Goal: Task Accomplishment & Management: Manage account settings

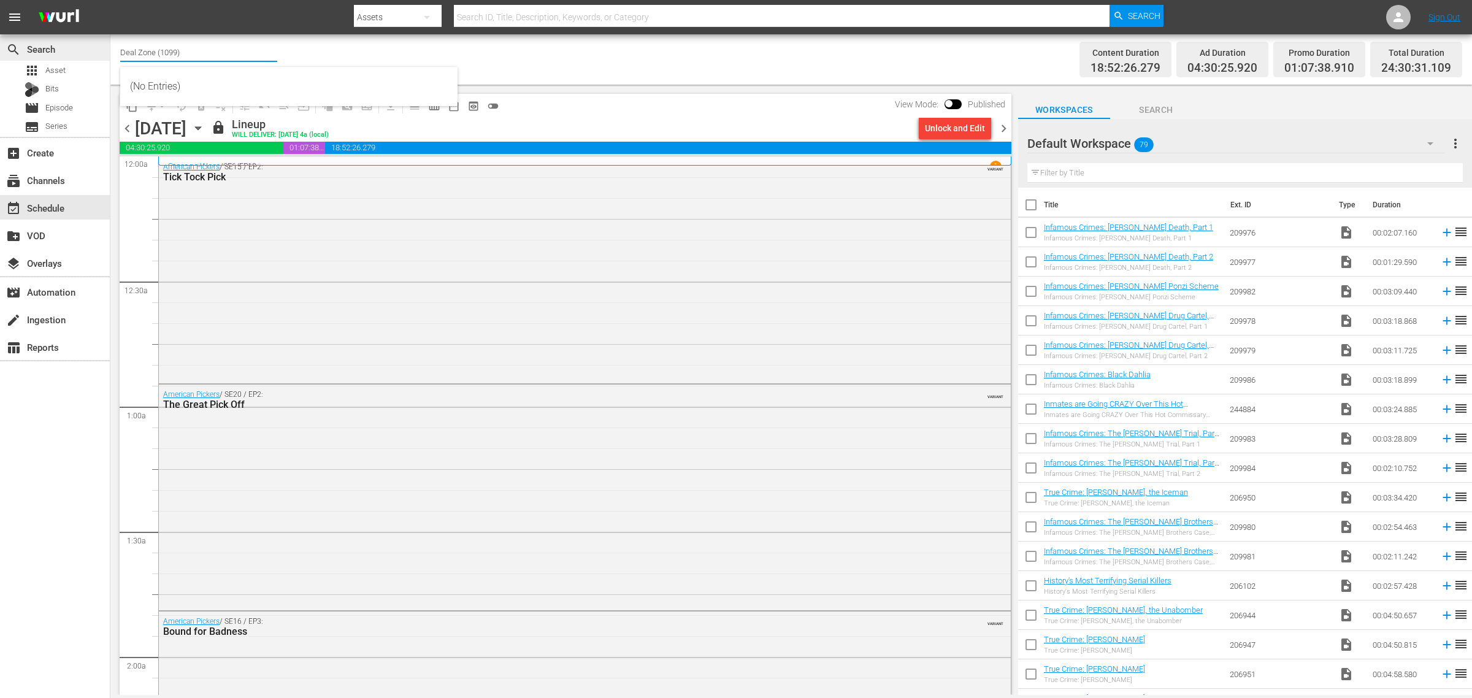
drag, startPoint x: 213, startPoint y: 53, endPoint x: 85, endPoint y: 46, distance: 129.0
click at [110, 0] on div "search Search apps Asset Bits movie Episode subtitles Series add_box Create sub…" at bounding box center [791, 0] width 1362 height 0
click at [628, 61] on div "Channel Title crime Bulk Remove Gaps & Overlaps" at bounding box center [486, 59] width 732 height 44
click at [219, 255] on div "American Pickers / SE15 / EP2: Tick Tock Pick VARIANT" at bounding box center [585, 269] width 852 height 224
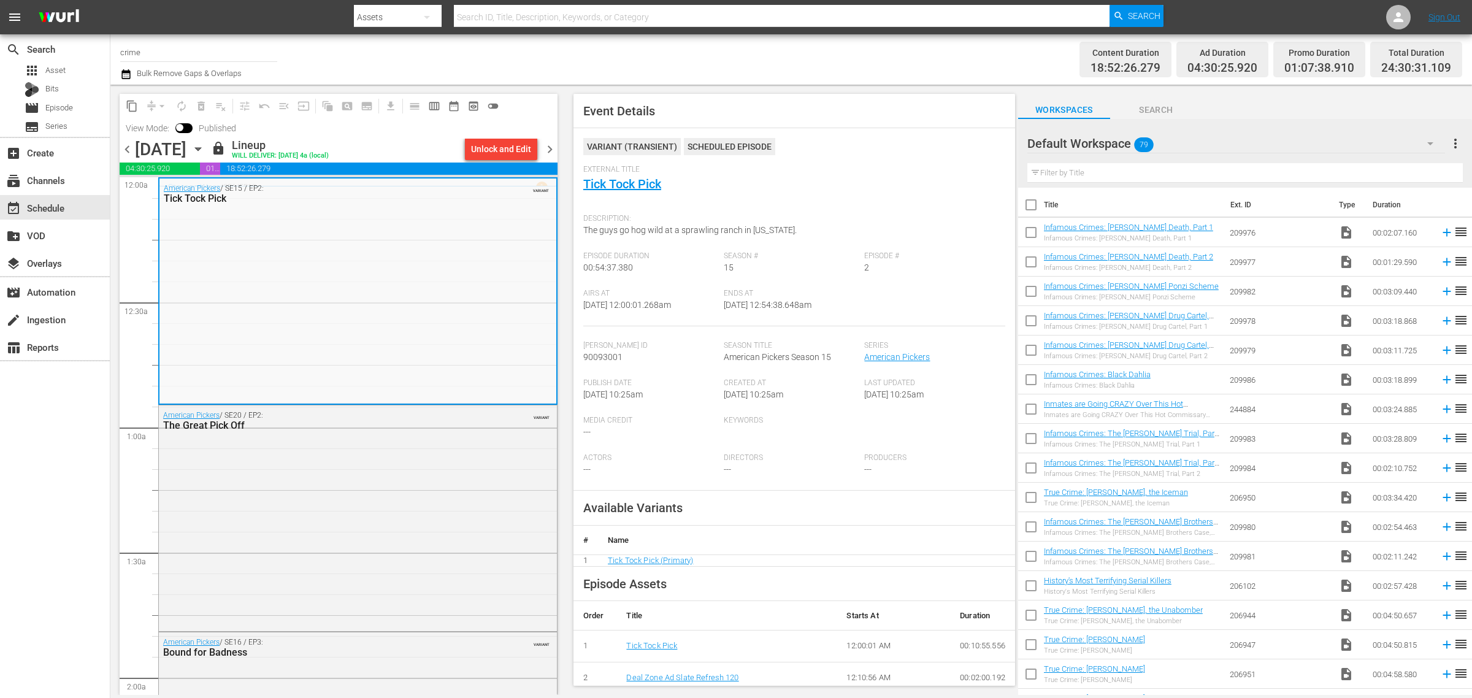
click at [185, 54] on input "crime" at bounding box center [198, 51] width 157 height 29
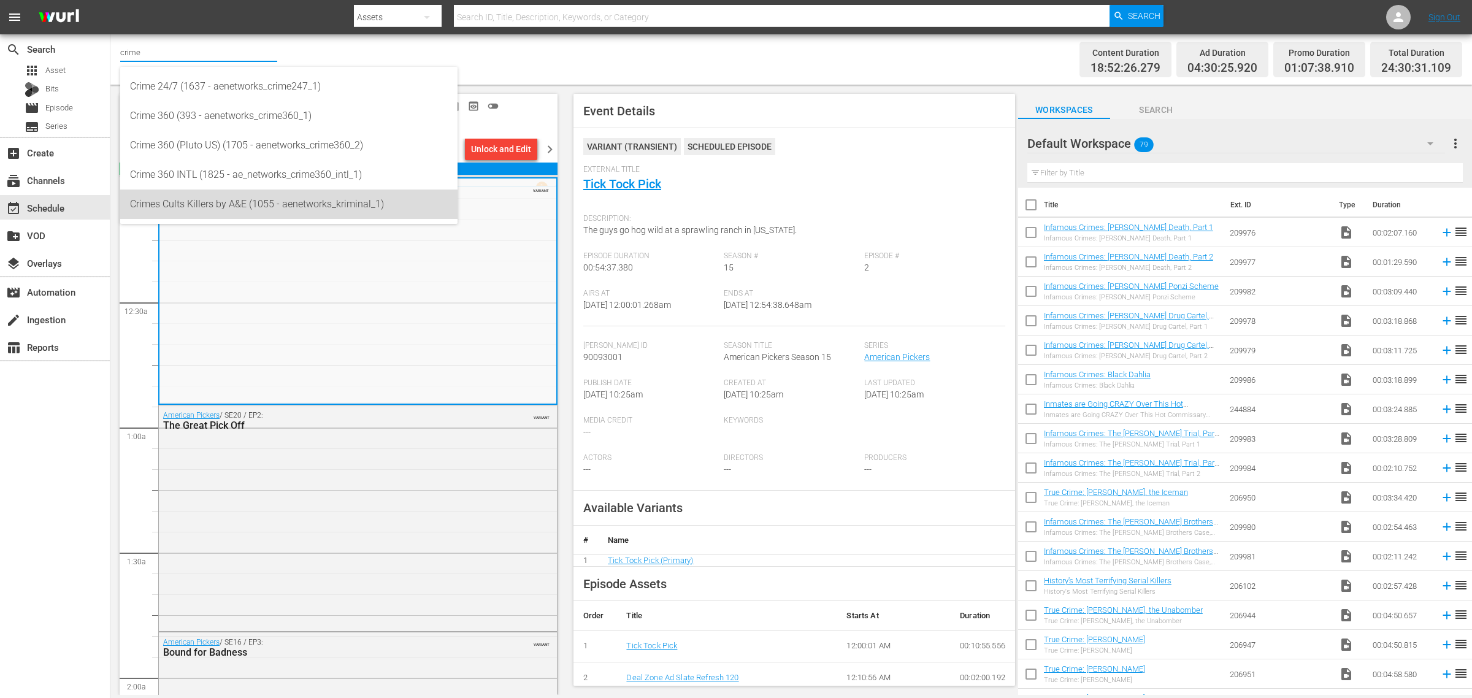
click at [244, 198] on div "Crimes Cults Killers by A&E (1055 - aenetworks_kriminal_1)" at bounding box center [289, 204] width 318 height 29
type input "Crimes Cults Killers by A&E (1055 - aenetworks_kriminal_1)"
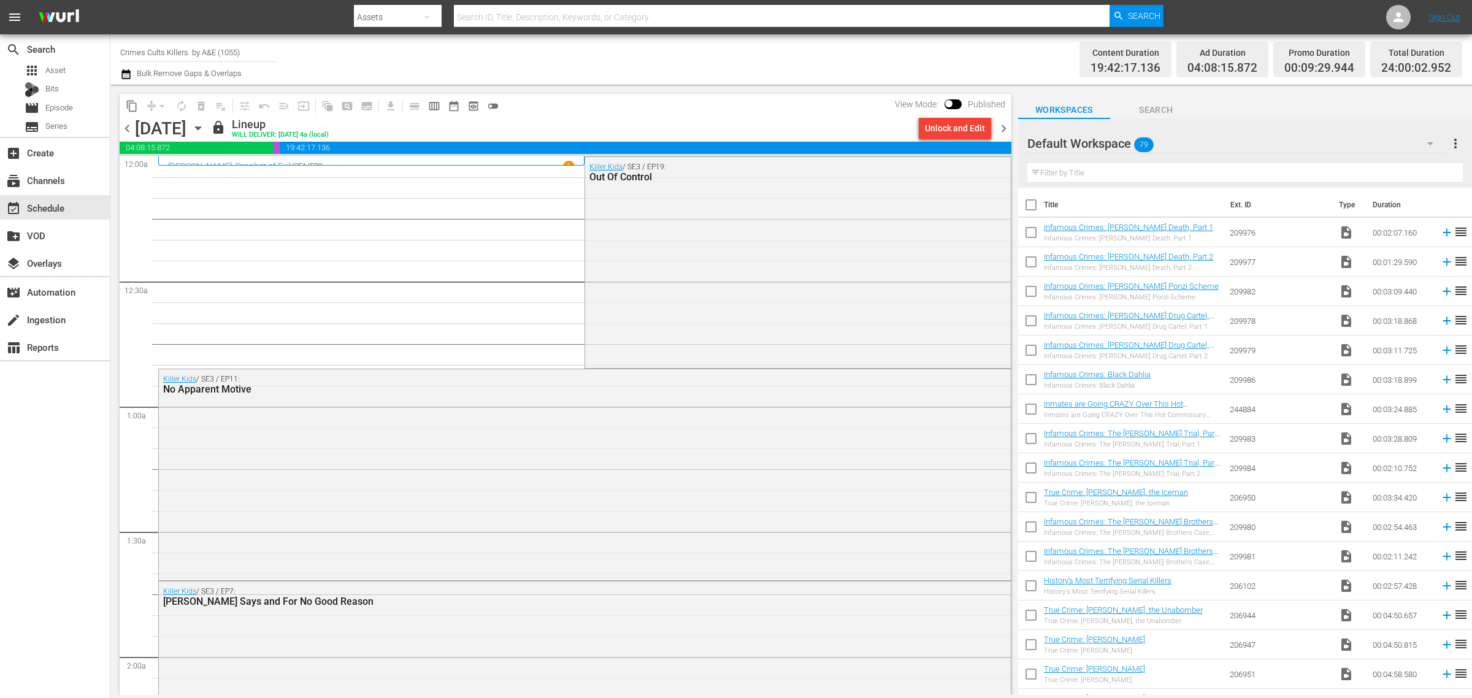
click at [205, 127] on icon "button" at bounding box center [197, 127] width 13 height 13
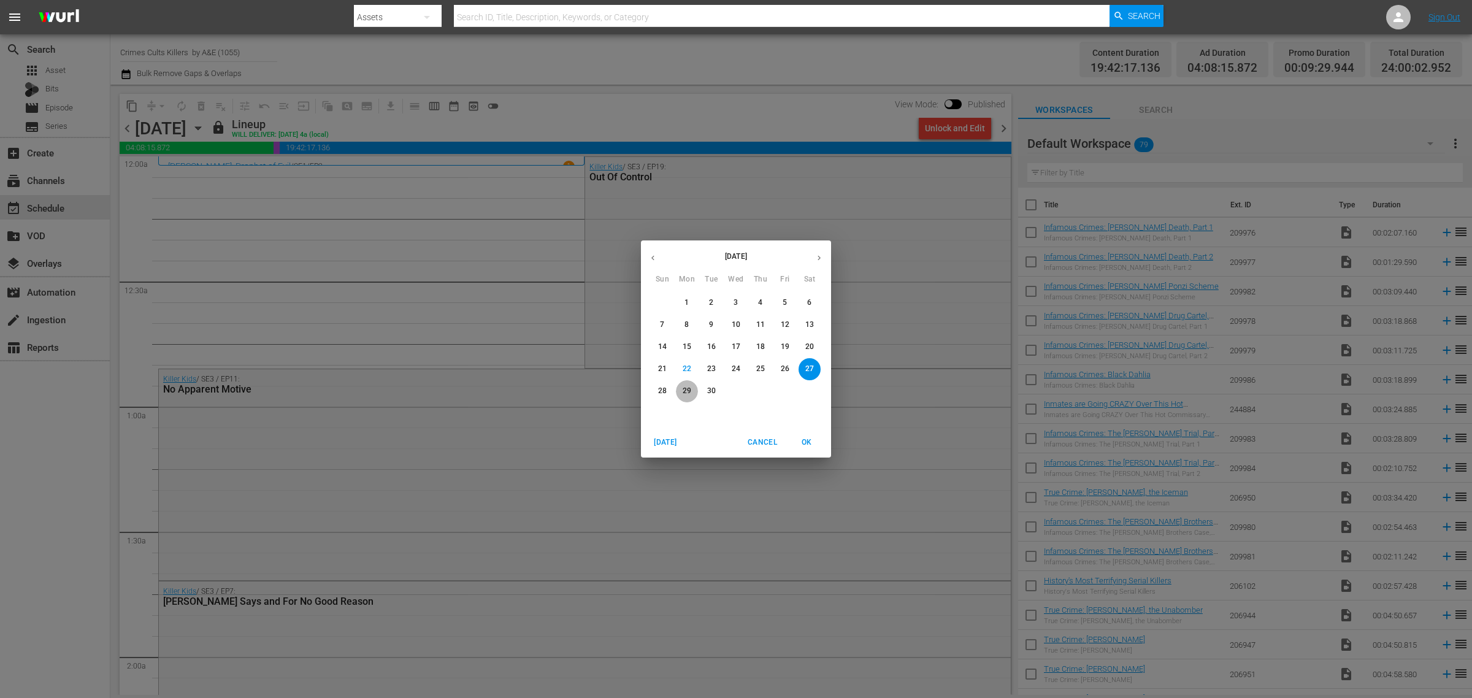
drag, startPoint x: 684, startPoint y: 388, endPoint x: 756, endPoint y: 96, distance: 301.4
click at [685, 388] on p "29" at bounding box center [687, 391] width 9 height 10
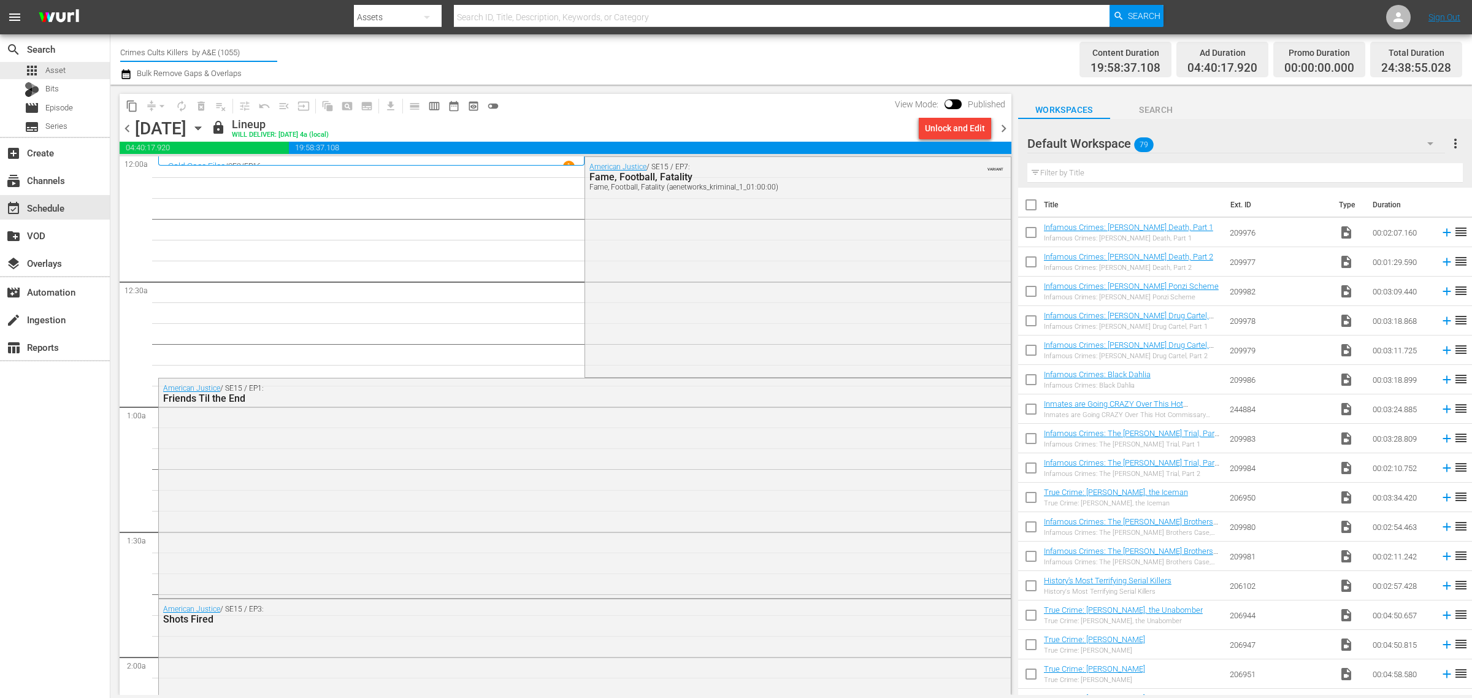
drag, startPoint x: 186, startPoint y: 57, endPoint x: -37, endPoint y: 58, distance: 222.7
click at [0, 58] on html "menu Search By Assets Search ID, Title, Description, Keywords, or Category Sear…" at bounding box center [736, 349] width 1472 height 698
click at [218, 81] on div "Road Renegades (1686 - aenetworks_roadrenegades_1)" at bounding box center [289, 86] width 318 height 29
type input "Road Renegades (1686 - aenetworks_roadrenegades_1)"
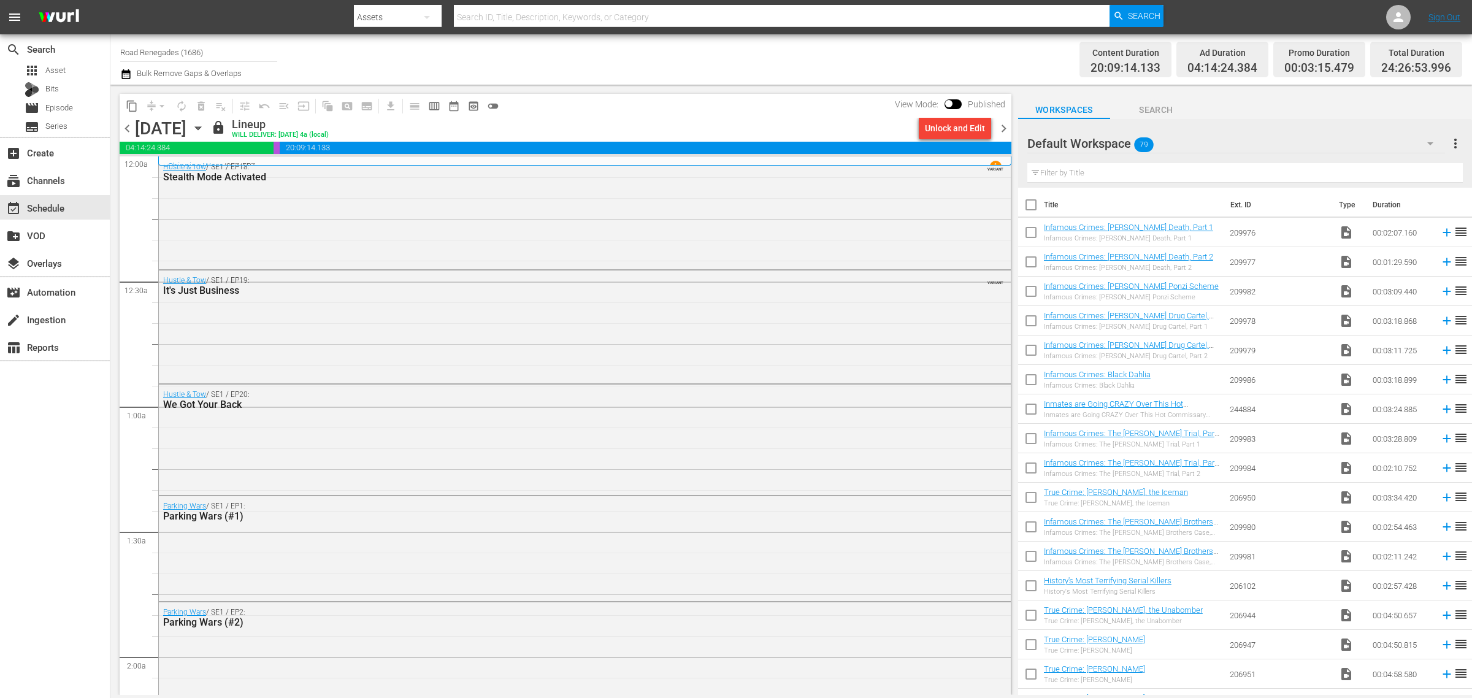
click at [752, 54] on div "Channel Title Road Renegades (1686) Bulk Remove Gaps & Overlaps" at bounding box center [486, 59] width 732 height 44
click at [1001, 126] on span "chevron_right" at bounding box center [1003, 128] width 15 height 15
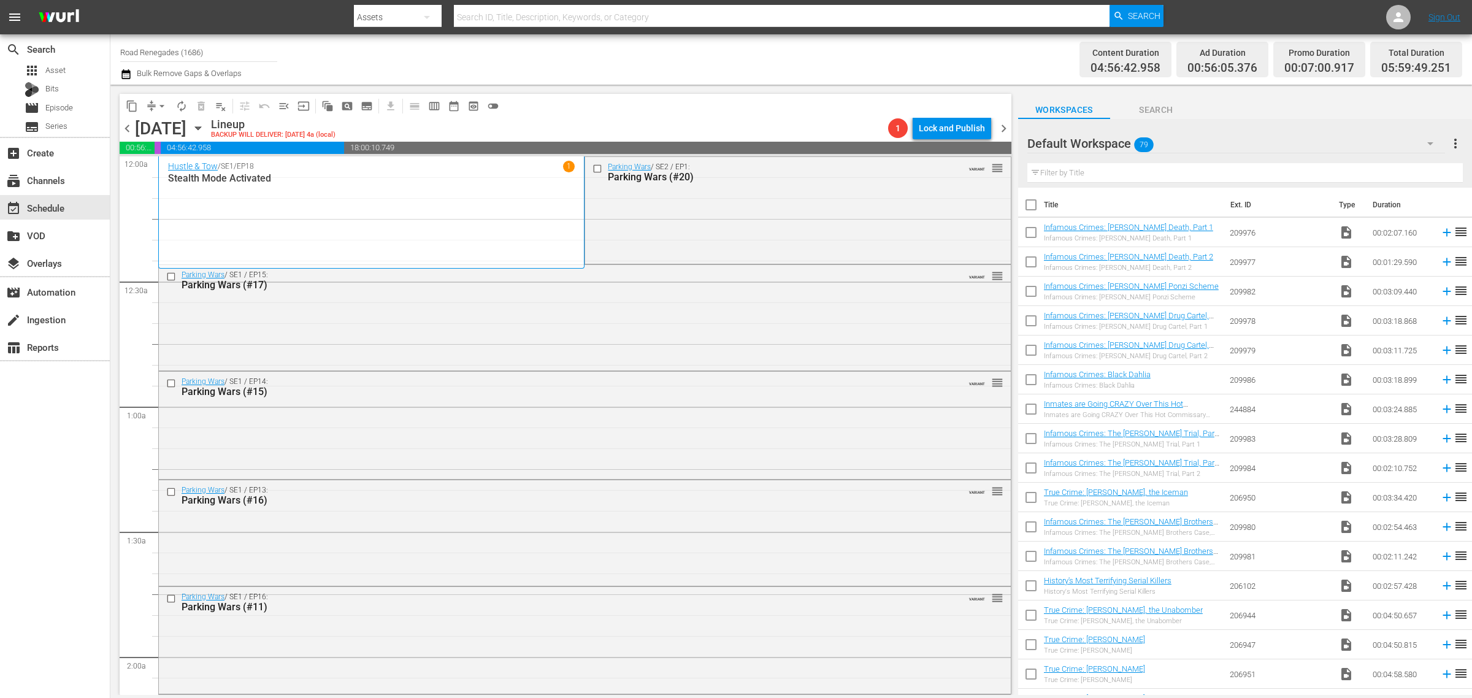
drag, startPoint x: 1004, startPoint y: 127, endPoint x: 982, endPoint y: 96, distance: 37.8
click at [1004, 126] on span "chevron_right" at bounding box center [1003, 128] width 15 height 15
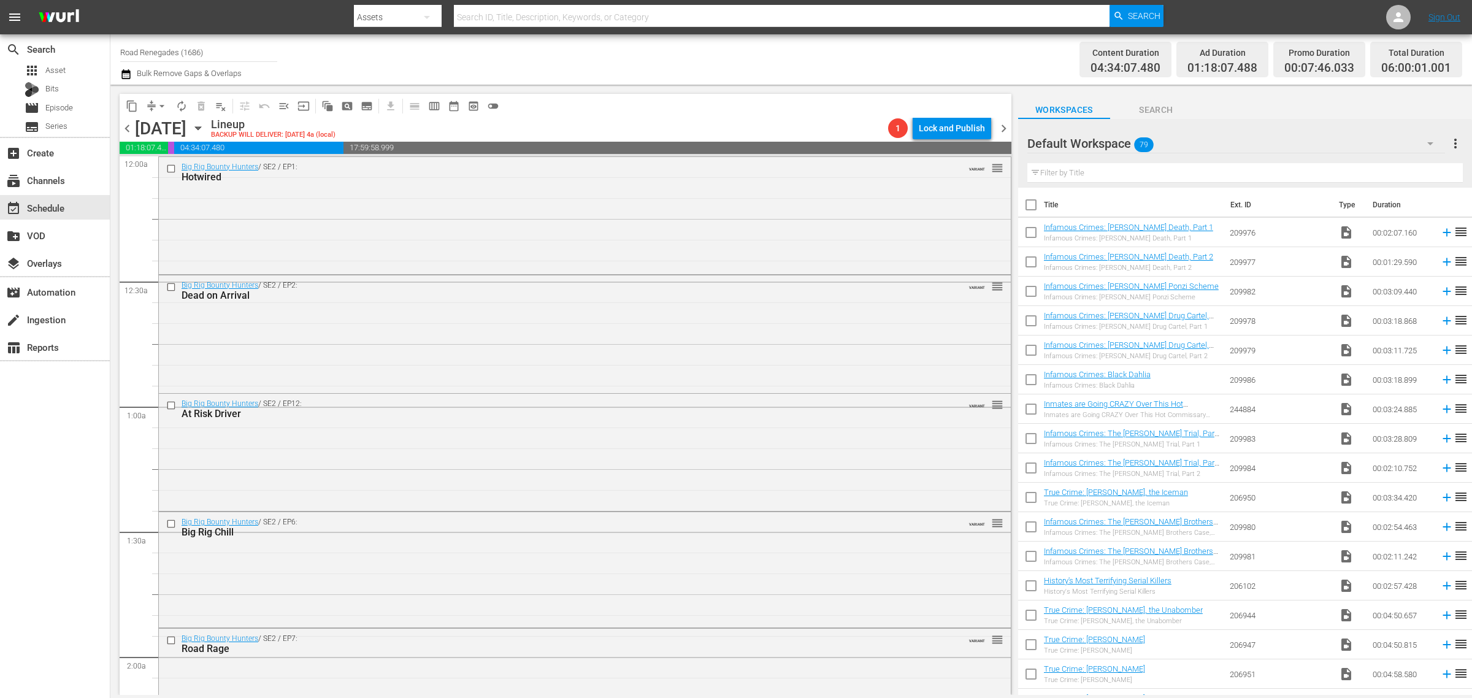
click at [832, 69] on div "Channel Title Road Renegades (1686) Bulk Remove Gaps & Overlaps" at bounding box center [486, 59] width 732 height 44
click at [715, 67] on div "Channel Title Road Renegades (1686) Bulk Remove Gaps & Overlaps" at bounding box center [486, 59] width 732 height 44
drag, startPoint x: 228, startPoint y: 53, endPoint x: -173, endPoint y: 36, distance: 401.0
click at [0, 36] on html "menu Search By Assets Search ID, Title, Description, Keywords, or Category Sear…" at bounding box center [736, 349] width 1472 height 698
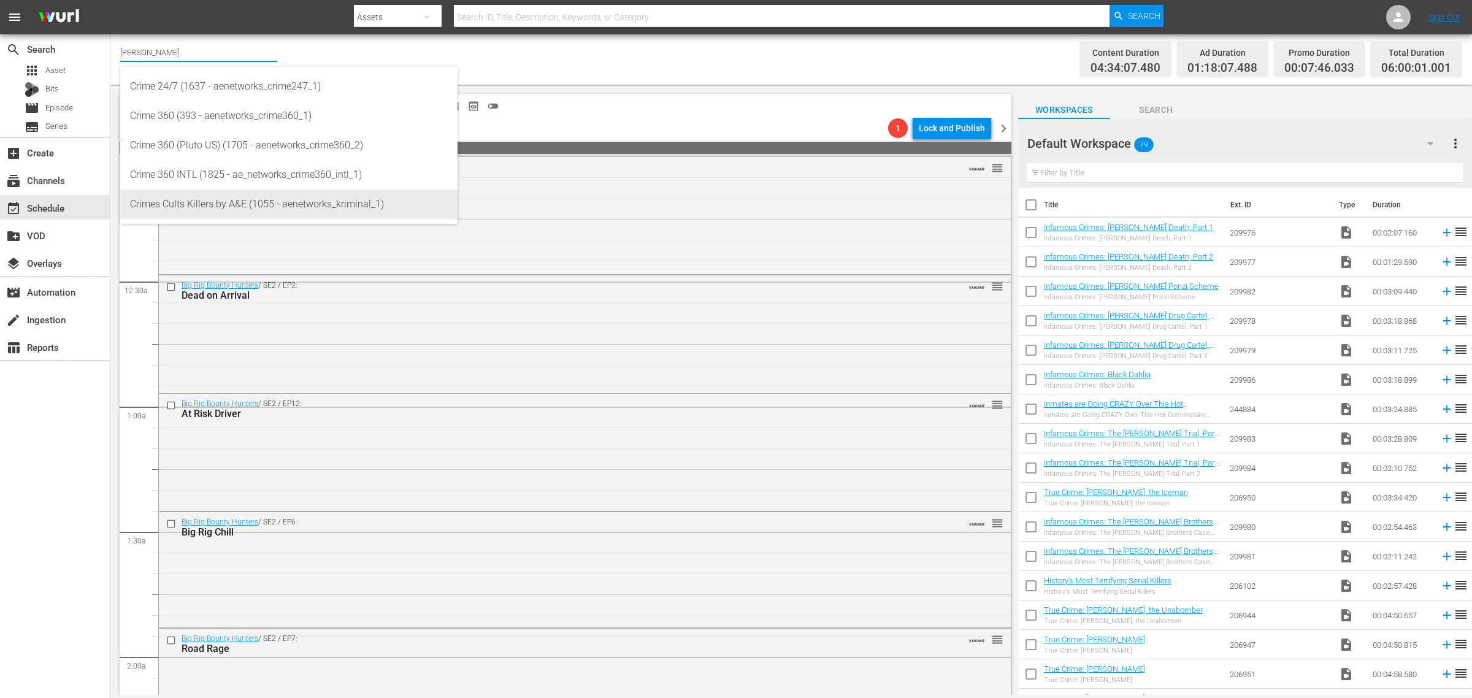
click at [301, 196] on div "Crimes Cults Killers by A&E (1055 - aenetworks_kriminal_1)" at bounding box center [289, 204] width 318 height 29
type input "Crimes Cults Killers by A&E (1055 - aenetworks_kriminal_1)"
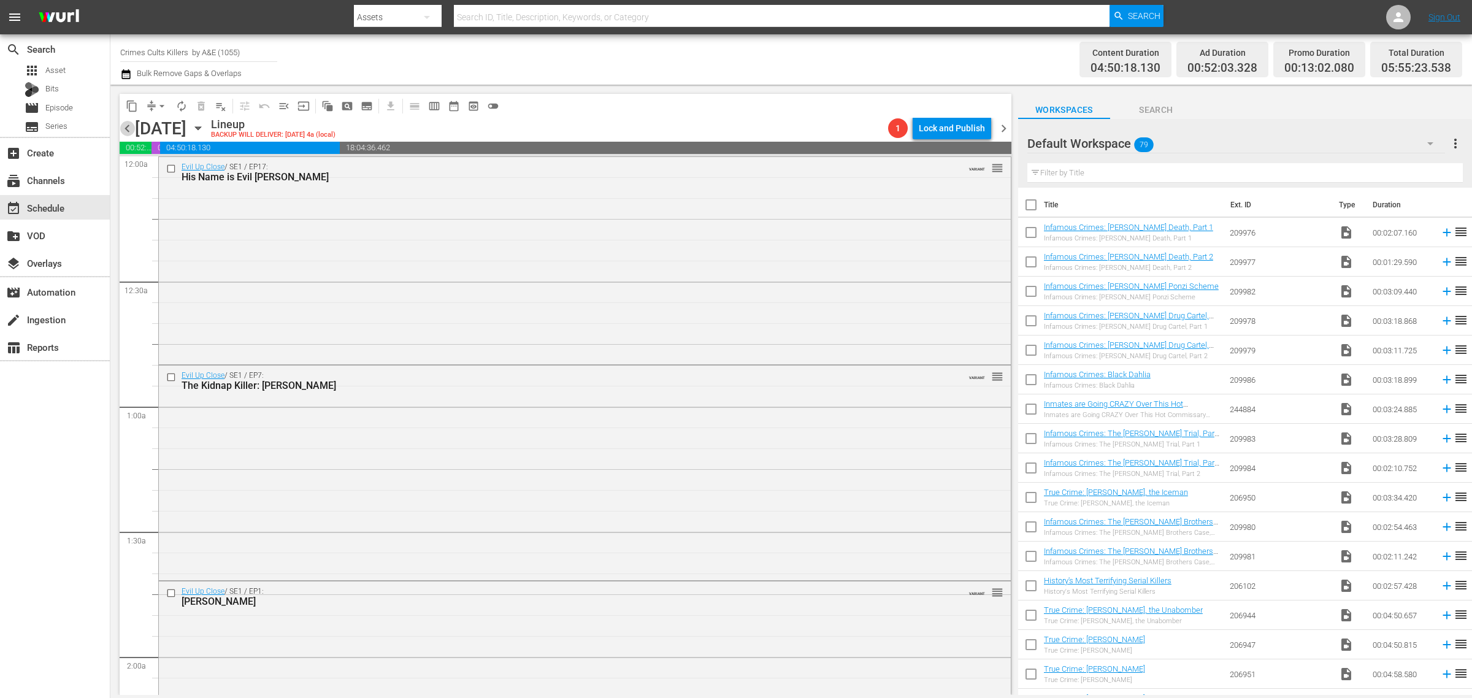
click at [124, 126] on span "chevron_left" at bounding box center [127, 128] width 15 height 15
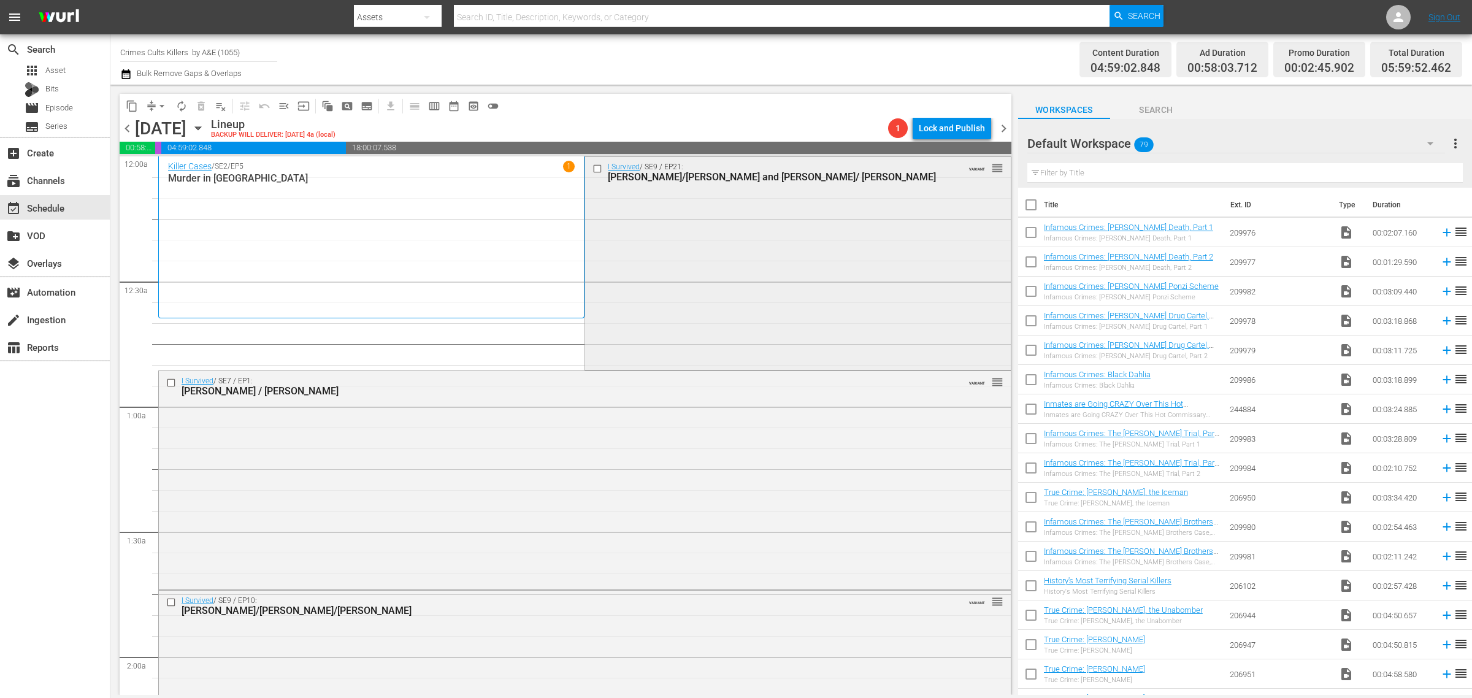
drag, startPoint x: 773, startPoint y: 56, endPoint x: 782, endPoint y: 175, distance: 119.4
click at [773, 56] on div "Channel Title Crimes Cults Killers by A&E (1055) Bulk Remove Gaps & Overlaps" at bounding box center [486, 59] width 732 height 44
click at [734, 56] on div "Channel Title Crimes Cults Killers by A&E (1055) Bulk Remove Gaps & Overlaps" at bounding box center [486, 59] width 732 height 44
click at [829, 60] on div "Channel Title Crimes Cults Killers by A&E (1055) Bulk Remove Gaps & Overlaps" at bounding box center [486, 59] width 732 height 44
click at [810, 75] on div "Channel Title Crimes Cults Killers by A&E (1055) Bulk Remove Gaps & Overlaps" at bounding box center [486, 59] width 732 height 44
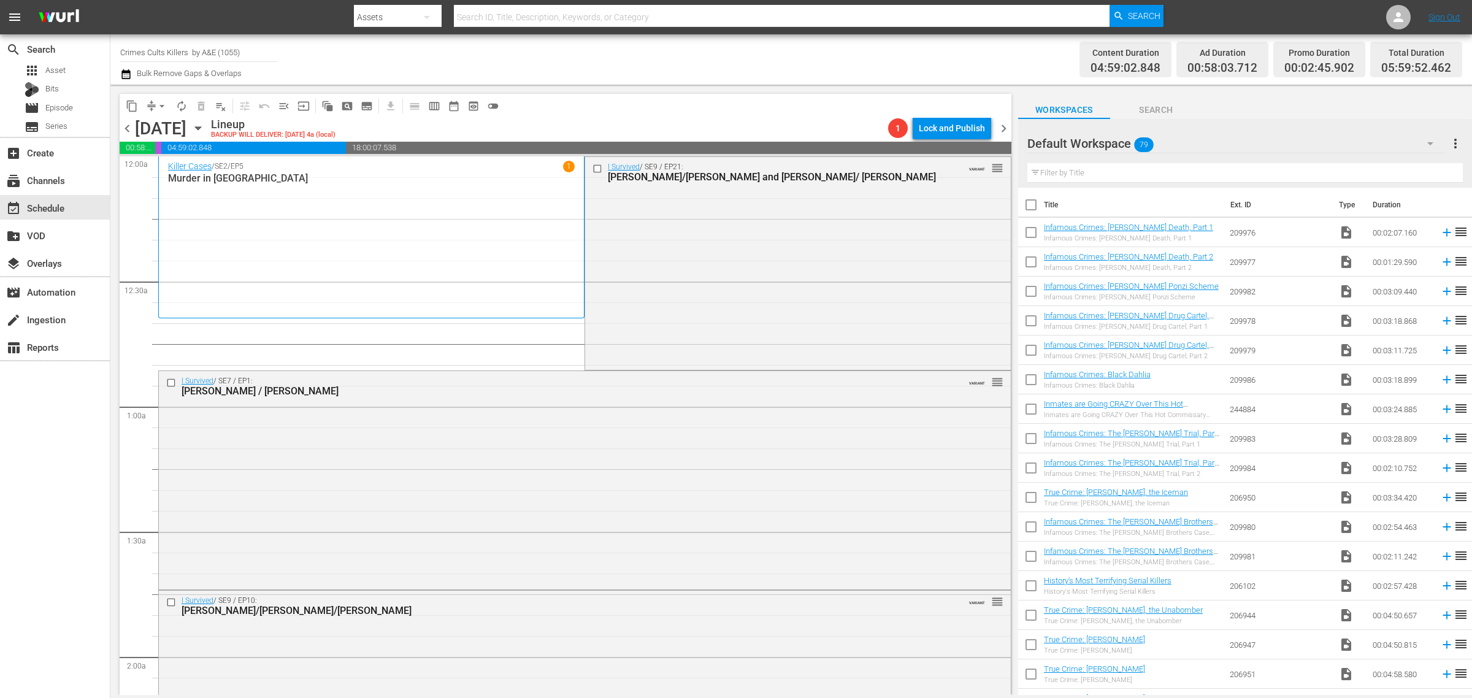
click at [886, 49] on div "Content Duration 04:59:02.848 Ad Duration 00:58:03.712 Promo Duration 00:02:45.…" at bounding box center [1157, 59] width 610 height 44
drag, startPoint x: 252, startPoint y: 50, endPoint x: 53, endPoint y: 17, distance: 201.5
click at [0, 14] on html "menu Search By Assets Search ID, Title, Description, Keywords, or Category Sear…" at bounding box center [736, 349] width 1472 height 698
click at [194, 113] on div "Modern Marvels Presented by History (1040 - aenetworks_modernmarvels_1)" at bounding box center [289, 115] width 318 height 29
type input "Modern Marvels Presented by History (1040 - aenetworks_modernmarvels_1)"
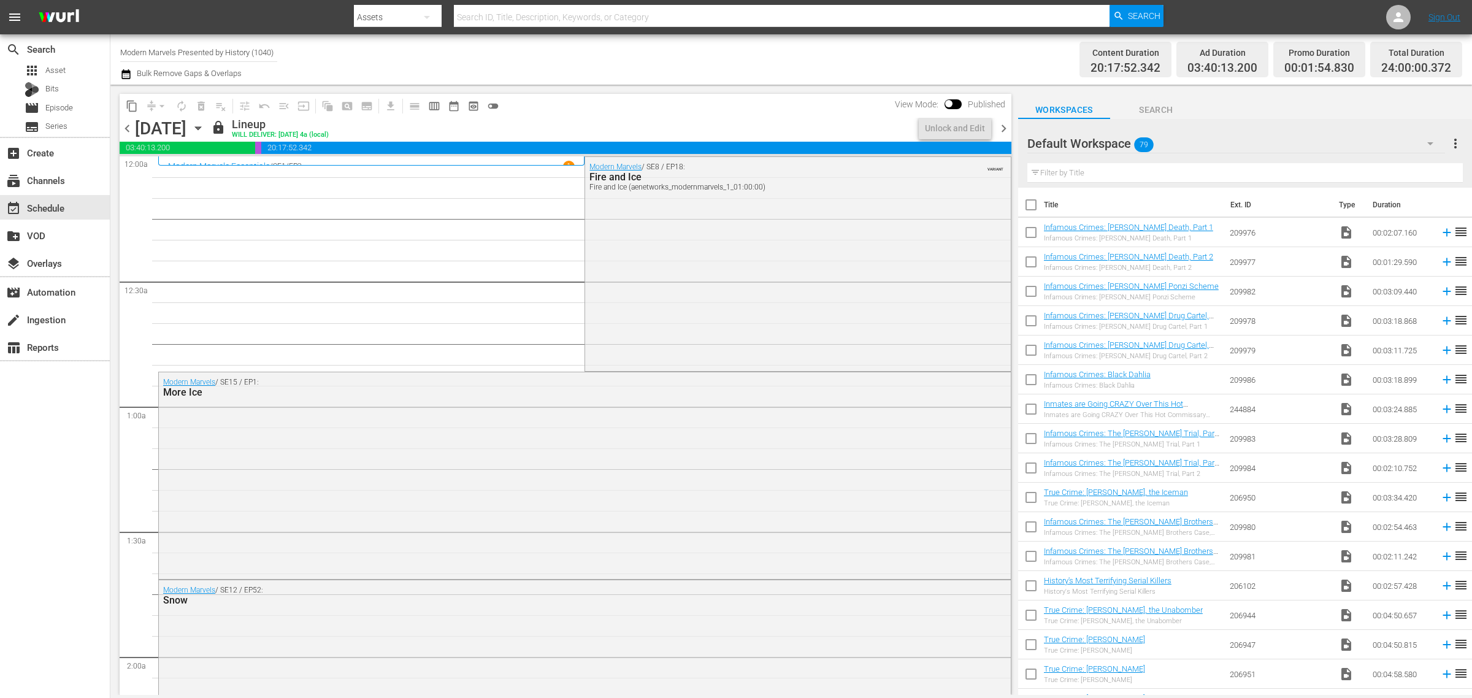
click at [205, 129] on icon "button" at bounding box center [197, 127] width 13 height 13
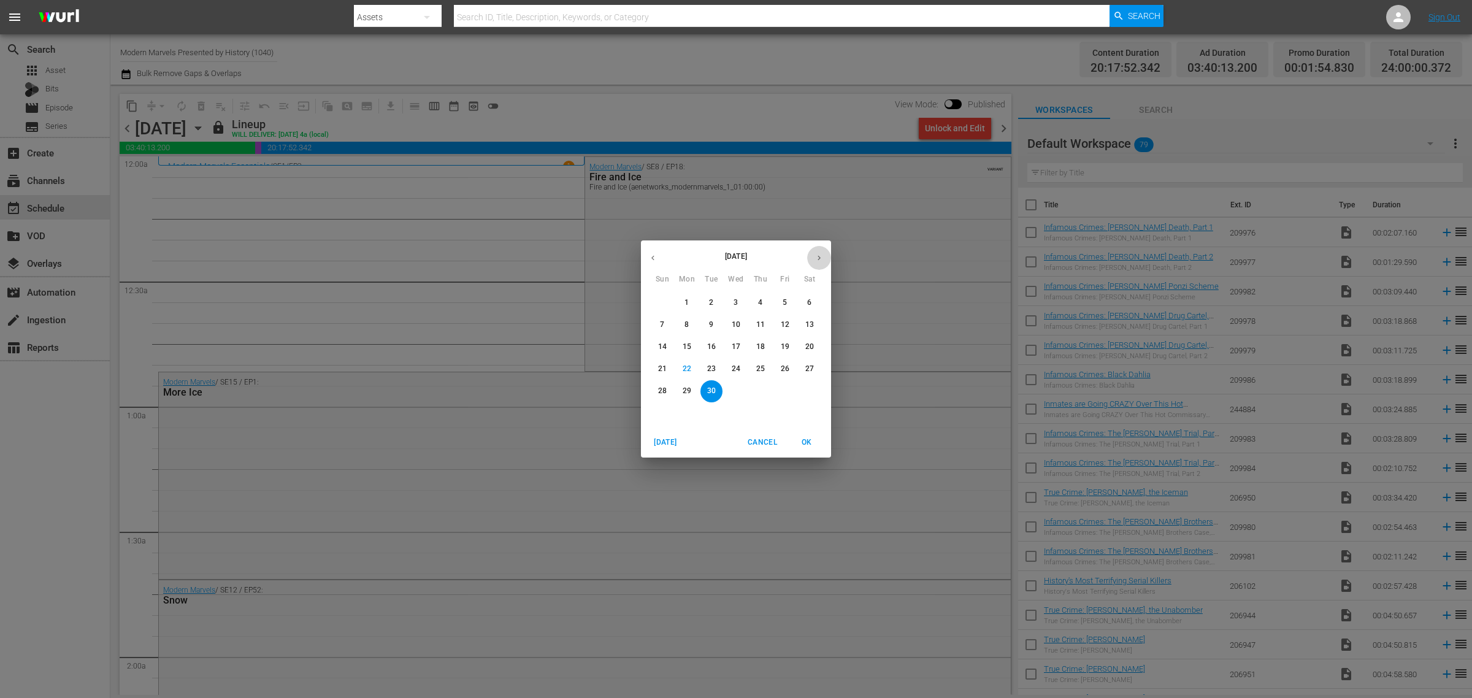
click at [826, 255] on button "button" at bounding box center [819, 258] width 24 height 24
click at [685, 326] on p "6" at bounding box center [687, 325] width 4 height 10
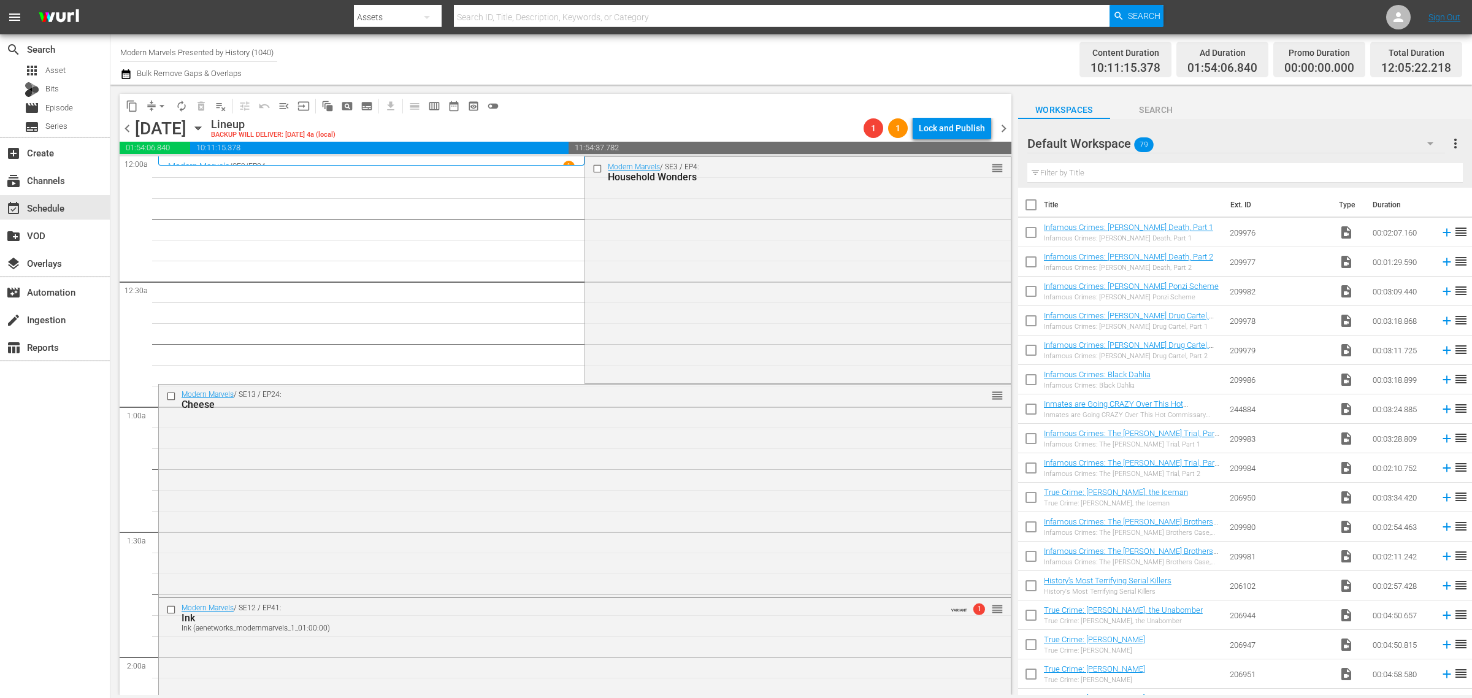
click at [709, 74] on div "Channel Title Modern Marvels Presented by History (1040) Bulk Remove Gaps & Ove…" at bounding box center [486, 59] width 732 height 44
click at [1005, 129] on span "chevron_right" at bounding box center [1003, 128] width 15 height 15
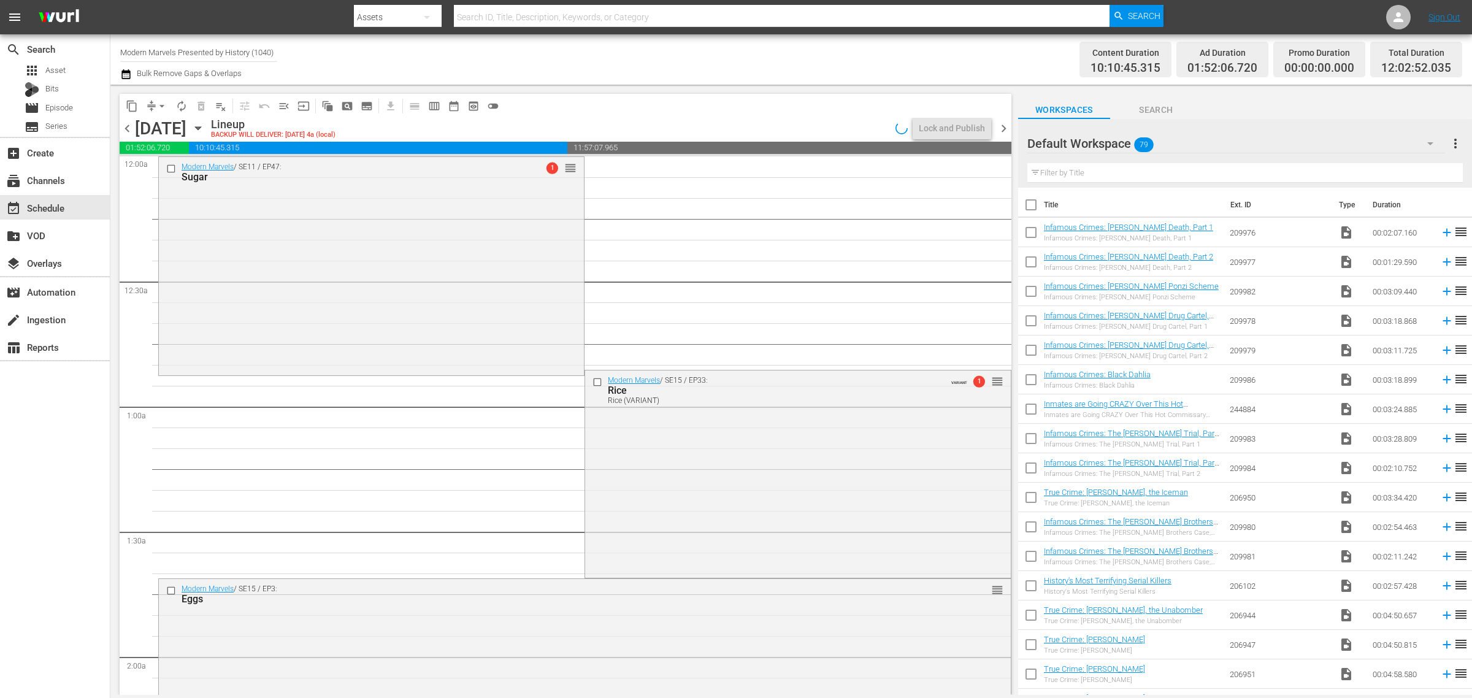
click at [1004, 126] on span "chevron_right" at bounding box center [1003, 128] width 15 height 15
click at [1001, 128] on span "chevron_right" at bounding box center [1003, 128] width 15 height 15
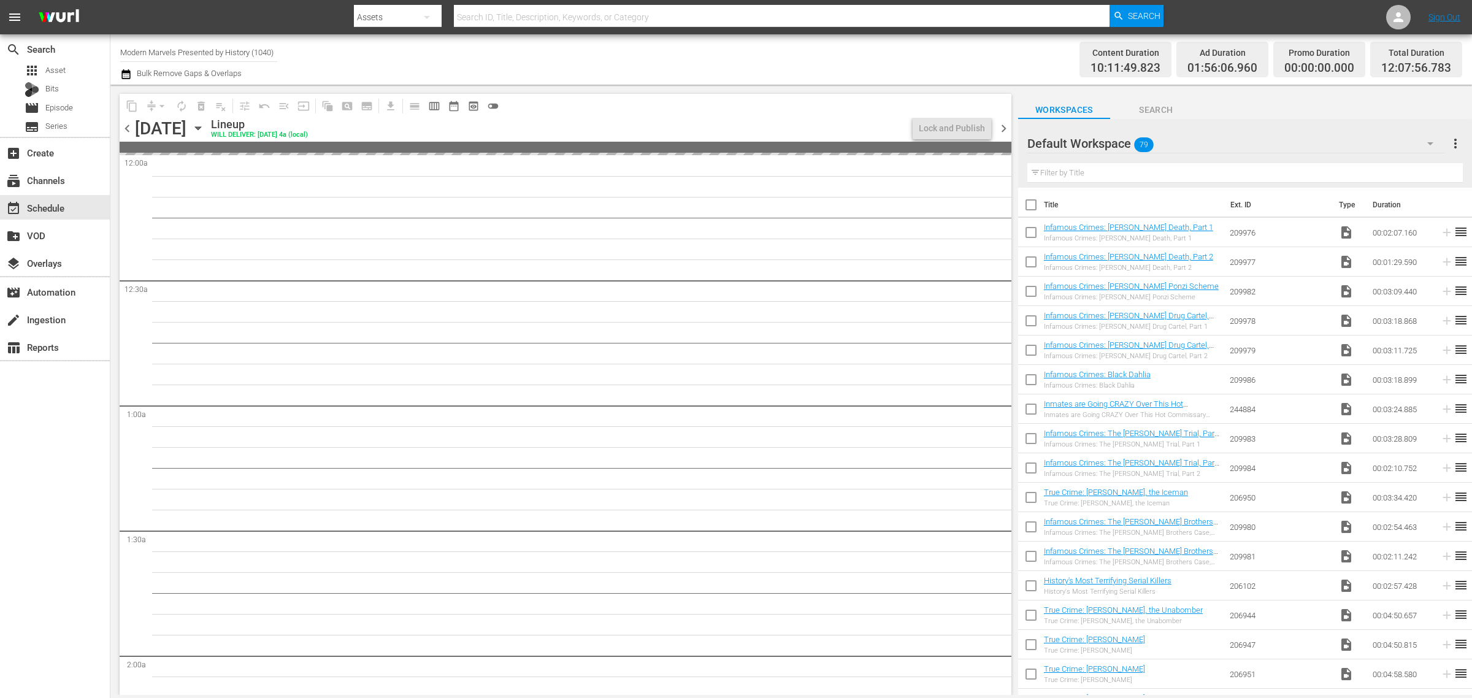
click at [1001, 128] on span "chevron_right" at bounding box center [1003, 128] width 15 height 15
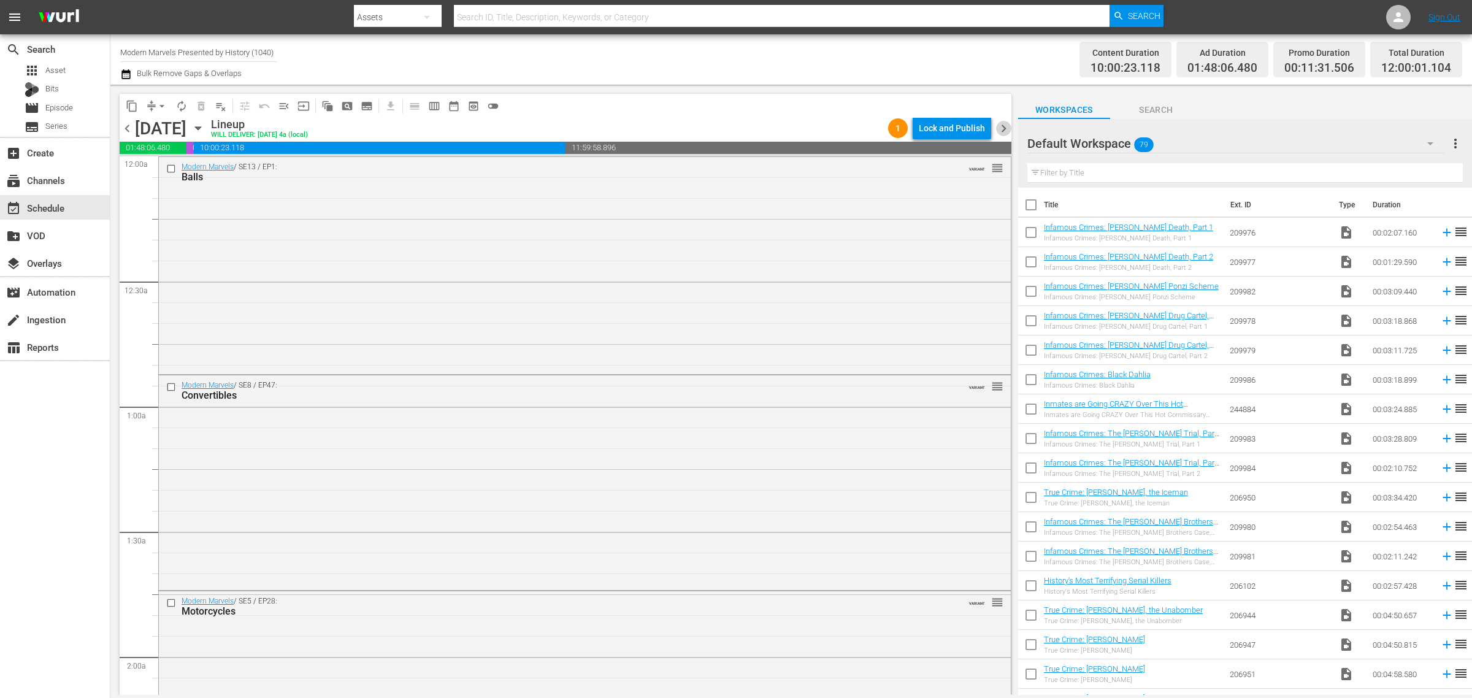
click at [1007, 133] on span "chevron_right" at bounding box center [1003, 128] width 15 height 15
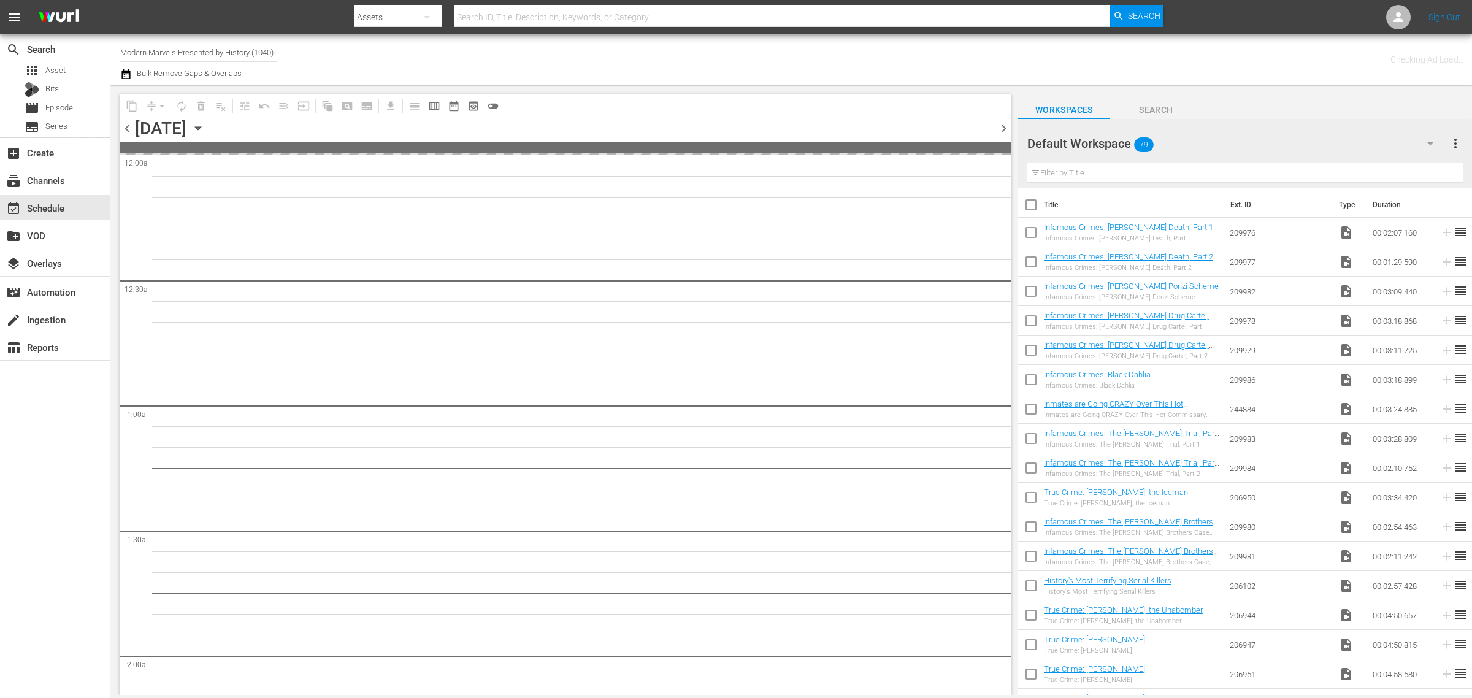
click at [755, 61] on div "Channel Title Modern Marvels Presented by History (1040) Bulk Remove Gaps & Ove…" at bounding box center [486, 59] width 732 height 44
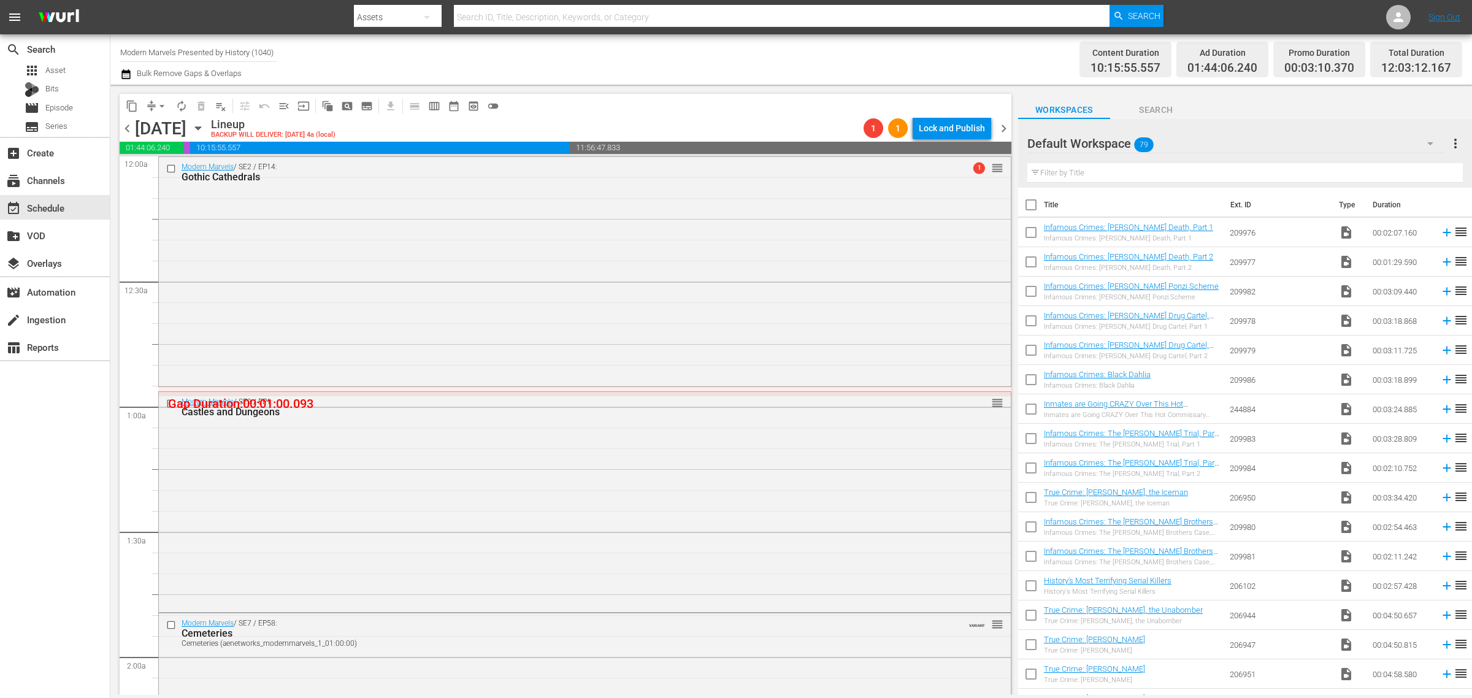
click at [1012, 128] on div "content_copy compress arrow_drop_down autorenew_outlined delete_forever_outline…" at bounding box center [562, 390] width 904 height 610
click at [1002, 125] on span "chevron_right" at bounding box center [1003, 128] width 15 height 15
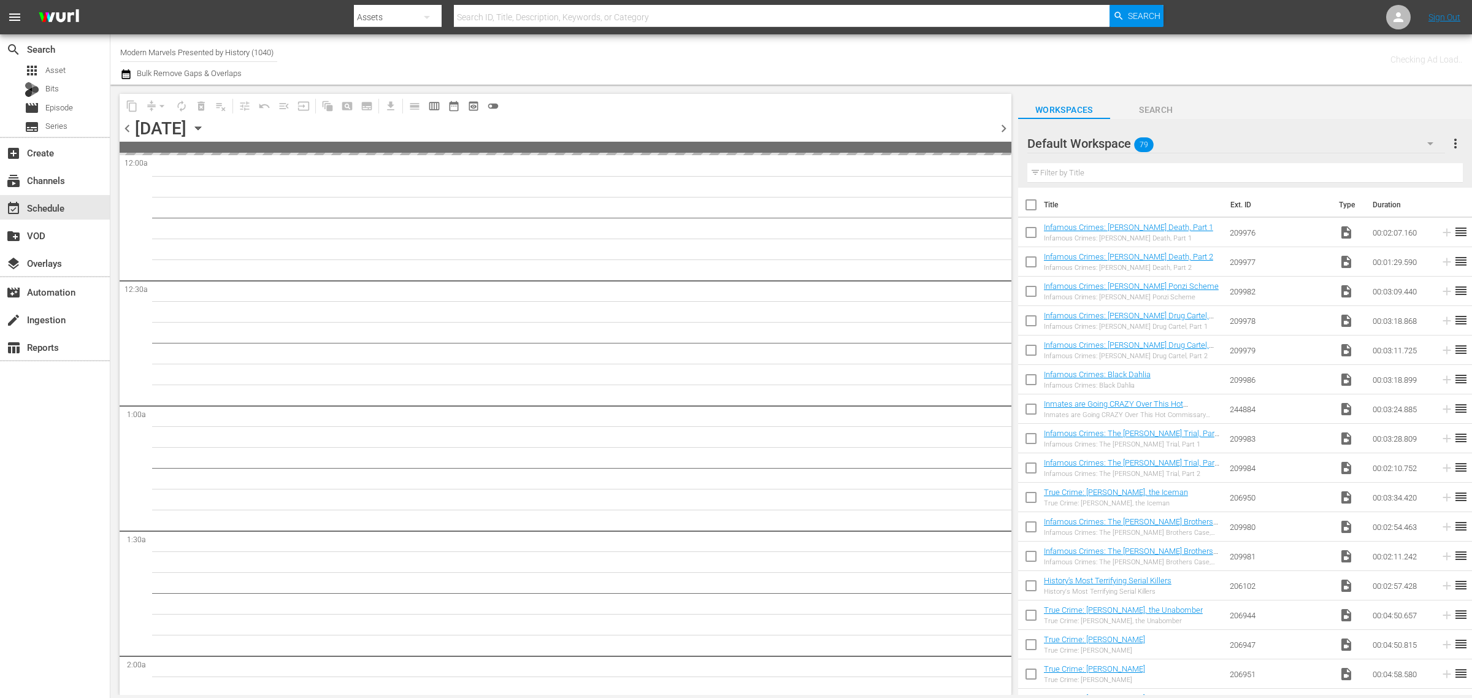
click at [704, 50] on div "Channel Title Modern Marvels Presented by History (1040) Bulk Remove Gaps & Ove…" at bounding box center [486, 59] width 732 height 44
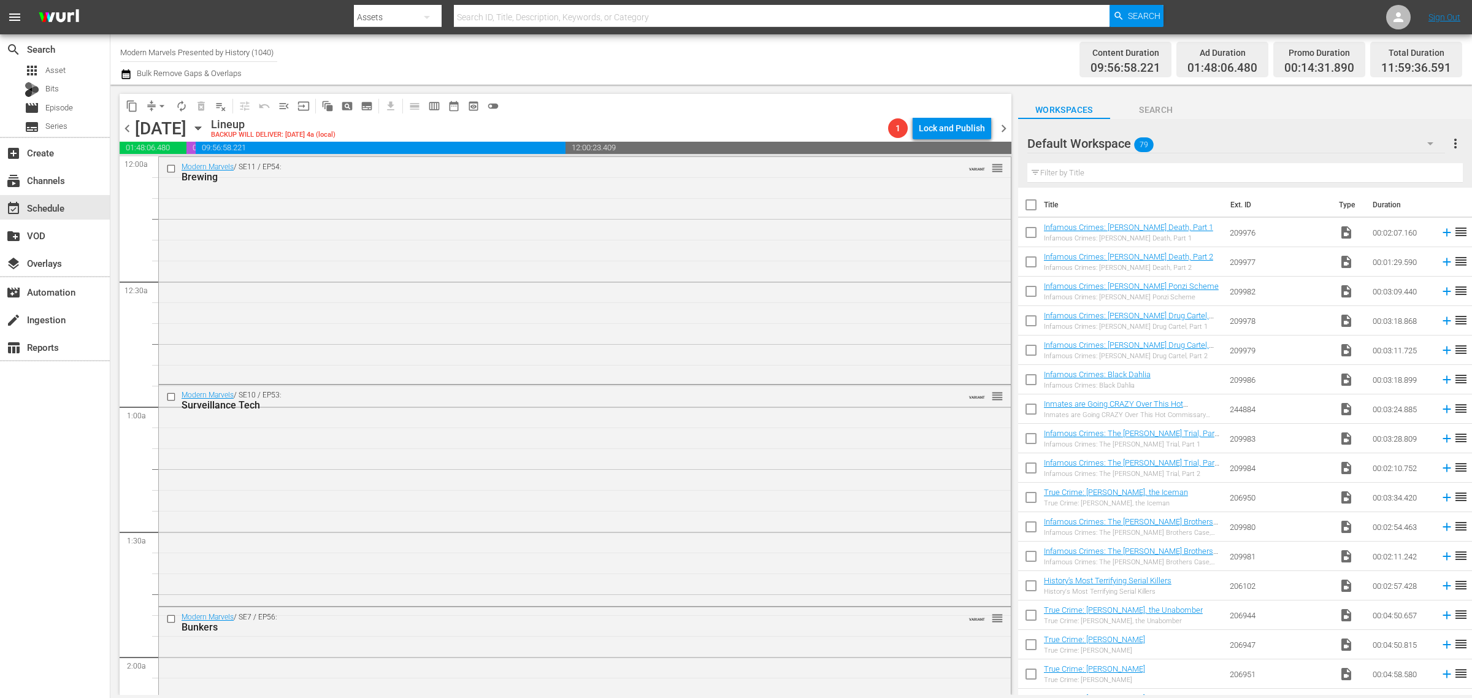
drag, startPoint x: 666, startPoint y: 50, endPoint x: 691, endPoint y: 57, distance: 26.2
click at [664, 50] on div "Channel Title Modern Marvels Presented by History (1040) Bulk Remove Gaps & Ove…" at bounding box center [486, 59] width 732 height 44
click at [1005, 126] on span "chevron_right" at bounding box center [1003, 128] width 15 height 15
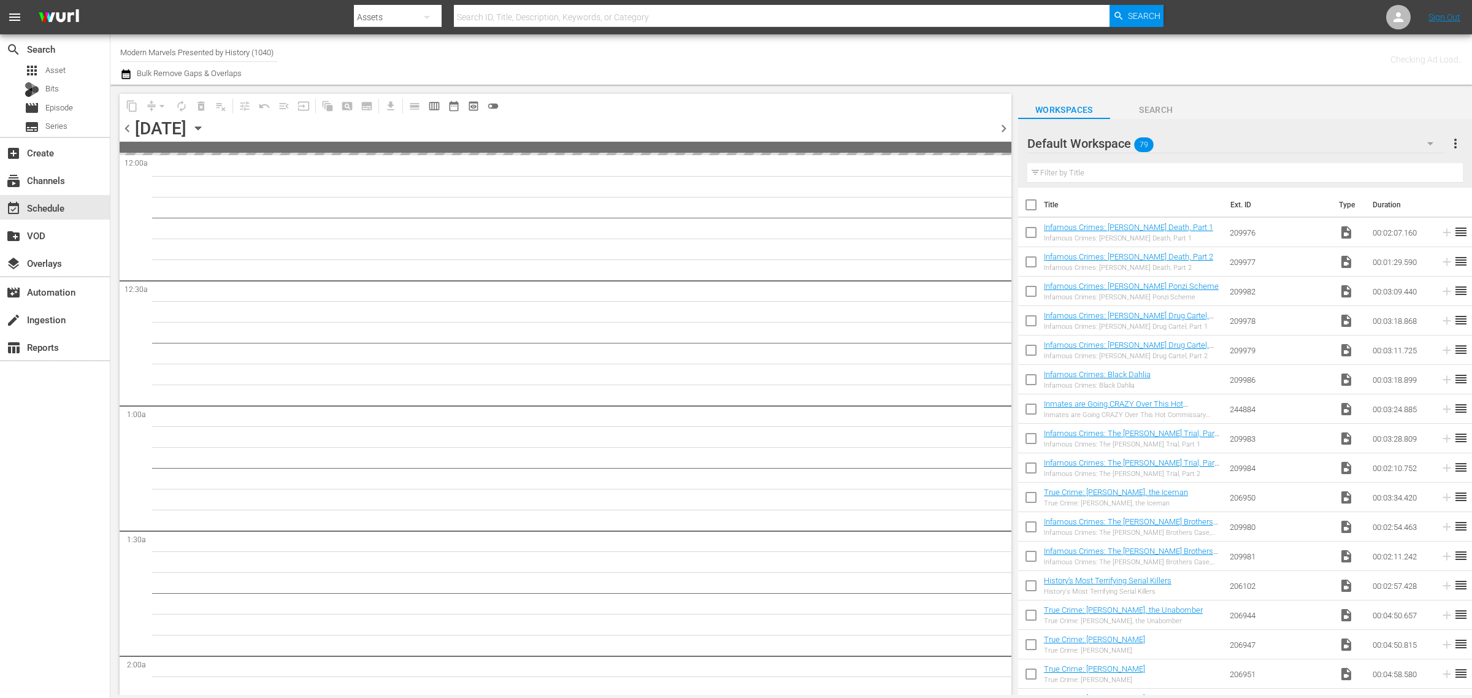
click at [658, 65] on div "Channel Title Modern Marvels Presented by History (1040) Bulk Remove Gaps & Ove…" at bounding box center [486, 59] width 732 height 44
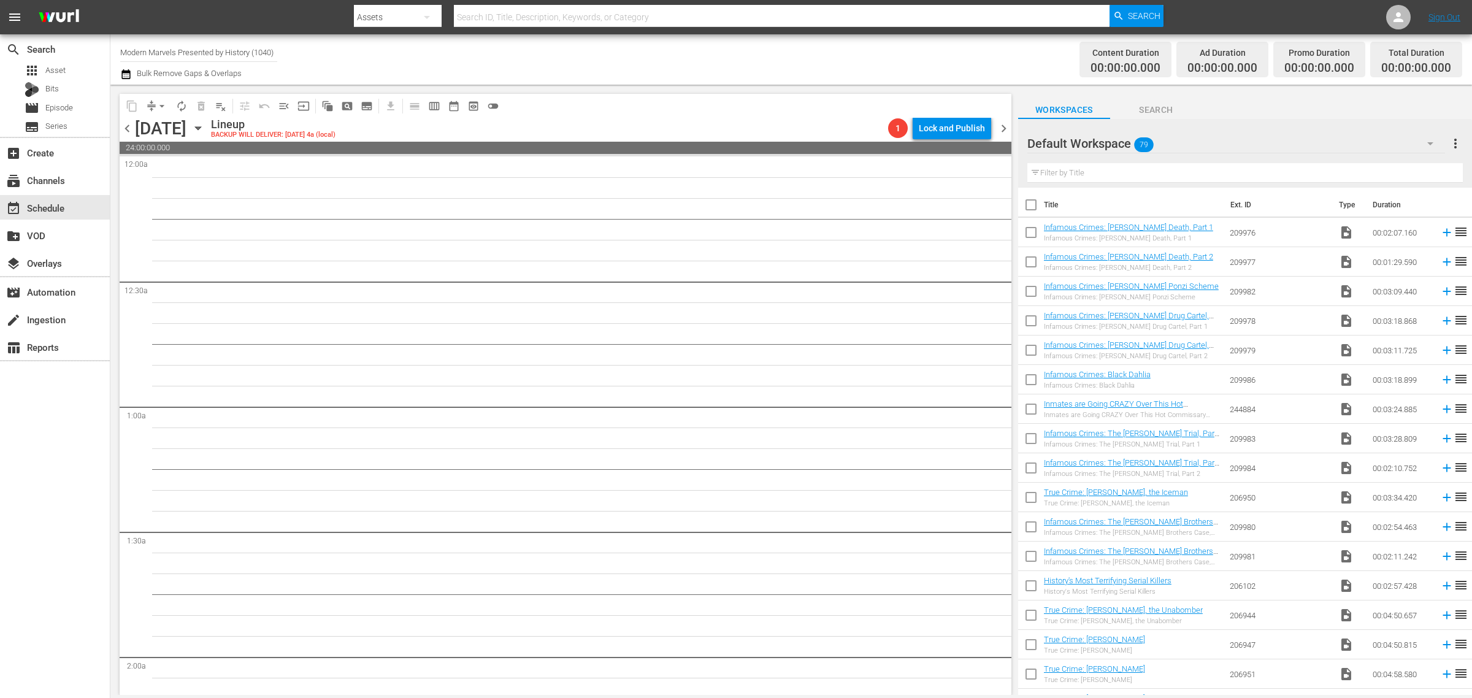
click at [71, 554] on div "search Search apps Asset Bits movie Episode subtitles Series add_box Create sub…" at bounding box center [55, 383] width 110 height 698
click at [617, 53] on div "Channel Title Modern Marvels Presented by History (1040) Bulk Remove Gaps & Ove…" at bounding box center [486, 59] width 732 height 44
click at [736, 60] on div "Channel Title Modern Marvels Presented by History (1040) Bulk Remove Gaps & Ove…" at bounding box center [486, 59] width 732 height 44
click at [676, 54] on div "Channel Title Modern Marvels Presented by History (1040) Bulk Remove Gaps & Ove…" at bounding box center [486, 59] width 732 height 44
click at [559, 60] on div "Channel Title Modern Marvels Presented by History (1040) Bulk Remove Gaps & Ove…" at bounding box center [486, 59] width 732 height 44
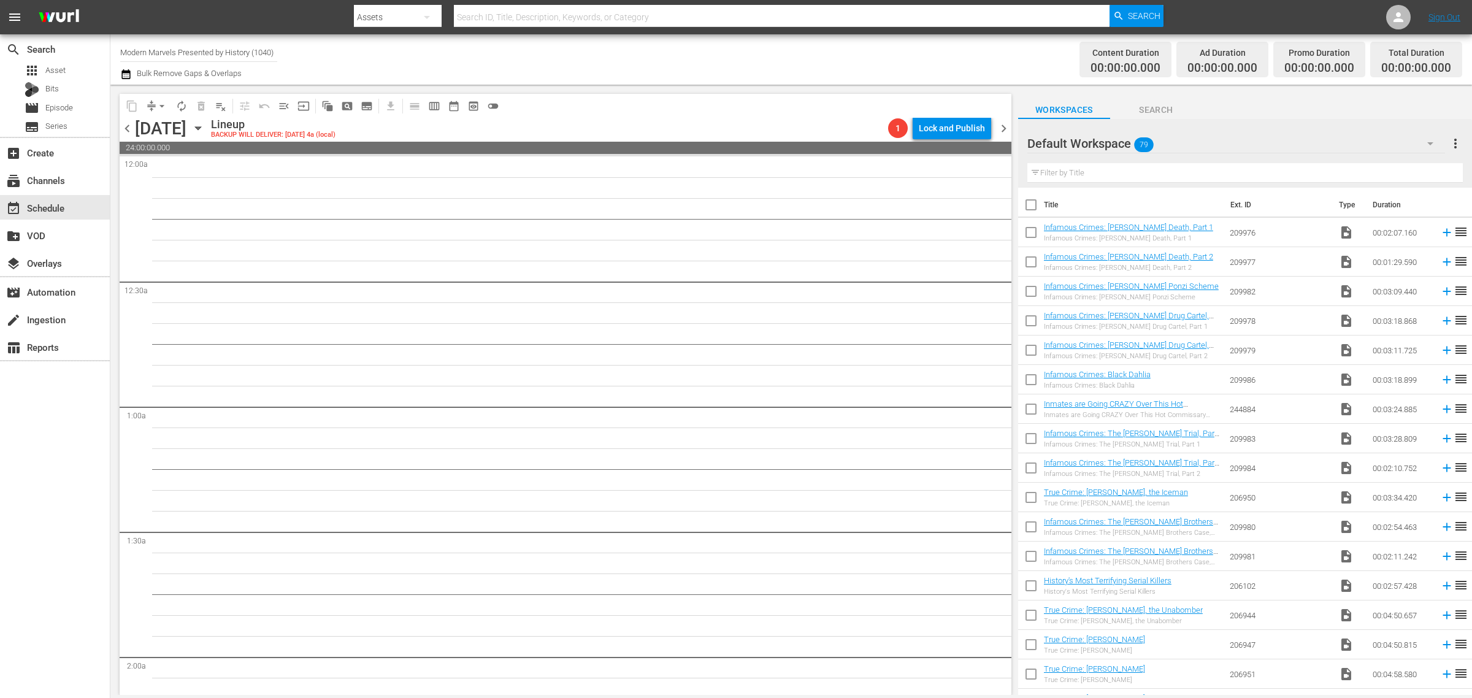
click at [205, 126] on icon "button" at bounding box center [197, 127] width 13 height 13
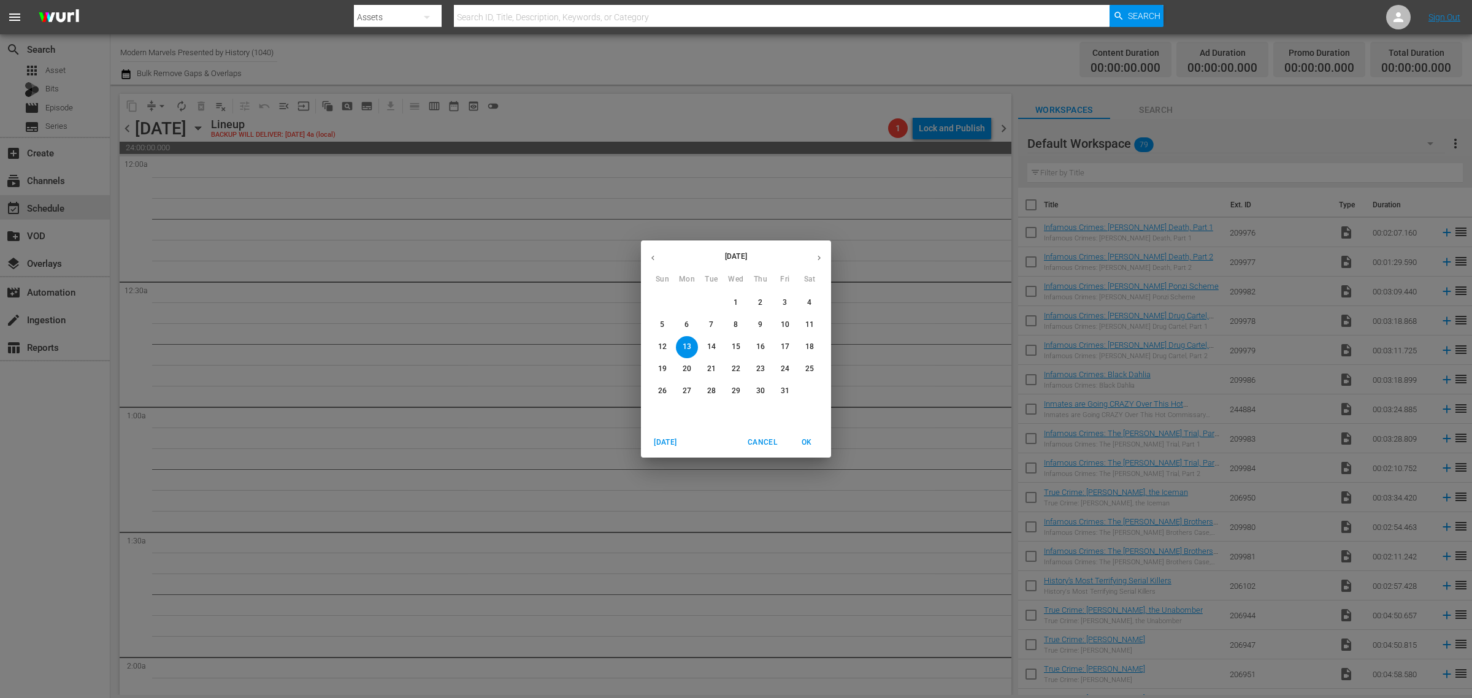
drag, startPoint x: 694, startPoint y: 325, endPoint x: 758, endPoint y: 307, distance: 66.2
click at [693, 325] on span "6" at bounding box center [687, 325] width 22 height 10
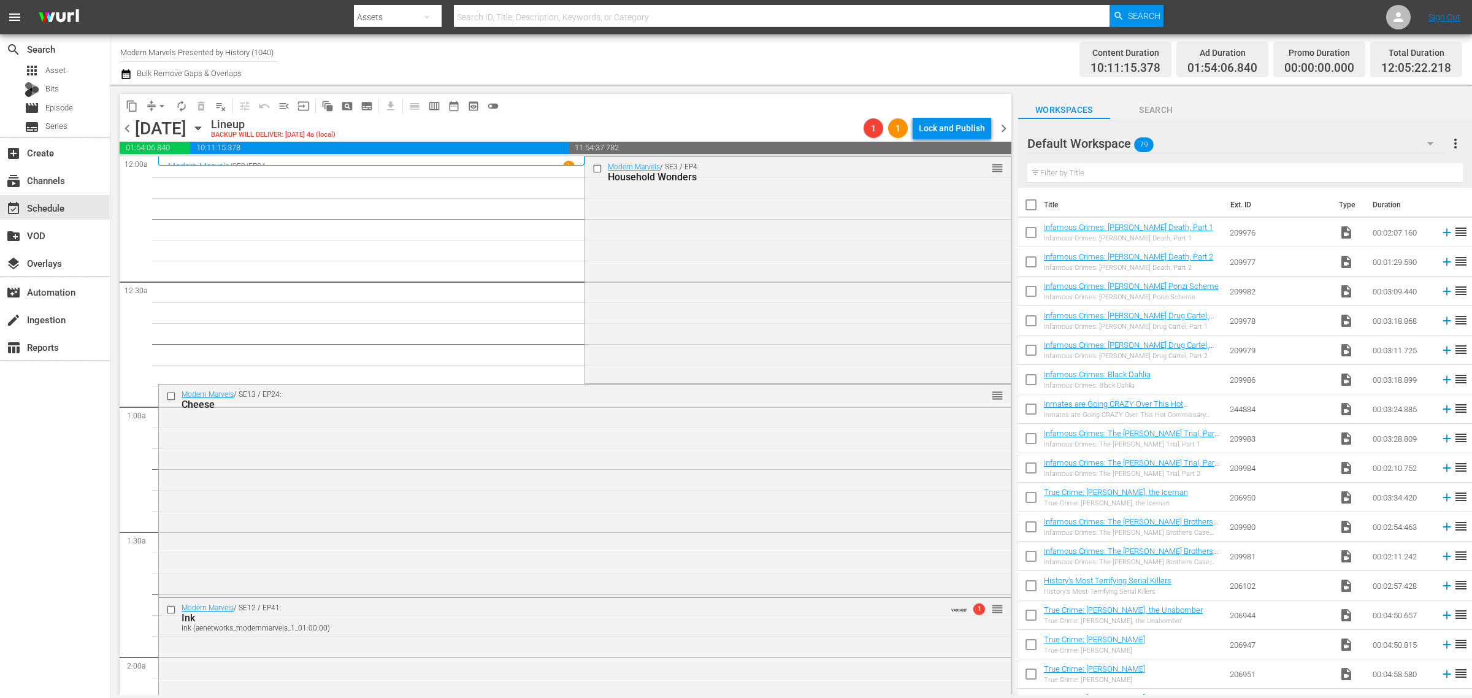
click at [693, 280] on div "Modern Marvels / SE3 / EP4: Household Wonders reorder" at bounding box center [797, 269] width 425 height 224
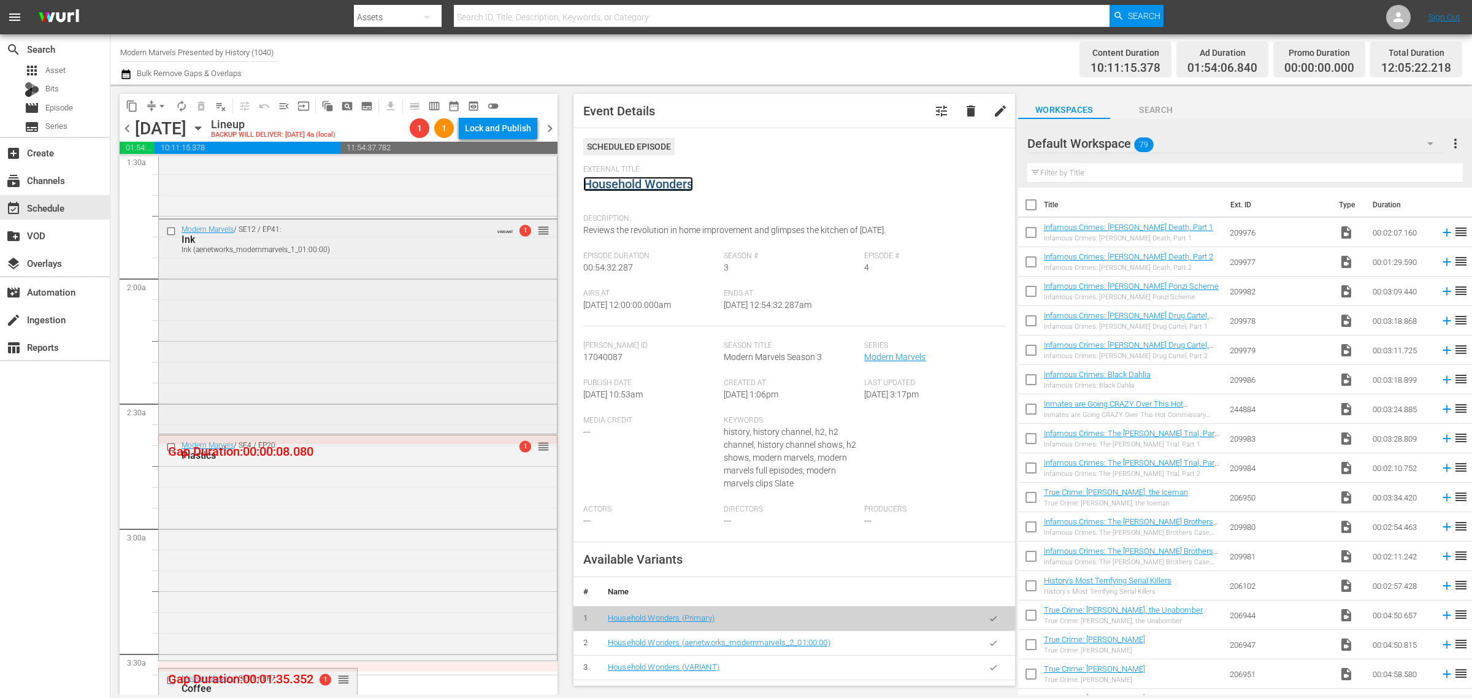
scroll to position [383, 0]
click at [363, 280] on div "Modern Marvels / SE12 / EP41: Ink Ink (aenetworks_modernmarvels_1_01:00:00) VAR…" at bounding box center [358, 321] width 398 height 212
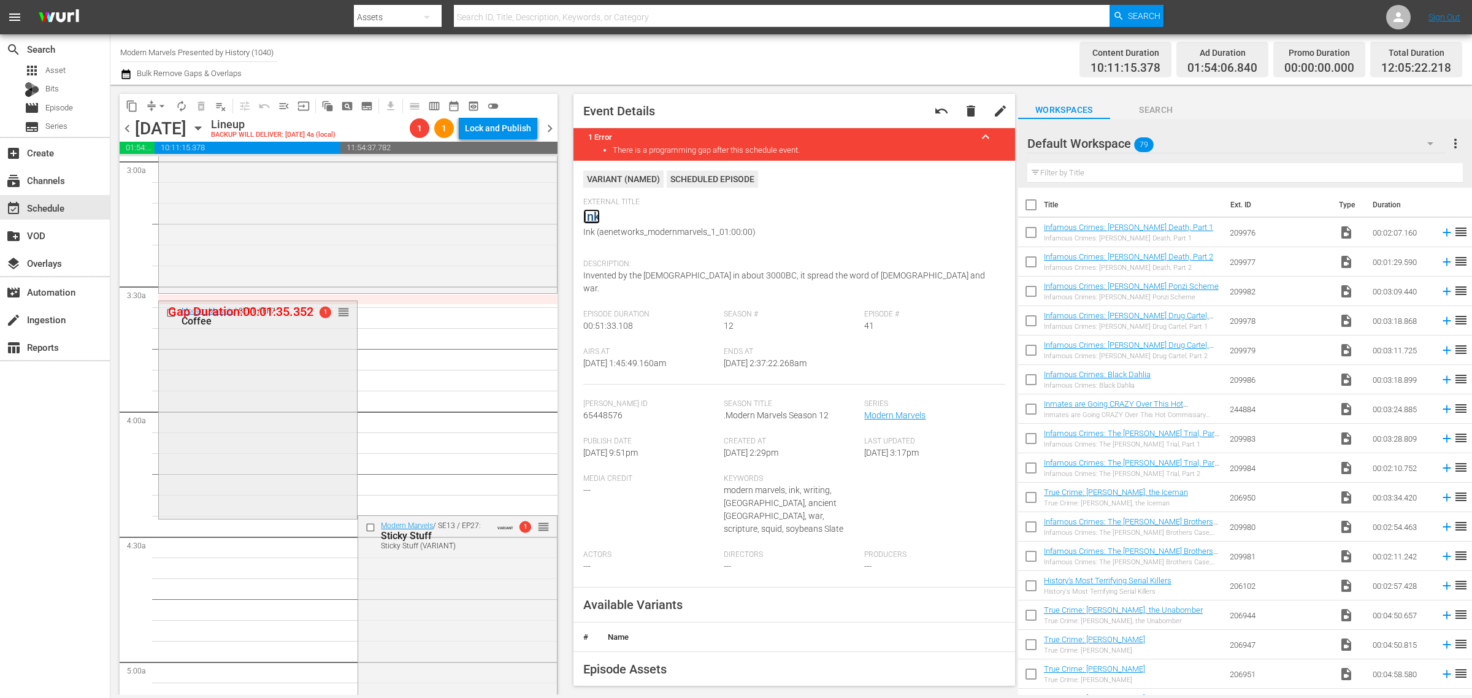
scroll to position [767, 0]
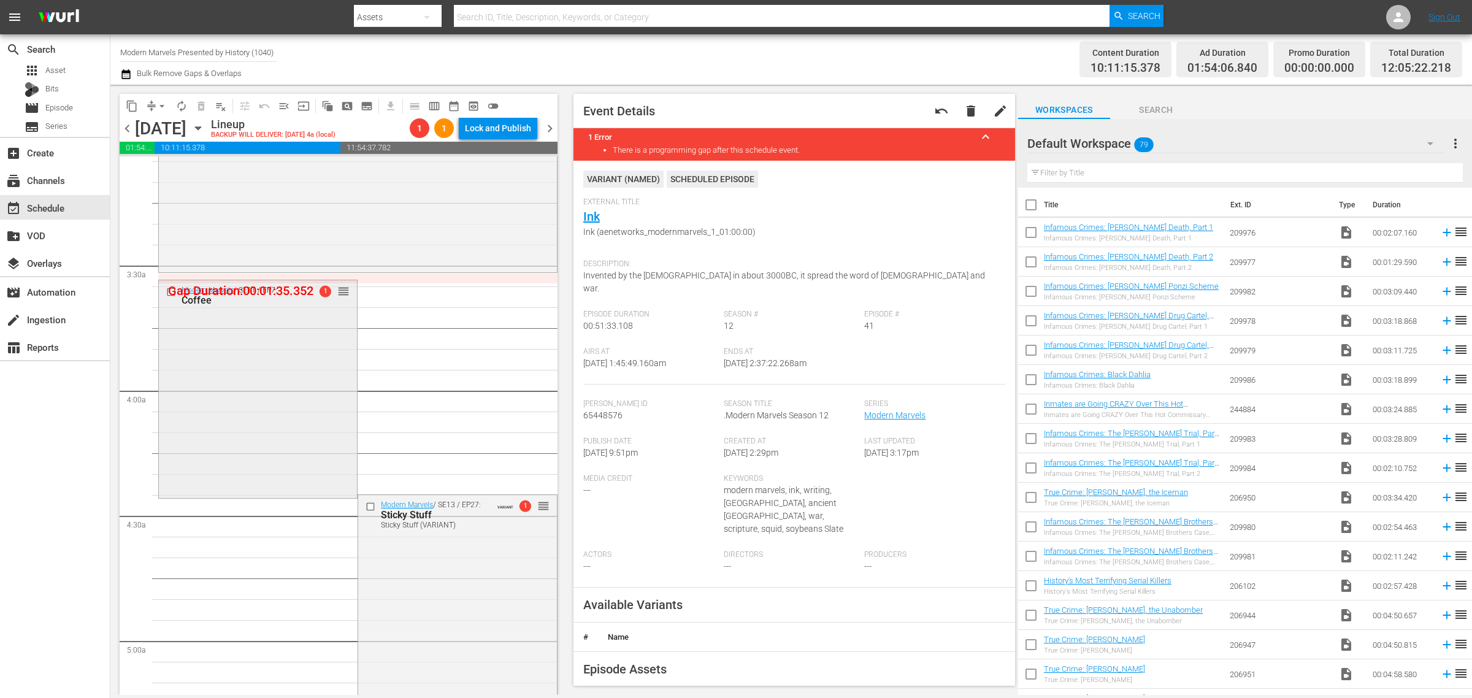
click at [301, 339] on div "Modern Marvels / SE11 / EP7: Coffee 1 reorder" at bounding box center [258, 387] width 198 height 215
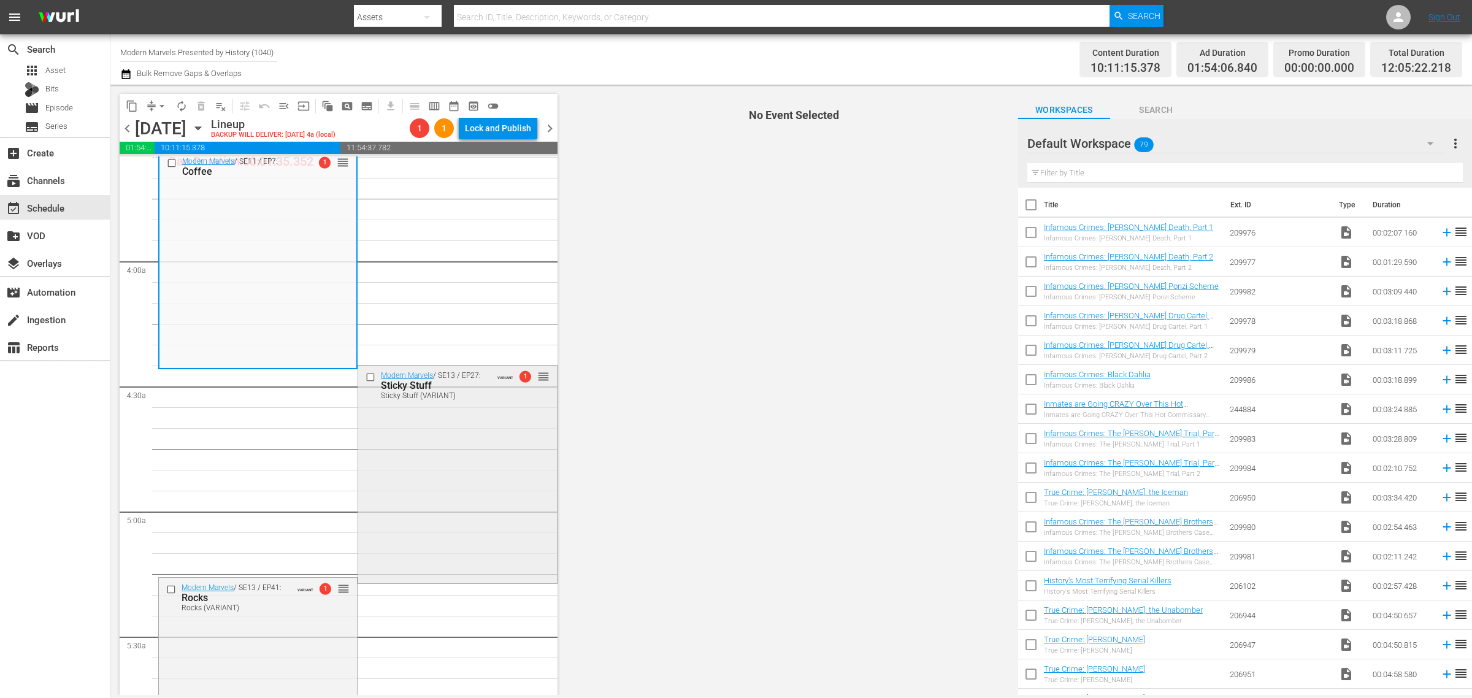
scroll to position [920, 0]
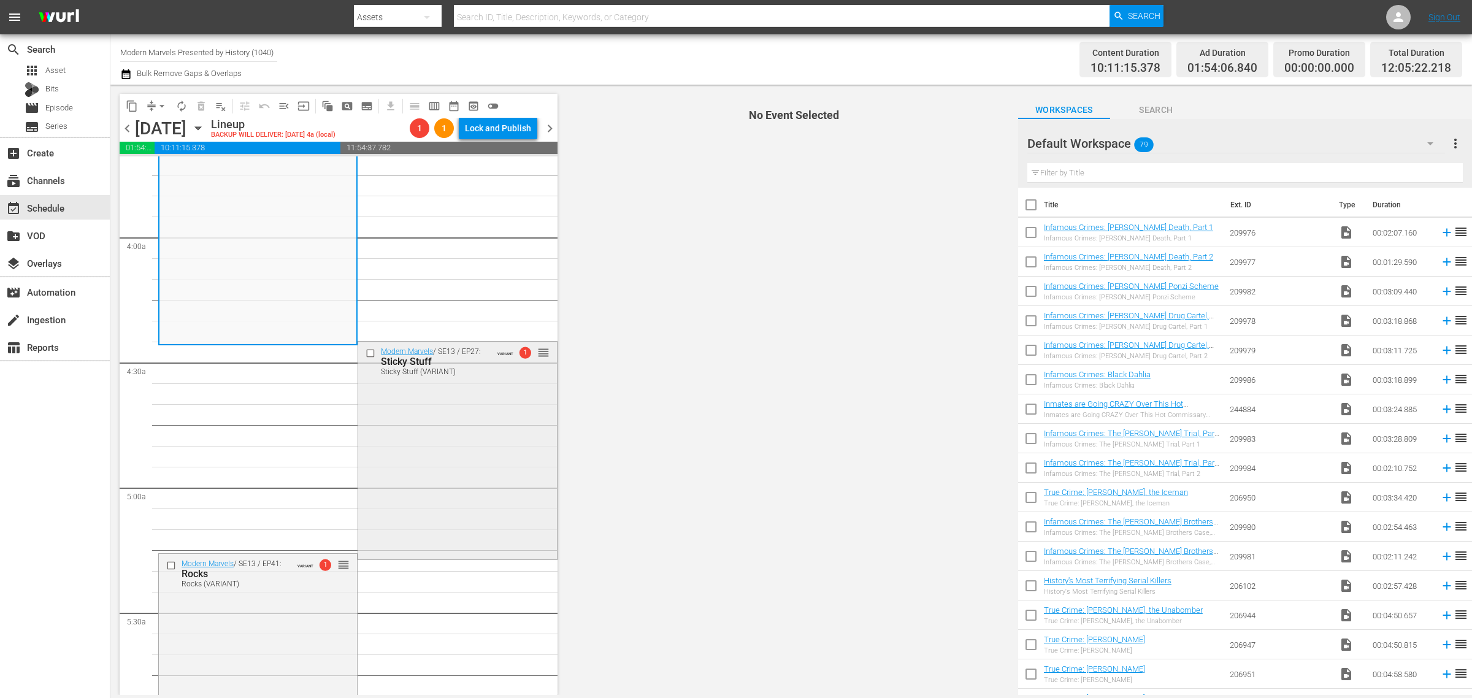
click at [418, 424] on div "Modern Marvels / SE13 / EP27: Sticky Stuff Sticky Stuff (VARIANT) VARIANT 1 reo…" at bounding box center [457, 449] width 198 height 215
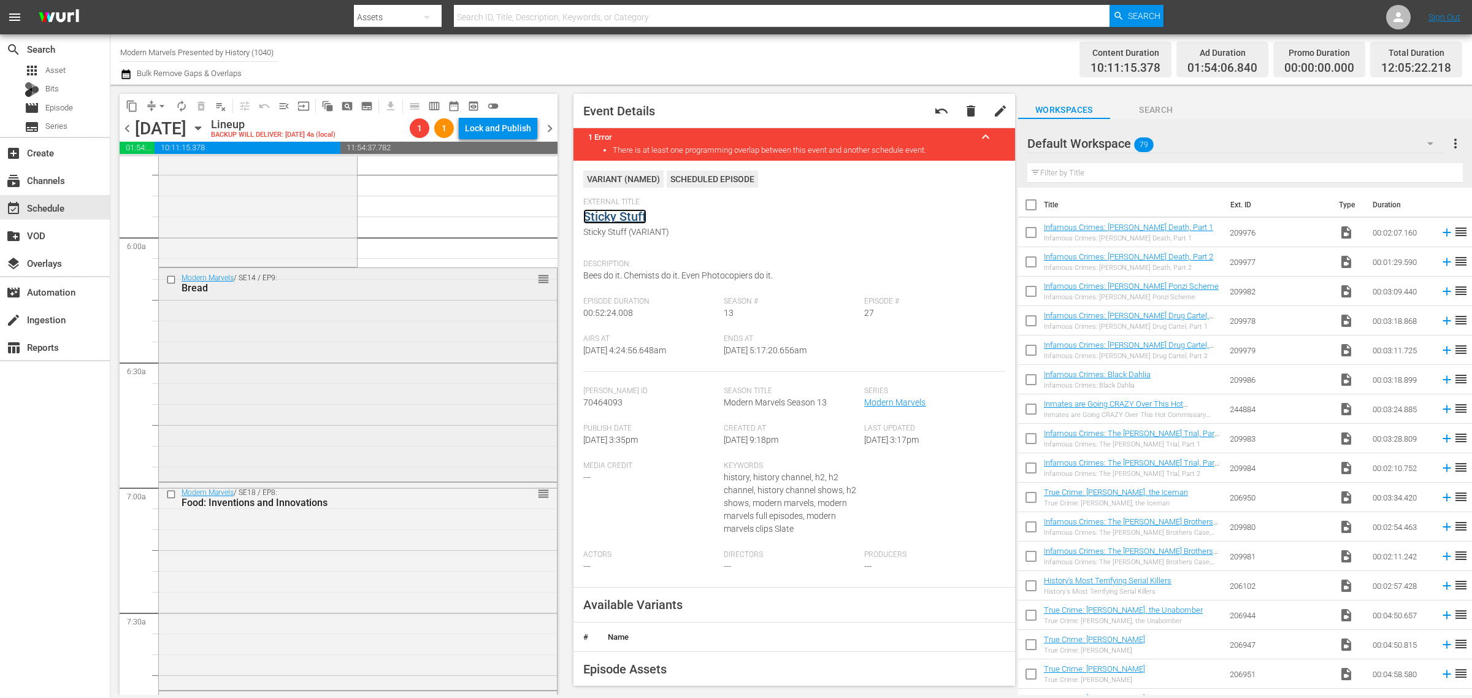
scroll to position [1457, 0]
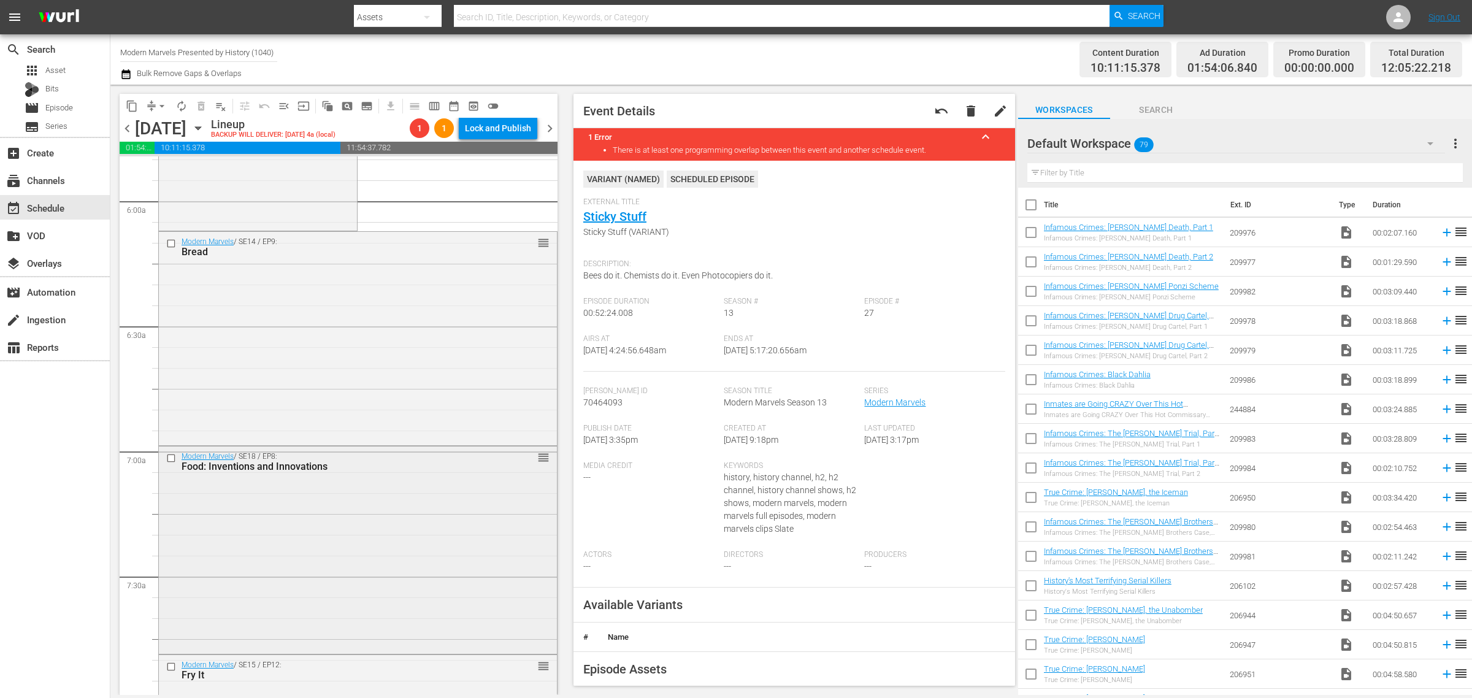
click at [341, 501] on div "Modern Marvels / SE18 / EP8: Food: Inventions and Innovations reorder" at bounding box center [358, 549] width 398 height 204
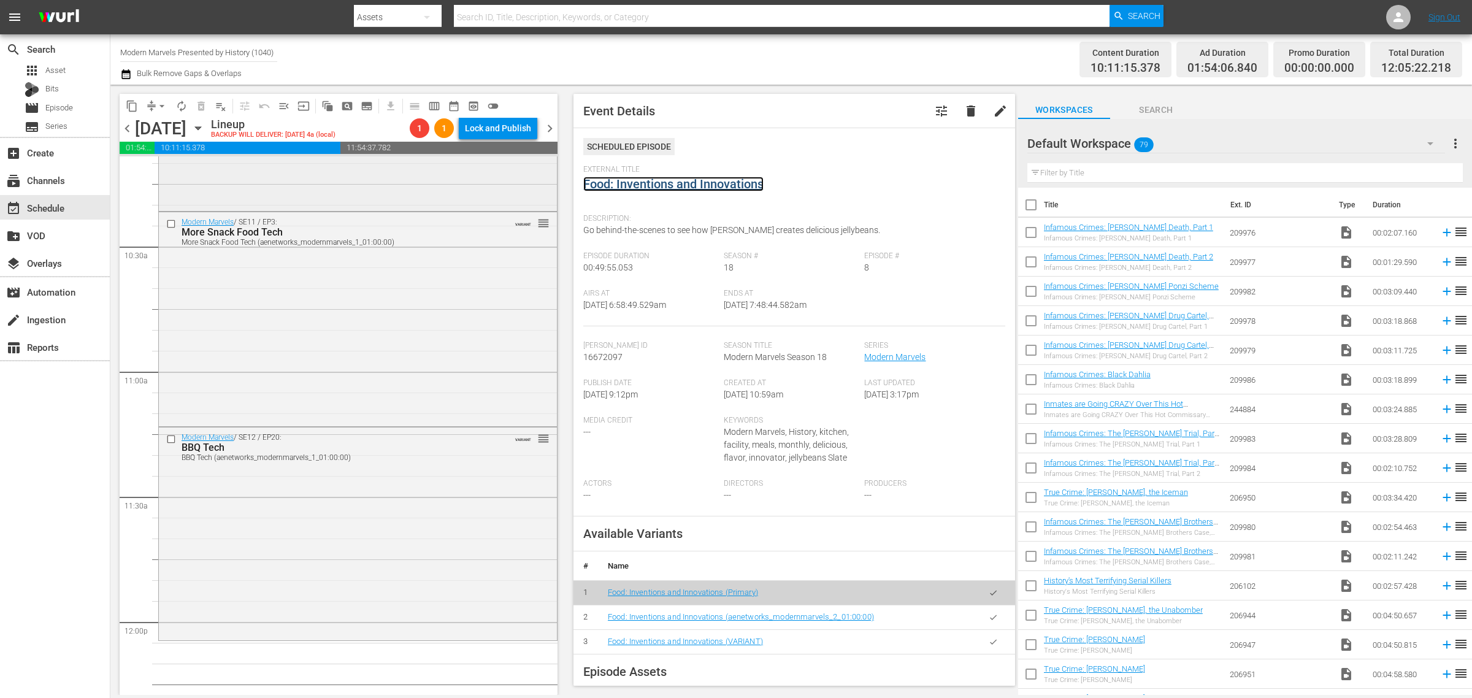
scroll to position [2761, 0]
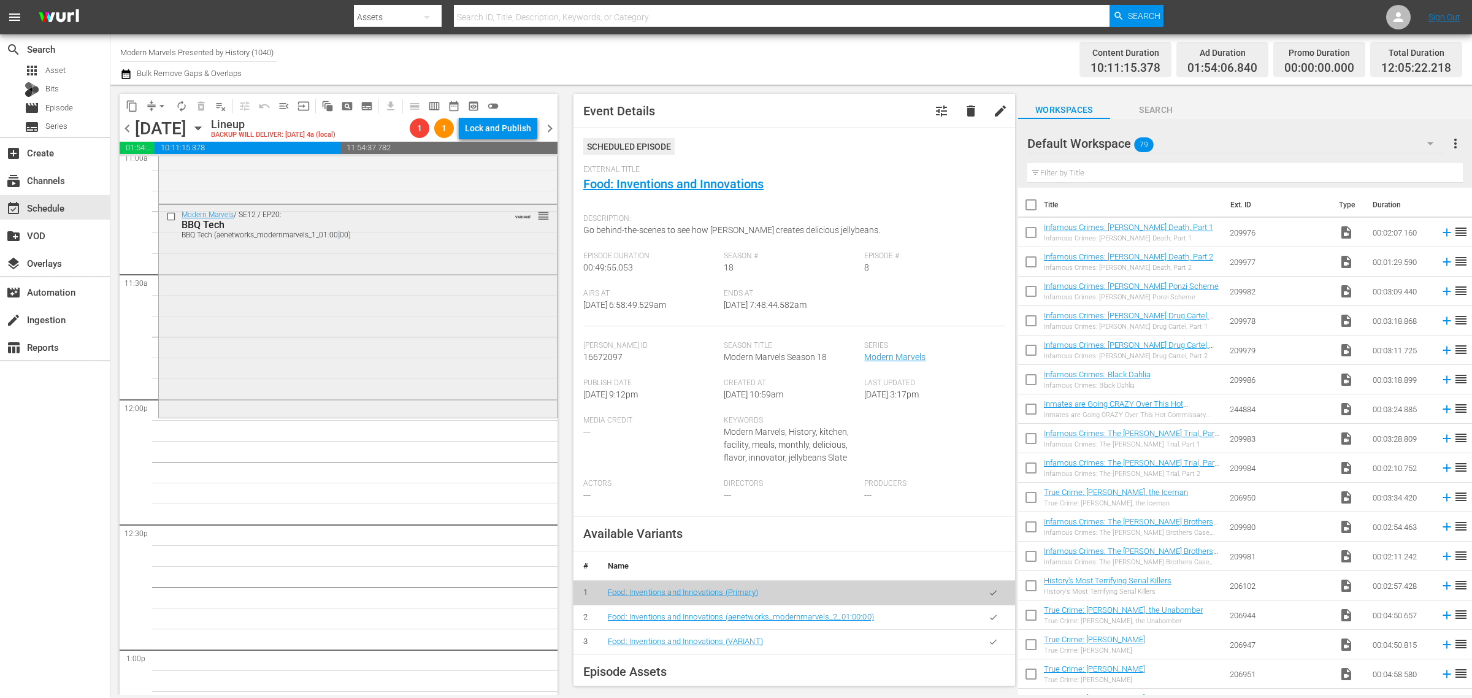
click at [337, 327] on div "Modern Marvels / SE12 / EP20: BBQ Tech BBQ Tech (aenetworks_modernmarvels_1_01:…" at bounding box center [358, 310] width 398 height 210
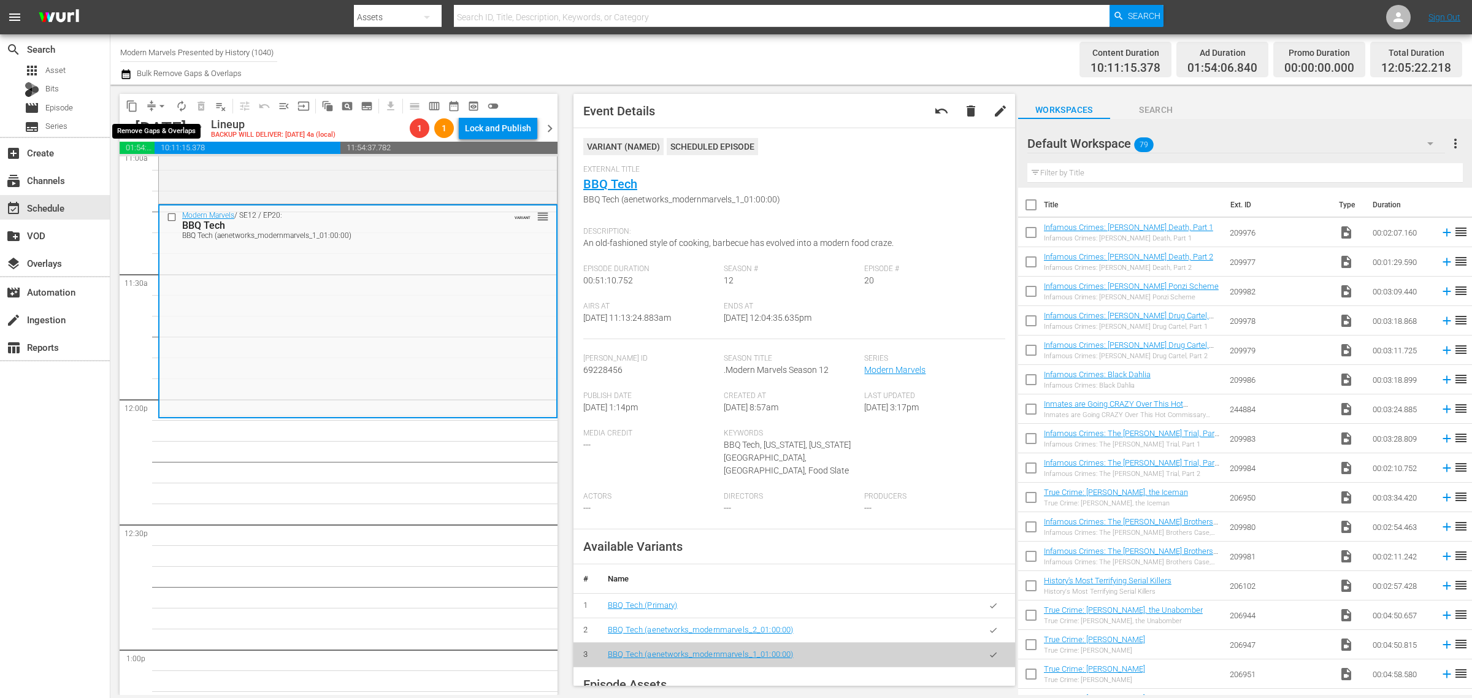
click at [161, 103] on span "arrow_drop_down" at bounding box center [162, 106] width 12 height 12
click at [158, 126] on li "Align to Midnight" at bounding box center [162, 130] width 129 height 20
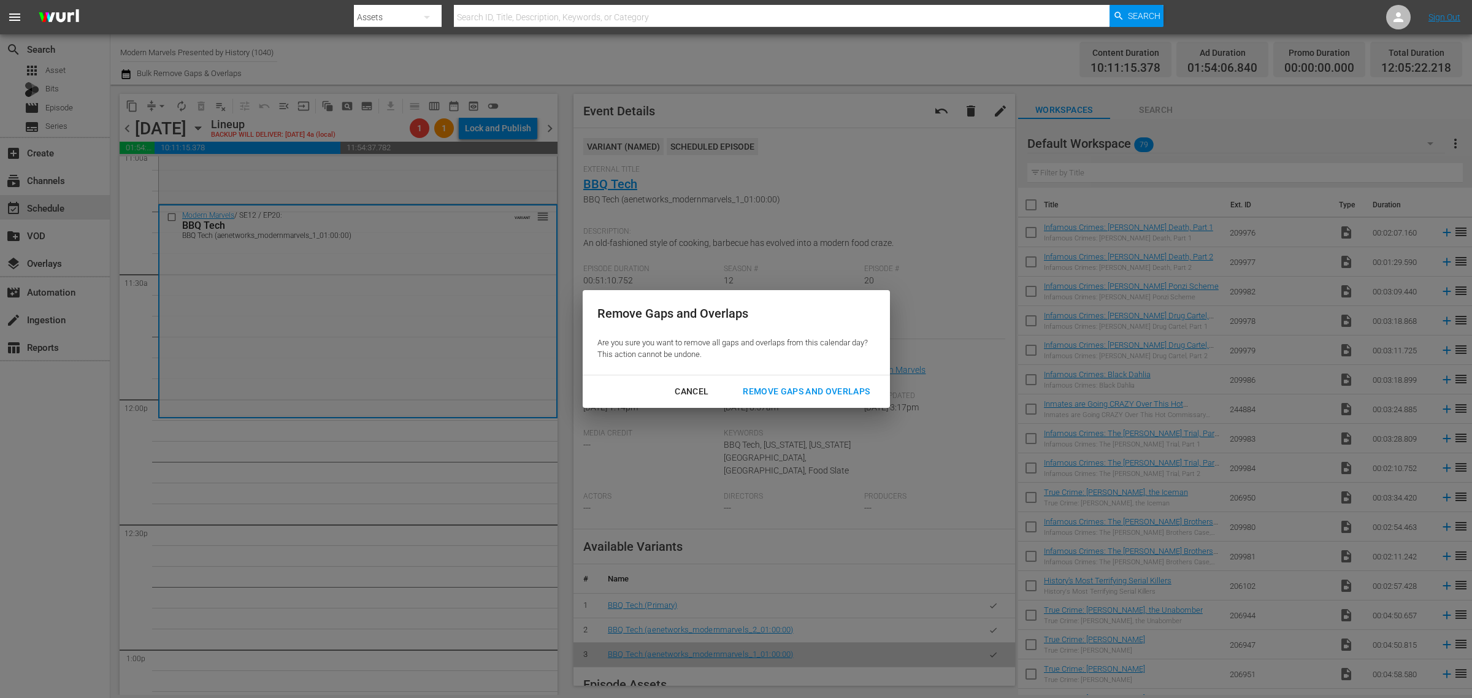
click at [780, 399] on button "Remove Gaps and Overlaps" at bounding box center [806, 391] width 156 height 23
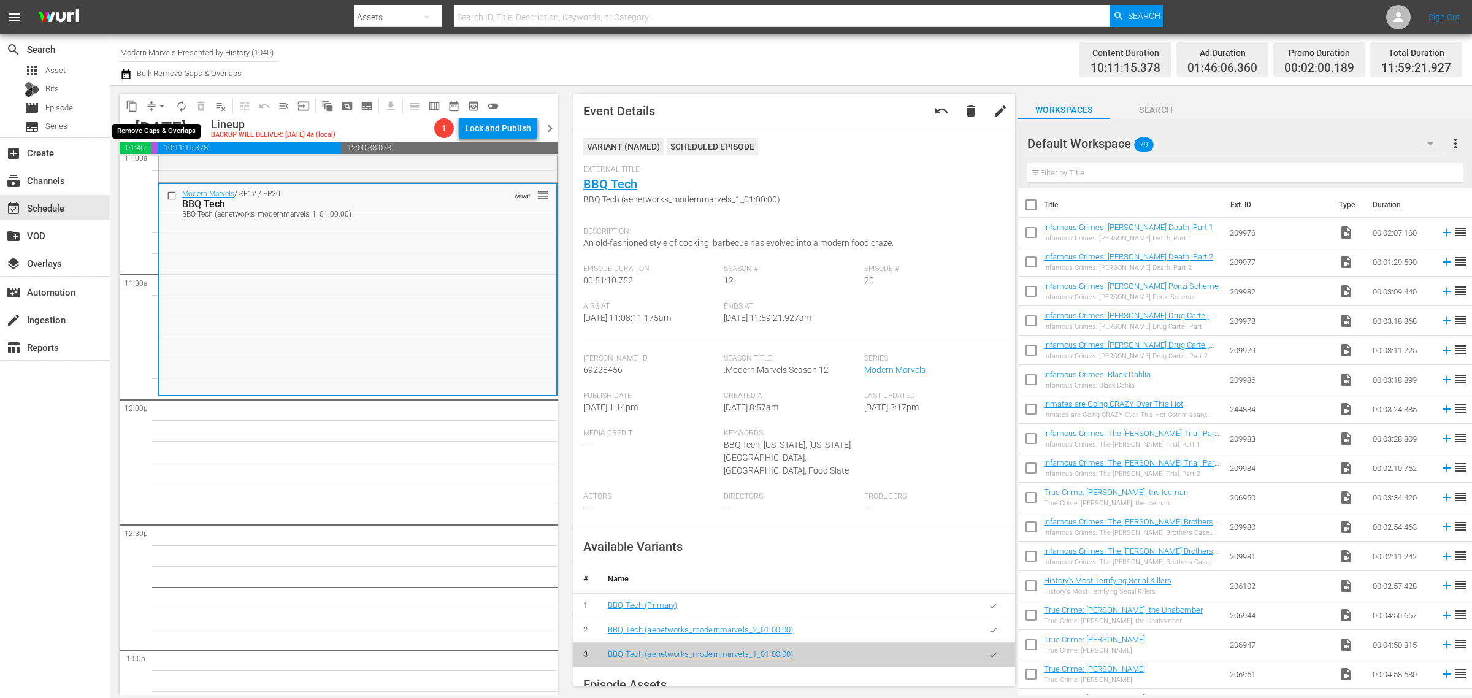
click at [158, 103] on span "arrow_drop_down" at bounding box center [162, 106] width 12 height 12
click at [164, 131] on li "Align to Midnight" at bounding box center [162, 130] width 129 height 20
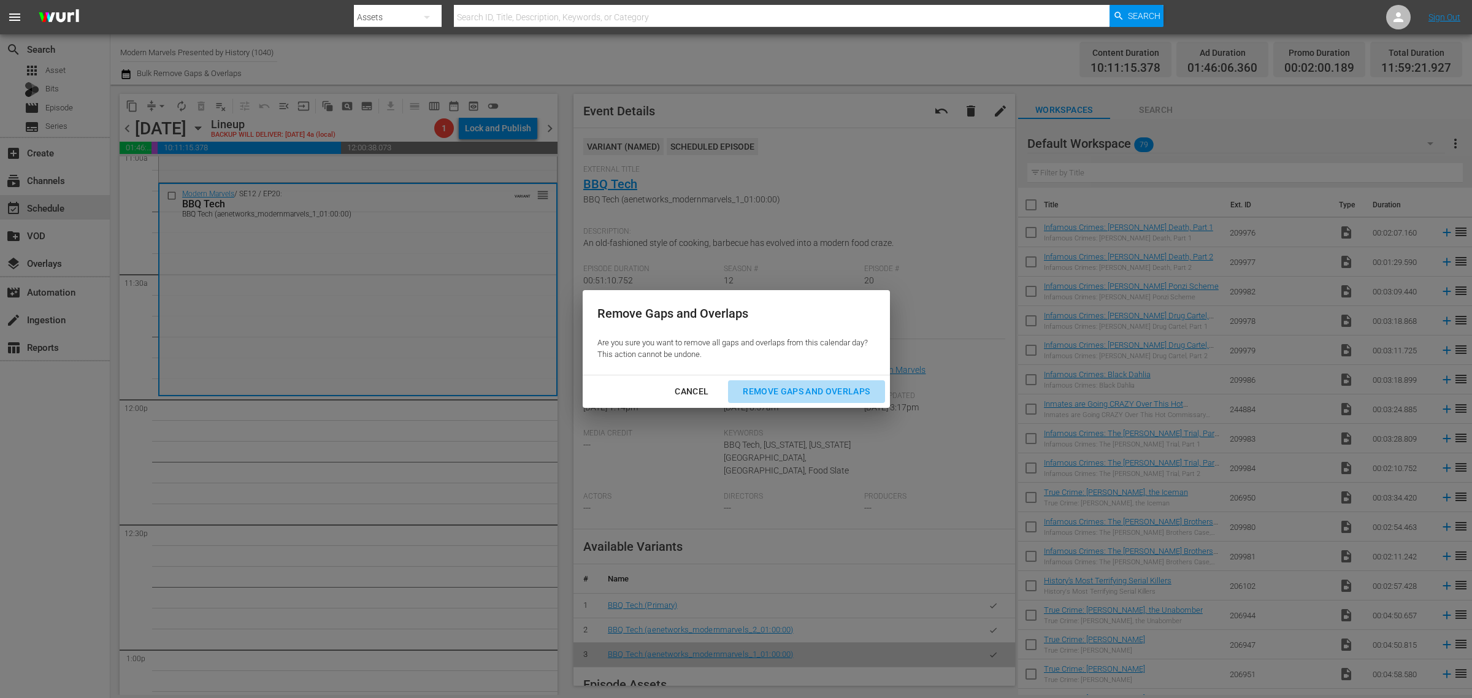
click at [774, 384] on div "Remove Gaps and Overlaps" at bounding box center [806, 391] width 147 height 15
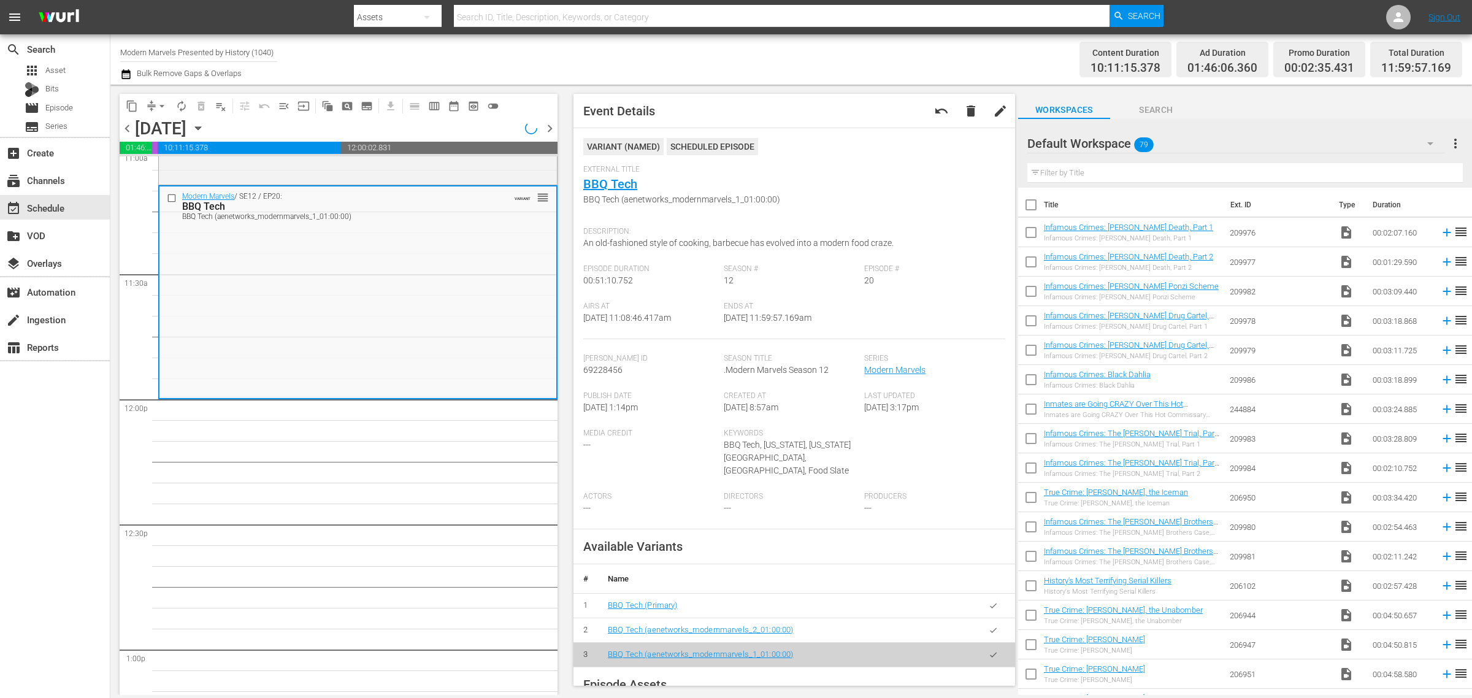
scroll to position [2802, 0]
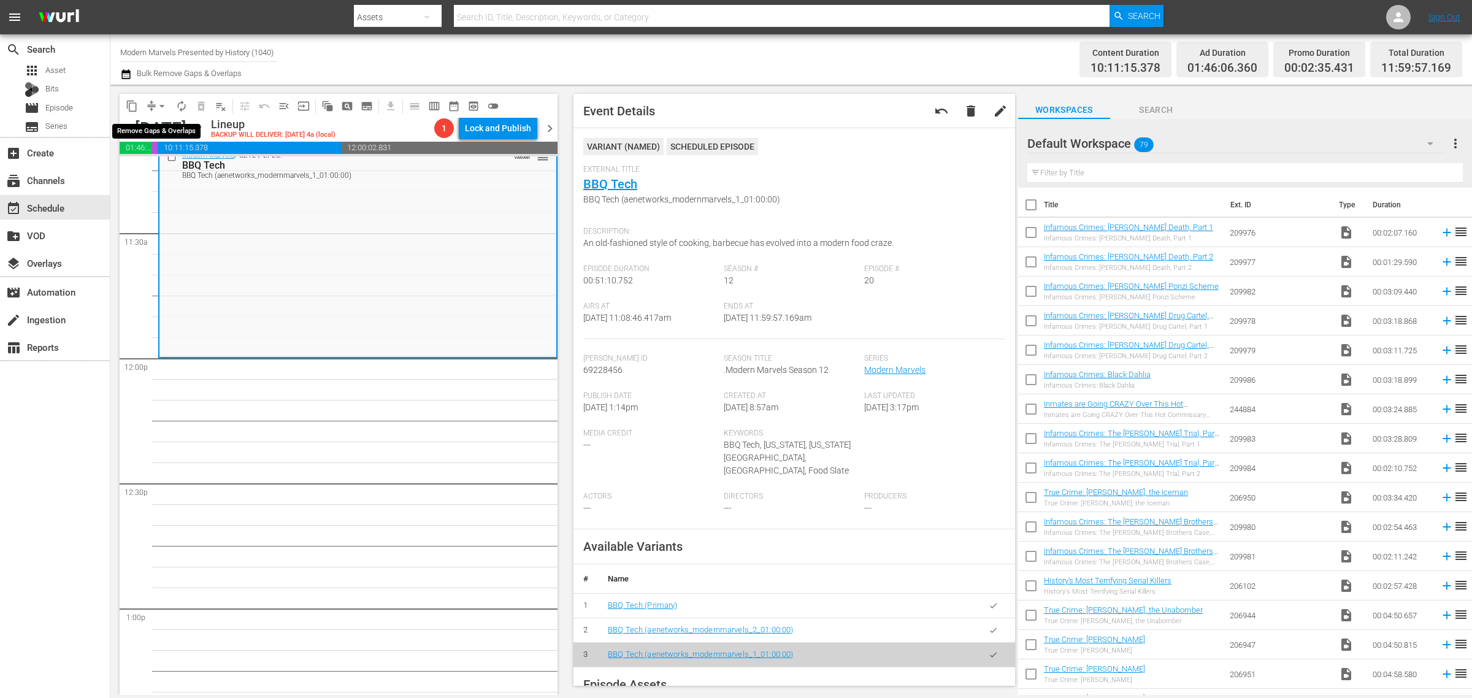
click at [158, 106] on span "arrow_drop_down" at bounding box center [162, 106] width 12 height 12
click at [170, 128] on li "Align to Midnight" at bounding box center [162, 130] width 129 height 20
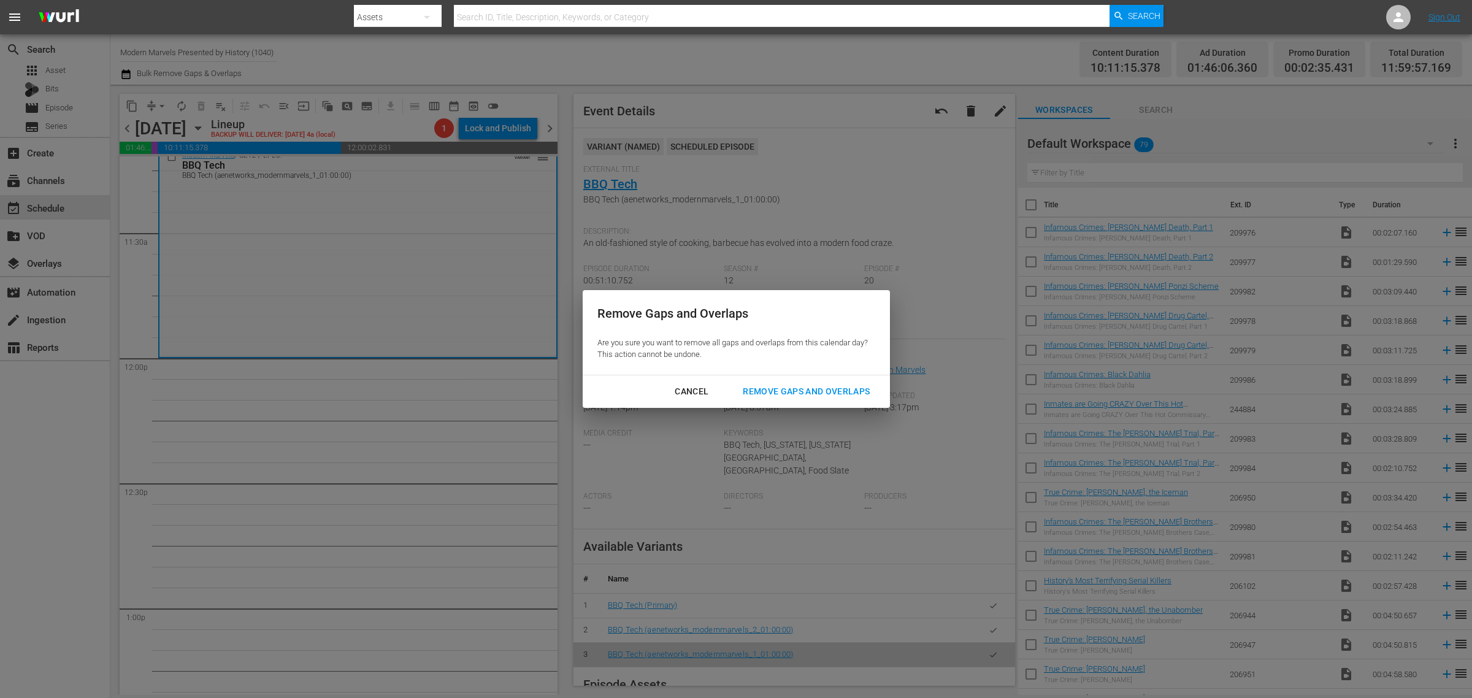
click at [804, 388] on div "Remove Gaps and Overlaps" at bounding box center [806, 391] width 147 height 15
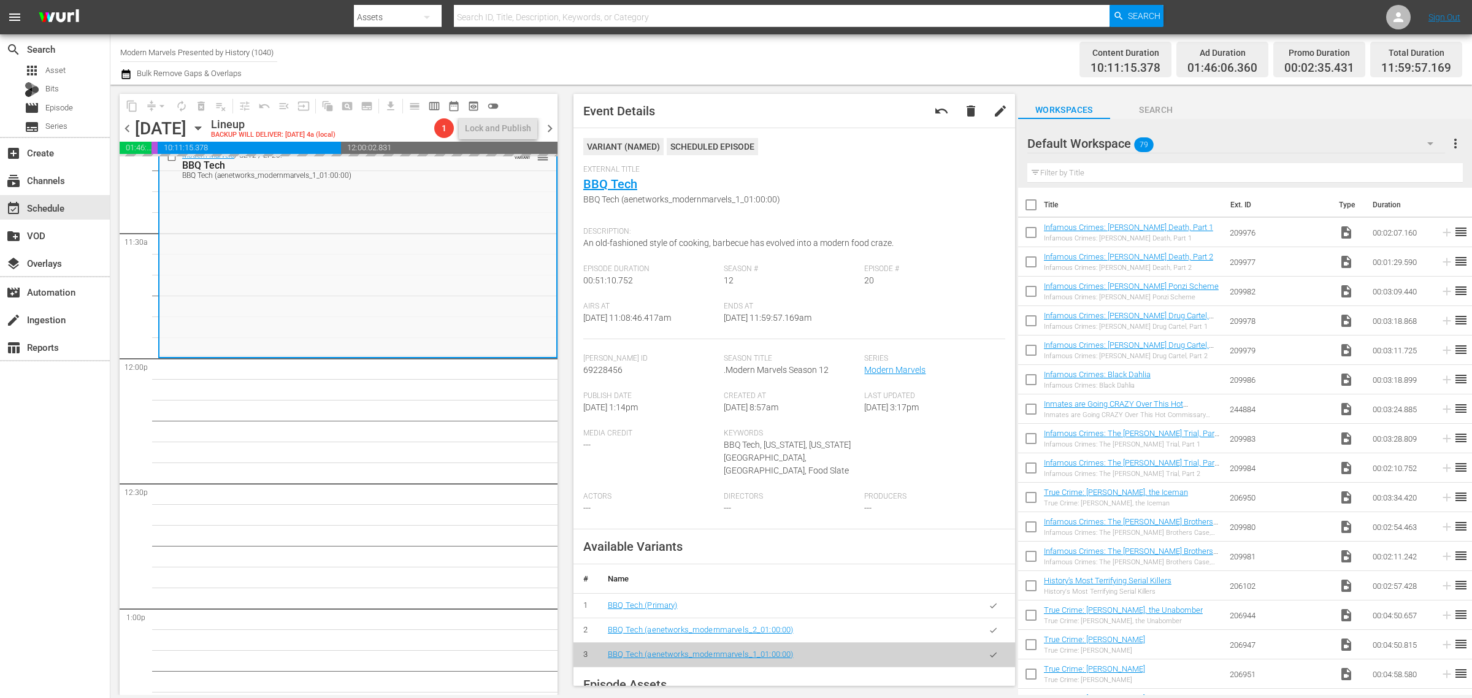
click at [825, 53] on div "Channel Title Modern Marvels Presented by History (1040) Bulk Remove Gaps & Ove…" at bounding box center [486, 59] width 732 height 44
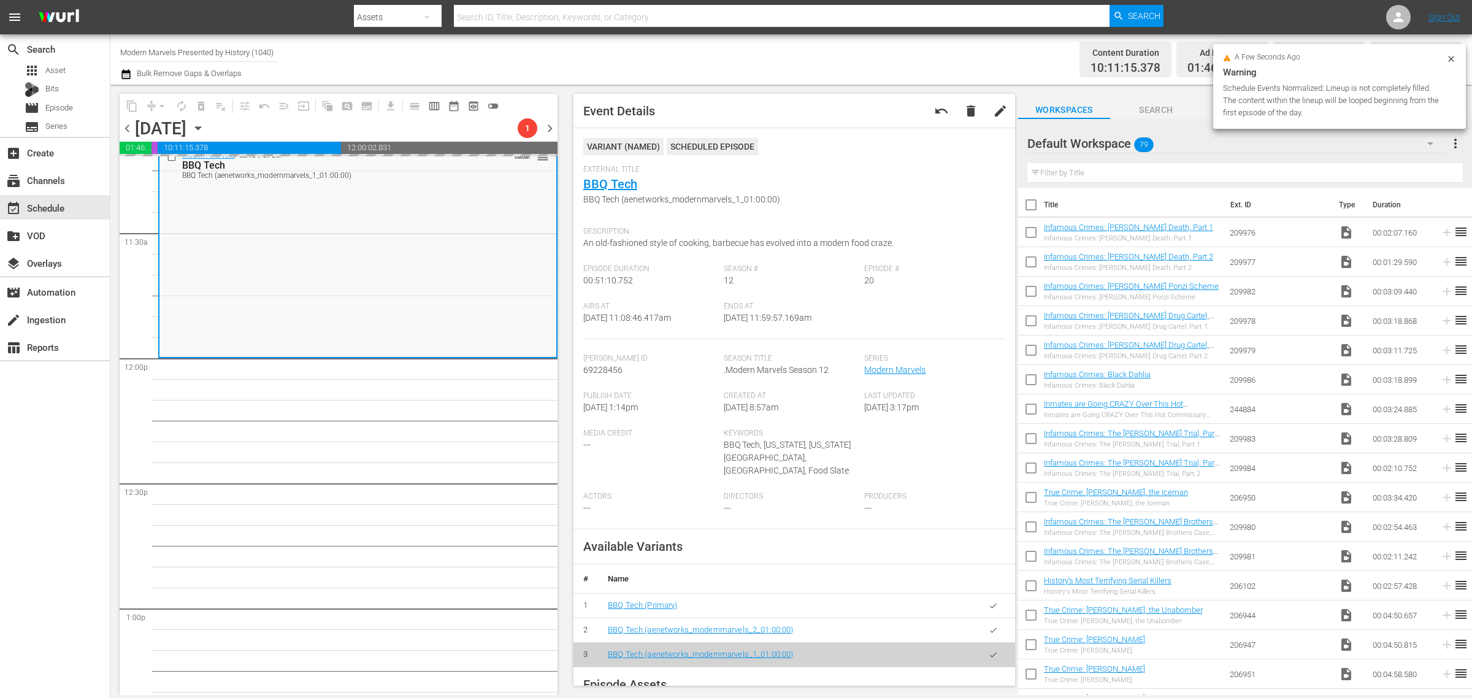
click at [685, 55] on div "Channel Title Modern Marvels Presented by History (1040) Bulk Remove Gaps & Ove…" at bounding box center [486, 59] width 732 height 44
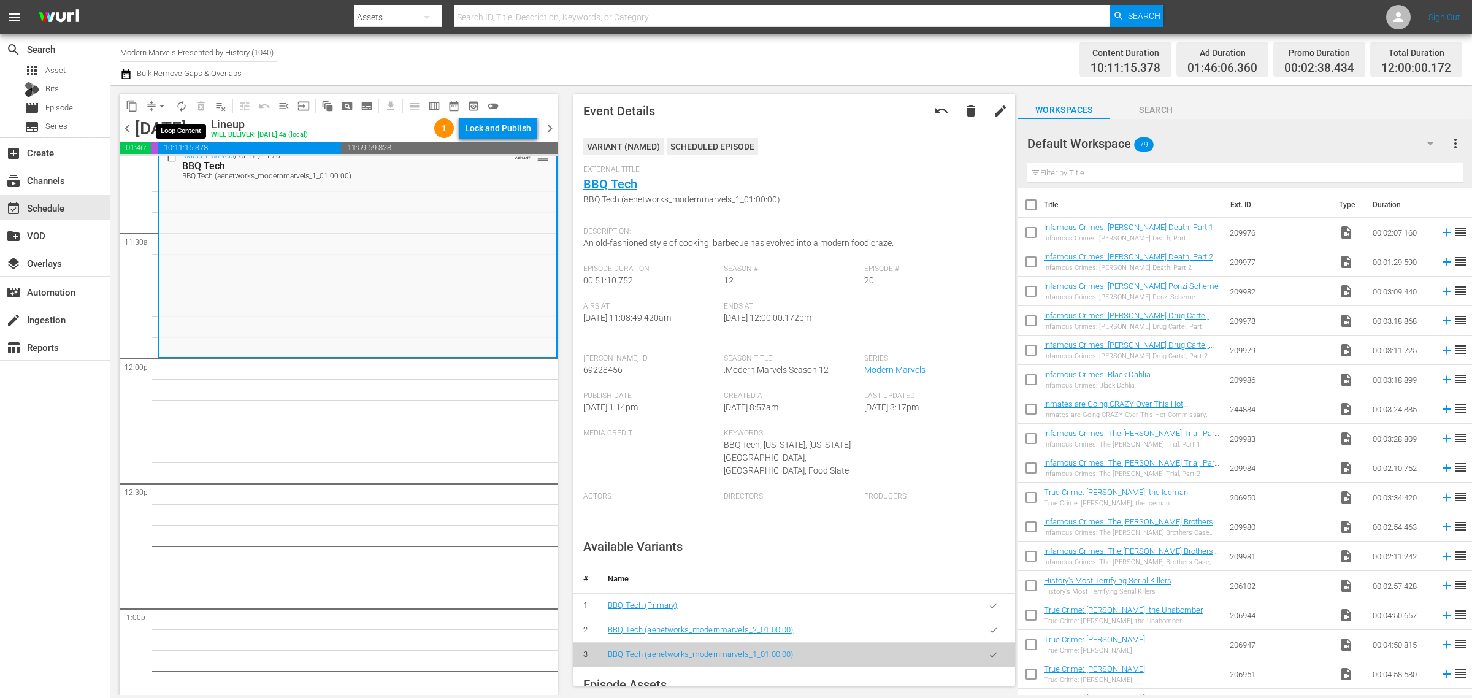
click at [185, 104] on span "autorenew_outlined" at bounding box center [181, 106] width 12 height 12
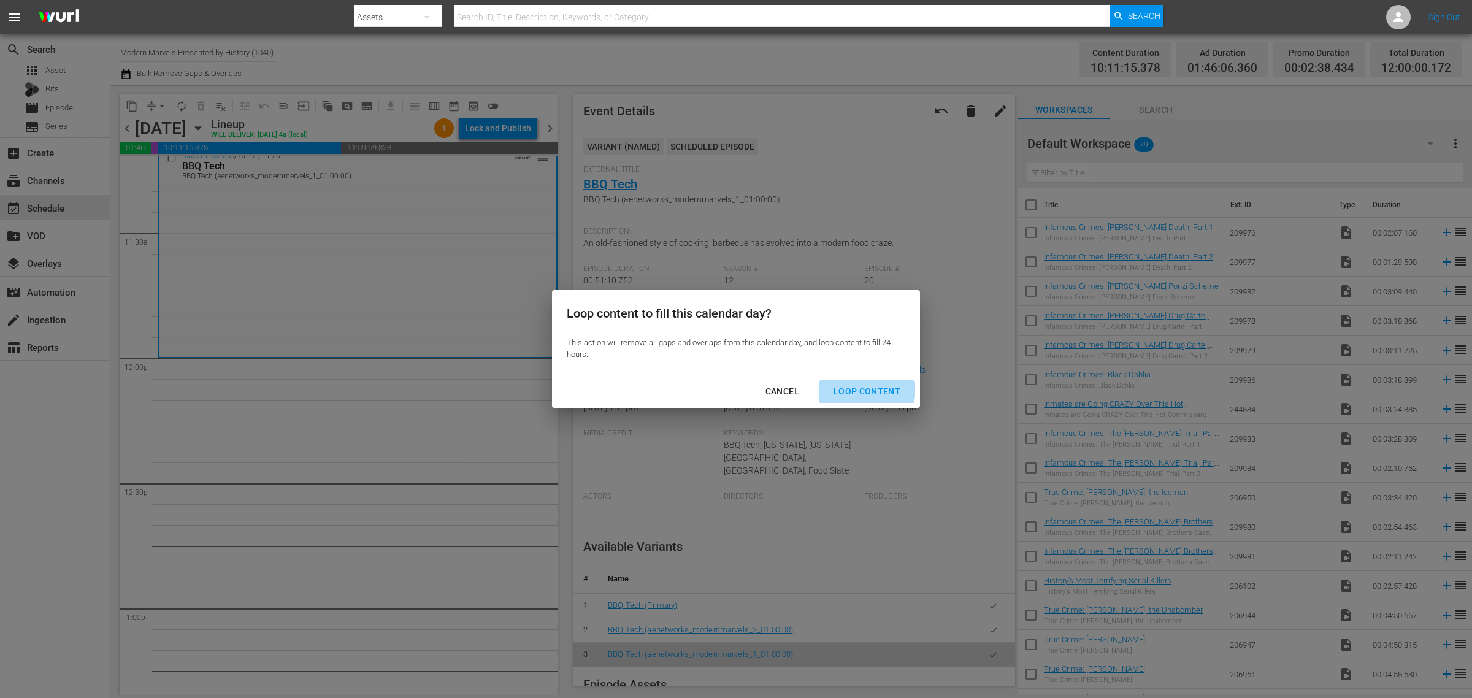
click at [855, 388] on div "Loop Content" at bounding box center [867, 391] width 86 height 15
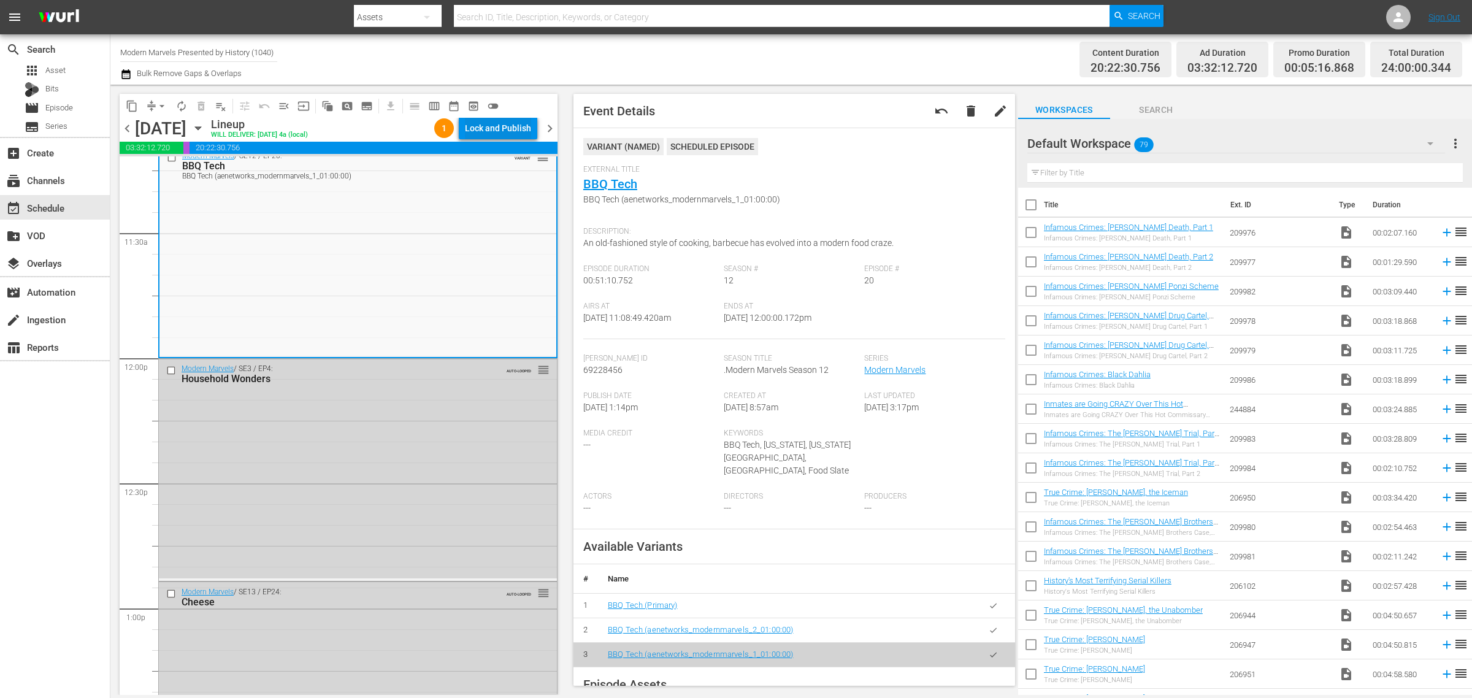
click at [506, 132] on div "Lock and Publish" at bounding box center [498, 128] width 66 height 22
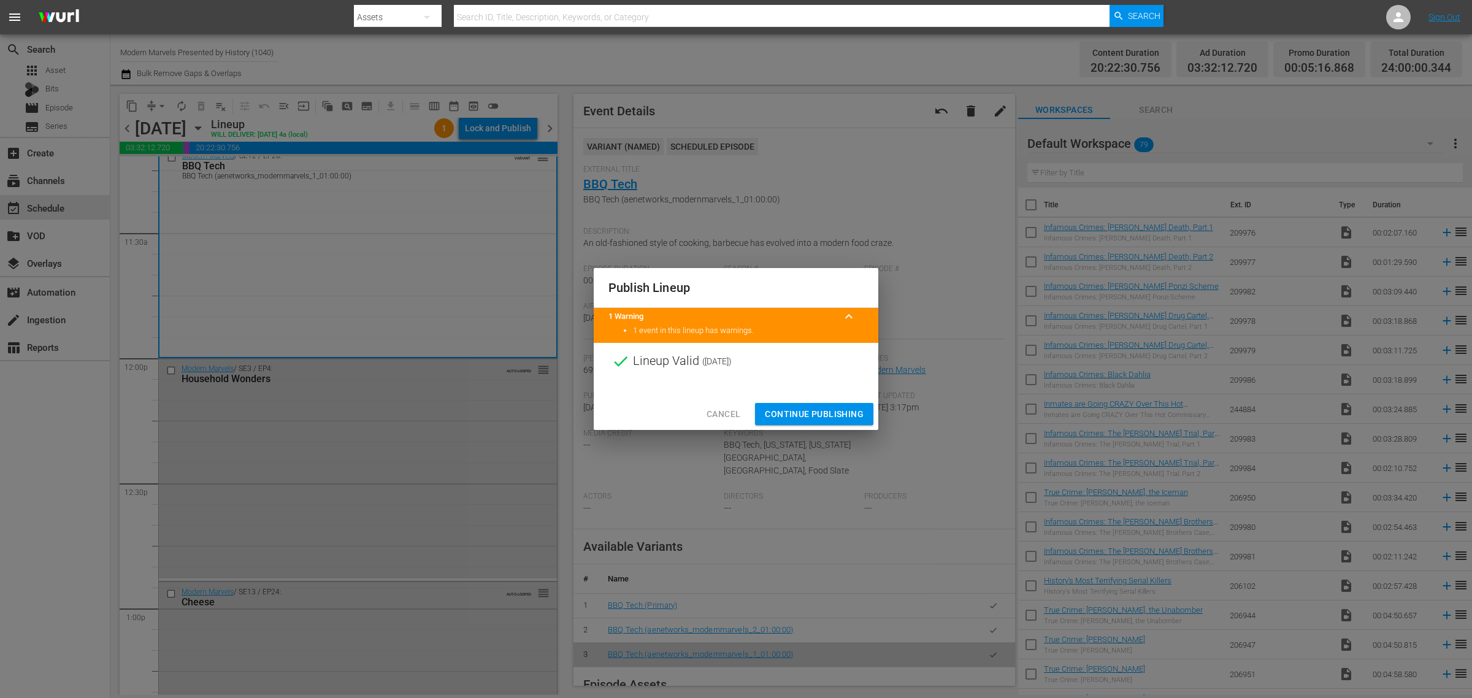
click at [814, 413] on span "Continue Publishing" at bounding box center [814, 414] width 99 height 15
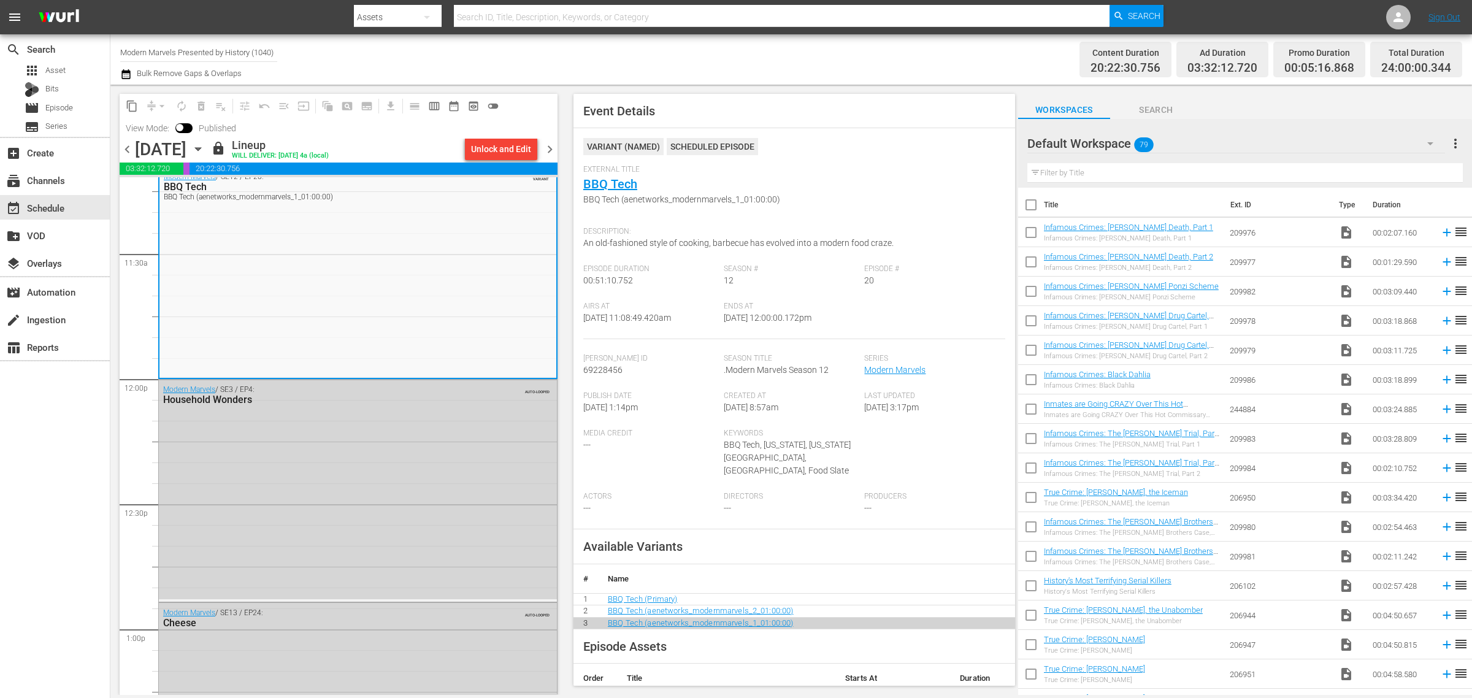
click at [737, 71] on div "Channel Title Modern Marvels Presented by History (1040) Bulk Remove Gaps & Ove…" at bounding box center [486, 59] width 732 height 44
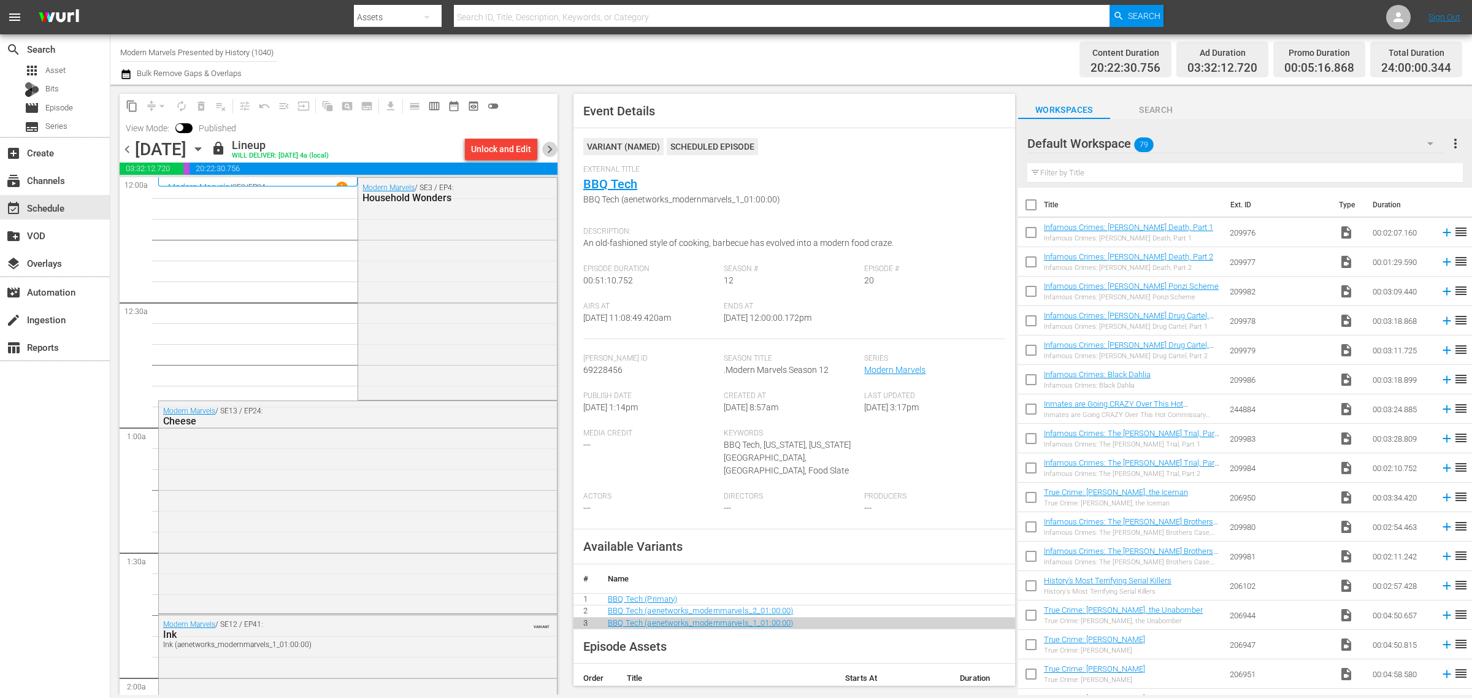
click at [545, 148] on span "chevron_right" at bounding box center [549, 149] width 15 height 15
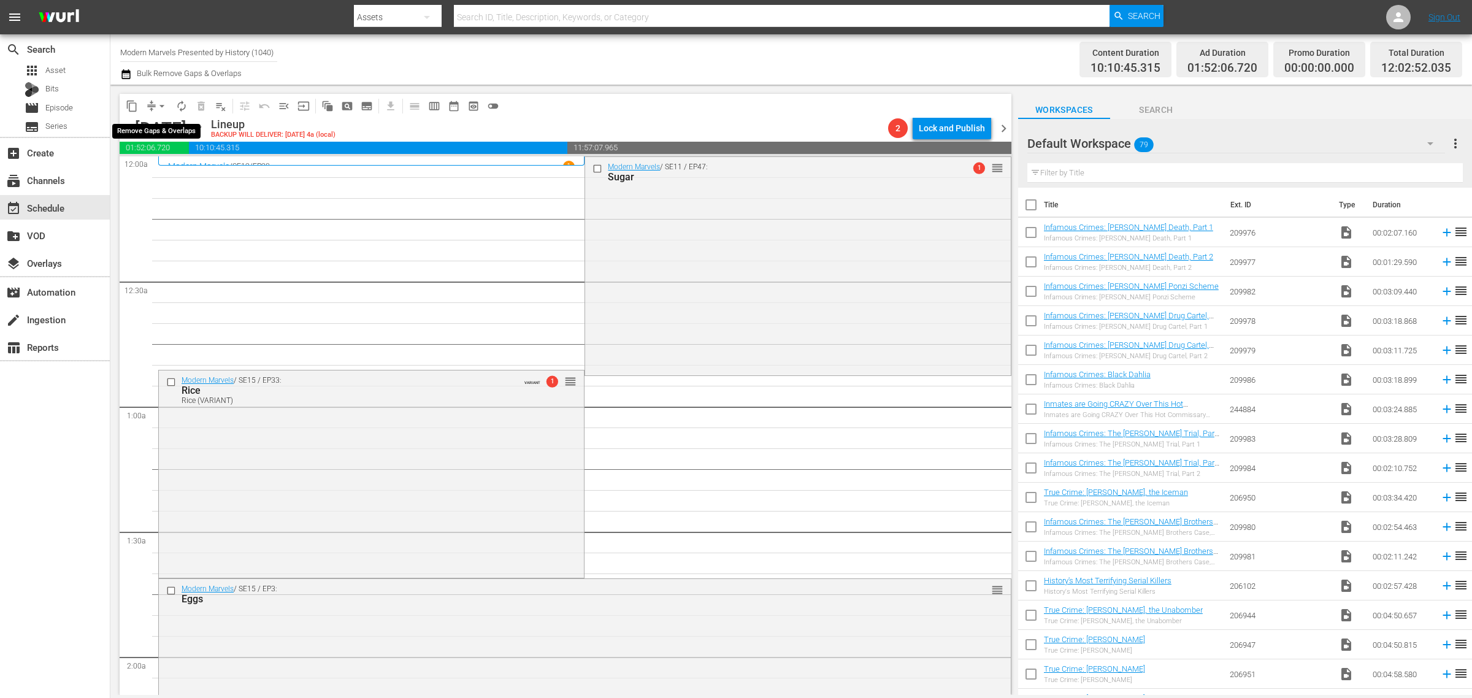
click at [163, 103] on span "arrow_drop_down" at bounding box center [162, 106] width 12 height 12
click at [163, 131] on li "Align to Midnight" at bounding box center [162, 130] width 129 height 20
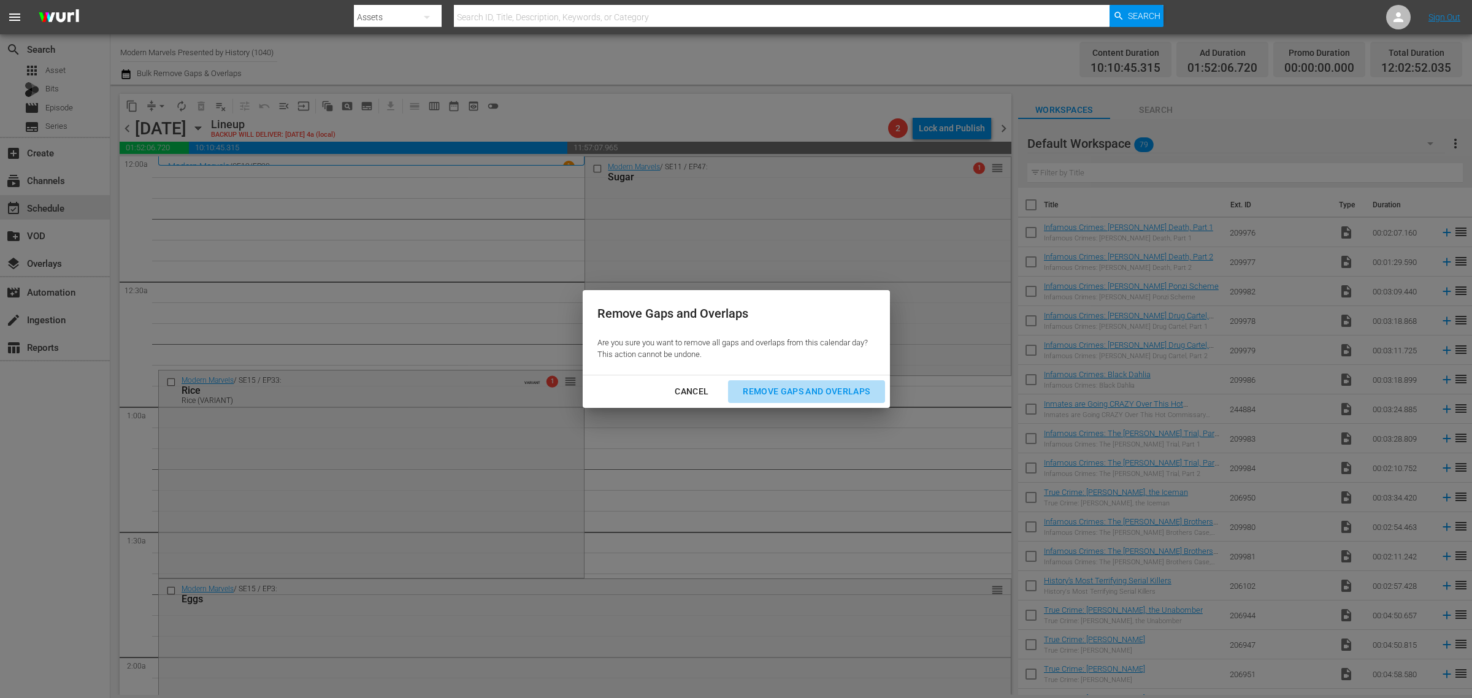
click at [802, 390] on div "Remove Gaps and Overlaps" at bounding box center [806, 391] width 147 height 15
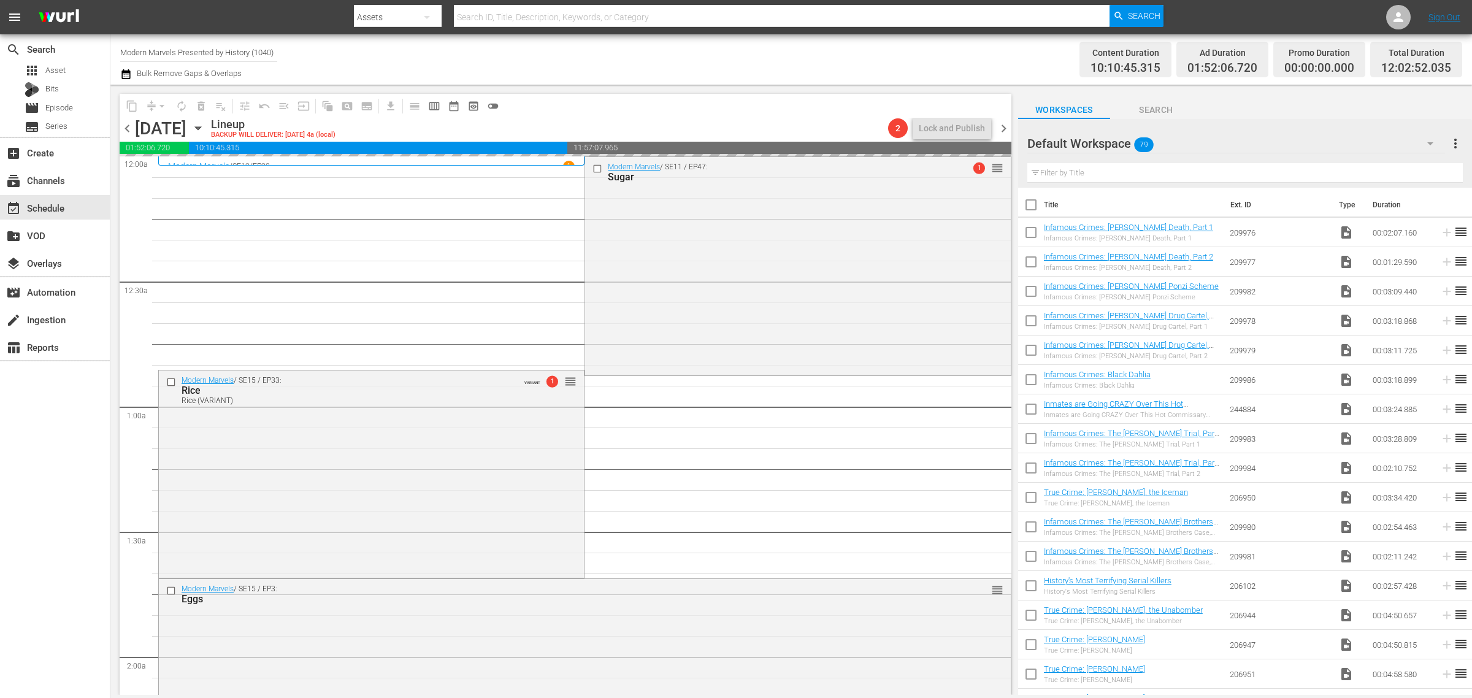
click at [715, 47] on div "Channel Title Modern Marvels Presented by History (1040) Bulk Remove Gaps & Ove…" at bounding box center [486, 59] width 732 height 44
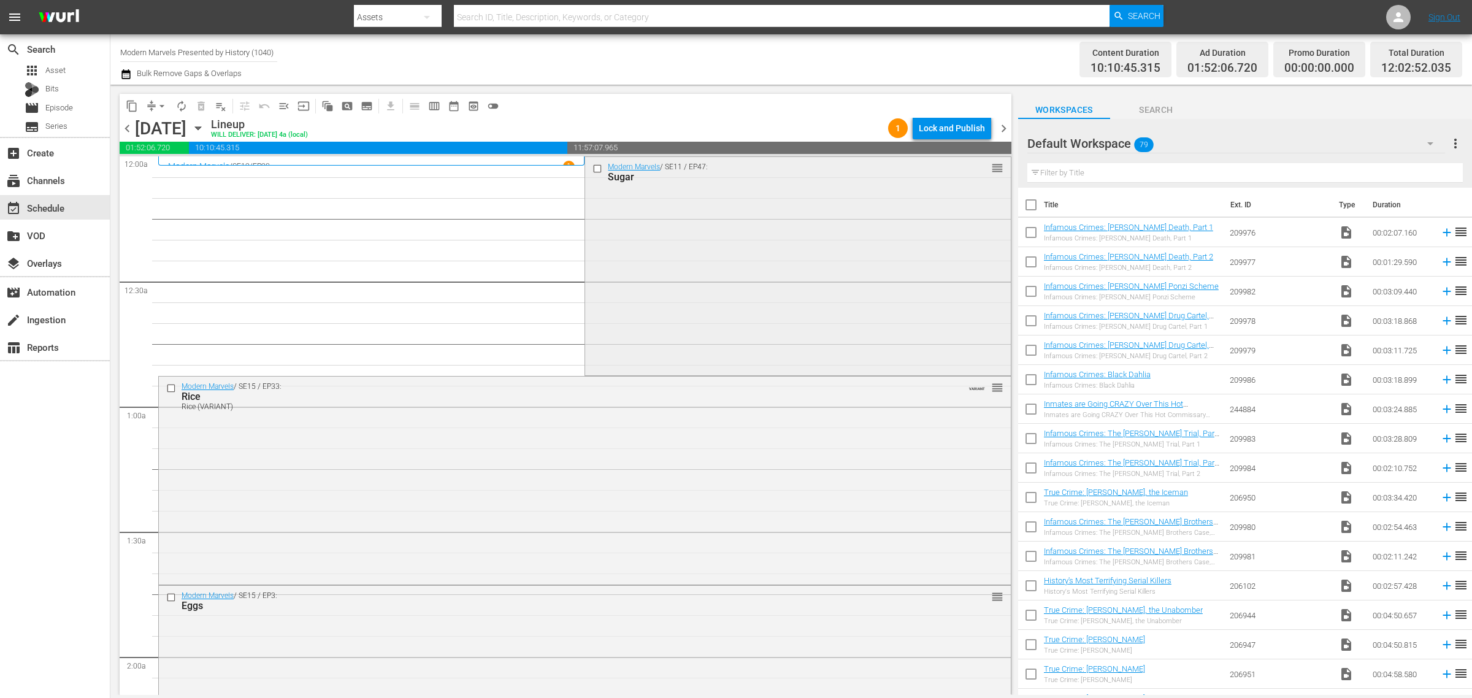
click at [692, 271] on div "Modern Marvels / SE11 / EP47: Sugar reorder" at bounding box center [797, 265] width 425 height 217
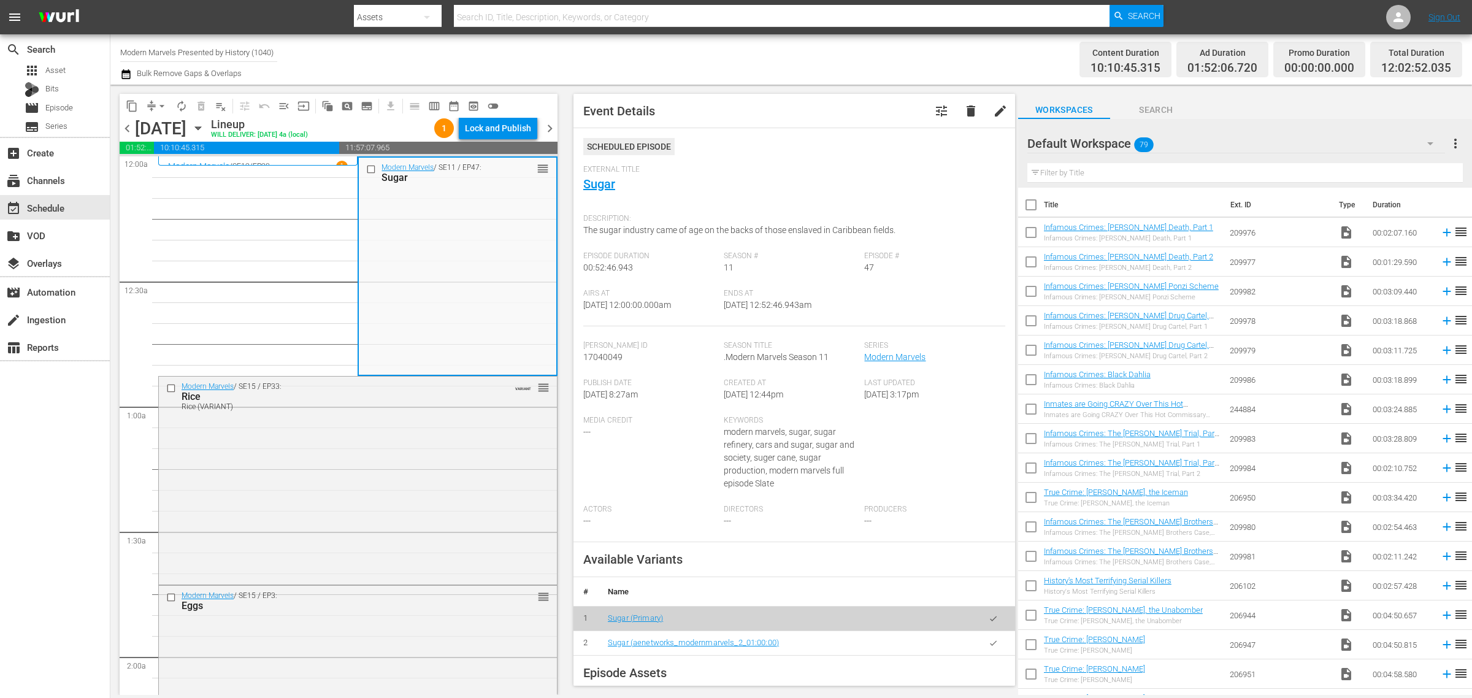
click at [691, 61] on div "Channel Title Modern Marvels Presented by History (1040) Bulk Remove Gaps & Ove…" at bounding box center [486, 59] width 732 height 44
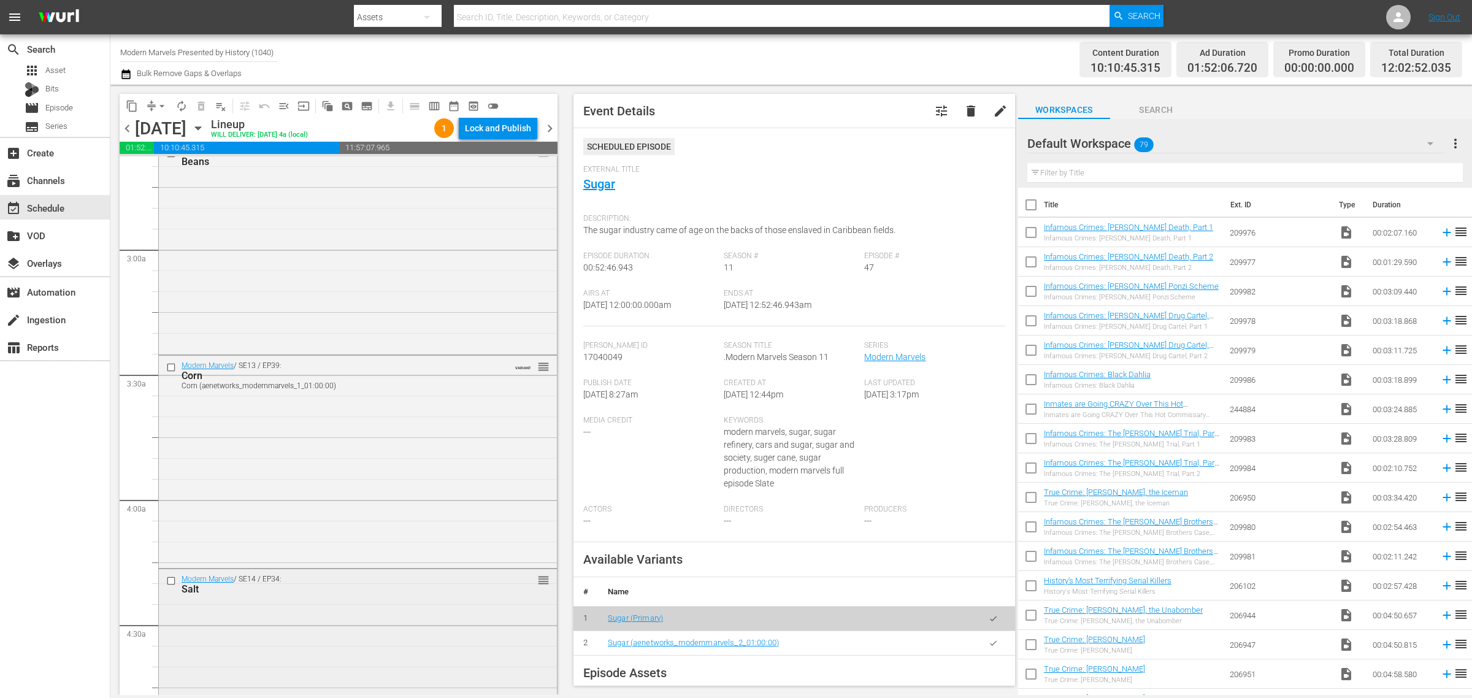
scroll to position [920, 0]
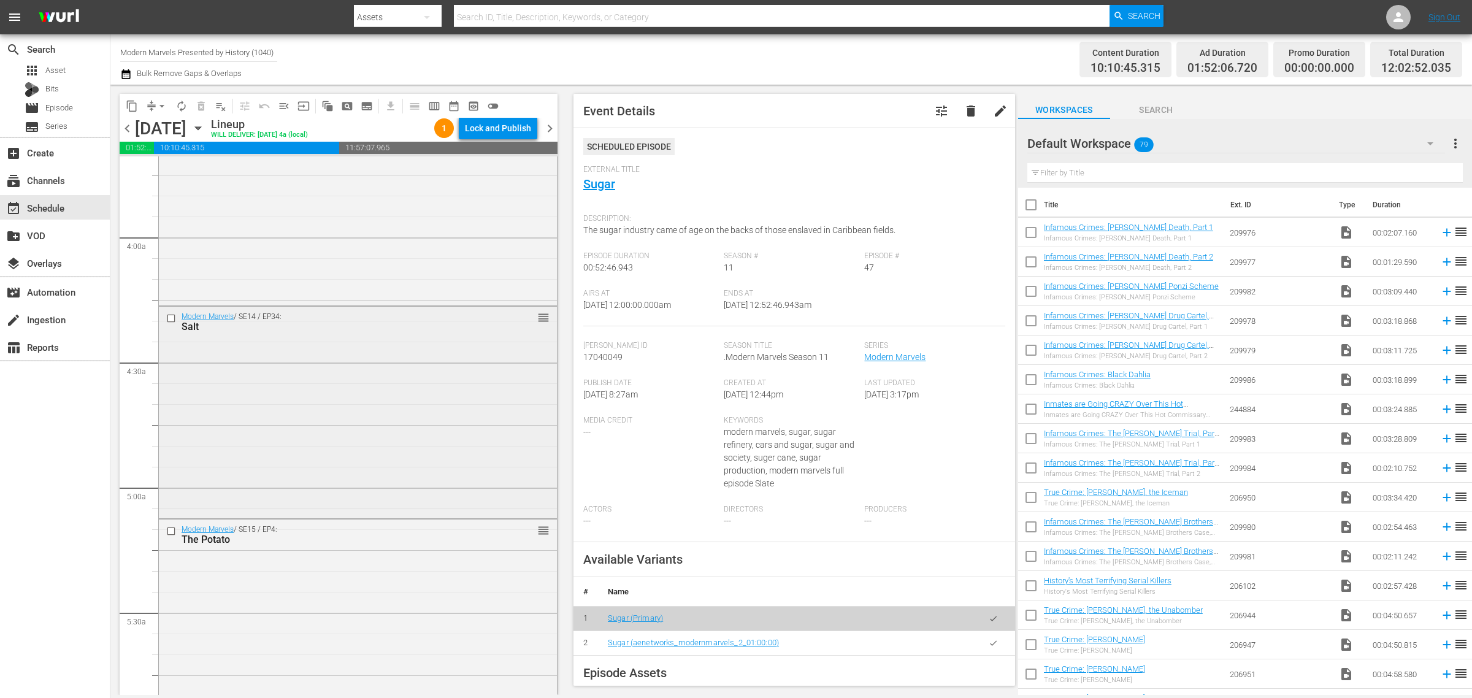
click at [295, 469] on div "Modern Marvels / SE14 / EP34: Salt reorder" at bounding box center [358, 412] width 398 height 210
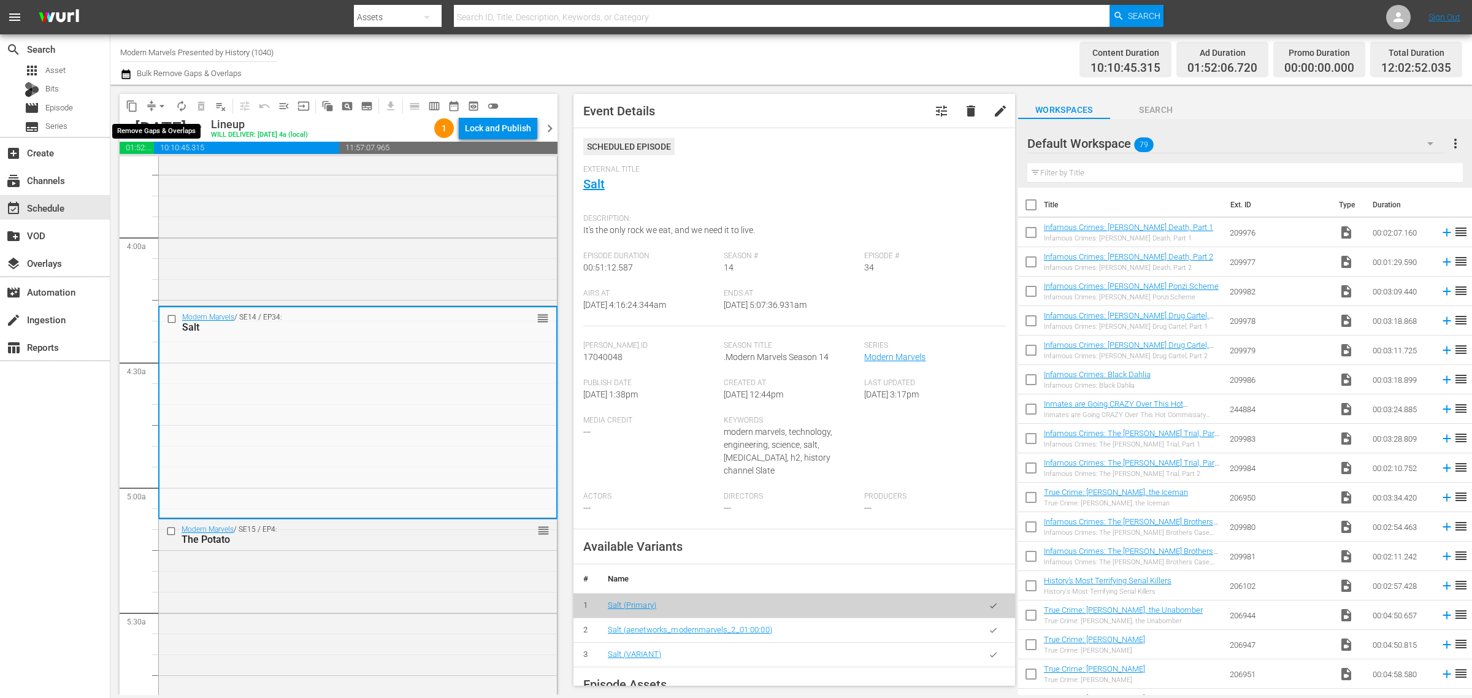
click at [163, 111] on span "arrow_drop_down" at bounding box center [162, 106] width 12 height 12
click at [175, 141] on li "Align to First Episode" at bounding box center [162, 150] width 129 height 20
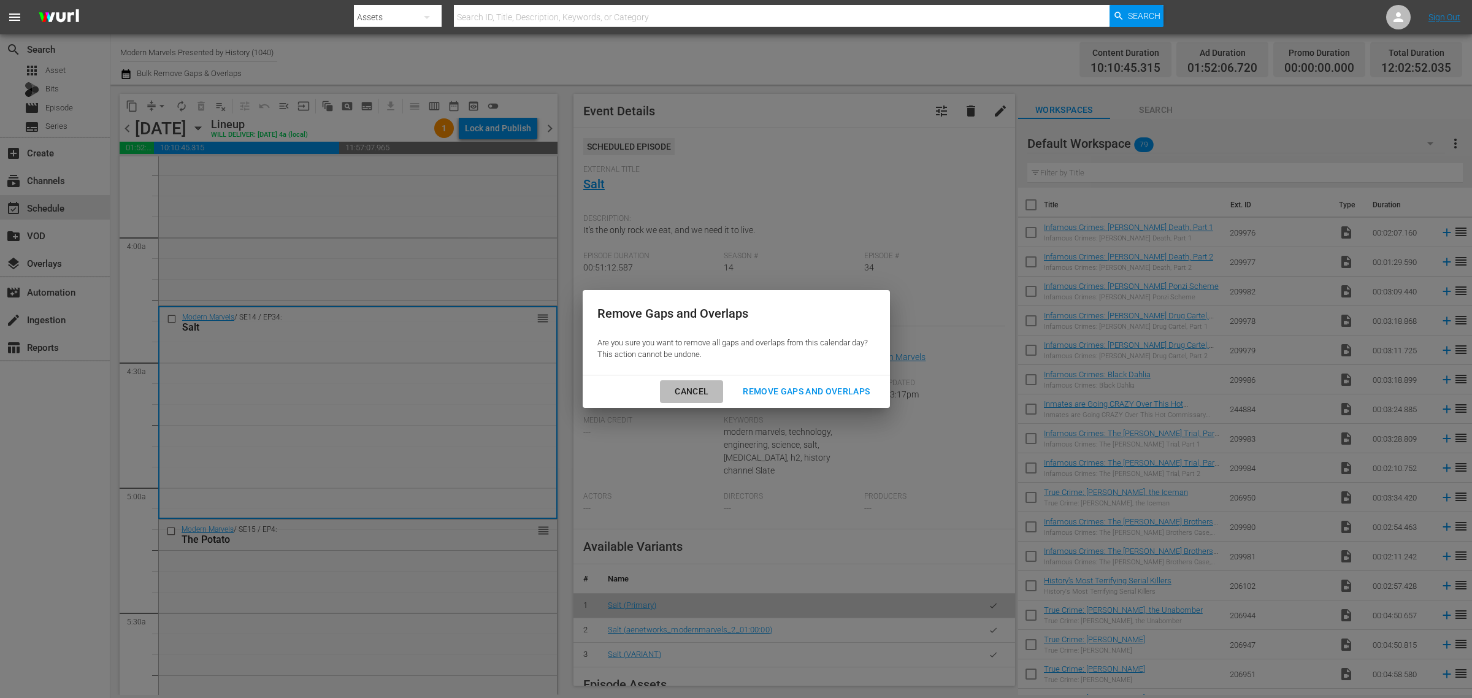
click at [694, 393] on div "Cancel" at bounding box center [691, 391] width 53 height 15
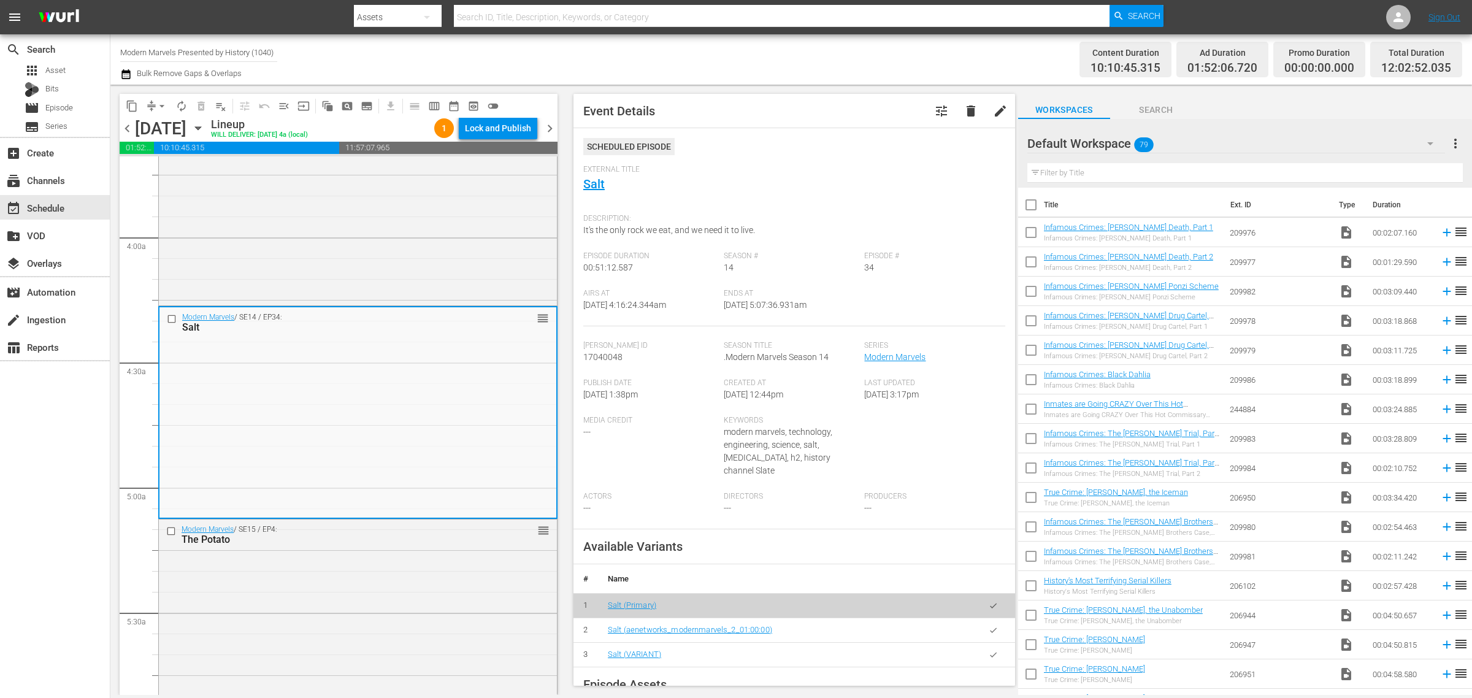
click at [164, 105] on span "arrow_drop_down" at bounding box center [162, 106] width 12 height 12
click at [173, 130] on li "Align to Midnight" at bounding box center [162, 130] width 129 height 20
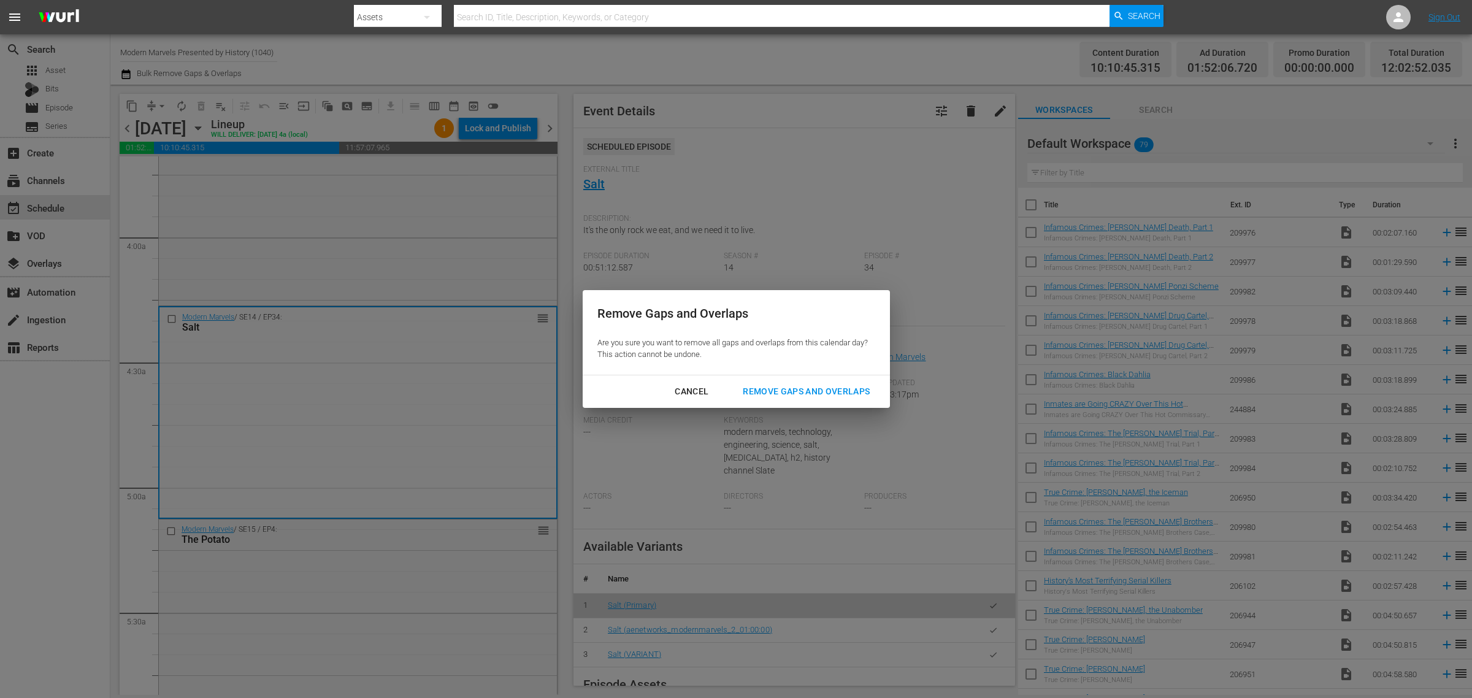
click at [792, 376] on div "Cancel Remove Gaps and Overlaps" at bounding box center [736, 391] width 307 height 33
click at [817, 387] on div "Remove Gaps and Overlaps" at bounding box center [806, 391] width 147 height 15
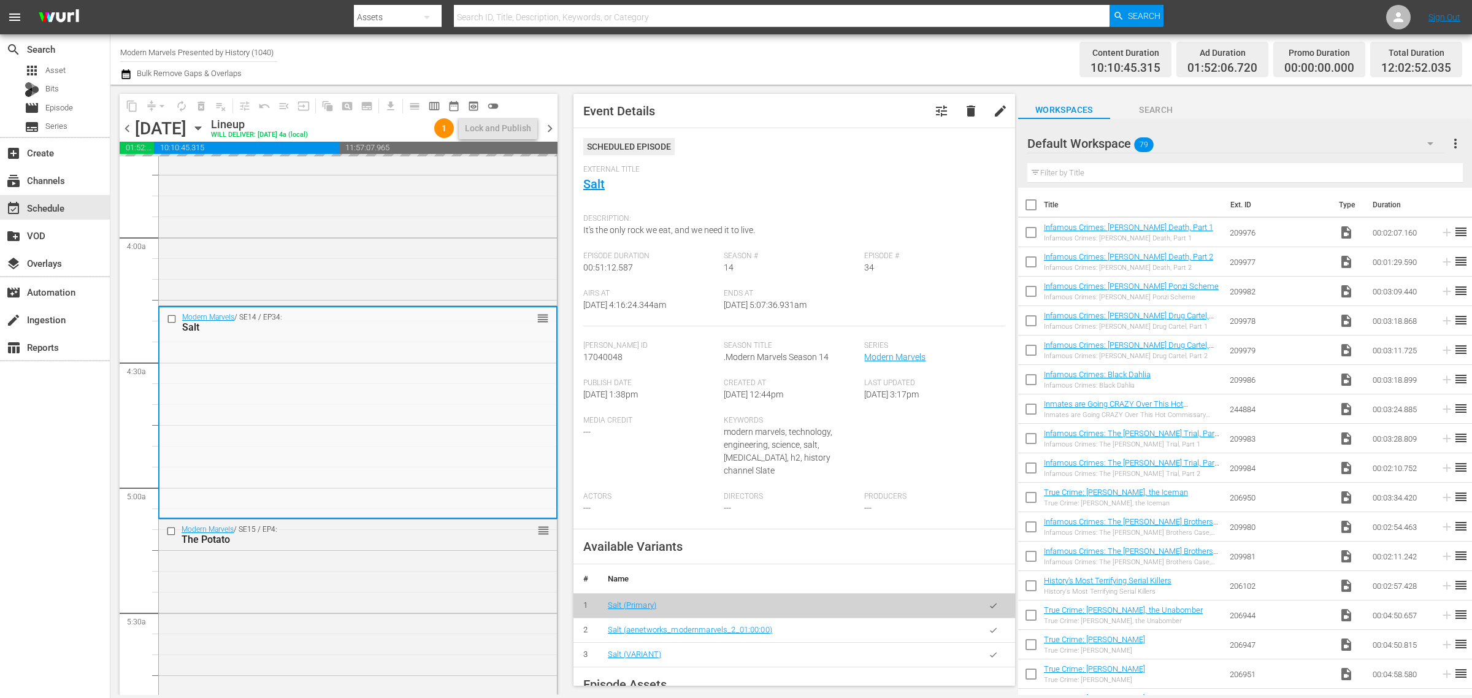
click at [671, 53] on div "Channel Title Modern Marvels Presented by History (1040) Bulk Remove Gaps & Ove…" at bounding box center [486, 59] width 732 height 44
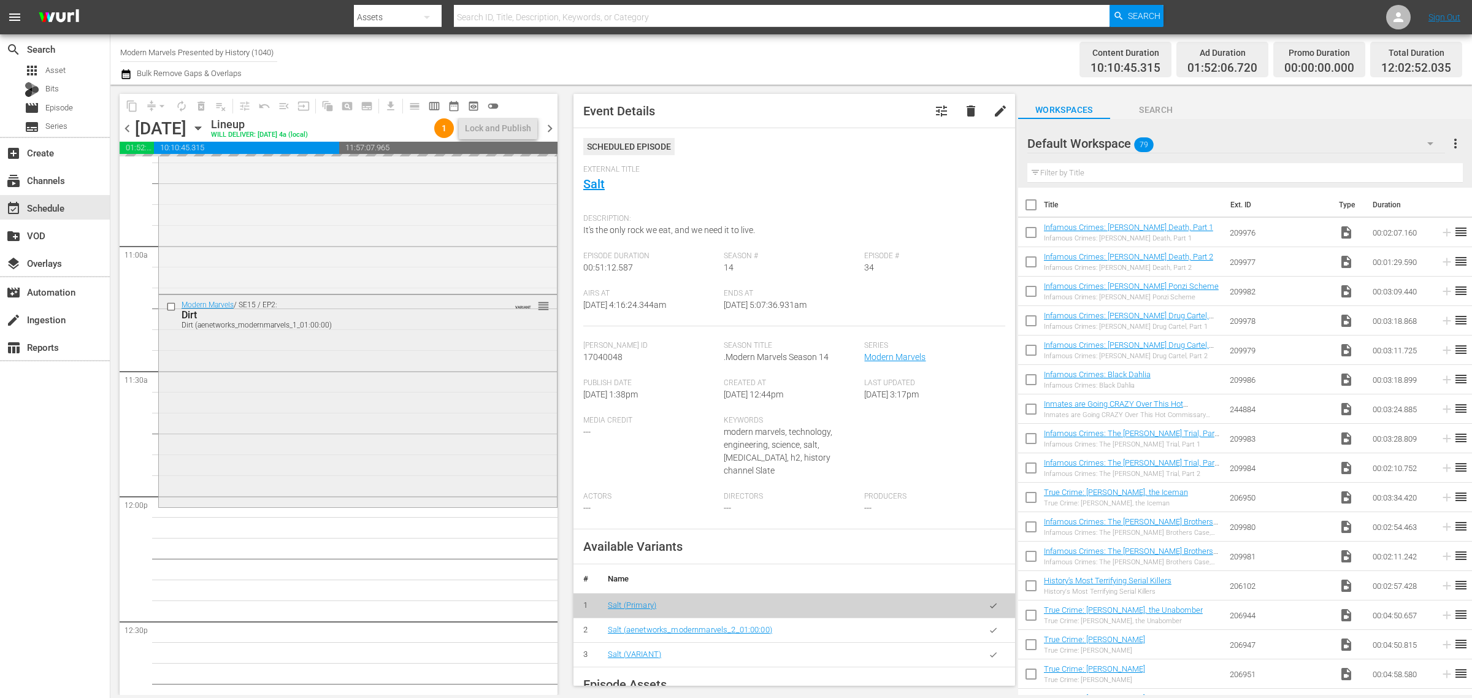
scroll to position [2684, 0]
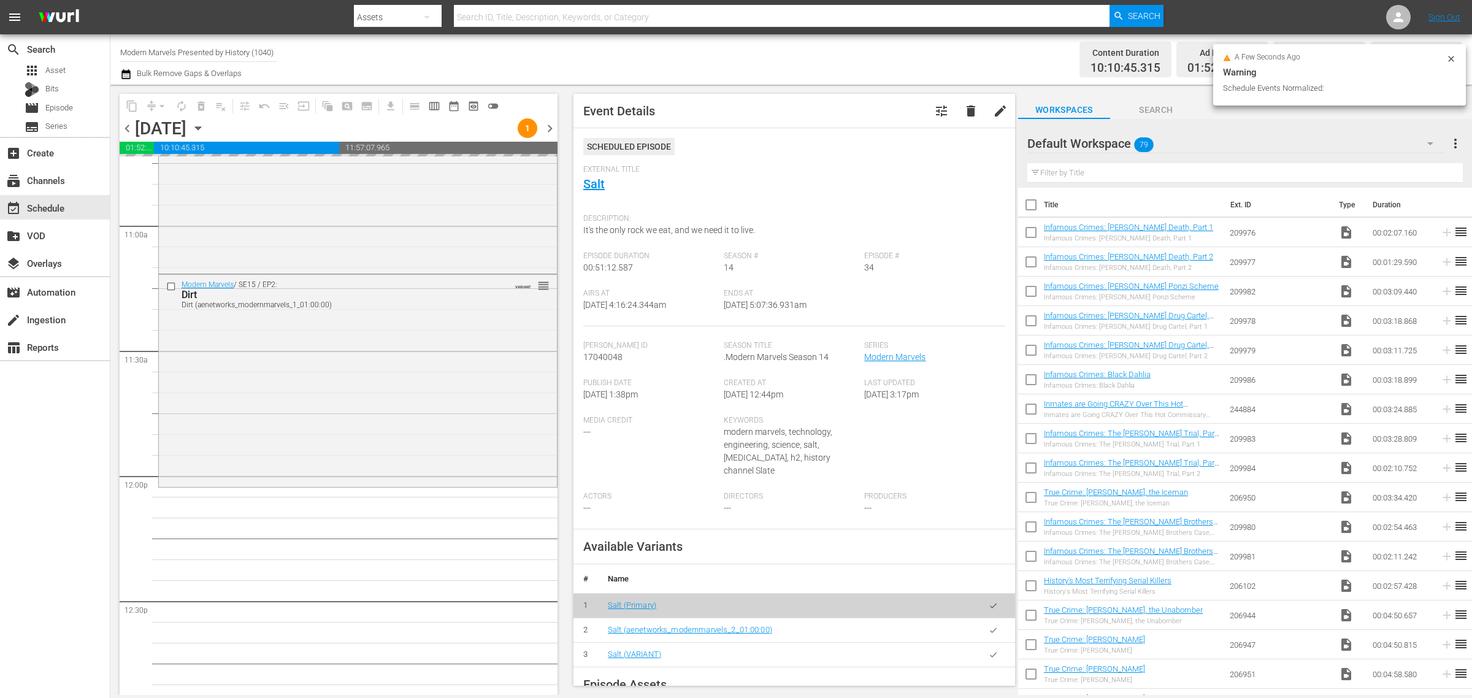
click at [396, 391] on div "Modern Marvels / SE15 / EP2: Dirt Dirt (aenetworks_modernmarvels_1_01:00:00) VA…" at bounding box center [358, 380] width 398 height 210
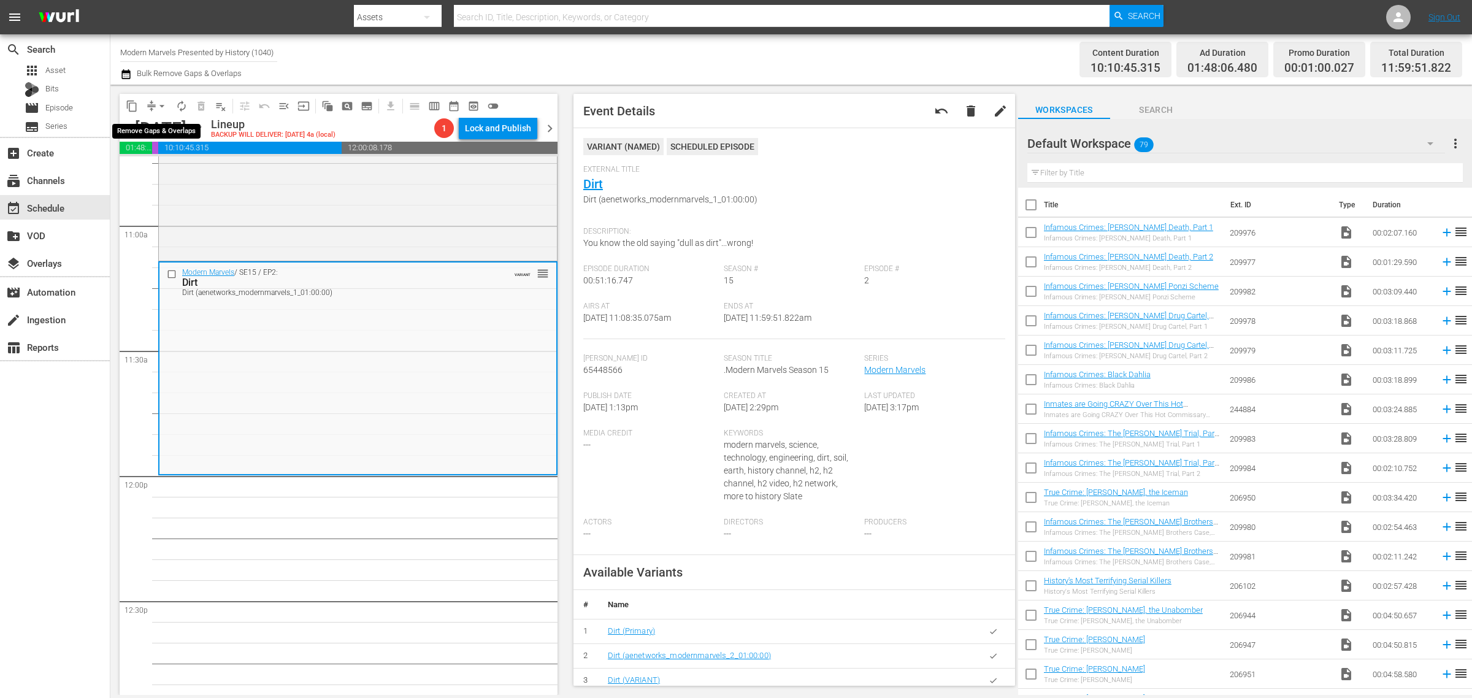
click at [163, 105] on span "arrow_drop_down" at bounding box center [162, 106] width 12 height 12
click at [163, 128] on li "Align to Midnight" at bounding box center [162, 130] width 129 height 20
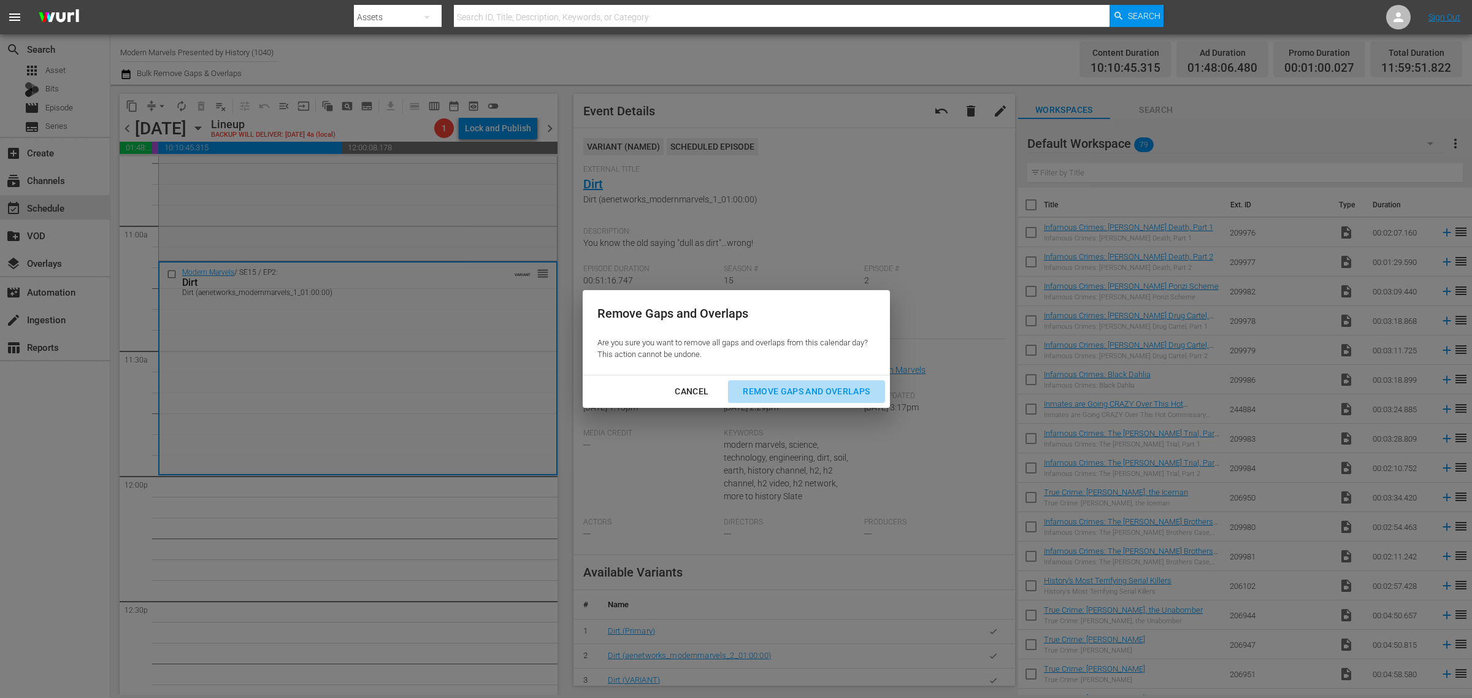
click at [796, 385] on div "Remove Gaps and Overlaps" at bounding box center [806, 391] width 147 height 15
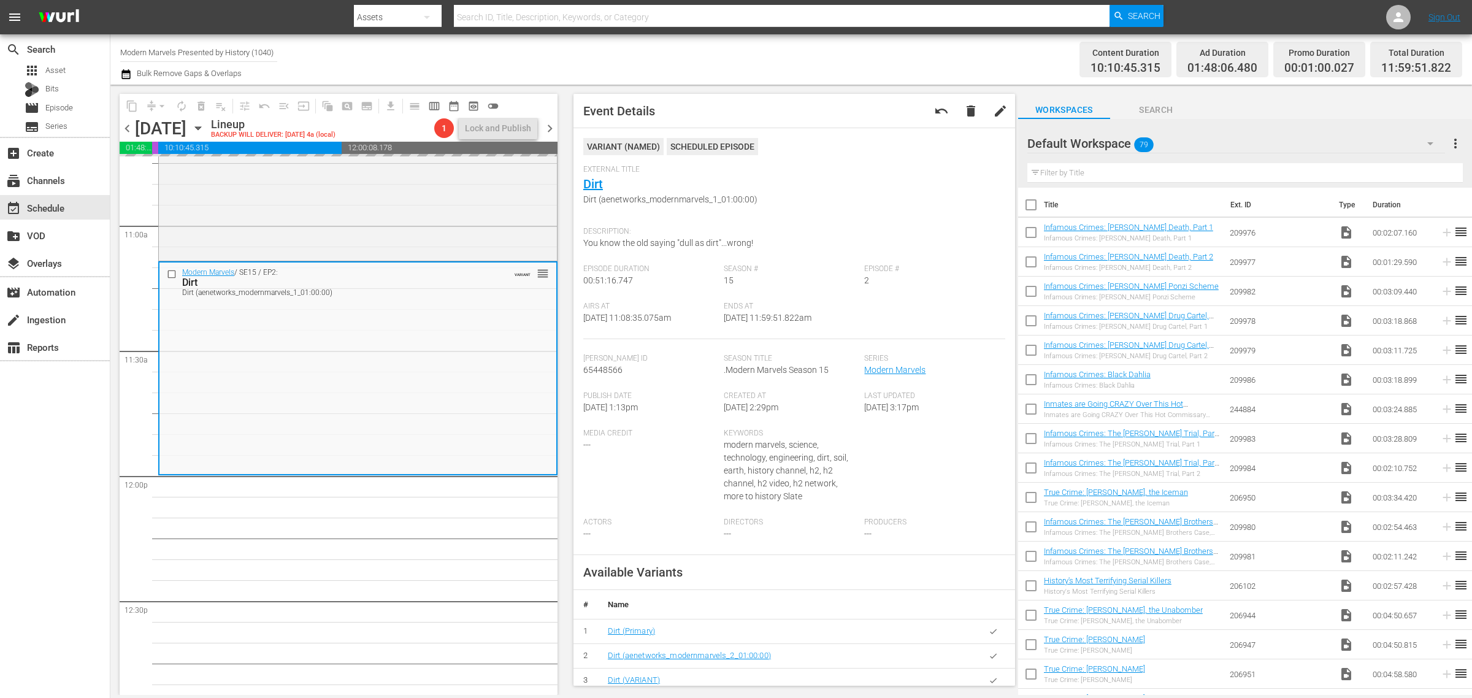
click at [807, 57] on div "Channel Title Modern Marvels Presented by History (1040) Bulk Remove Gaps & Ove…" at bounding box center [486, 59] width 732 height 44
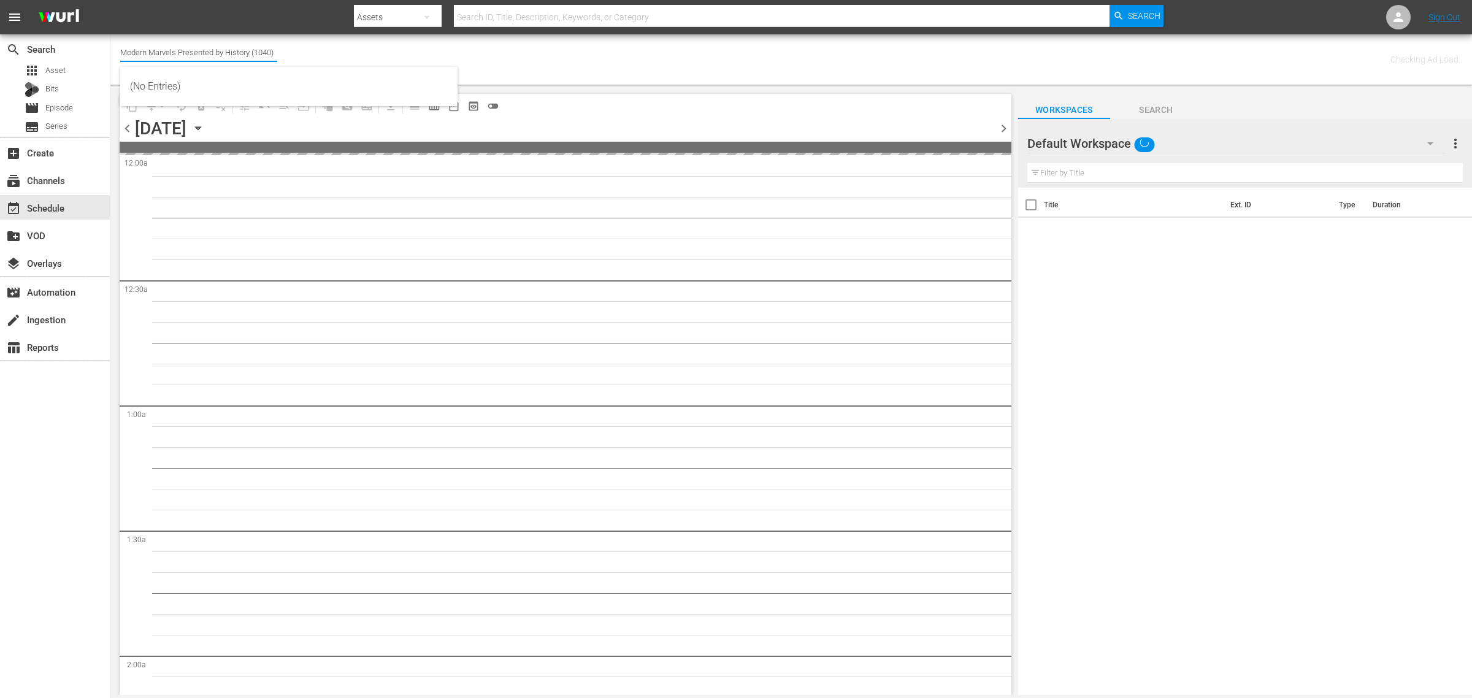
drag, startPoint x: 121, startPoint y: 50, endPoint x: 467, endPoint y: 82, distance: 348.0
click at [467, 82] on div "Channel Title Modern Marvels Presented by History (1040) Bulk Remove Gaps & Ove…" at bounding box center [791, 59] width 1362 height 50
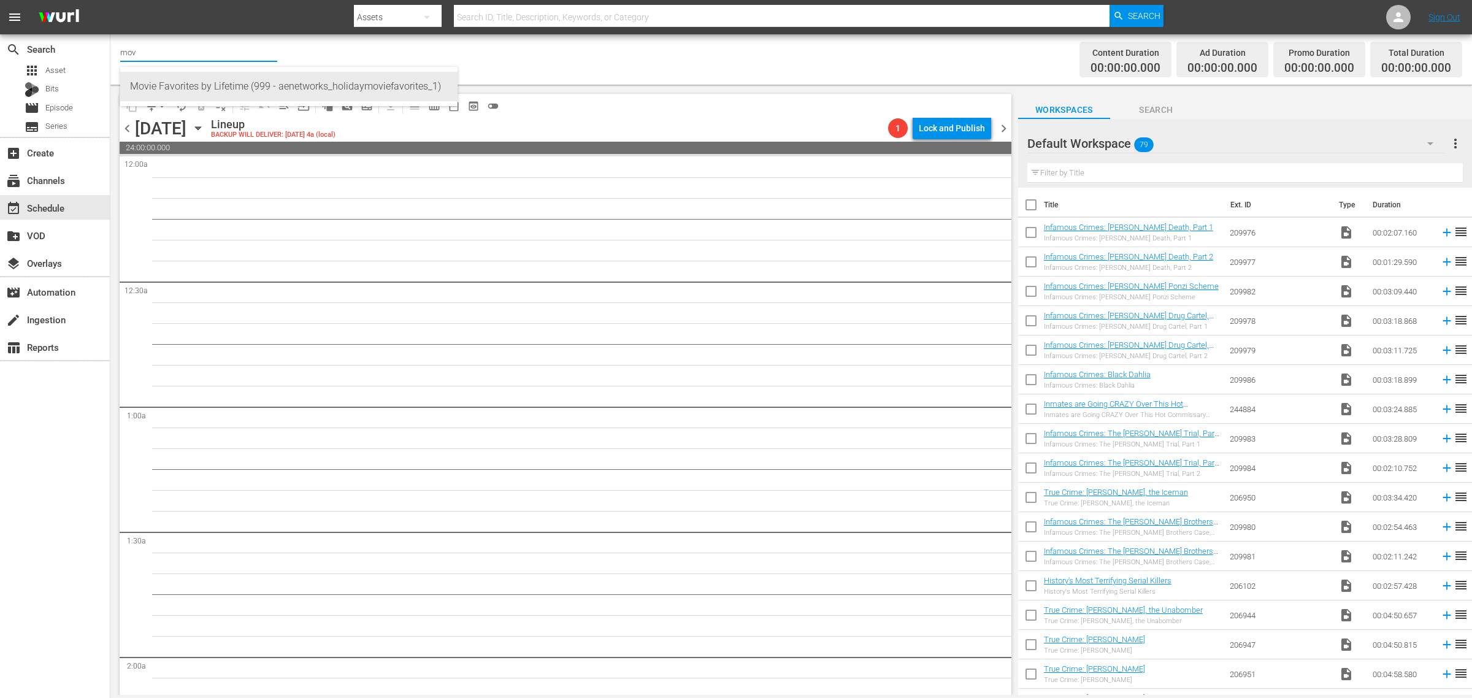
click at [199, 75] on div "Movie Favorites by Lifetime (999 - aenetworks_holidaymoviefavorites_1)" at bounding box center [289, 86] width 318 height 29
type input "Movie Favorites by Lifetime (999 - aenetworks_holidaymoviefavorites_1)"
click at [201, 128] on icon "button" at bounding box center [198, 128] width 6 height 3
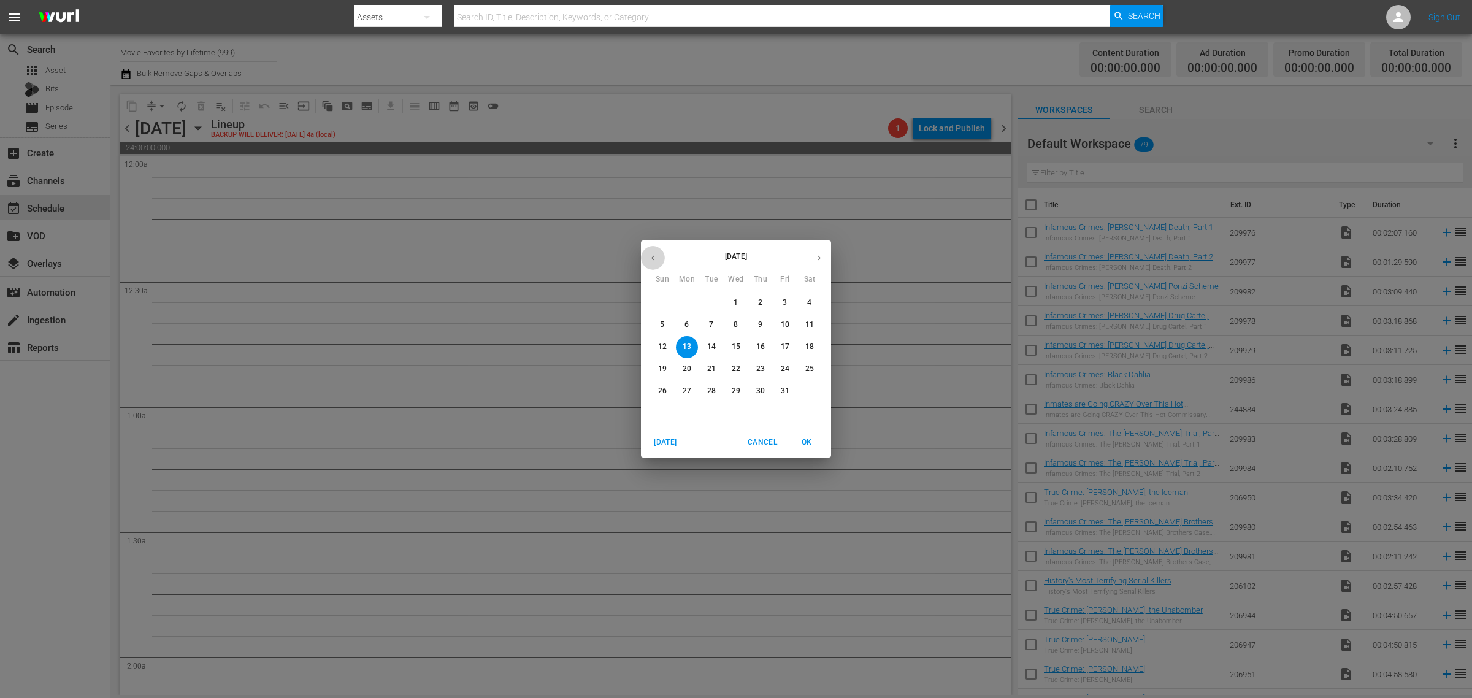
click at [651, 259] on icon "button" at bounding box center [652, 257] width 9 height 9
click at [759, 369] on p "25" at bounding box center [760, 369] width 9 height 10
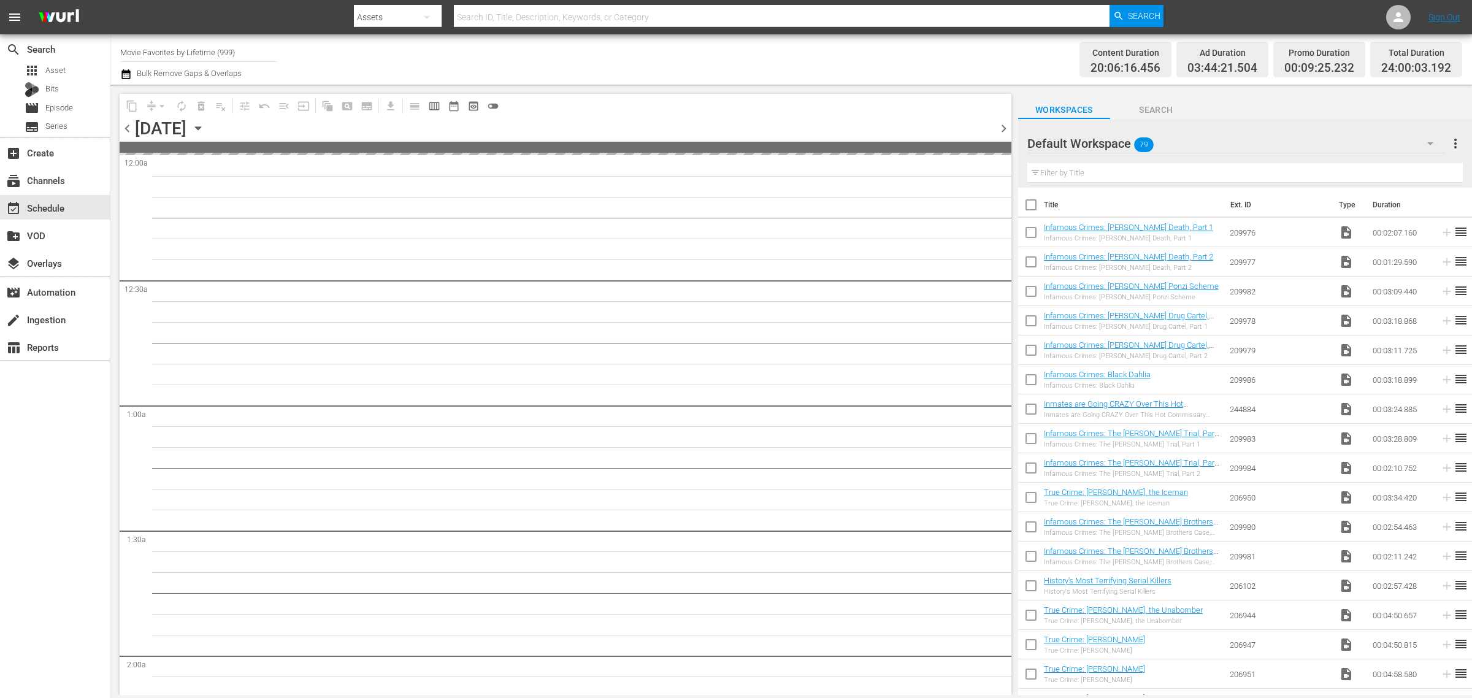
click at [1007, 124] on span "chevron_right" at bounding box center [1003, 128] width 15 height 15
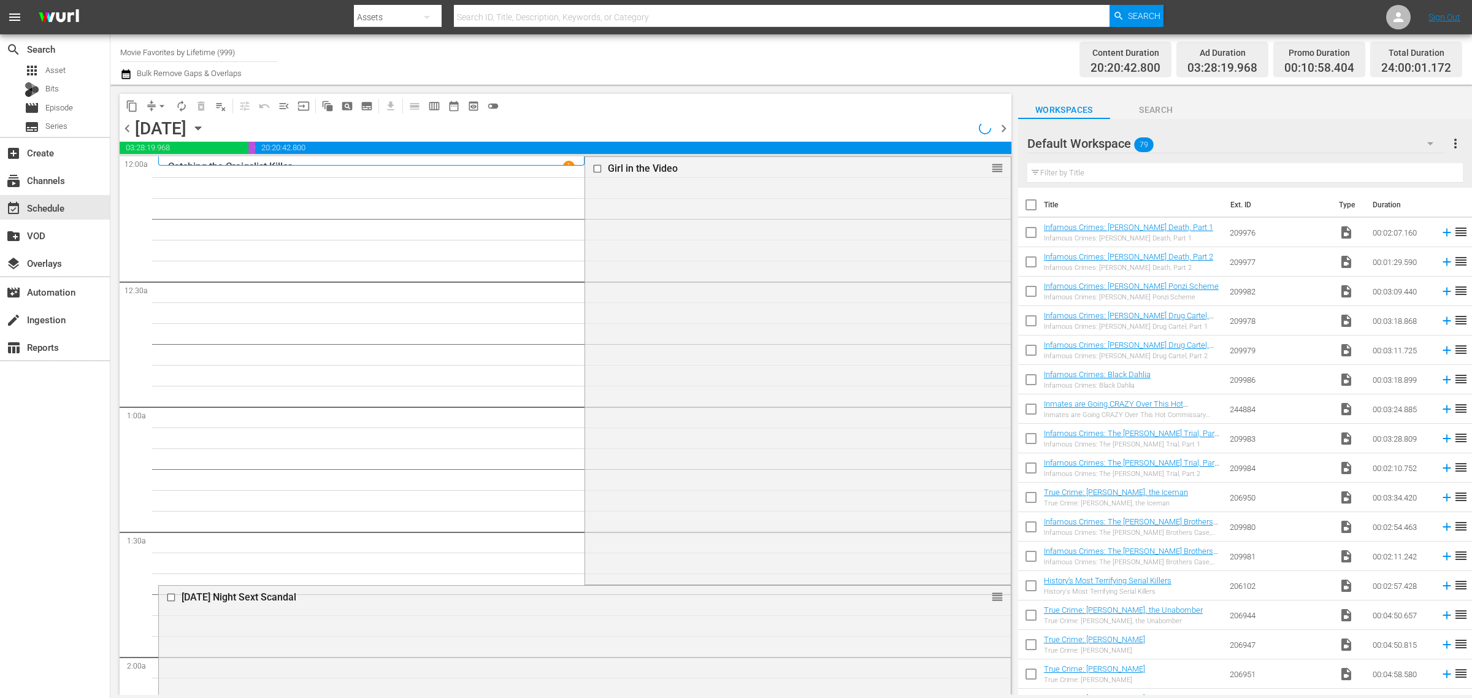
click at [1005, 130] on span "chevron_right" at bounding box center [1003, 128] width 15 height 15
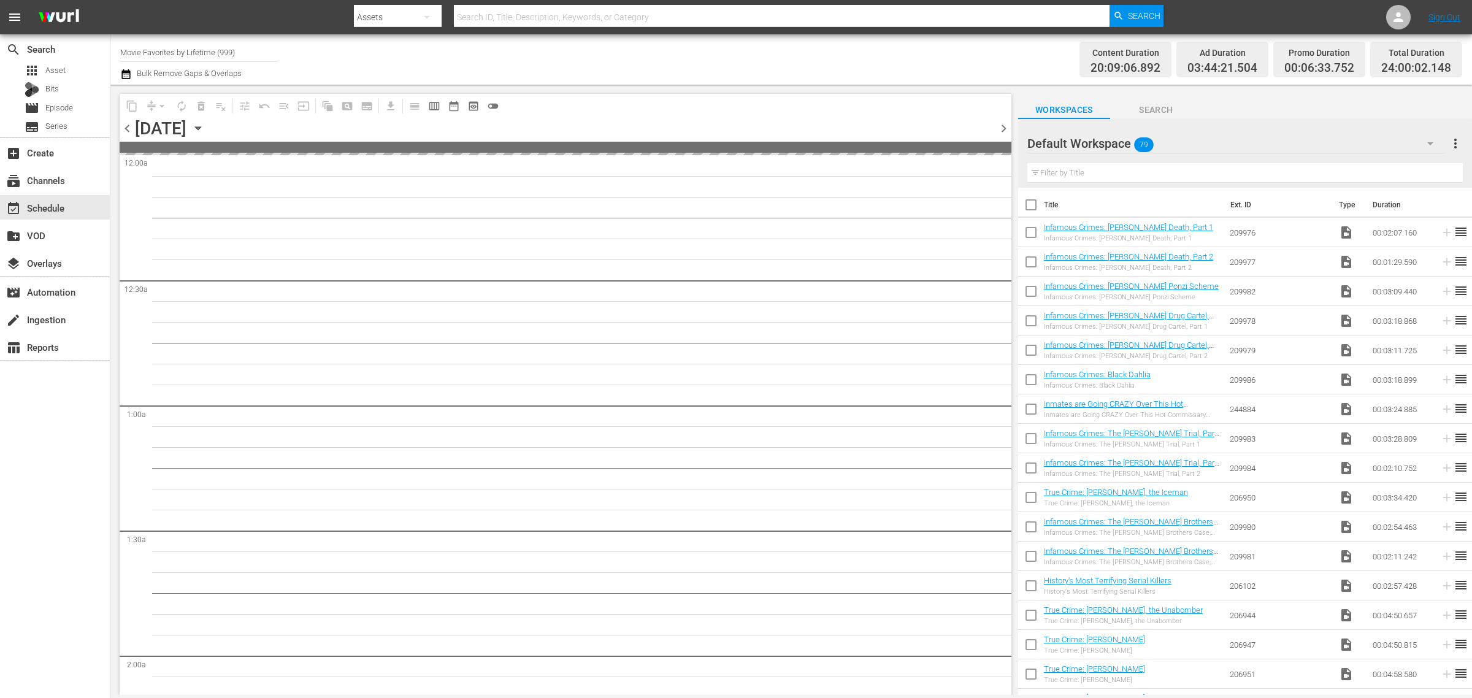
click at [998, 134] on span "chevron_right" at bounding box center [1003, 128] width 15 height 15
drag, startPoint x: 255, startPoint y: 51, endPoint x: -361, endPoint y: -4, distance: 619.0
click at [0, 0] on html "menu Search By Assets Search ID, Title, Description, Keywords, or Category Sear…" at bounding box center [736, 349] width 1472 height 698
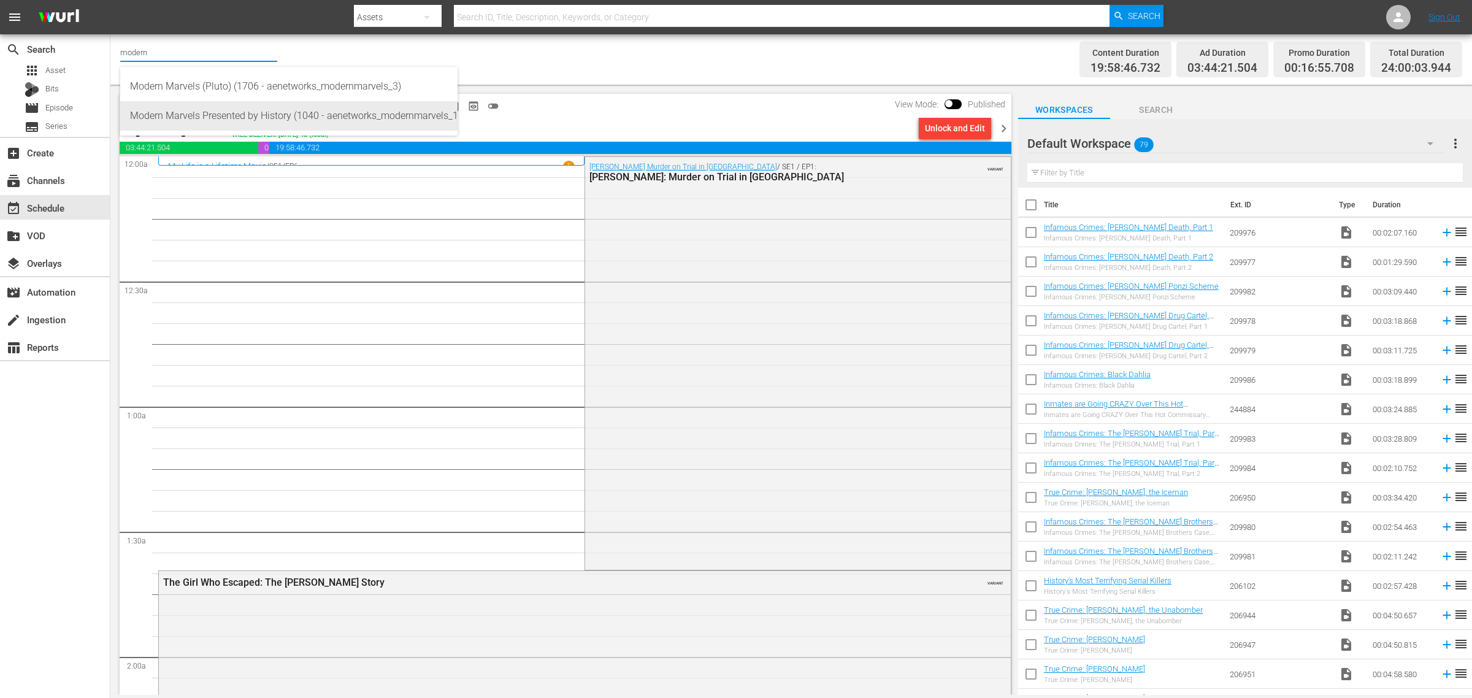
click at [181, 110] on div "Modern Marvels Presented by History (1040 - aenetworks_modernmarvels_1)" at bounding box center [289, 115] width 318 height 29
type input "Modern Marvels Presented by History (1040 - aenetworks_modernmarvels_1)"
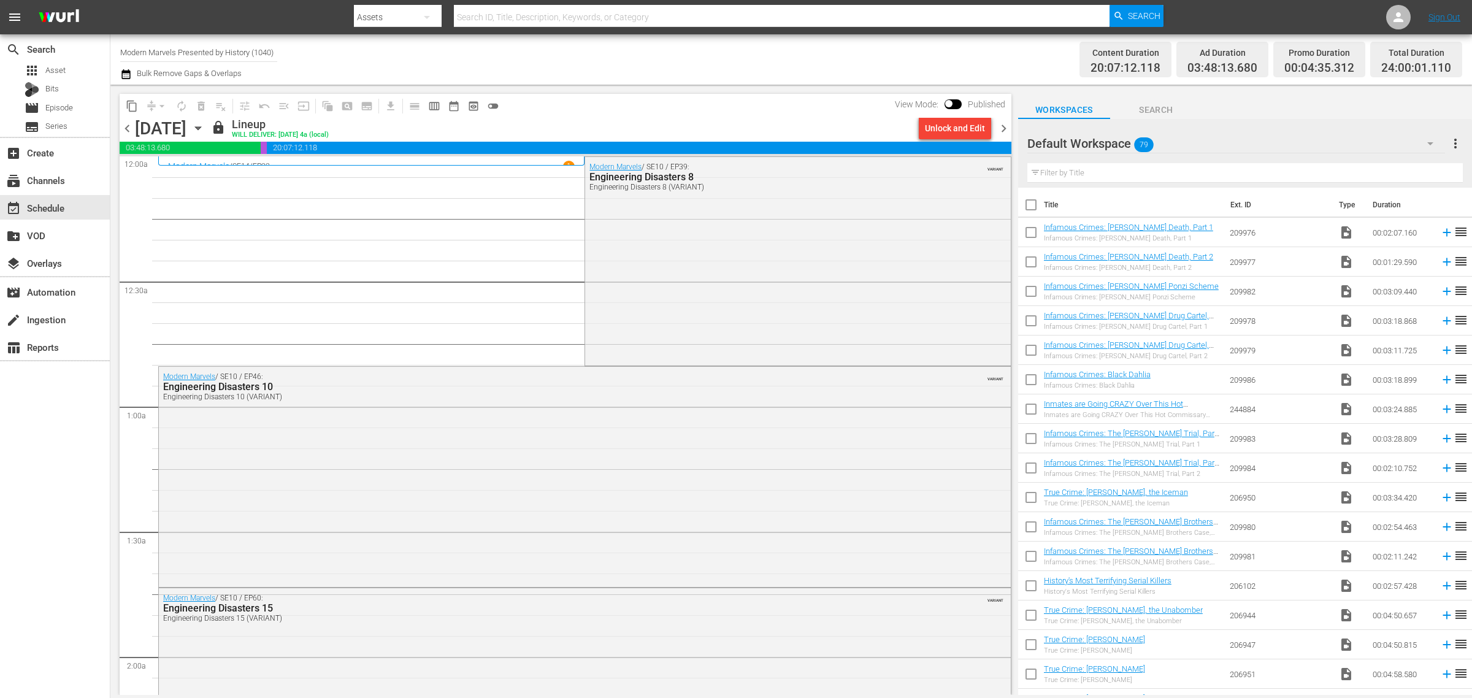
click at [1004, 127] on span "chevron_right" at bounding box center [1003, 128] width 15 height 15
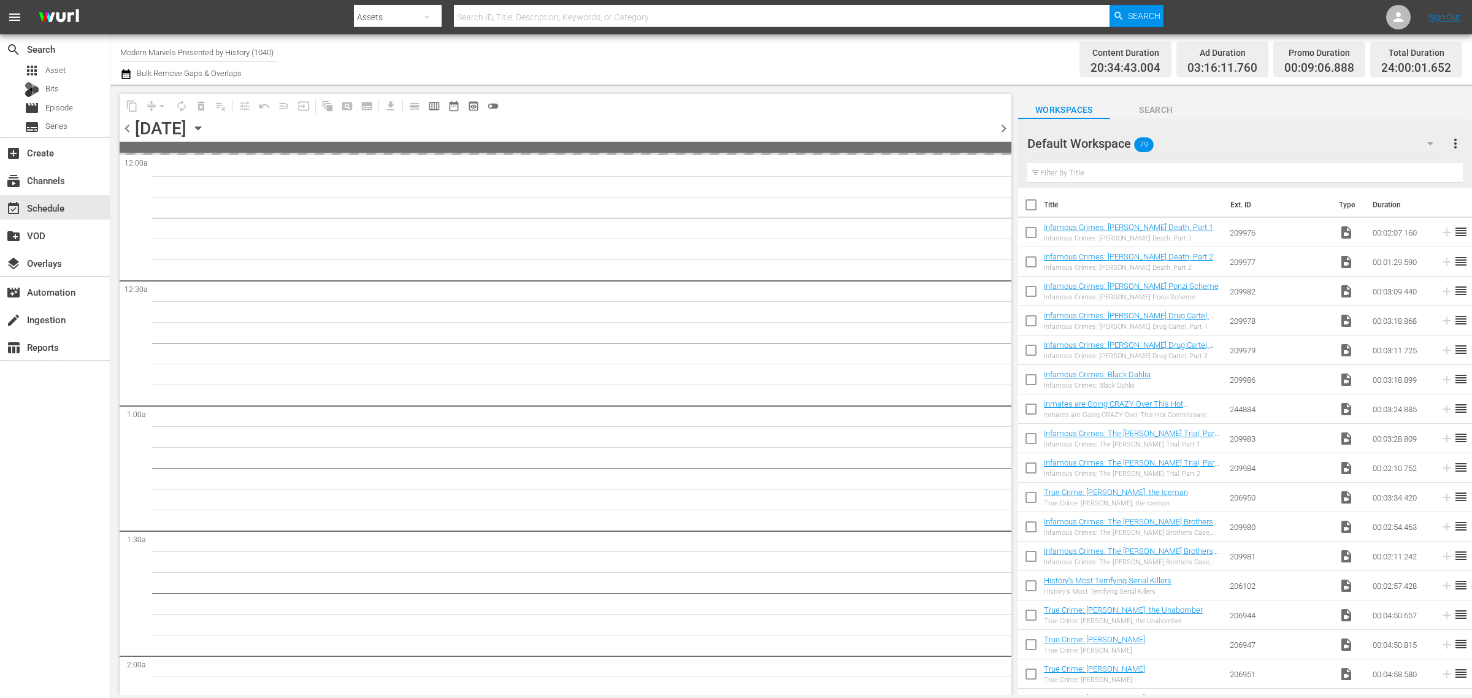
click at [1004, 127] on span "chevron_right" at bounding box center [1003, 128] width 15 height 15
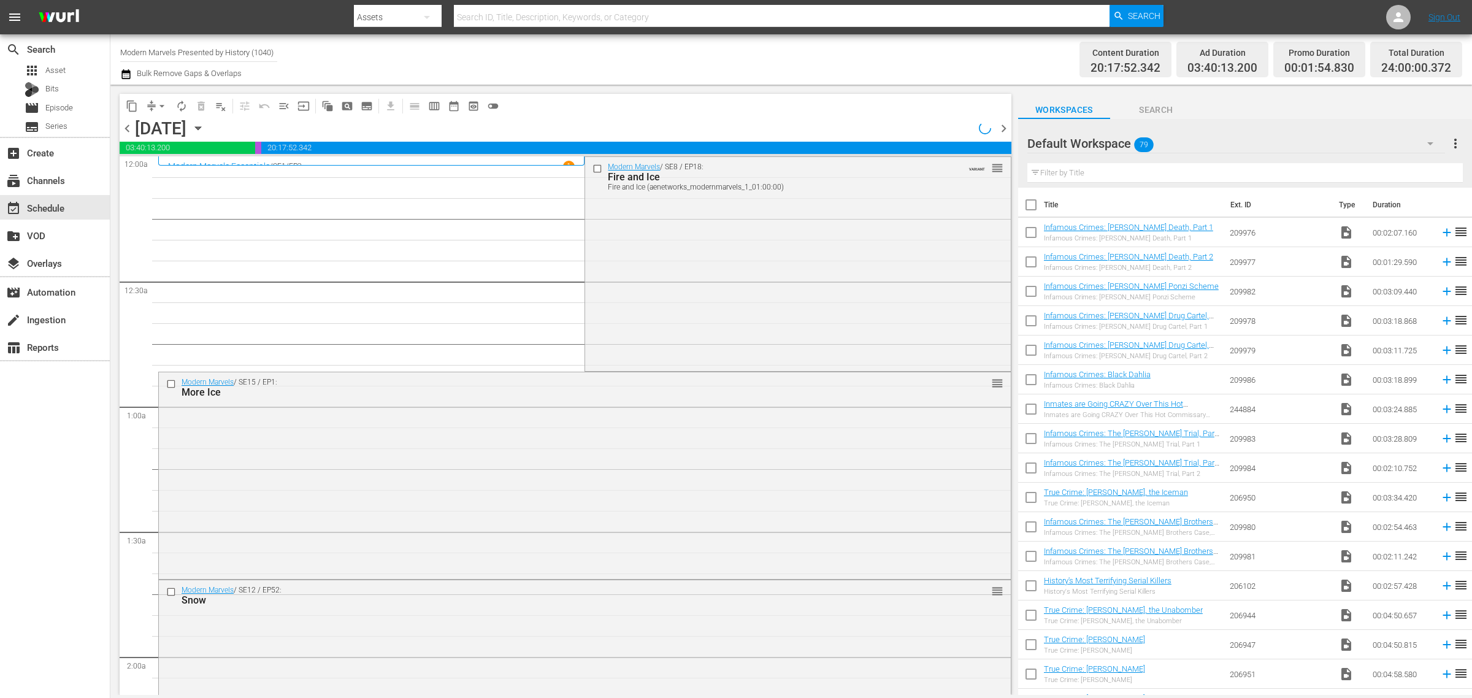
click at [1003, 125] on span "chevron_right" at bounding box center [1003, 128] width 15 height 15
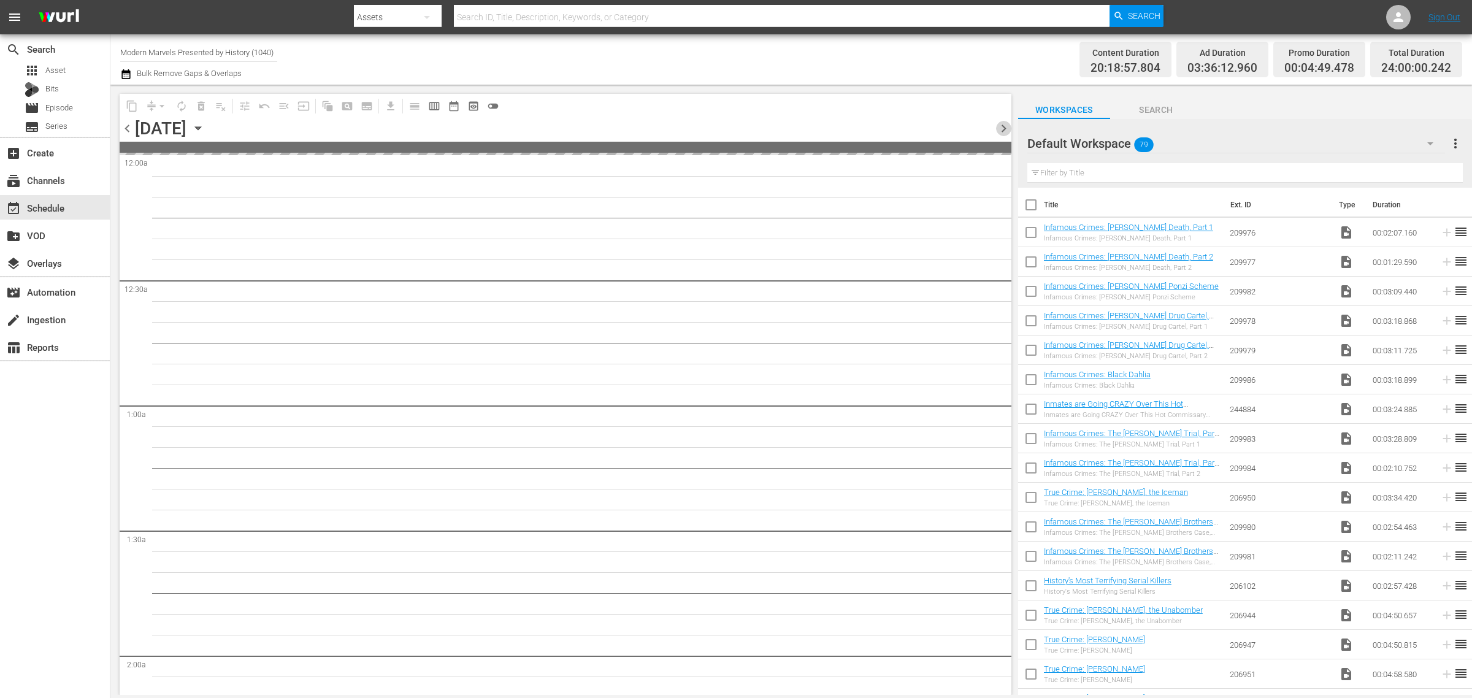
click at [1001, 126] on span "chevron_right" at bounding box center [1003, 128] width 15 height 15
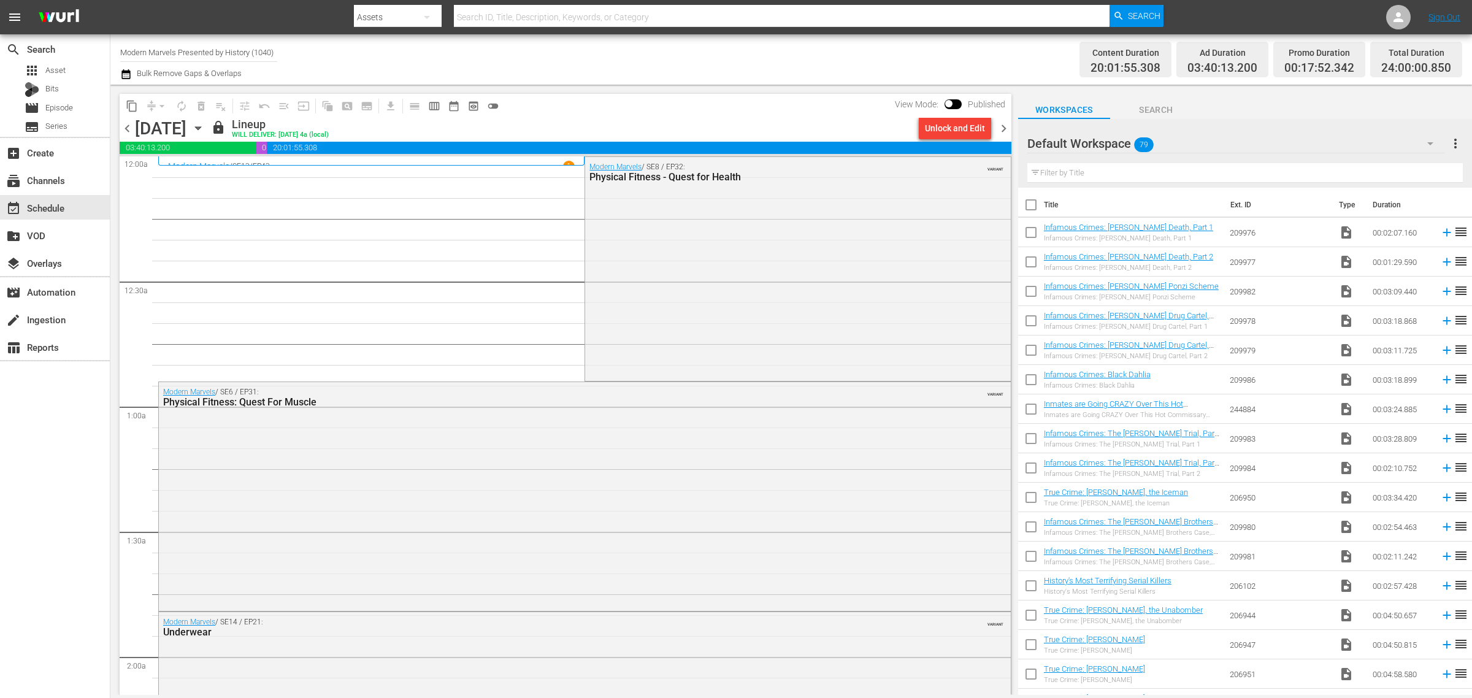
click at [994, 125] on div "Unlock and Edit" at bounding box center [955, 128] width 82 height 21
click at [1001, 126] on span "chevron_right" at bounding box center [1003, 128] width 15 height 15
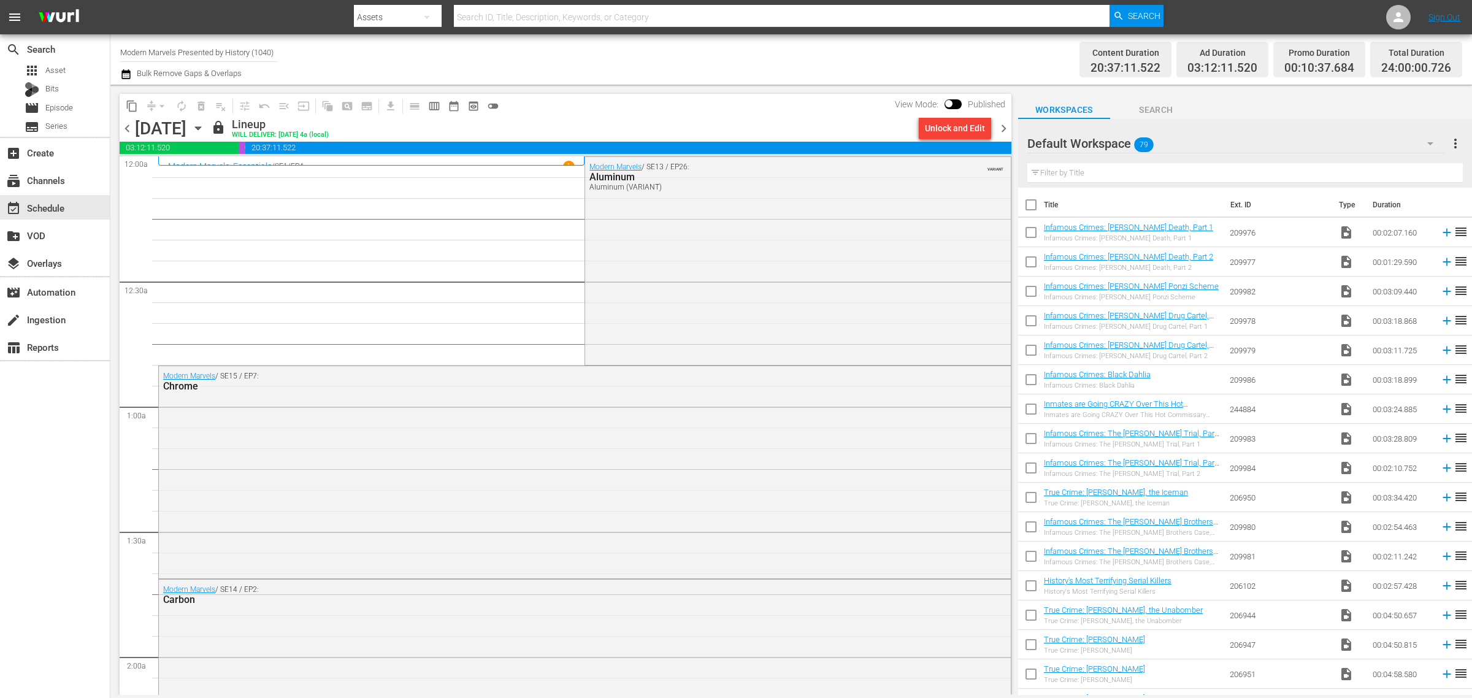
click at [1001, 126] on span "chevron_right" at bounding box center [1003, 128] width 15 height 15
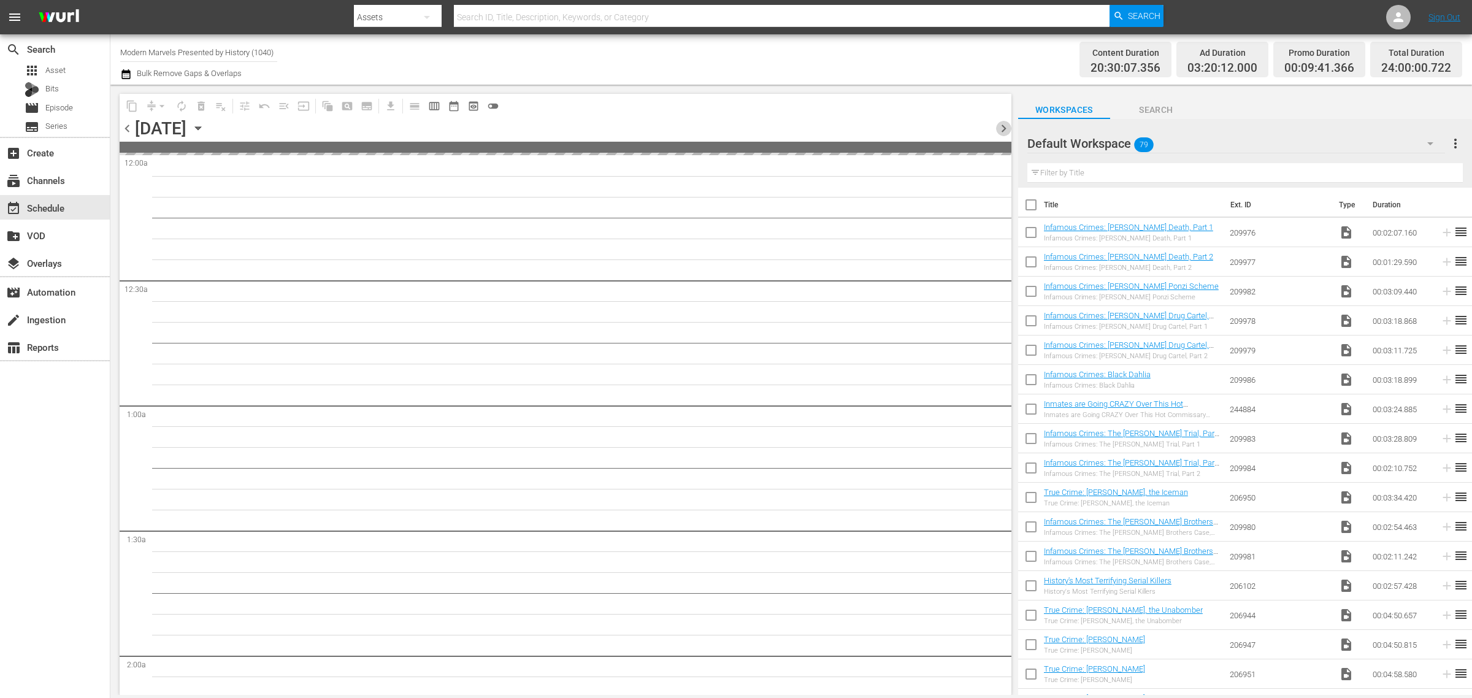
click at [1004, 128] on span "chevron_right" at bounding box center [1003, 128] width 15 height 15
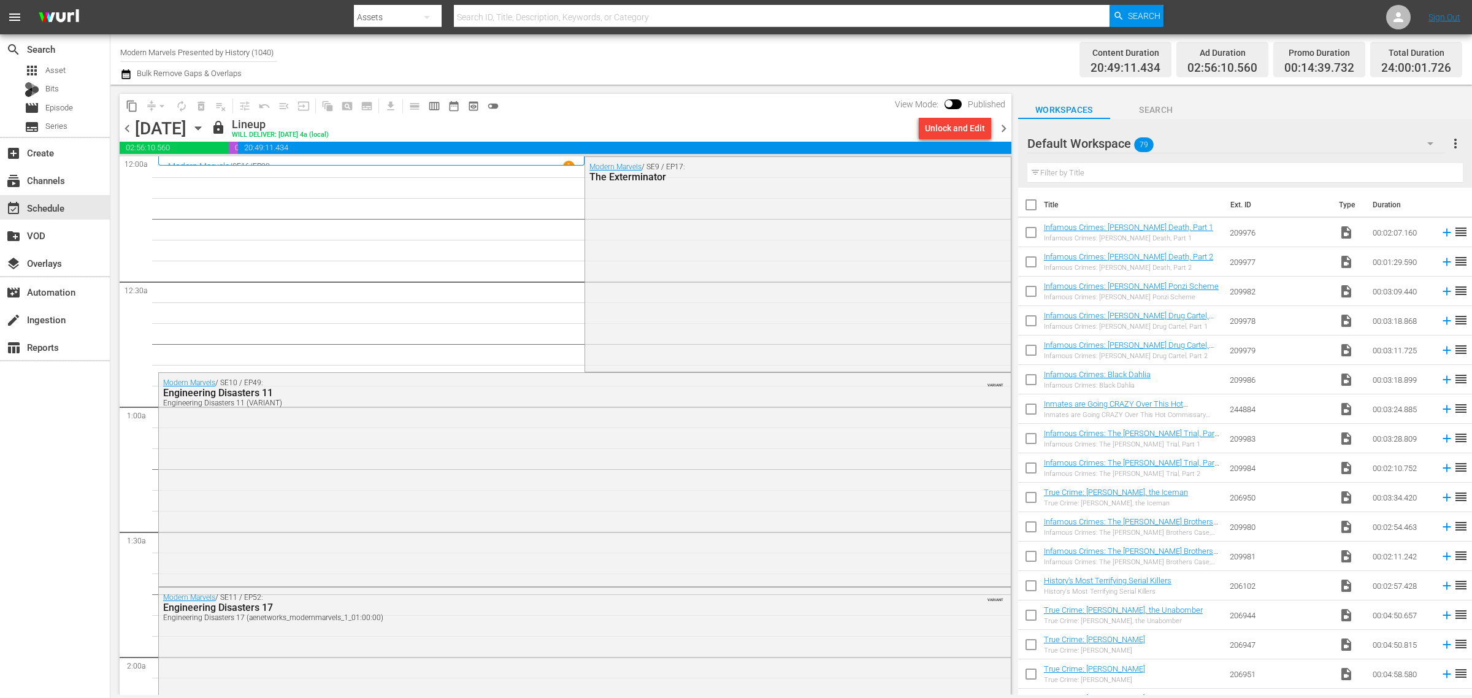
drag, startPoint x: 1008, startPoint y: 123, endPoint x: 922, endPoint y: 75, distance: 98.0
click at [1008, 123] on span "chevron_right" at bounding box center [1003, 128] width 15 height 15
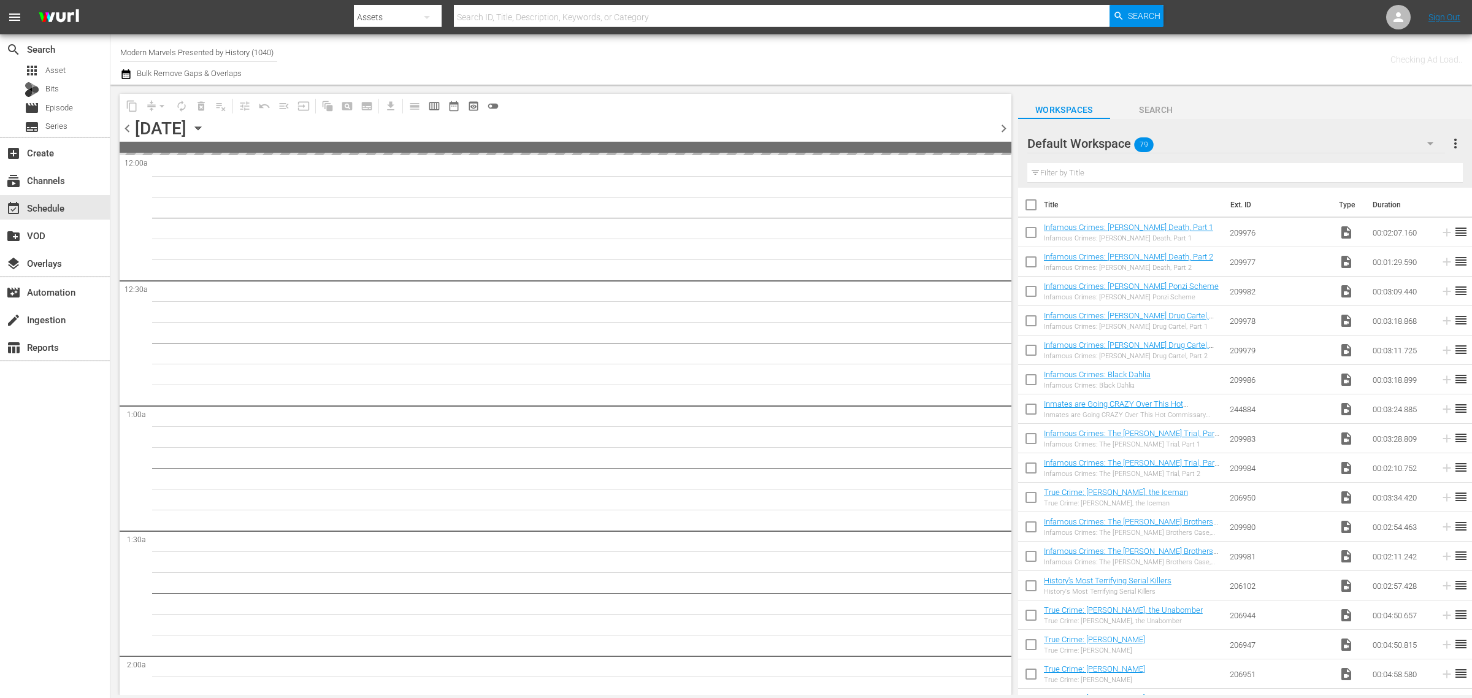
click at [787, 49] on div "Channel Title Modern Marvels Presented by History (1040) Bulk Remove Gaps & Ove…" at bounding box center [486, 59] width 732 height 44
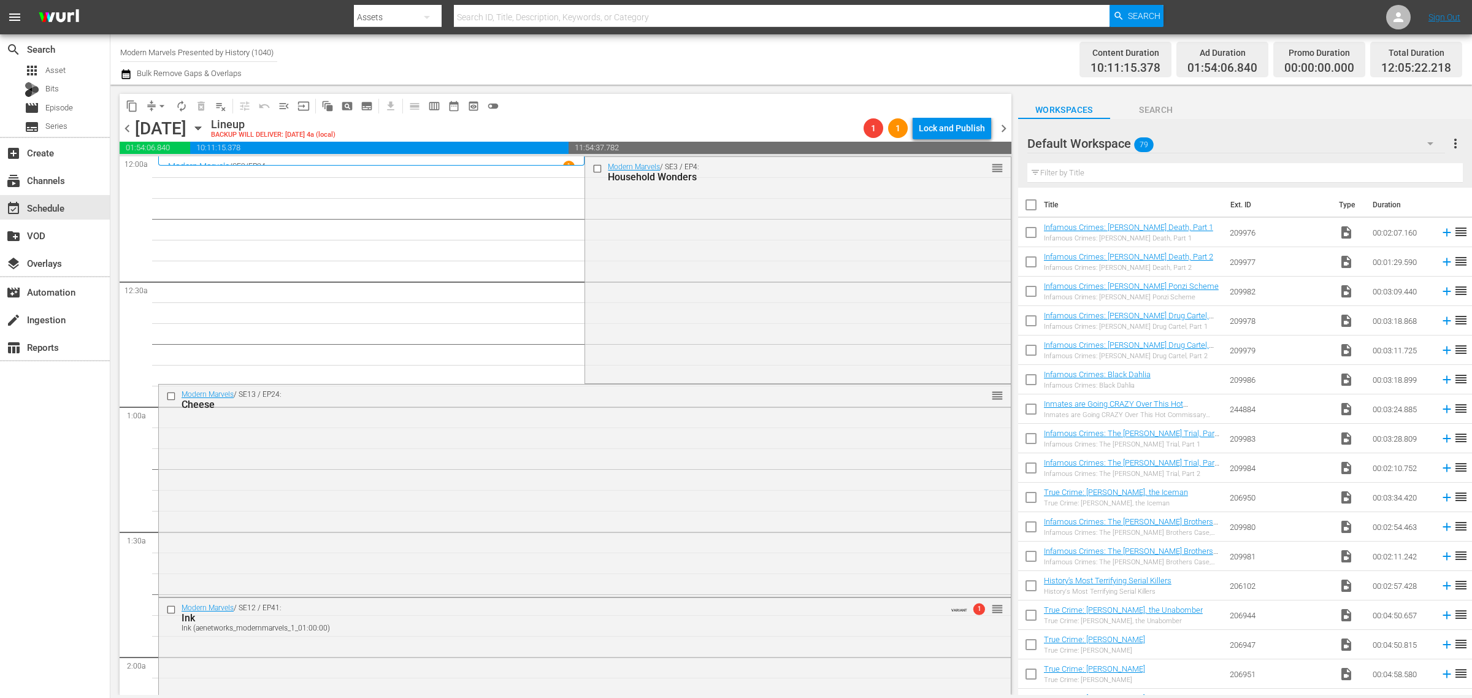
click at [125, 126] on span "chevron_left" at bounding box center [127, 128] width 15 height 15
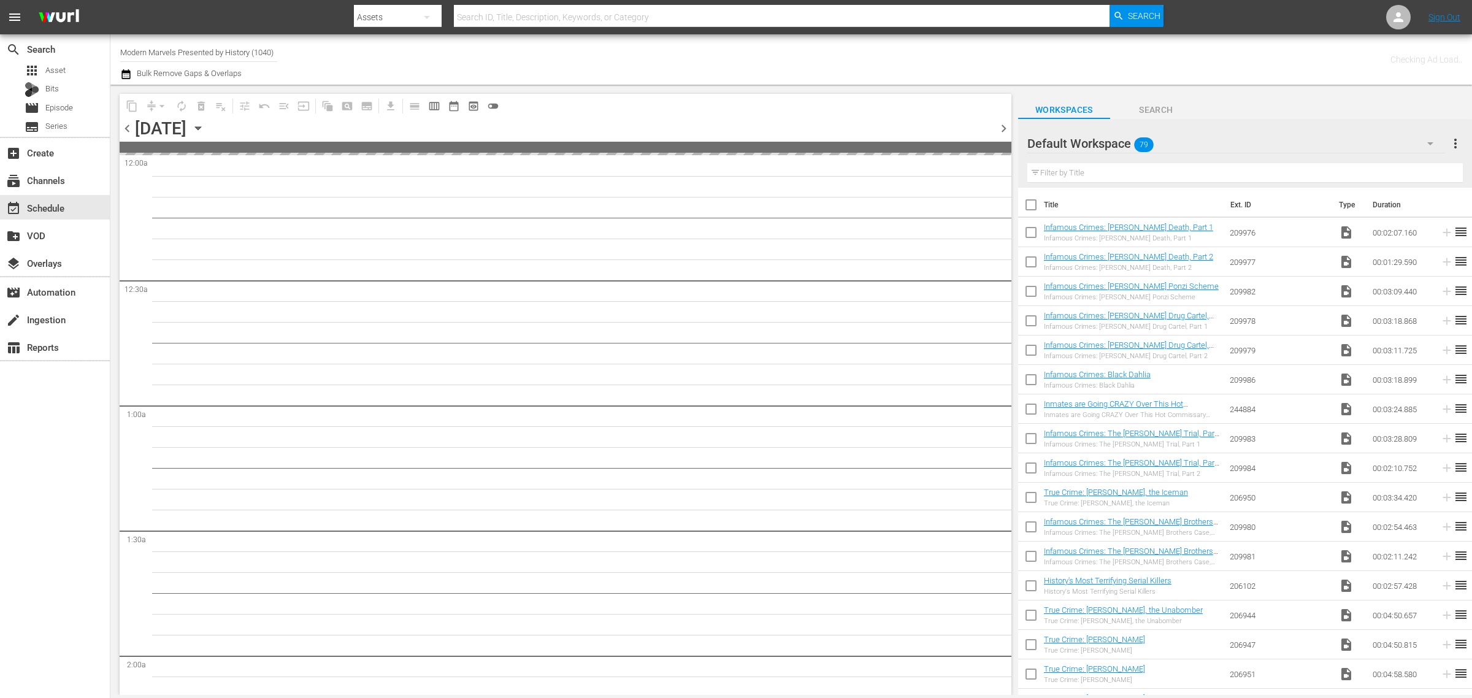
click at [781, 63] on div "Channel Title Modern Marvels Presented by History (1040) Bulk Remove Gaps & Ove…" at bounding box center [486, 59] width 732 height 44
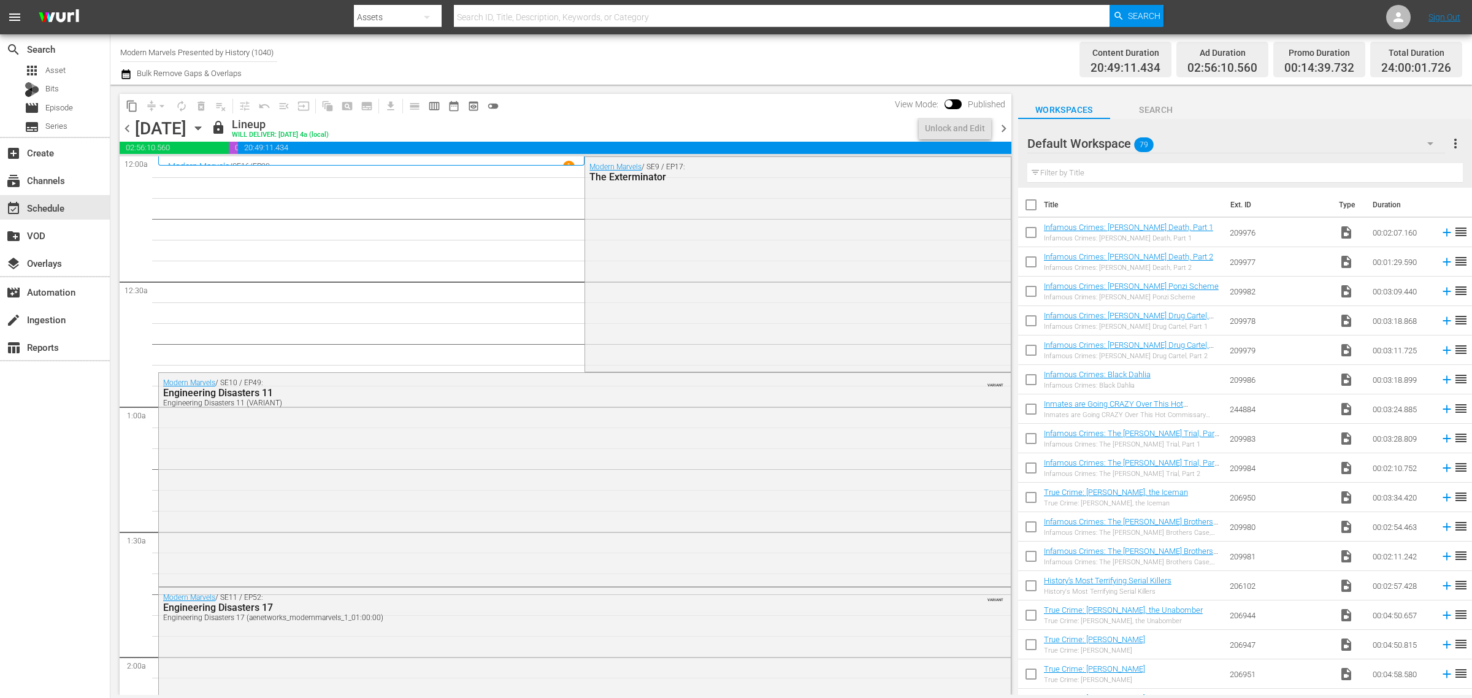
click at [673, 59] on div "Channel Title Modern Marvels Presented by History (1040) Bulk Remove Gaps & Ove…" at bounding box center [486, 59] width 732 height 44
click at [437, 60] on div "Channel Title Modern Marvels Presented by History (1040) Bulk Remove Gaps & Ove…" at bounding box center [486, 59] width 732 height 44
drag, startPoint x: 120, startPoint y: 50, endPoint x: 587, endPoint y: 88, distance: 469.0
click at [581, 88] on div "Channel Title Modern Marvels Presented by History (1040) Bulk Remove Gaps & Ove…" at bounding box center [791, 364] width 1362 height 661
click at [155, 83] on div "Deal Zone (1099 - aenetworks_dealzone_1)" at bounding box center [289, 86] width 318 height 29
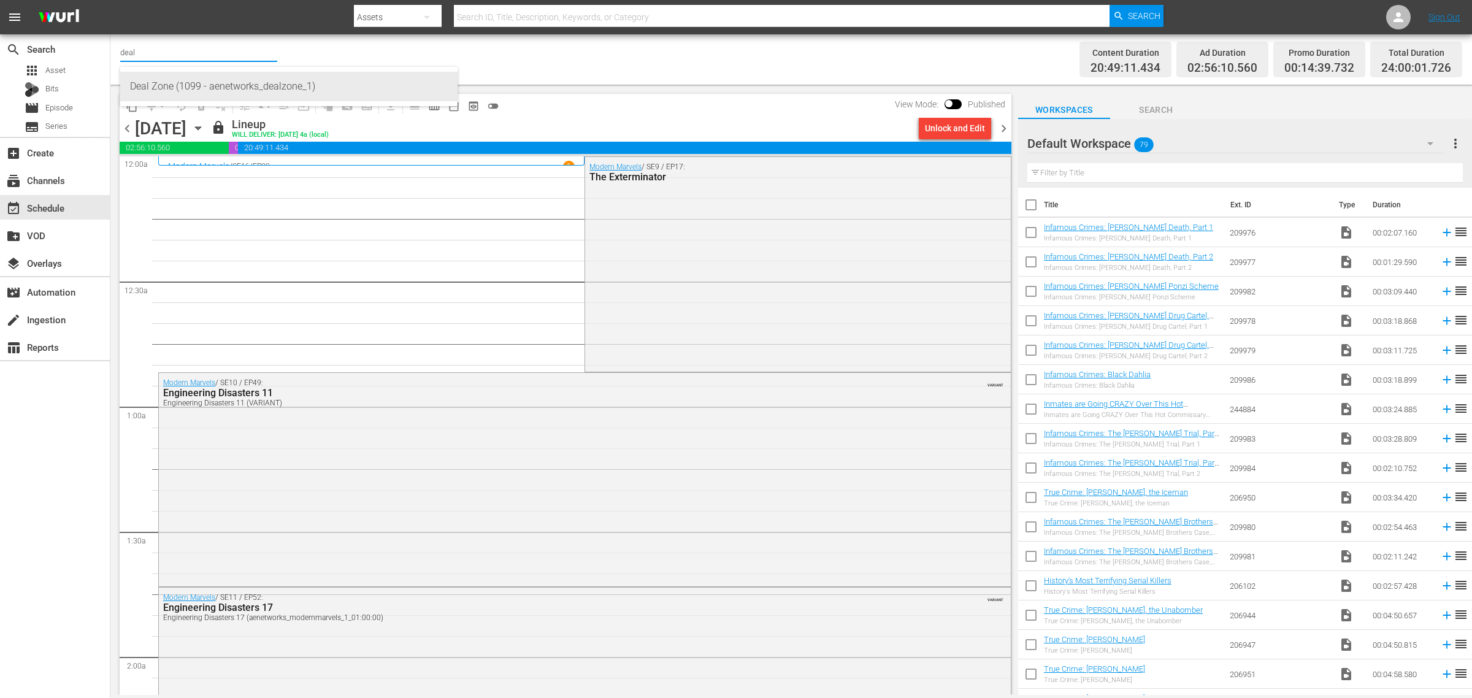
type input "Deal Zone (1099 - aenetworks_dealzone_1)"
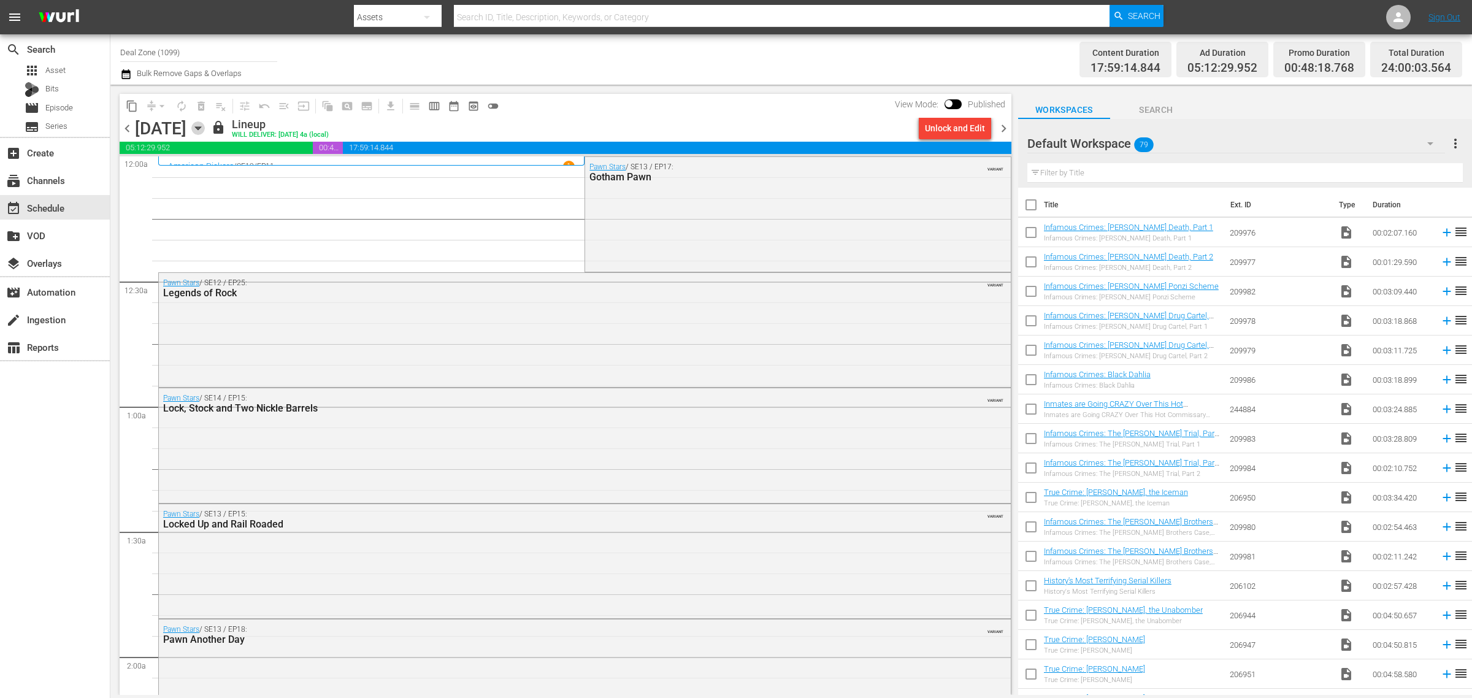
click at [201, 127] on icon "button" at bounding box center [198, 128] width 6 height 3
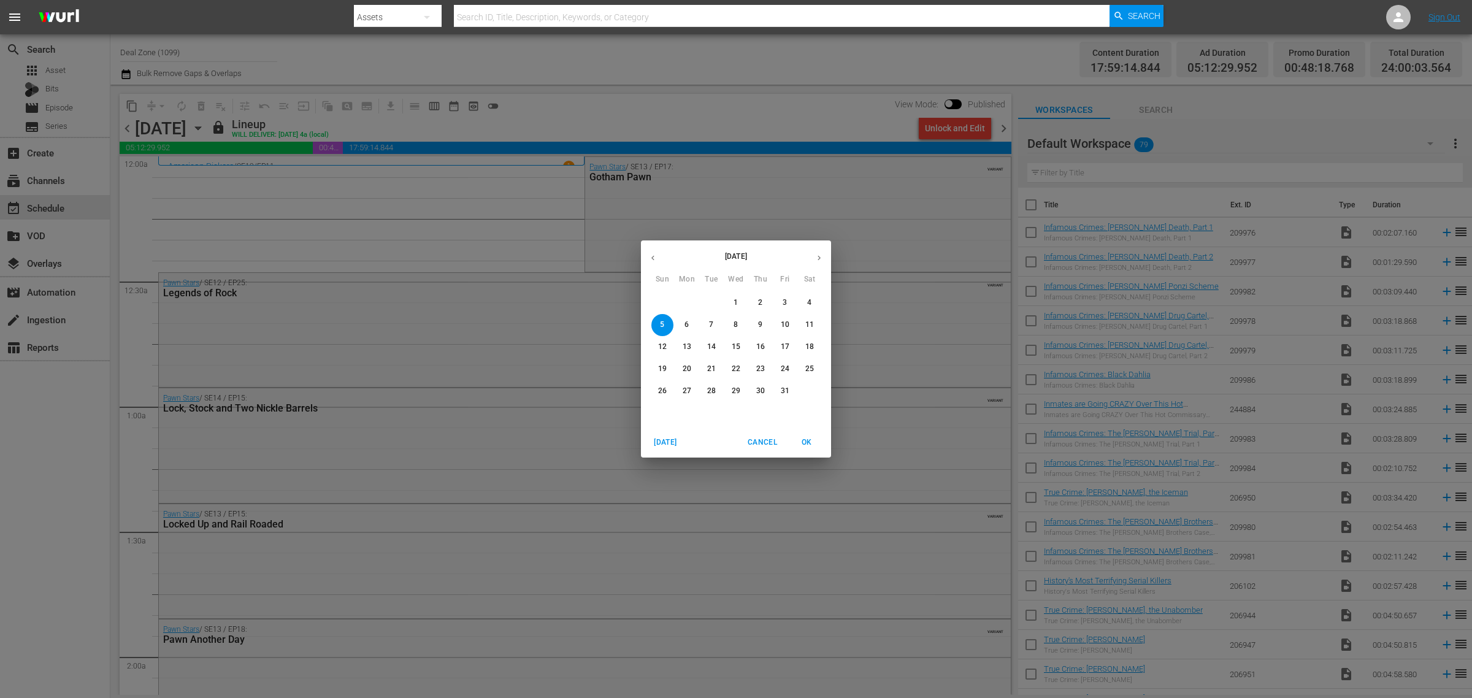
click at [652, 259] on icon "button" at bounding box center [653, 258] width 3 height 5
click at [805, 369] on p "27" at bounding box center [809, 369] width 9 height 10
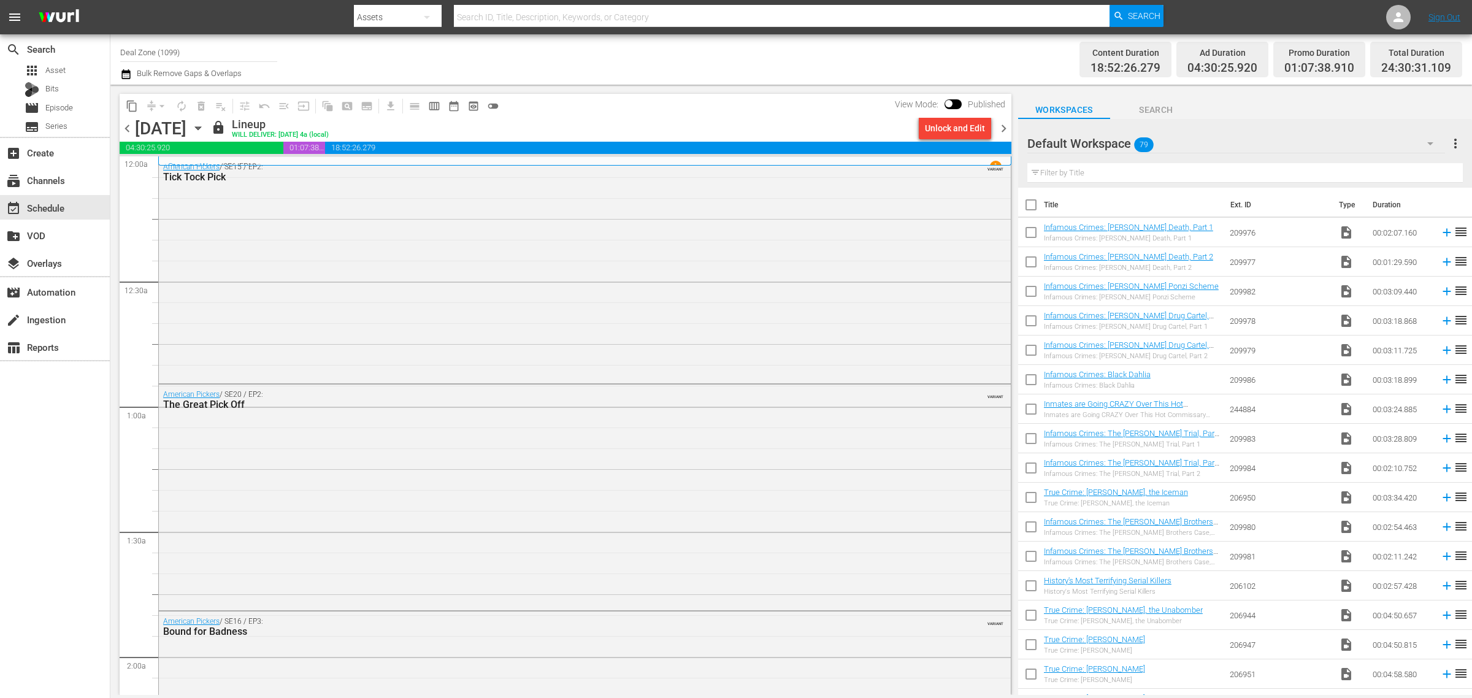
click at [655, 67] on div "Channel Title Deal Zone (1099) Bulk Remove Gaps & Overlaps" at bounding box center [486, 59] width 732 height 44
click at [772, 56] on div "Channel Title Deal Zone (1099) Bulk Remove Gaps & Overlaps" at bounding box center [486, 59] width 732 height 44
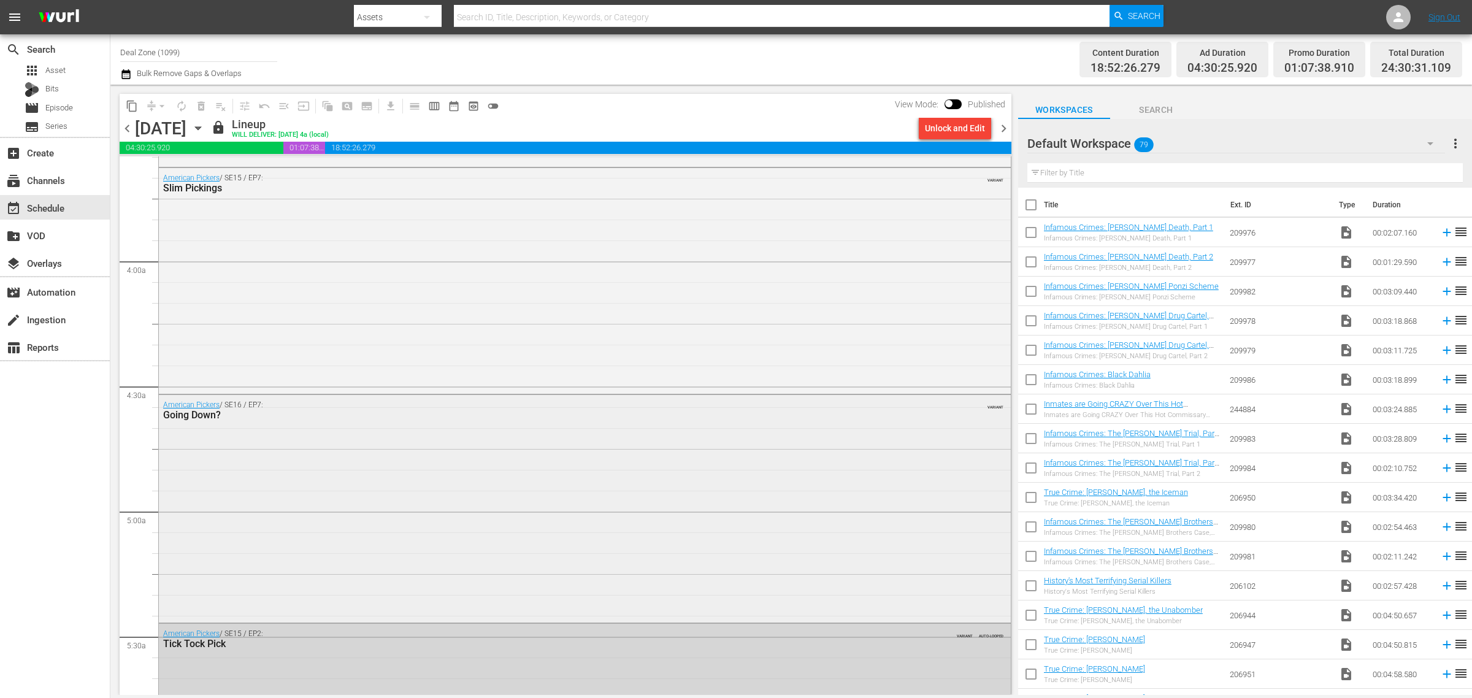
scroll to position [1074, 0]
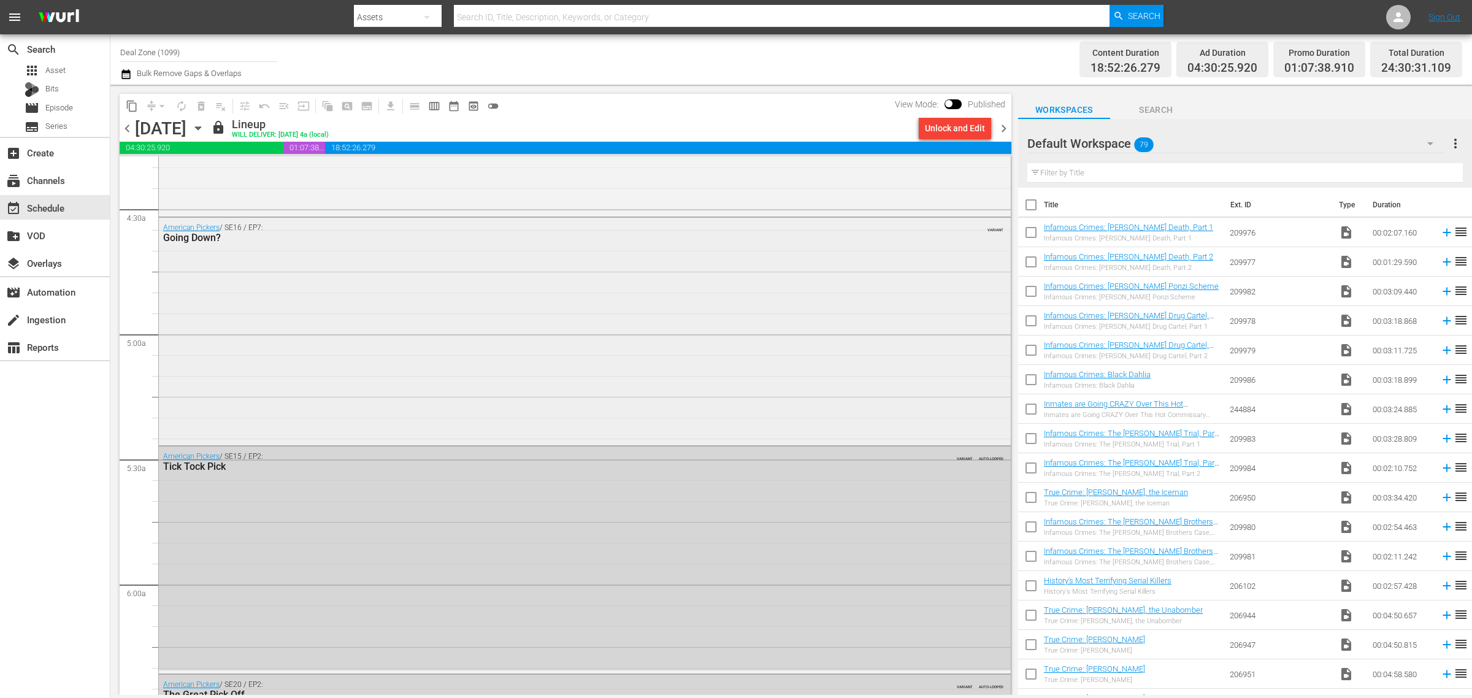
click at [304, 342] on div "American Pickers / SE16 / EP7: Going Down? VARIANT" at bounding box center [585, 330] width 852 height 225
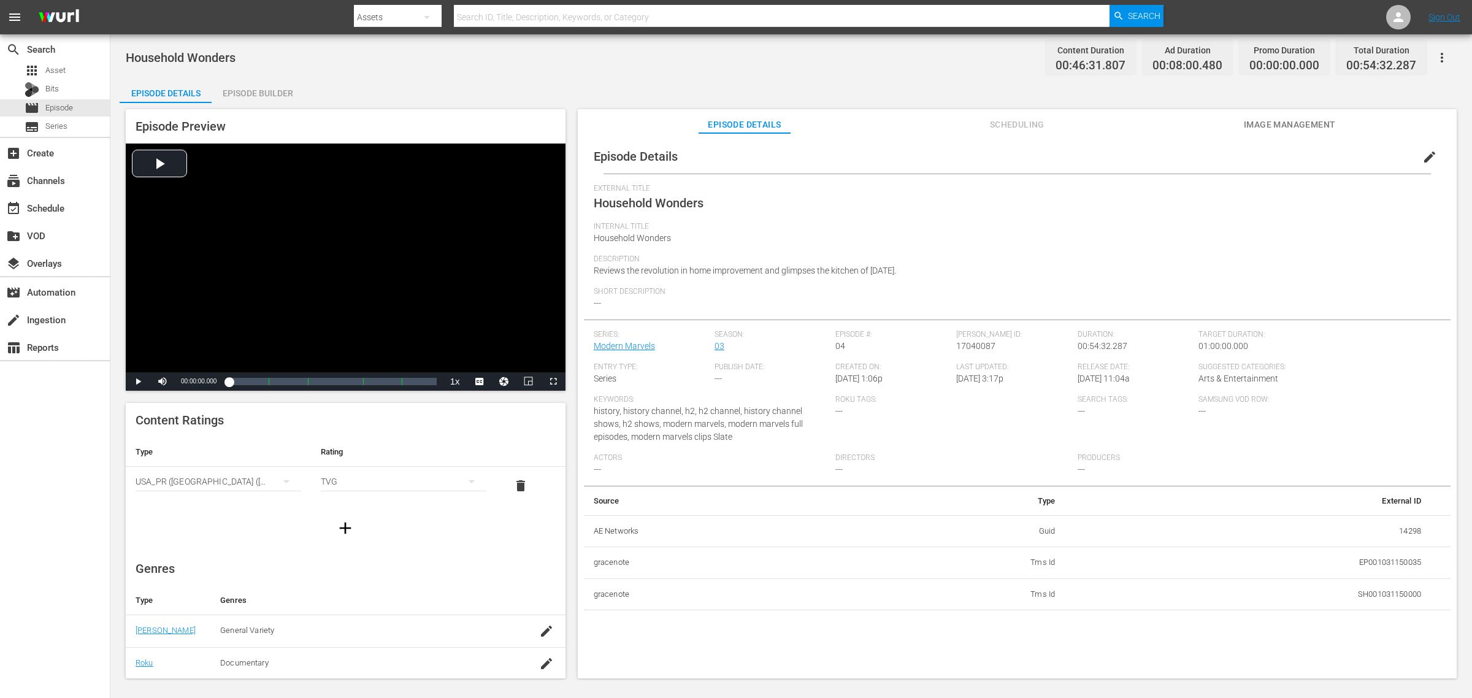
click at [282, 96] on div "Episode Builder" at bounding box center [258, 93] width 92 height 29
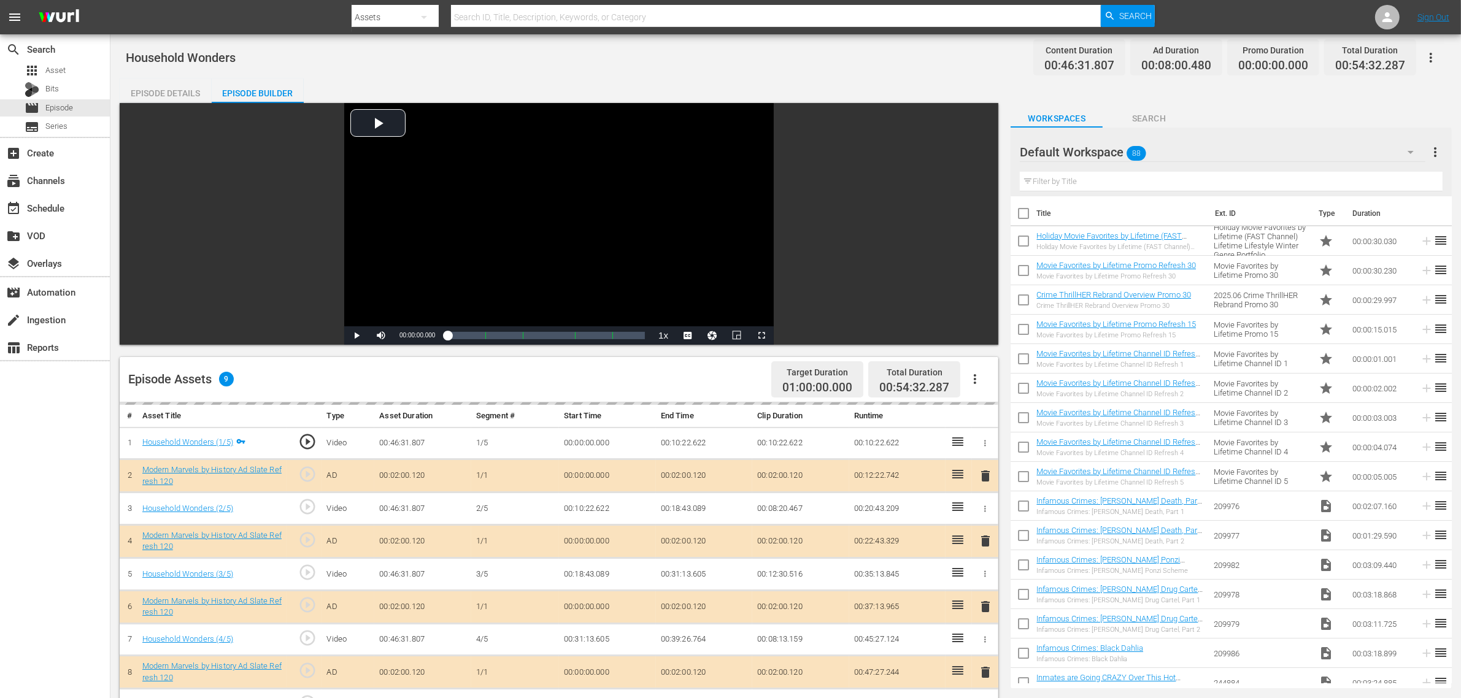
click at [820, 60] on div "Household Wonders Content Duration 00:46:31.807 Ad Duration 00:08:00.480 Promo …" at bounding box center [786, 58] width 1320 height 28
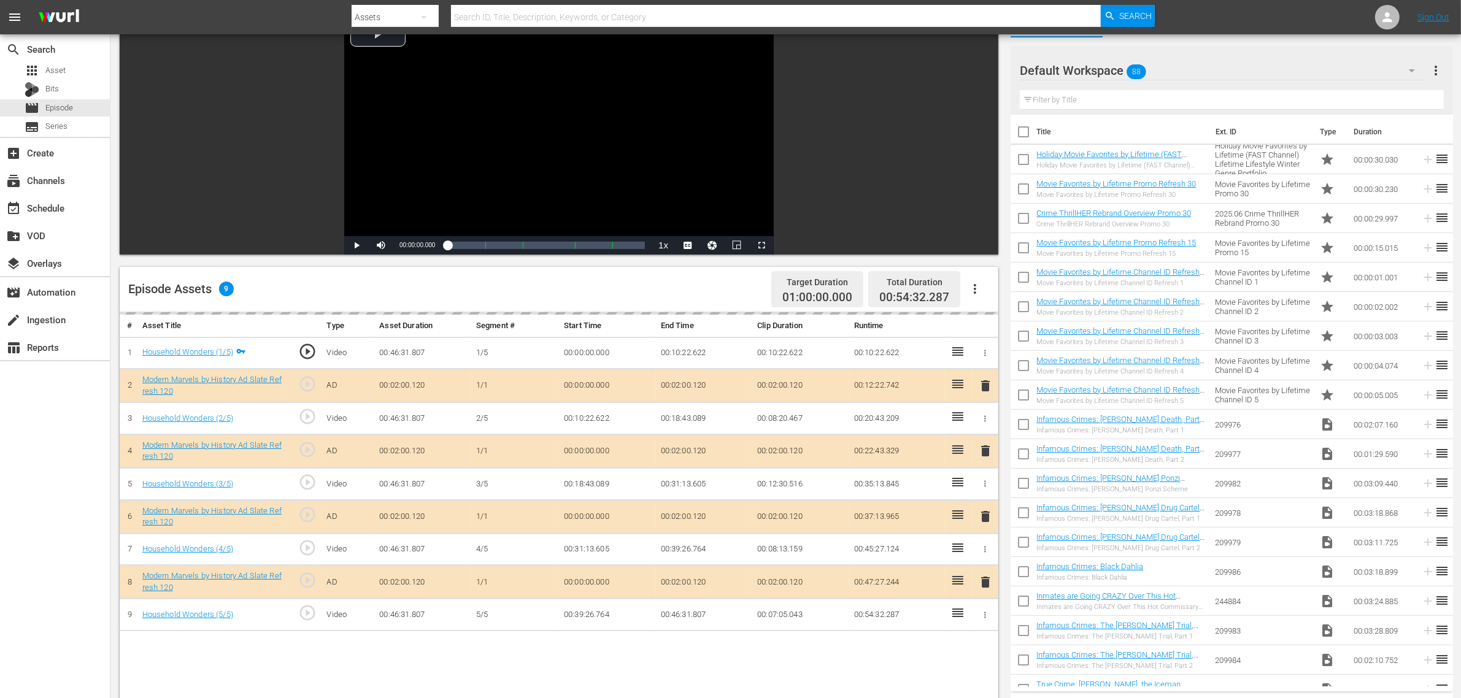
scroll to position [307, 0]
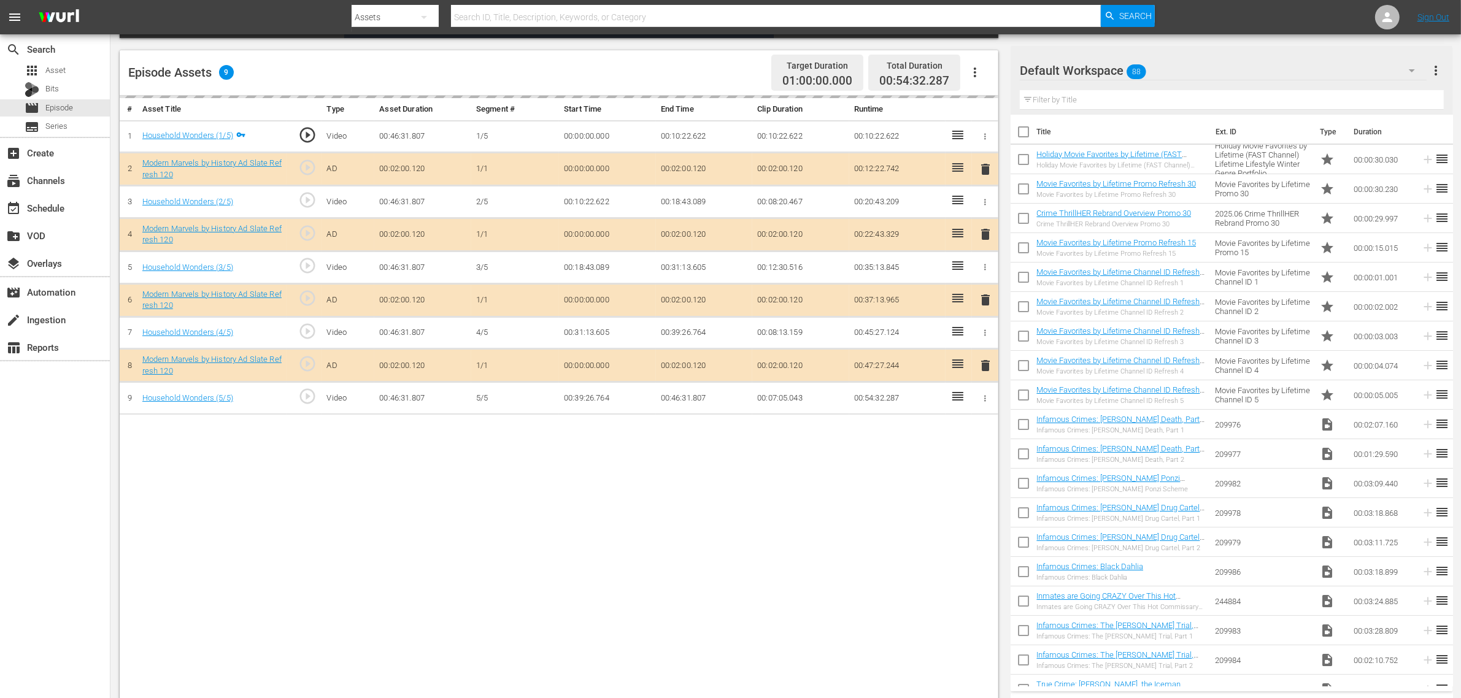
click at [1177, 66] on div "Default Workspace 88" at bounding box center [1223, 70] width 407 height 34
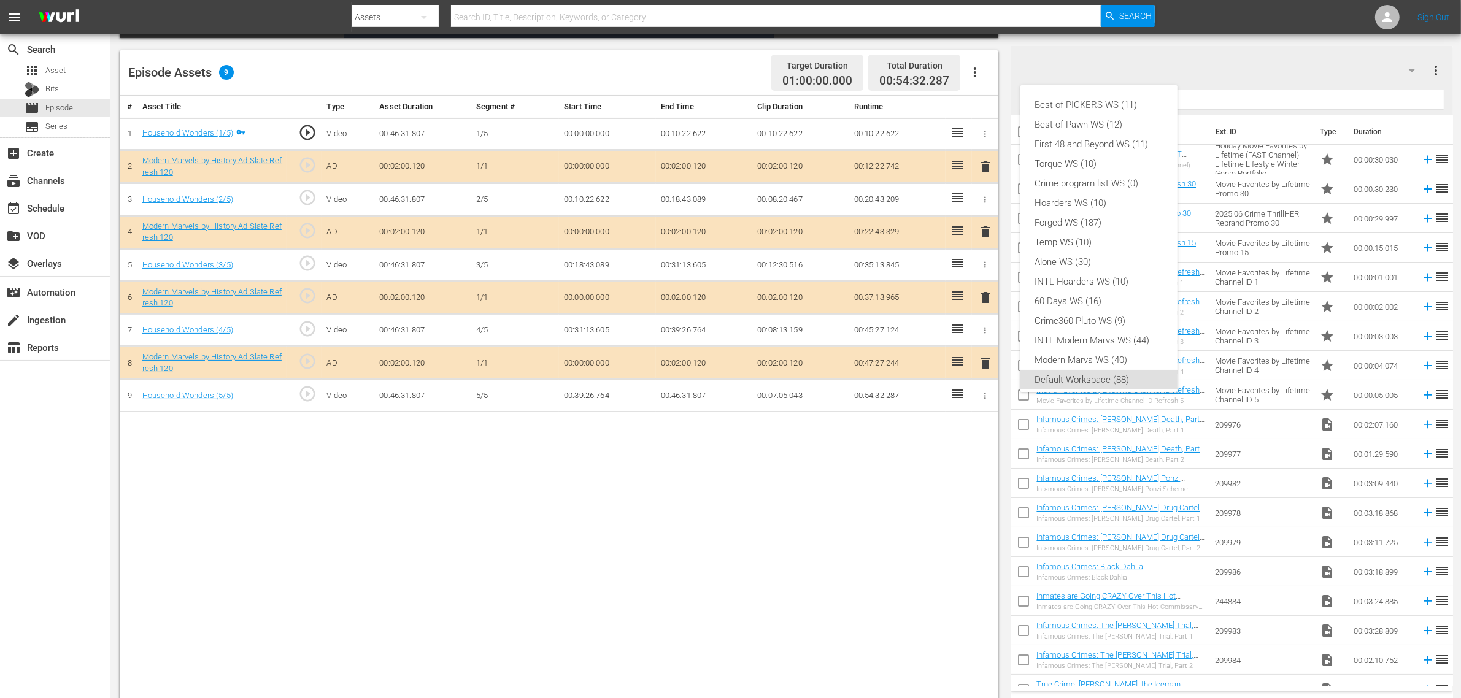
scroll to position [7, 0]
click at [1120, 348] on div "Modern Marvs WS (40)" at bounding box center [1099, 353] width 128 height 20
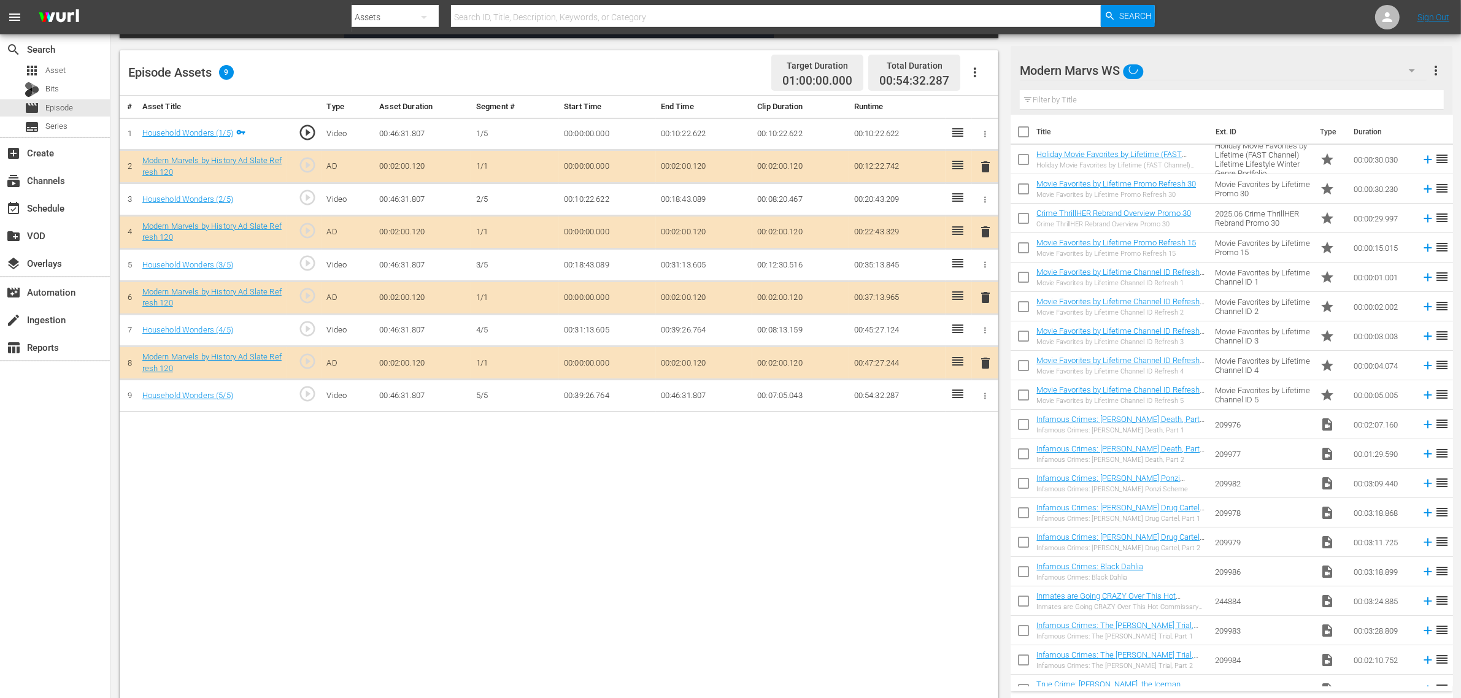
click at [786, 522] on div "Best of PICKERS WS (11) Best of Pawn WS (12) First 48 and Beyond WS (11) Torque…" at bounding box center [730, 349] width 1461 height 698
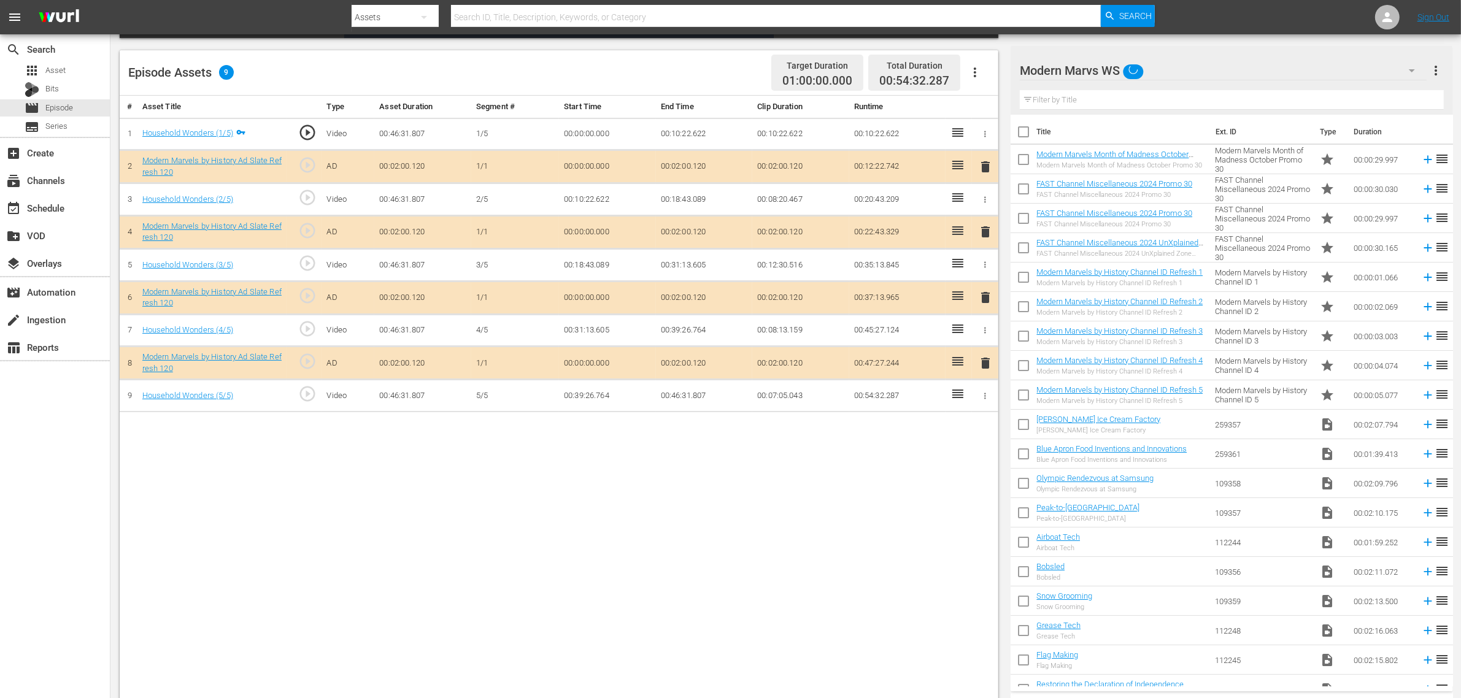
click at [988, 301] on span "delete" at bounding box center [985, 297] width 15 height 15
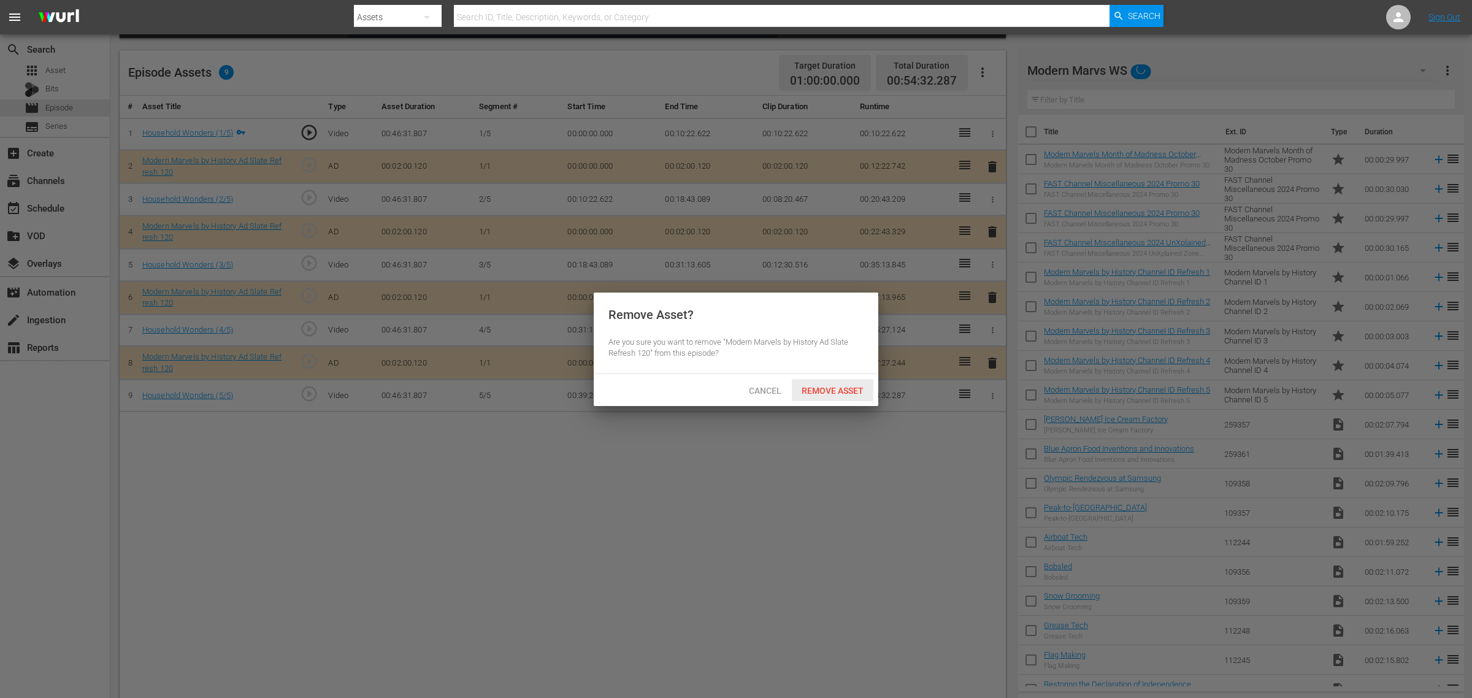
click at [848, 388] on span "Remove Asset" at bounding box center [833, 391] width 82 height 10
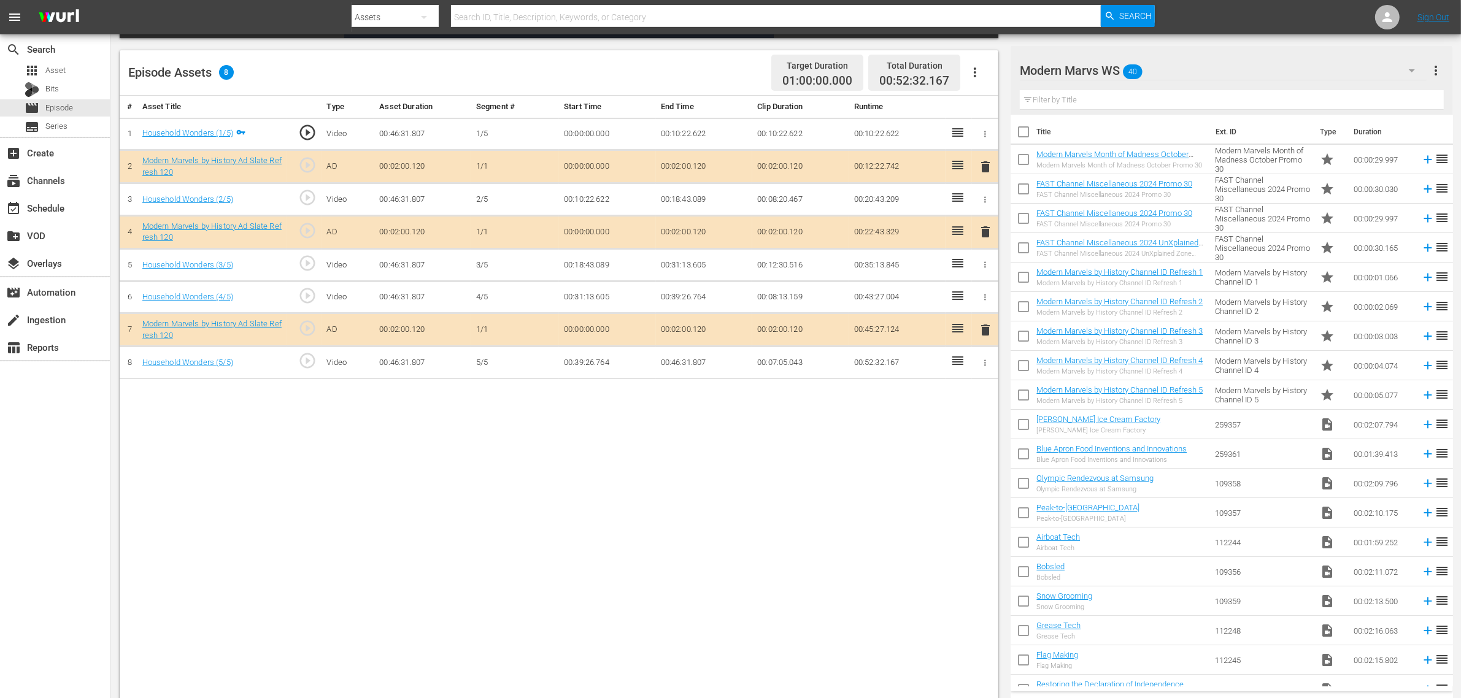
click at [859, 506] on div "# Asset Title Type Asset Duration Segment # Start Time End Time Clip Duration R…" at bounding box center [559, 399] width 878 height 606
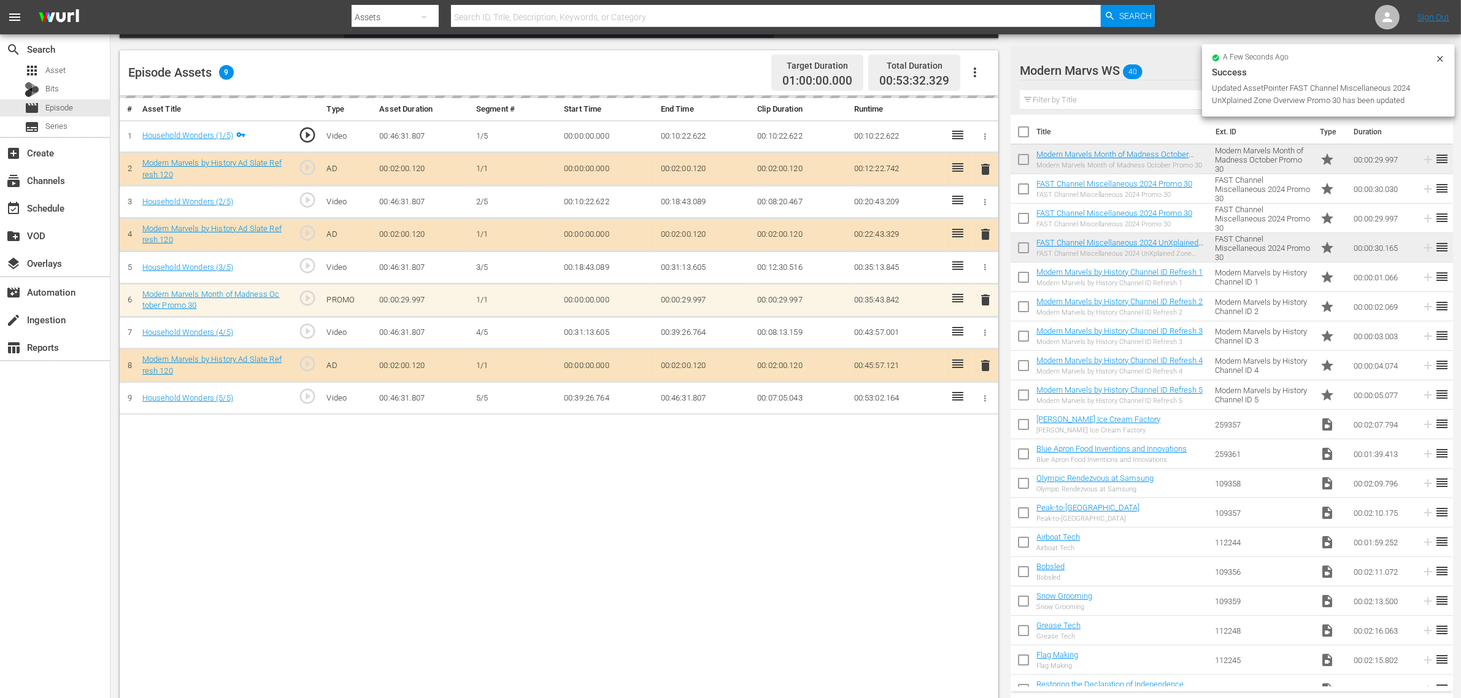
drag, startPoint x: 440, startPoint y: 491, endPoint x: 446, endPoint y: 477, distance: 15.4
click at [440, 491] on div "# Asset Title Type Asset Duration Segment # Start Time End Time Clip Duration R…" at bounding box center [559, 399] width 878 height 606
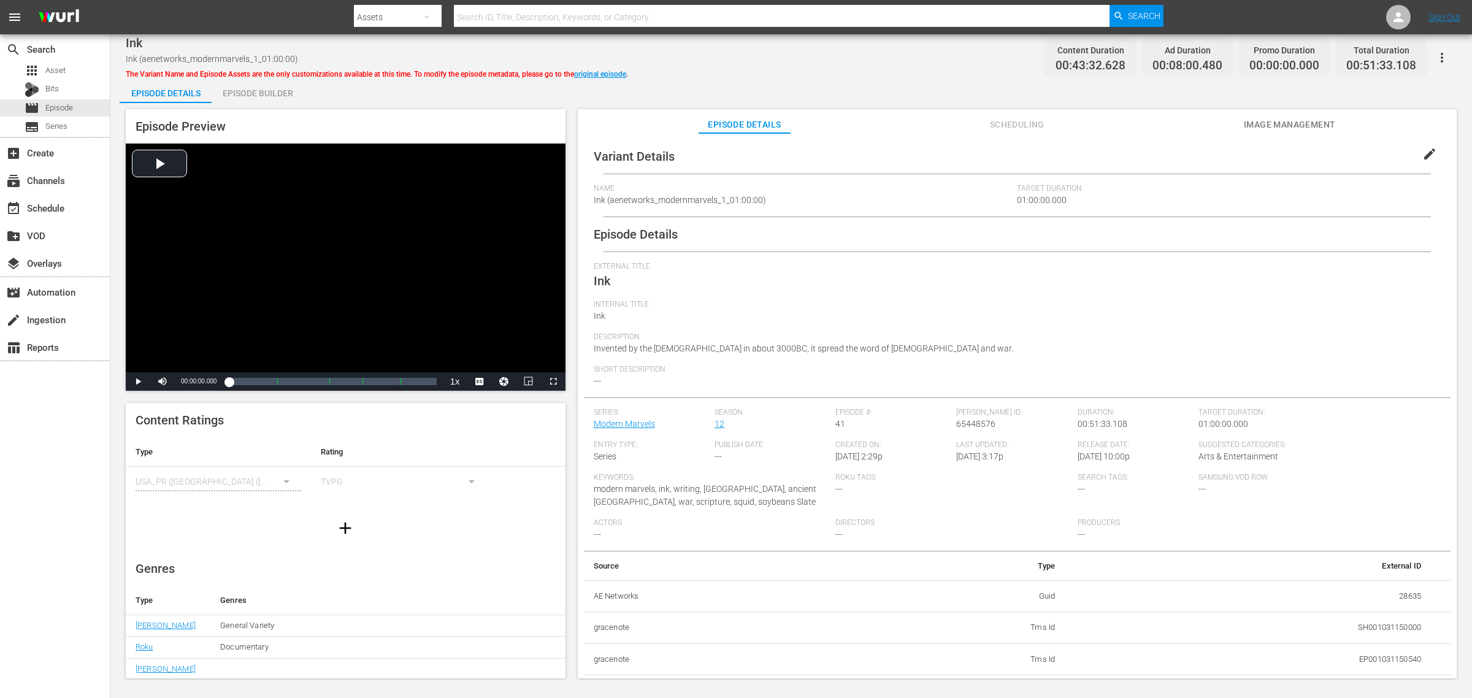
click at [258, 99] on div "Episode Builder" at bounding box center [258, 93] width 92 height 29
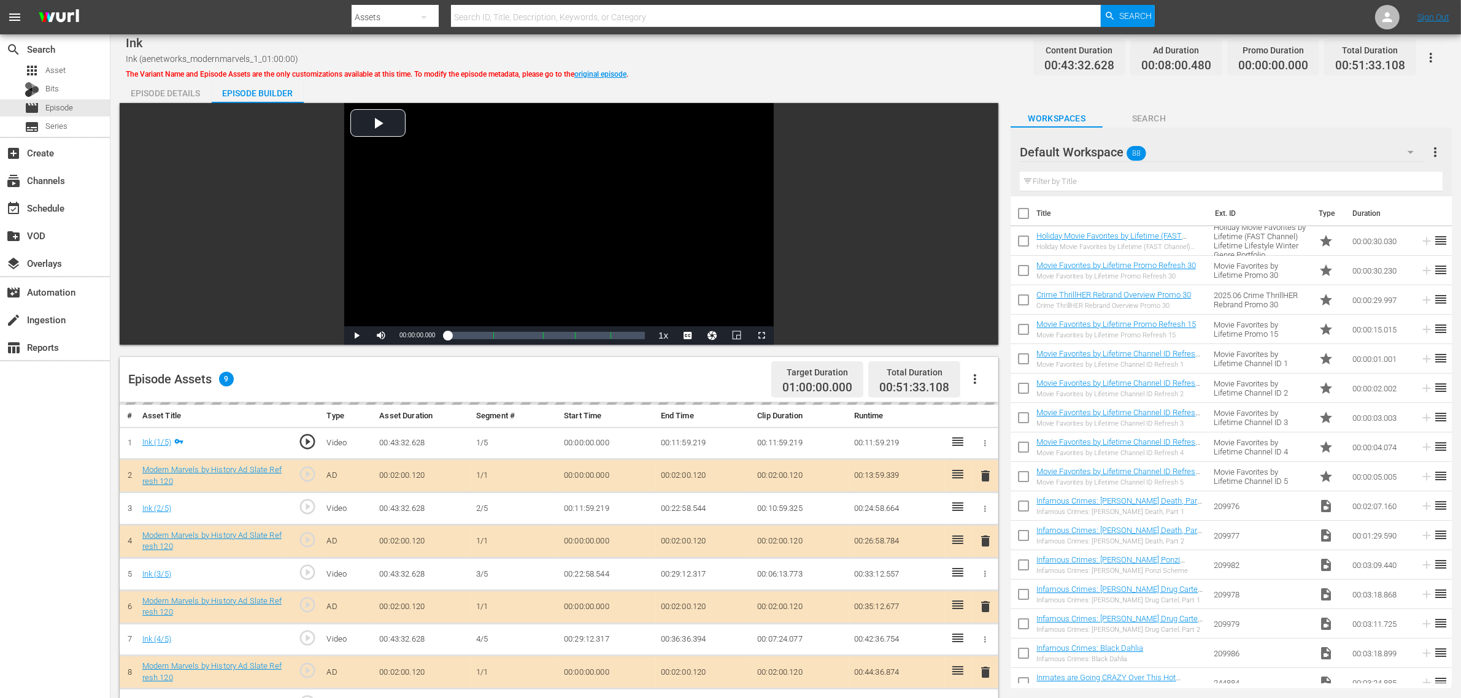
click at [1169, 151] on div "Default Workspace 88" at bounding box center [1223, 152] width 406 height 34
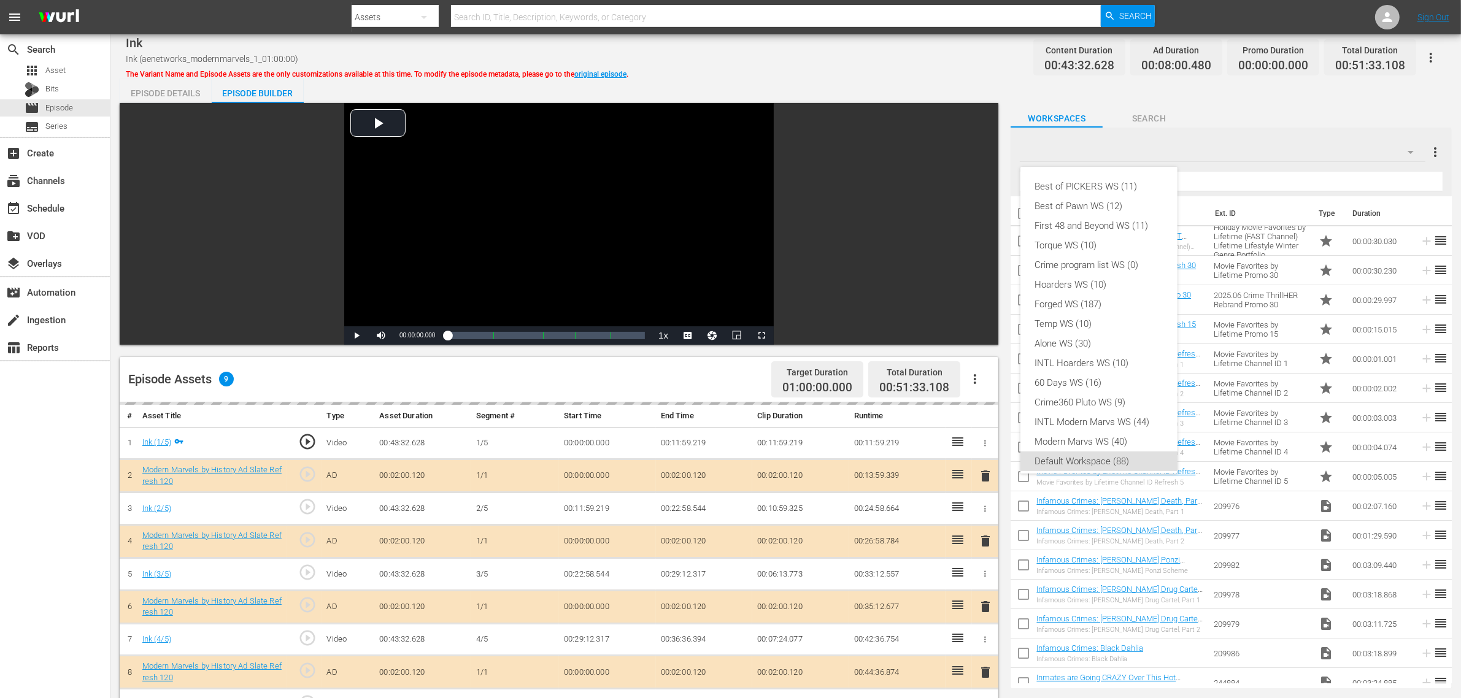
scroll to position [7, 0]
click at [1126, 432] on div "Modern Marvs WS (40)" at bounding box center [1099, 435] width 128 height 20
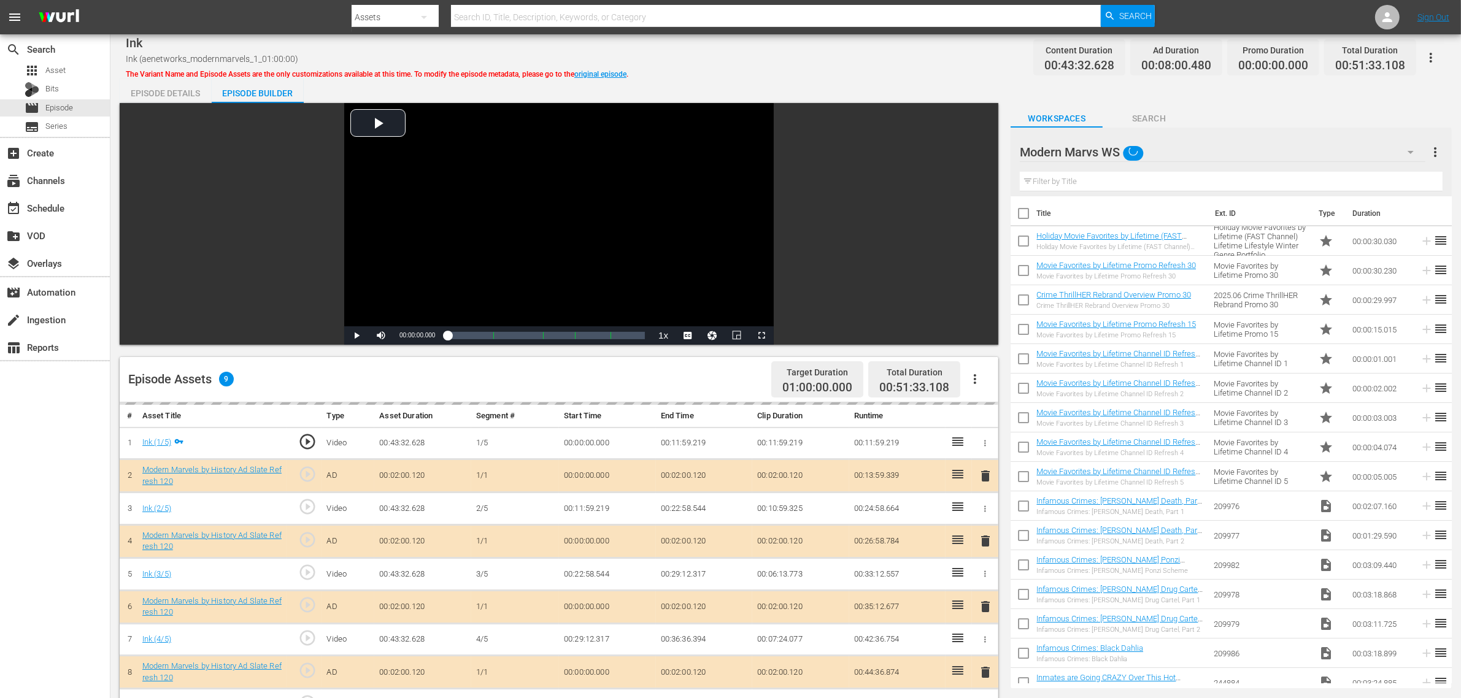
click at [839, 63] on div "Ink Ink (aenetworks_modernmarvels_1_01:00:00) The Variant Name and Episode Asse…" at bounding box center [786, 58] width 1320 height 28
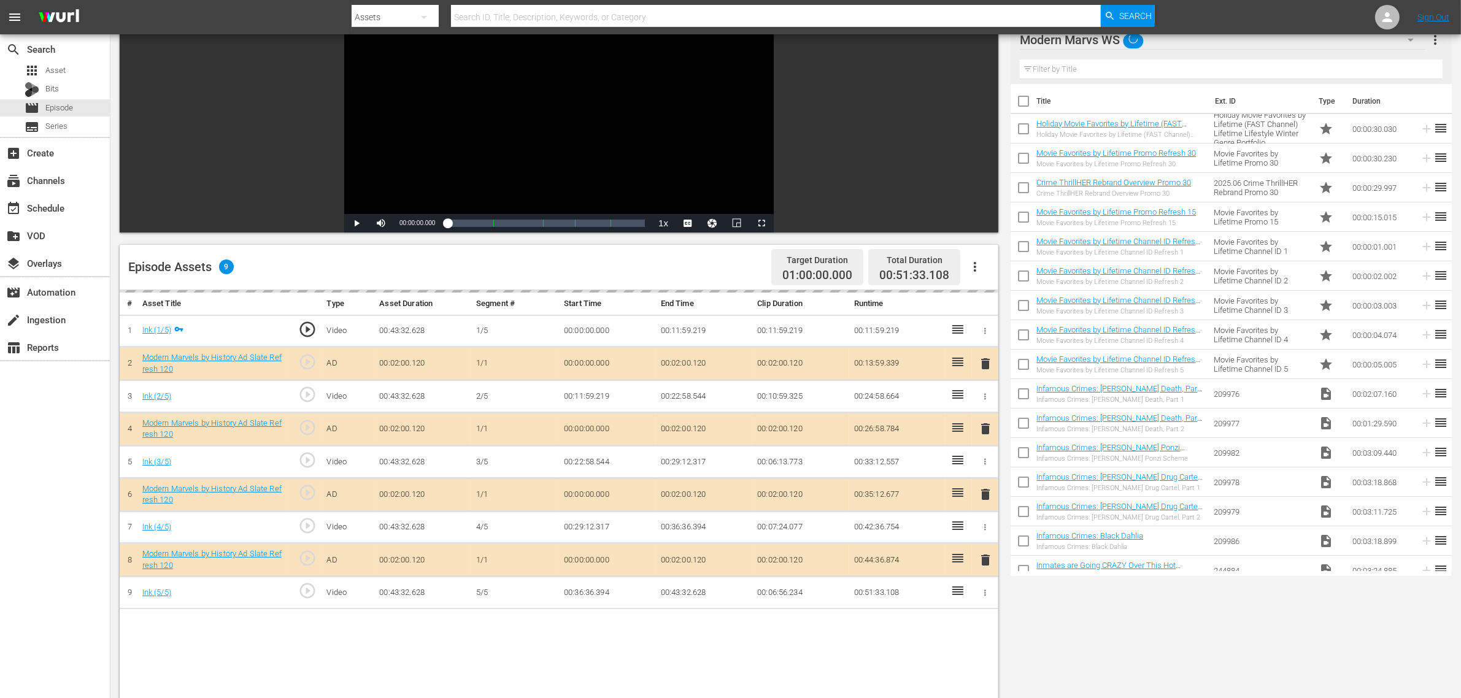
scroll to position [319, 0]
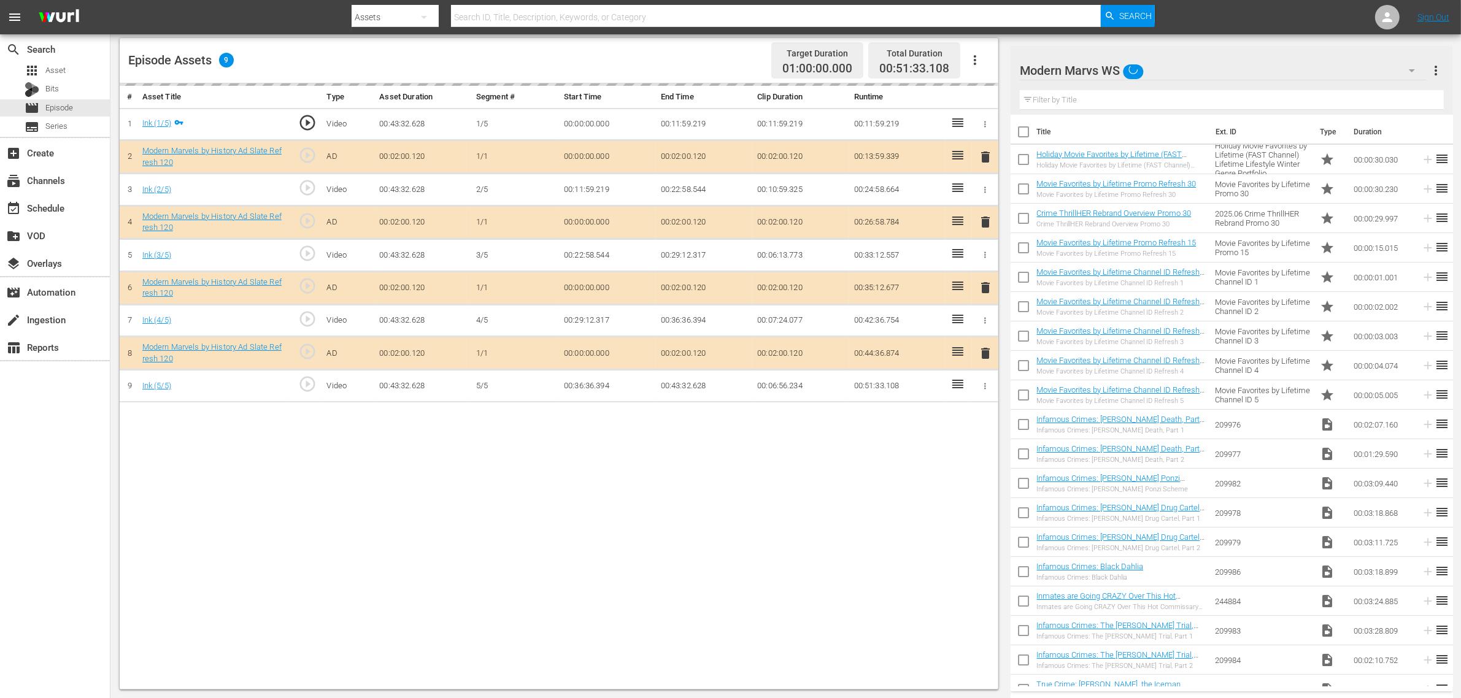
click at [983, 290] on div "delete" at bounding box center [985, 288] width 17 height 18
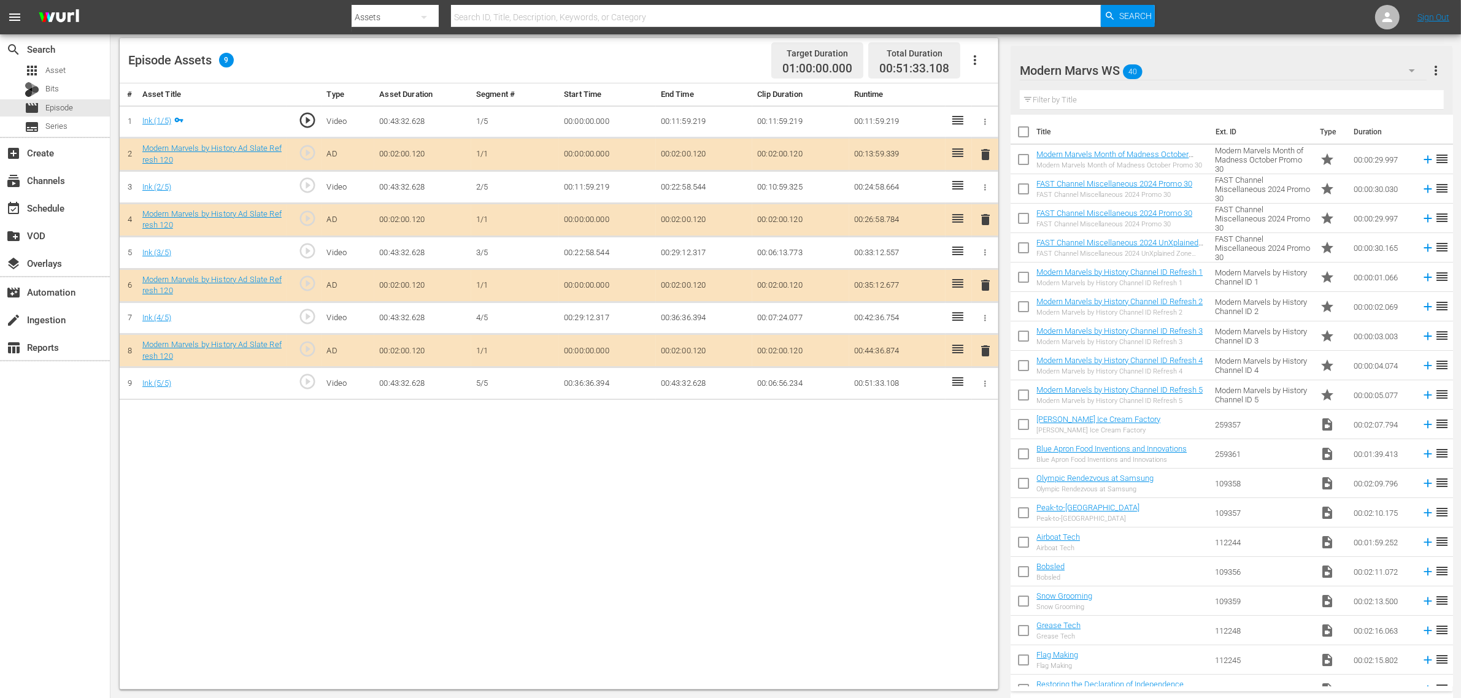
click at [985, 289] on span "delete" at bounding box center [985, 285] width 15 height 15
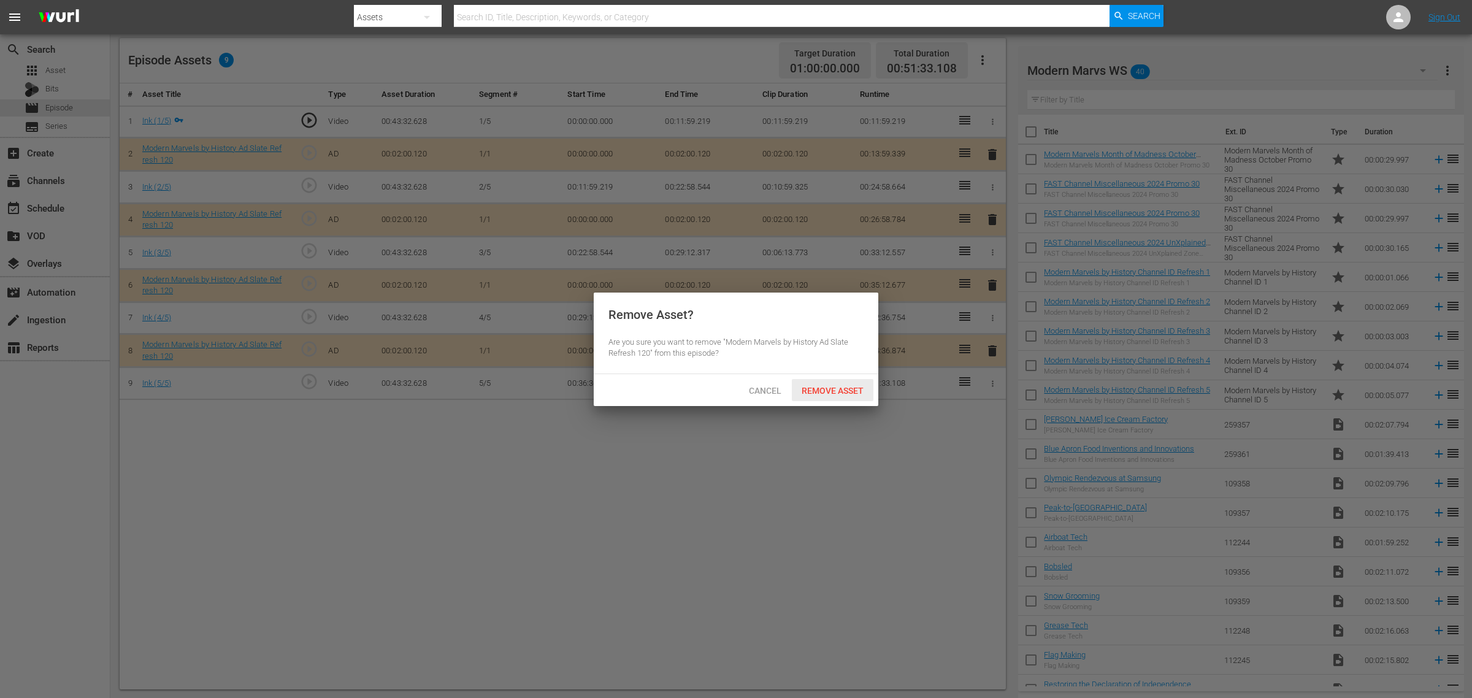
click at [832, 386] on span "Remove Asset" at bounding box center [833, 391] width 82 height 10
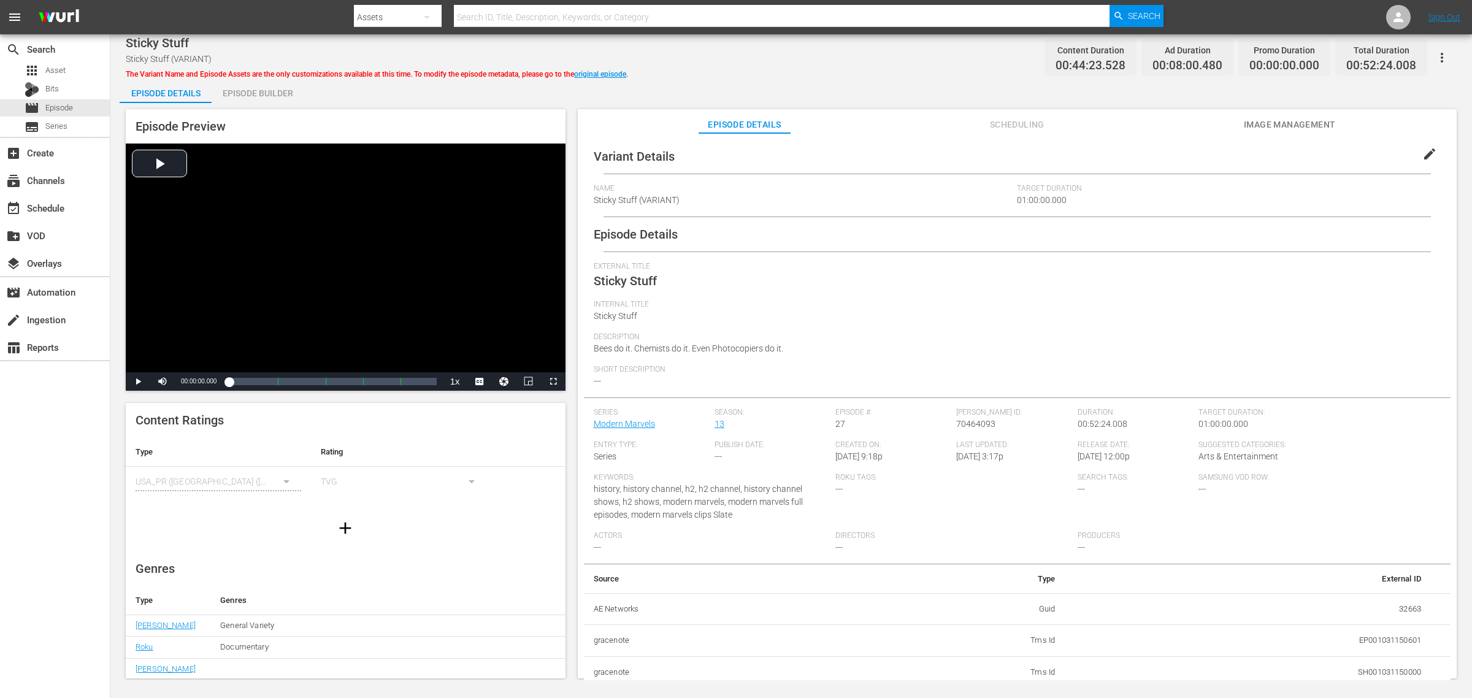
click at [271, 88] on div "Episode Builder" at bounding box center [258, 93] width 92 height 29
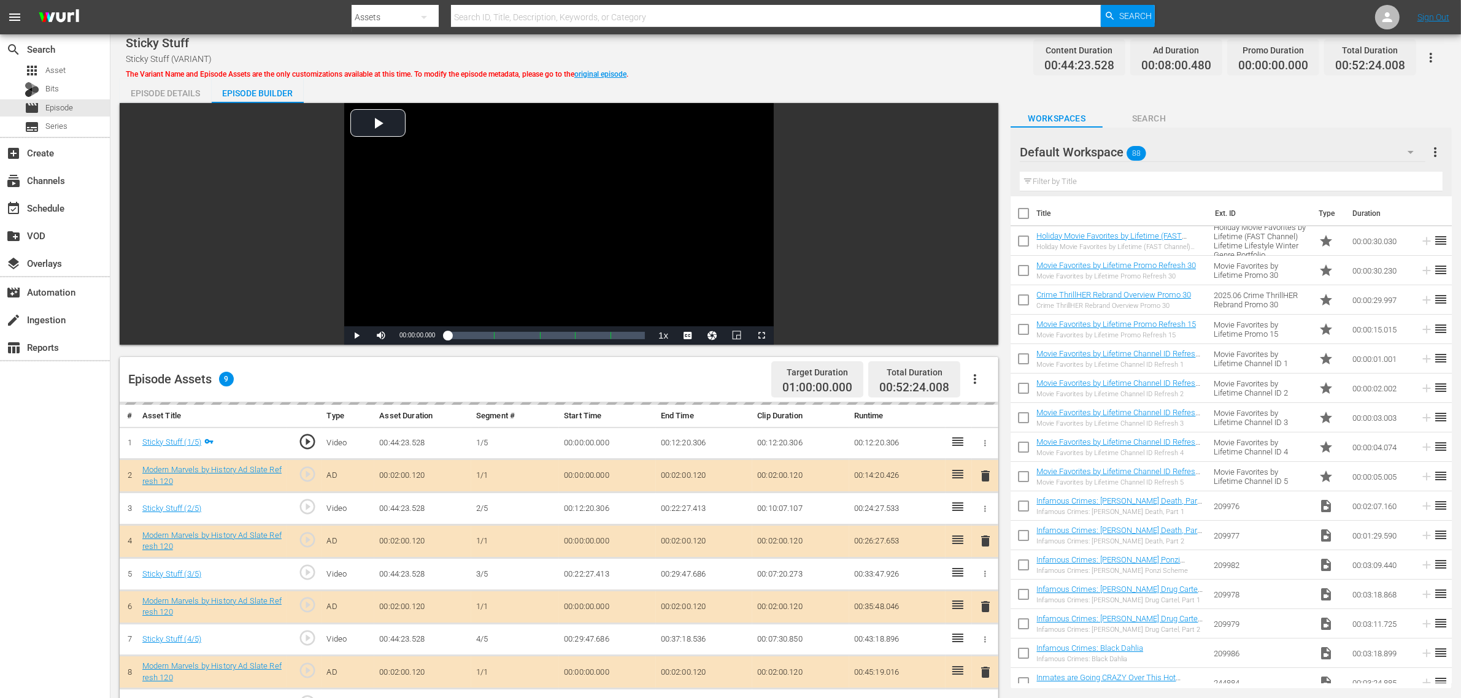
click at [883, 57] on div "Sticky Stuff Sticky Stuff (VARIANT) The Variant Name and Episode Assets are the…" at bounding box center [786, 58] width 1320 height 28
click at [1177, 152] on div "Default Workspace 88" at bounding box center [1223, 152] width 406 height 34
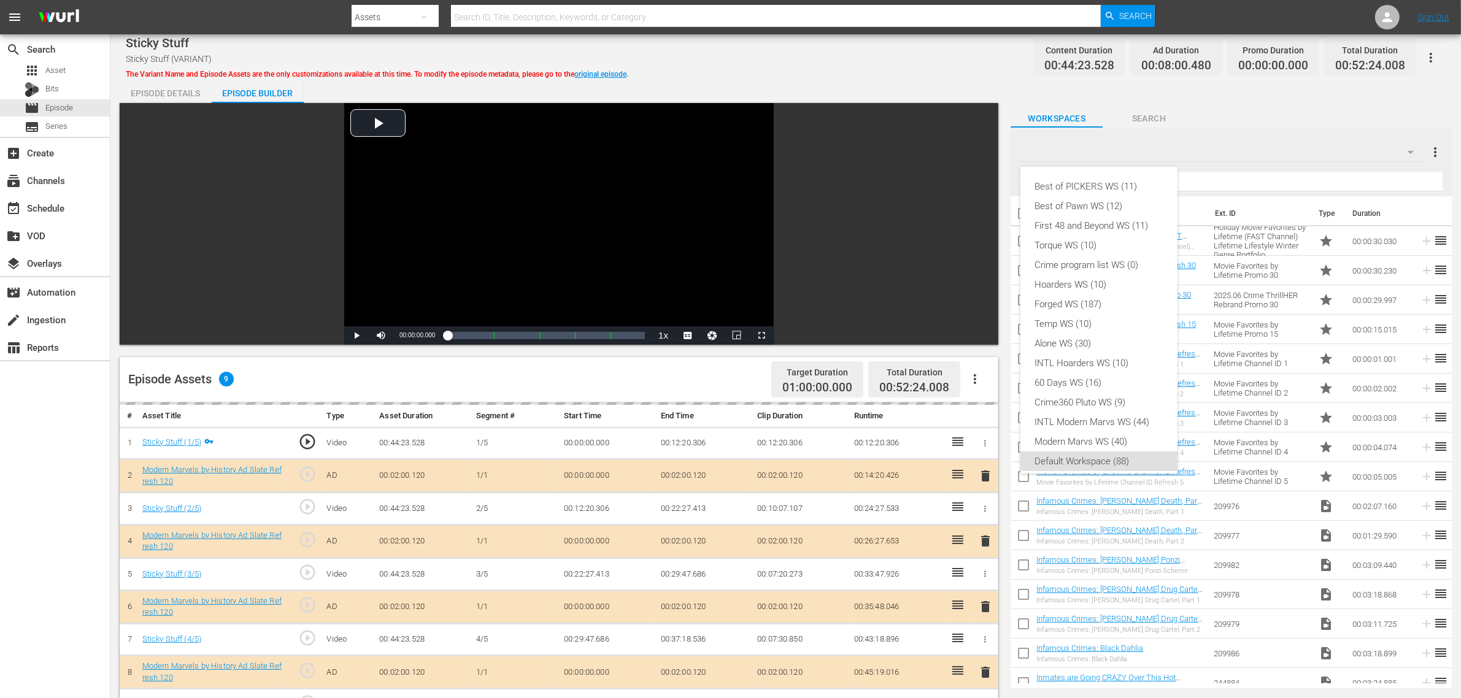
scroll to position [7, 0]
click at [1124, 437] on div "Modern Marvs WS (40)" at bounding box center [1099, 435] width 128 height 20
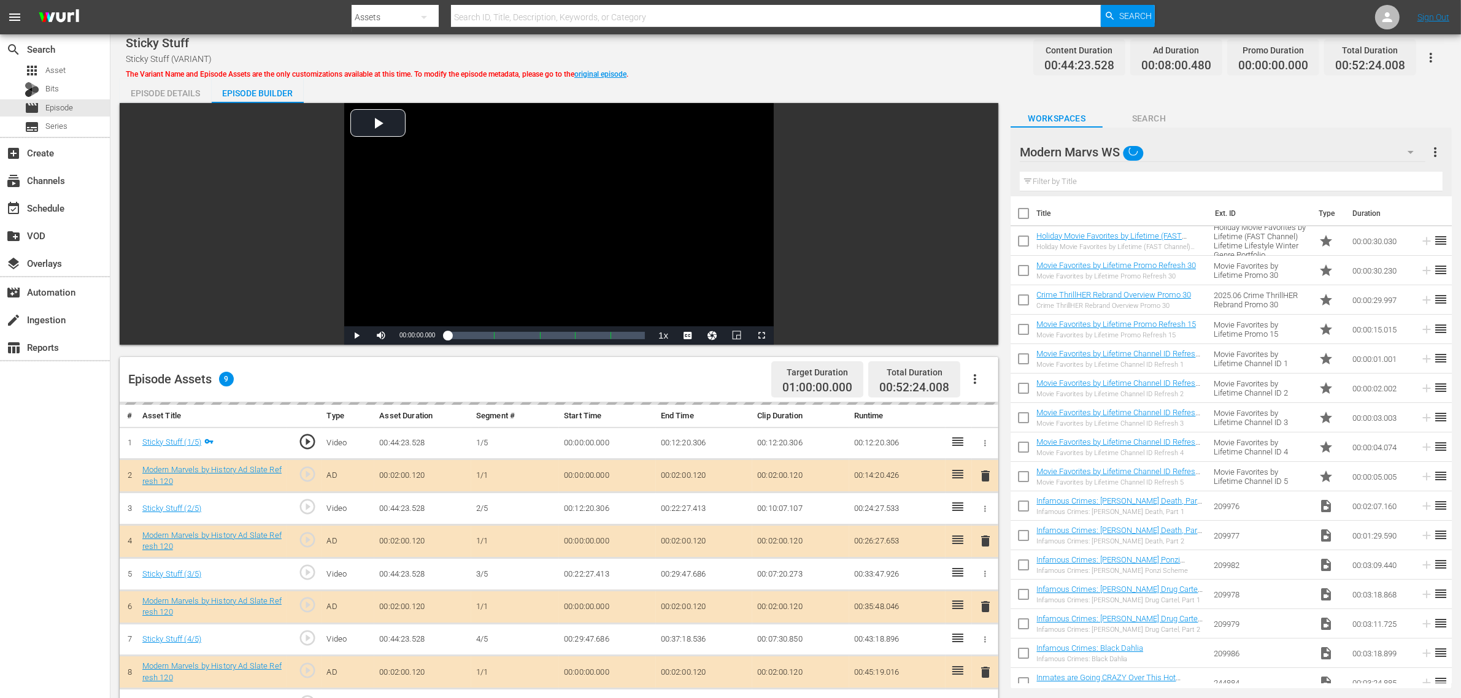
click at [830, 50] on div "Sticky Stuff Sticky Stuff (VARIANT) The Variant Name and Episode Assets are the…" at bounding box center [786, 58] width 1320 height 28
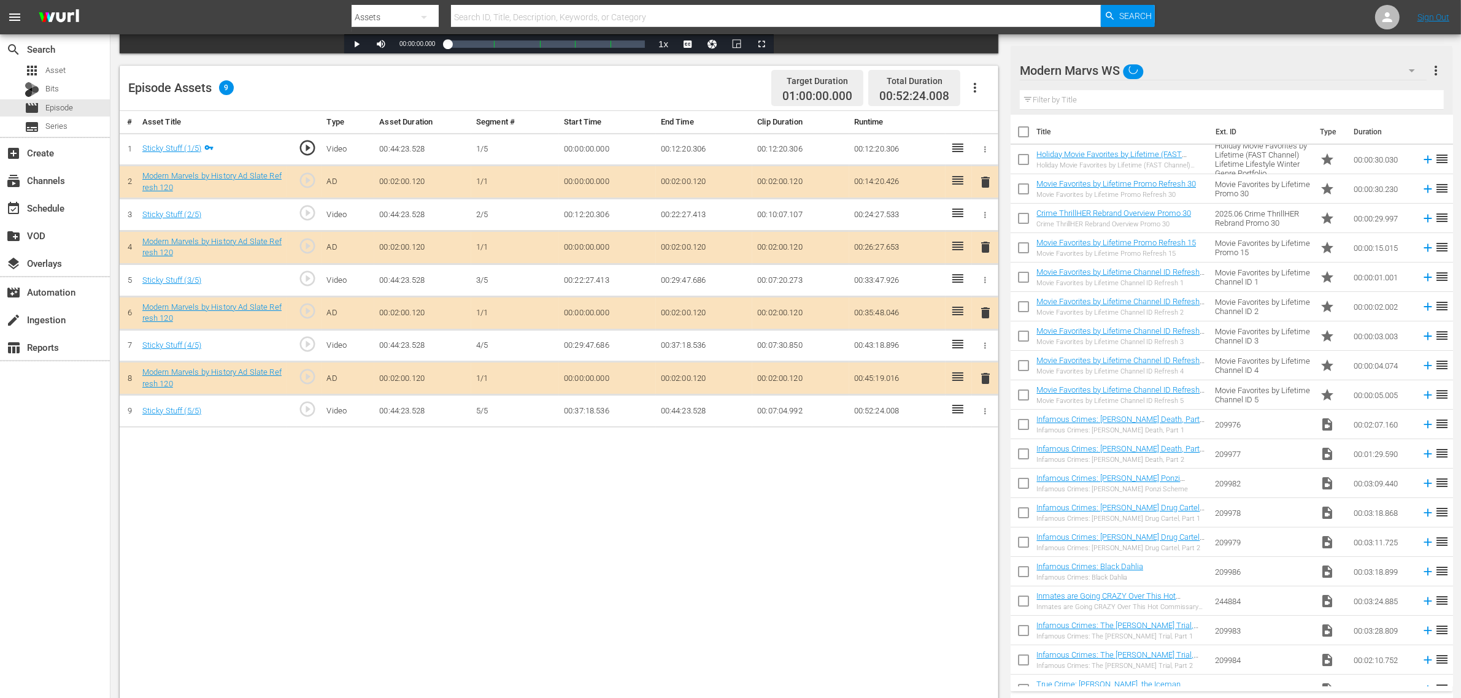
scroll to position [319, 0]
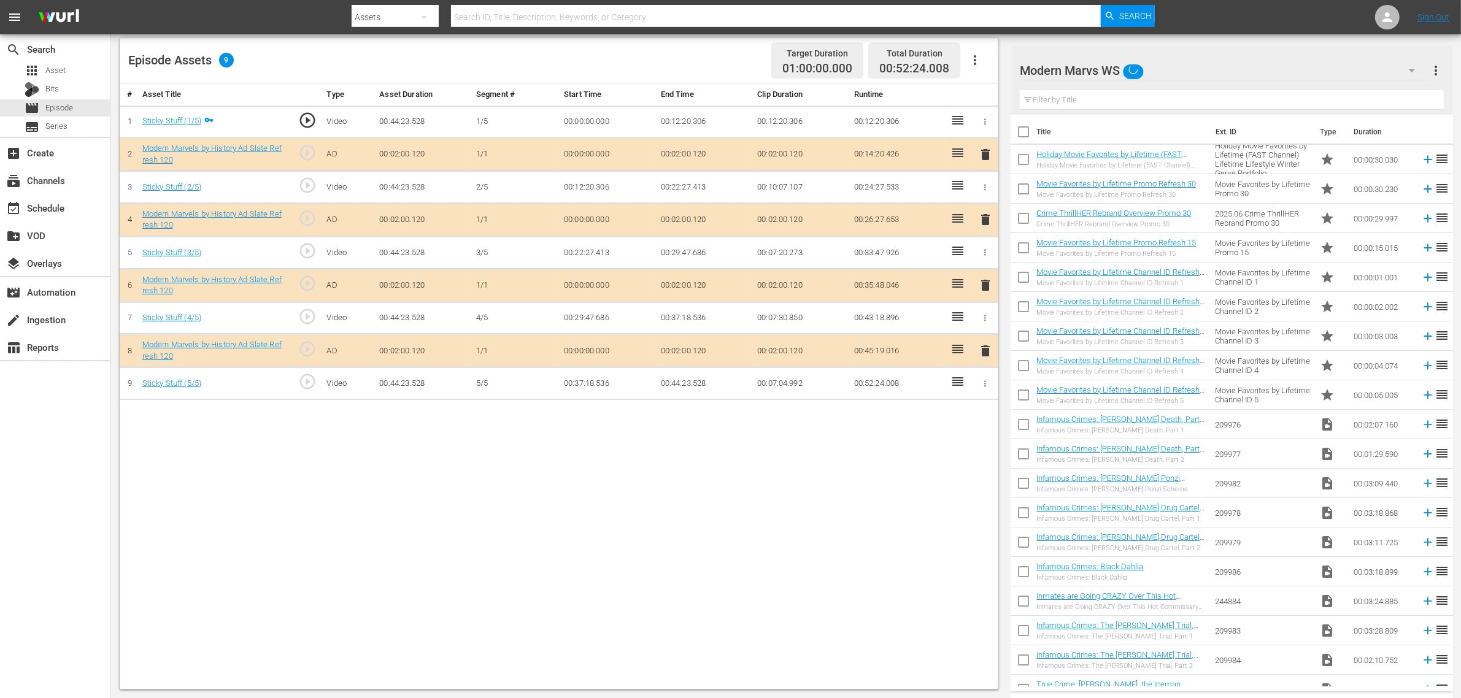
click at [980, 287] on span "delete" at bounding box center [985, 285] width 15 height 15
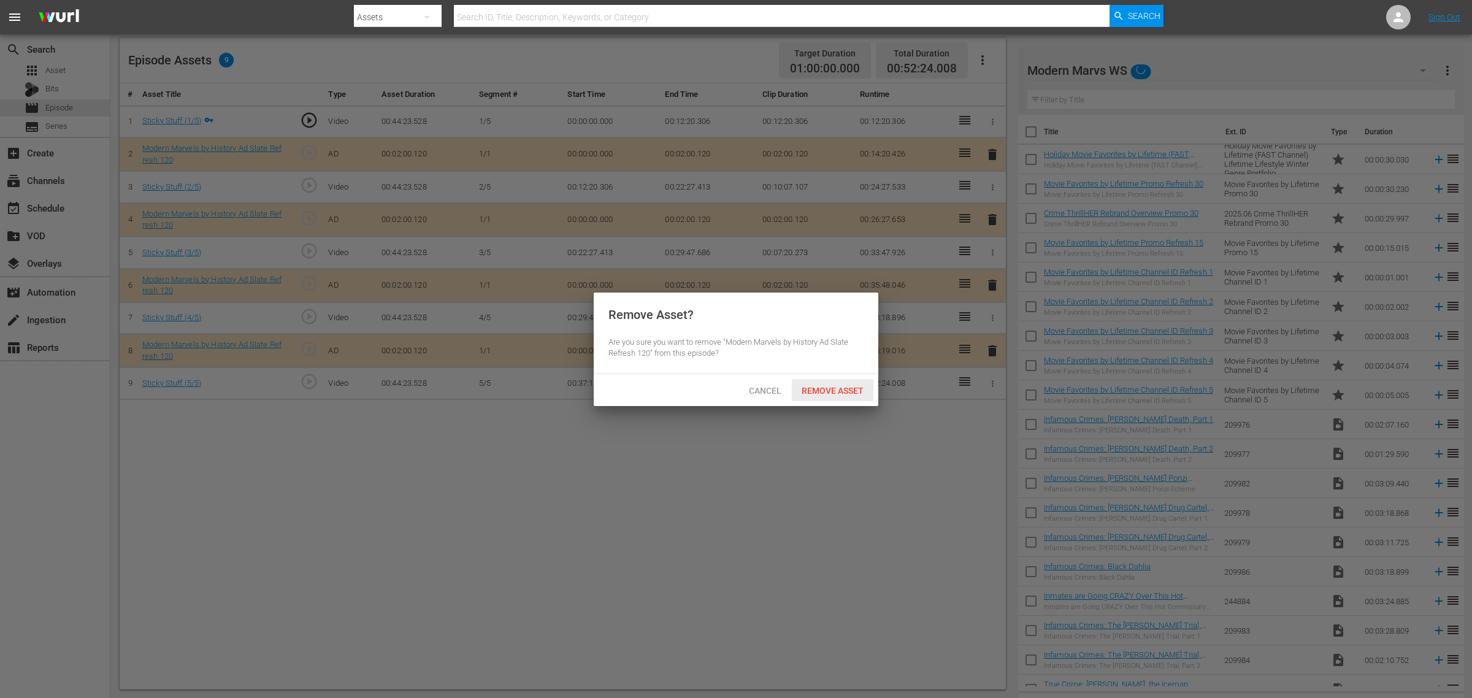
click at [831, 394] on span "Remove Asset" at bounding box center [833, 391] width 82 height 10
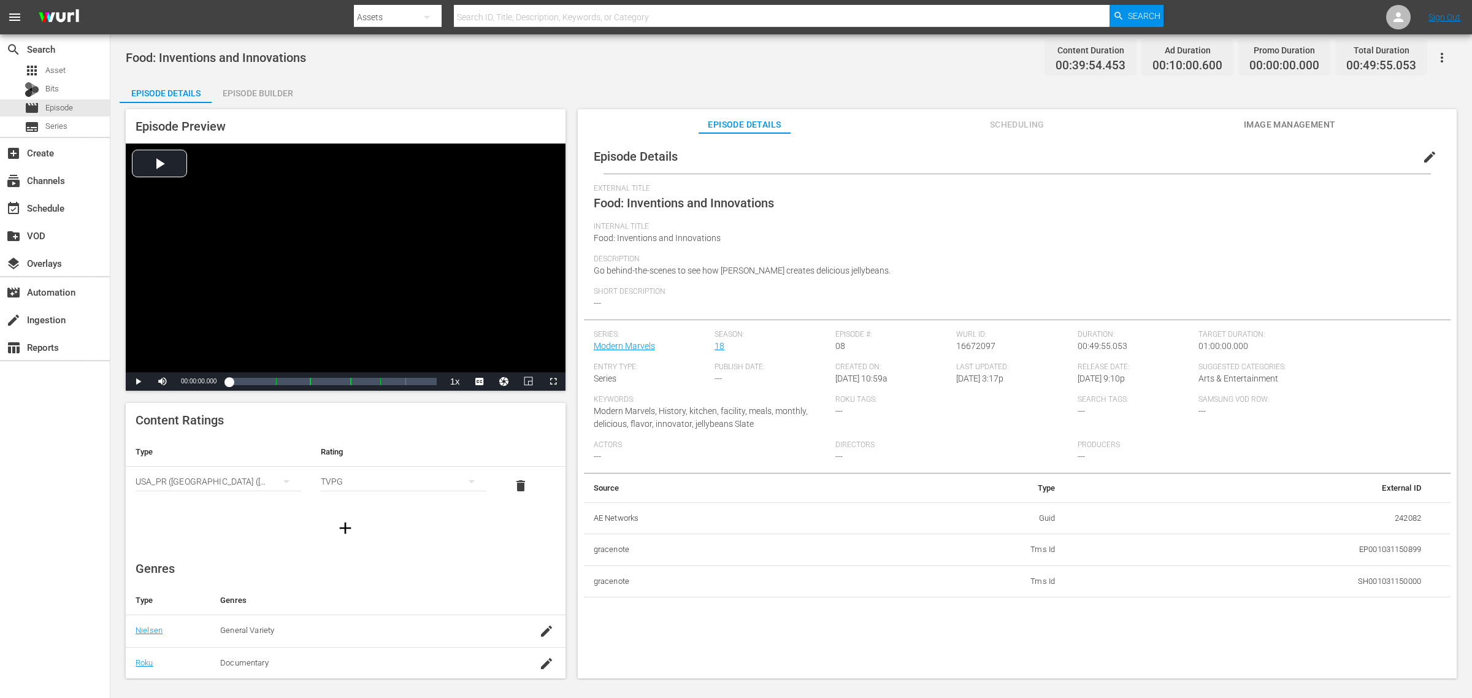
click at [277, 83] on div "Episode Builder" at bounding box center [258, 93] width 92 height 29
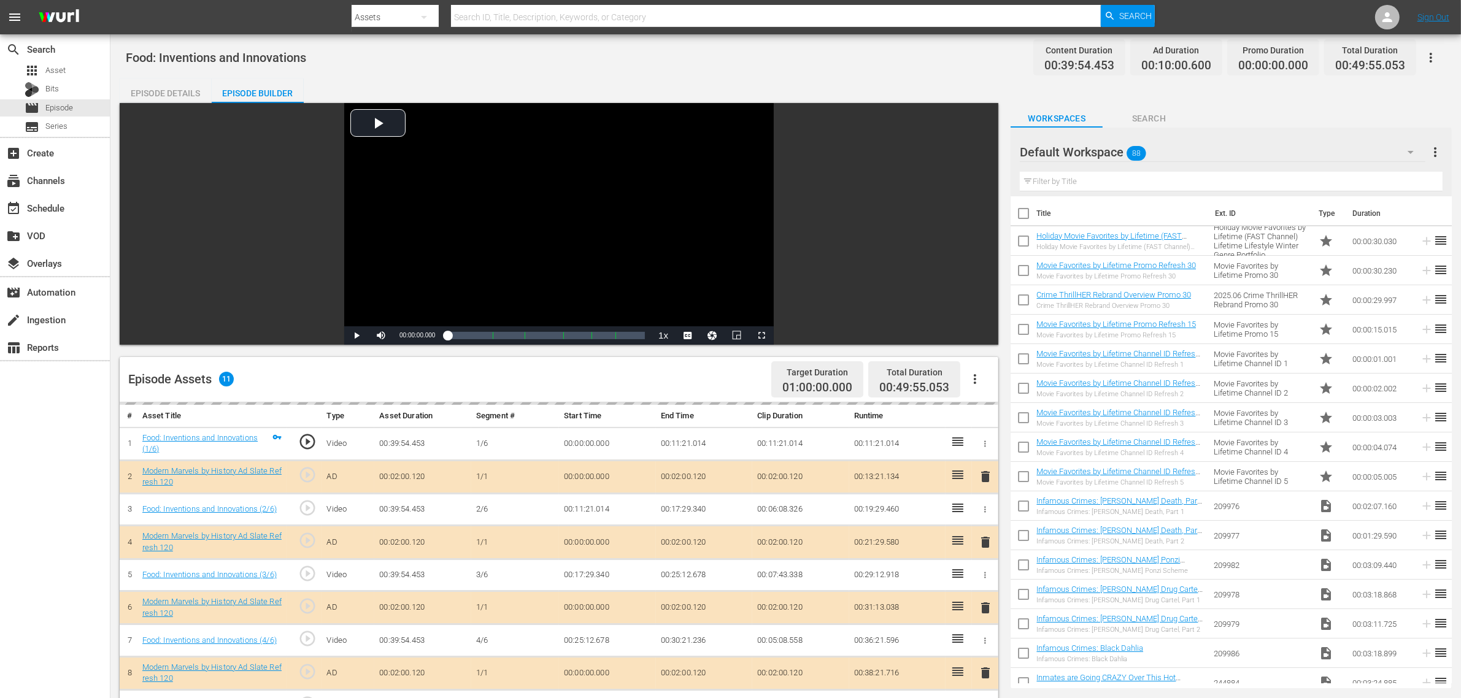
click at [1177, 161] on hr at bounding box center [1223, 161] width 406 height 1
click at [1177, 156] on div "Default Workspace 88" at bounding box center [1223, 152] width 406 height 34
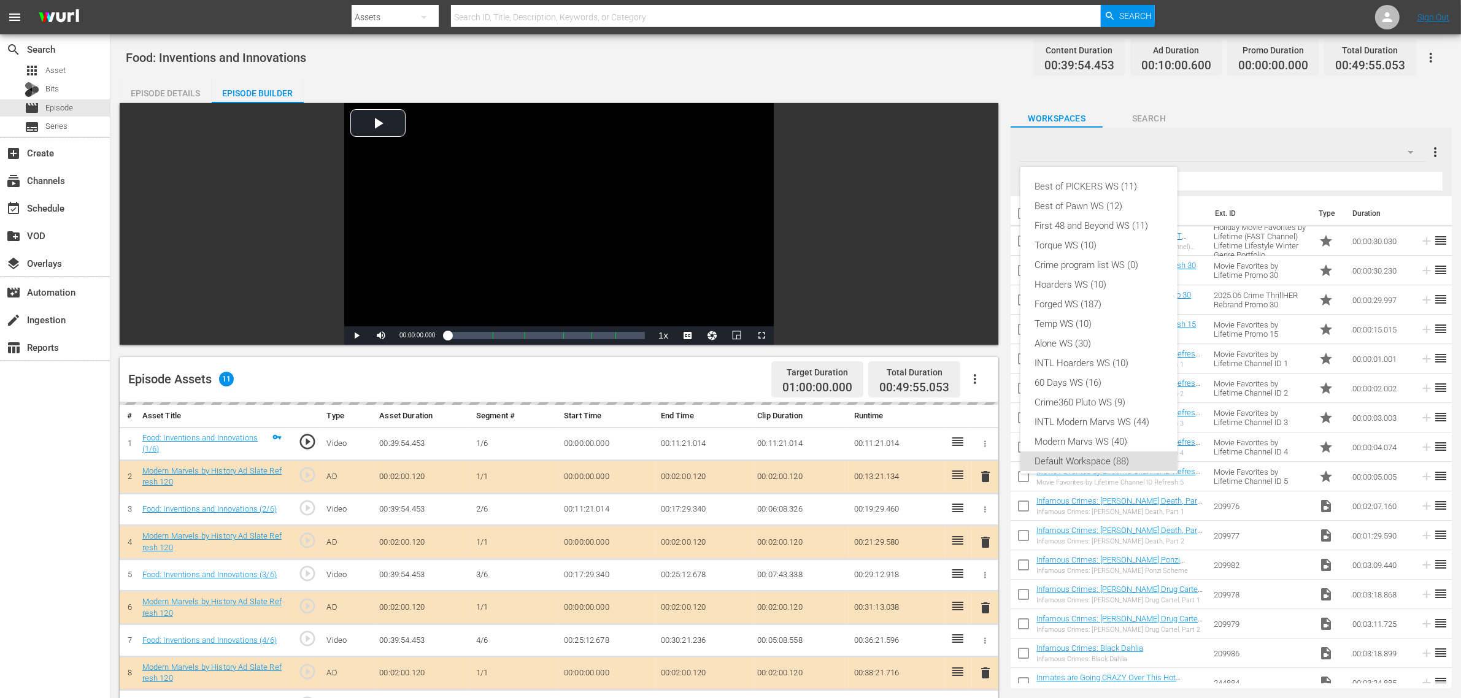
scroll to position [7, 0]
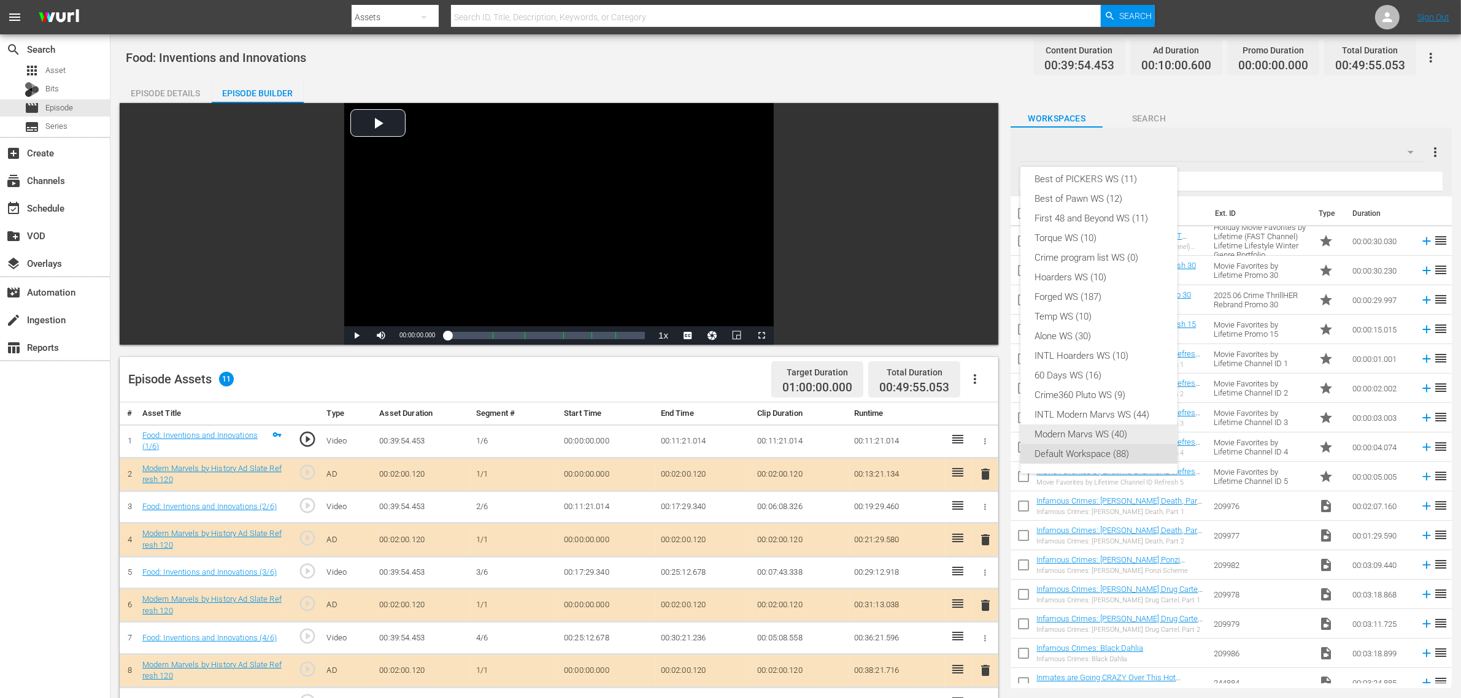
click at [1106, 436] on div "Modern Marvs WS (40)" at bounding box center [1099, 435] width 128 height 20
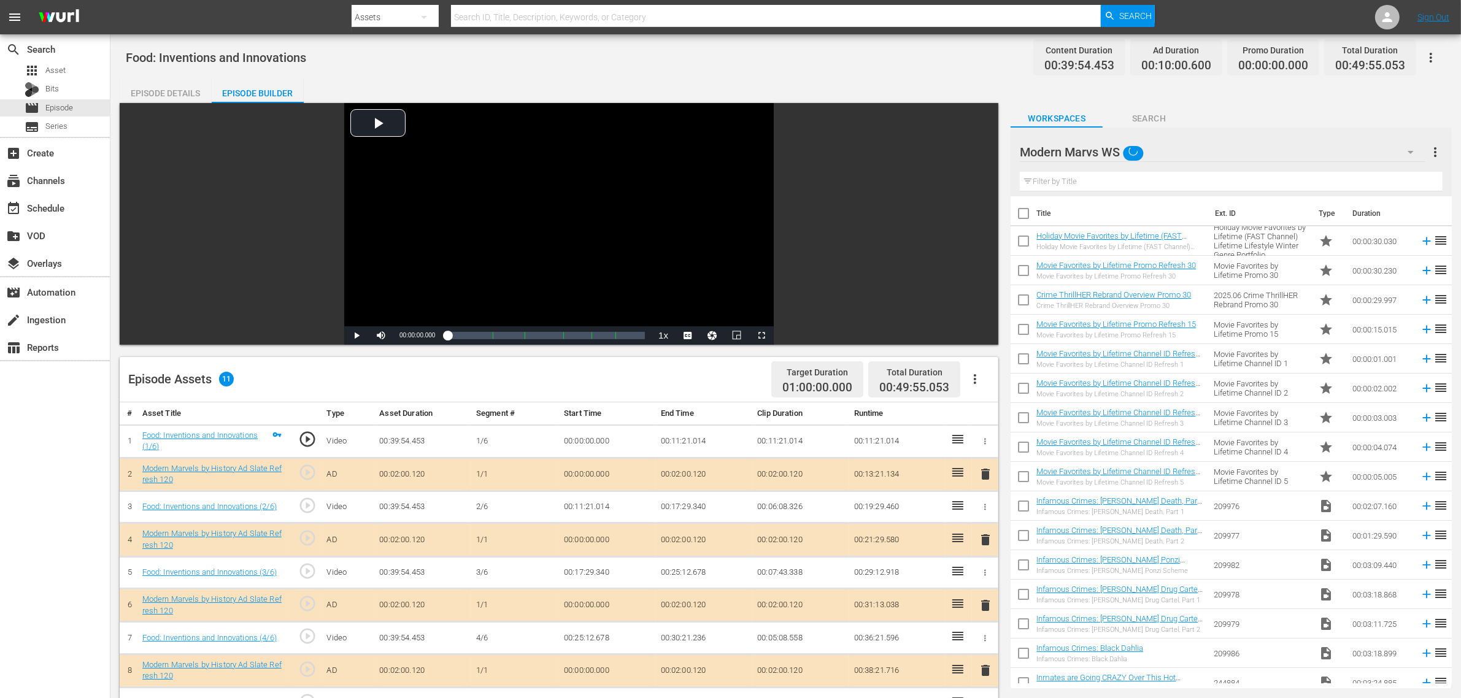
click at [891, 80] on div "Episode Details Episode Builder Episode Preview Video Player is loading. Play V…" at bounding box center [786, 544] width 1332 height 930
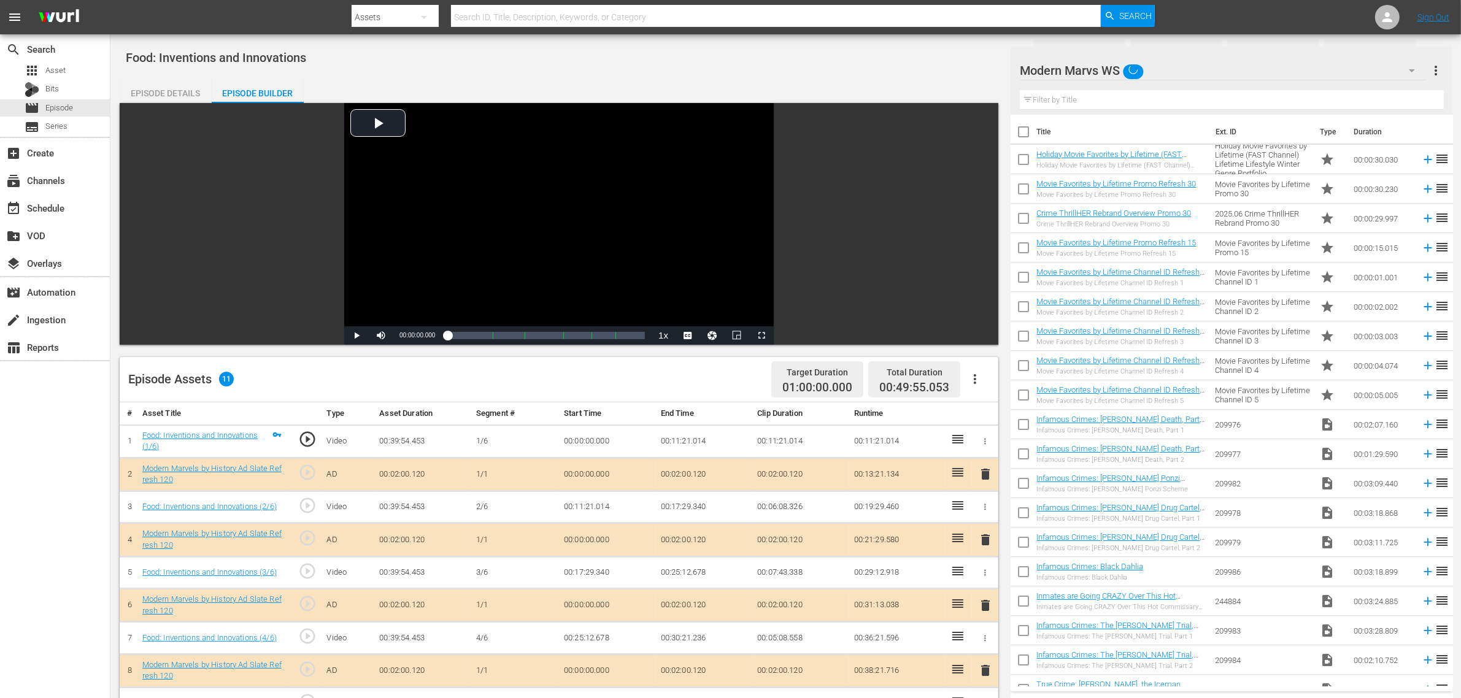
scroll to position [307, 0]
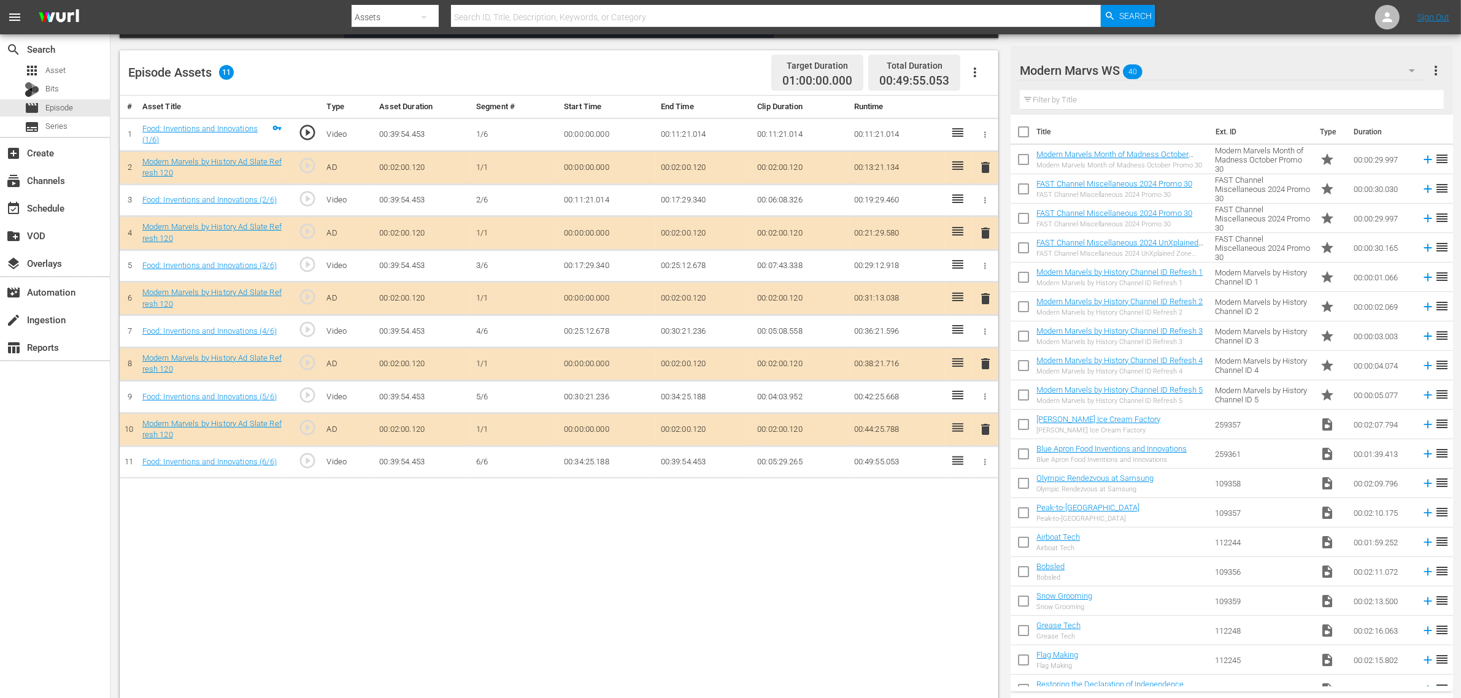
click at [986, 367] on span "delete" at bounding box center [985, 363] width 15 height 15
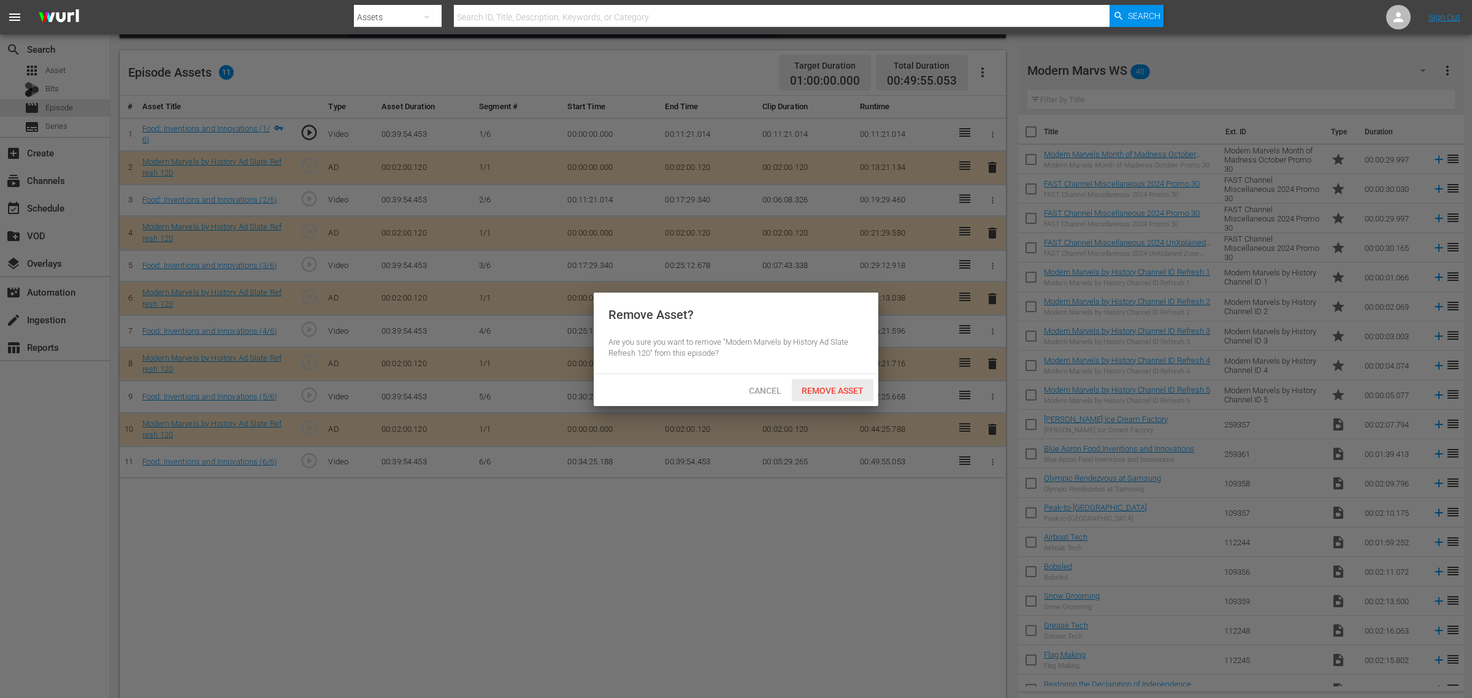
click at [839, 386] on span "Remove Asset" at bounding box center [833, 391] width 82 height 10
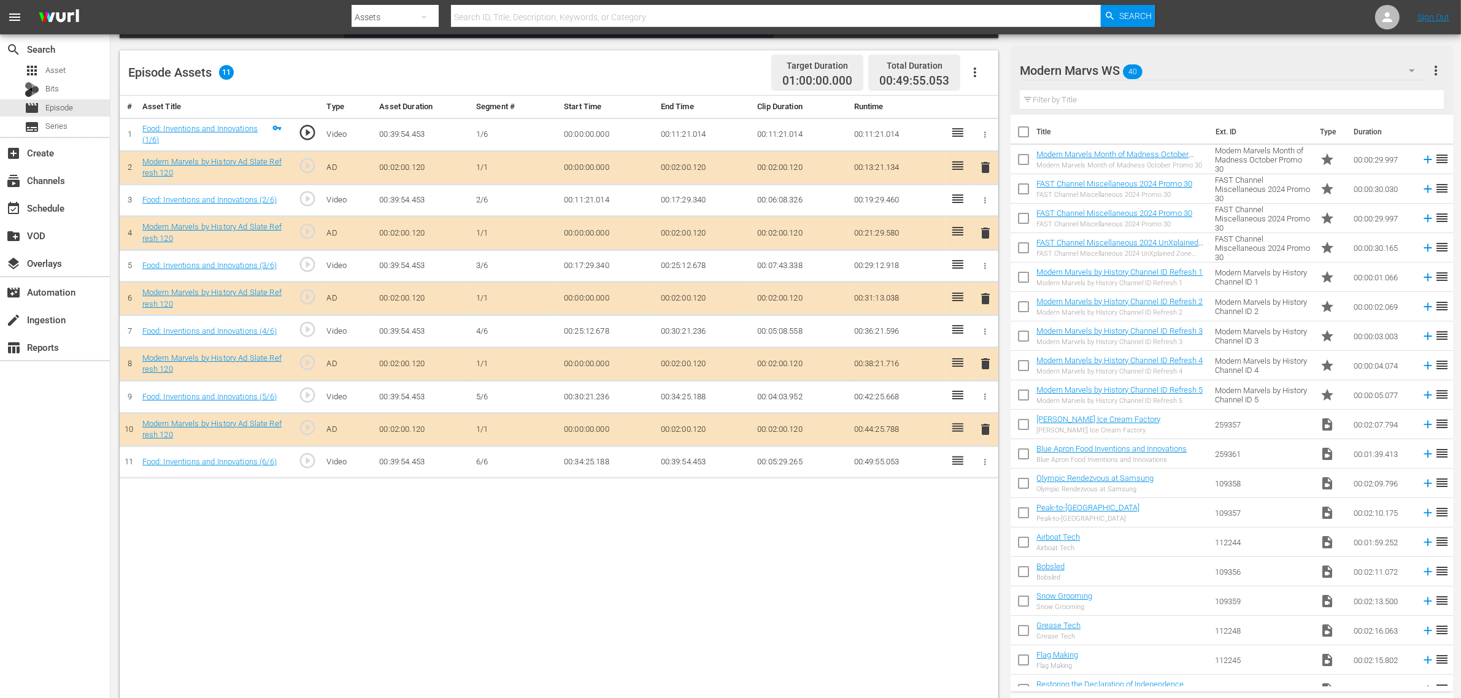
click at [727, 66] on div "Episode Assets 11 Target Duration 01:00:00.000 Total Duration 00:49:55.053" at bounding box center [559, 72] width 878 height 45
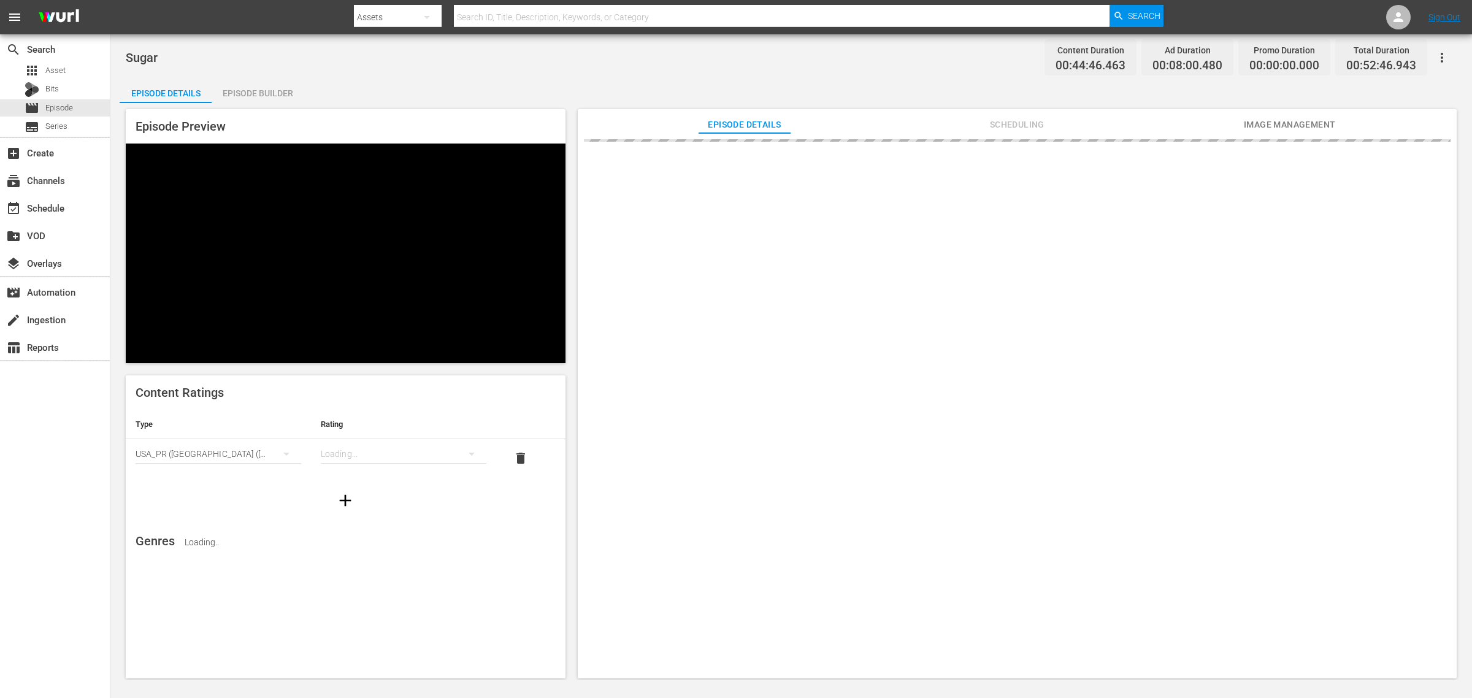
click at [698, 86] on div "Episode Details Episode Builder Episode Preview Content Ratings Type Rating Sel…" at bounding box center [792, 384] width 1344 height 610
click at [56, 532] on div "search Search apps Asset Bits movie Episode subtitles Series add_box Create sub…" at bounding box center [55, 383] width 110 height 698
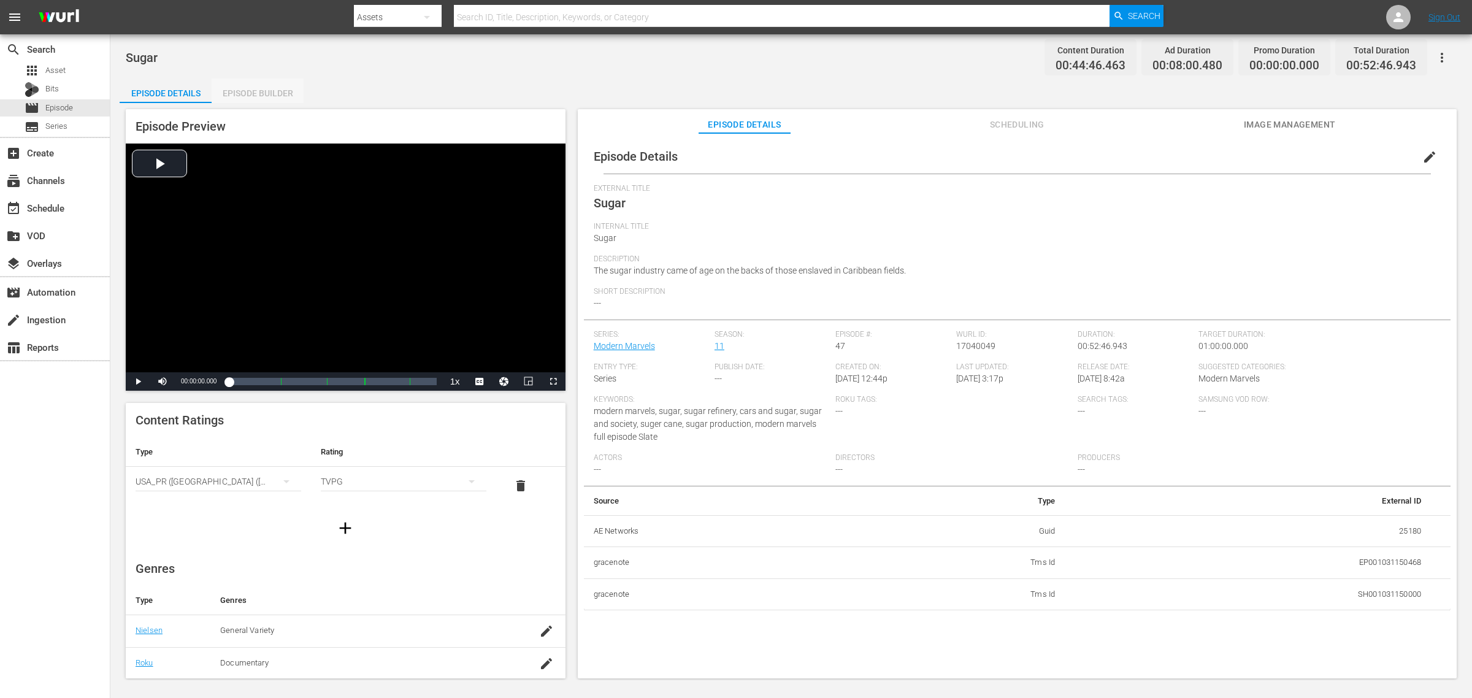
click at [244, 96] on div "Episode Builder" at bounding box center [258, 93] width 92 height 29
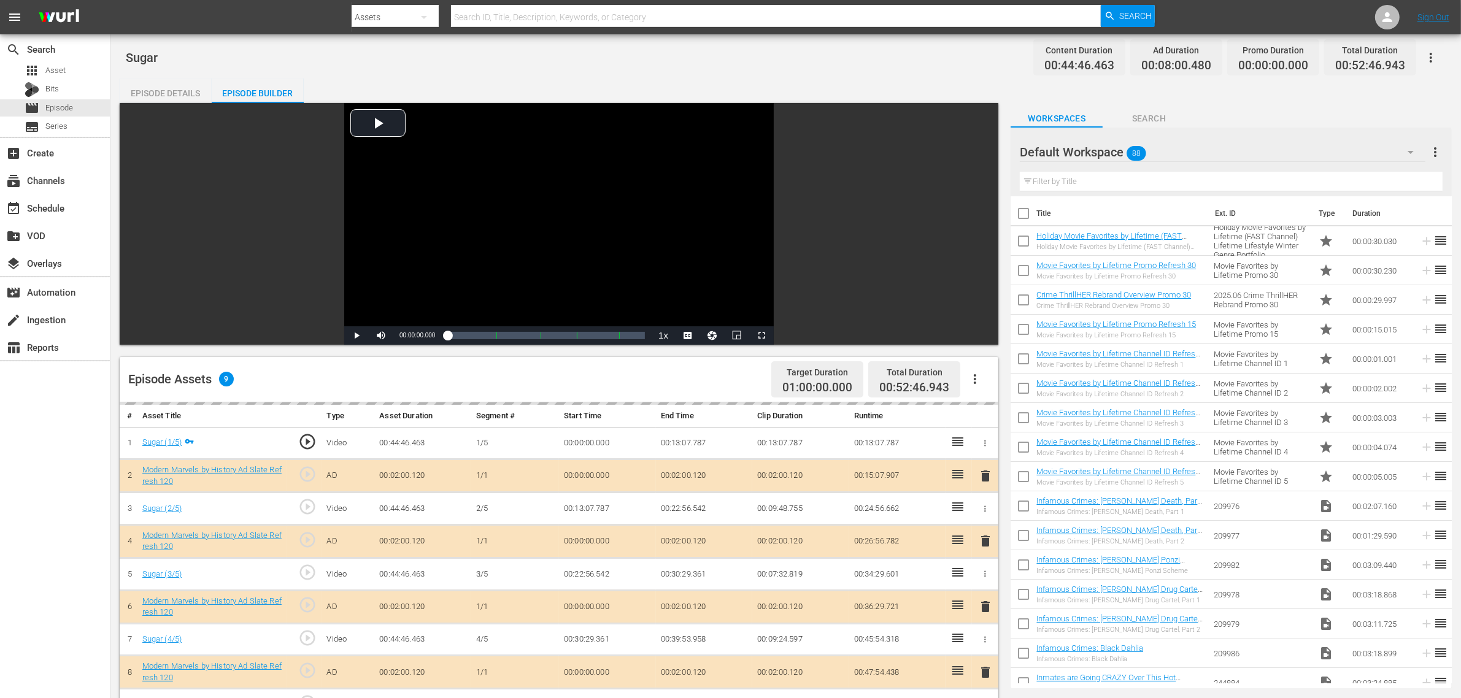
drag, startPoint x: 955, startPoint y: 80, endPoint x: 942, endPoint y: 100, distance: 24.0
click at [955, 79] on div "Episode Details Episode Builder Episode Preview Video Player is loading. Play V…" at bounding box center [786, 544] width 1332 height 930
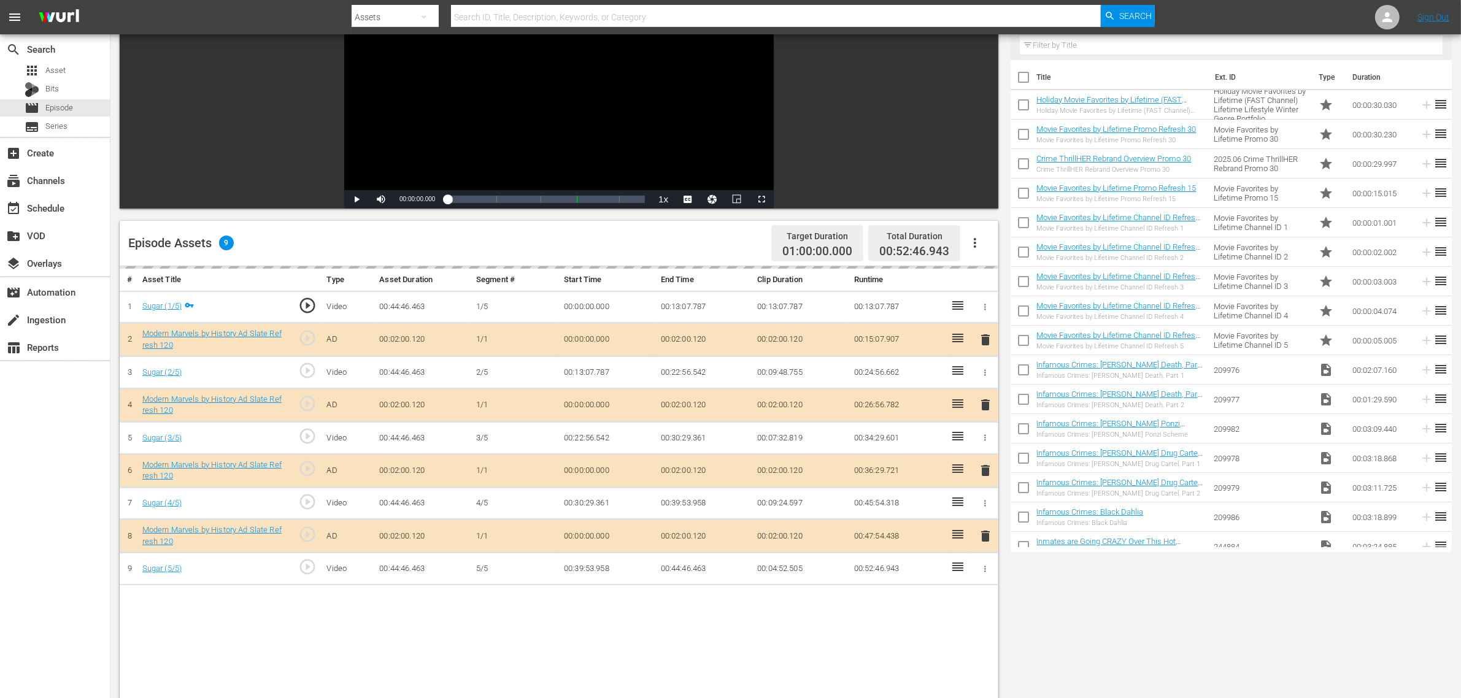
scroll to position [319, 0]
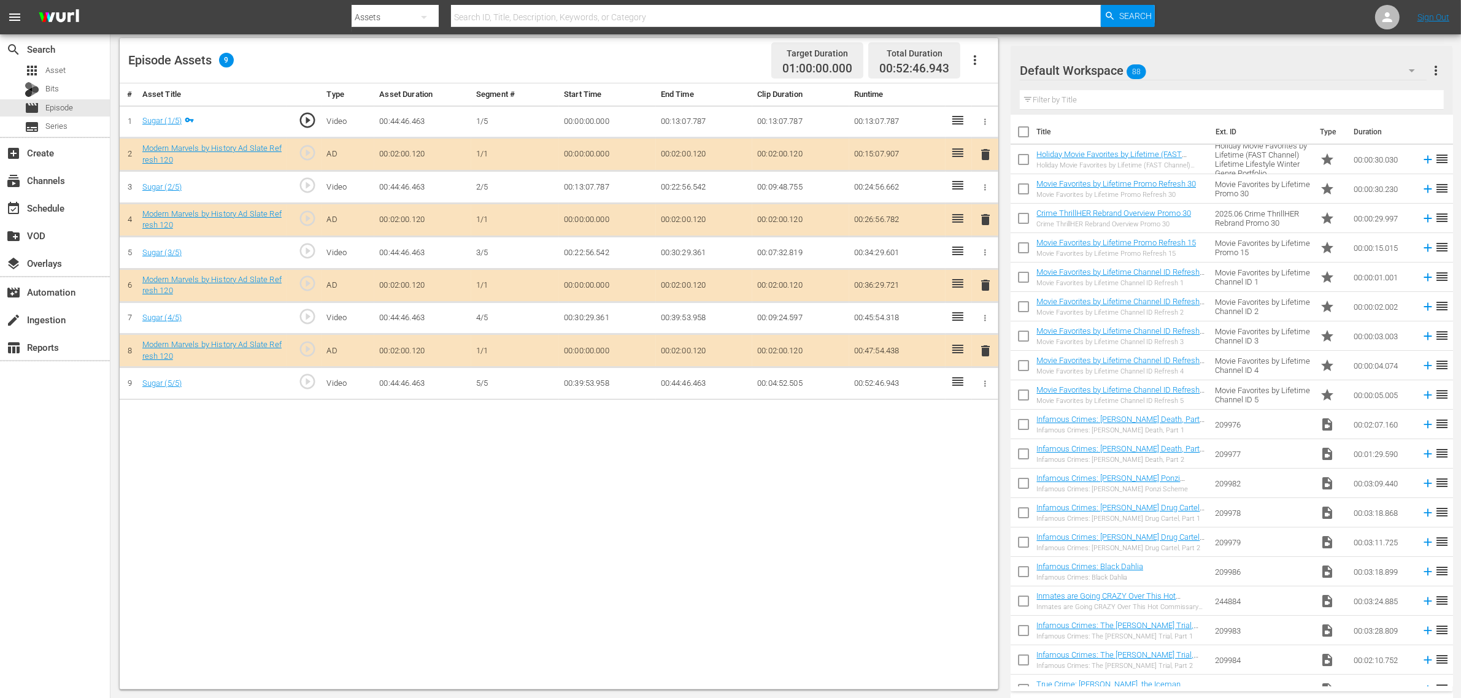
click at [1177, 63] on div "Default Workspace 88" at bounding box center [1223, 70] width 407 height 34
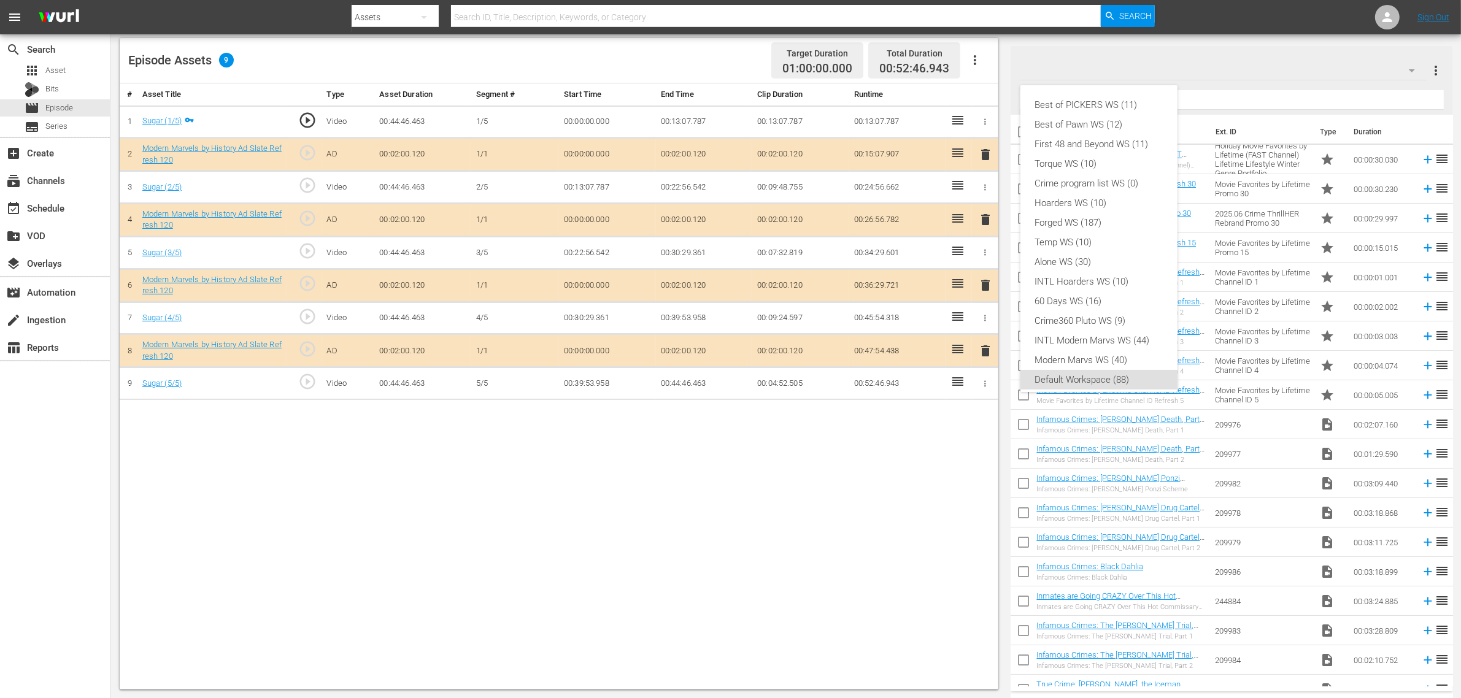
scroll to position [7, 0]
click at [1093, 352] on div "Modern Marvs WS (40)" at bounding box center [1099, 353] width 128 height 20
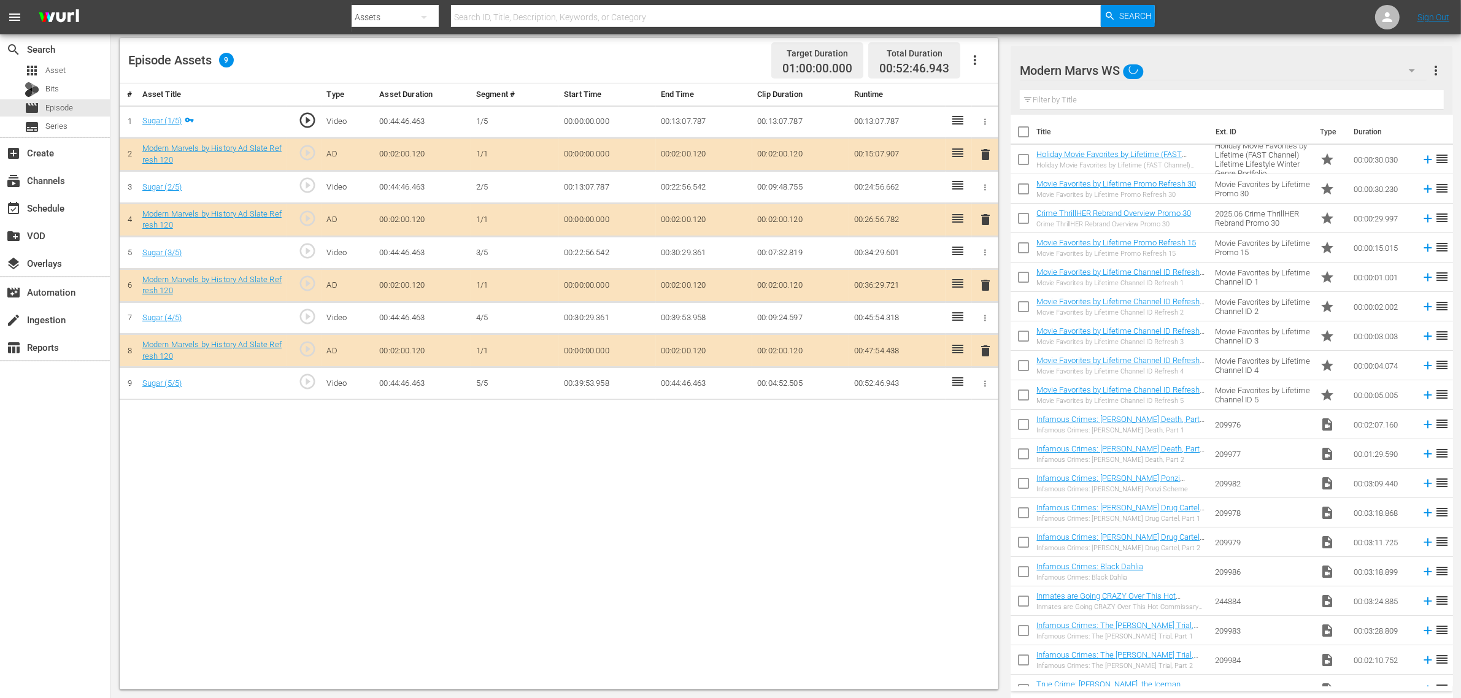
click at [763, 558] on div "# Asset Title Type Asset Duration Segment # Start Time End Time Clip Duration R…" at bounding box center [559, 386] width 878 height 606
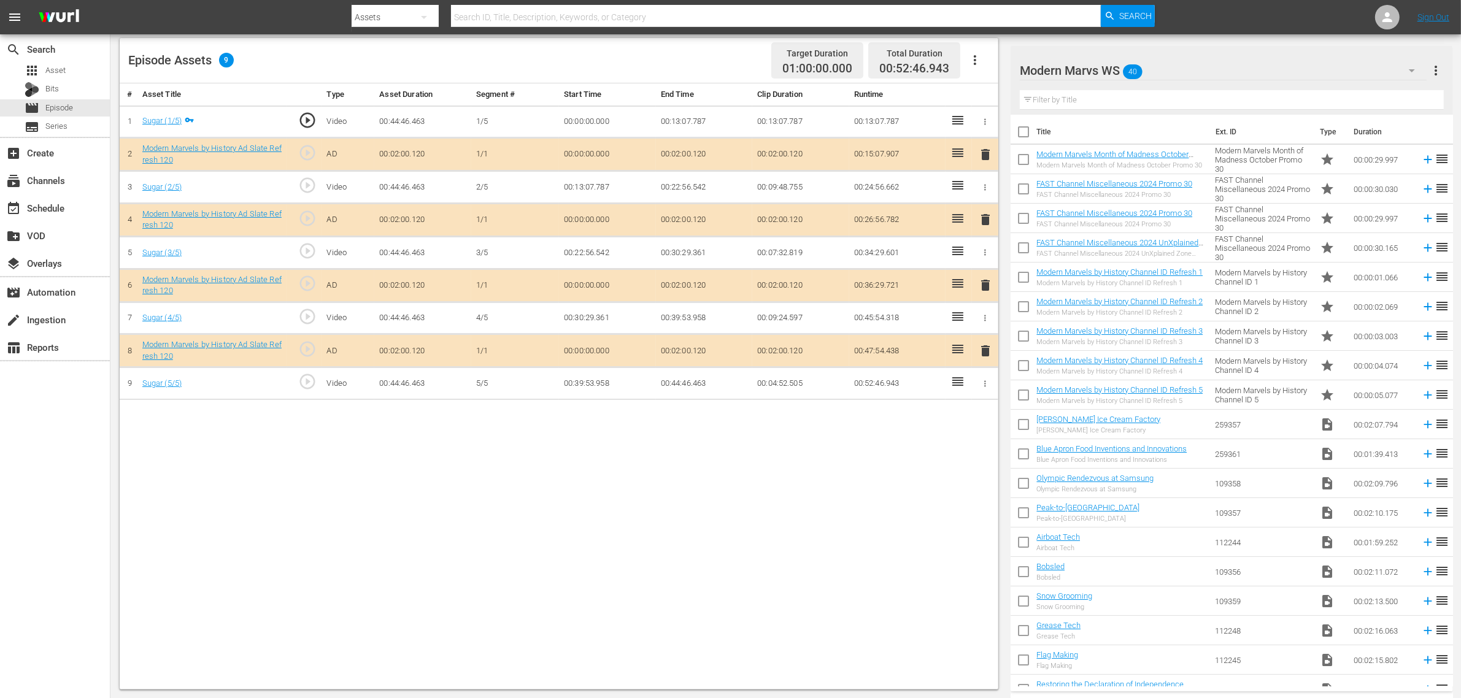
click at [678, 54] on div "Episode Assets 9 Target Duration 01:00:00.000 Total Duration 00:52:46.943" at bounding box center [559, 60] width 878 height 45
click at [980, 285] on span "delete" at bounding box center [985, 285] width 15 height 15
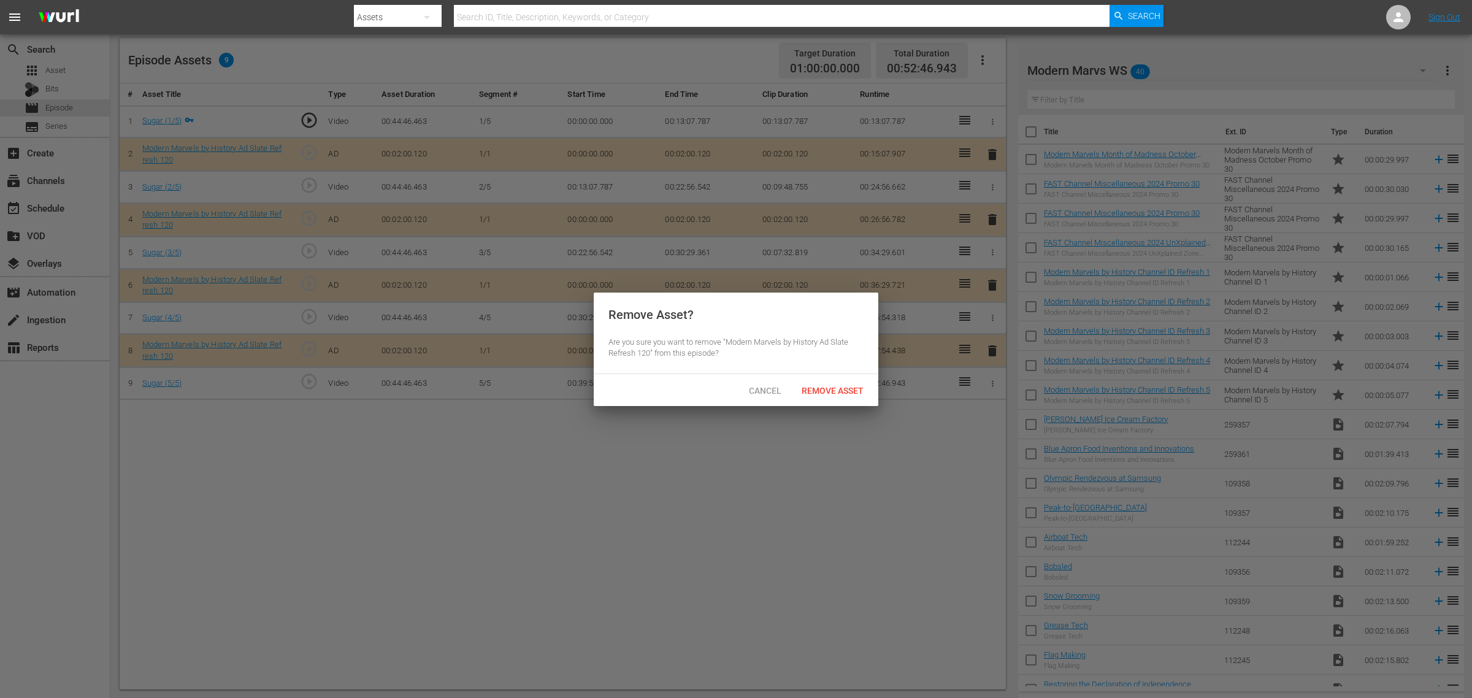
click at [835, 388] on span "Remove Asset" at bounding box center [833, 391] width 82 height 10
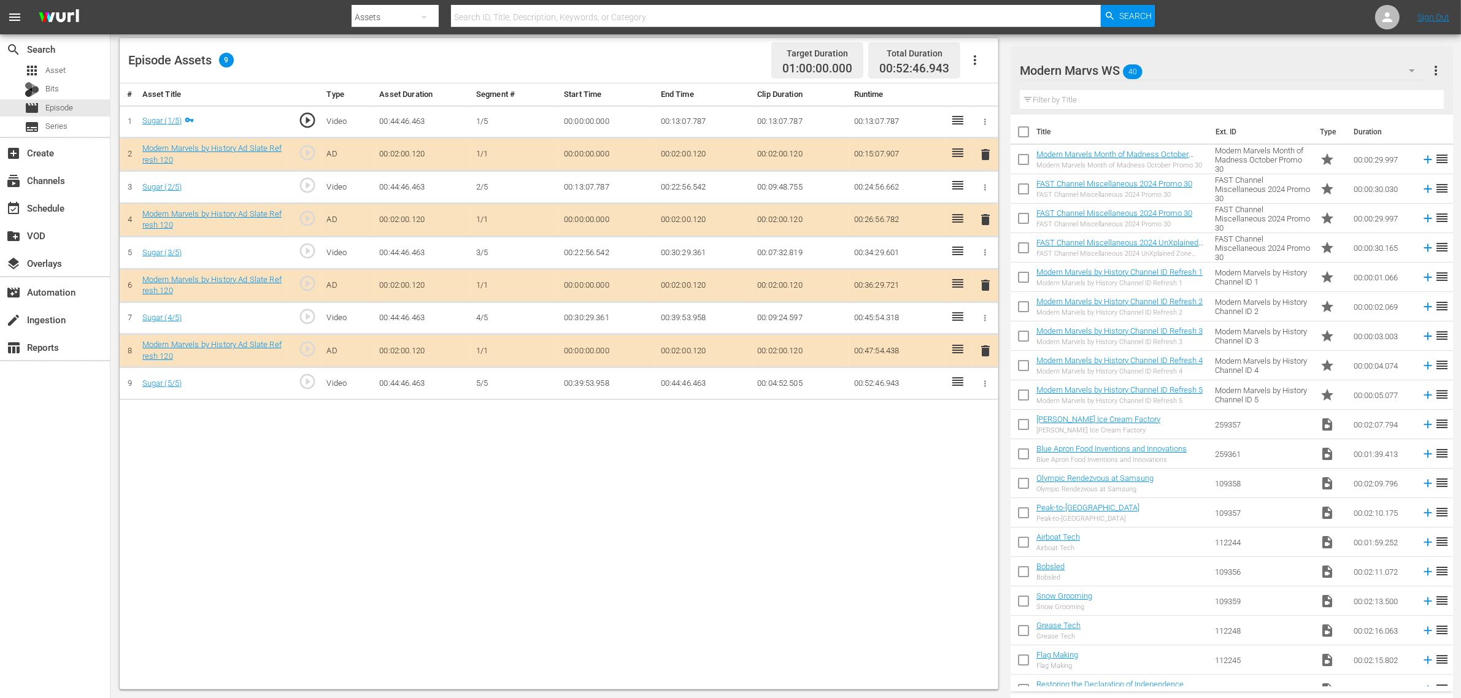
click at [234, 460] on div "# Asset Title Type Asset Duration Segment # Start Time End Time Clip Duration R…" at bounding box center [559, 386] width 878 height 606
click at [672, 56] on div "Episode Assets 9 Target Duration 01:00:00.000 Total Duration 00:52:46.943" at bounding box center [559, 60] width 878 height 45
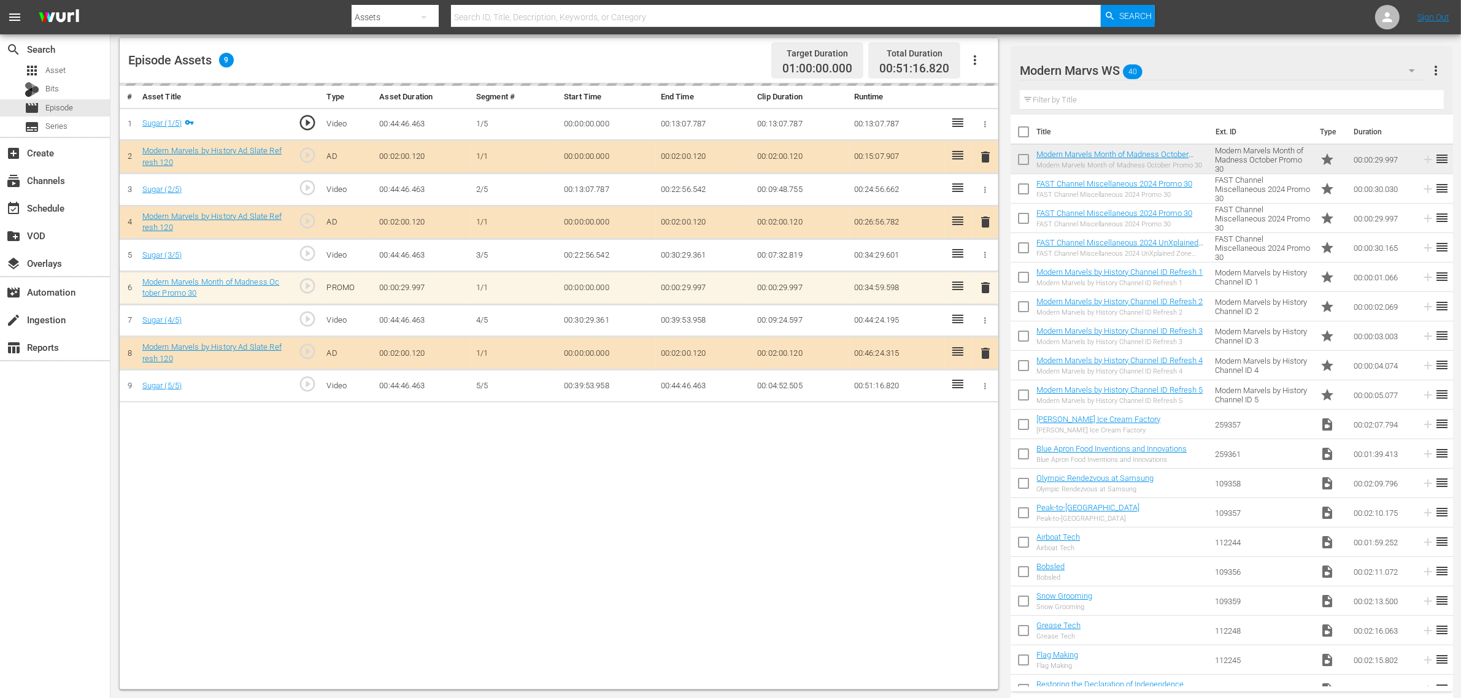
click at [1177, 18] on nav "menu Search By Assets Search ID, Title, Description, Keywords, or Category Sear…" at bounding box center [730, 17] width 1461 height 34
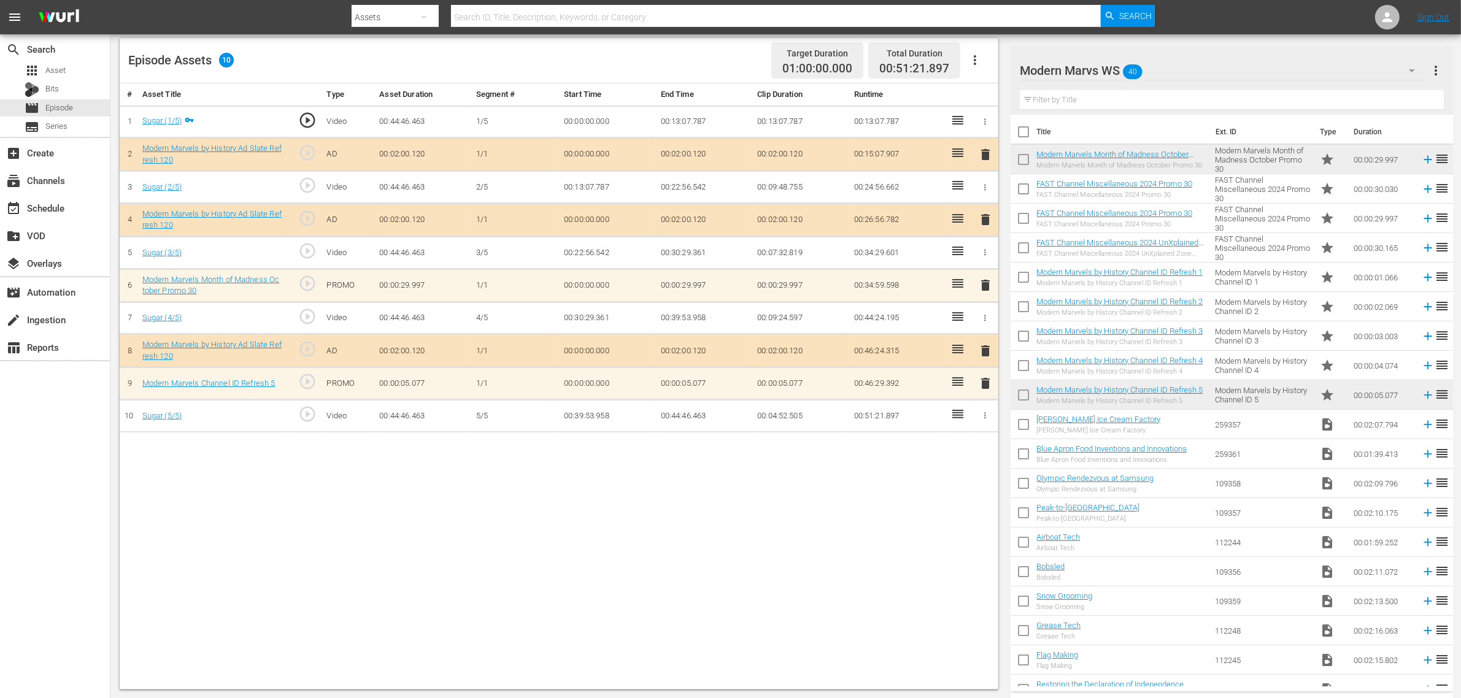
click at [686, 56] on div "Episode Assets 10 Target Duration 01:00:00.000 Total Duration 00:51:21.897" at bounding box center [559, 60] width 878 height 45
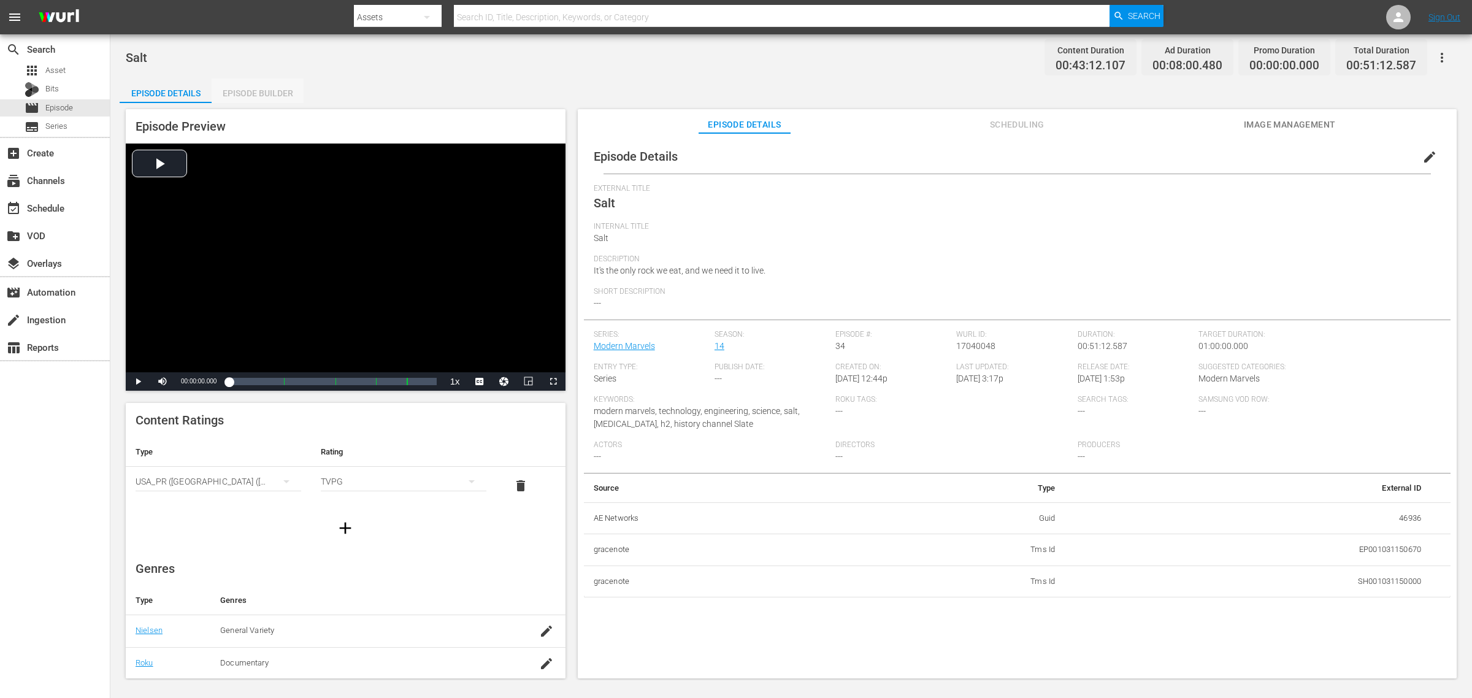
click at [290, 88] on div "Episode Builder" at bounding box center [258, 93] width 92 height 29
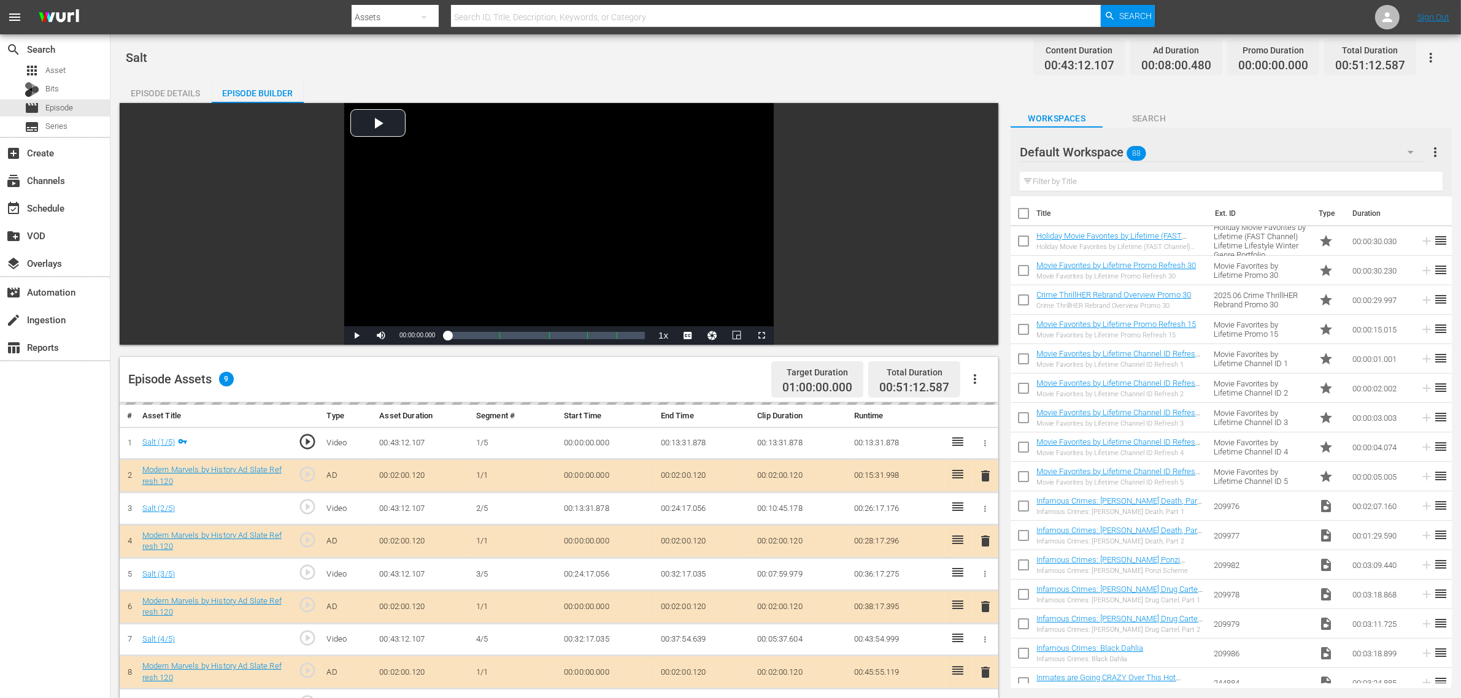
click at [777, 75] on div "Salt Content Duration 00:43:12.107 Ad Duration 00:08:00.480 Promo Duration 00:0…" at bounding box center [785, 525] width 1350 height 983
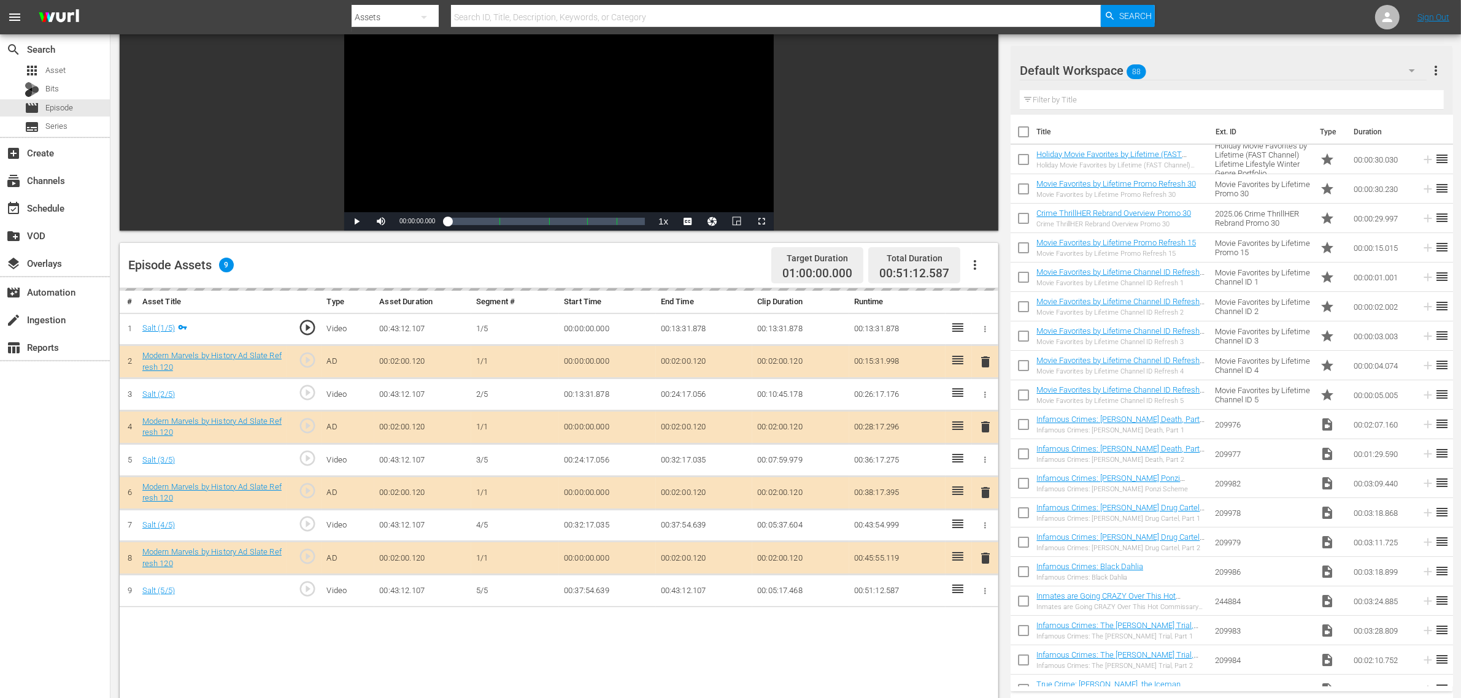
scroll to position [307, 0]
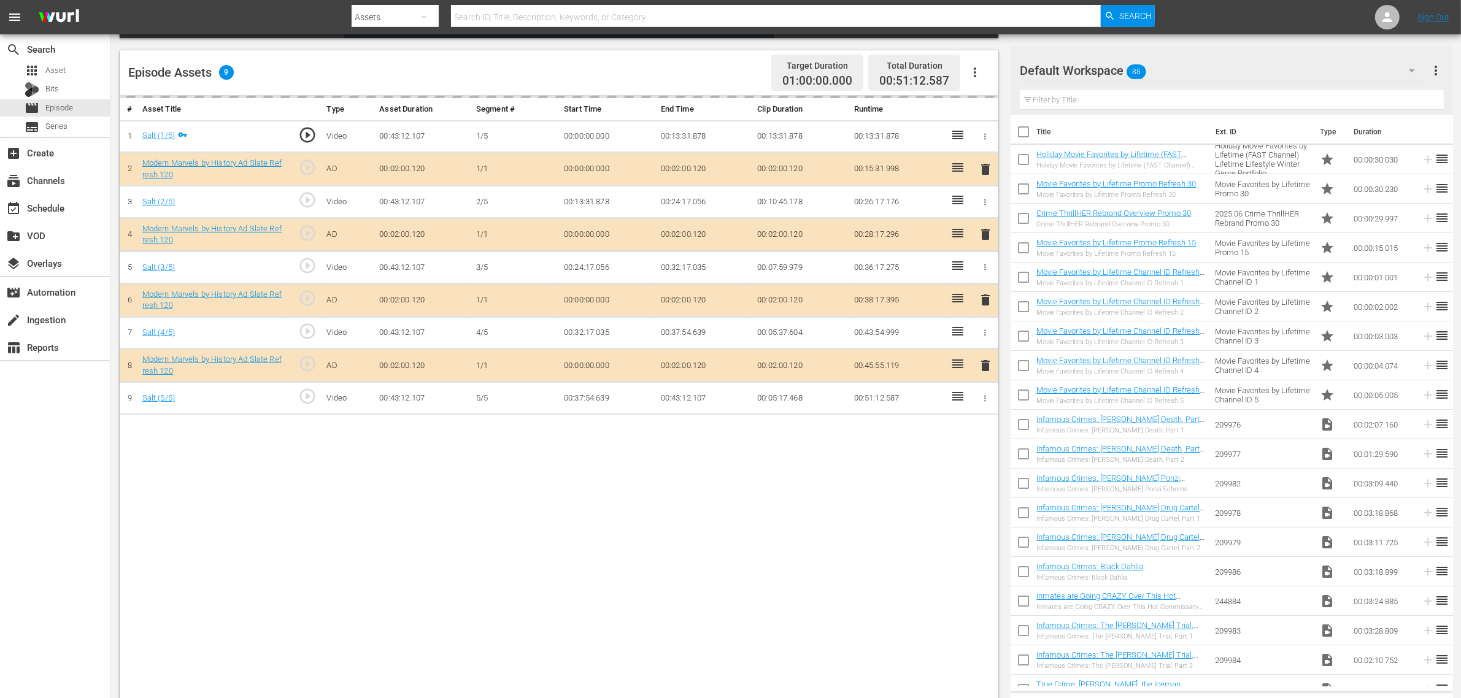
click at [1177, 64] on div "Default Workspace 88" at bounding box center [1223, 70] width 407 height 34
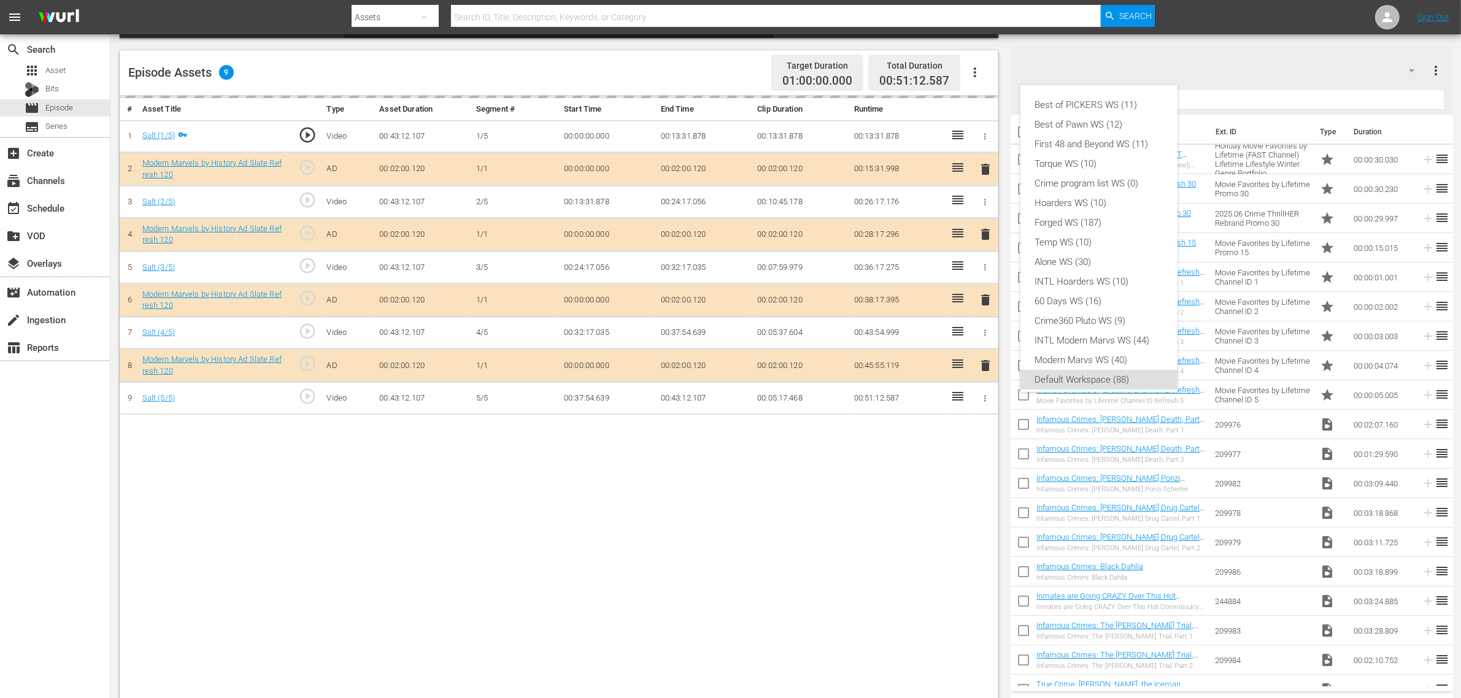
scroll to position [7, 0]
click at [1069, 351] on div "Modern Marvs WS (40)" at bounding box center [1099, 353] width 128 height 20
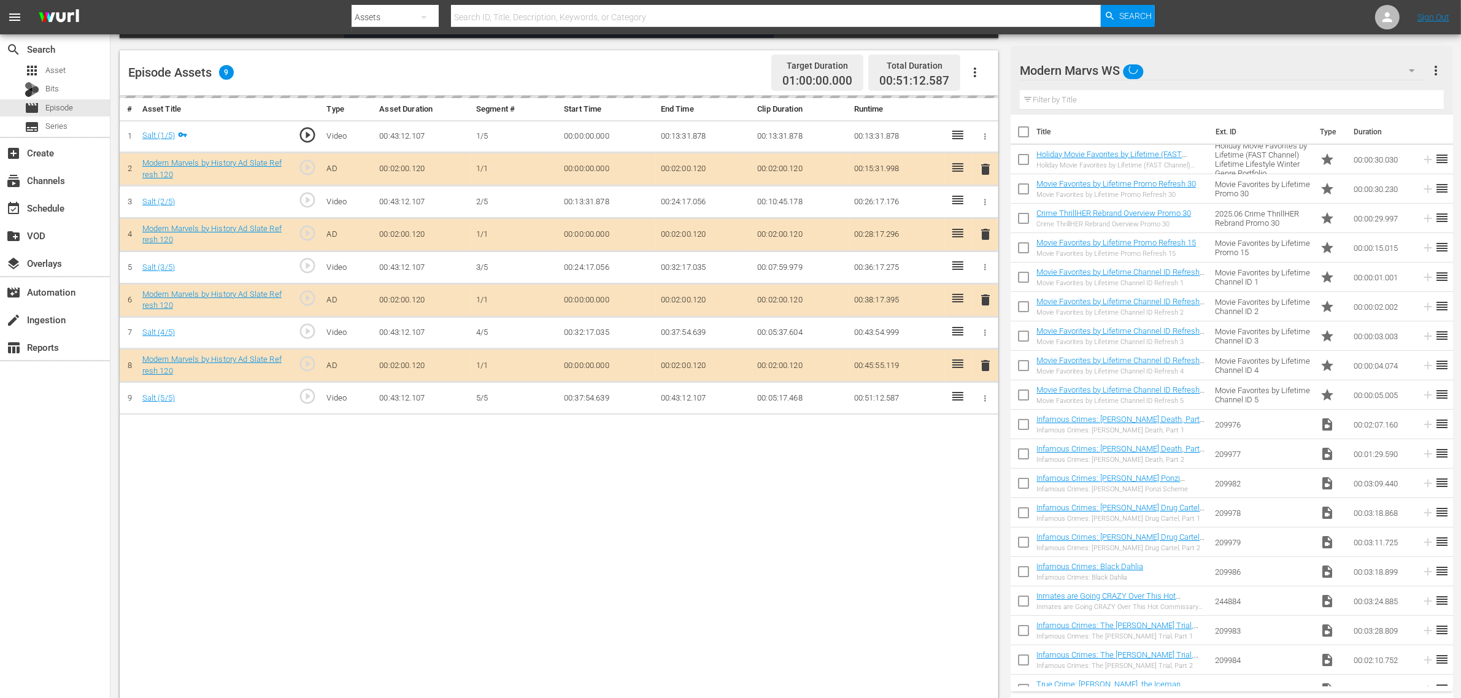
click at [826, 558] on div "Best of PICKERS WS (11) Best of Pawn WS (12) First 48 and Beyond WS (11) Torque…" at bounding box center [730, 349] width 1461 height 698
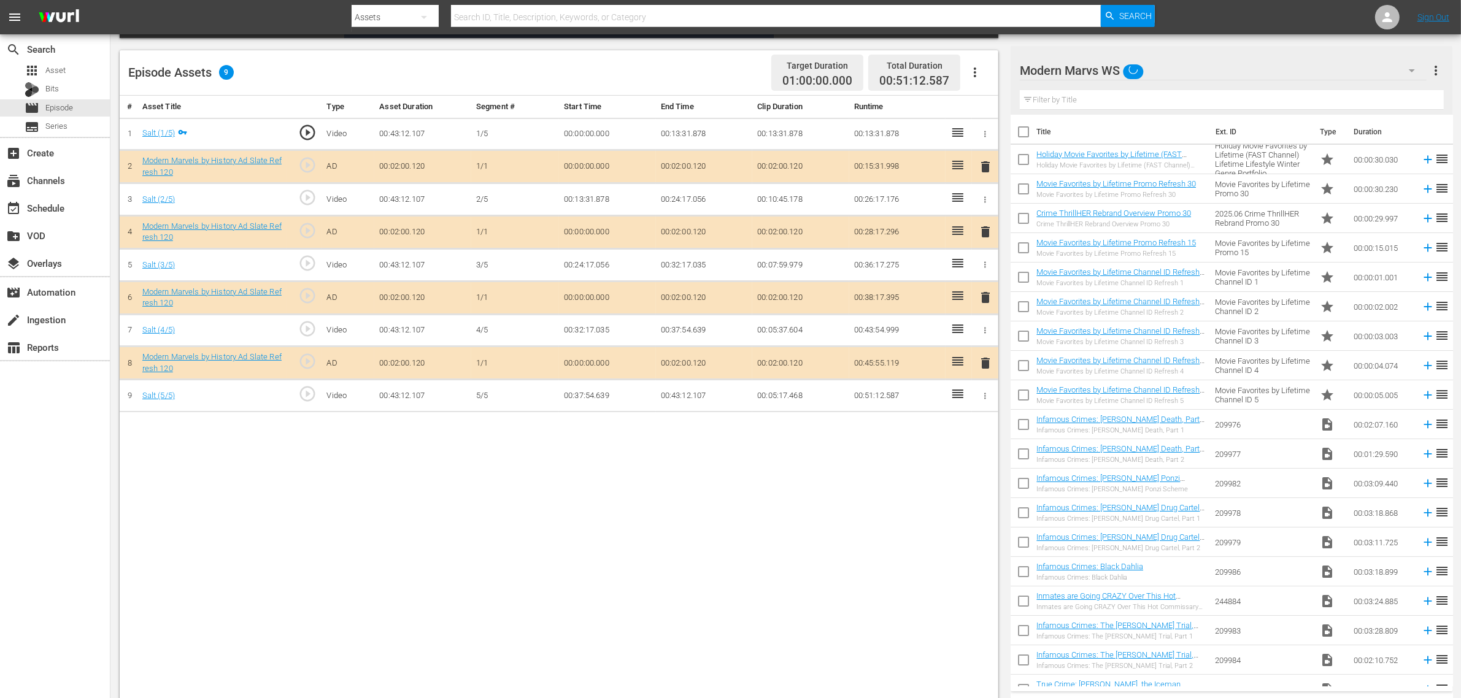
click at [980, 299] on span "delete" at bounding box center [985, 297] width 15 height 15
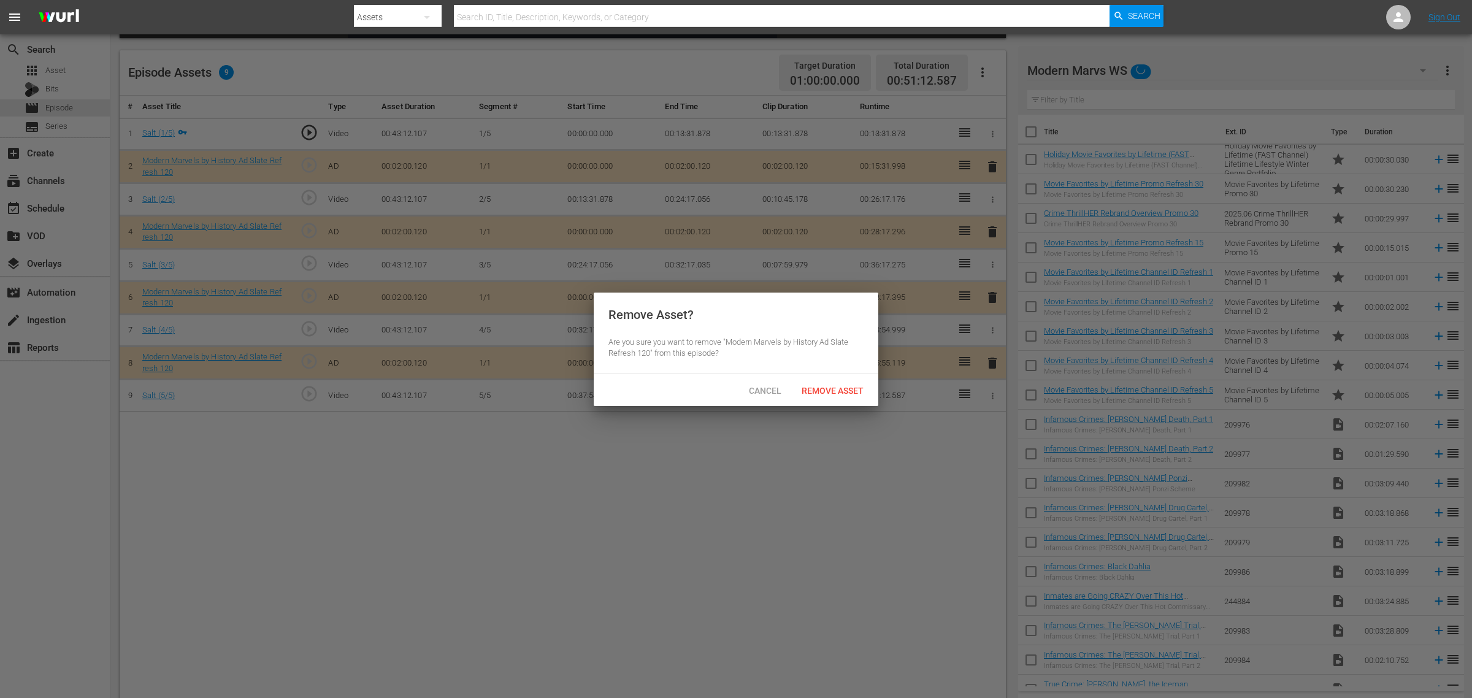
click at [817, 394] on span "Remove Asset" at bounding box center [833, 391] width 82 height 10
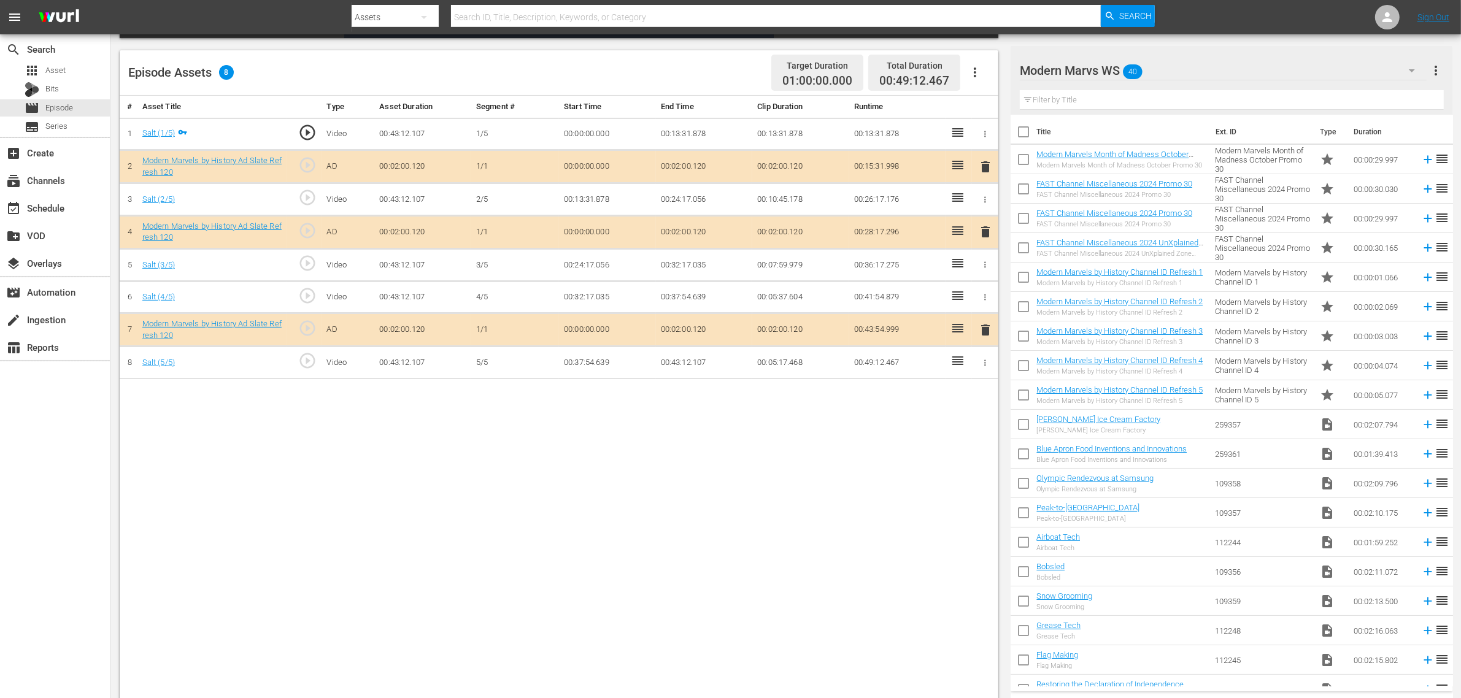
click at [812, 538] on div "# Asset Title Type Asset Duration Segment # Start Time End Time Clip Duration R…" at bounding box center [559, 399] width 878 height 606
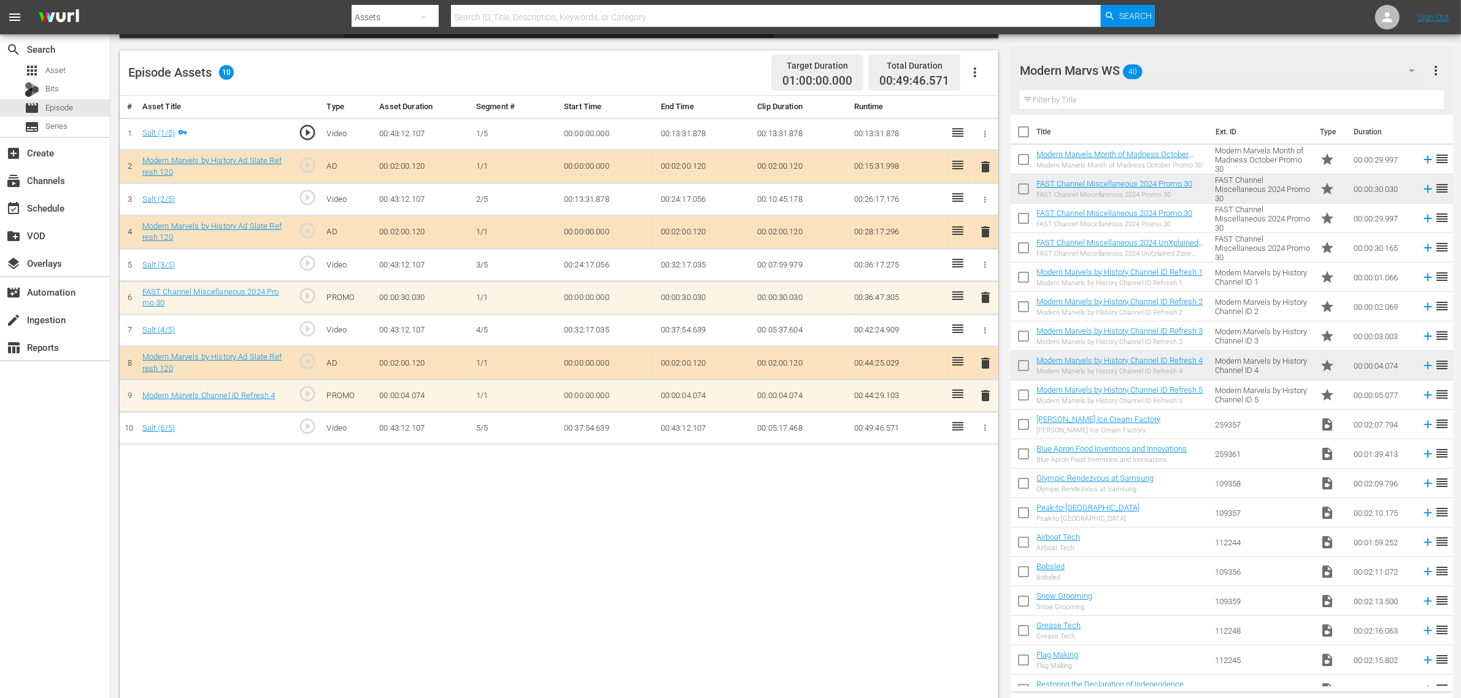
click at [713, 66] on div "Episode Assets 10 Target Duration 01:00:00.000 Total Duration 00:49:46.571" at bounding box center [559, 72] width 878 height 45
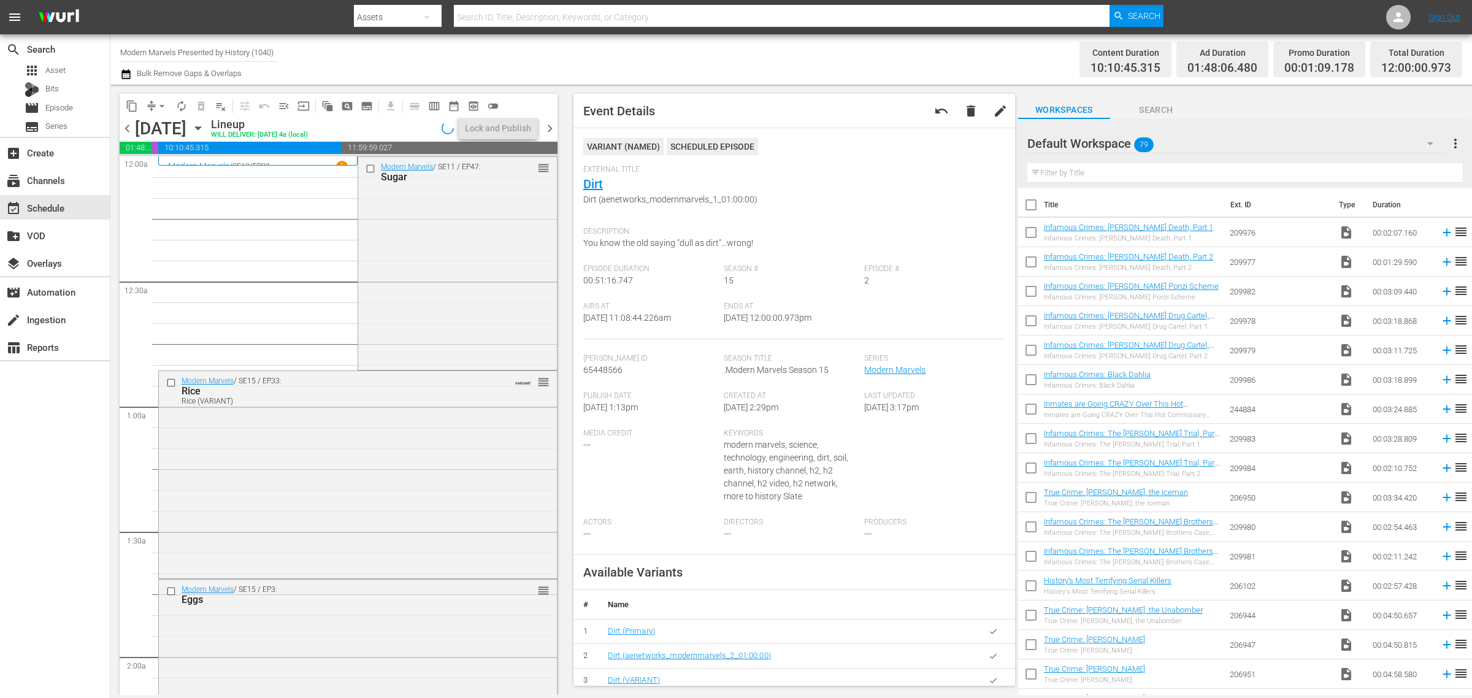
scroll to position [2684, 0]
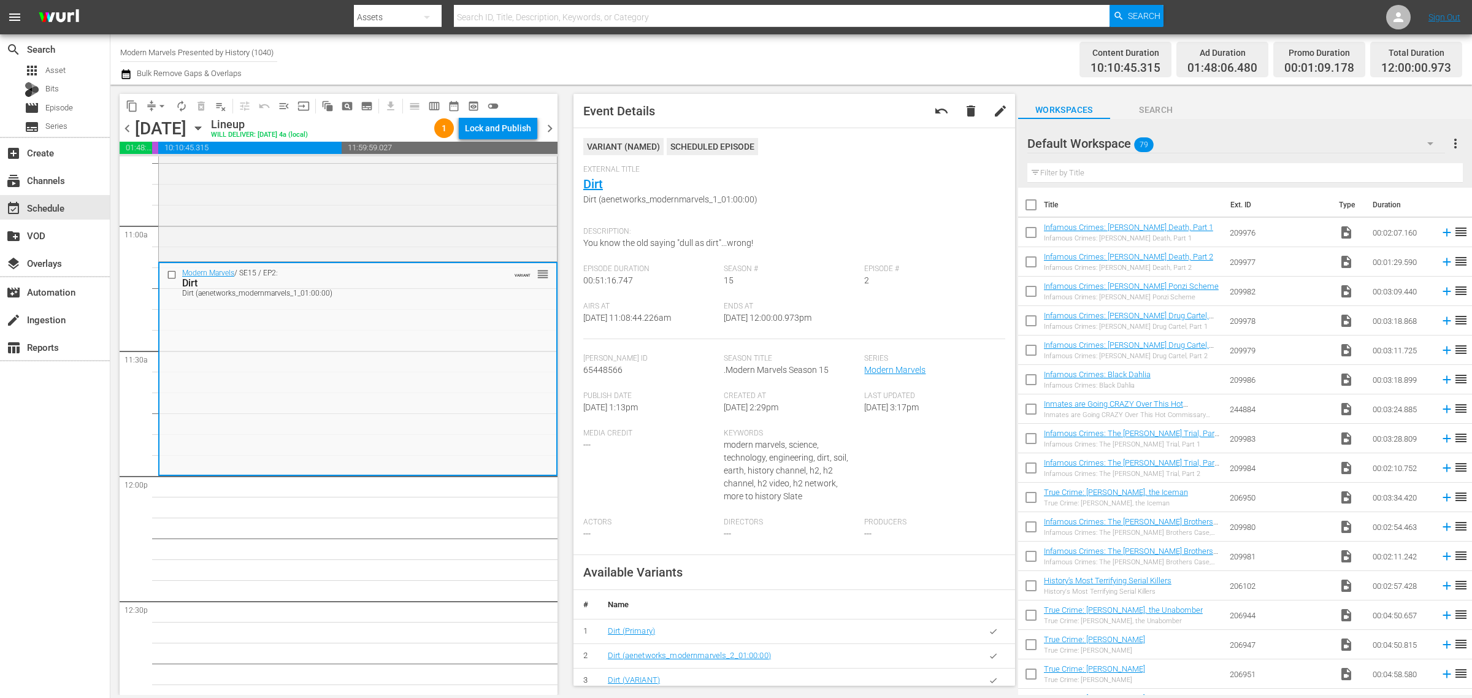
click at [649, 61] on div "Channel Title Modern Marvels Presented by History (1040) Bulk Remove Gaps & Ove…" at bounding box center [486, 59] width 732 height 44
click at [179, 107] on span "autorenew_outlined" at bounding box center [181, 106] width 12 height 12
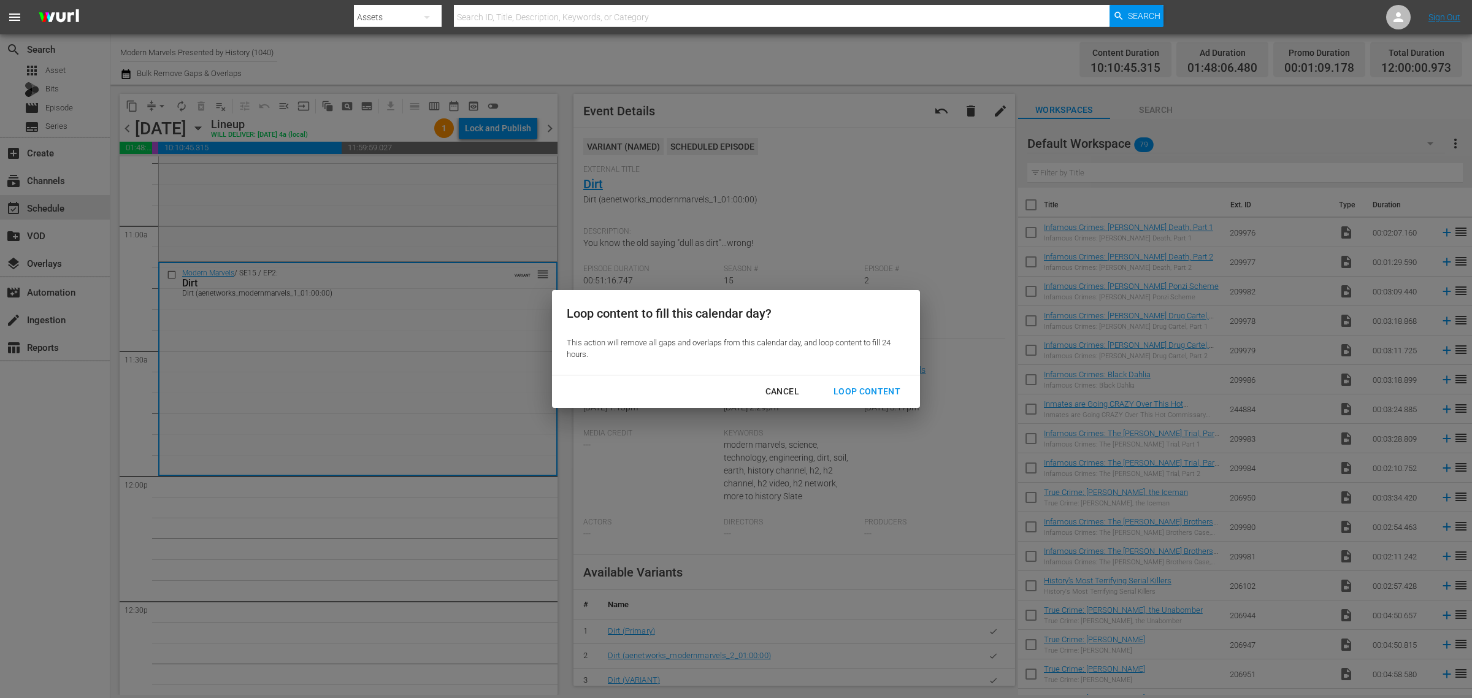
click at [875, 385] on div "Loop Content" at bounding box center [867, 391] width 86 height 15
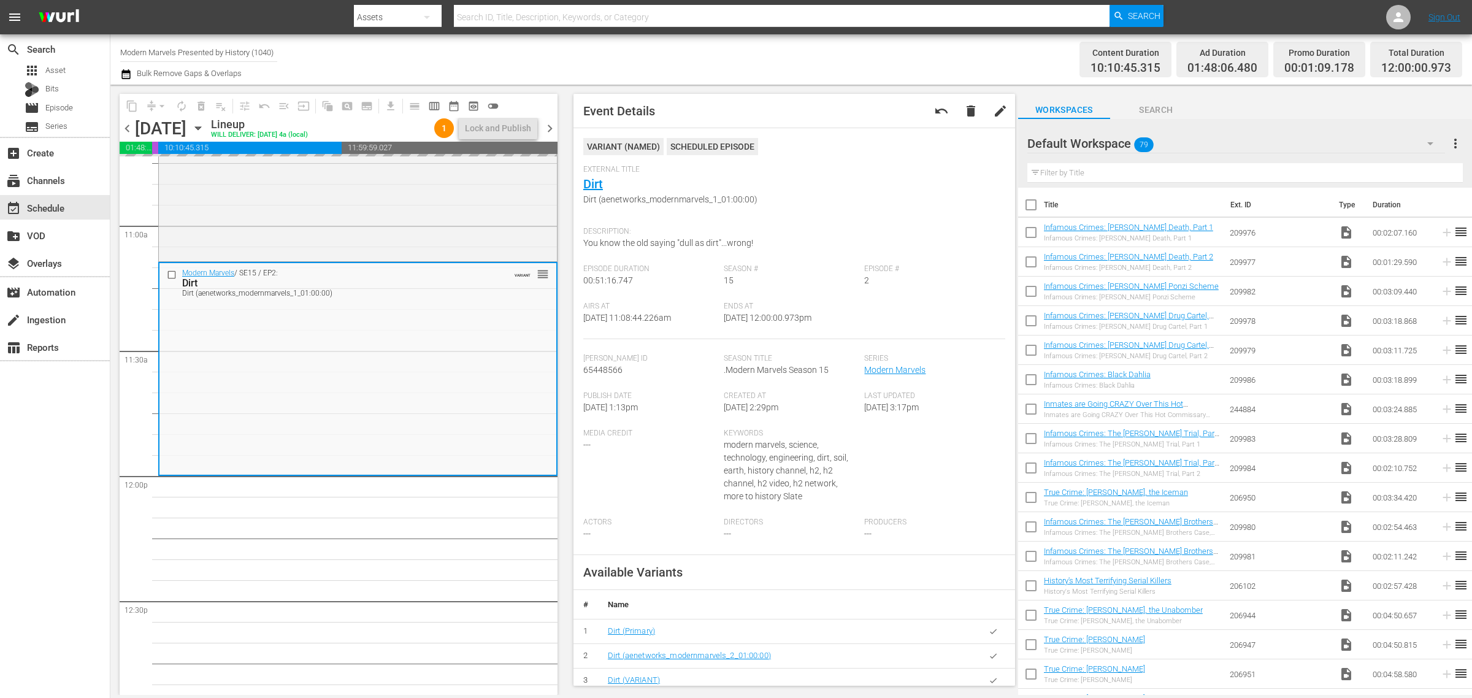
click at [844, 60] on div "Channel Title Modern Marvels Presented by History (1040) Bulk Remove Gaps & Ove…" at bounding box center [486, 59] width 732 height 44
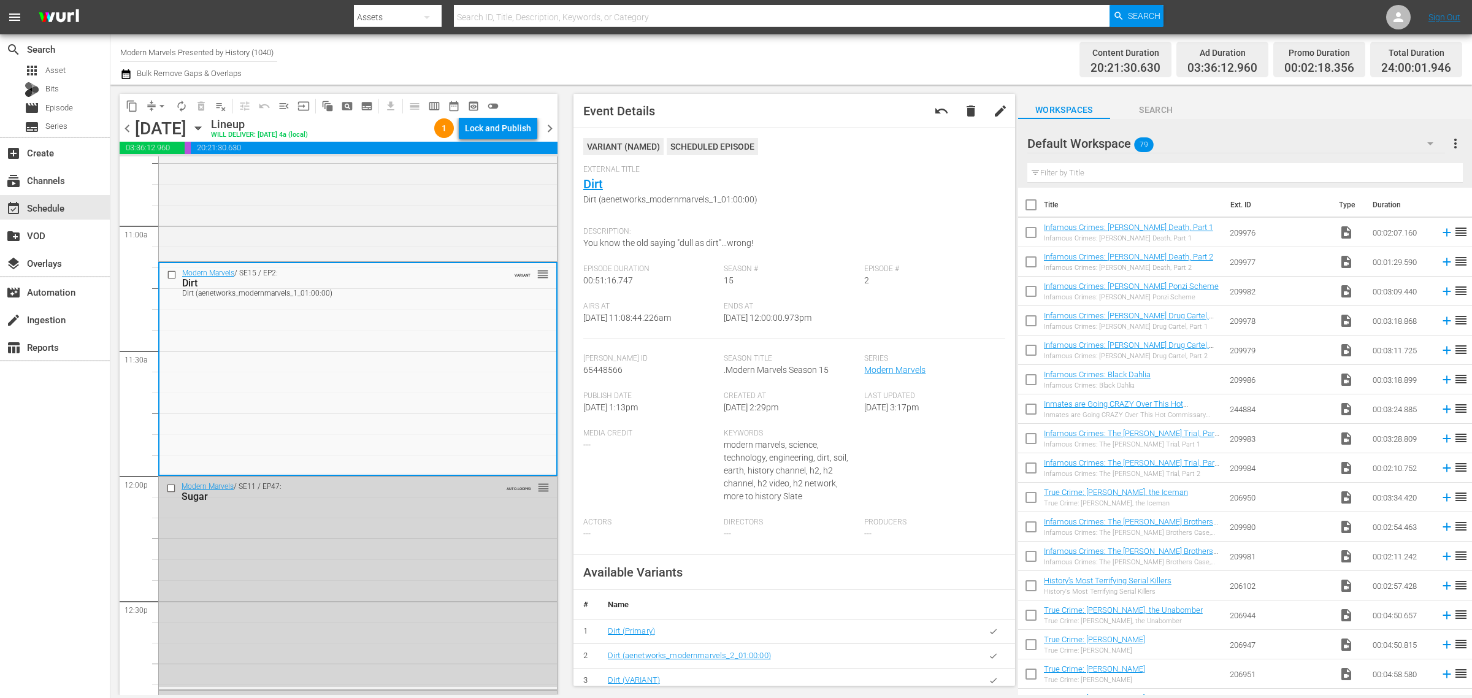
click at [647, 47] on div "Channel Title Modern Marvels Presented by History (1040) Bulk Remove Gaps & Ove…" at bounding box center [486, 59] width 732 height 44
click at [505, 129] on div "Lock and Publish" at bounding box center [498, 128] width 66 height 22
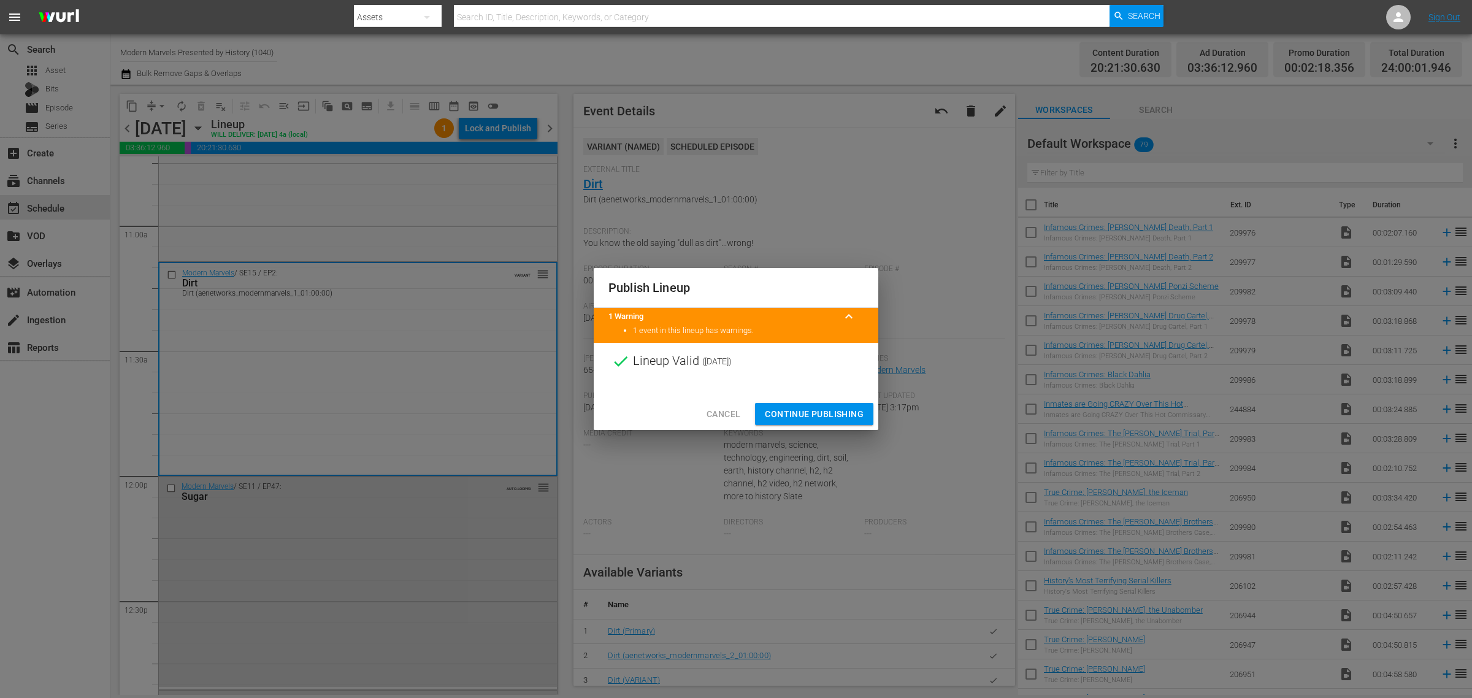
click at [817, 414] on span "Continue Publishing" at bounding box center [814, 414] width 99 height 15
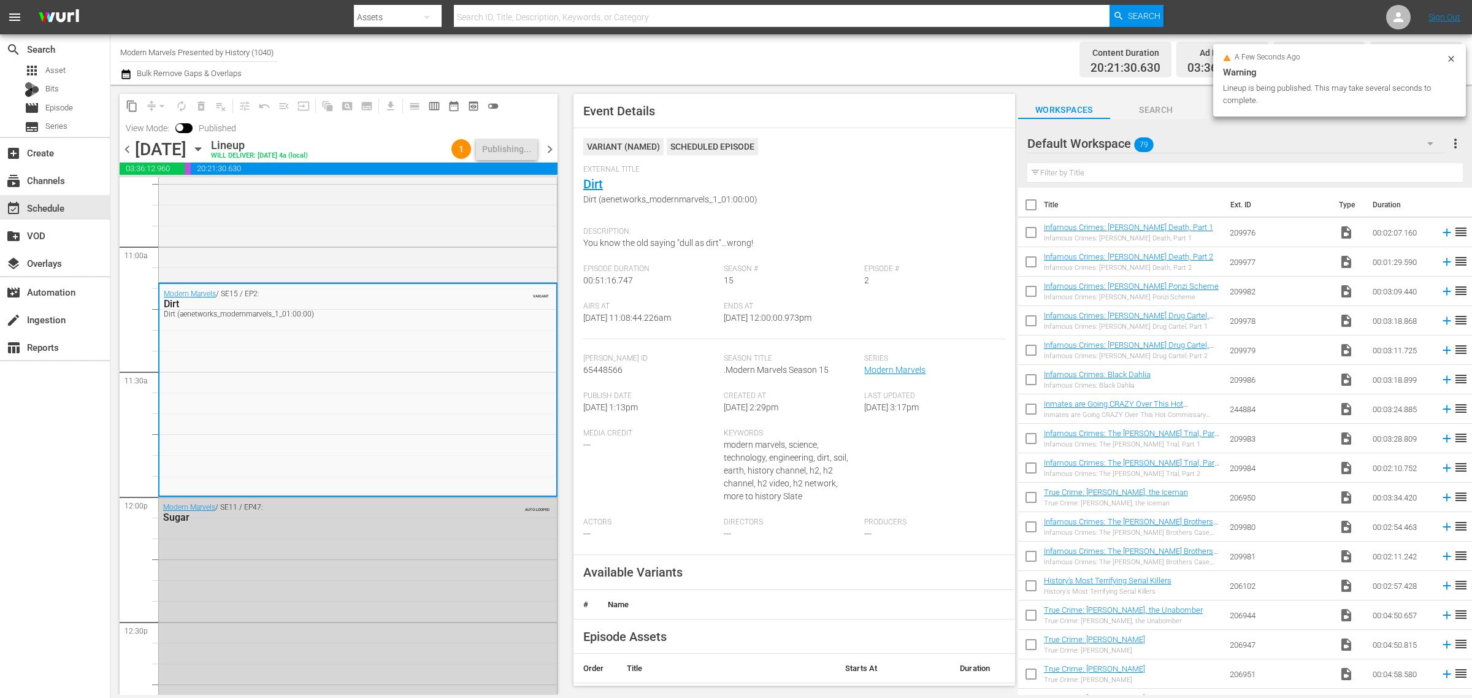
click at [733, 68] on div "Channel Title Modern Marvels Presented by History (1040) Bulk Remove Gaps & Ove…" at bounding box center [486, 59] width 732 height 44
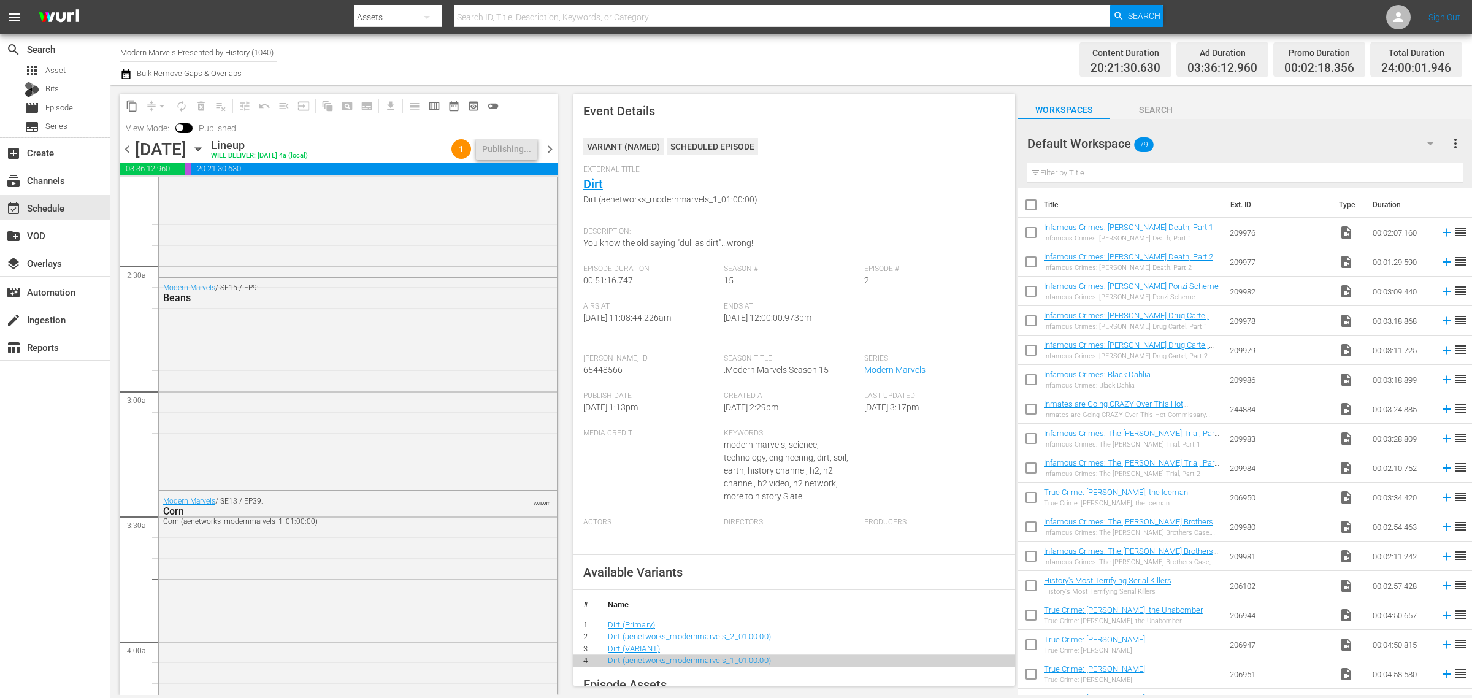
scroll to position [0, 0]
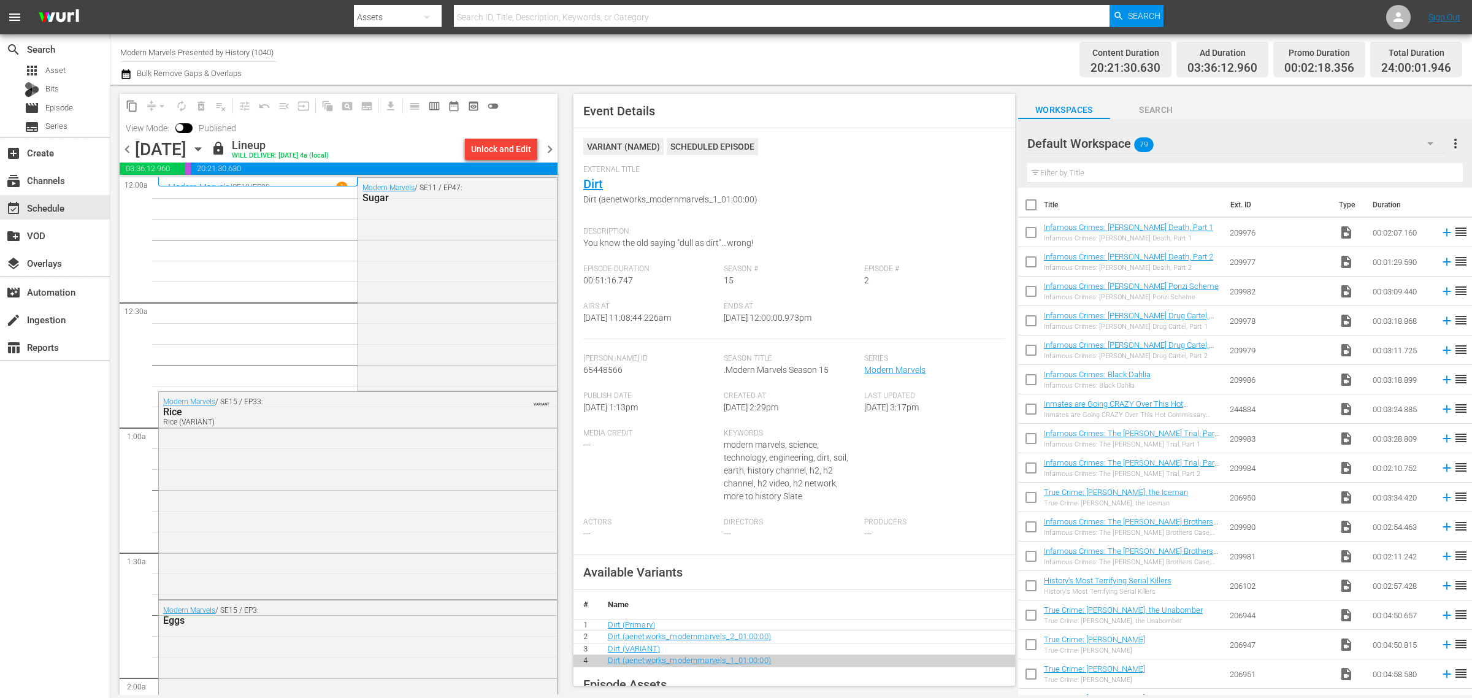
click at [969, 61] on div "Content Duration 20:21:30.630 Ad Duration 03:36:12.960 Promo Duration 00:02:18.…" at bounding box center [1157, 59] width 610 height 44
click at [734, 63] on div "Channel Title Modern Marvels Presented by History (1040) Bulk Remove Gaps & Ove…" at bounding box center [486, 59] width 732 height 44
click at [549, 152] on span "chevron_right" at bounding box center [549, 149] width 15 height 15
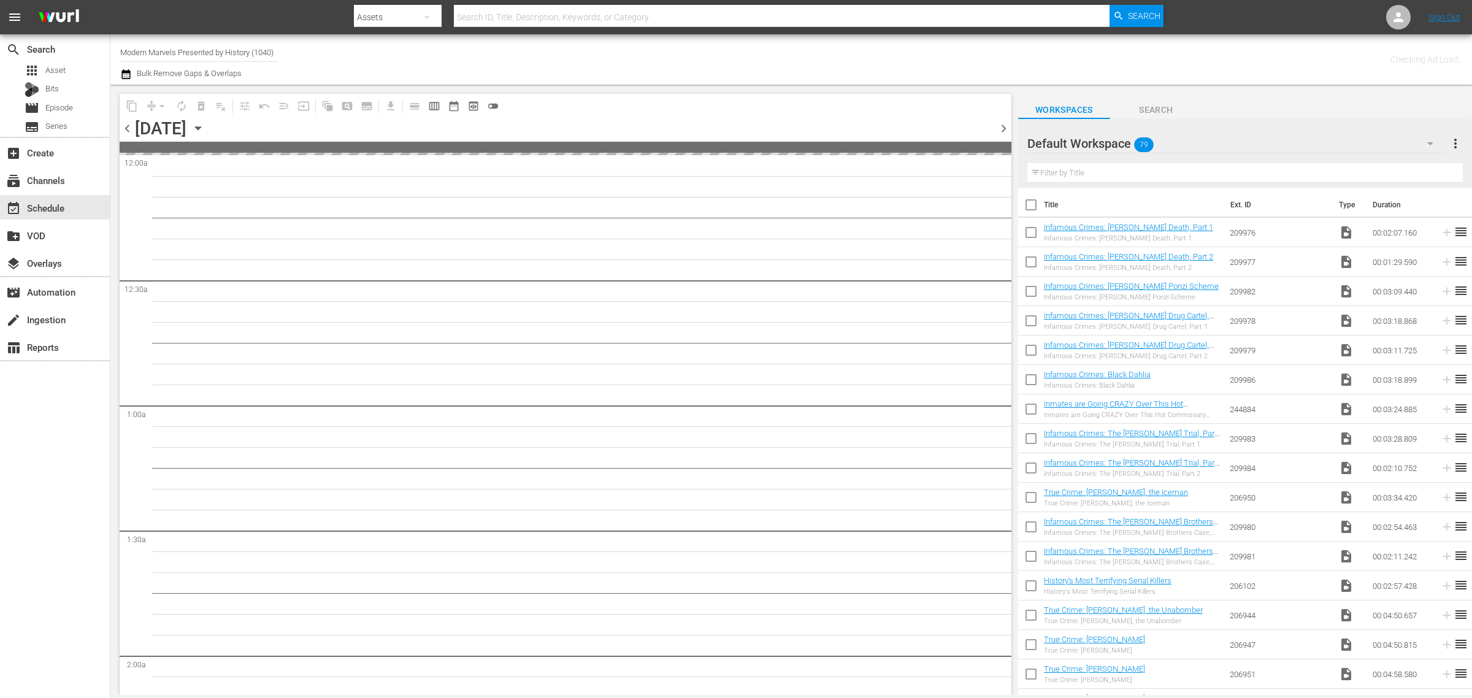
click at [745, 54] on div "Channel Title Modern Marvels Presented by History (1040) Bulk Remove Gaps & Ove…" at bounding box center [486, 59] width 732 height 44
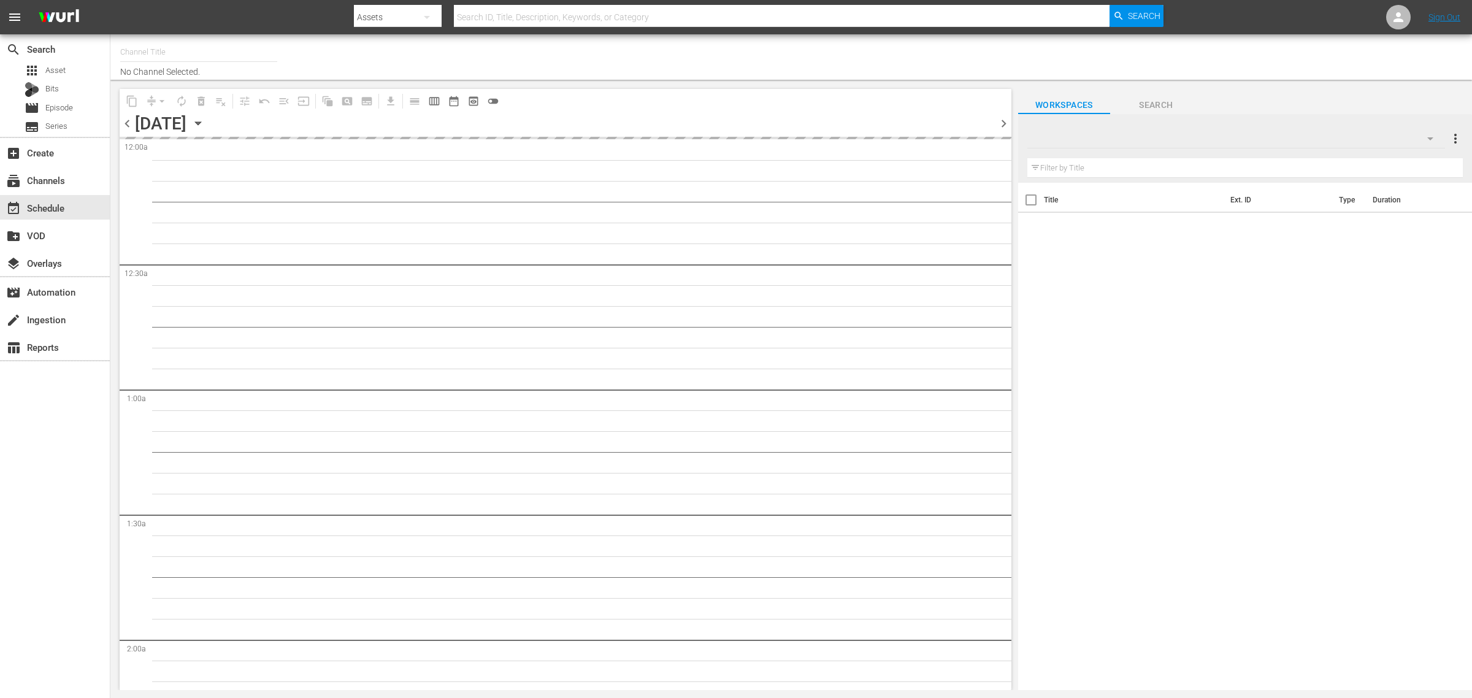
type input "Modern Marvels Presented by History (1040)"
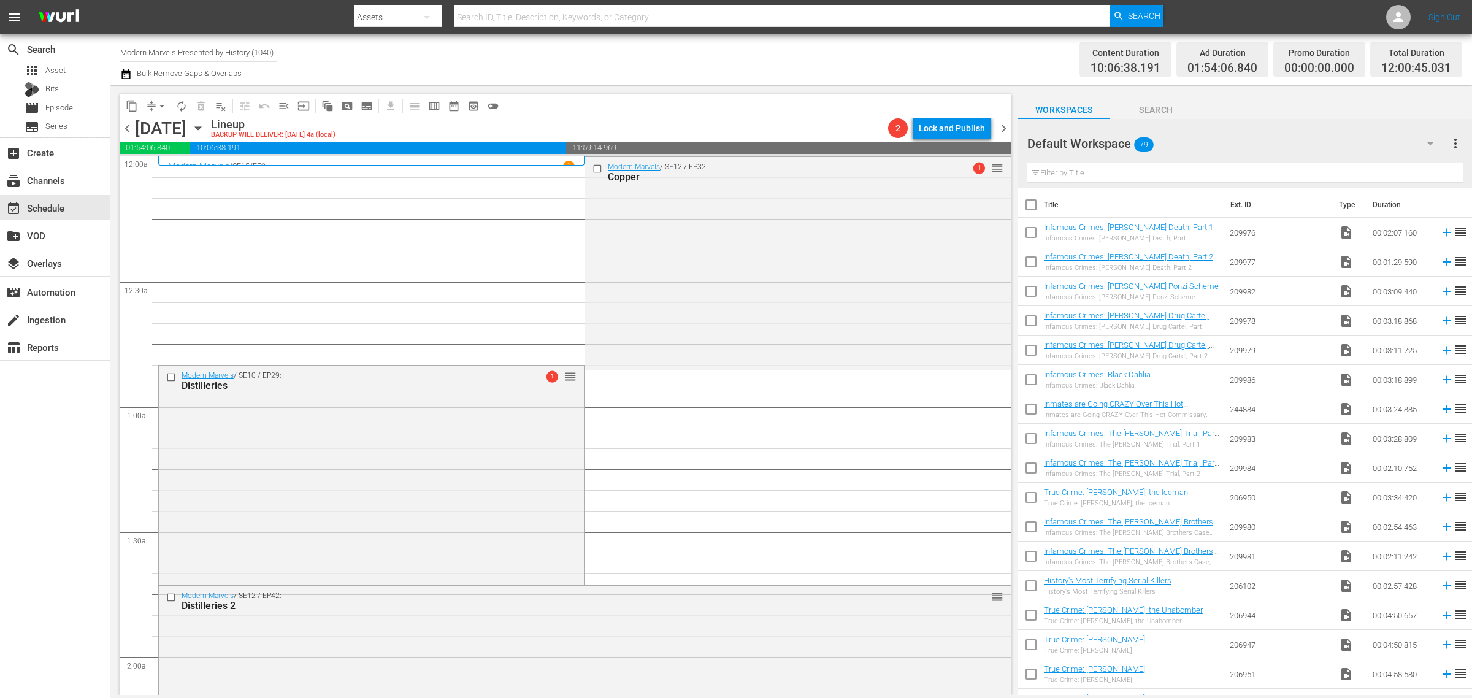
click at [679, 55] on div "Channel Title Modern Marvels Presented by History (1040) Bulk Remove Gaps & Ove…" at bounding box center [486, 59] width 732 height 44
click at [163, 106] on span "arrow_drop_down" at bounding box center [162, 106] width 12 height 12
click at [174, 138] on li "Align to Midnight" at bounding box center [162, 130] width 129 height 20
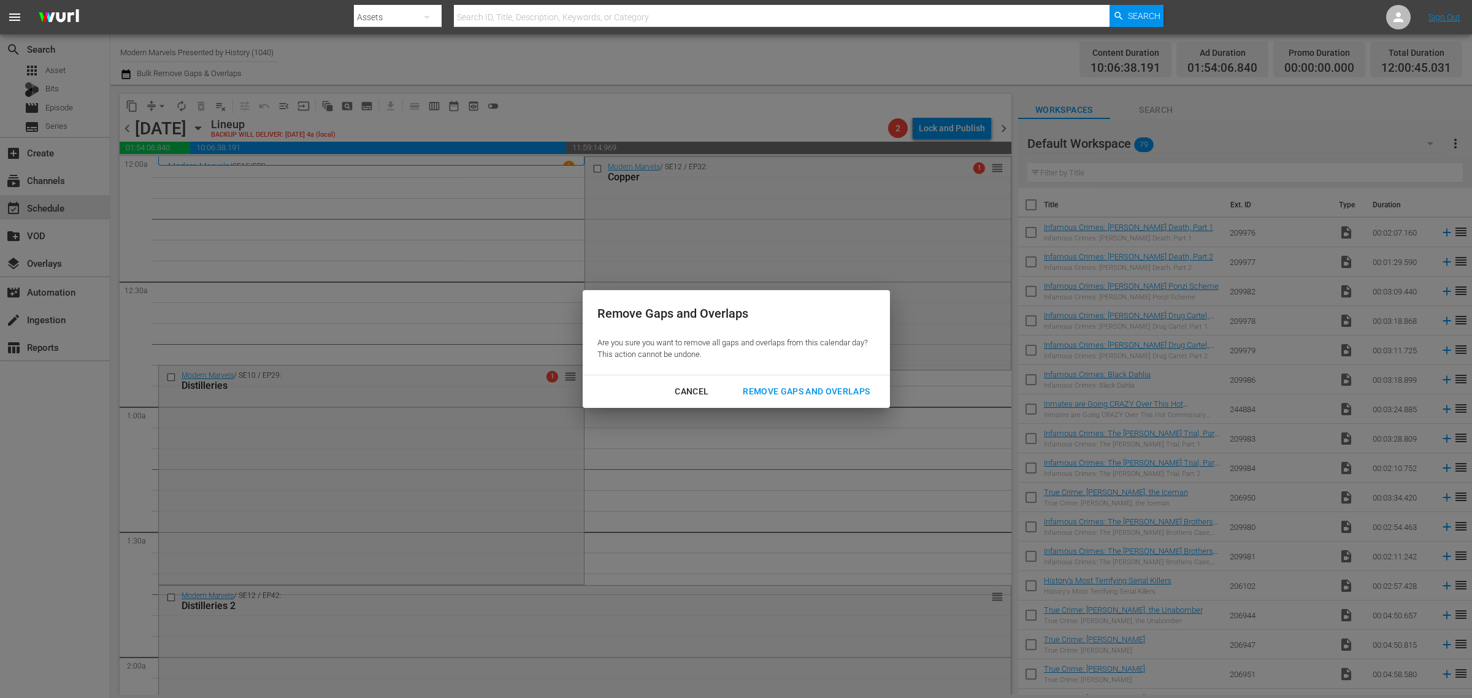
click at [817, 386] on div "Remove Gaps and Overlaps" at bounding box center [806, 391] width 147 height 15
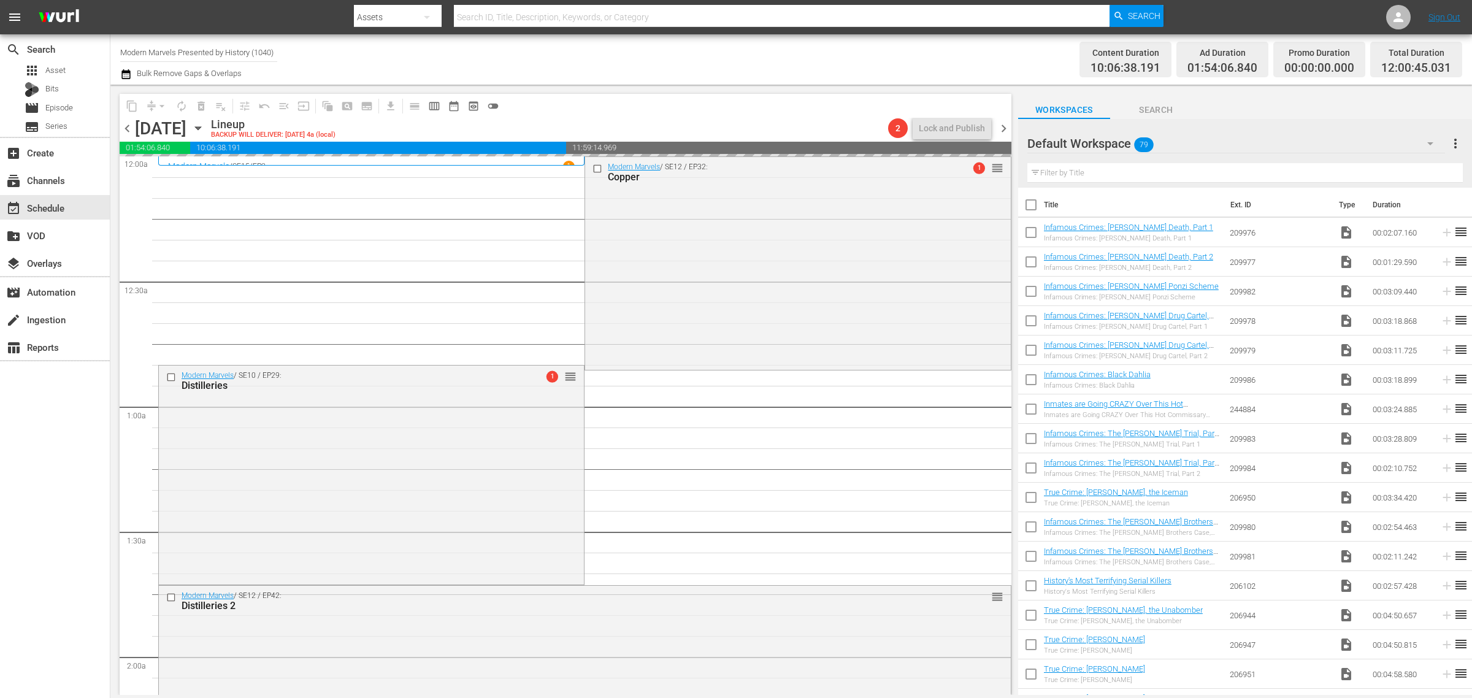
click at [737, 49] on div "Channel Title Modern Marvels Presented by History (1040) Bulk Remove Gaps & Ove…" at bounding box center [486, 59] width 732 height 44
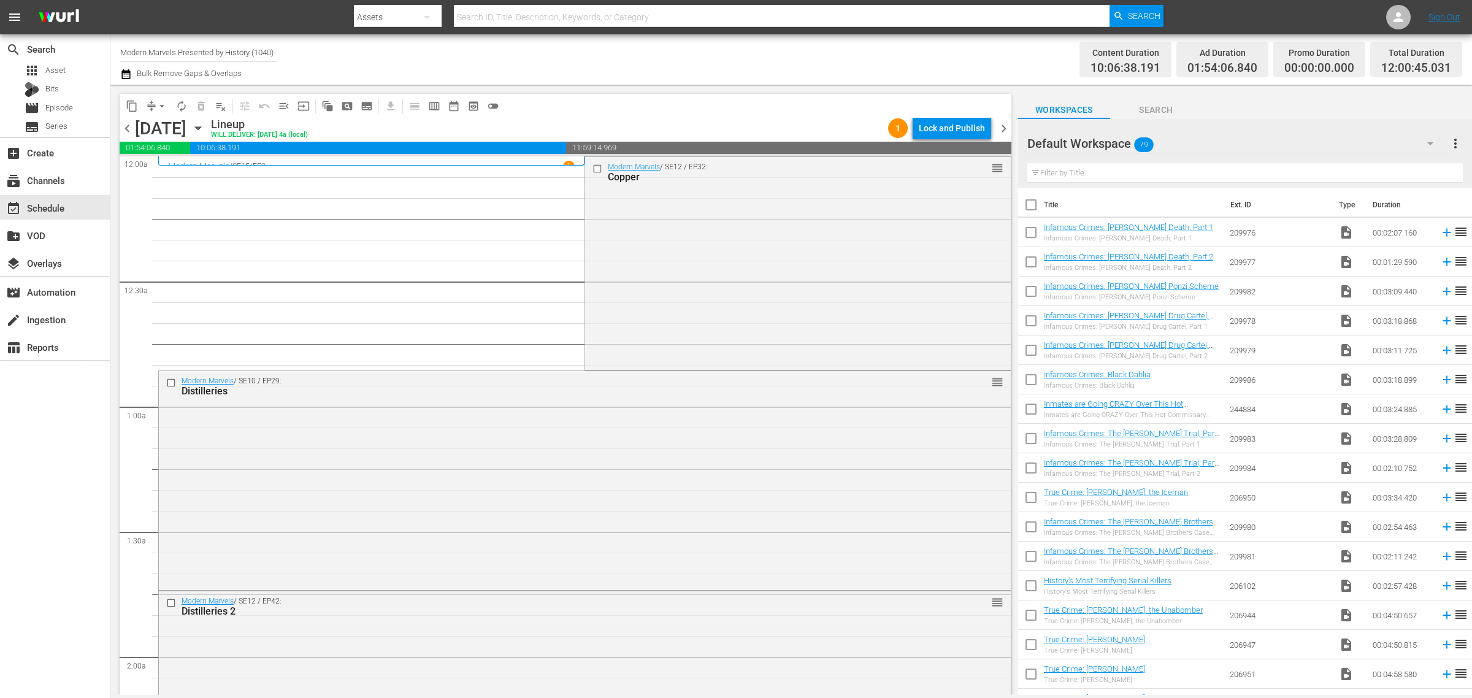
click at [785, 57] on div "Channel Title Modern Marvels Presented by History (1040) Bulk Remove Gaps & Ove…" at bounding box center [486, 59] width 732 height 44
click at [771, 74] on div "Channel Title Modern Marvels Presented by History (1040) Bulk Remove Gaps & Ove…" at bounding box center [486, 59] width 732 height 44
click at [825, 75] on div "Channel Title Modern Marvels Presented by History (1040) Bulk Remove Gaps & Ove…" at bounding box center [486, 59] width 732 height 44
click at [205, 130] on icon "button" at bounding box center [197, 127] width 13 height 13
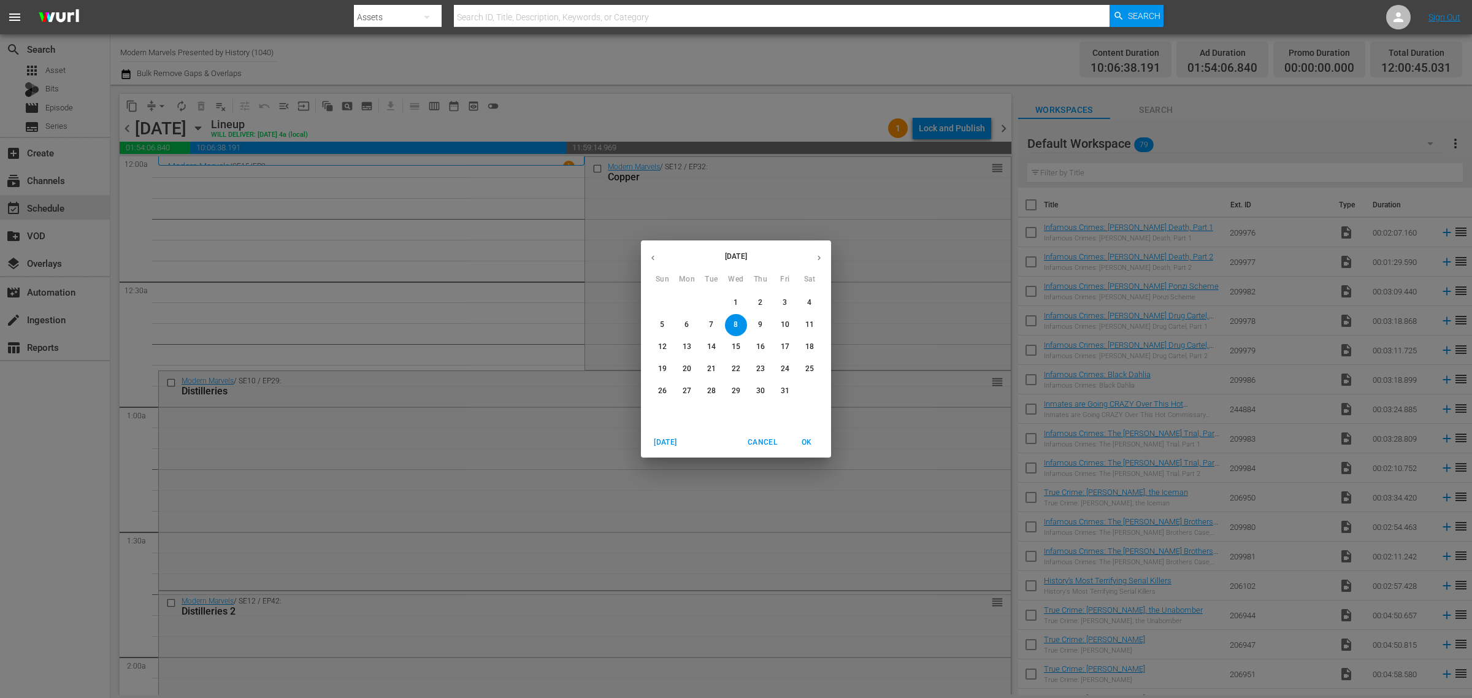
click at [685, 345] on p "13" at bounding box center [687, 347] width 9 height 10
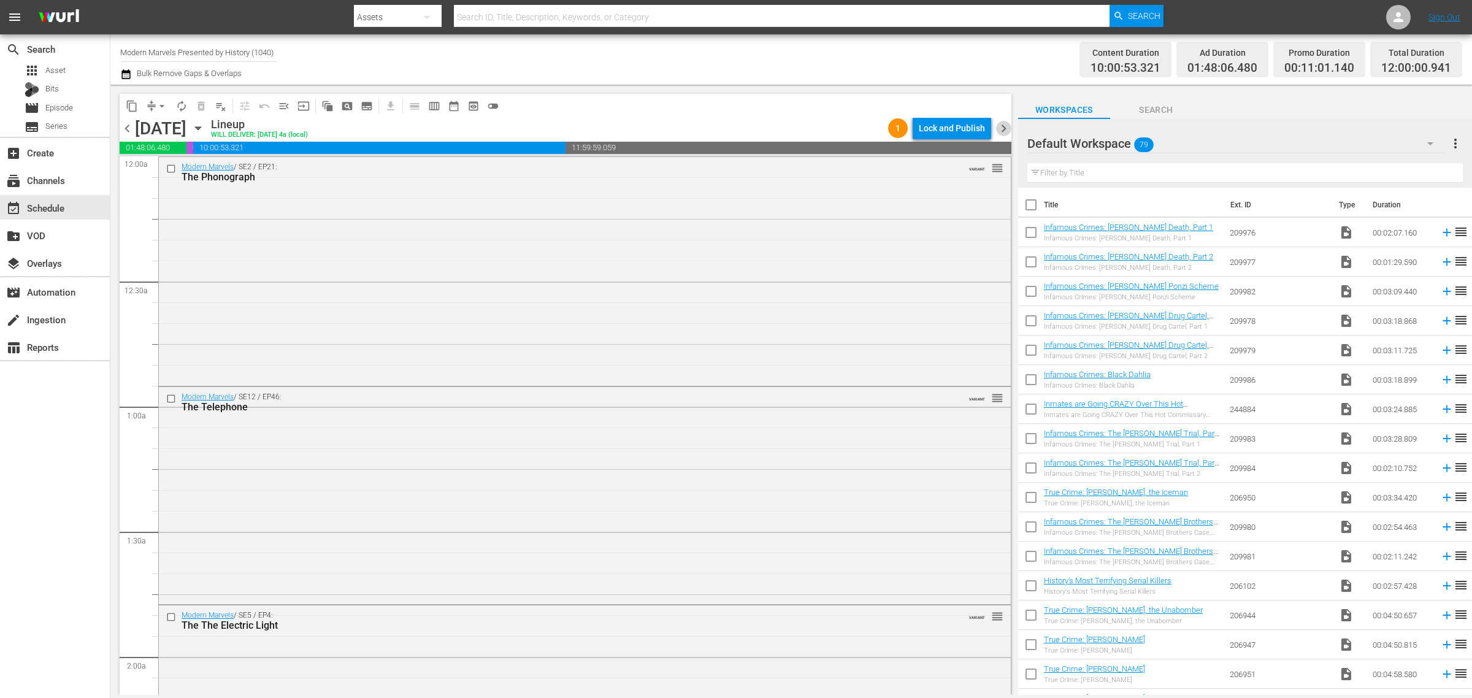
click at [1004, 126] on span "chevron_right" at bounding box center [1003, 128] width 15 height 15
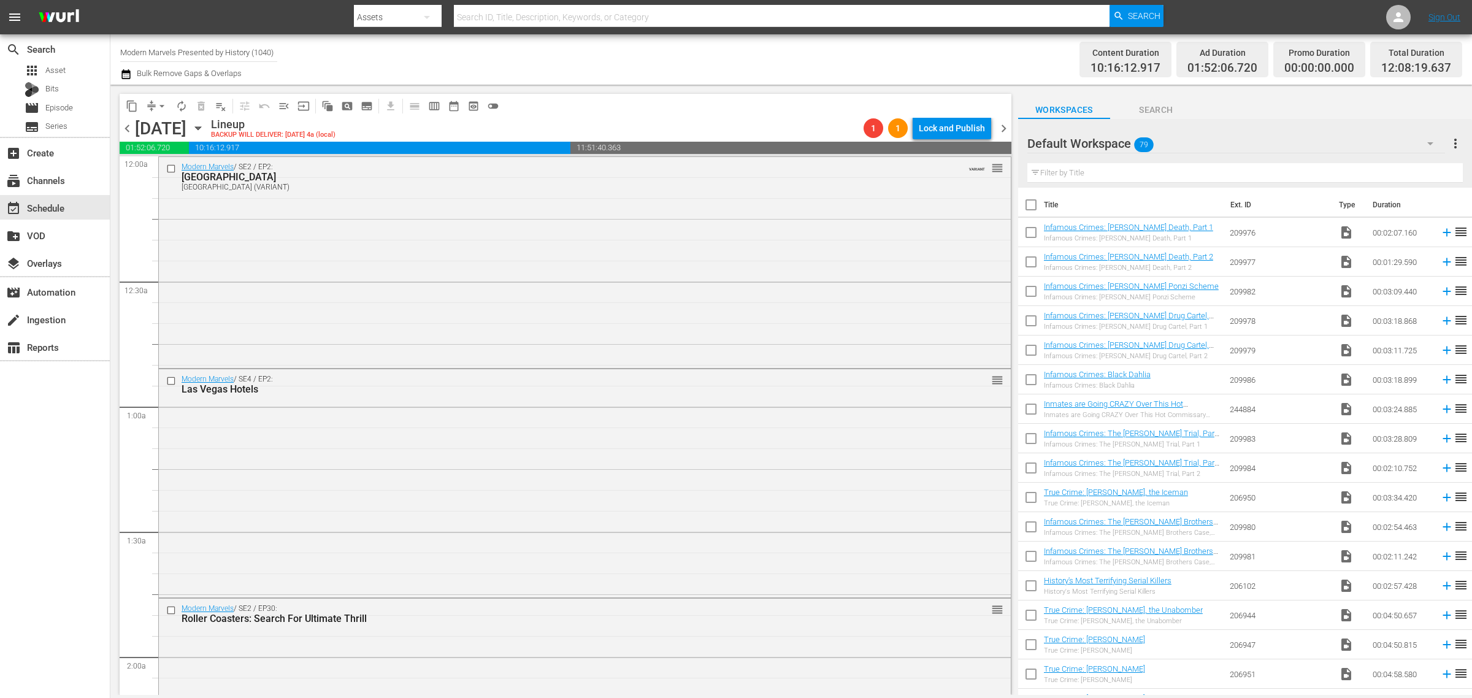
click at [128, 129] on span "chevron_left" at bounding box center [127, 128] width 15 height 15
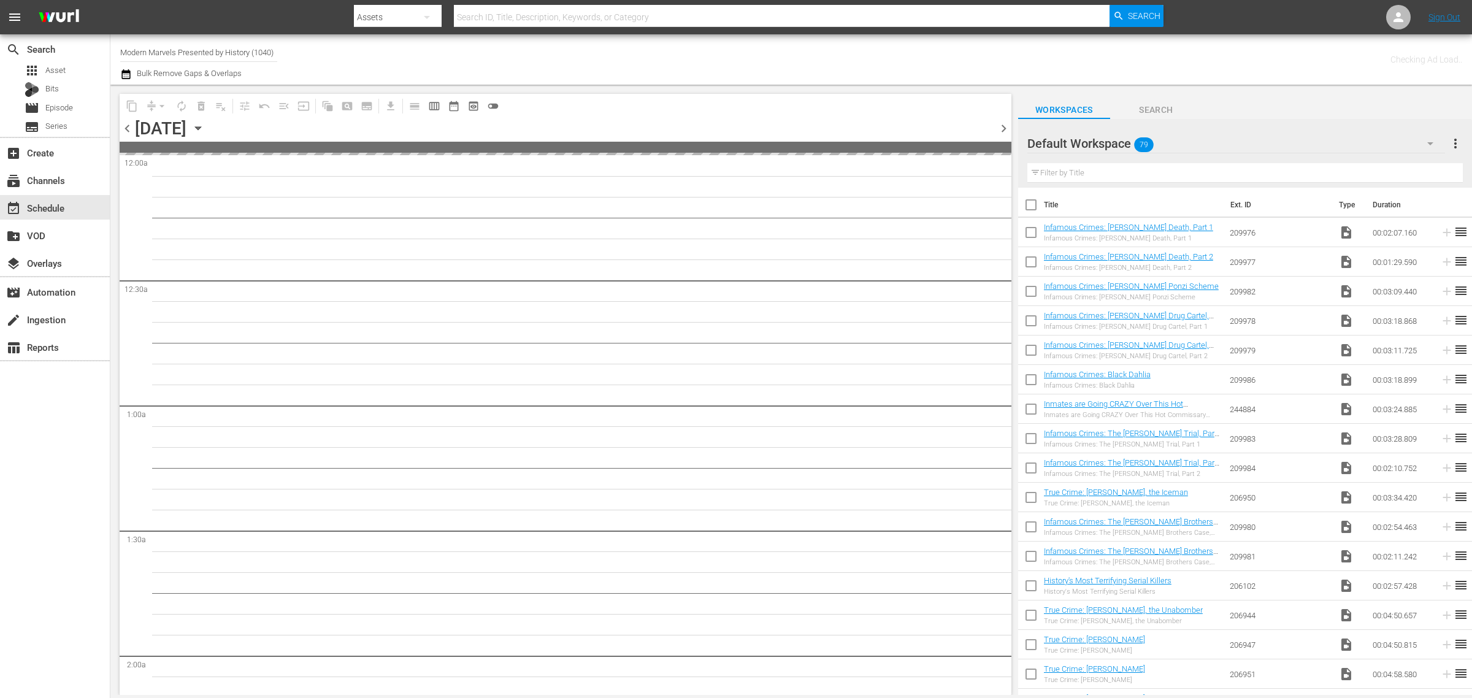
click at [128, 129] on span "chevron_left" at bounding box center [127, 128] width 15 height 15
click at [727, 67] on div "Channel Title Modern Marvels Presented by History (1040) Bulk Remove Gaps & Ove…" at bounding box center [486, 59] width 732 height 44
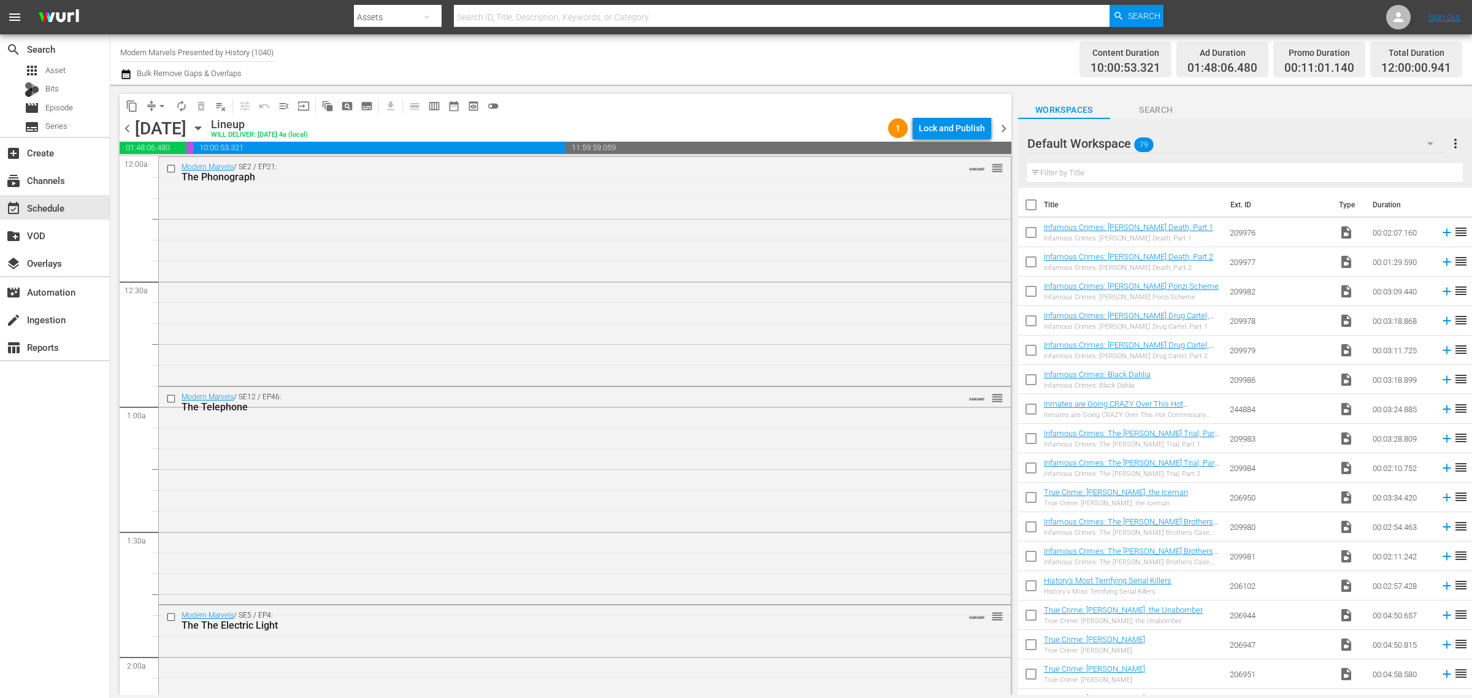
click at [733, 61] on div "Channel Title Modern Marvels Presented by History (1040) Bulk Remove Gaps & Ove…" at bounding box center [486, 59] width 732 height 44
click at [216, 271] on div "Modern Marvels / SE2 / EP21: The Phonograph VARIANT reorder" at bounding box center [585, 270] width 852 height 226
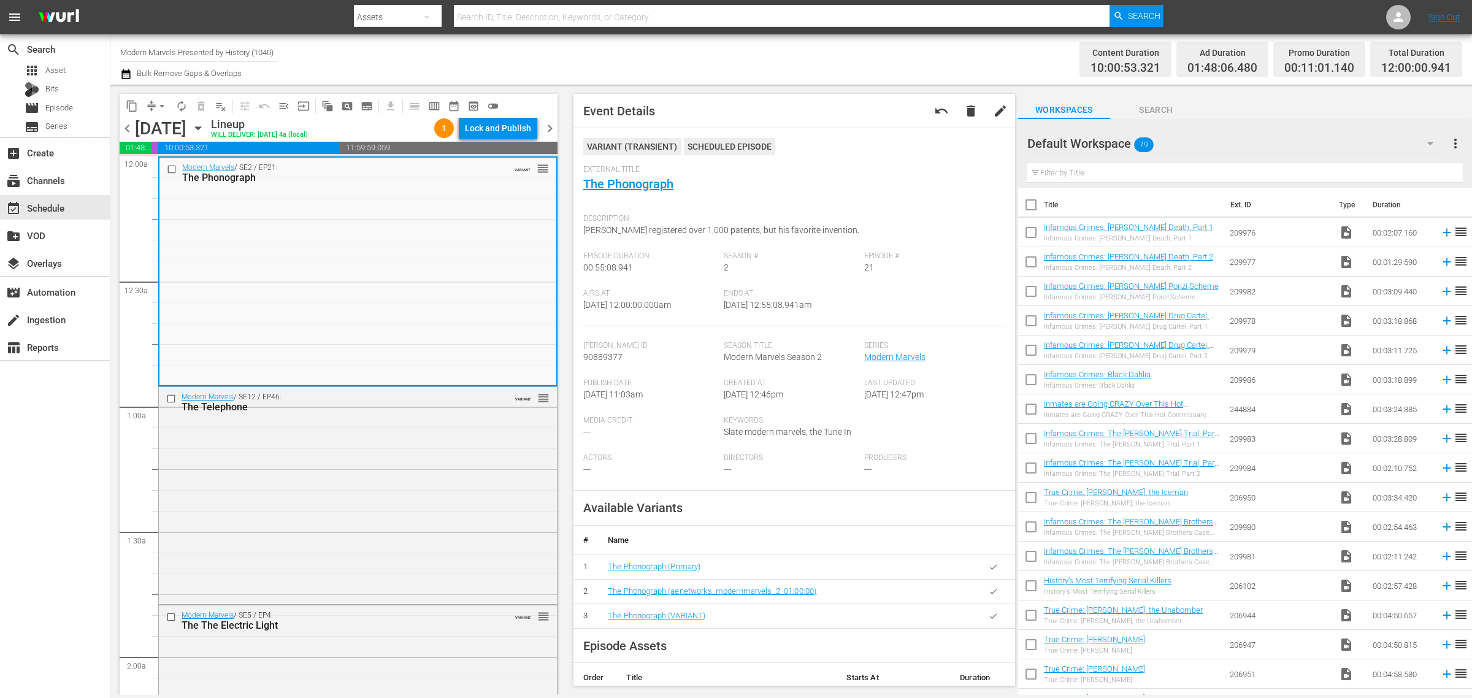
click at [899, 69] on div "Content Duration 10:00:53.321 Ad Duration 01:48:06.480 Promo Duration 00:11:01.…" at bounding box center [1157, 59] width 610 height 44
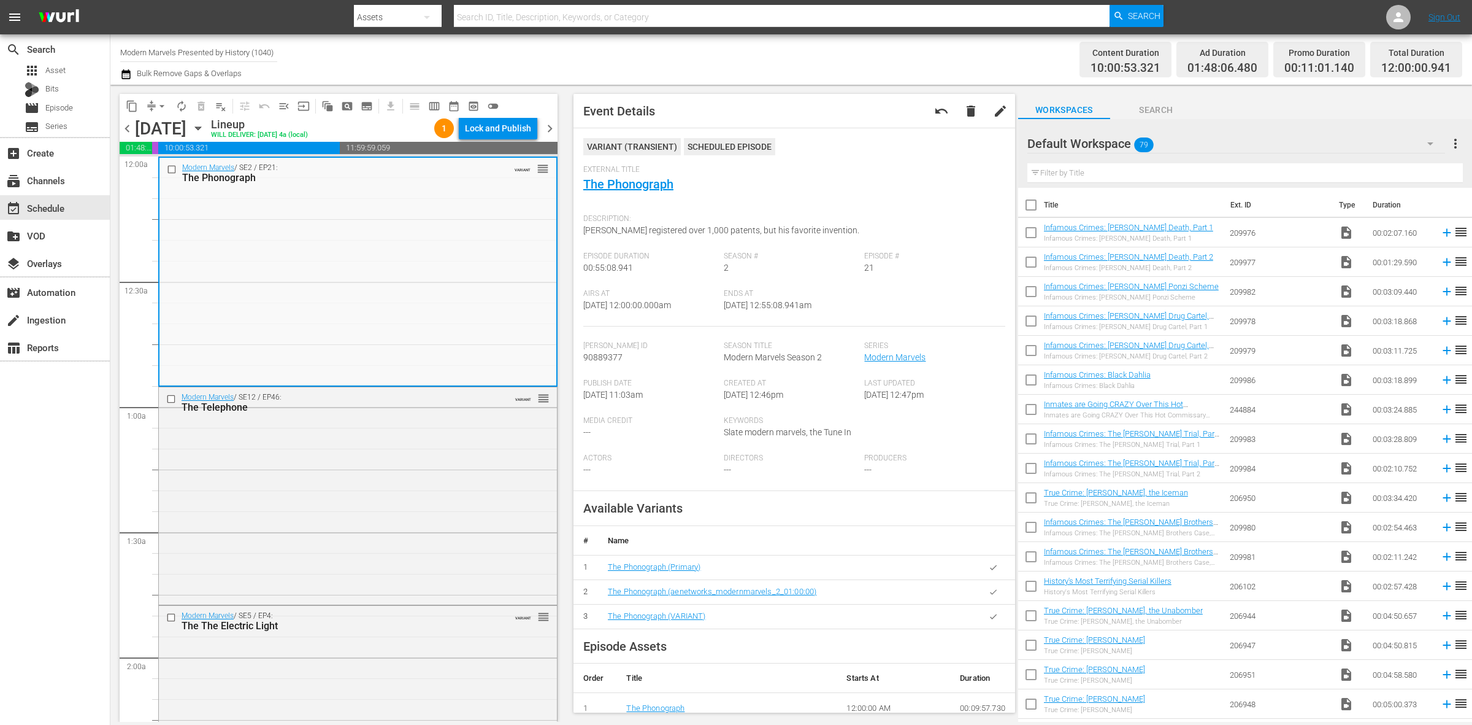
click at [802, 58] on div "Channel Title Modern Marvels Presented by History (1040) Bulk Remove Gaps & Ove…" at bounding box center [486, 59] width 732 height 44
click at [852, 61] on div "Content Duration 10:00:53.321 Ad Duration 01:48:06.480 Promo Duration 00:11:01.…" at bounding box center [1157, 59] width 610 height 44
click at [401, 250] on div "Modern Marvels / SE2 / EP21: The Phonograph VARIANT reorder" at bounding box center [358, 271] width 397 height 226
click at [796, 44] on div "Channel Title Modern Marvels Presented by History (1040) Bulk Remove Gaps & Ove…" at bounding box center [486, 59] width 732 height 44
click at [704, 47] on div "Channel Title Modern Marvels Presented by History (1040) Bulk Remove Gaps & Ove…" at bounding box center [486, 59] width 732 height 44
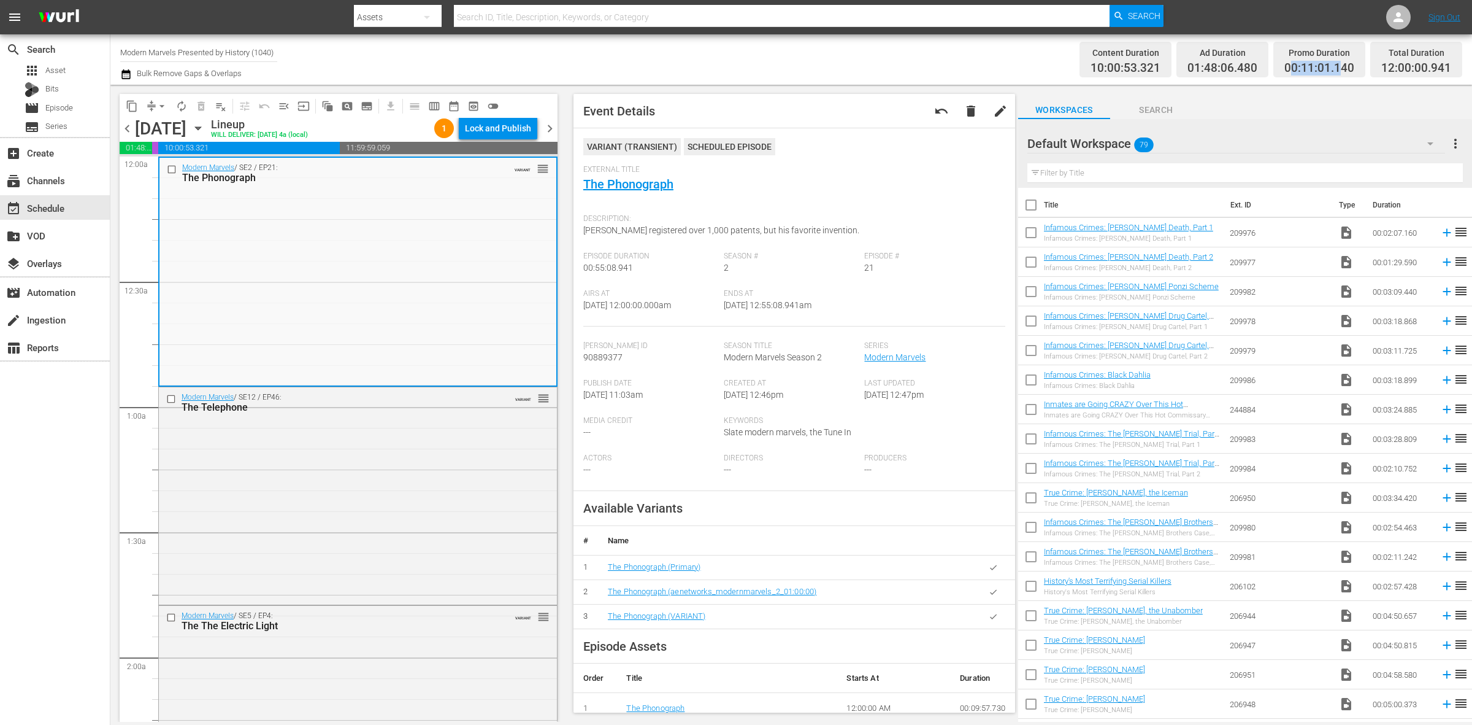
drag, startPoint x: 1296, startPoint y: 68, endPoint x: 1348, endPoint y: 66, distance: 52.2
click at [1348, 67] on span "00:11:01.140" at bounding box center [1320, 68] width 70 height 14
click at [774, 74] on div "Channel Title Modern Marvels Presented by History (1040) Bulk Remove Gaps & Ove…" at bounding box center [486, 59] width 732 height 44
drag, startPoint x: 1403, startPoint y: 69, endPoint x: 1451, endPoint y: 65, distance: 48.7
click at [1449, 66] on span "12:00:00.941" at bounding box center [1417, 68] width 70 height 14
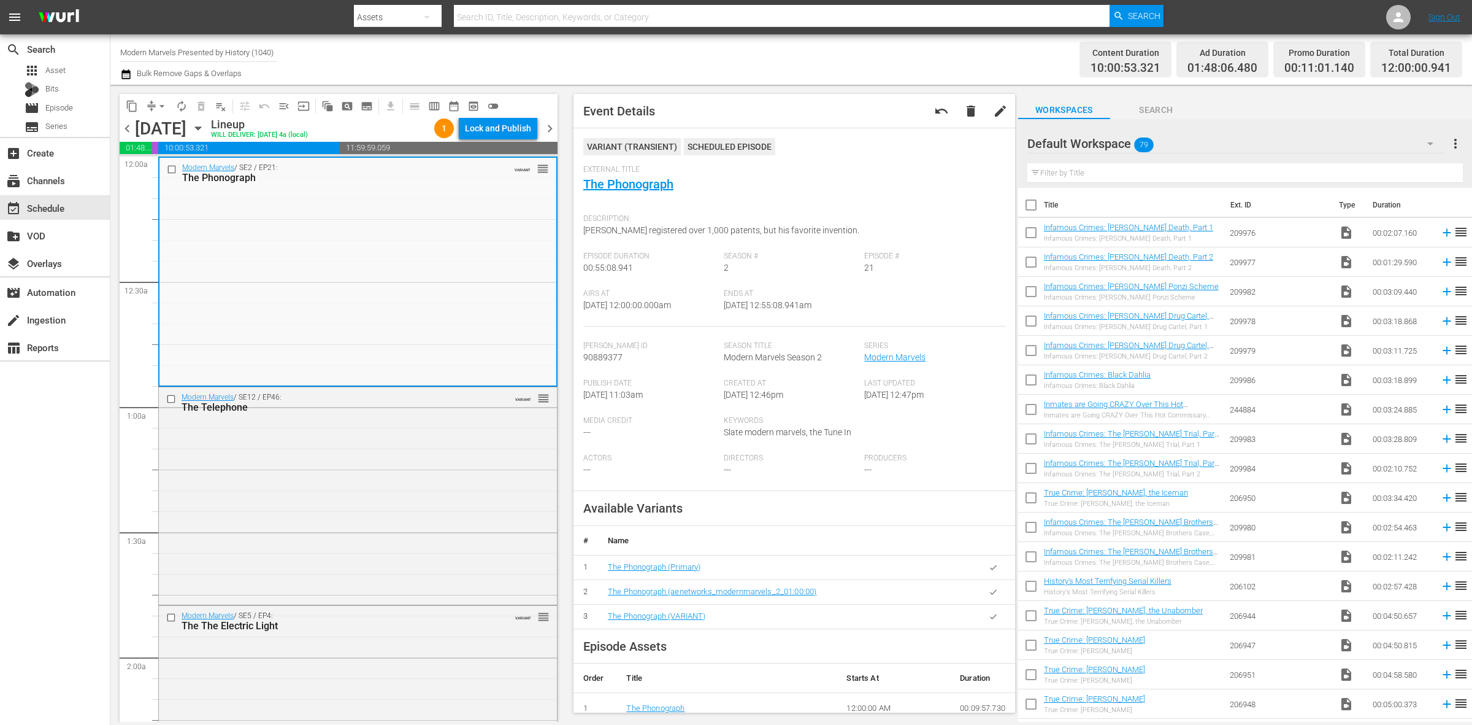
click at [783, 72] on div "Channel Title Modern Marvels Presented by History (1040) Bulk Remove Gaps & Ove…" at bounding box center [486, 59] width 732 height 44
click at [548, 123] on span "chevron_right" at bounding box center [549, 128] width 15 height 15
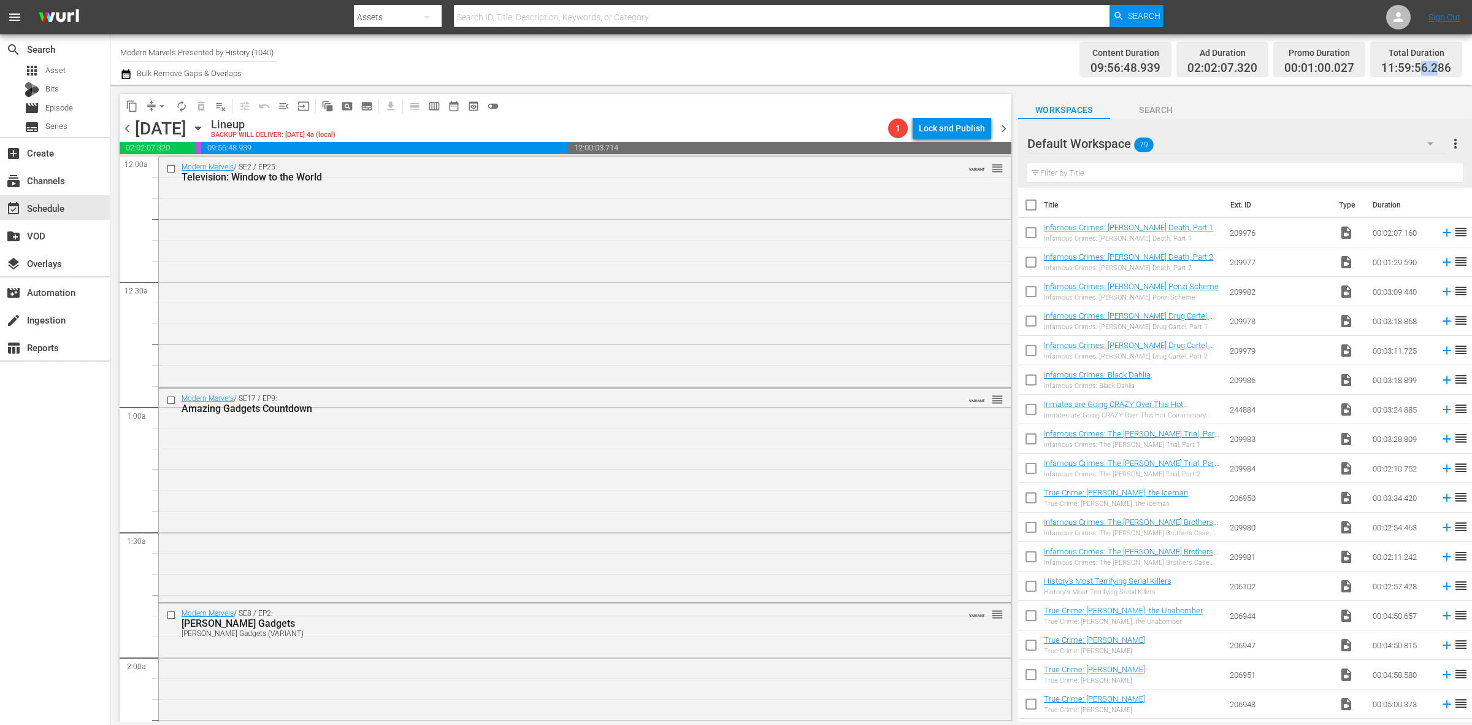
drag, startPoint x: 1418, startPoint y: 68, endPoint x: 1436, endPoint y: 68, distance: 17.8
click at [1436, 68] on span "11:59:56.286" at bounding box center [1417, 68] width 70 height 14
click at [762, 53] on div "Channel Title Modern Marvels Presented by History (1040) Bulk Remove Gaps & Ove…" at bounding box center [486, 59] width 732 height 44
click at [1000, 126] on span "chevron_right" at bounding box center [1003, 128] width 15 height 15
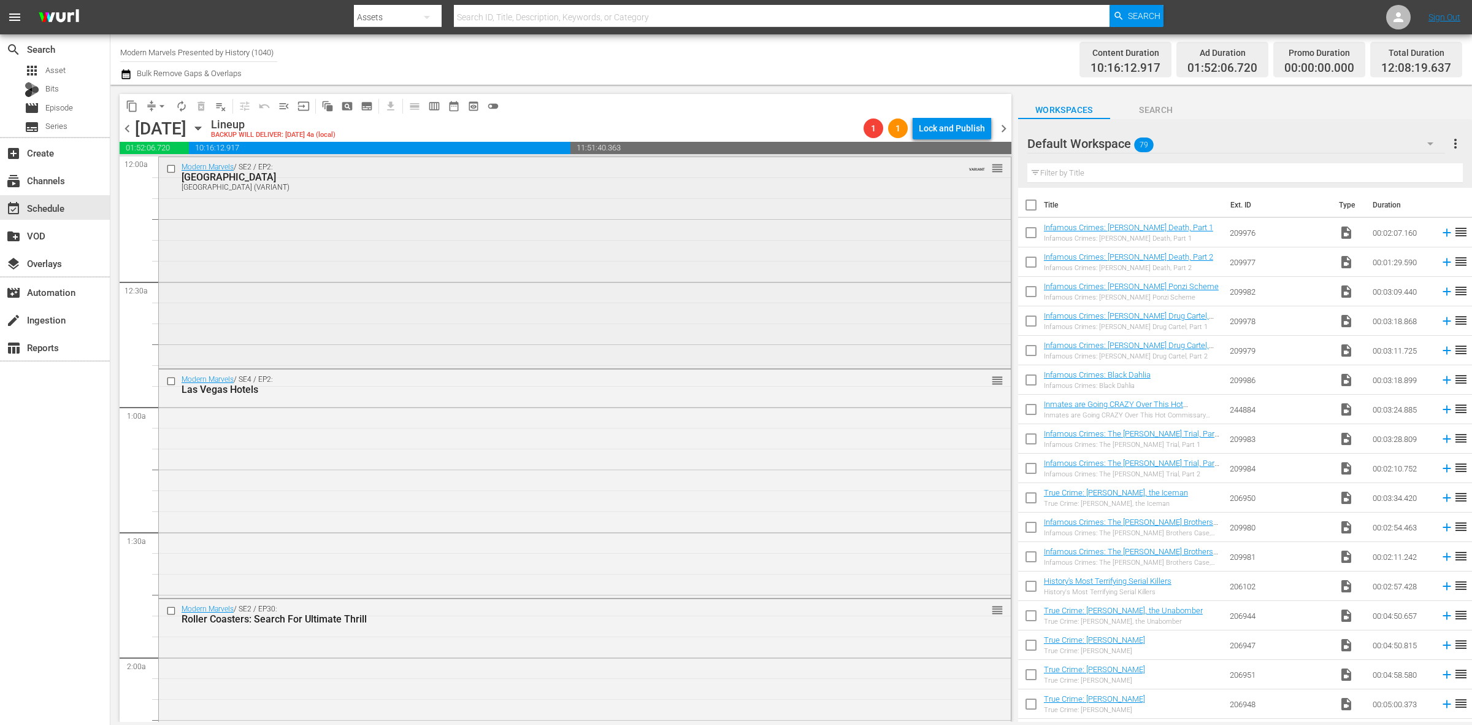
click at [329, 245] on div "Modern Marvels / SE2 / EP2: Las Vegas Las Vegas (VARIANT) VARIANT reorder" at bounding box center [585, 261] width 852 height 209
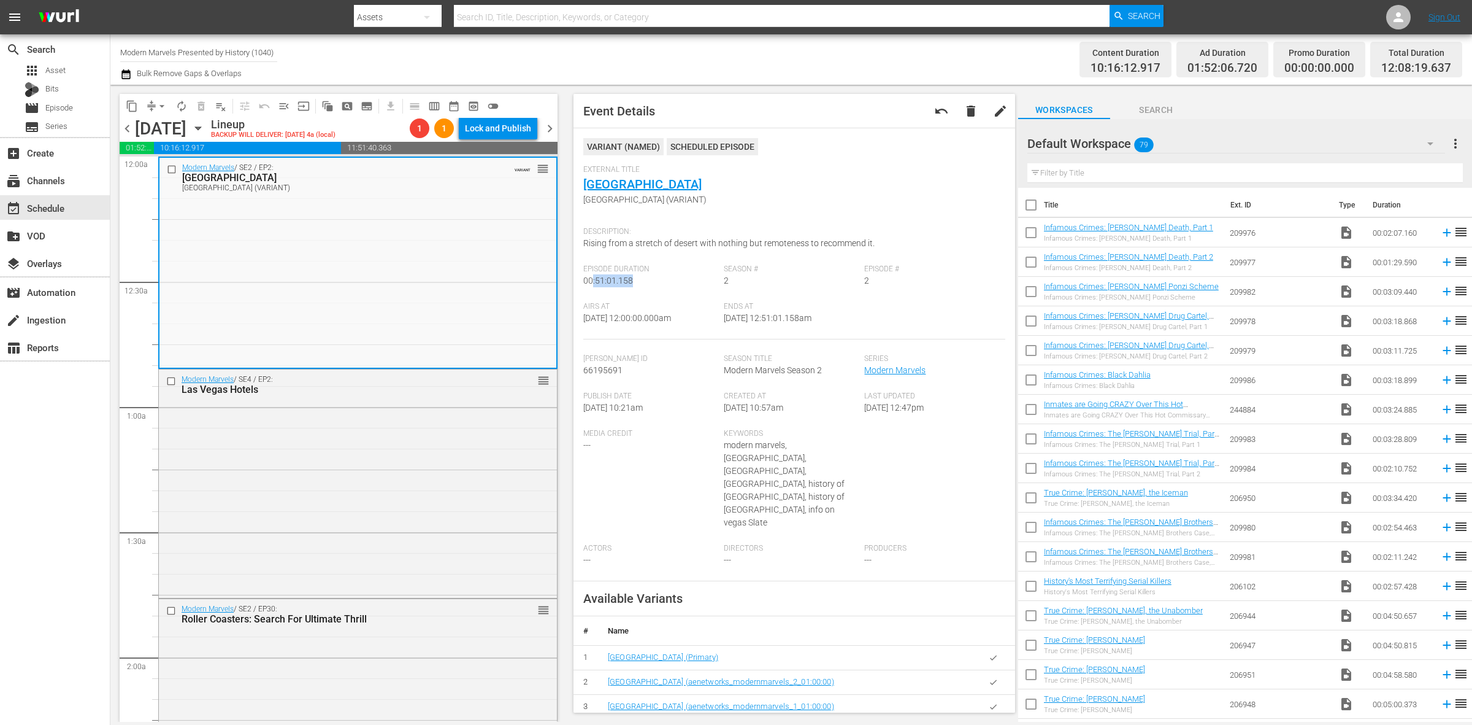
drag, startPoint x: 593, startPoint y: 280, endPoint x: 635, endPoint y: 286, distance: 42.8
click at [635, 286] on div "Episode Duration 00:51:01.158" at bounding box center [653, 282] width 140 height 37
click at [454, 428] on div "Modern Marvels / SE4 / EP2: Las Vegas Hotels reorder" at bounding box center [358, 482] width 398 height 226
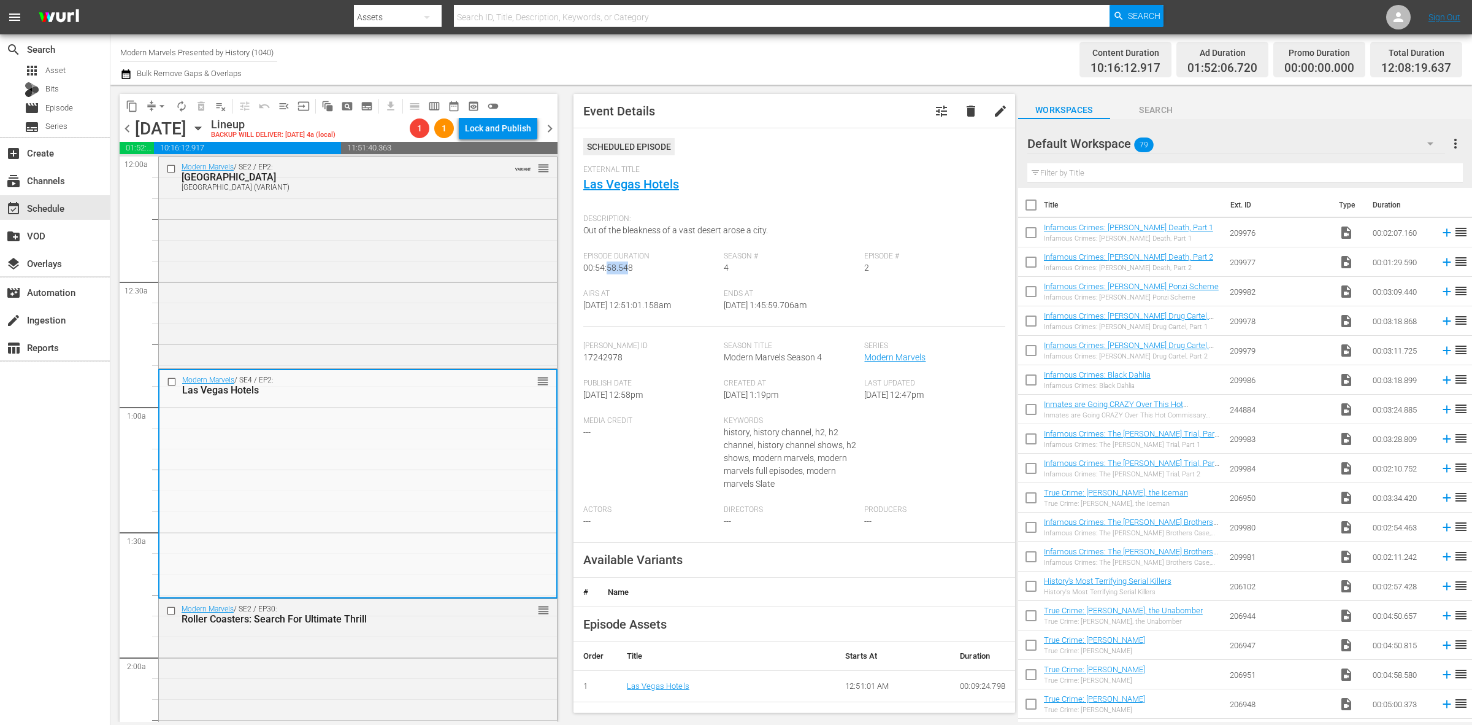
drag, startPoint x: 608, startPoint y: 272, endPoint x: 626, endPoint y: 267, distance: 18.5
click at [626, 267] on span "00:54:58.548" at bounding box center [608, 268] width 50 height 10
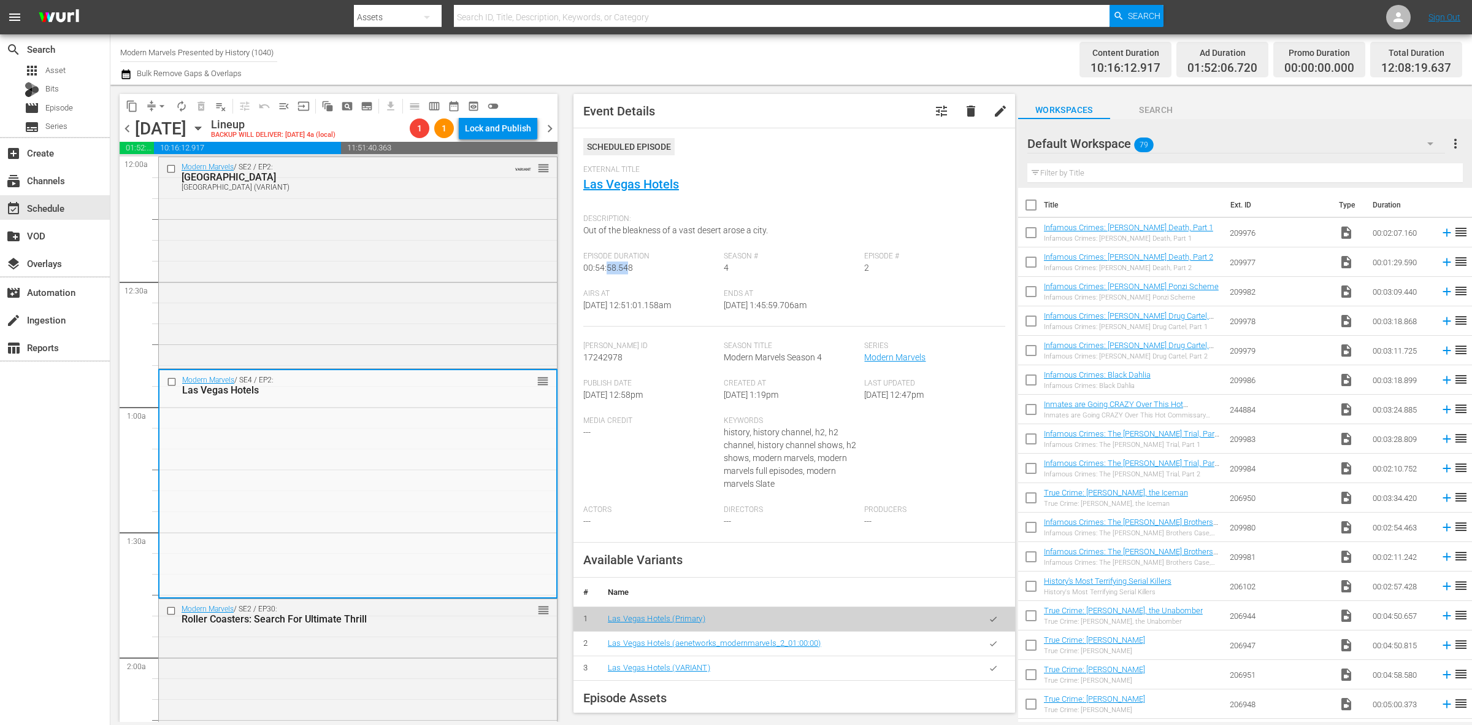
click at [618, 277] on div "Episode Duration 00:54:58.548" at bounding box center [653, 270] width 140 height 37
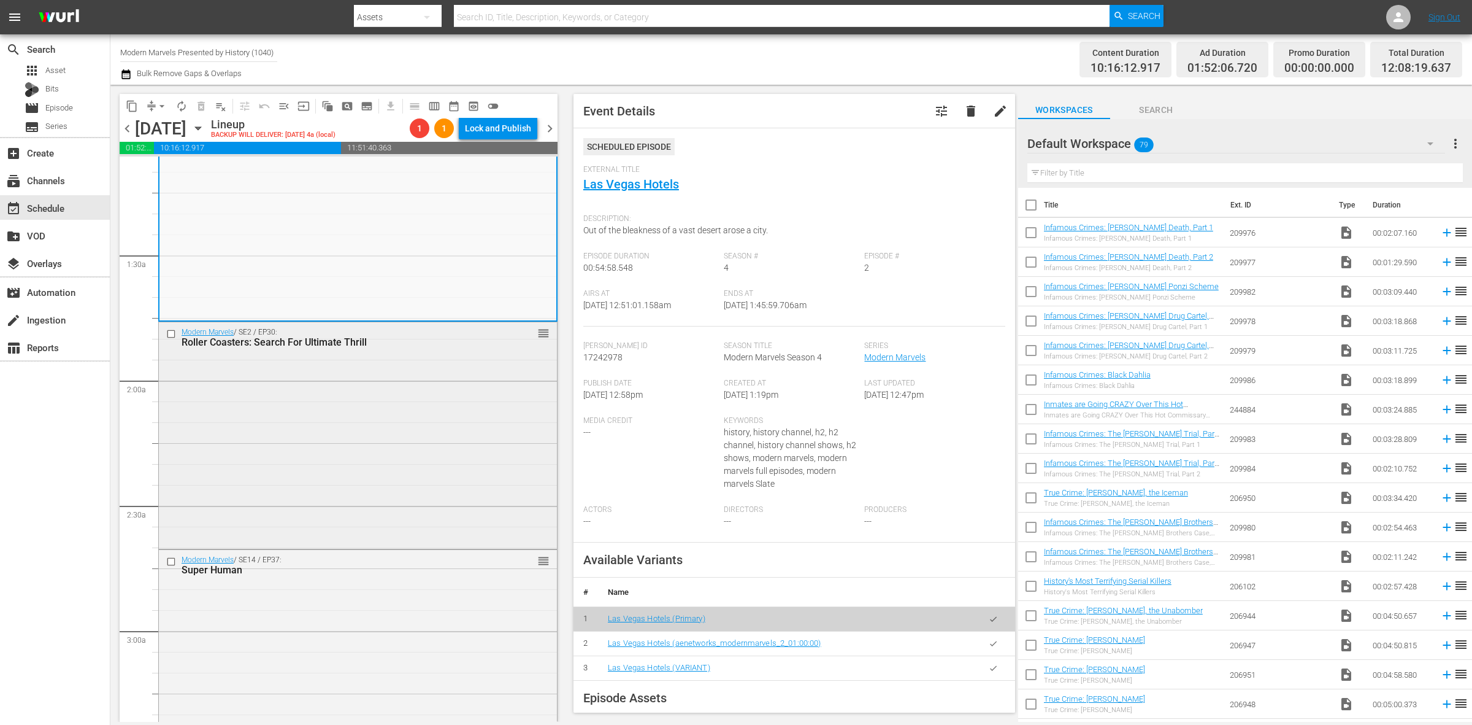
scroll to position [307, 0]
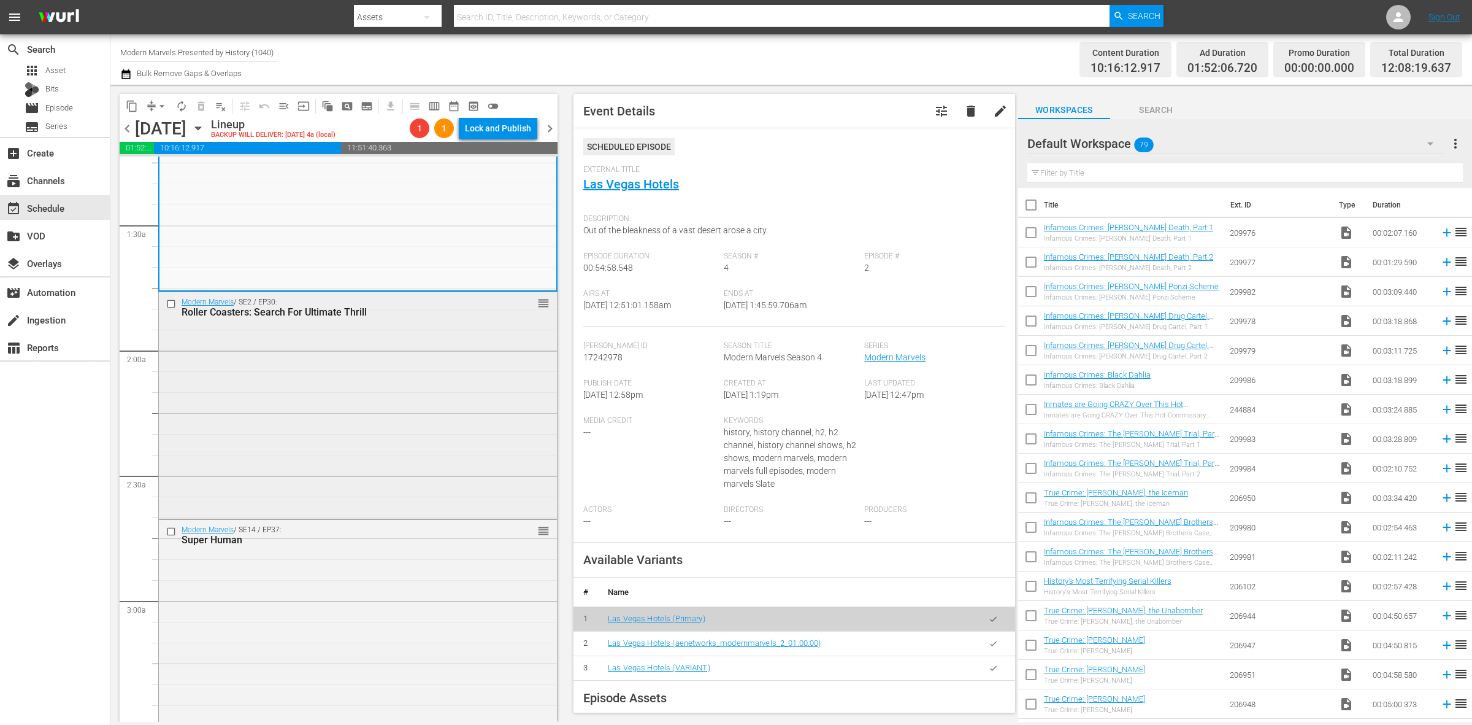
click at [342, 359] on div "Modern Marvels / SE2 / EP30: Roller Coasters: Search For Ultimate Thrill reorder" at bounding box center [358, 403] width 398 height 223
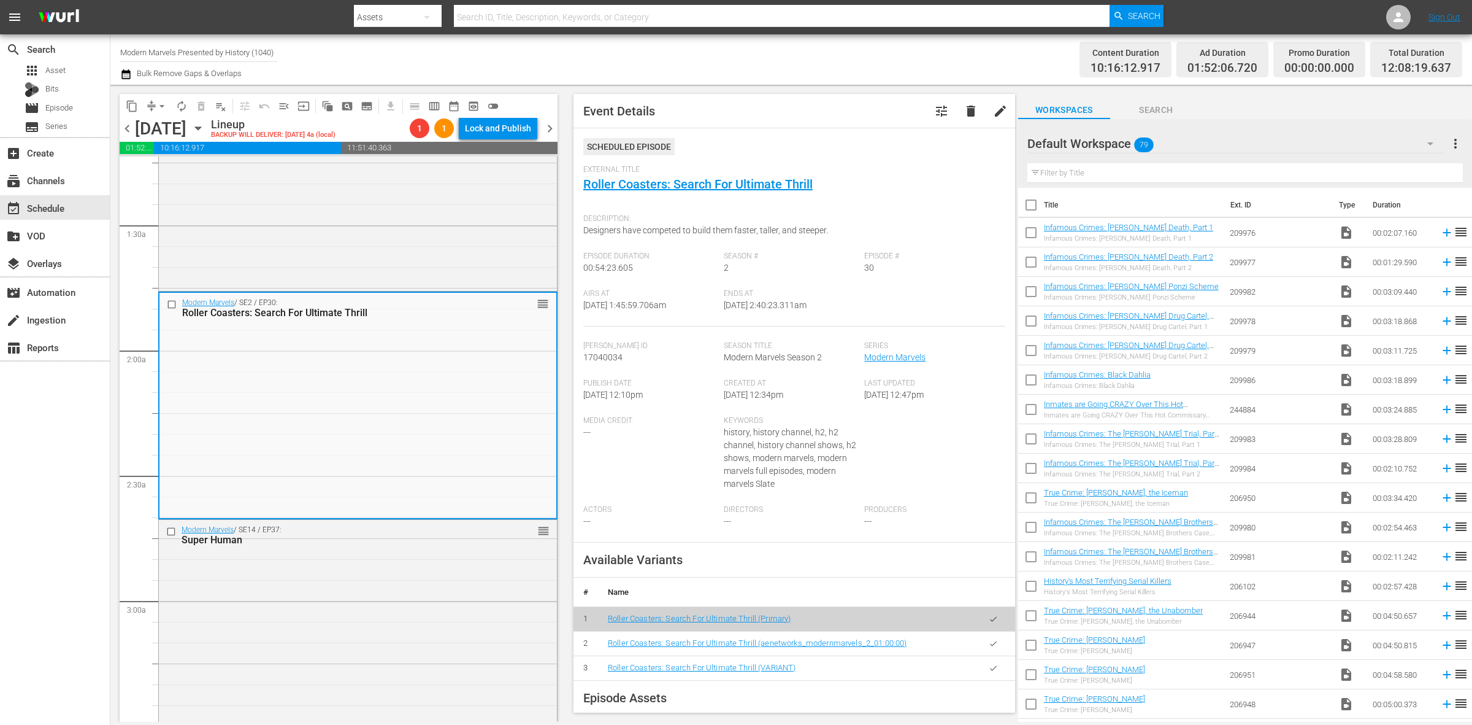
click at [915, 53] on div "Content Duration 10:16:12.917 Ad Duration 01:52:06.720 Promo Duration 00:00:00.…" at bounding box center [1157, 59] width 610 height 44
click at [688, 90] on span "Event Details tune delete edit Scheduled Episode External Title Roller Coasters…" at bounding box center [791, 403] width 454 height 637
click at [749, 65] on div "Channel Title Modern Marvels Presented by History (1040) Bulk Remove Gaps & Ove…" at bounding box center [486, 59] width 732 height 44
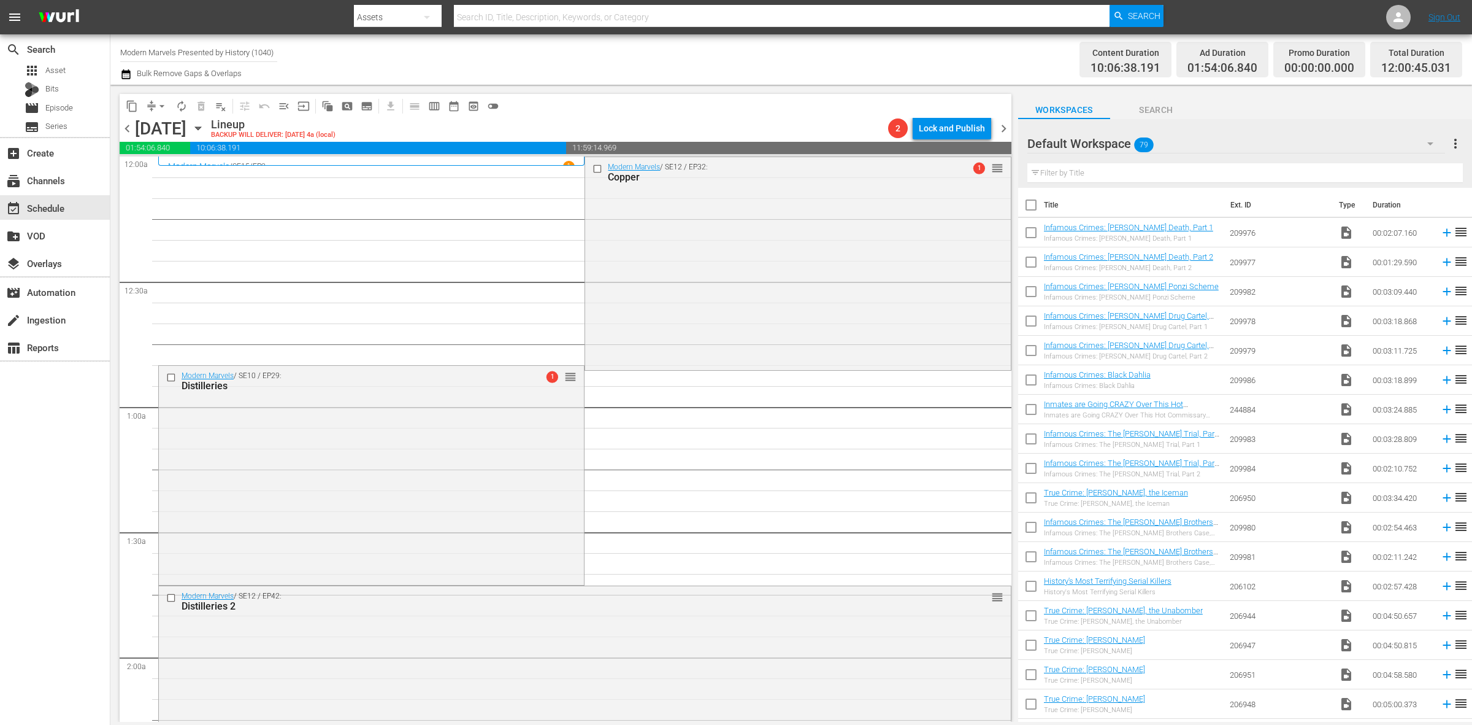
click at [769, 48] on div "Channel Title Modern Marvels Presented by History (1040) Bulk Remove Gaps & Ove…" at bounding box center [486, 59] width 732 height 44
click at [157, 104] on span "arrow_drop_down" at bounding box center [162, 106] width 12 height 12
click at [201, 130] on li "Align to Midnight" at bounding box center [162, 130] width 129 height 20
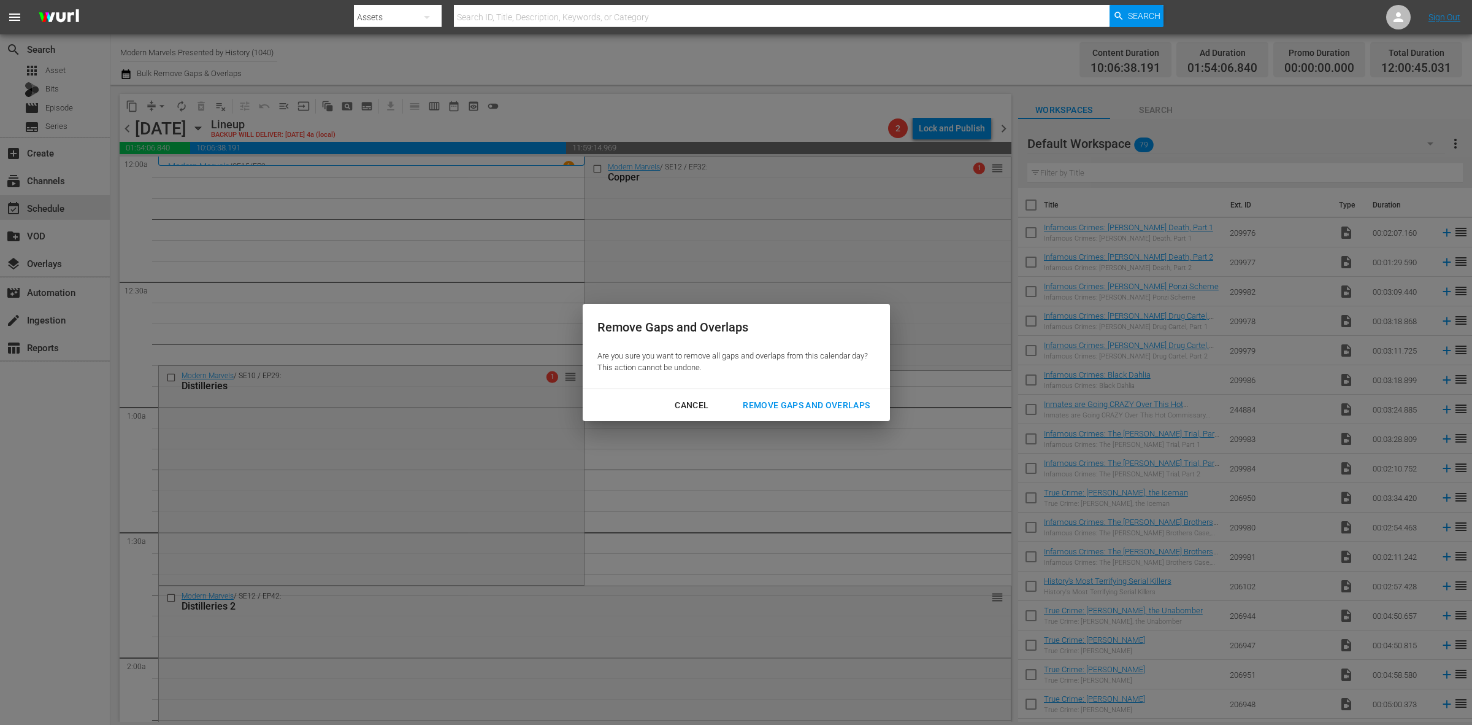
click at [827, 409] on div "Remove Gaps and Overlaps" at bounding box center [806, 405] width 147 height 15
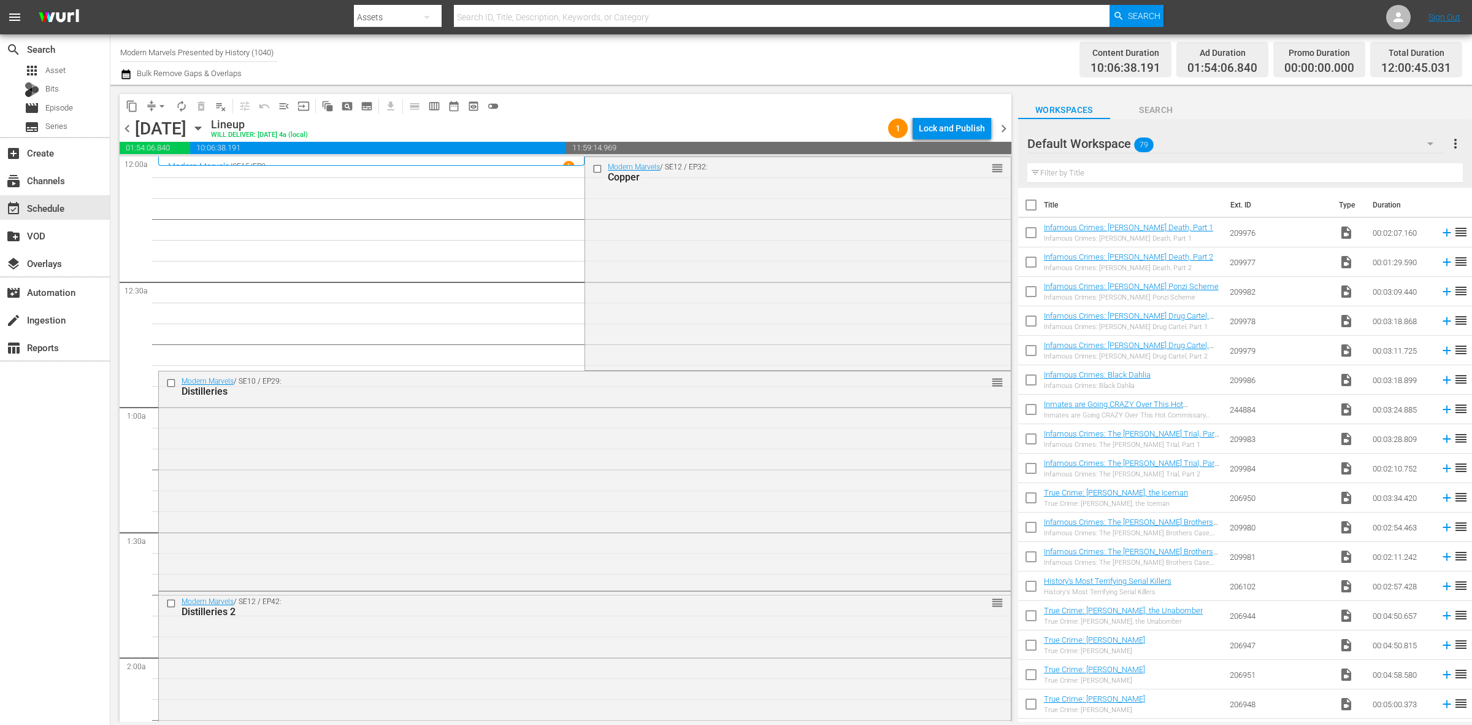
click at [835, 50] on div "Channel Title Modern Marvels Presented by History (1040) Bulk Remove Gaps & Ove…" at bounding box center [486, 59] width 732 height 44
click at [629, 274] on div "Modern Marvels / SE12 / EP32: Copper reorder" at bounding box center [797, 262] width 425 height 211
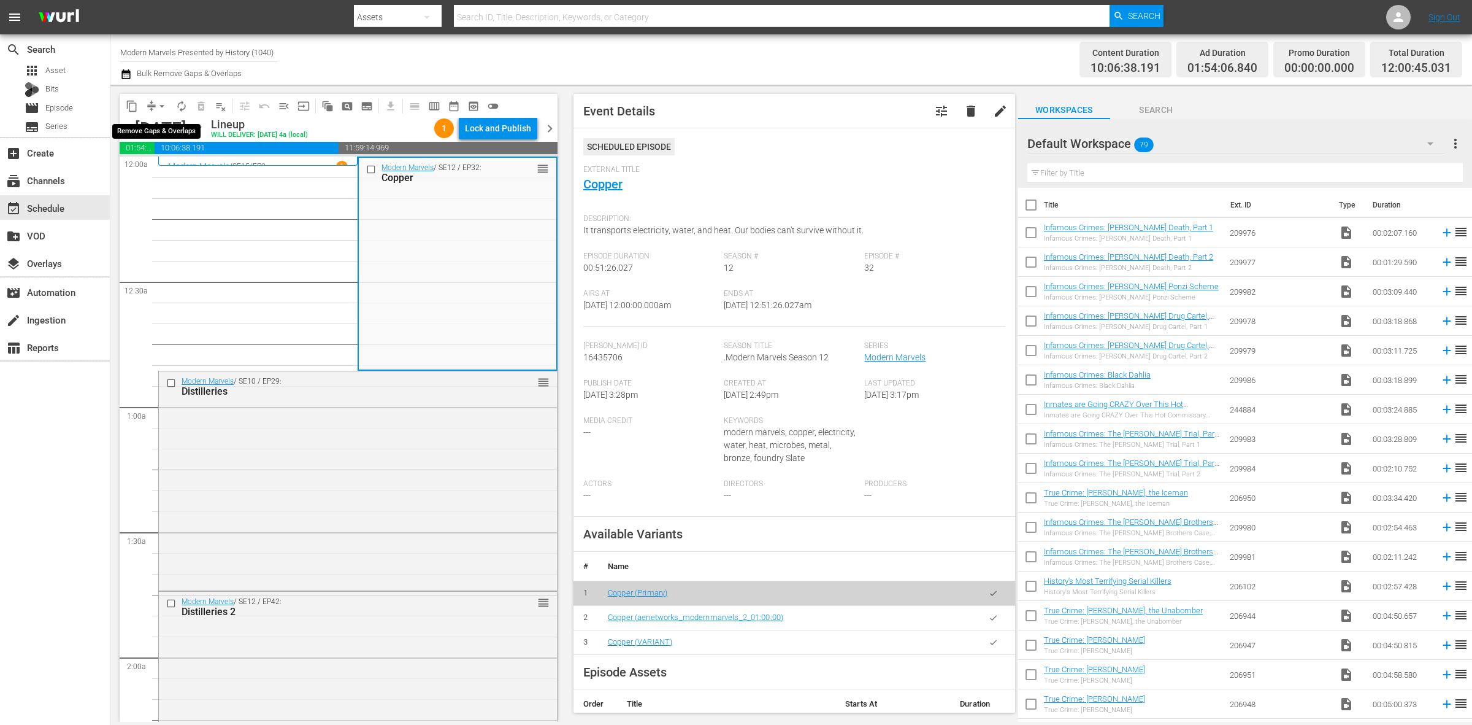
click at [166, 103] on span "arrow_drop_down" at bounding box center [162, 106] width 12 height 12
click at [188, 134] on li "Align to Midnight" at bounding box center [162, 130] width 129 height 20
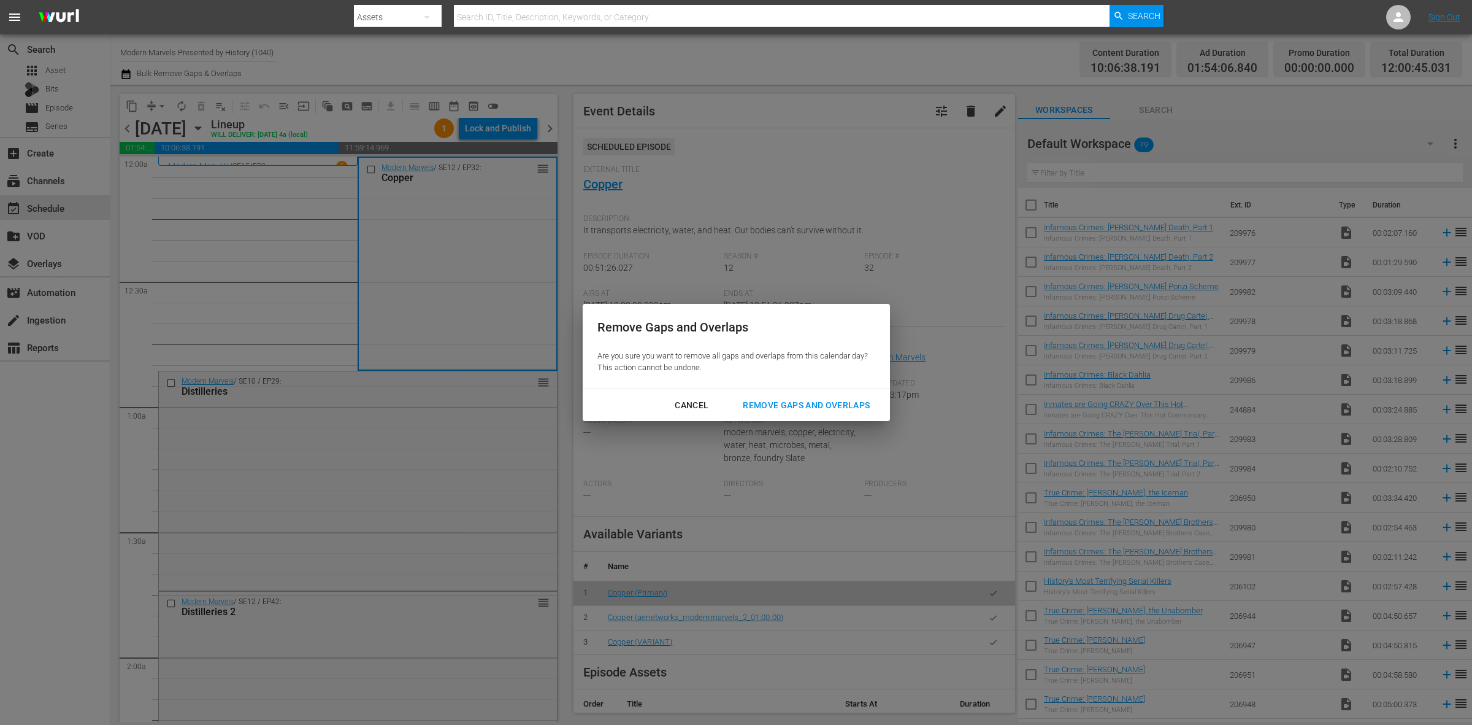
click at [788, 387] on div "Remove Gaps and Overlaps Are you sure you want to remove all gaps and overlaps …" at bounding box center [736, 346] width 307 height 85
click at [793, 406] on div "Remove Gaps and Overlaps" at bounding box center [806, 405] width 147 height 15
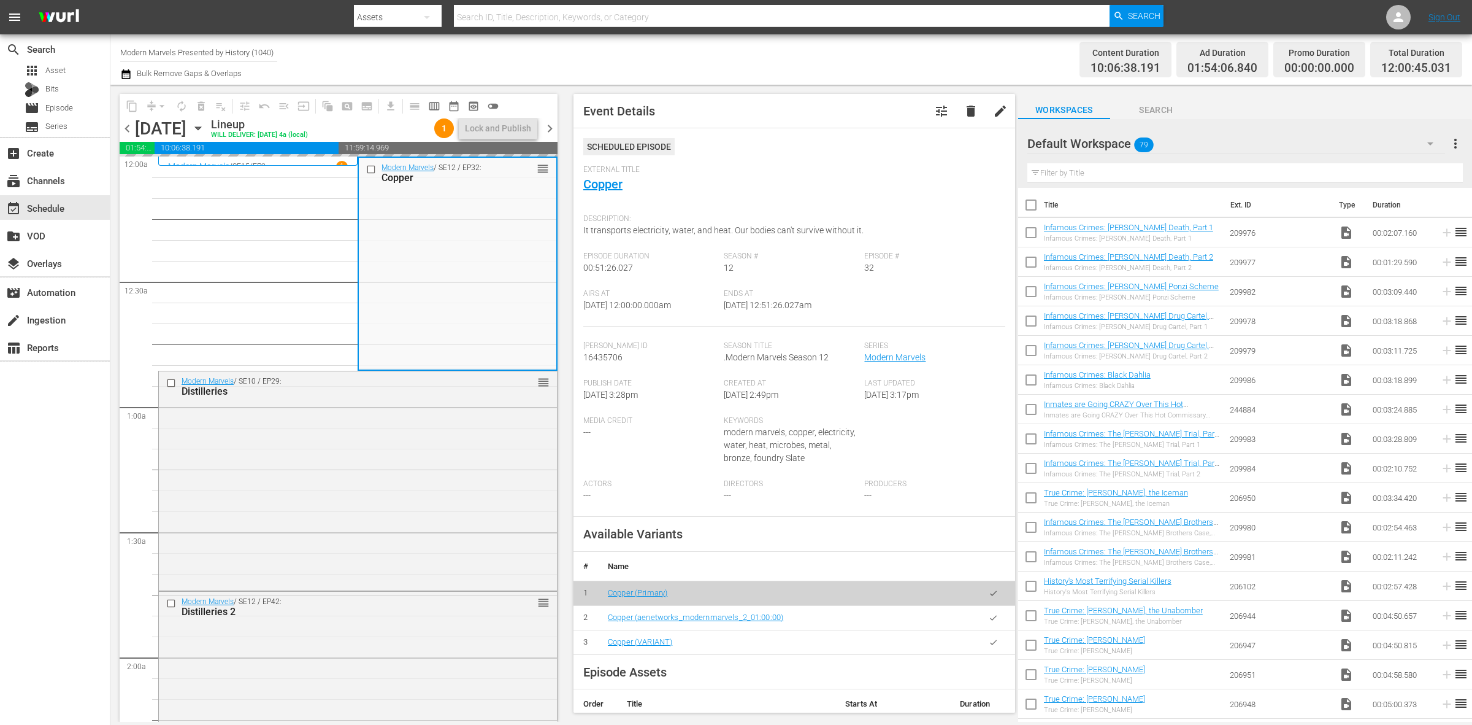
click at [726, 39] on div "Channel Title Modern Marvels Presented by History (1040) Bulk Remove Gaps & Ove…" at bounding box center [486, 59] width 732 height 44
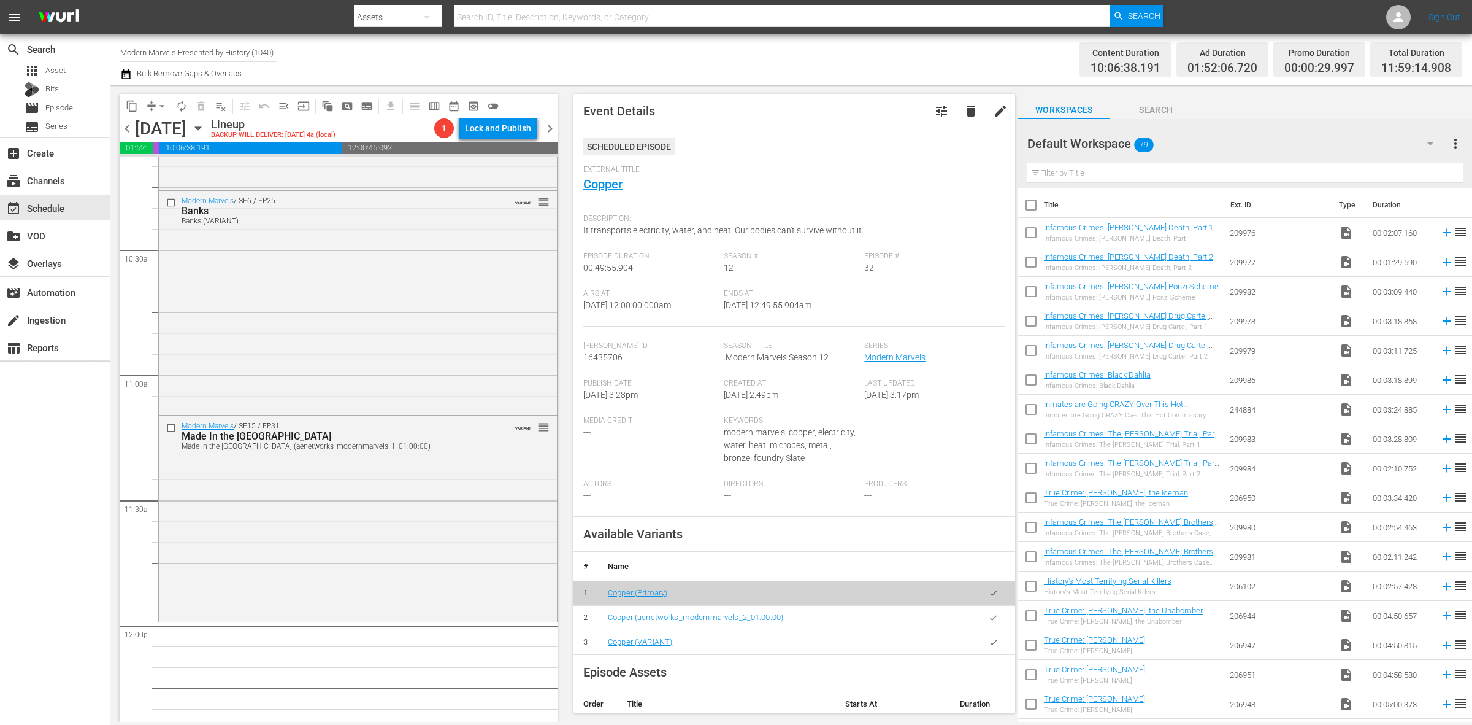
scroll to position [2531, 0]
click at [339, 503] on div "Modern Marvels / SE15 / EP31: Made In the USA Made In the USA (aenetworks_moder…" at bounding box center [358, 521] width 398 height 203
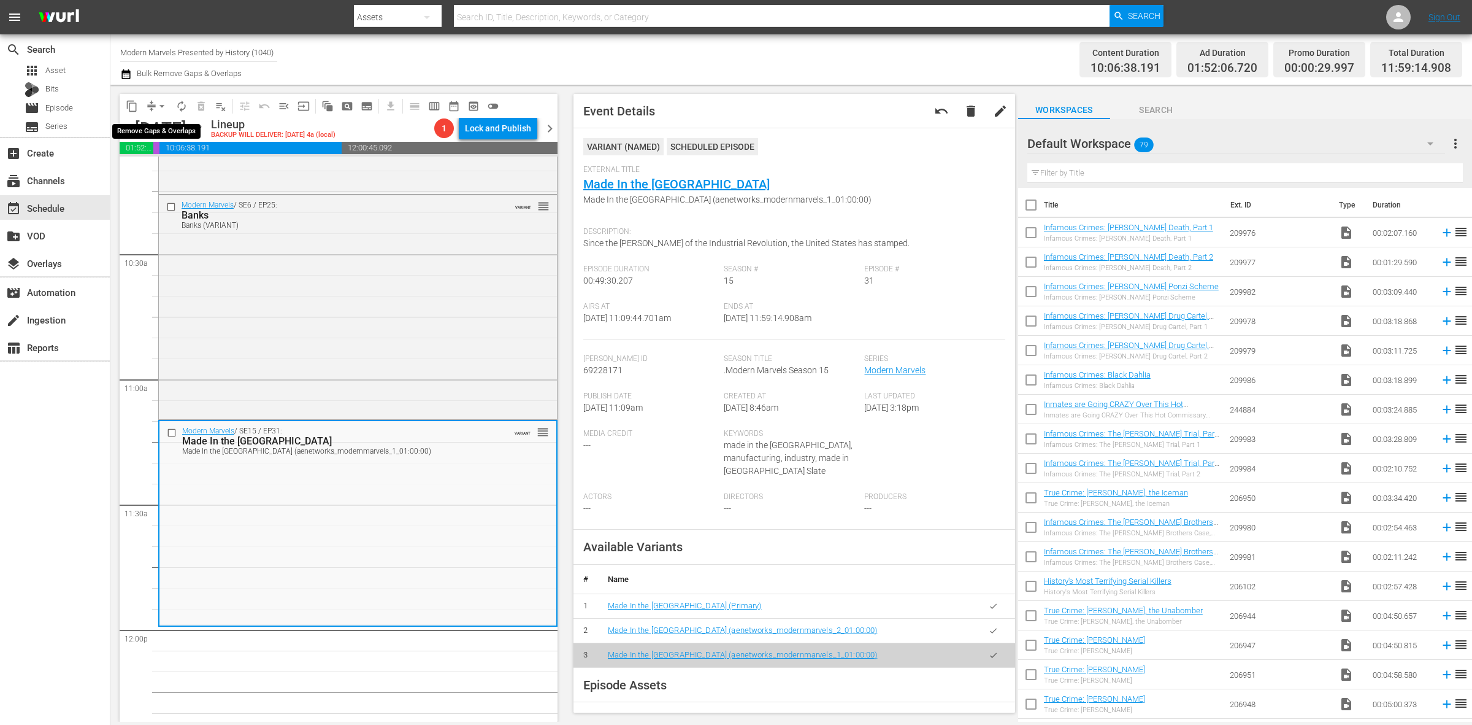
click at [164, 103] on span "arrow_drop_down" at bounding box center [162, 106] width 12 height 12
click at [158, 136] on li "Align to Midnight" at bounding box center [162, 130] width 129 height 20
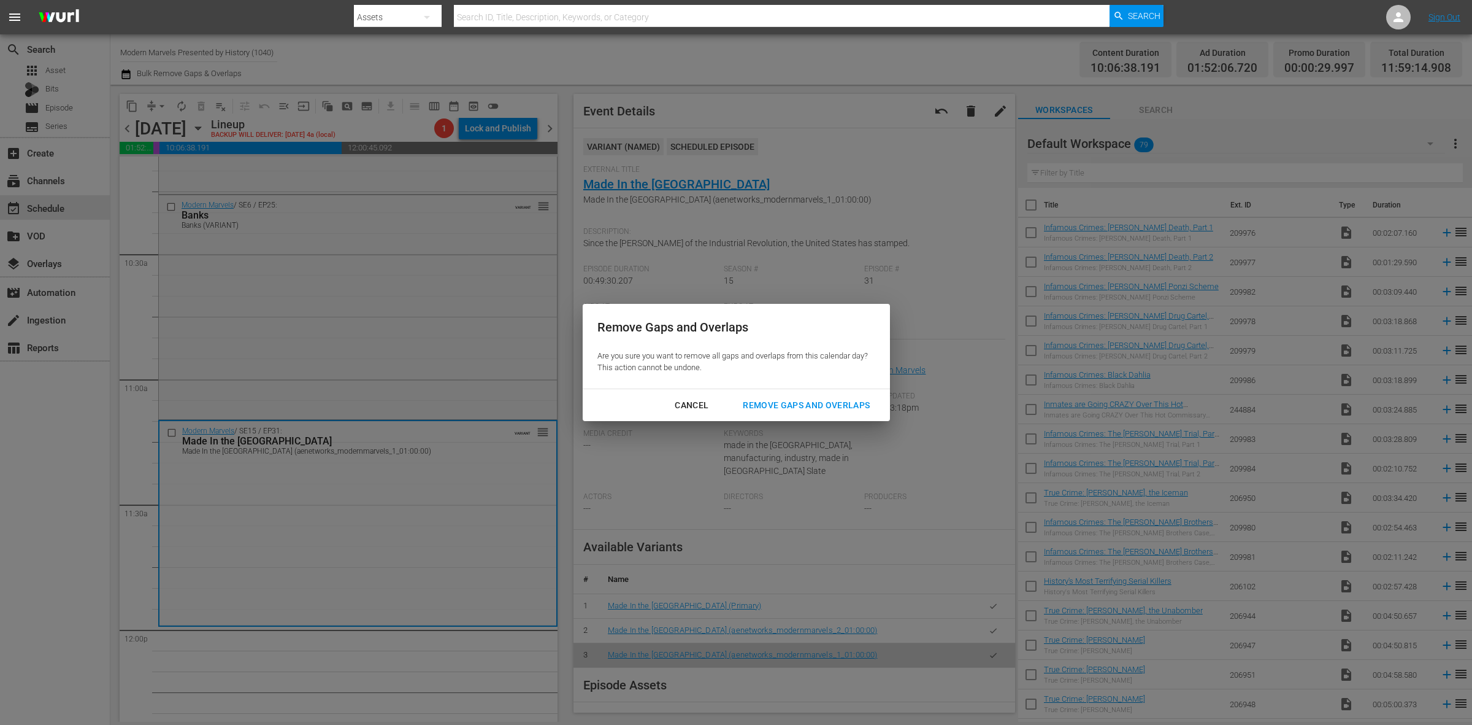
click at [809, 393] on div "Cancel Remove Gaps and Overlaps" at bounding box center [736, 405] width 307 height 33
click at [827, 398] on div "Remove Gaps and Overlaps" at bounding box center [806, 405] width 147 height 15
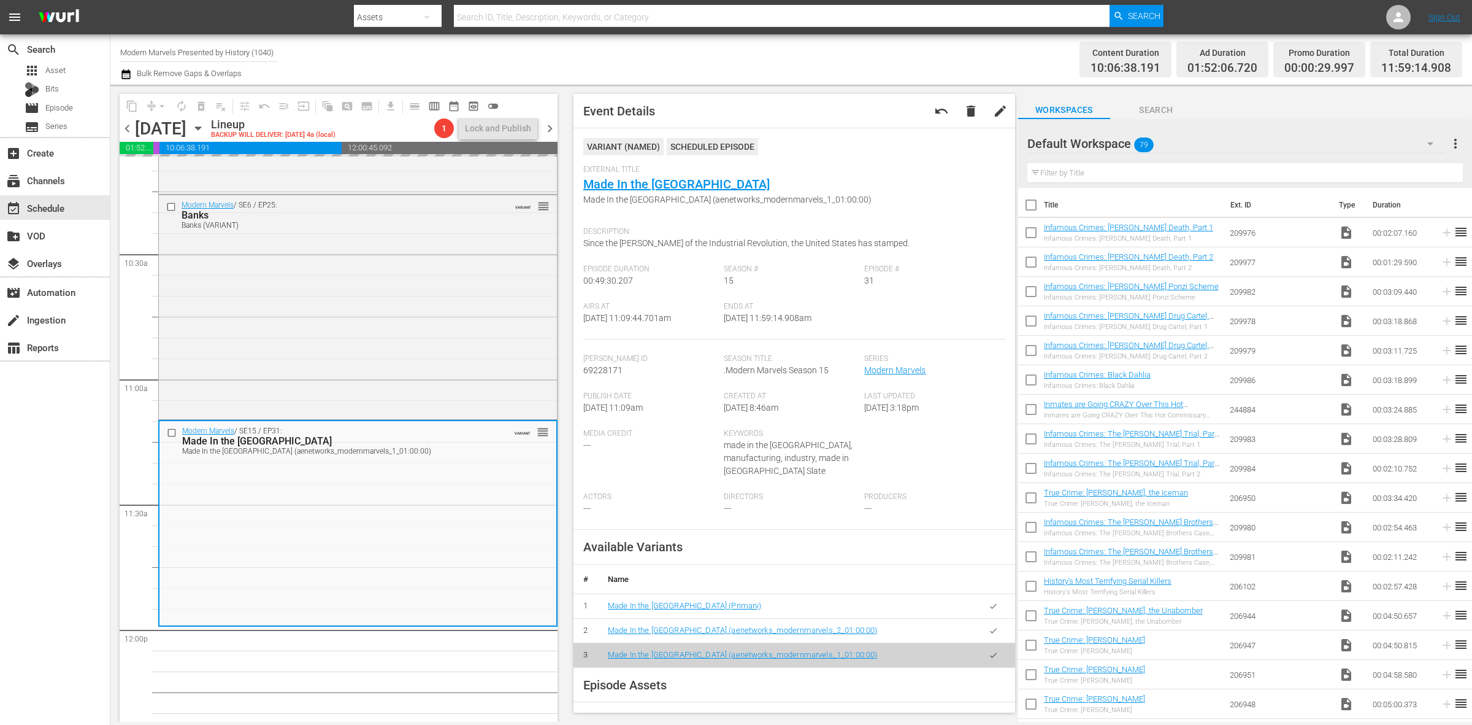
click at [799, 64] on div "Channel Title Modern Marvels Presented by History (1040) Bulk Remove Gaps & Ove…" at bounding box center [486, 59] width 732 height 44
click at [811, 44] on div "Channel Title Modern Marvels Presented by History (1040) Bulk Remove Gaps & Ove…" at bounding box center [486, 59] width 732 height 44
click at [164, 103] on span "arrow_drop_down" at bounding box center [162, 106] width 12 height 12
click at [175, 124] on li "Align to Midnight" at bounding box center [162, 130] width 129 height 20
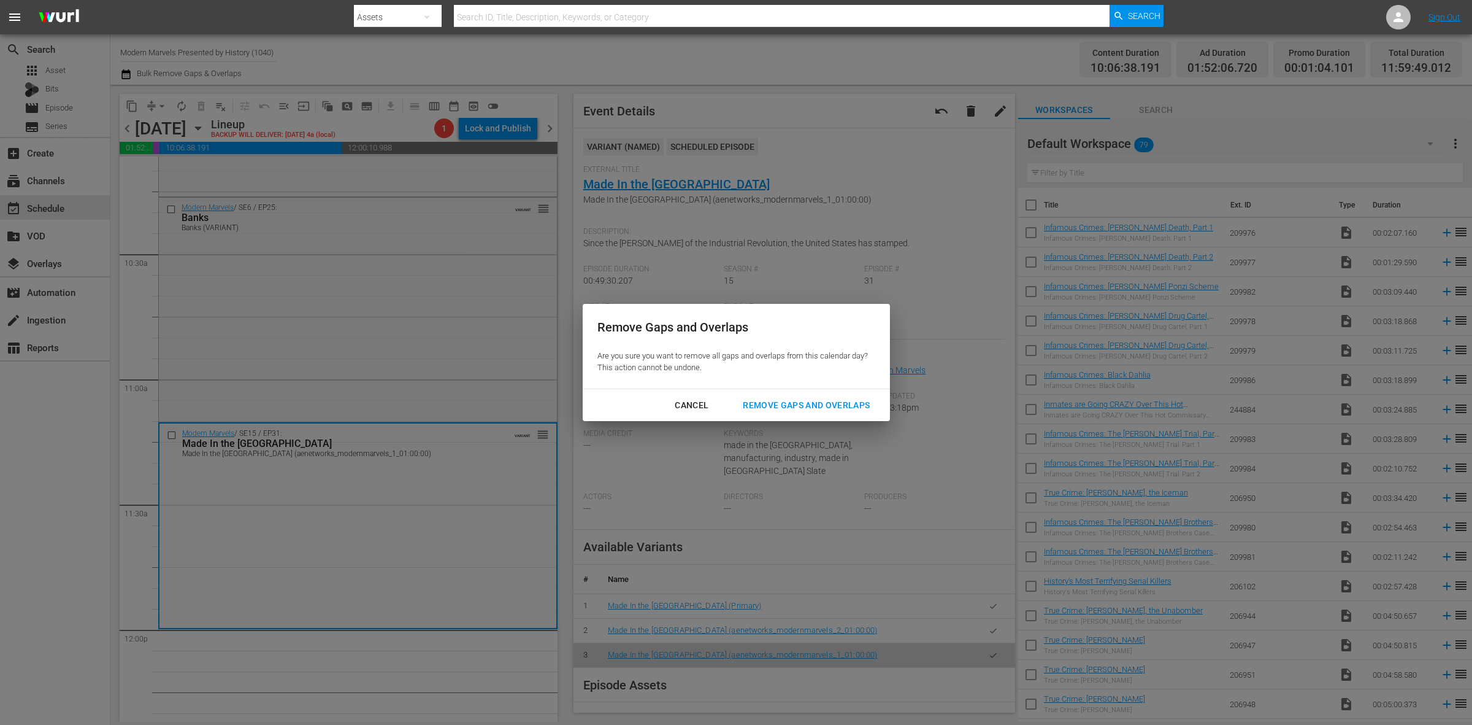
click at [827, 397] on button "Remove Gaps and Overlaps" at bounding box center [806, 405] width 156 height 23
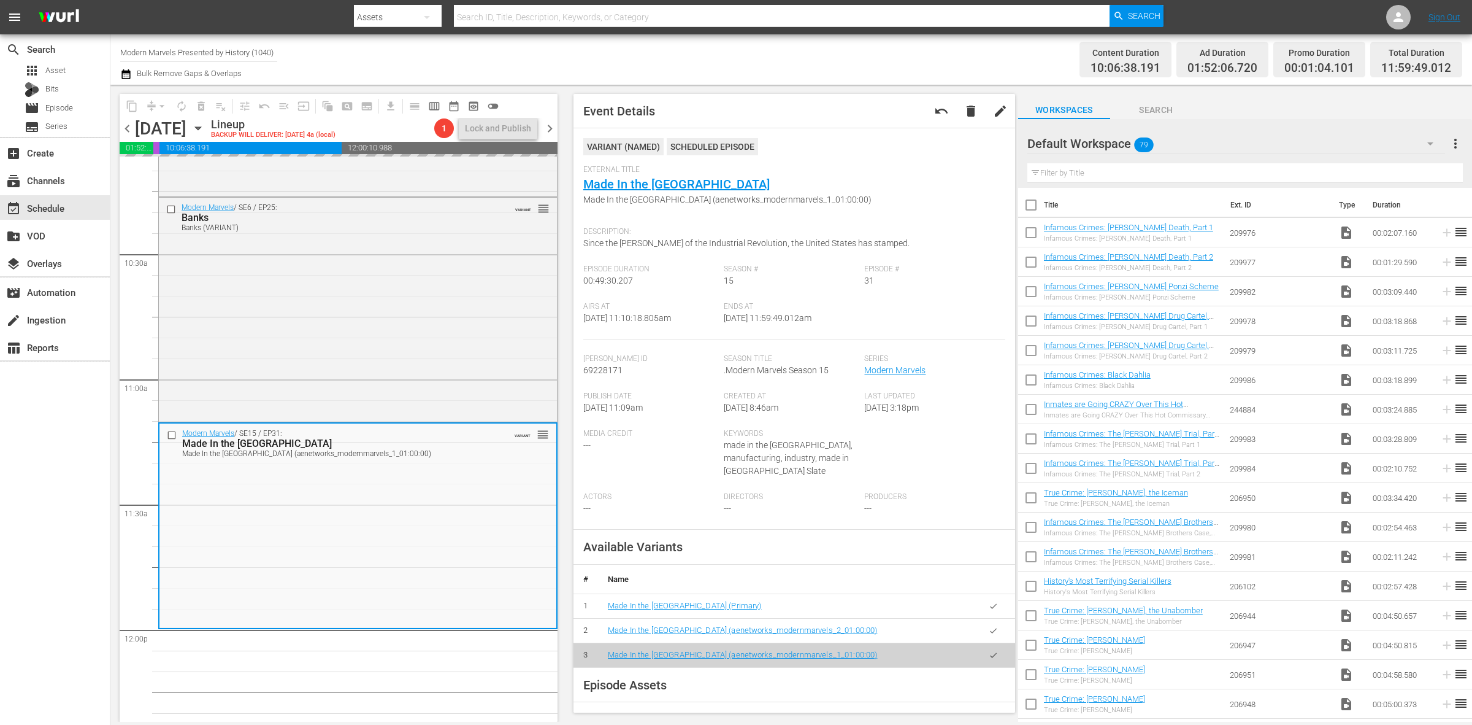
click at [1229, 9] on nav "menu Search By Assets Search ID, Title, Description, Keywords, or Category Sear…" at bounding box center [736, 17] width 1472 height 34
click at [164, 102] on span "arrow_drop_down" at bounding box center [162, 106] width 12 height 12
click at [158, 129] on li "Align to Midnight" at bounding box center [162, 130] width 129 height 20
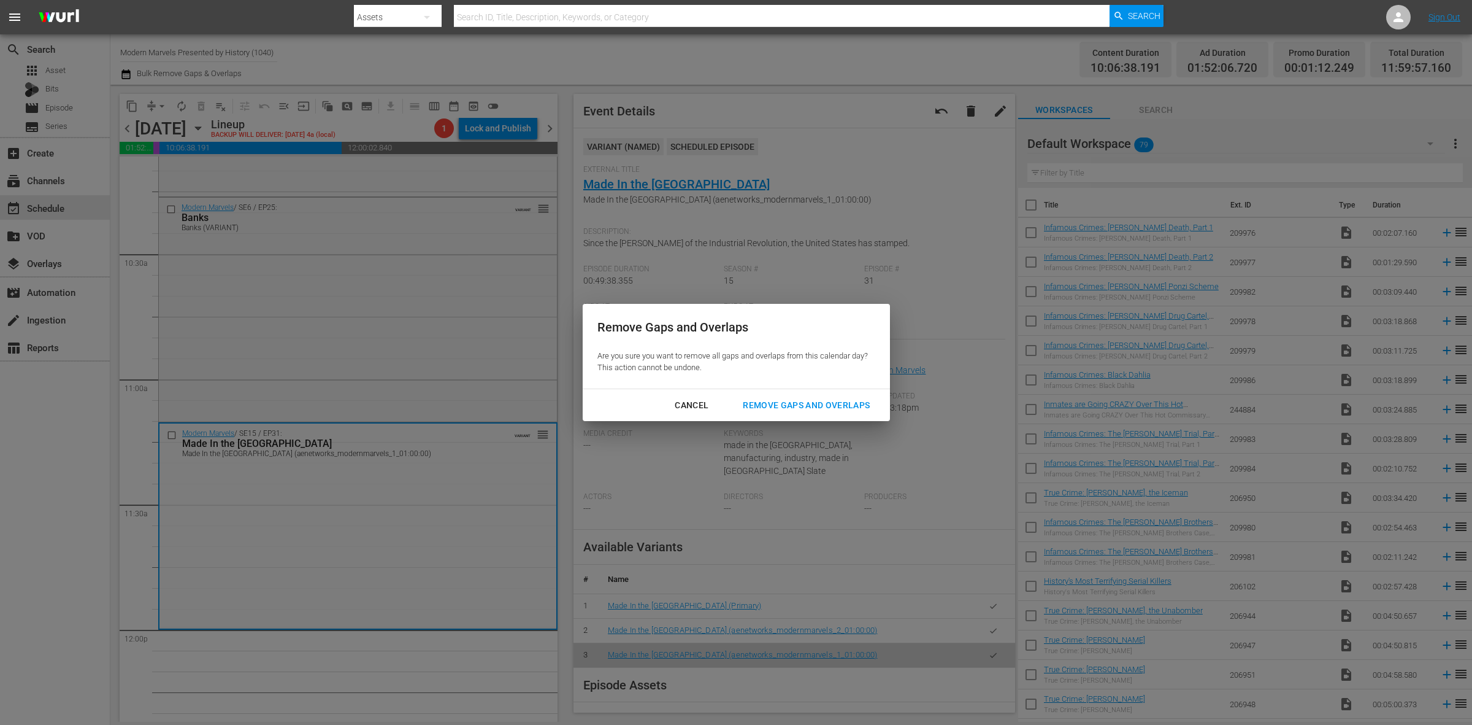
click at [811, 400] on div "Remove Gaps and Overlaps" at bounding box center [806, 405] width 147 height 15
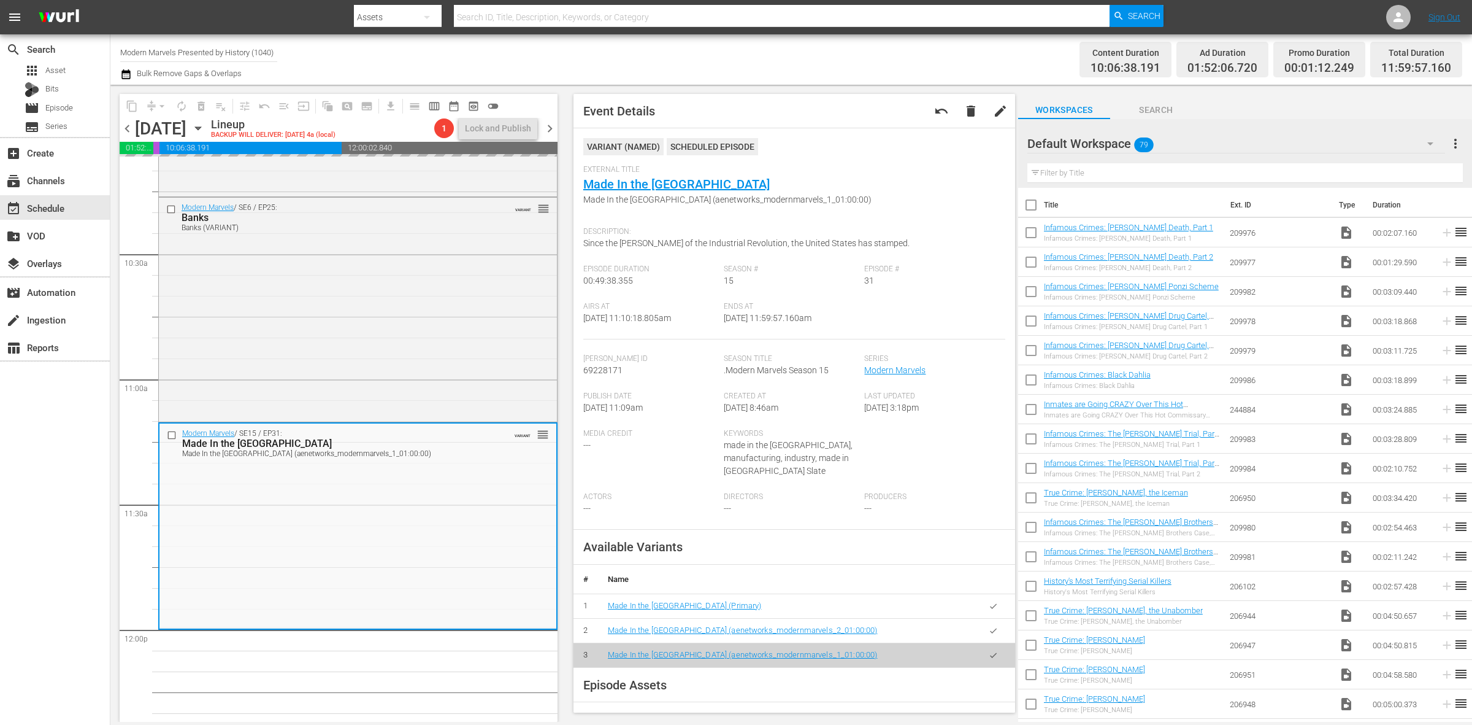
click at [783, 59] on div "Channel Title Modern Marvels Presented by History (1040) Bulk Remove Gaps & Ove…" at bounding box center [486, 59] width 732 height 44
click at [853, 47] on div "Content Duration 10:06:38.191 Ad Duration 01:52:06.720 Promo Duration 00:01:15.…" at bounding box center [1157, 59] width 610 height 44
click at [178, 102] on span "autorenew_outlined" at bounding box center [181, 106] width 12 height 12
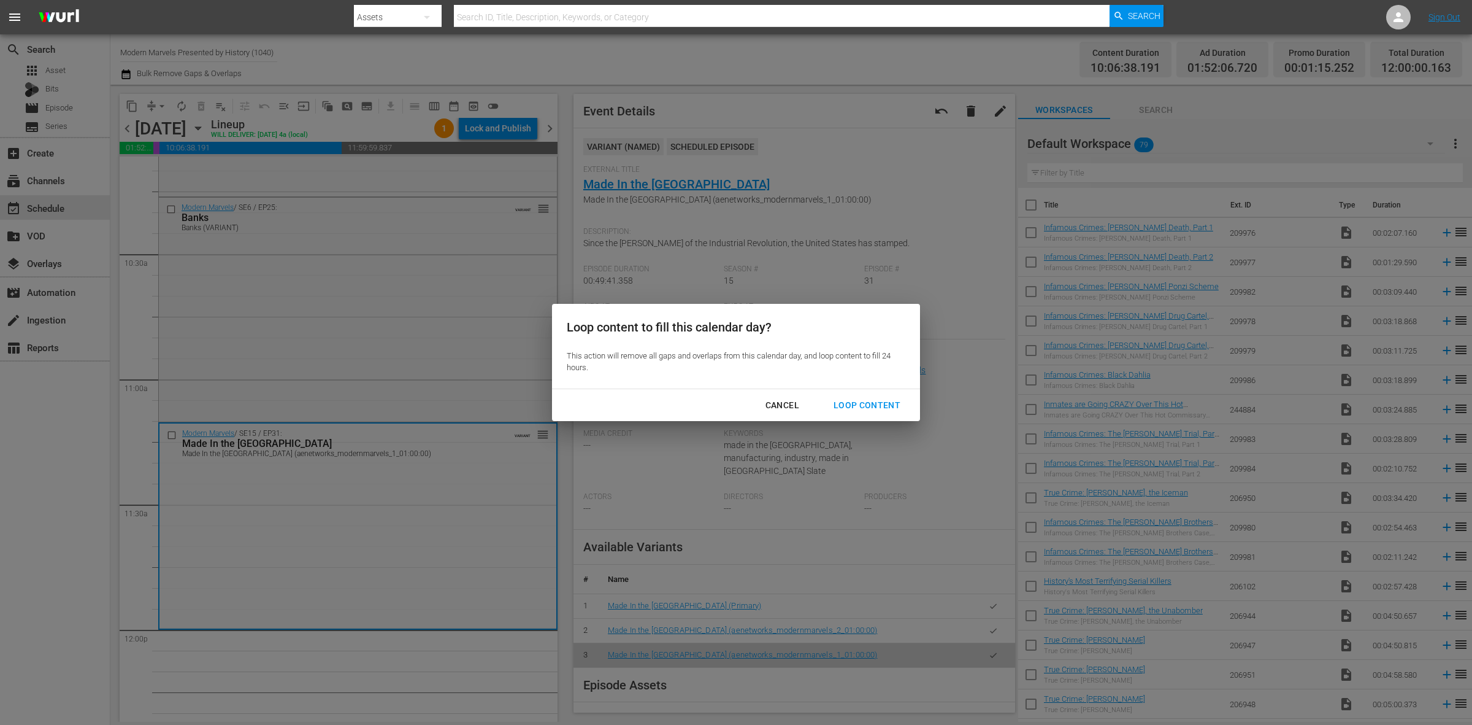
click at [862, 399] on div "Loop Content" at bounding box center [867, 405] width 86 height 15
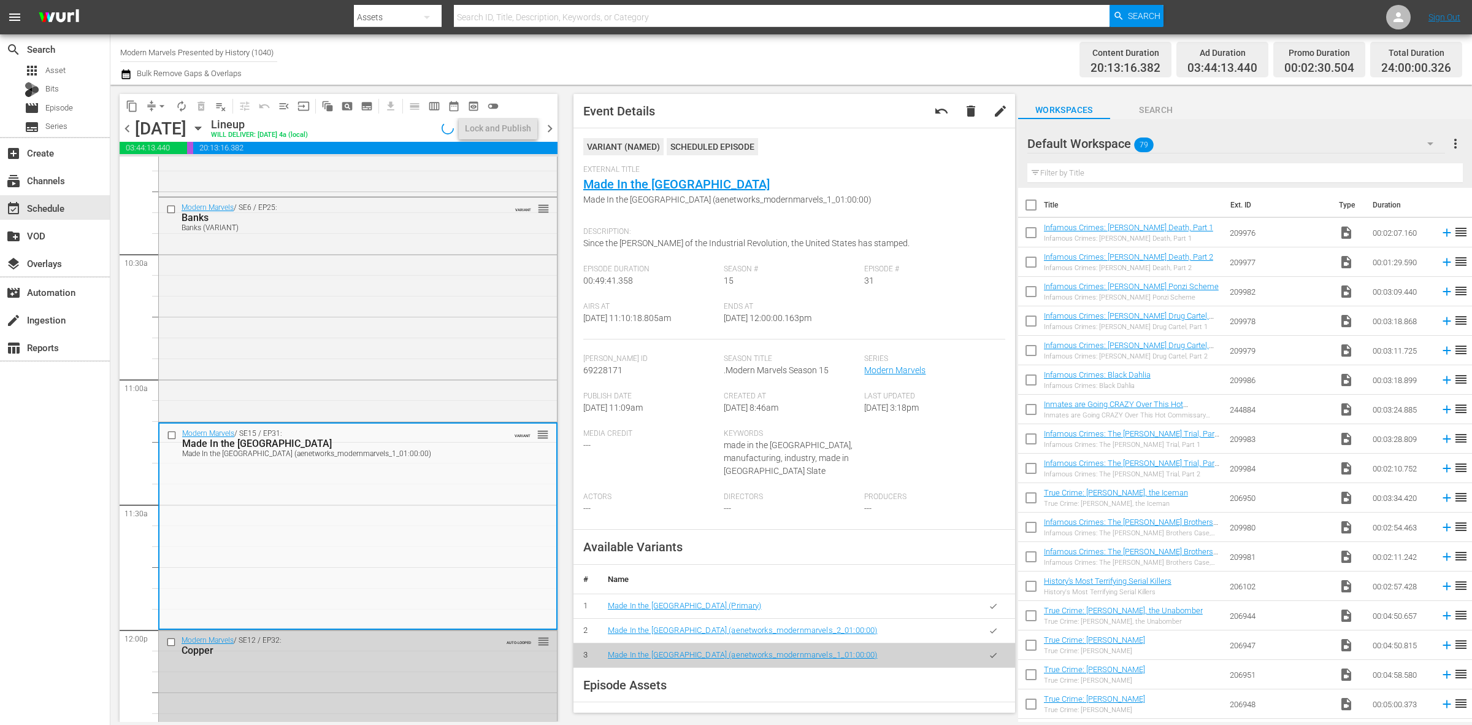
click at [777, 52] on div "Channel Title Modern Marvels Presented by History (1040) Bulk Remove Gaps & Ove…" at bounding box center [486, 59] width 732 height 44
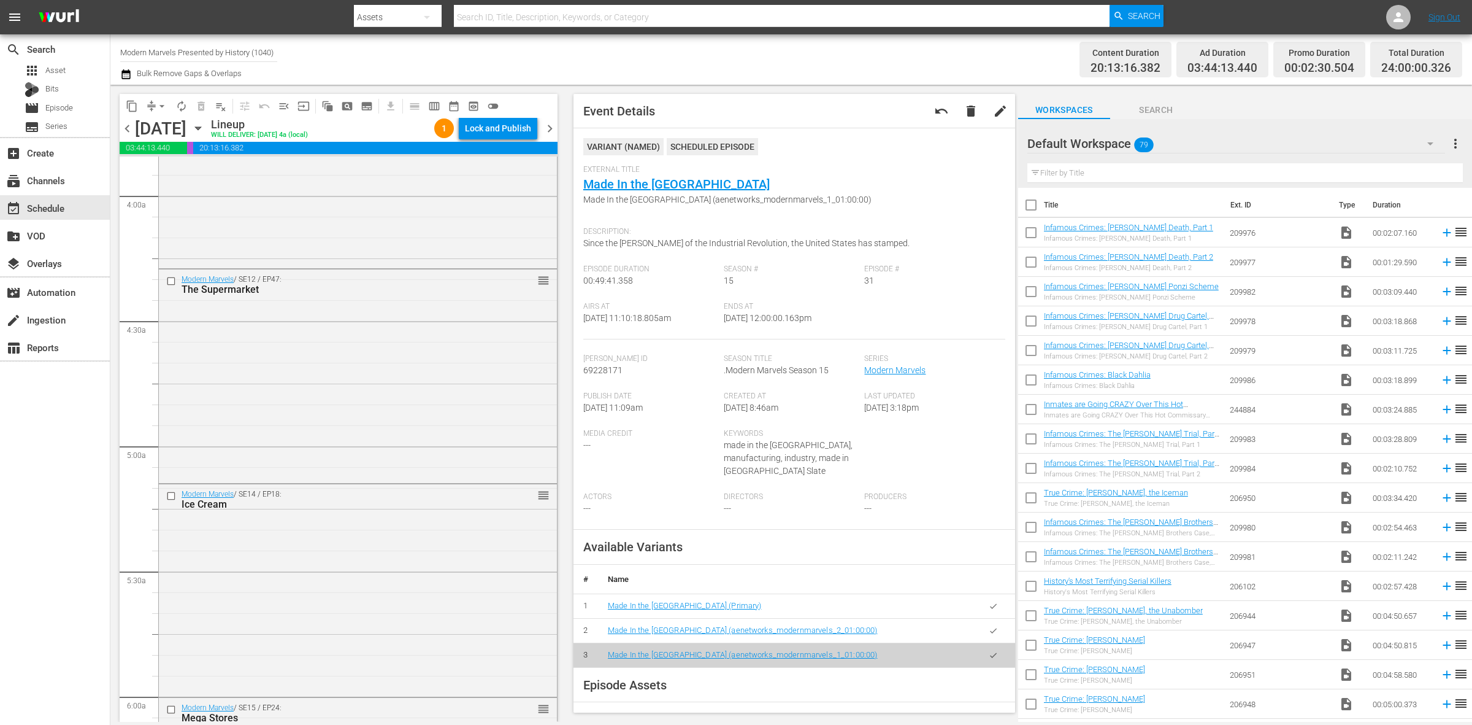
scroll to position [0, 0]
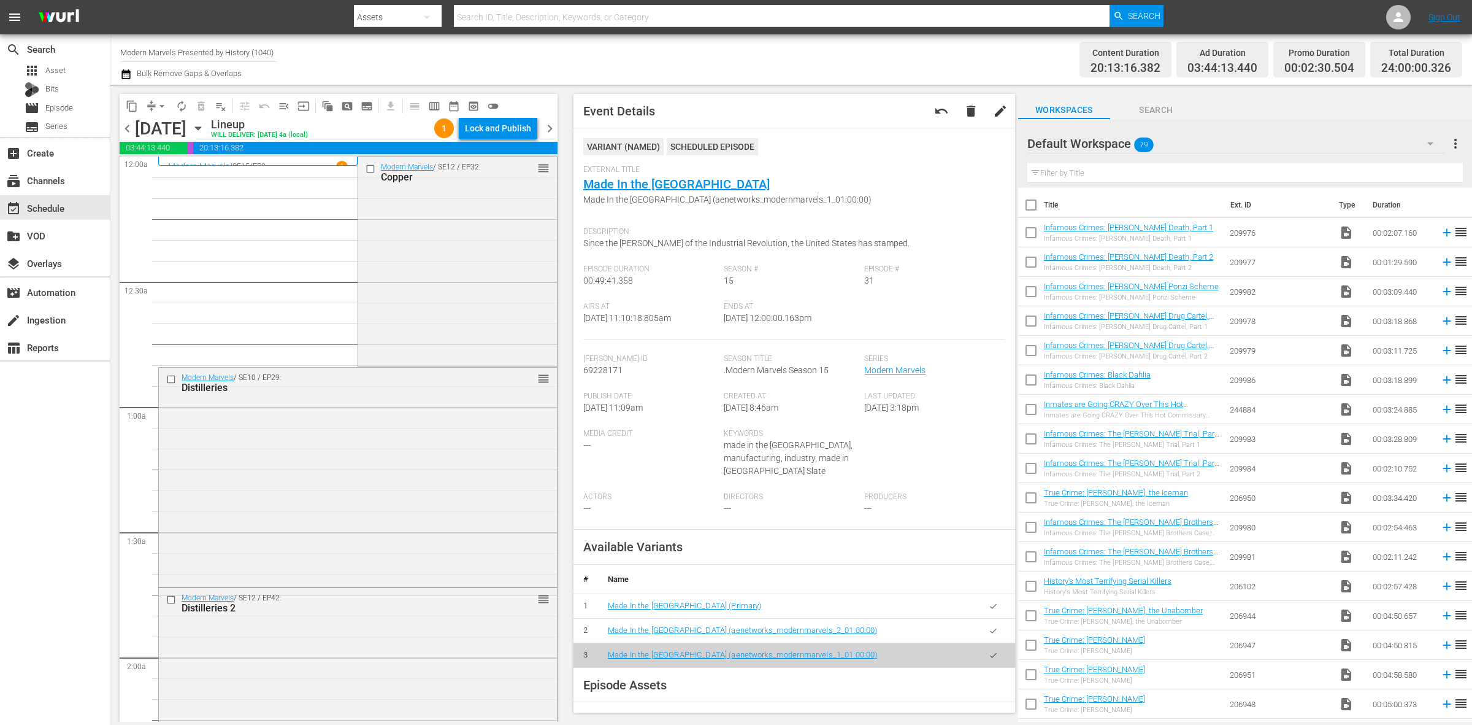
click at [675, 53] on div "Channel Title Modern Marvels Presented by History (1040) Bulk Remove Gaps & Ove…" at bounding box center [486, 59] width 732 height 44
click at [488, 123] on div "Lock and Publish" at bounding box center [498, 128] width 66 height 22
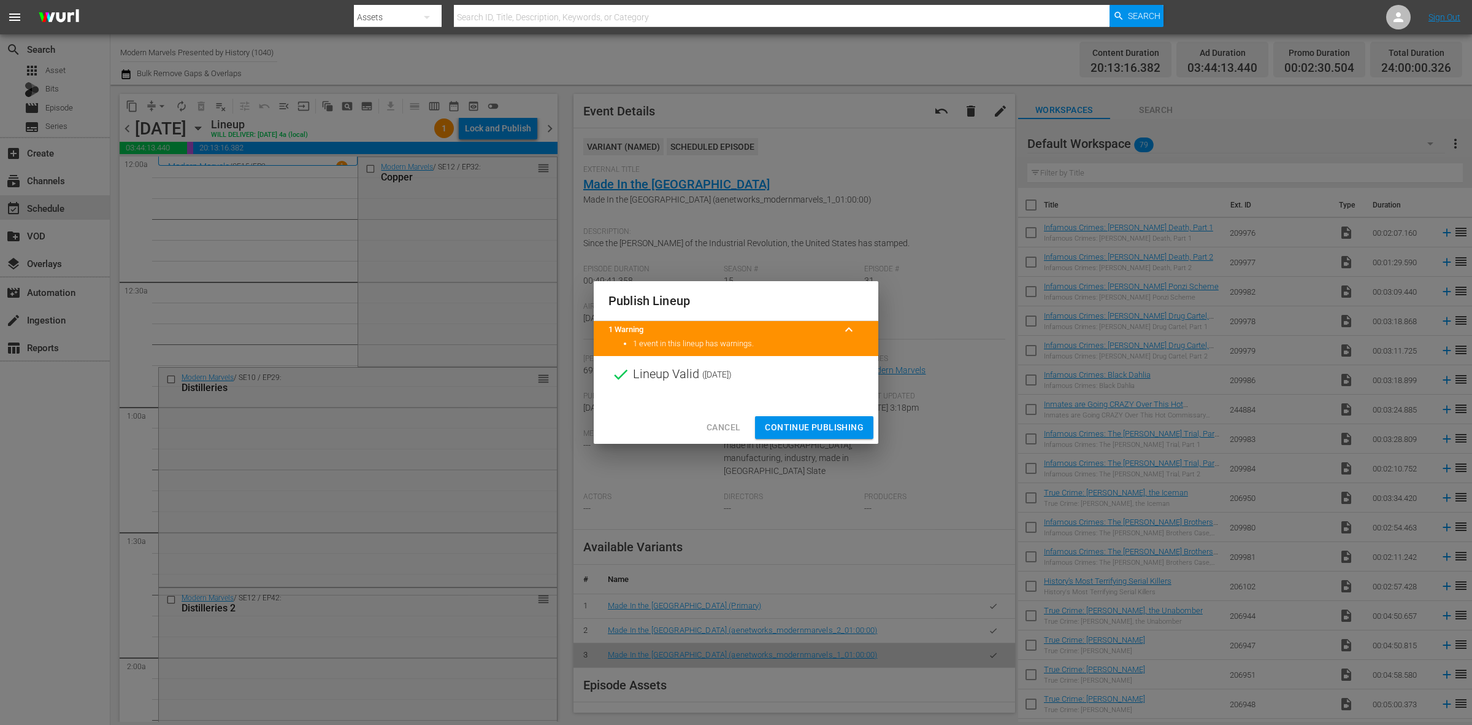
click at [831, 427] on span "Continue Publishing" at bounding box center [814, 427] width 99 height 15
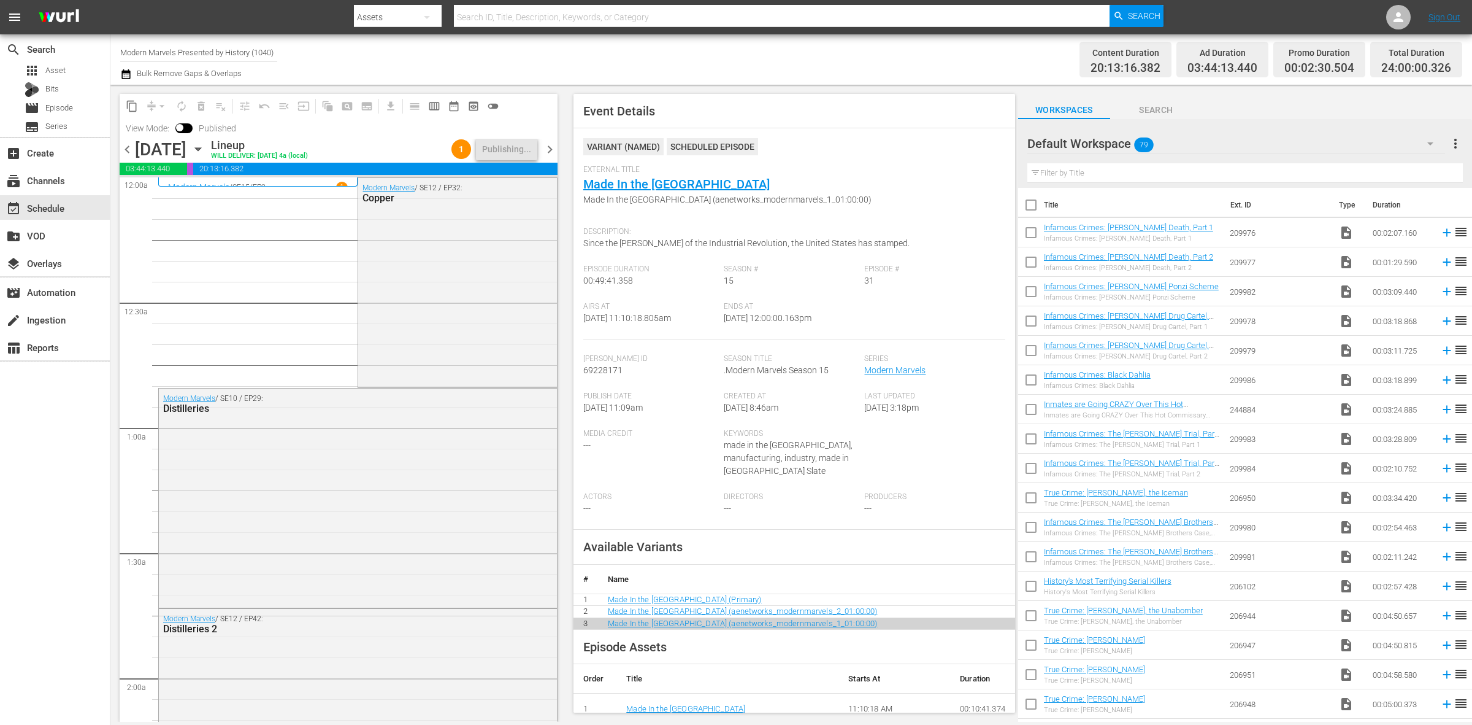
click at [721, 56] on div "Channel Title Modern Marvels Presented by History (1040) Bulk Remove Gaps & Ove…" at bounding box center [486, 59] width 732 height 44
drag, startPoint x: 758, startPoint y: 56, endPoint x: 766, endPoint y: 49, distance: 10.4
click at [759, 56] on div "Channel Title Modern Marvels Presented by History (1040) Bulk Remove Gaps & Ove…" at bounding box center [486, 59] width 732 height 44
click at [769, 52] on div "Channel Title Modern Marvels Presented by History (1040) Bulk Remove Gaps & Ove…" at bounding box center [486, 59] width 732 height 44
click at [786, 53] on div "Channel Title Modern Marvels Presented by History (1040) Bulk Remove Gaps & Ove…" at bounding box center [486, 59] width 732 height 44
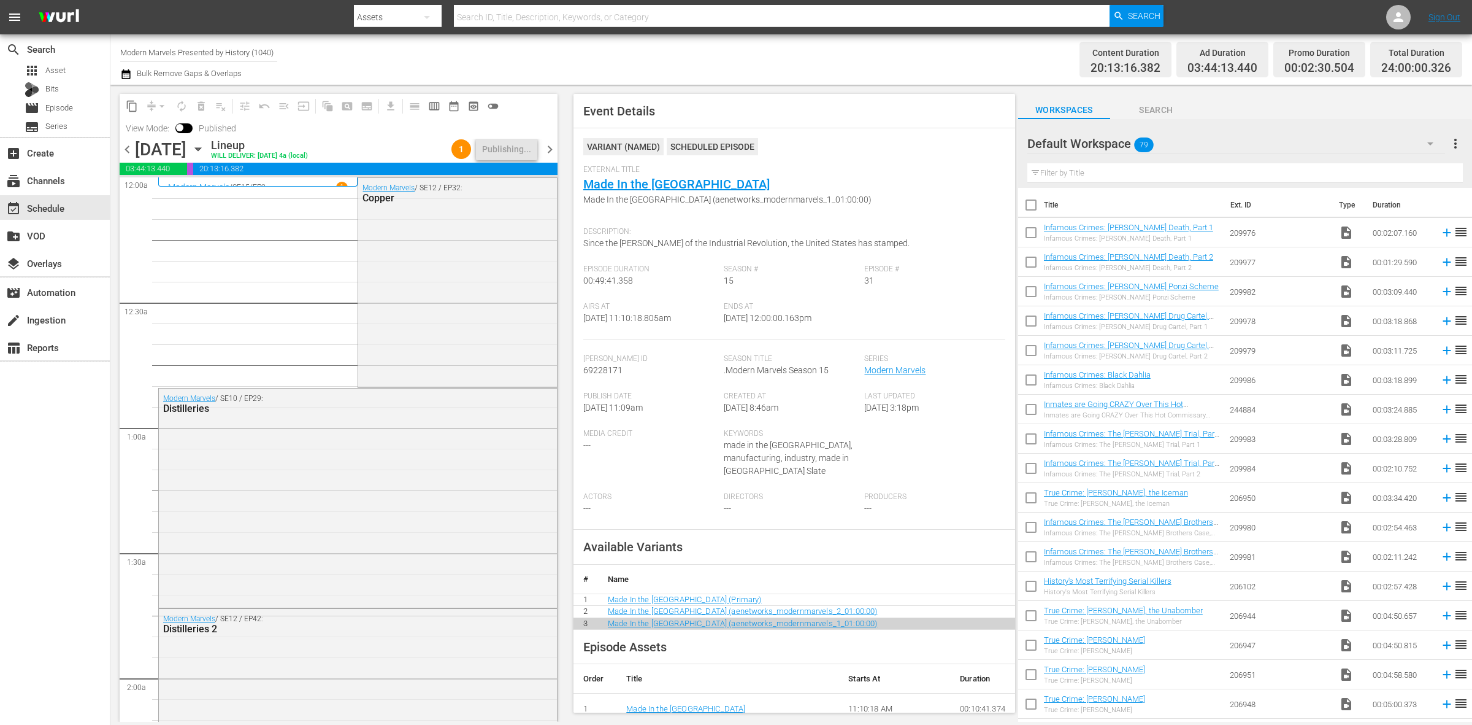
click at [734, 60] on div "Channel Title Modern Marvels Presented by History (1040) Bulk Remove Gaps & Ove…" at bounding box center [486, 59] width 732 height 44
click at [780, 63] on div "Channel Title Modern Marvels Presented by History (1040) Bulk Remove Gaps & Ove…" at bounding box center [486, 59] width 732 height 44
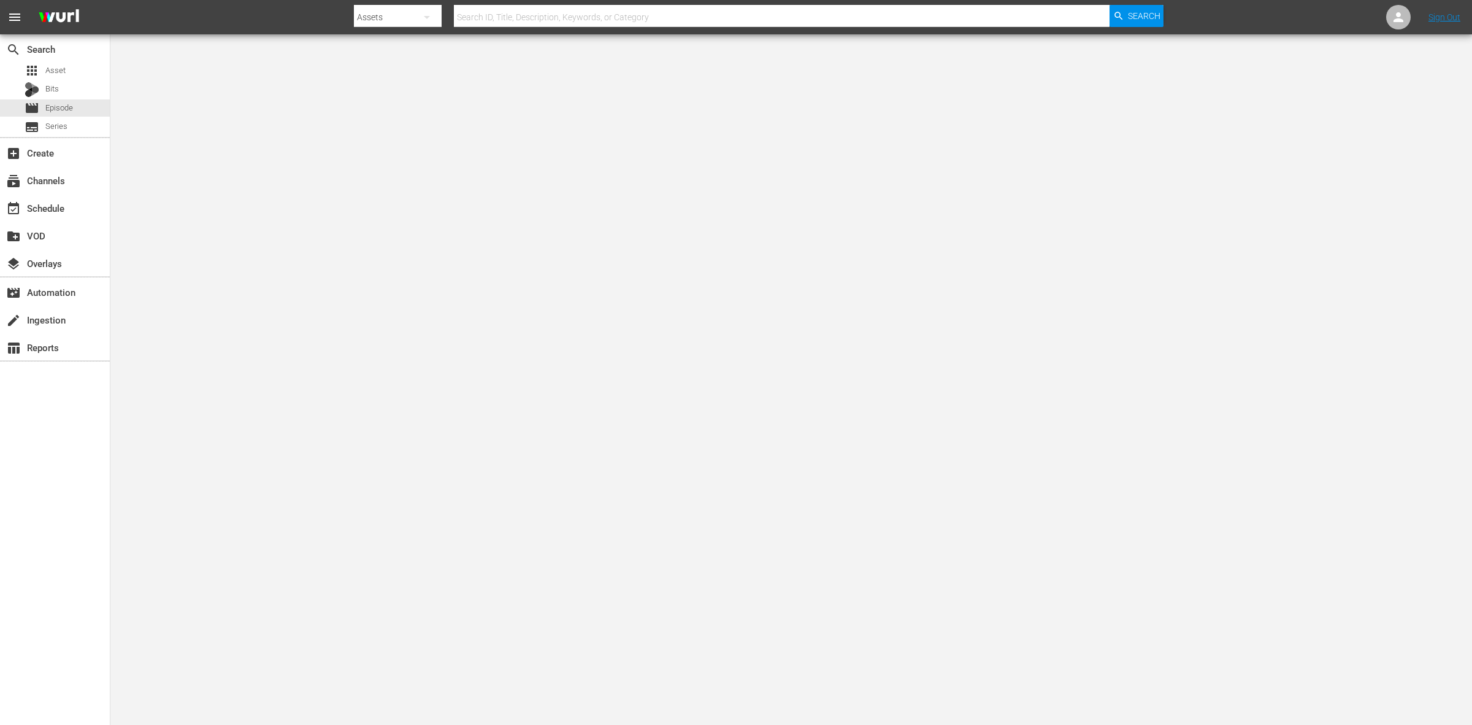
click at [262, 5] on nav "menu Search By Assets Search ID, Title, Description, Keywords, or Category Sear…" at bounding box center [736, 17] width 1472 height 34
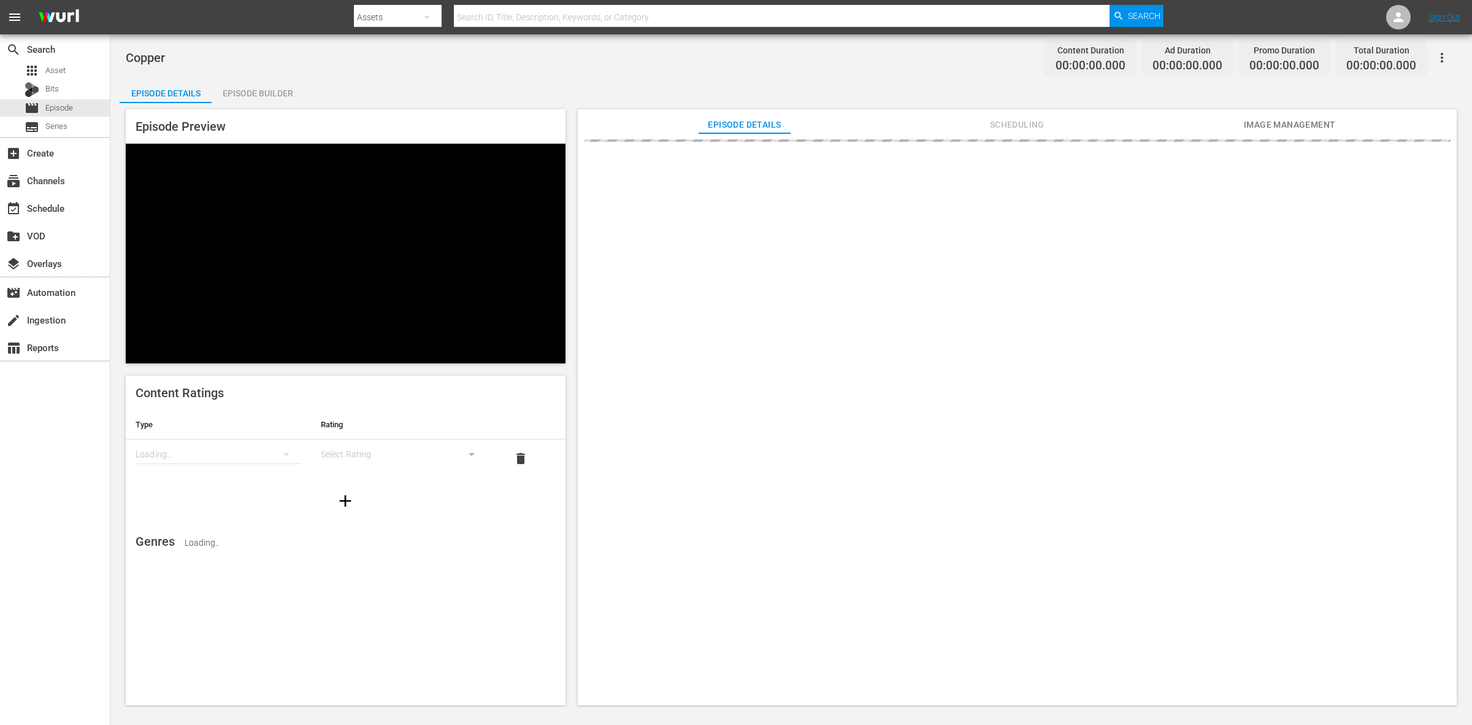
click at [280, 13] on nav "menu Search By Assets Search ID, Title, Description, Keywords, or Category Sear…" at bounding box center [736, 17] width 1472 height 34
click at [517, 62] on div "Copper Content Duration 00:00:00.000 Ad Duration 00:00:00.000 Promo Duration 00…" at bounding box center [791, 58] width 1331 height 28
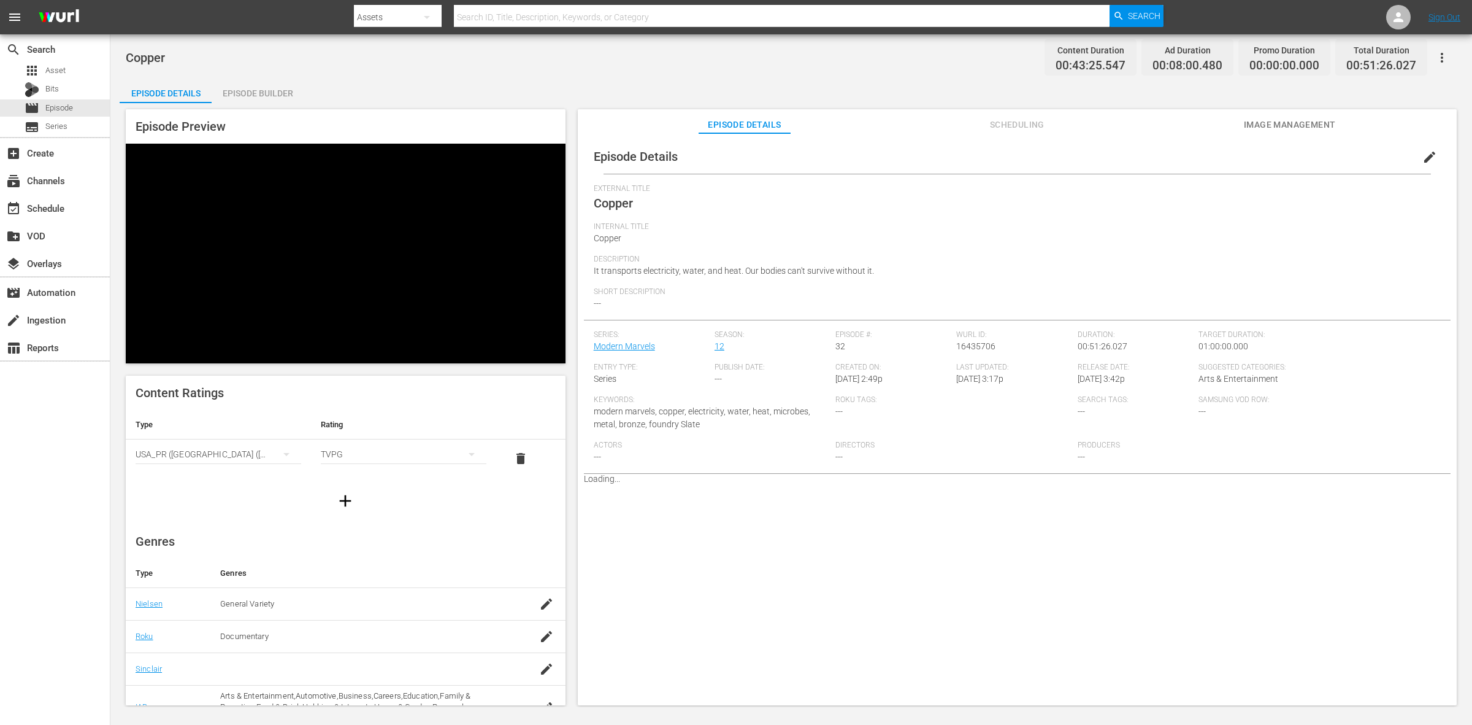
click at [279, 90] on div "Episode Builder" at bounding box center [258, 93] width 92 height 29
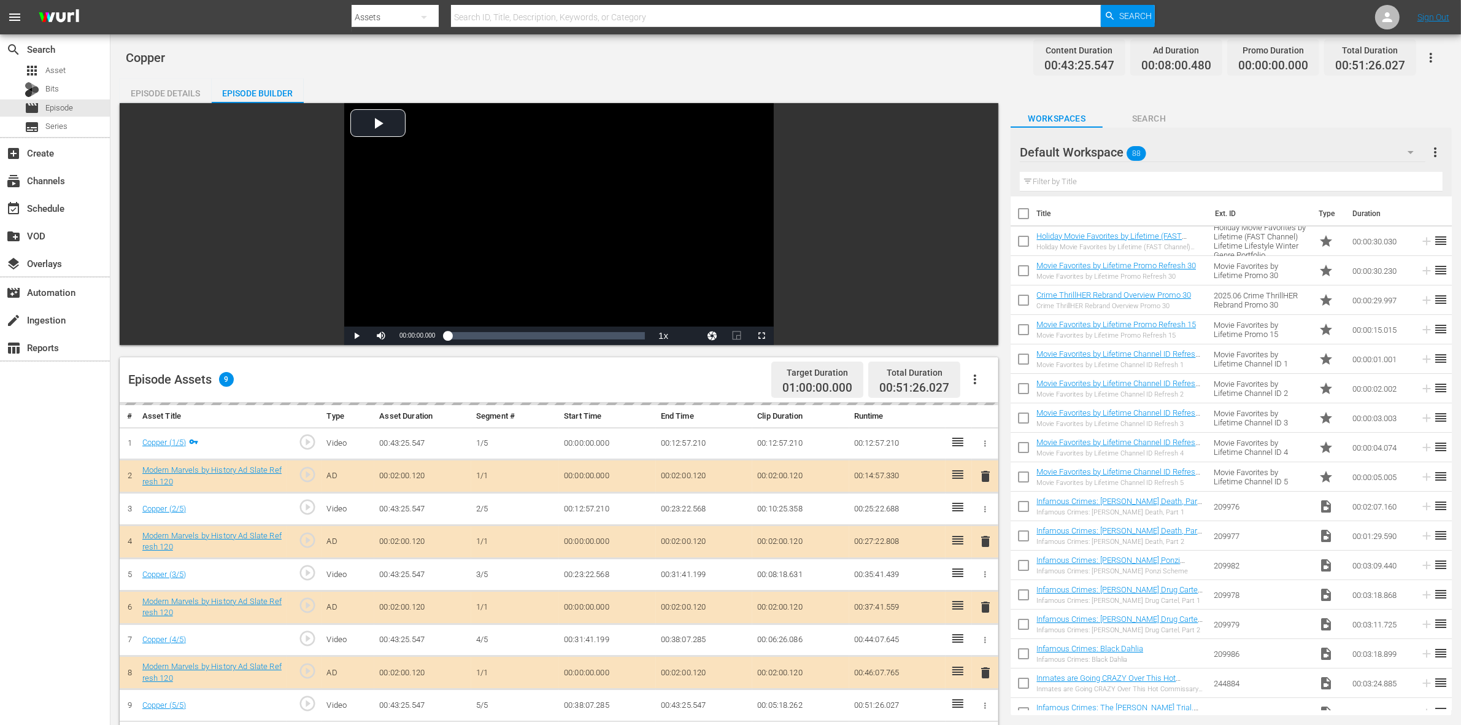
click at [464, 66] on div "Copper Content Duration 00:43:25.547 Ad Duration 00:08:00.480 Promo Duration 00…" at bounding box center [786, 58] width 1320 height 28
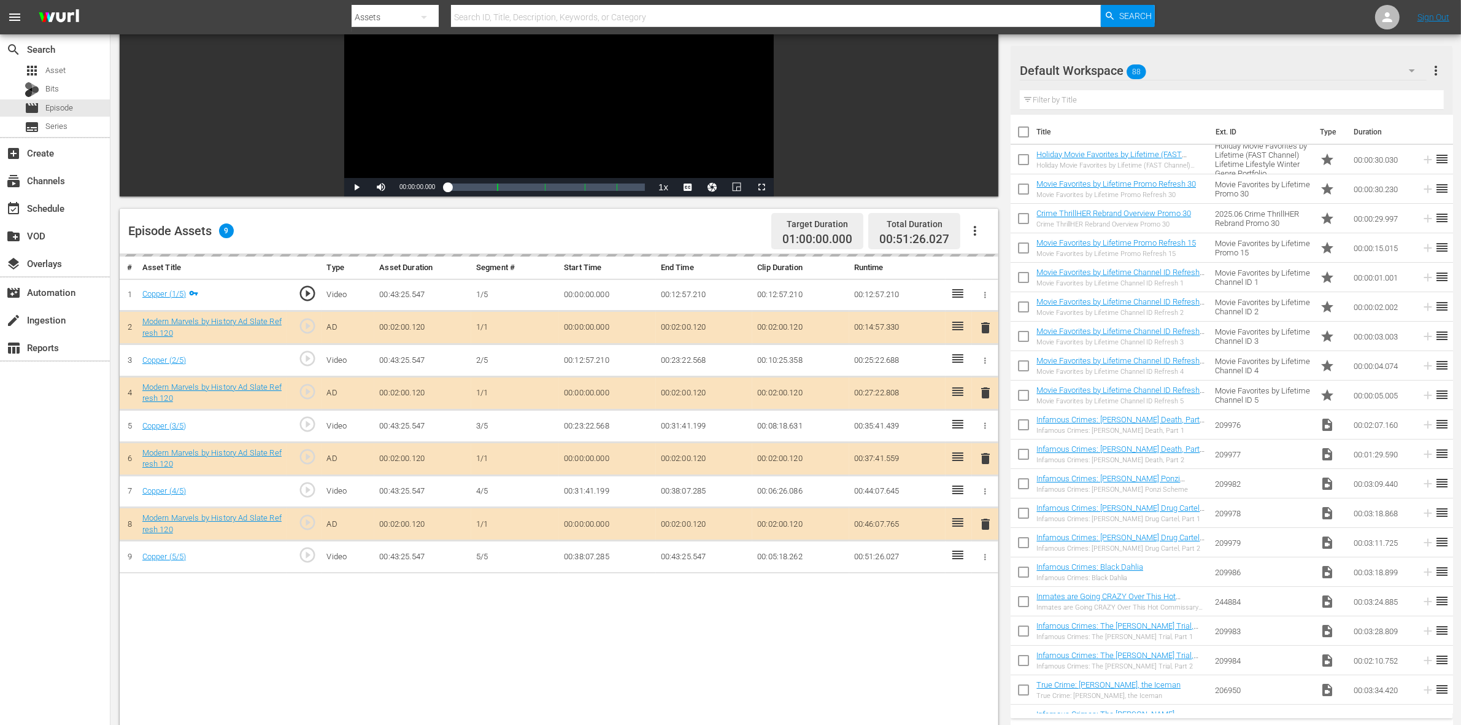
scroll to position [153, 0]
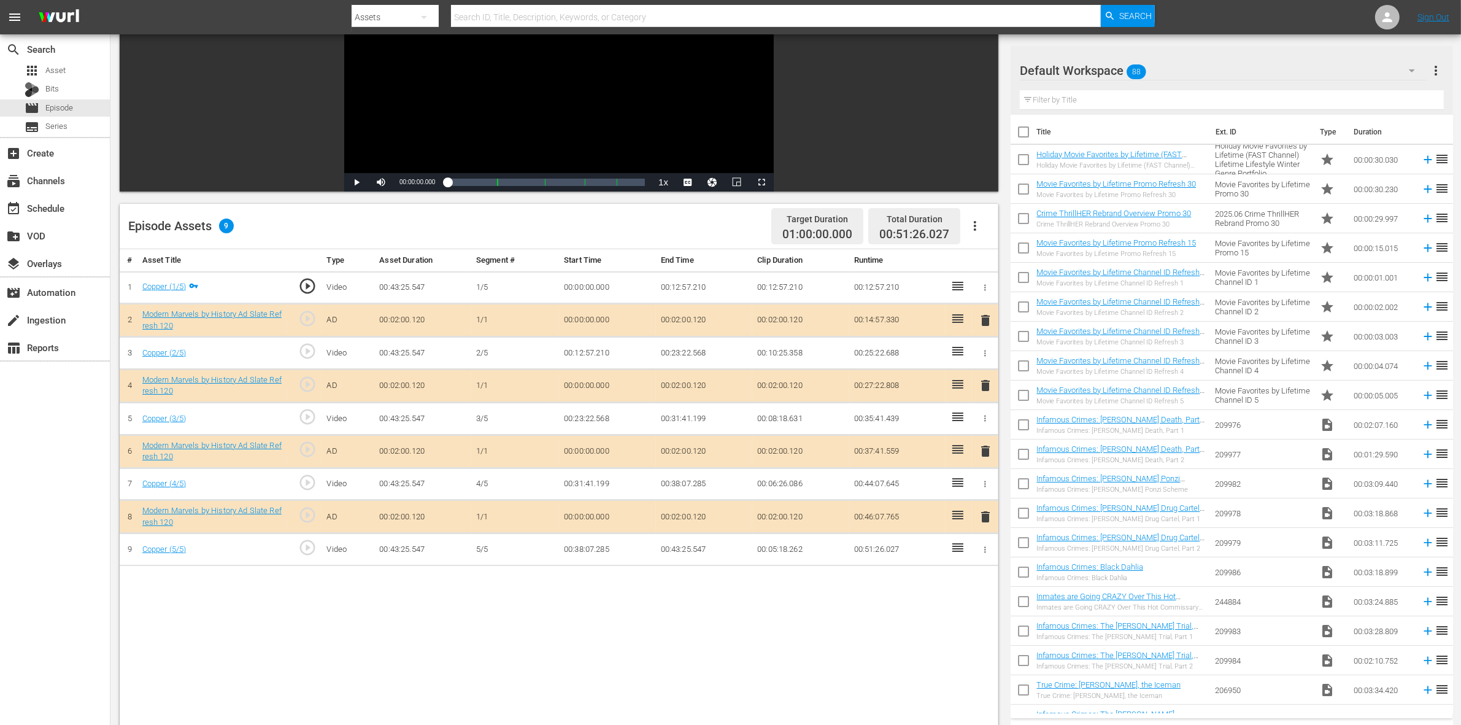
click at [1229, 72] on div "Default Workspace 88" at bounding box center [1223, 70] width 407 height 34
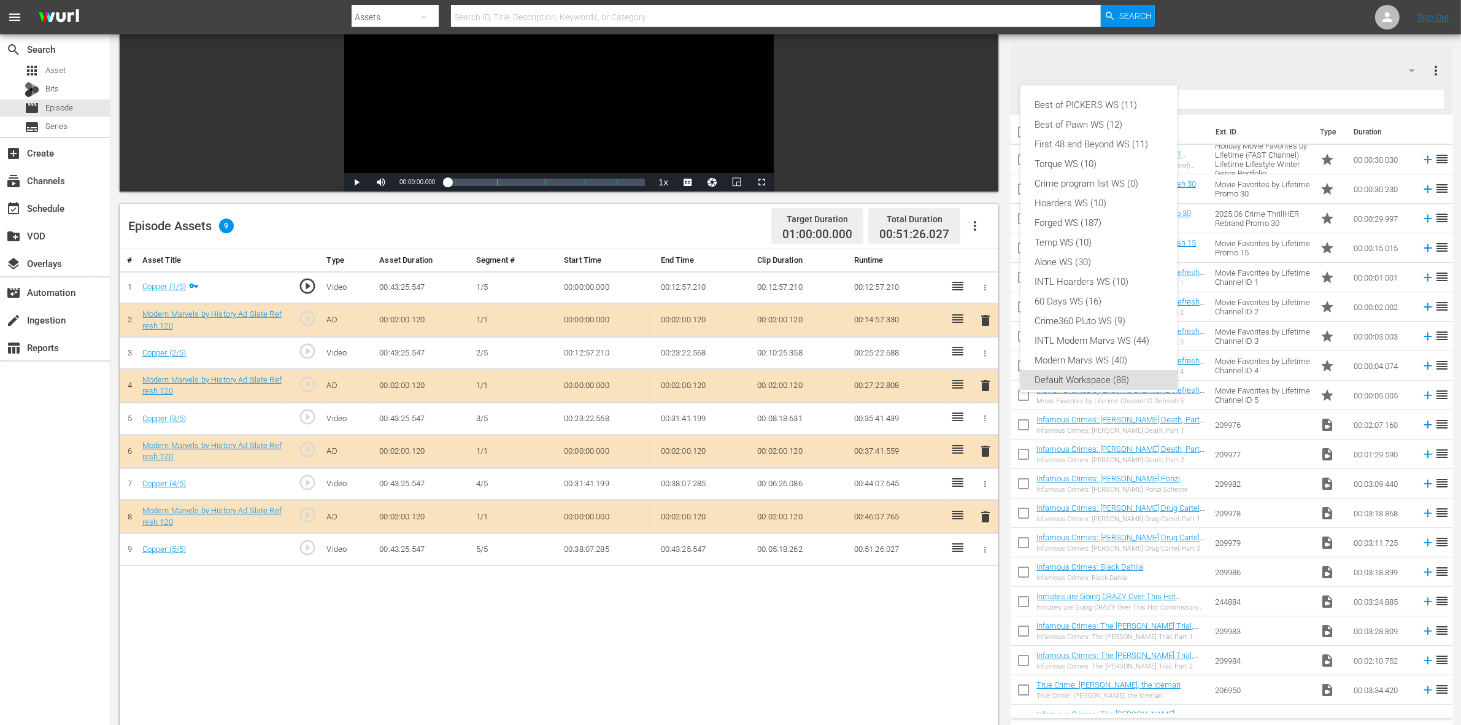
scroll to position [7, 0]
click at [1117, 348] on div "Modern Marvs WS (40)" at bounding box center [1099, 353] width 128 height 20
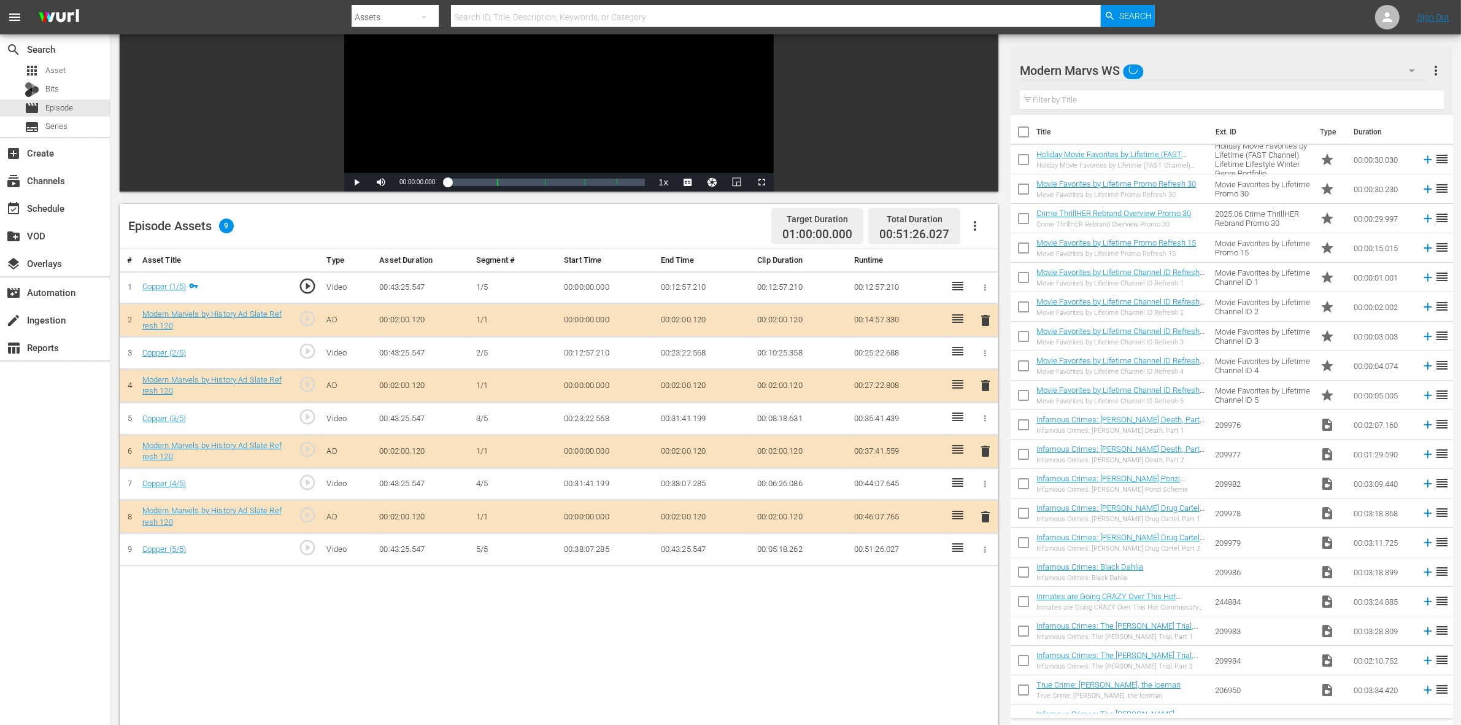
click at [727, 236] on div "Episode Assets 9 Target Duration 01:00:00.000 Total Duration 00:51:26.027" at bounding box center [559, 226] width 878 height 45
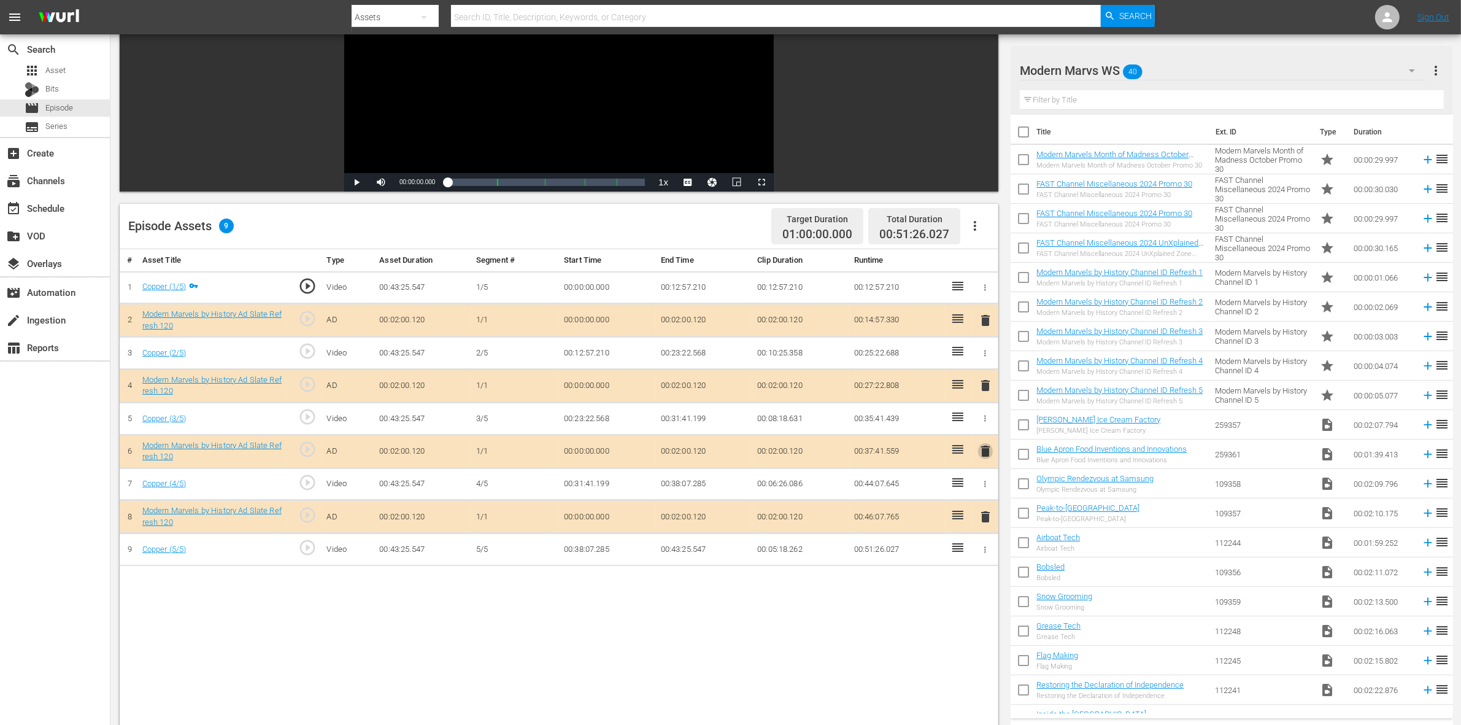
click at [980, 452] on span "delete" at bounding box center [985, 451] width 15 height 15
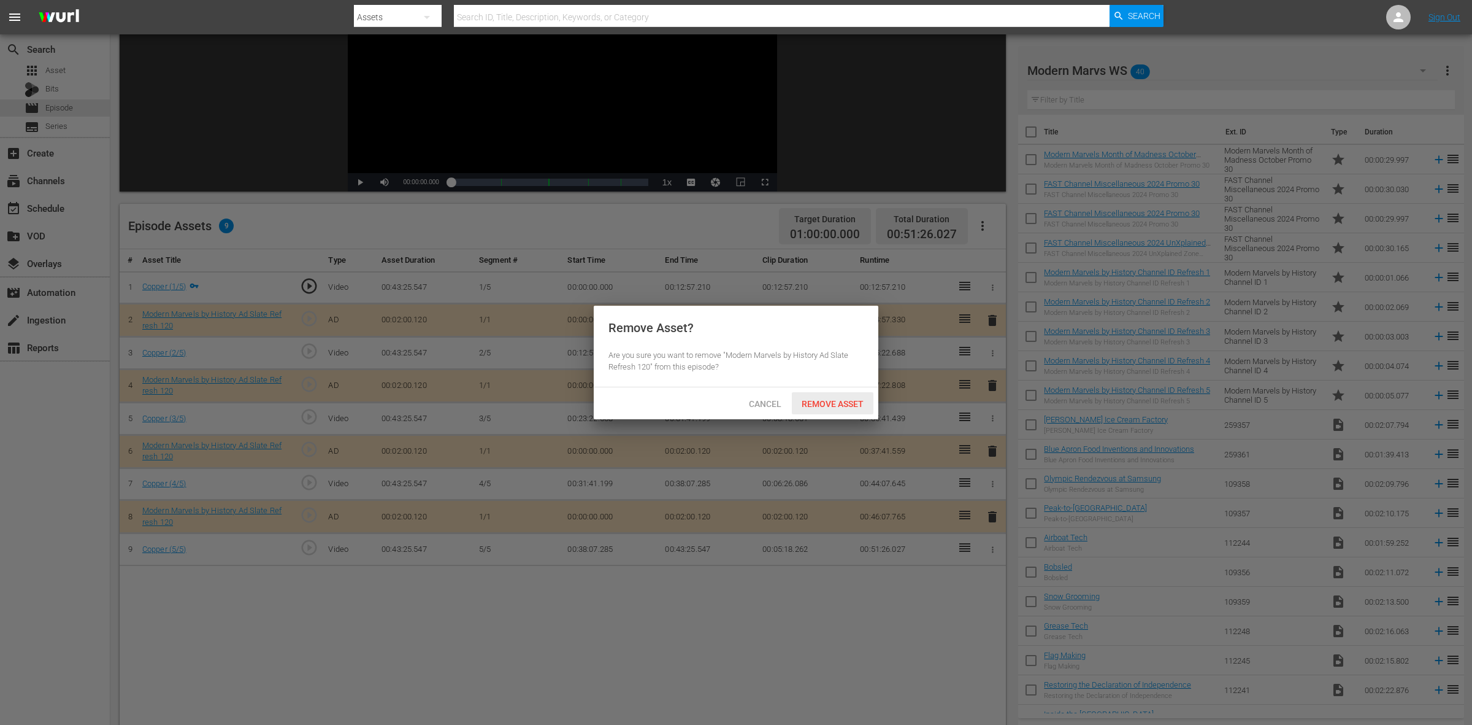
click at [845, 401] on span "Remove Asset" at bounding box center [833, 404] width 82 height 10
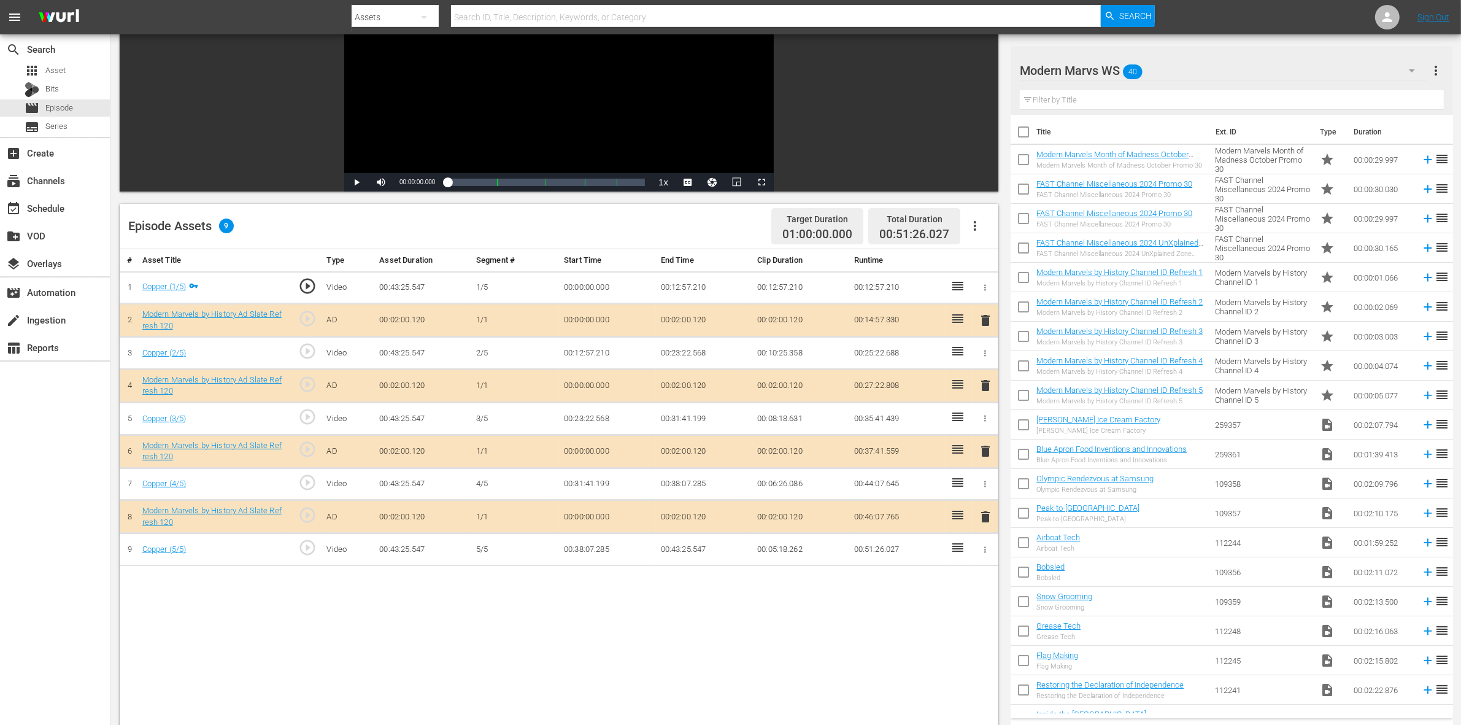
click at [296, 604] on div "# Asset Title Type Asset Duration Segment # Start Time End Time Clip Duration R…" at bounding box center [559, 565] width 878 height 632
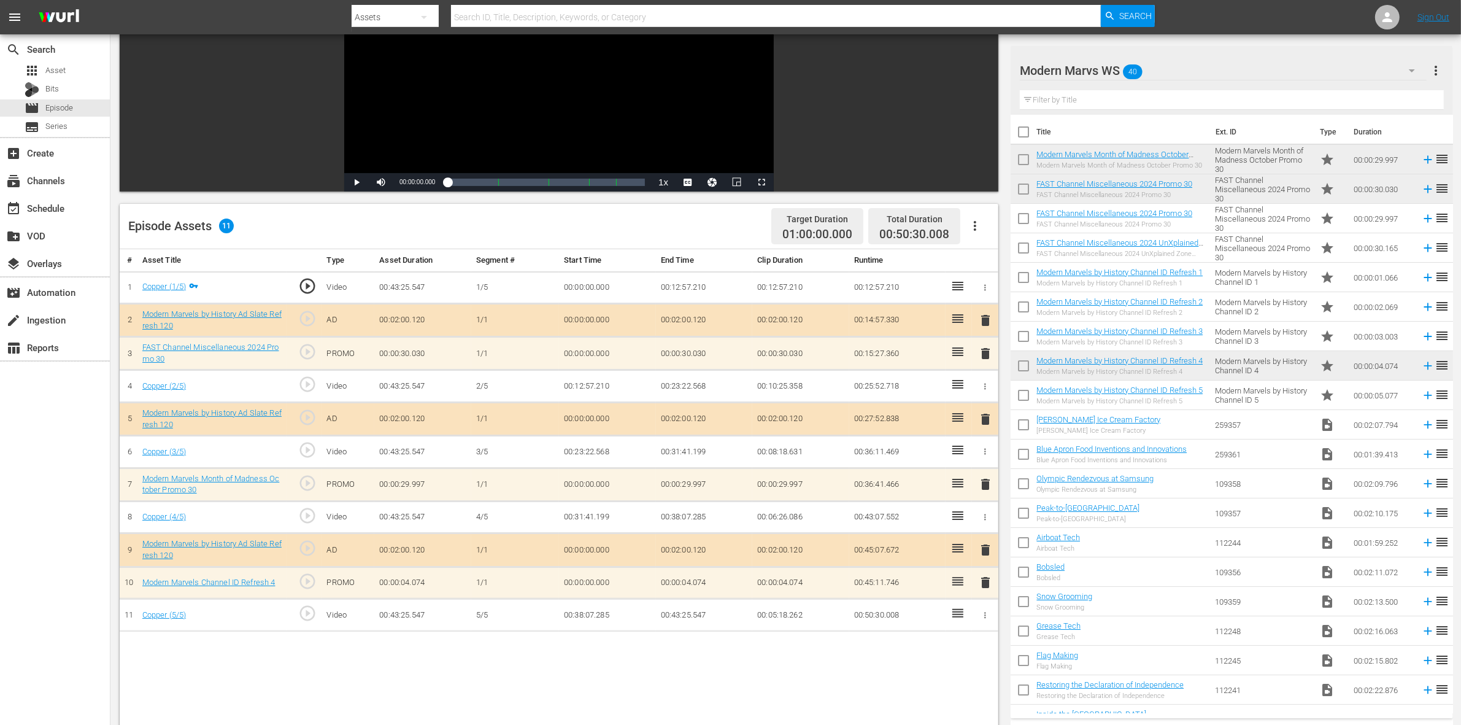
click at [661, 228] on div "Episode Assets 11 Target Duration 01:00:00.000 Total Duration 00:50:30.008" at bounding box center [559, 226] width 878 height 45
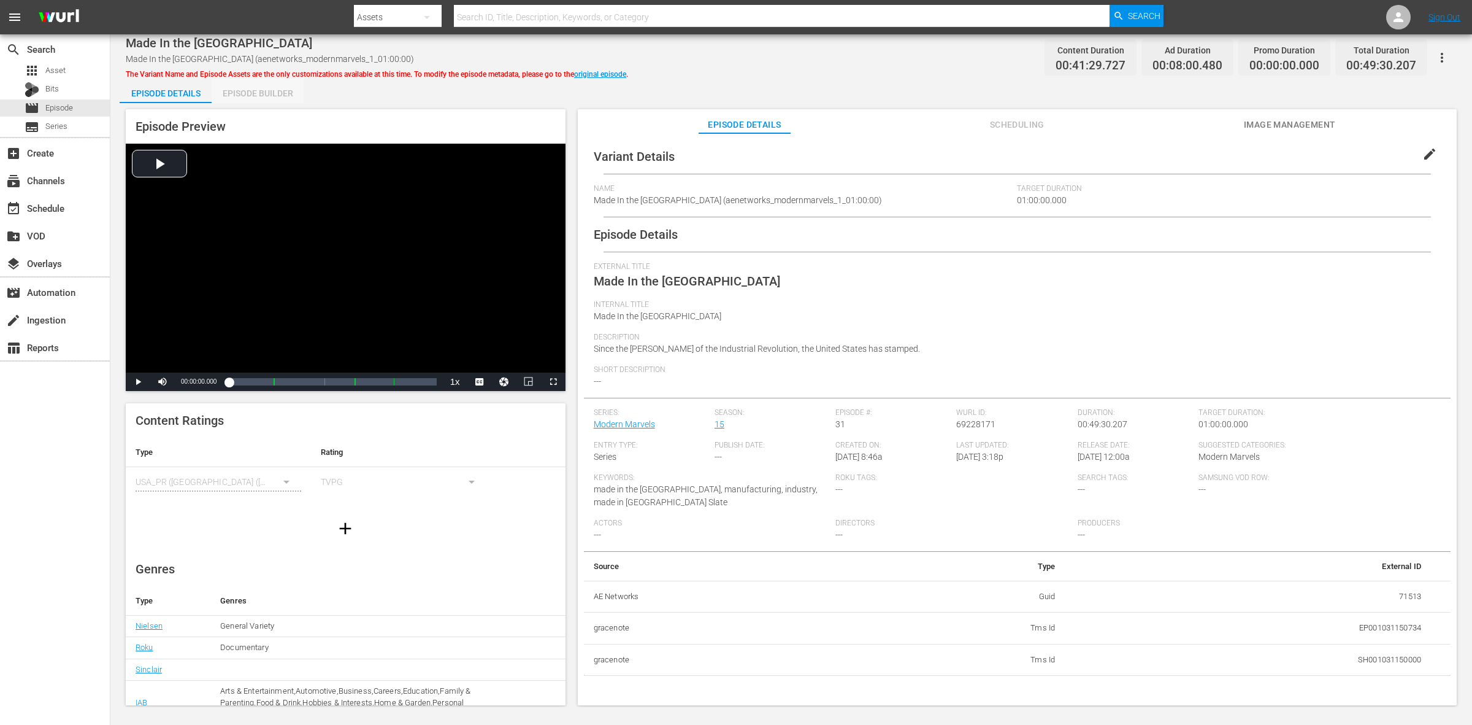
click at [244, 95] on div "Episode Builder" at bounding box center [258, 93] width 92 height 29
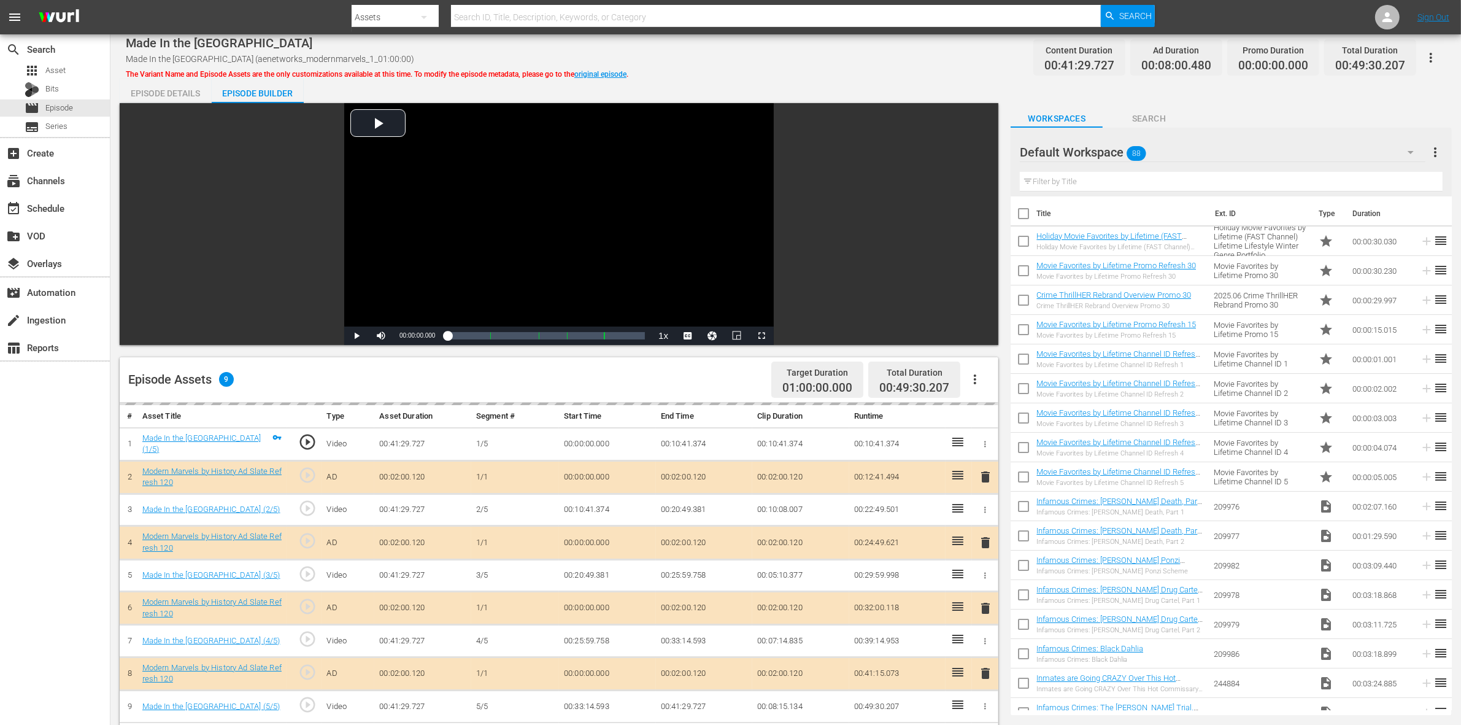
click at [813, 60] on div "Made In the USA Made In the USA (aenetworks_modernmarvels_1_01:00:00) The Varia…" at bounding box center [786, 58] width 1320 height 28
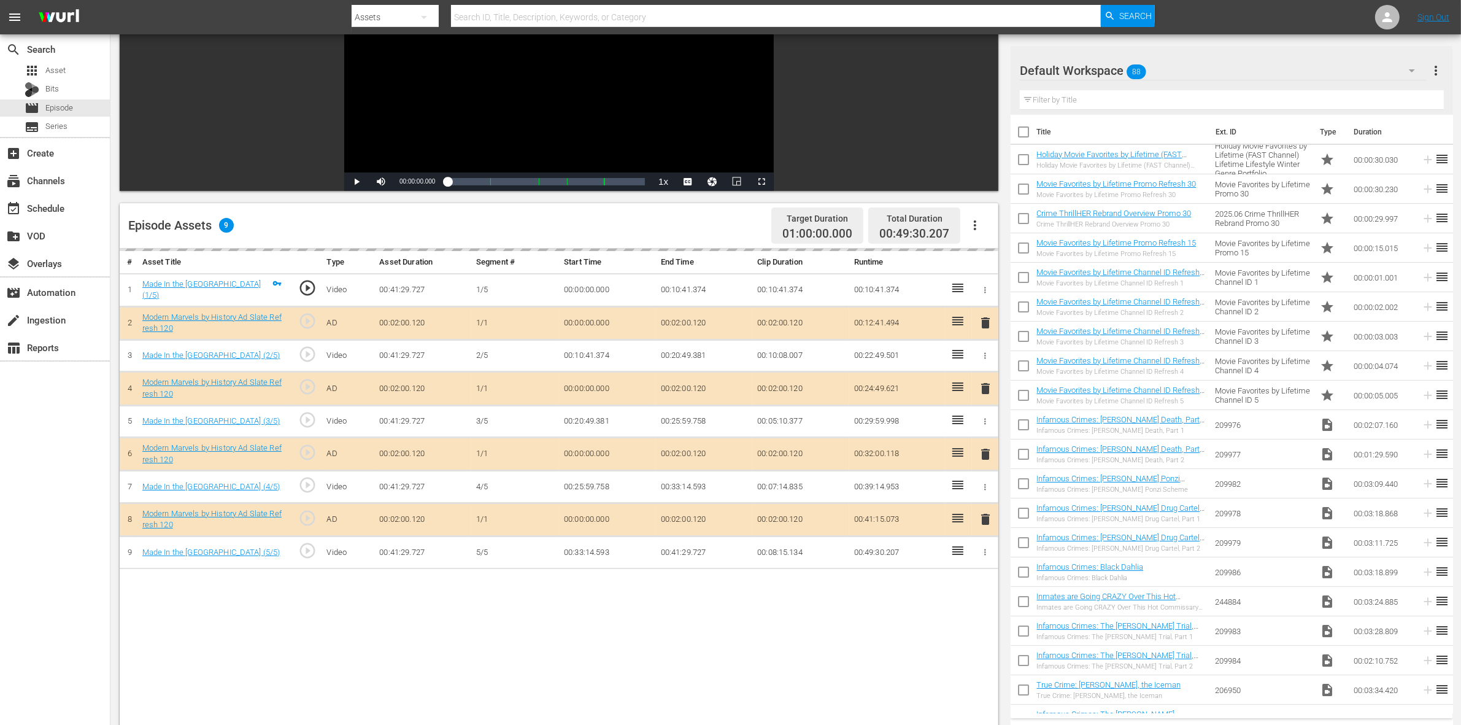
scroll to position [307, 0]
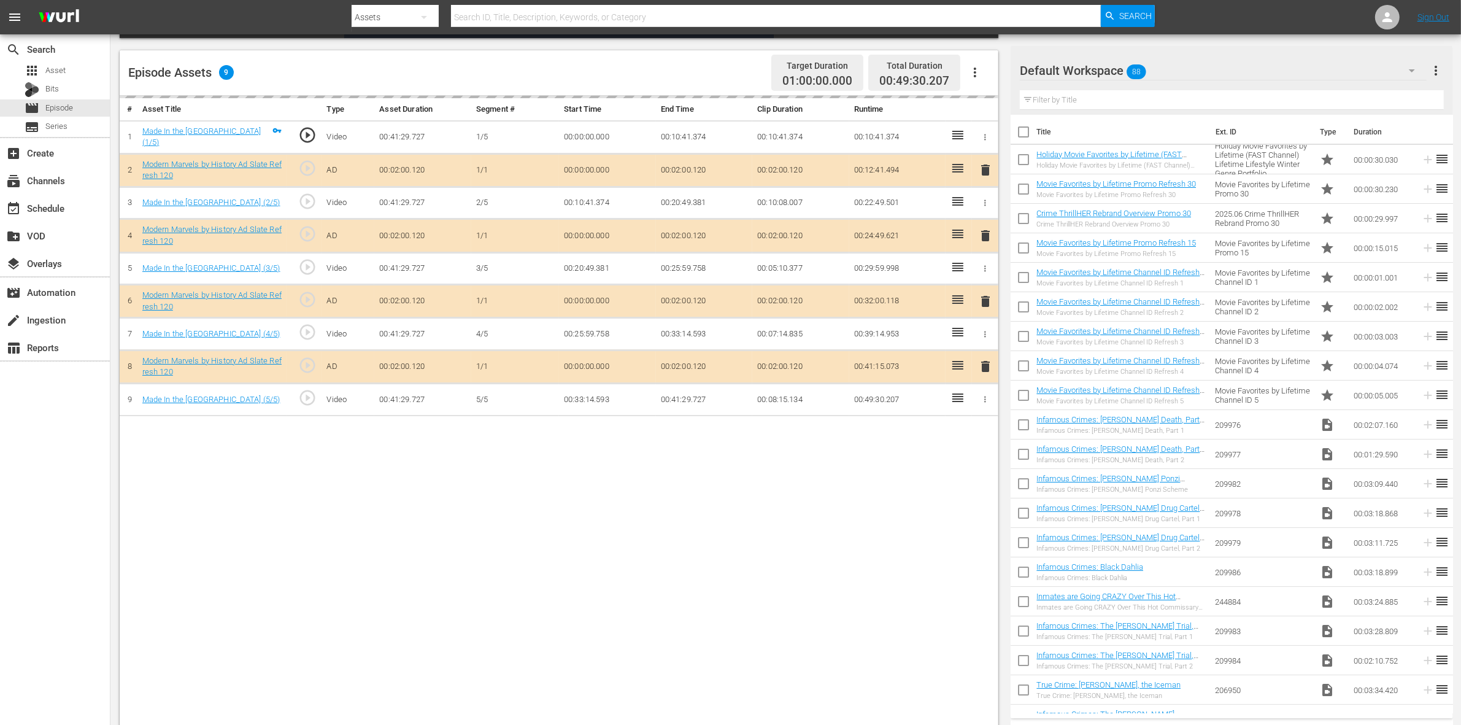
click at [1177, 72] on div "Default Workspace 88" at bounding box center [1223, 70] width 407 height 34
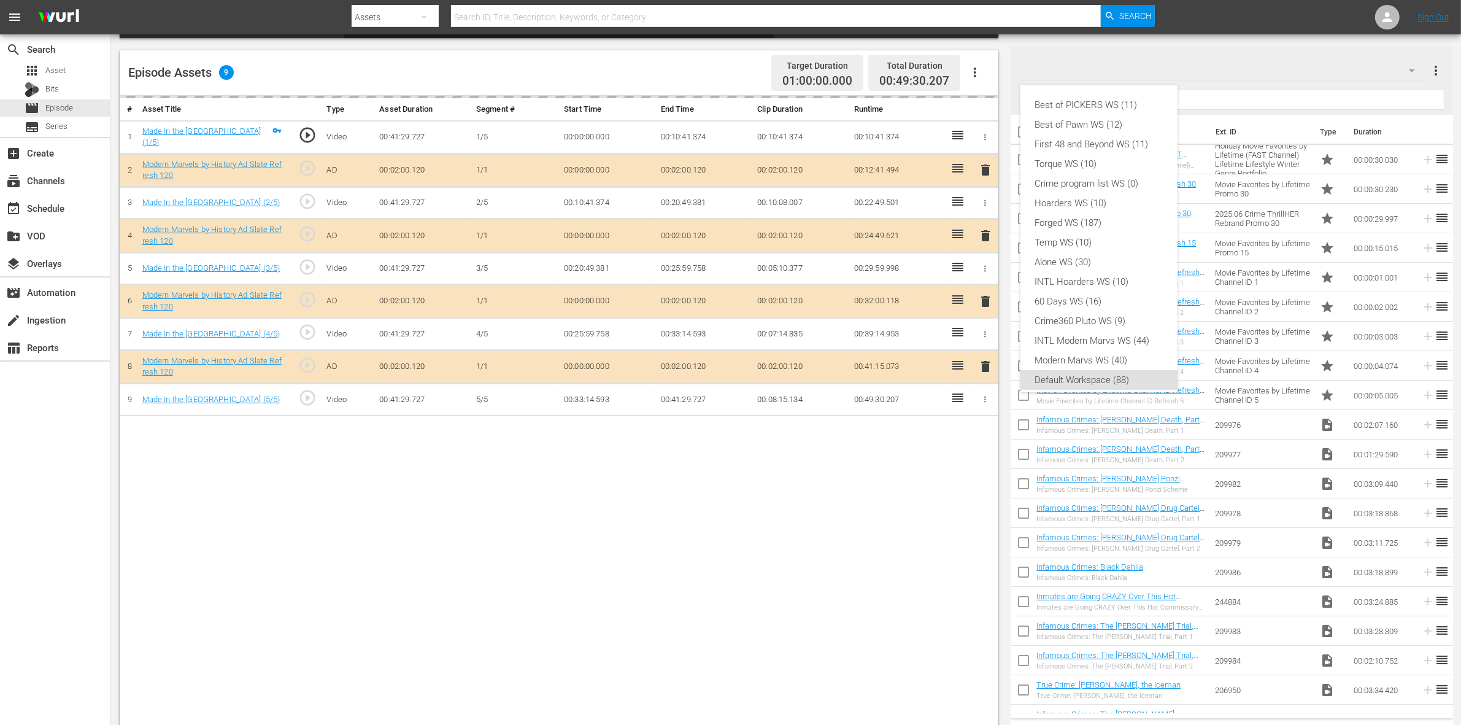
scroll to position [7, 0]
click at [1090, 354] on div "Modern Marvs WS (40)" at bounding box center [1099, 353] width 128 height 20
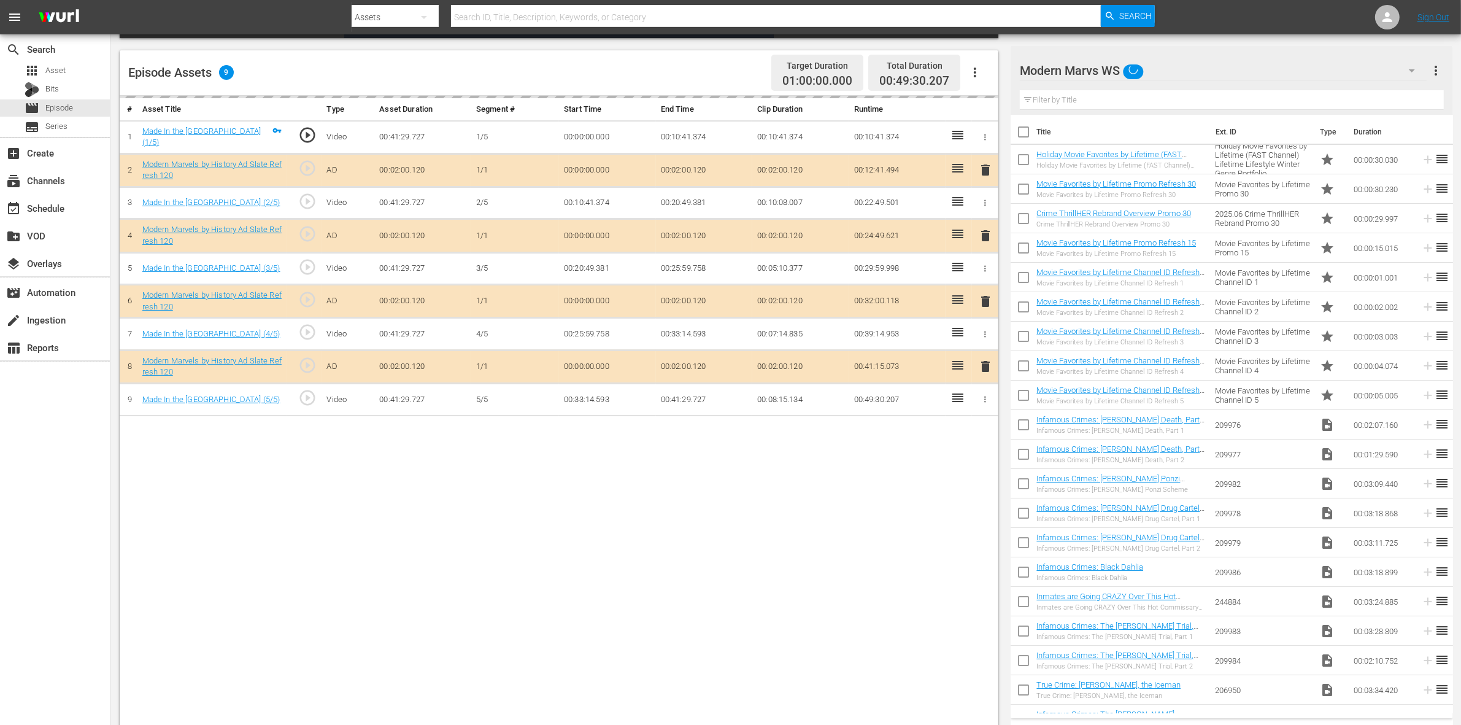
click at [550, 508] on div "# Asset Title Type Asset Duration Segment # Start Time End Time Clip Duration R…" at bounding box center [559, 412] width 878 height 632
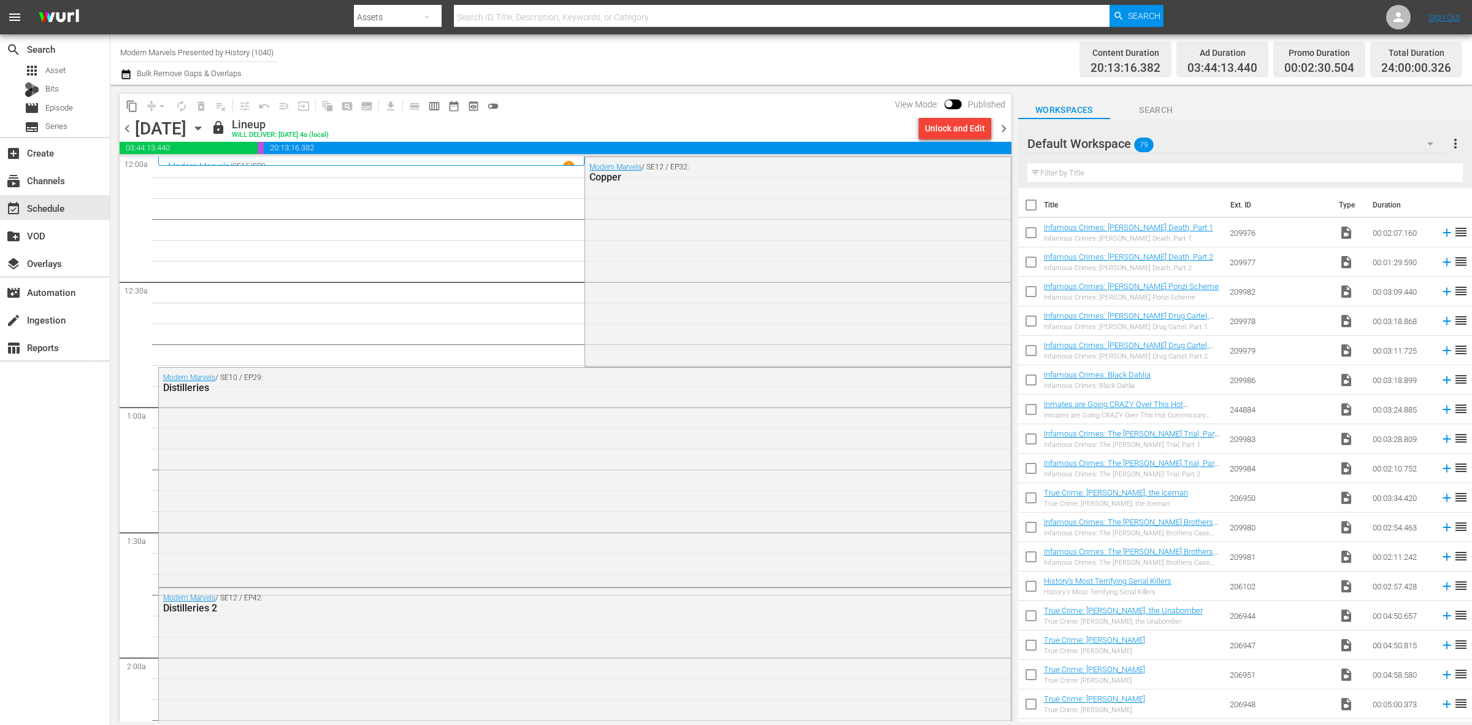
click at [830, 50] on div "Channel Title Modern Marvels Presented by History (1040) Bulk Remove Gaps & Ove…" at bounding box center [486, 59] width 732 height 44
click at [1003, 126] on span "chevron_right" at bounding box center [1003, 128] width 15 height 15
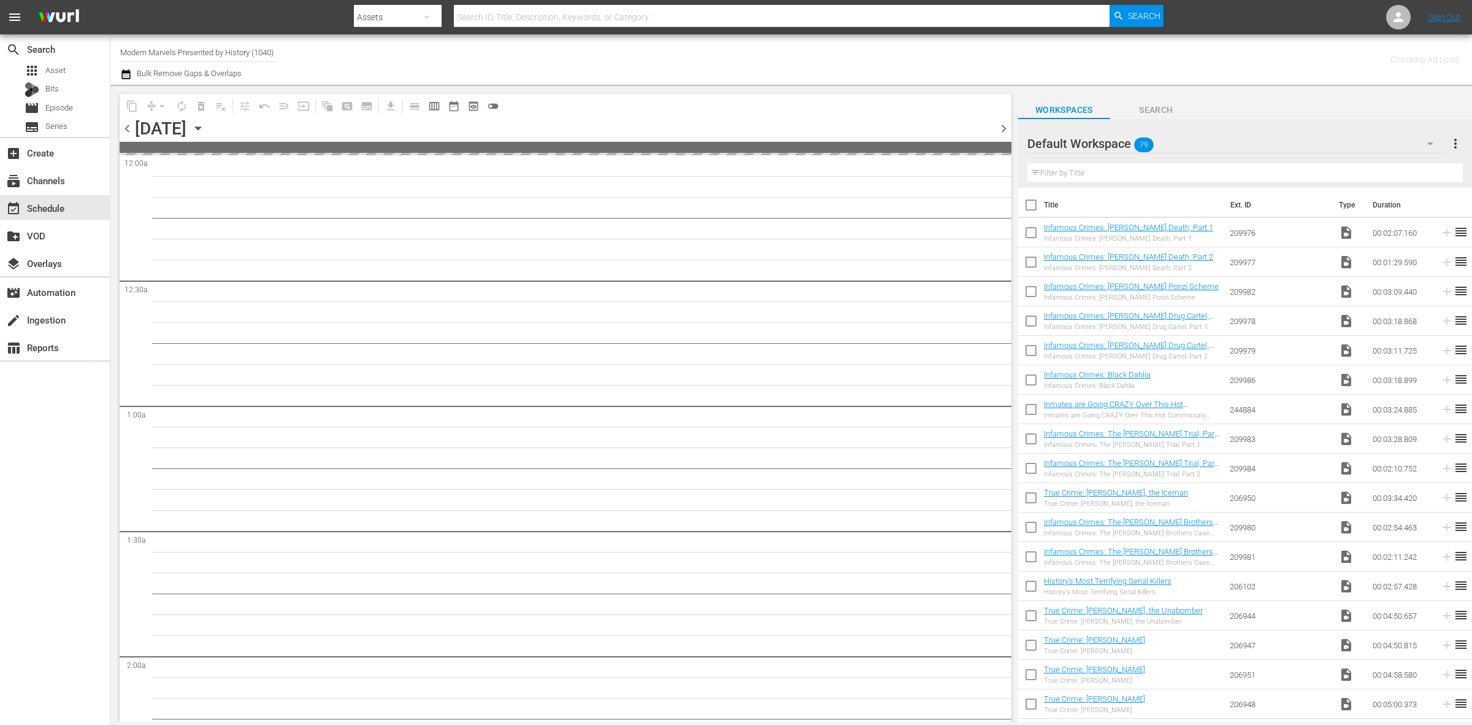
click at [687, 50] on div "Channel Title Modern Marvels Presented by History (1040) Bulk Remove Gaps & Ove…" at bounding box center [486, 59] width 732 height 44
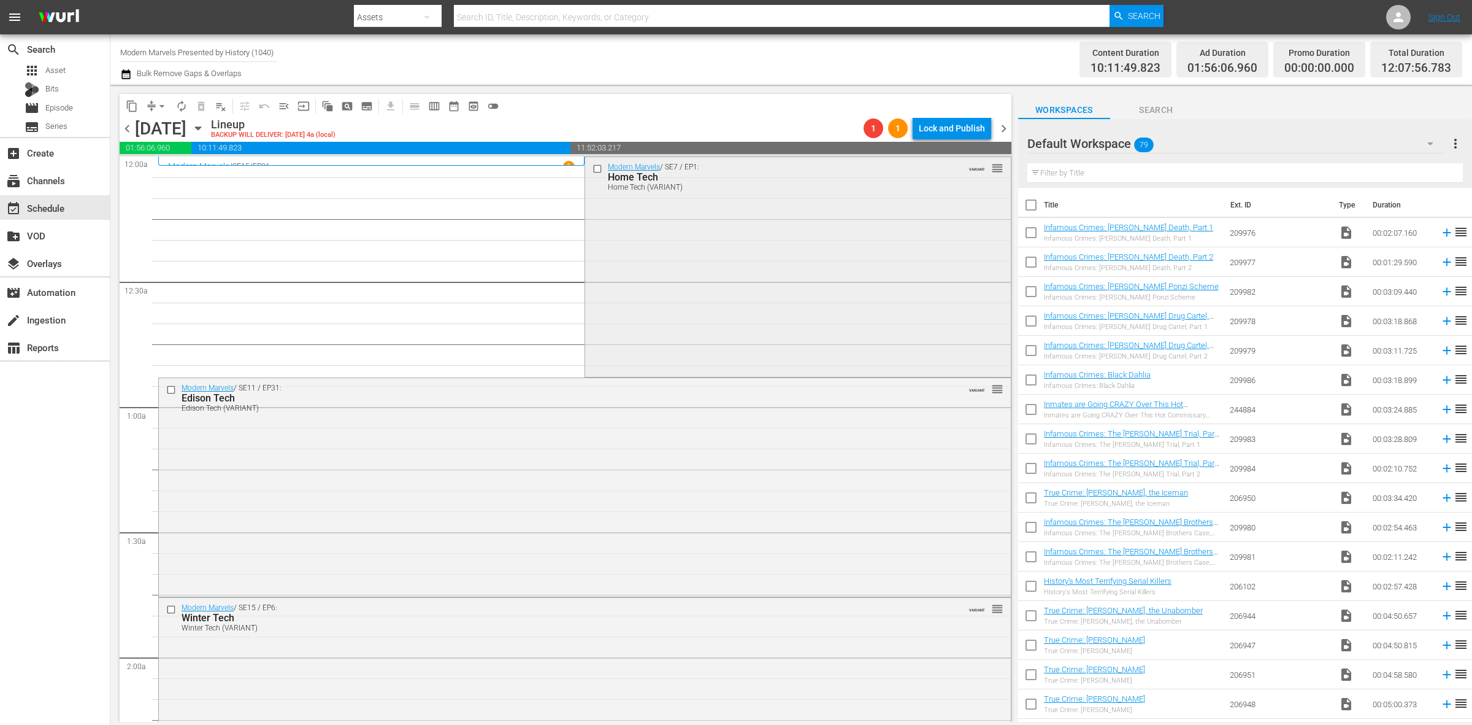
click at [702, 290] on div "Modern Marvels / SE7 / EP1: Home Tech Home Tech (VARIANT) VARIANT reorder" at bounding box center [797, 265] width 425 height 217
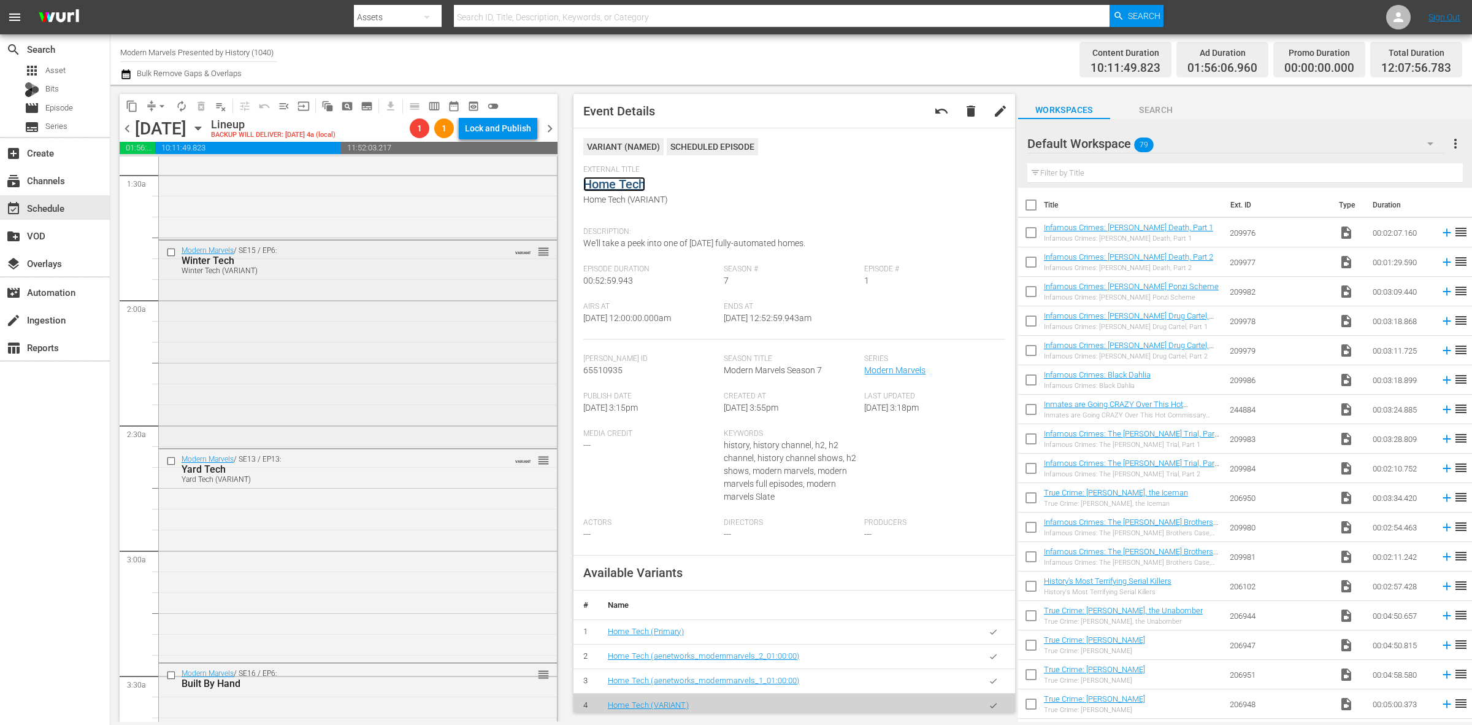
scroll to position [383, 0]
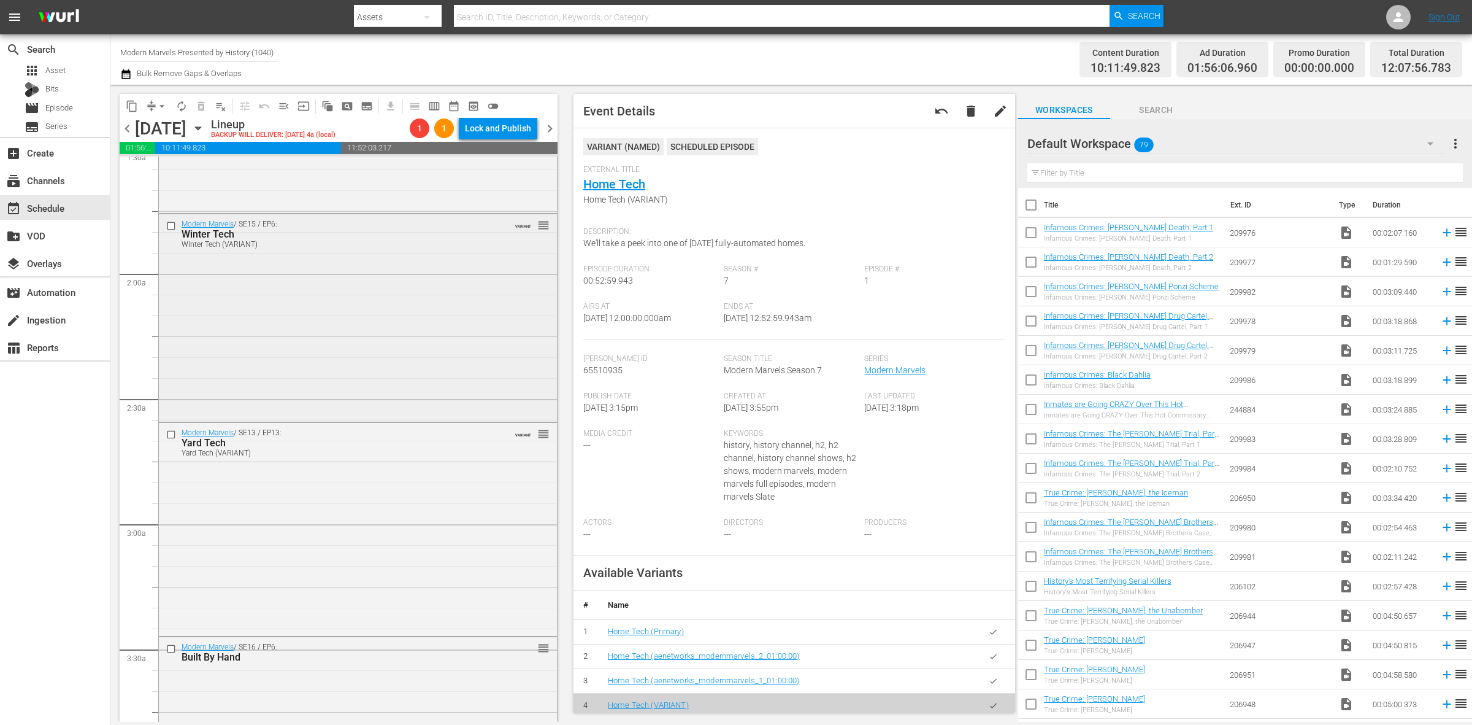
click at [374, 369] on div "Modern Marvels / SE15 / EP6: Winter Tech Winter Tech (VARIANT) VARIANT reorder" at bounding box center [358, 316] width 398 height 205
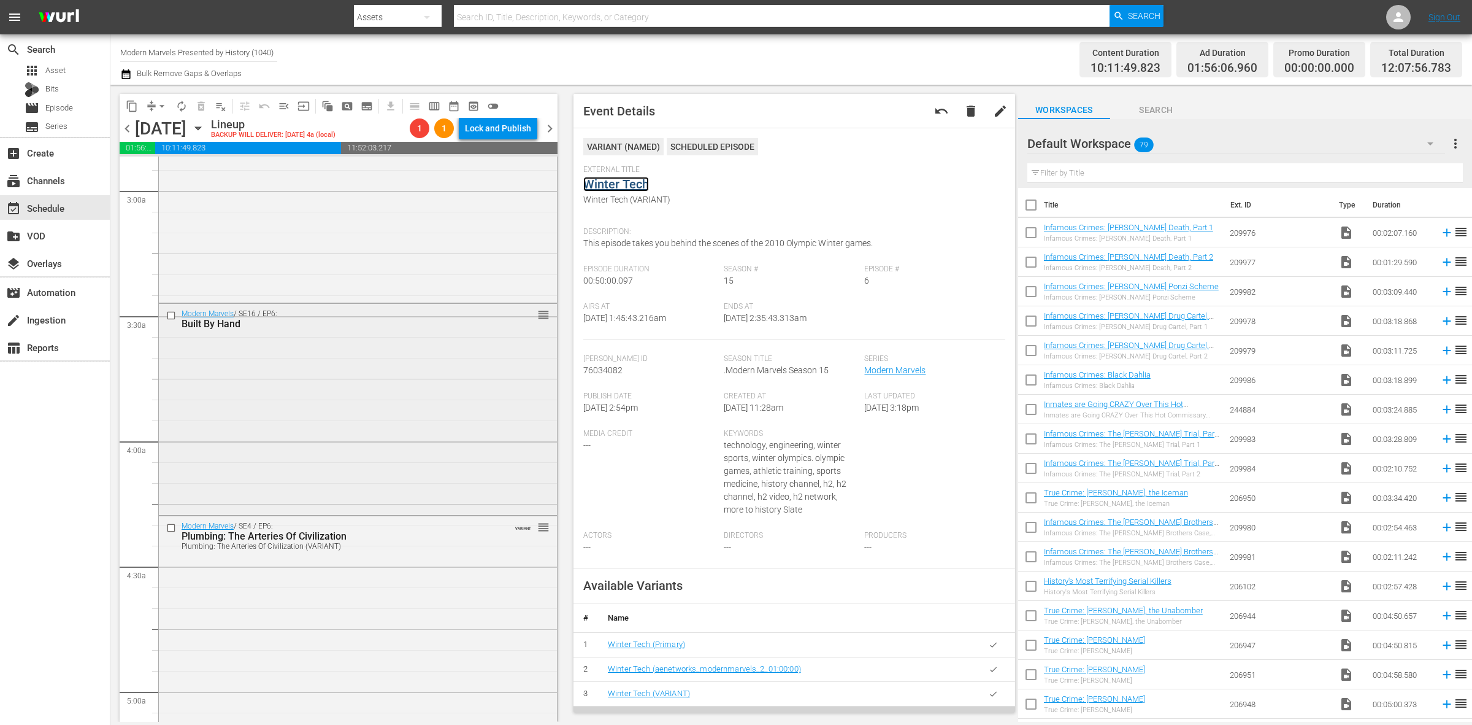
scroll to position [767, 0]
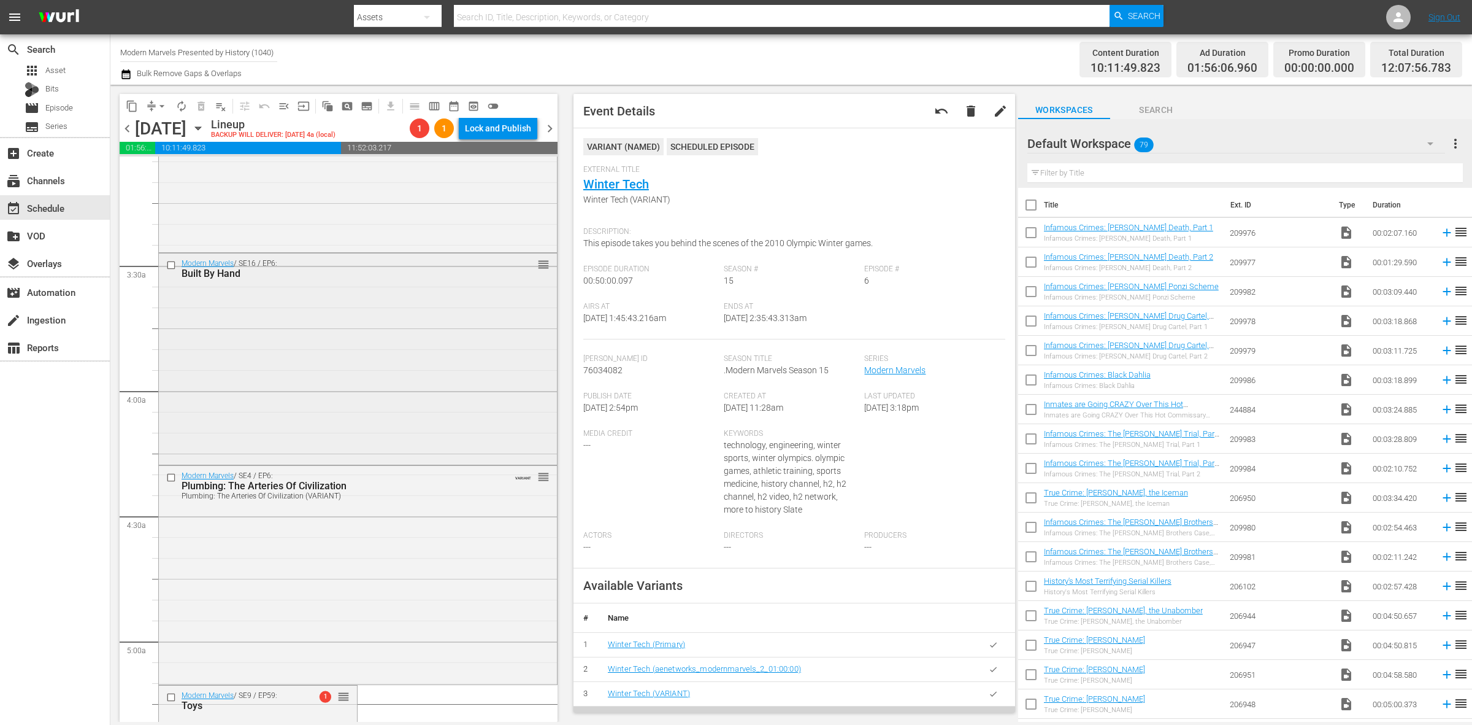
click at [418, 317] on div "Modern Marvels / SE16 / EP6: Built By Hand reorder" at bounding box center [358, 357] width 398 height 208
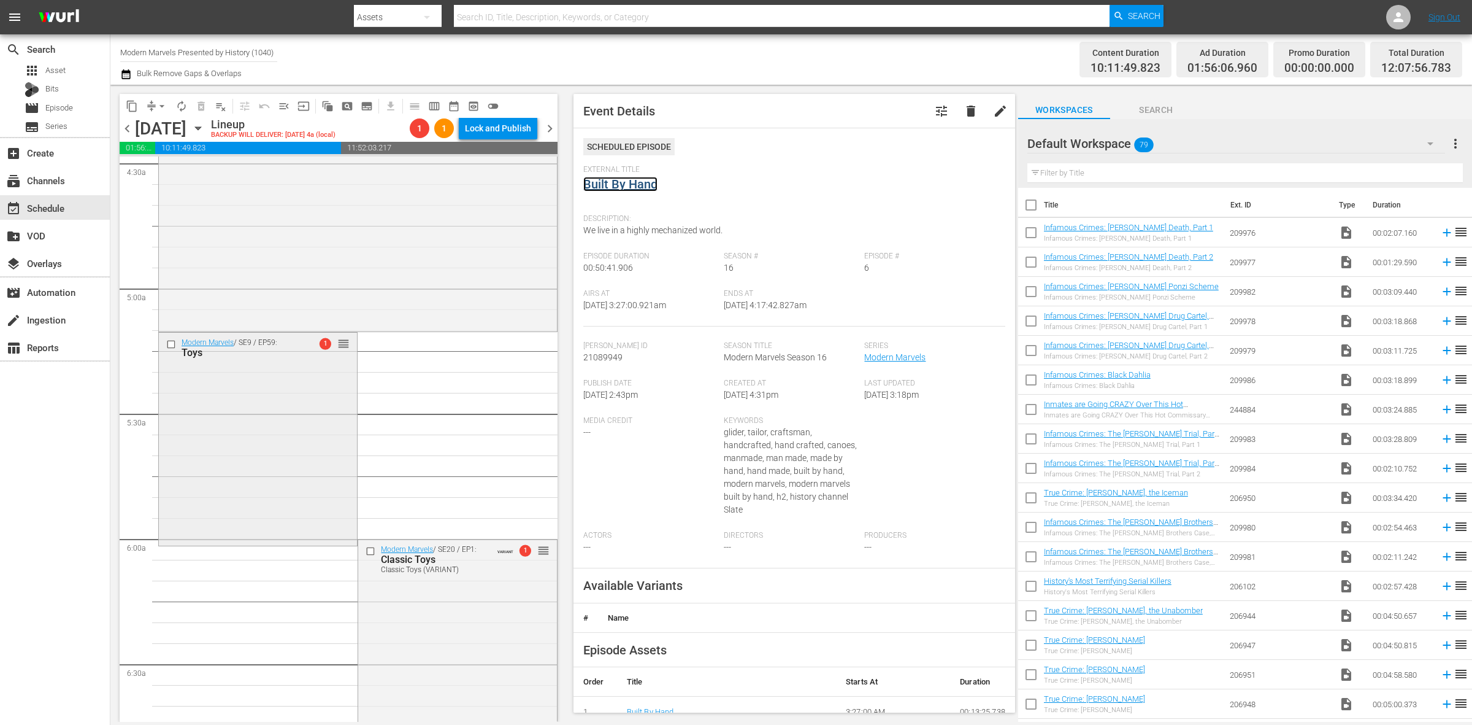
scroll to position [1150, 0]
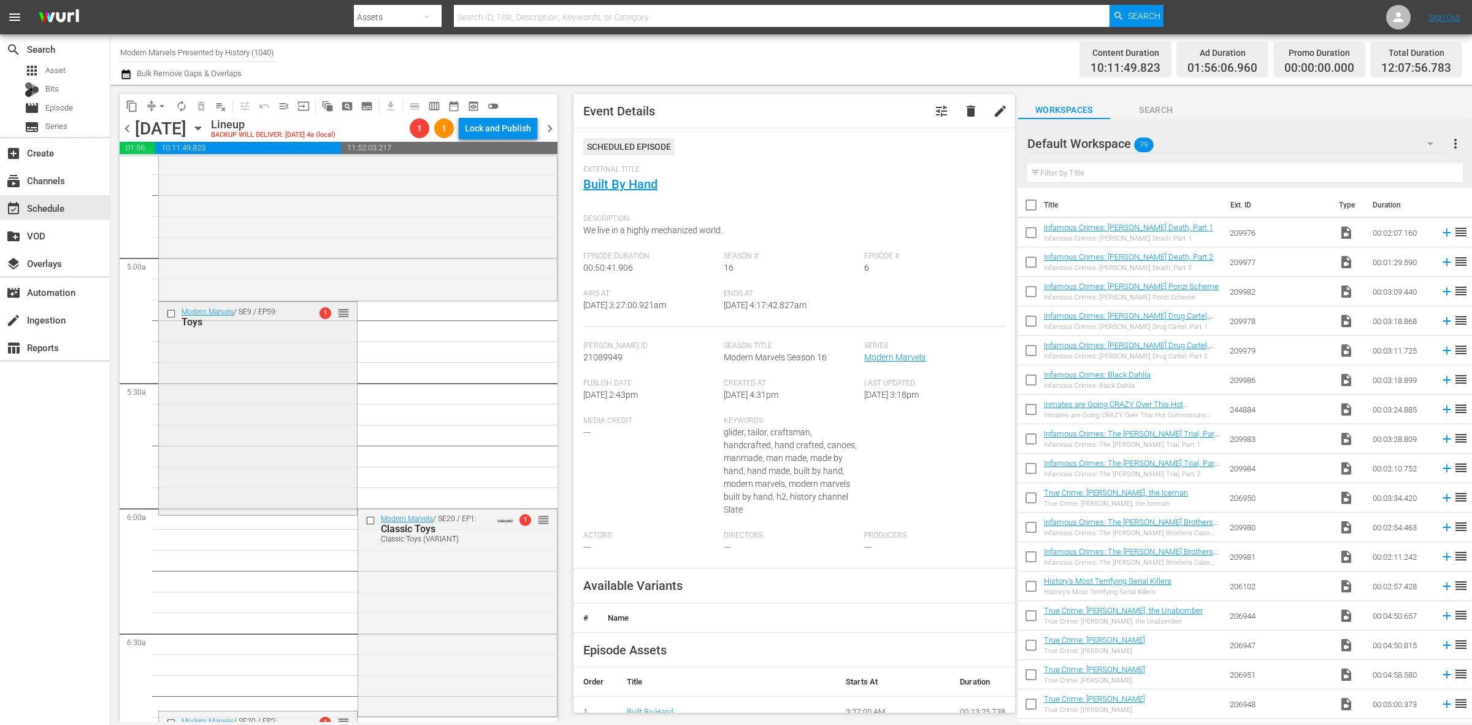
click at [334, 342] on div "Modern Marvels / SE9 / EP59: Toys 1 reorder" at bounding box center [258, 407] width 198 height 210
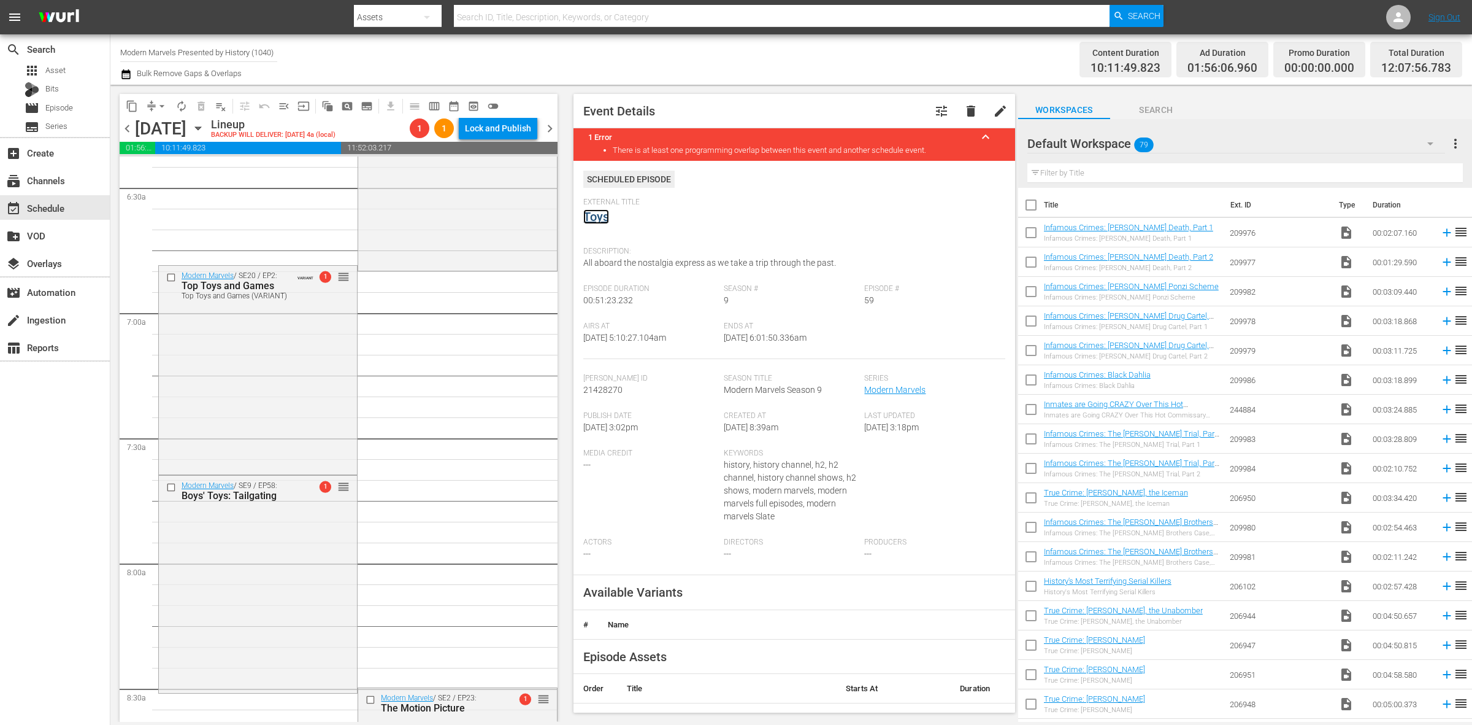
scroll to position [1610, 0]
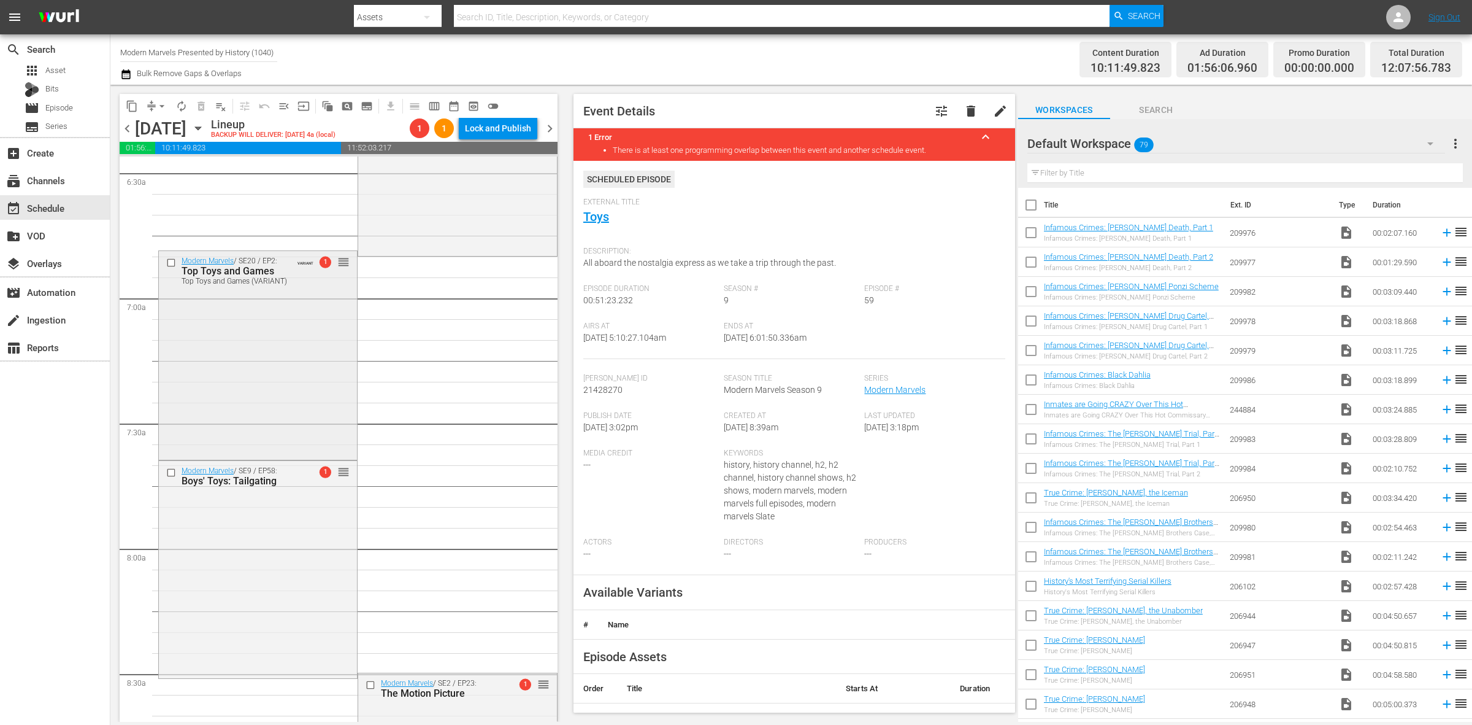
click at [258, 361] on div "Modern Marvels / SE20 / EP2: Top Toys and Games Top Toys and Games (VARIANT) VA…" at bounding box center [258, 354] width 198 height 207
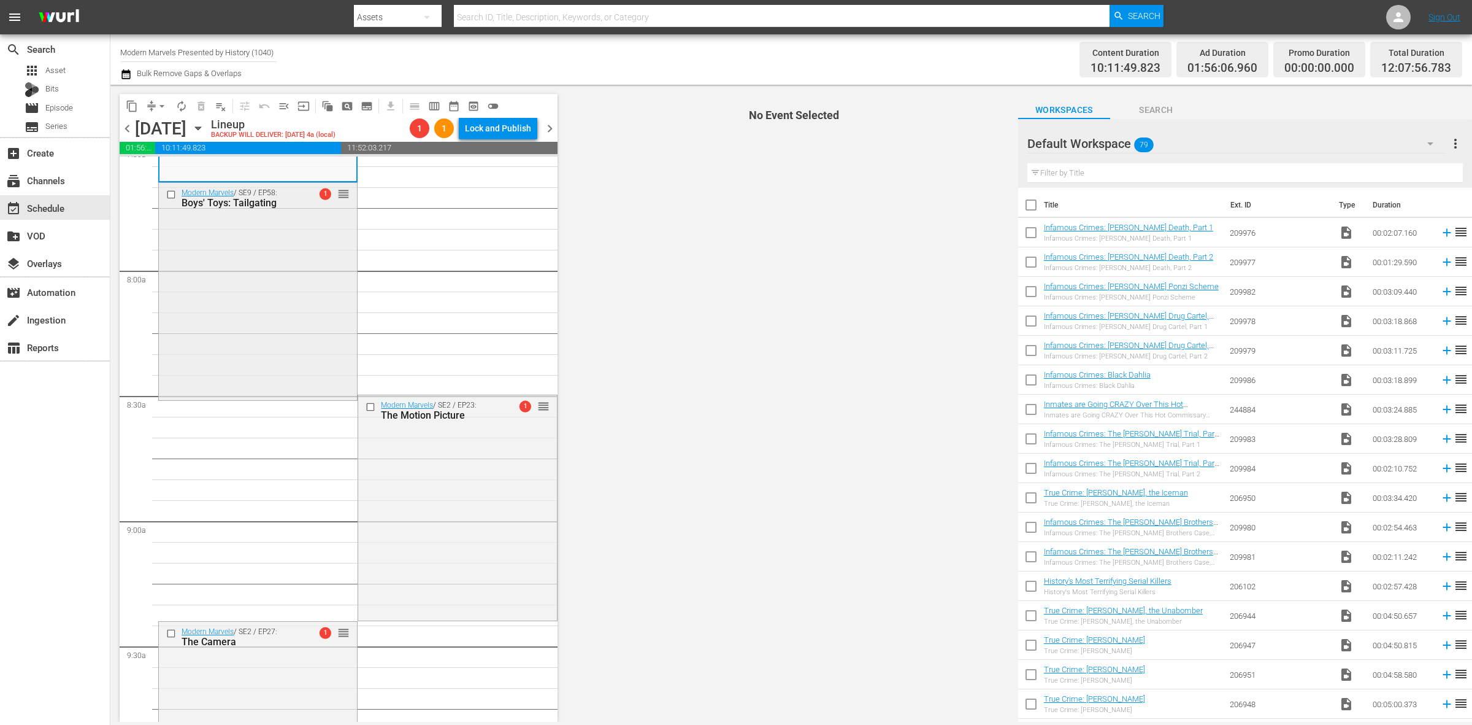
scroll to position [1917, 0]
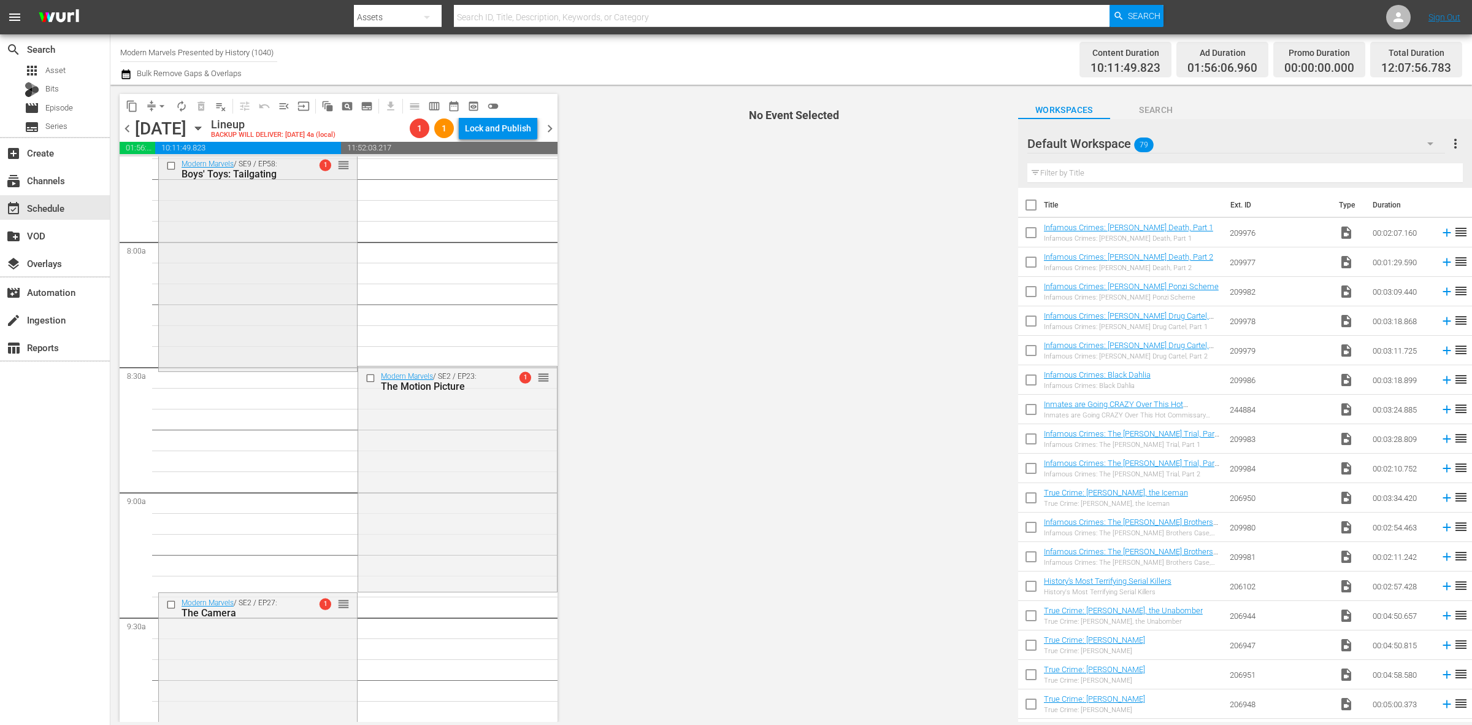
click at [258, 259] on div "Modern Marvels / SE9 / EP58: Boys' Toys: Tailgating 1 reorder" at bounding box center [258, 261] width 198 height 215
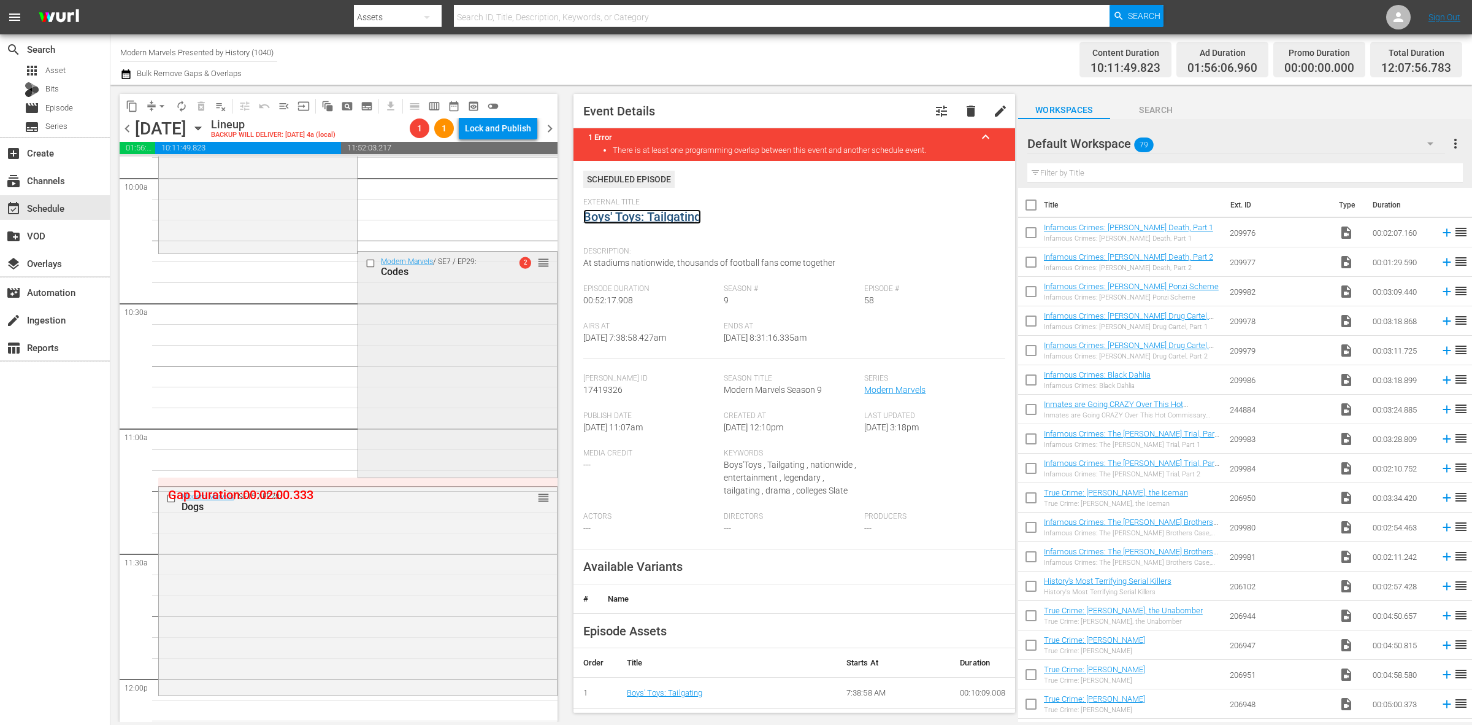
scroll to position [2531, 0]
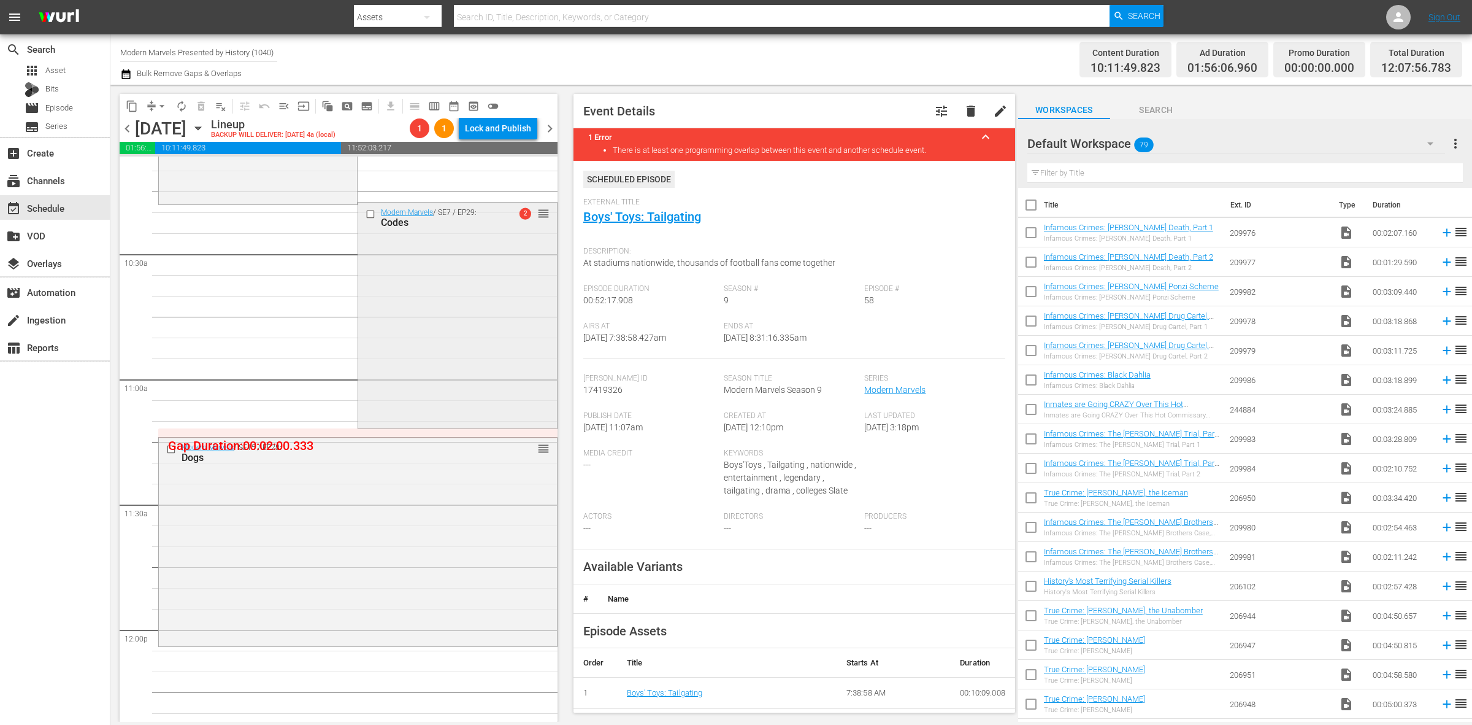
click at [442, 314] on div "Modern Marvels / SE7 / EP29: Codes 2 reorder" at bounding box center [457, 313] width 198 height 223
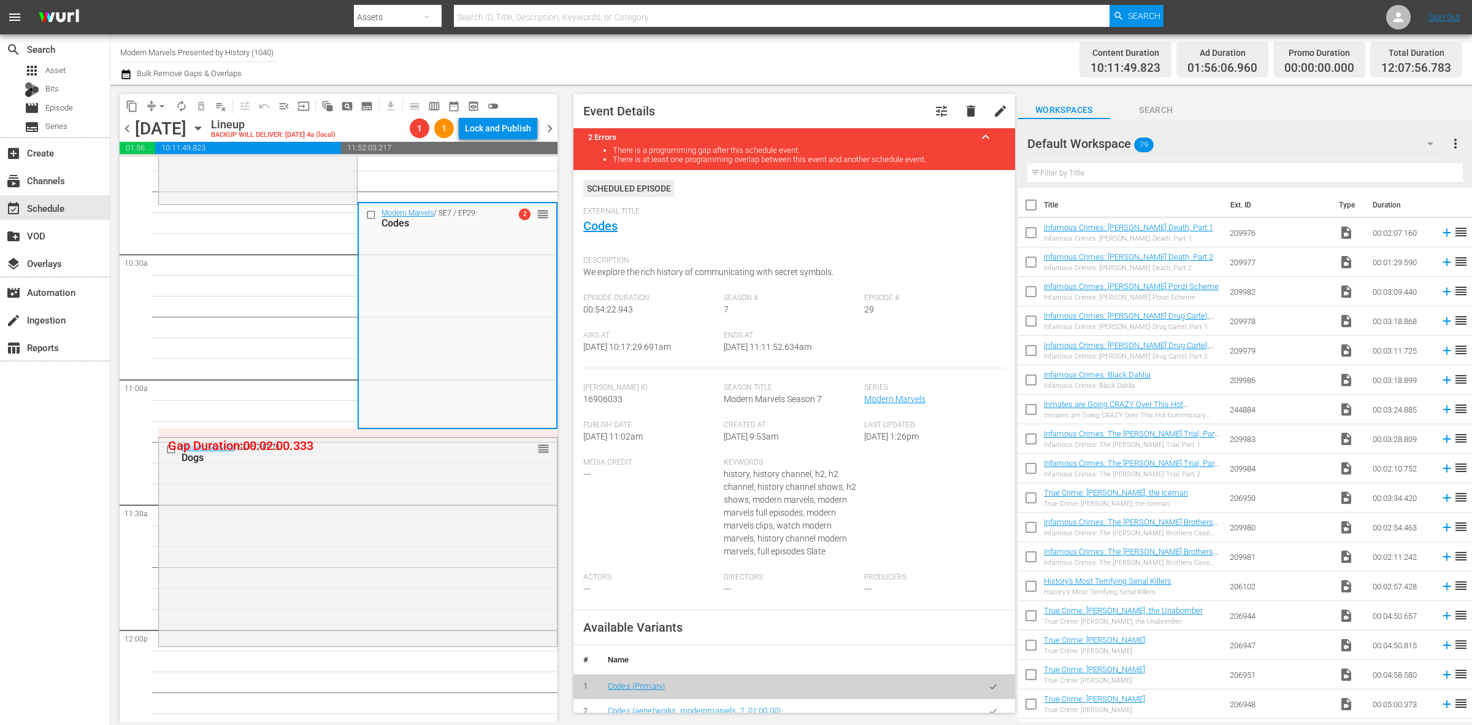
click at [164, 106] on span "arrow_drop_down" at bounding box center [162, 106] width 12 height 12
click at [163, 131] on li "Align to Midnight" at bounding box center [162, 130] width 129 height 20
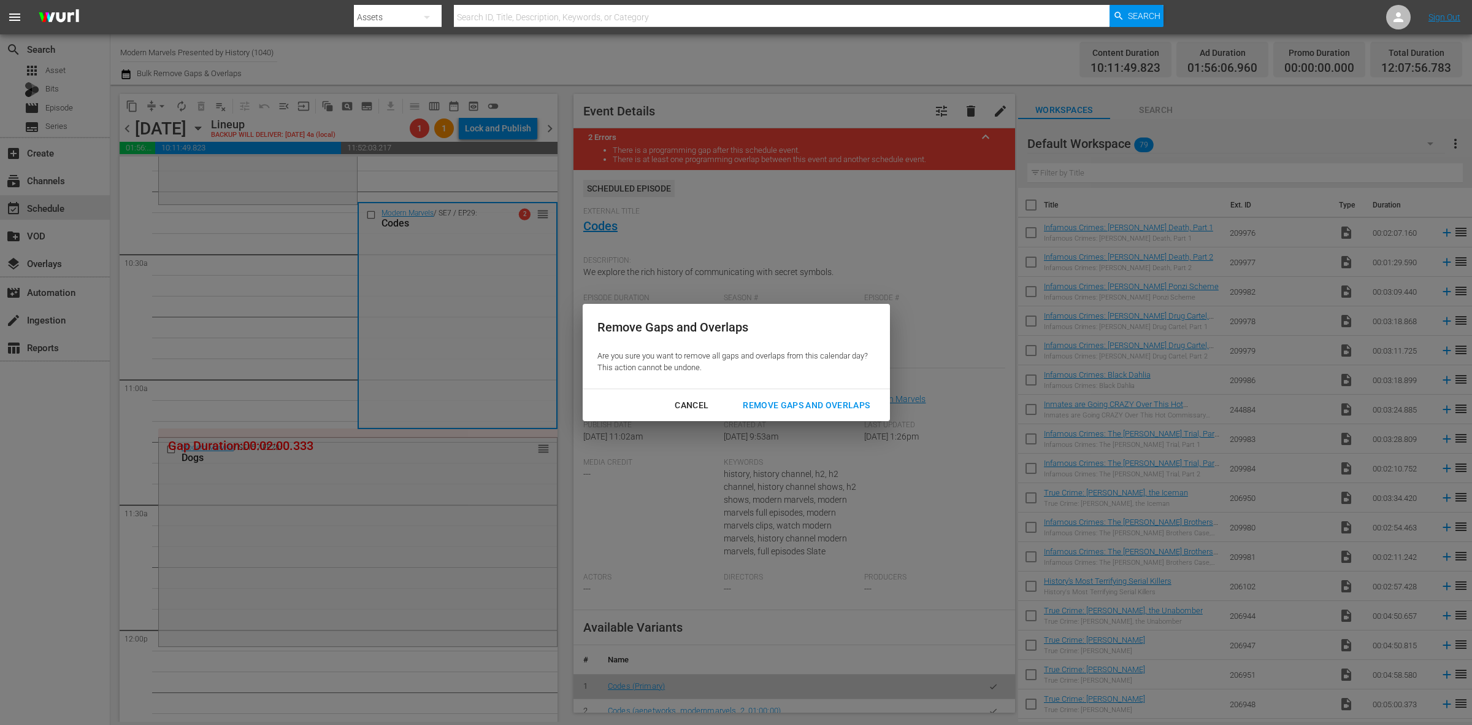
click at [819, 393] on div "Cancel Remove Gaps and Overlaps" at bounding box center [736, 405] width 307 height 33
click at [824, 401] on div "Remove Gaps and Overlaps" at bounding box center [806, 405] width 147 height 15
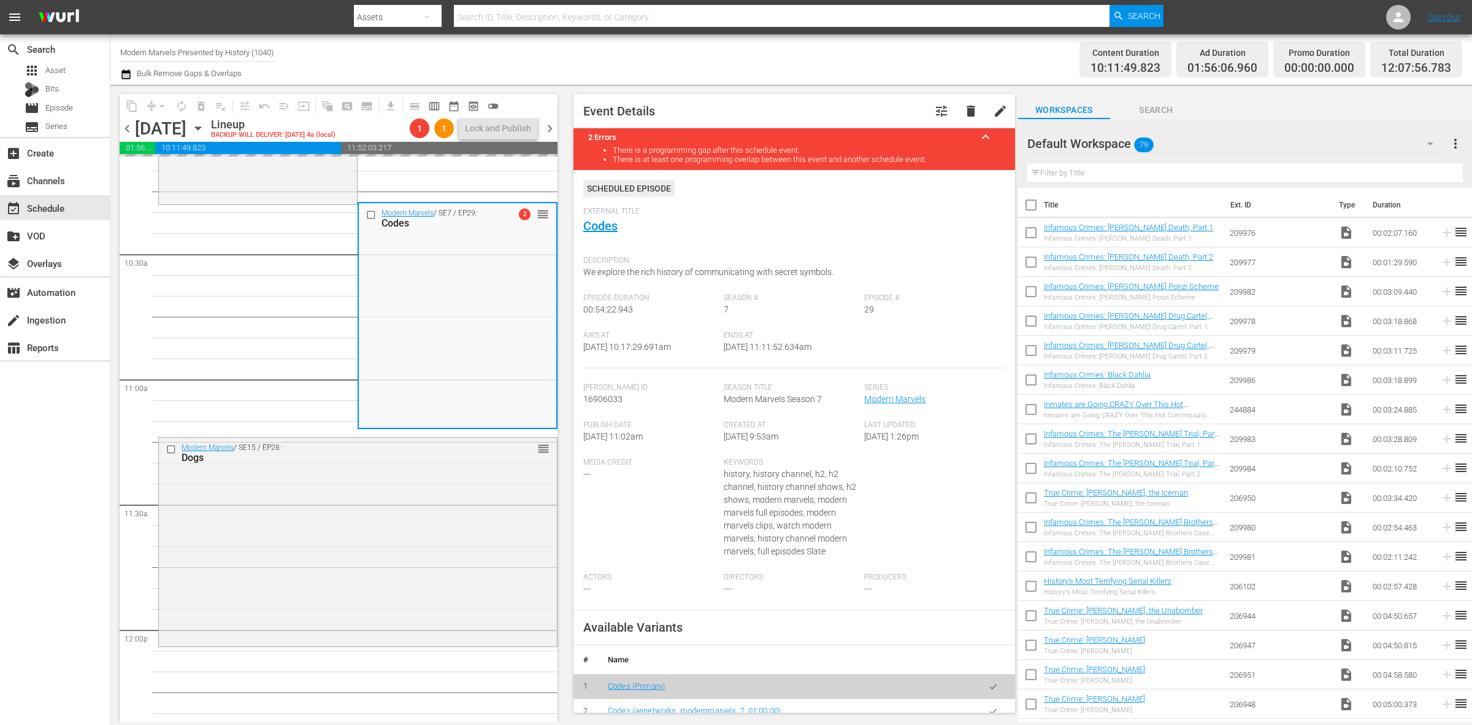
click at [742, 44] on div "Channel Title Modern Marvels Presented by History (1040) Bulk Remove Gaps & Ove…" at bounding box center [486, 59] width 732 height 44
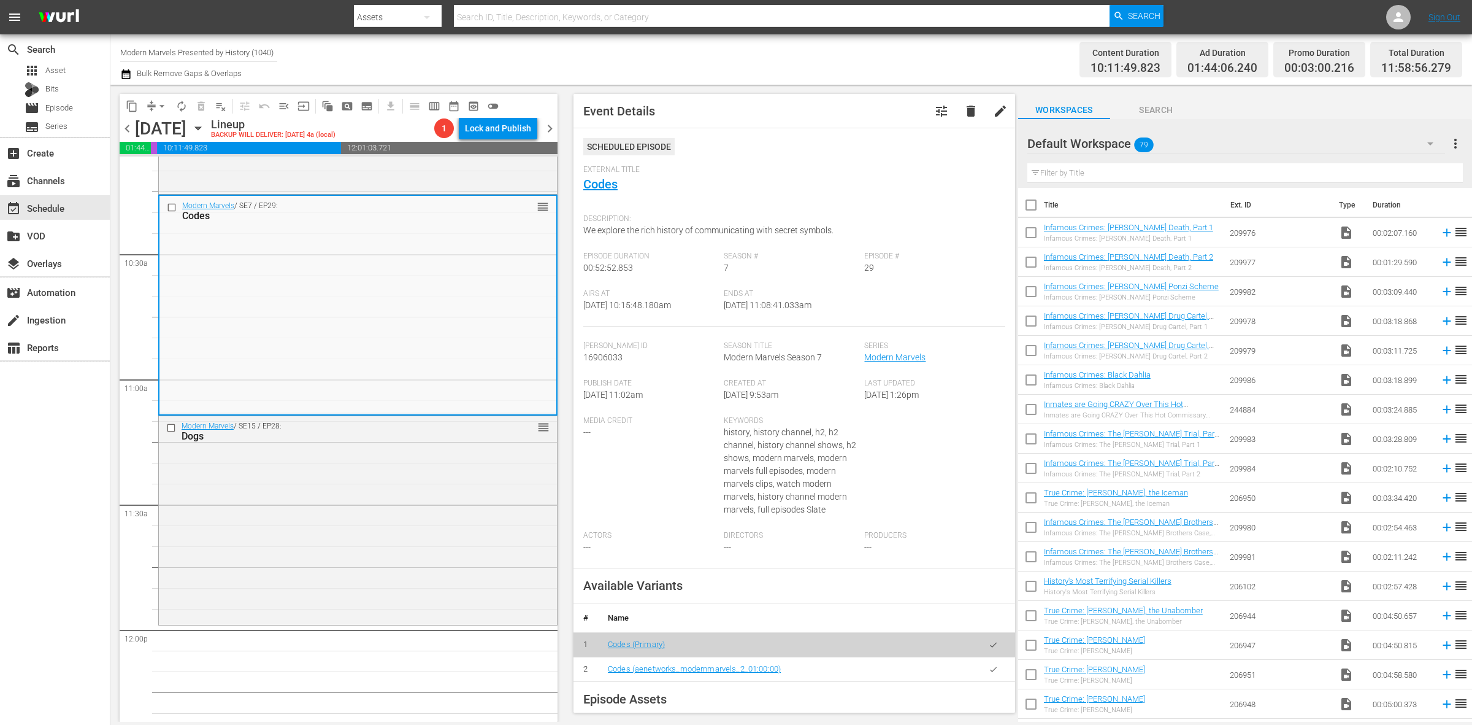
click at [725, 55] on div "Channel Title Modern Marvels Presented by History (1040) Bulk Remove Gaps & Ove…" at bounding box center [486, 59] width 732 height 44
click at [160, 106] on span "arrow_drop_down" at bounding box center [162, 106] width 12 height 12
click at [160, 126] on li "Align to Midnight" at bounding box center [162, 130] width 129 height 20
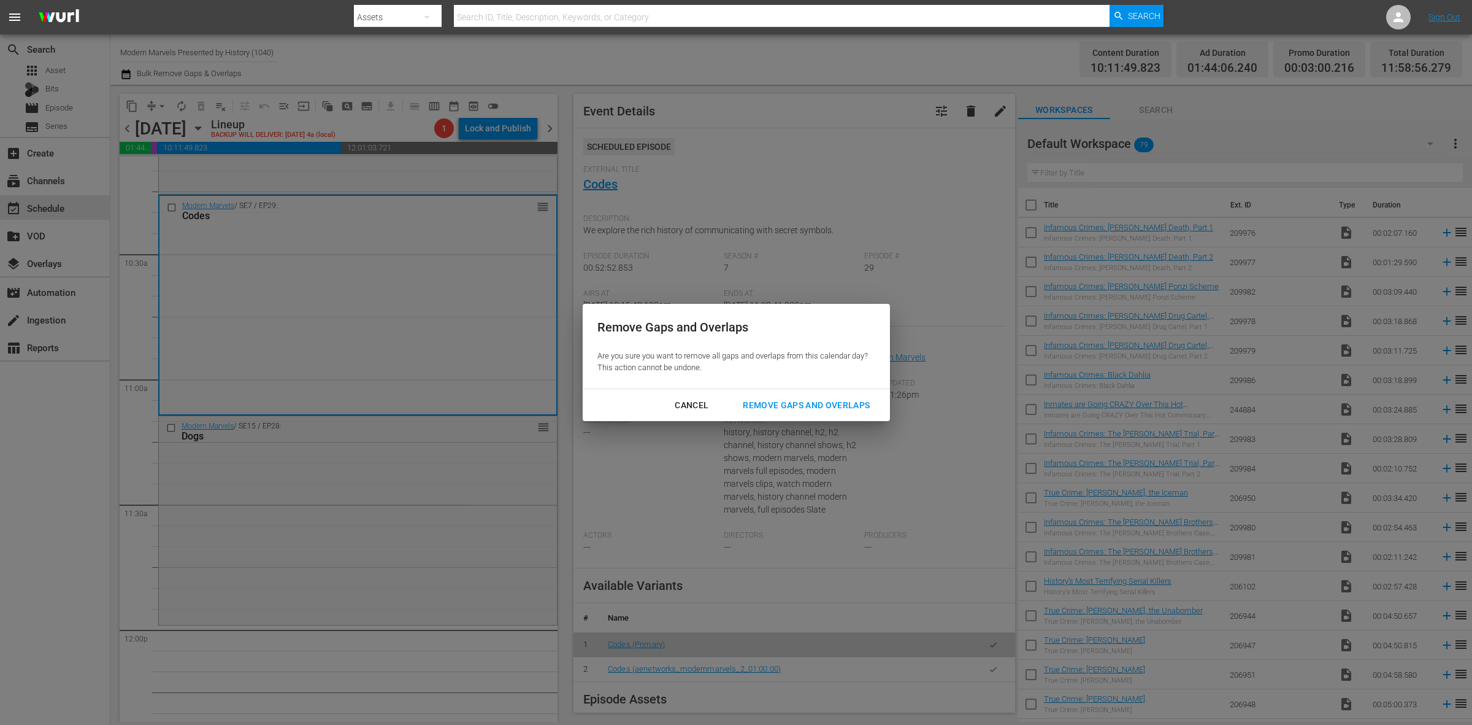
click at [814, 398] on div "Remove Gaps and Overlaps" at bounding box center [806, 405] width 147 height 15
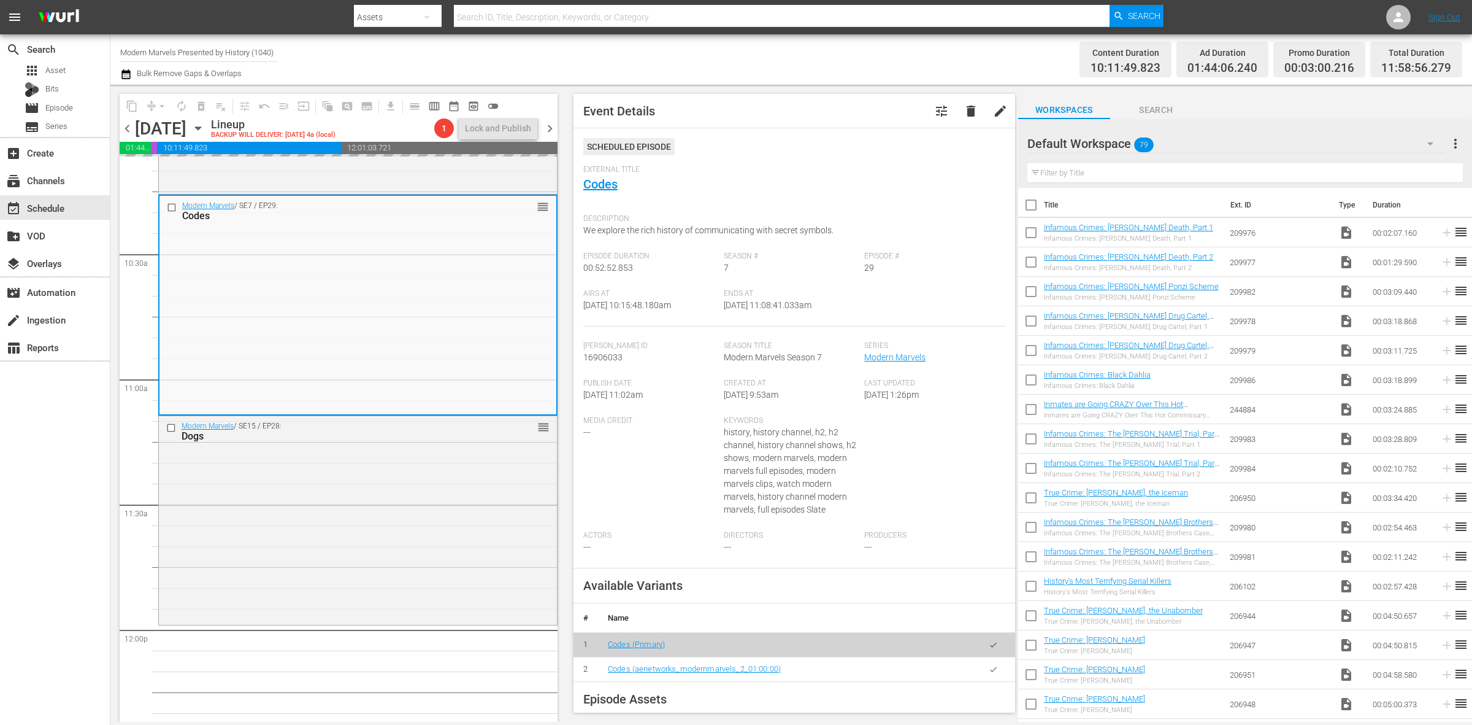
click at [709, 49] on div "Channel Title Modern Marvels Presented by History (1040) Bulk Remove Gaps & Ove…" at bounding box center [486, 59] width 732 height 44
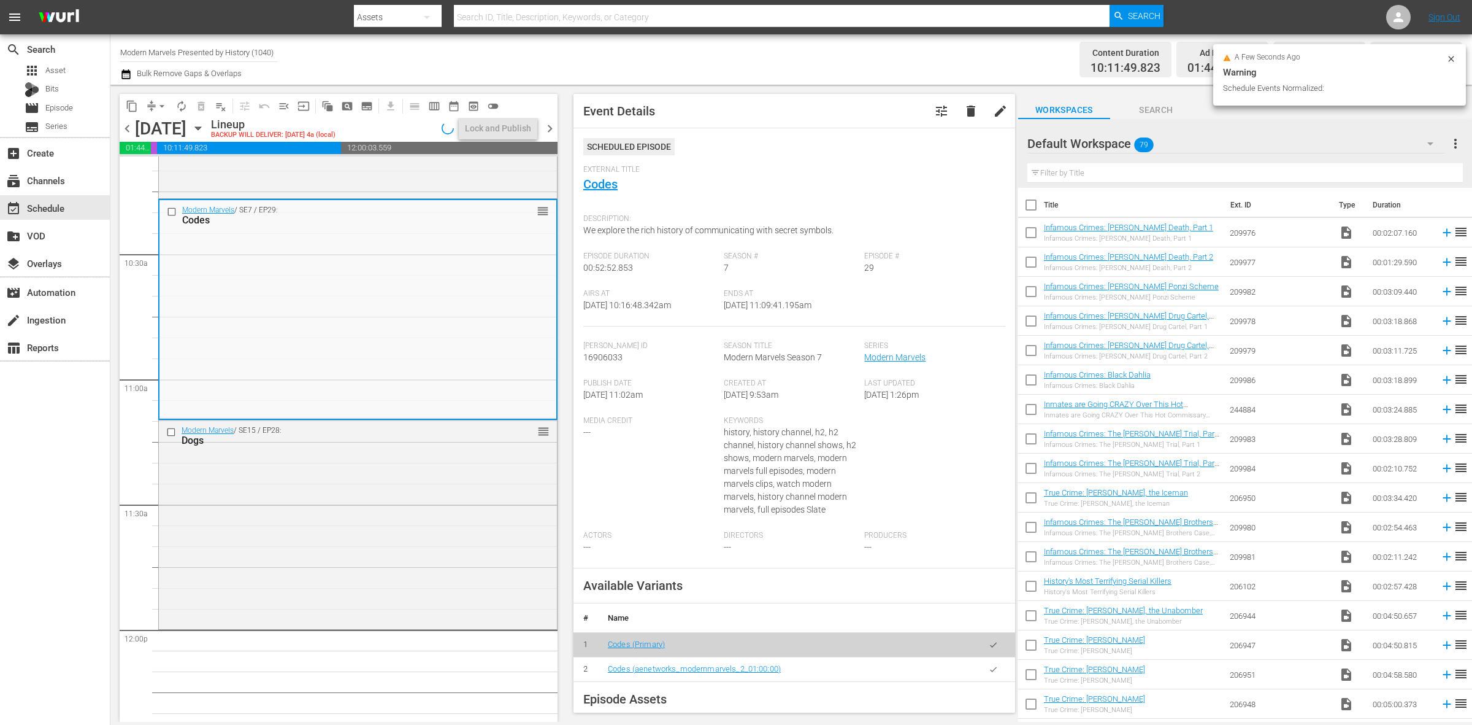
scroll to position [2467, 0]
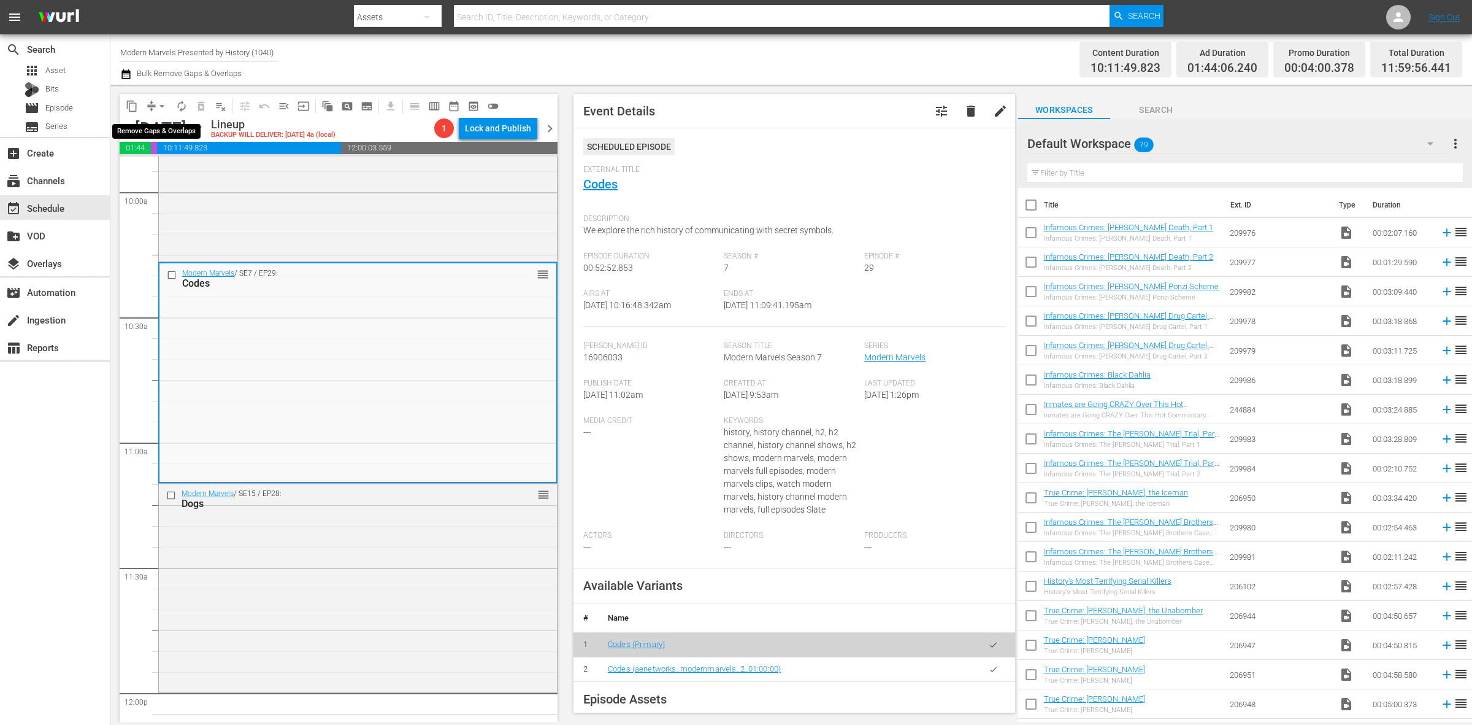
click at [156, 104] on span "arrow_drop_down" at bounding box center [162, 106] width 12 height 12
click at [161, 125] on li "Align to Midnight" at bounding box center [162, 130] width 129 height 20
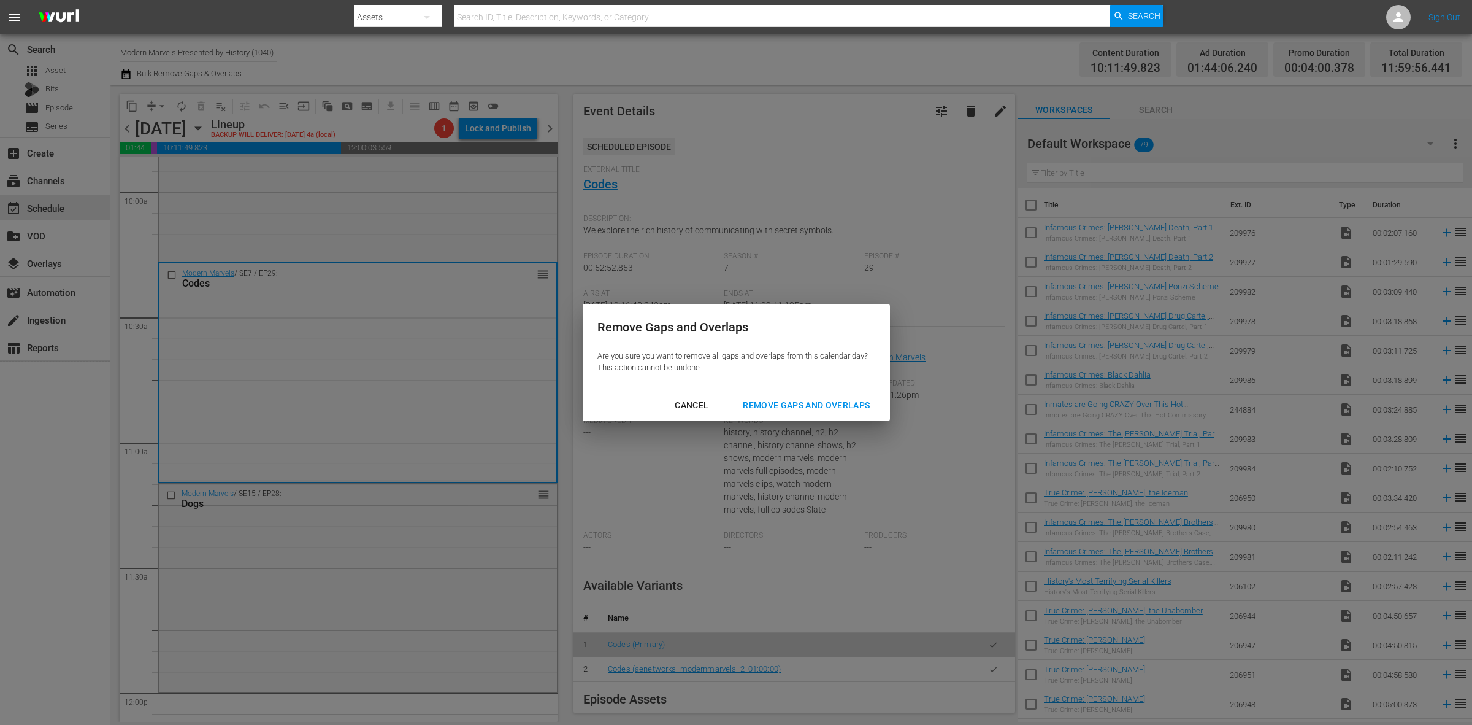
click at [778, 399] on div "Remove Gaps and Overlaps" at bounding box center [806, 405] width 147 height 15
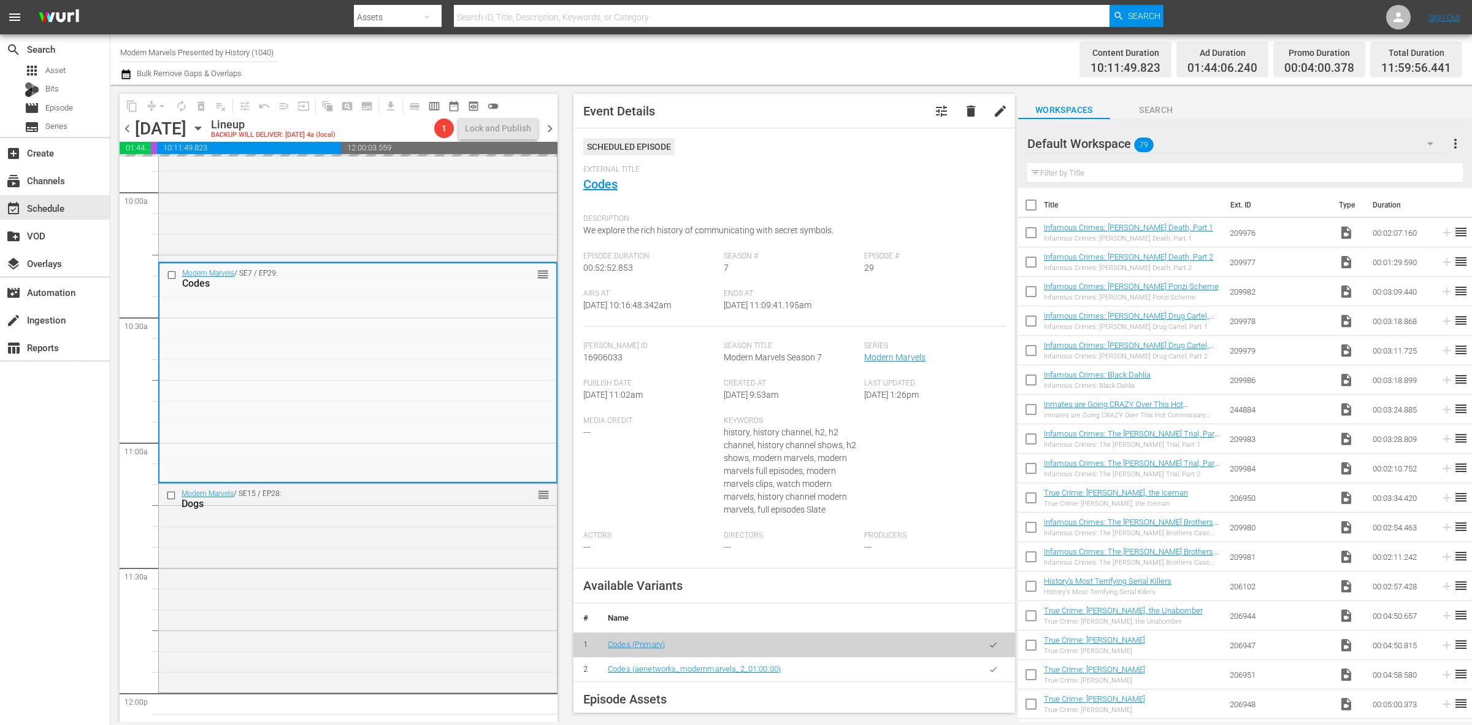
click at [698, 47] on div "Channel Title Modern Marvels Presented by History (1040) Bulk Remove Gaps & Ove…" at bounding box center [486, 59] width 732 height 44
click at [350, 599] on div "Modern Marvels / SE15 / EP28: Dogs reorder" at bounding box center [358, 586] width 398 height 206
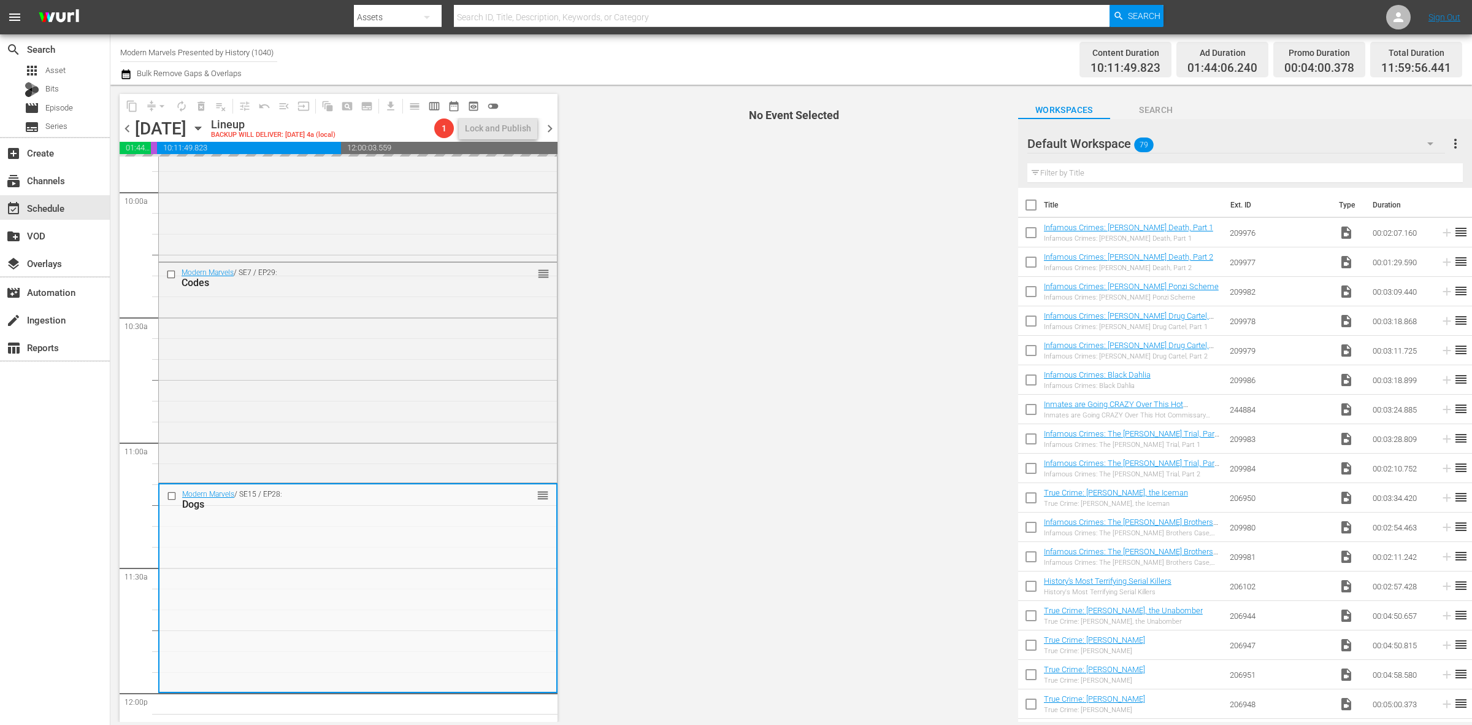
click at [793, 43] on div "Channel Title Modern Marvels Presented by History (1040) Bulk Remove Gaps & Ove…" at bounding box center [486, 59] width 732 height 44
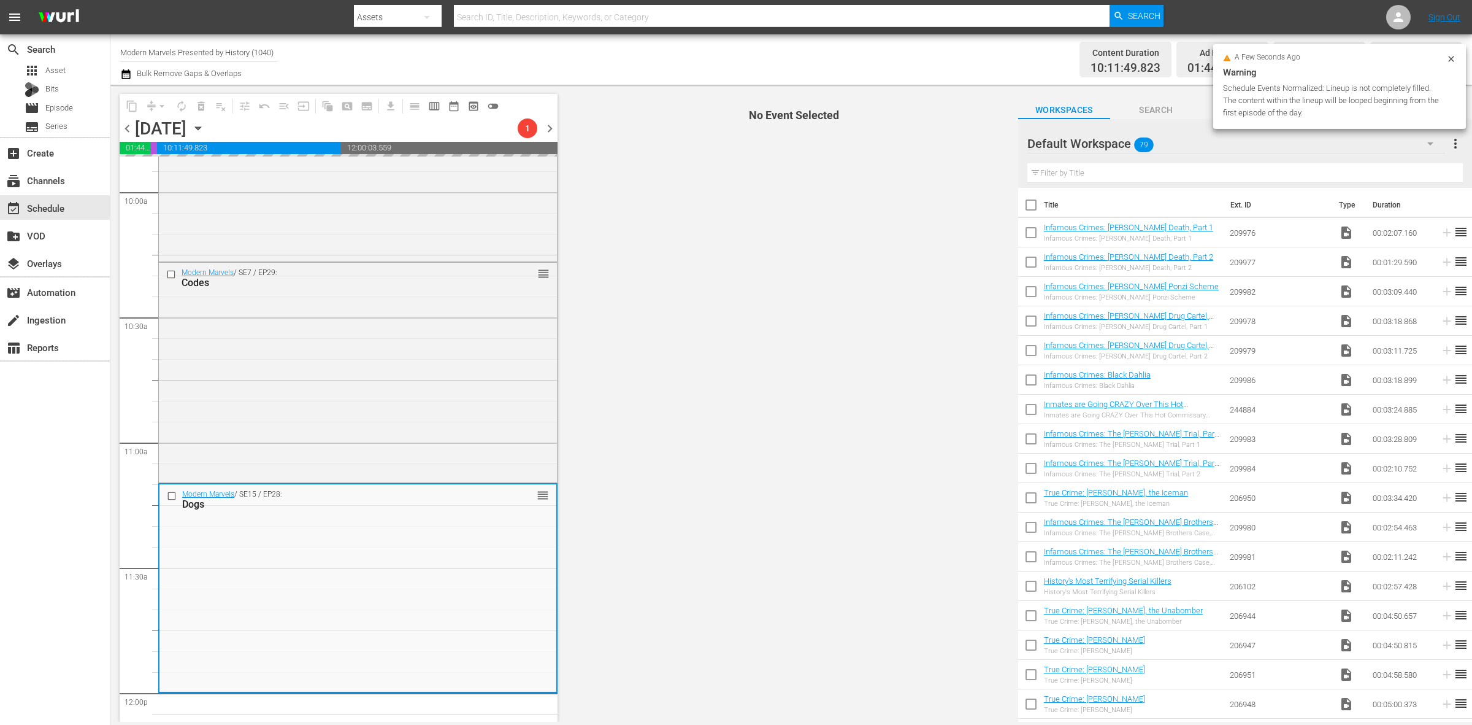
click at [702, 56] on div "Channel Title Modern Marvels Presented by History (1040) Bulk Remove Gaps & Ove…" at bounding box center [486, 59] width 732 height 44
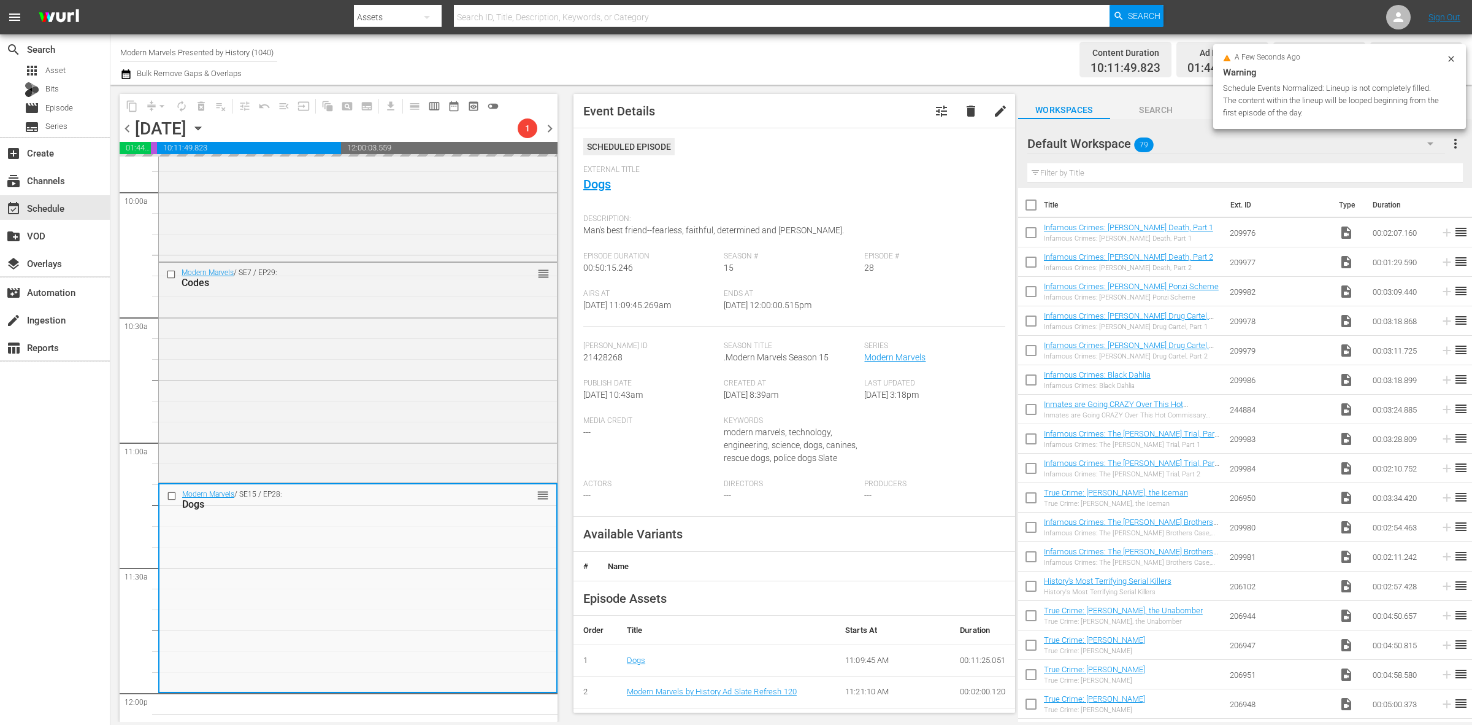
click at [785, 59] on div "Channel Title Modern Marvels Presented by History (1040) Bulk Remove Gaps & Ove…" at bounding box center [486, 59] width 732 height 44
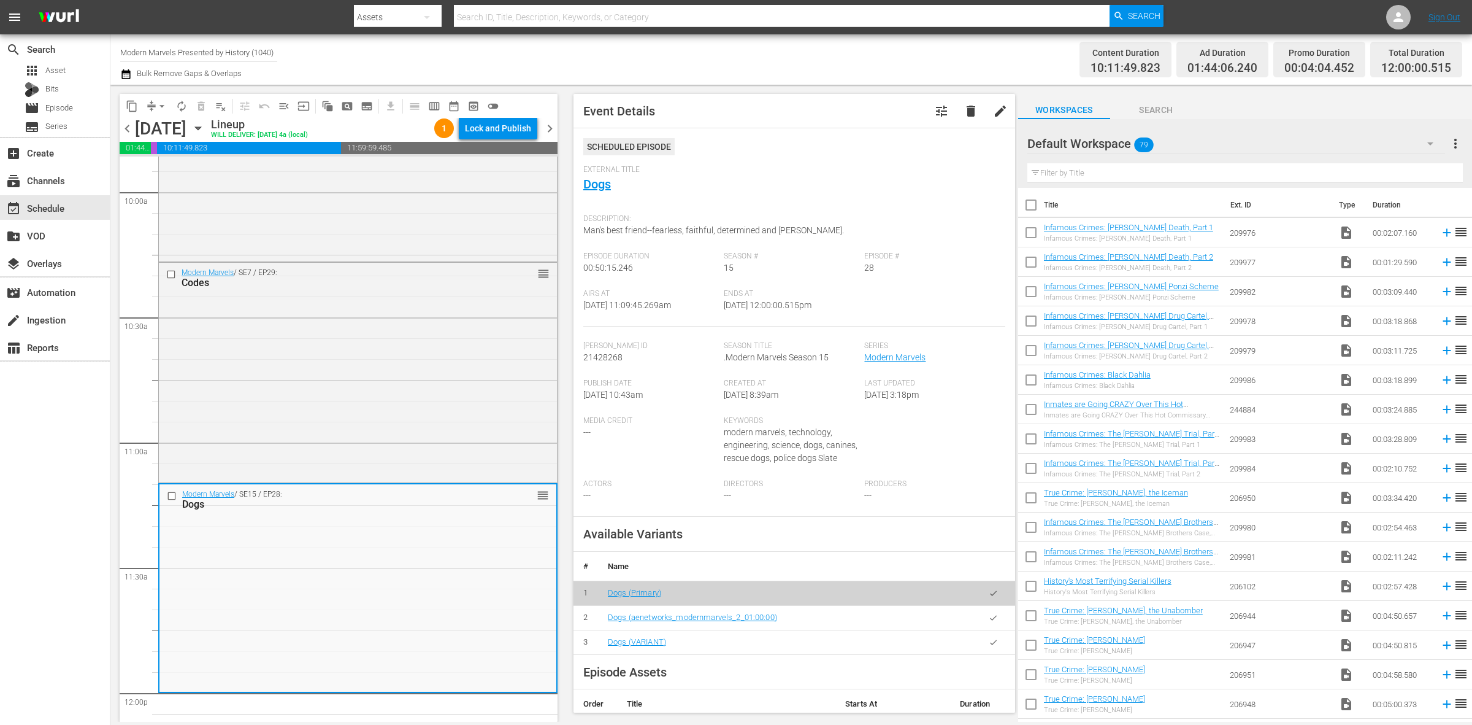
click at [832, 54] on div "Channel Title Modern Marvels Presented by History (1040) Bulk Remove Gaps & Ove…" at bounding box center [486, 59] width 732 height 44
click at [179, 102] on span "autorenew_outlined" at bounding box center [181, 106] width 12 height 12
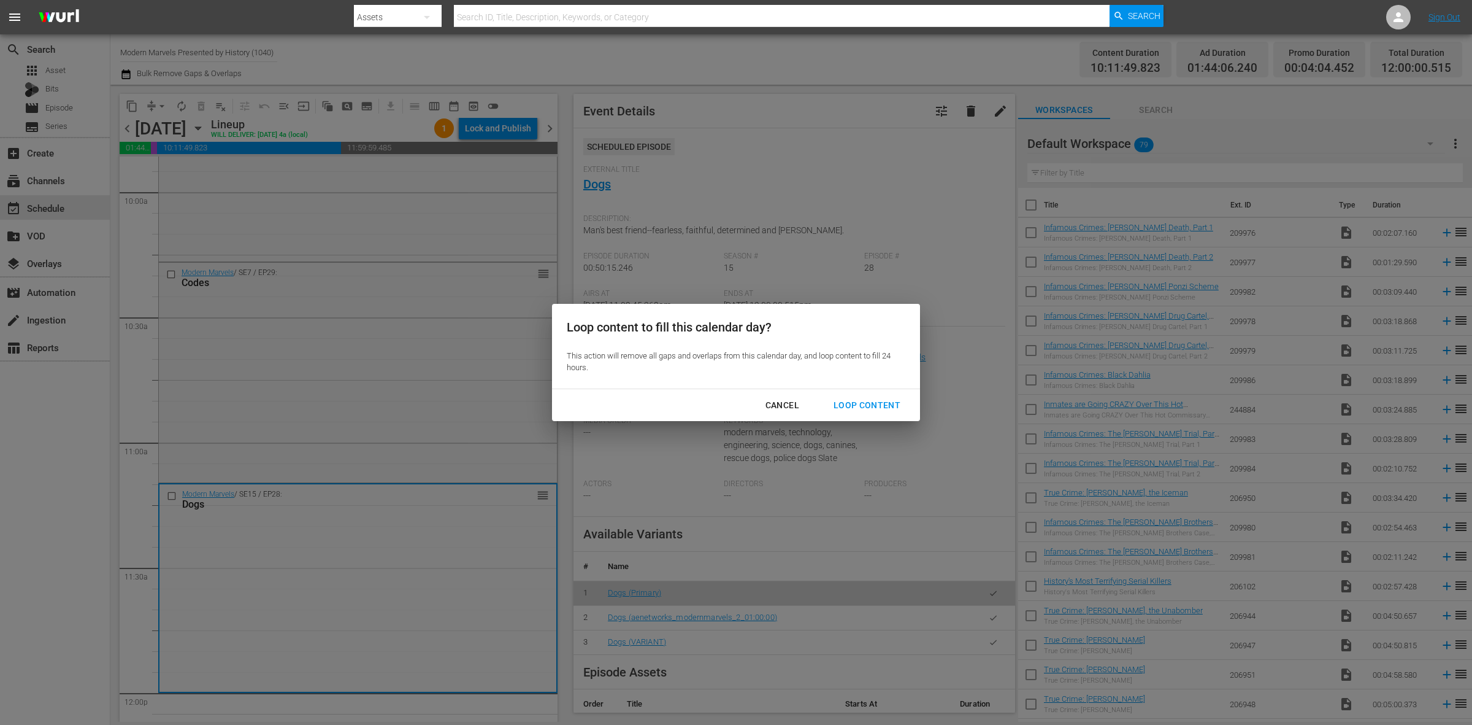
click at [858, 405] on div "Loop Content" at bounding box center [867, 405] width 86 height 15
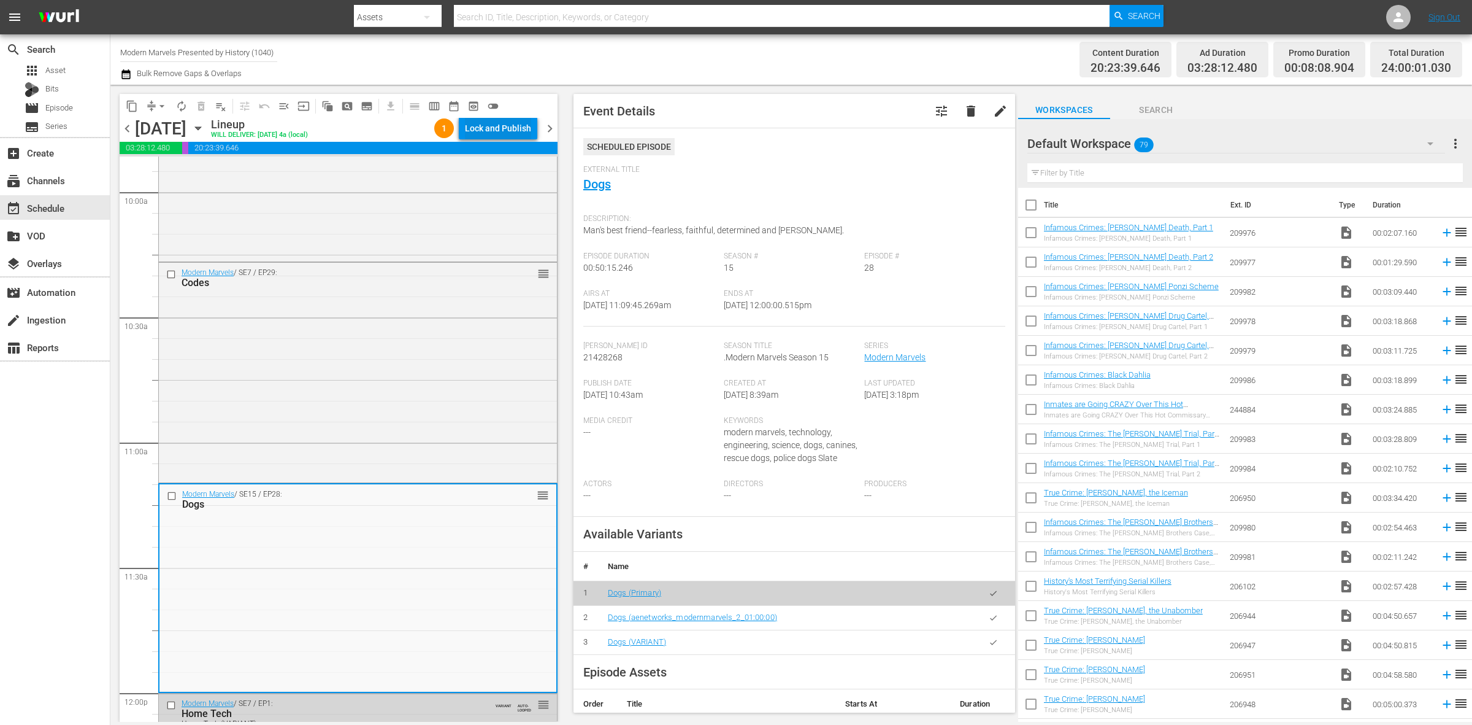
click at [491, 131] on div "Lock and Publish" at bounding box center [498, 128] width 66 height 22
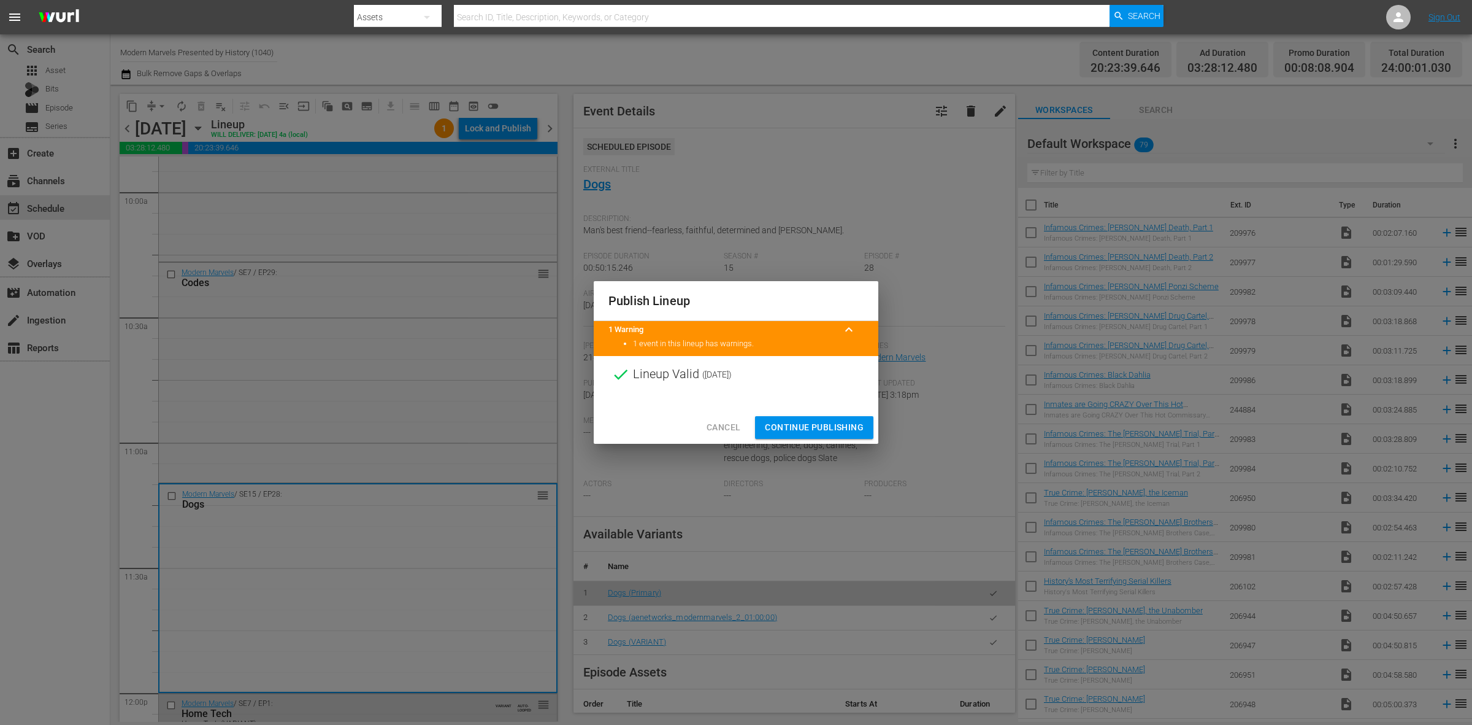
click at [818, 426] on span "Continue Publishing" at bounding box center [814, 427] width 99 height 15
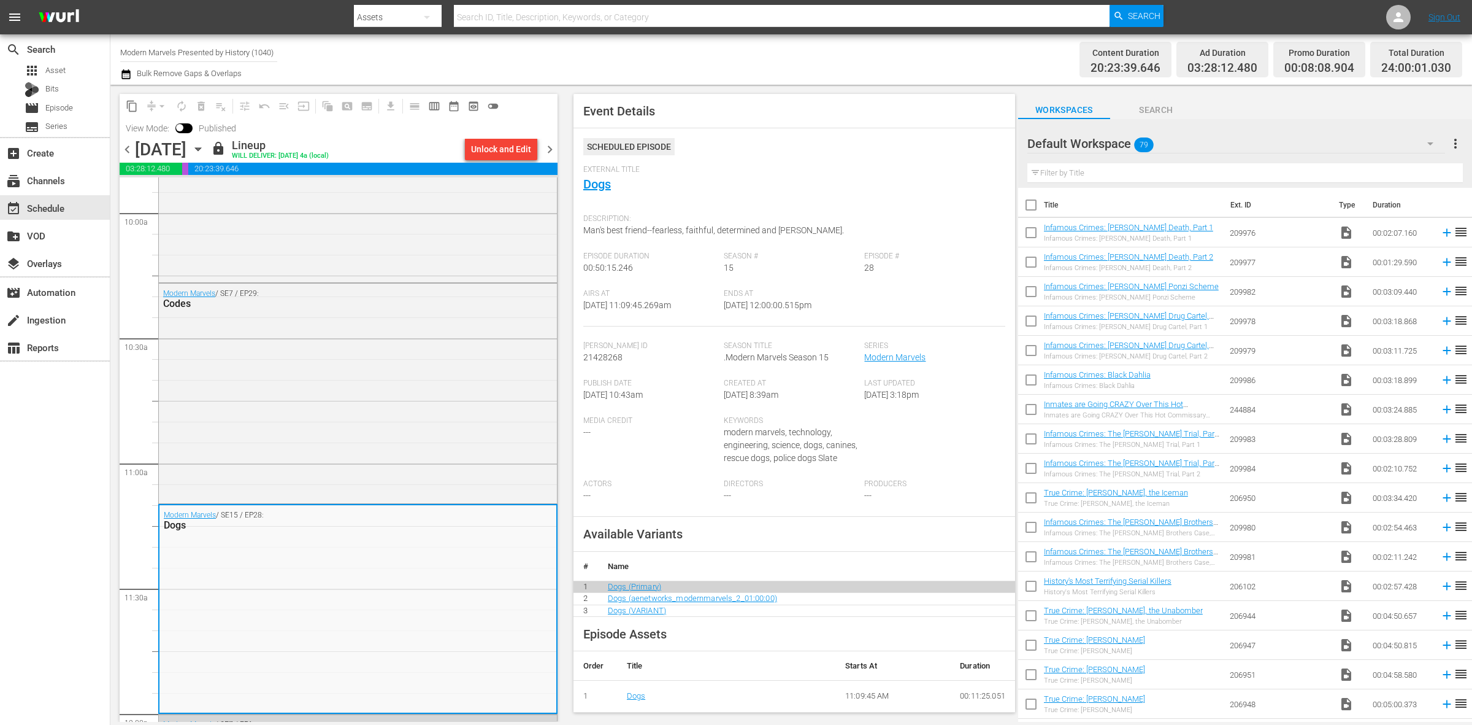
click at [813, 53] on div "Channel Title Modern Marvels Presented by History (1040) Bulk Remove Gaps & Ove…" at bounding box center [486, 59] width 732 height 44
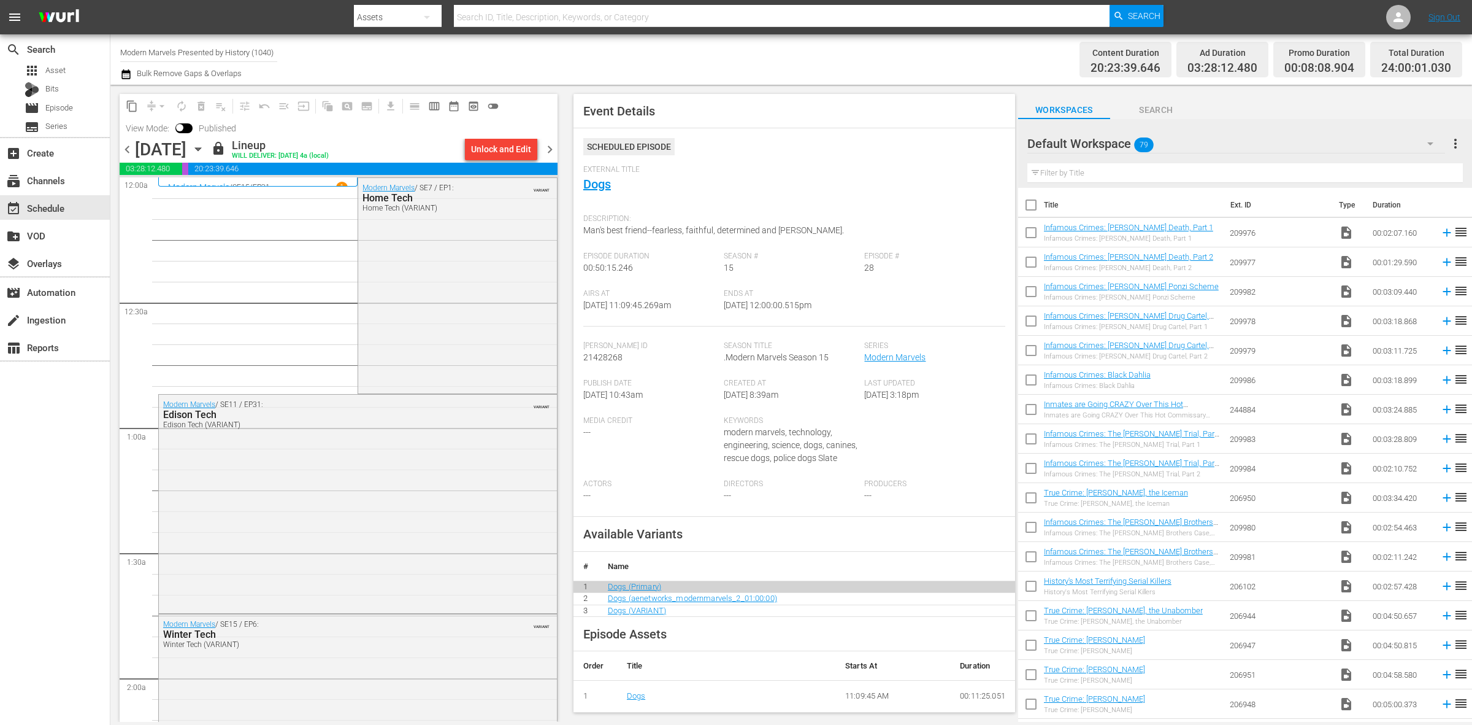
click at [682, 51] on div "Channel Title Modern Marvels Presented by History (1040) Bulk Remove Gaps & Ove…" at bounding box center [486, 59] width 732 height 44
click at [550, 147] on span "chevron_right" at bounding box center [549, 149] width 15 height 15
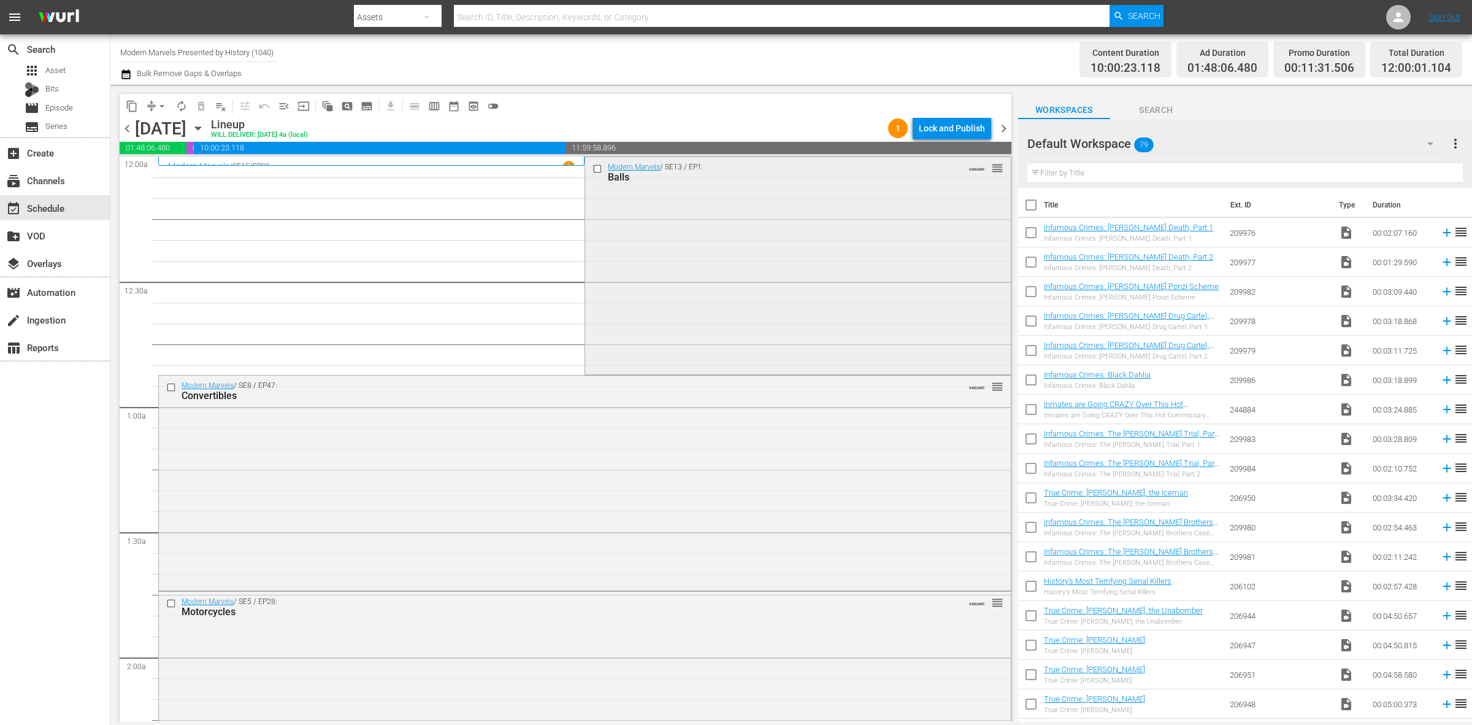
click at [704, 215] on div "Modern Marvels / SE13 / EP1: Balls VARIANT reorder" at bounding box center [797, 264] width 425 height 215
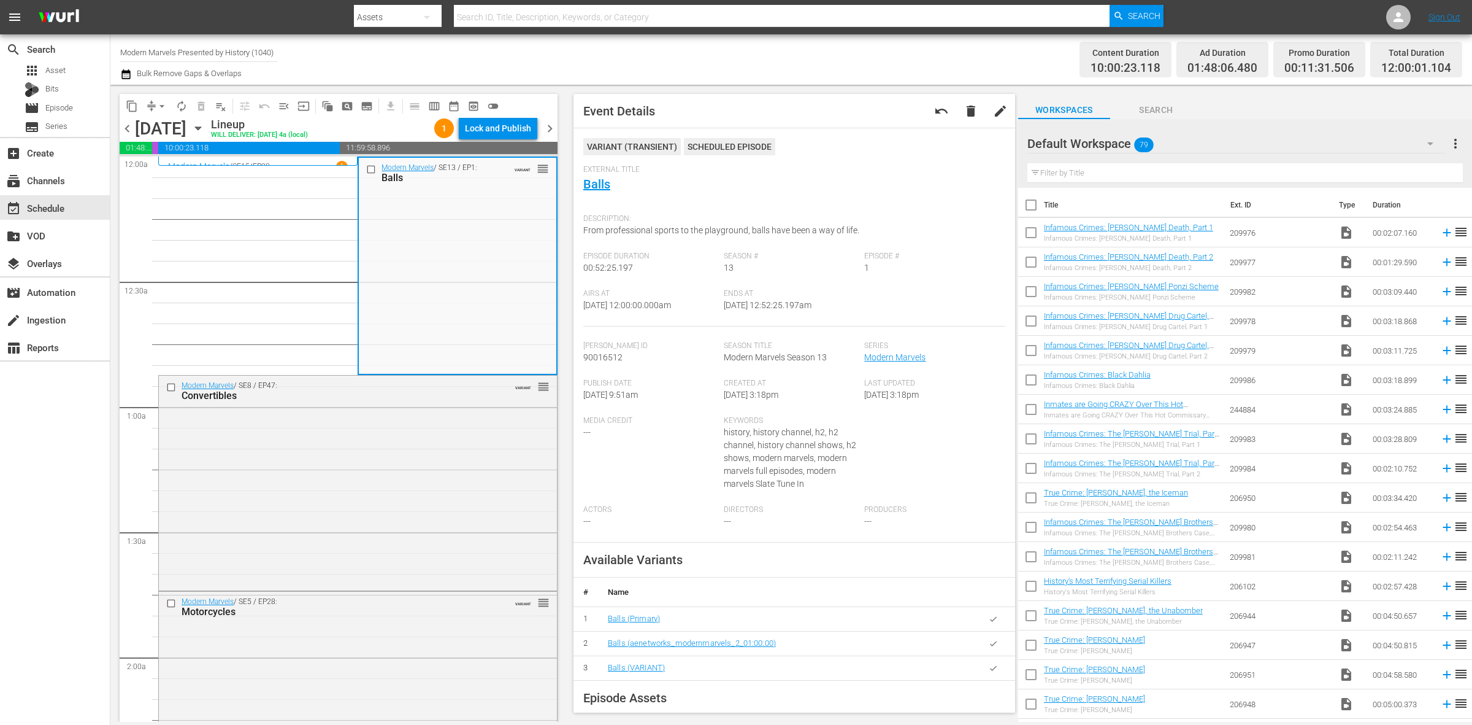
click at [725, 50] on div "Channel Title Modern Marvels Presented by History (1040) Bulk Remove Gaps & Ove…" at bounding box center [486, 59] width 732 height 44
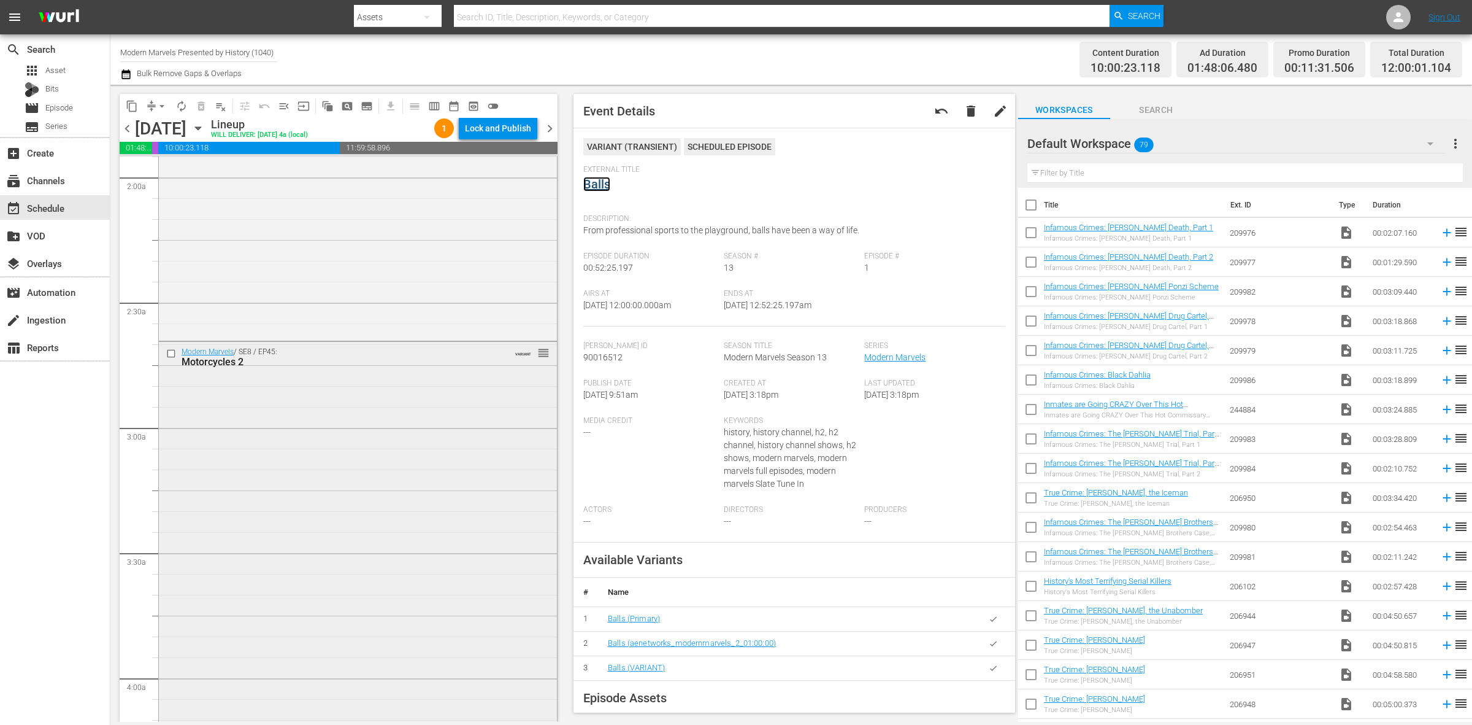
scroll to position [613, 0]
click at [301, 352] on div "Modern Marvels / SE8 / EP45: Motorcycles 2 VARIANT reorder" at bounding box center [358, 430] width 398 height 444
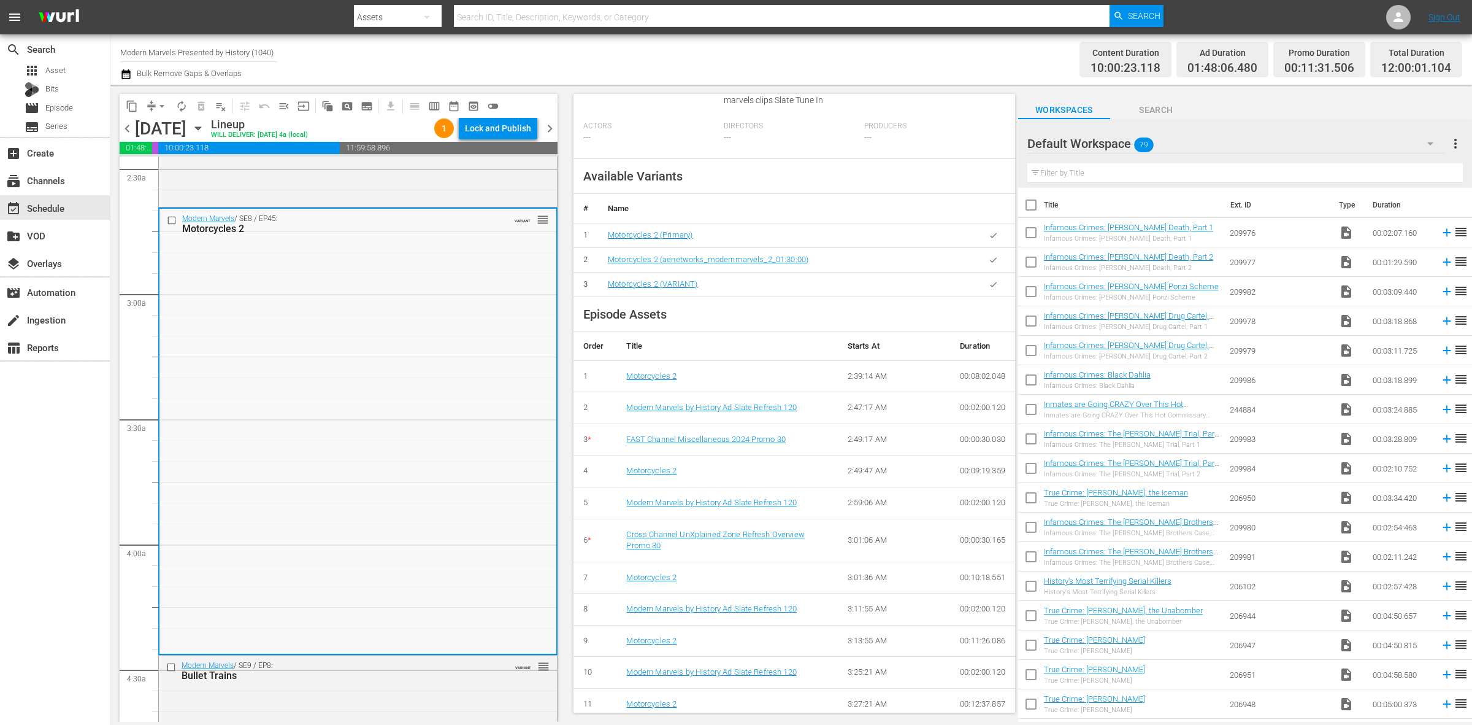
scroll to position [0, 0]
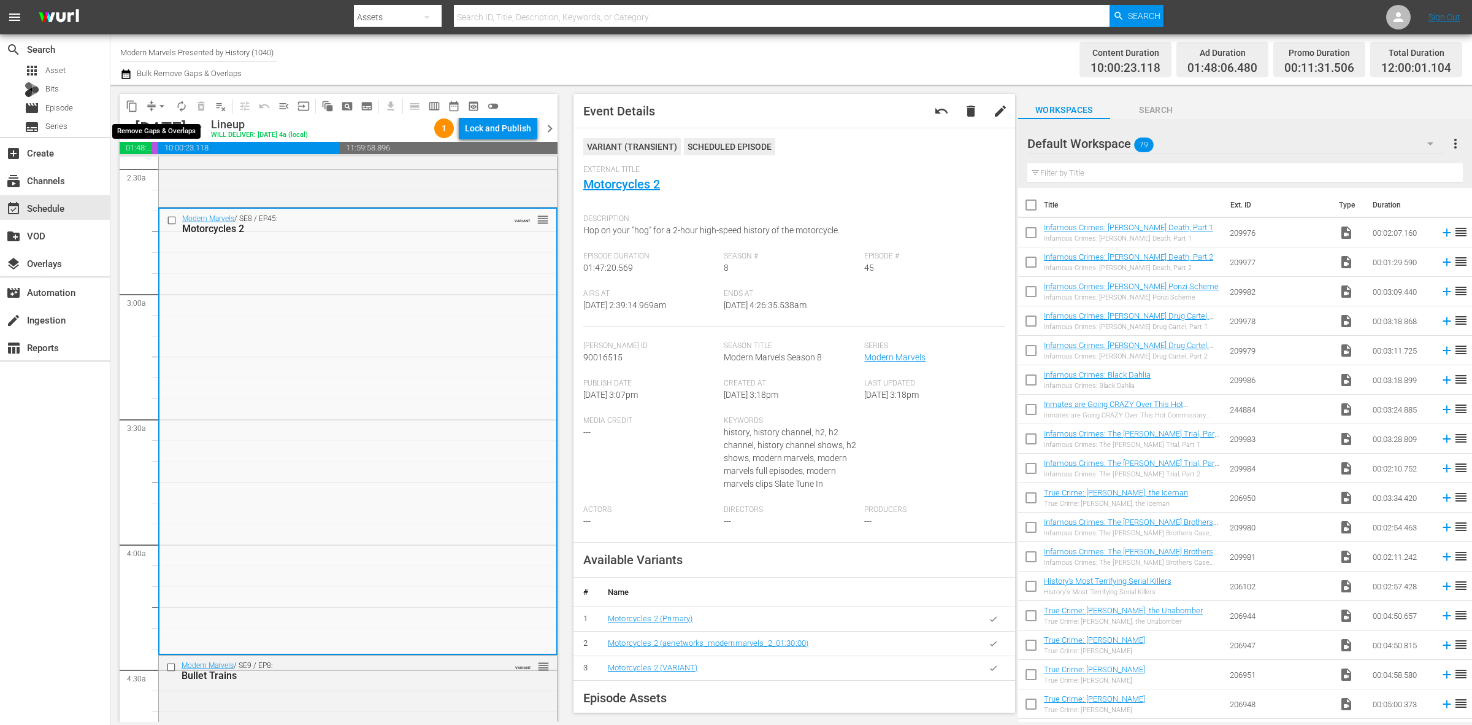
click at [161, 102] on span "arrow_drop_down" at bounding box center [162, 106] width 12 height 12
click at [166, 120] on li "Align to Midnight" at bounding box center [162, 130] width 129 height 20
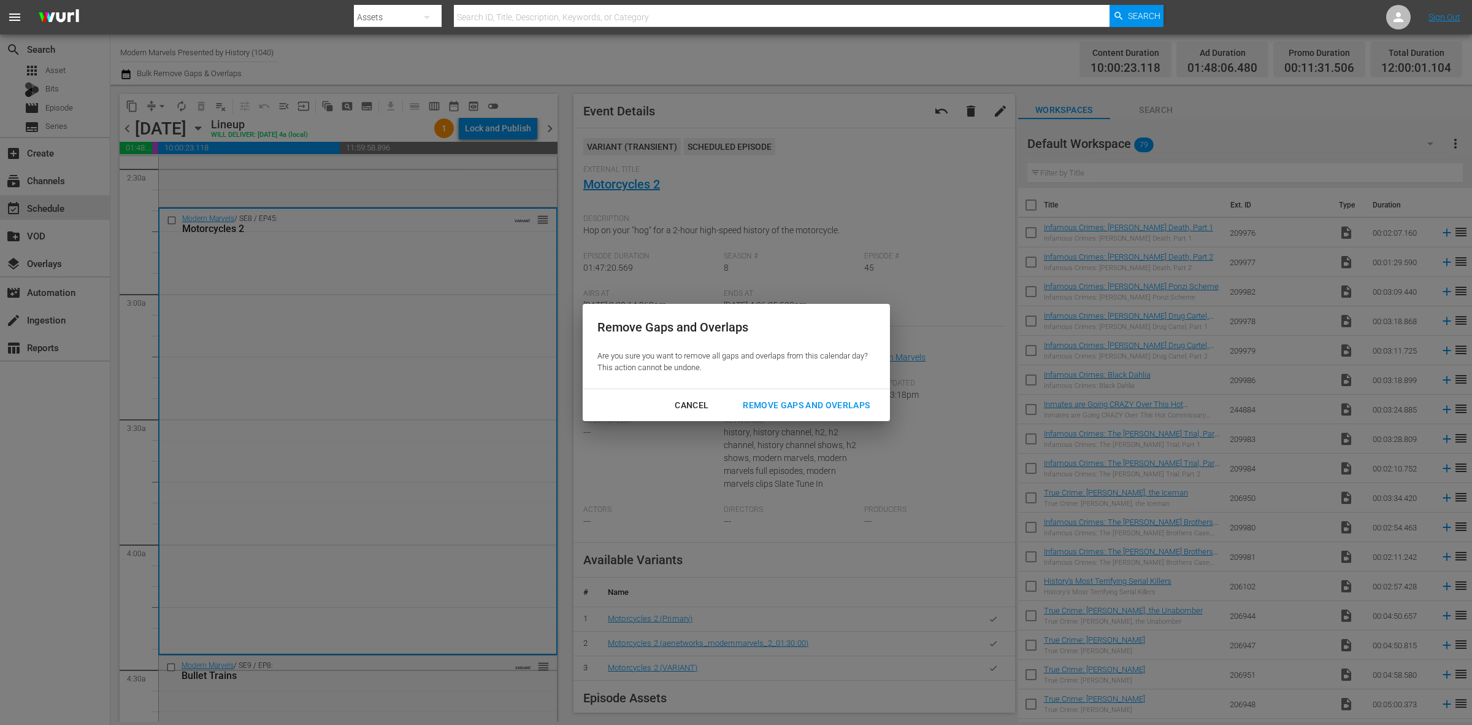
click at [819, 399] on div "Remove Gaps and Overlaps" at bounding box center [806, 405] width 147 height 15
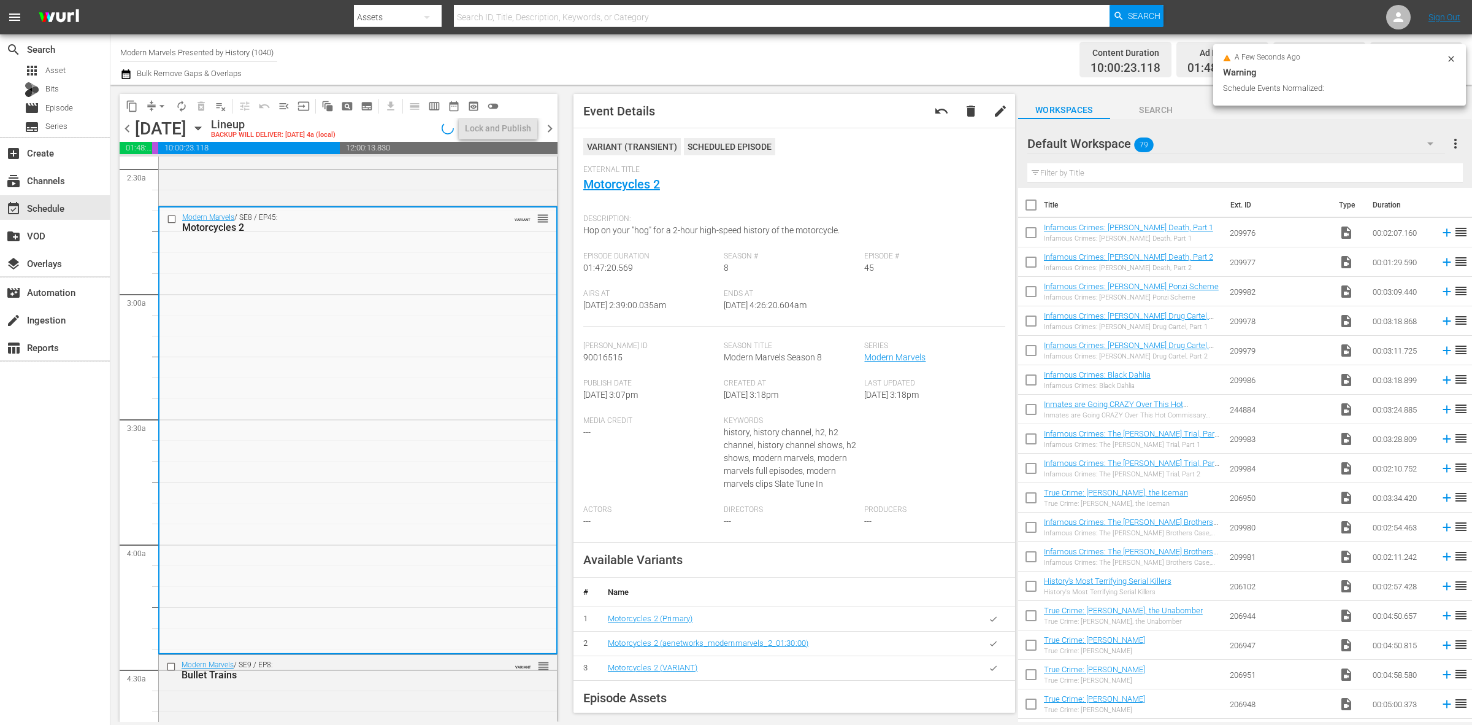
scroll to position [593, 0]
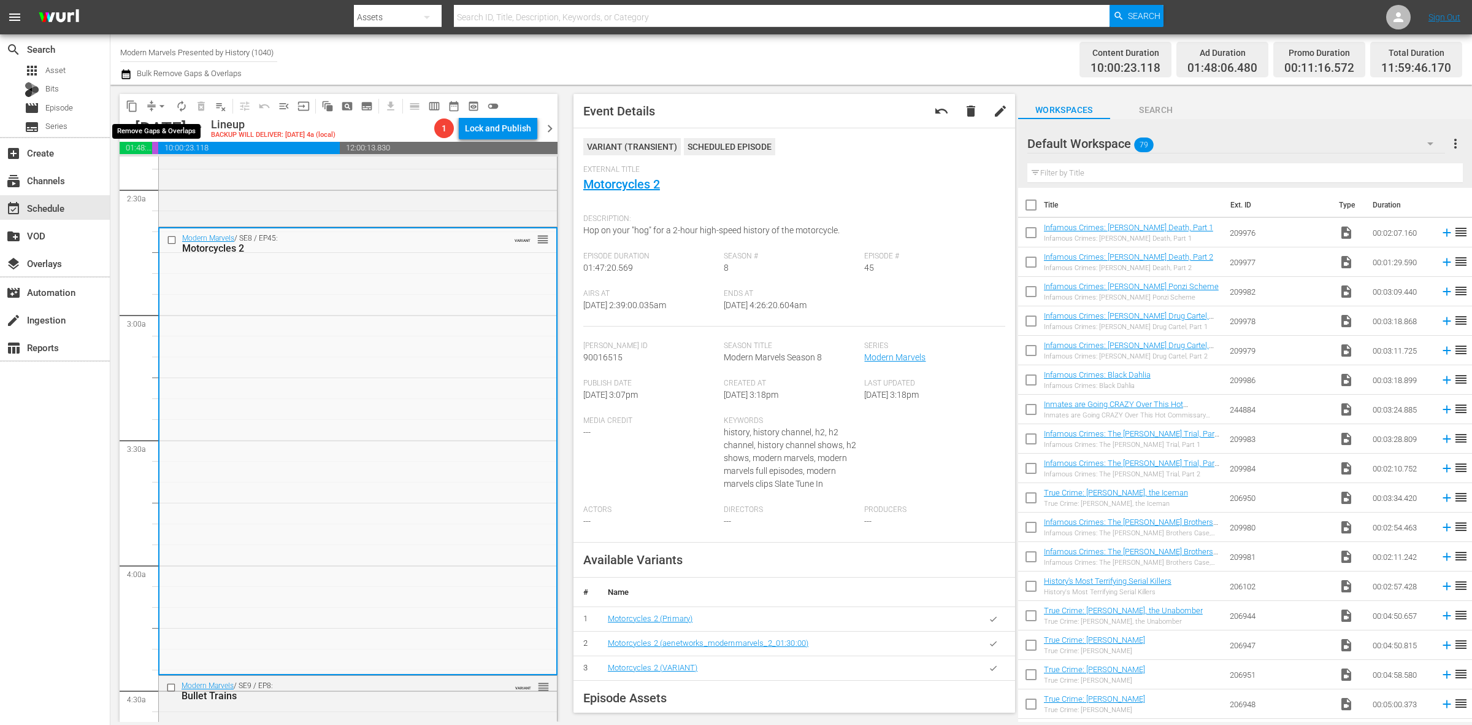
click at [161, 102] on span "arrow_drop_down" at bounding box center [162, 106] width 12 height 12
click at [178, 125] on li "Align to Midnight" at bounding box center [162, 130] width 129 height 20
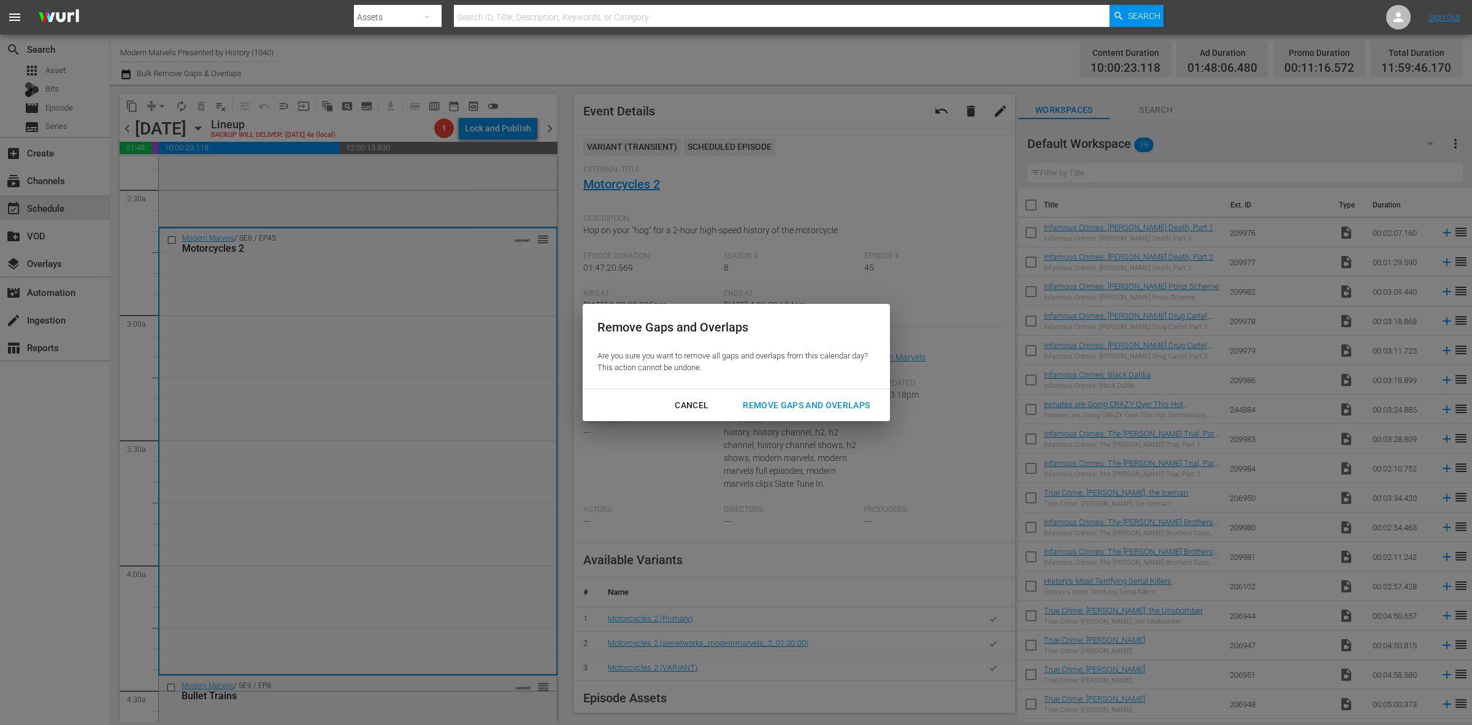
click at [799, 409] on div "Remove Gaps and Overlaps" at bounding box center [806, 405] width 147 height 15
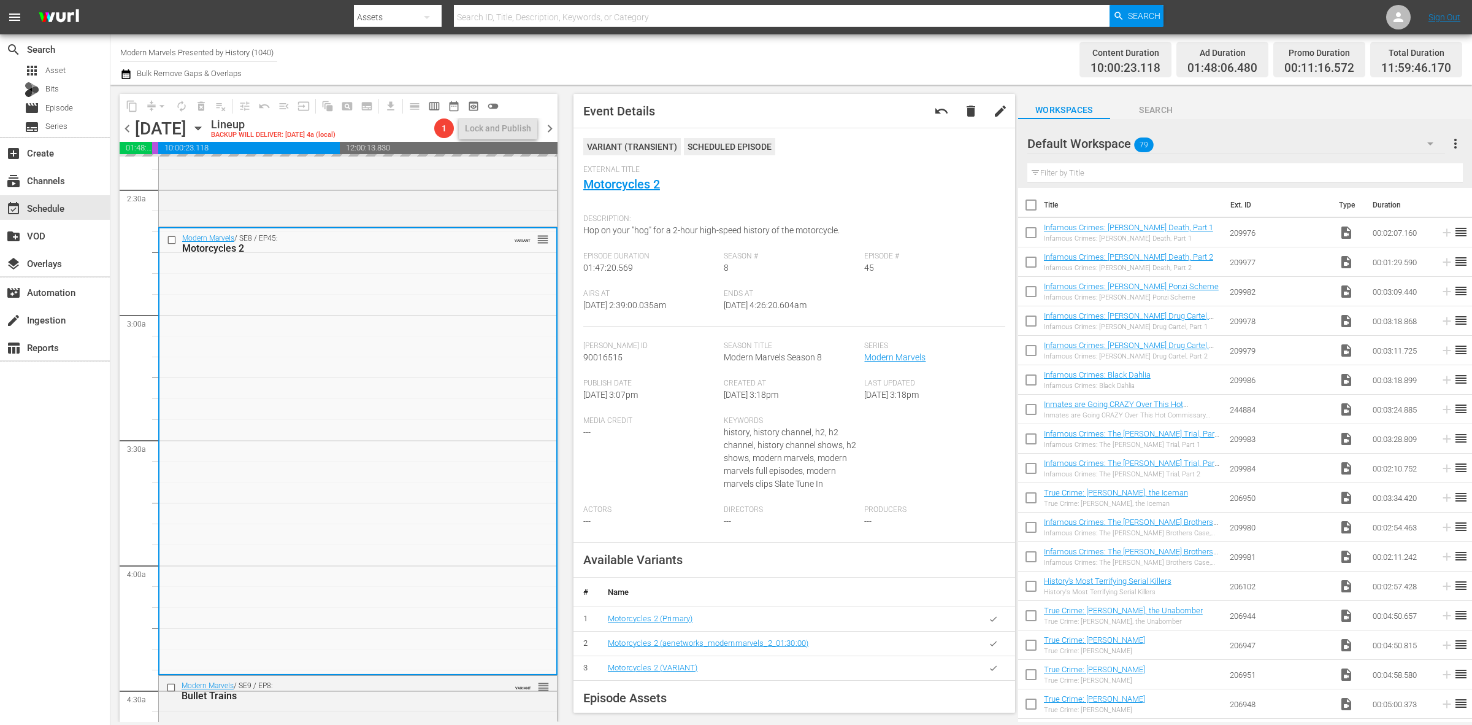
click at [832, 55] on div "Channel Title Modern Marvels Presented by History (1040) Bulk Remove Gaps & Ove…" at bounding box center [486, 59] width 732 height 44
click at [972, 50] on div "Content Duration 10:00:23.118 Ad Duration 01:48:06.480 Promo Duration 00:11:16.…" at bounding box center [1157, 59] width 610 height 44
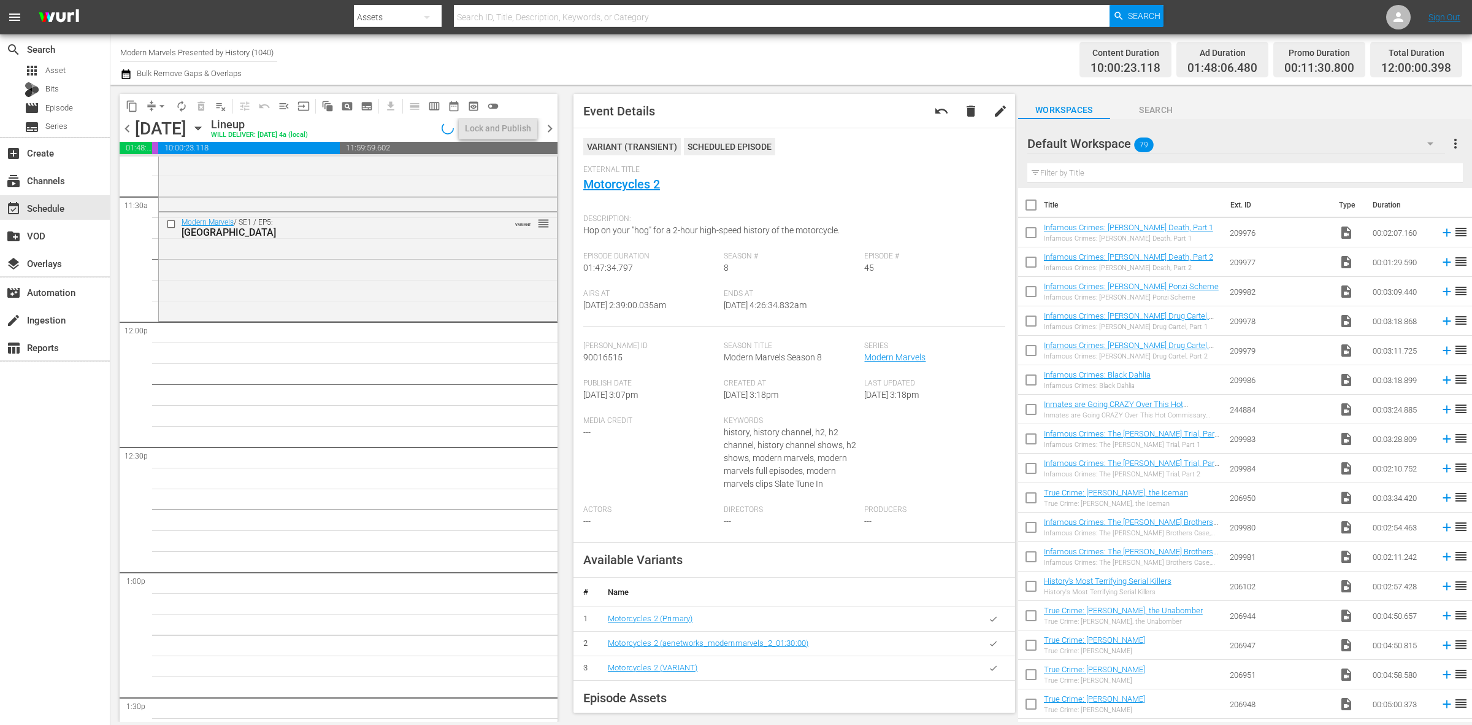
scroll to position [2510, 0]
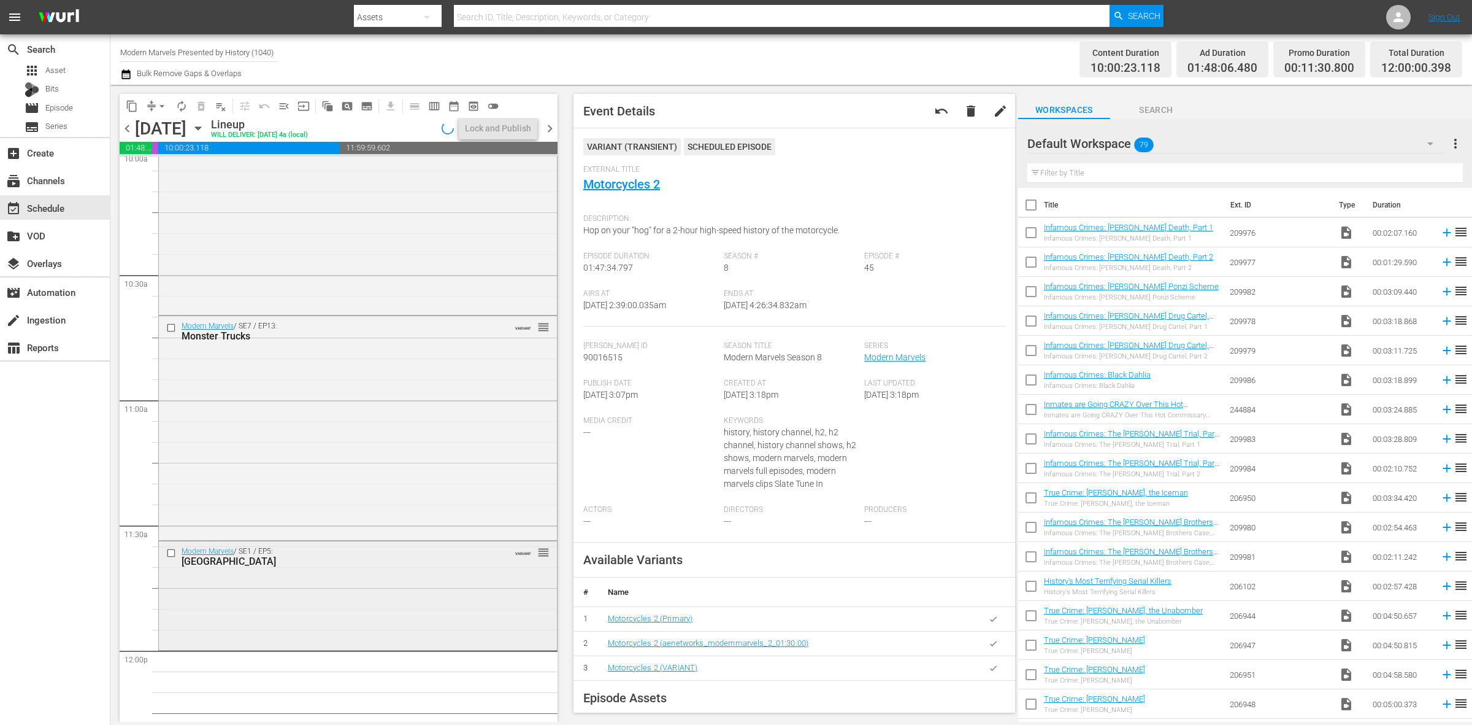
click at [301, 594] on div "Modern Marvels / SE1 / EP5: Mackinac Bridge VARIANT reorder" at bounding box center [358, 594] width 398 height 106
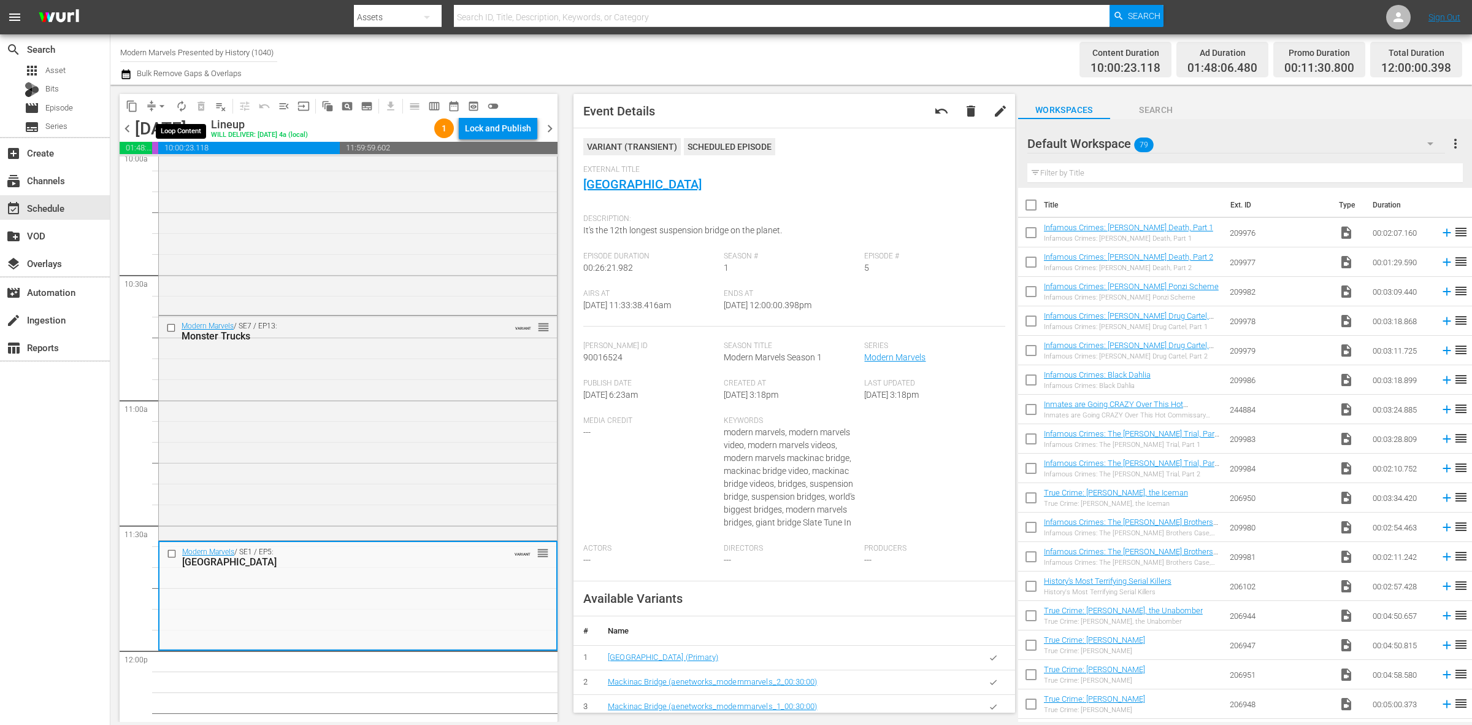
click at [183, 102] on span "autorenew_outlined" at bounding box center [181, 106] width 12 height 12
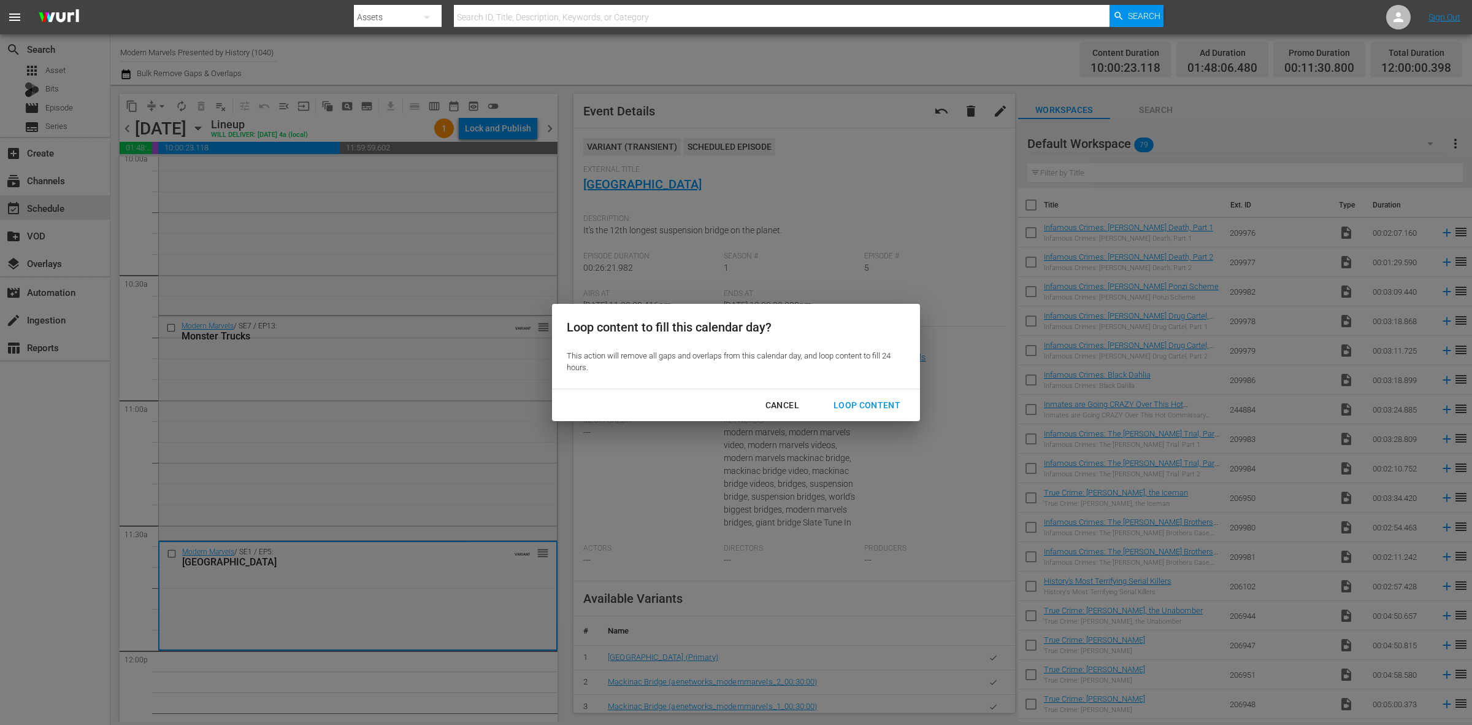
click at [853, 400] on div "Loop Content" at bounding box center [867, 405] width 86 height 15
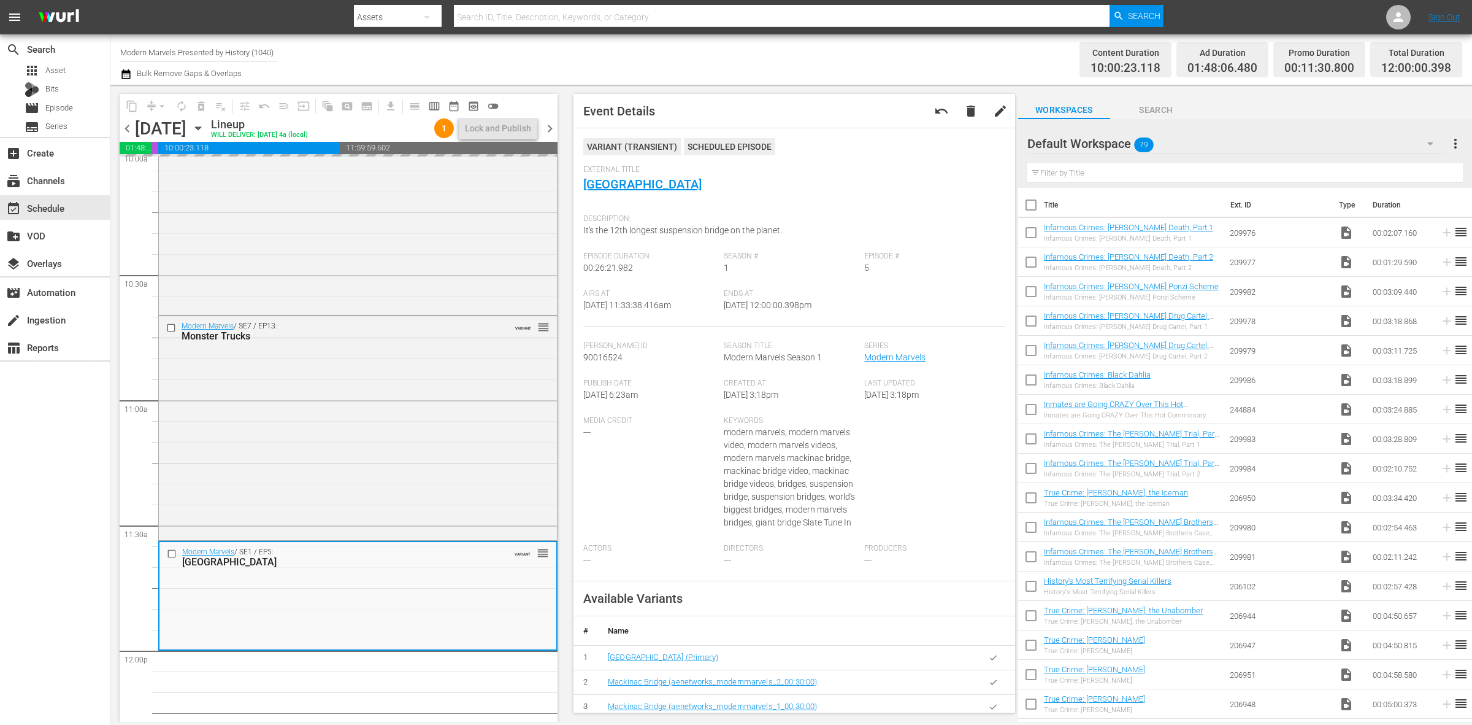
click at [696, 63] on div "Channel Title Modern Marvels Presented by History (1040) Bulk Remove Gaps & Ove…" at bounding box center [486, 59] width 732 height 44
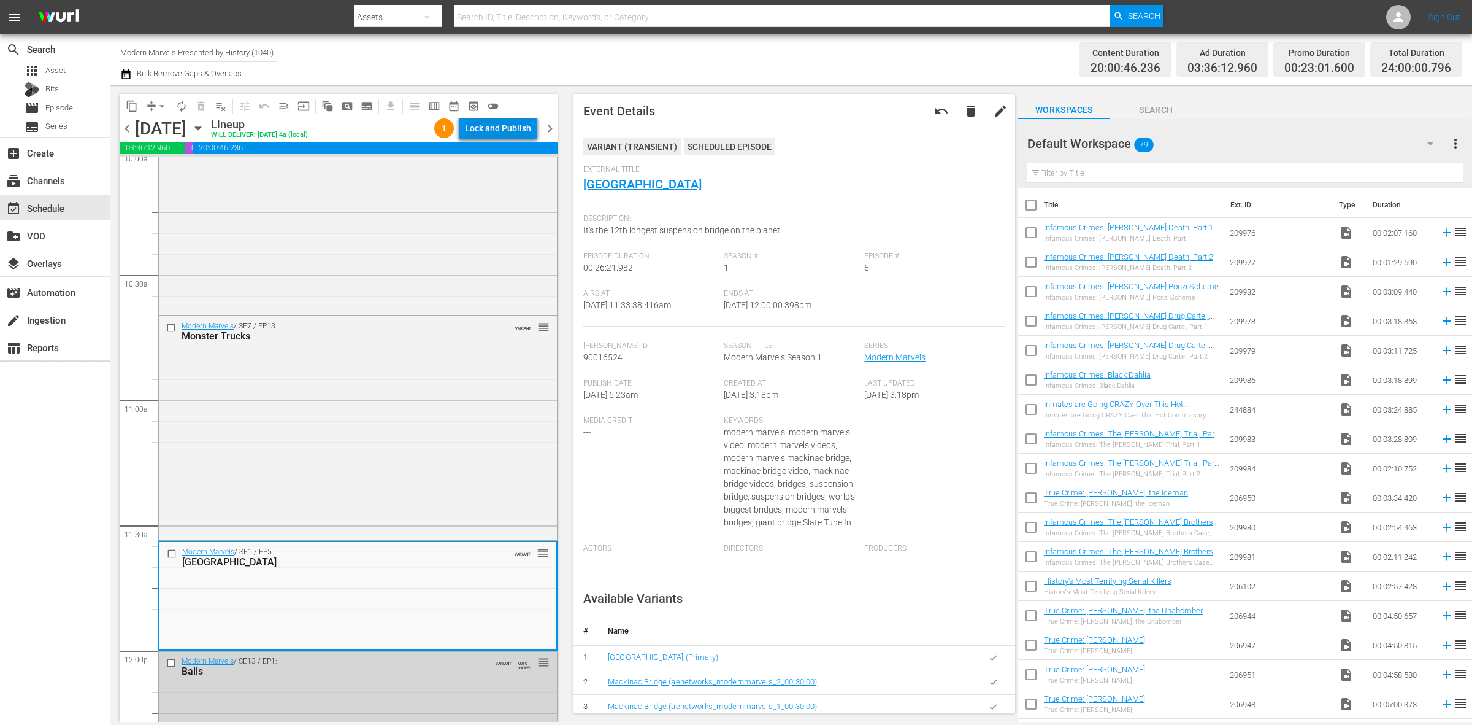
click at [486, 126] on div "Lock and Publish" at bounding box center [498, 128] width 66 height 22
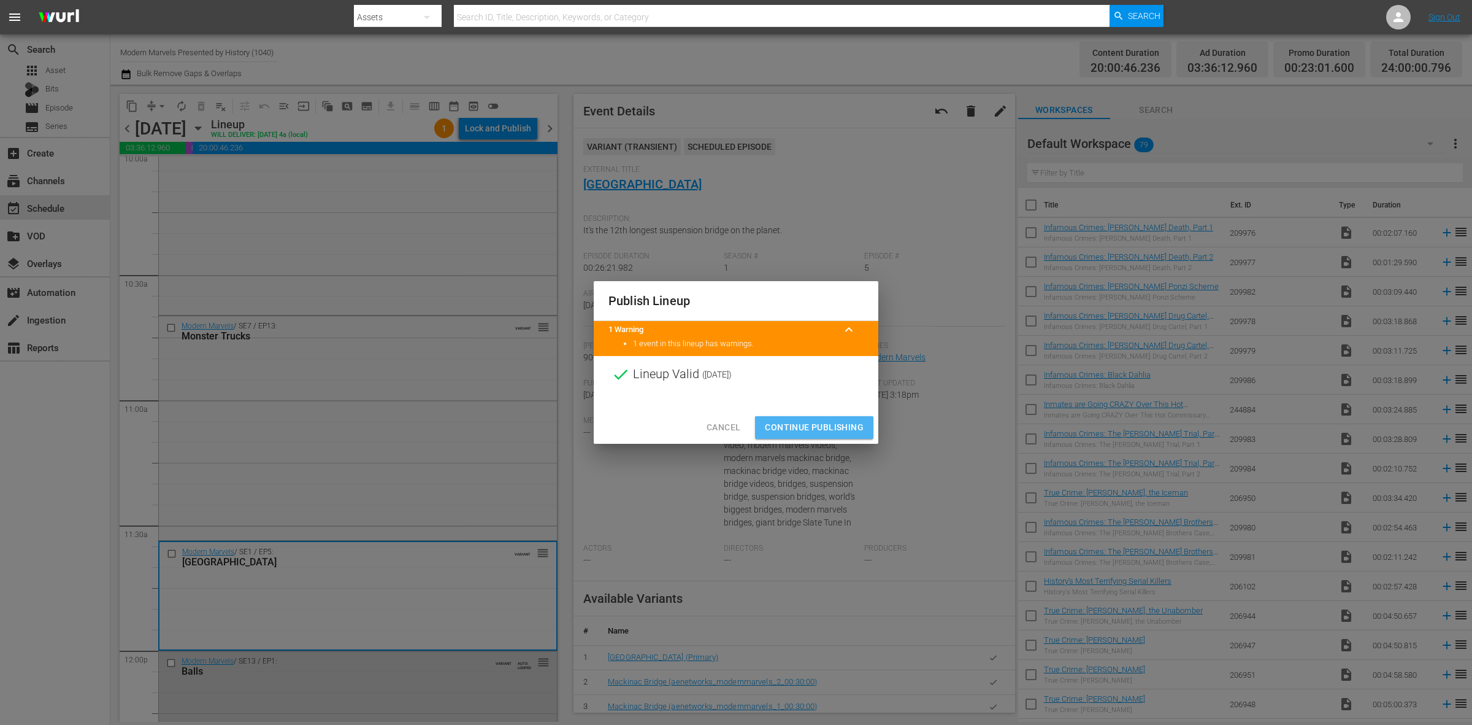
click at [821, 428] on span "Continue Publishing" at bounding box center [814, 427] width 99 height 15
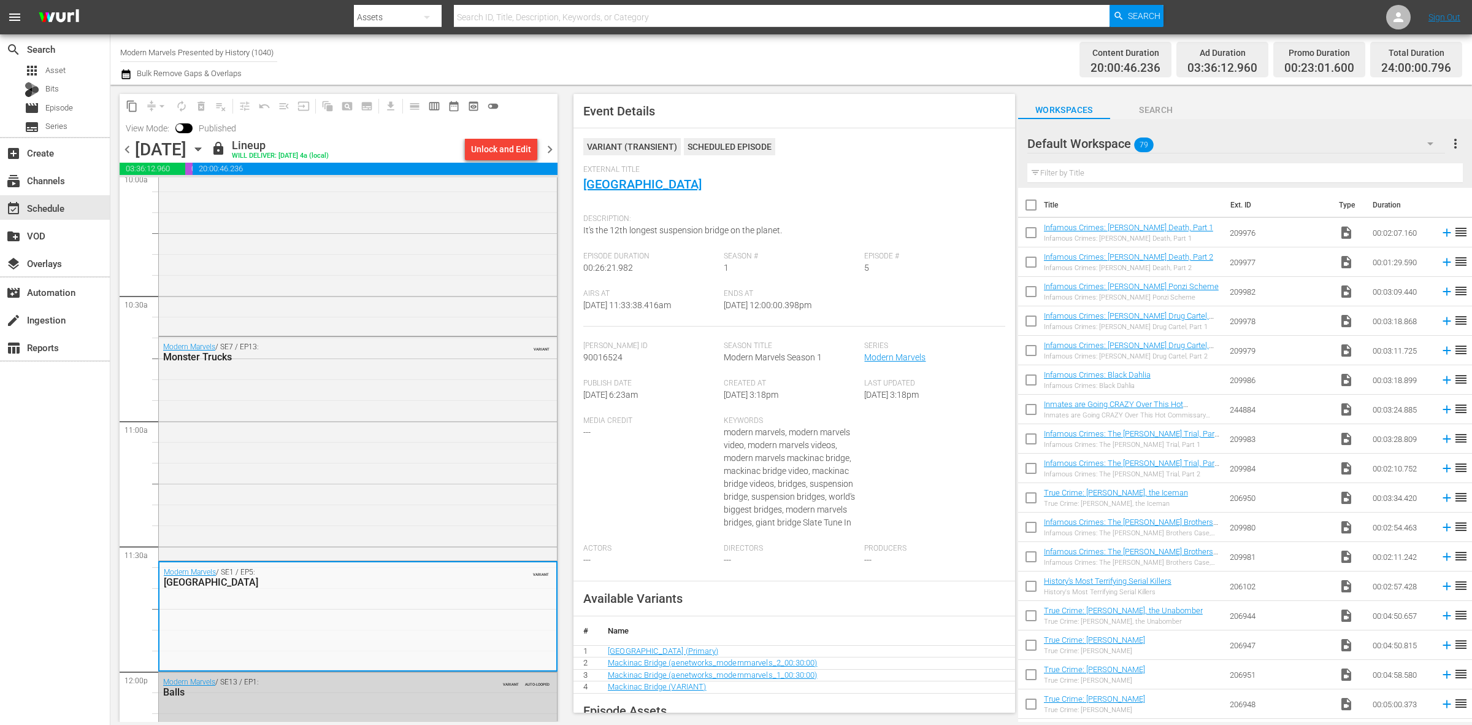
click at [805, 60] on div "Channel Title Modern Marvels Presented by History (1040) Bulk Remove Gaps & Ove…" at bounding box center [486, 59] width 732 height 44
click at [848, 51] on div "Channel Title Modern Marvels Presented by History (1040) Bulk Remove Gaps & Ove…" at bounding box center [486, 59] width 732 height 44
click at [551, 148] on span "chevron_right" at bounding box center [549, 149] width 15 height 15
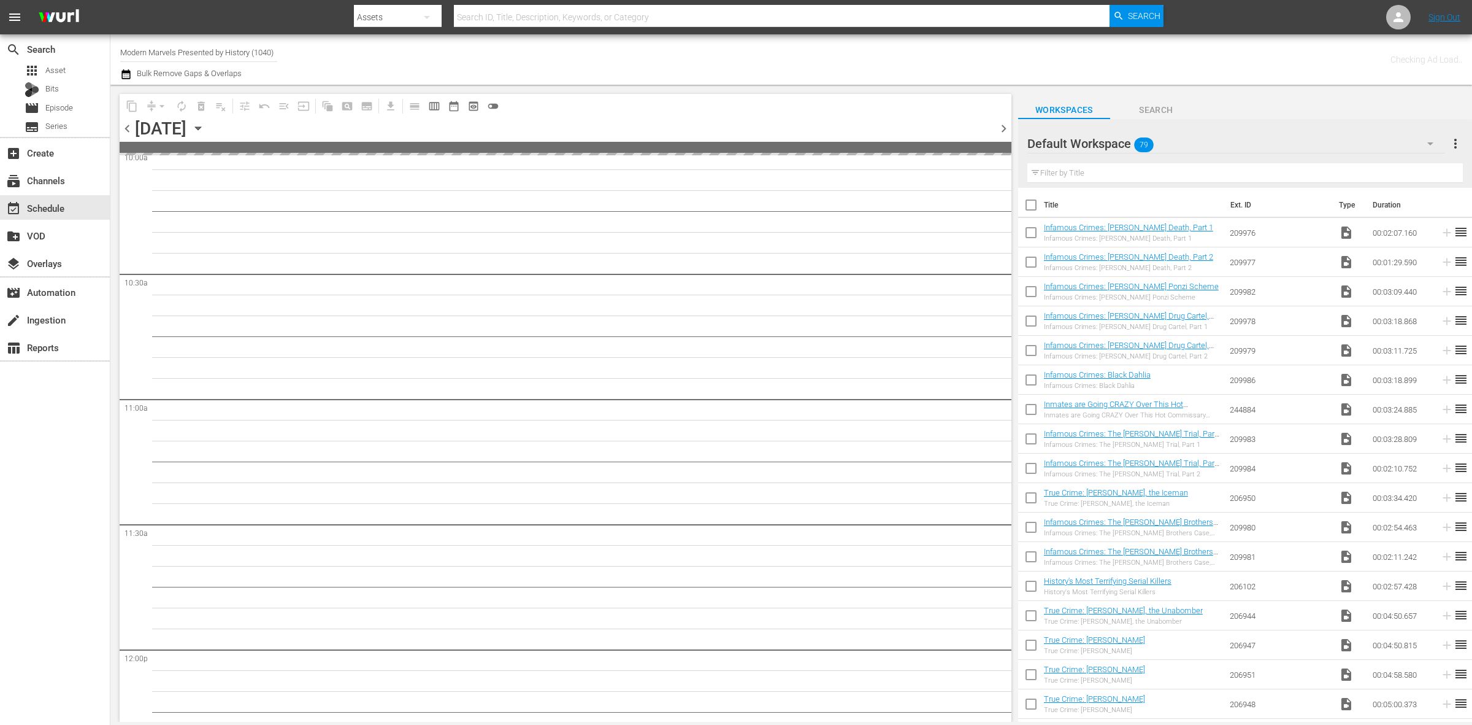
scroll to position [2656, 0]
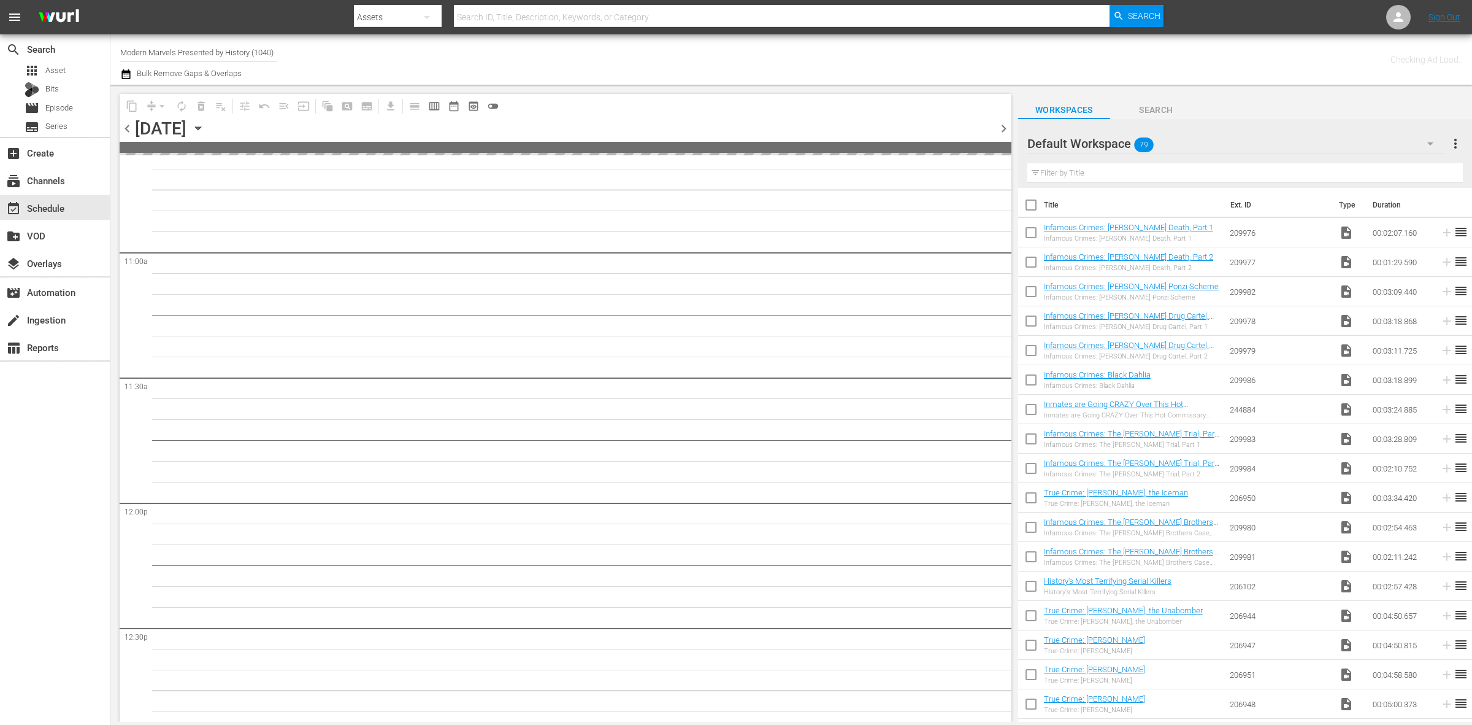
click at [813, 40] on div "Channel Title Modern Marvels Presented by History (1040) Bulk Remove Gaps & Ove…" at bounding box center [486, 59] width 732 height 44
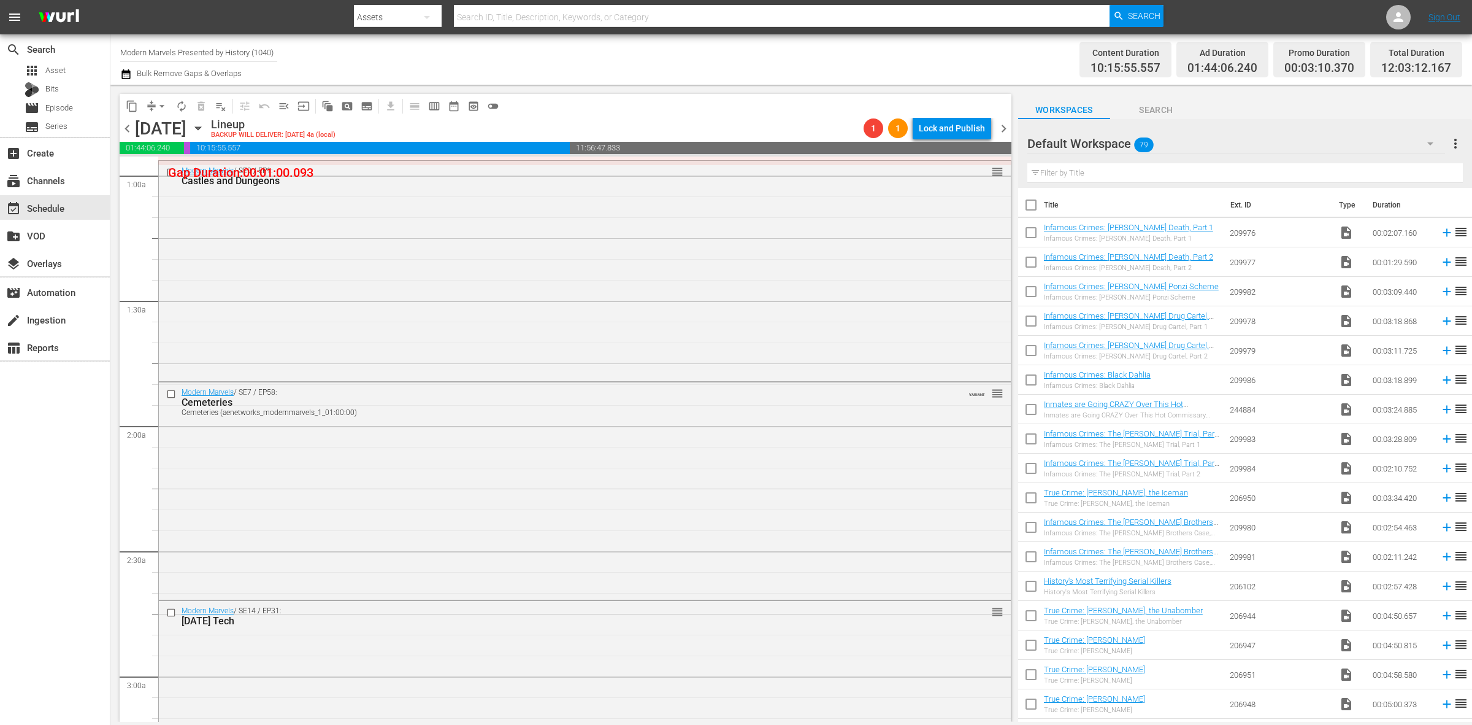
scroll to position [0, 0]
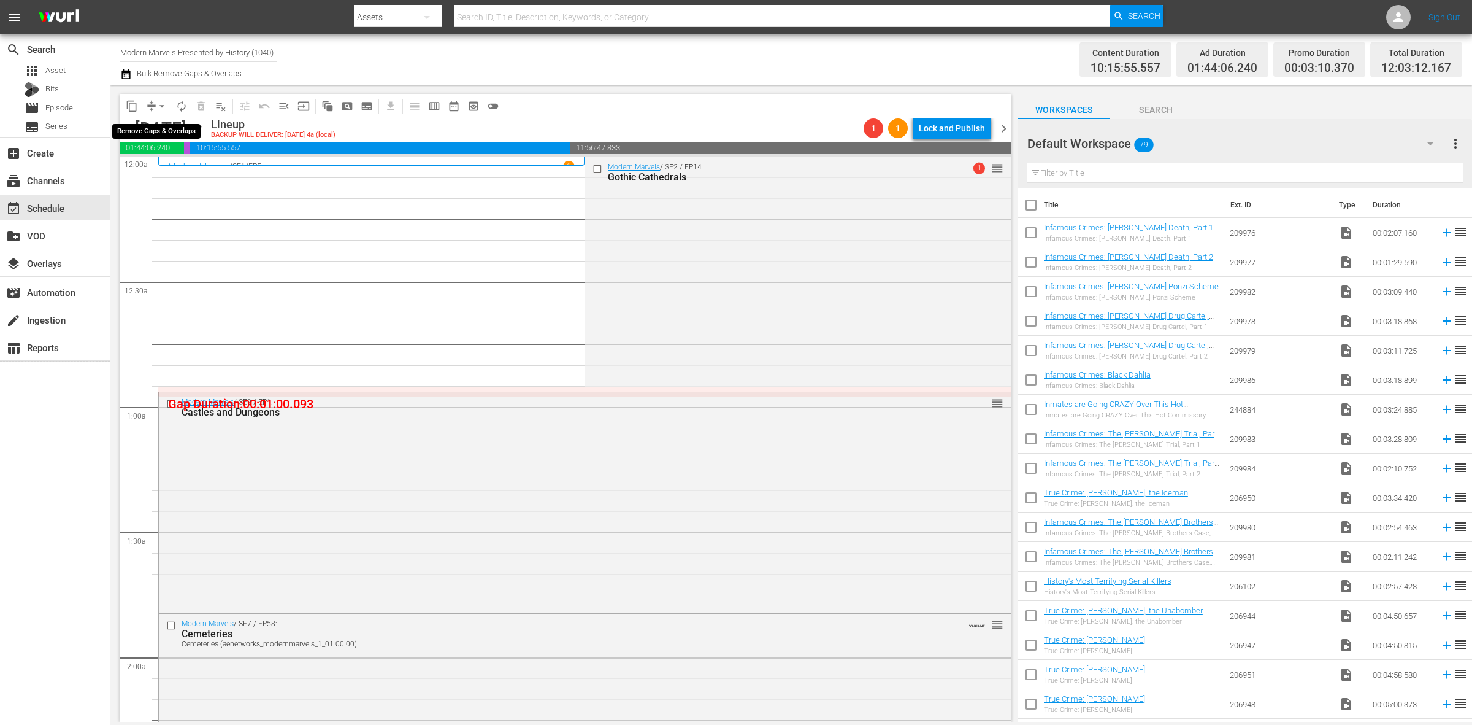
click at [154, 101] on button "arrow_drop_down" at bounding box center [162, 106] width 20 height 20
click at [154, 126] on li "Align to Midnight" at bounding box center [162, 130] width 129 height 20
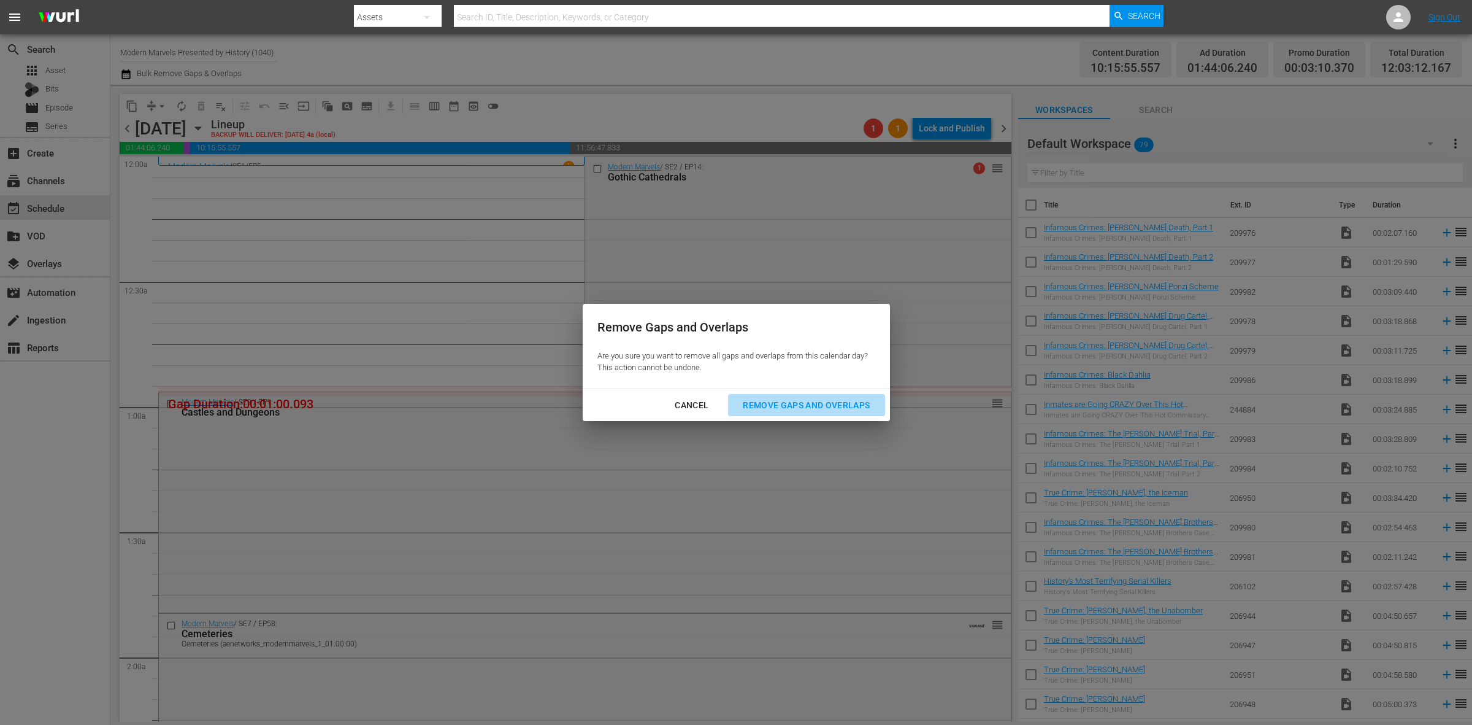
click at [805, 404] on div "Remove Gaps and Overlaps" at bounding box center [806, 405] width 147 height 15
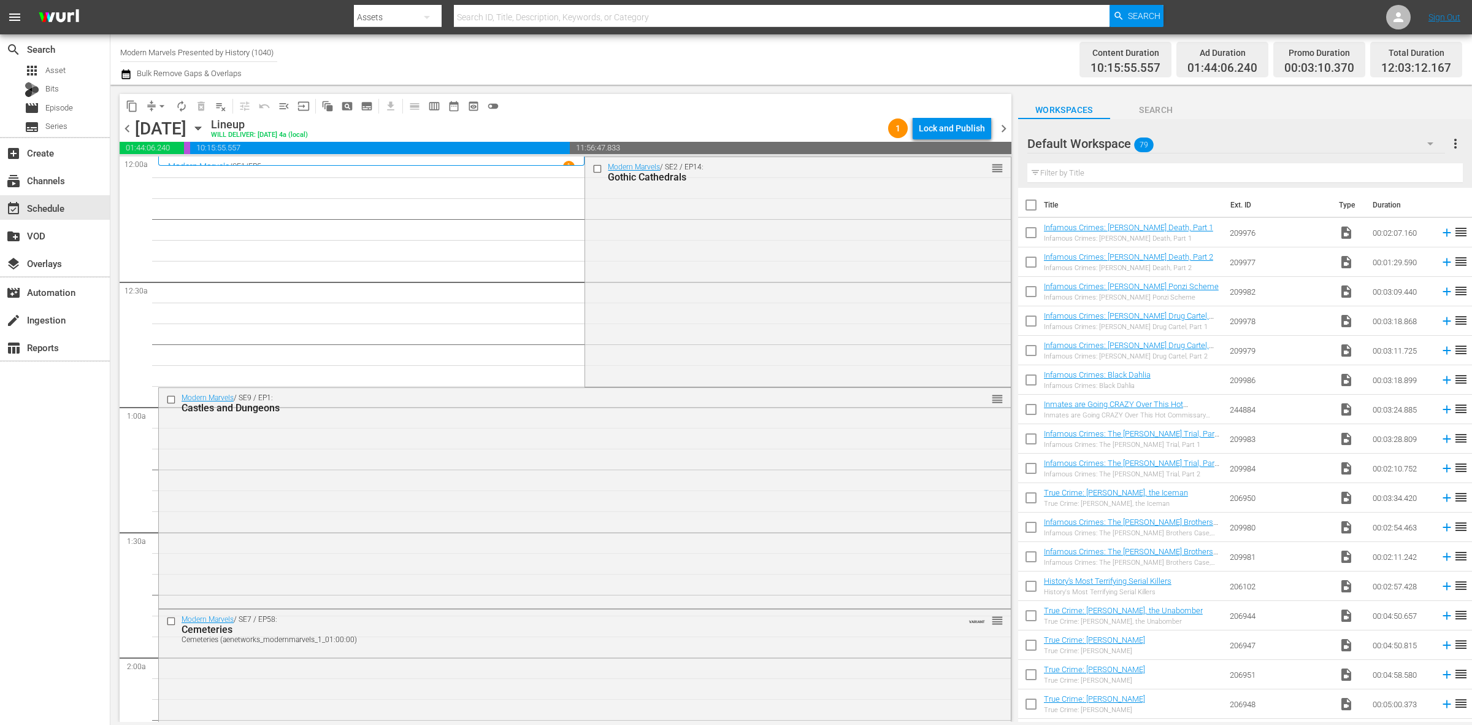
click at [671, 274] on div "Modern Marvels / SE2 / EP14: Gothic Cathedrals reorder" at bounding box center [797, 270] width 425 height 227
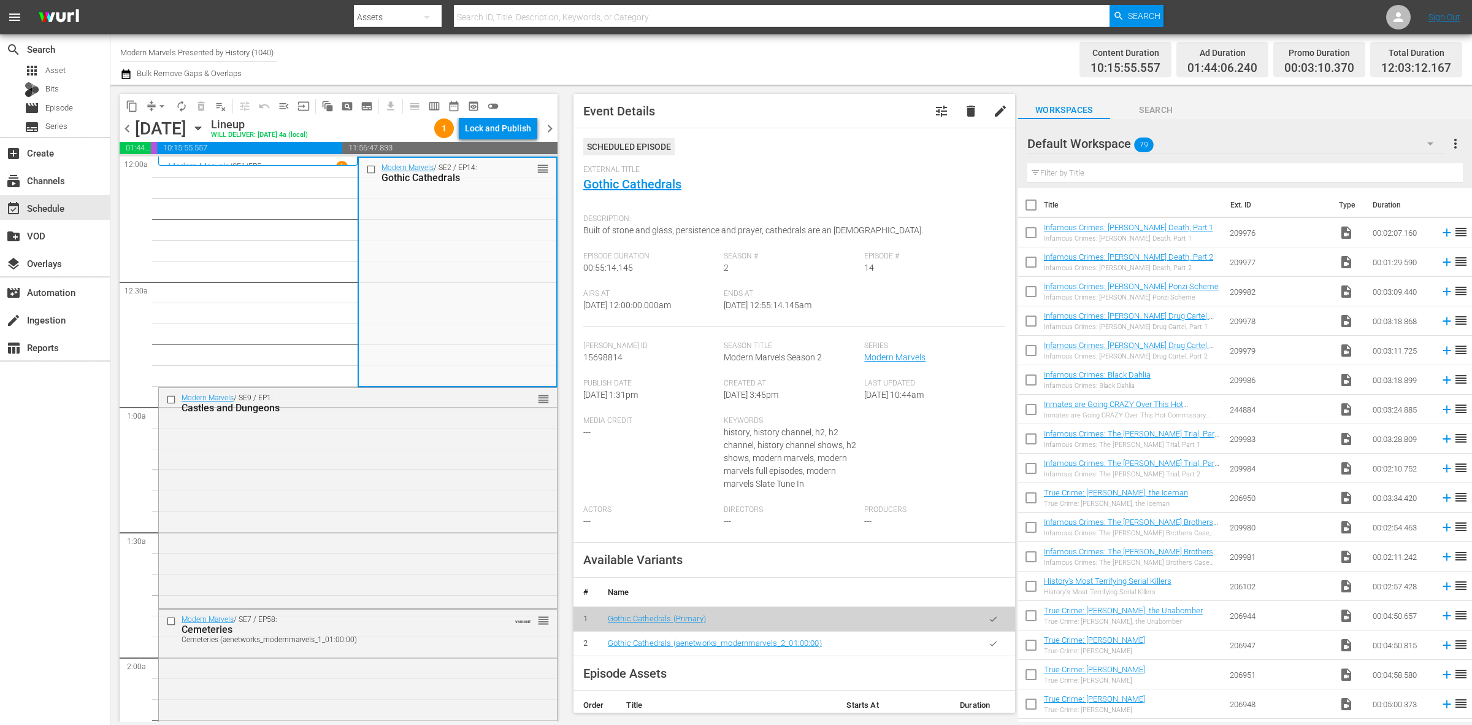
click at [693, 53] on div "Channel Title Modern Marvels Presented by History (1040) Bulk Remove Gaps & Ove…" at bounding box center [486, 59] width 732 height 44
click at [379, 549] on div "Modern Marvels / SE9 / EP1: Castles and Dungeons reorder" at bounding box center [358, 497] width 398 height 218
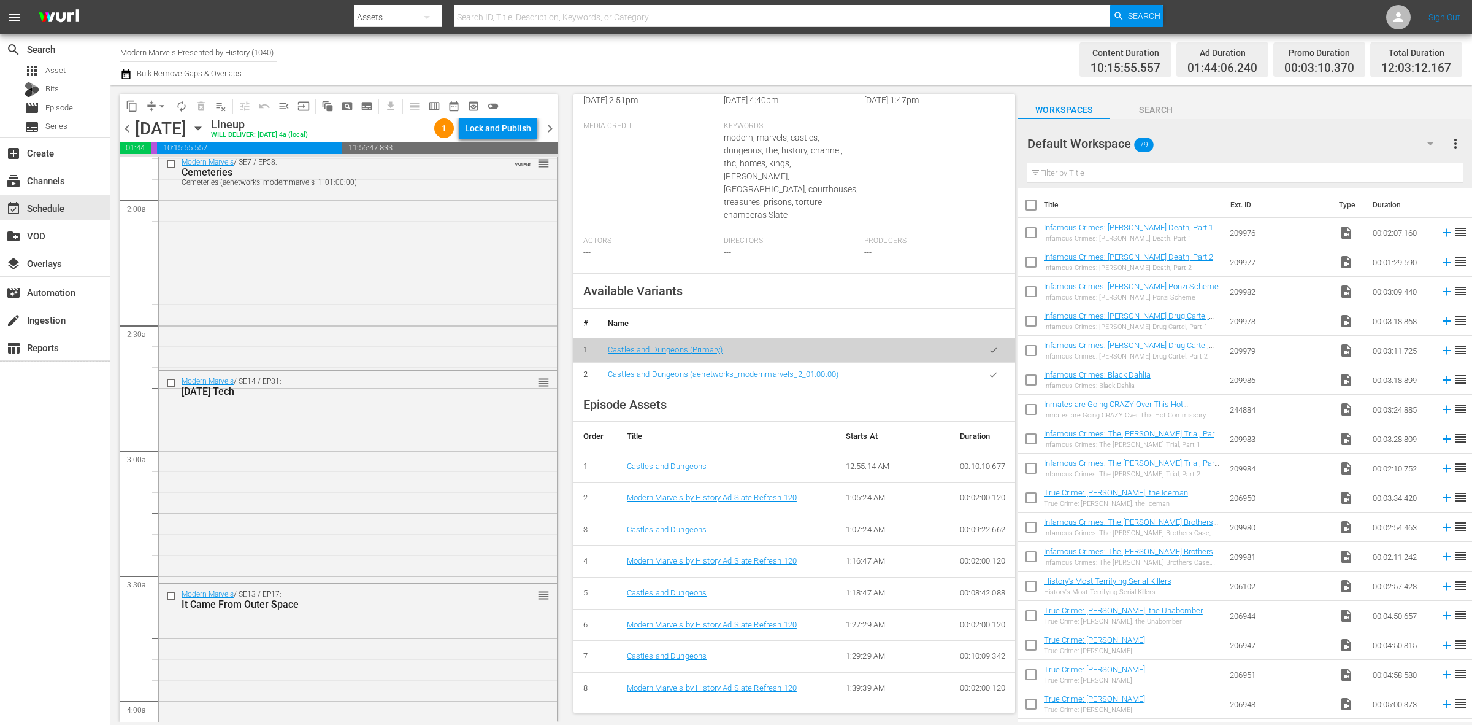
scroll to position [460, 0]
click at [352, 267] on div "Modern Marvels / SE7 / EP58: Cemeteries Cemeteries (aenetworks_modernmarvels_1_…" at bounding box center [358, 256] width 398 height 215
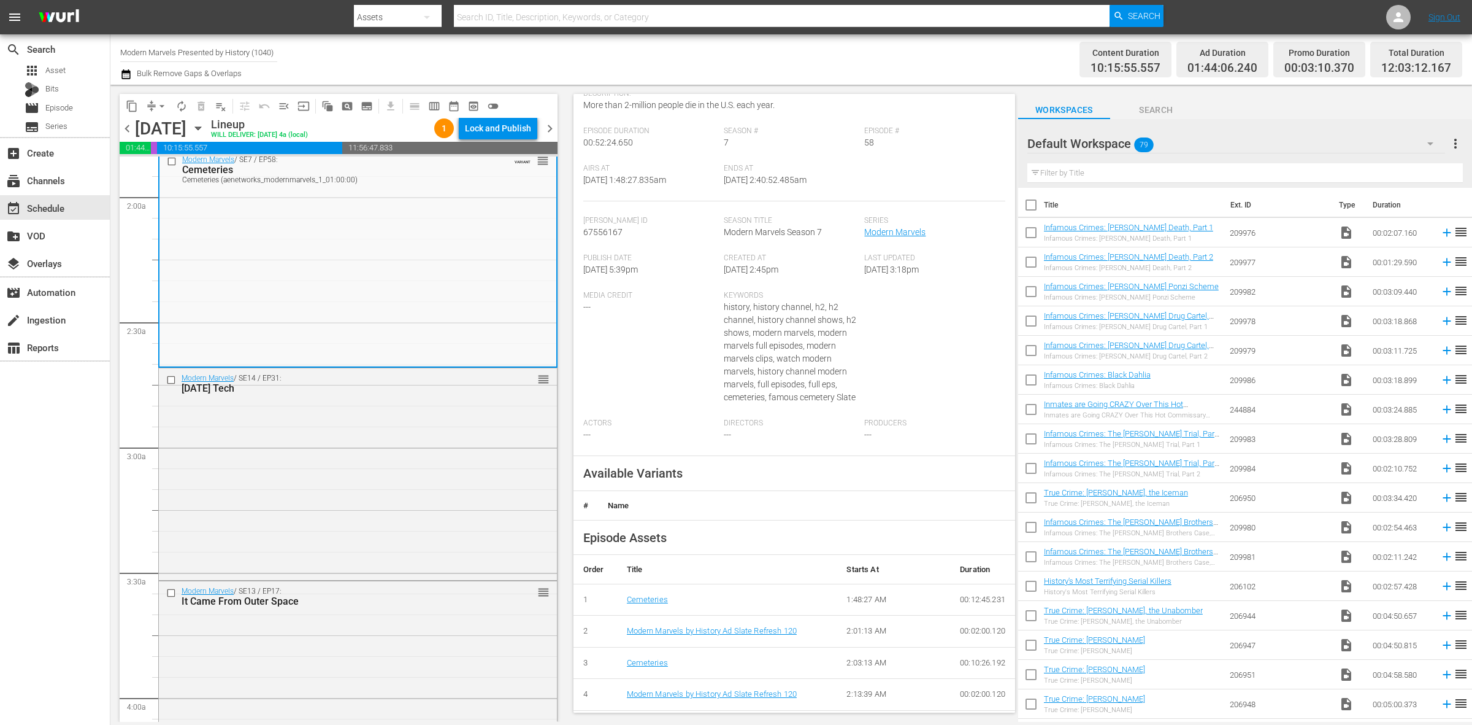
scroll to position [309, 0]
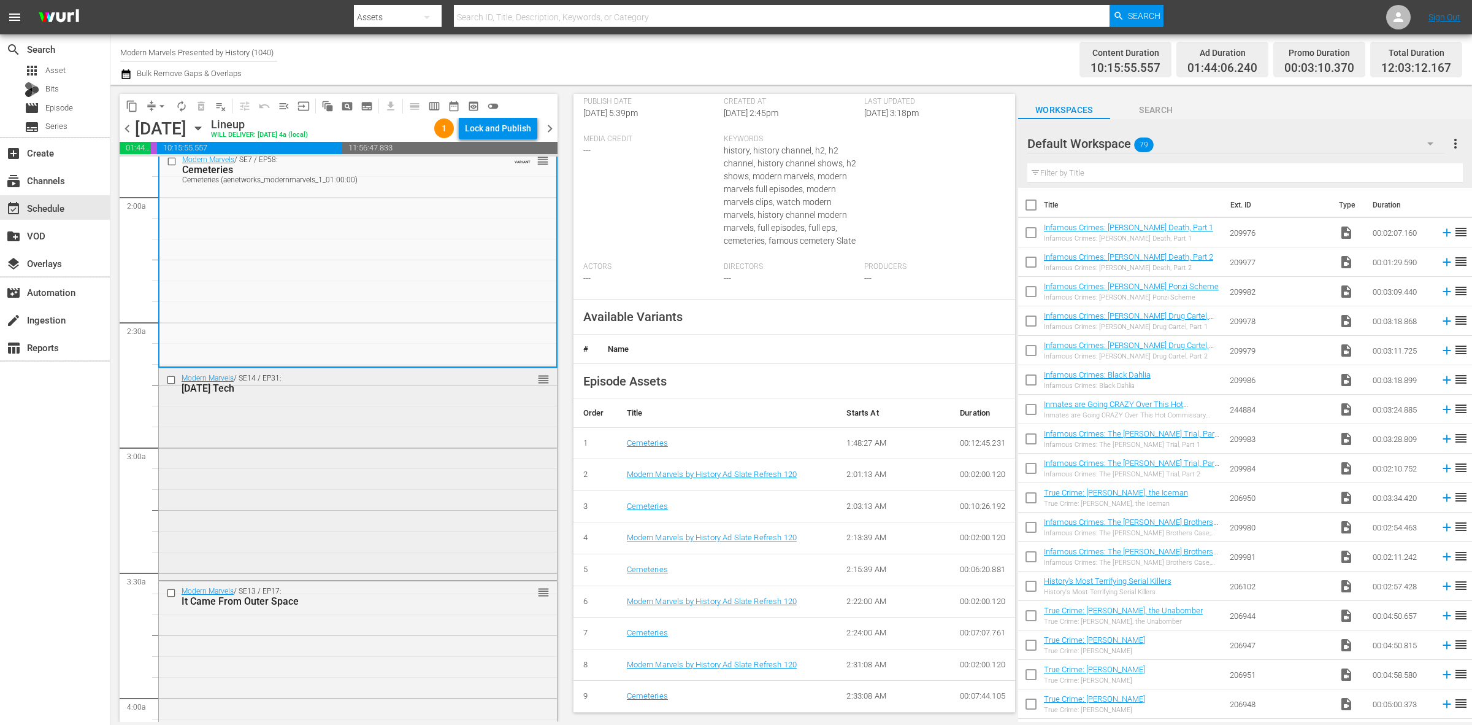
click at [375, 431] on div "Modern Marvels / SE14 / EP31: Halloween Tech reorder" at bounding box center [358, 473] width 398 height 210
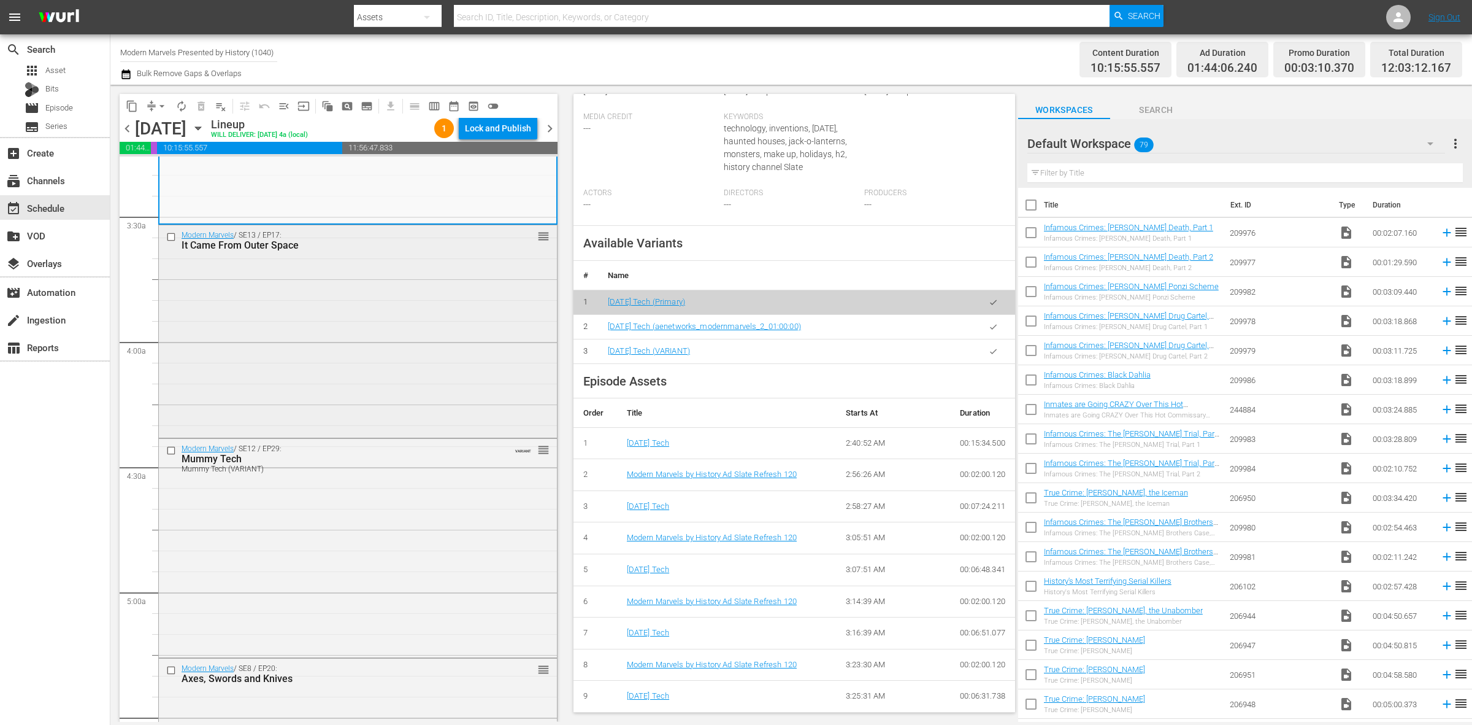
scroll to position [844, 0]
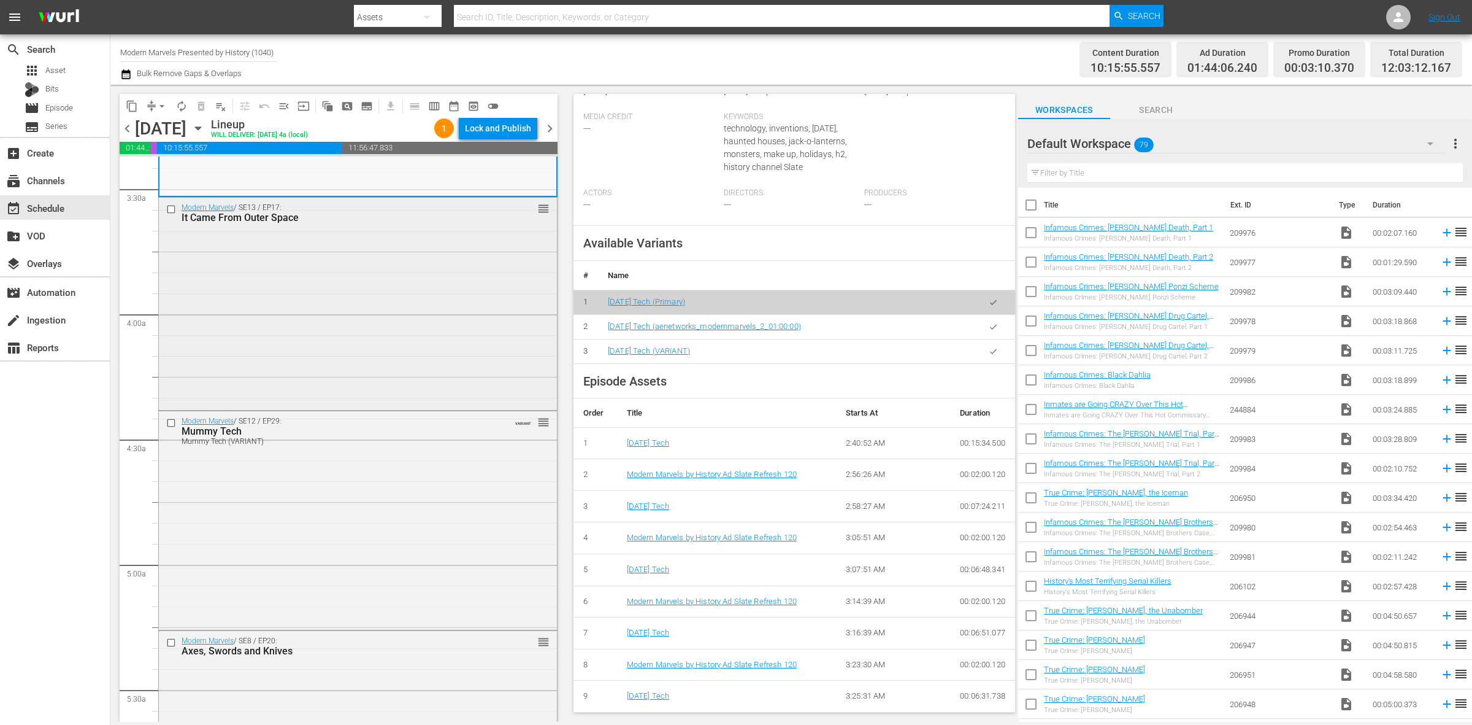
click at [329, 340] on div "Modern Marvels / SE13 / EP17: It Came From Outer Space reorder" at bounding box center [358, 302] width 398 height 209
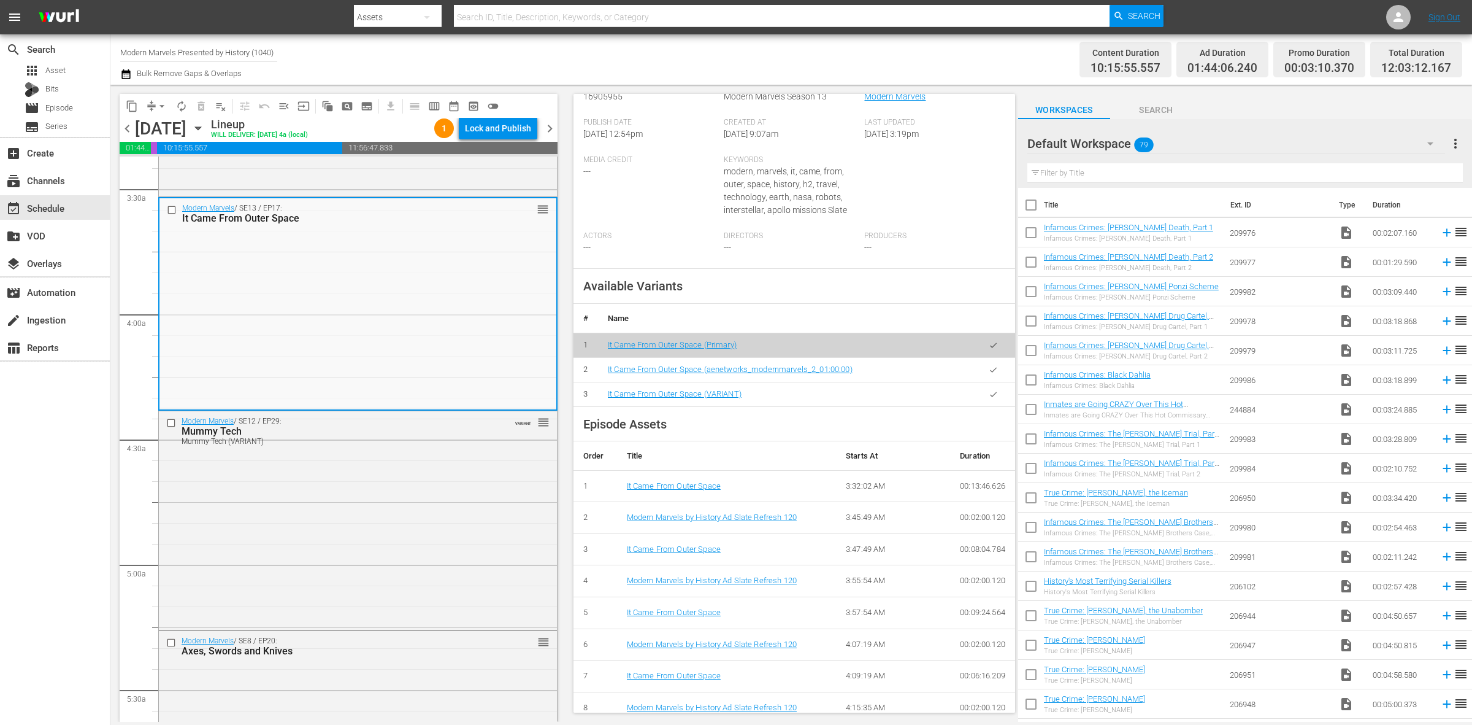
scroll to position [306, 0]
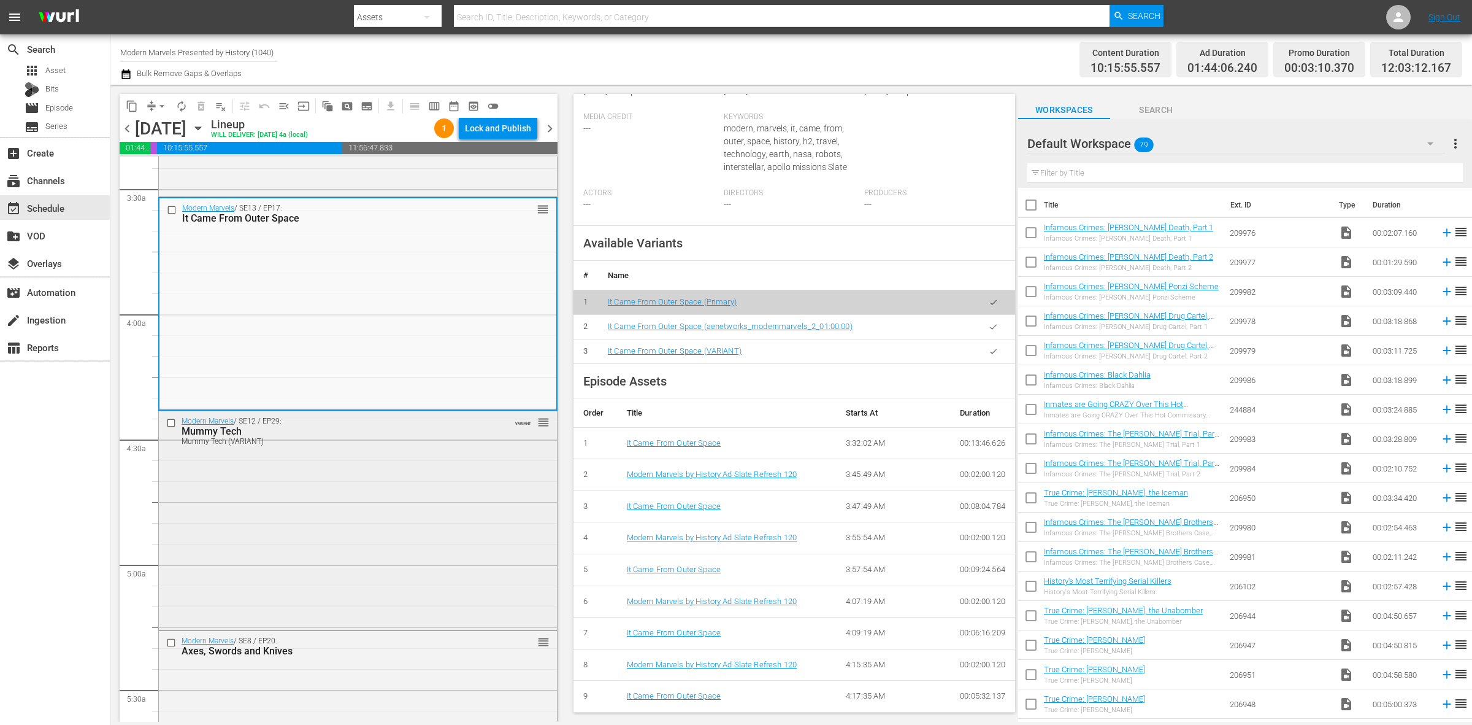
click at [381, 469] on div "Modern Marvels / SE12 / EP29: Mummy Tech Mummy Tech (VARIANT) VARIANT reorder" at bounding box center [358, 519] width 398 height 216
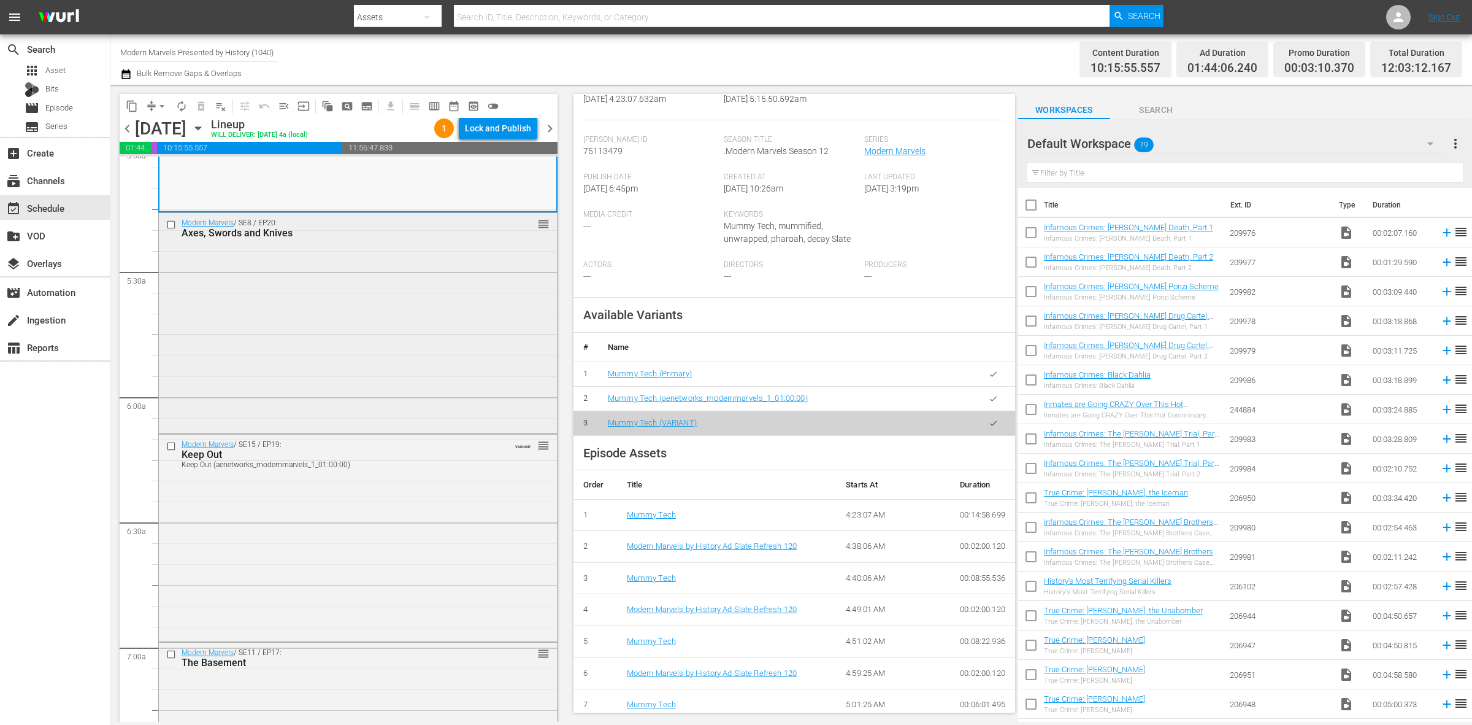
scroll to position [1304, 0]
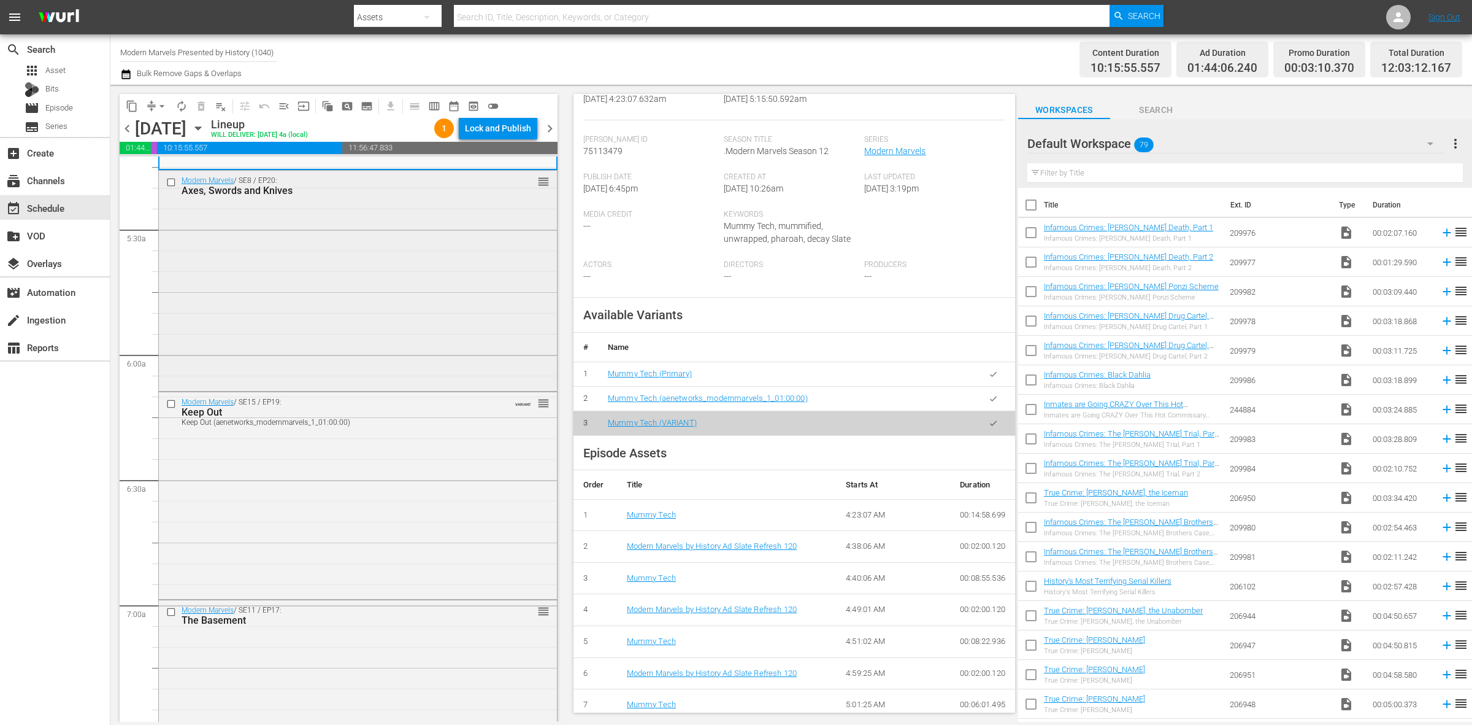
click at [334, 280] on div "Modern Marvels / SE8 / EP20: Axes, Swords and Knives reorder" at bounding box center [358, 280] width 398 height 218
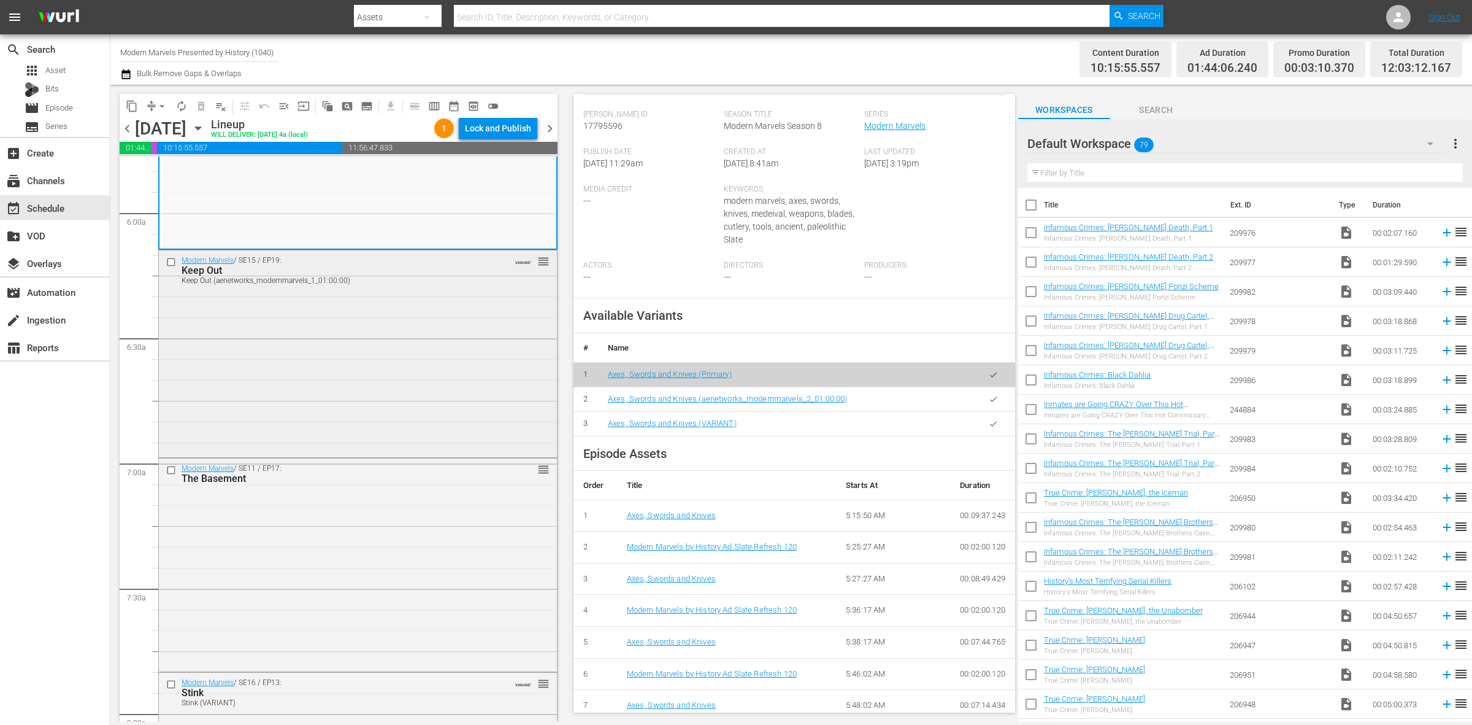
scroll to position [1610, 0]
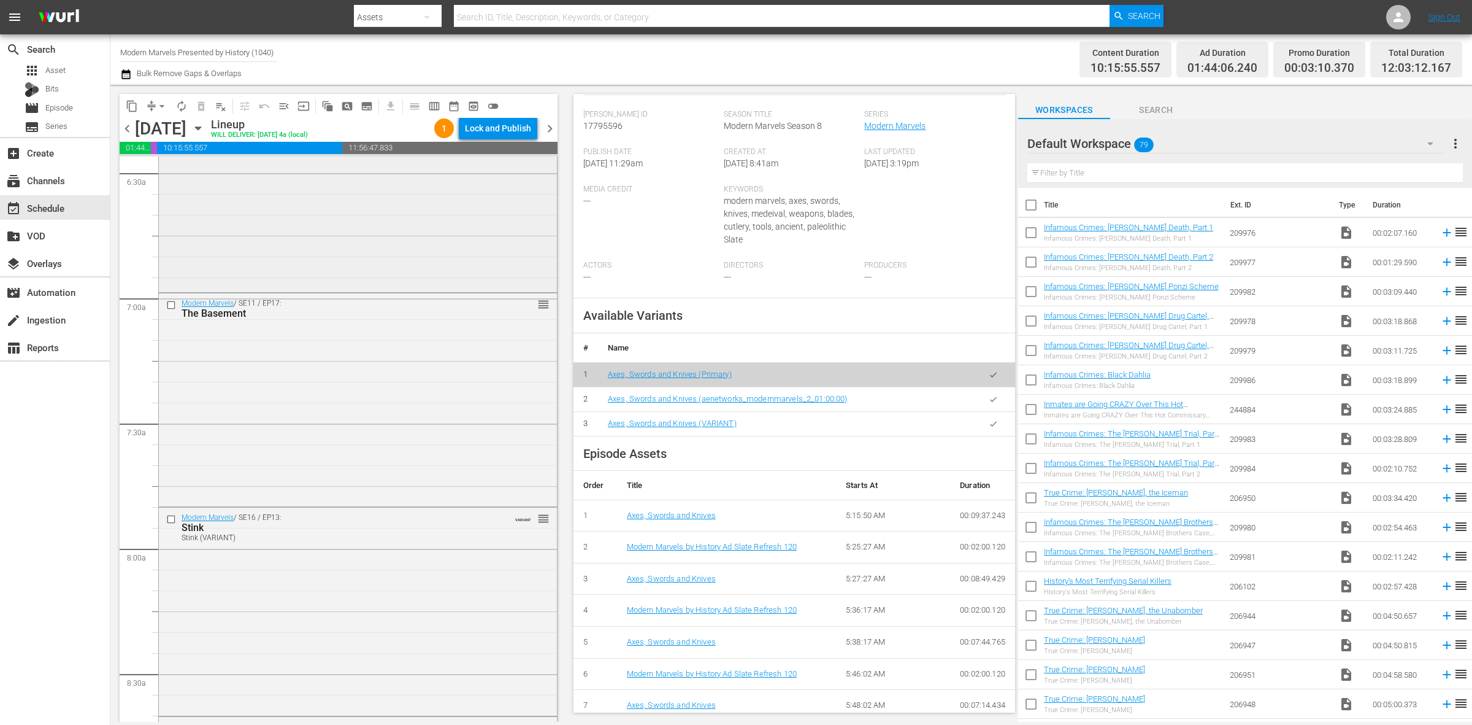
click at [264, 218] on div "Modern Marvels / SE15 / EP19: Keep Out Keep Out (aenetworks_modernmarvels_1_01:…" at bounding box center [358, 187] width 398 height 204
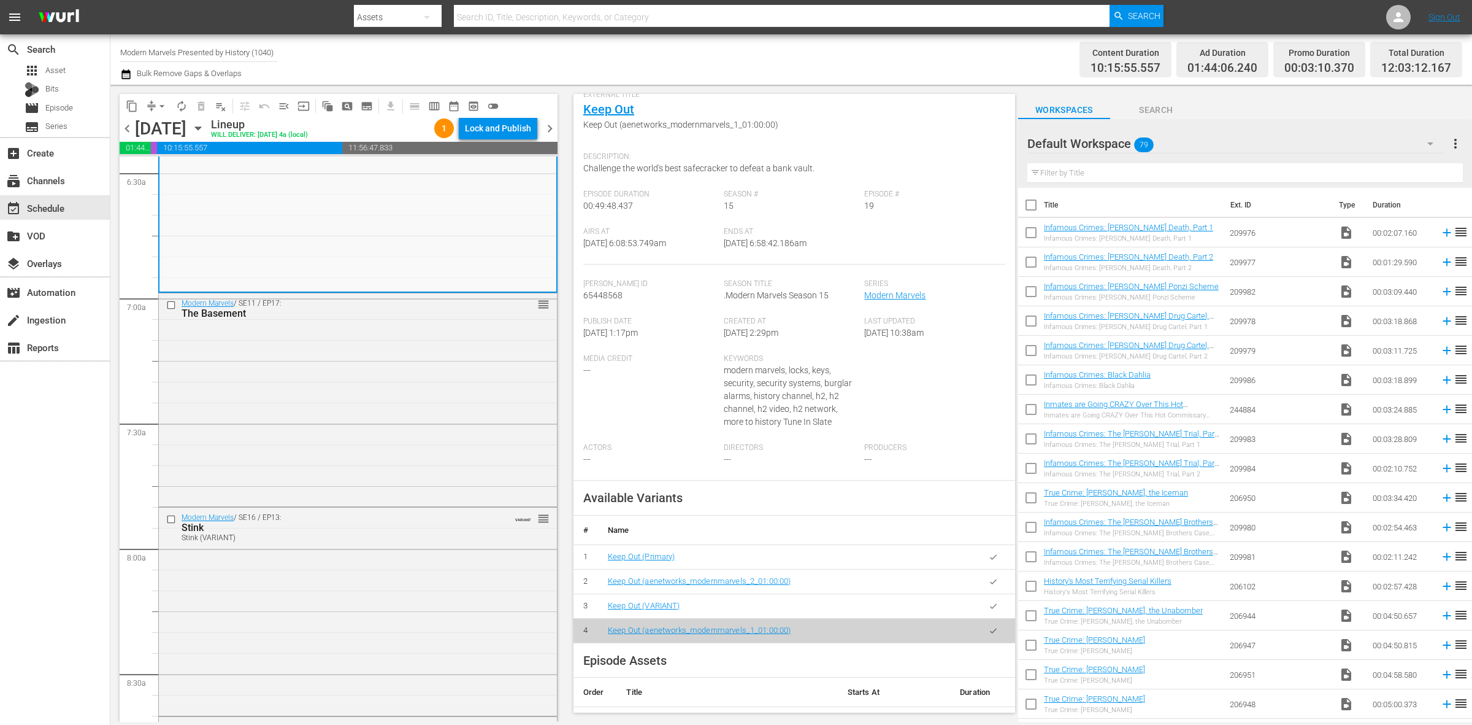
scroll to position [0, 0]
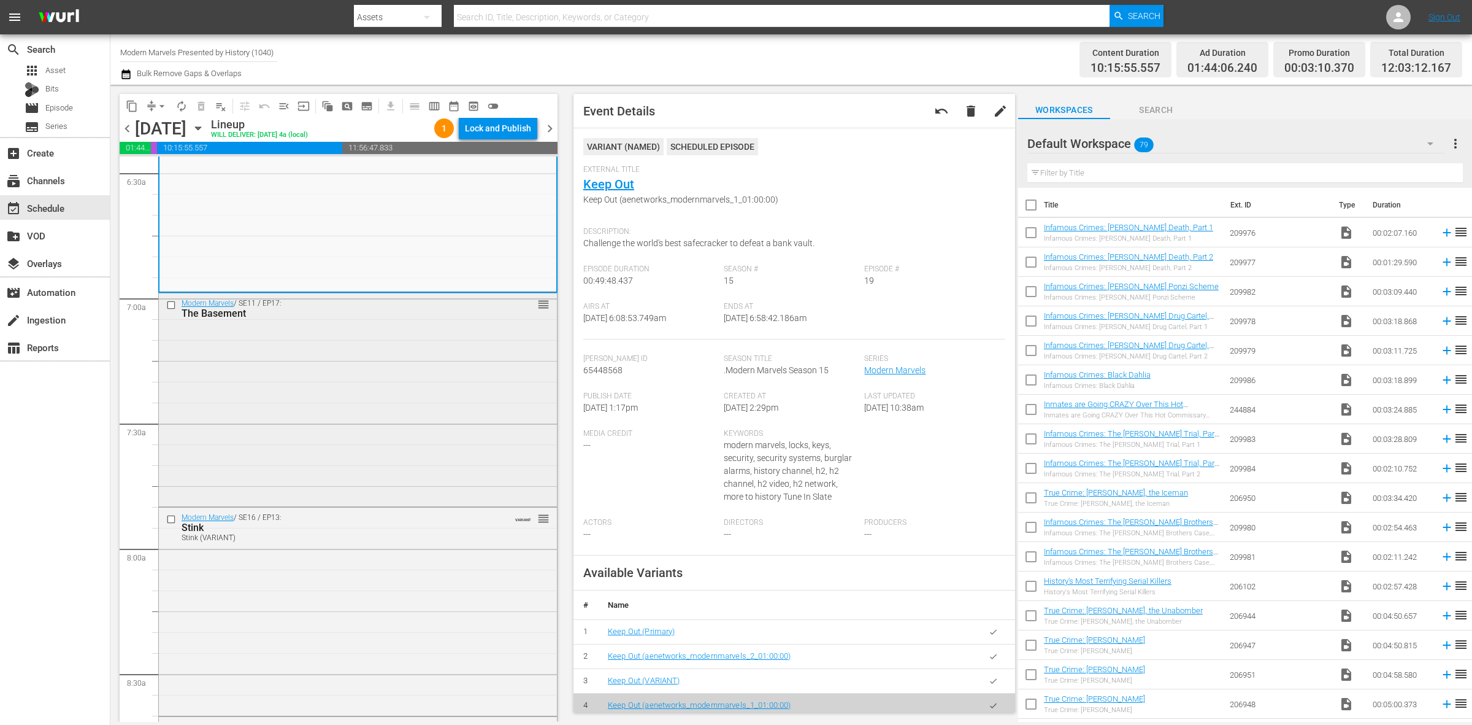
click at [269, 418] on div "Modern Marvels / SE11 / EP17: The Basement reorder" at bounding box center [358, 398] width 398 height 210
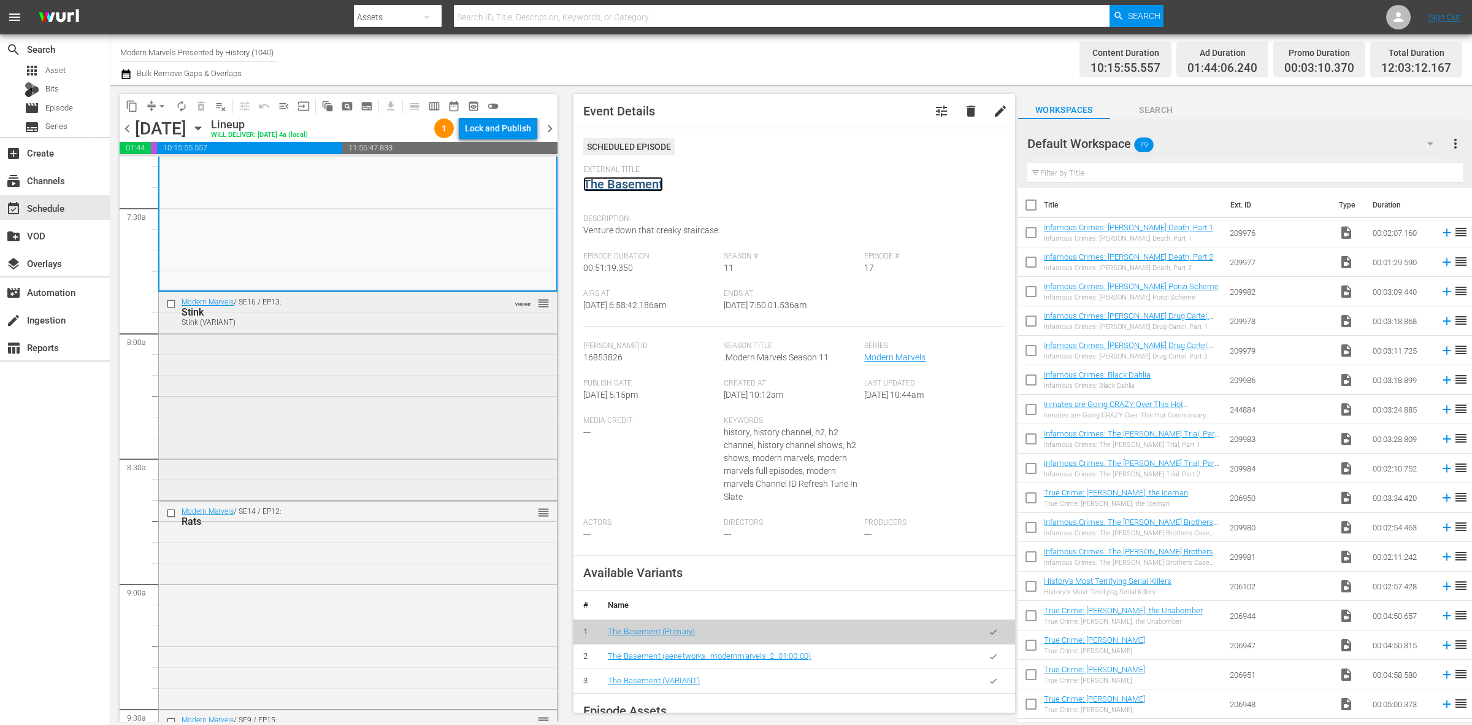
scroll to position [1840, 0]
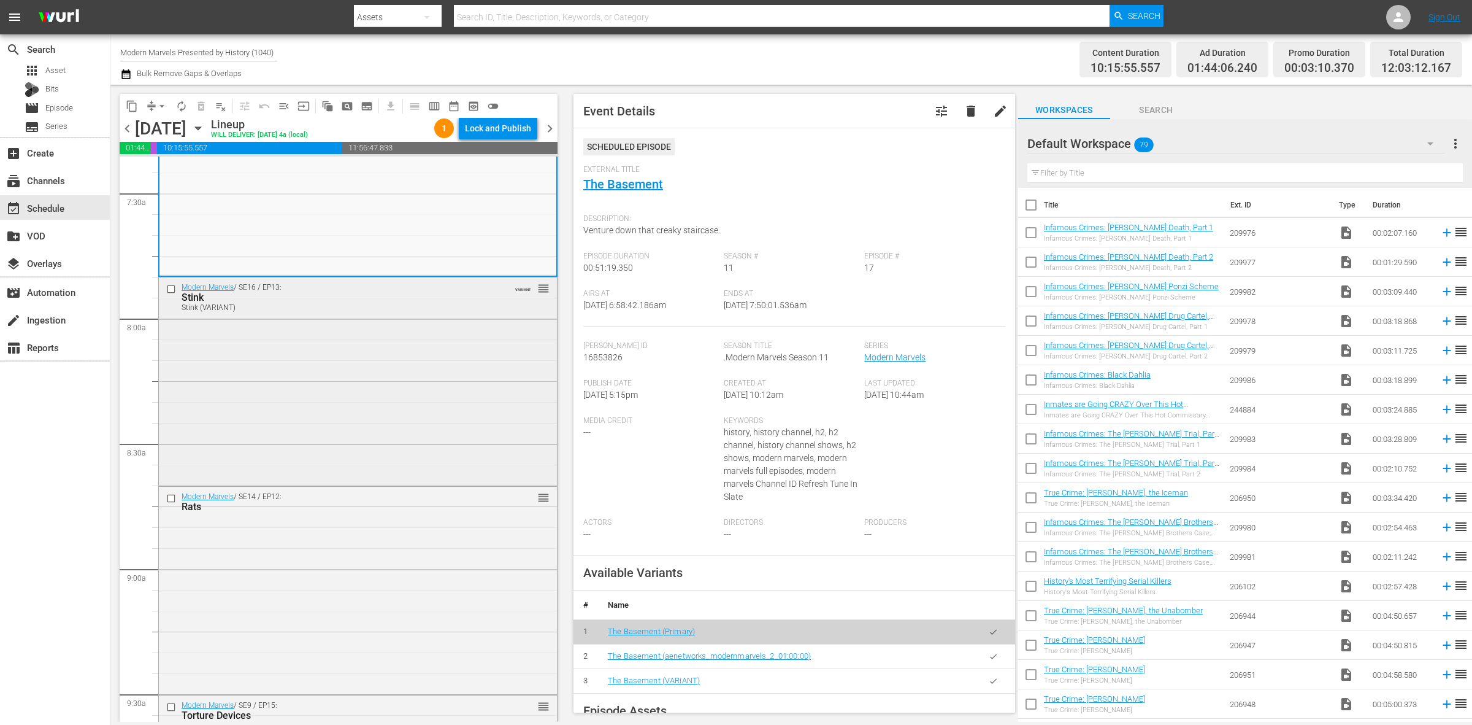
click at [336, 359] on div "Modern Marvels / SE16 / EP13: Stink Stink (VARIANT) VARIANT reorder" at bounding box center [358, 380] width 398 height 206
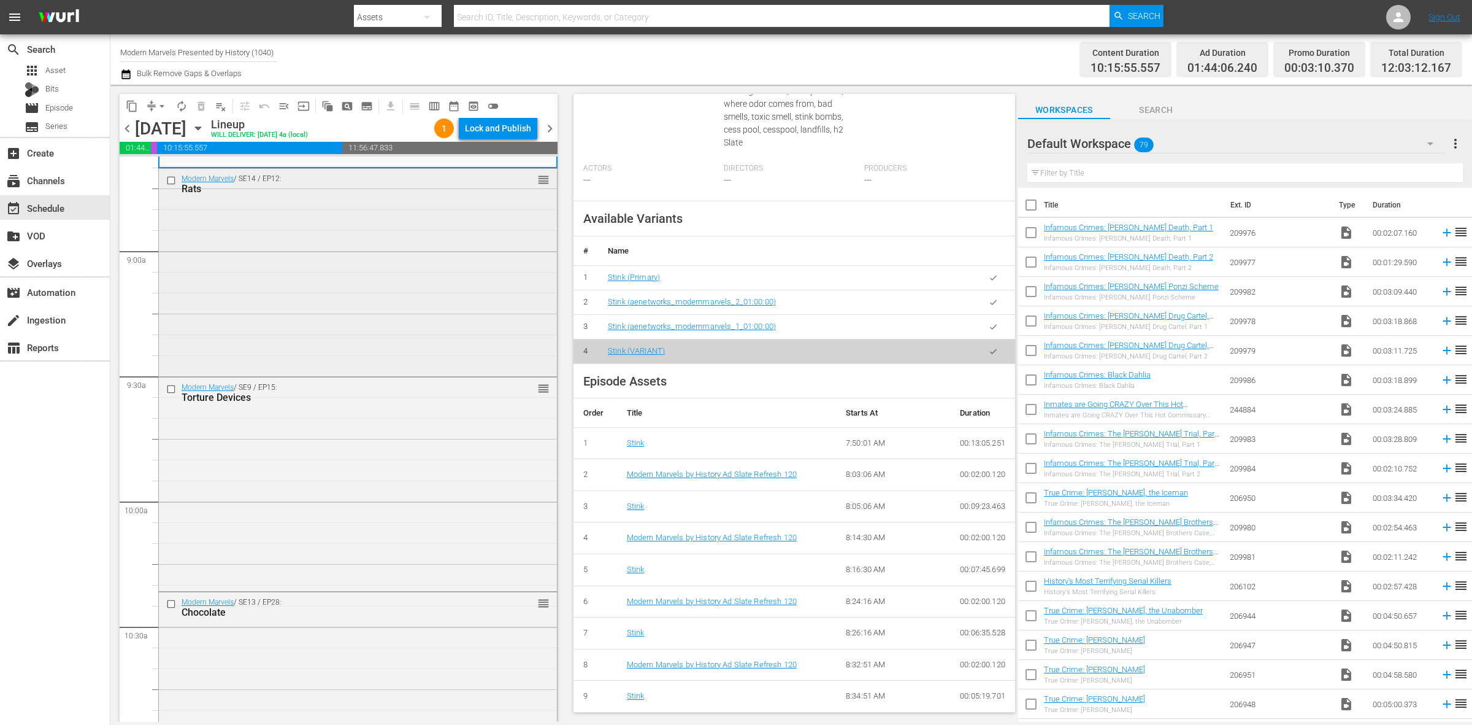
scroll to position [2224, 0]
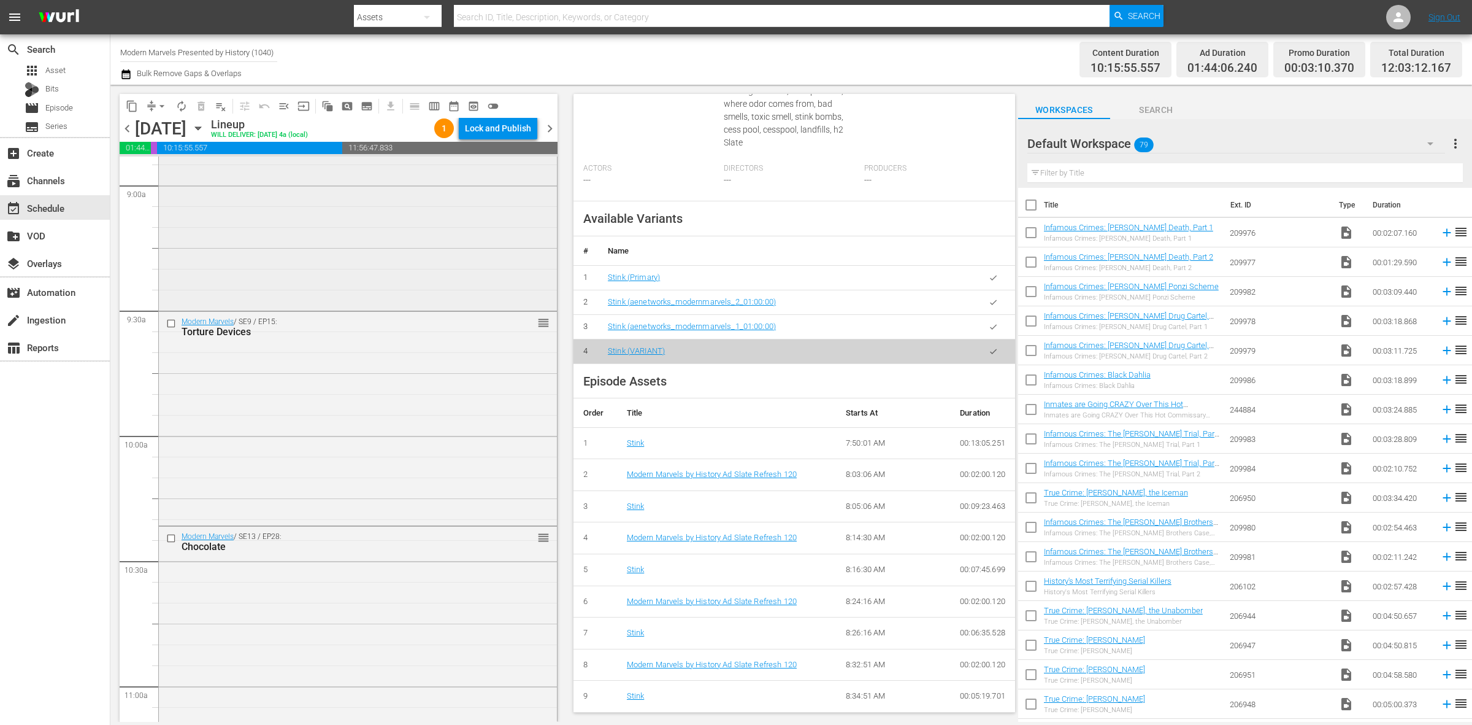
click at [331, 232] on div "Modern Marvels / SE14 / EP12: Rats reorder" at bounding box center [358, 205] width 398 height 205
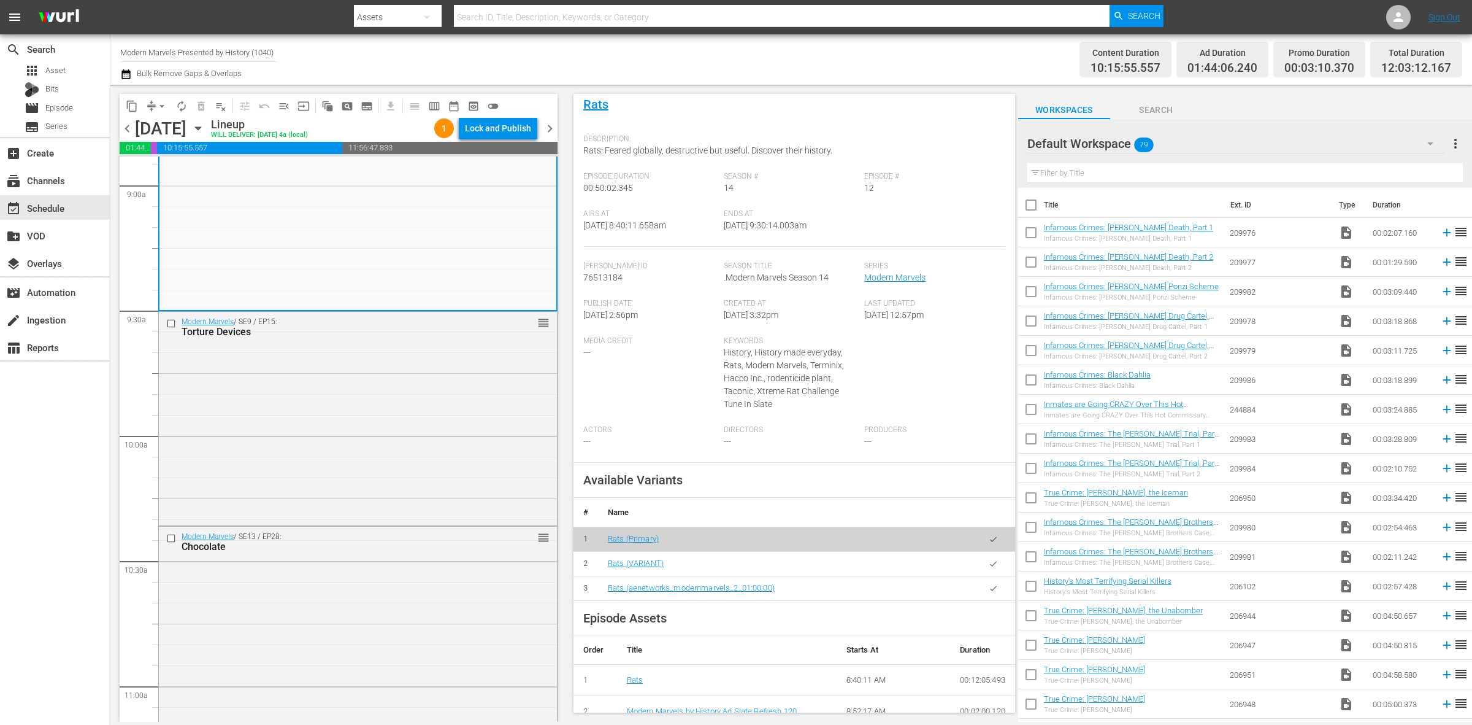
scroll to position [0, 0]
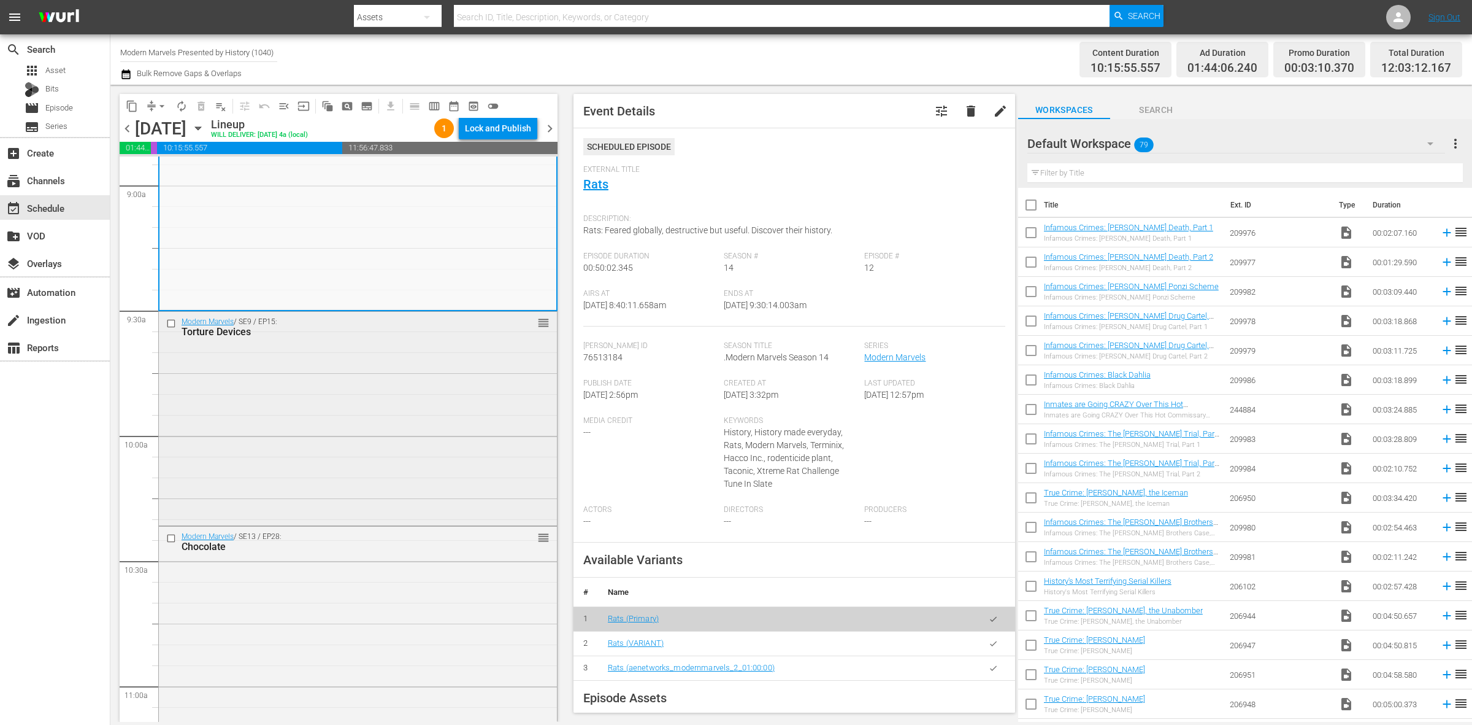
click at [380, 377] on div "Modern Marvels / SE9 / EP15: Torture Devices reorder" at bounding box center [358, 417] width 398 height 211
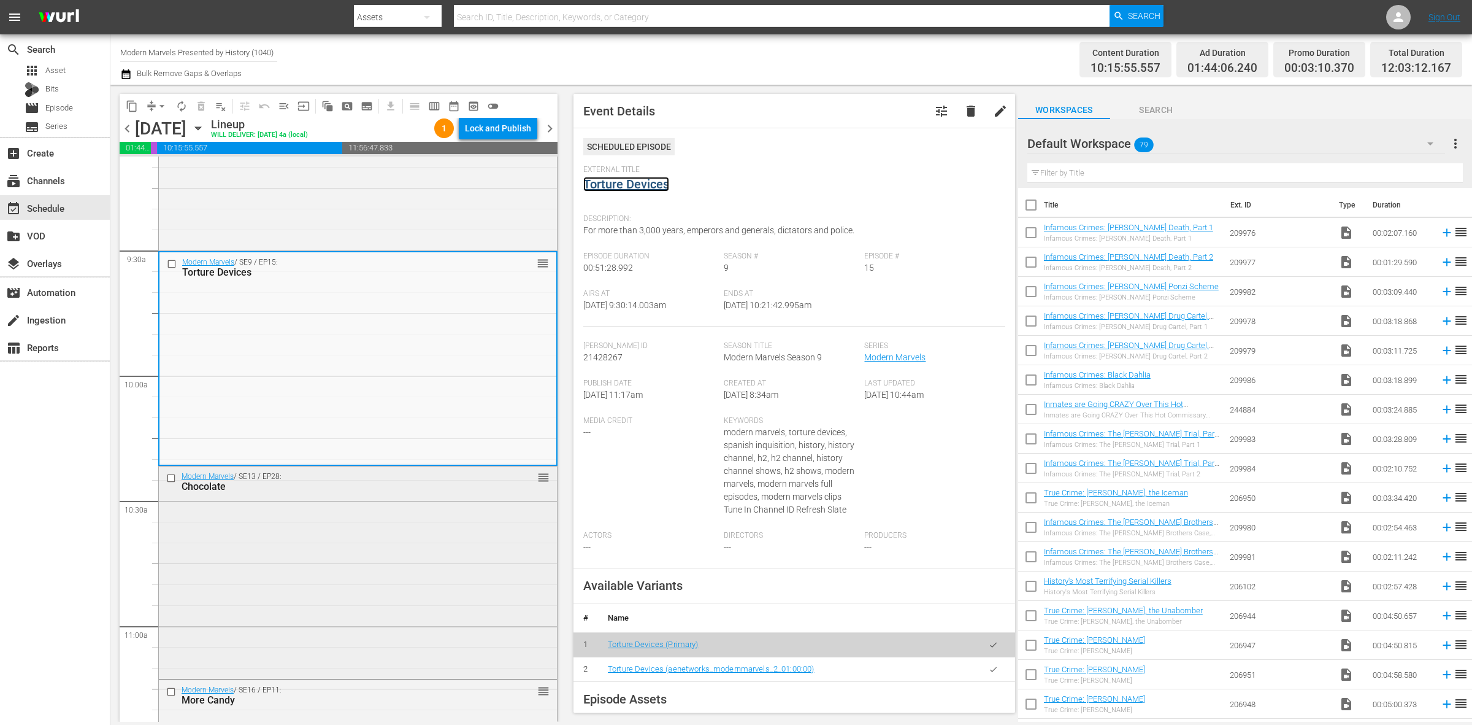
scroll to position [2531, 0]
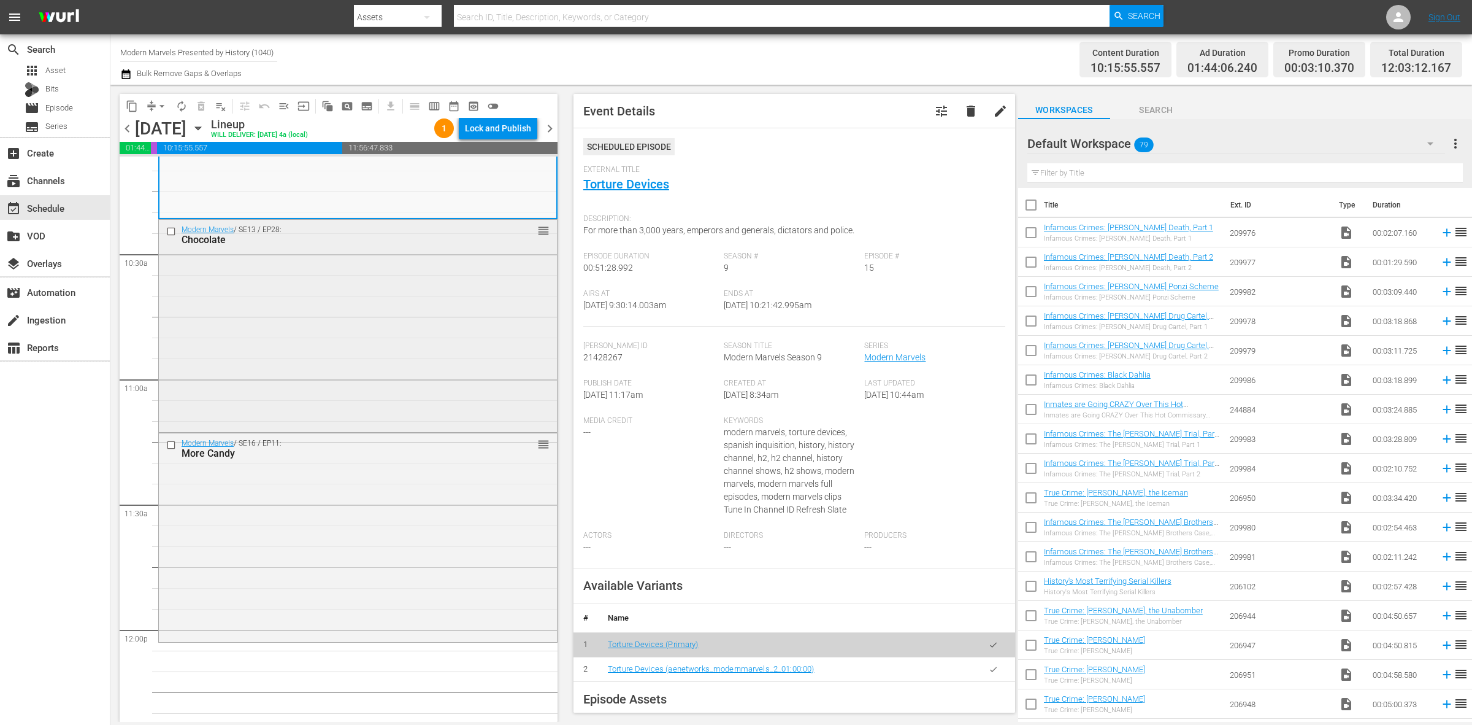
click at [329, 326] on div "Modern Marvels / SE13 / EP28: Chocolate reorder" at bounding box center [358, 324] width 398 height 209
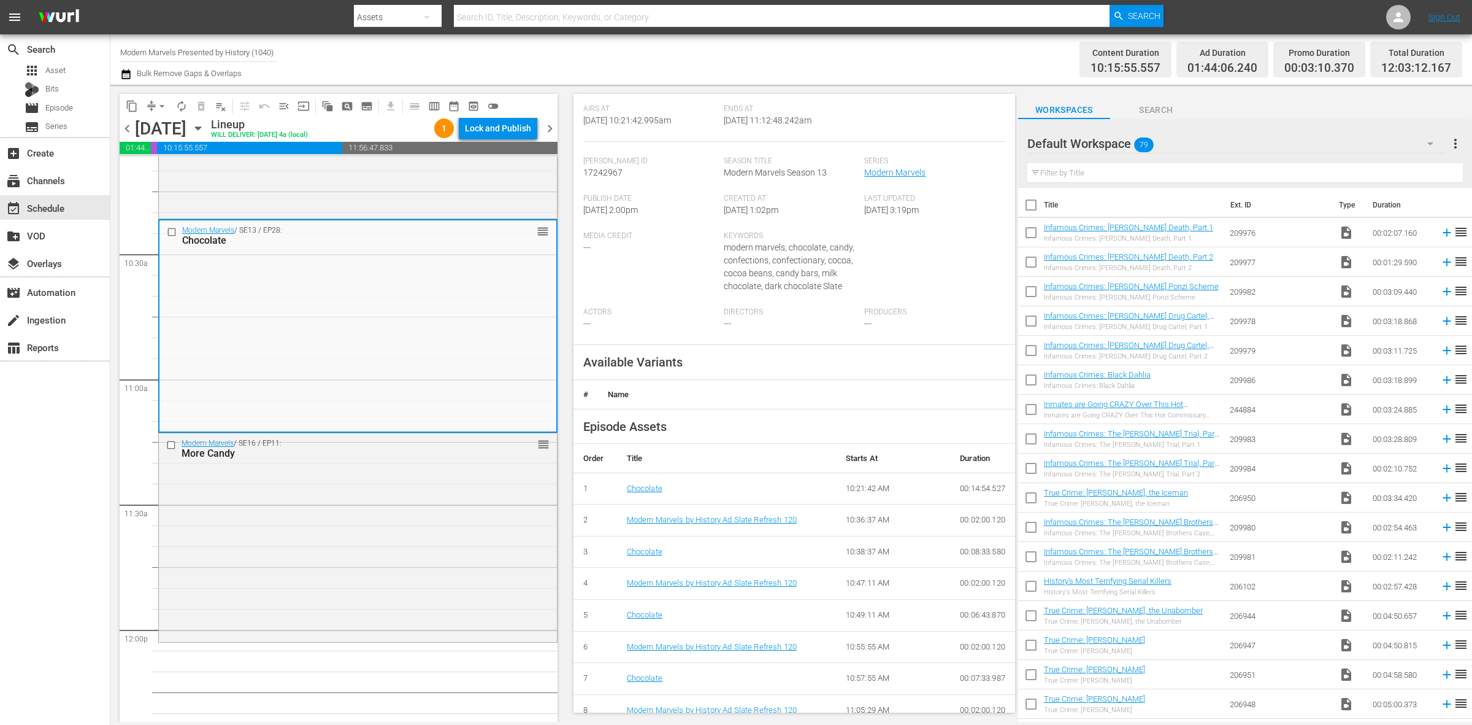
scroll to position [231, 0]
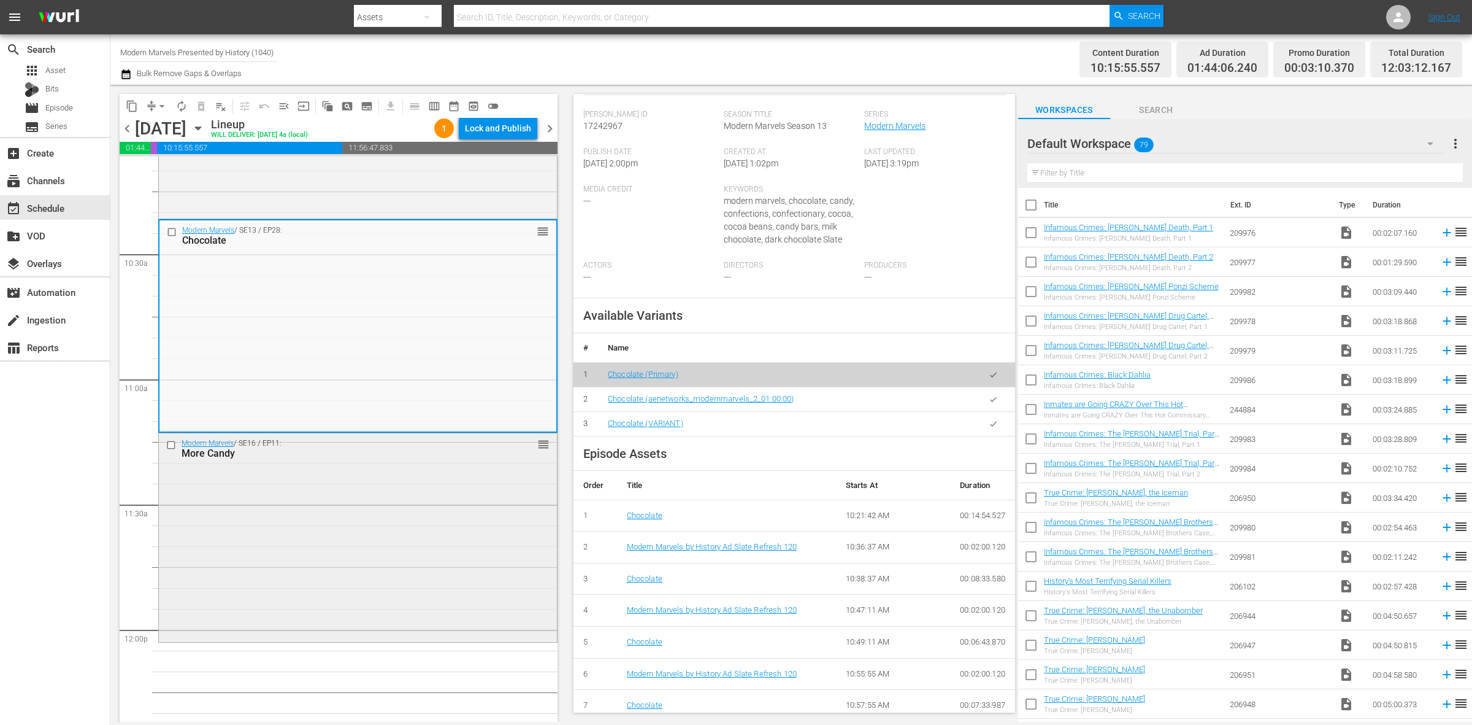
click at [402, 515] on div "Modern Marvels / SE16 / EP11: More Candy reorder" at bounding box center [358, 536] width 398 height 207
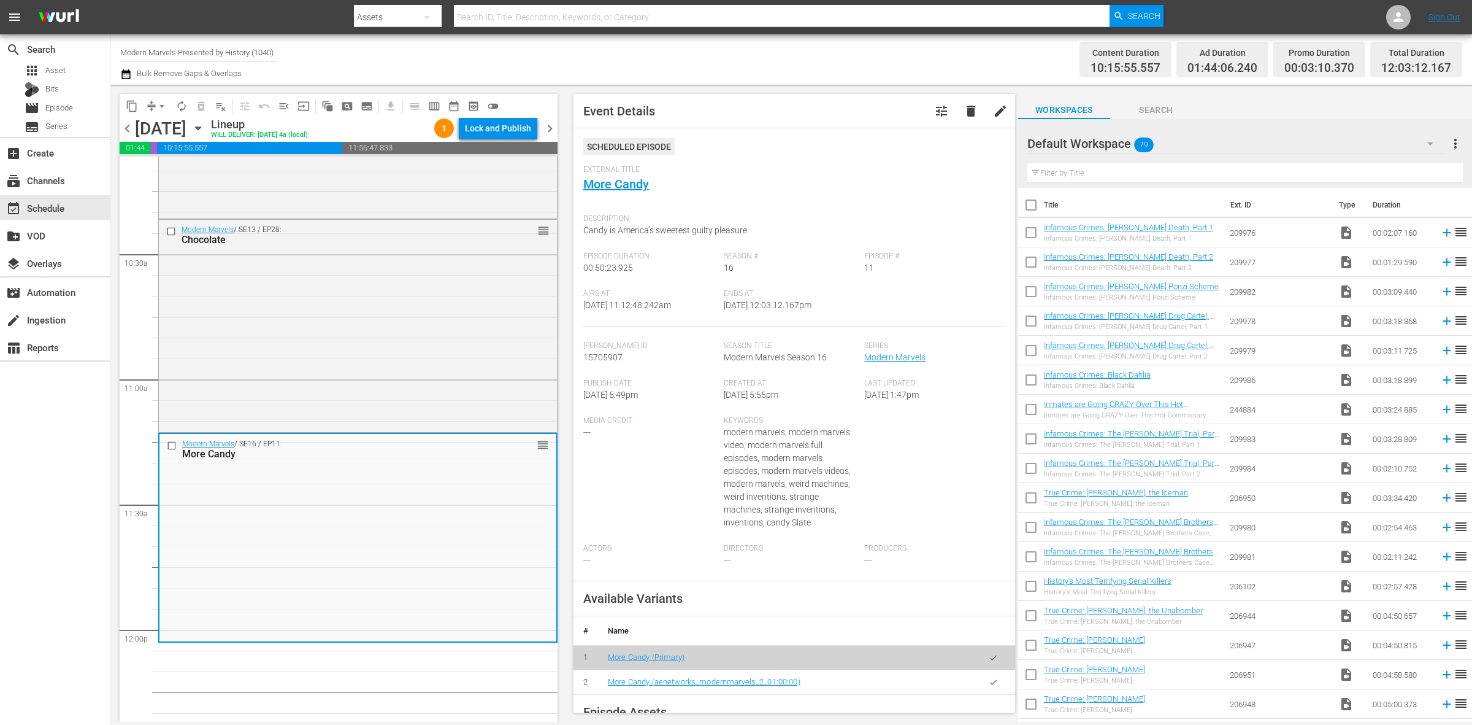
scroll to position [333, 0]
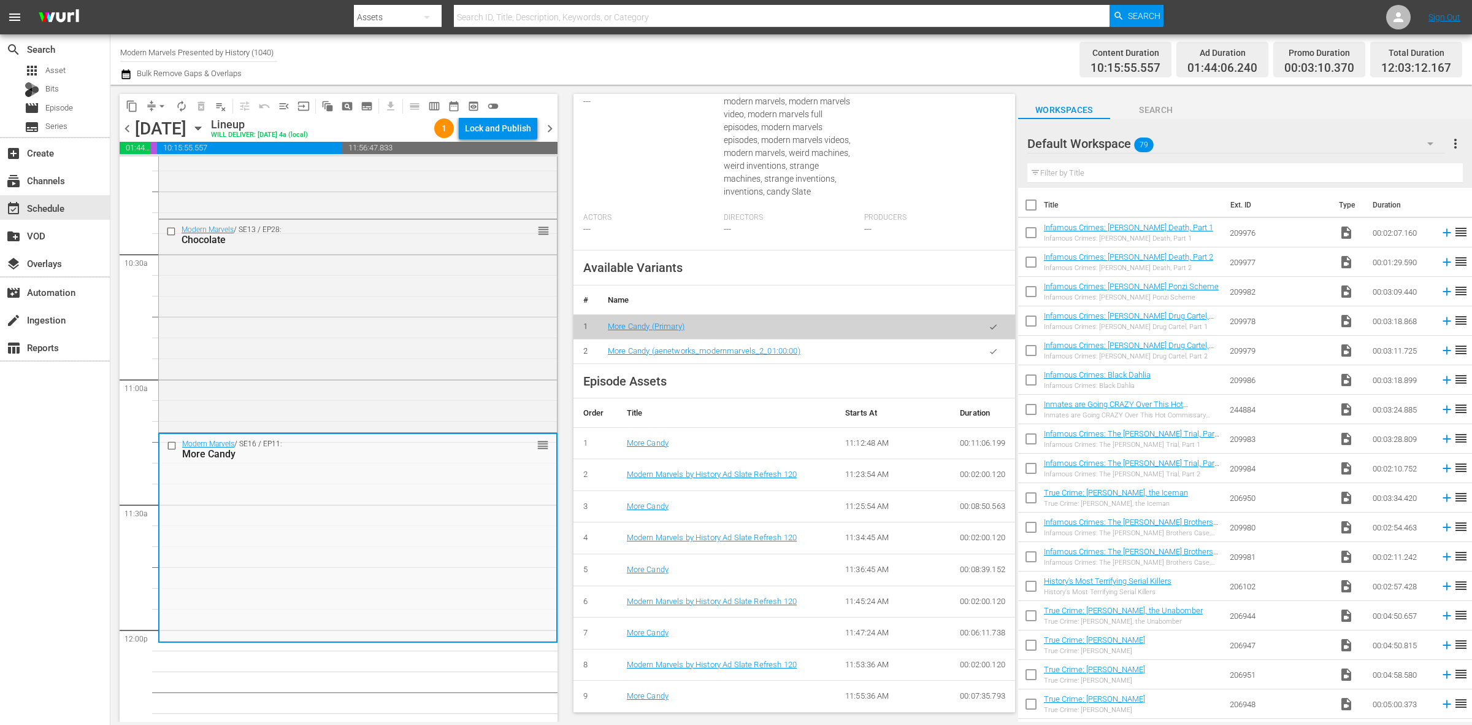
click at [731, 60] on div "Channel Title Modern Marvels Presented by History (1040) Bulk Remove Gaps & Ove…" at bounding box center [486, 59] width 732 height 44
click at [431, 302] on div "Modern Marvels / SE13 / EP28: Chocolate reorder" at bounding box center [358, 324] width 398 height 209
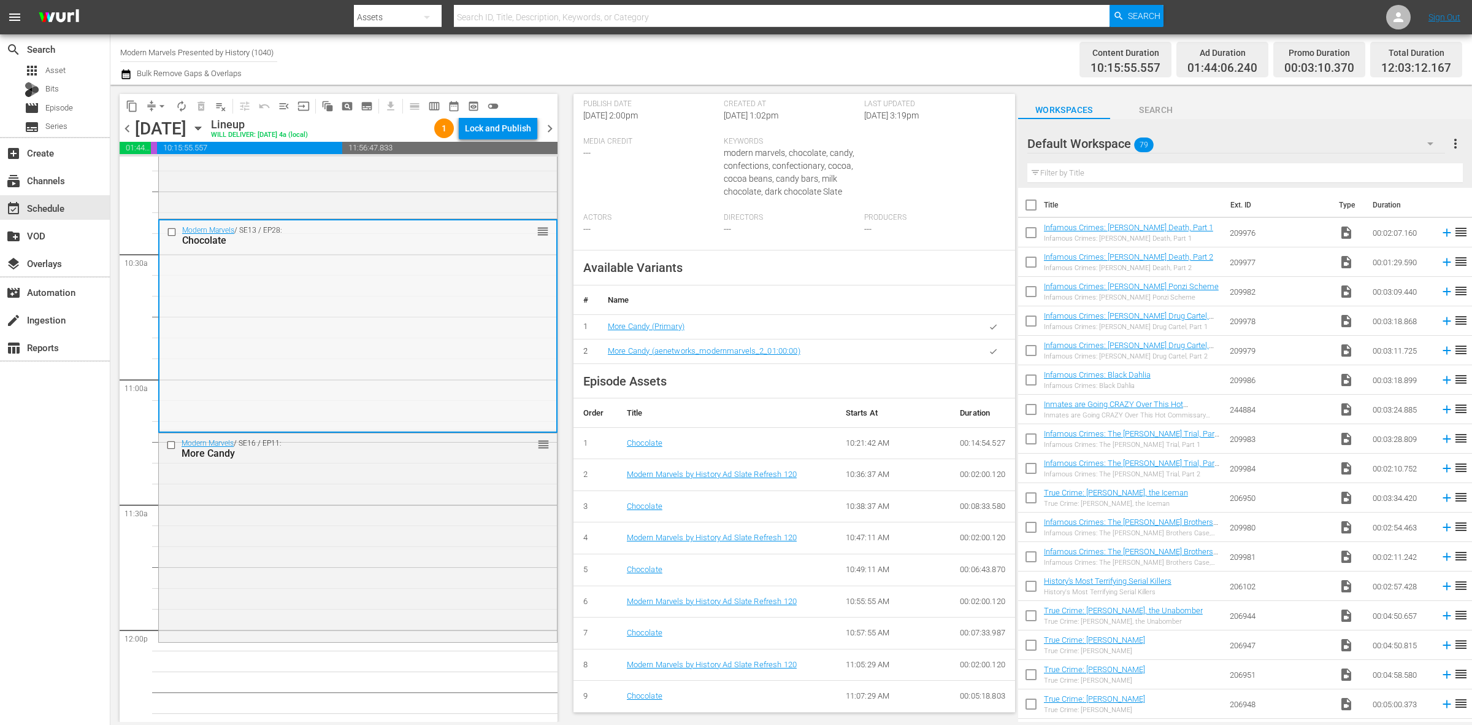
scroll to position [281, 0]
click at [894, 51] on div "Content Duration 10:15:55.557 Ad Duration 01:44:06.240 Promo Duration 00:03:10.…" at bounding box center [1157, 59] width 610 height 44
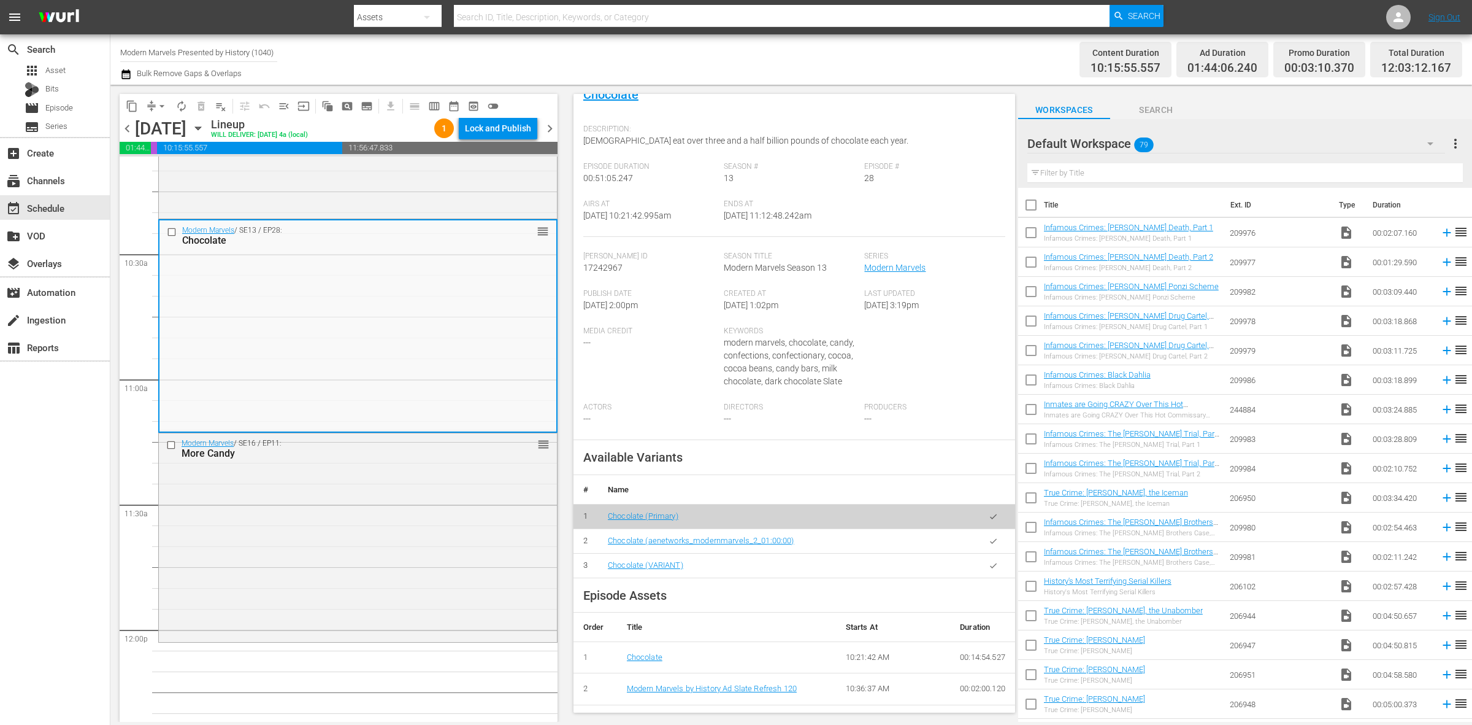
scroll to position [0, 0]
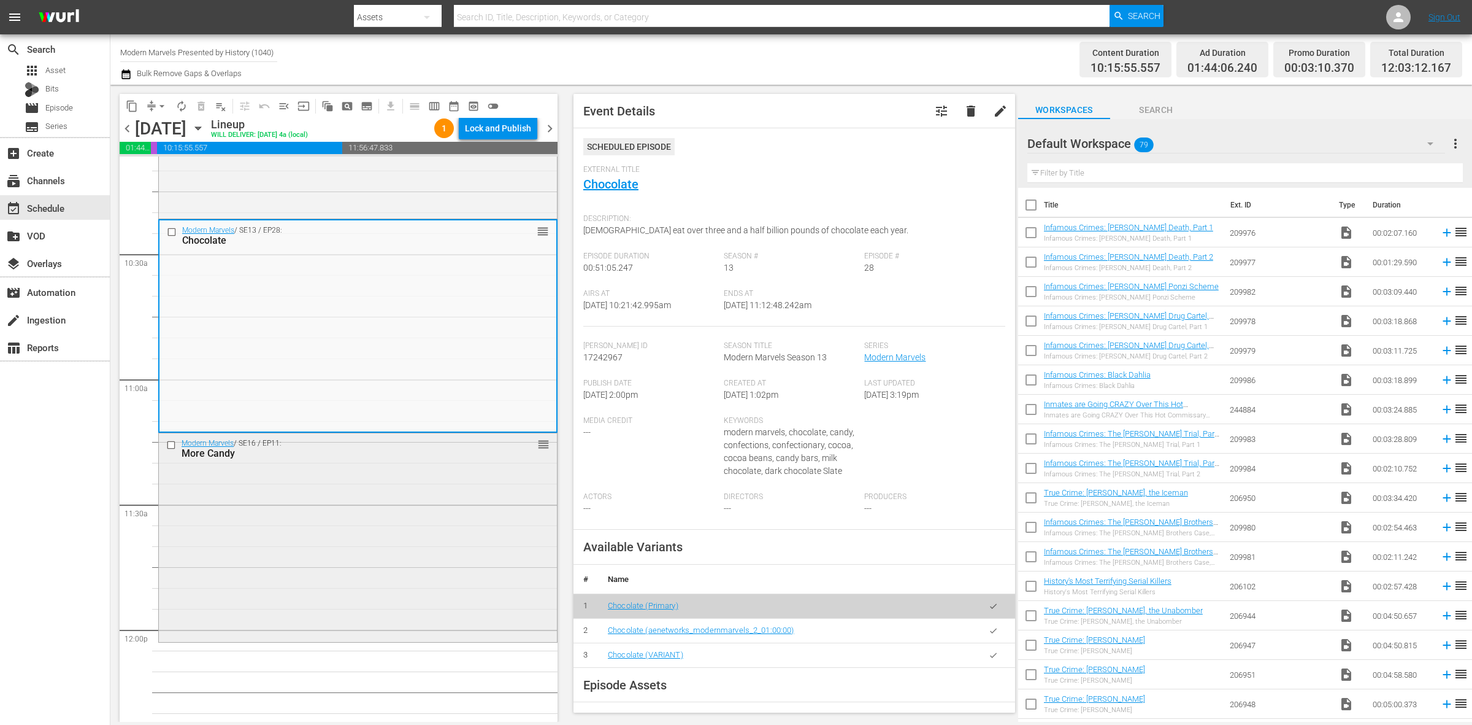
click at [398, 574] on div "Modern Marvels / SE16 / EP11: More Candy reorder" at bounding box center [358, 536] width 398 height 207
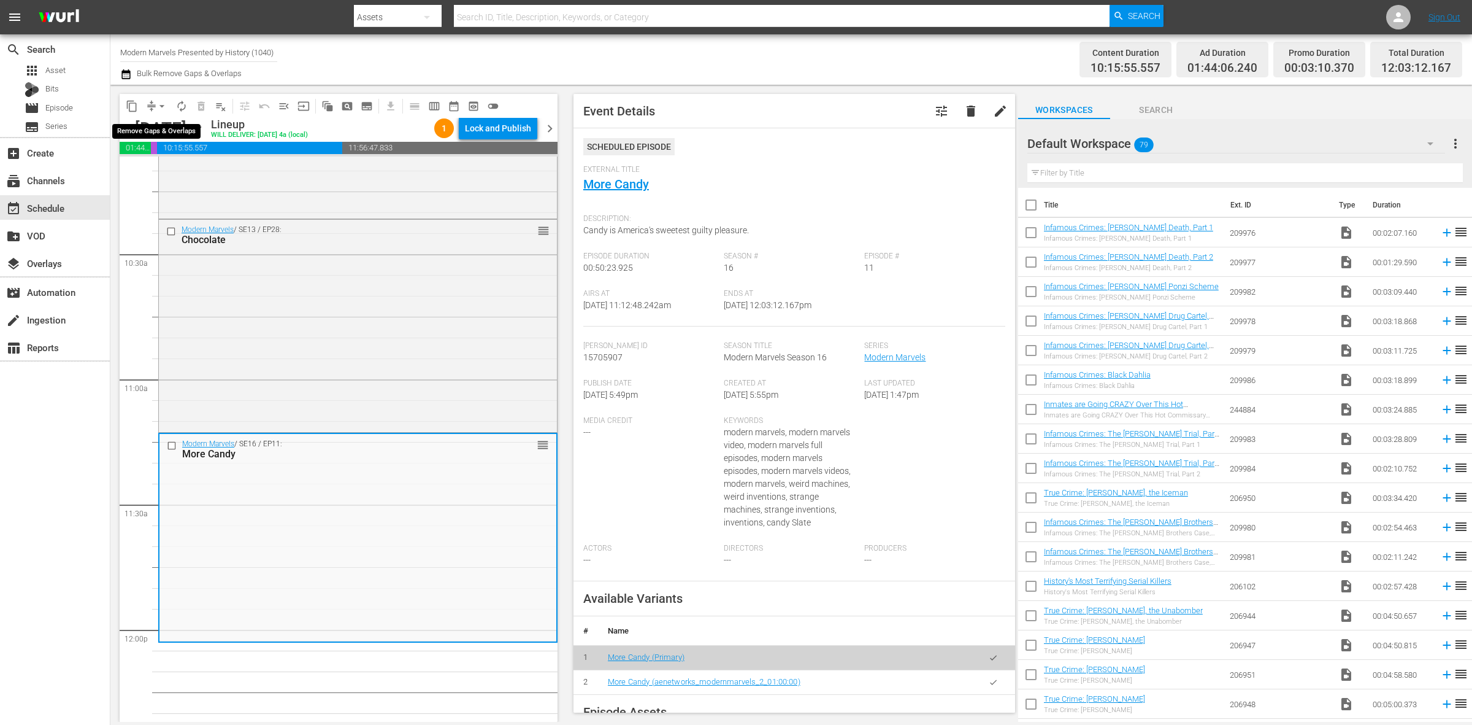
click at [160, 98] on button "arrow_drop_down" at bounding box center [162, 106] width 20 height 20
click at [152, 129] on li "Align to Midnight" at bounding box center [162, 130] width 129 height 20
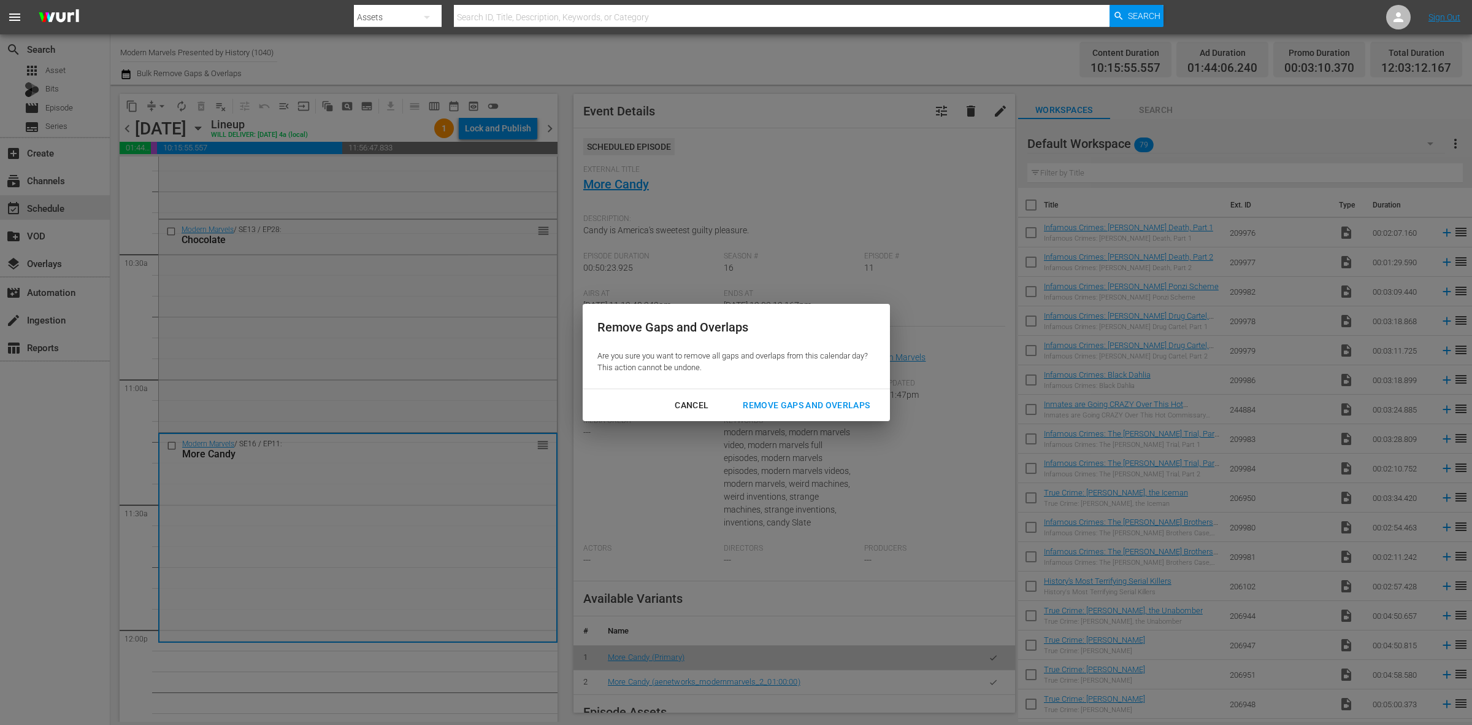
click at [777, 402] on div "Remove Gaps and Overlaps" at bounding box center [806, 405] width 147 height 15
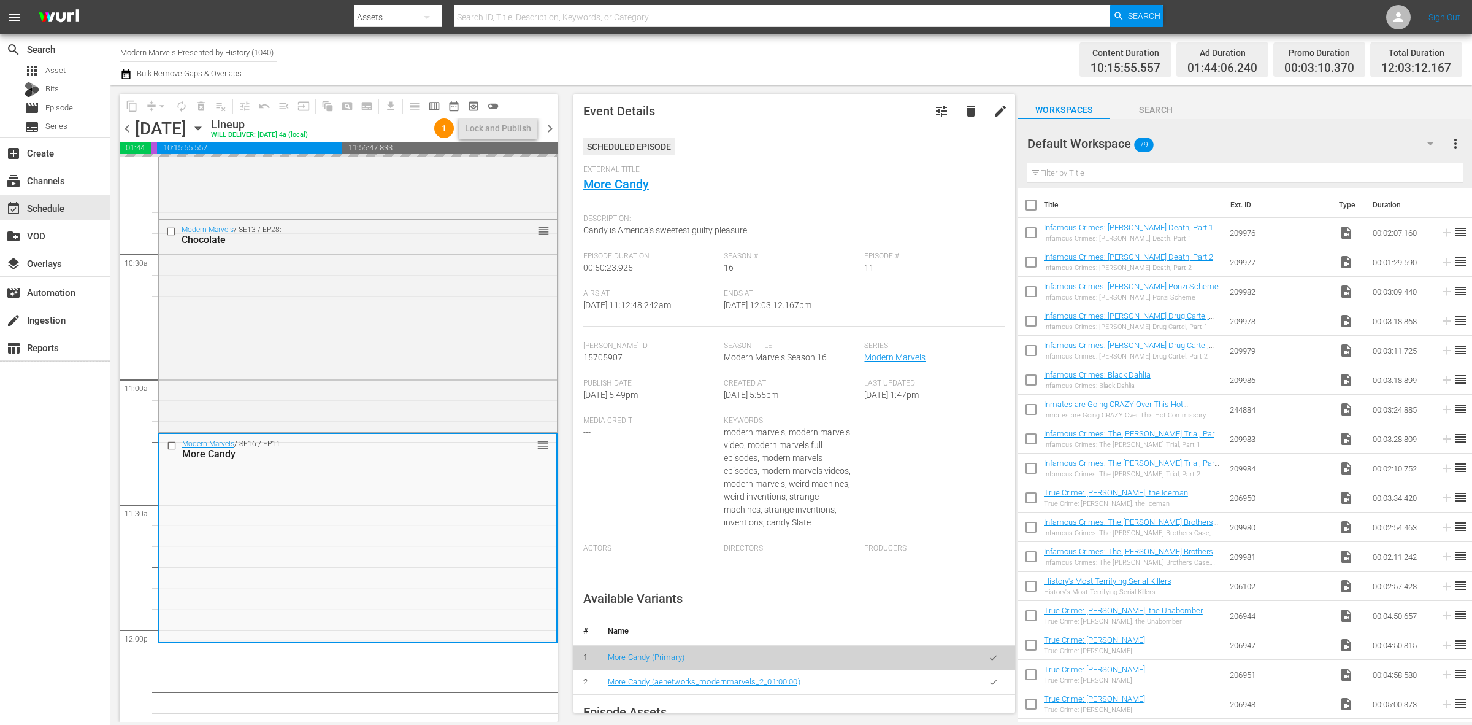
click at [694, 60] on div "Channel Title Modern Marvels Presented by History (1040) Bulk Remove Gaps & Ove…" at bounding box center [486, 59] width 732 height 44
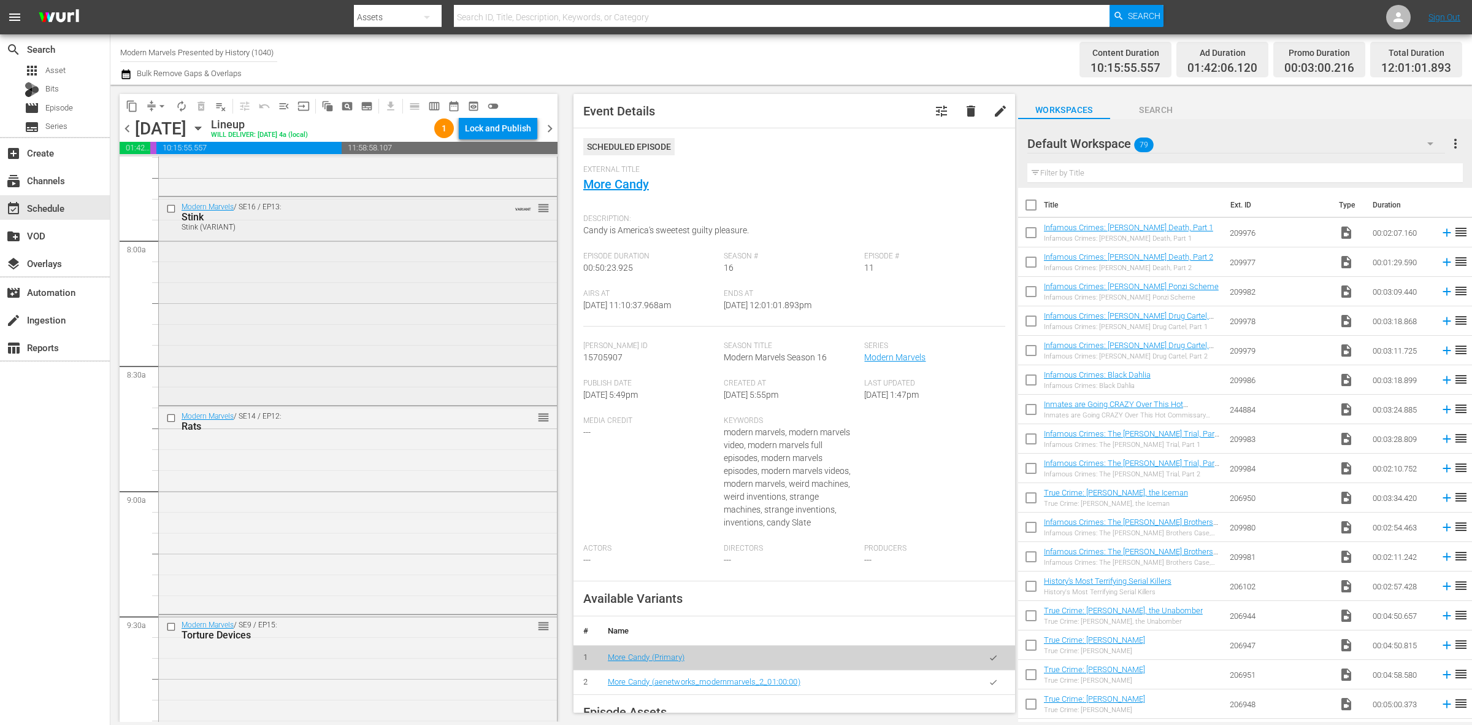
scroll to position [1917, 0]
click at [296, 324] on div "Modern Marvels / SE16 / EP13: Stink Stink (VARIANT) VARIANT reorder" at bounding box center [358, 301] width 398 height 206
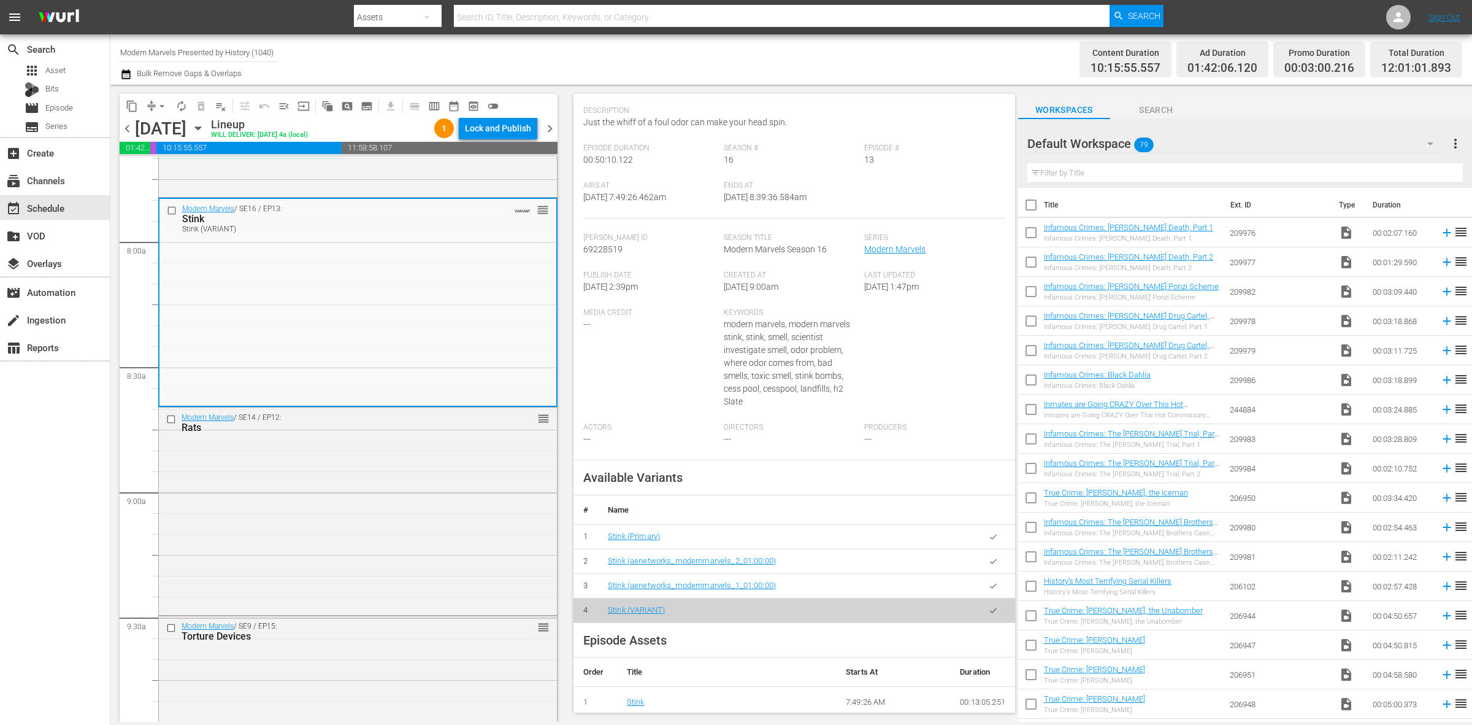
scroll to position [0, 0]
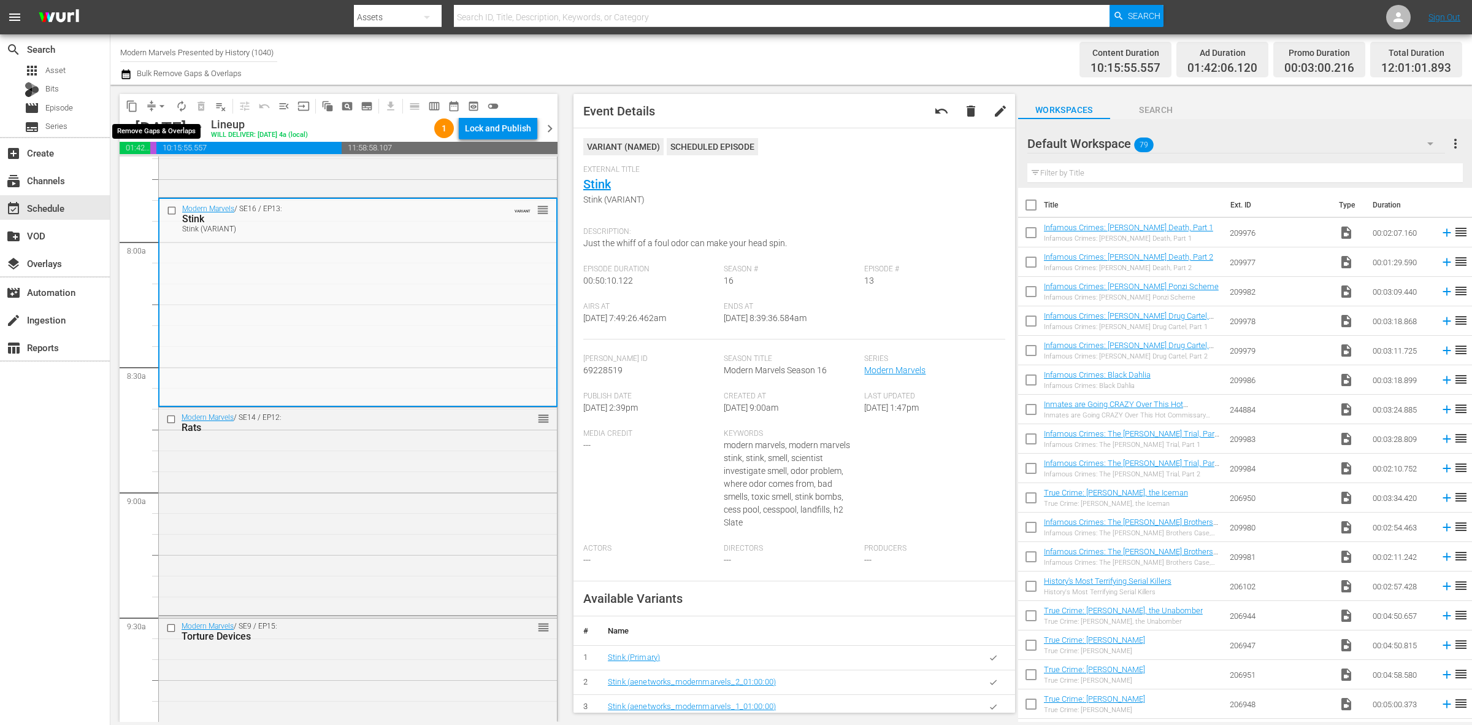
click at [164, 102] on span "arrow_drop_down" at bounding box center [162, 106] width 12 height 12
click at [181, 129] on li "Align to Midnight" at bounding box center [162, 130] width 129 height 20
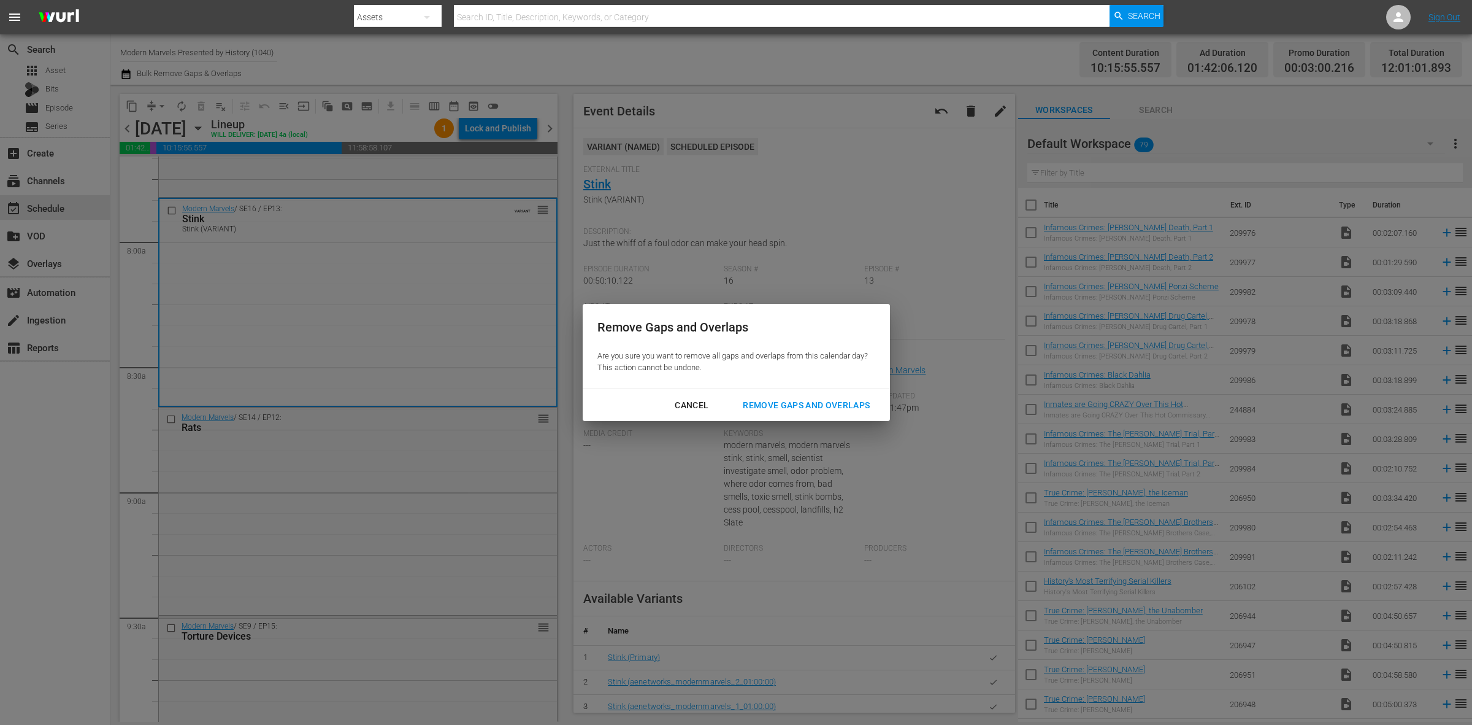
click at [804, 402] on div "Remove Gaps and Overlaps" at bounding box center [806, 405] width 147 height 15
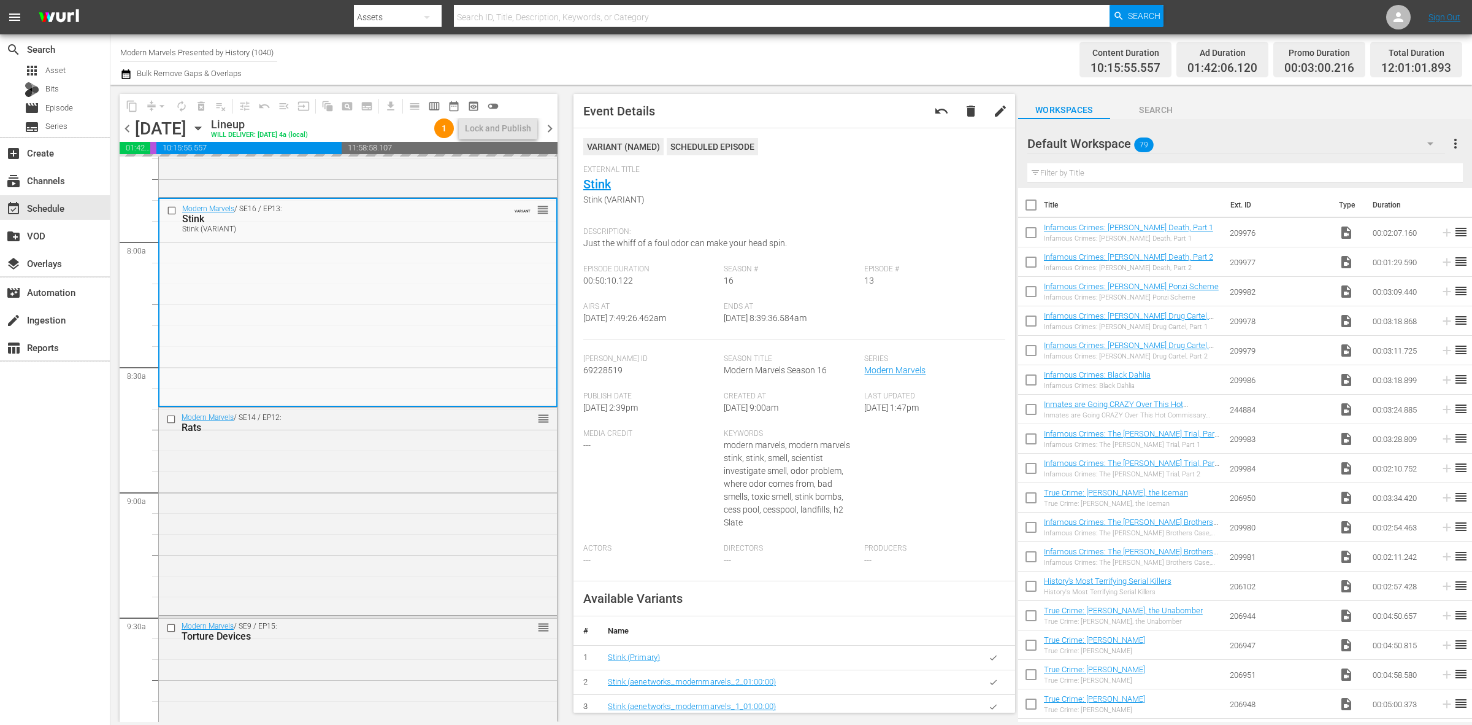
click at [723, 60] on div "Channel Title Modern Marvels Presented by History (1040) Bulk Remove Gaps & Ove…" at bounding box center [486, 59] width 732 height 44
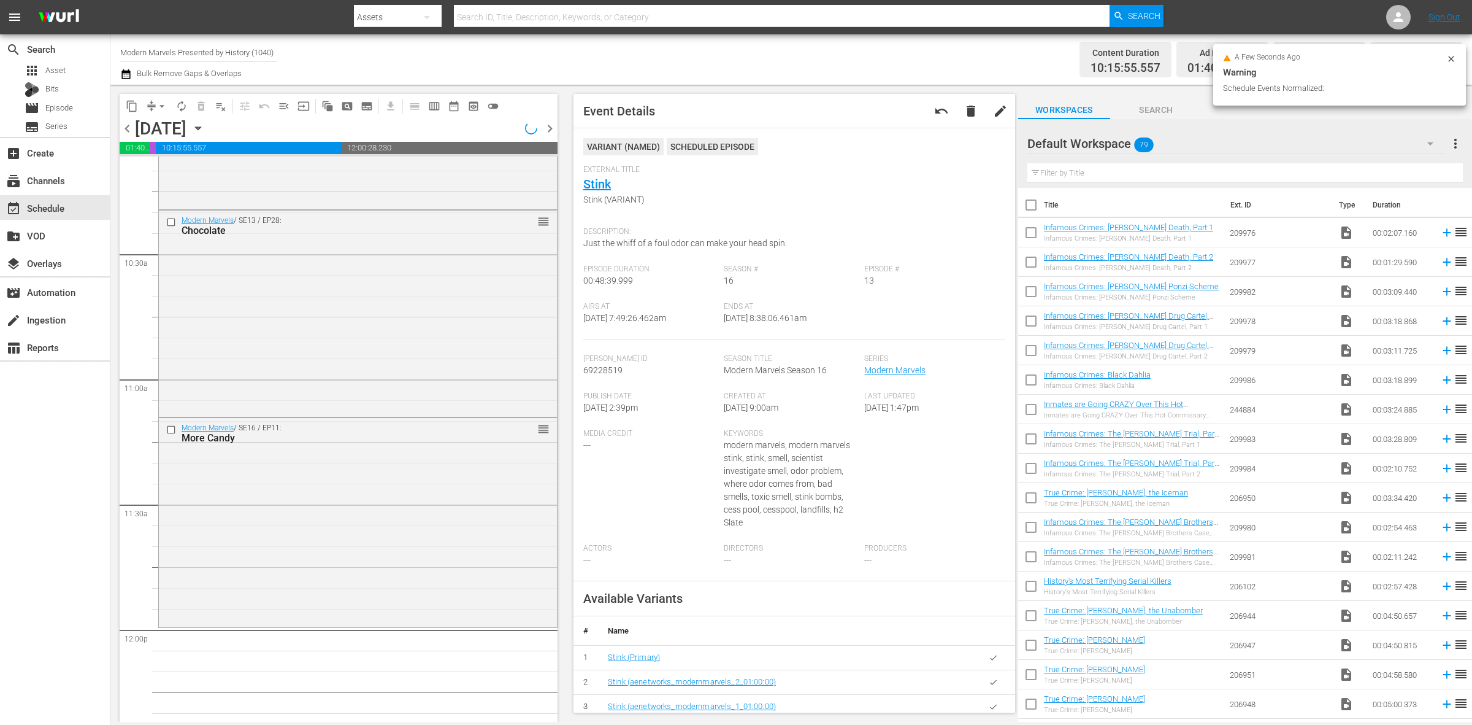
scroll to position [2488, 0]
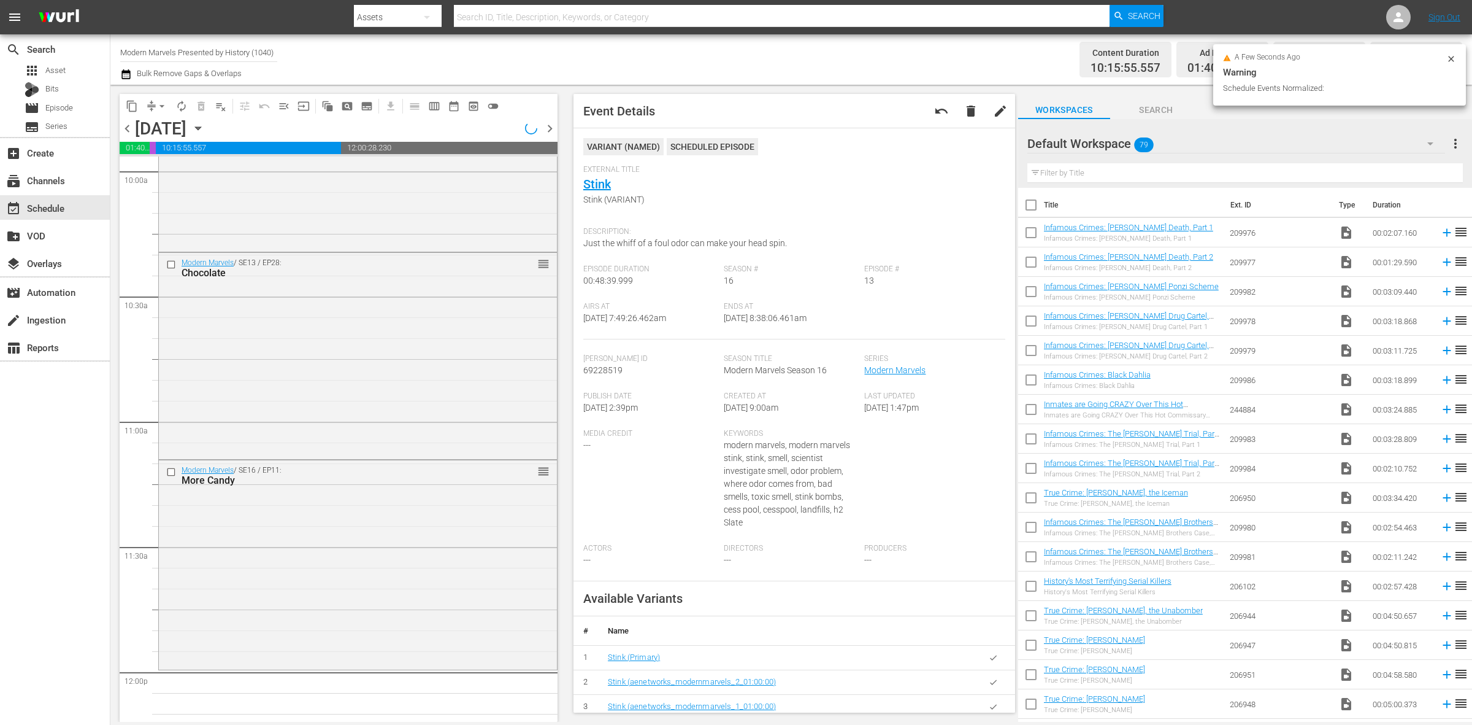
click at [322, 537] on div "Modern Marvels / SE16 / EP11: More Candy reorder" at bounding box center [358, 563] width 398 height 207
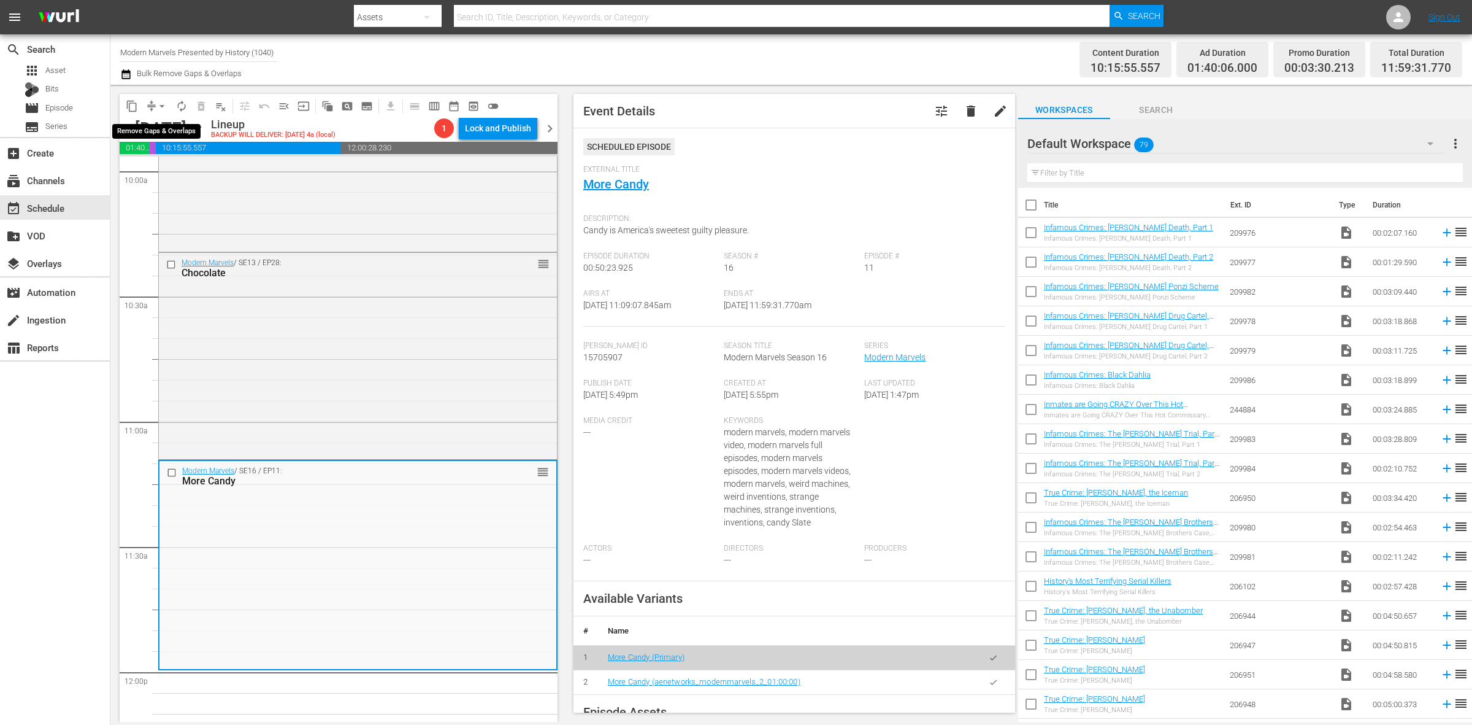
click at [169, 105] on button "arrow_drop_down" at bounding box center [162, 106] width 20 height 20
click at [176, 133] on li "Align to Midnight" at bounding box center [162, 130] width 129 height 20
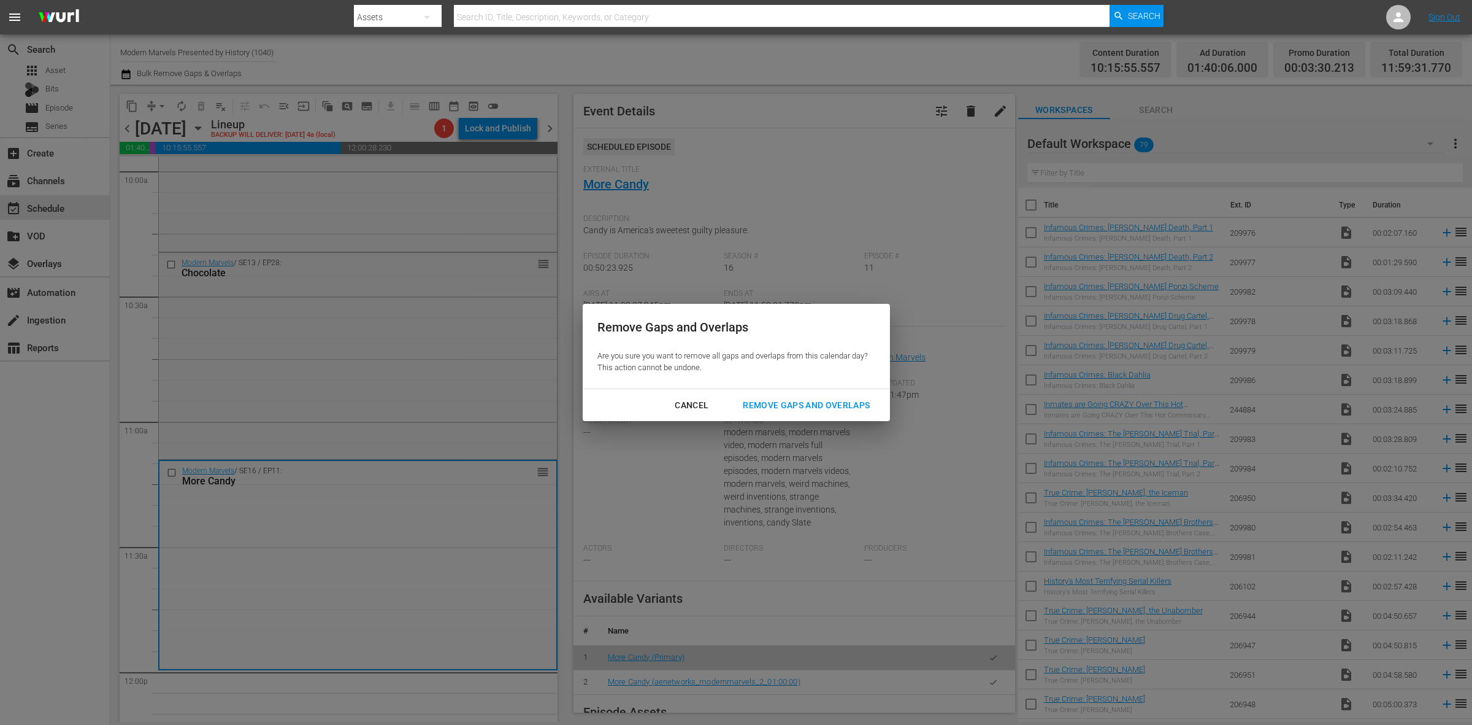
click at [801, 394] on button "Remove Gaps and Overlaps" at bounding box center [806, 405] width 156 height 23
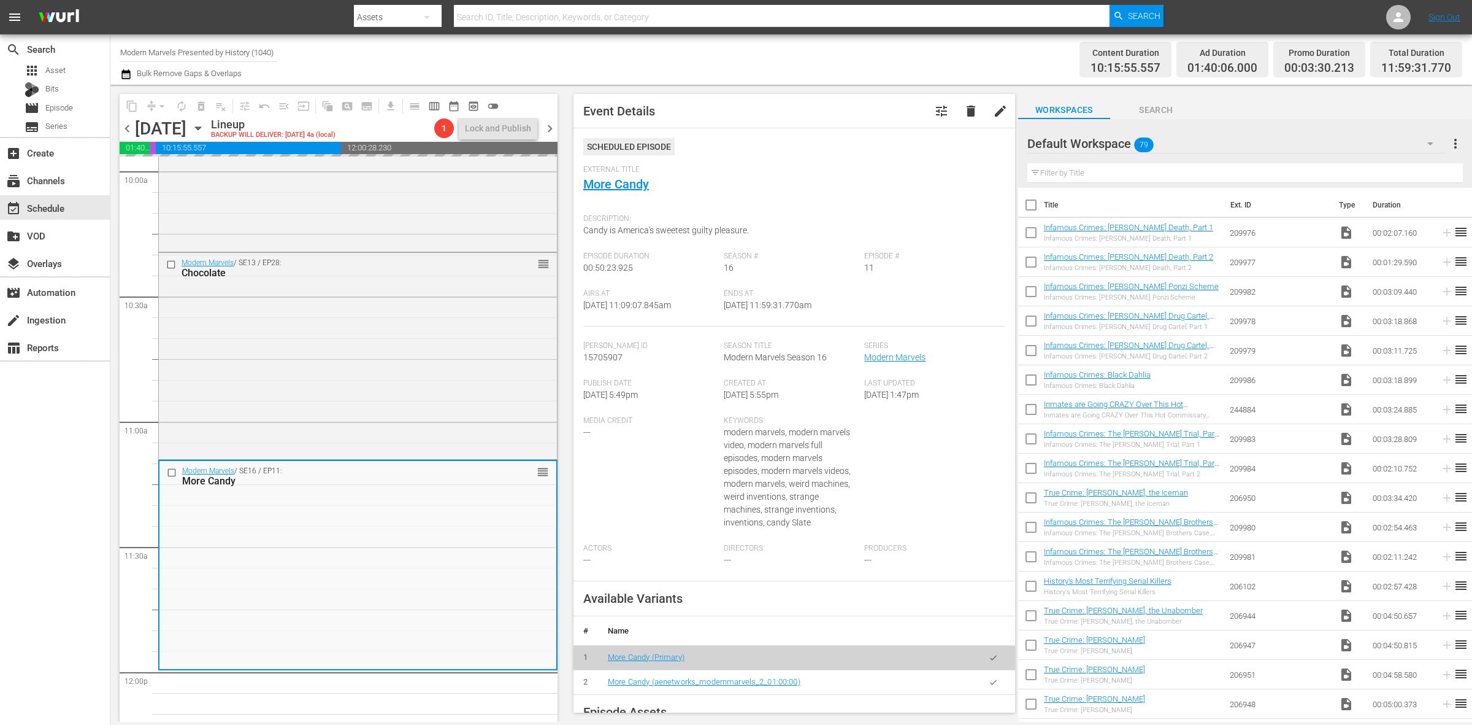
click at [835, 55] on div "Channel Title Modern Marvels Presented by History (1040) Bulk Remove Gaps & Ove…" at bounding box center [486, 59] width 732 height 44
click at [163, 102] on span "arrow_drop_down" at bounding box center [162, 106] width 12 height 12
click at [181, 127] on li "Align to Midnight" at bounding box center [162, 130] width 129 height 20
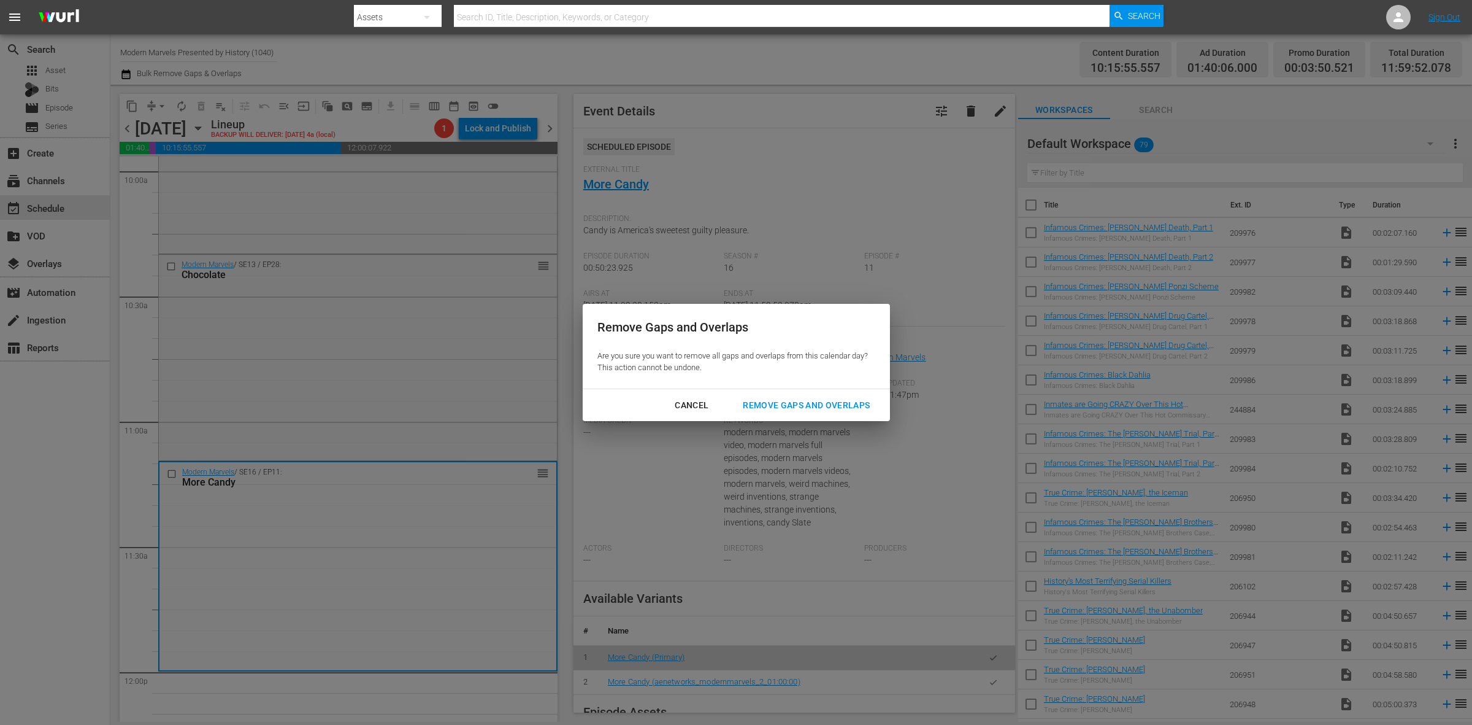
click at [813, 406] on div "Remove Gaps and Overlaps" at bounding box center [806, 405] width 147 height 15
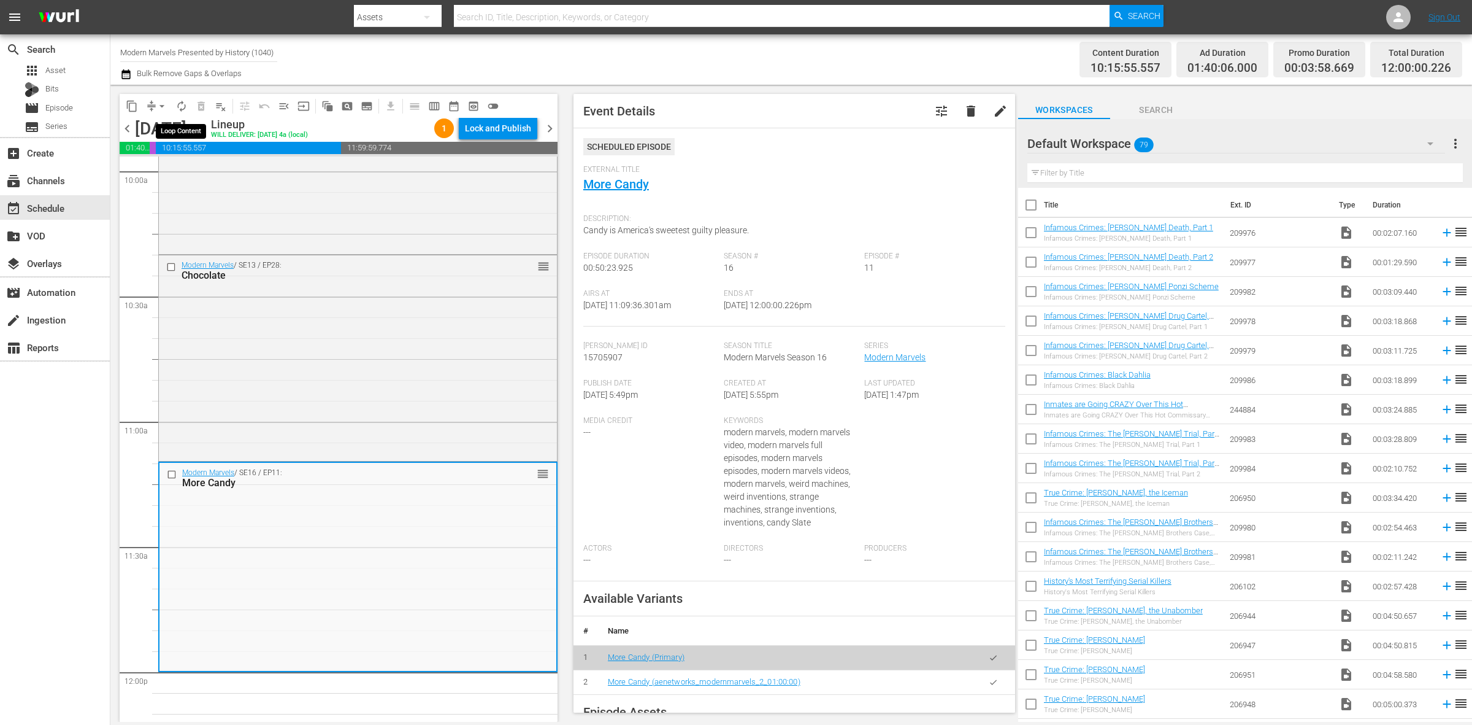
click at [183, 102] on span "autorenew_outlined" at bounding box center [181, 106] width 12 height 12
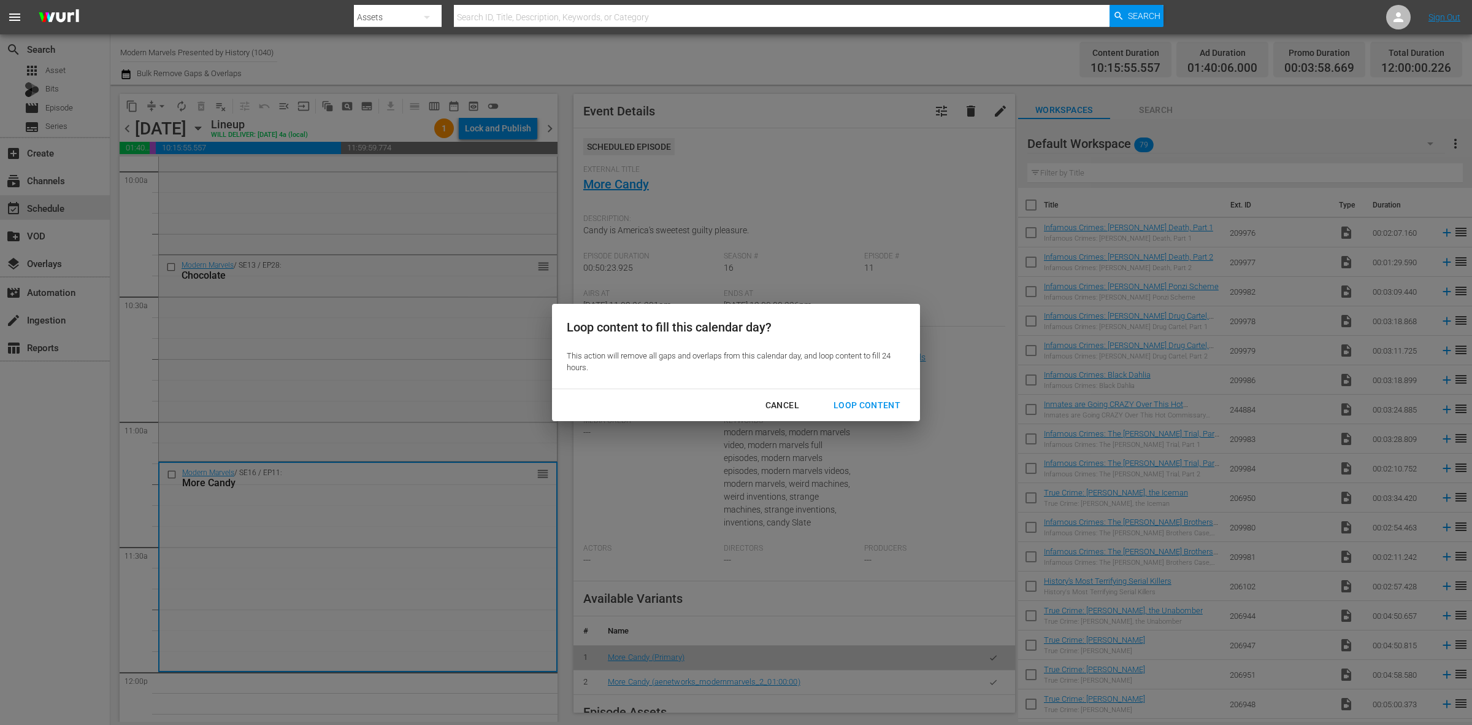
click at [880, 406] on div "Loop Content" at bounding box center [867, 405] width 86 height 15
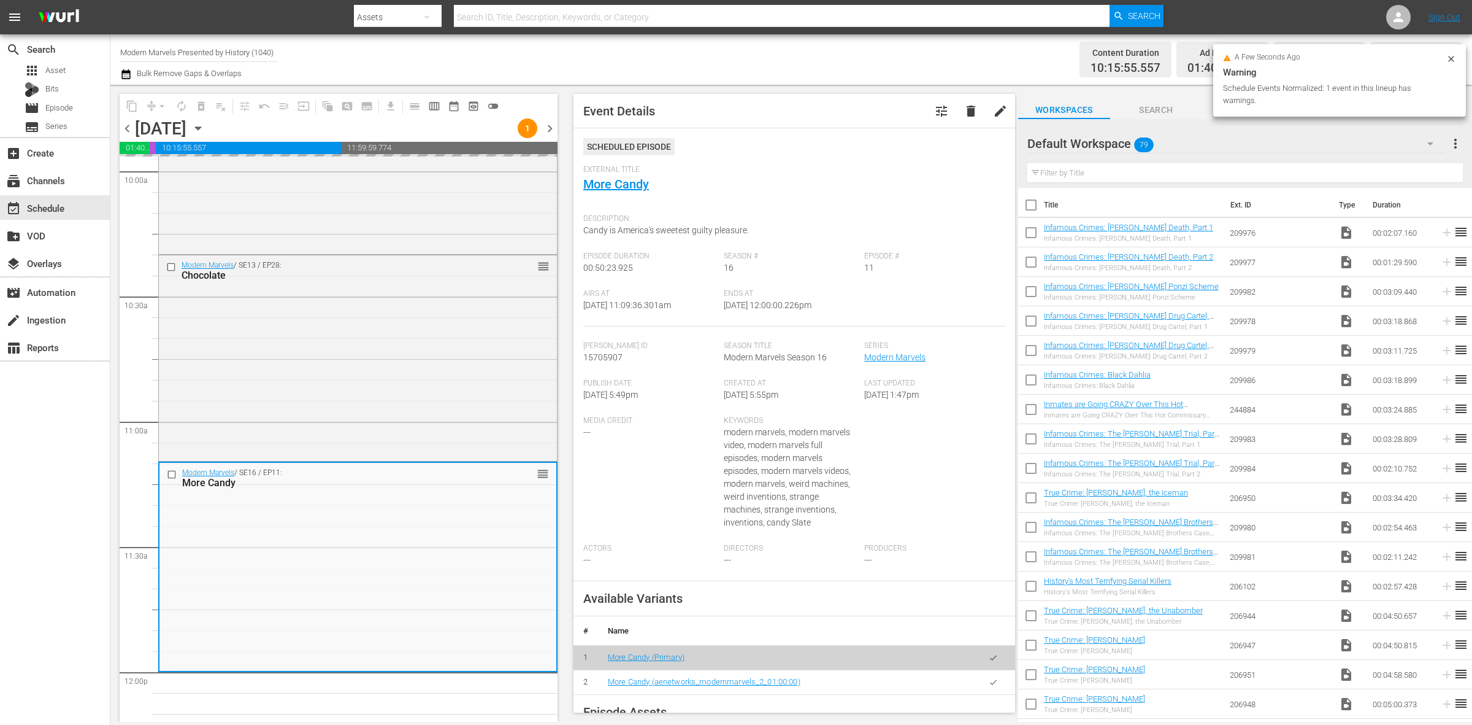
click at [810, 54] on div "Channel Title Modern Marvels Presented by History (1040) Bulk Remove Gaps & Ove…" at bounding box center [486, 59] width 732 height 44
click at [728, 62] on div "Channel Title Modern Marvels Presented by History (1040) Bulk Remove Gaps & Ove…" at bounding box center [486, 59] width 732 height 44
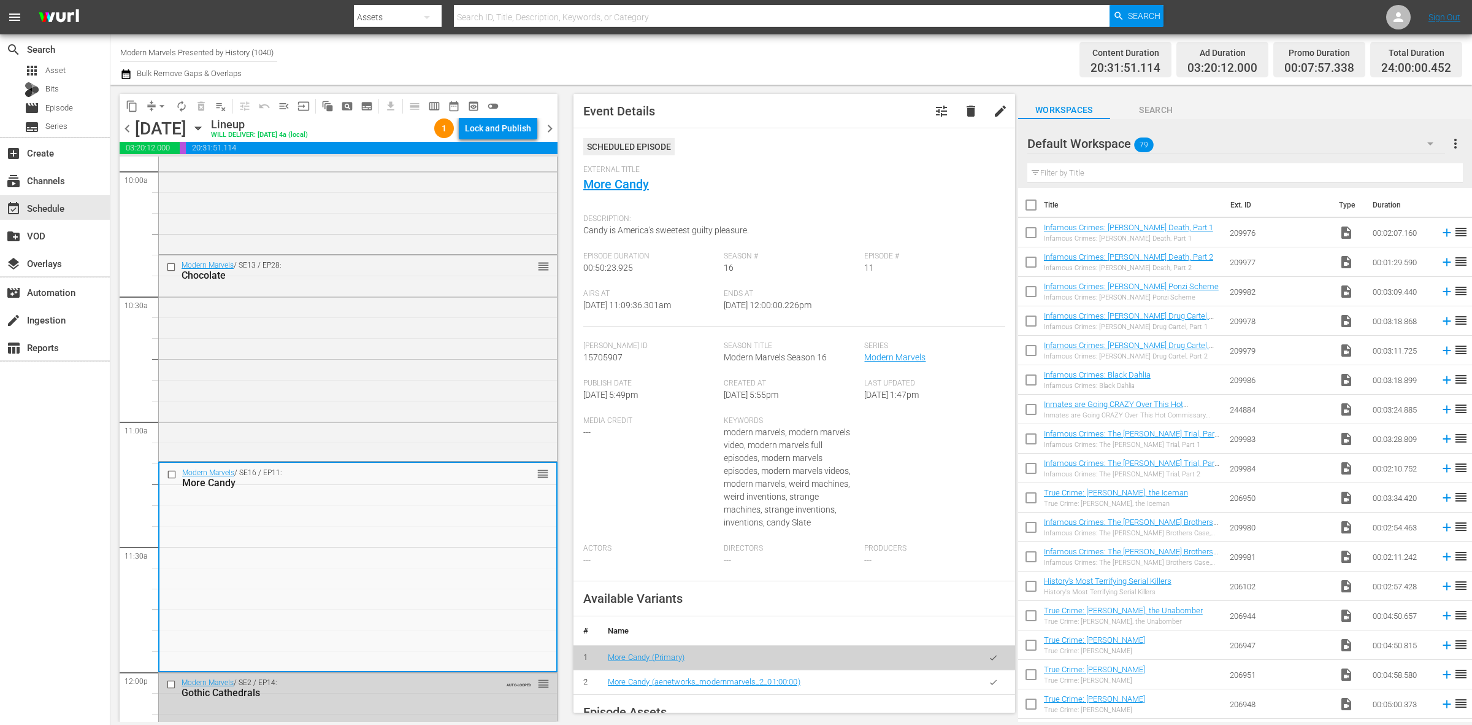
scroll to position [0, 0]
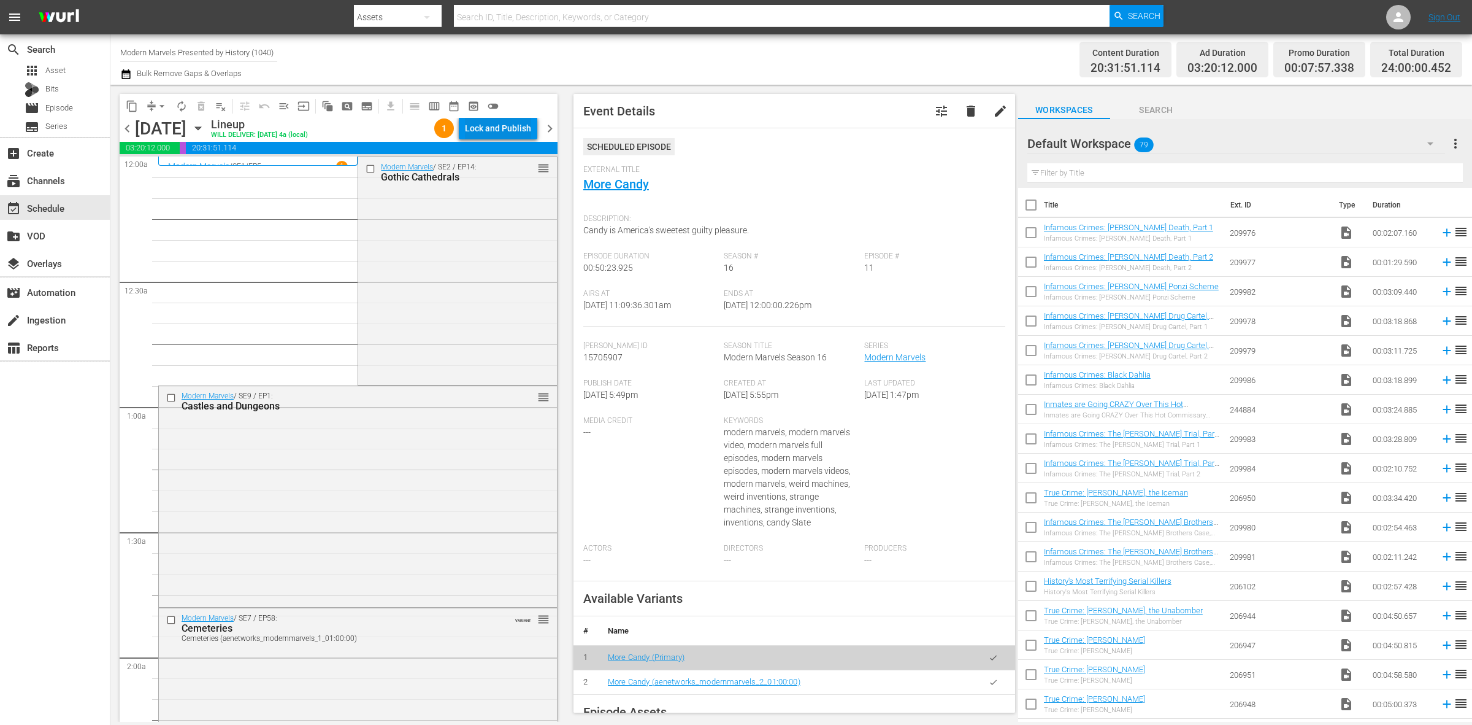
click at [491, 125] on div "Lock and Publish" at bounding box center [498, 128] width 66 height 22
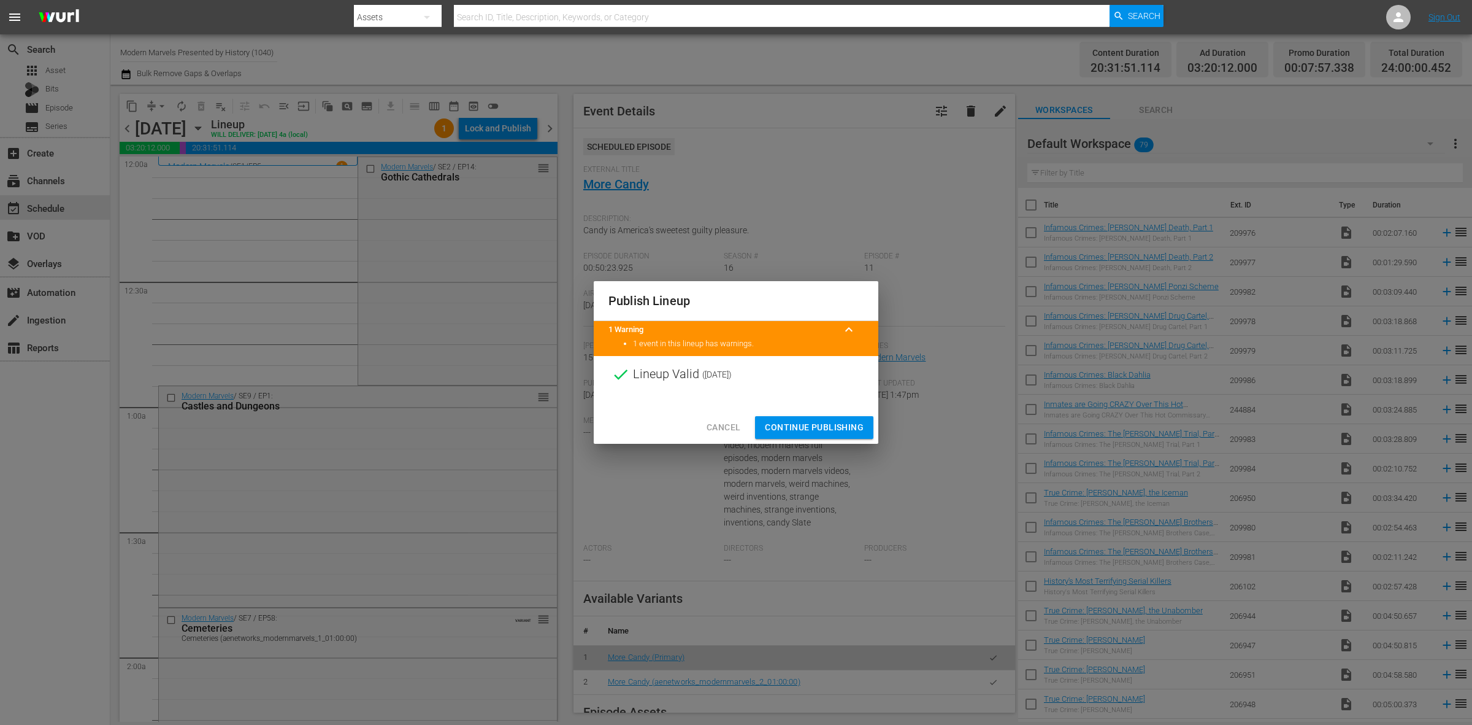
click at [817, 428] on span "Continue Publishing" at bounding box center [814, 427] width 99 height 15
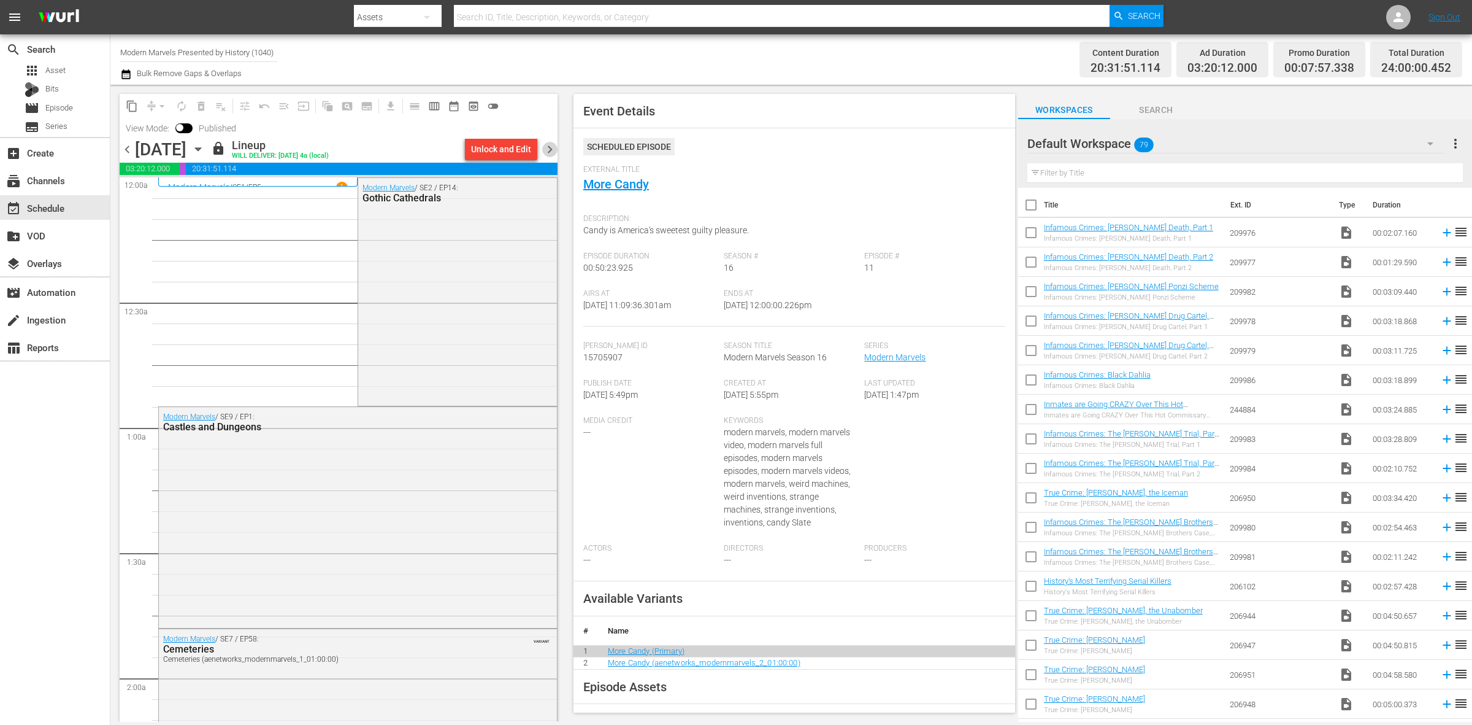
click at [549, 143] on span "chevron_right" at bounding box center [549, 149] width 15 height 15
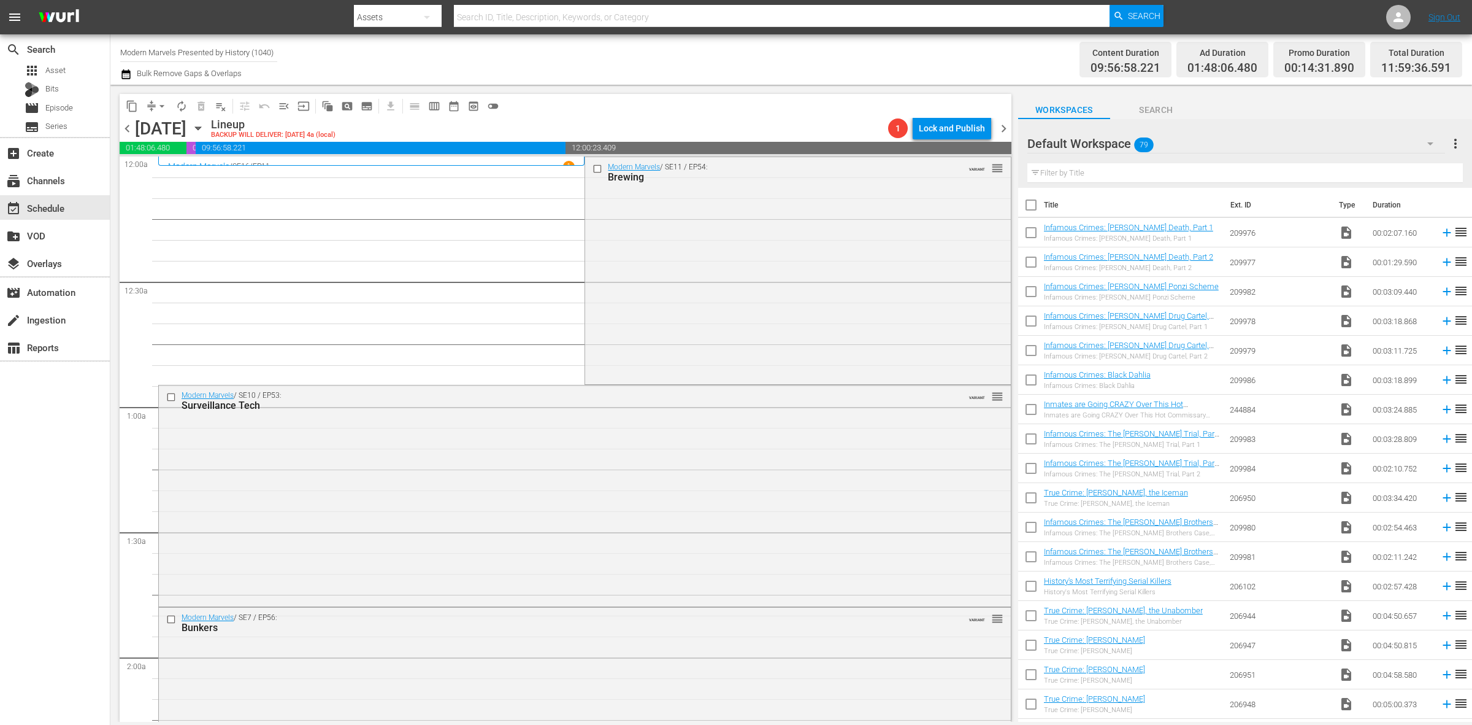
click at [681, 264] on div "Modern Marvels / SE11 / EP54: Brewing VARIANT reorder" at bounding box center [797, 269] width 425 height 225
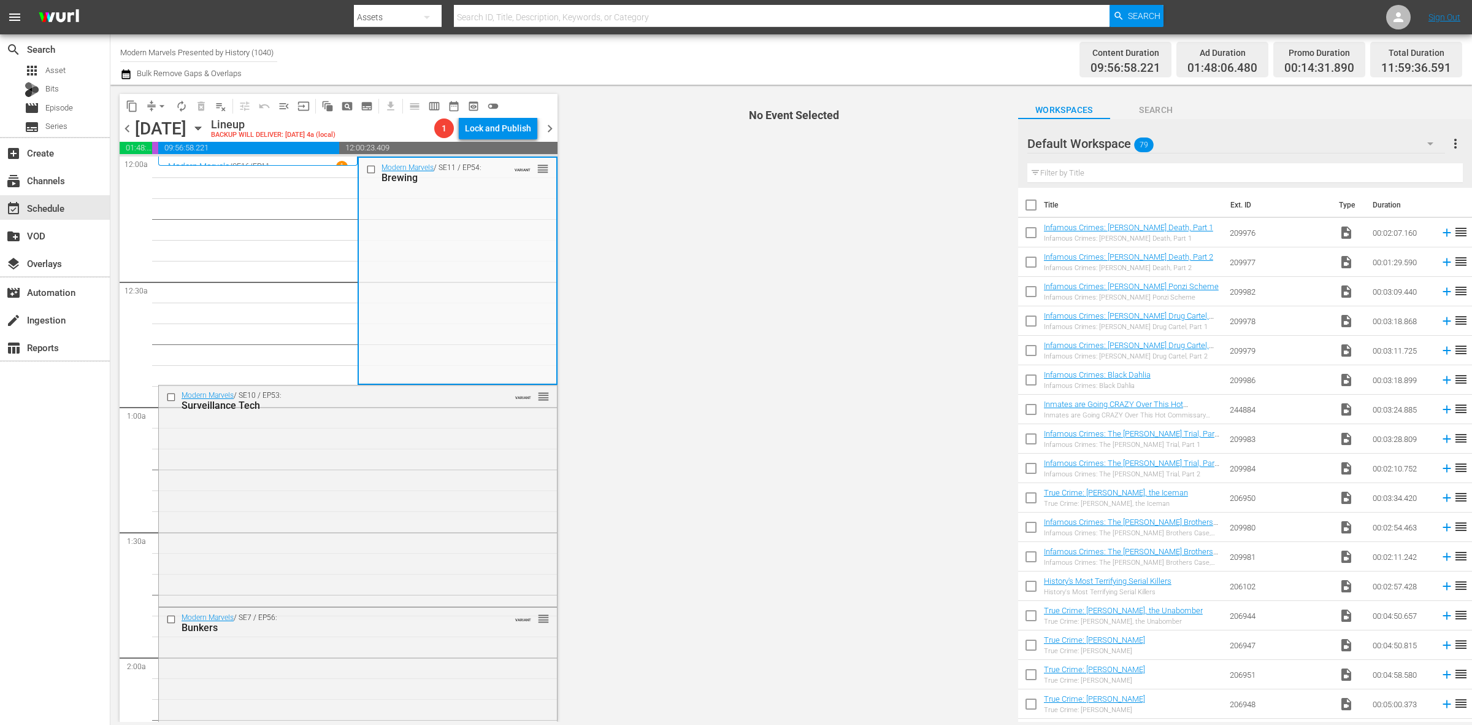
click at [910, 50] on div "Content Duration 09:56:58.221 Ad Duration 01:48:06.480 Promo Duration 00:14:31.…" at bounding box center [1157, 59] width 610 height 44
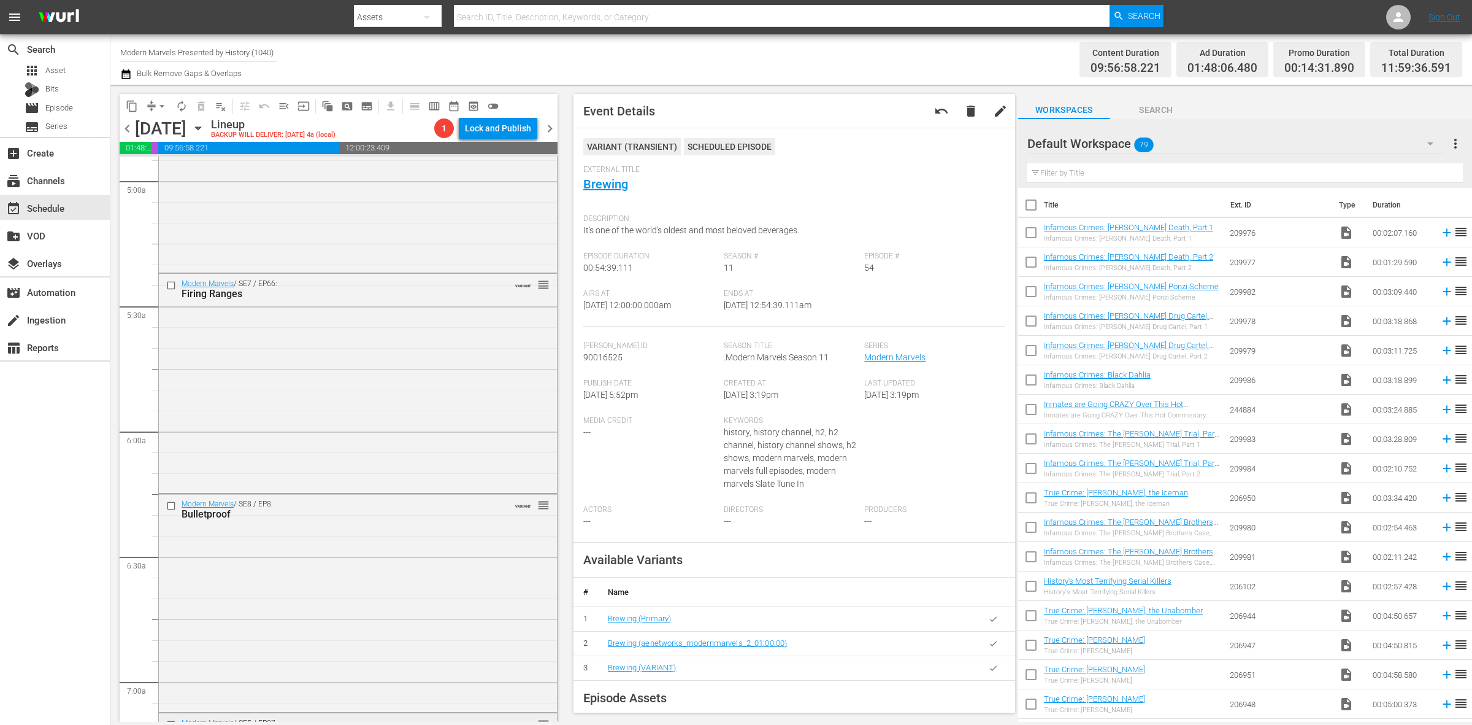
scroll to position [1764, 0]
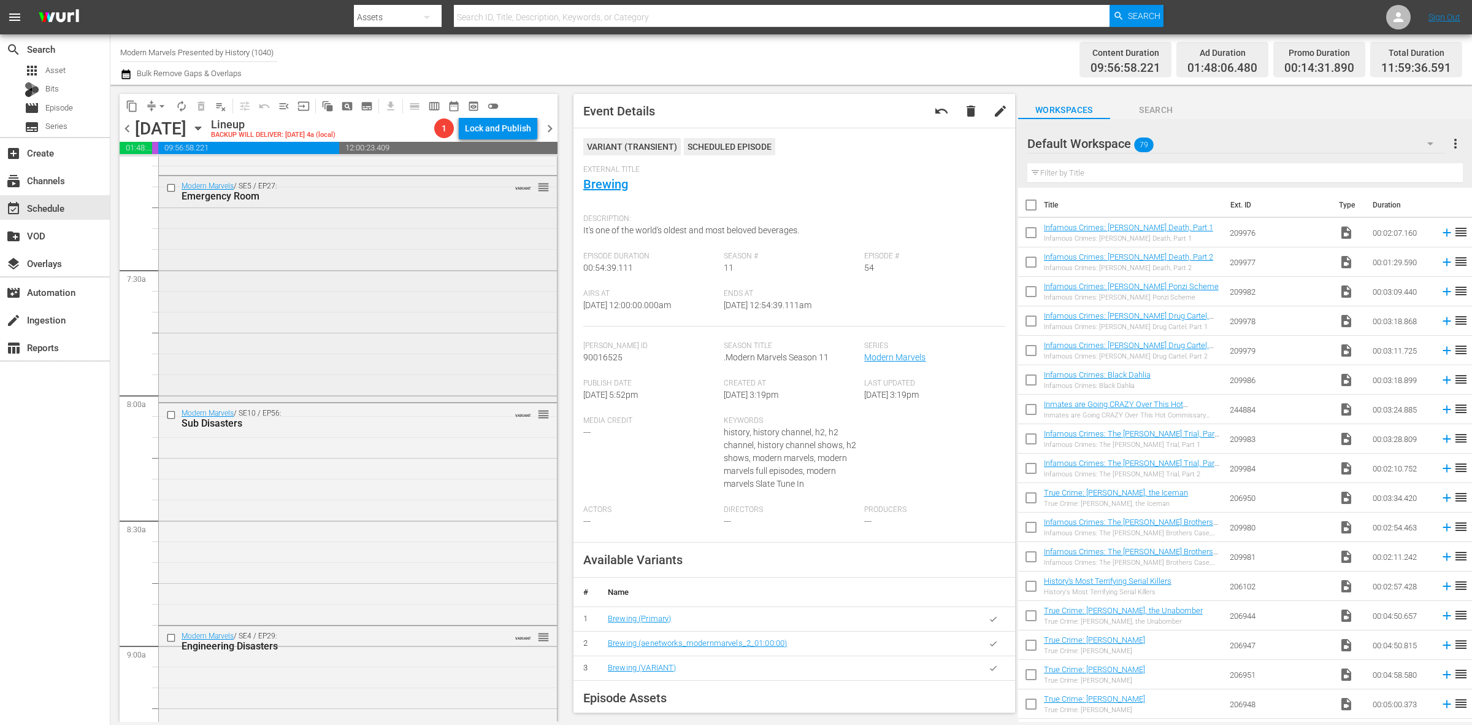
click at [359, 283] on div "Modern Marvels / SE5 / EP27: Emergency Room VARIANT reorder" at bounding box center [358, 287] width 398 height 223
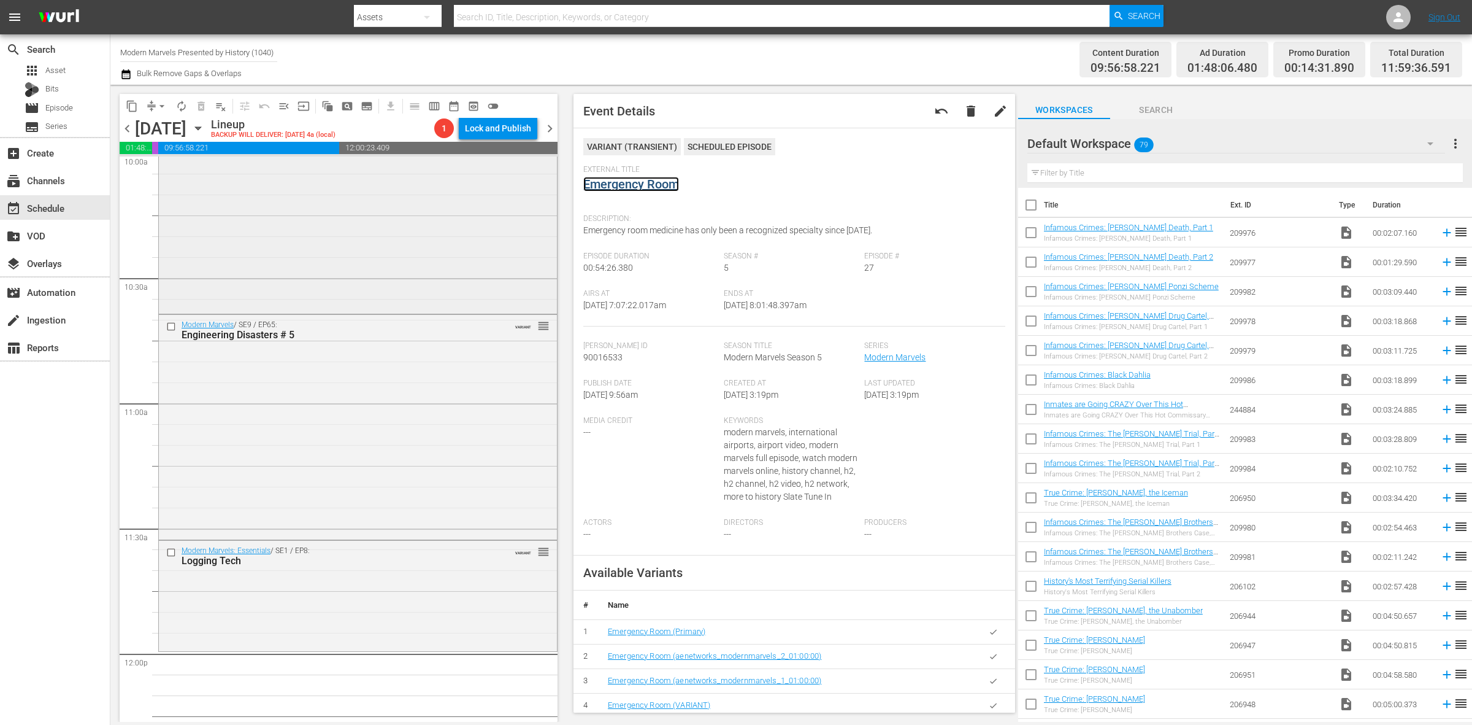
scroll to position [2837, 0]
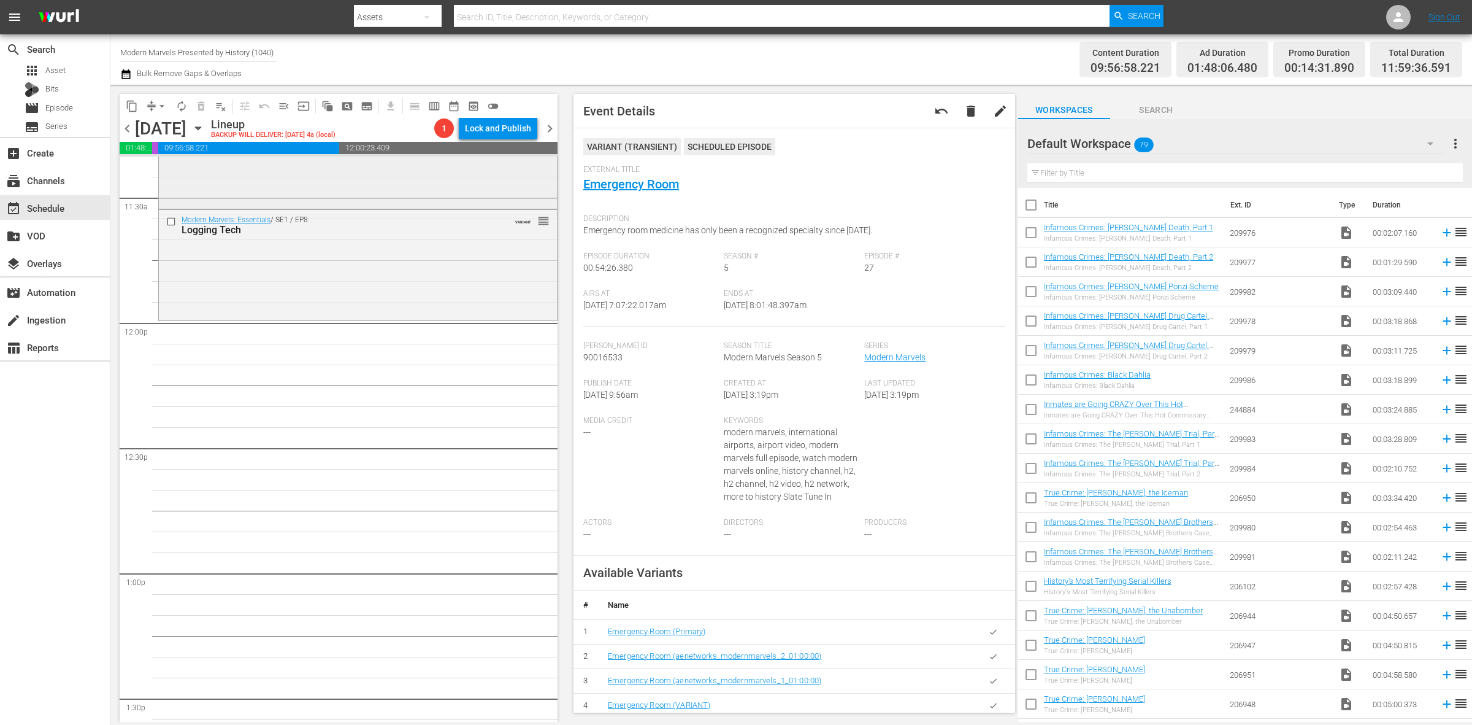
click at [406, 198] on div "Modern Marvels / SE9 / EP65: Engineering Disasters # 5 VARIANT reorder" at bounding box center [358, 94] width 398 height 221
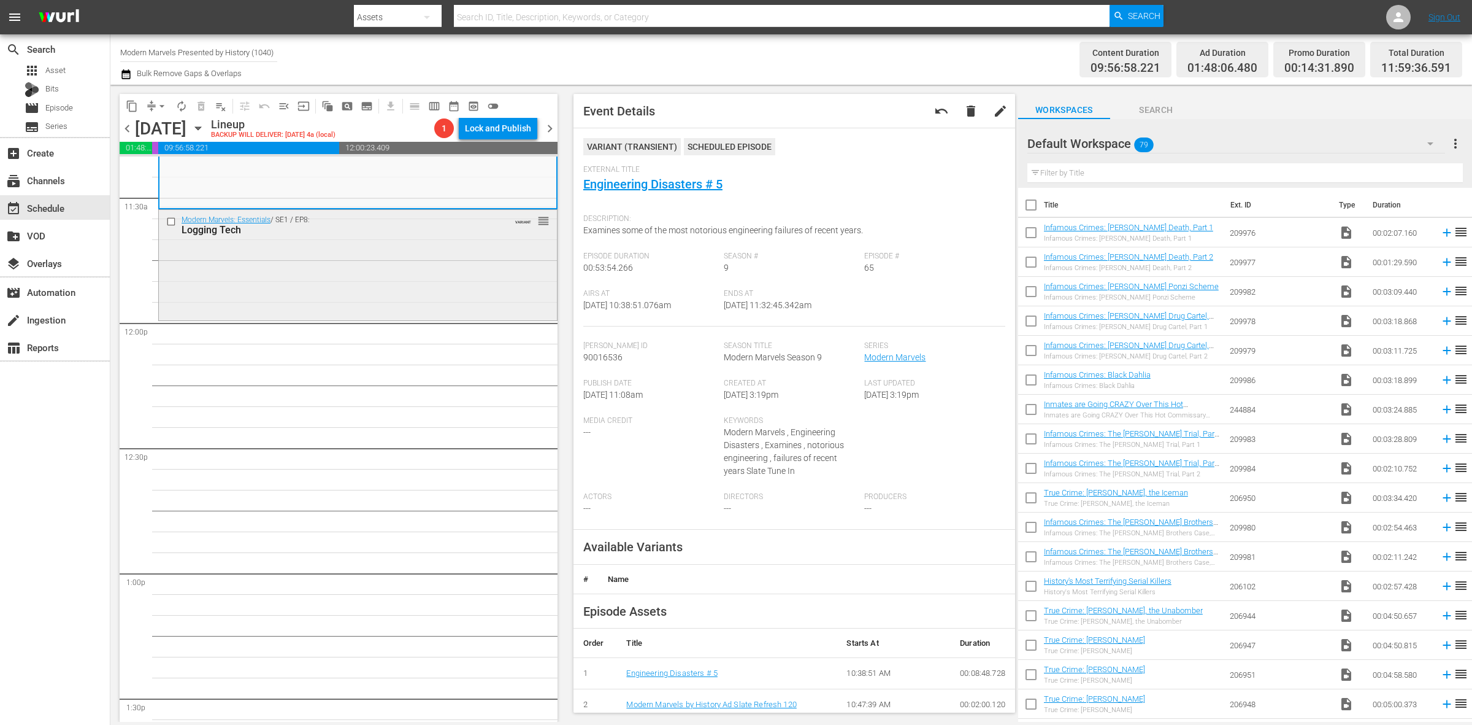
click at [491, 298] on div "Modern Marvels: Essentials / SE1 / EP8: Logging Tech VARIANT reorder" at bounding box center [358, 264] width 398 height 109
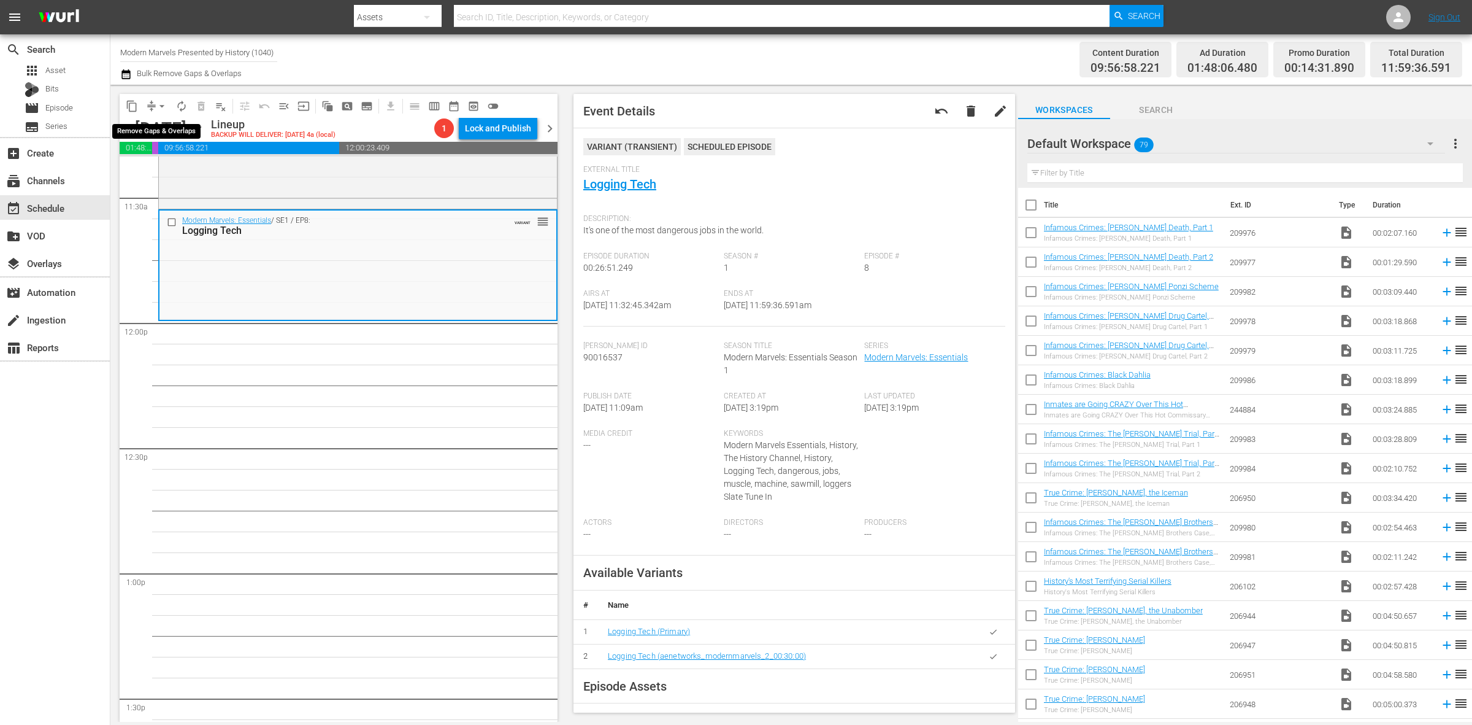
click at [160, 106] on span "arrow_drop_down" at bounding box center [162, 106] width 12 height 12
click at [160, 123] on li "Align to Midnight" at bounding box center [162, 130] width 129 height 20
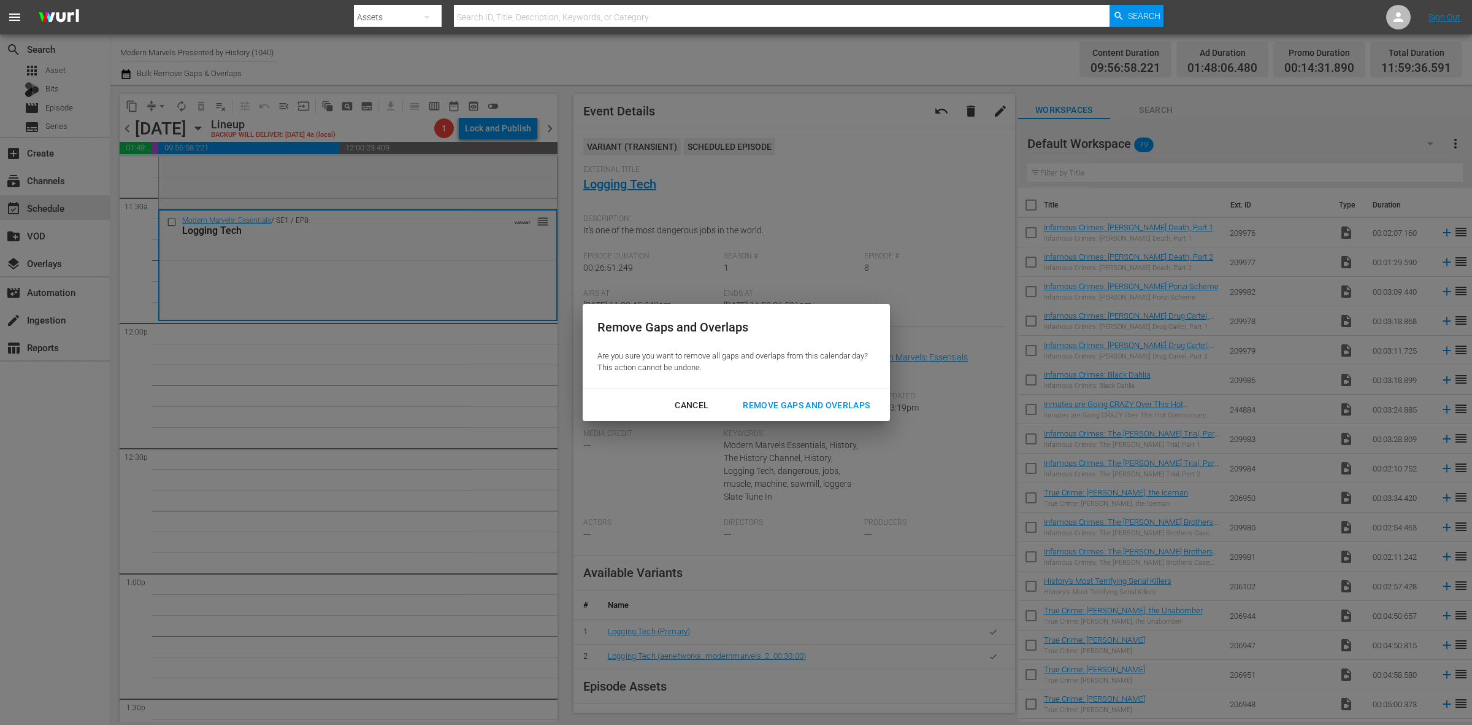
click at [780, 398] on div "Remove Gaps and Overlaps" at bounding box center [806, 405] width 147 height 15
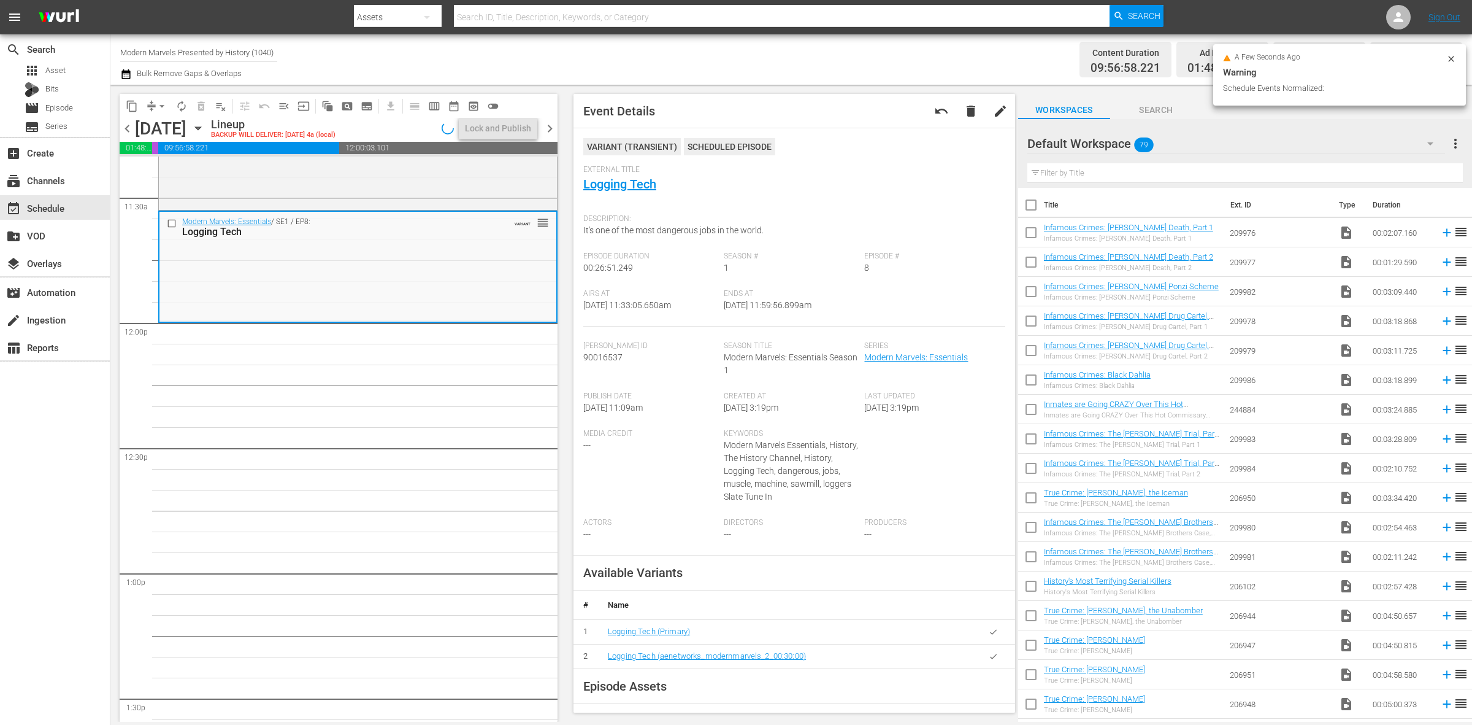
scroll to position [2858, 0]
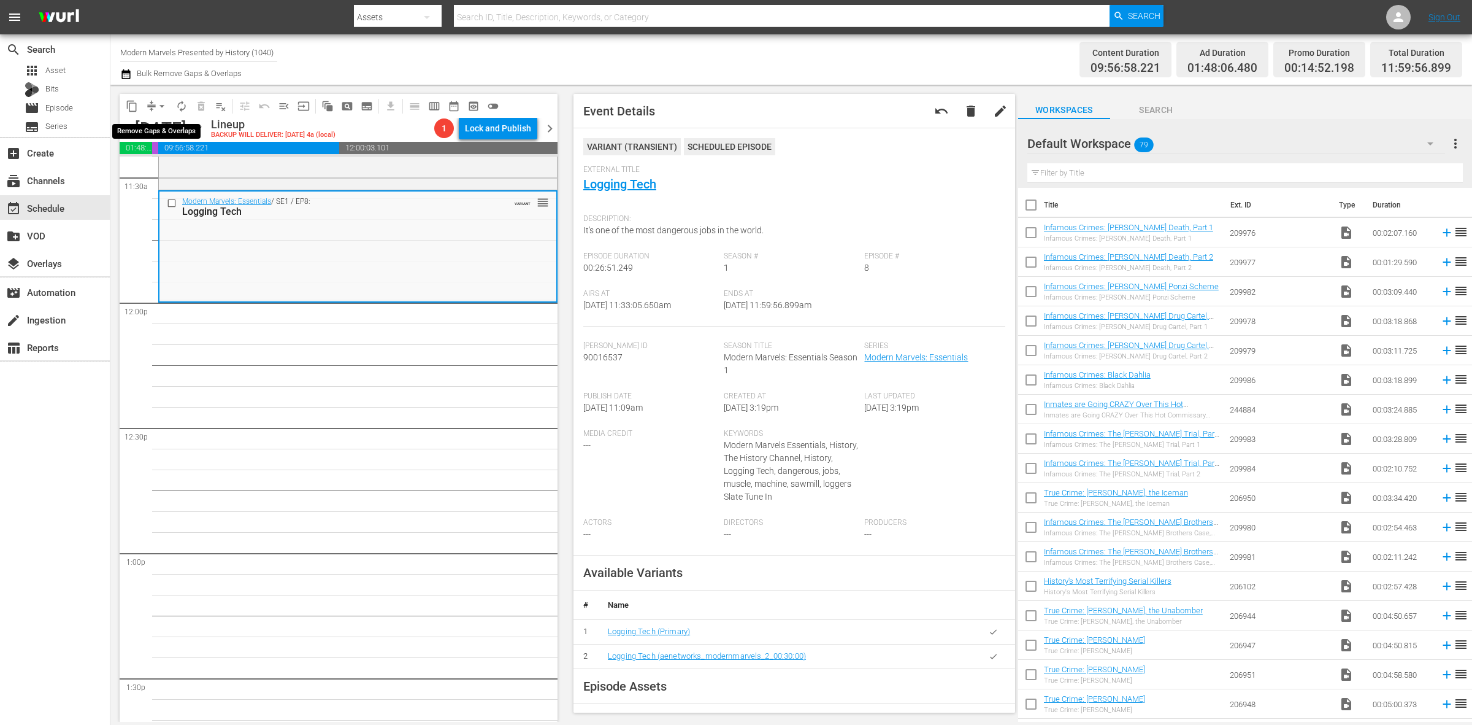
click at [156, 104] on span "arrow_drop_down" at bounding box center [162, 106] width 12 height 12
click at [170, 128] on li "Align to Midnight" at bounding box center [162, 130] width 129 height 20
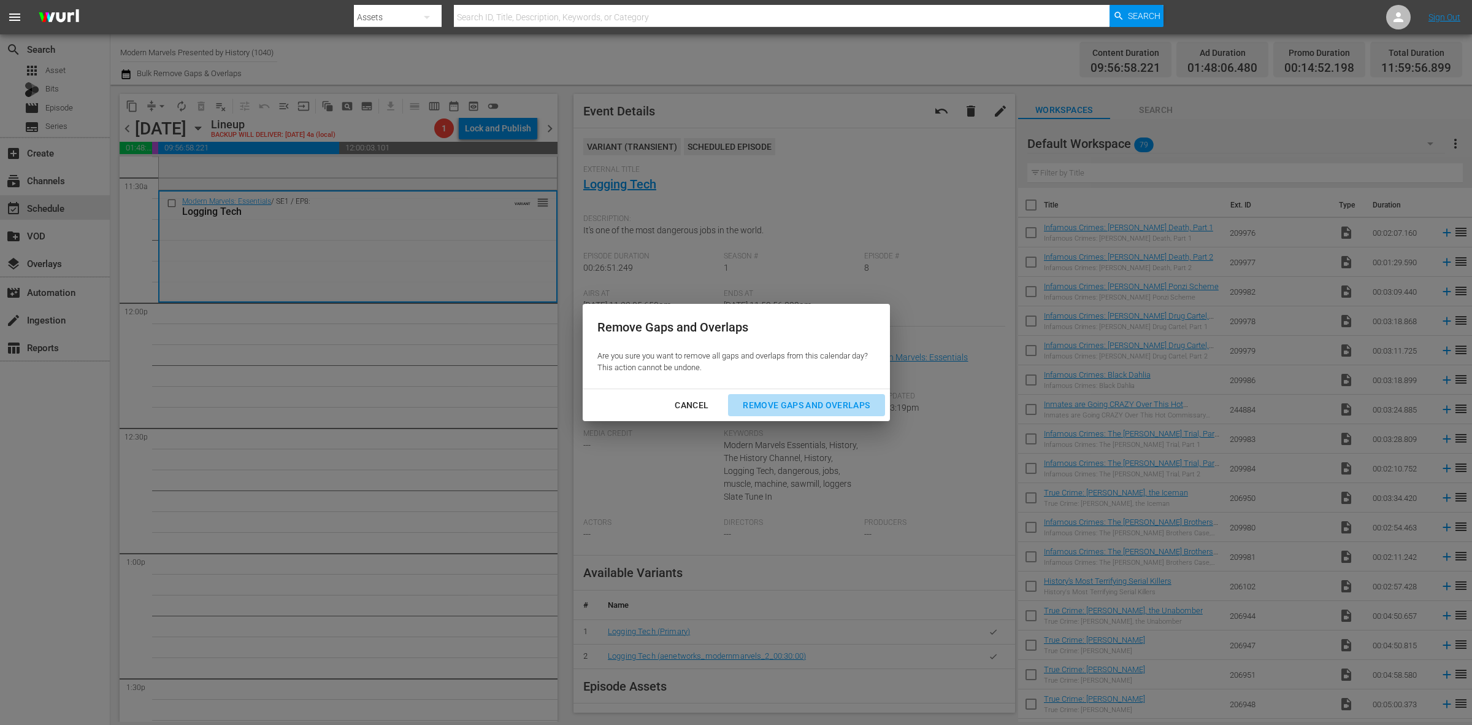
click at [827, 408] on div "Remove Gaps and Overlaps" at bounding box center [806, 405] width 147 height 15
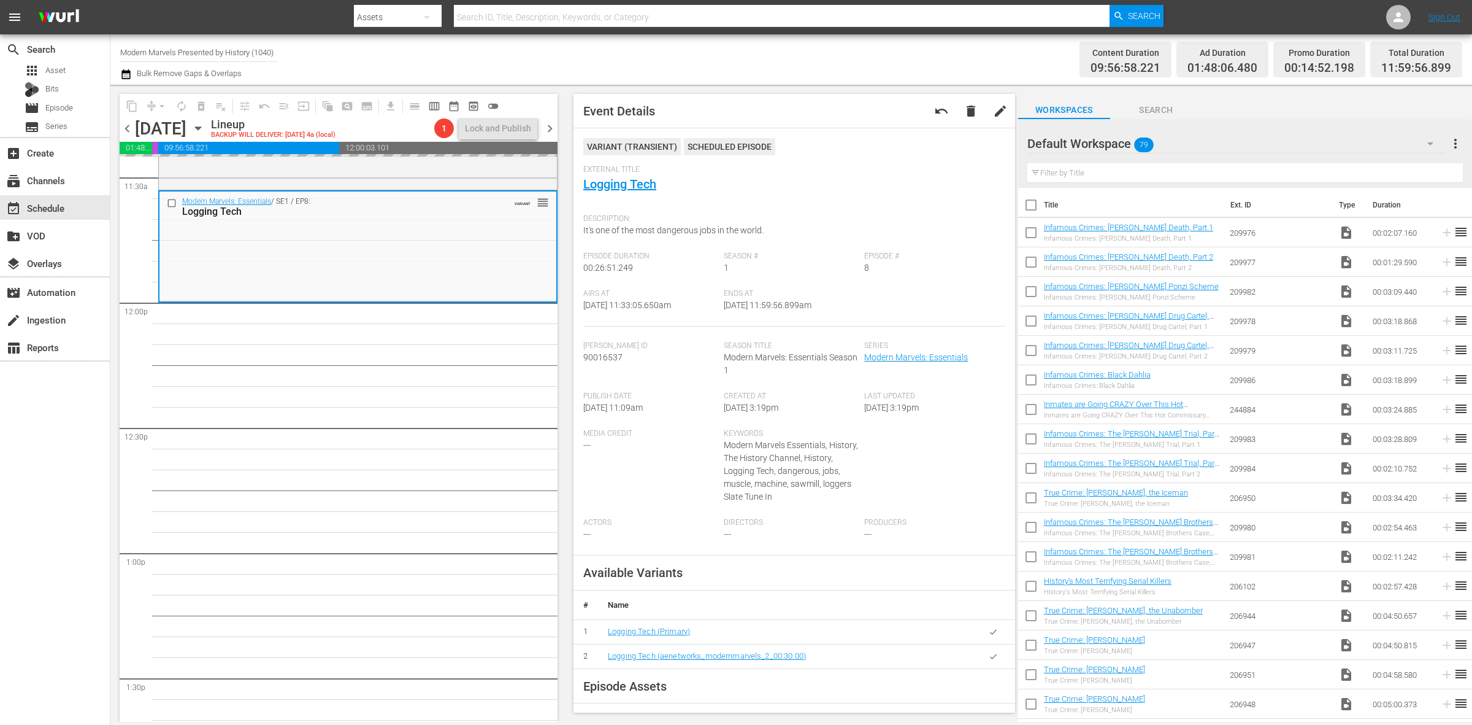
click at [903, 47] on div "Content Duration 09:56:58.221 Ad Duration 01:48:06.480 Promo Duration 00:14:52.…" at bounding box center [1157, 59] width 610 height 44
click at [164, 103] on span "arrow_drop_down" at bounding box center [162, 106] width 12 height 12
click at [163, 125] on li "Align to Midnight" at bounding box center [162, 130] width 129 height 20
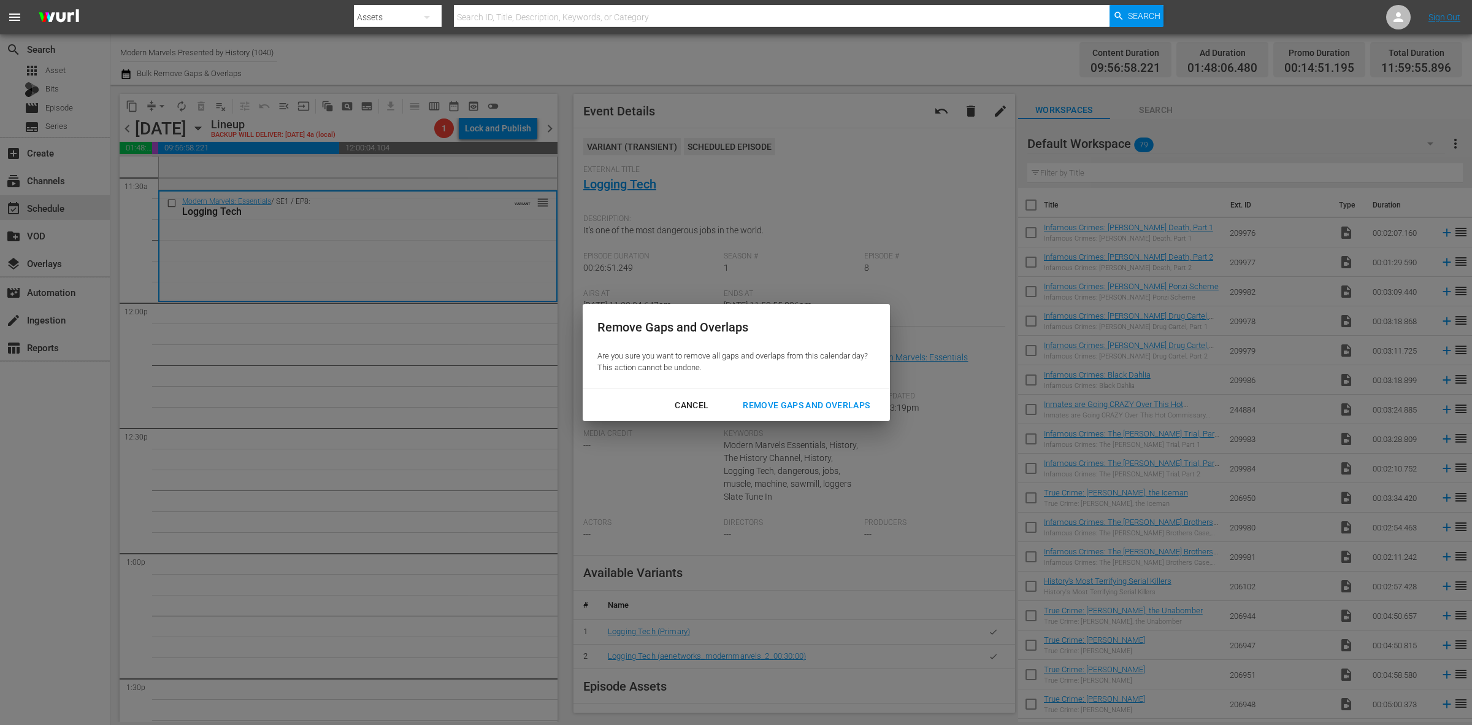
click at [799, 408] on div "Remove Gaps and Overlaps" at bounding box center [806, 405] width 147 height 15
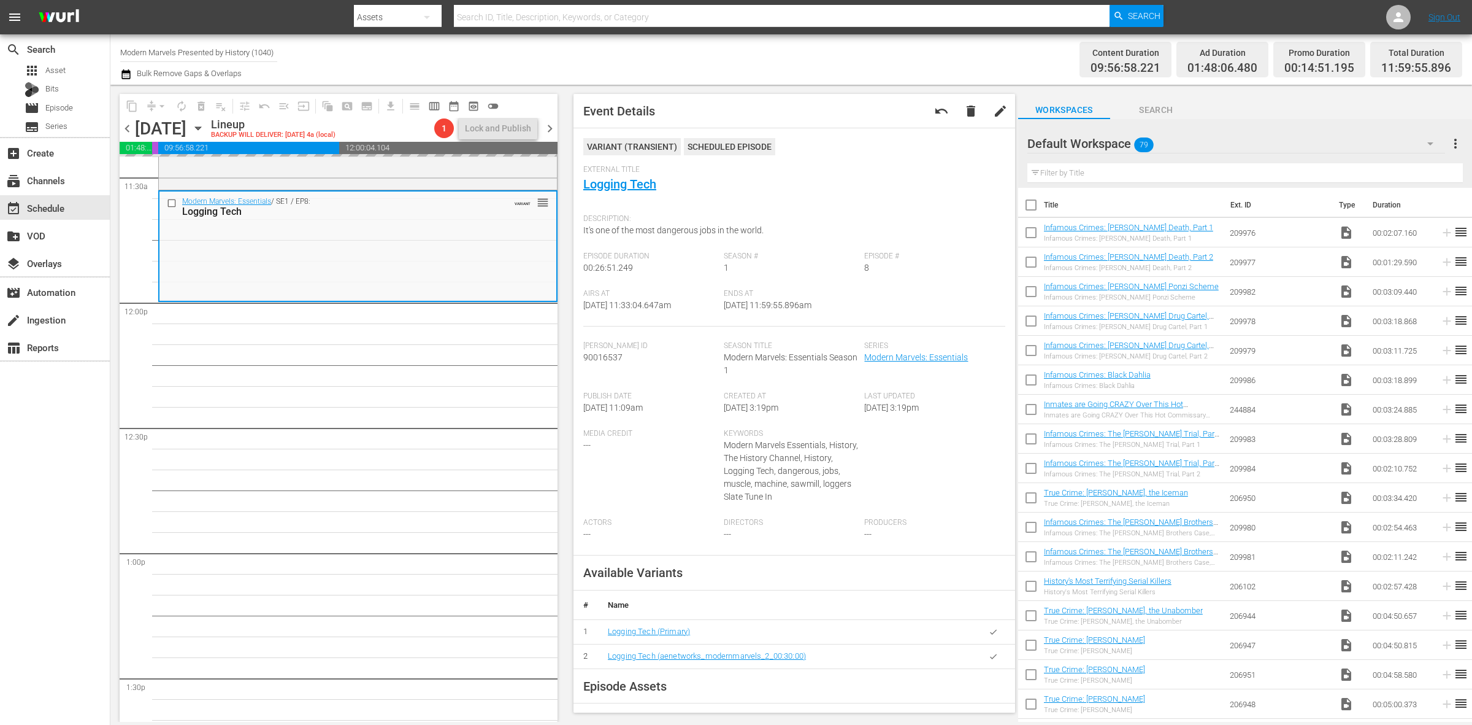
click at [780, 63] on div "Channel Title Modern Marvels Presented by History (1040) Bulk Remove Gaps & Ove…" at bounding box center [486, 59] width 732 height 44
click at [161, 102] on span "arrow_drop_down" at bounding box center [162, 106] width 12 height 12
click at [164, 118] on ul "Align to Midnight Align to First Episode Align to End of Previous Day" at bounding box center [162, 150] width 129 height 71
click at [163, 135] on li "Align to Midnight" at bounding box center [162, 130] width 129 height 20
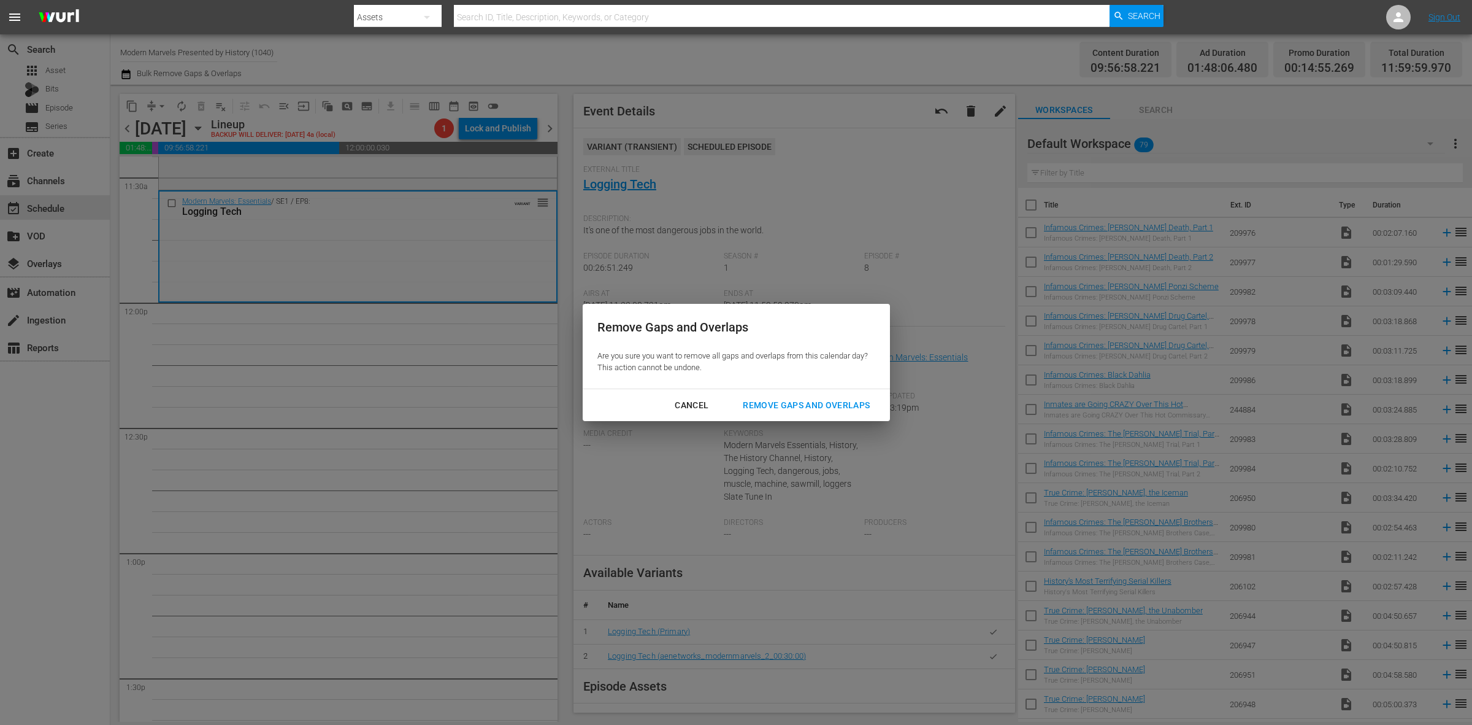
drag, startPoint x: 832, startPoint y: 398, endPoint x: 856, endPoint y: 414, distance: 29.6
click at [831, 398] on div "Remove Gaps and Overlaps" at bounding box center [806, 405] width 147 height 15
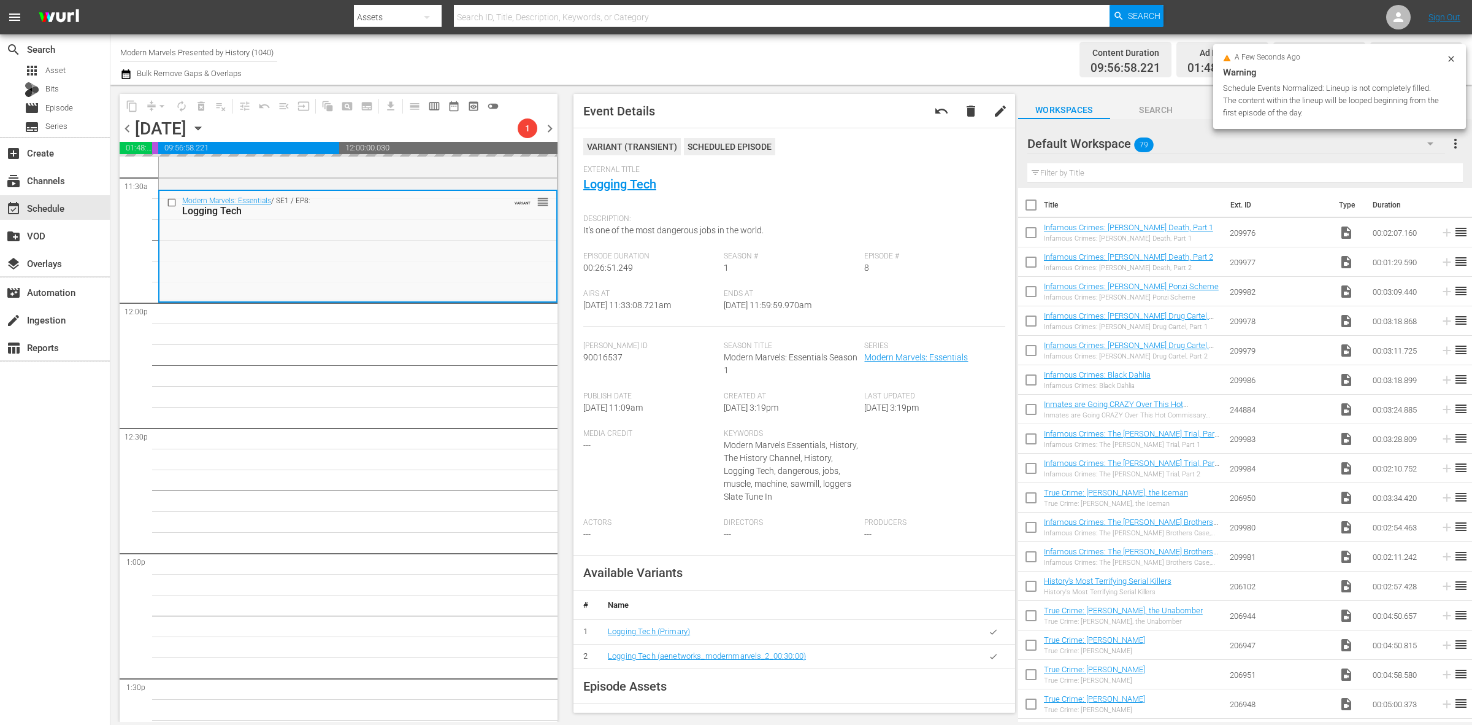
click at [719, 66] on div "Channel Title Modern Marvels Presented by History (1040) Bulk Remove Gaps & Ove…" at bounding box center [486, 59] width 732 height 44
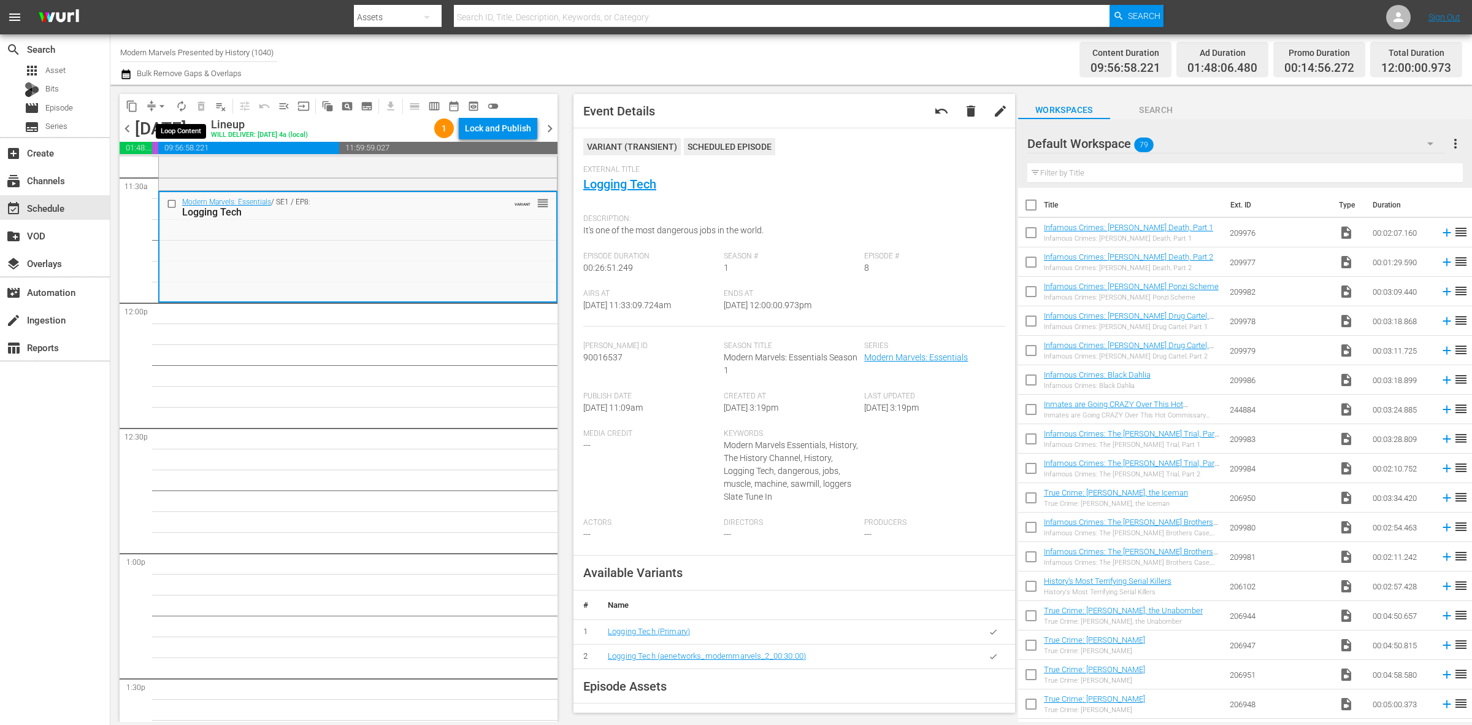
click at [180, 107] on span "autorenew_outlined" at bounding box center [181, 106] width 12 height 12
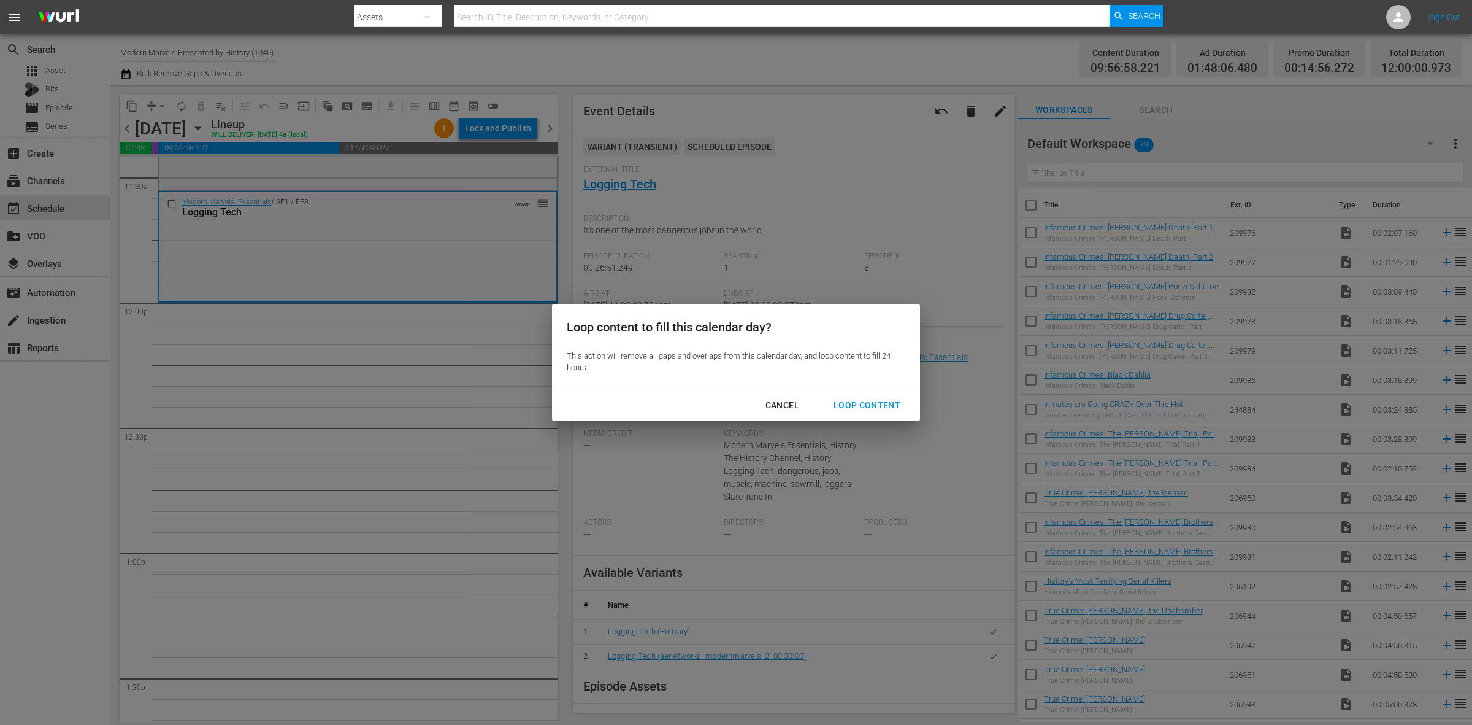
click at [866, 404] on div "Loop Content" at bounding box center [867, 405] width 86 height 15
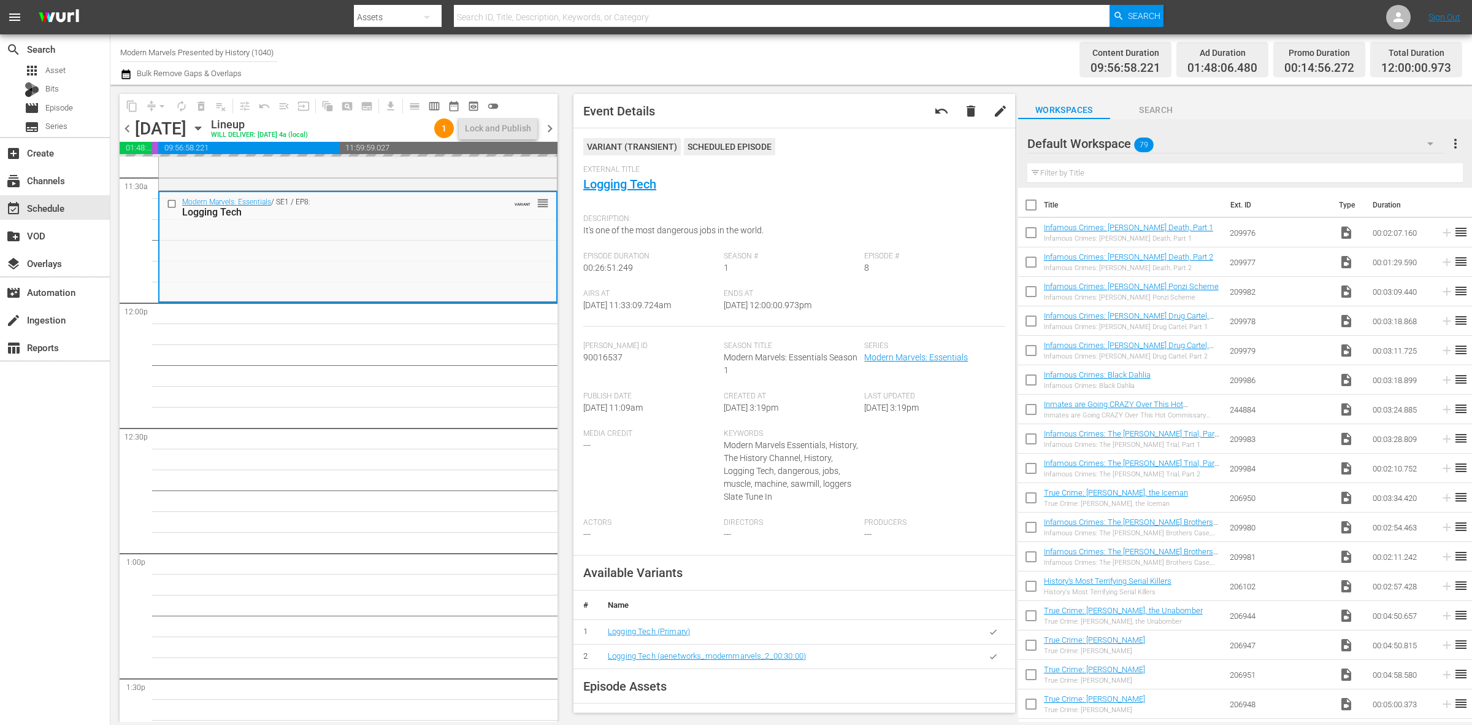
click at [776, 48] on div "Channel Title Modern Marvels Presented by History (1040) Bulk Remove Gaps & Ove…" at bounding box center [486, 59] width 732 height 44
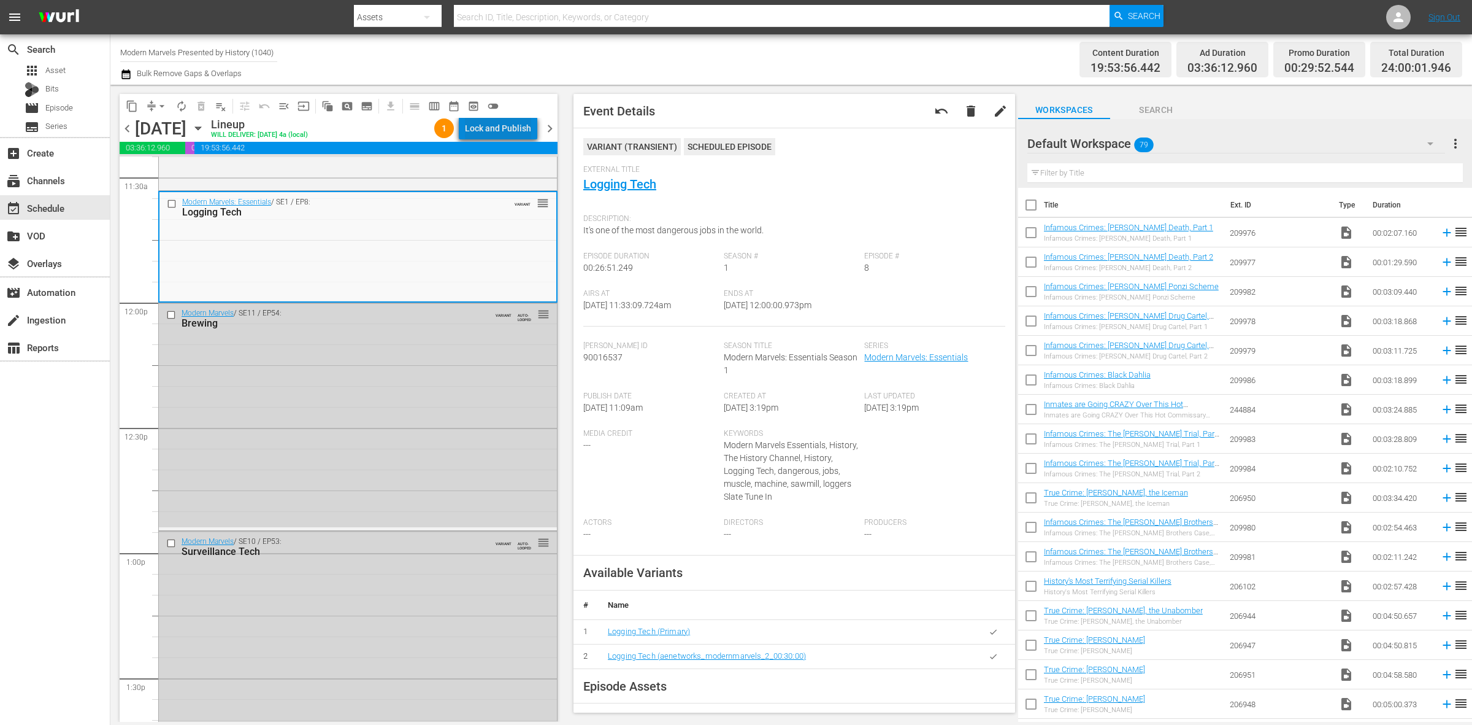
click at [517, 123] on div "Lock and Publish" at bounding box center [498, 128] width 66 height 22
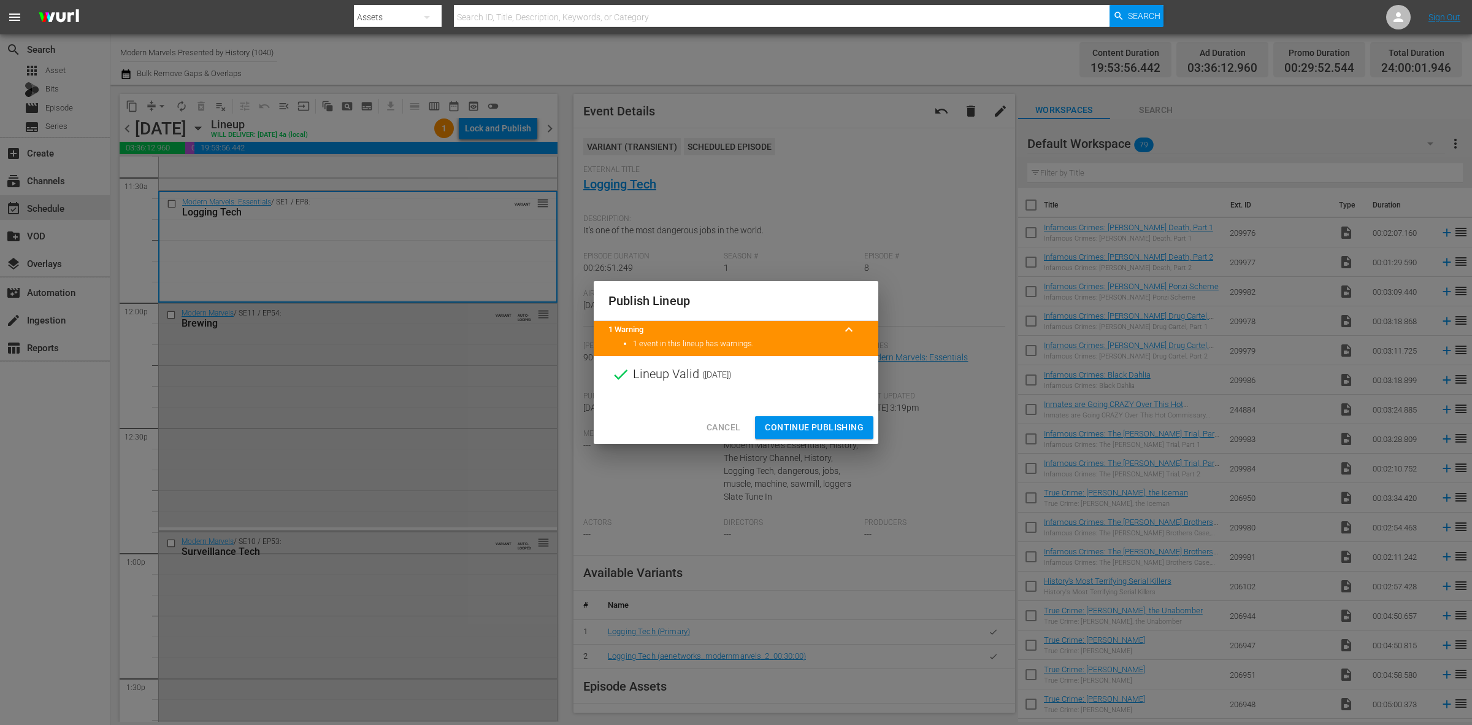
click at [830, 430] on span "Continue Publishing" at bounding box center [814, 427] width 99 height 15
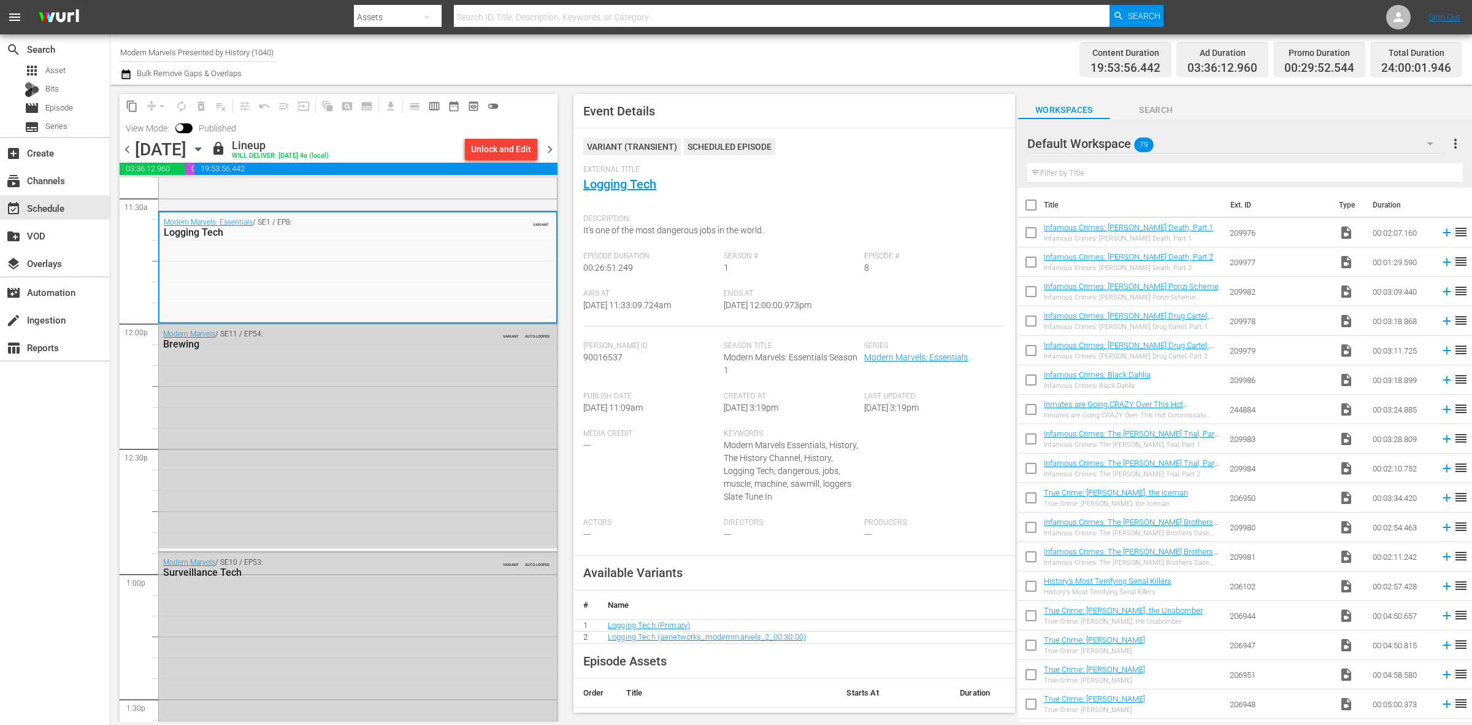
scroll to position [0, 0]
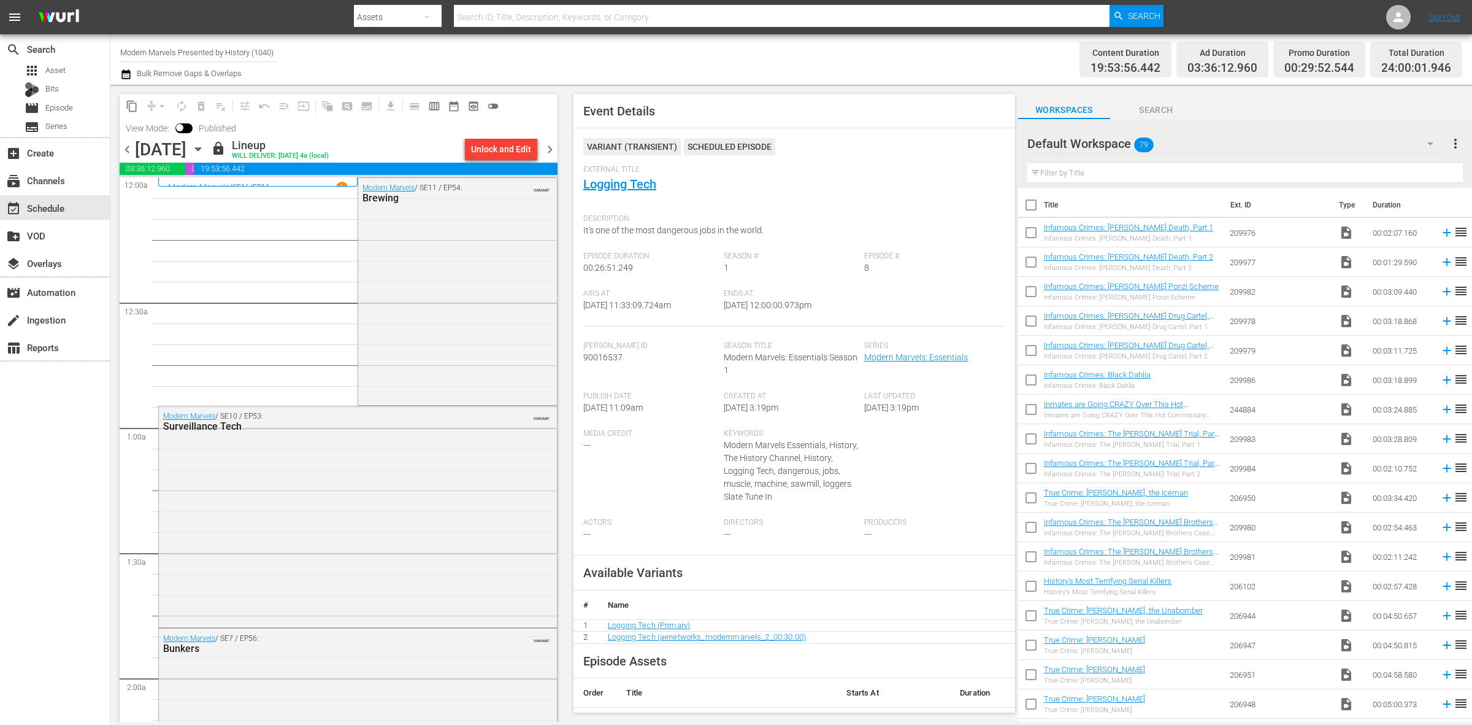
click at [758, 48] on div "Channel Title Modern Marvels Presented by History (1040) Bulk Remove Gaps & Ove…" at bounding box center [486, 59] width 732 height 44
click at [482, 49] on div "Channel Title Modern Marvels Presented by History (1040) Bulk Remove Gaps & Ove…" at bounding box center [486, 59] width 732 height 44
click at [725, 53] on div "Channel Title Modern Marvels Presented by History (1040) Bulk Remove Gaps & Ove…" at bounding box center [486, 59] width 732 height 44
click at [498, 50] on div "Channel Title Modern Marvels Presented by History (1040) Bulk Remove Gaps & Ove…" at bounding box center [486, 59] width 732 height 44
click at [205, 145] on icon "button" at bounding box center [197, 148] width 13 height 13
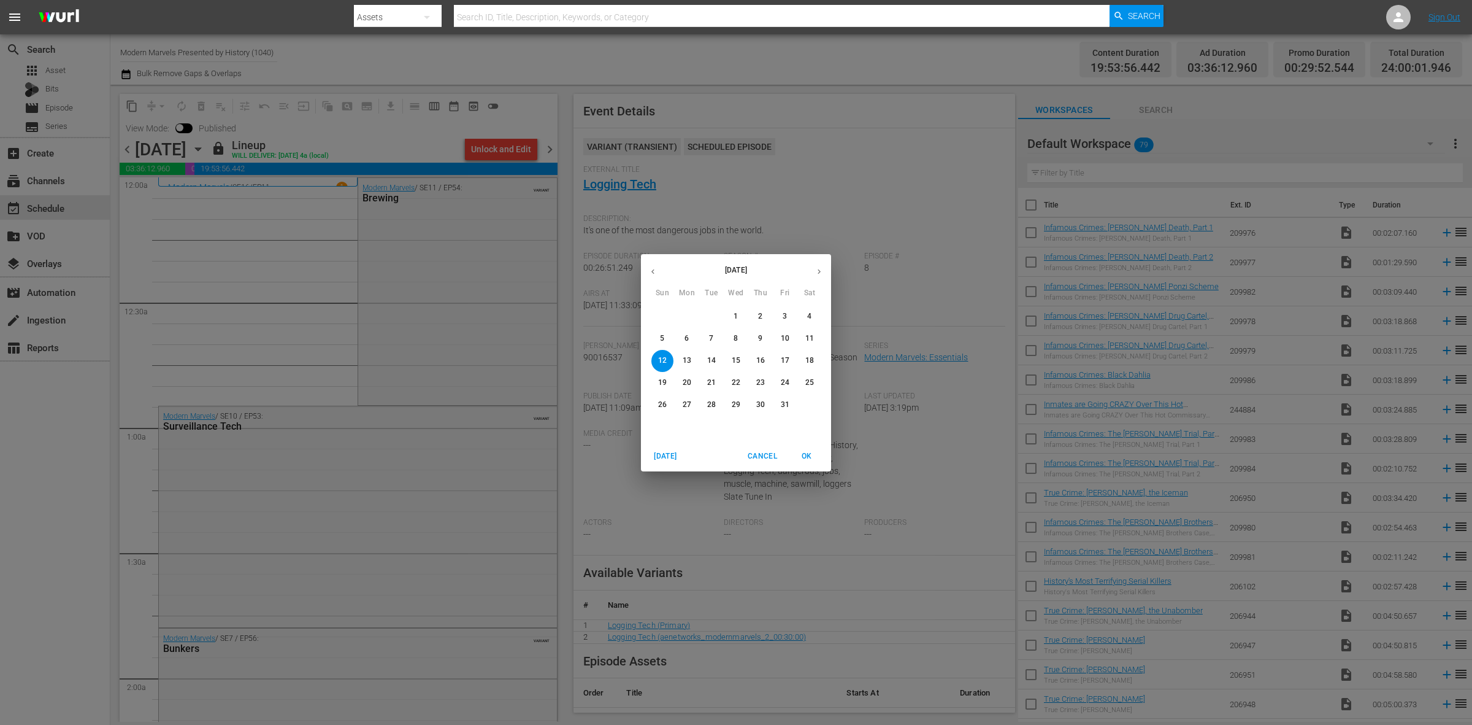
click at [659, 333] on span "5" at bounding box center [663, 338] width 22 height 10
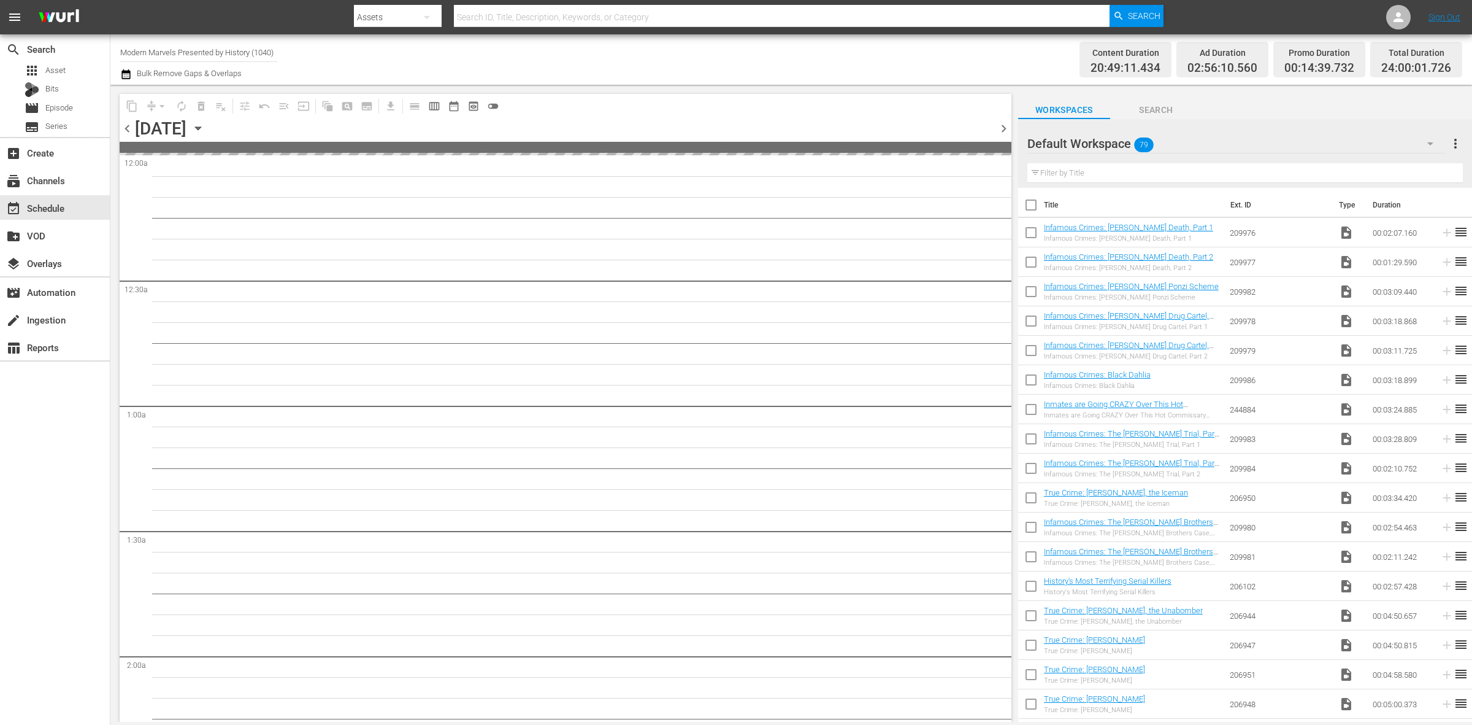
click at [805, 50] on div "Channel Title Modern Marvels Presented by History (1040) Bulk Remove Gaps & Ove…" at bounding box center [486, 59] width 732 height 44
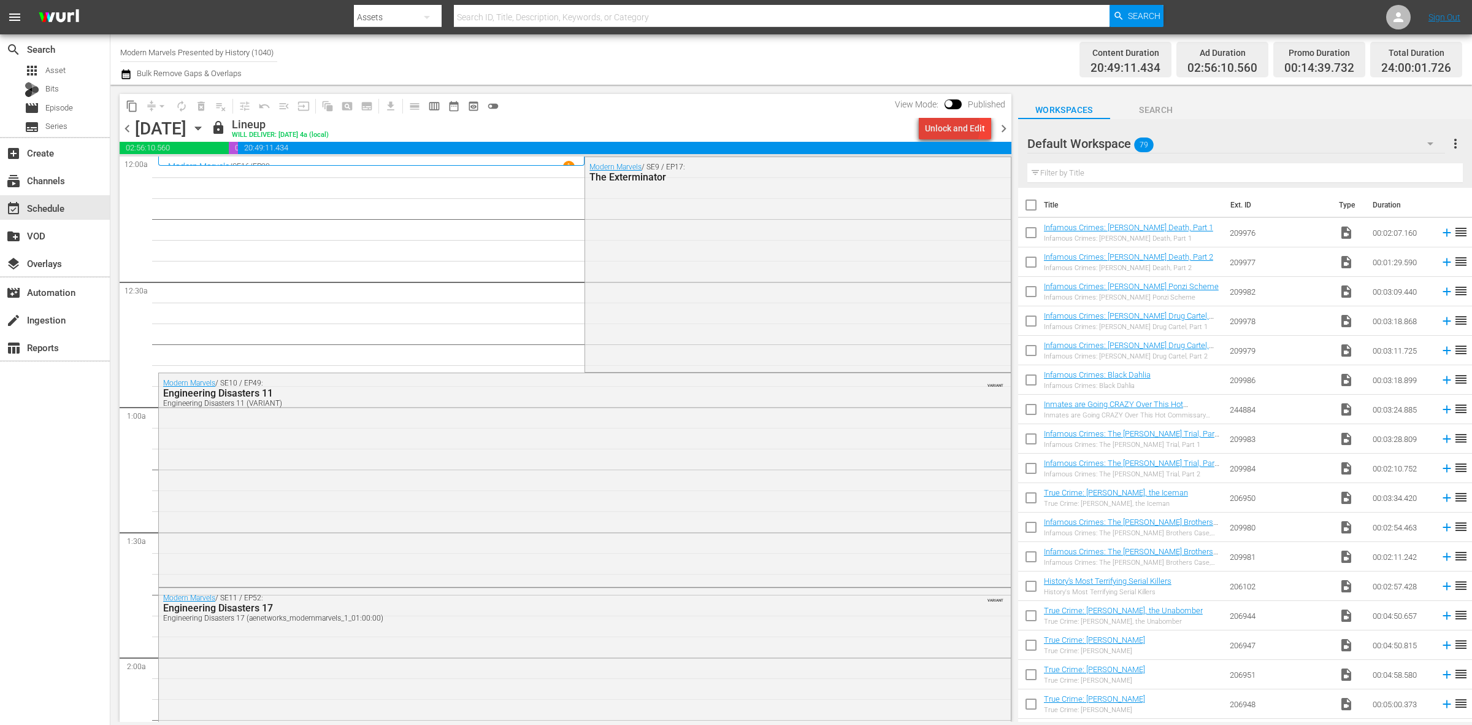
click at [950, 127] on div "Unlock and Edit" at bounding box center [955, 128] width 60 height 22
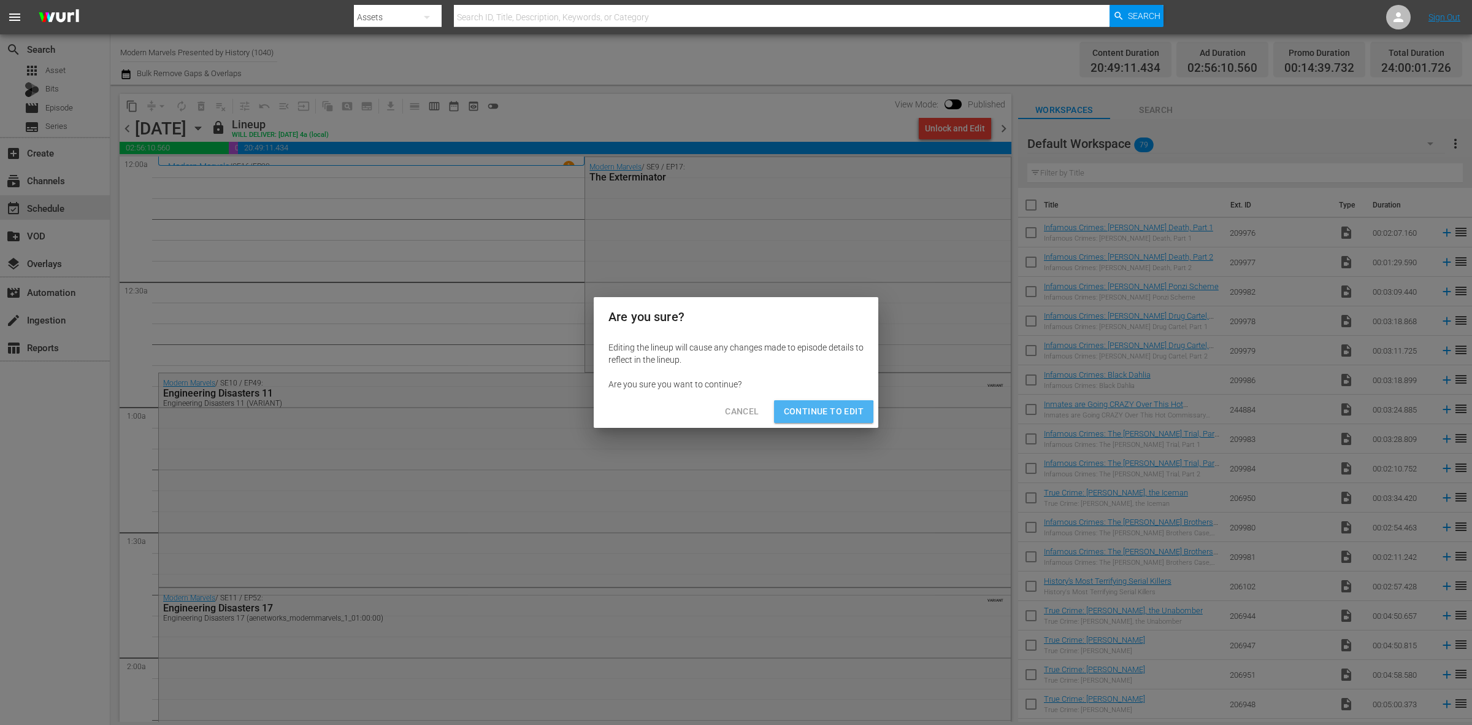
click at [810, 420] on button "Continue to Edit" at bounding box center [823, 411] width 99 height 23
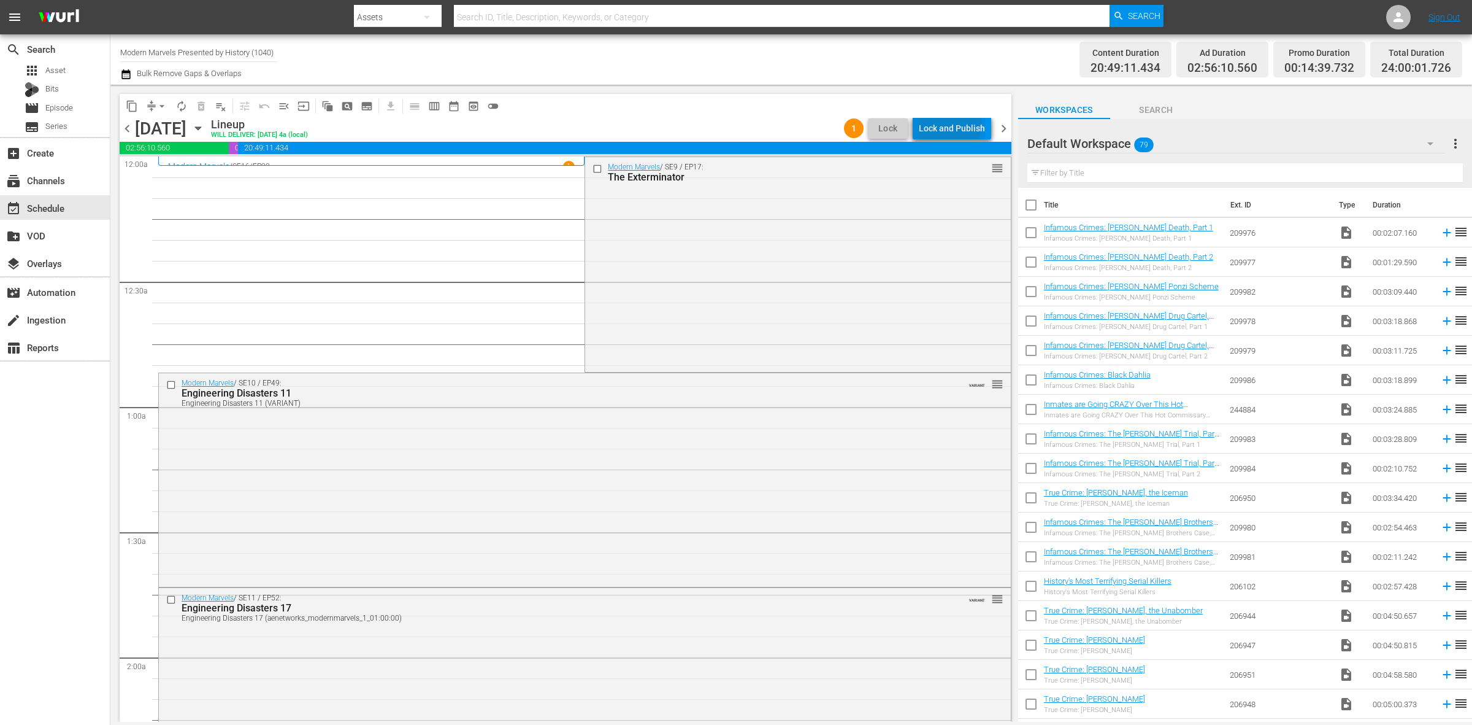
click at [946, 123] on div "Lock and Publish" at bounding box center [952, 128] width 66 height 22
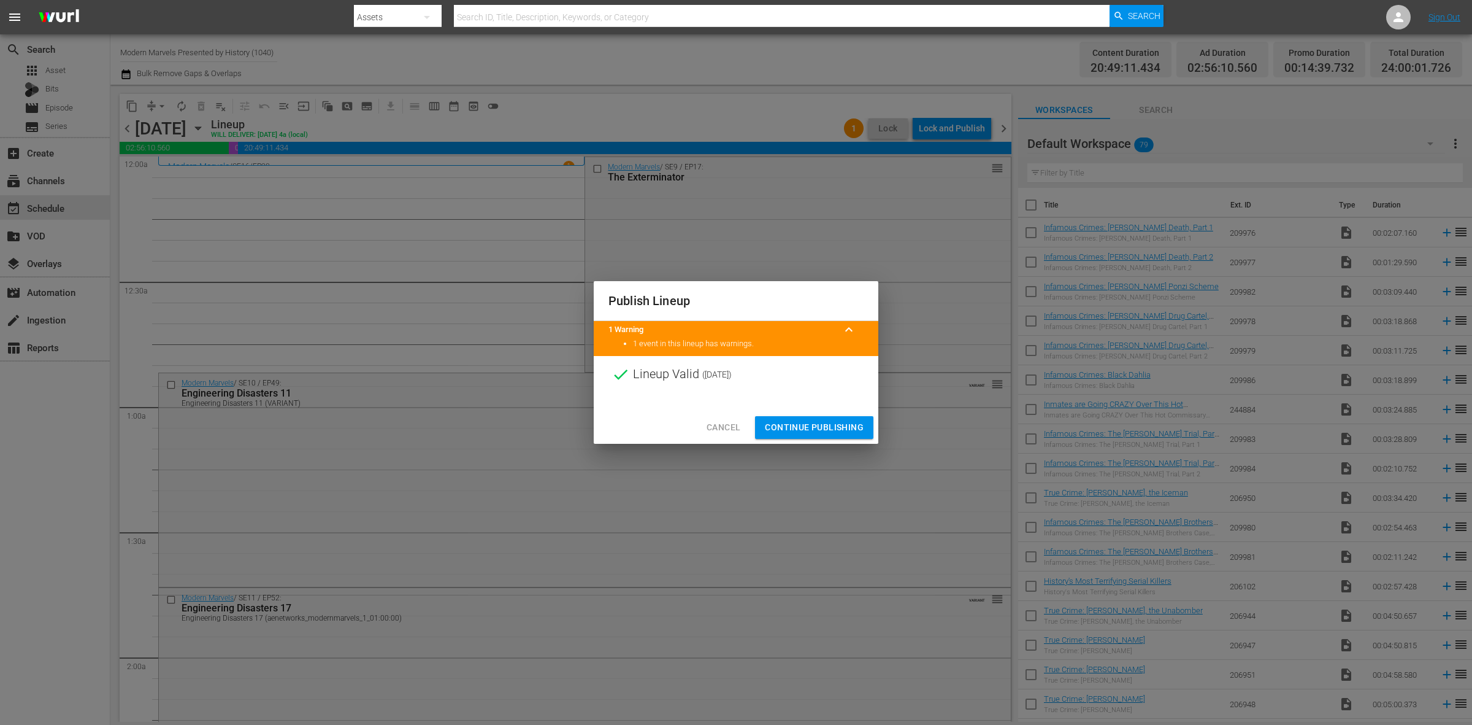
click at [810, 424] on span "Continue Publishing" at bounding box center [814, 427] width 99 height 15
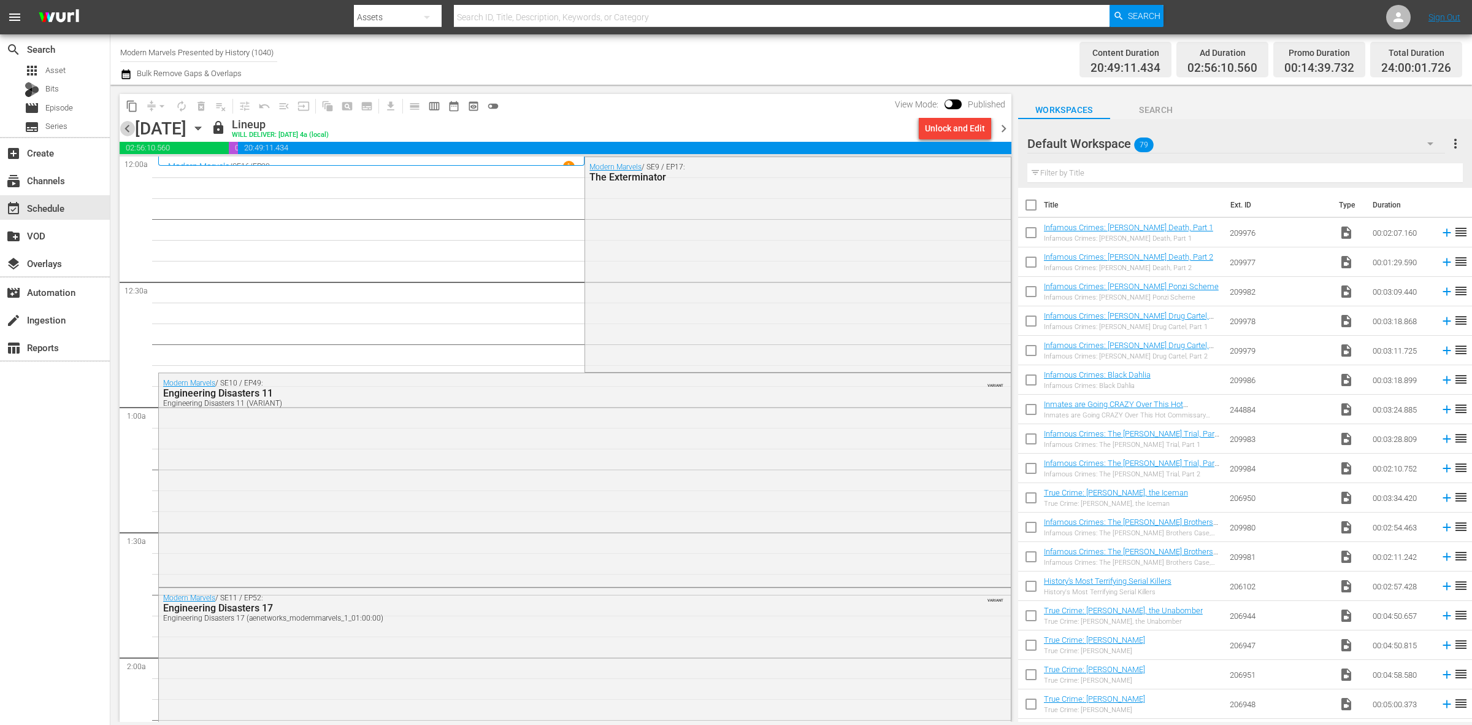
click at [126, 128] on span "chevron_left" at bounding box center [127, 128] width 15 height 15
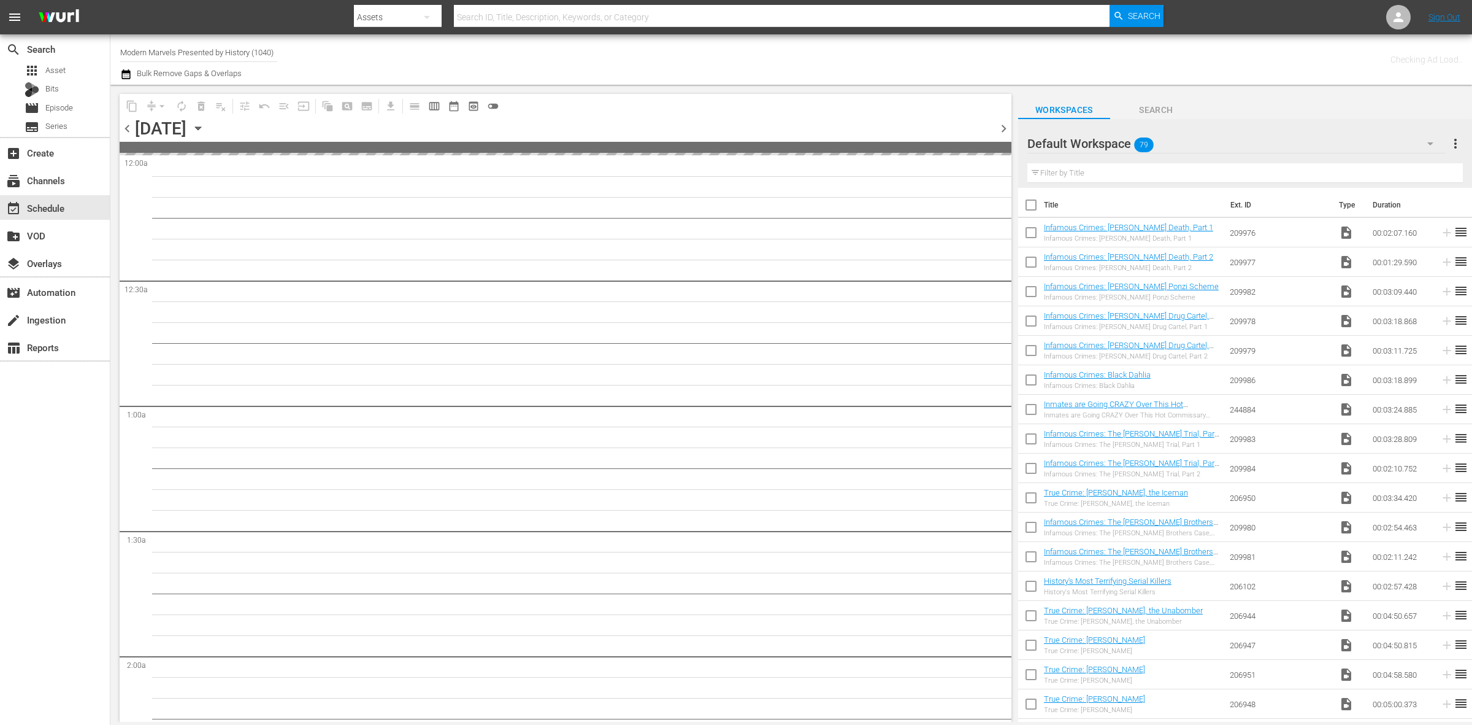
click at [735, 62] on div "Channel Title Modern Marvels Presented by History (1040) Bulk Remove Gaps & Ove…" at bounding box center [486, 59] width 732 height 44
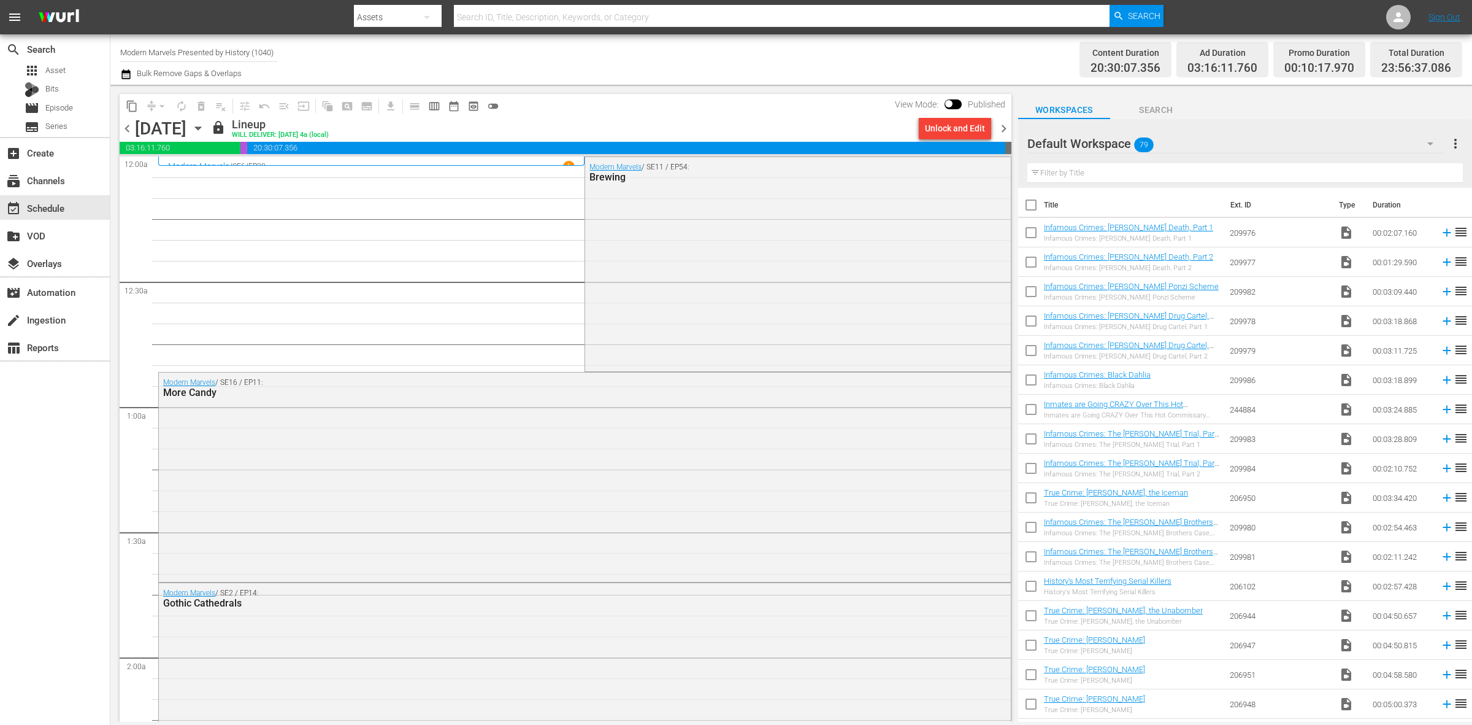
click at [767, 49] on div "Channel Title Modern Marvels Presented by History (1040) Bulk Remove Gaps & Ove…" at bounding box center [486, 59] width 732 height 44
click at [663, 56] on div "Channel Title Modern Marvels Presented by History (1040) Bulk Remove Gaps & Ove…" at bounding box center [486, 59] width 732 height 44
click at [726, 249] on div "Modern Marvels / SE11 / EP54: Brewing" at bounding box center [797, 263] width 425 height 212
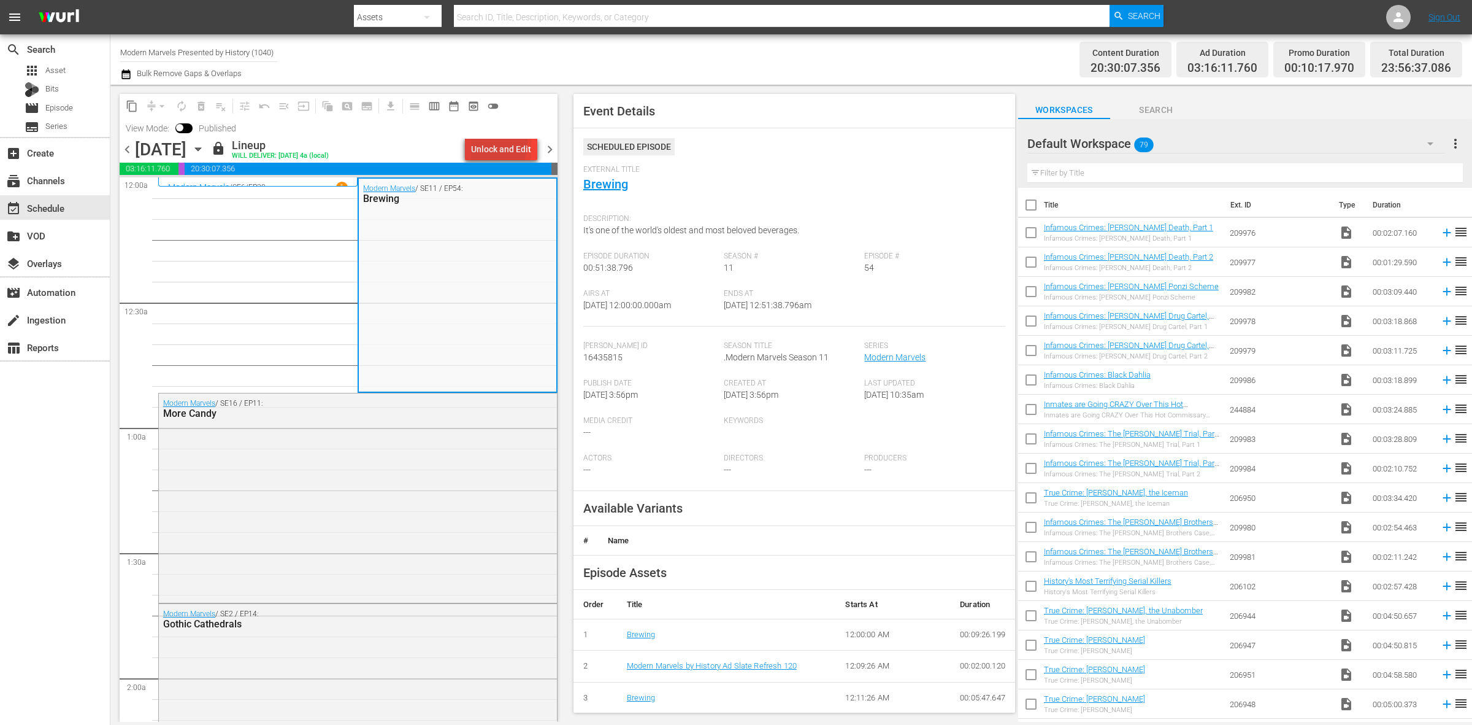
click at [498, 145] on div "Unlock and Edit" at bounding box center [501, 149] width 60 height 22
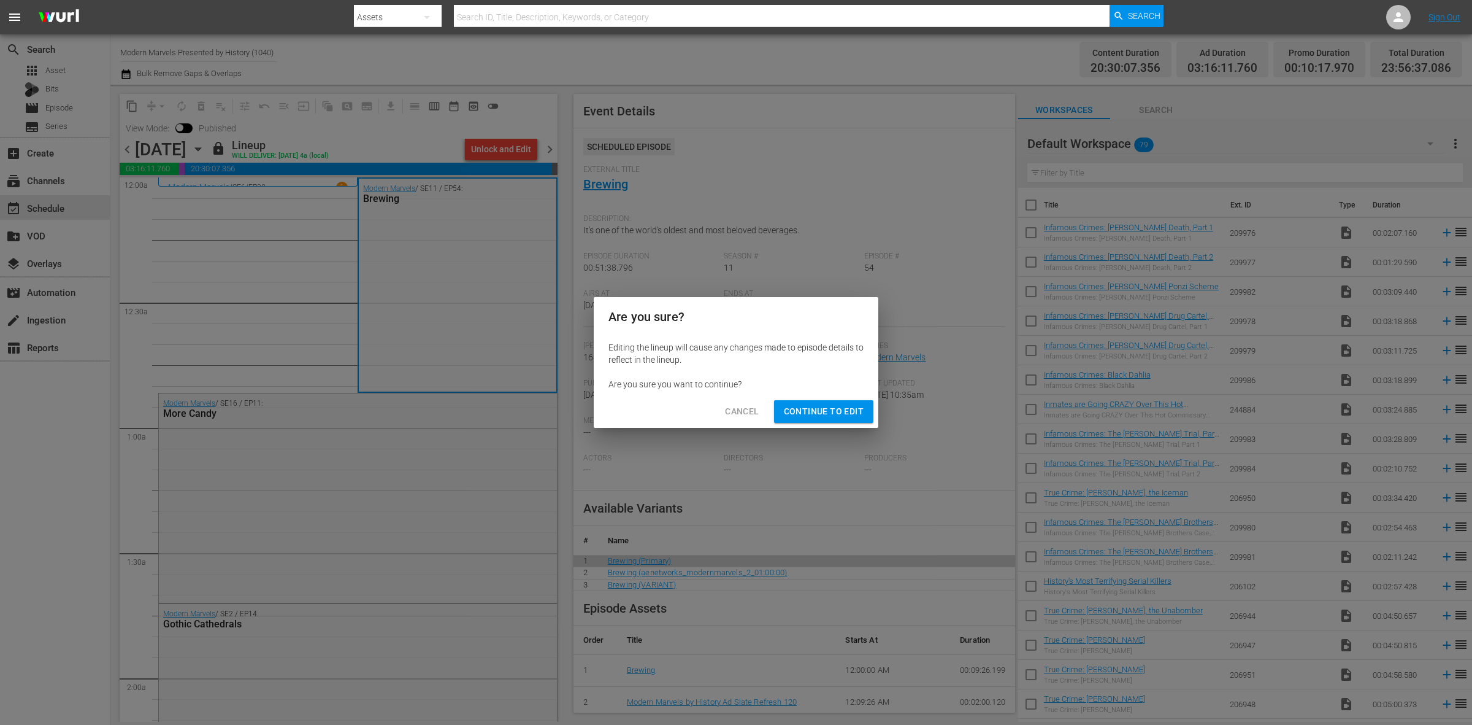
click at [809, 406] on span "Continue to Edit" at bounding box center [824, 411] width 80 height 15
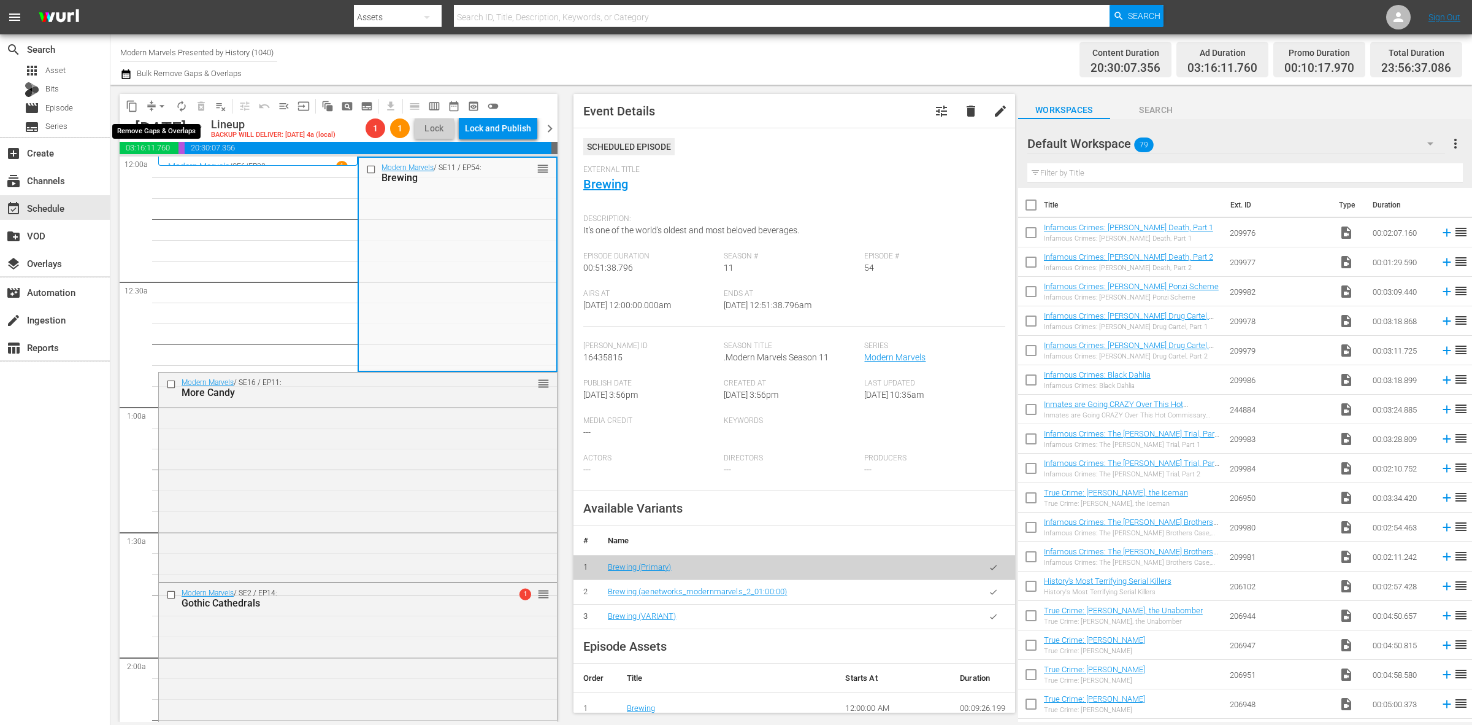
click at [157, 103] on span "arrow_drop_down" at bounding box center [162, 106] width 12 height 12
click at [160, 121] on li "Align to Midnight" at bounding box center [162, 130] width 129 height 20
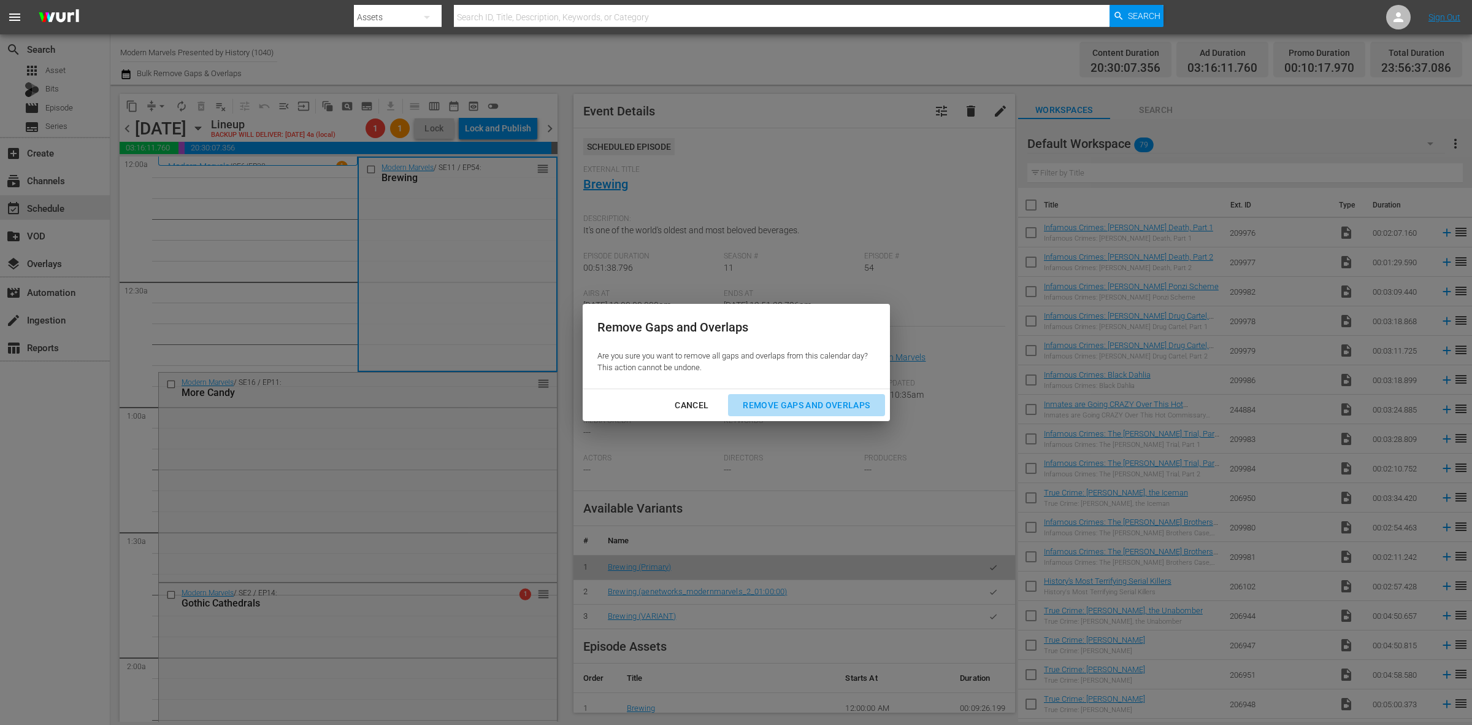
click at [769, 408] on div "Remove Gaps and Overlaps" at bounding box center [806, 405] width 147 height 15
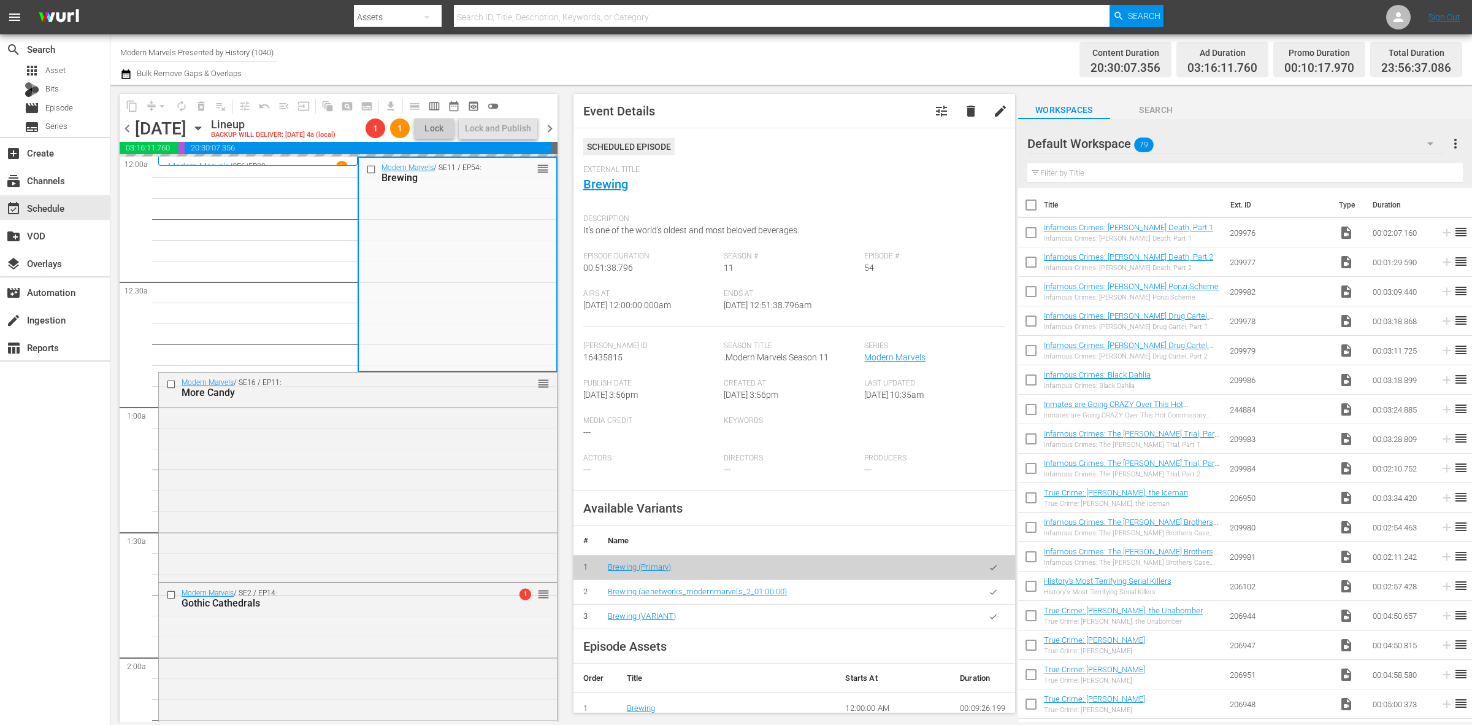
click at [718, 55] on div "Channel Title Modern Marvels Presented by History (1040) Bulk Remove Gaps & Ove…" at bounding box center [486, 59] width 732 height 44
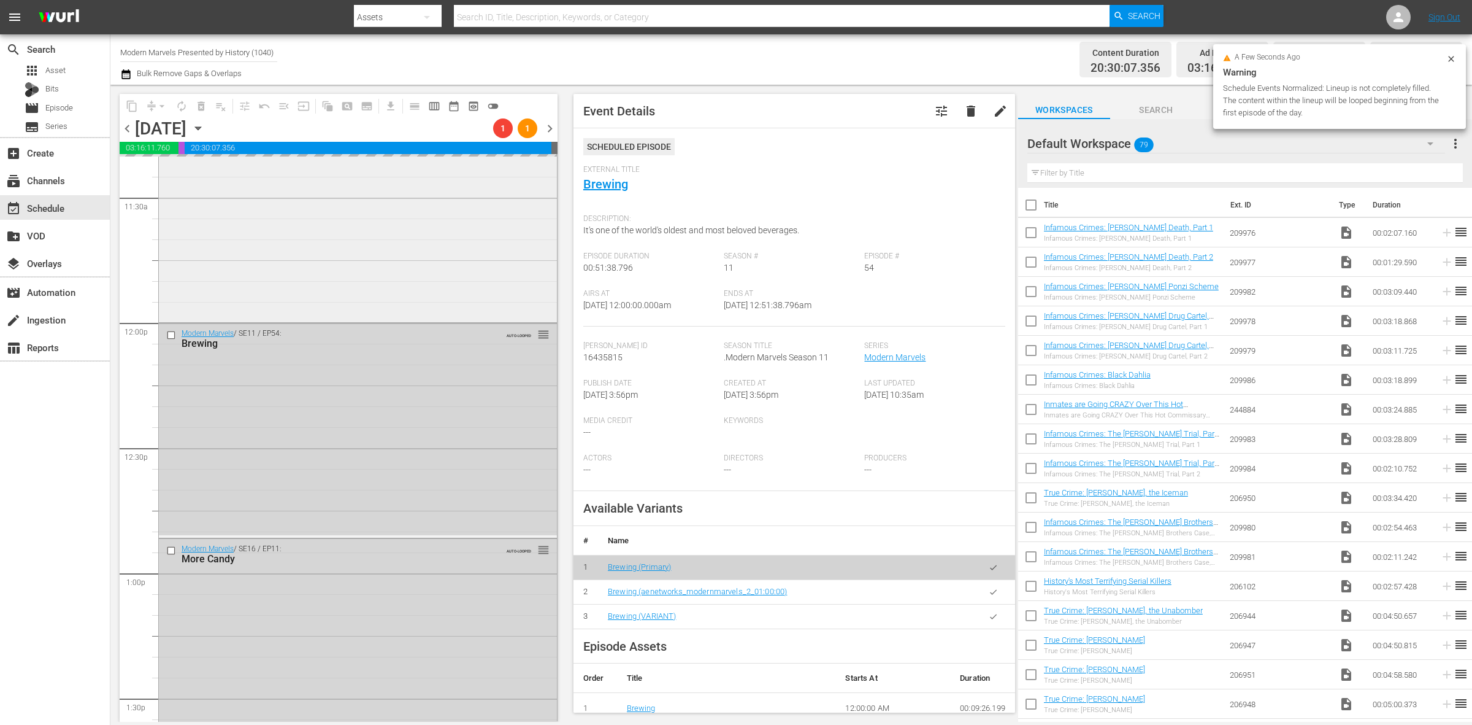
scroll to position [2531, 0]
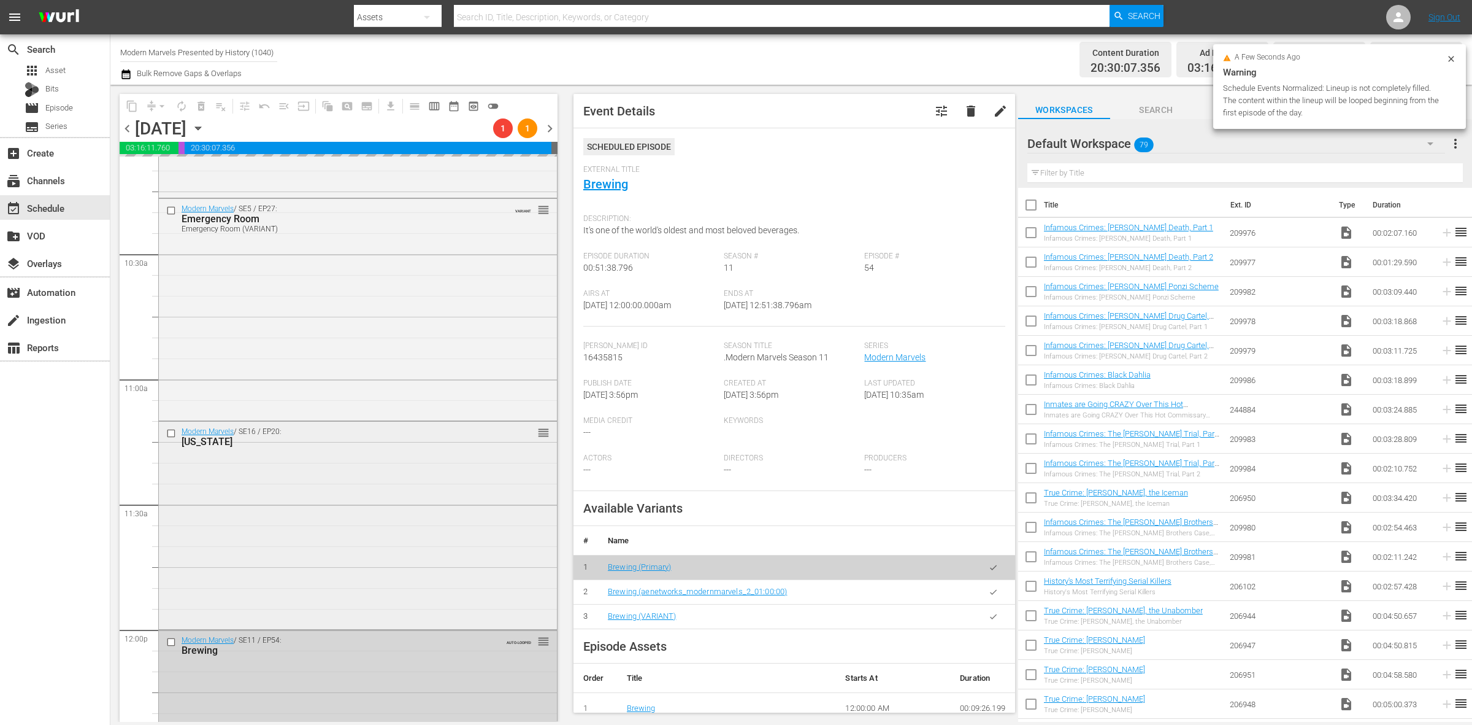
click at [290, 582] on div "Modern Marvels / SE16 / EP20: Alaska reorder" at bounding box center [358, 523] width 398 height 205
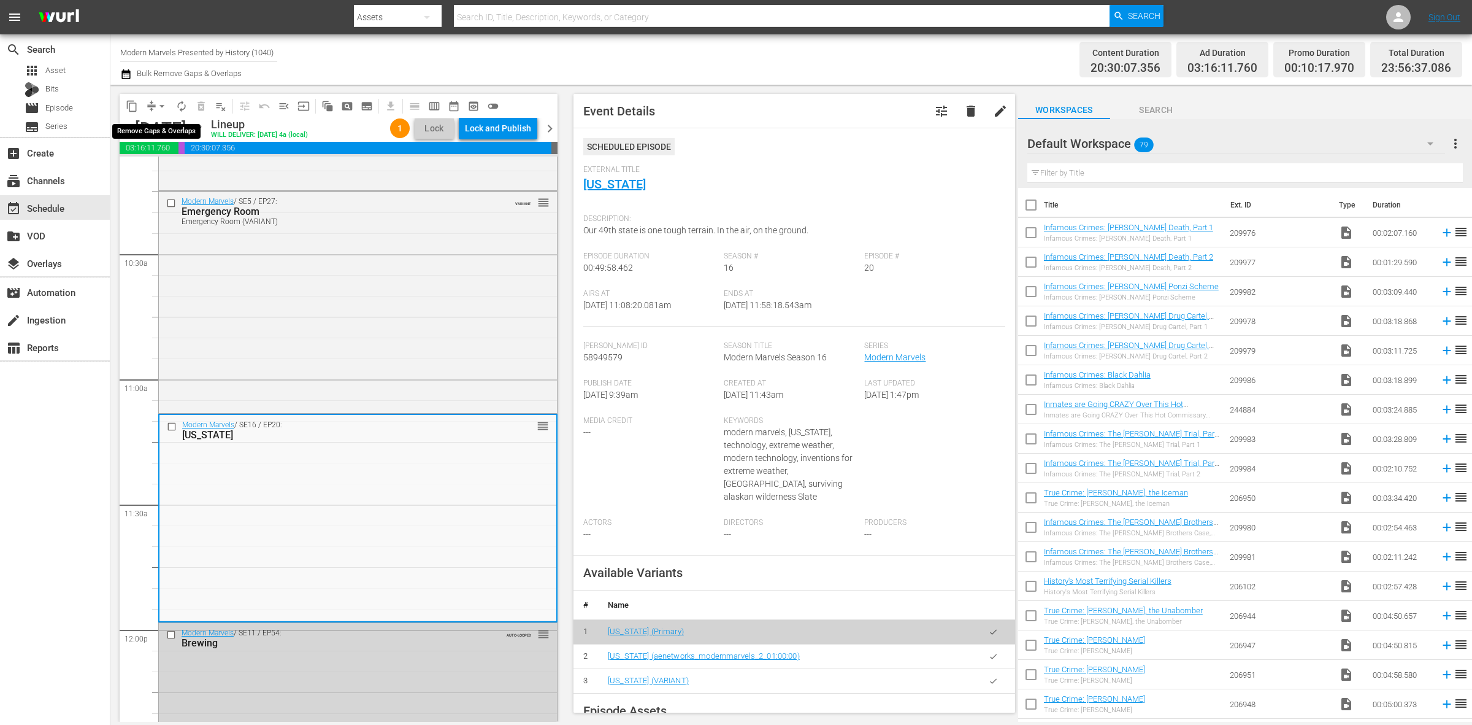
click at [160, 104] on span "arrow_drop_down" at bounding box center [162, 106] width 12 height 12
click at [152, 125] on li "Align to Midnight" at bounding box center [162, 130] width 129 height 20
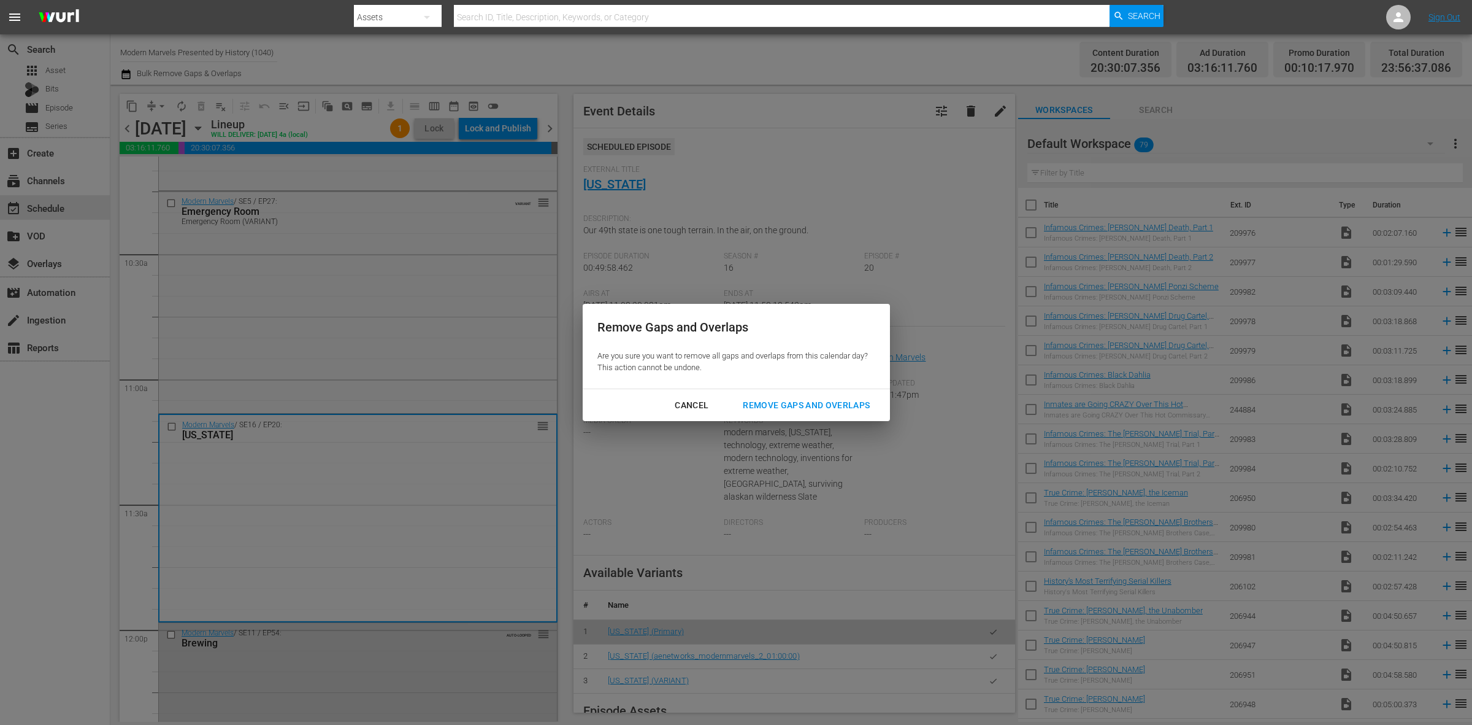
click at [758, 402] on div "Remove Gaps and Overlaps" at bounding box center [806, 405] width 147 height 15
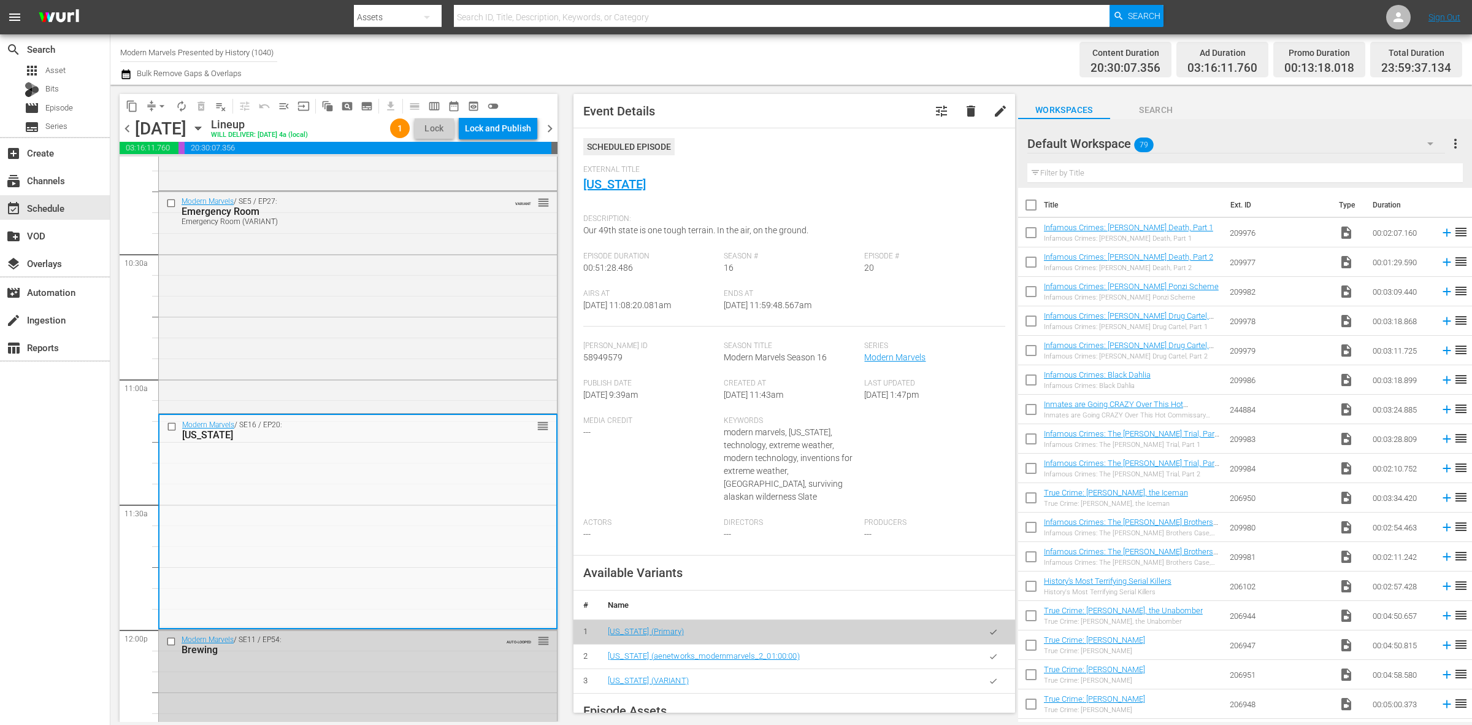
click at [706, 49] on div "Channel Title Modern Marvels Presented by History (1040) Bulk Remove Gaps & Ove…" at bounding box center [486, 59] width 732 height 44
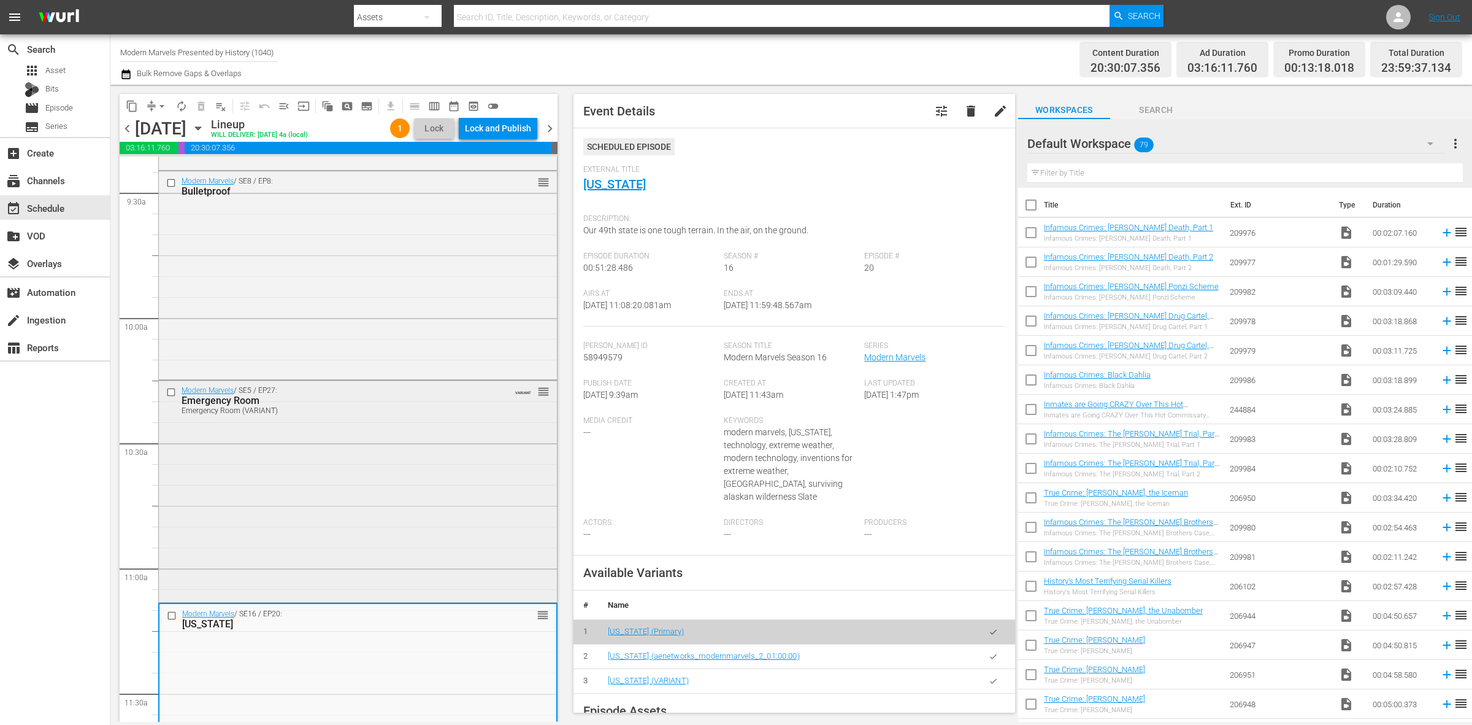
scroll to position [2301, 0]
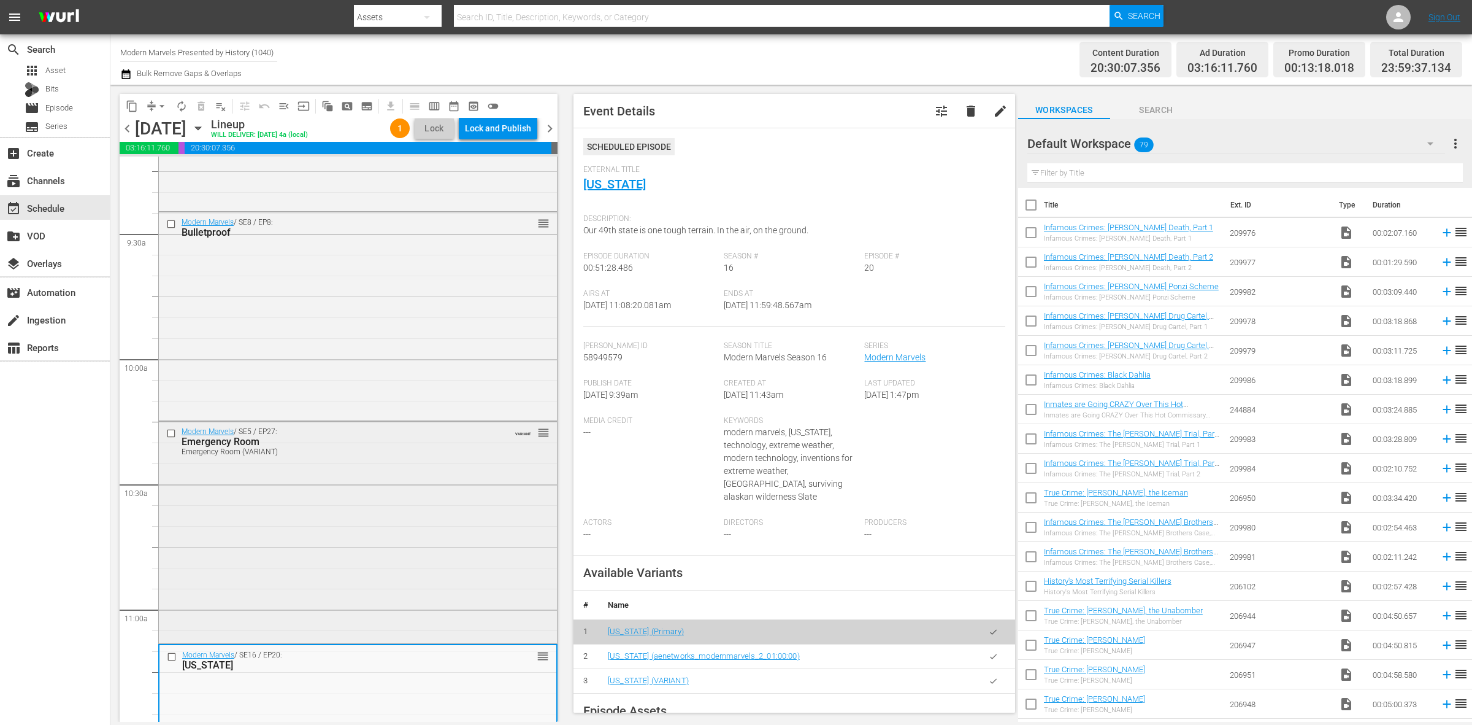
click at [315, 506] on div "Modern Marvels / SE5 / EP27: Emergency Room Emergency Room (VARIANT) VARIANT re…" at bounding box center [358, 530] width 398 height 219
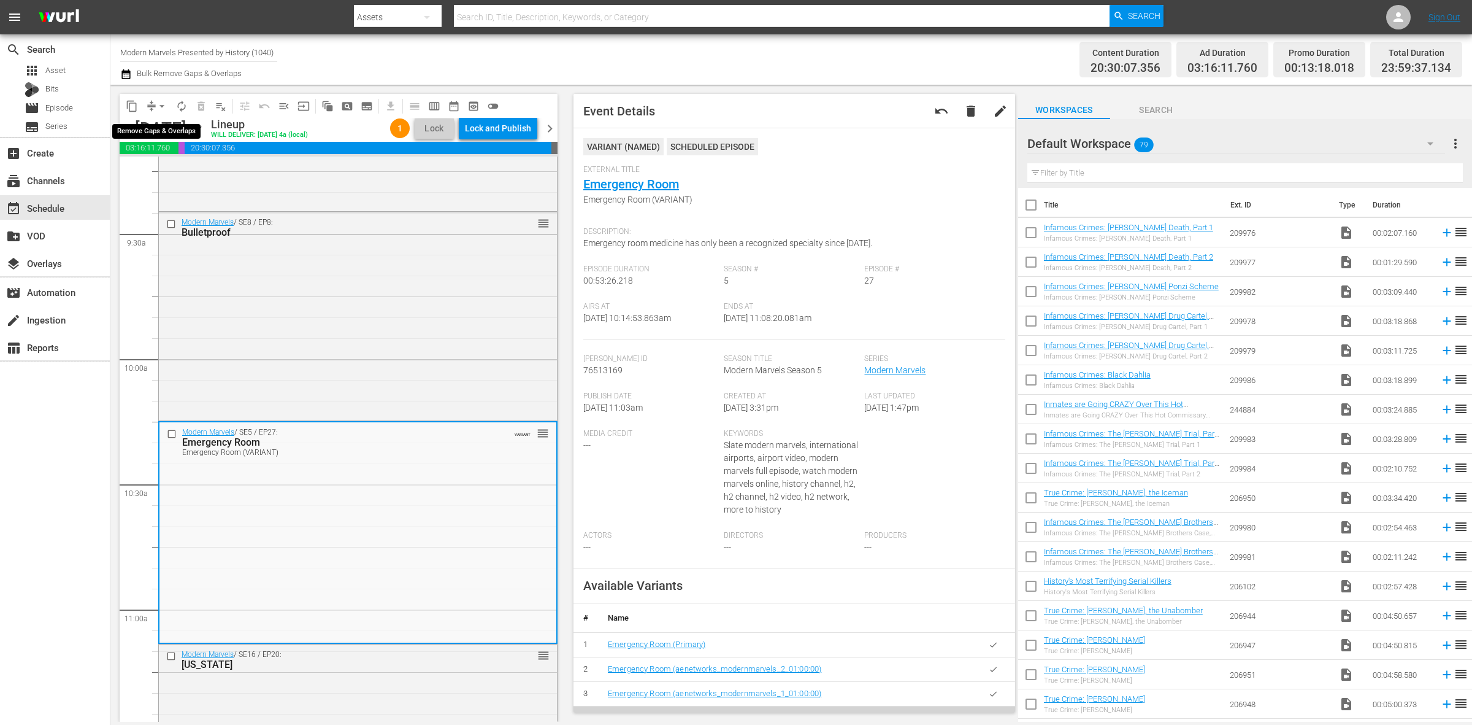
click at [163, 102] on span "arrow_drop_down" at bounding box center [162, 106] width 12 height 12
click at [161, 129] on li "Align to Midnight" at bounding box center [162, 130] width 129 height 20
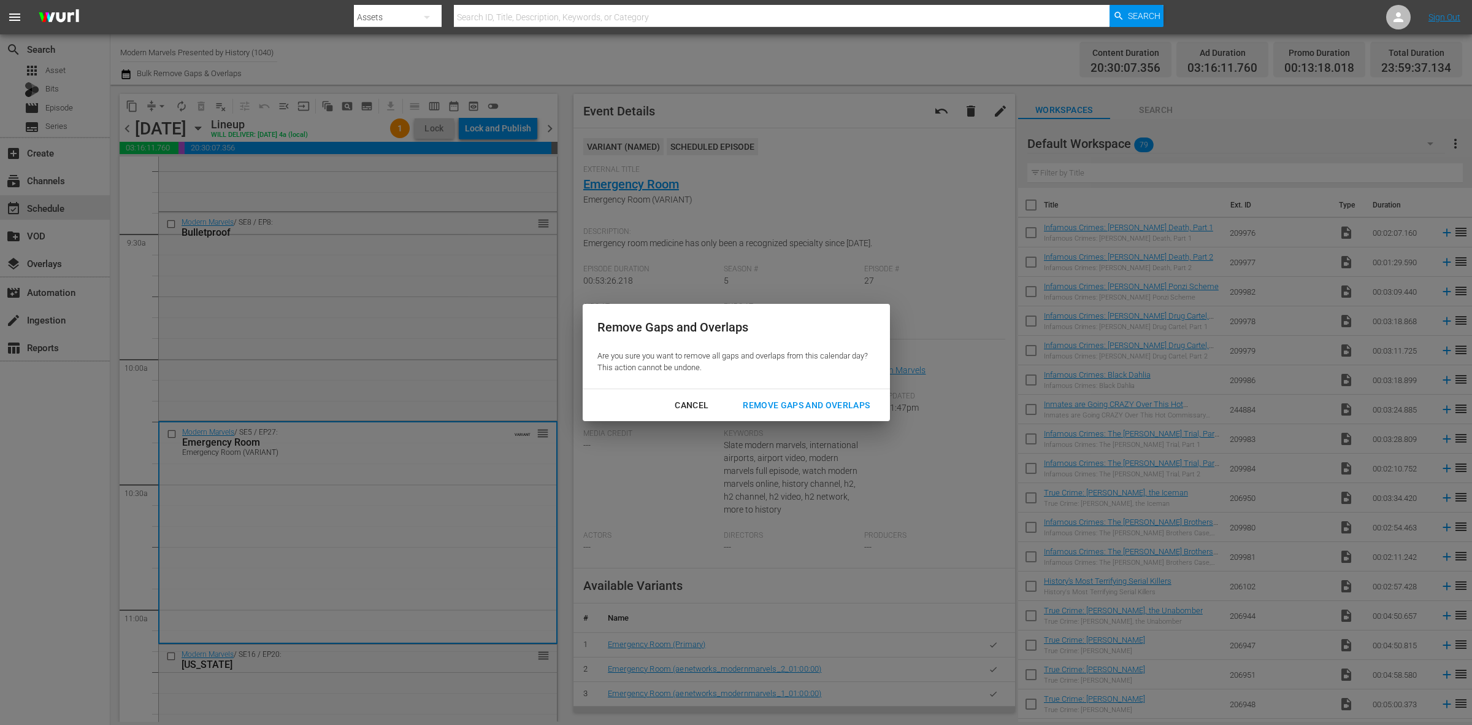
click at [826, 400] on div "Remove Gaps and Overlaps" at bounding box center [806, 405] width 147 height 15
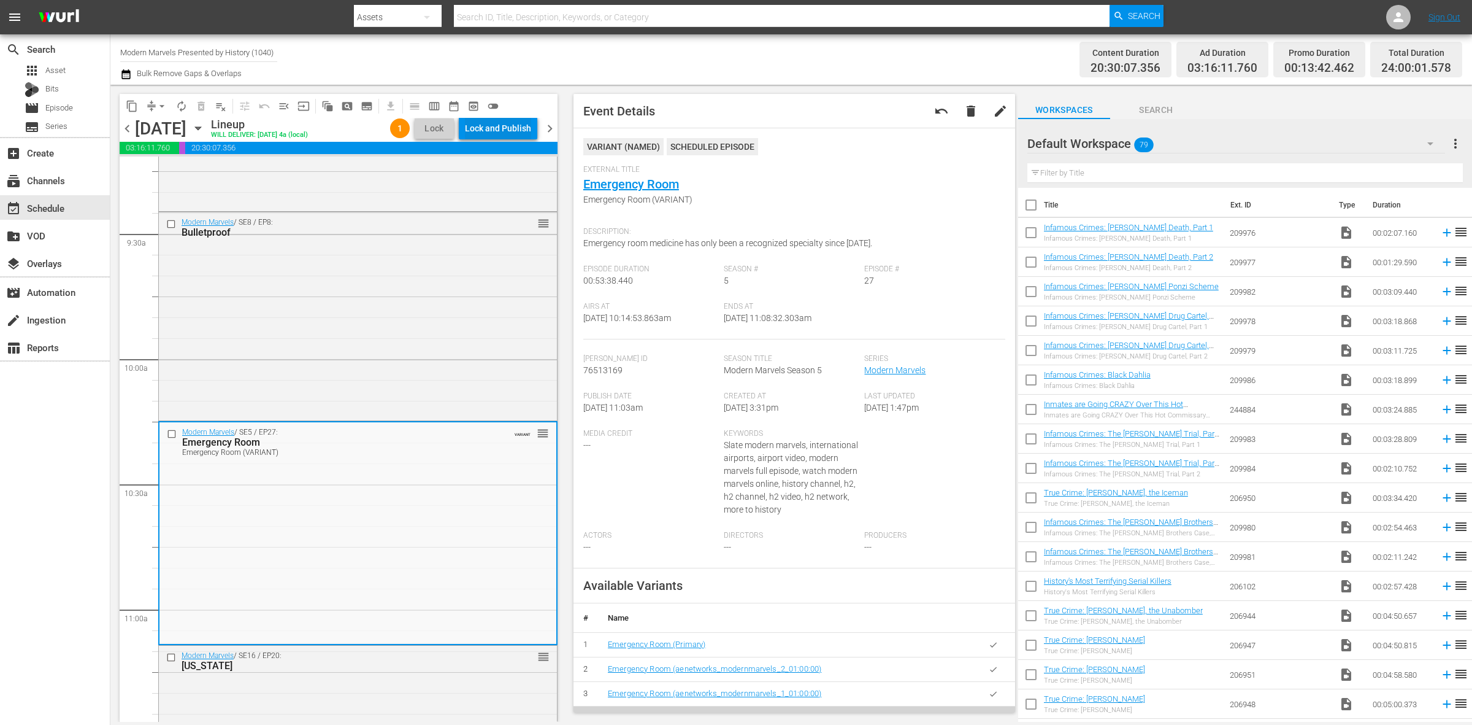
click at [520, 123] on div "Lock and Publish" at bounding box center [498, 128] width 66 height 22
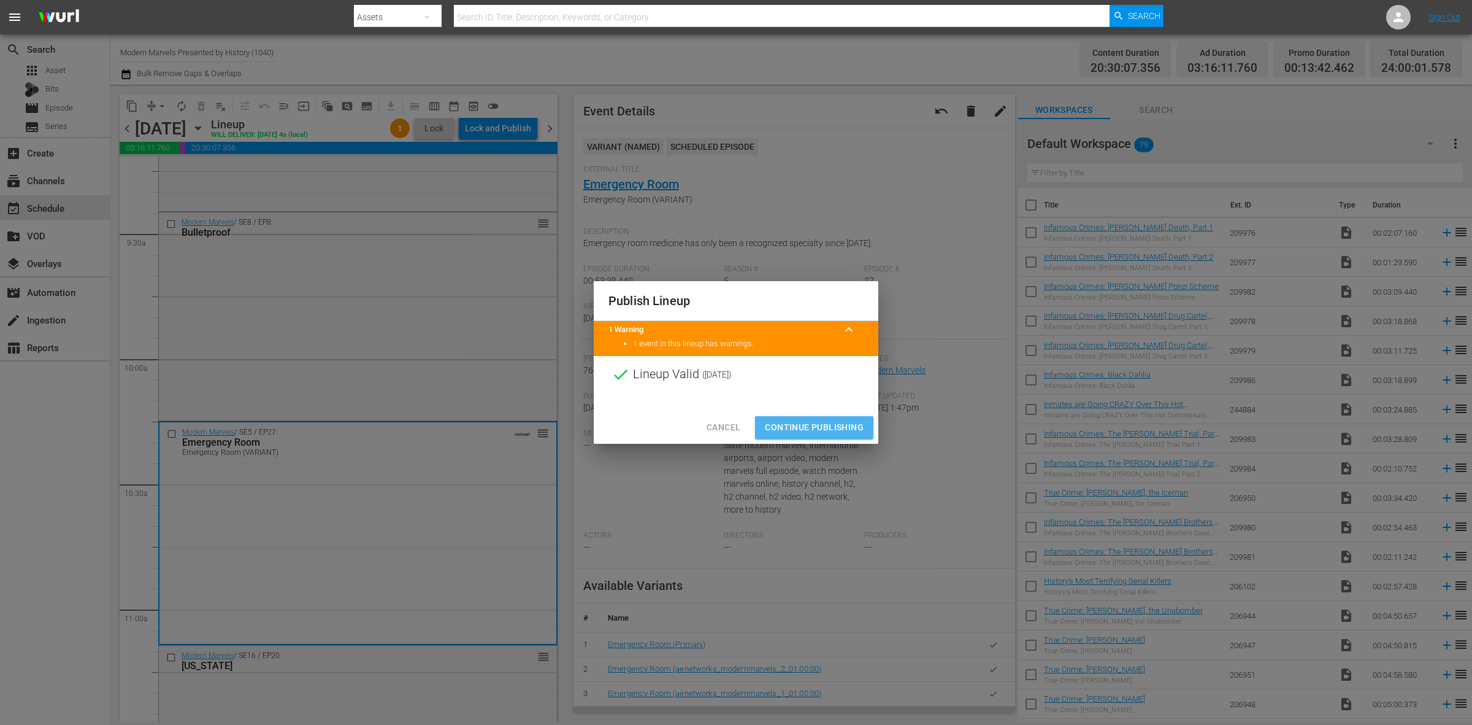
click at [826, 428] on span "Continue Publishing" at bounding box center [814, 427] width 99 height 15
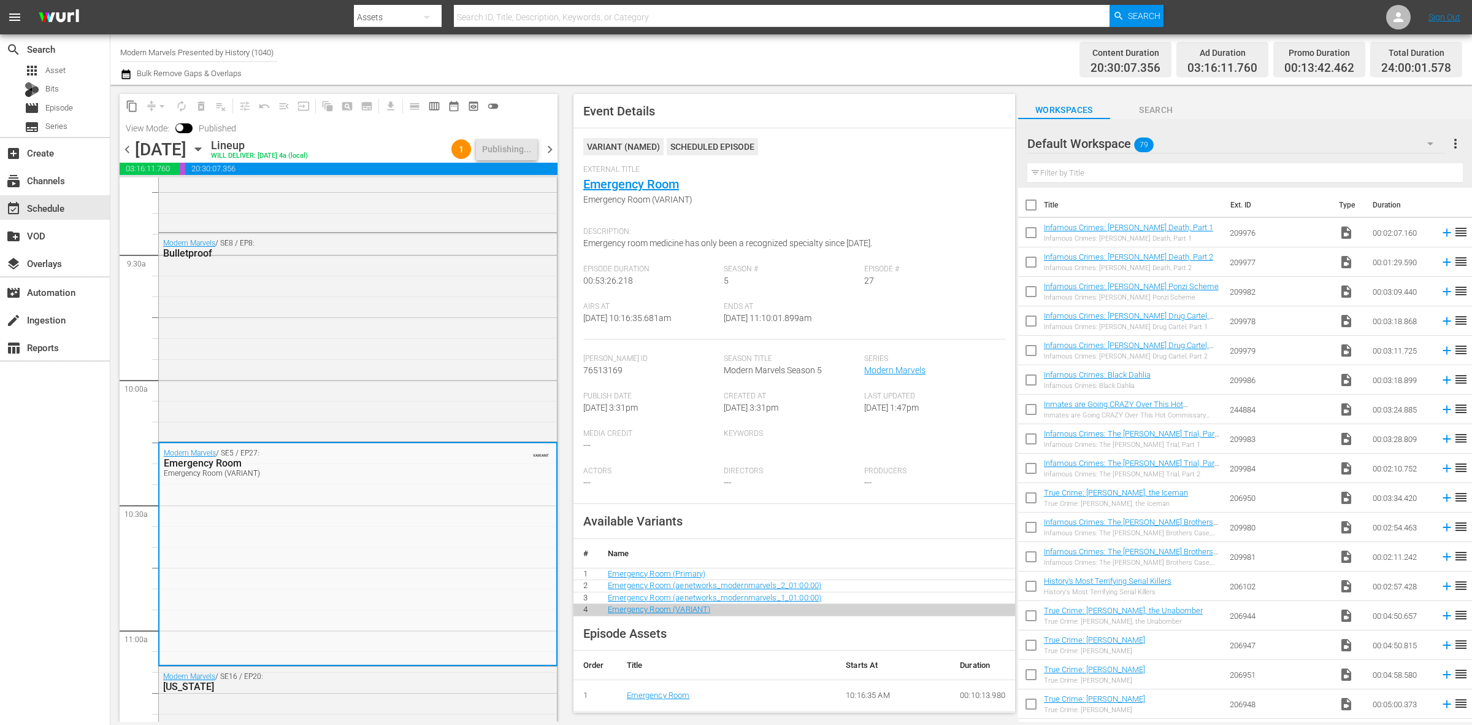
click at [872, 178] on div "External Title Emergency Room Emergency Room (VARIANT)" at bounding box center [794, 193] width 422 height 56
click at [125, 150] on span "chevron_left" at bounding box center [127, 149] width 15 height 15
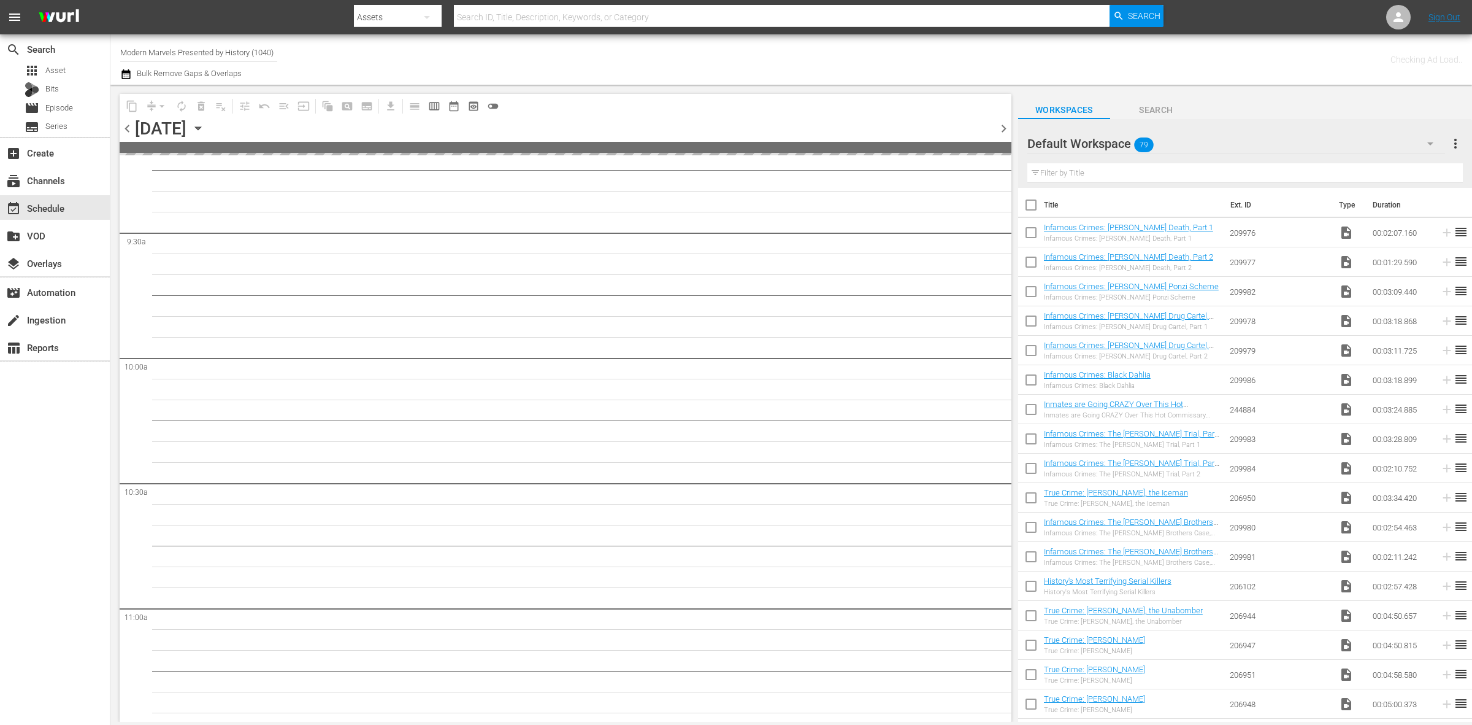
scroll to position [2446, 0]
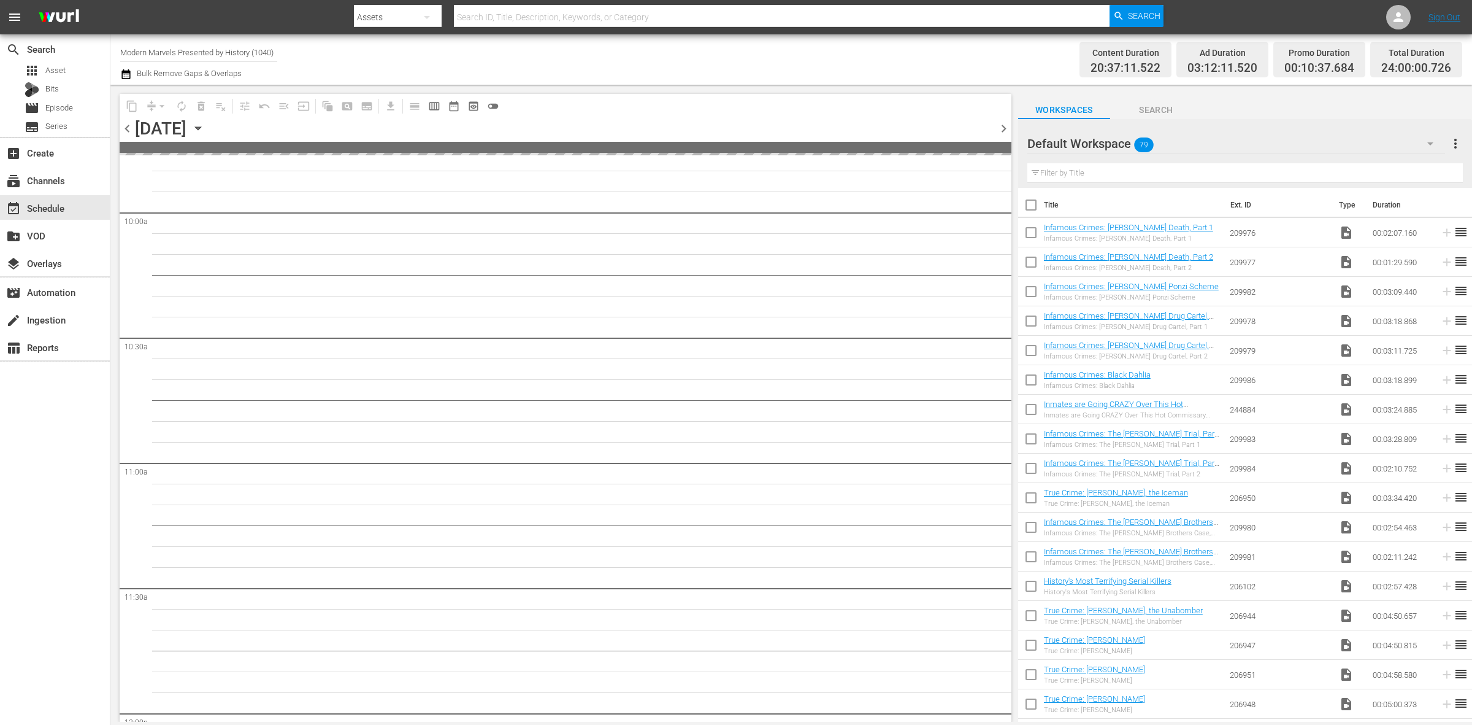
click at [744, 66] on div "Channel Title Modern Marvels Presented by History (1040) Bulk Remove Gaps & Ove…" at bounding box center [486, 59] width 732 height 44
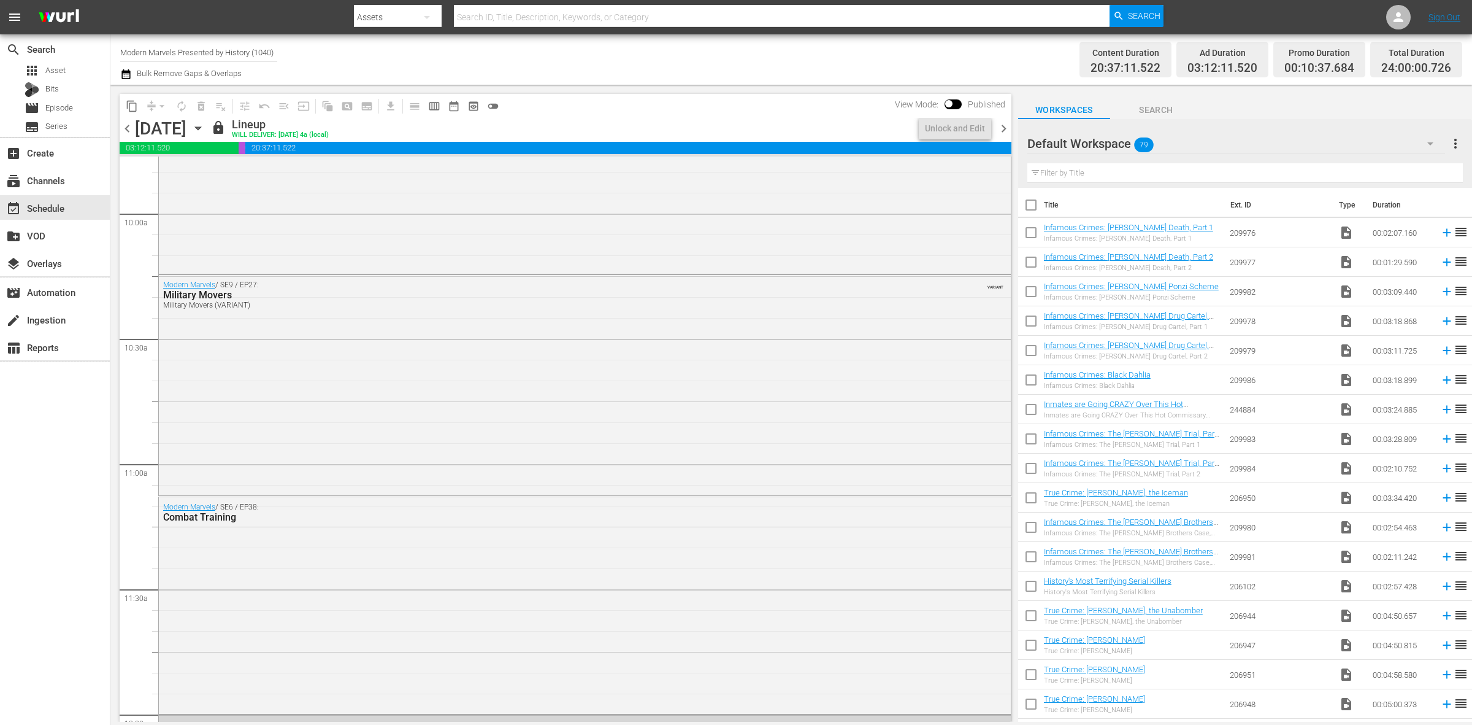
scroll to position [2301, 0]
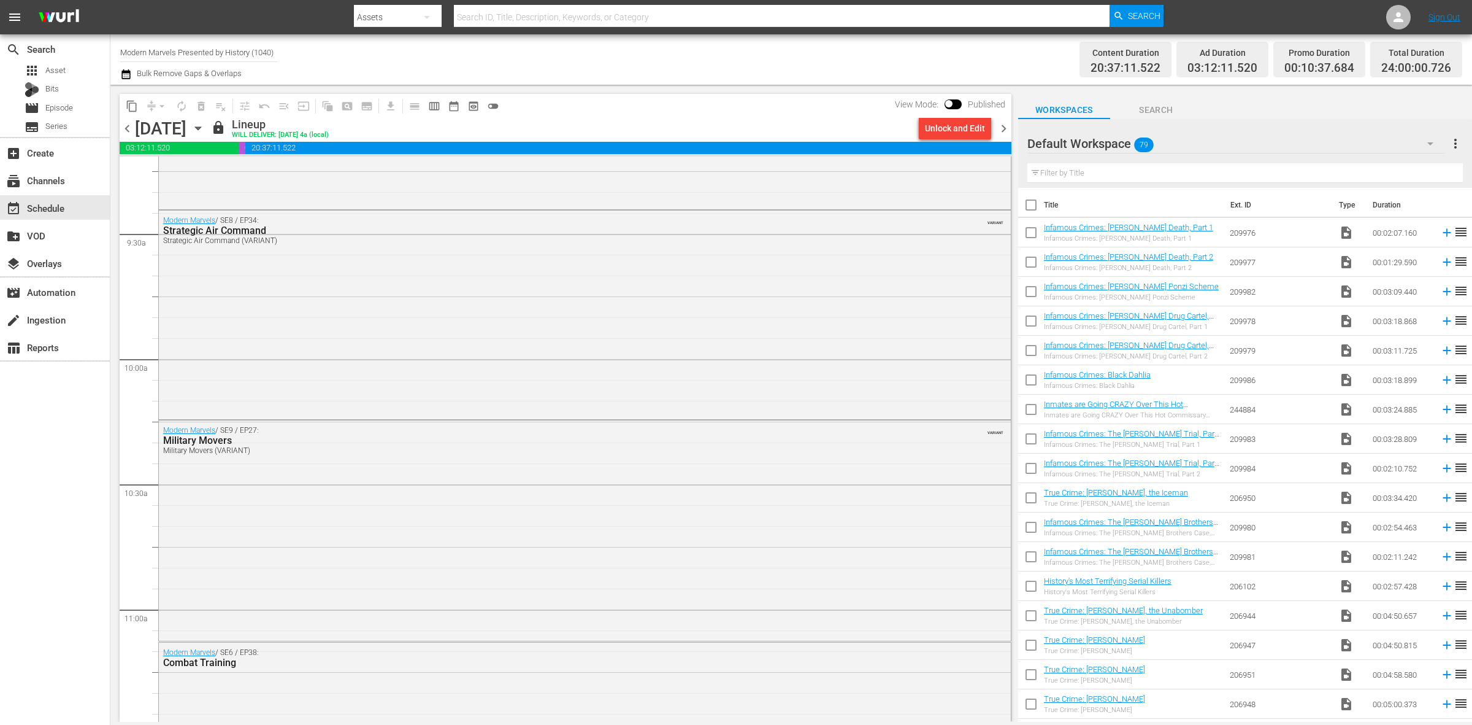
click at [768, 55] on div "Channel Title Modern Marvels Presented by History (1040) Bulk Remove Gaps & Ove…" at bounding box center [486, 59] width 732 height 44
click at [956, 124] on div "Unlock and Edit" at bounding box center [955, 128] width 60 height 22
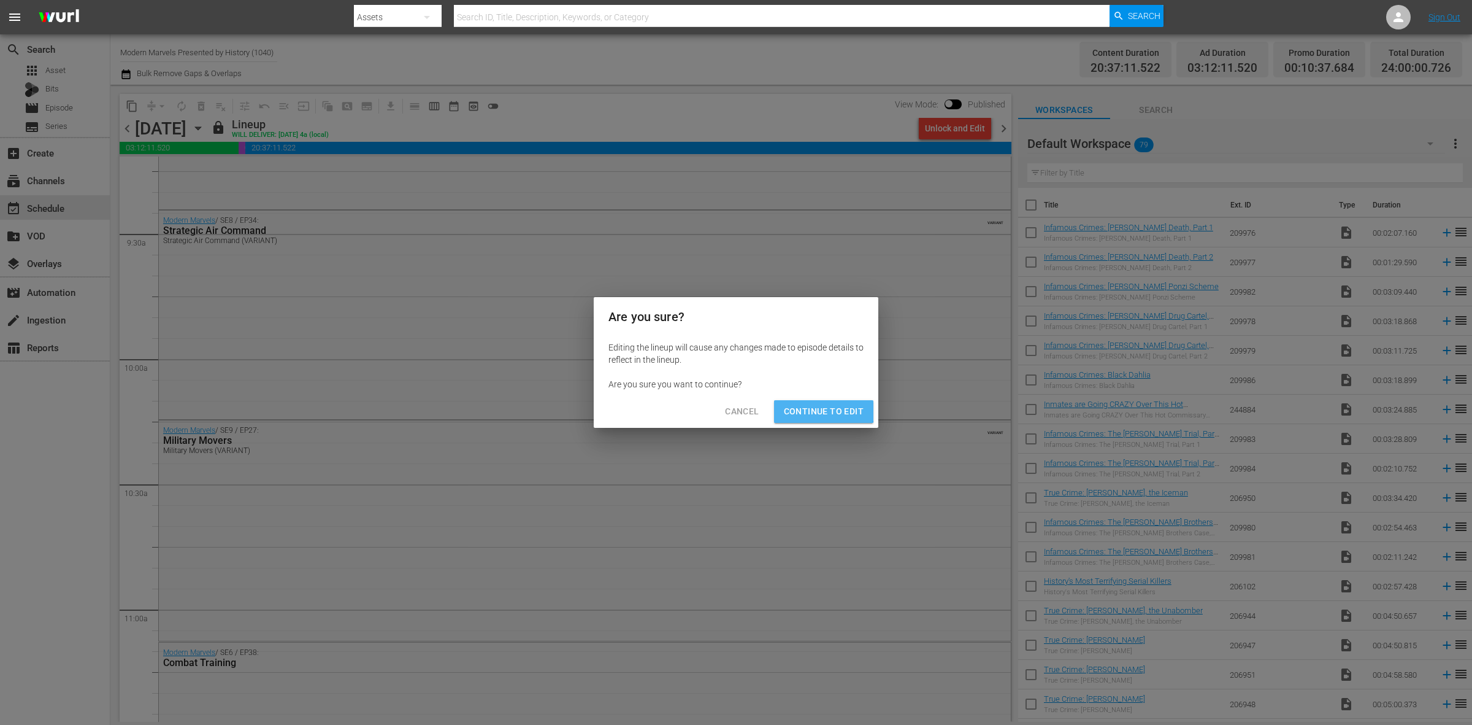
click at [818, 406] on span "Continue to Edit" at bounding box center [824, 411] width 80 height 15
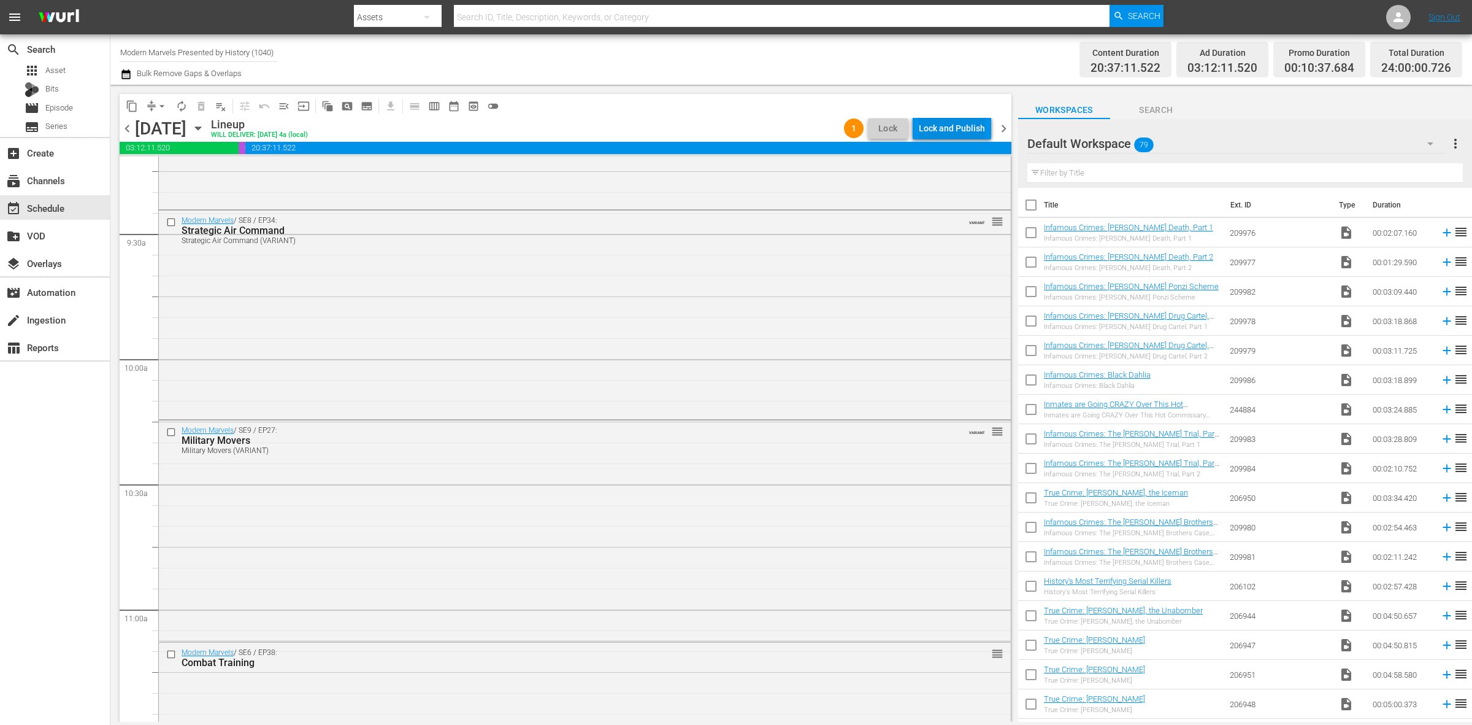
click at [959, 128] on div "Lock and Publish" at bounding box center [952, 128] width 66 height 22
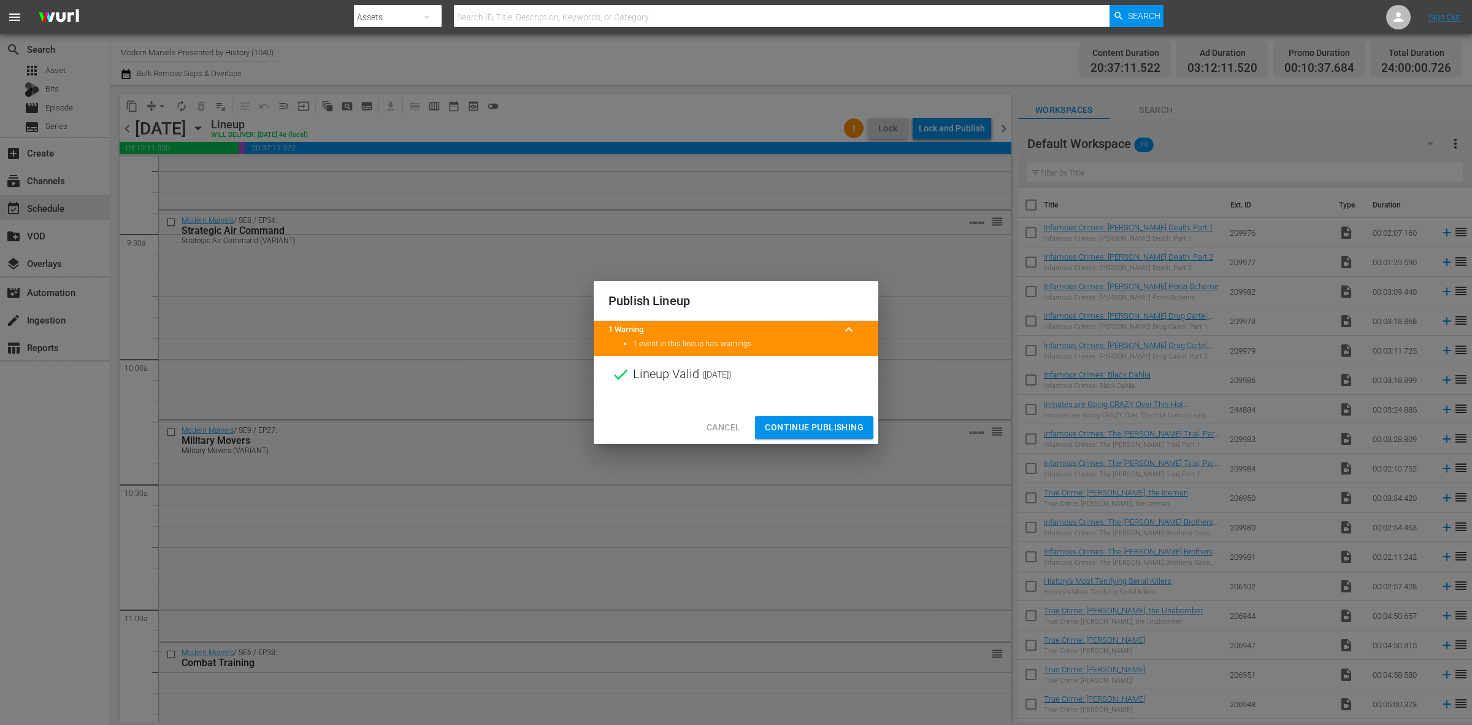
click at [822, 431] on span "Continue Publishing" at bounding box center [814, 427] width 99 height 15
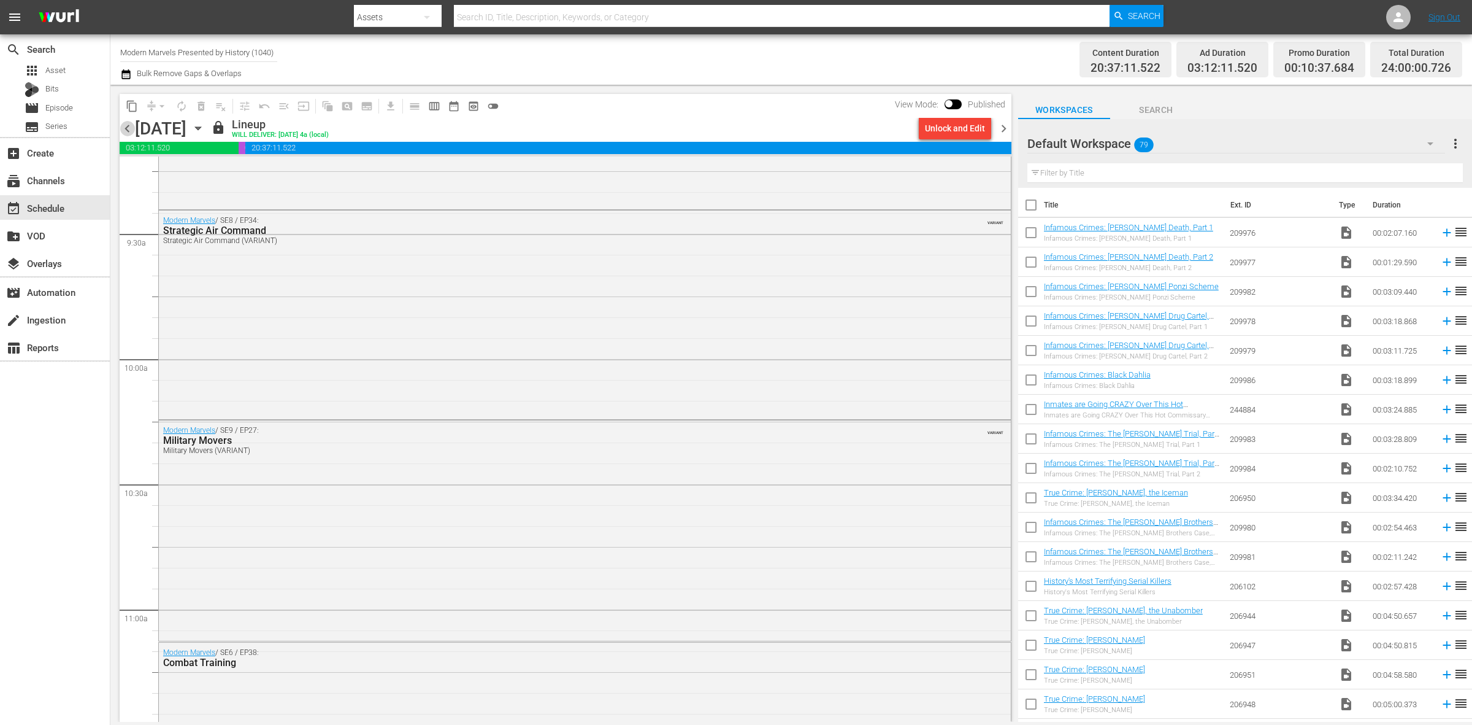
click at [126, 132] on span "chevron_left" at bounding box center [127, 128] width 15 height 15
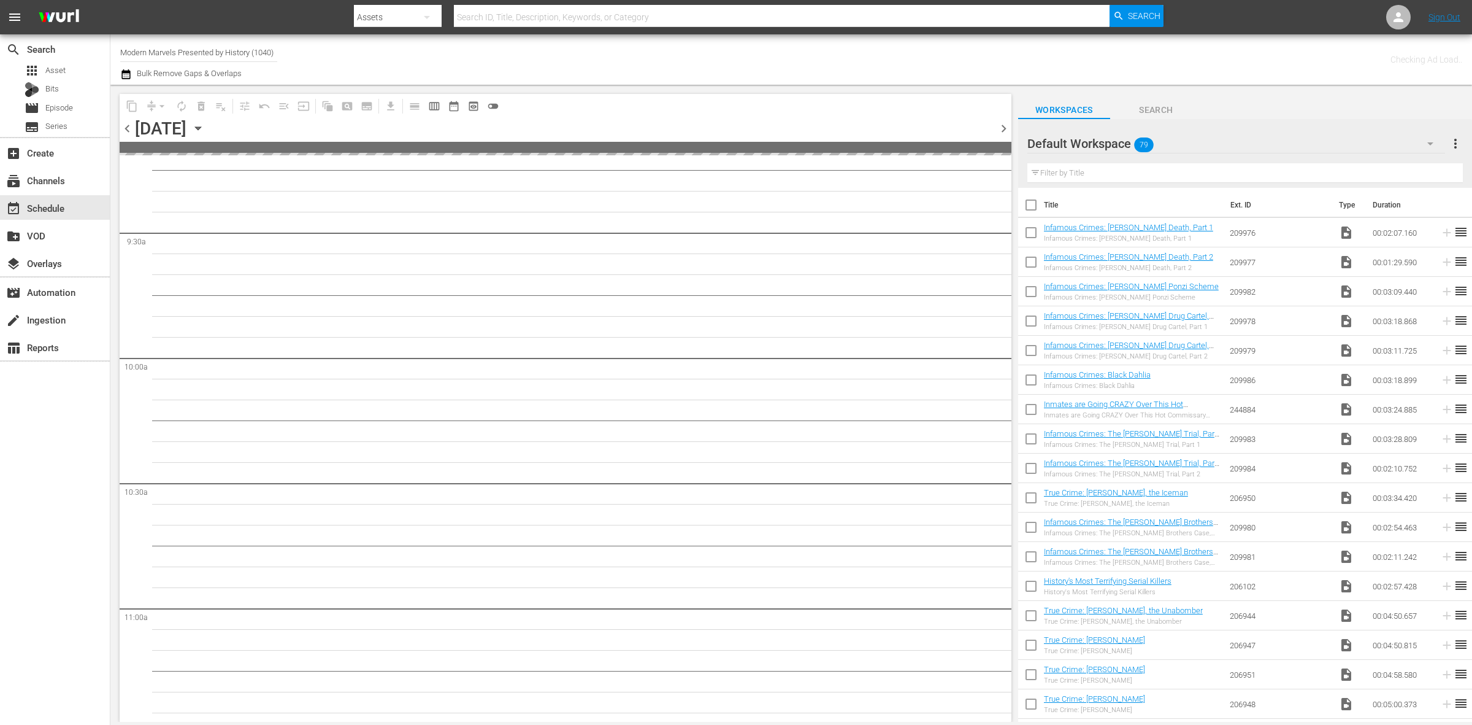
scroll to position [2446, 0]
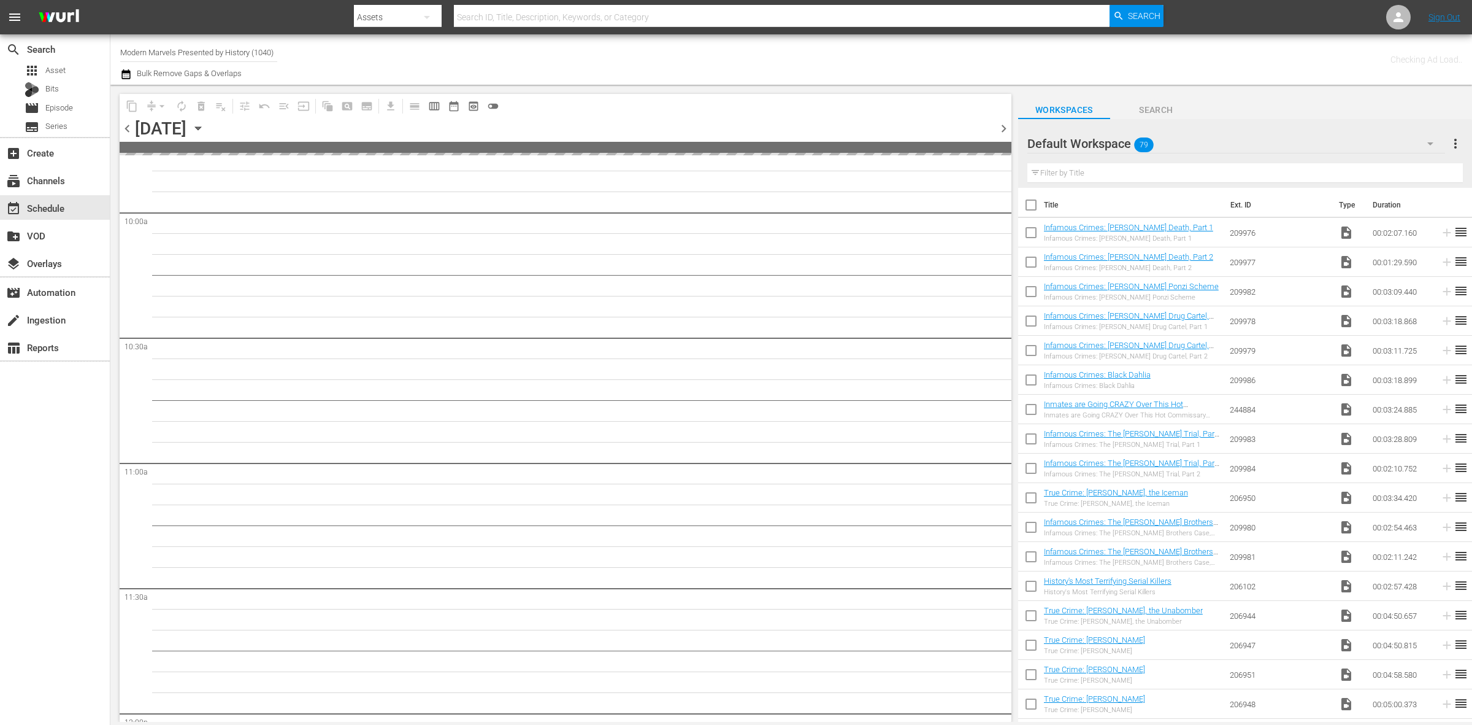
click at [869, 56] on div "Checking Ad Load.." at bounding box center [1157, 59] width 610 height 44
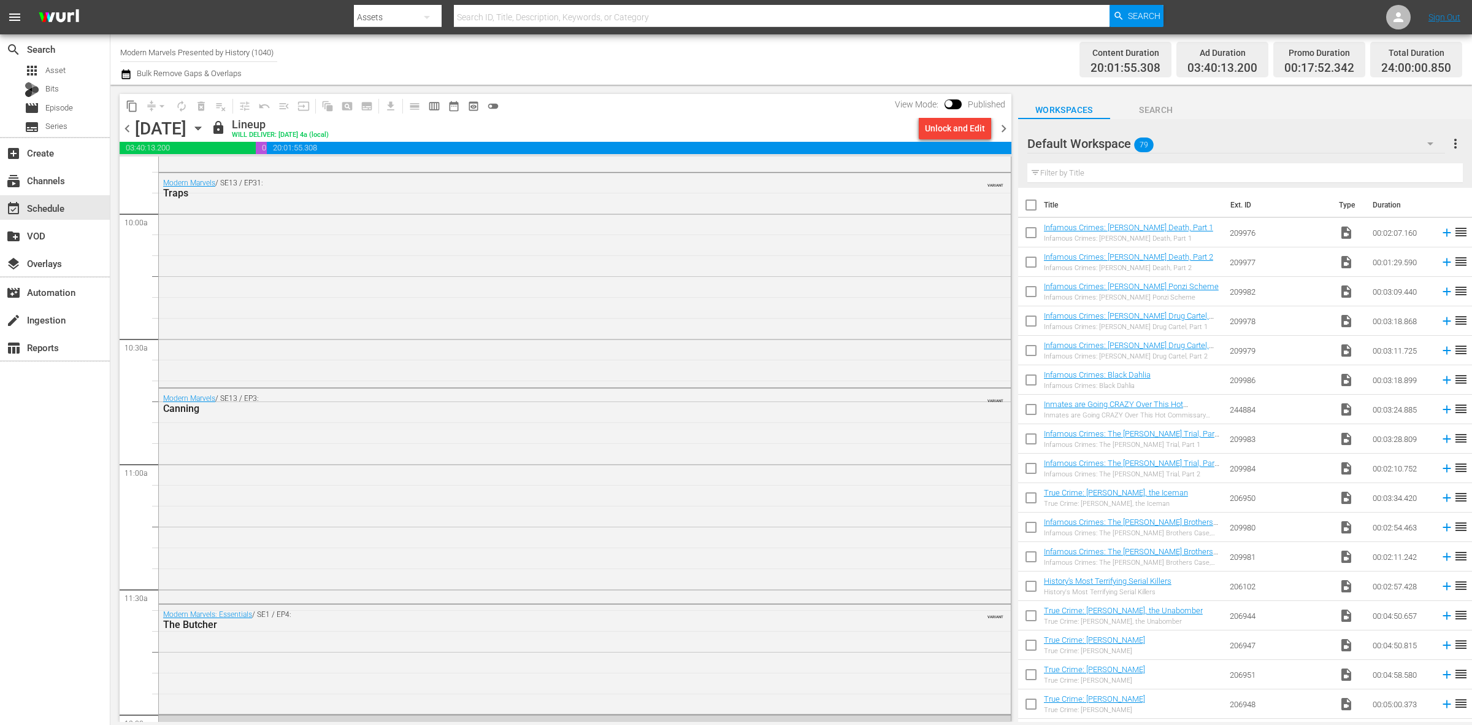
scroll to position [2362, 0]
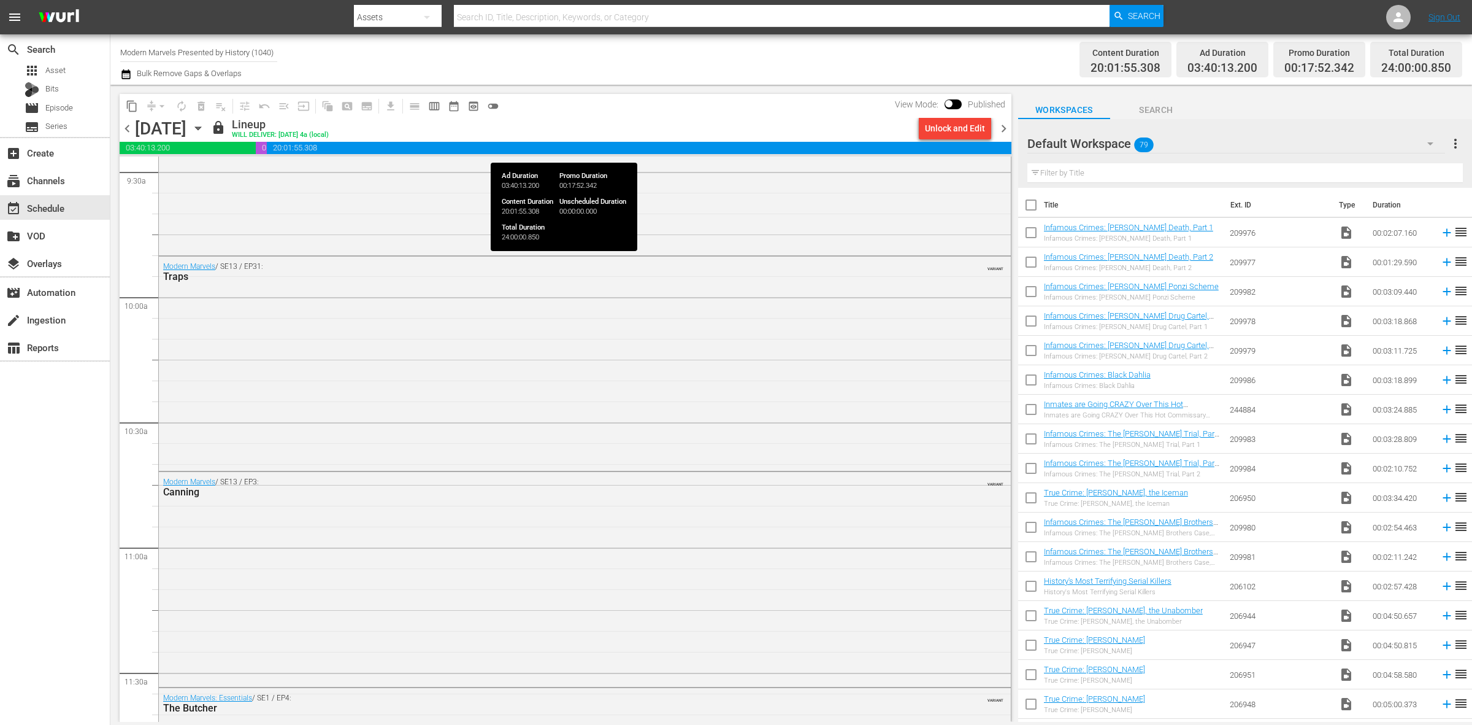
click at [953, 151] on span "20:01:55.308" at bounding box center [639, 148] width 745 height 12
click at [964, 126] on div "Unlock and Edit" at bounding box center [955, 128] width 60 height 22
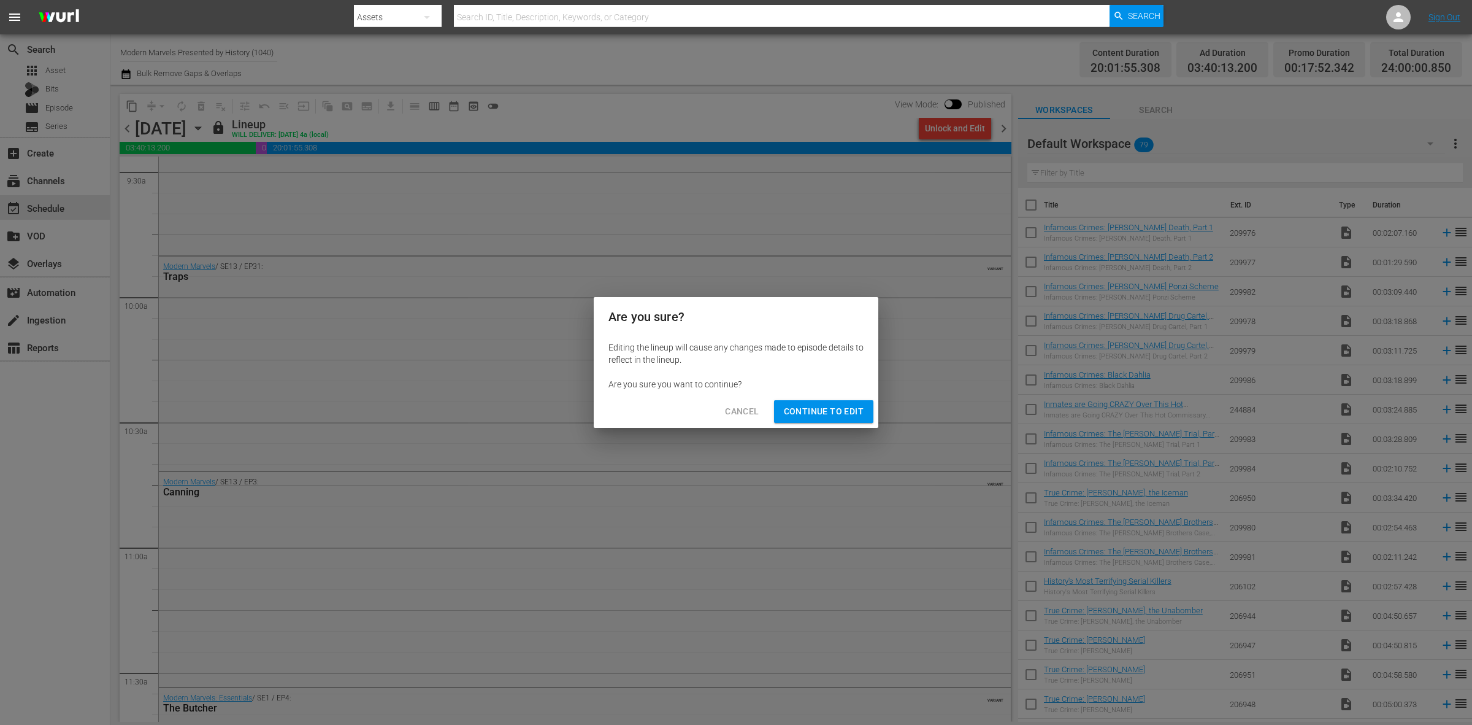
click at [821, 407] on span "Continue to Edit" at bounding box center [824, 411] width 80 height 15
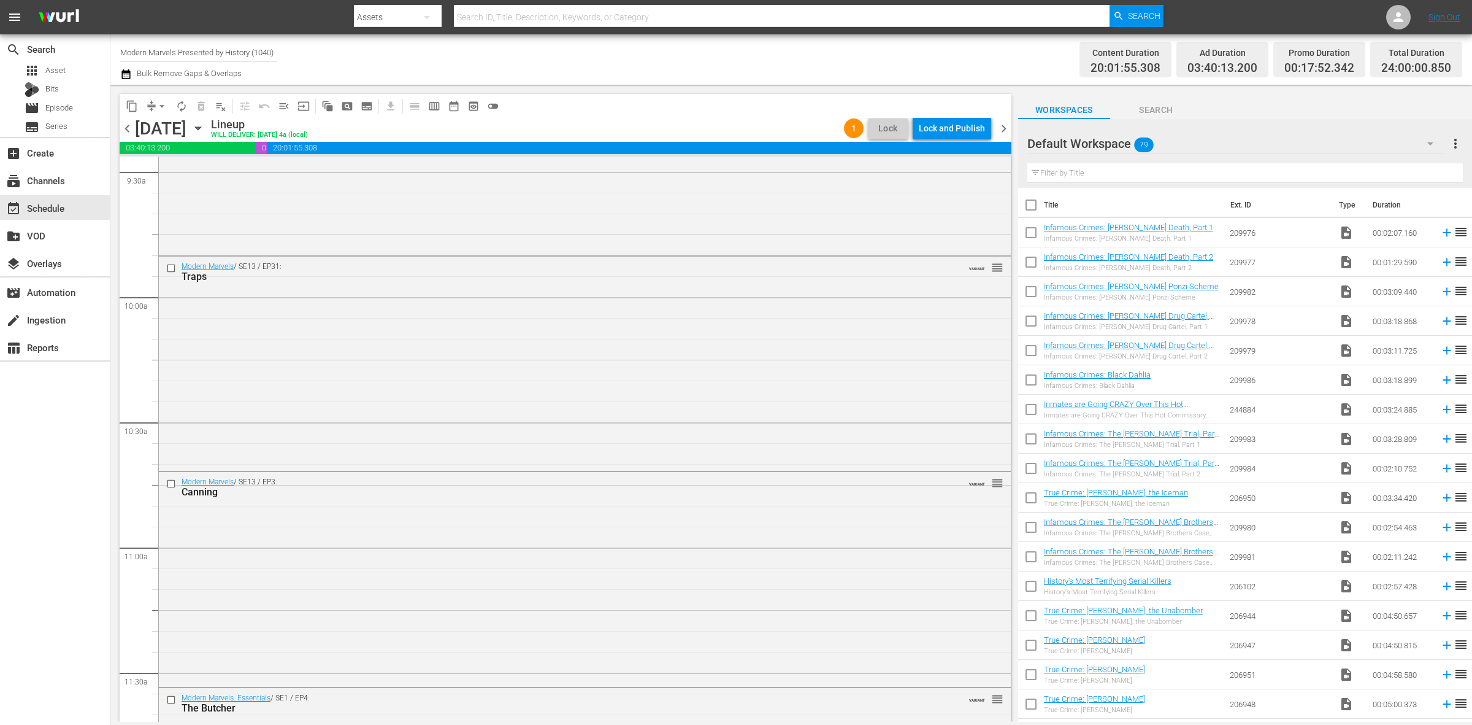
click at [770, 44] on div "Channel Title Modern Marvels Presented by History (1040) Bulk Remove Gaps & Ove…" at bounding box center [486, 59] width 732 height 44
click at [958, 125] on div "Lock and Publish" at bounding box center [952, 128] width 66 height 22
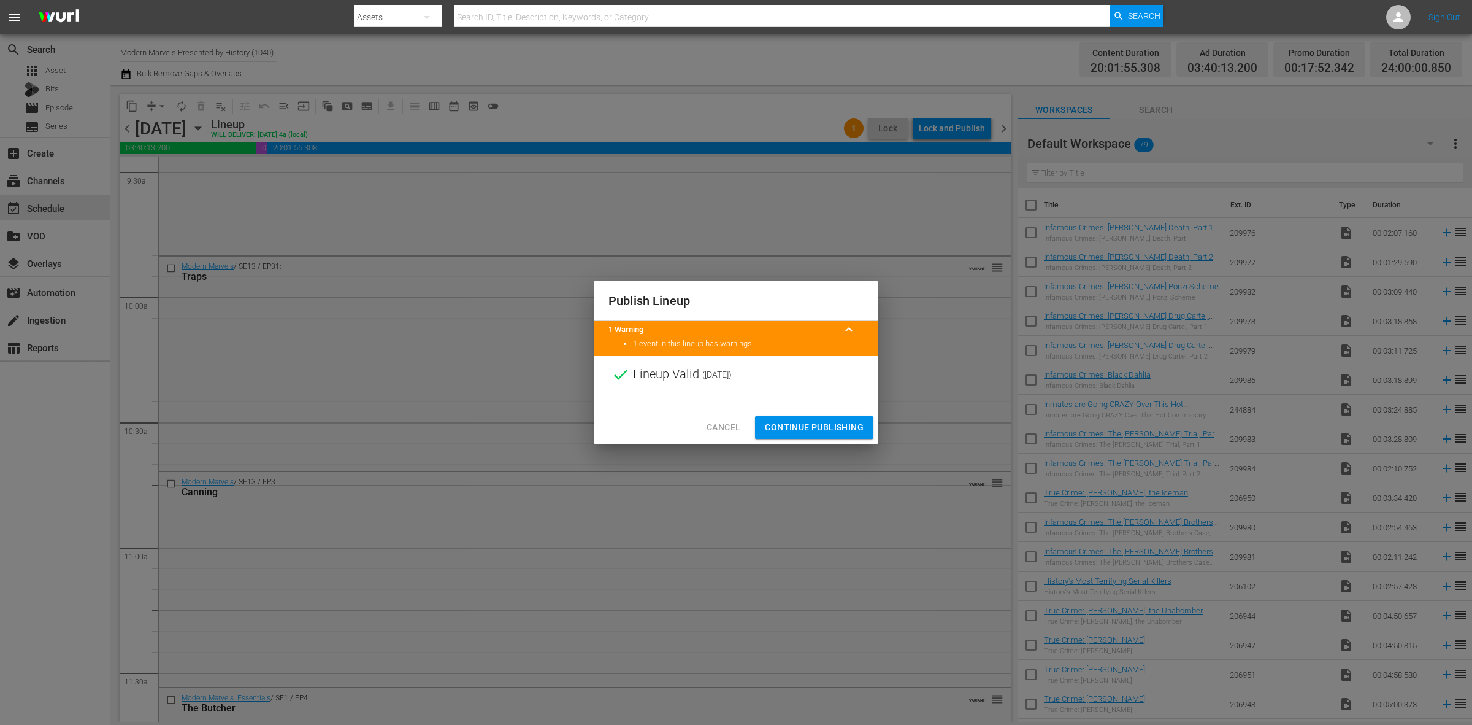
click at [805, 434] on span "Continue Publishing" at bounding box center [814, 427] width 99 height 15
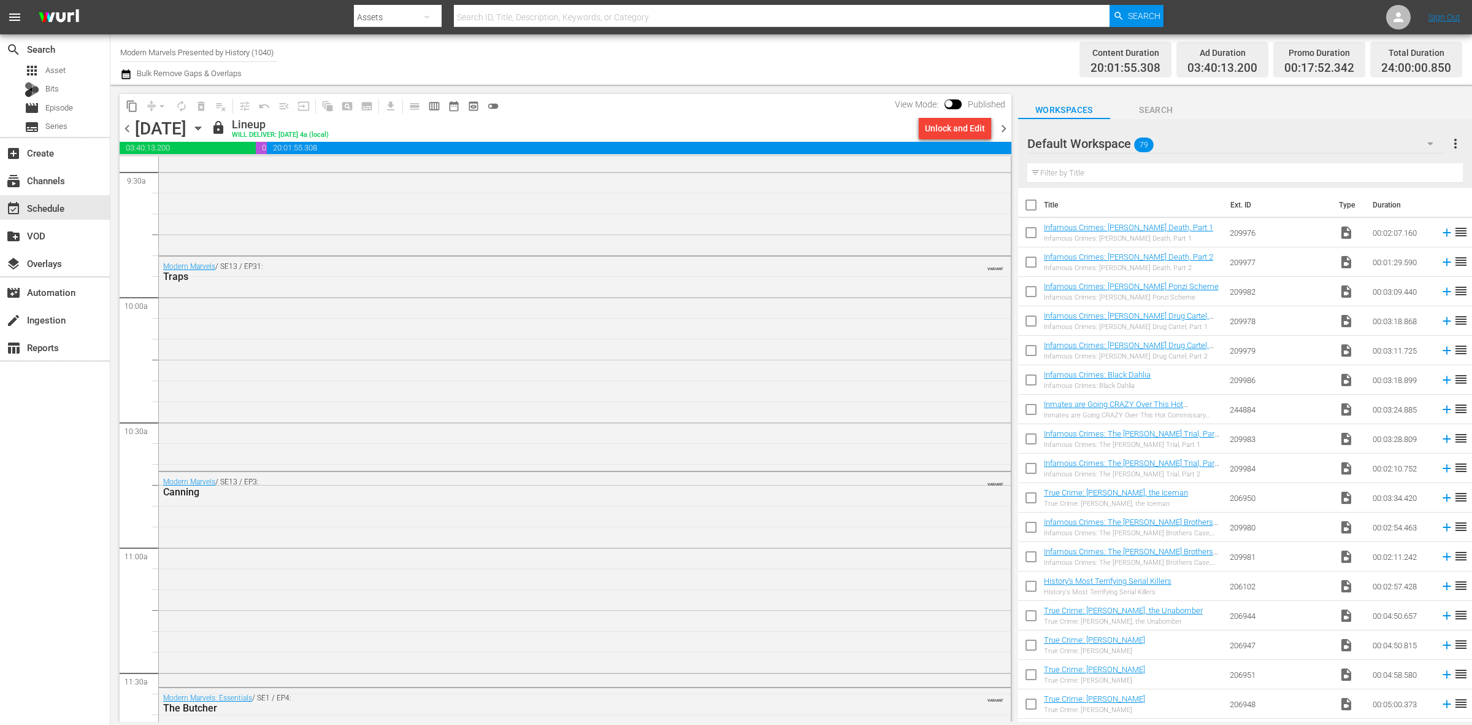
click at [128, 131] on span "chevron_left" at bounding box center [127, 128] width 15 height 15
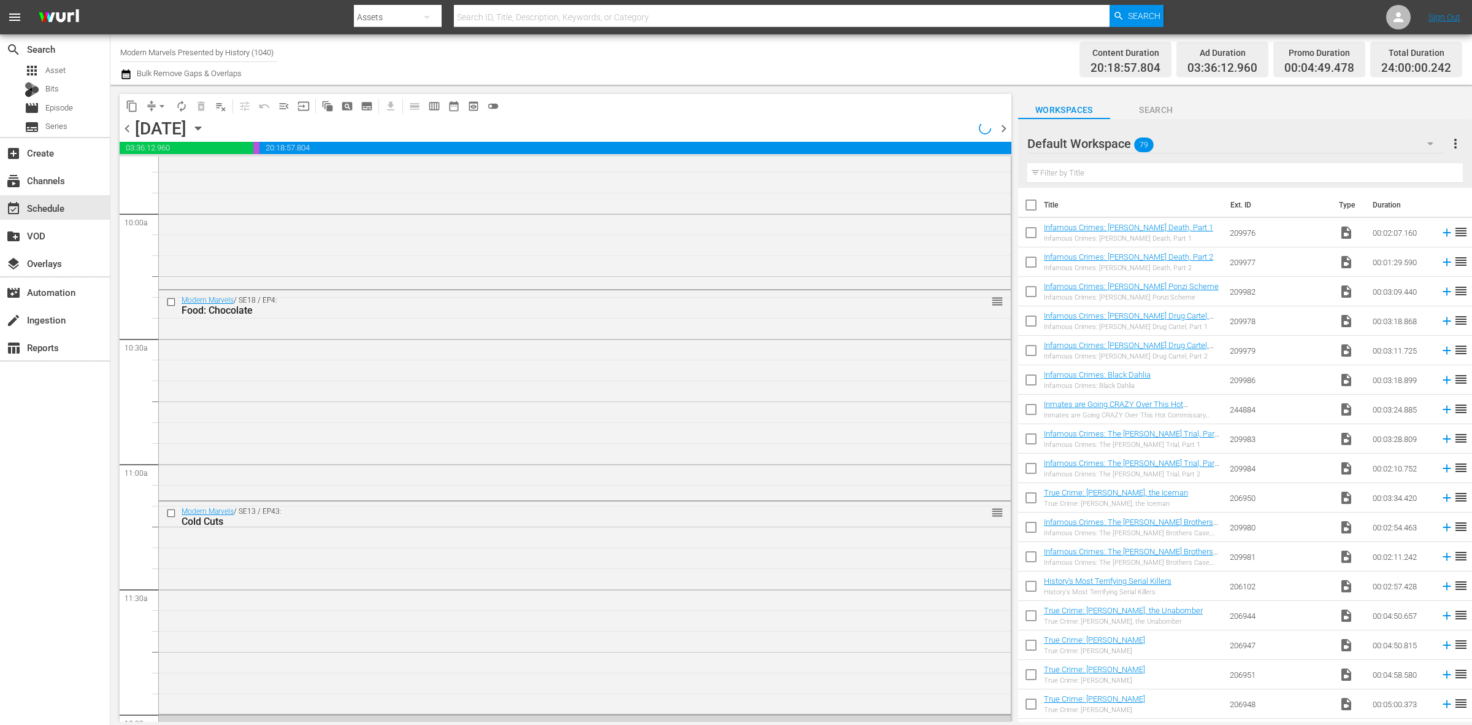
scroll to position [2279, 0]
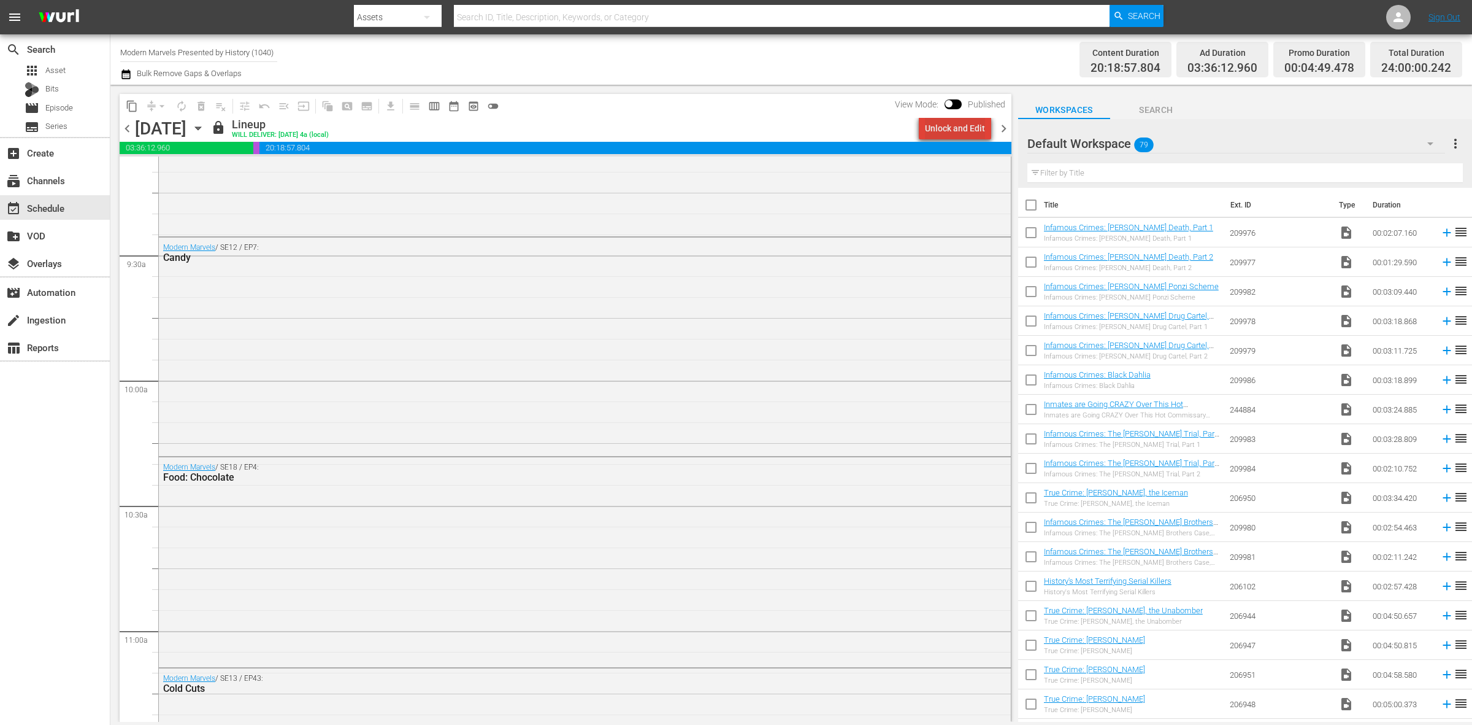
click at [971, 117] on div "Unlock and Edit" at bounding box center [955, 128] width 60 height 22
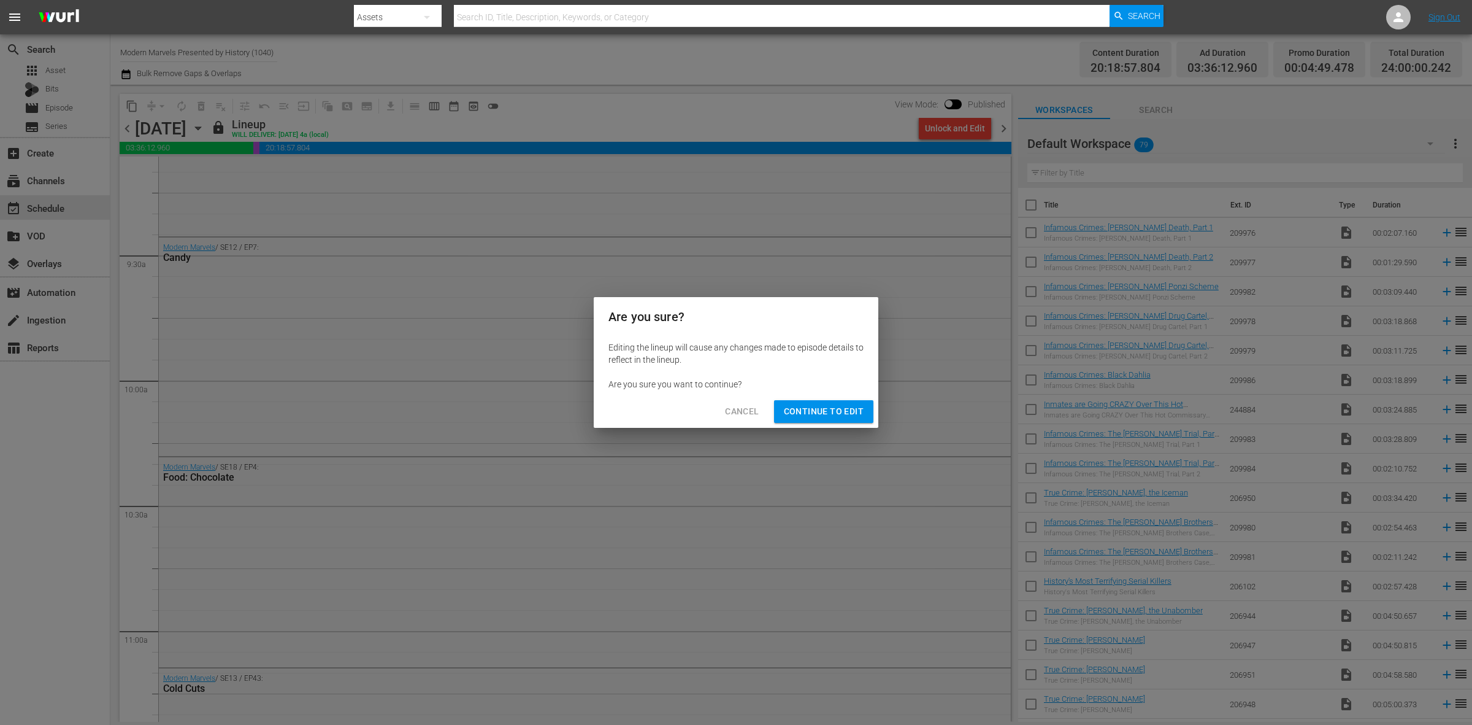
click at [844, 408] on span "Continue to Edit" at bounding box center [824, 411] width 80 height 15
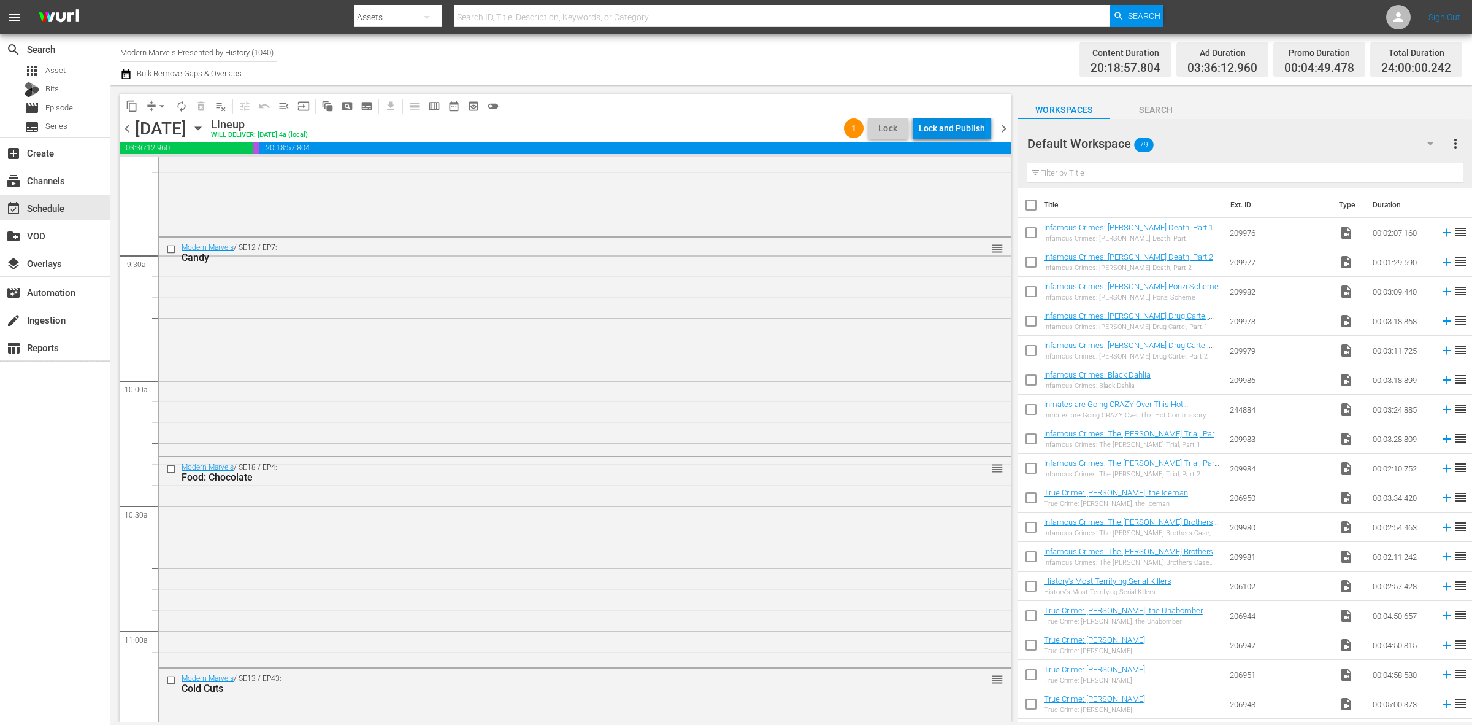
click at [957, 130] on div "Lock and Publish" at bounding box center [952, 128] width 66 height 22
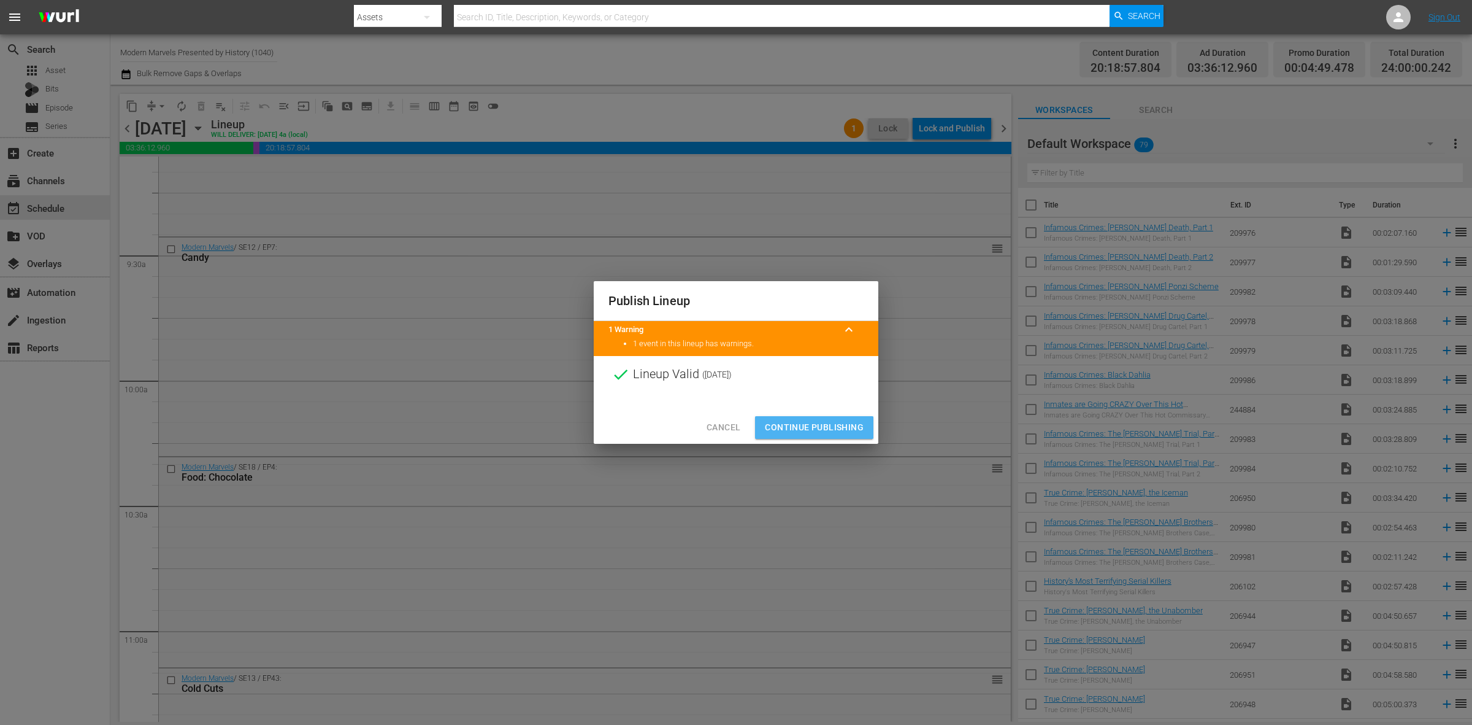
click at [802, 427] on span "Continue Publishing" at bounding box center [814, 427] width 99 height 15
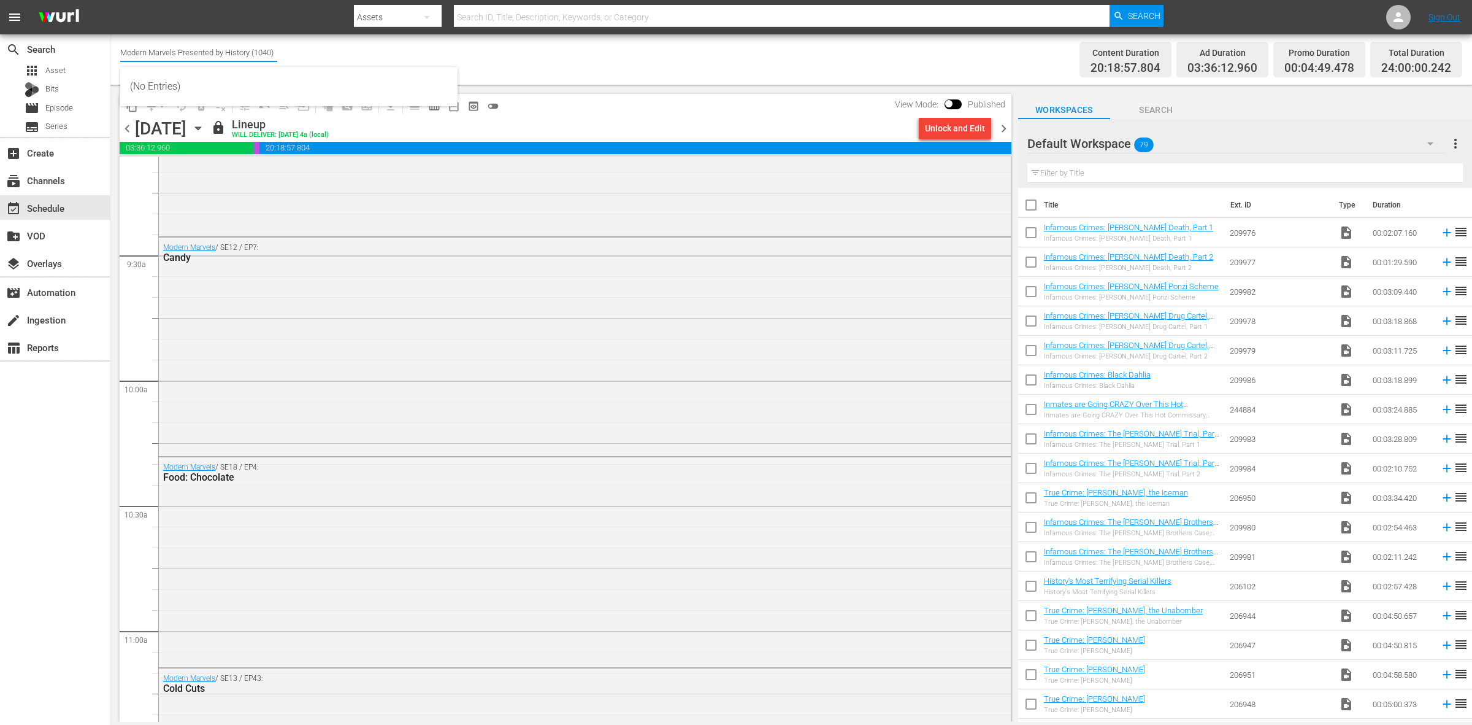
drag, startPoint x: 120, startPoint y: 50, endPoint x: 537, endPoint y: 87, distance: 418.8
click at [535, 90] on div "Channel Title Modern Marvels Presented by History (1040) Bulk Remove Gaps & Ove…" at bounding box center [791, 377] width 1362 height 687
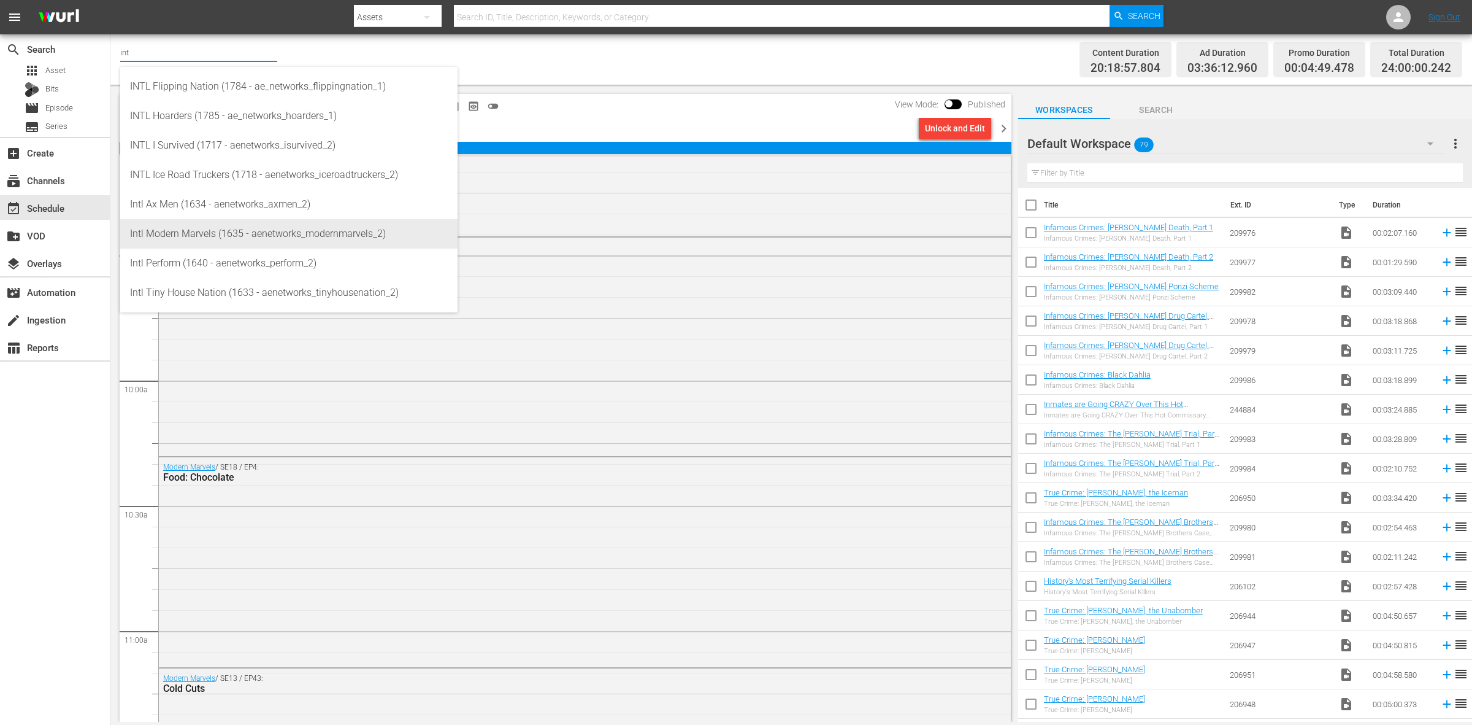
click at [290, 234] on div "Intl Modern Marvels (1635 - aenetworks_modernmarvels_2)" at bounding box center [289, 233] width 318 height 29
type input "Intl Modern Marvels (1635 - aenetworks_modernmarvels_2)"
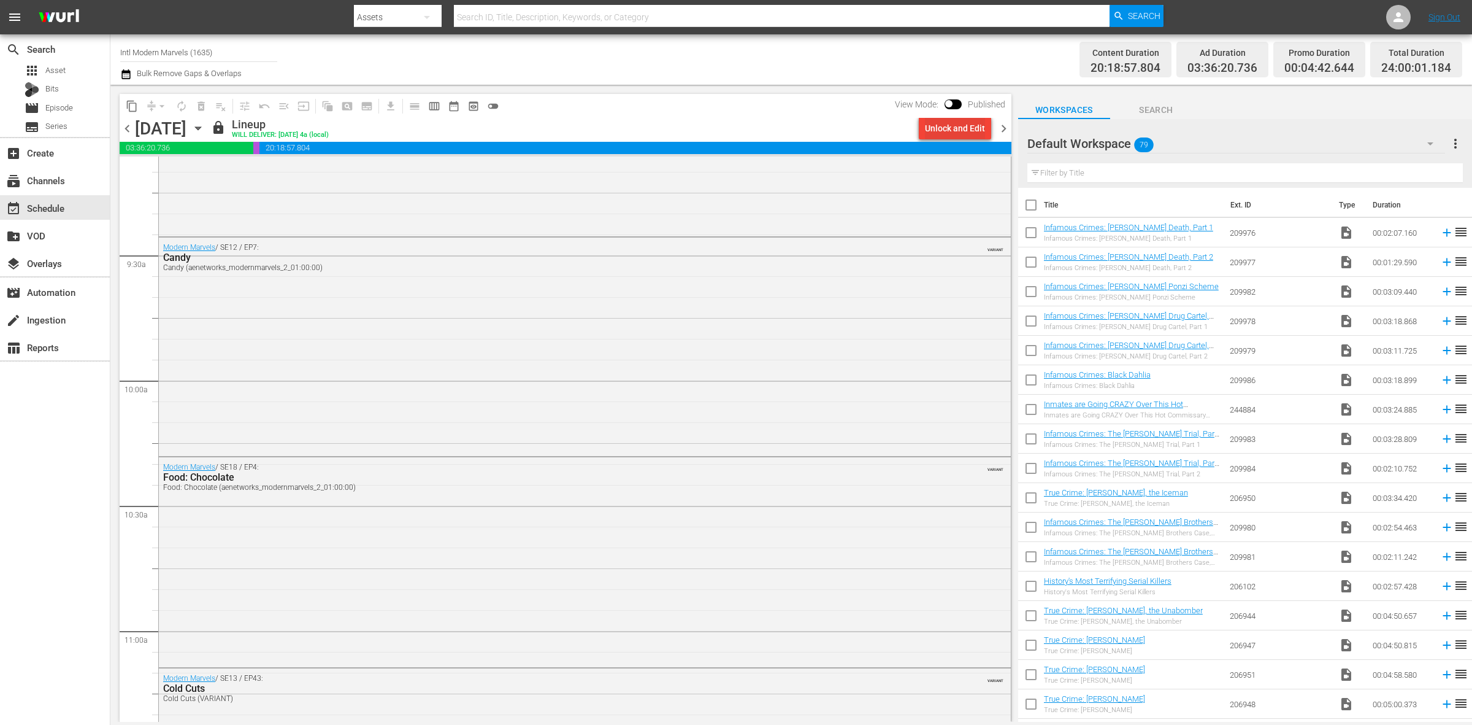
click at [929, 126] on div "Unlock and Edit" at bounding box center [955, 128] width 60 height 22
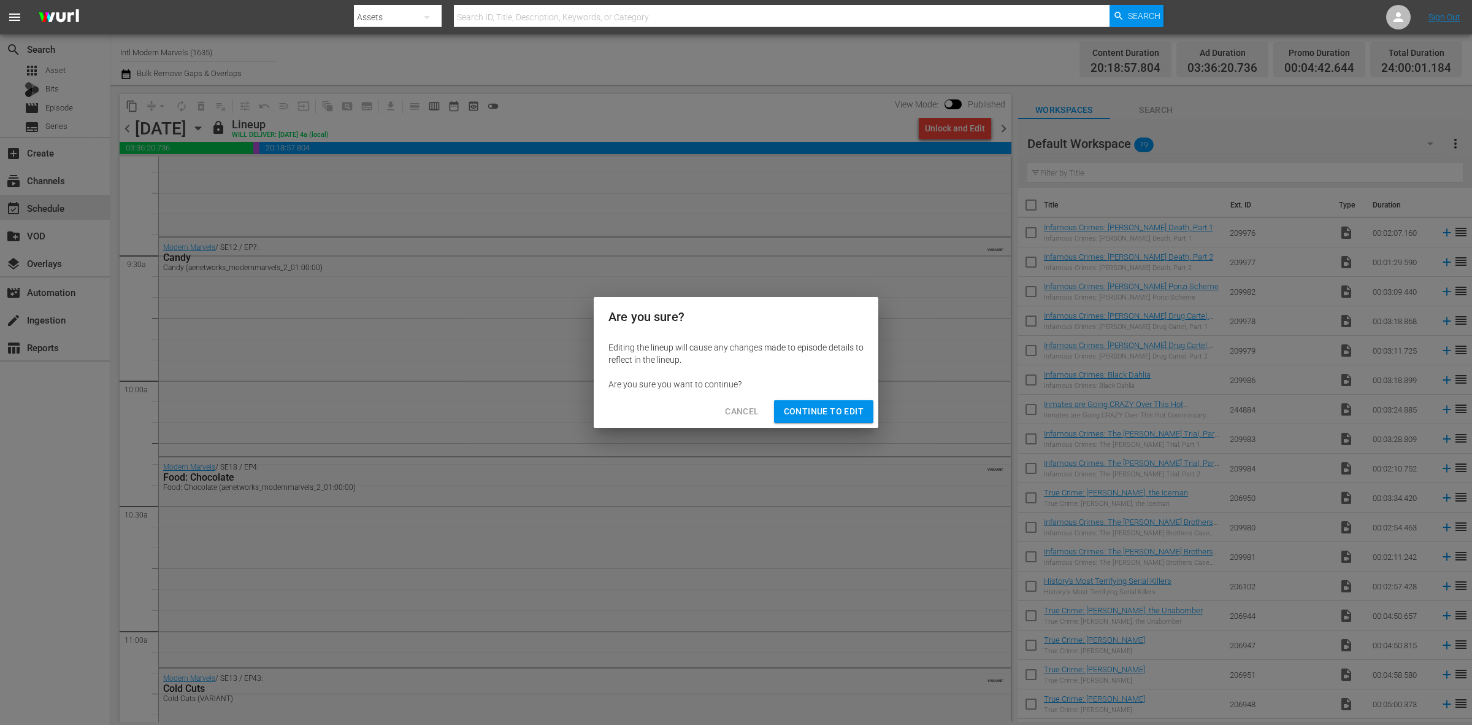
click at [827, 408] on span "Continue to Edit" at bounding box center [824, 411] width 80 height 15
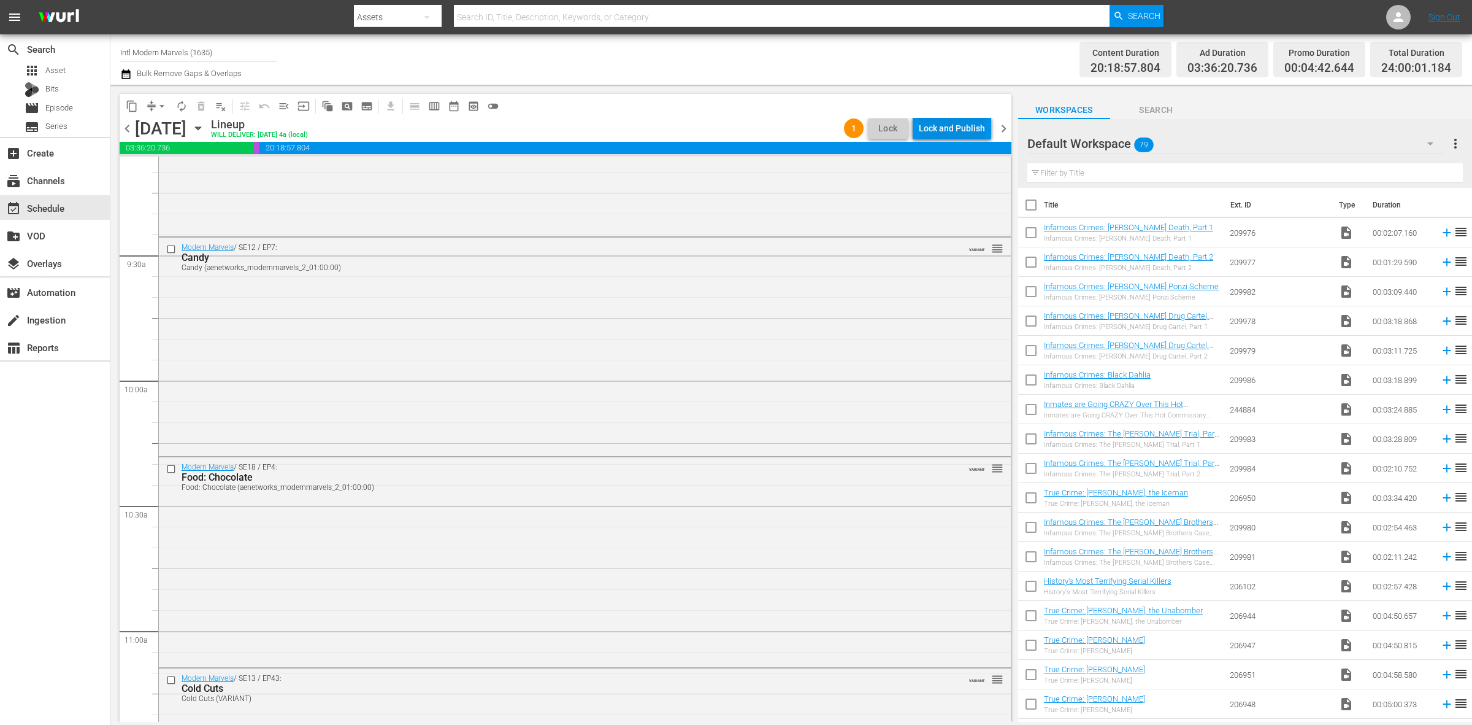
click at [945, 129] on div "Lock and Publish" at bounding box center [952, 128] width 66 height 22
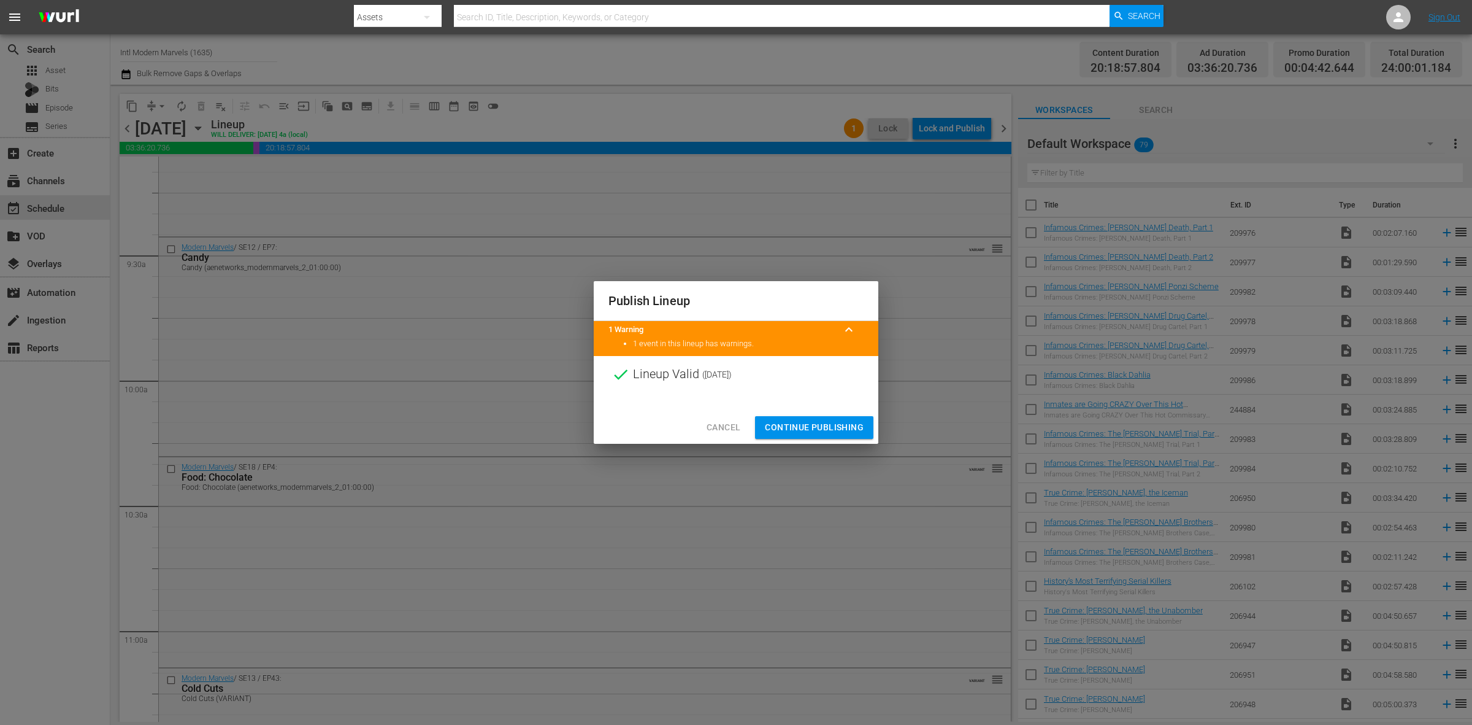
click at [810, 428] on span "Continue Publishing" at bounding box center [814, 427] width 99 height 15
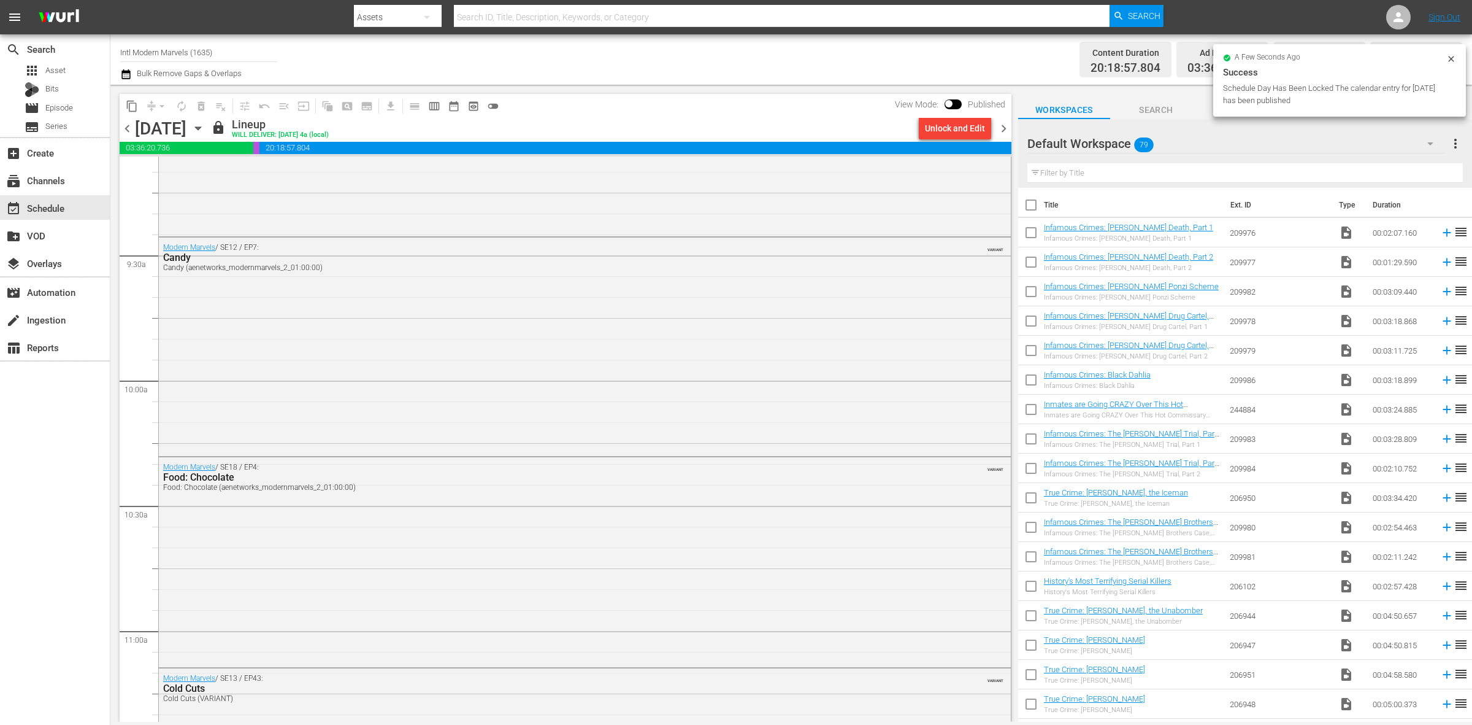
click at [1004, 123] on span "chevron_right" at bounding box center [1003, 128] width 15 height 15
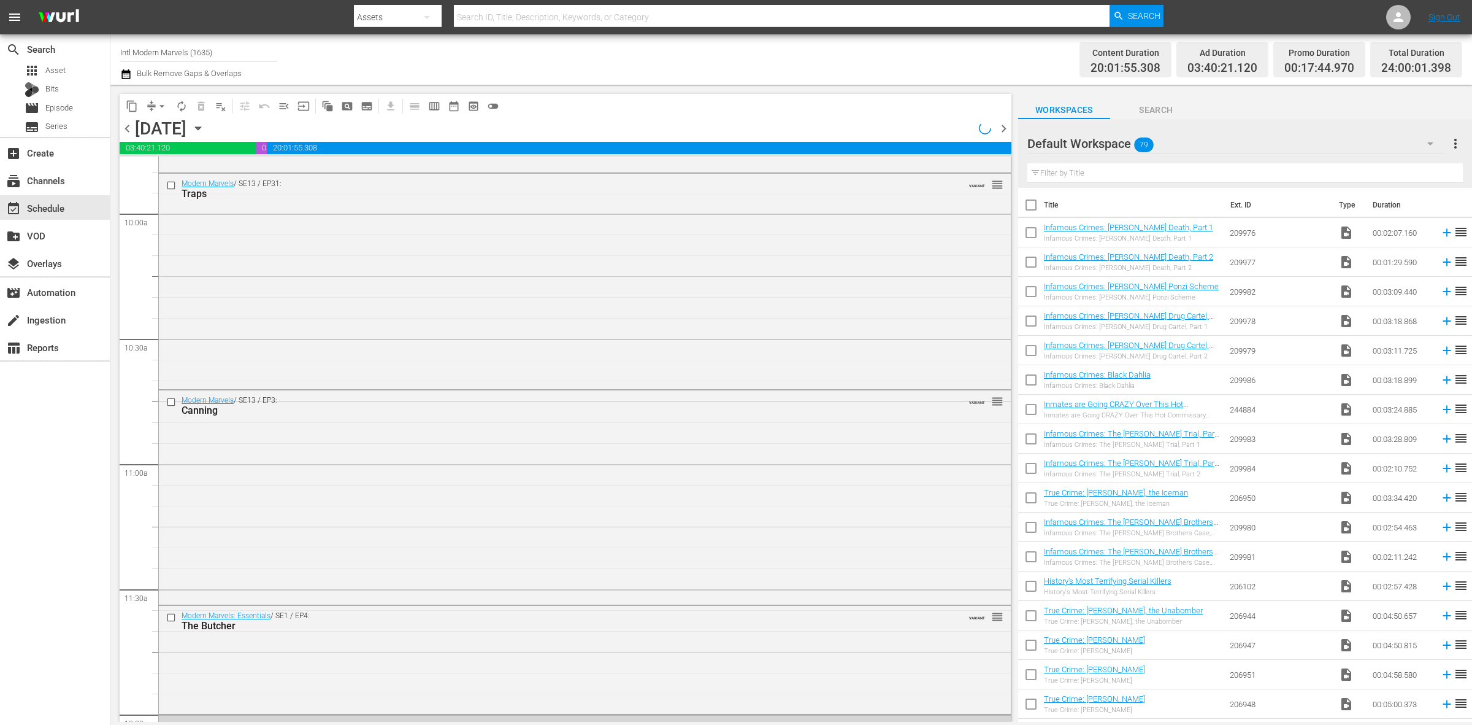
scroll to position [2342, 0]
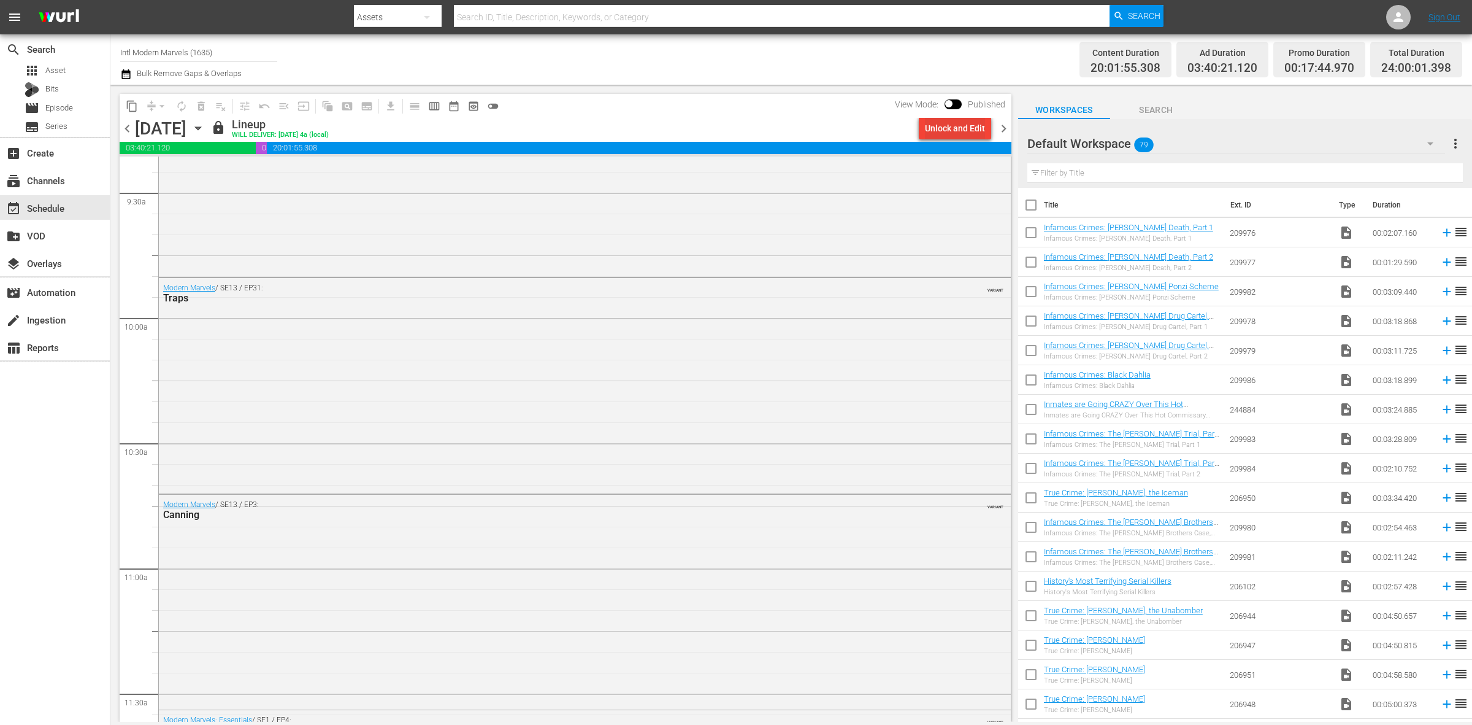
click at [955, 123] on div "Unlock and Edit" at bounding box center [955, 128] width 60 height 22
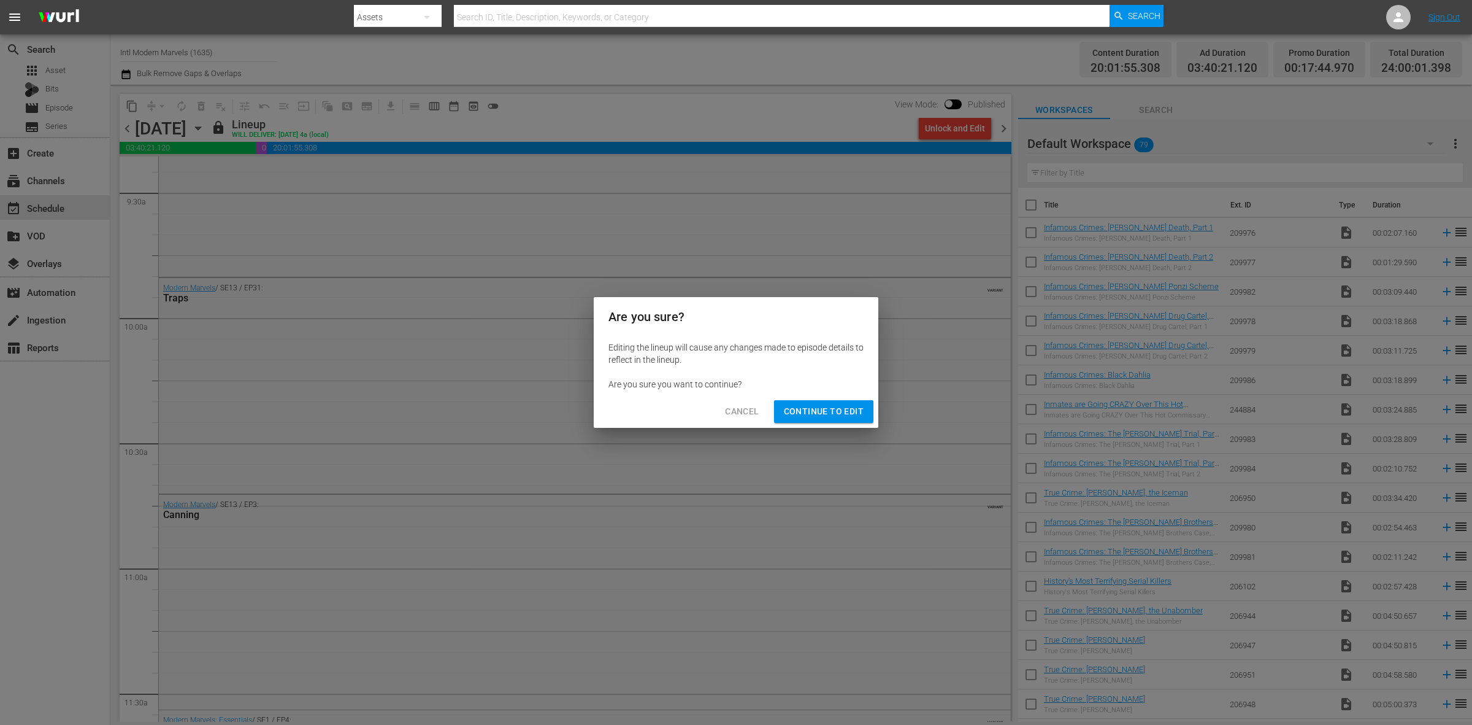
click at [829, 415] on span "Continue to Edit" at bounding box center [824, 411] width 80 height 15
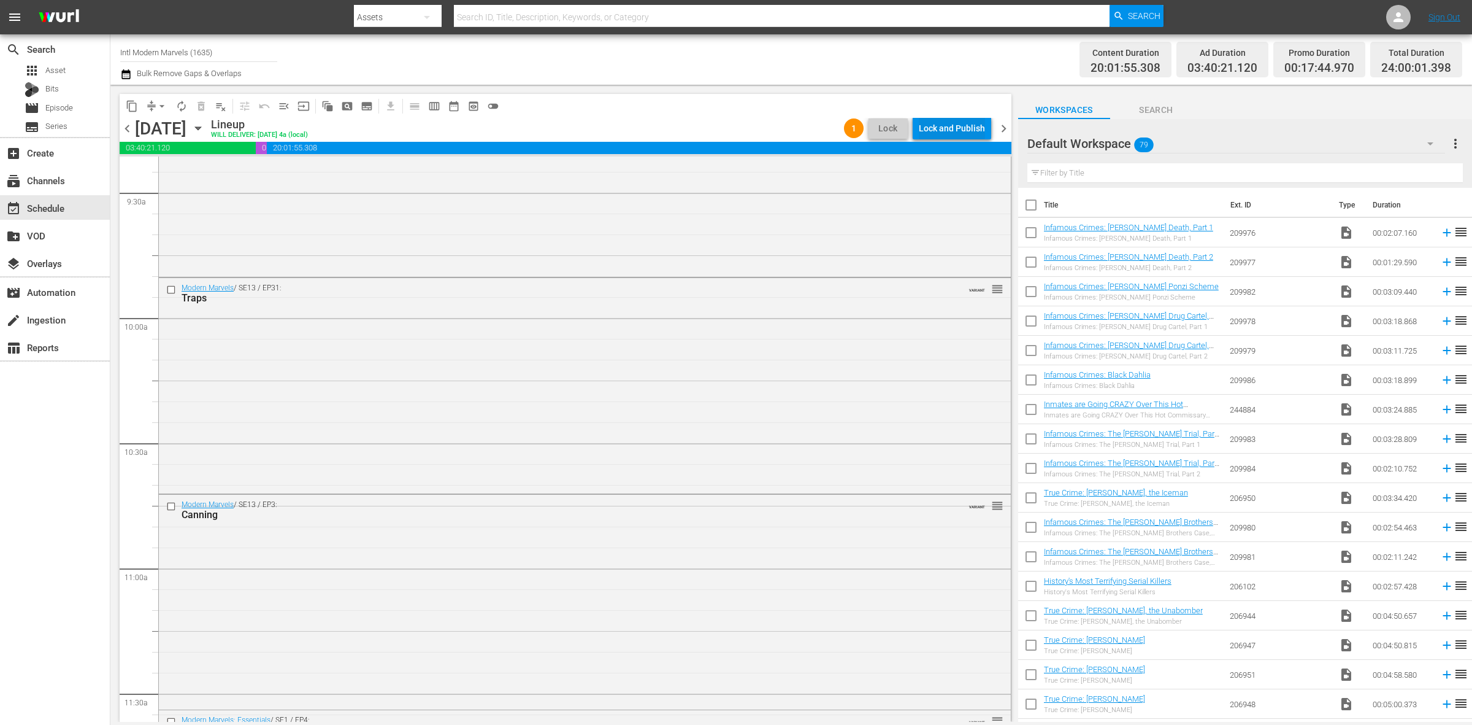
click at [946, 132] on div "Lock and Publish" at bounding box center [952, 128] width 66 height 22
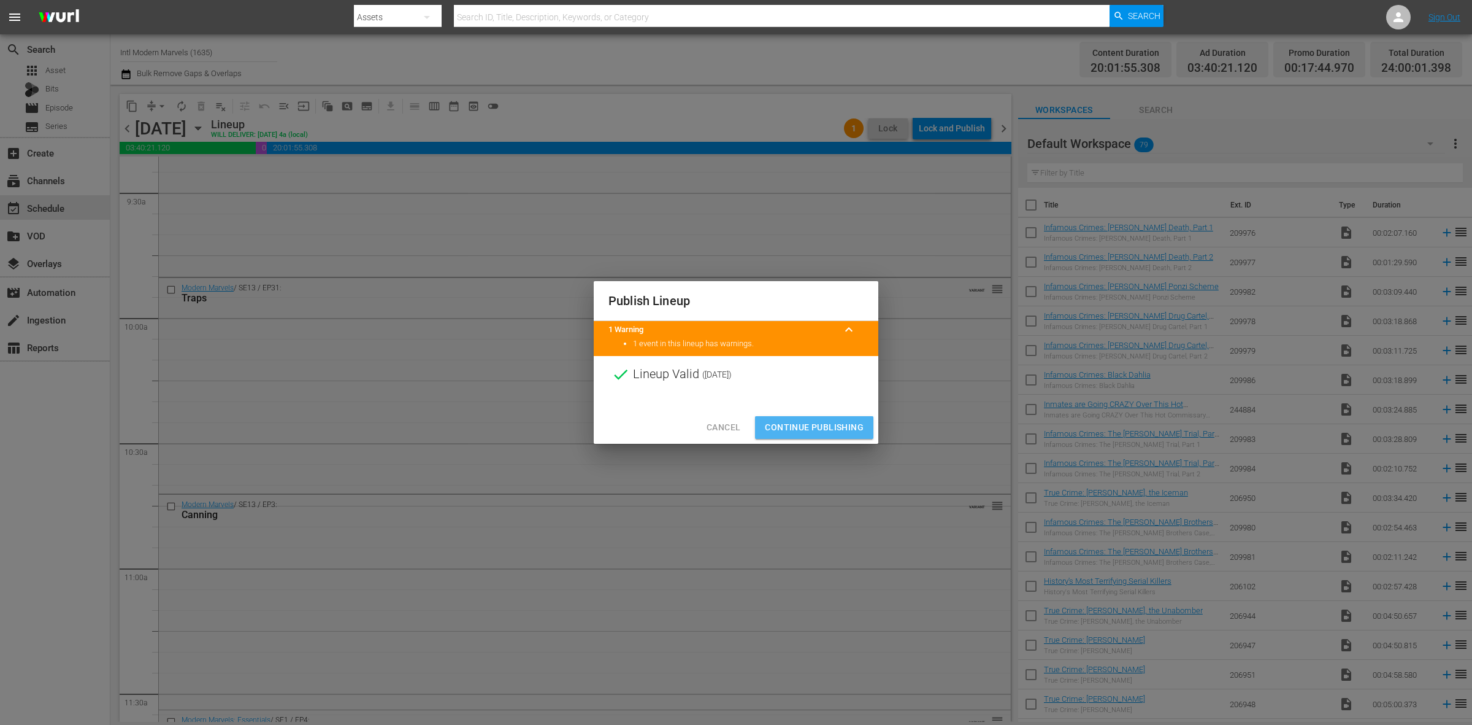
click at [813, 431] on span "Continue Publishing" at bounding box center [814, 427] width 99 height 15
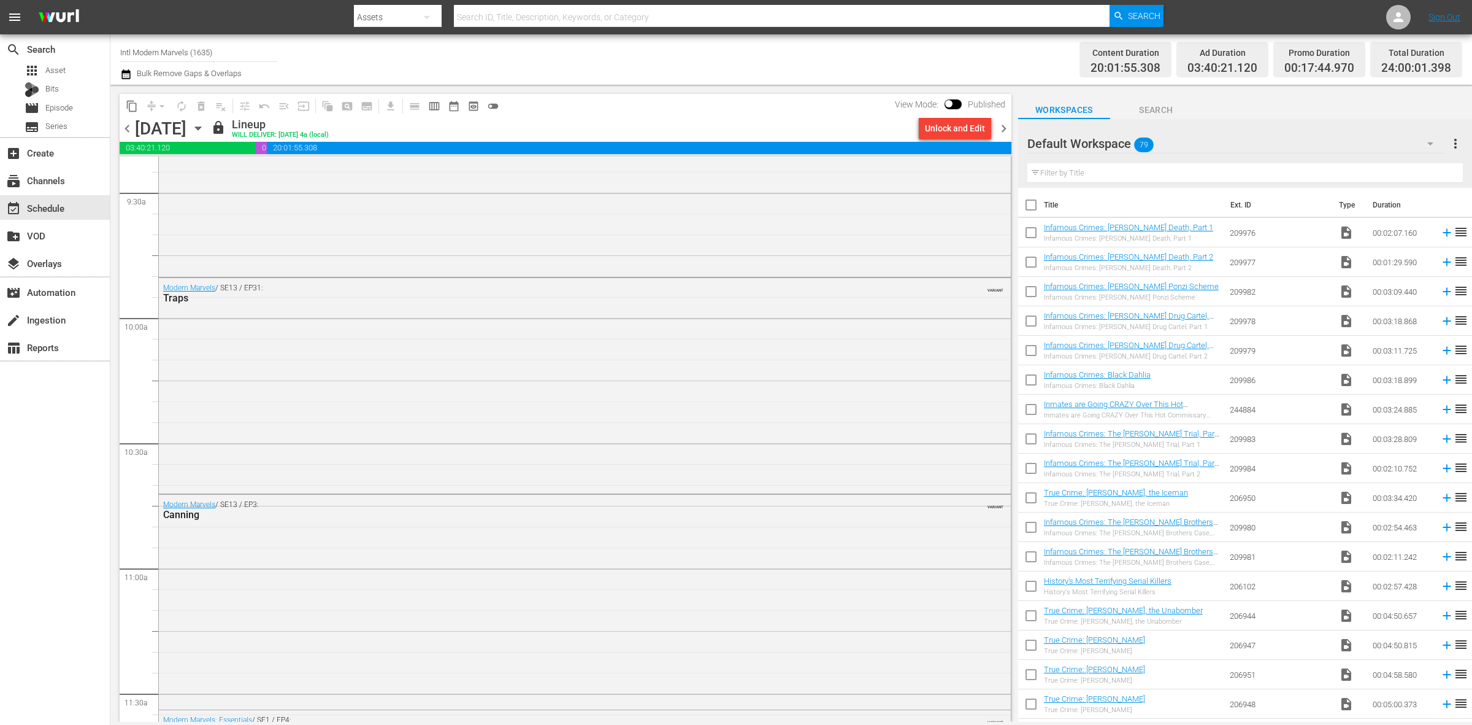
click at [793, 61] on div "Channel Title Intl Modern Marvels (1635) Bulk Remove Gaps & Overlaps" at bounding box center [486, 59] width 732 height 44
click at [999, 125] on span "chevron_right" at bounding box center [1003, 128] width 15 height 15
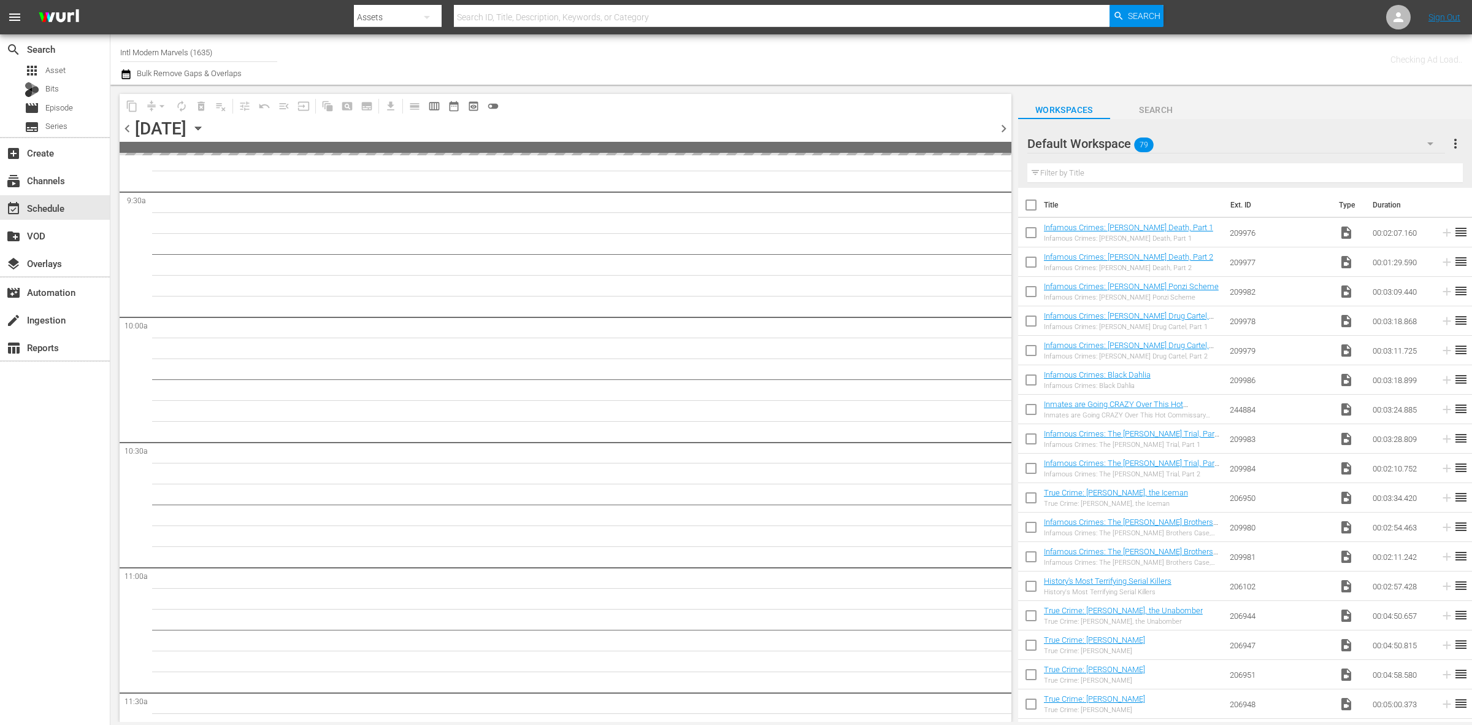
scroll to position [2446, 0]
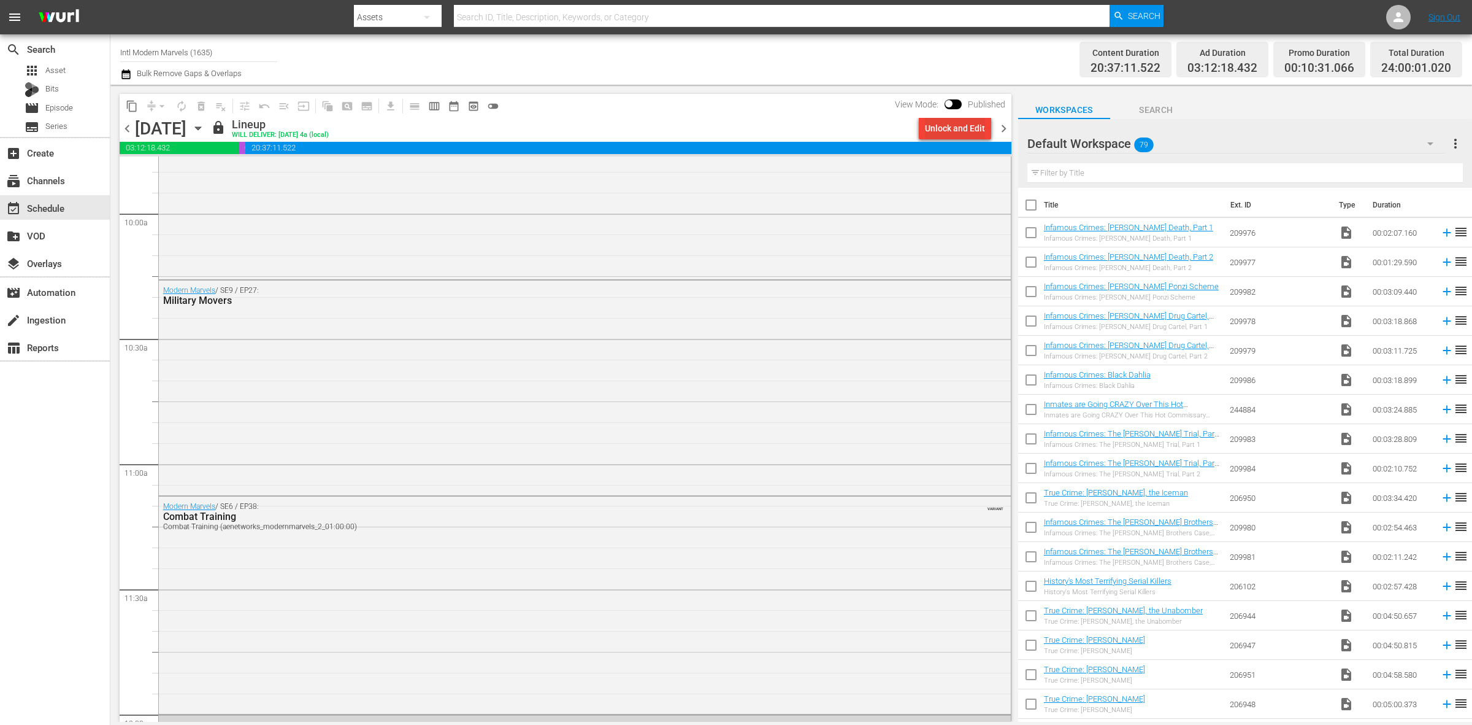
click at [962, 128] on div "Unlock and Edit" at bounding box center [955, 128] width 60 height 22
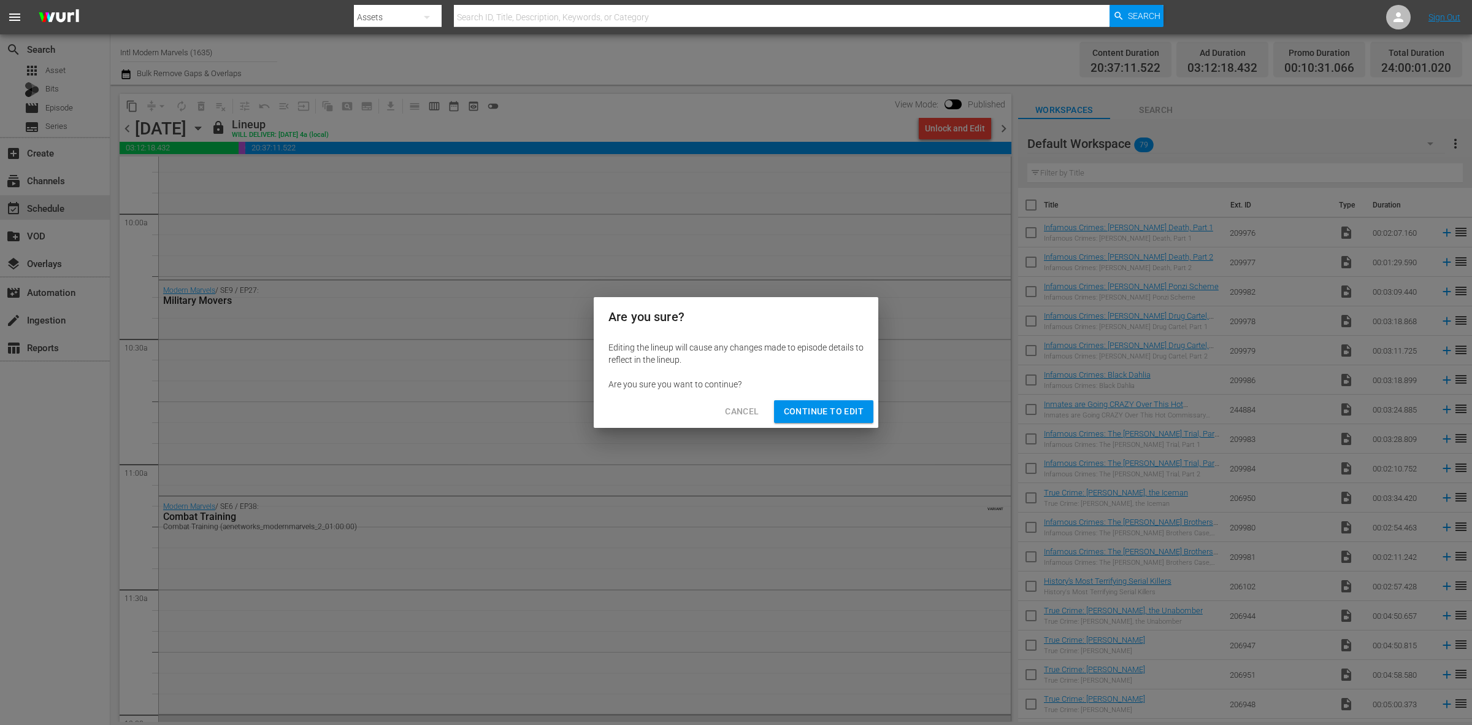
click at [831, 412] on span "Continue to Edit" at bounding box center [824, 411] width 80 height 15
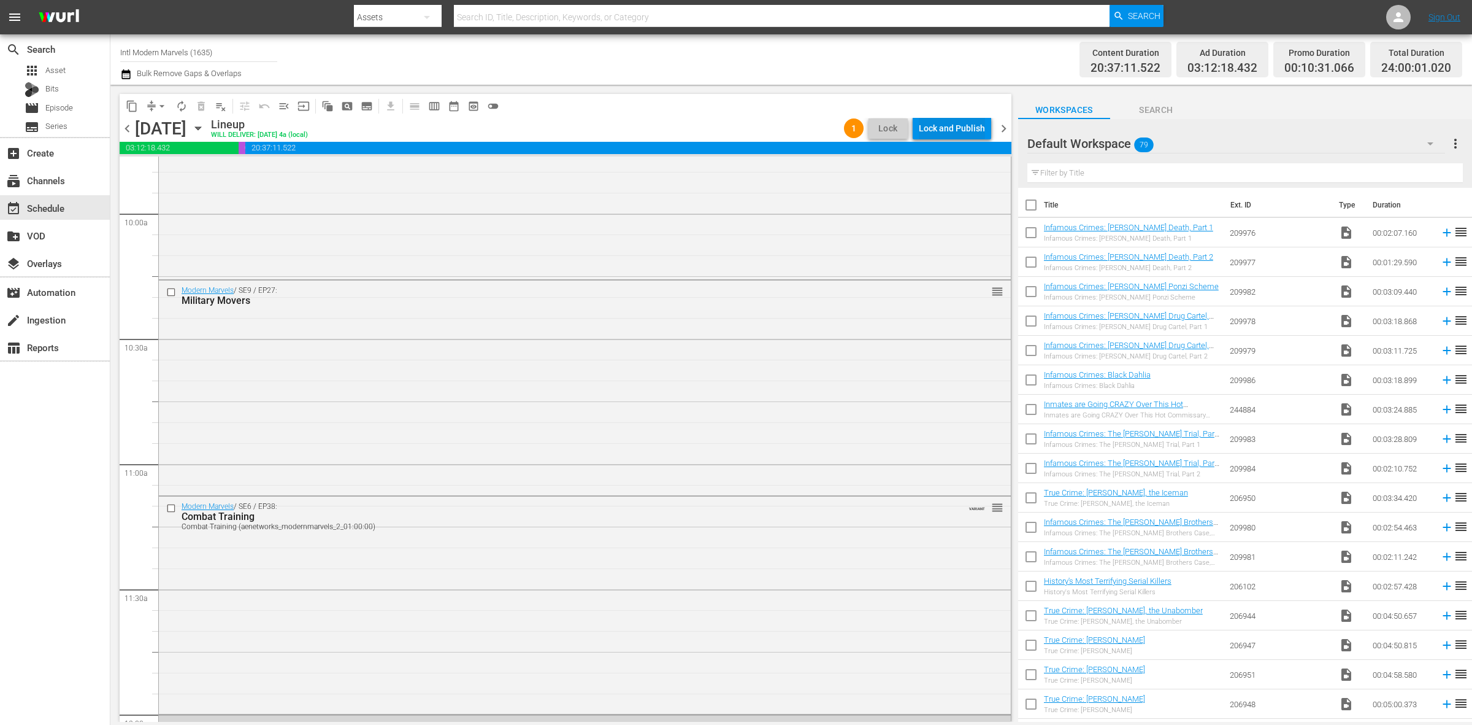
click at [954, 127] on div "Lock and Publish" at bounding box center [952, 128] width 66 height 22
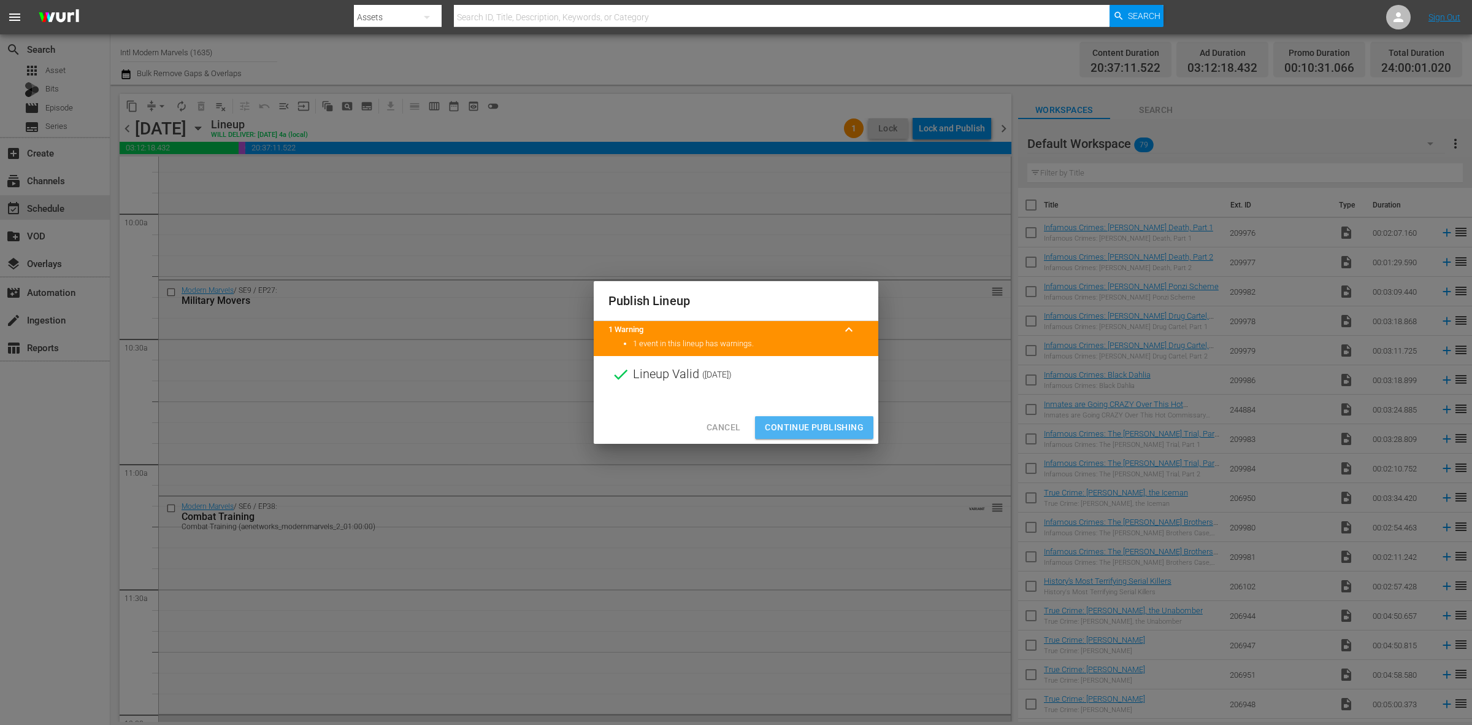
click at [823, 422] on span "Continue Publishing" at bounding box center [814, 427] width 99 height 15
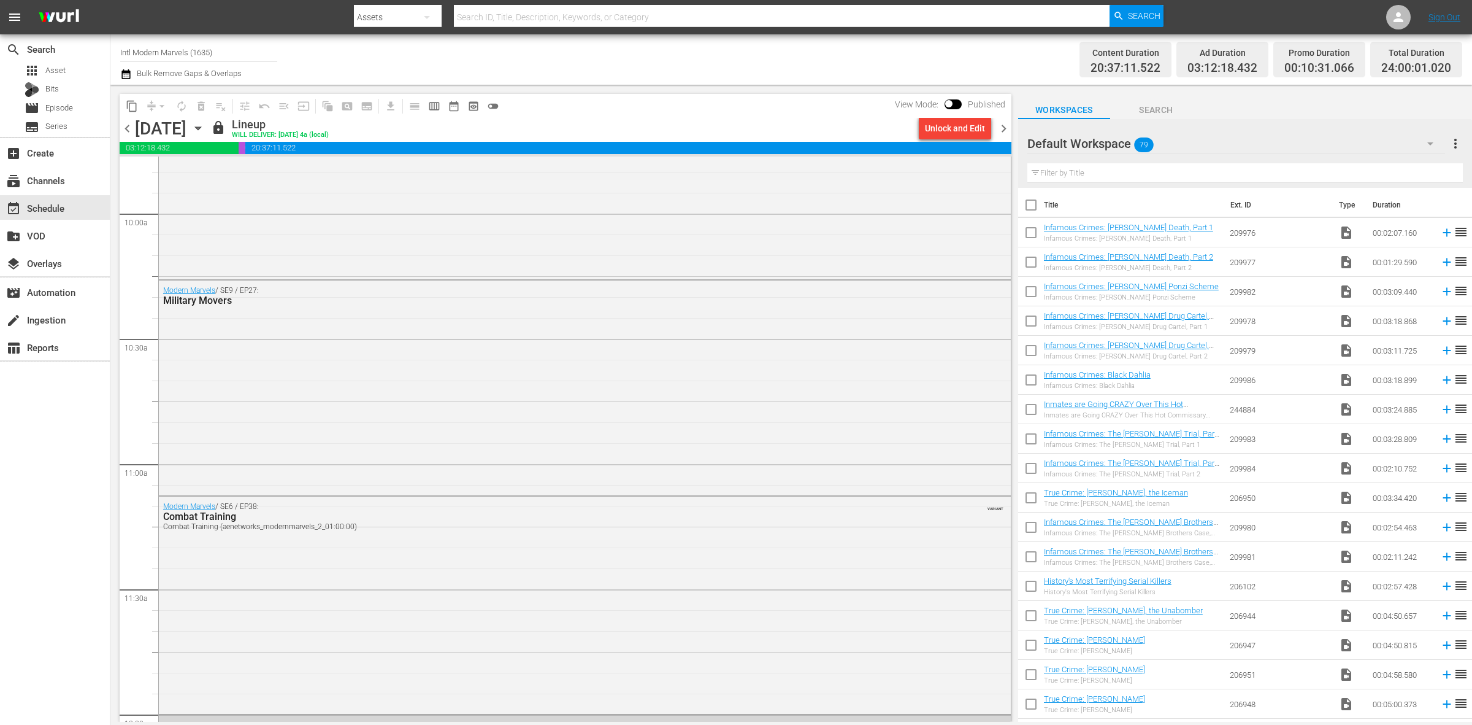
click at [1003, 125] on span "chevron_right" at bounding box center [1003, 128] width 15 height 15
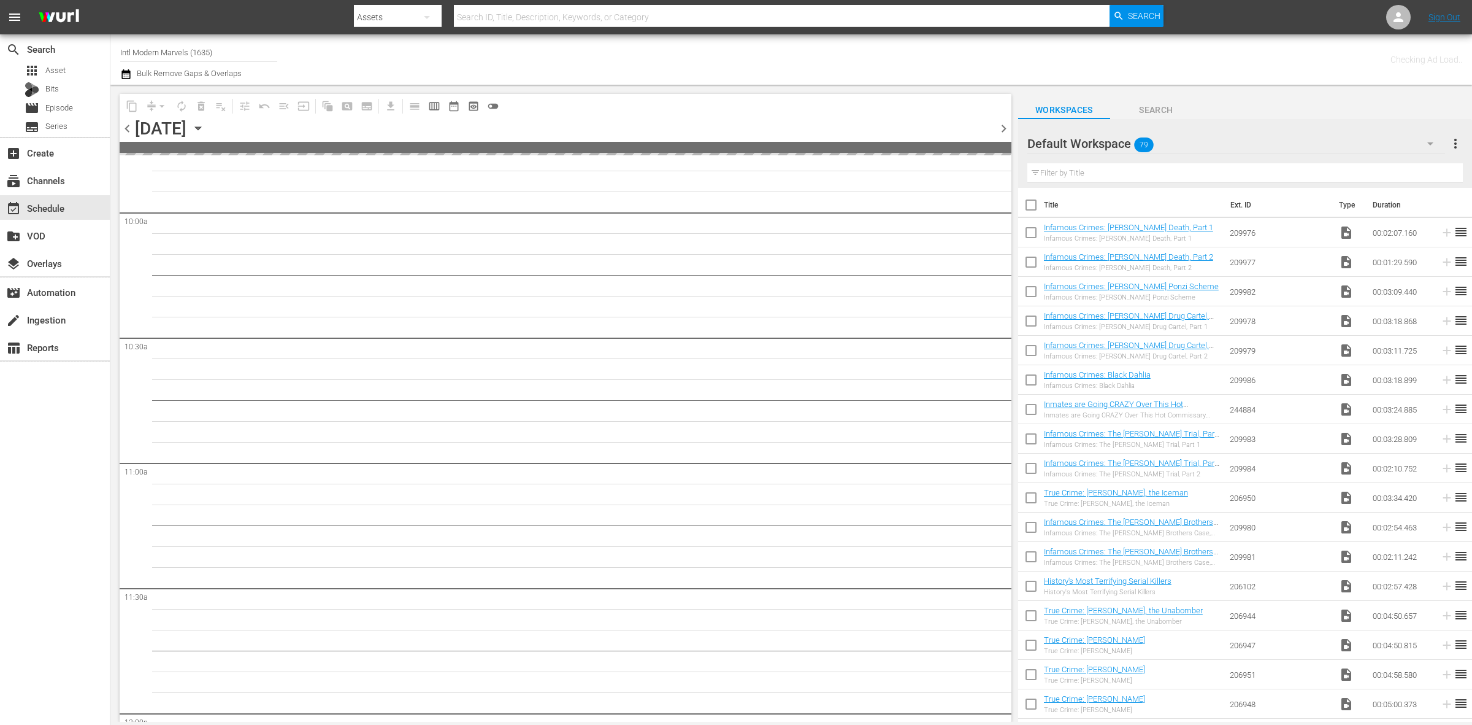
scroll to position [2550, 0]
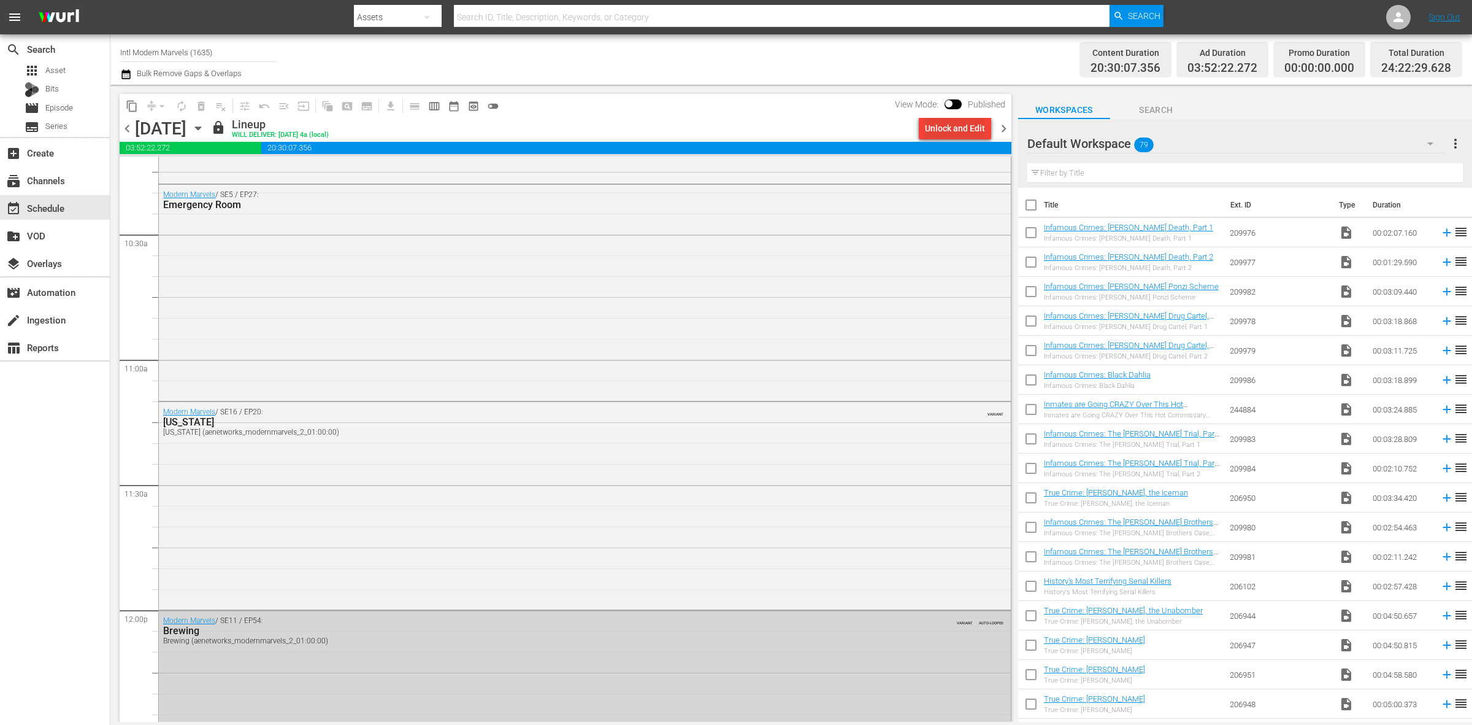
click at [964, 121] on div "Unlock and Edit" at bounding box center [955, 128] width 60 height 22
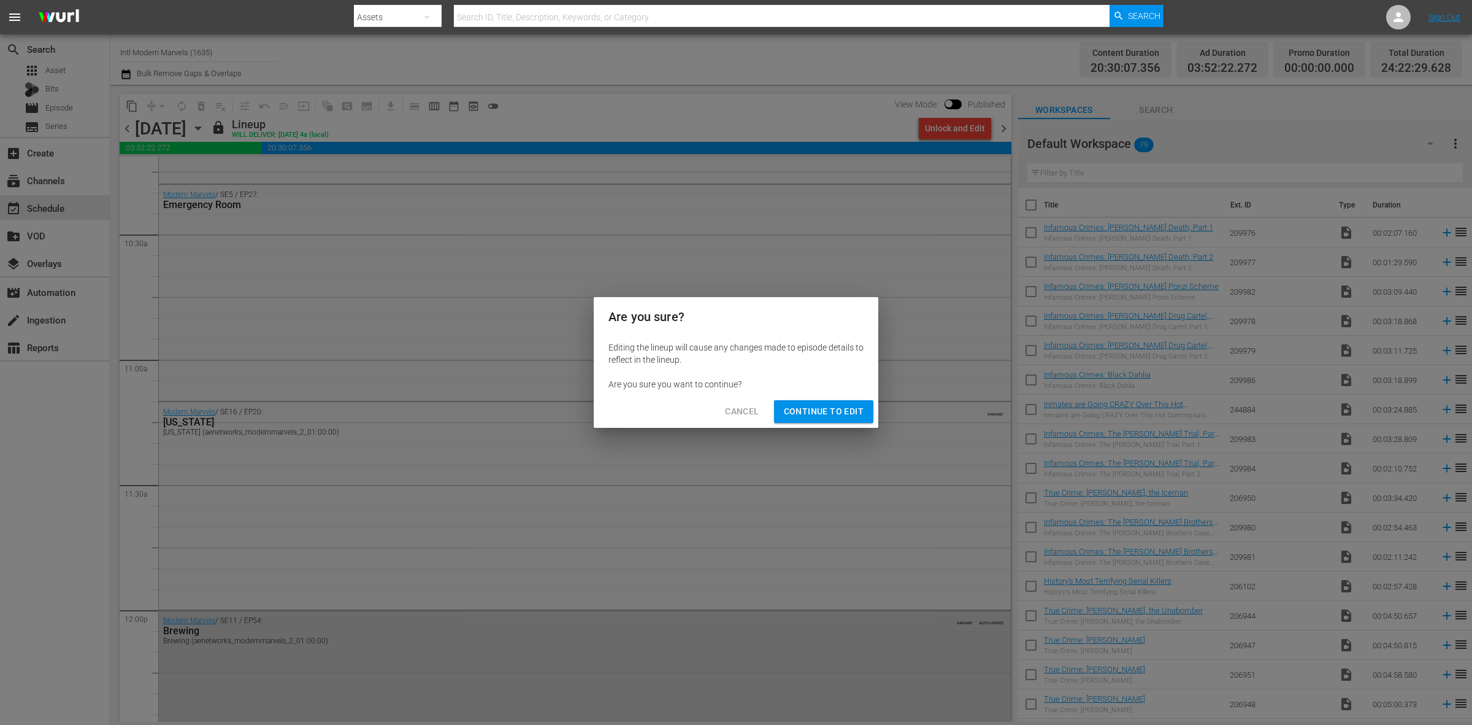
click at [802, 406] on span "Continue to Edit" at bounding box center [824, 411] width 80 height 15
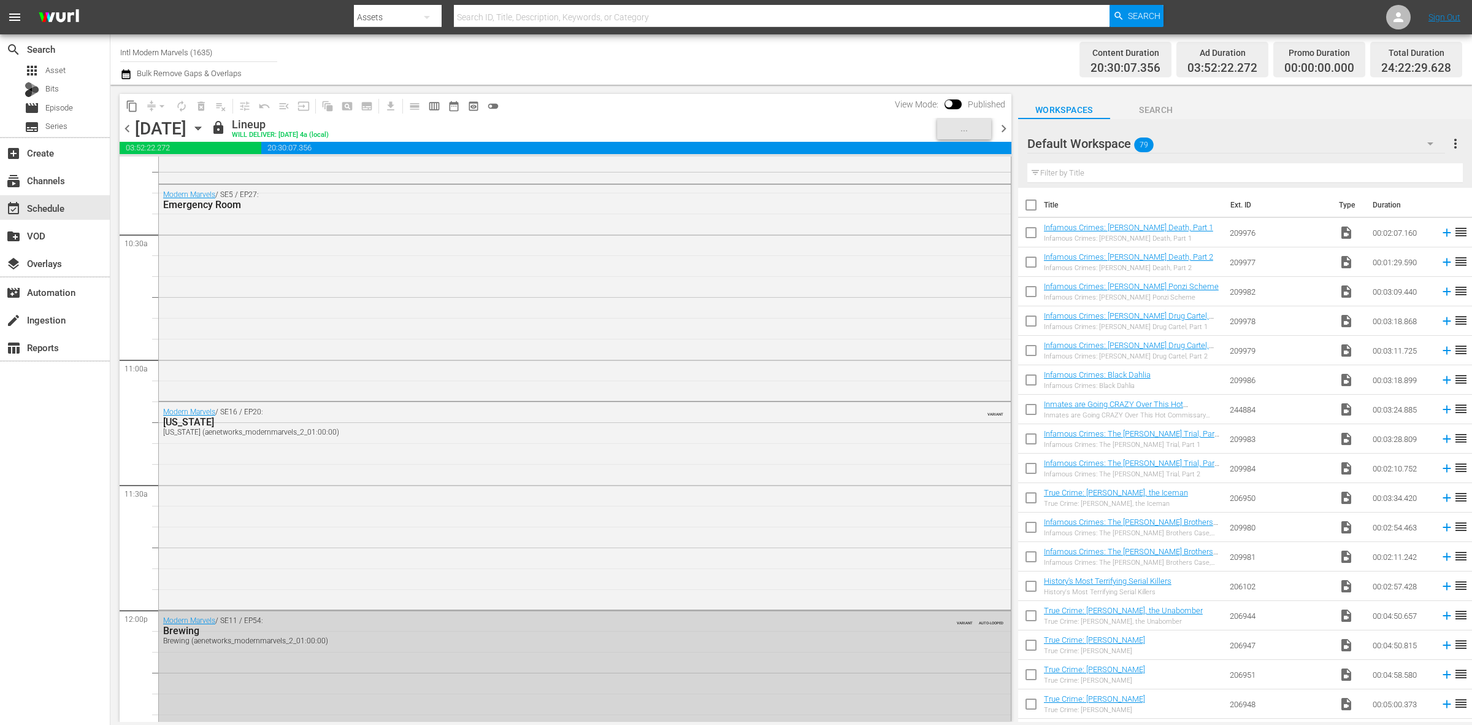
click at [753, 56] on div "Channel Title Intl Modern Marvels (1635) Bulk Remove Gaps & Overlaps" at bounding box center [486, 59] width 732 height 44
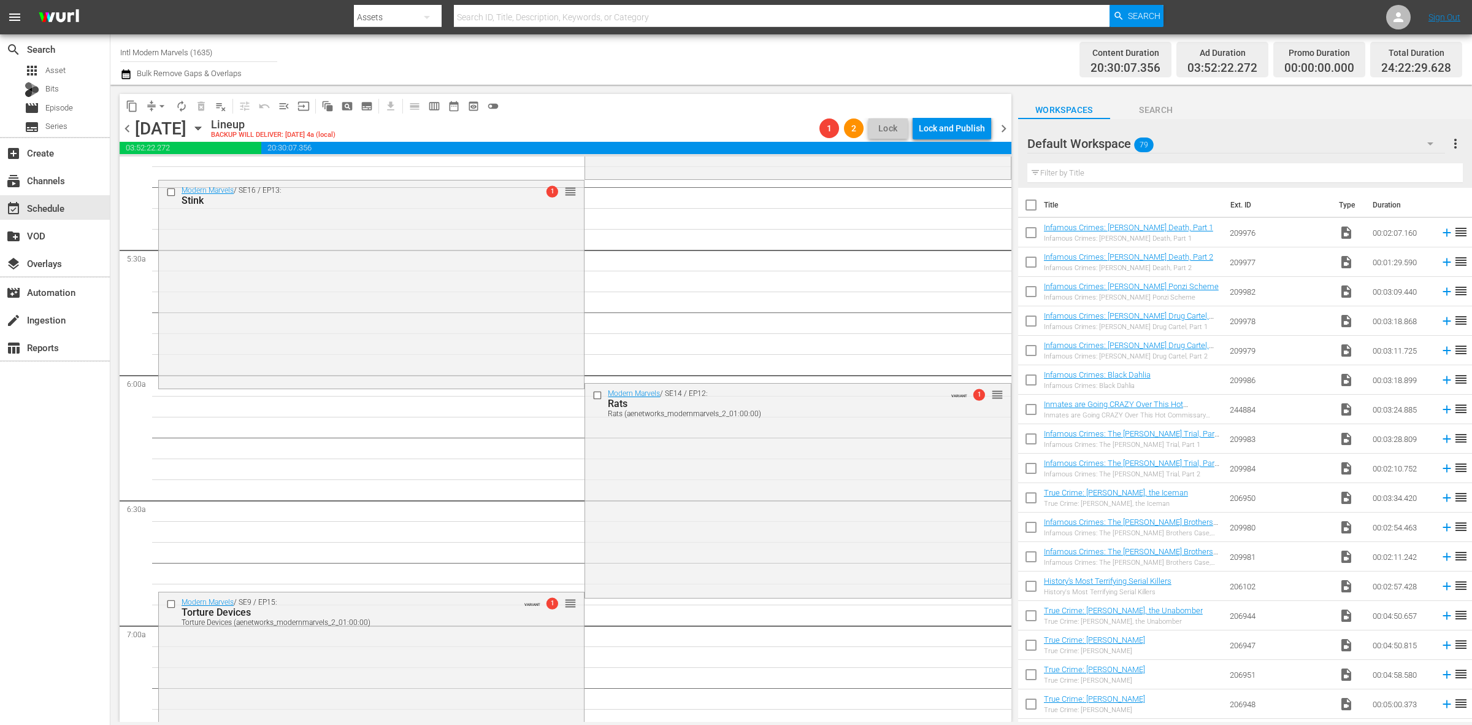
scroll to position [1017, 0]
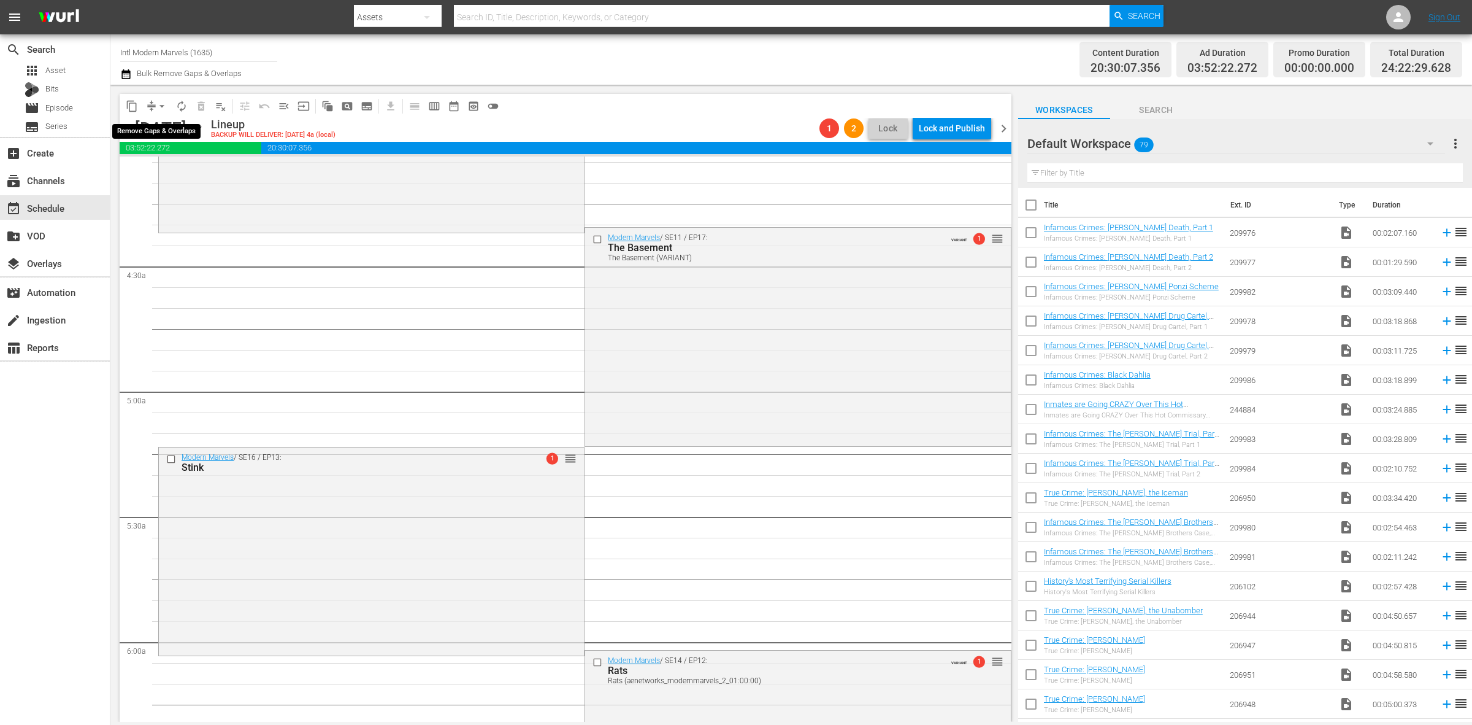
click at [156, 106] on span "arrow_drop_down" at bounding box center [162, 106] width 12 height 12
click at [163, 129] on li "Align to Midnight" at bounding box center [162, 130] width 129 height 20
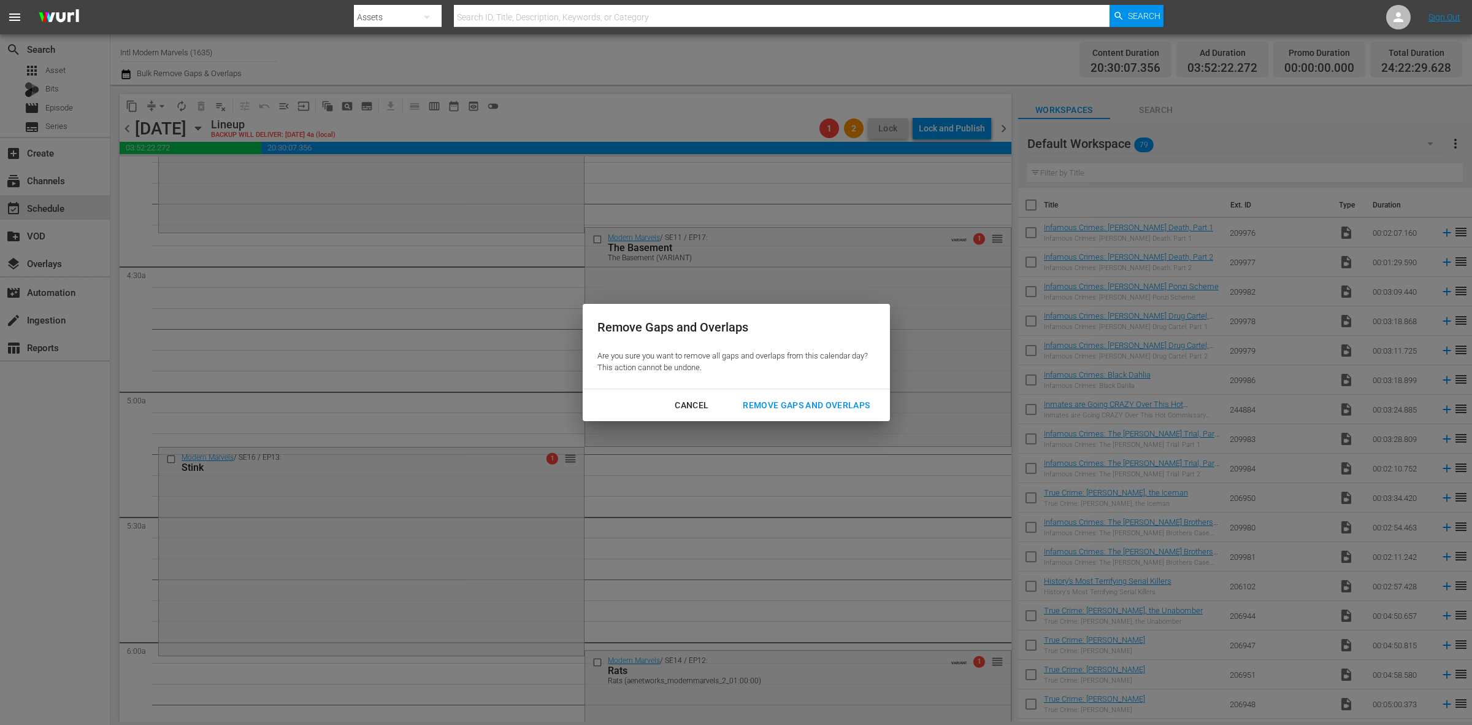
click at [829, 403] on div "Remove Gaps and Overlaps" at bounding box center [806, 405] width 147 height 15
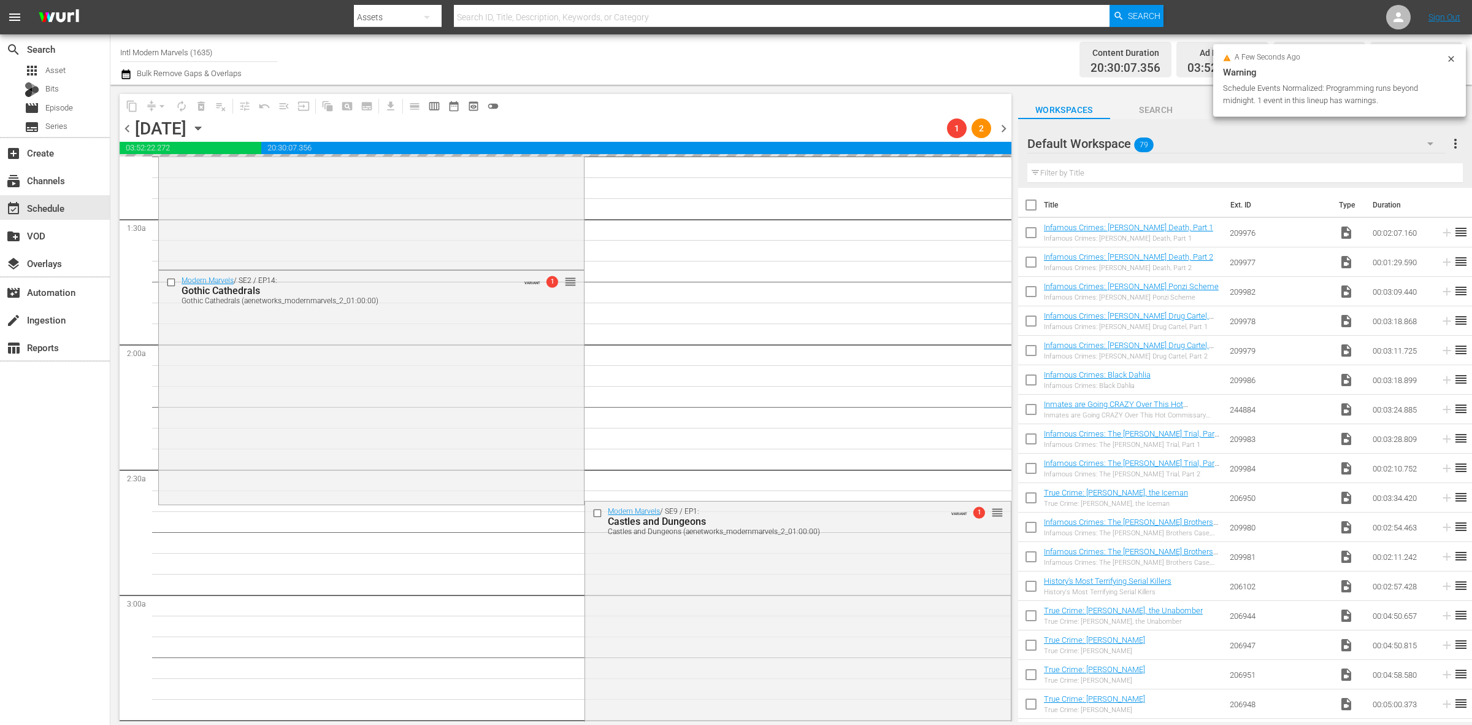
scroll to position [0, 0]
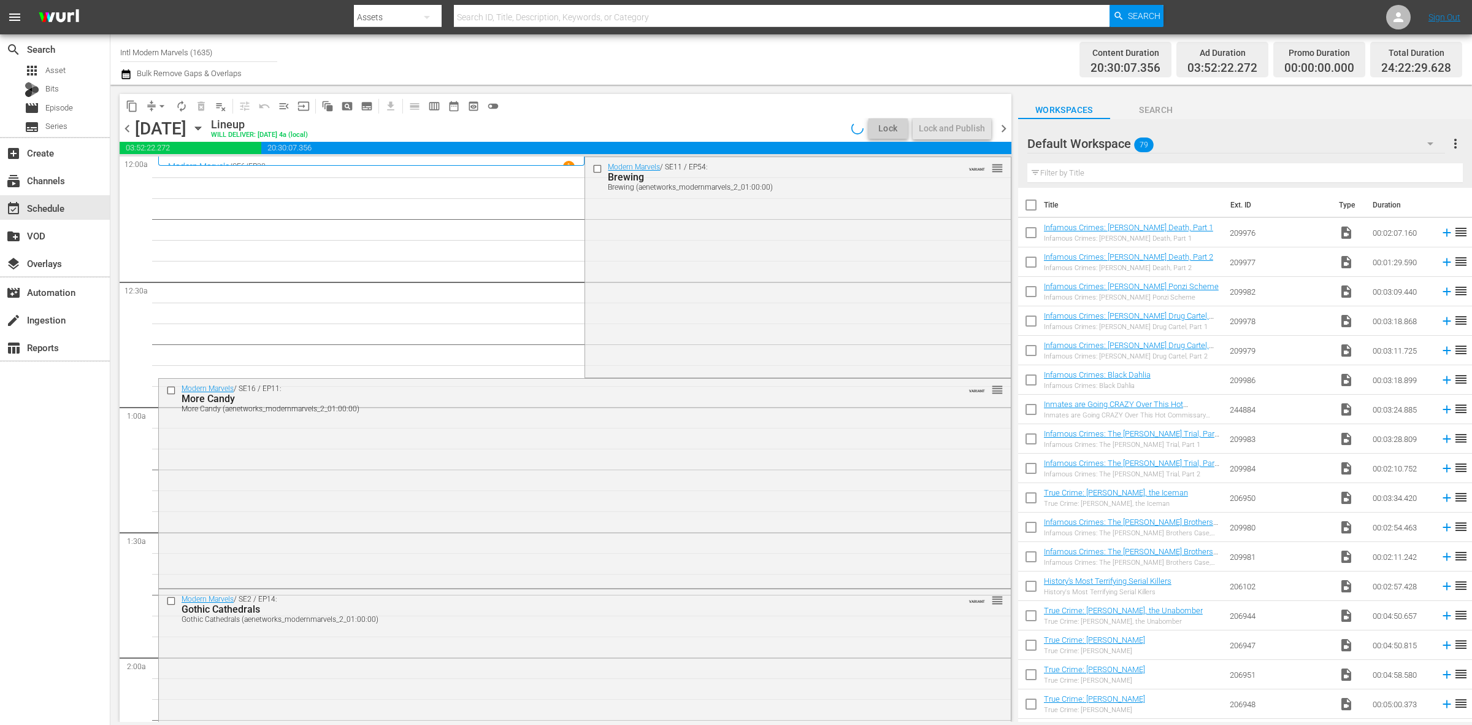
click at [647, 46] on div "Channel Title Intl Modern Marvels (1635) Bulk Remove Gaps & Overlaps" at bounding box center [486, 59] width 732 height 44
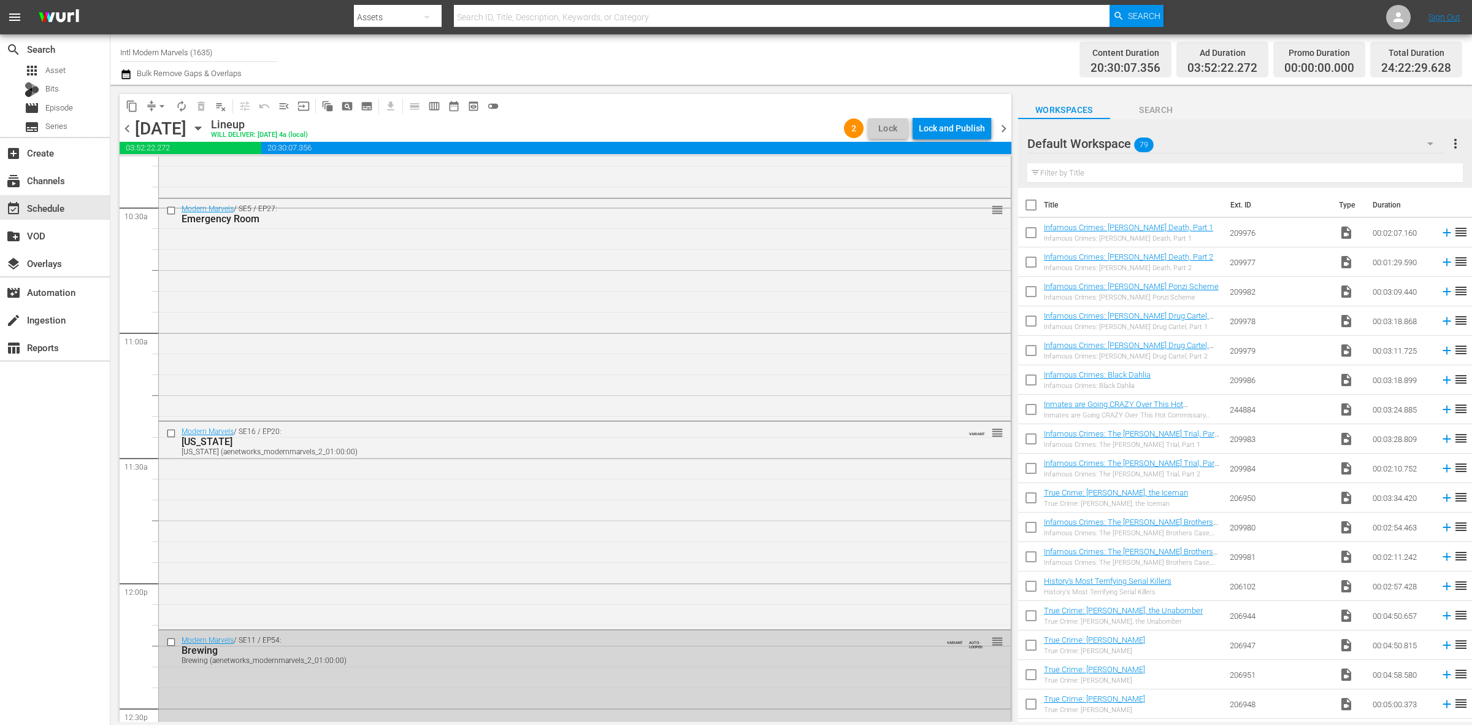
scroll to position [2607, 0]
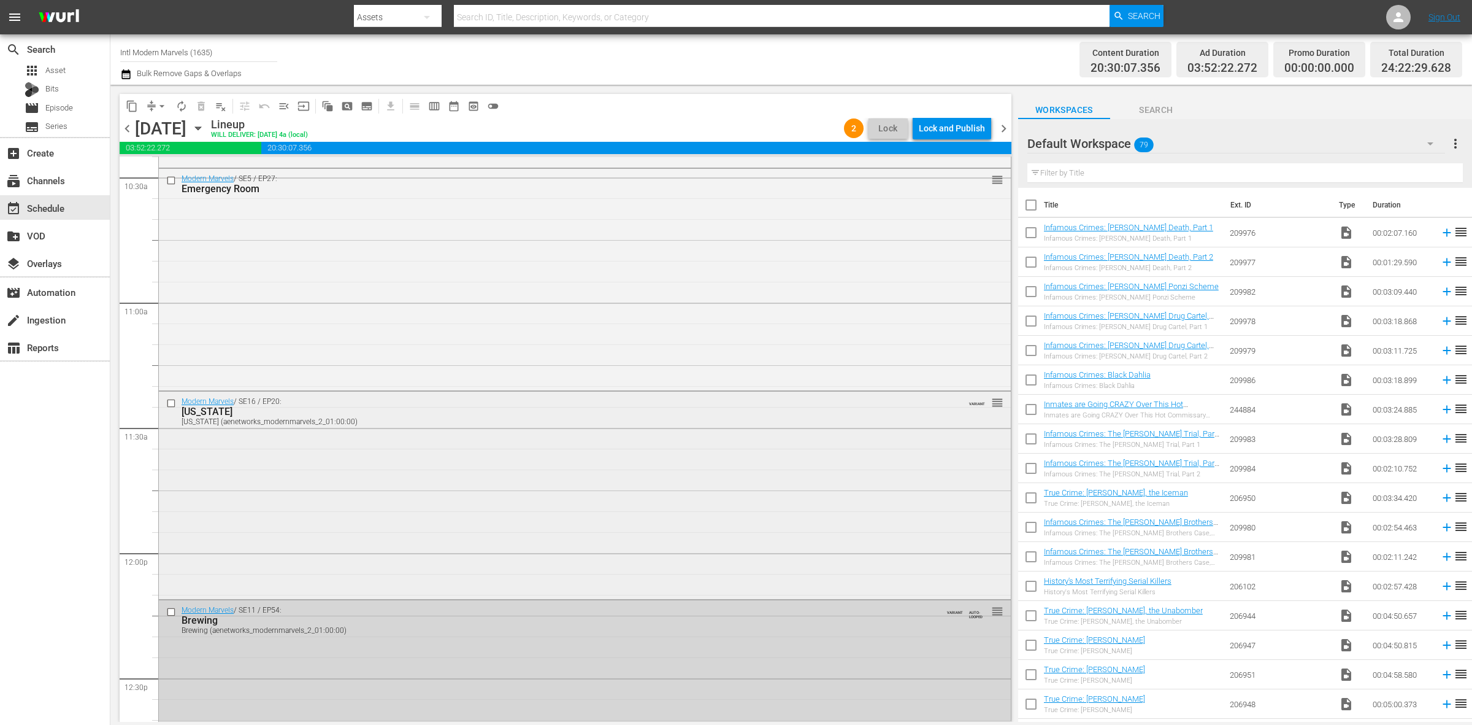
click at [357, 454] on div "Modern Marvels / SE16 / EP20: Alaska Alaska (aenetworks_modernmarvels_2_01:00:0…" at bounding box center [585, 493] width 852 height 205
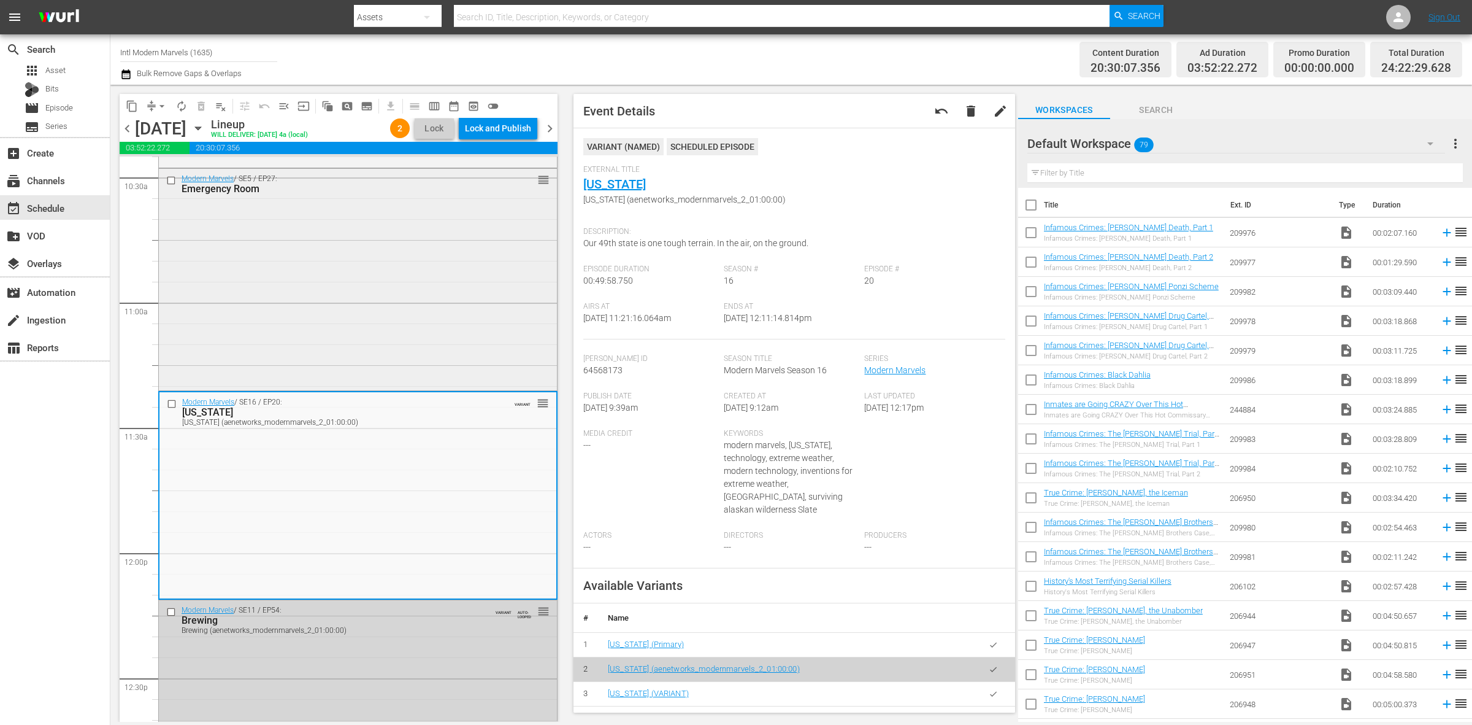
click at [432, 282] on div "Modern Marvels / SE5 / EP27: Emergency Room reorder" at bounding box center [358, 278] width 398 height 219
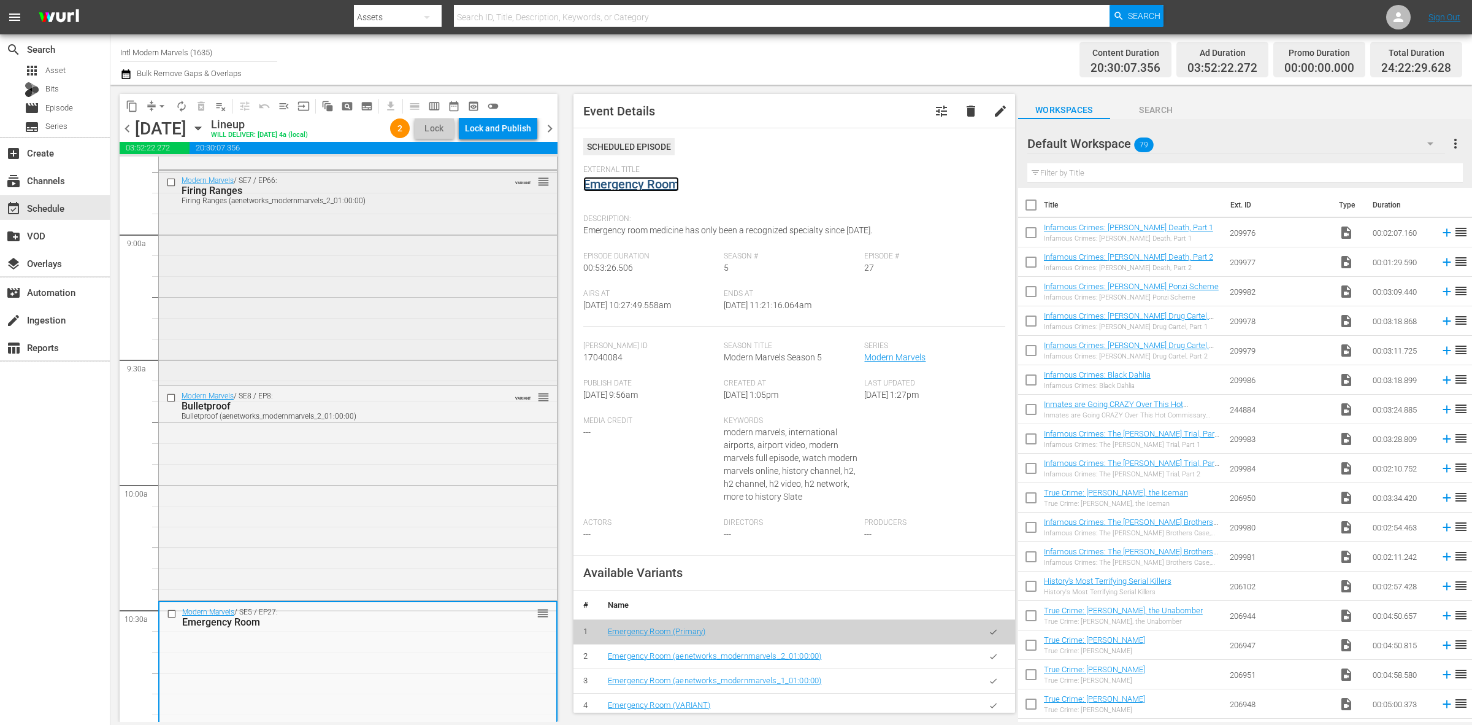
scroll to position [2147, 0]
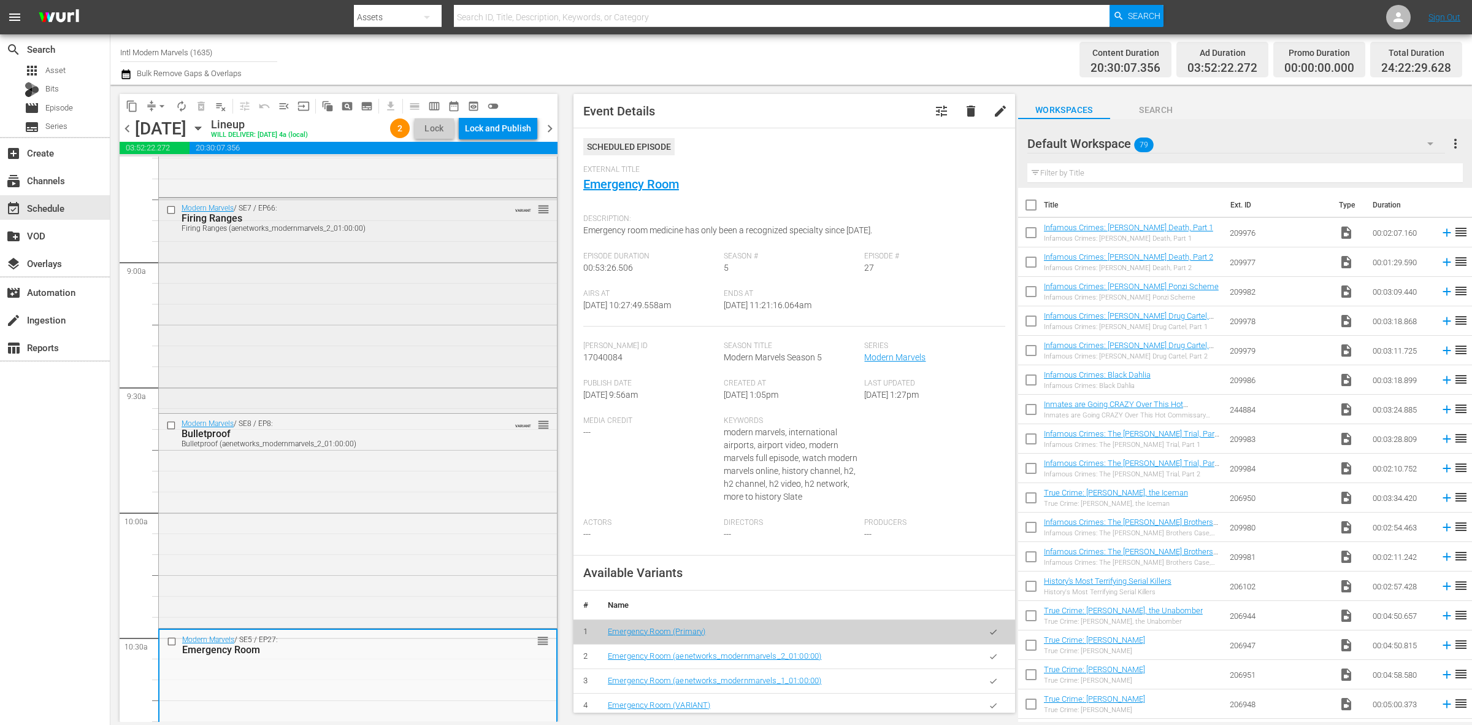
click at [362, 309] on div "Modern Marvels / SE7 / EP66: Firing Ranges Firing Ranges (aenetworks_modernmarv…" at bounding box center [358, 304] width 398 height 212
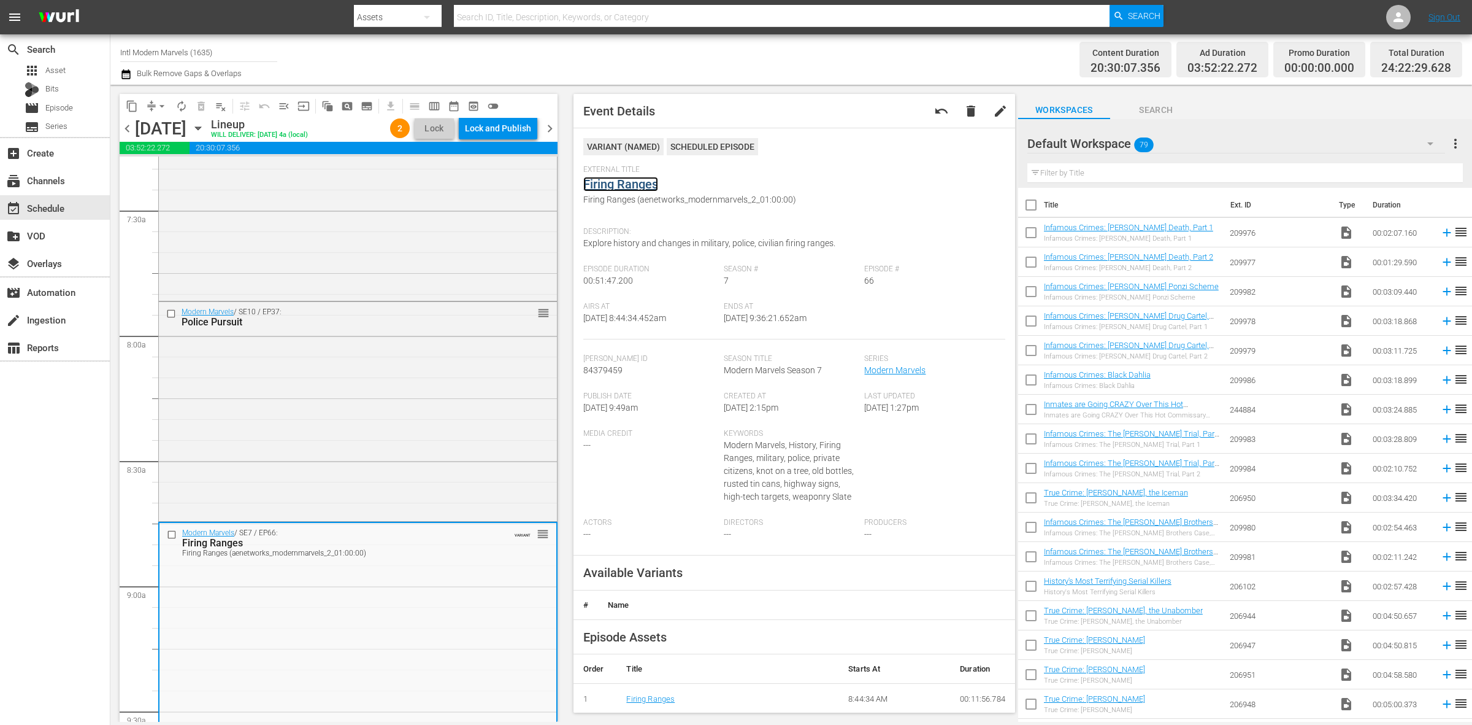
scroll to position [1687, 0]
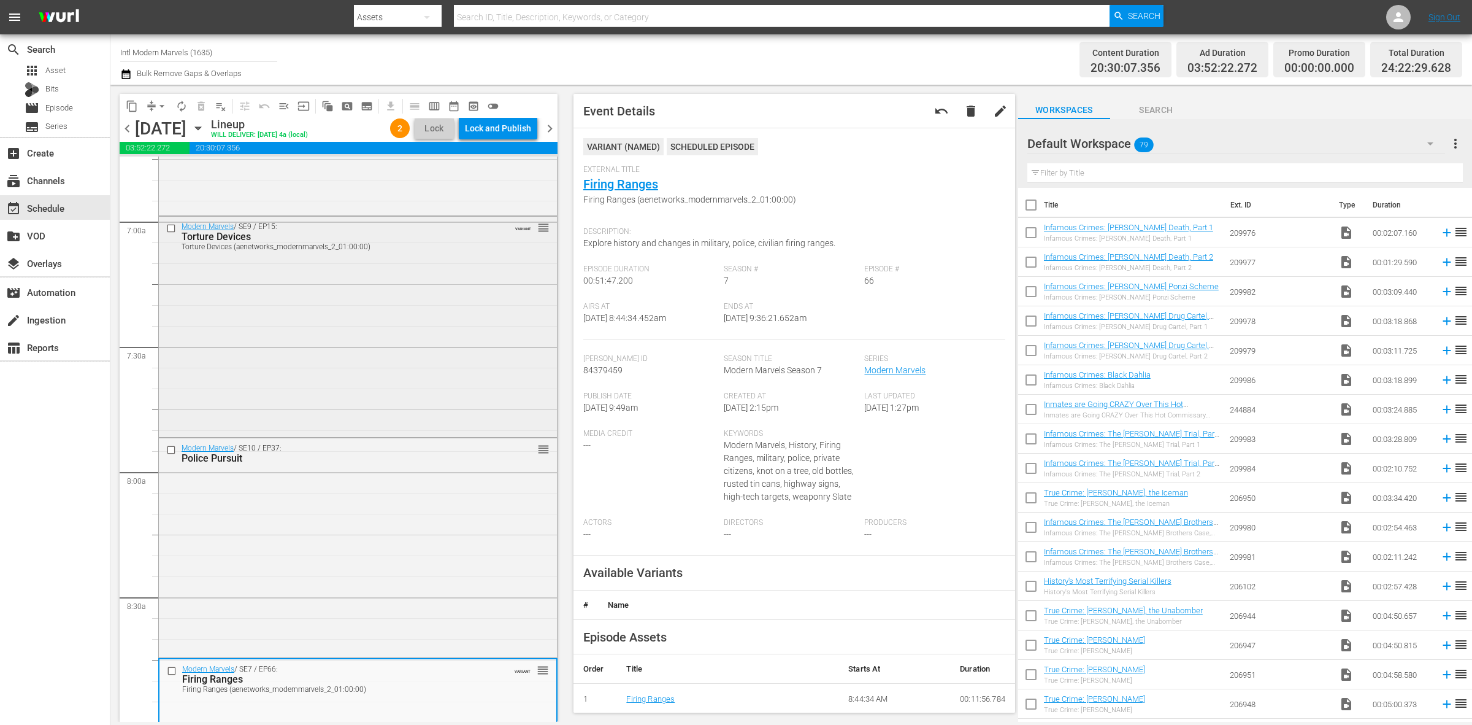
click at [393, 359] on div "Modern Marvels / SE9 / EP15: Torture Devices Torture Devices (aenetworks_modern…" at bounding box center [358, 325] width 398 height 217
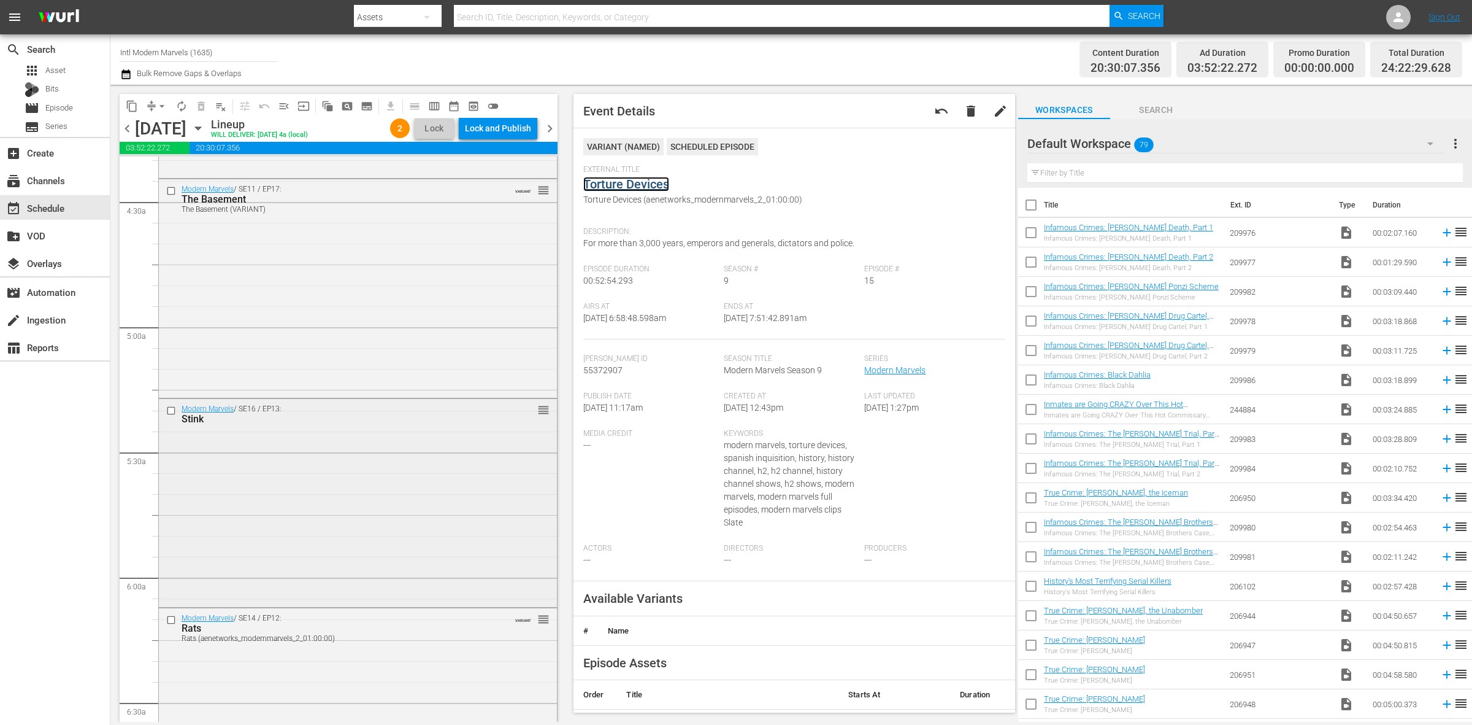
scroll to position [1074, 0]
click at [301, 469] on div "Modern Marvels / SE16 / EP13: Stink reorder" at bounding box center [358, 509] width 398 height 206
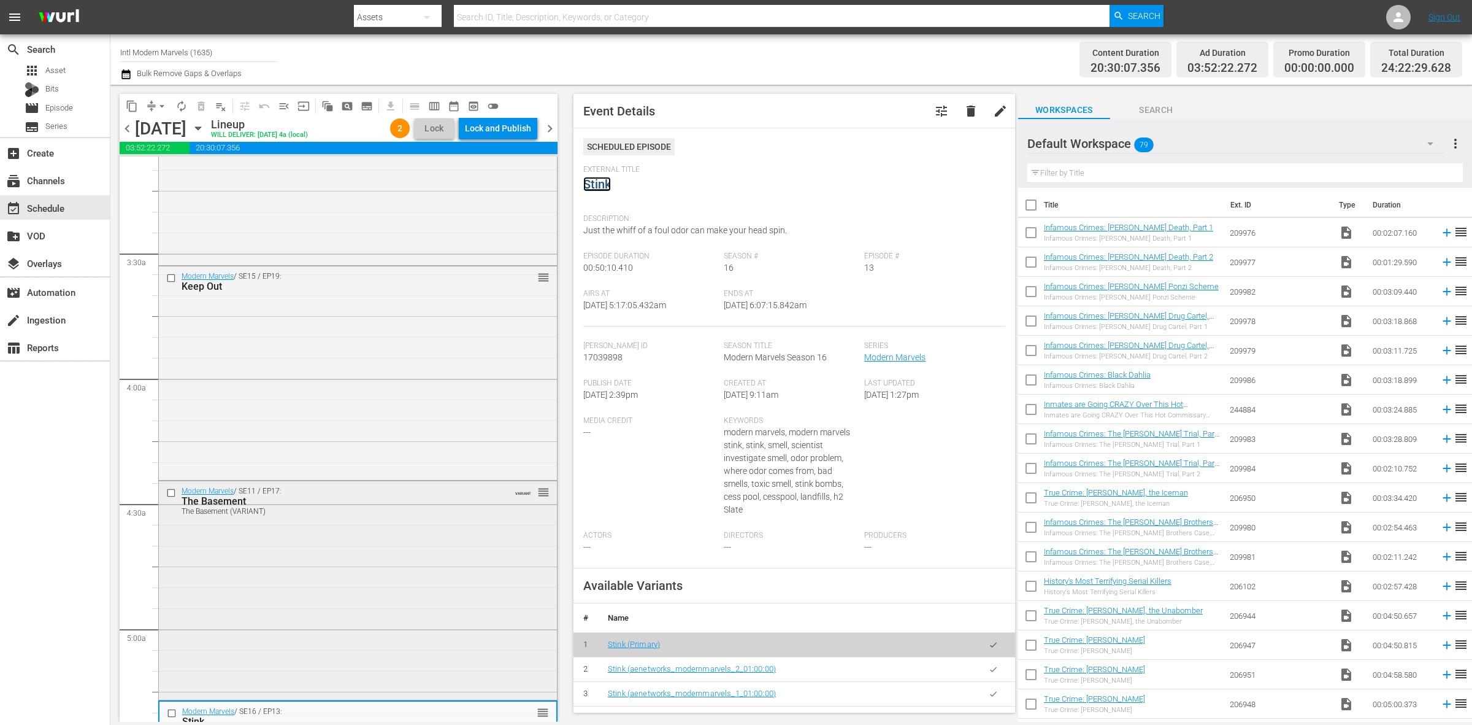
scroll to position [690, 0]
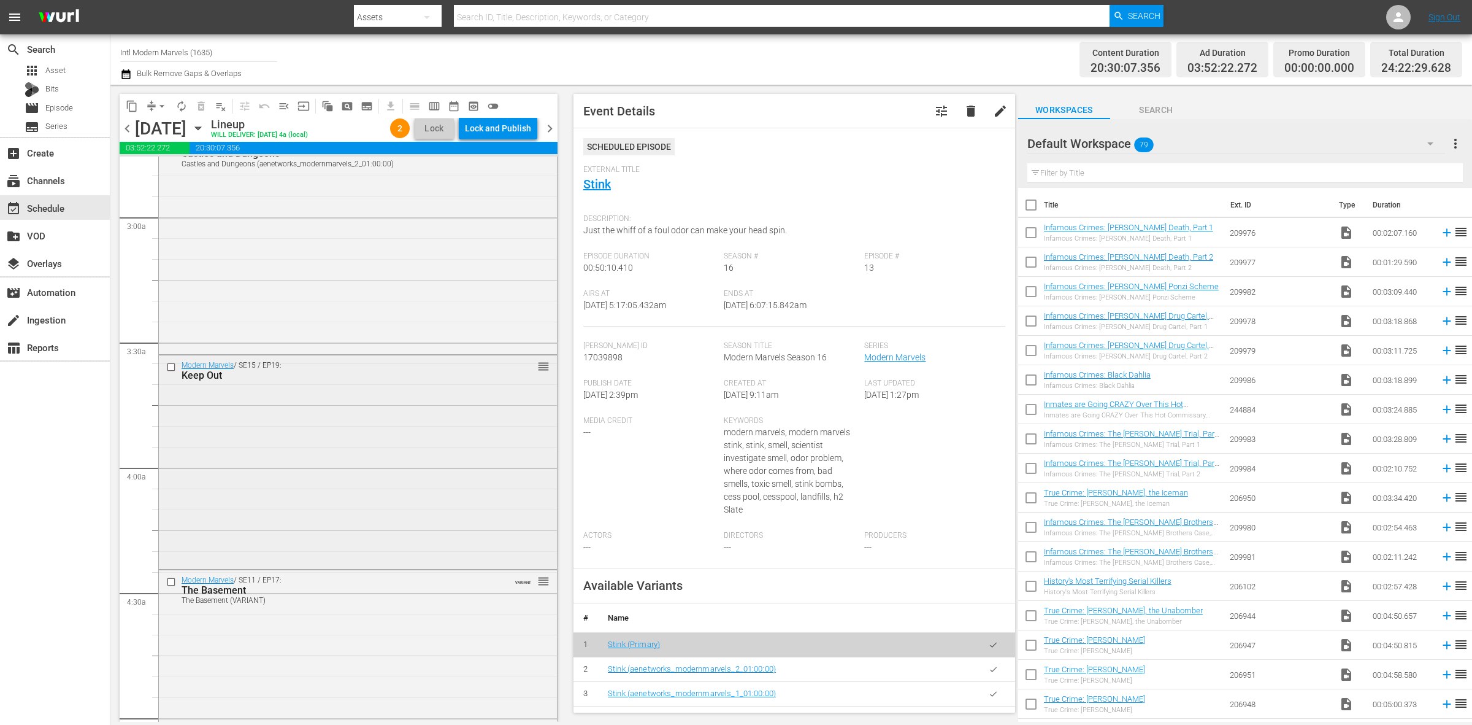
click at [347, 447] on div "Modern Marvels / SE15 / EP19: Keep Out reorder" at bounding box center [358, 460] width 398 height 210
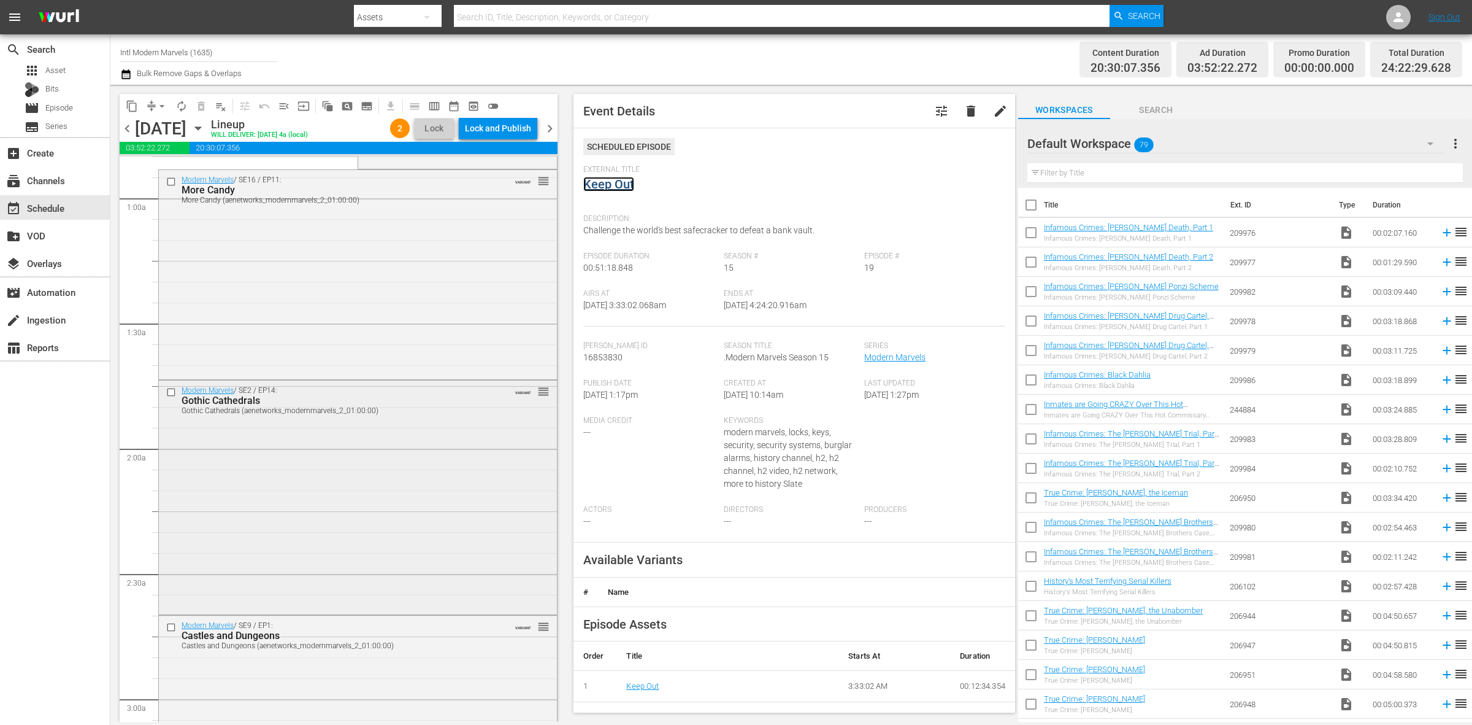
scroll to position [153, 0]
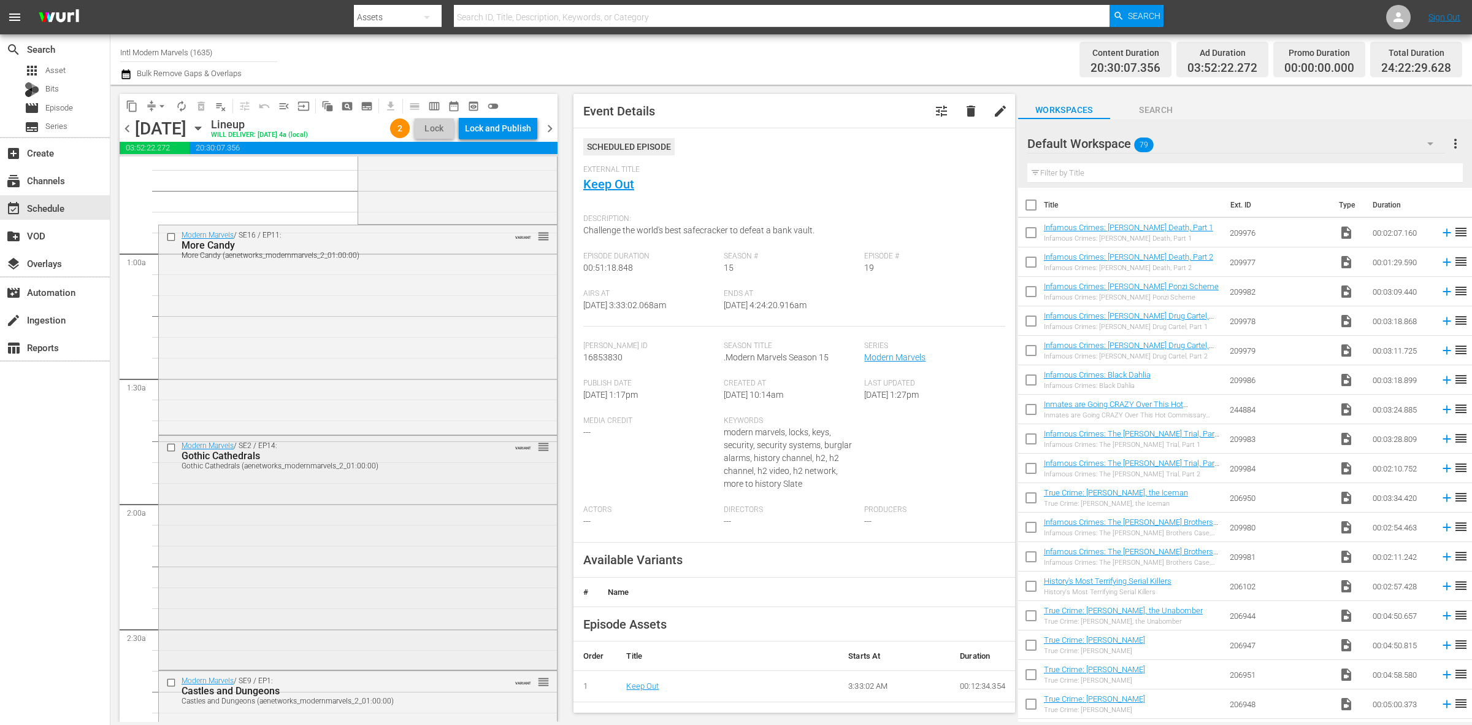
click at [359, 534] on div "Modern Marvels / SE2 / EP14: Gothic Cathedrals Gothic Cathedrals (aenetworks_mo…" at bounding box center [358, 551] width 398 height 231
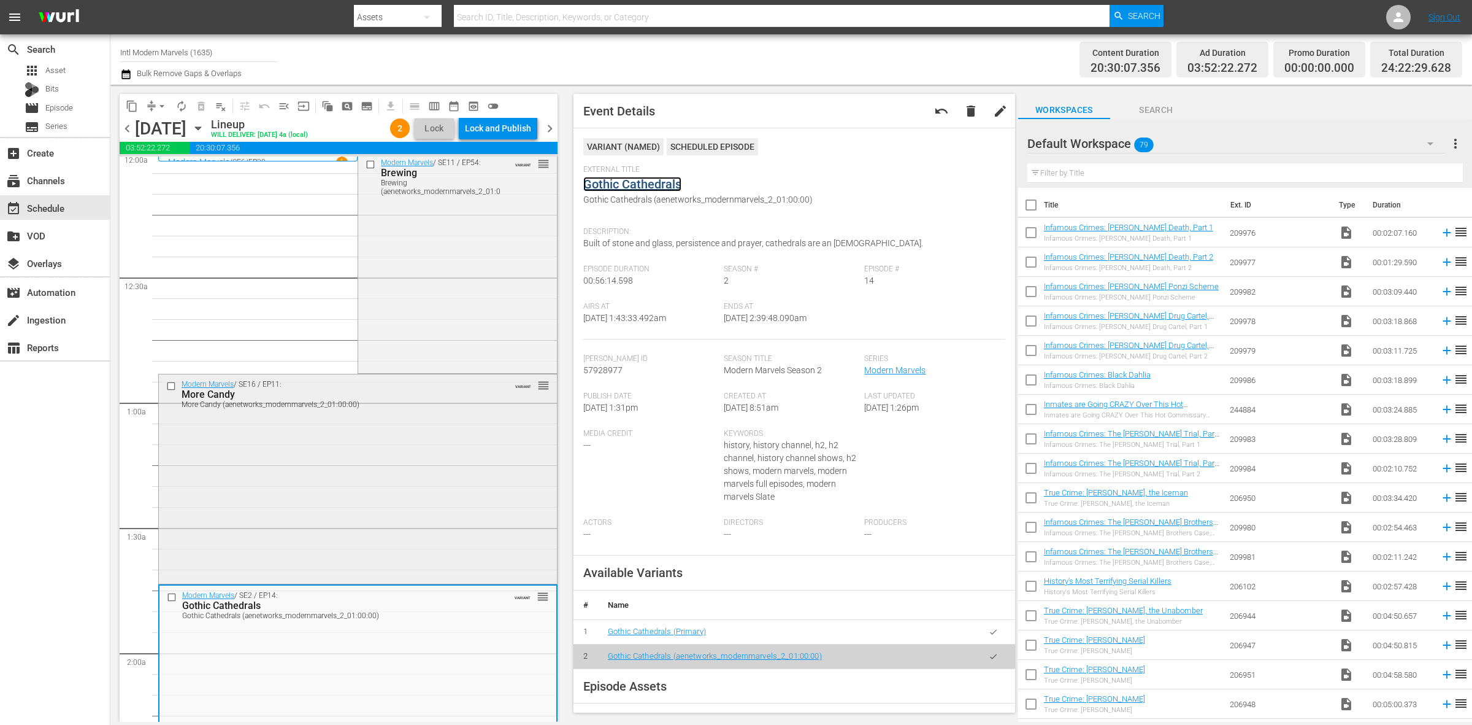
scroll to position [0, 0]
click at [436, 287] on div "Modern Marvels / SE11 / EP54: Brewing Brewing (aenetworks_modernmarvels_2_01:00…" at bounding box center [457, 266] width 198 height 218
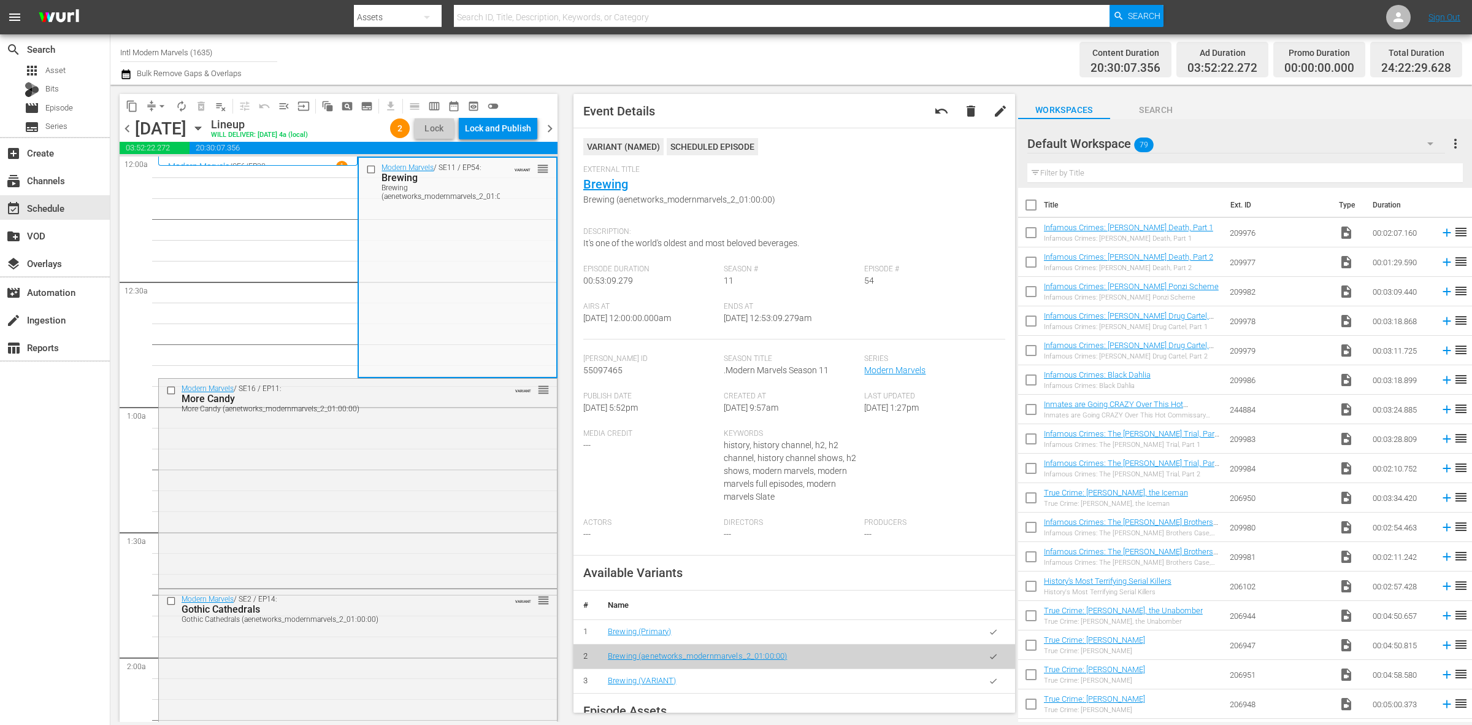
click at [160, 102] on span "arrow_drop_down" at bounding box center [162, 106] width 12 height 12
click at [178, 123] on li "Align to Midnight" at bounding box center [162, 130] width 129 height 20
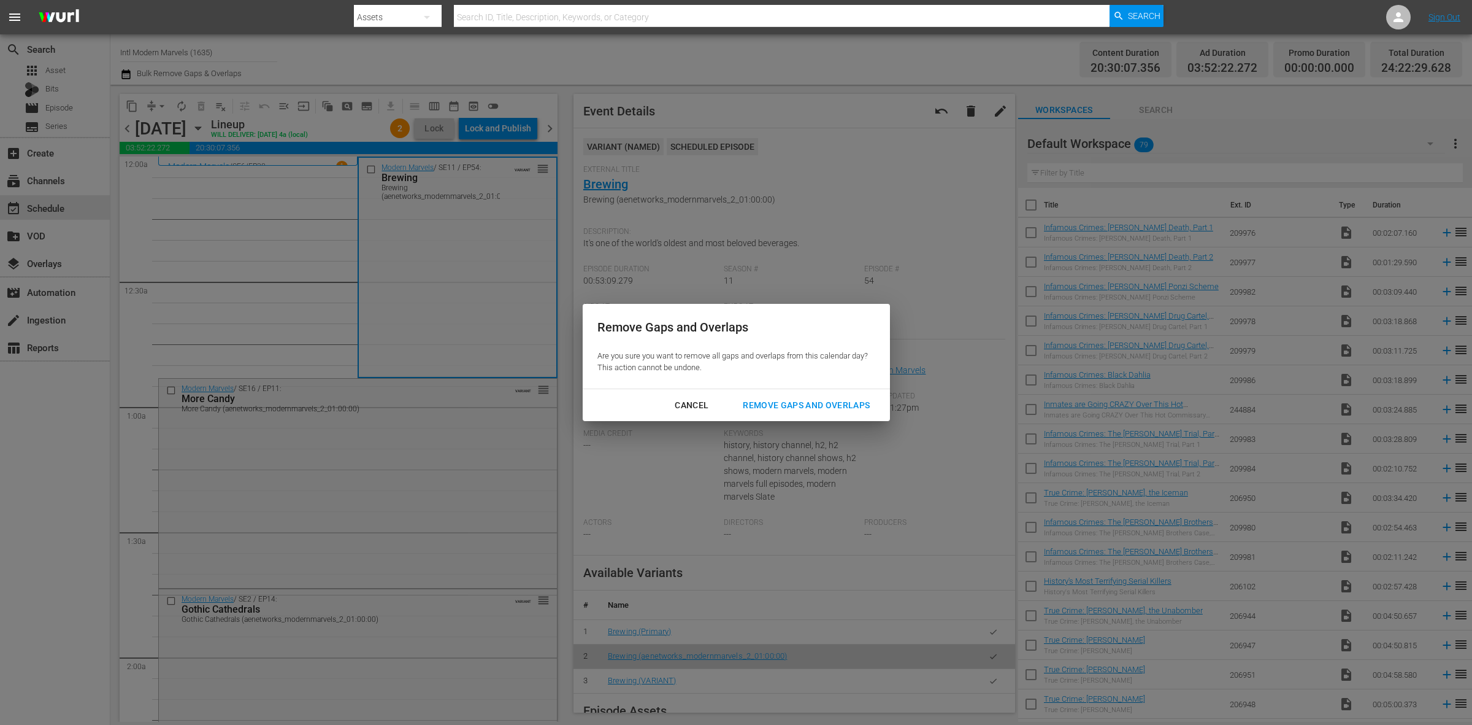
click at [811, 396] on button "Remove Gaps and Overlaps" at bounding box center [806, 405] width 156 height 23
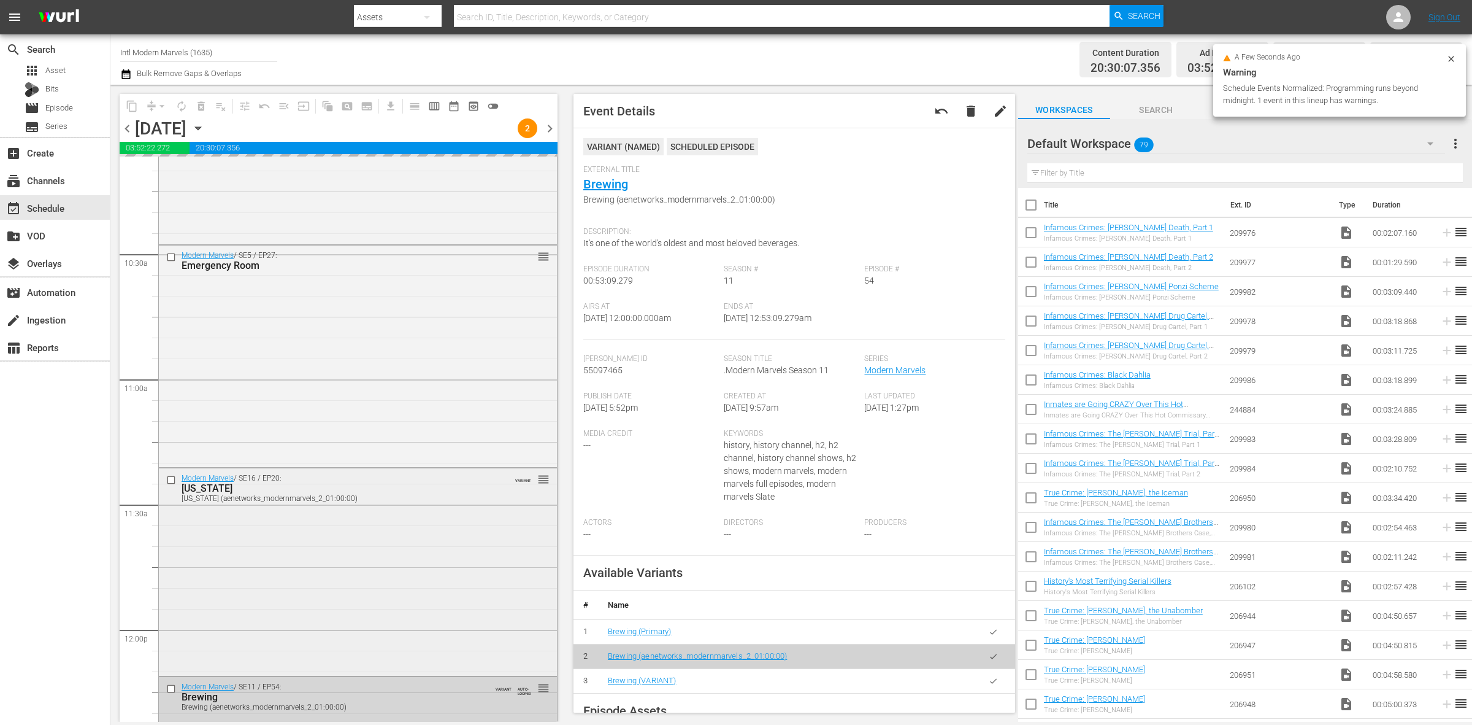
scroll to position [2607, 0]
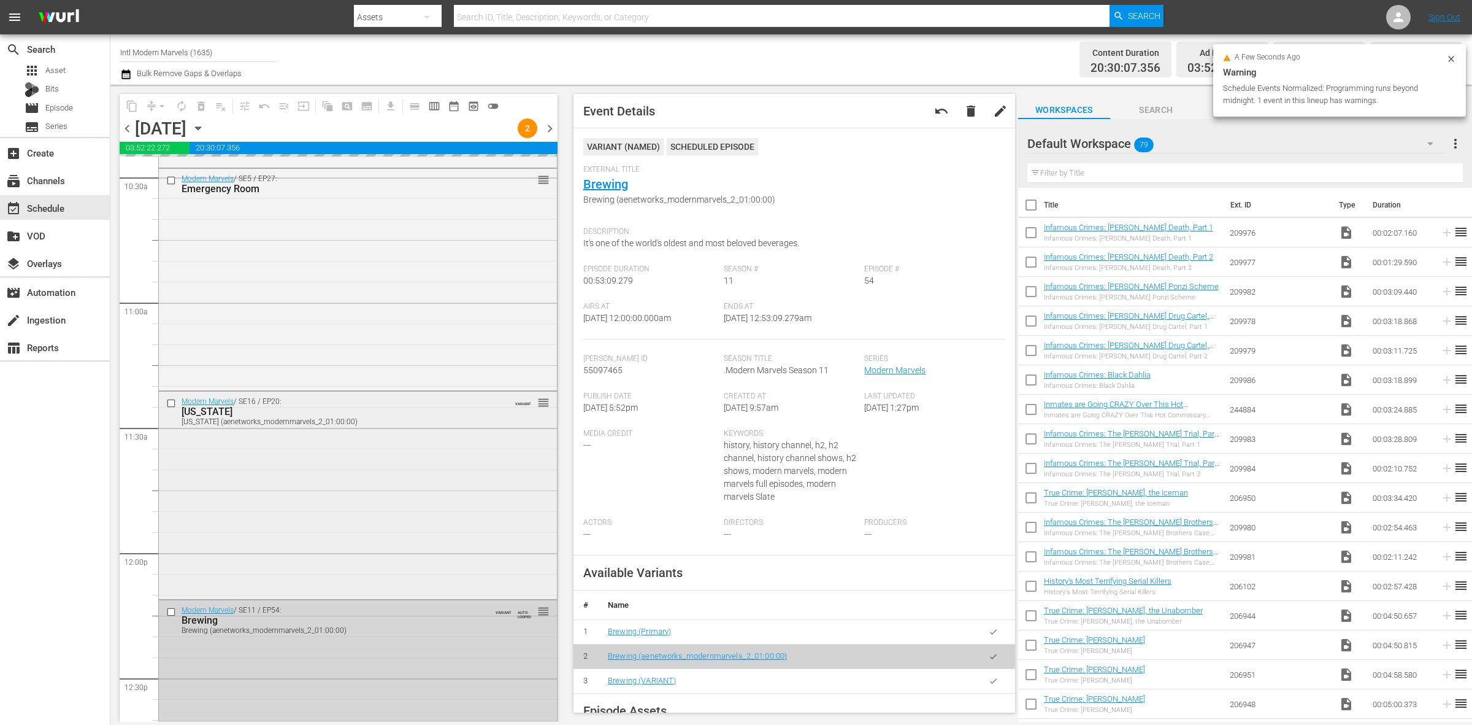
click at [283, 505] on div "Modern Marvels / SE16 / EP20: Alaska Alaska (aenetworks_modernmarvels_2_01:00:0…" at bounding box center [358, 493] width 398 height 205
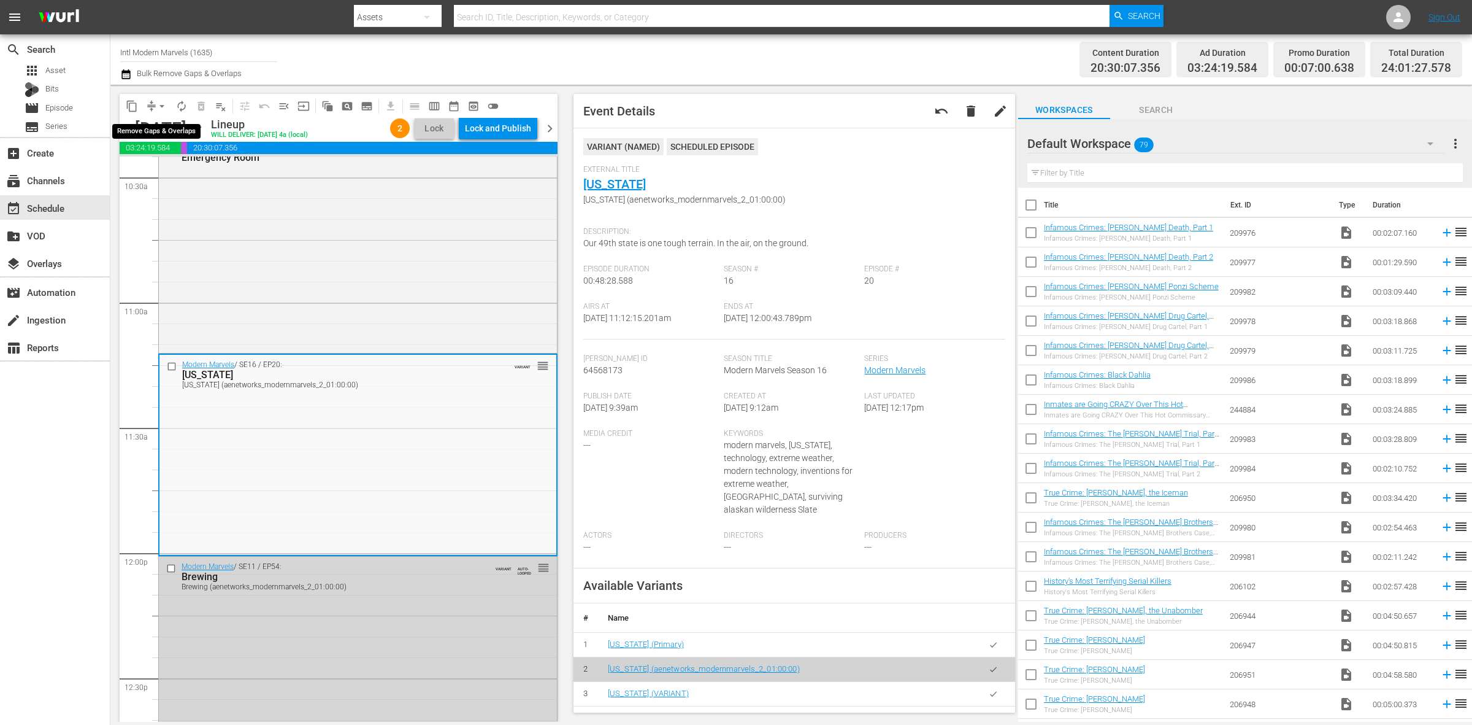
click at [157, 103] on span "arrow_drop_down" at bounding box center [162, 106] width 12 height 12
click at [169, 132] on li "Align to Midnight" at bounding box center [162, 130] width 129 height 20
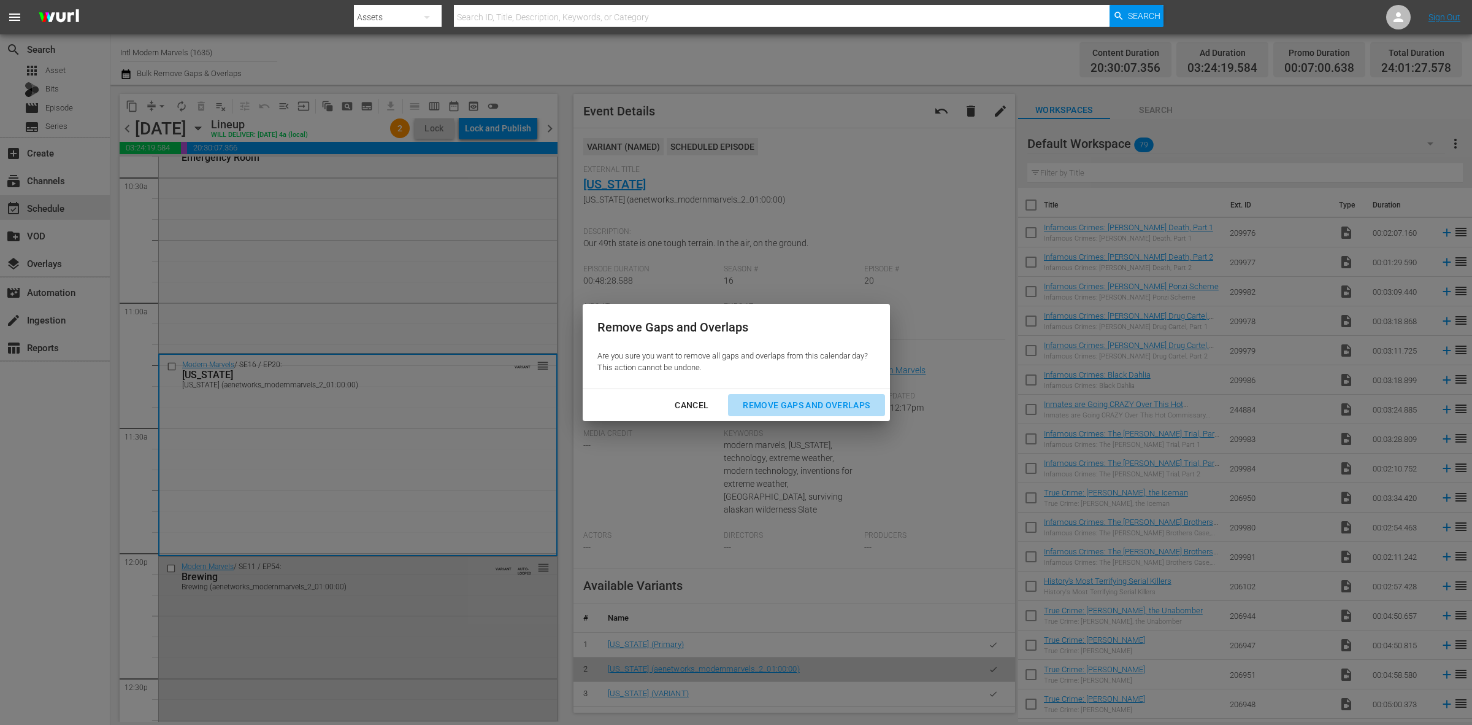
click at [774, 401] on div "Remove Gaps and Overlaps" at bounding box center [806, 405] width 147 height 15
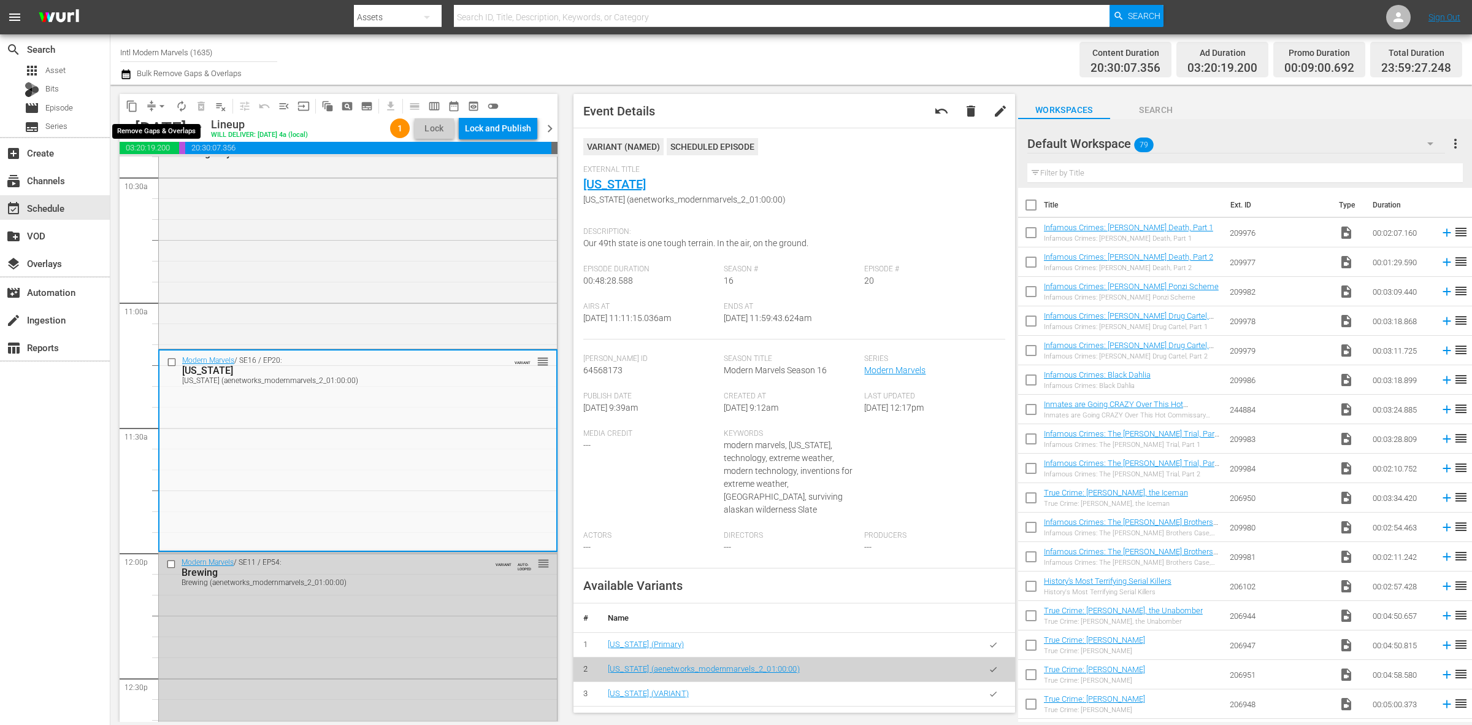
click at [166, 101] on span "arrow_drop_down" at bounding box center [162, 106] width 12 height 12
click at [172, 124] on li "Align to Midnight" at bounding box center [162, 130] width 129 height 20
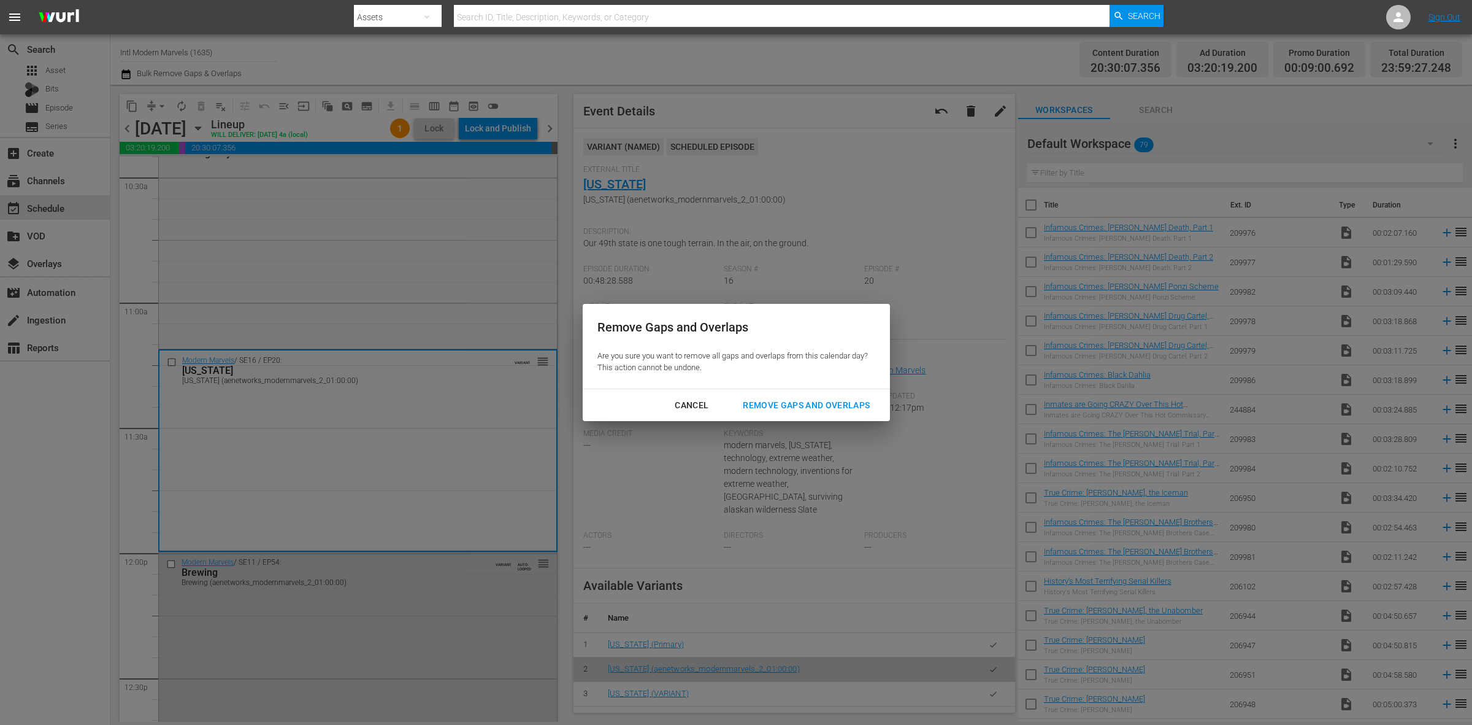
click at [837, 404] on div "Remove Gaps and Overlaps" at bounding box center [806, 405] width 147 height 15
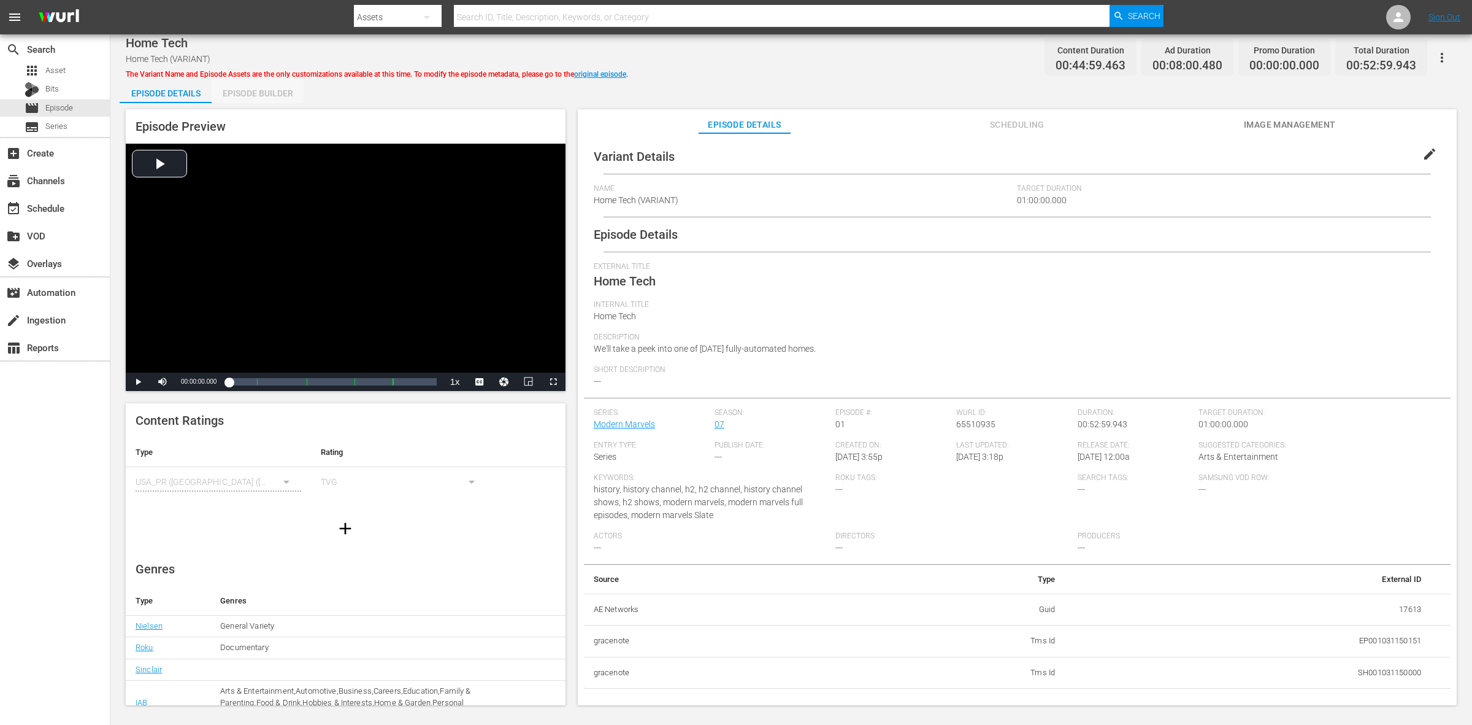
click at [277, 88] on div "Episode Builder" at bounding box center [258, 93] width 92 height 29
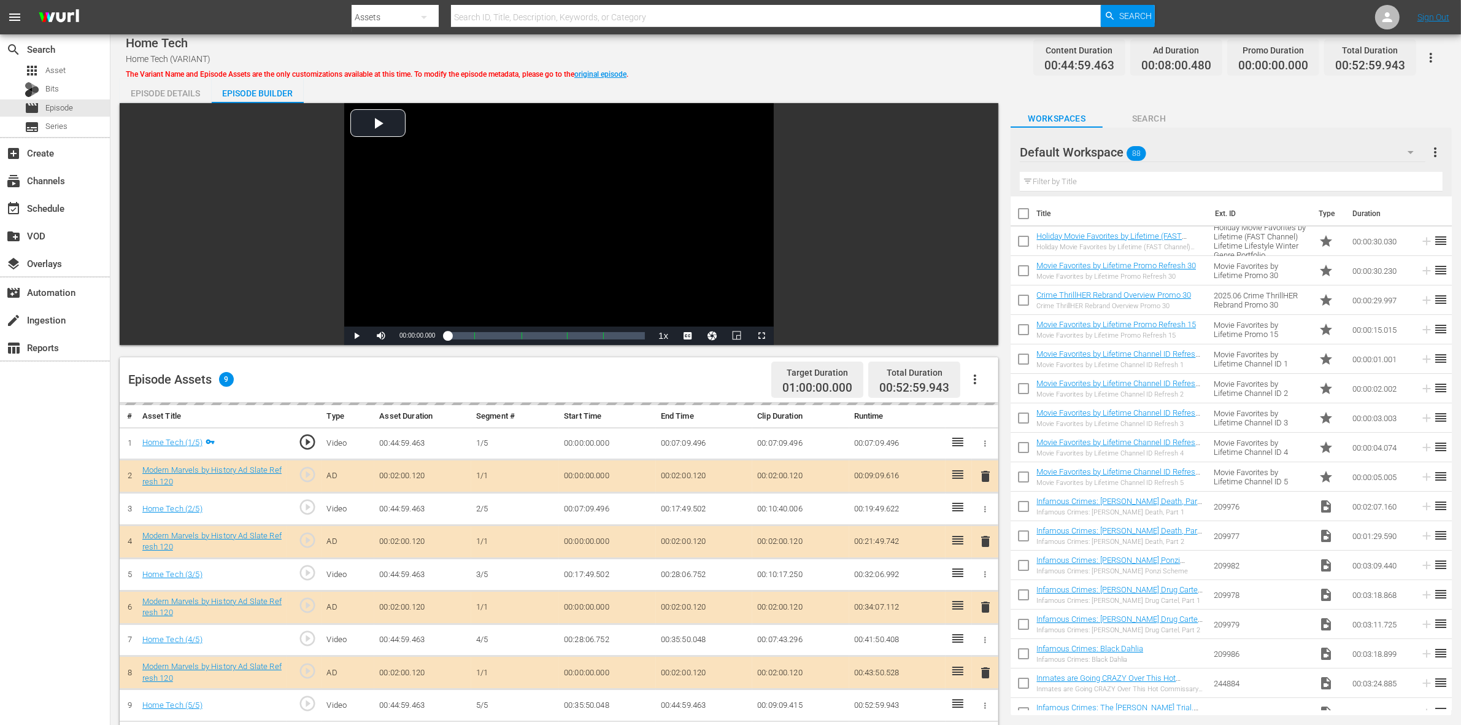
click at [698, 77] on div "Home Tech Home Tech (VARIANT) The Variant Name and Episode Assets are the only …" at bounding box center [785, 539] width 1350 height 1010
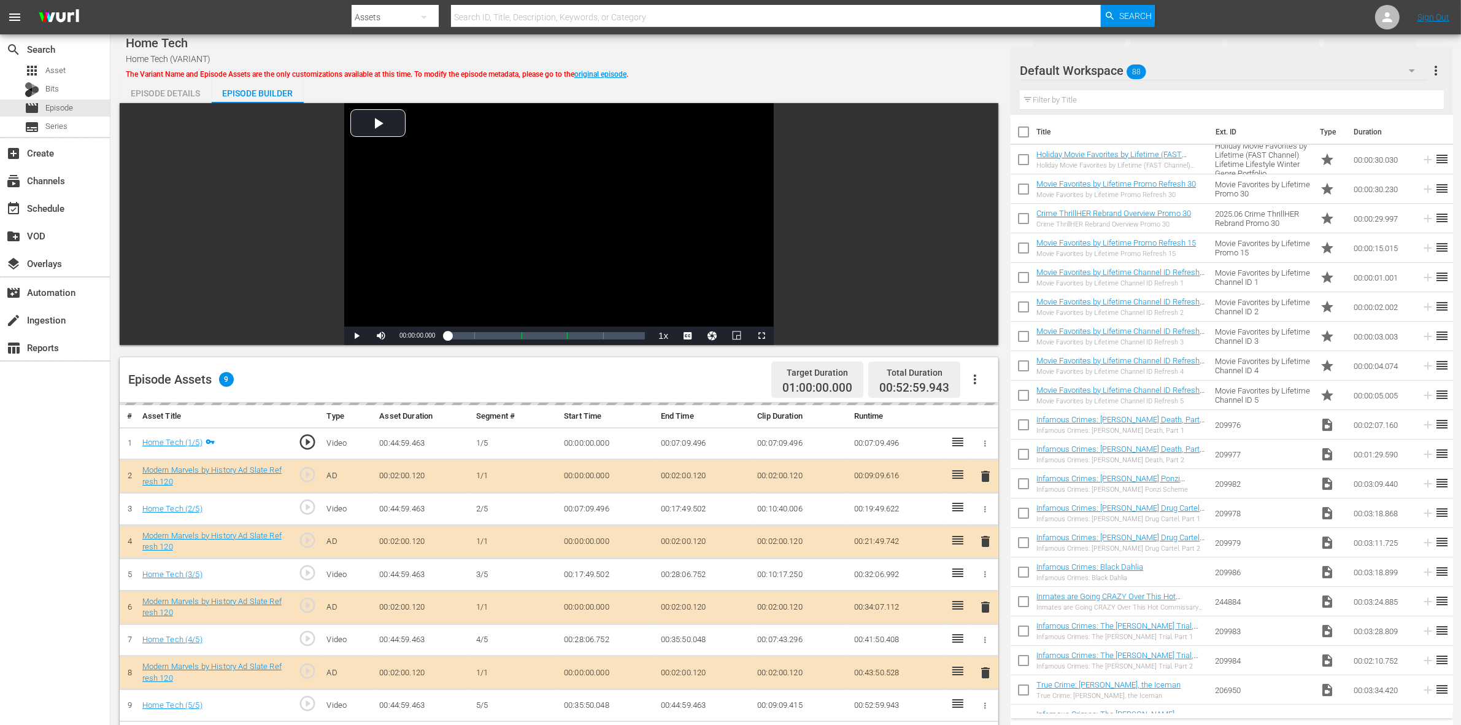
scroll to position [307, 0]
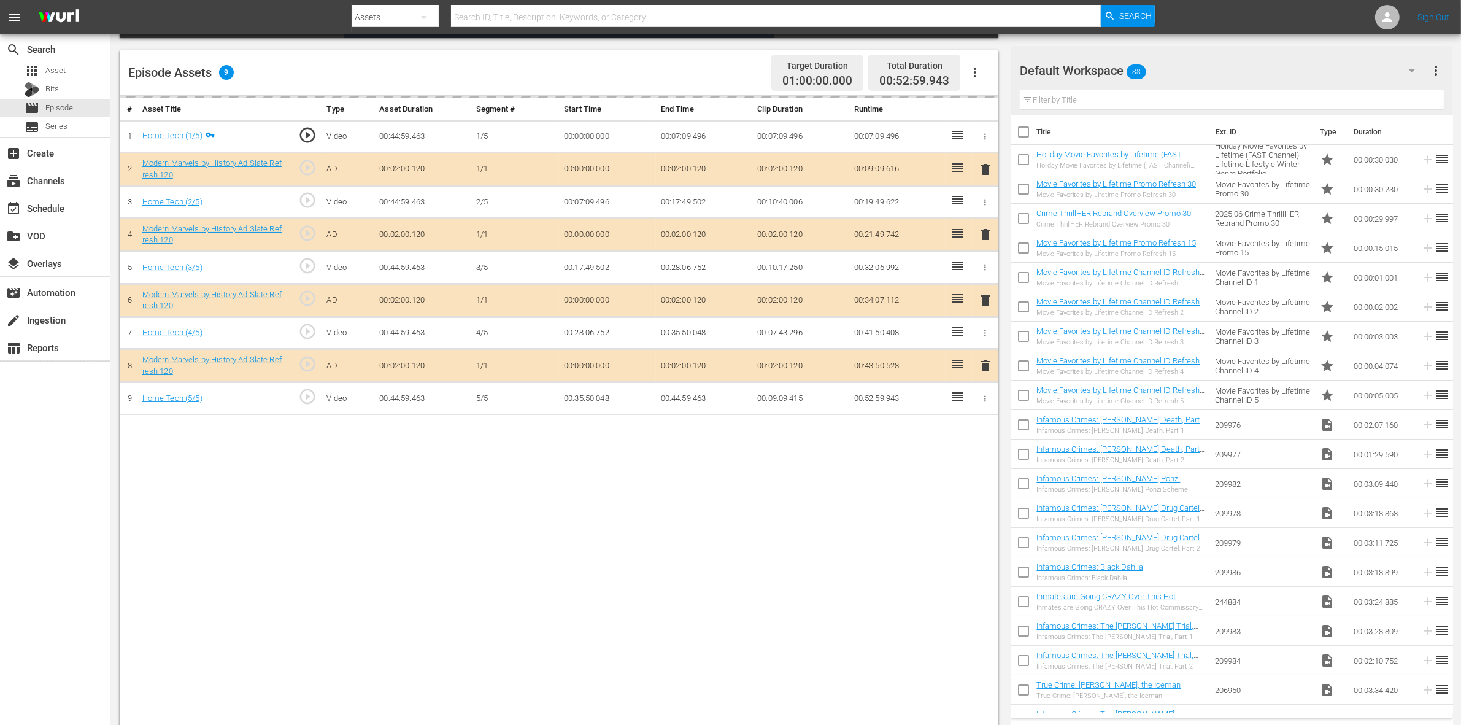
click at [871, 471] on div "# Asset Title Type Asset Duration Segment # Start Time End Time Clip Duration R…" at bounding box center [559, 412] width 878 height 632
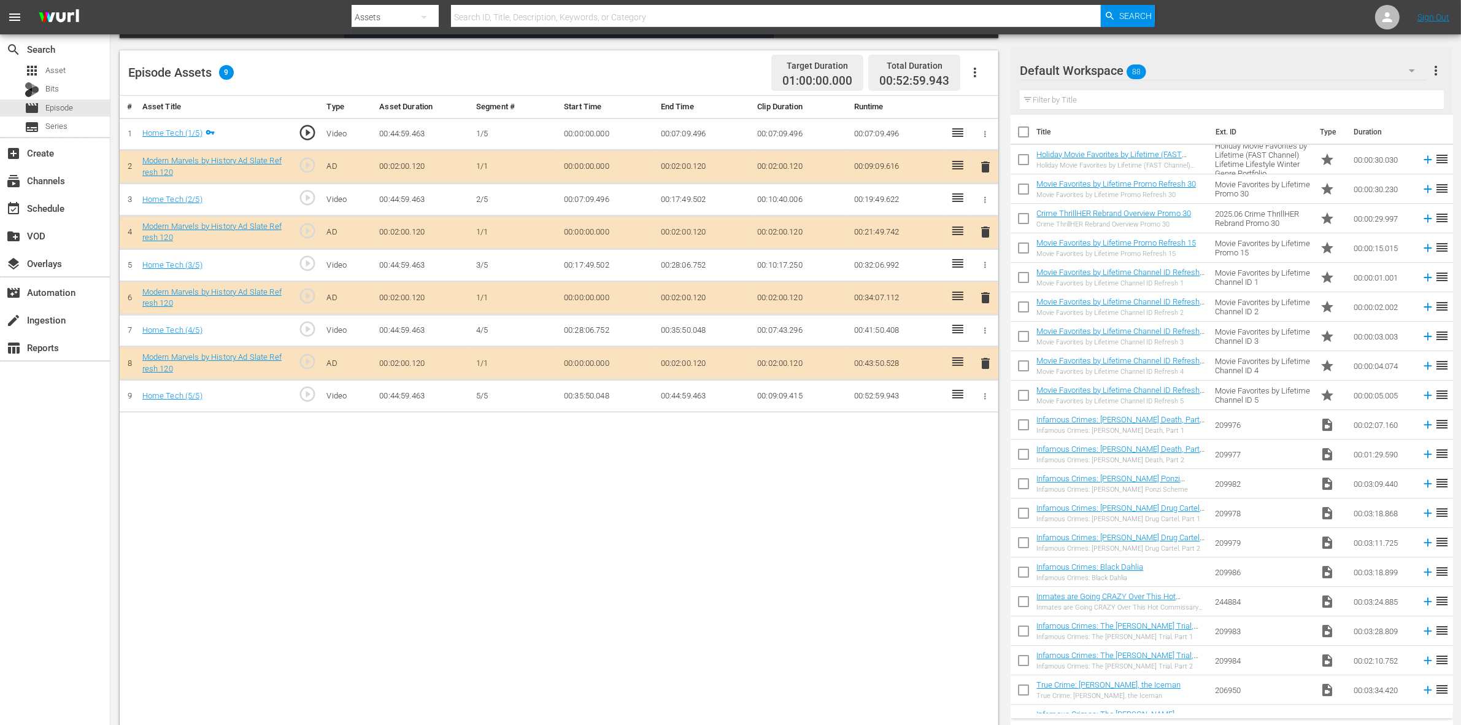
click at [1177, 80] on hr at bounding box center [1223, 80] width 407 height 1
click at [1177, 72] on div "Default Workspace 88" at bounding box center [1223, 70] width 407 height 34
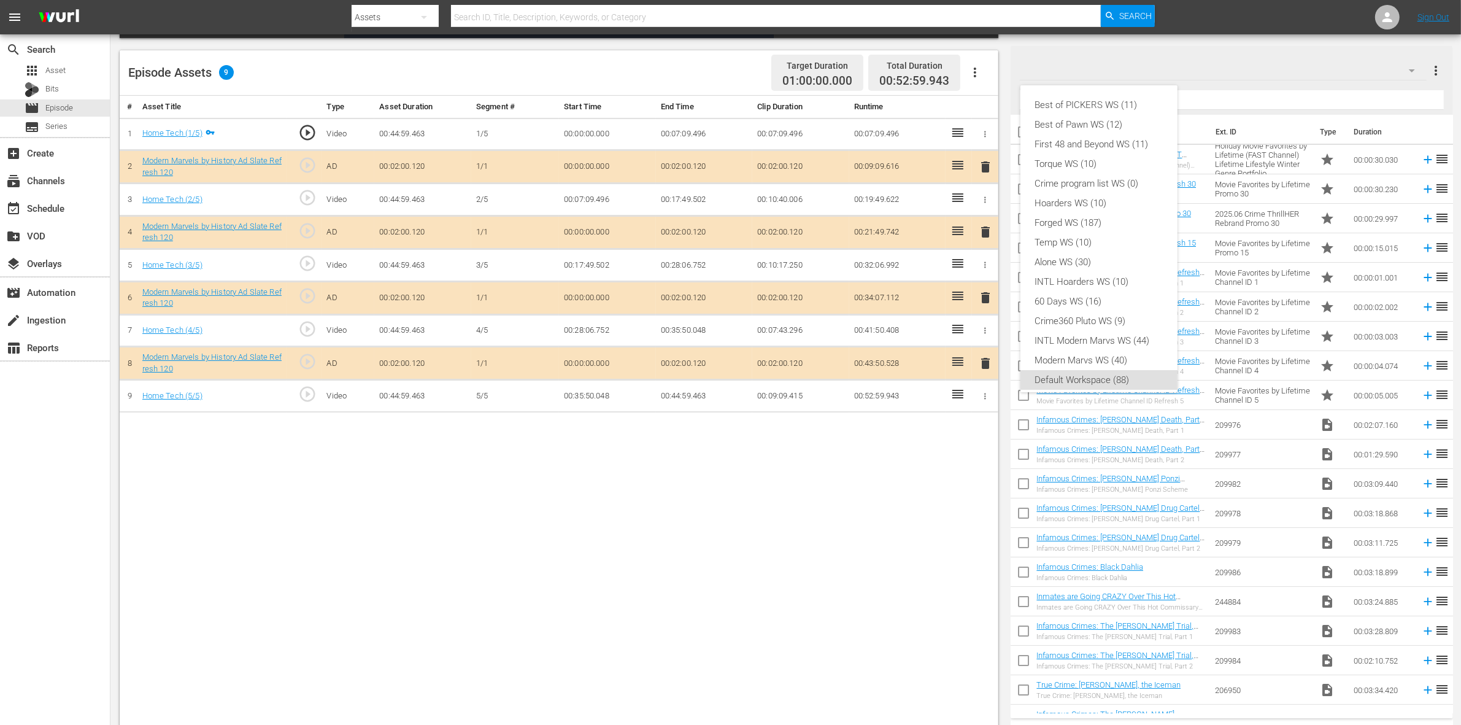
scroll to position [7, 0]
click at [1123, 345] on div "Modern Marvs WS (40)" at bounding box center [1099, 353] width 128 height 20
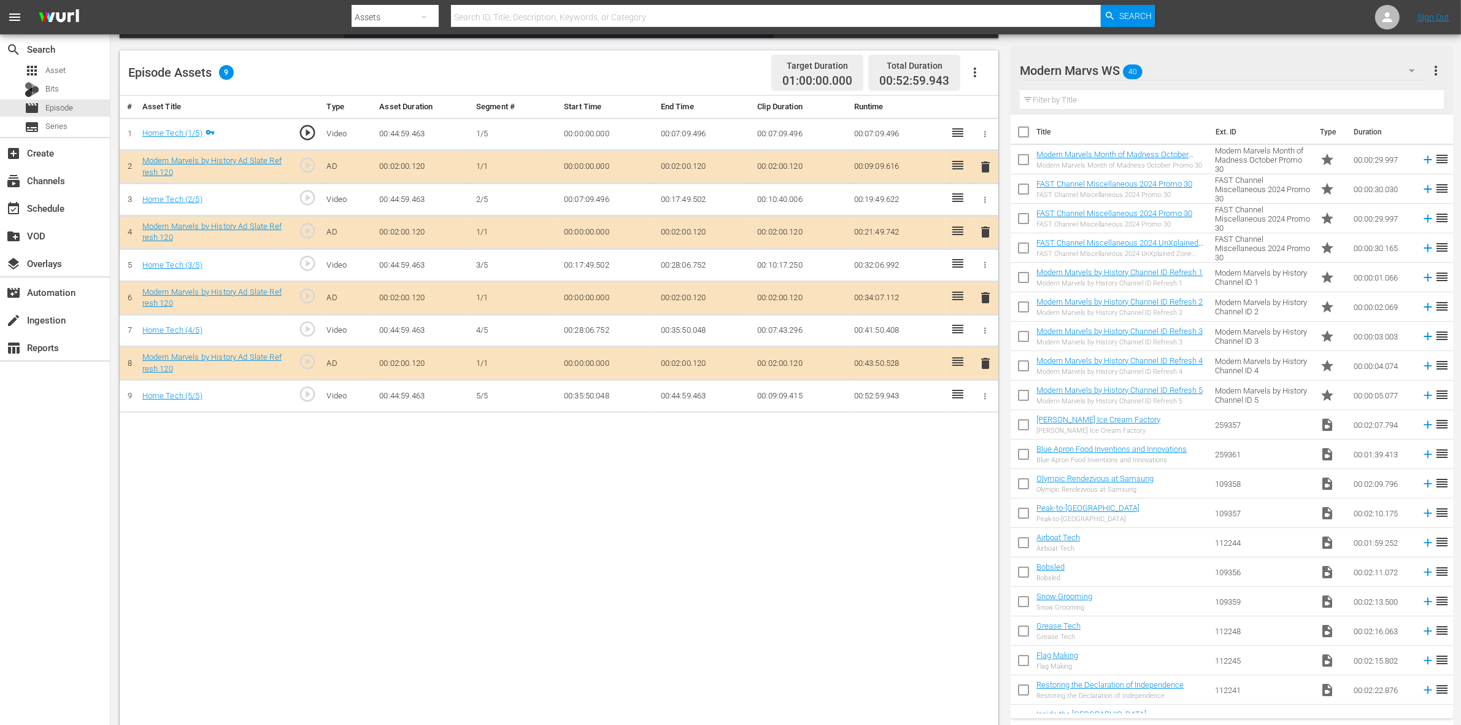
click at [704, 66] on div "Episode Assets 9 Target Duration 01:00:00.000 Total Duration 00:52:59.943" at bounding box center [559, 72] width 878 height 45
click at [880, 579] on div "# Asset Title Type Asset Duration Segment # Start Time End Time Clip Duration R…" at bounding box center [559, 412] width 878 height 632
click at [983, 301] on span "delete" at bounding box center [985, 297] width 15 height 15
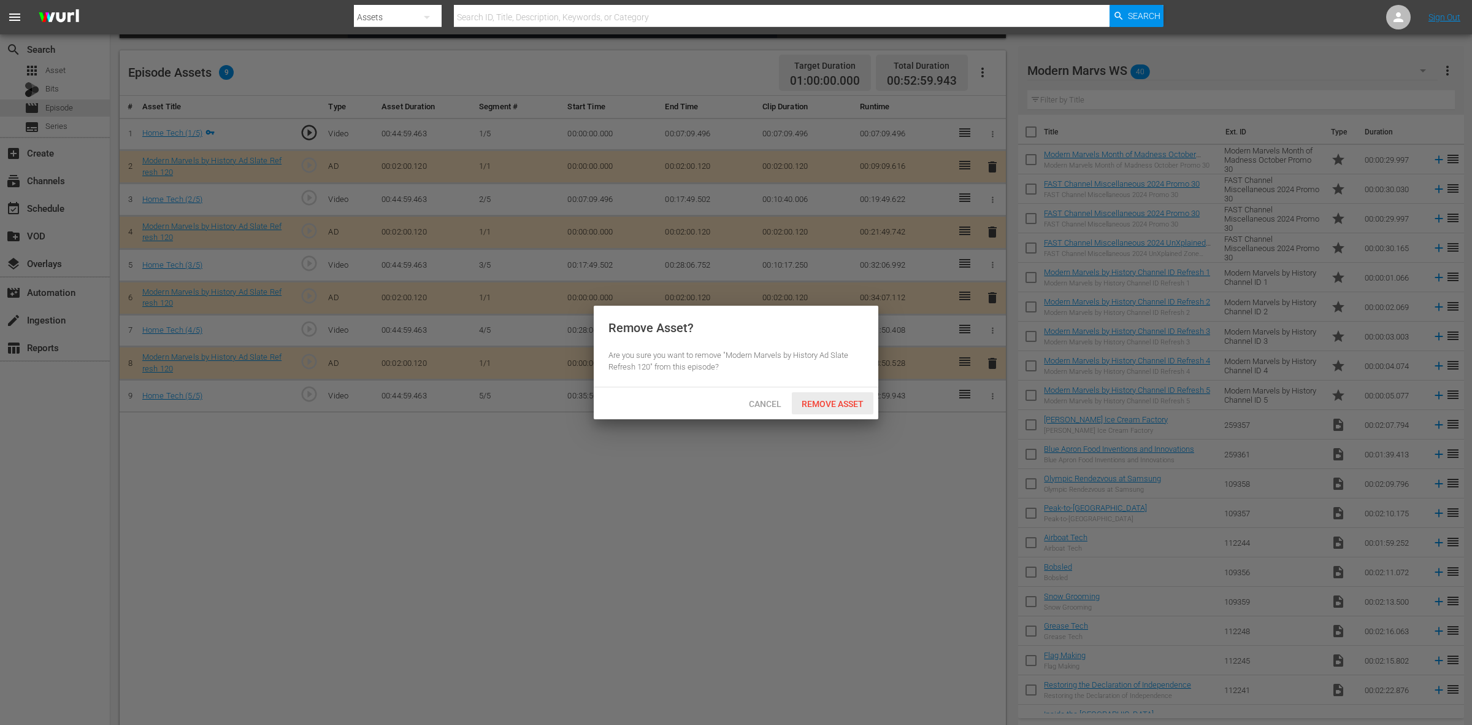
click at [837, 402] on span "Remove Asset" at bounding box center [833, 404] width 82 height 10
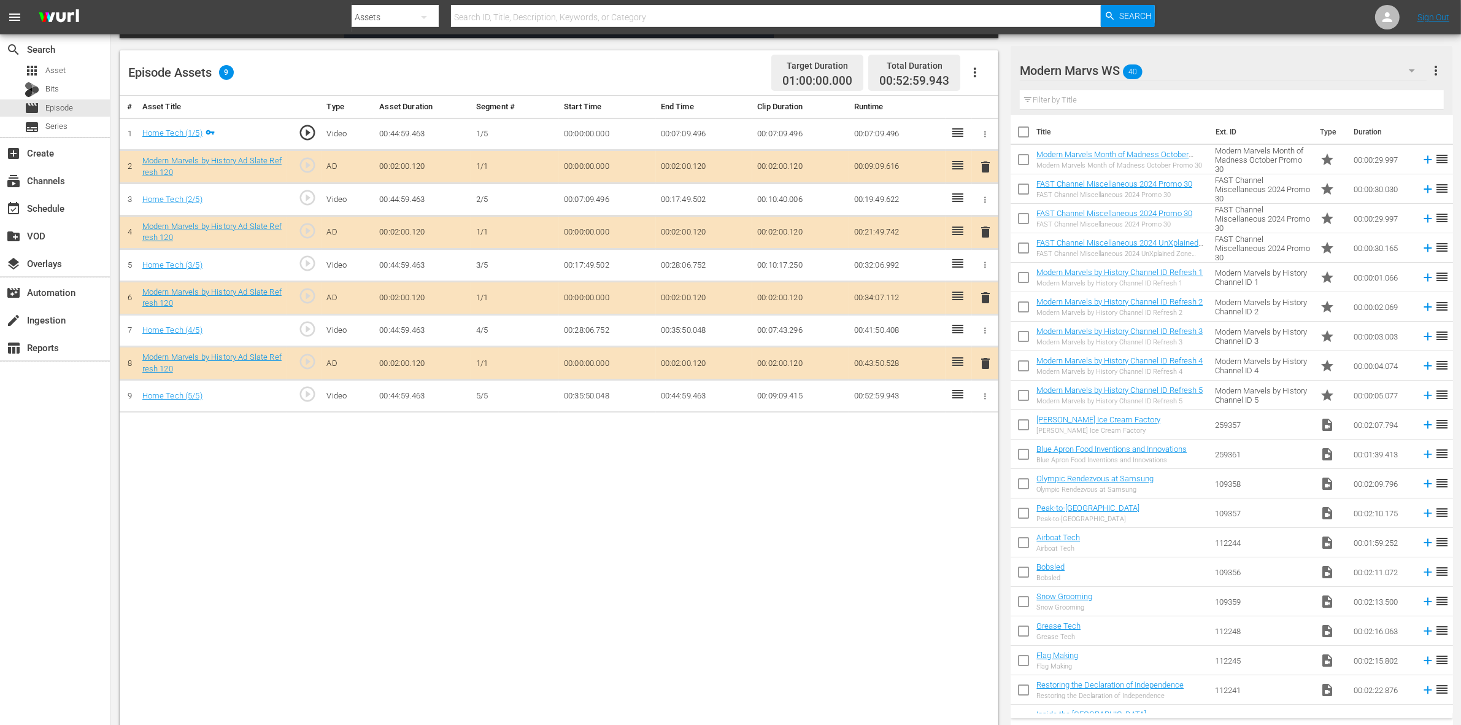
click at [950, 526] on div "# Asset Title Type Asset Duration Segment # Start Time End Time Clip Duration R…" at bounding box center [559, 412] width 878 height 632
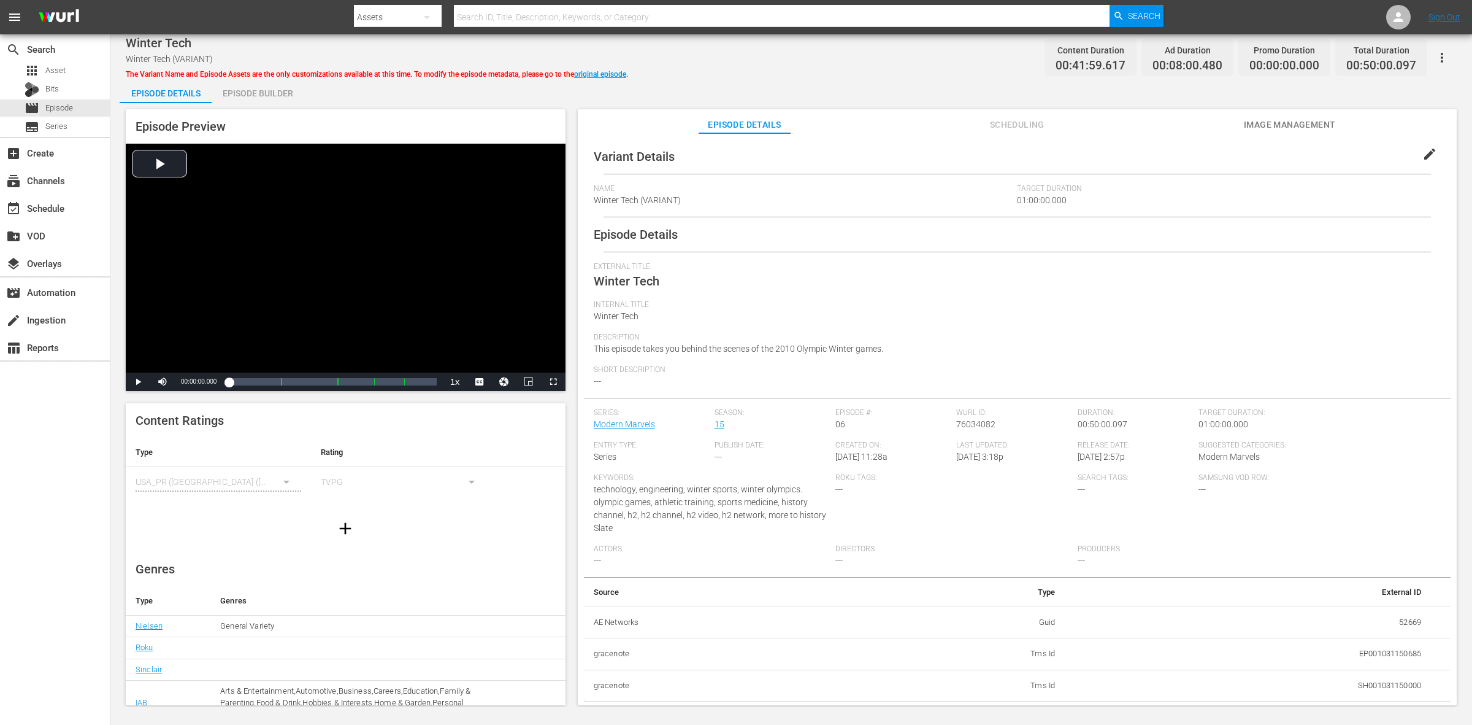
click at [270, 91] on div "Episode Builder" at bounding box center [258, 93] width 92 height 29
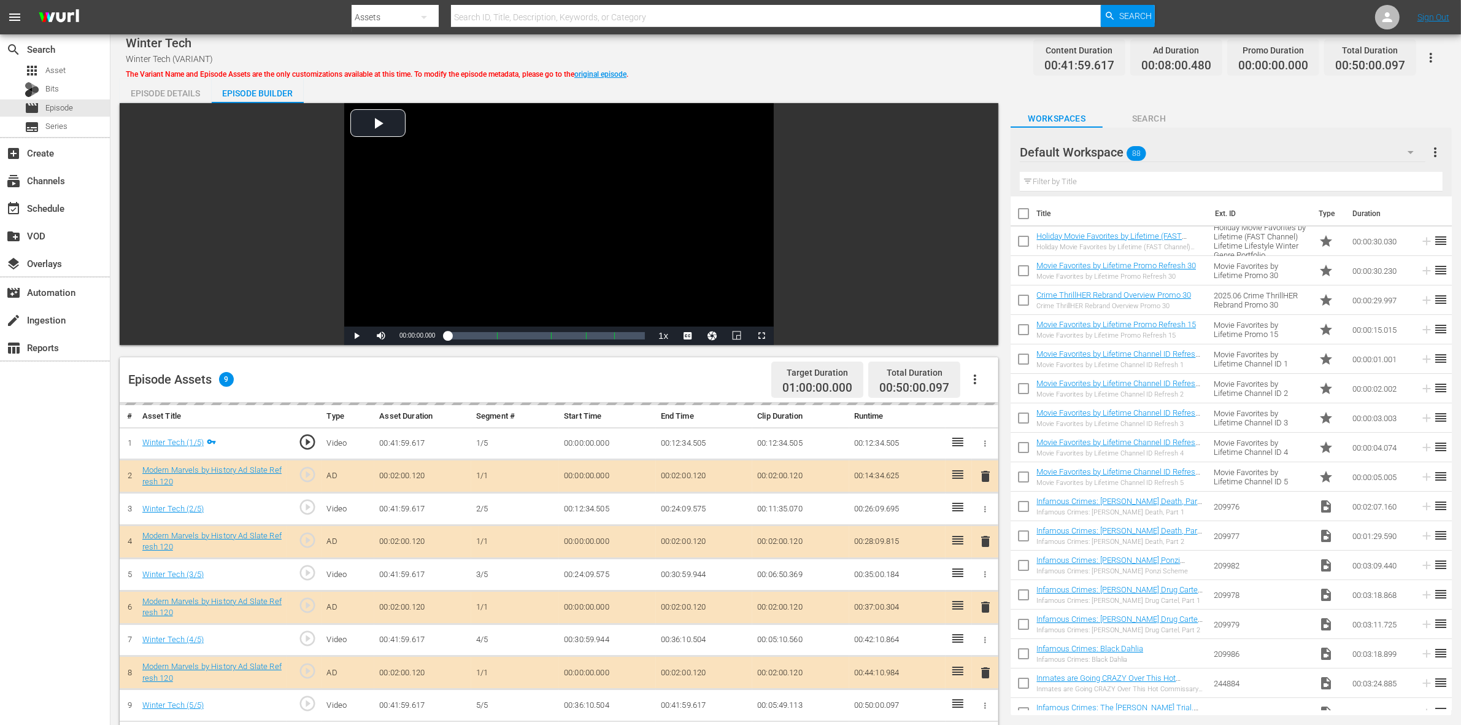
click at [1177, 152] on div "Default Workspace 88" at bounding box center [1223, 152] width 406 height 34
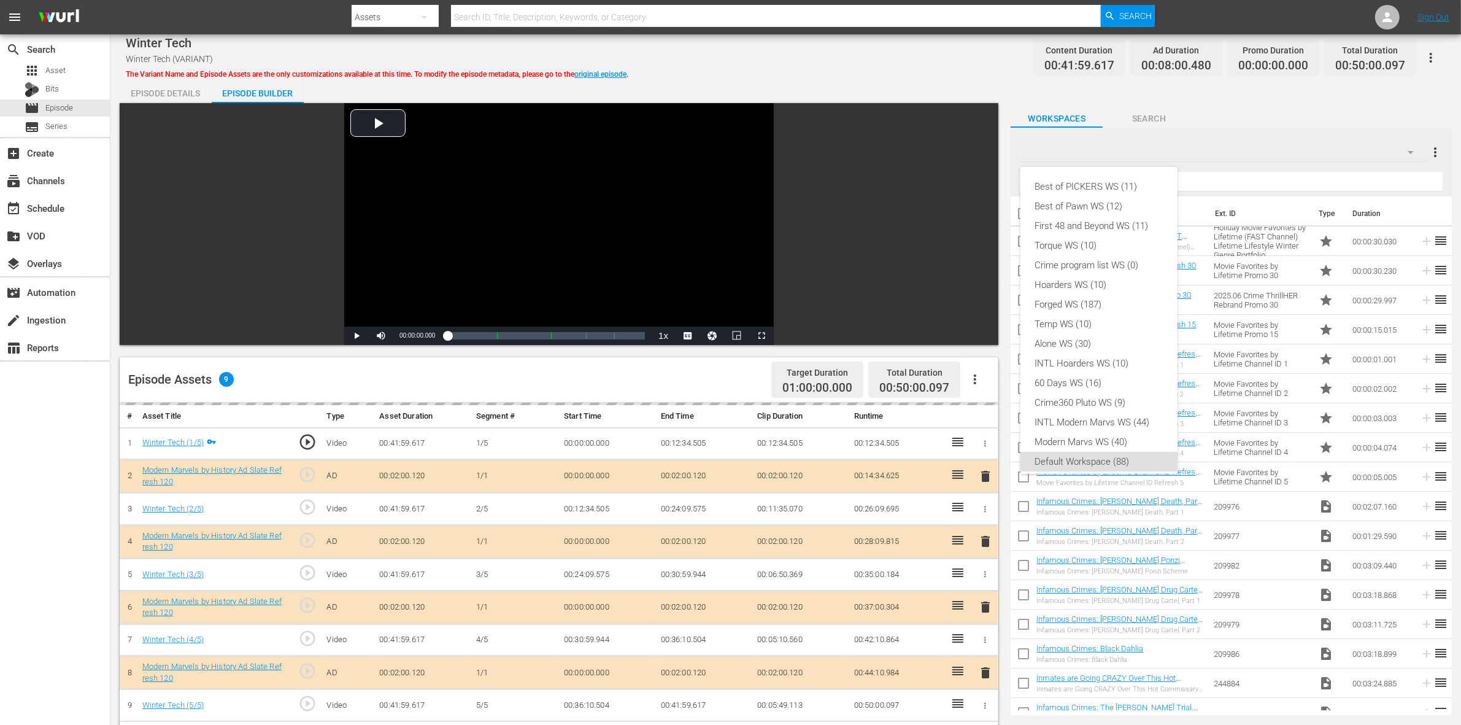
scroll to position [7, 0]
click at [1064, 442] on div "Best of PICKERS WS (11) Best of Pawn WS (12) First 48 and Beyond WS (11) Torque…" at bounding box center [1098, 317] width 157 height 314
click at [1064, 439] on div "Modern Marvs WS (40)" at bounding box center [1099, 435] width 128 height 20
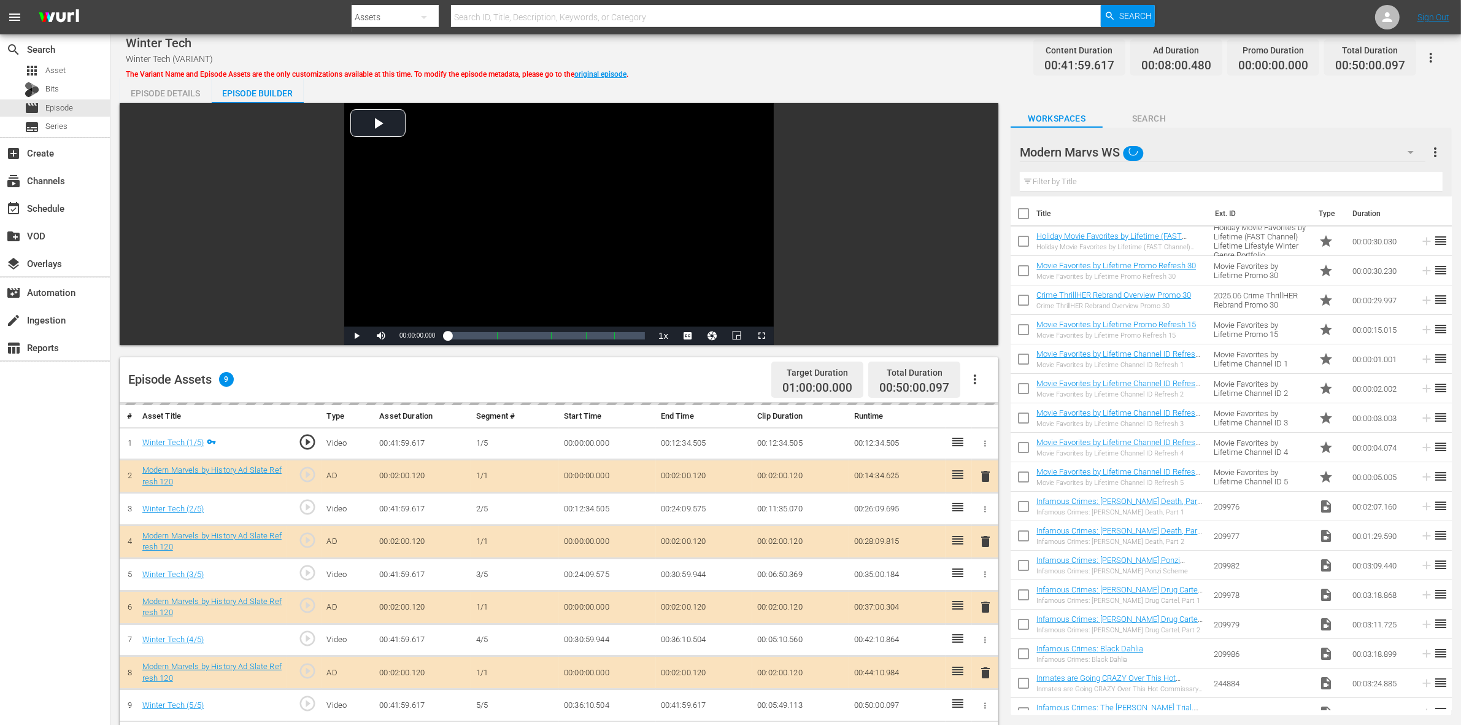
click at [844, 81] on div "Episode Details Episode Builder Episode Preview Video Player is loading. Play V…" at bounding box center [786, 557] width 1332 height 956
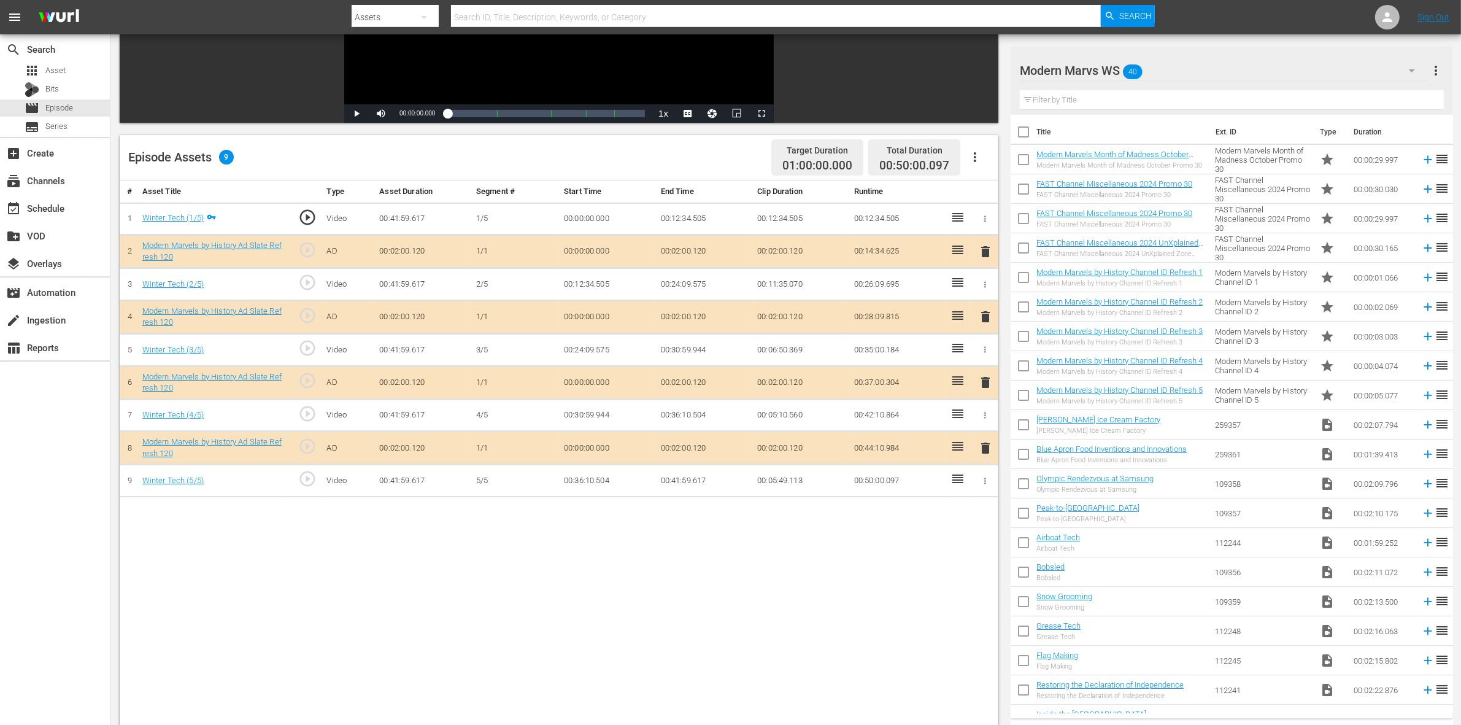
scroll to position [230, 0]
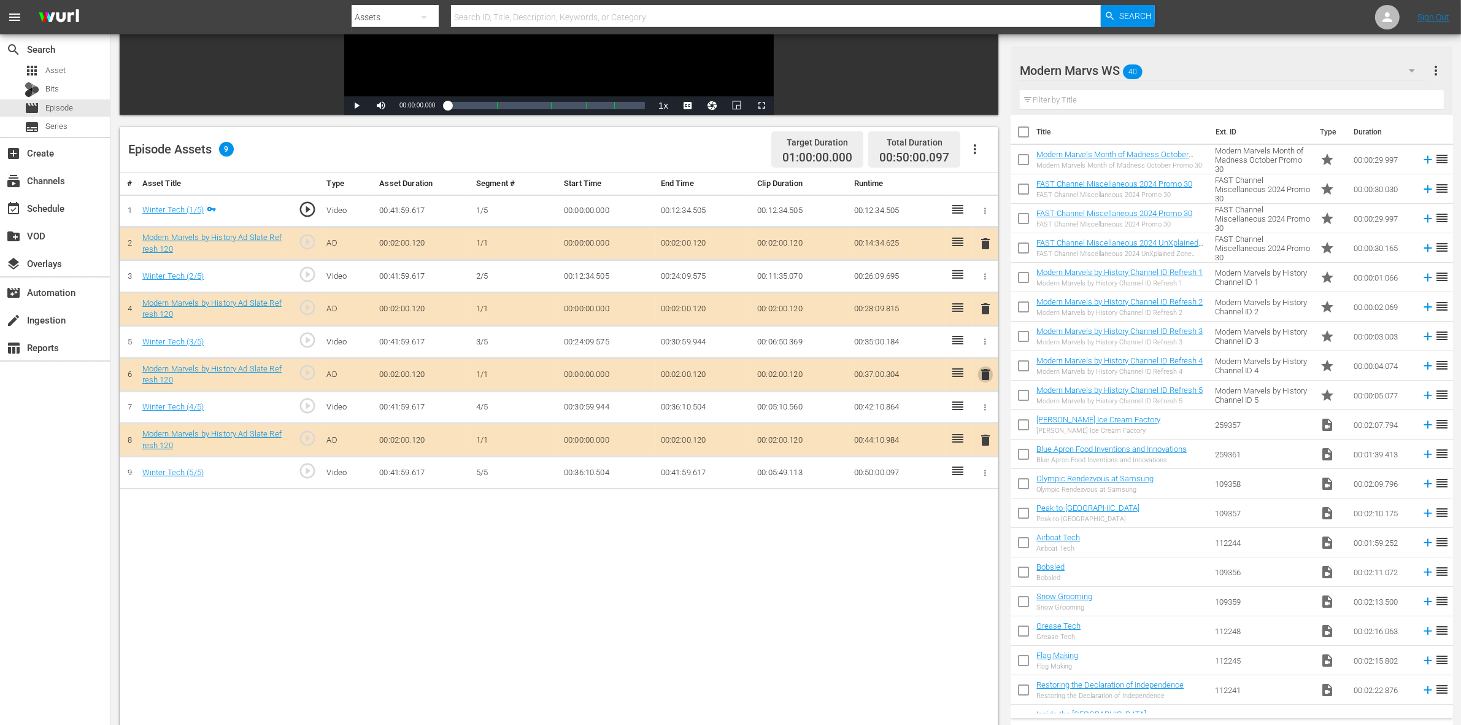
click at [986, 375] on span "delete" at bounding box center [985, 374] width 15 height 15
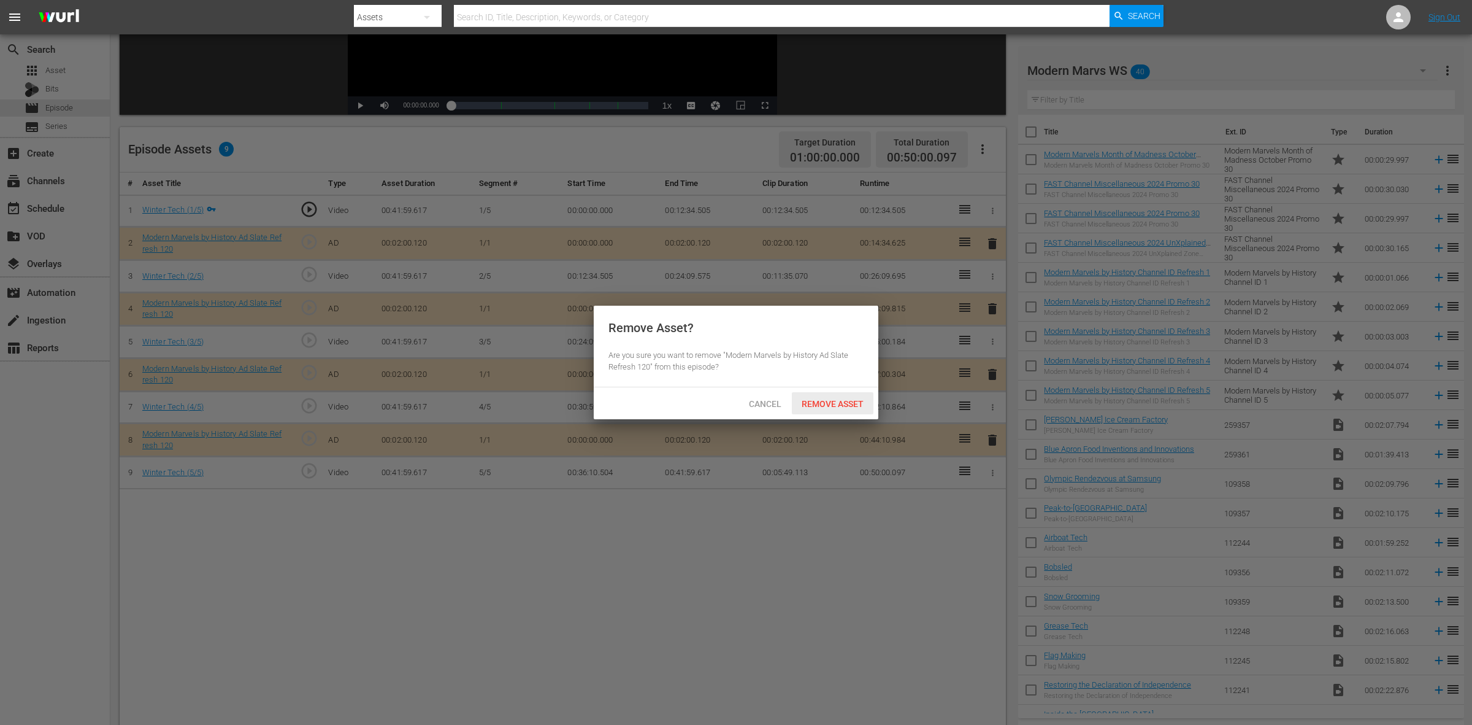
click at [802, 403] on span "Remove Asset" at bounding box center [833, 404] width 82 height 10
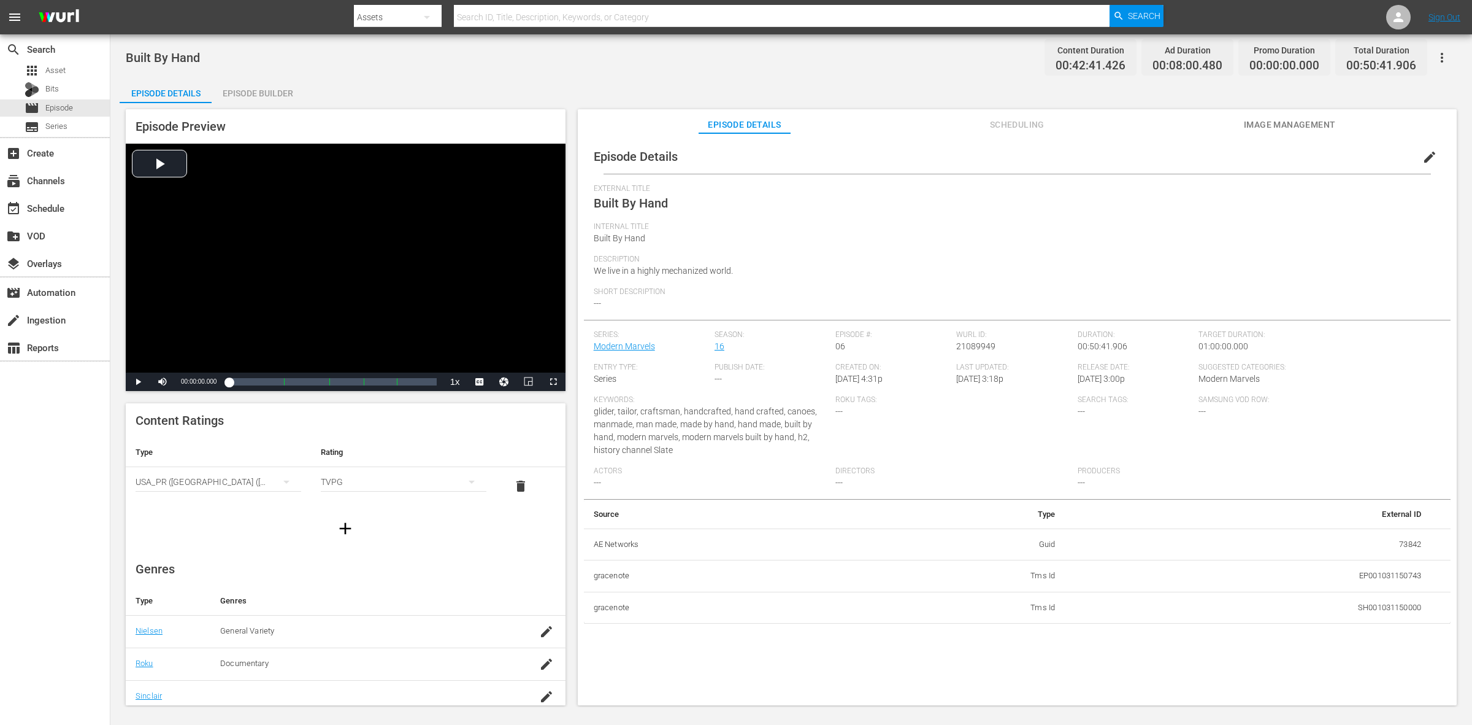
click at [269, 103] on div "Episode Preview Video Player is loading. Play Video Play Mute Current Time 00:0…" at bounding box center [792, 409] width 1344 height 612
click at [265, 93] on div "Episode Builder" at bounding box center [258, 93] width 92 height 29
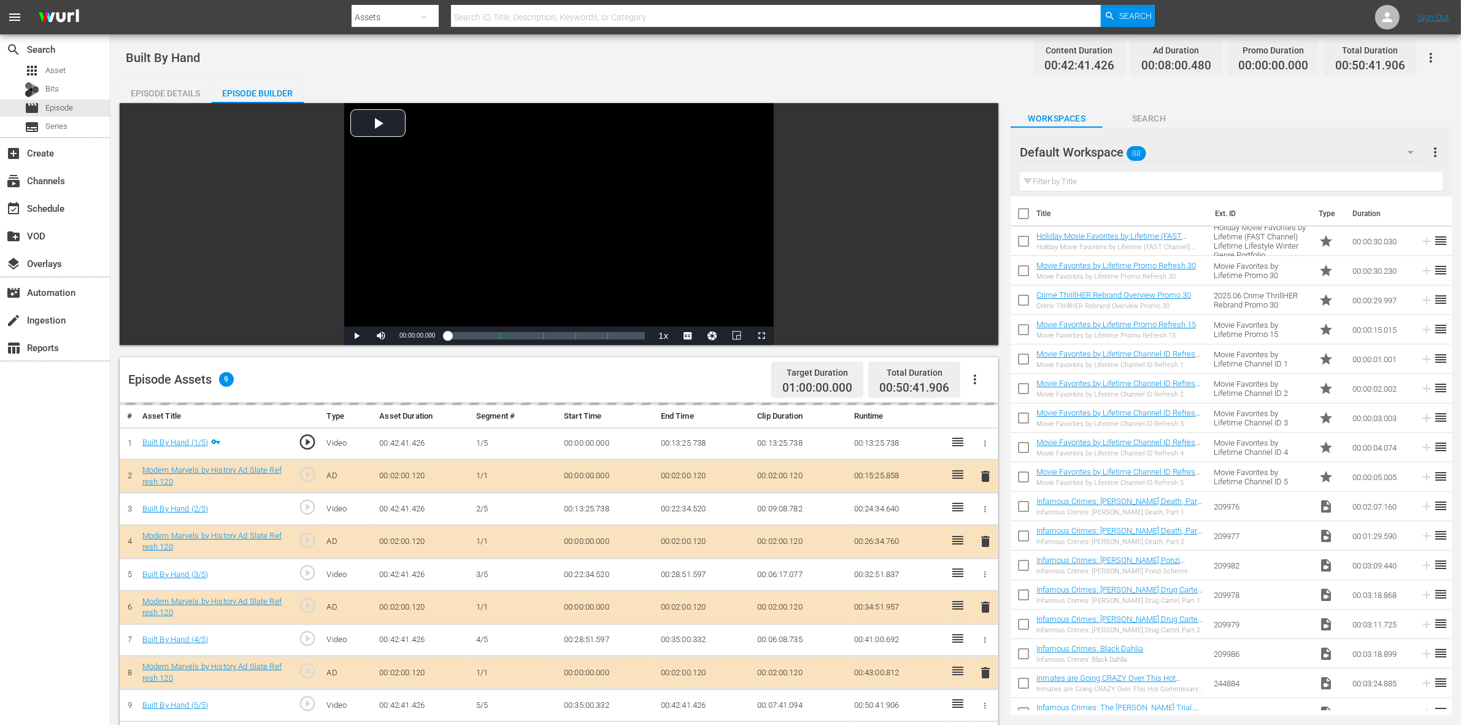
click at [1177, 152] on div "Default Workspace 88" at bounding box center [1223, 152] width 406 height 34
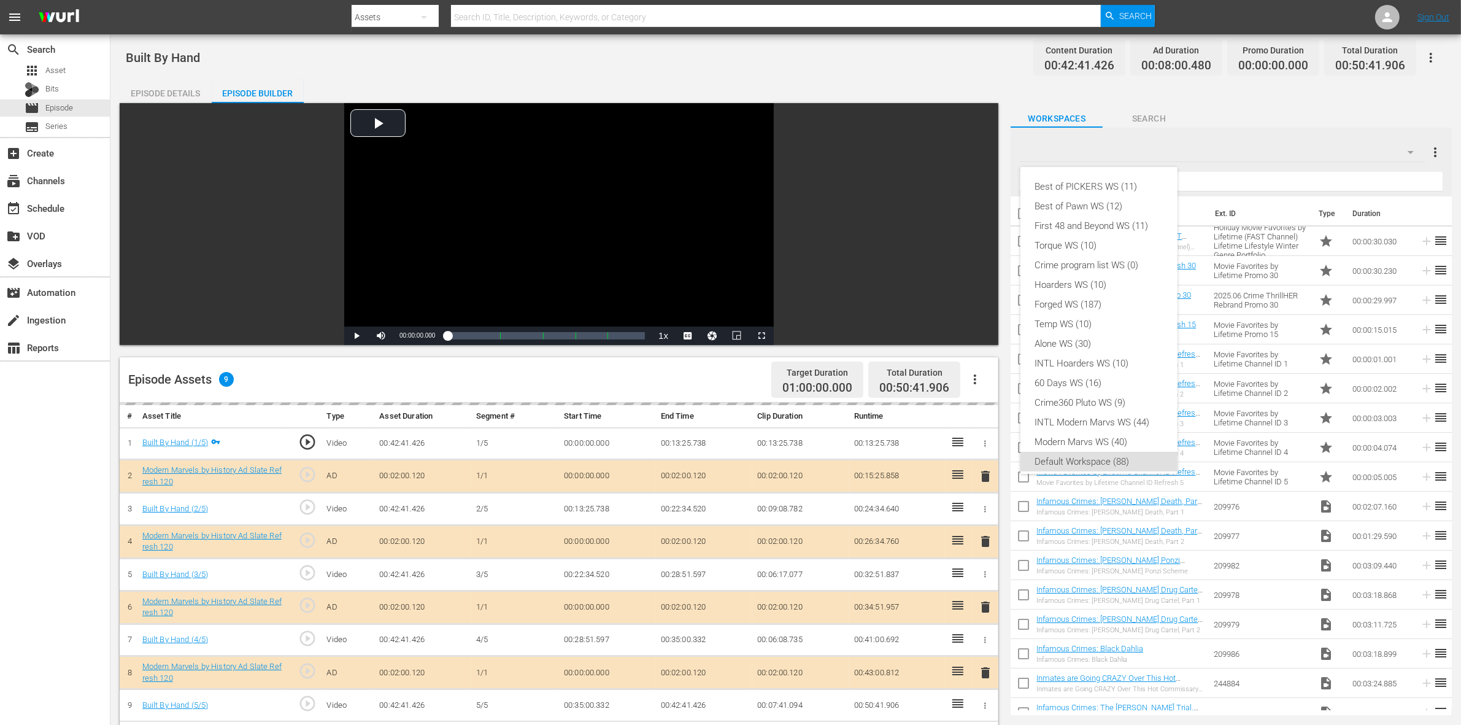
scroll to position [7, 0]
click at [1068, 434] on div "Modern Marvs WS (40)" at bounding box center [1099, 435] width 128 height 20
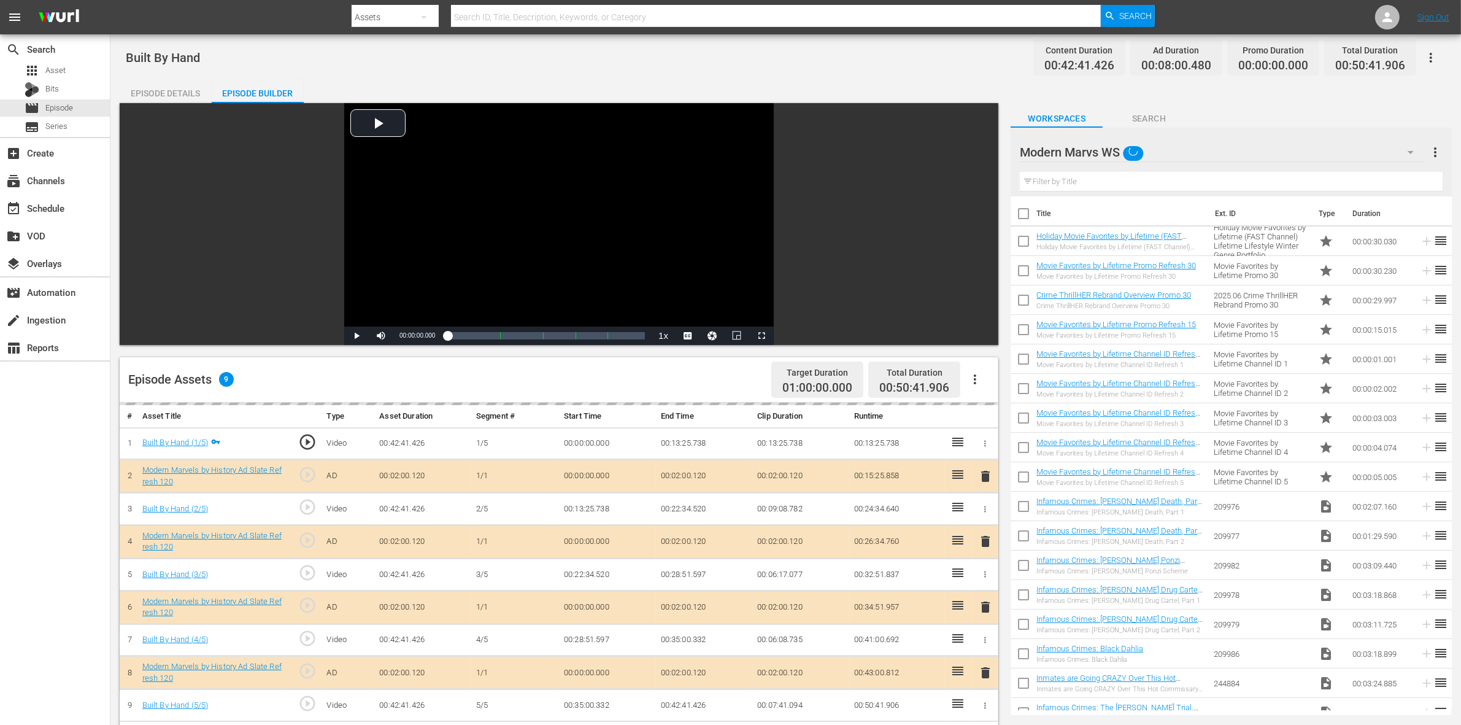
click at [836, 84] on div "Episode Details Episode Builder Episode Preview Video Player is loading. Play V…" at bounding box center [786, 557] width 1332 height 956
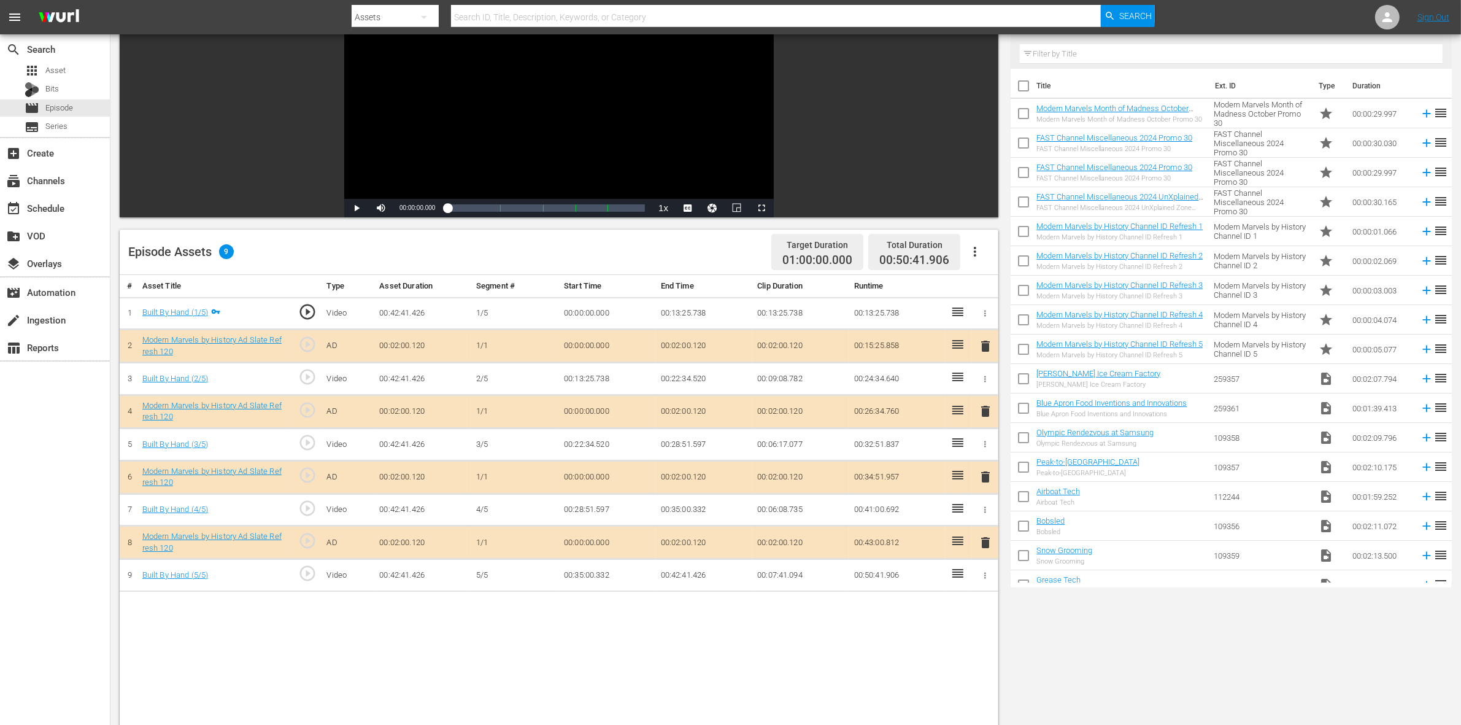
scroll to position [230, 0]
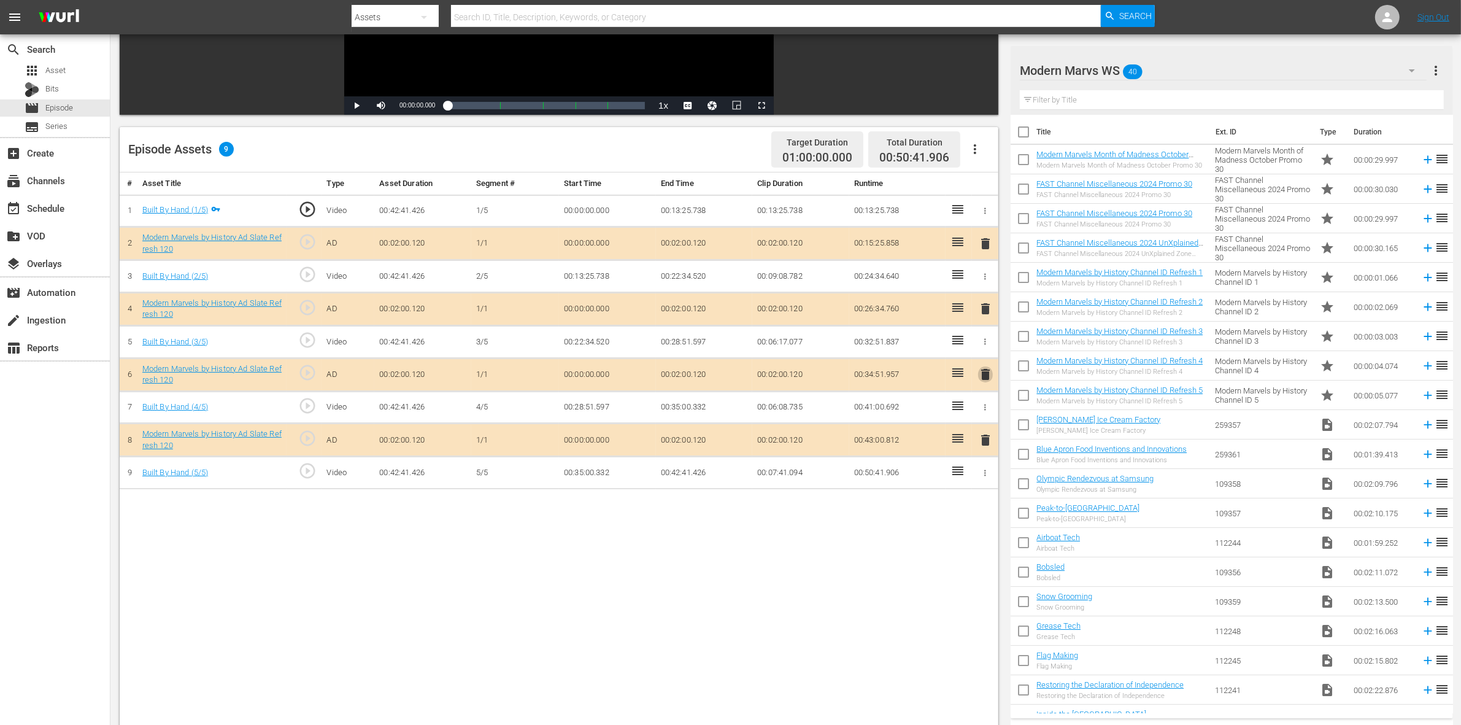
click at [982, 372] on span "delete" at bounding box center [985, 374] width 15 height 15
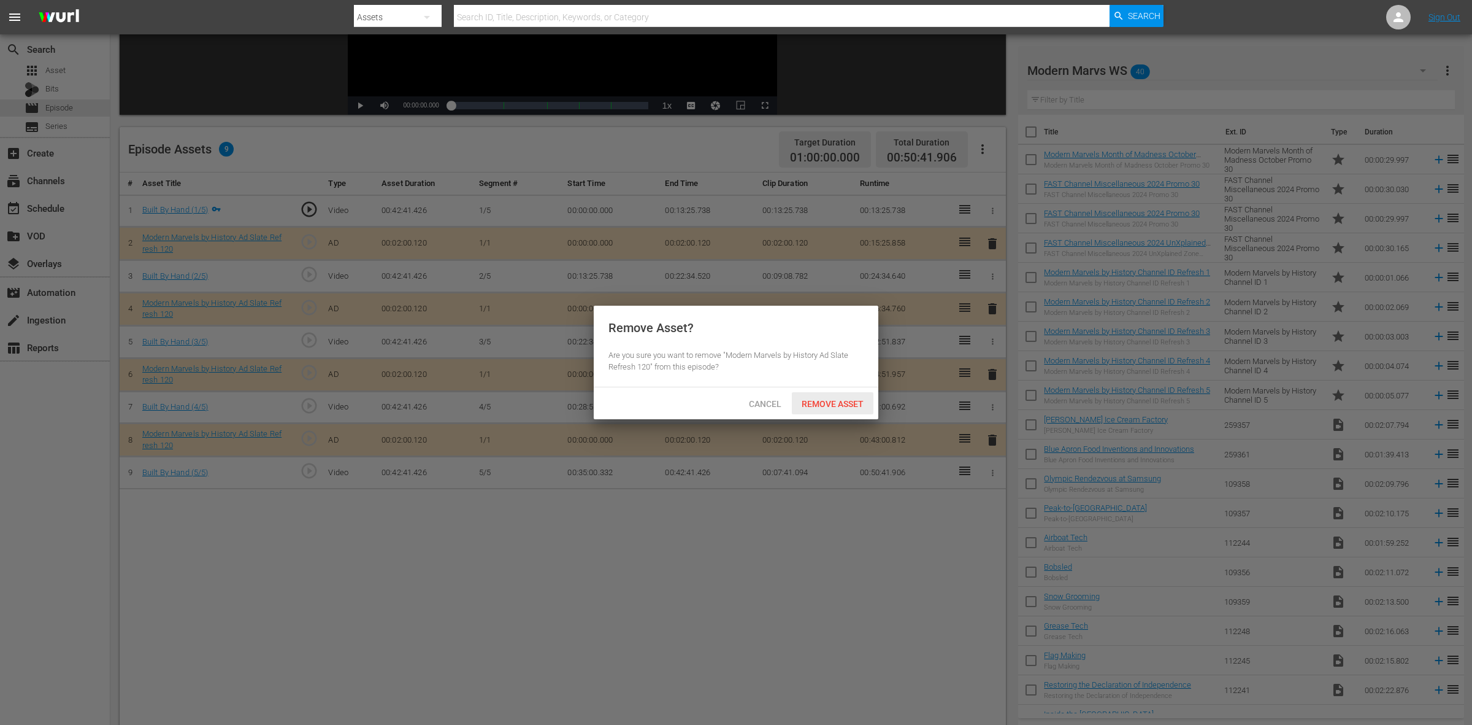
click at [853, 401] on span "Remove Asset" at bounding box center [833, 404] width 82 height 10
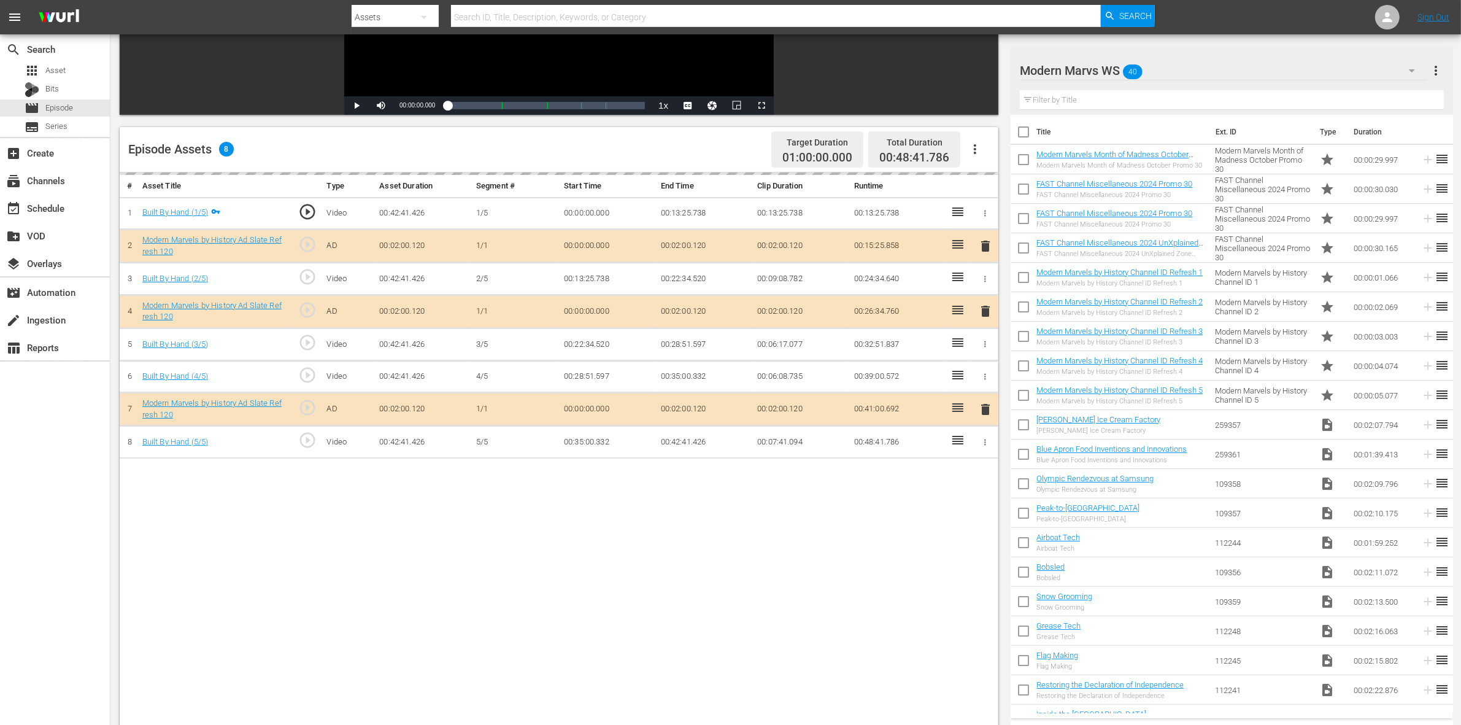
click at [731, 148] on div "Episode Assets 8 Target Duration 01:00:00.000 Total Duration 00:48:41.786" at bounding box center [559, 149] width 878 height 45
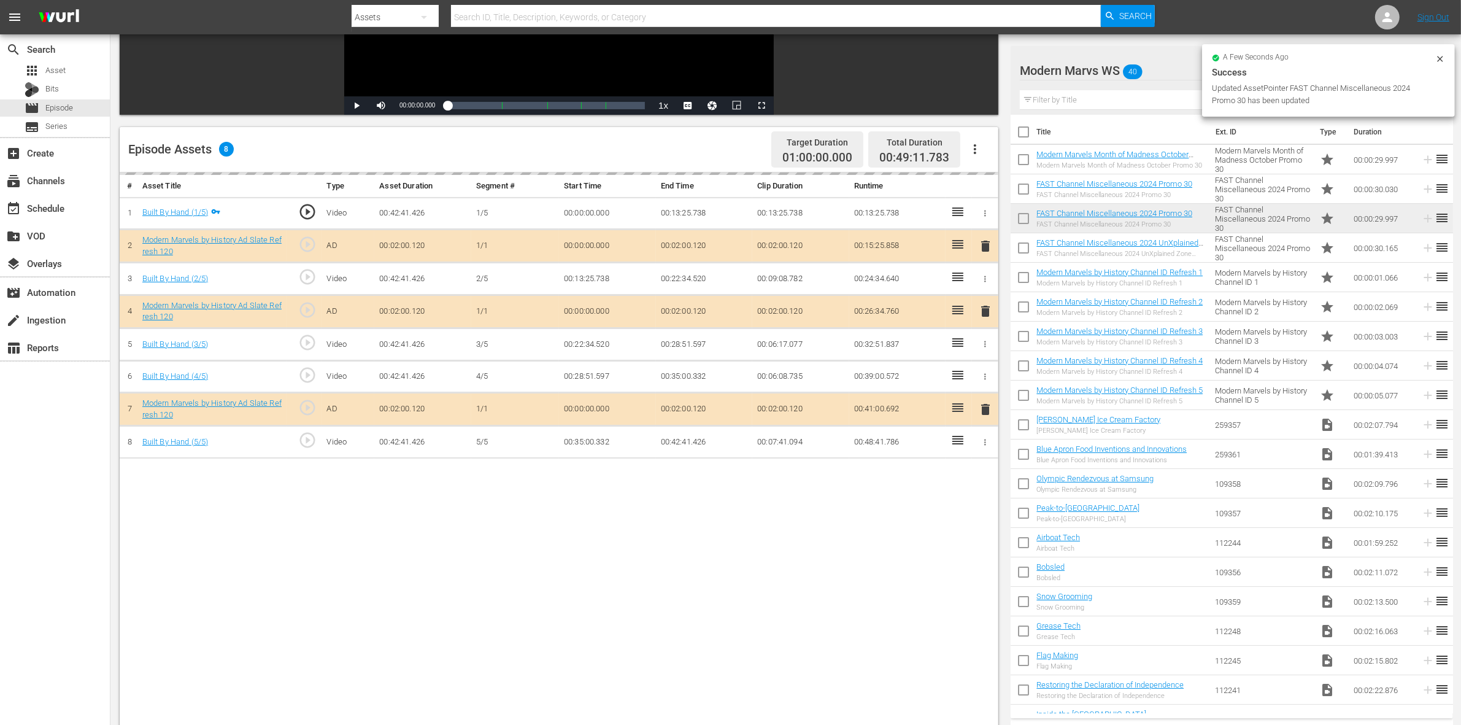
click at [1048, 42] on div "Video Player is loading. Play Video Play Mute Current Time 00:00:00.000 / Durat…" at bounding box center [786, 339] width 1332 height 932
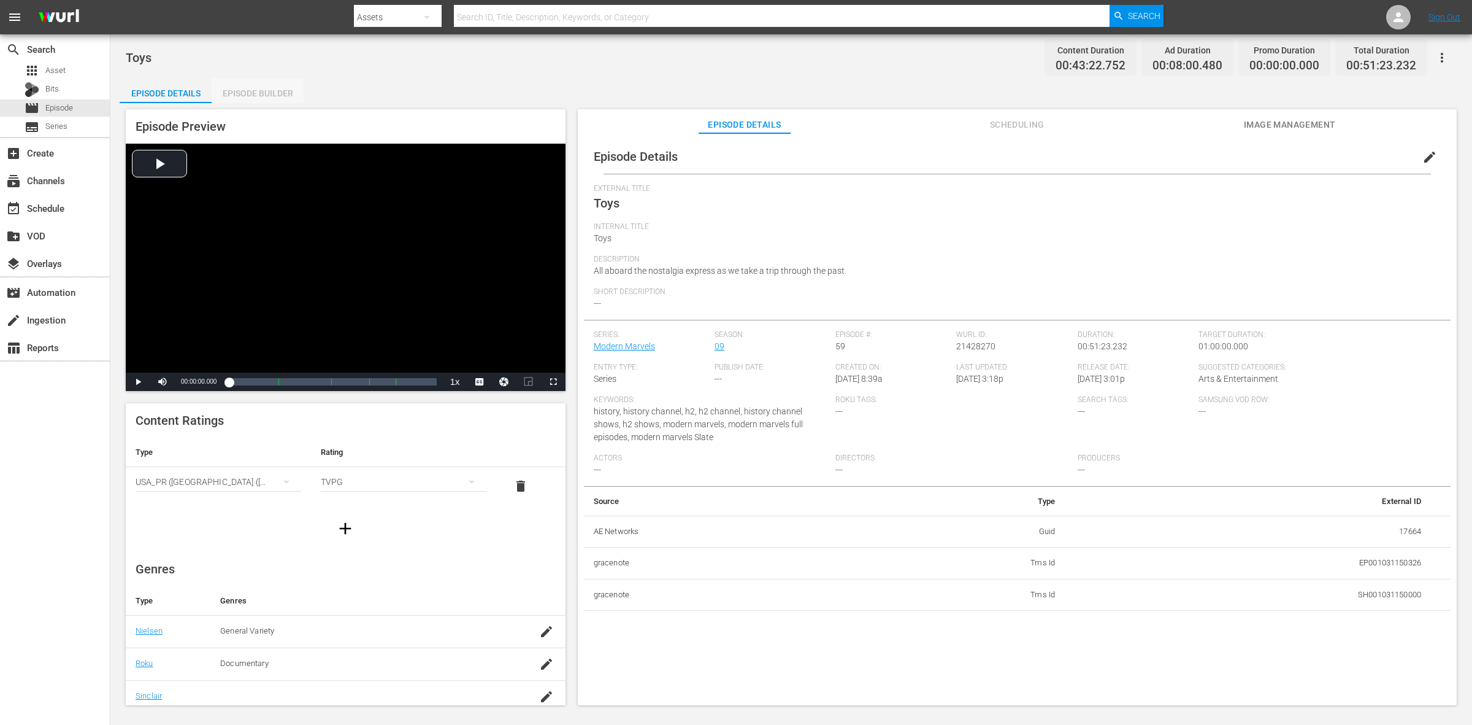
click at [263, 86] on div "Episode Builder" at bounding box center [258, 93] width 92 height 29
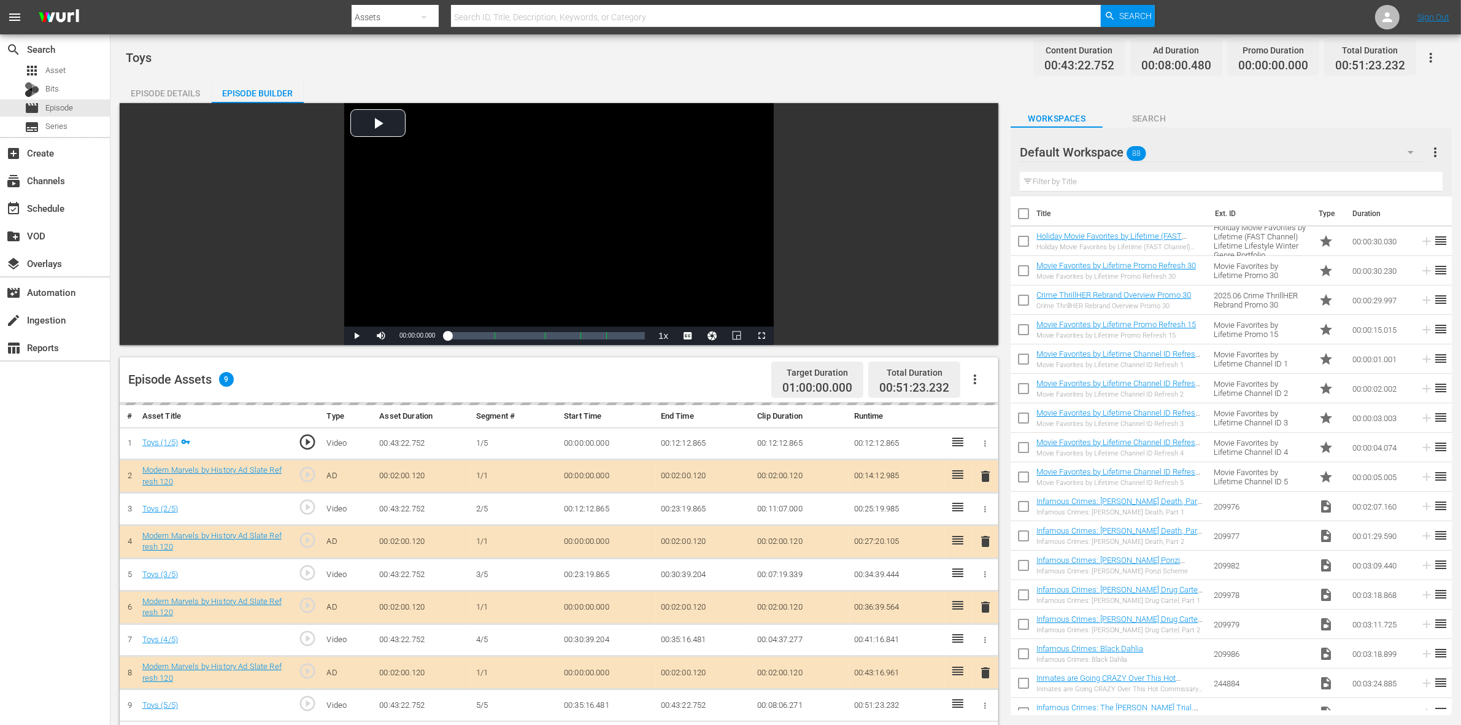
click at [1177, 152] on div "Default Workspace 88" at bounding box center [1223, 152] width 406 height 34
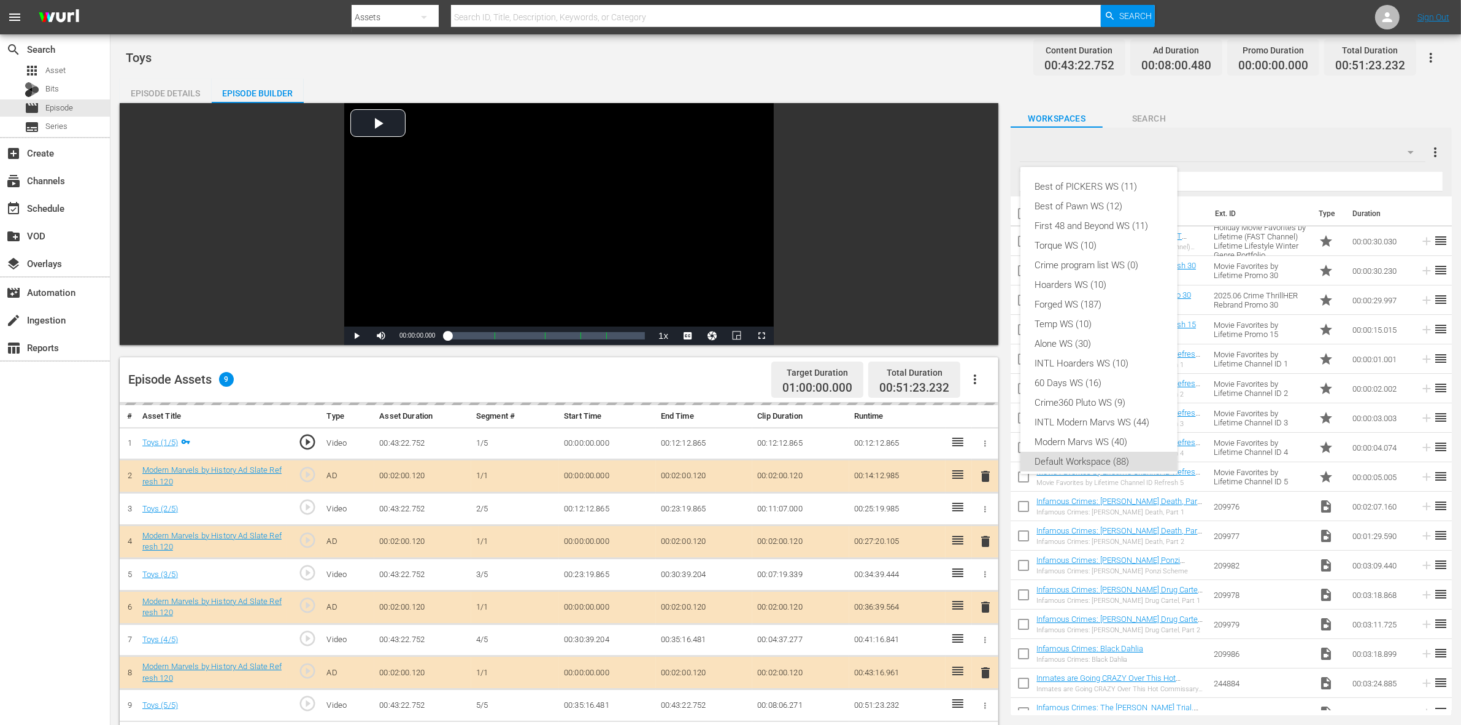
scroll to position [7, 0]
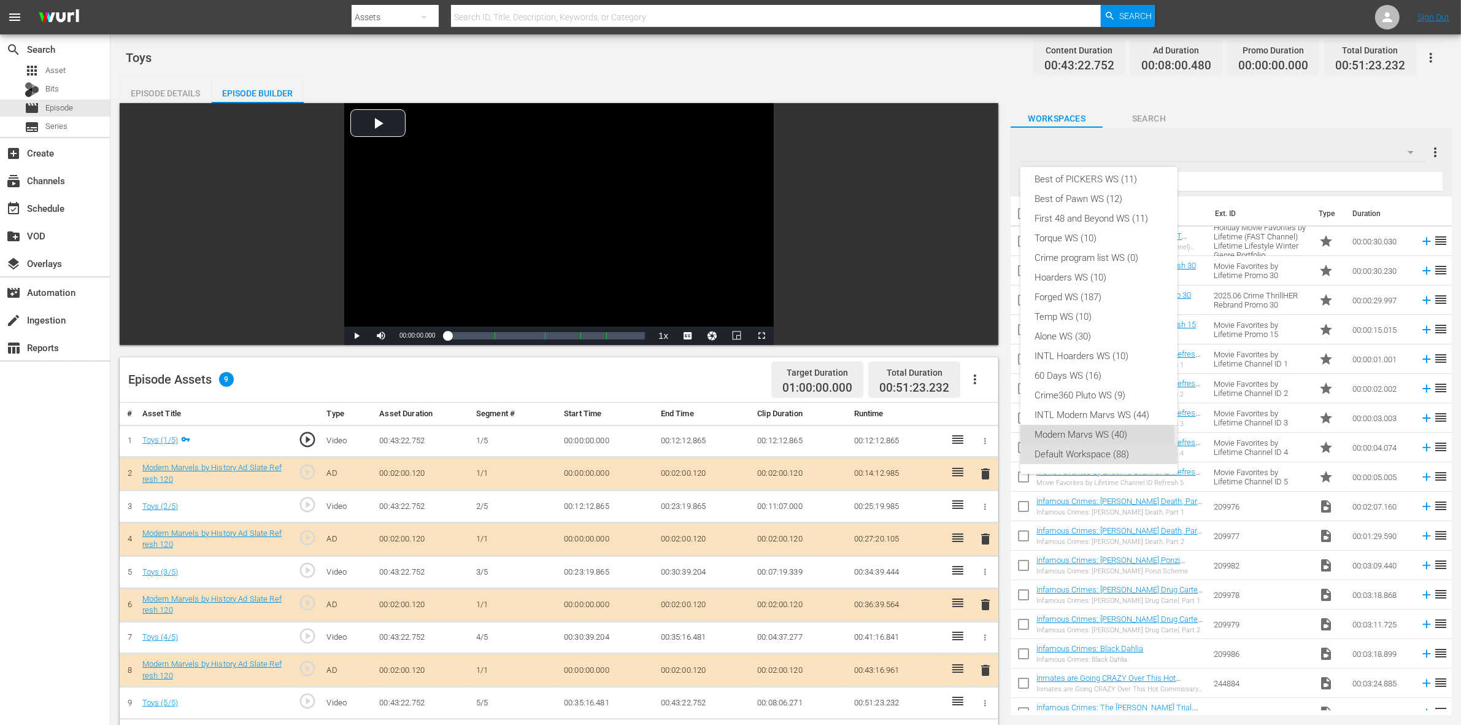
click at [1097, 434] on div "Modern Marvs WS (40)" at bounding box center [1099, 435] width 128 height 20
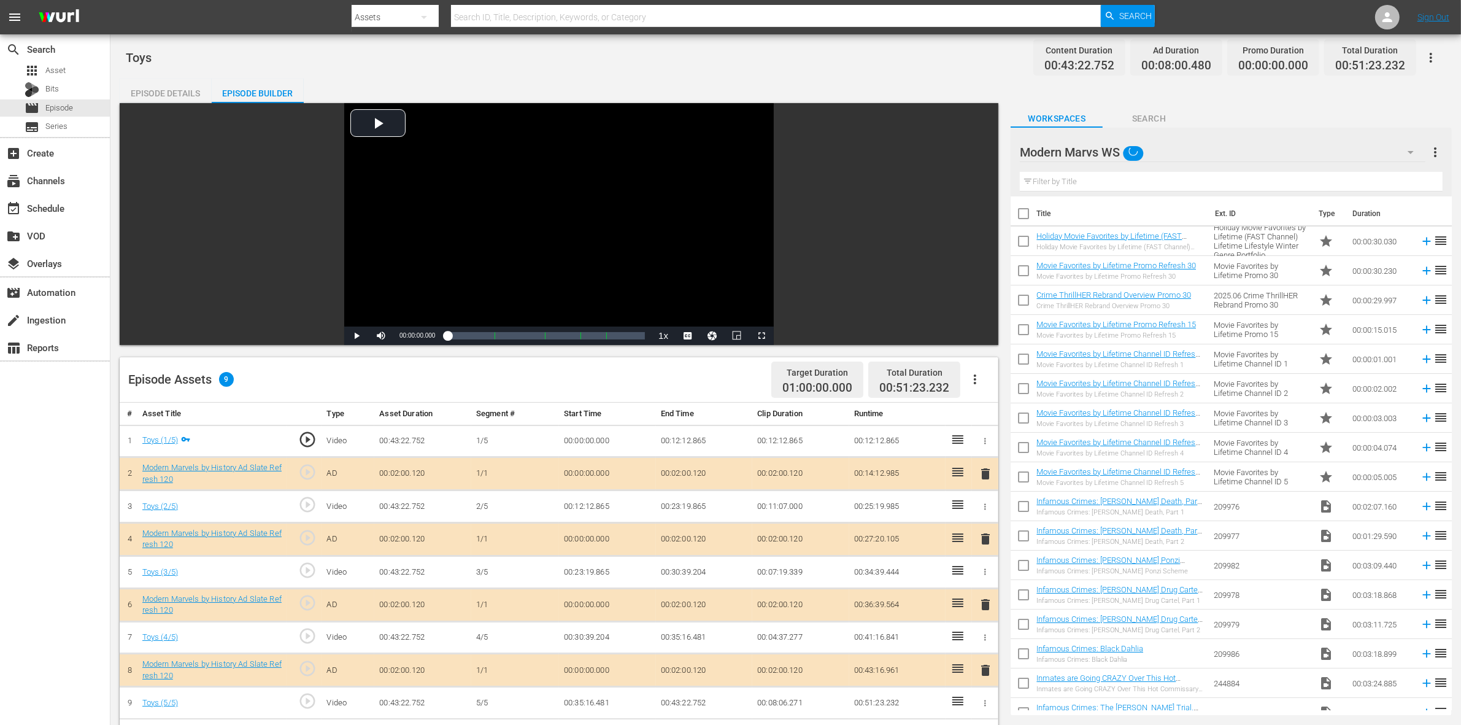
click at [823, 61] on div "Toys Content Duration 00:43:22.752 Ad Duration 00:08:00.480 Promo Duration 00:0…" at bounding box center [786, 58] width 1320 height 28
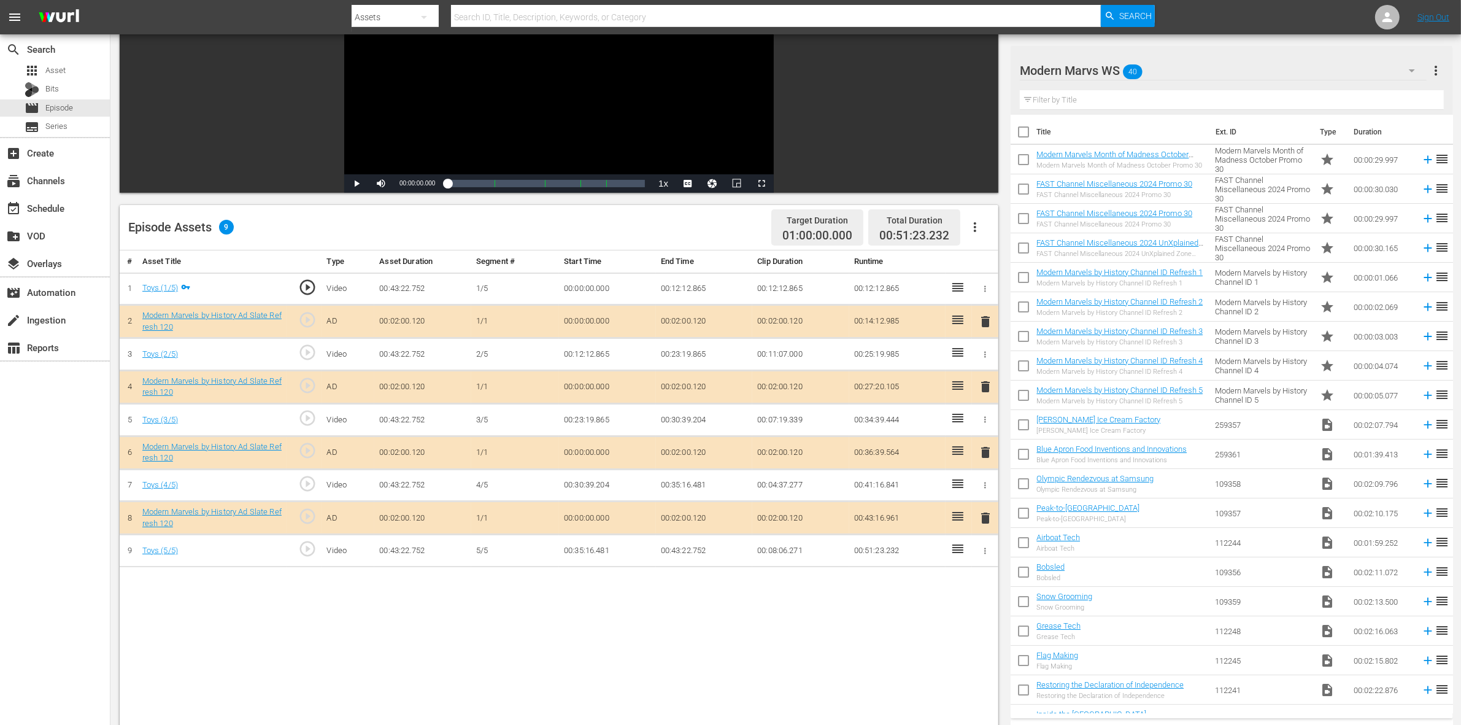
scroll to position [153, 0]
click at [986, 452] on span "delete" at bounding box center [985, 451] width 15 height 15
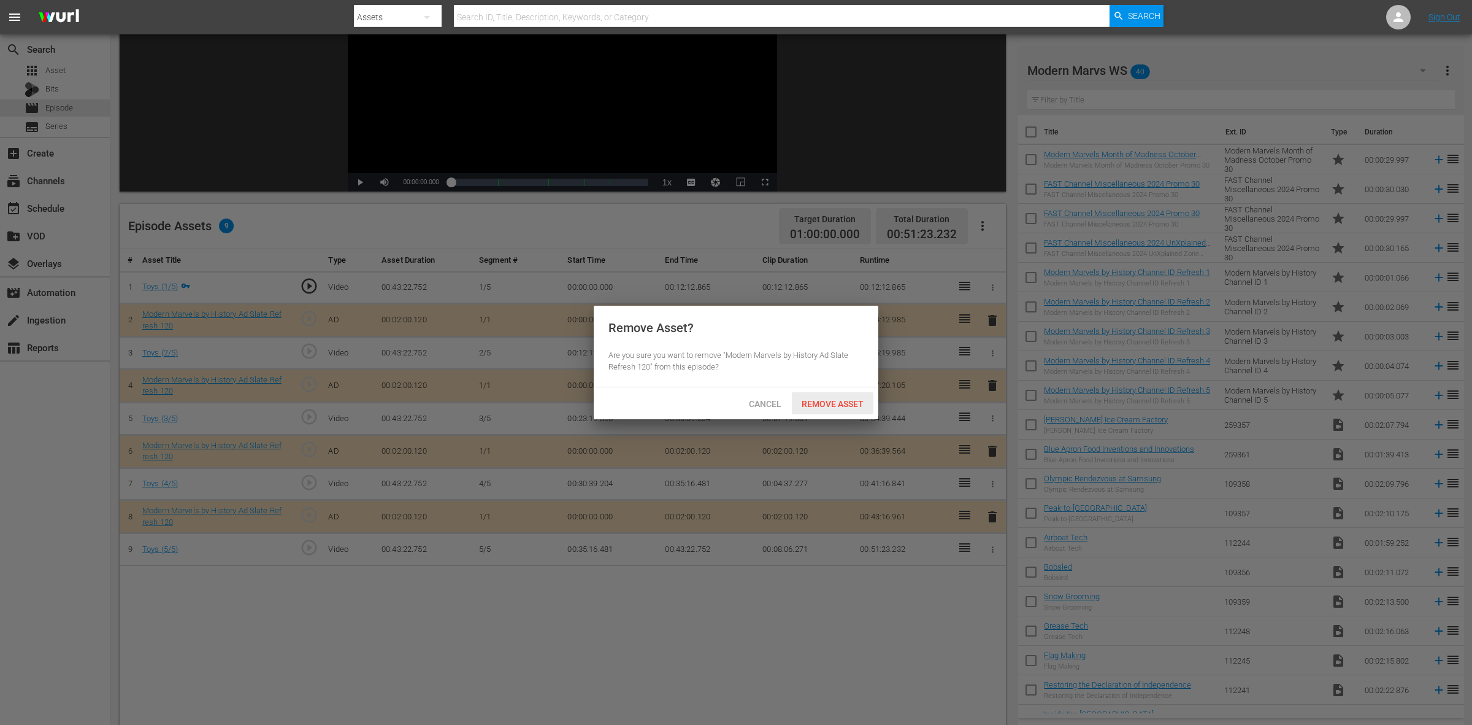
click at [823, 406] on span "Remove Asset" at bounding box center [833, 404] width 82 height 10
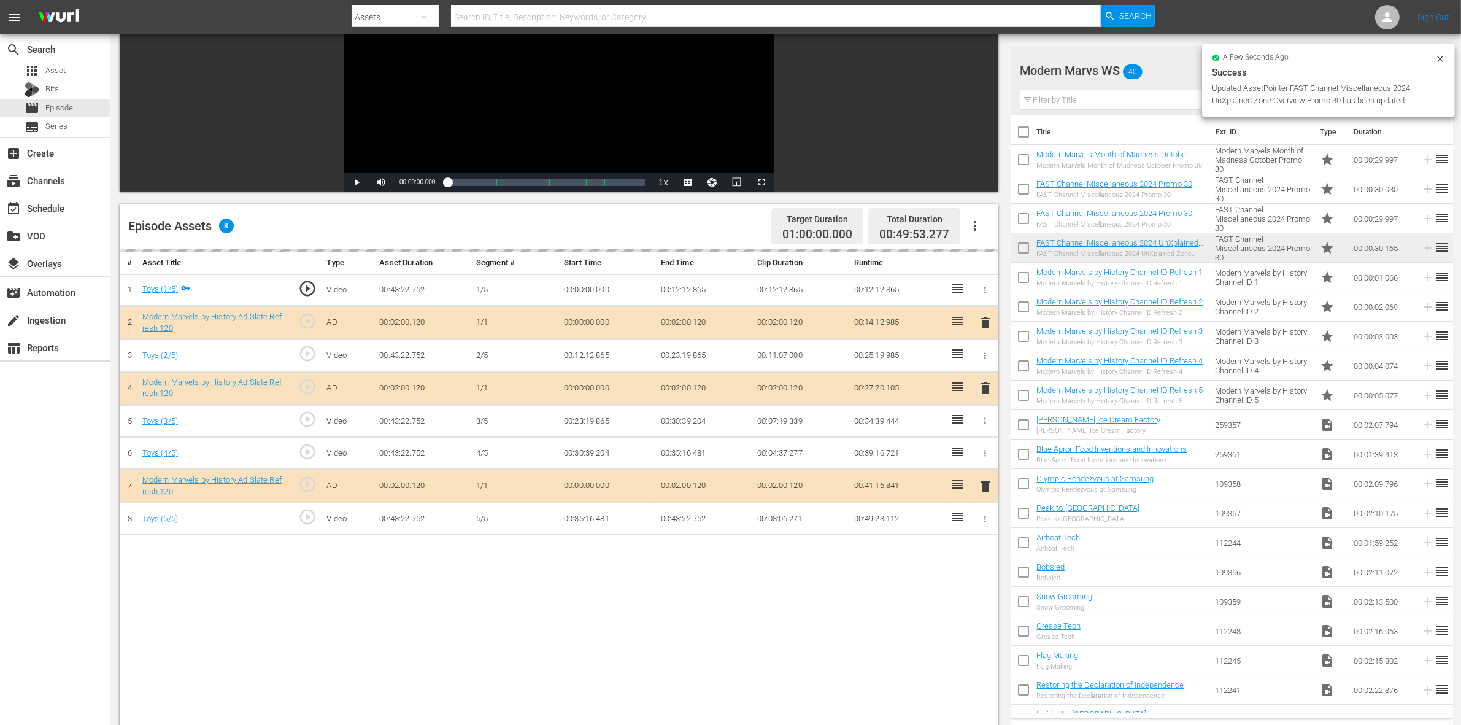
click at [701, 218] on div "Episode Assets 8 Target Duration 01:00:00.000 Total Duration 00:49:53.277" at bounding box center [559, 226] width 878 height 45
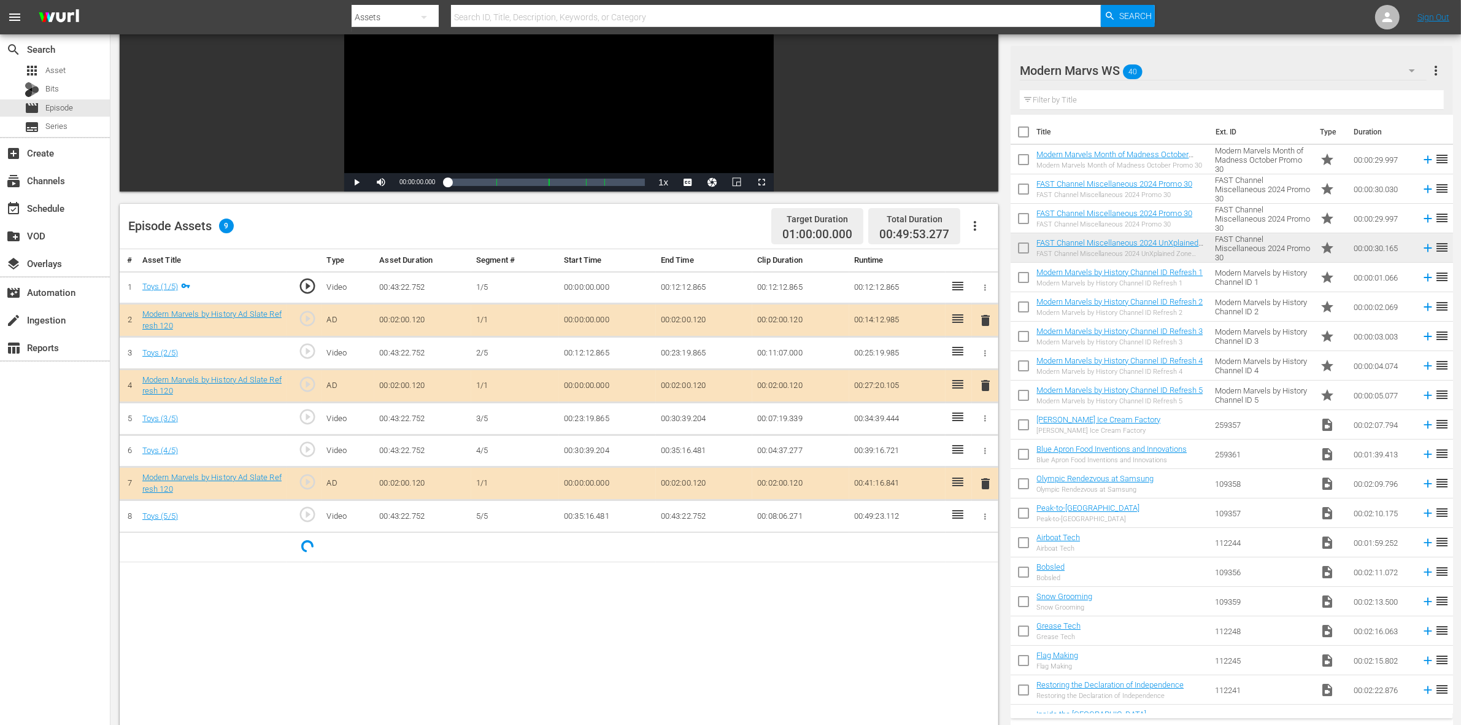
click at [698, 221] on div "Episode Assets 9 Target Duration 01:00:00.000 Total Duration 00:49:53.277" at bounding box center [559, 226] width 878 height 45
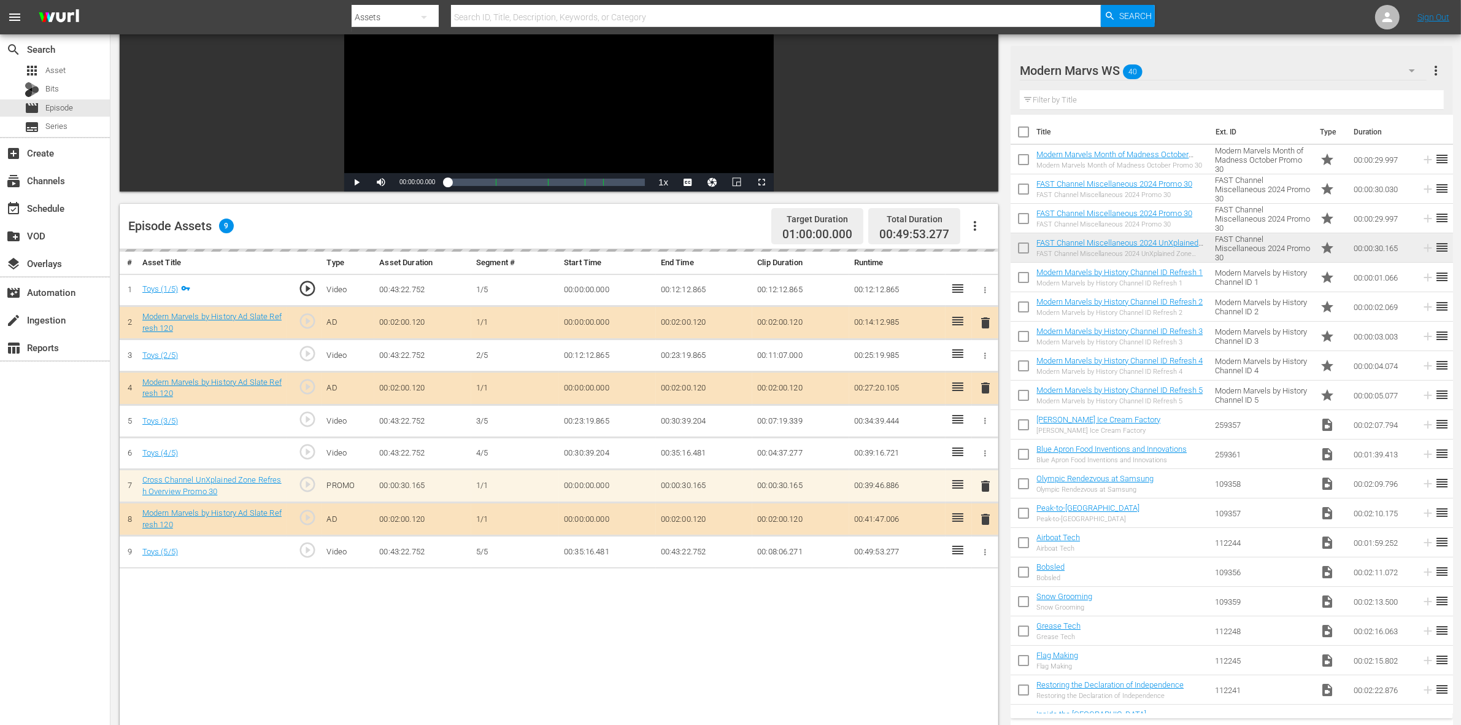
click at [721, 218] on div "Episode Assets 9 Target Duration 01:00:00.000 Total Duration 00:49:53.277" at bounding box center [559, 226] width 878 height 45
click at [1177, 43] on div "Video Player is loading. Play Video Play Mute Current Time 00:00:00.000 / Durat…" at bounding box center [786, 416] width 1332 height 932
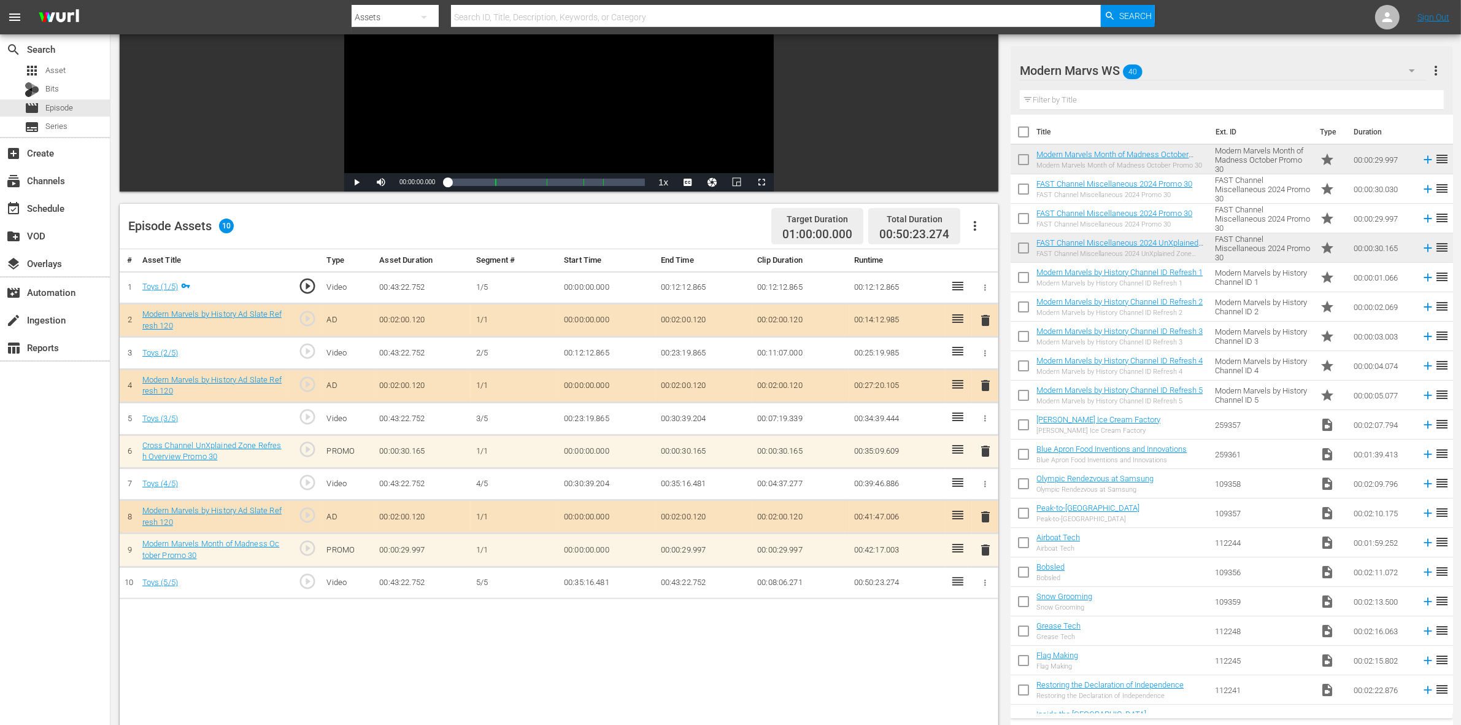
click at [626, 229] on div "Episode Assets 10 Target Duration 01:00:00.000 Total Duration 00:50:23.274" at bounding box center [559, 226] width 878 height 45
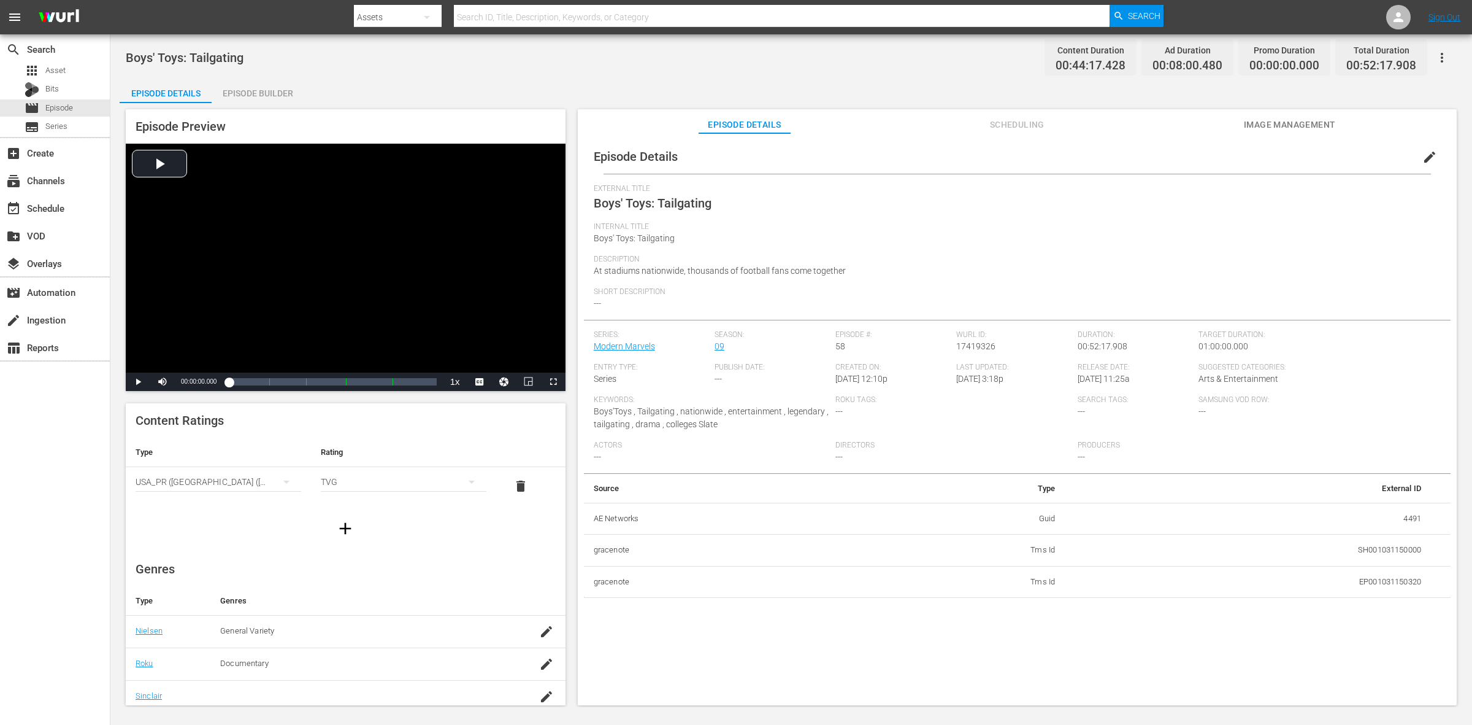
click at [262, 89] on div "Episode Builder" at bounding box center [258, 93] width 92 height 29
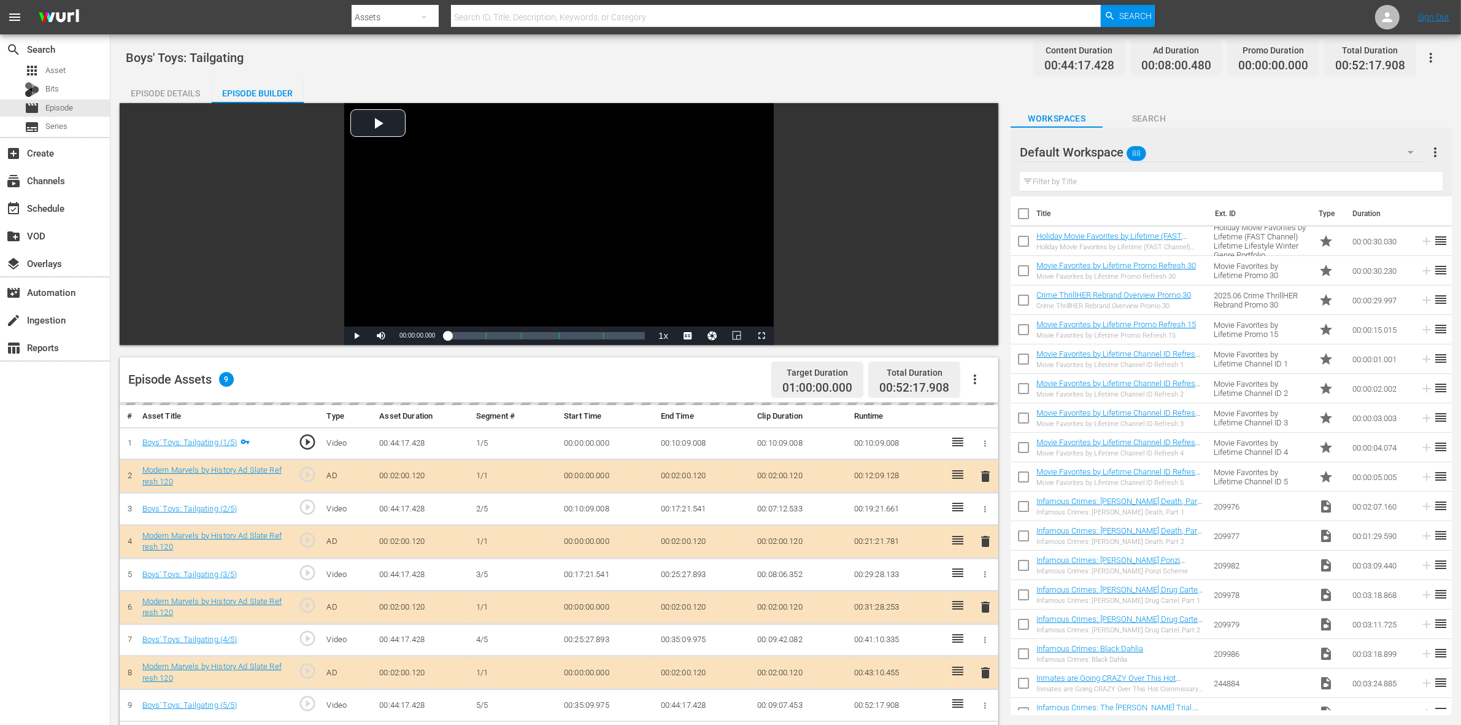
click at [904, 64] on div "Boys' Toys: Tailgating Content Duration 00:44:17.428 Ad Duration 00:08:00.480 P…" at bounding box center [786, 58] width 1320 height 28
click at [1177, 155] on div "Default Workspace 88" at bounding box center [1223, 152] width 406 height 34
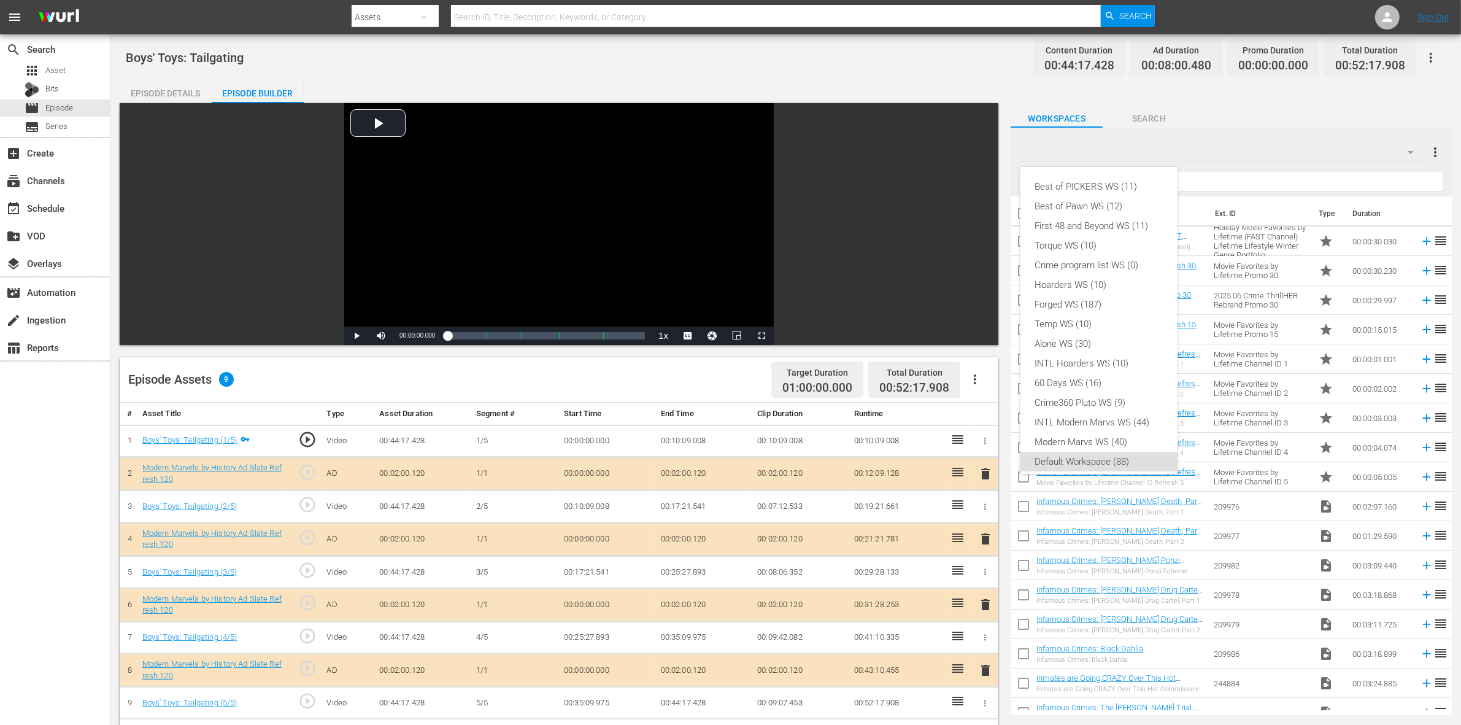
scroll to position [7, 0]
click at [1110, 436] on div "Modern Marvs WS (40)" at bounding box center [1099, 435] width 128 height 20
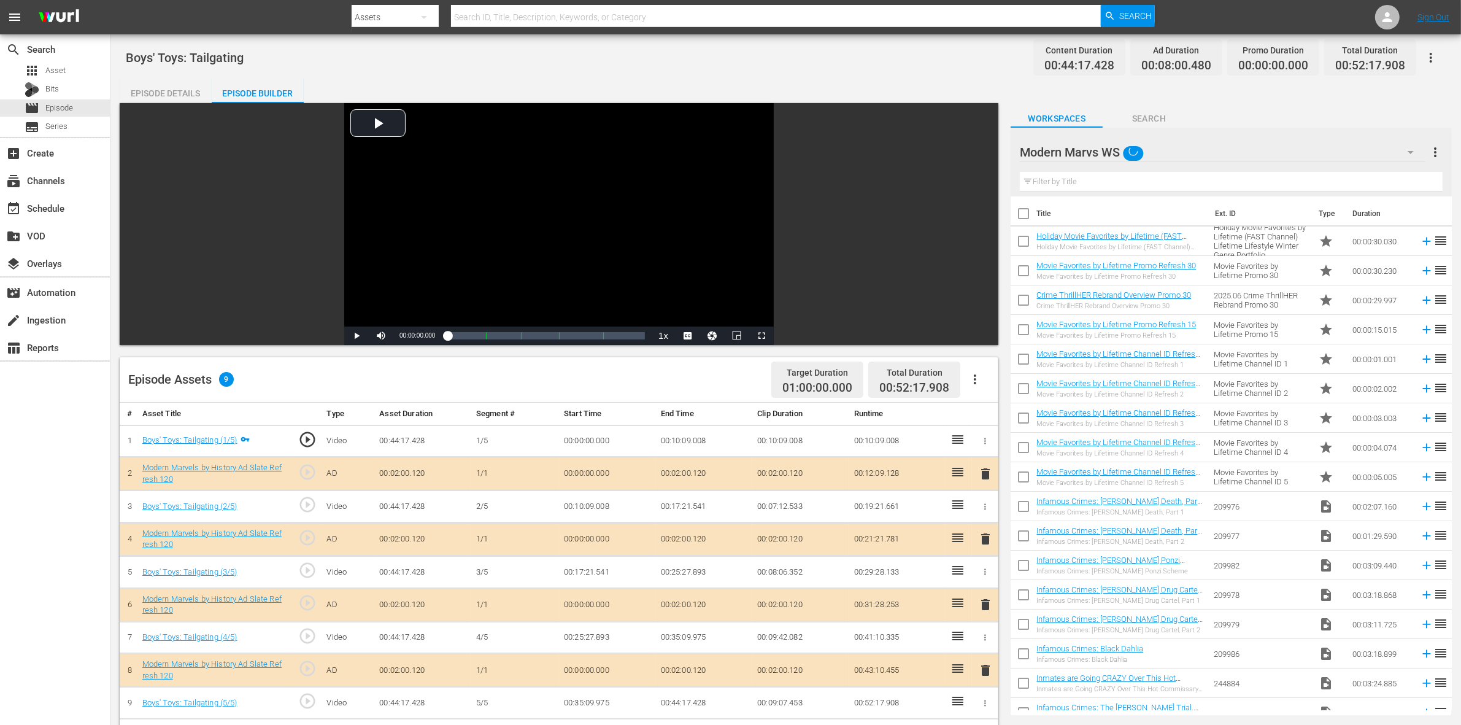
drag, startPoint x: 882, startPoint y: 63, endPoint x: 876, endPoint y: 58, distance: 7.4
click at [882, 63] on div "Boys' Toys: Tailgating Content Duration 00:44:17.428 Ad Duration 00:08:00.480 P…" at bounding box center [786, 58] width 1320 height 28
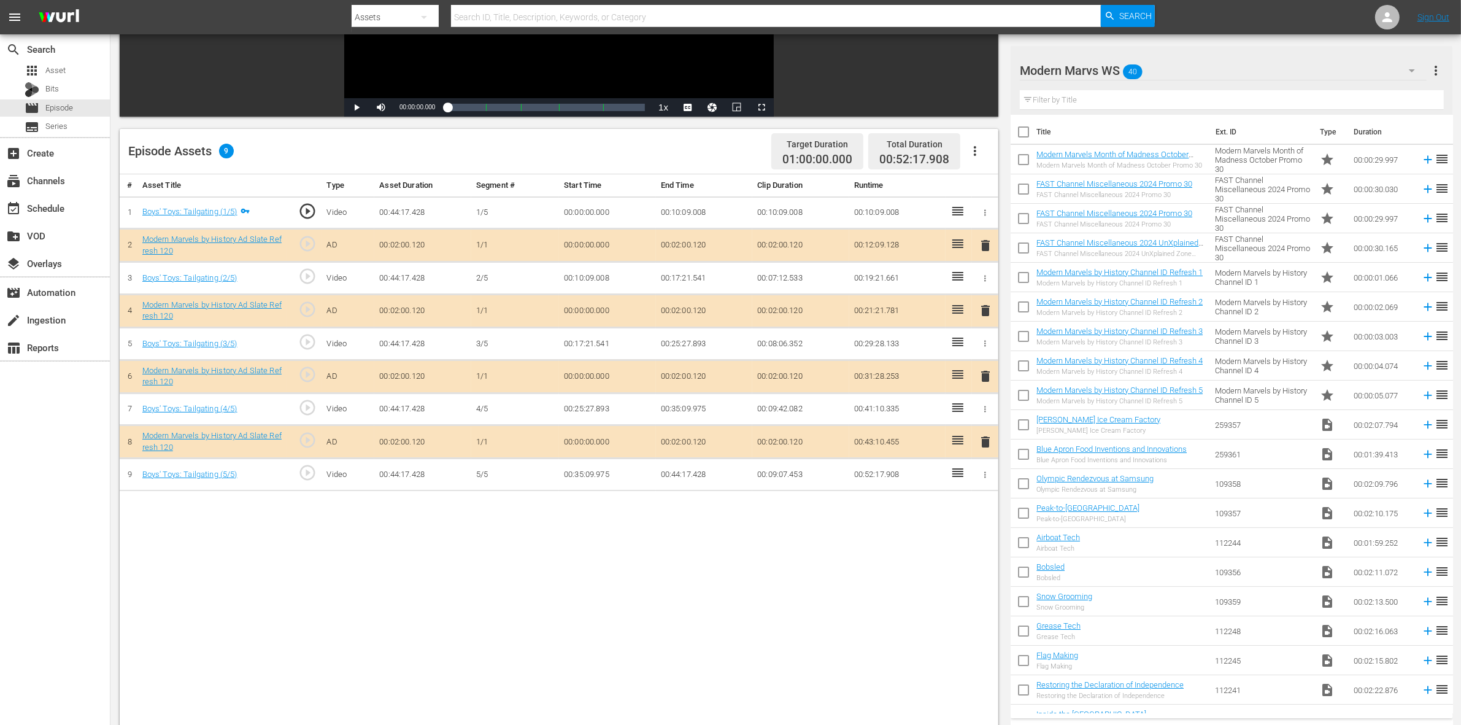
scroll to position [230, 0]
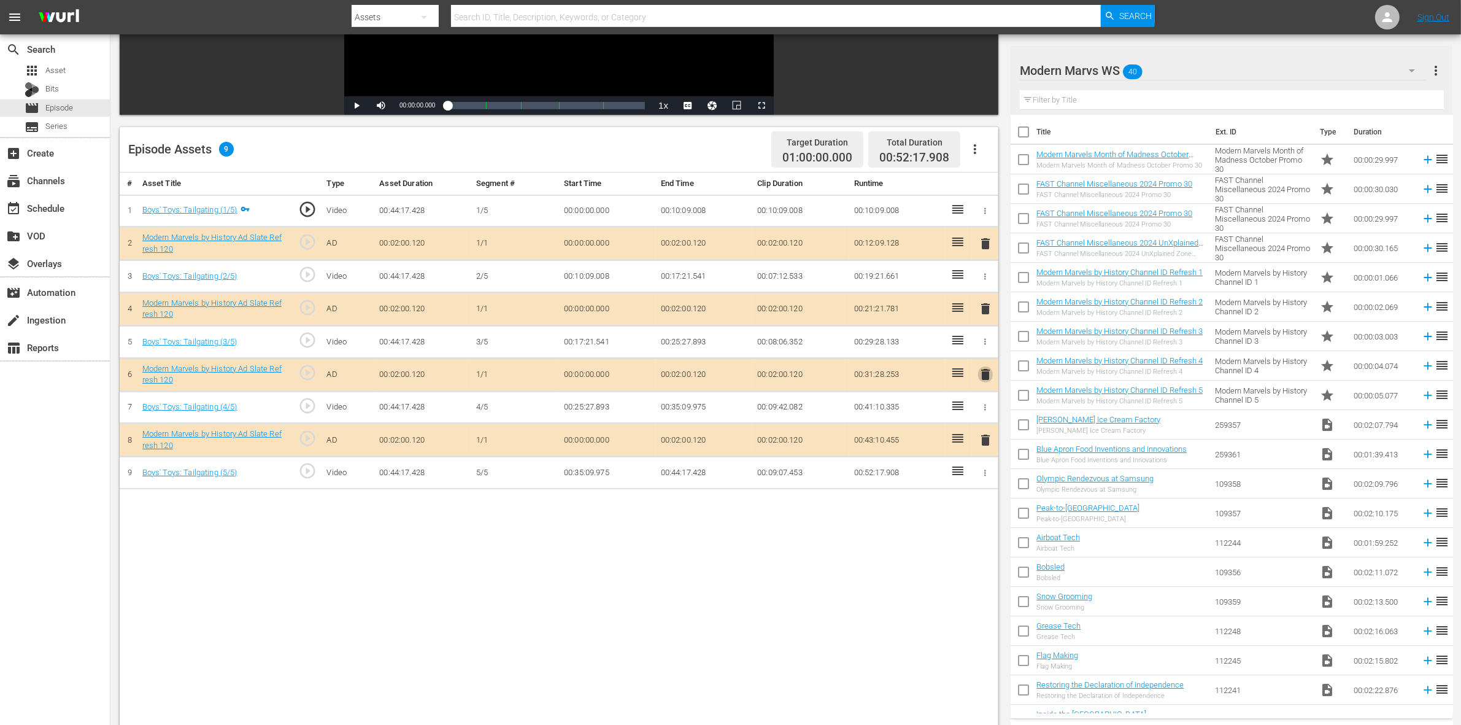
click at [983, 374] on span "delete" at bounding box center [985, 374] width 15 height 15
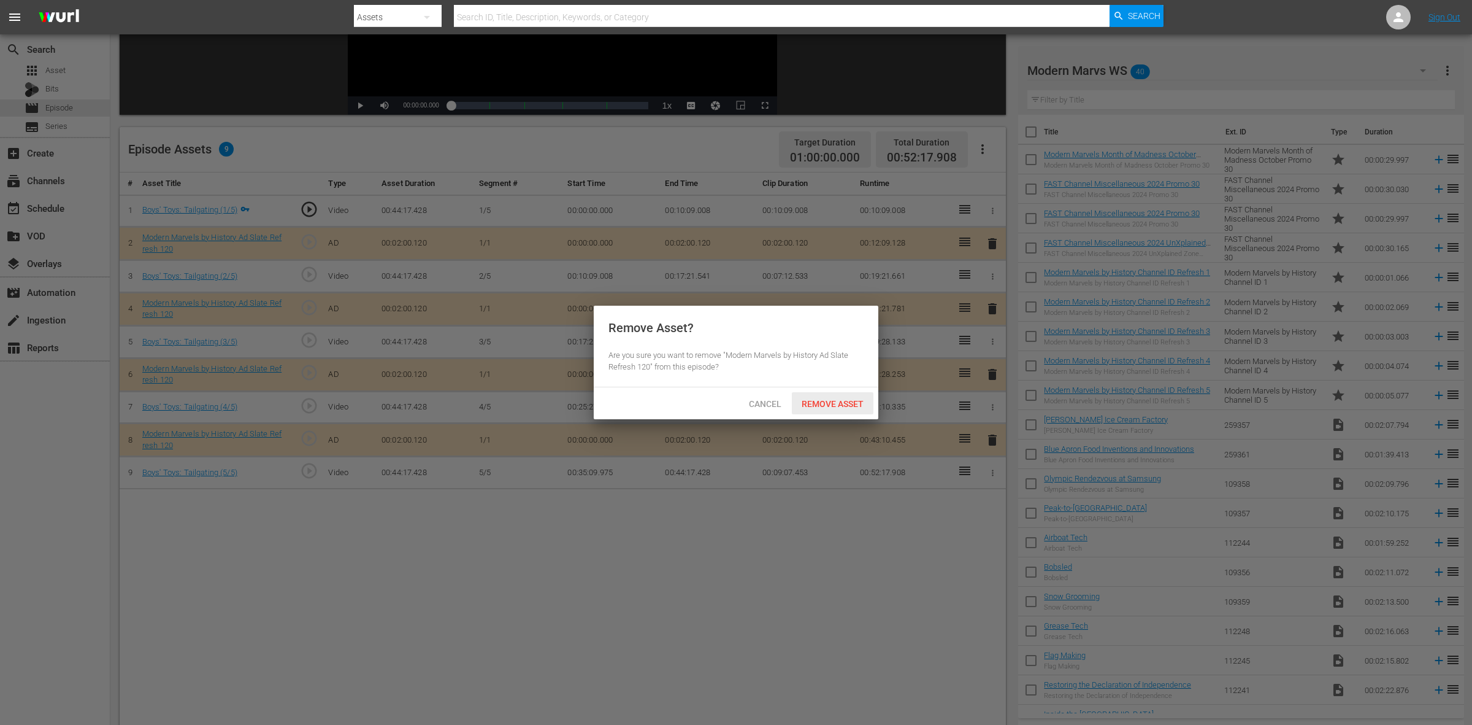
click at [816, 408] on span "Remove Asset" at bounding box center [833, 404] width 82 height 10
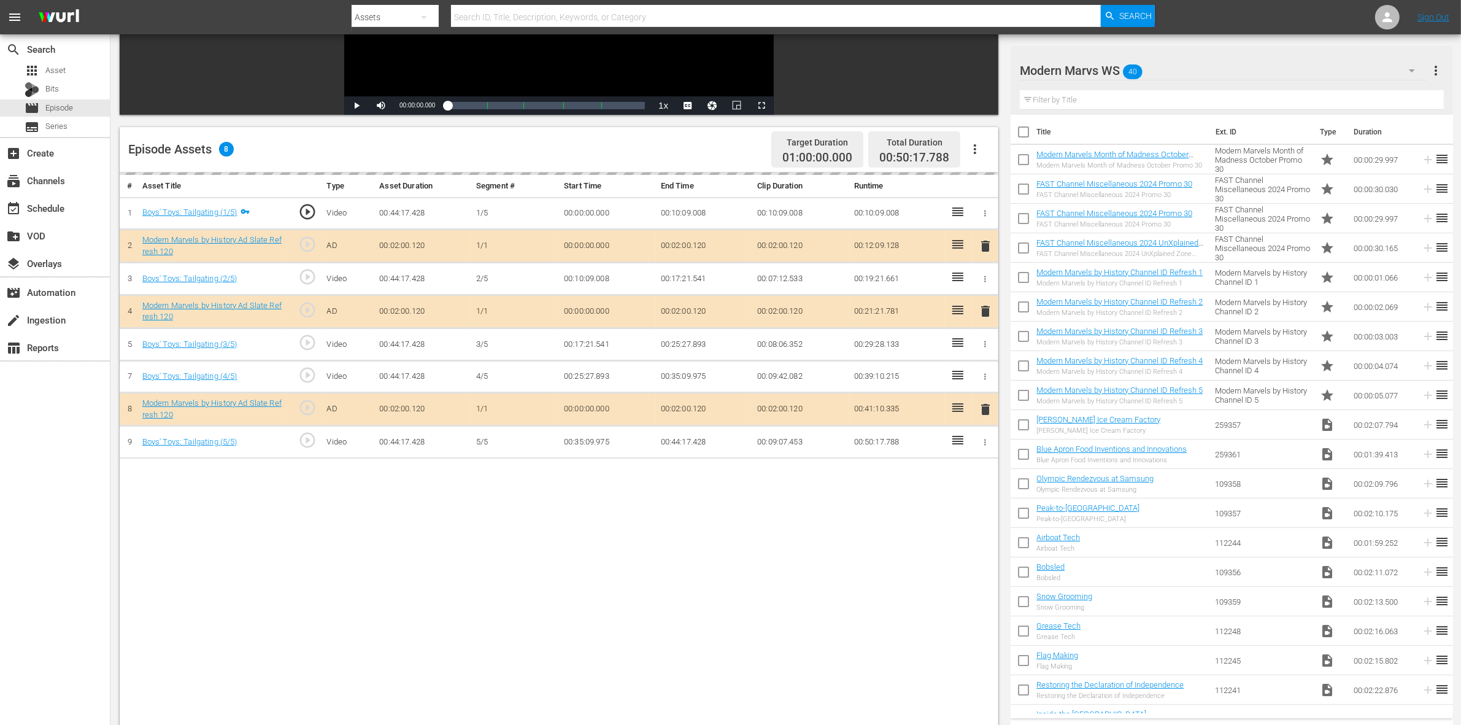
click at [724, 150] on div "Episode Assets 8 Target Duration 01:00:00.000 Total Duration 00:50:17.788" at bounding box center [559, 149] width 878 height 45
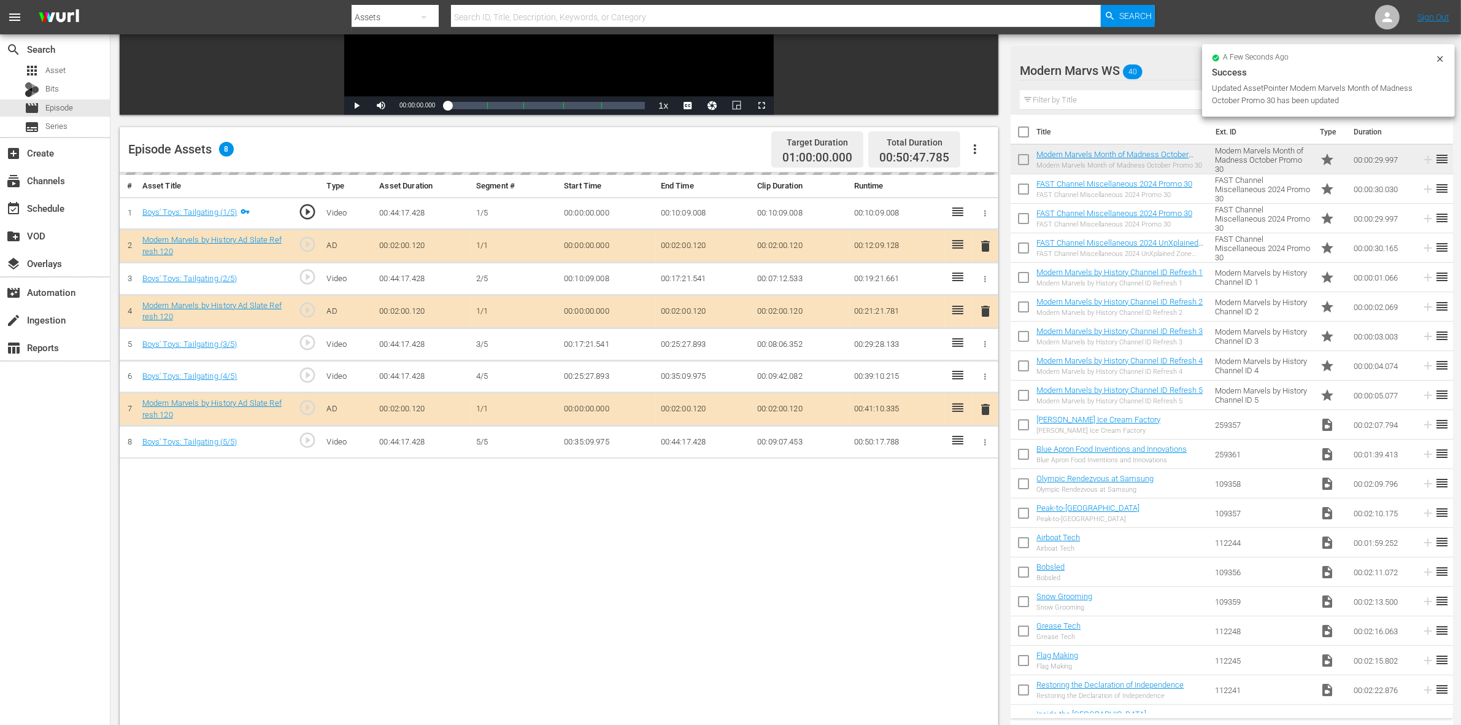
click at [1177, 9] on nav "menu Search By Assets Search ID, Title, Description, Keywords, or Category Sear…" at bounding box center [730, 17] width 1461 height 34
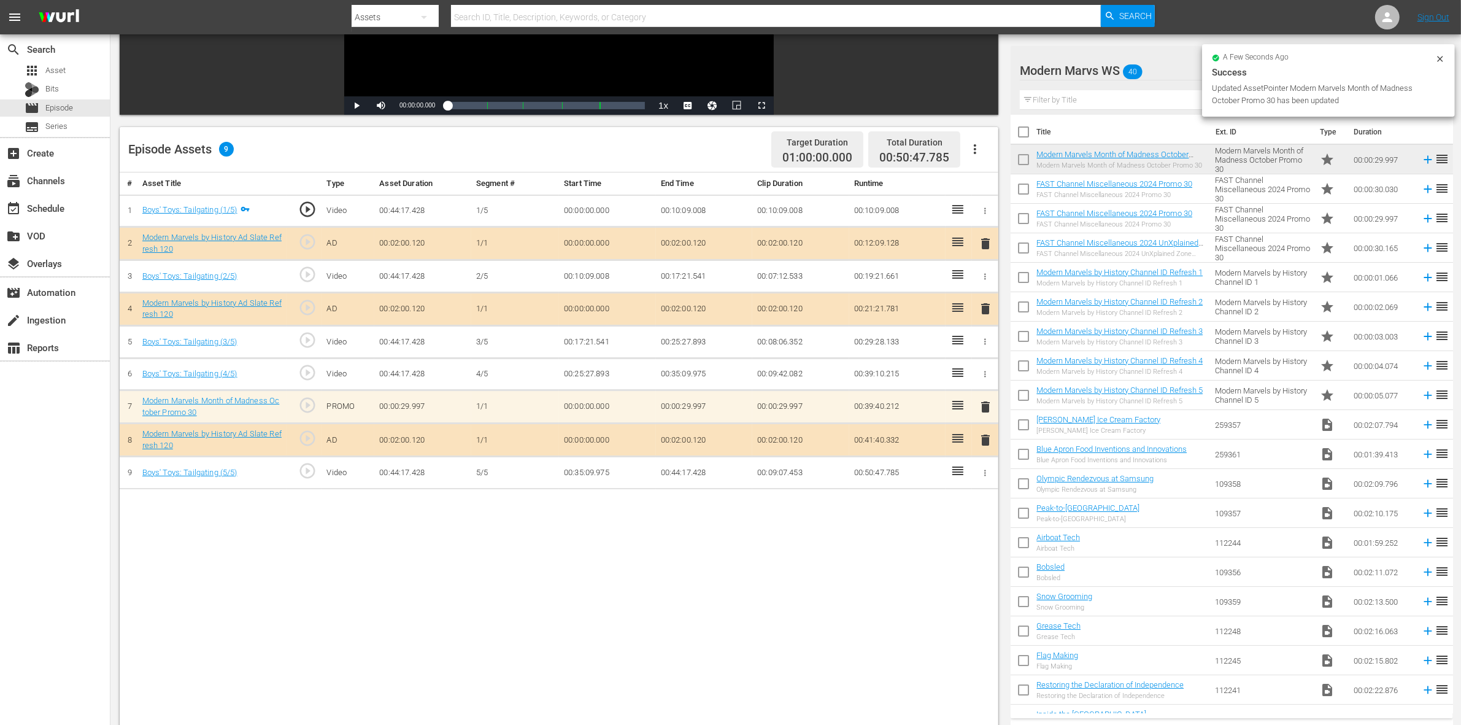
click at [726, 147] on div "Episode Assets 9 Target Duration 01:00:00.000 Total Duration 00:50:47.785" at bounding box center [559, 149] width 878 height 45
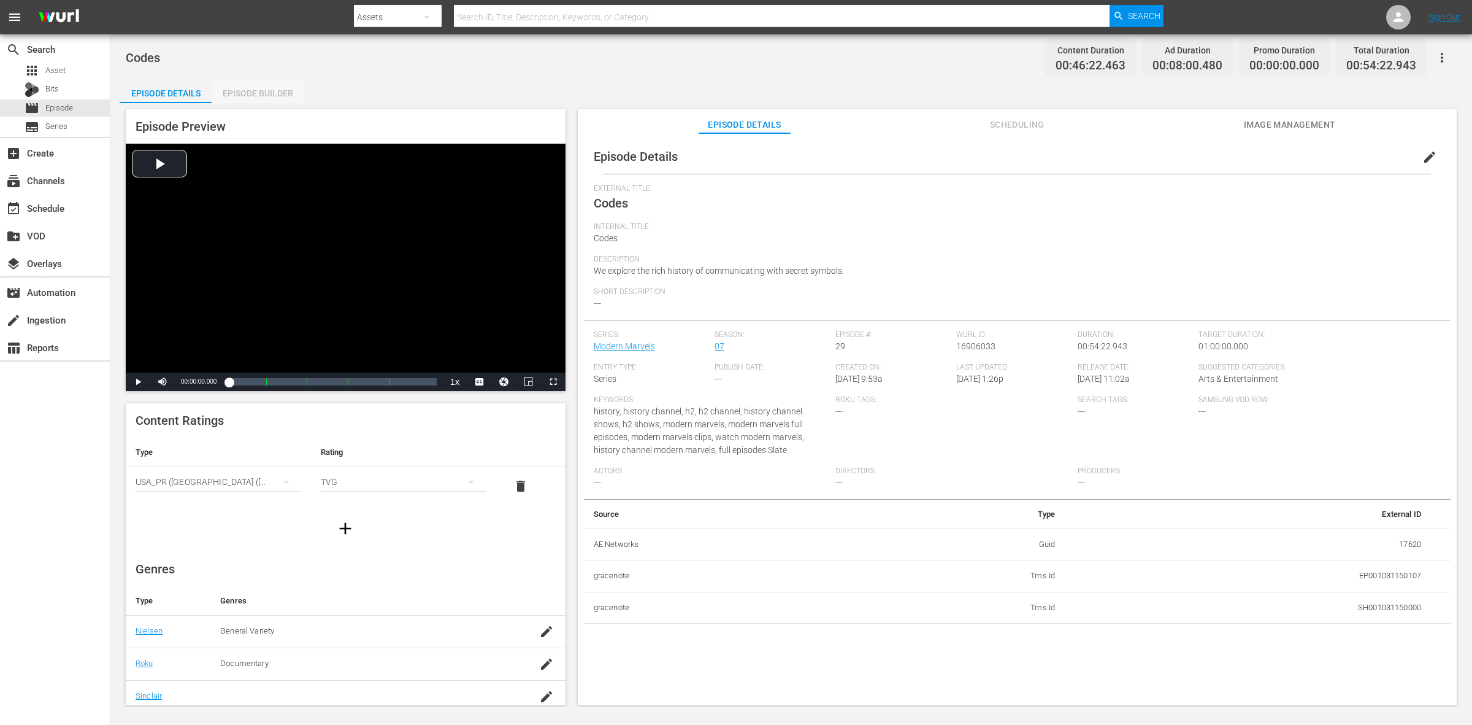
click at [264, 93] on div "Episode Builder" at bounding box center [258, 93] width 92 height 29
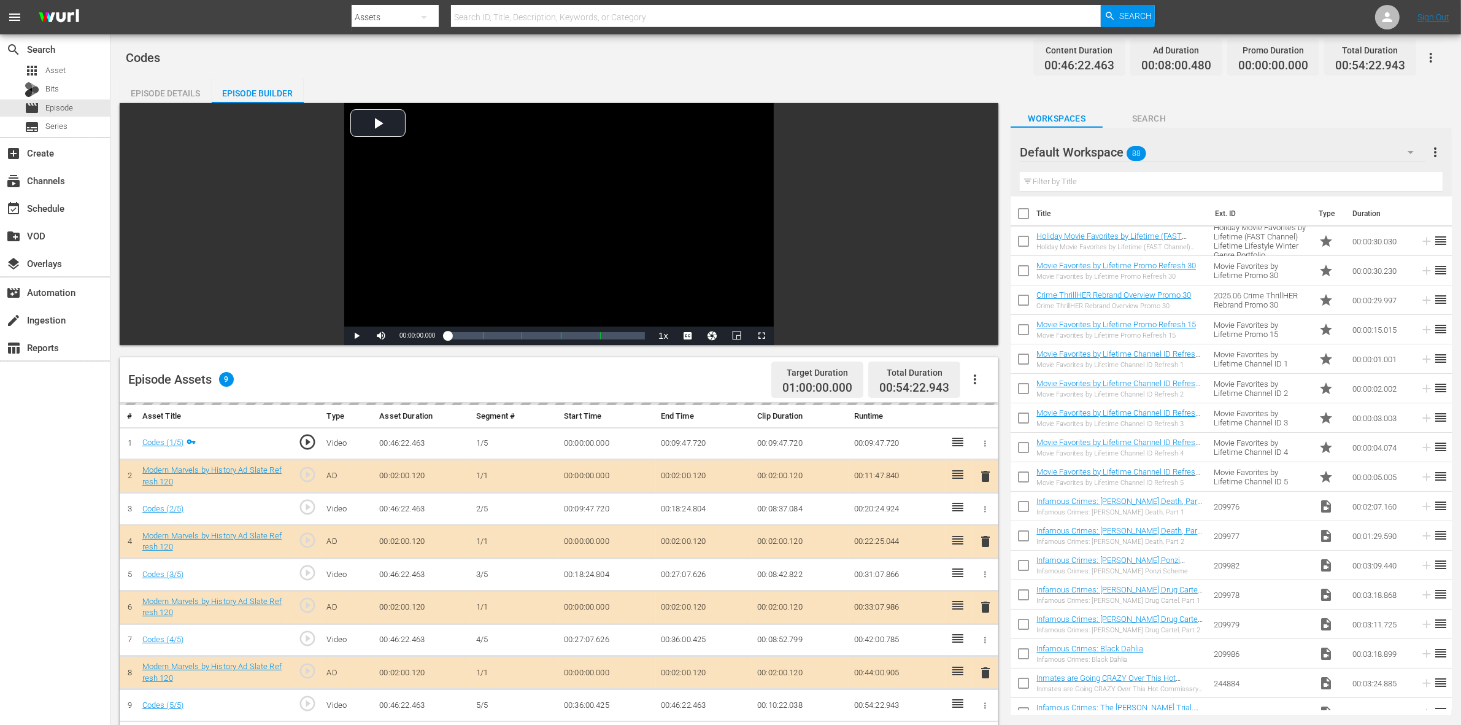
click at [1177, 155] on div "Default Workspace 88" at bounding box center [1223, 152] width 406 height 34
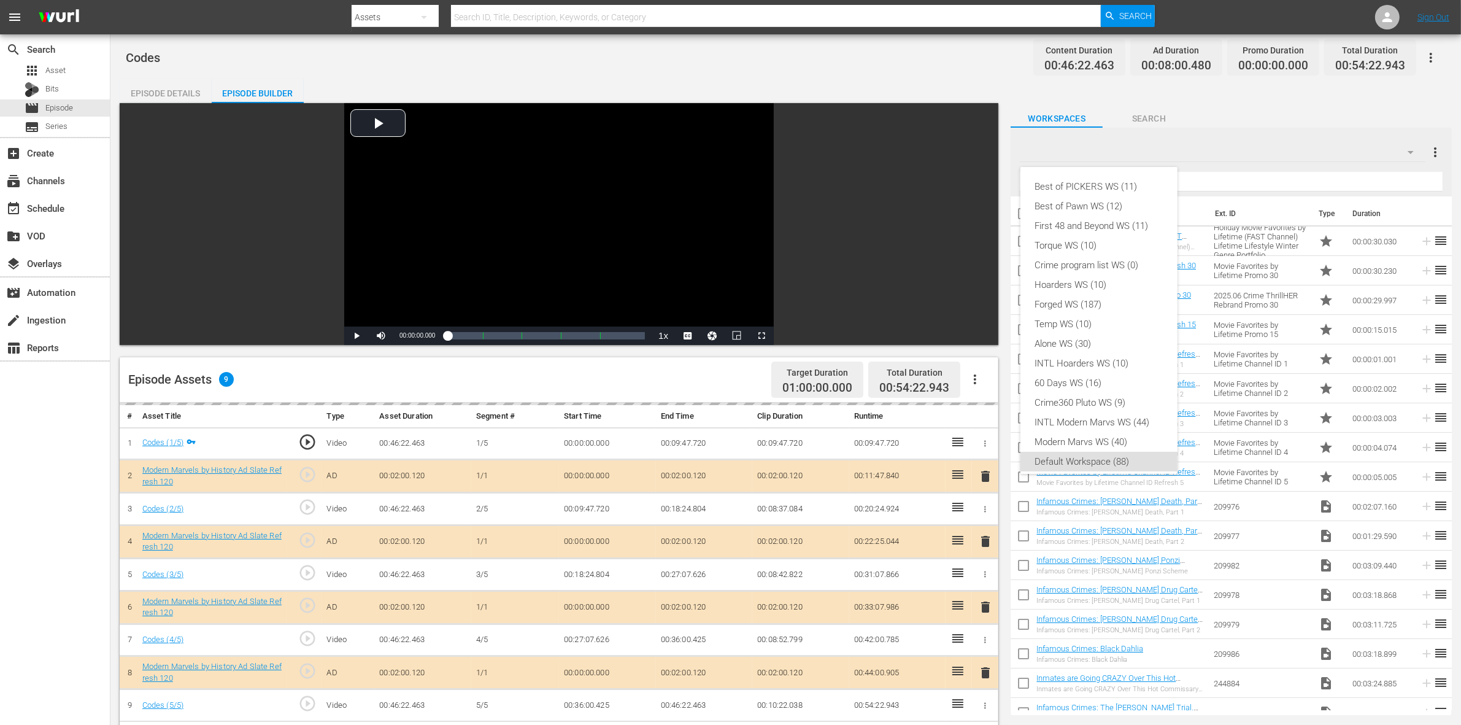
scroll to position [7, 0]
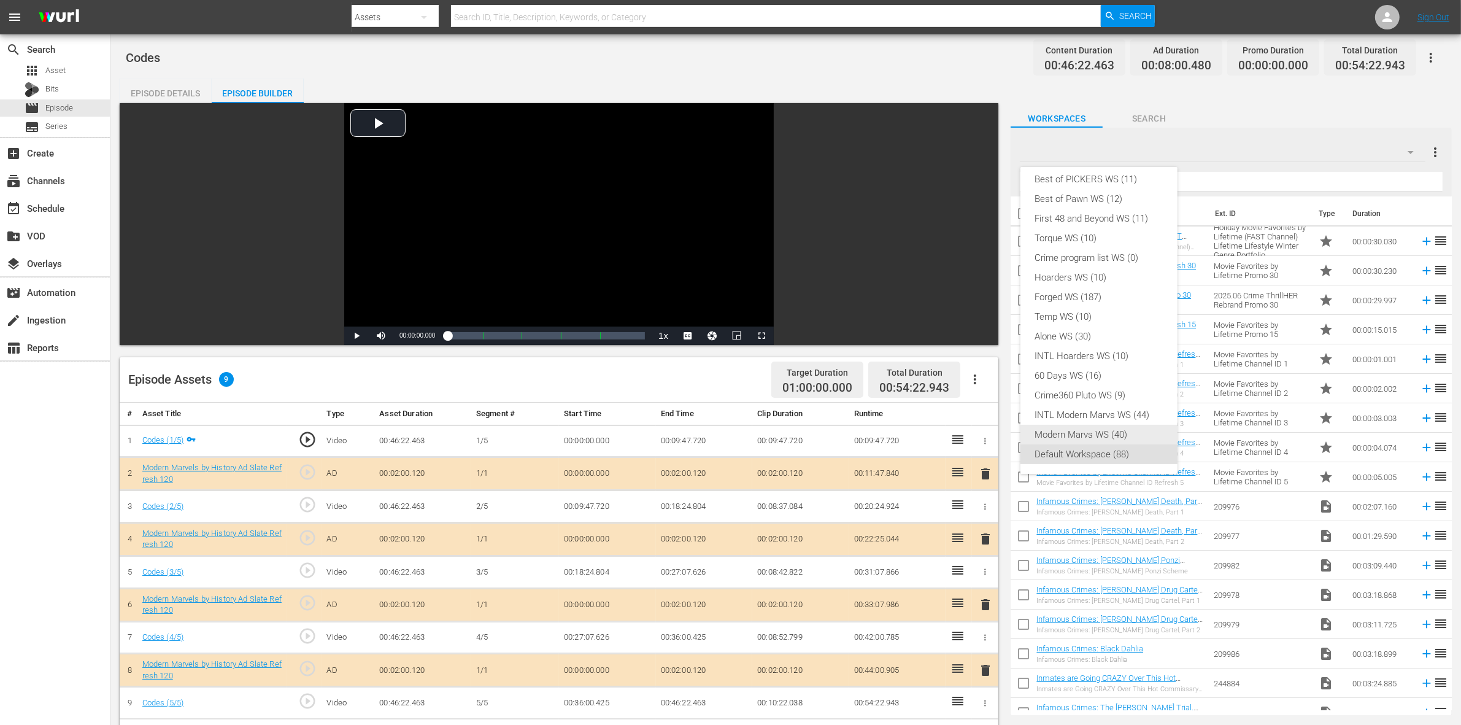
click at [1109, 440] on div "Modern Marvs WS (40)" at bounding box center [1099, 435] width 128 height 20
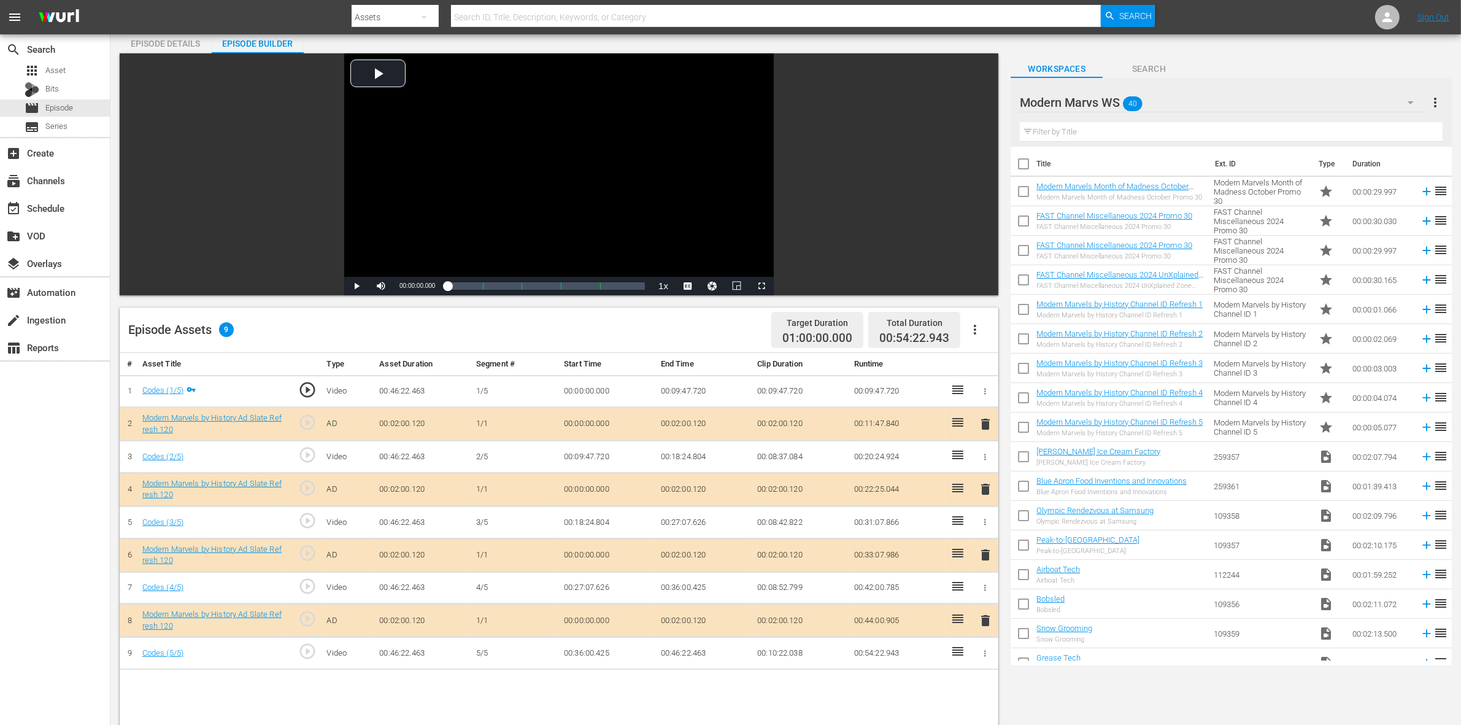
scroll to position [77, 0]
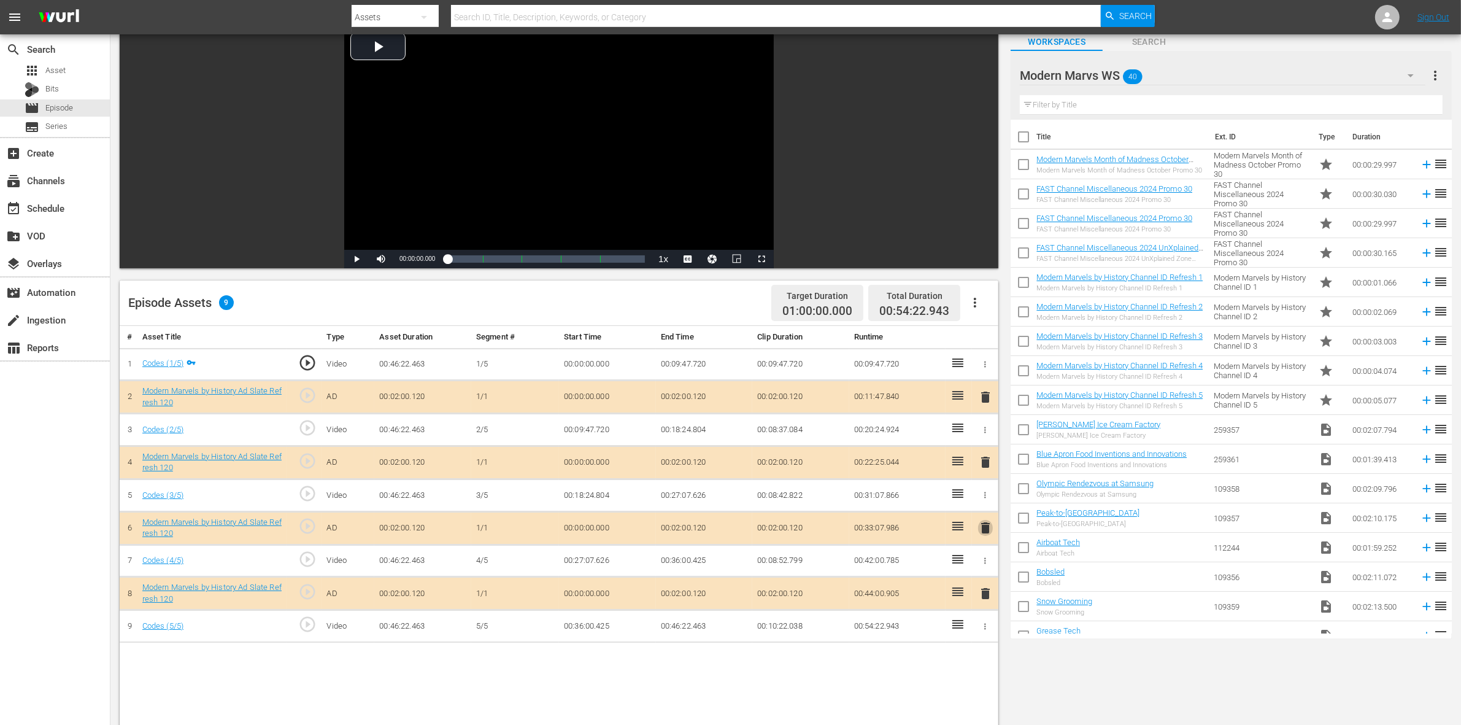
click at [988, 529] on span "delete" at bounding box center [985, 527] width 15 height 15
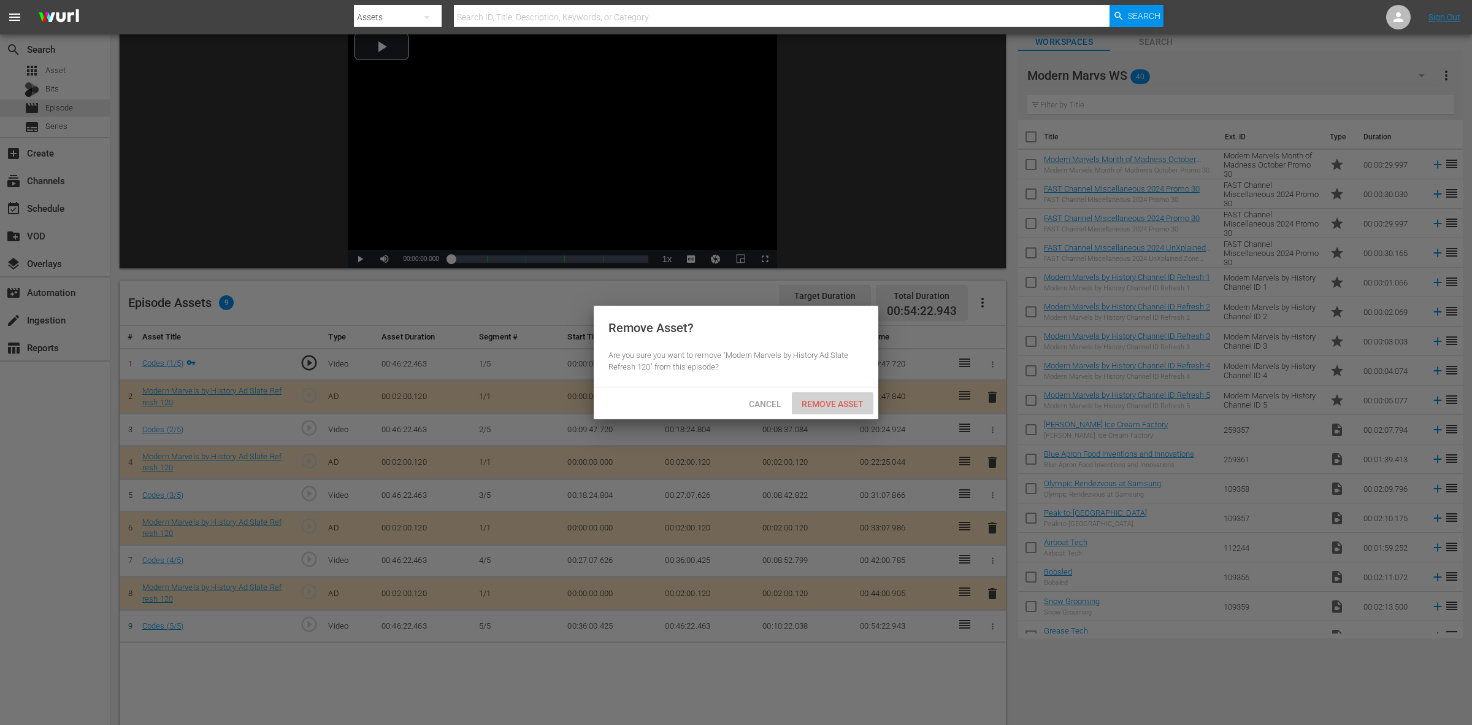
click at [828, 401] on span "Remove Asset" at bounding box center [833, 404] width 82 height 10
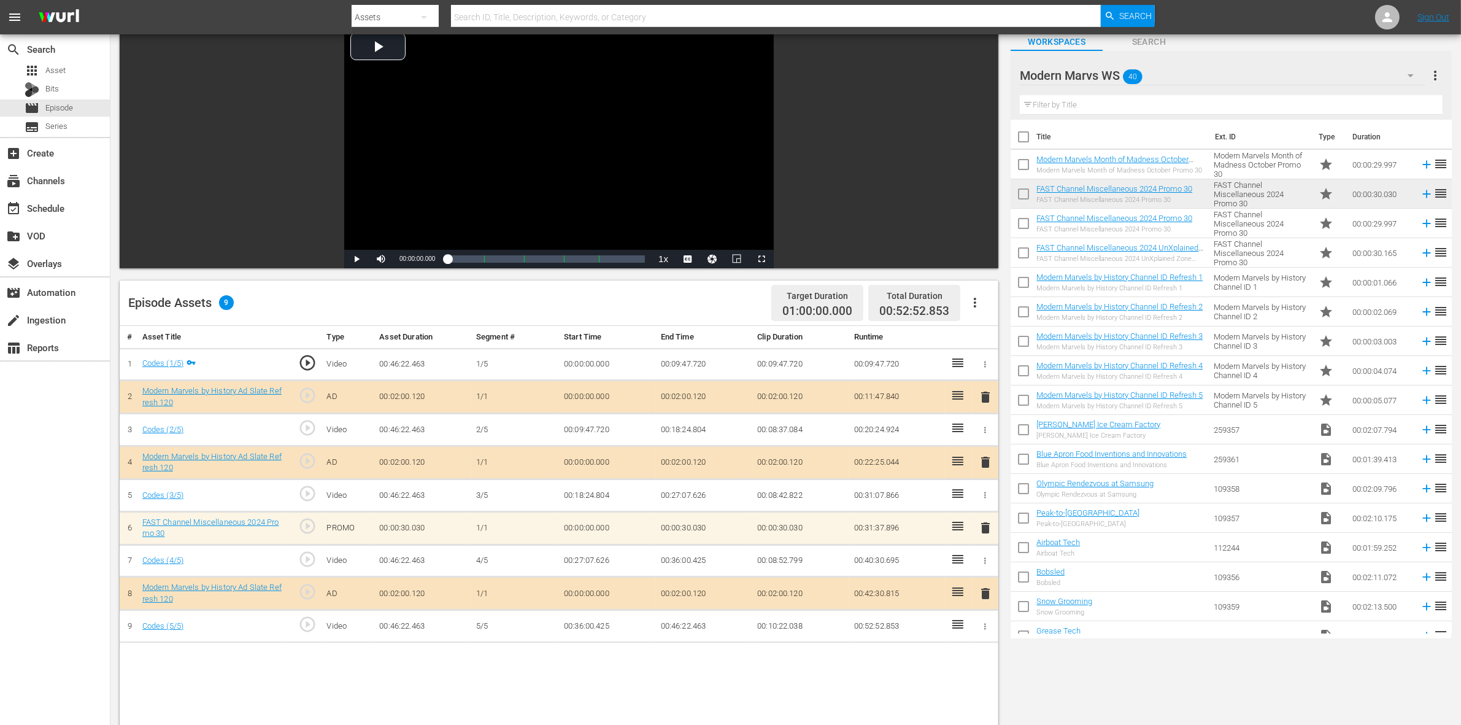
click at [631, 310] on div "Episode Assets 9 Target Duration 01:00:00.000 Total Duration 00:52:52.853" at bounding box center [559, 302] width 878 height 45
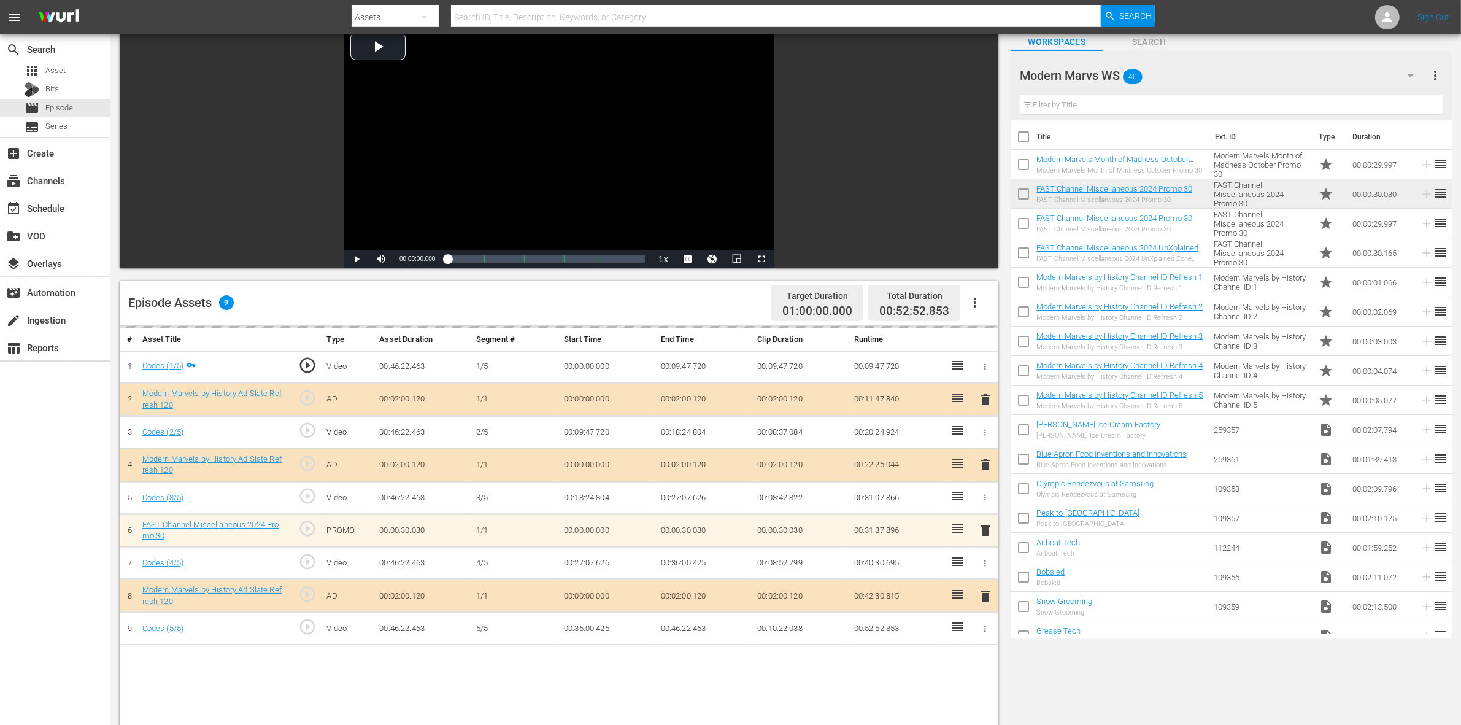
click at [648, 298] on div "Episode Assets 9 Target Duration 01:00:00.000 Total Duration 00:52:52.853" at bounding box center [559, 302] width 878 height 45
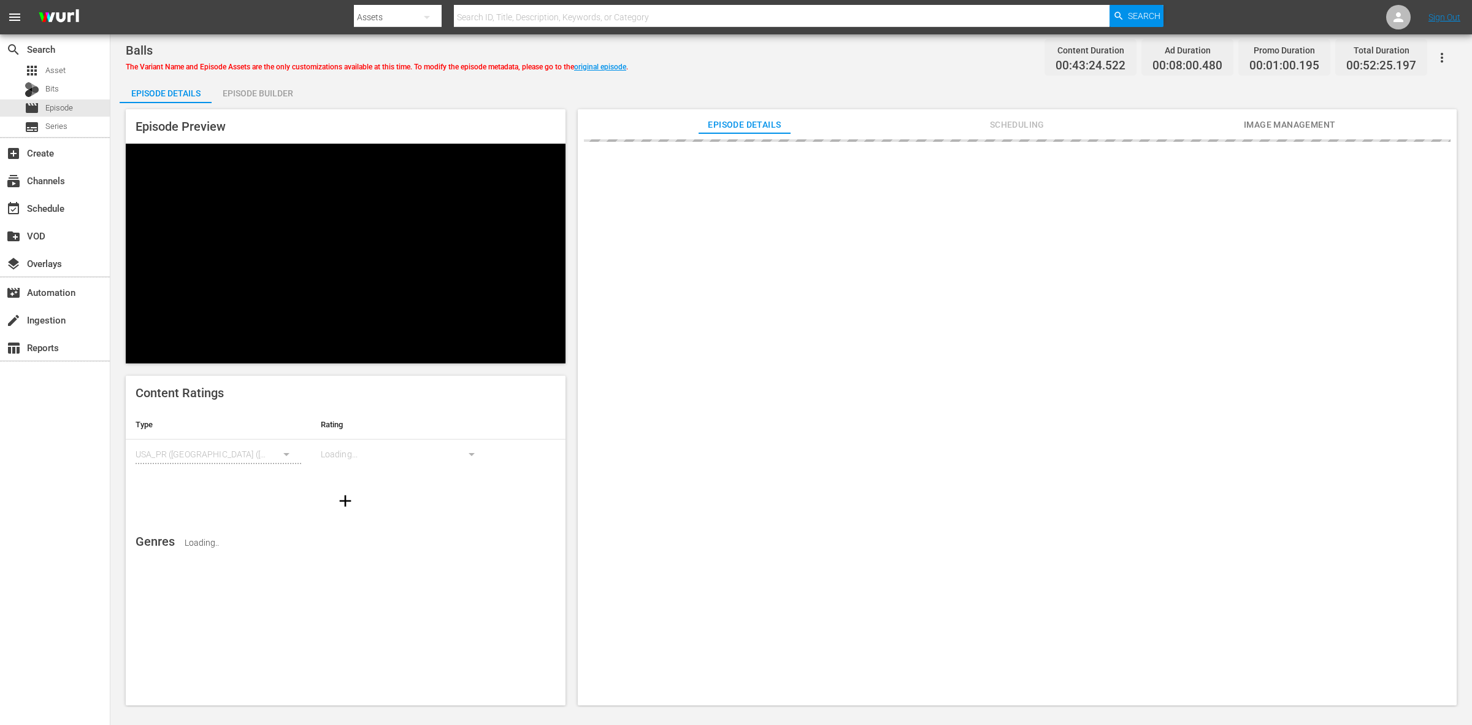
click at [248, 90] on div "Episode Builder" at bounding box center [258, 93] width 92 height 29
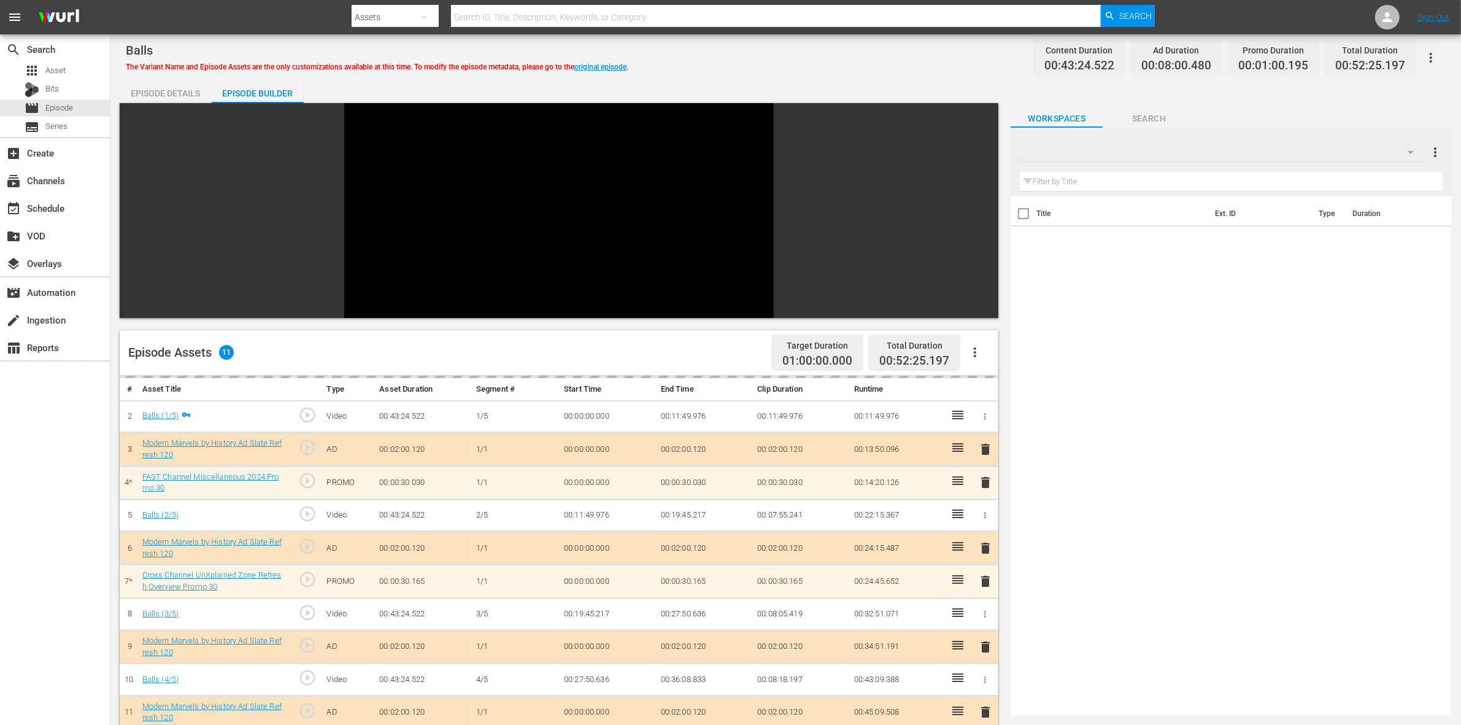
click at [934, 60] on div "Balls The Variant Name and Episode Assets are the only customizations available…" at bounding box center [786, 58] width 1320 height 28
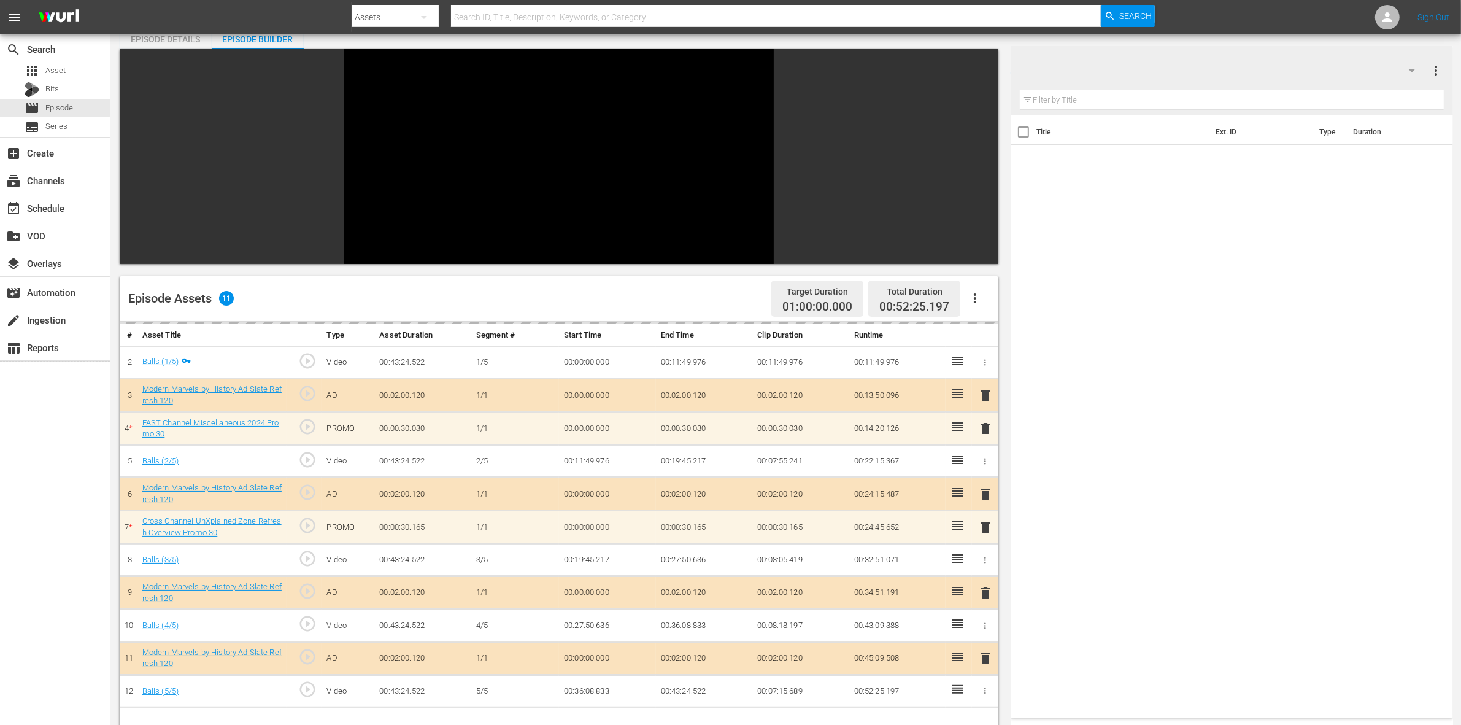
scroll to position [153, 0]
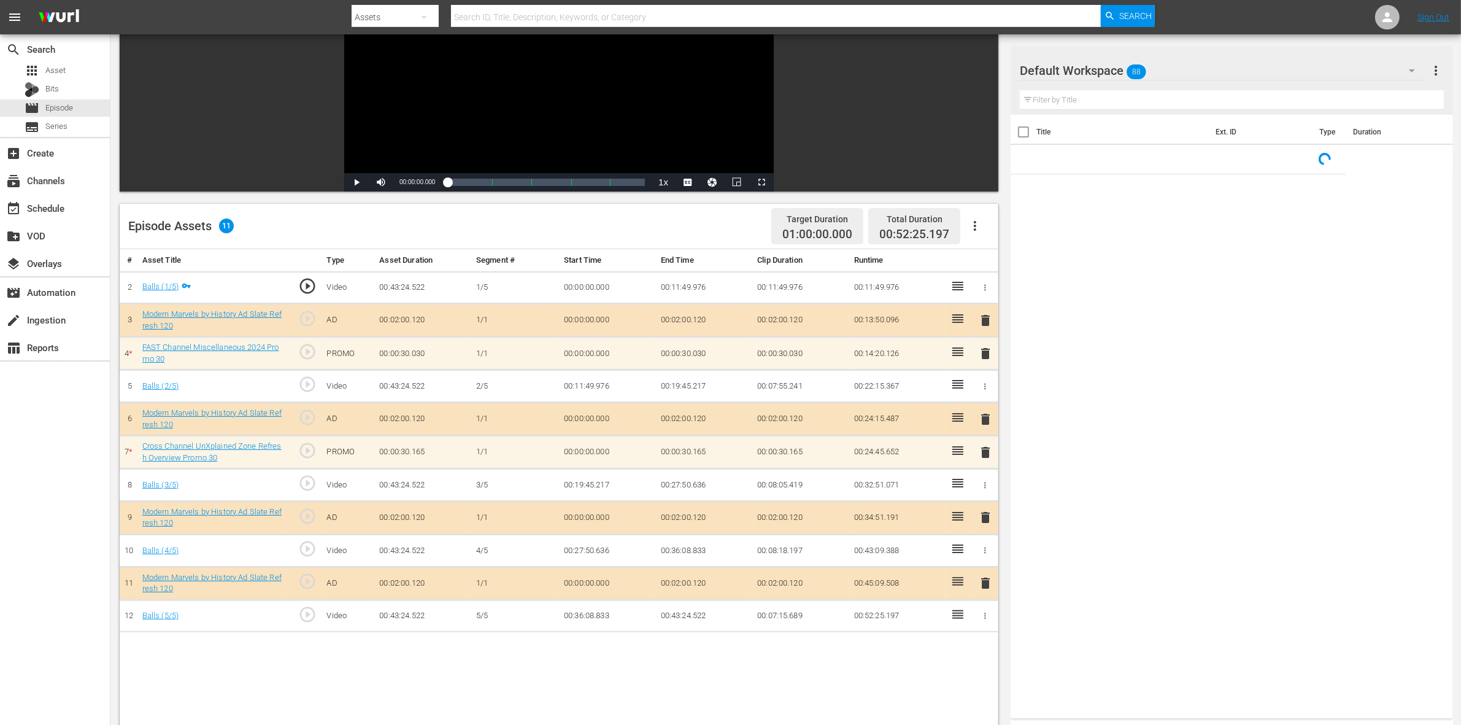
click at [694, 232] on div "Episode Assets 11 Target Duration 01:00:00.000 Total Duration 00:52:25.197" at bounding box center [559, 226] width 878 height 45
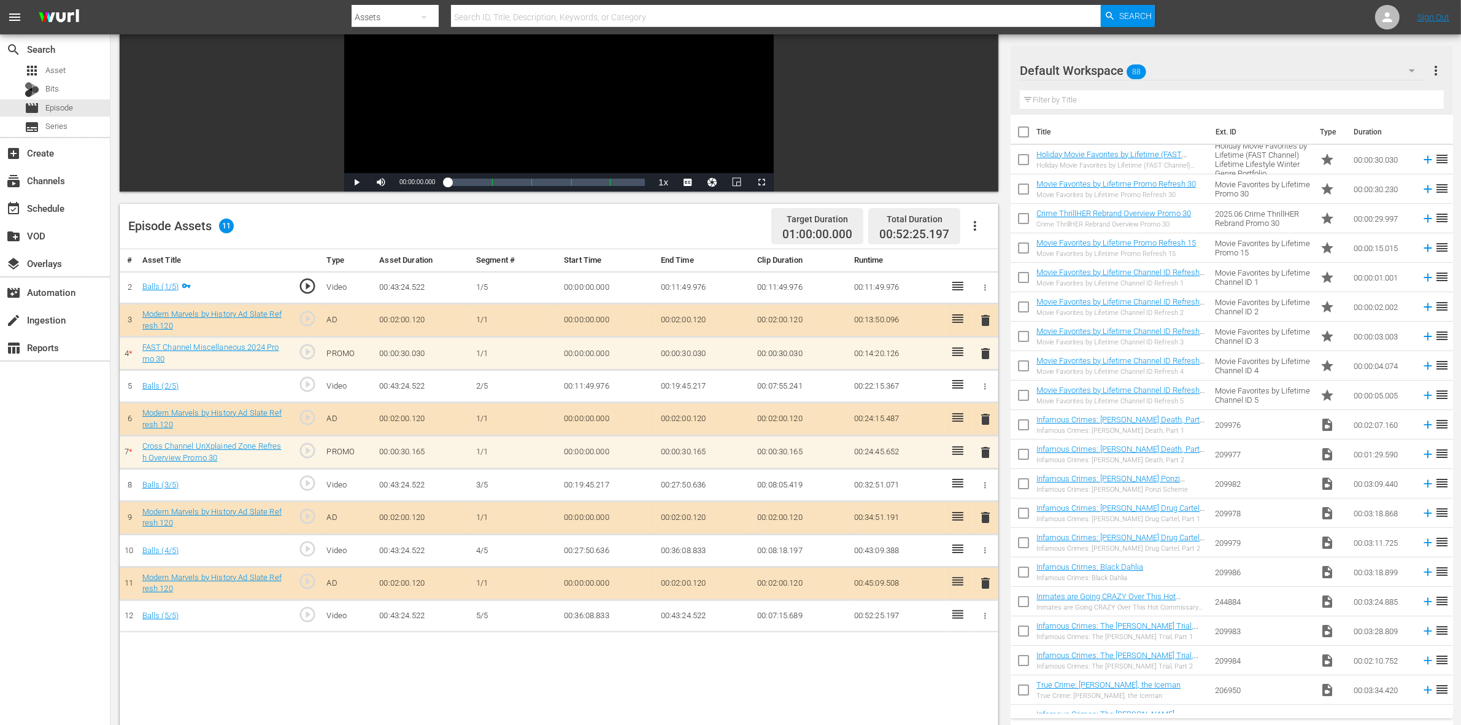
click at [1177, 68] on div "Default Workspace 88" at bounding box center [1223, 70] width 407 height 34
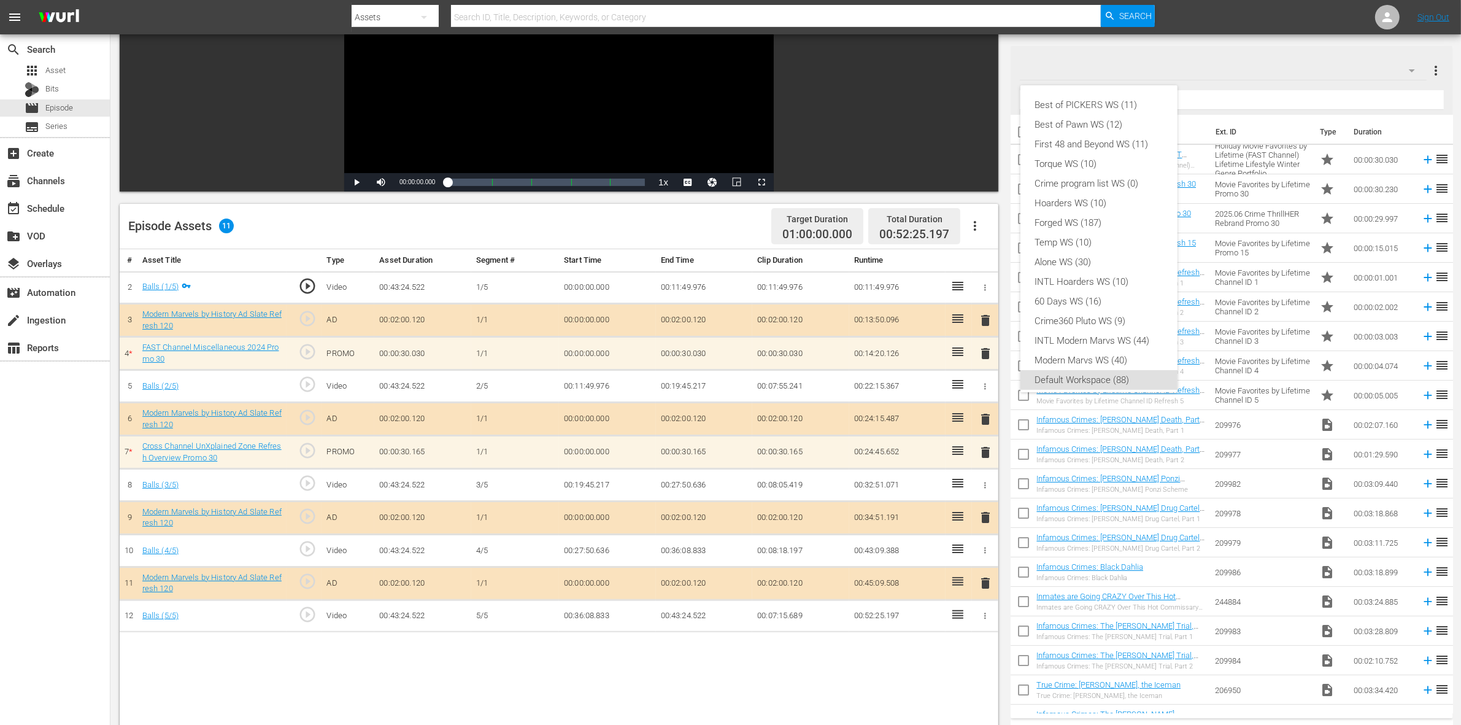
scroll to position [7, 0]
click at [1145, 352] on div "Modern Marvs WS (40)" at bounding box center [1099, 353] width 128 height 20
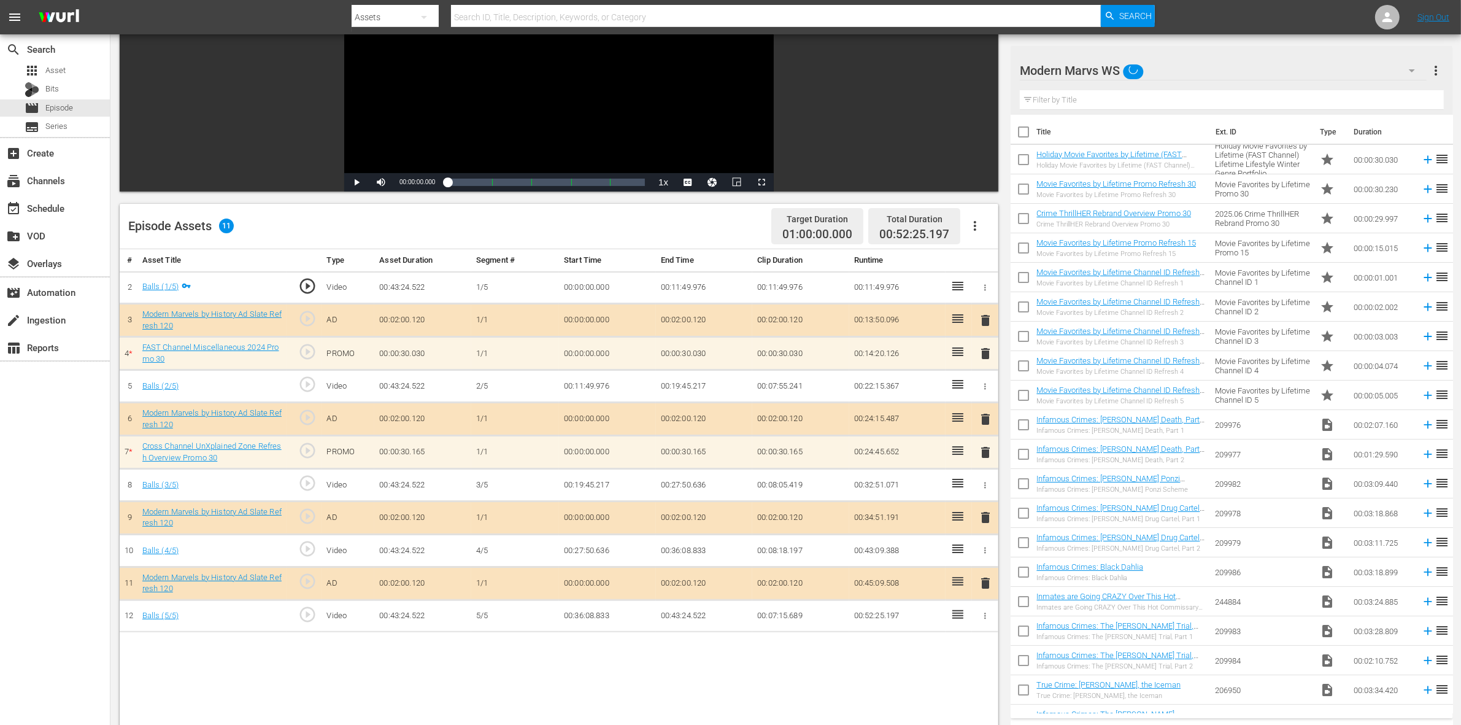
click at [680, 227] on div "Episode Assets 11 Target Duration 01:00:00.000 Total Duration 00:52:25.197" at bounding box center [559, 226] width 878 height 45
click at [986, 452] on span "delete" at bounding box center [985, 452] width 15 height 15
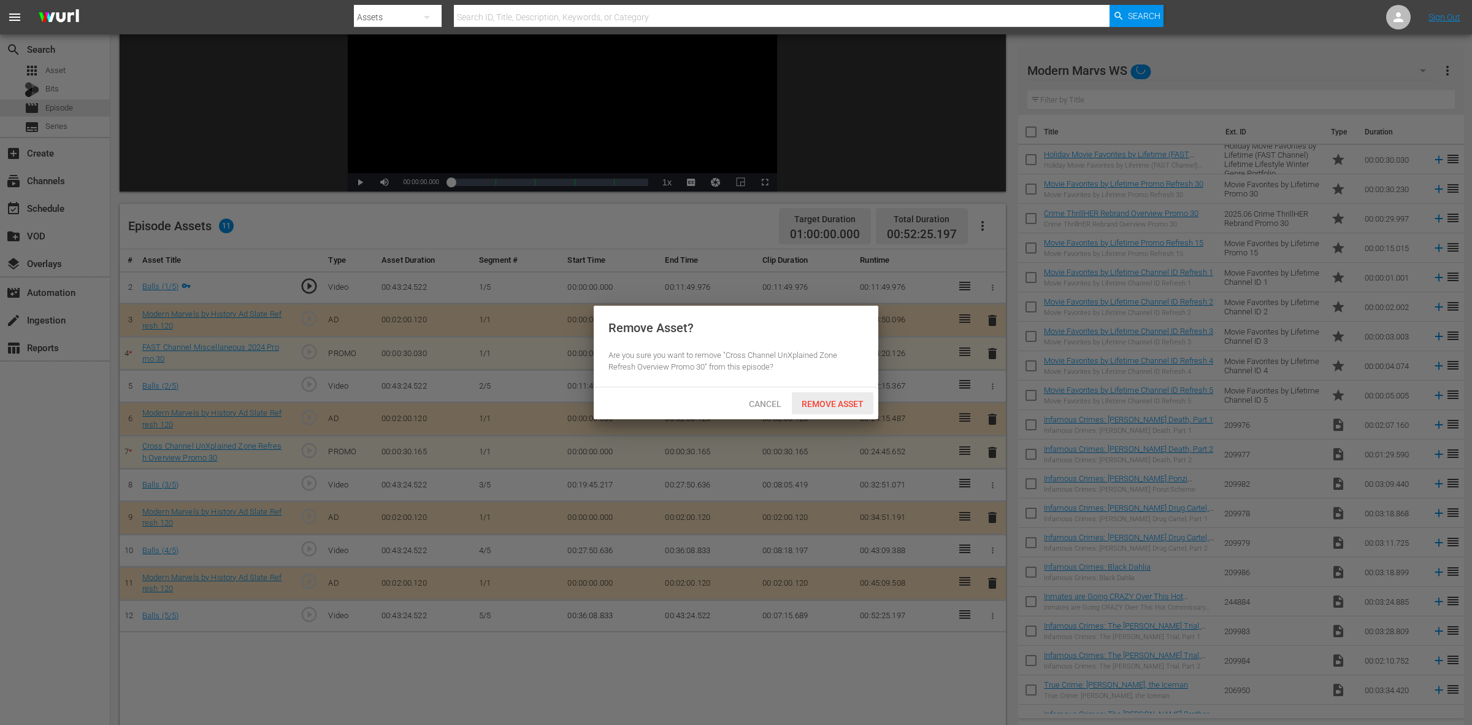
click at [844, 394] on div "Remove Asset" at bounding box center [833, 403] width 82 height 23
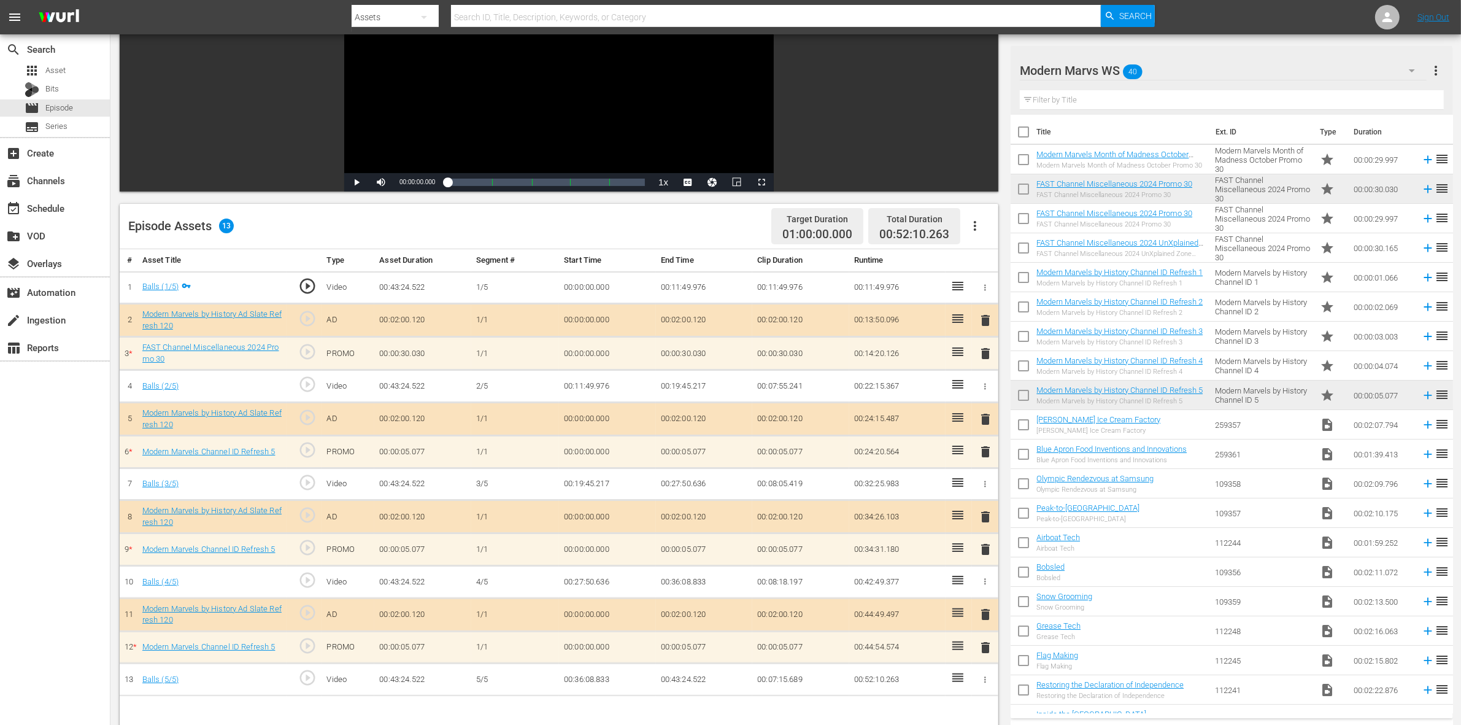
click at [673, 236] on div "Episode Assets 13 Target Duration 01:00:00.000 Total Duration 00:52:10.263" at bounding box center [559, 226] width 878 height 45
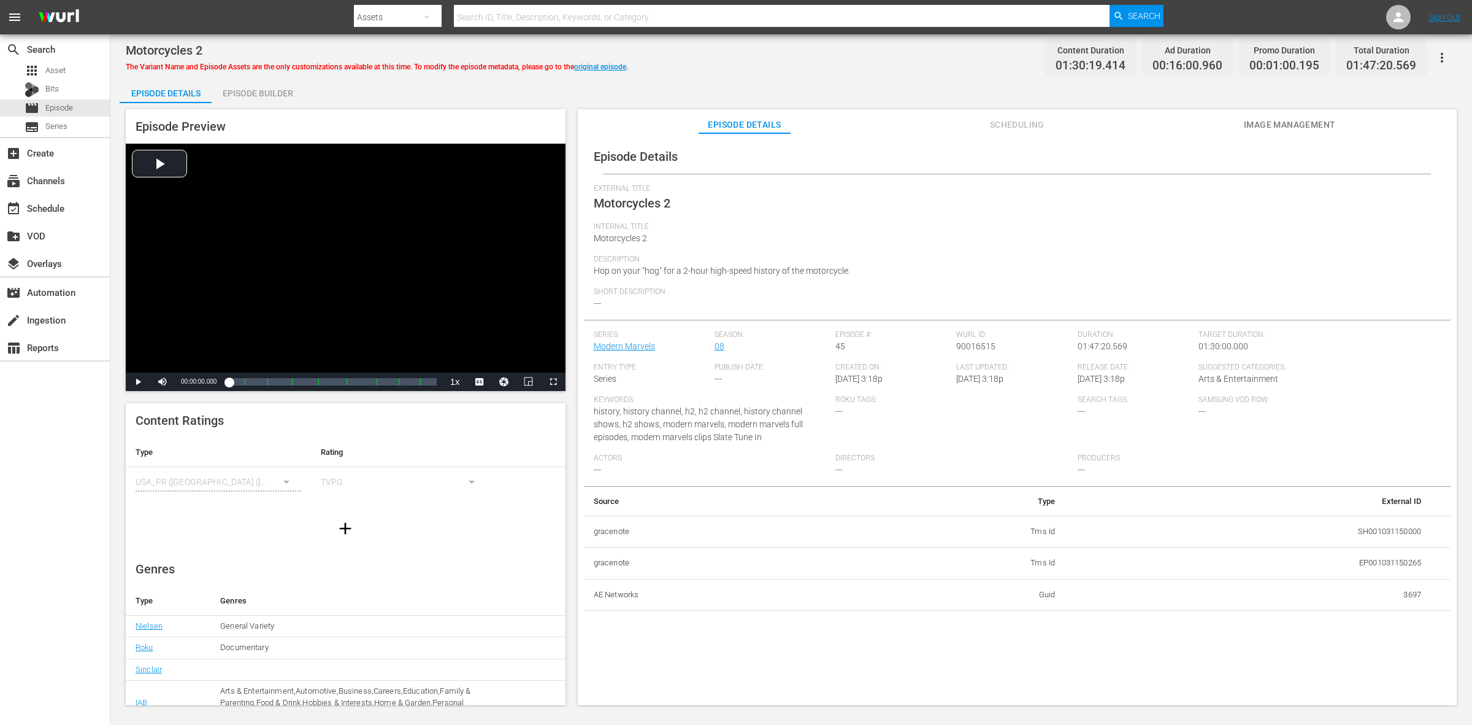
click at [264, 96] on div "Episode Builder" at bounding box center [258, 93] width 92 height 29
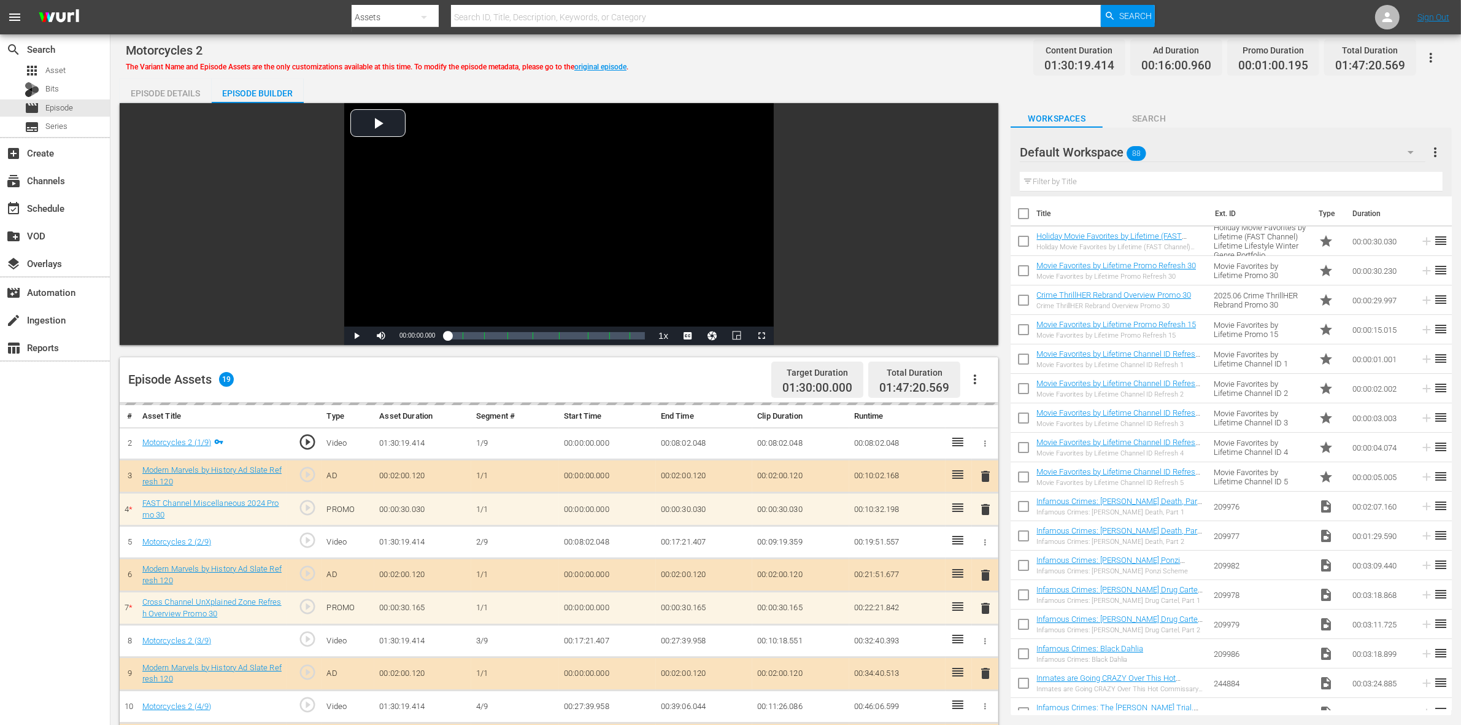
click at [859, 64] on div "Motorcycles 2 The Variant Name and Episode Assets are the only customizations a…" at bounding box center [786, 58] width 1320 height 28
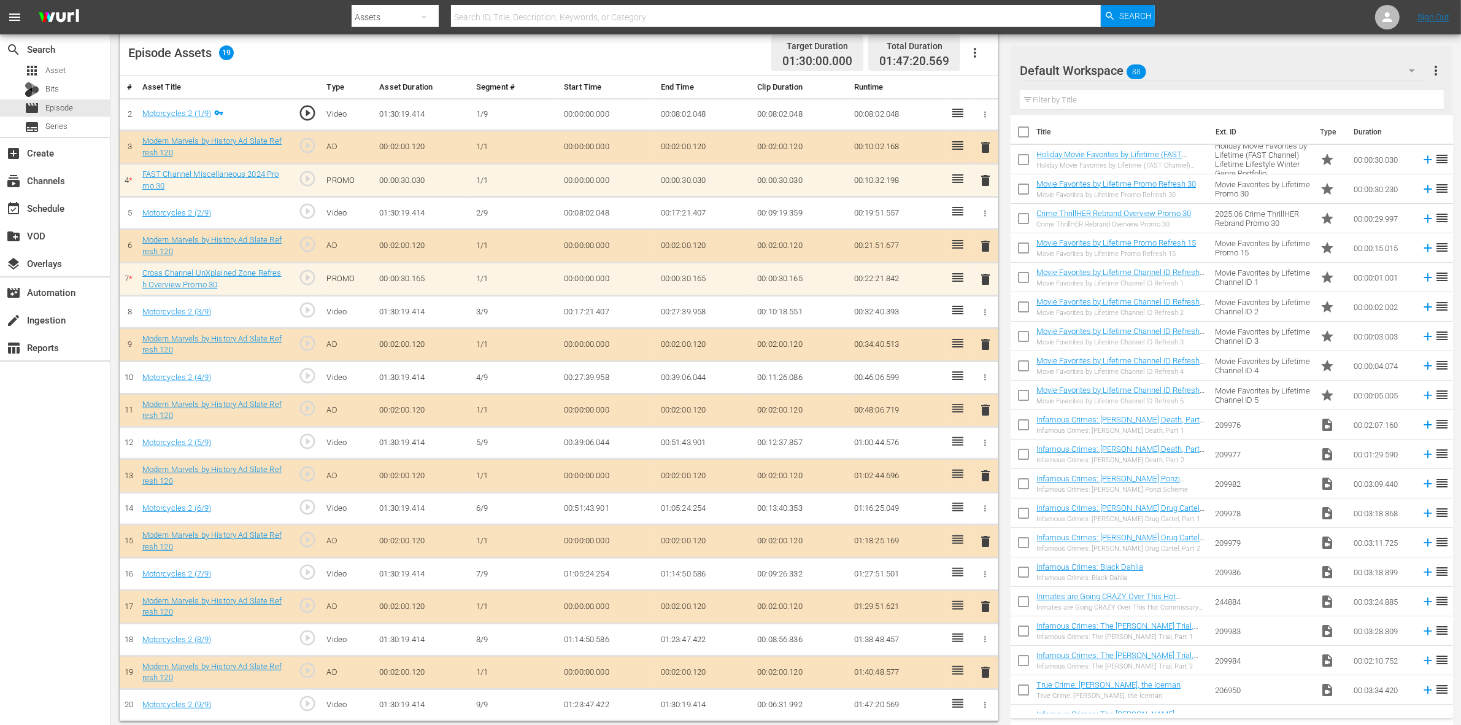
scroll to position [338, 0]
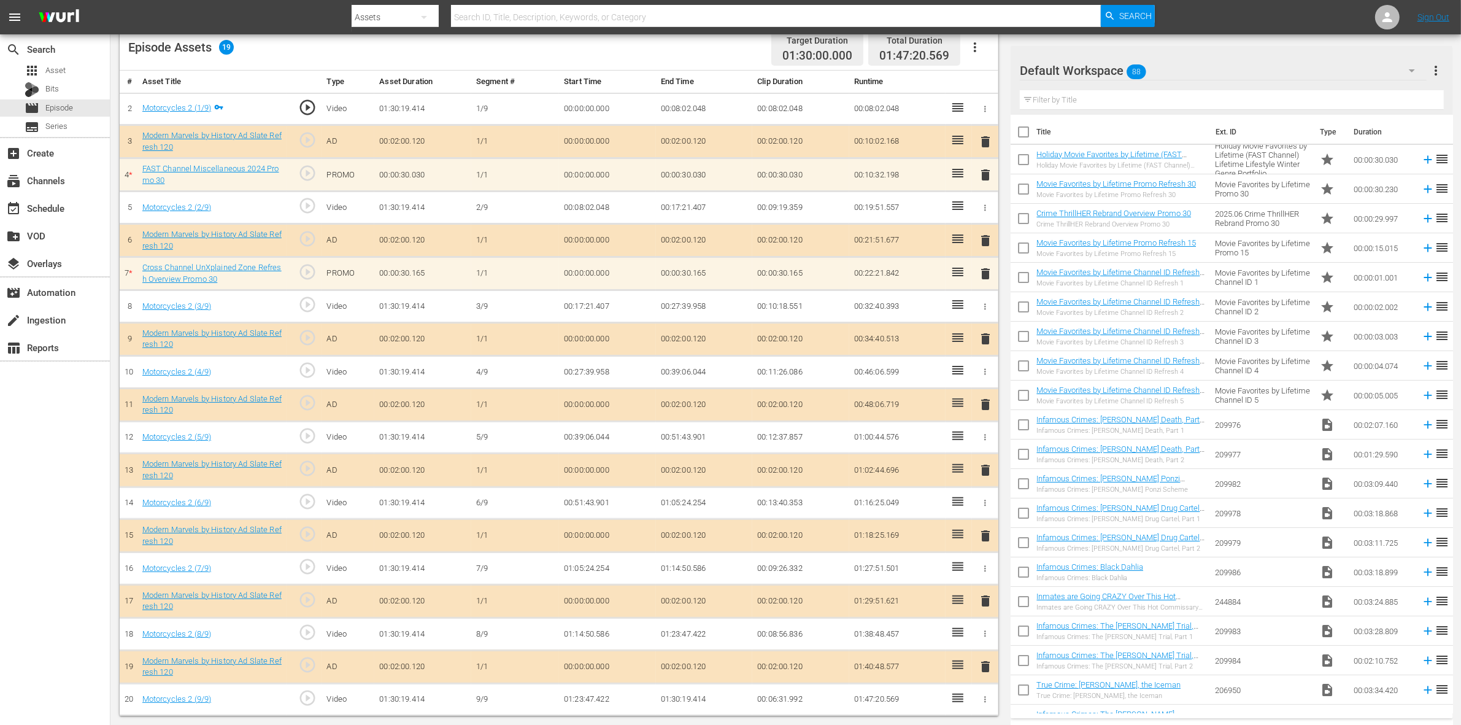
click at [1157, 58] on div "Default Workspace 88" at bounding box center [1223, 70] width 407 height 34
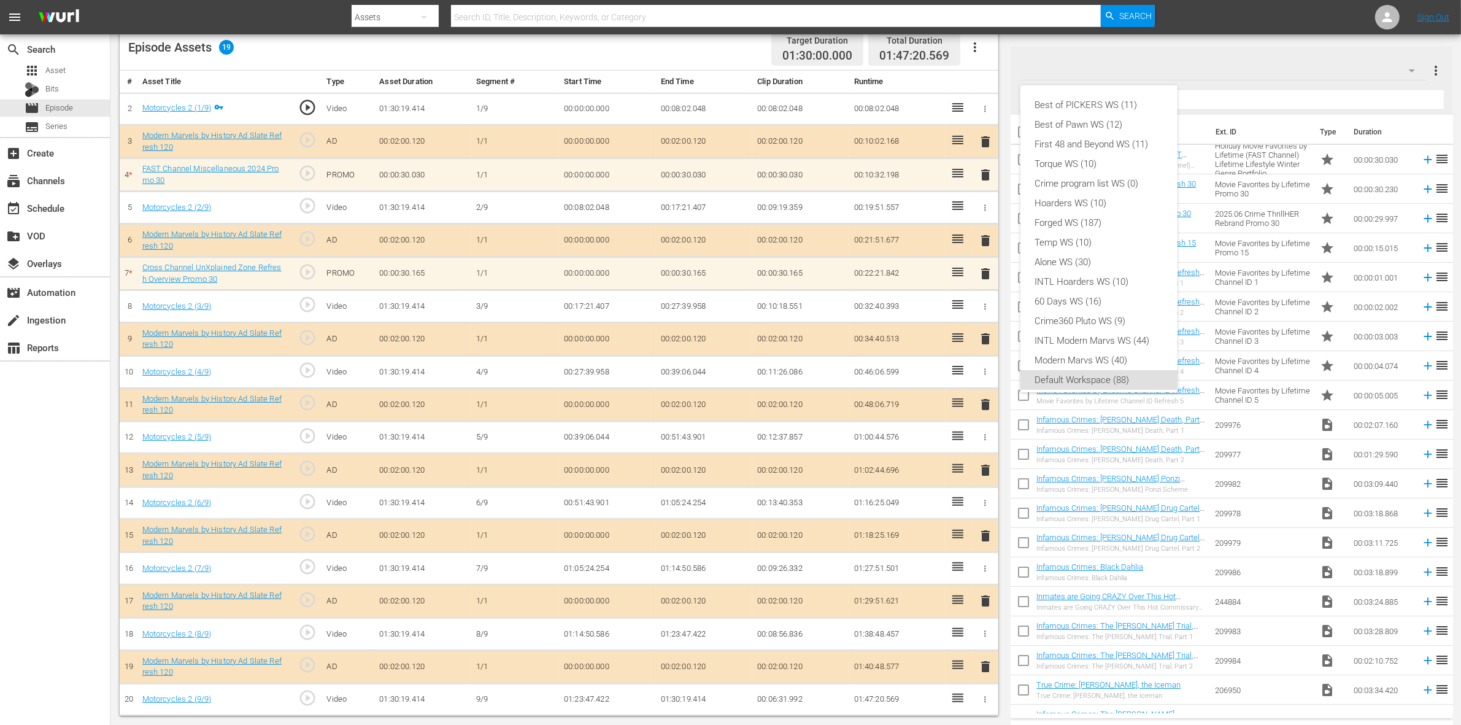
scroll to position [7, 0]
click at [1093, 351] on div "Modern Marvs WS (40)" at bounding box center [1099, 353] width 128 height 20
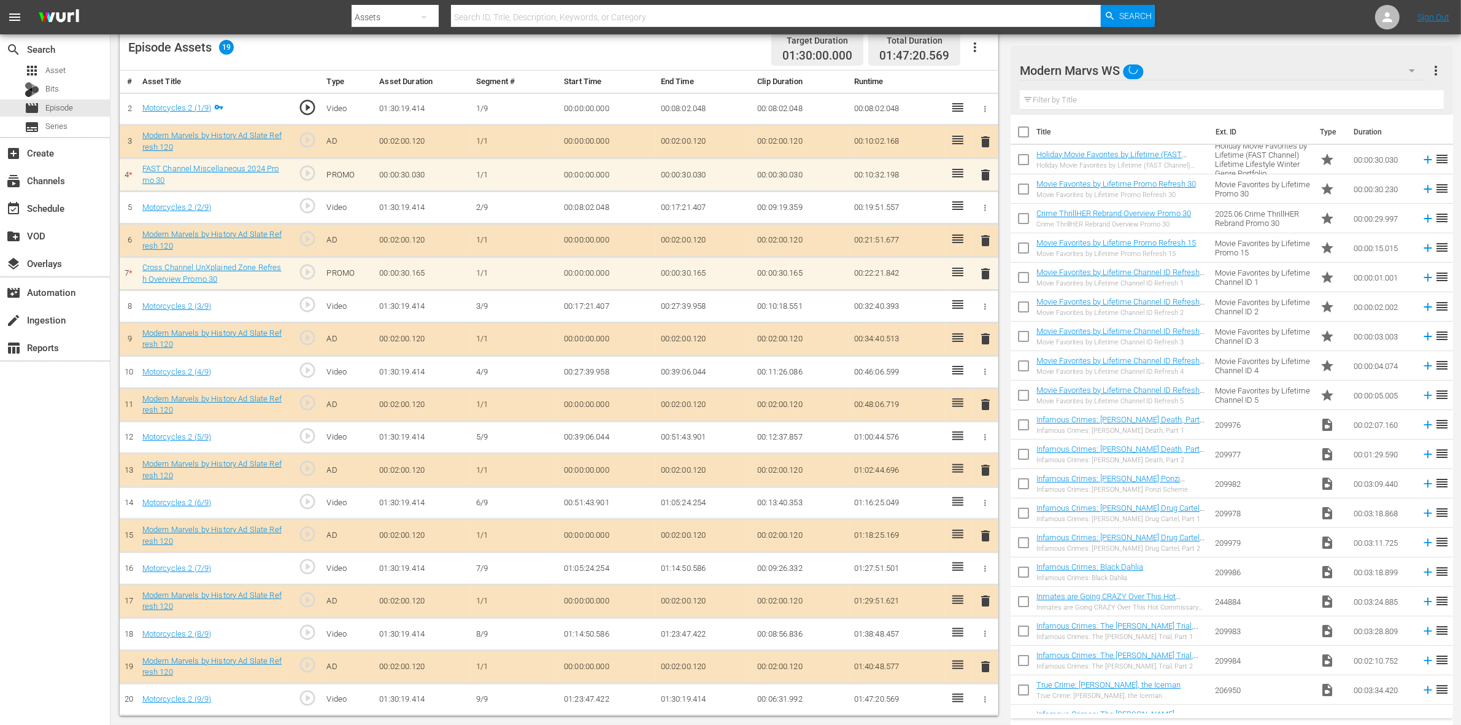
click at [675, 56] on div "Episode Assets 19 Target Duration 01:30:00.000 Total Duration 01:47:20.569" at bounding box center [559, 47] width 878 height 45
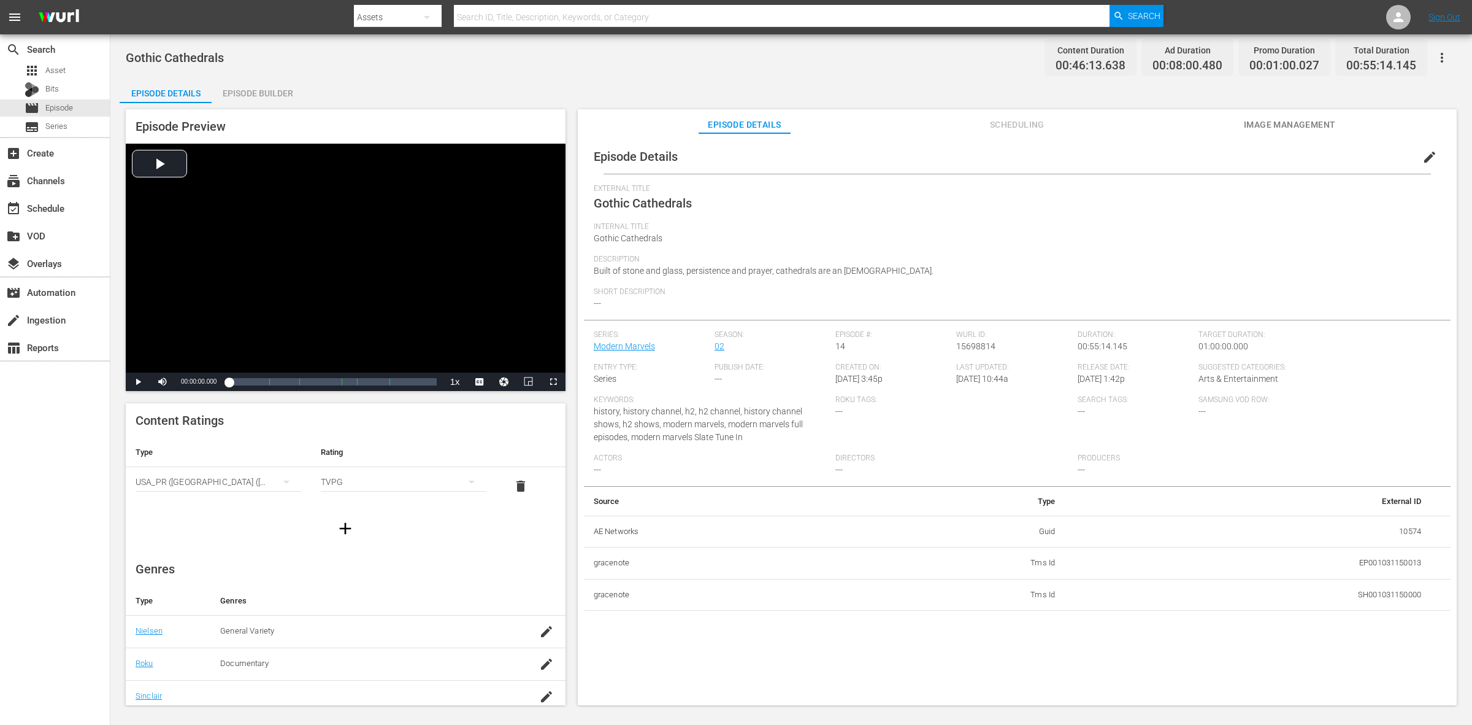
click at [268, 103] on div "Episode Preview Video Player is loading. Play Video Play Mute Current Time 00:0…" at bounding box center [792, 409] width 1344 height 612
click at [278, 85] on div "Episode Builder" at bounding box center [258, 93] width 92 height 29
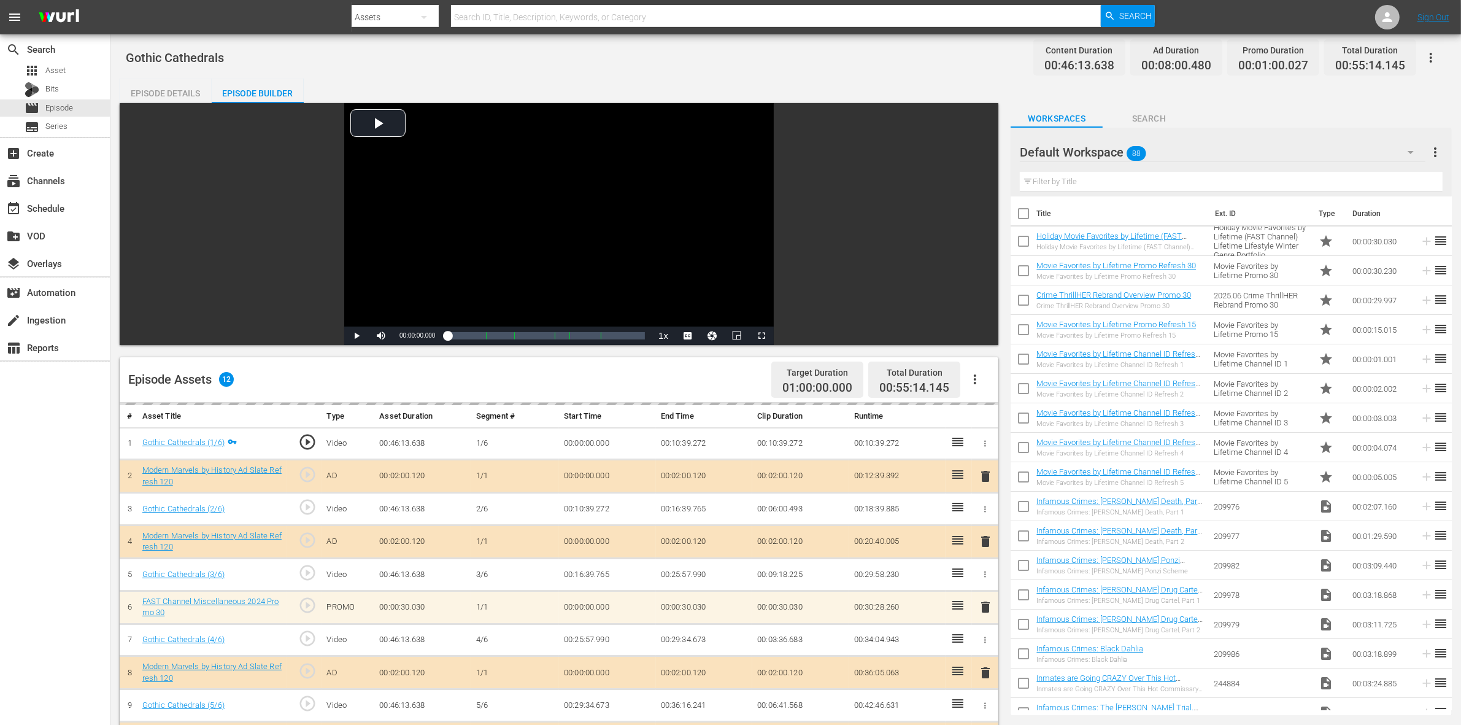
click at [915, 51] on div "Gothic Cathedrals Content Duration 00:46:13.638 Ad Duration 00:08:00.480 Promo …" at bounding box center [786, 58] width 1320 height 28
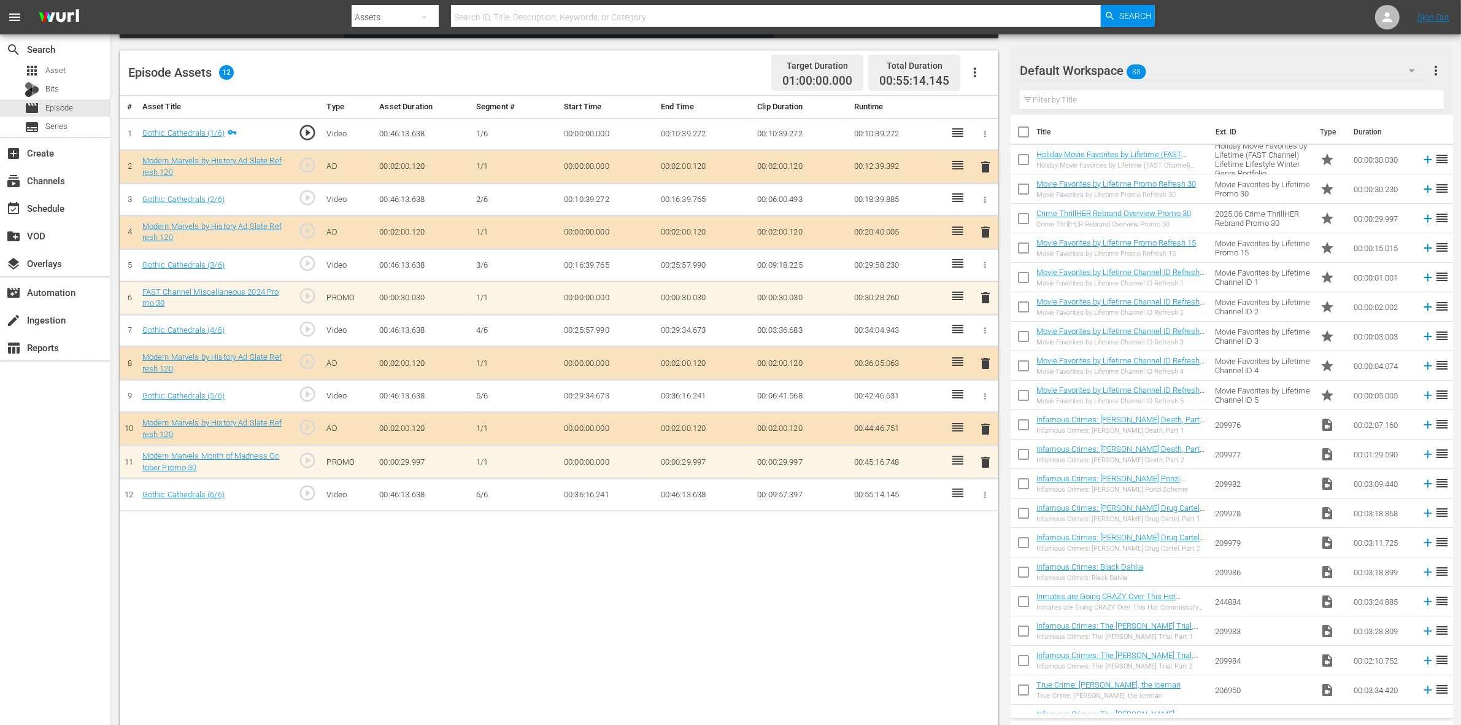
click at [1177, 75] on div "Default Workspace 88" at bounding box center [1223, 70] width 407 height 34
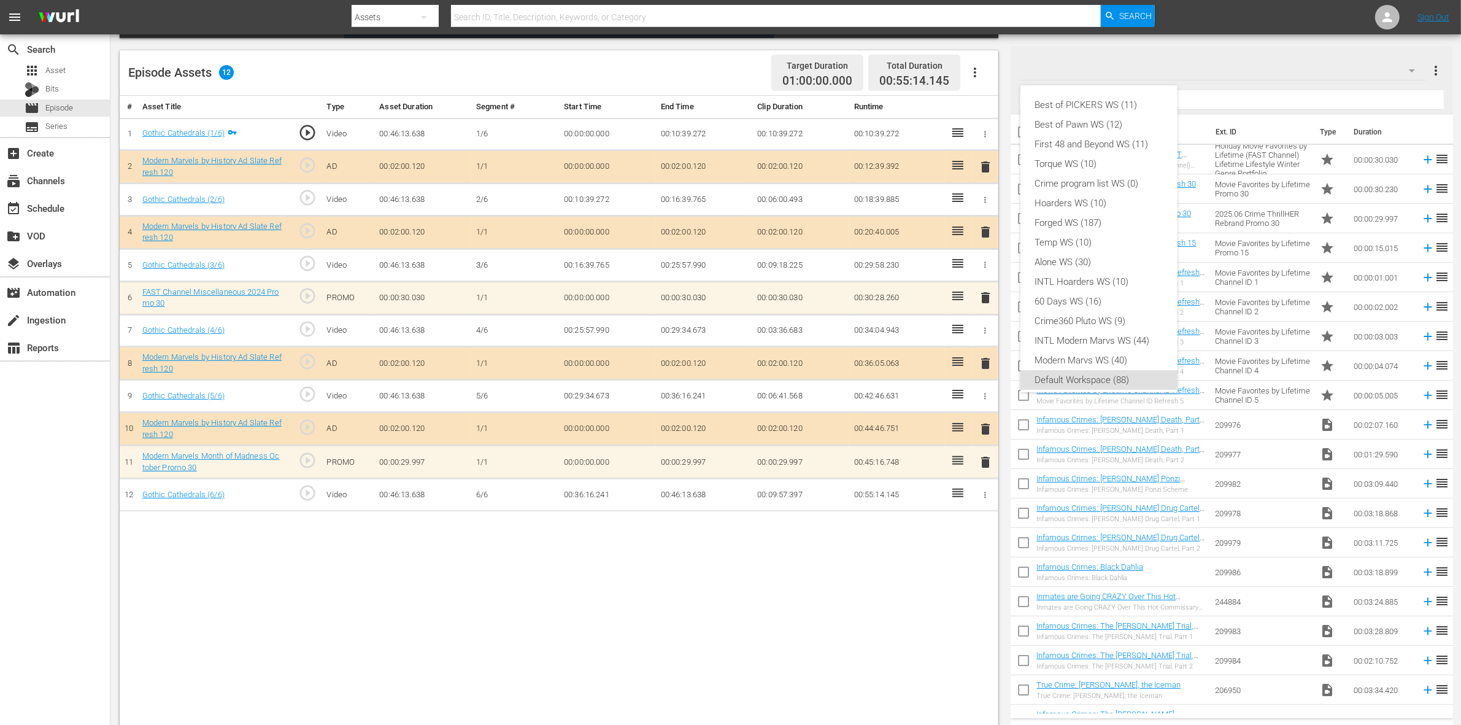
scroll to position [7, 0]
click at [1102, 351] on div "Modern Marvs WS (40)" at bounding box center [1099, 353] width 128 height 20
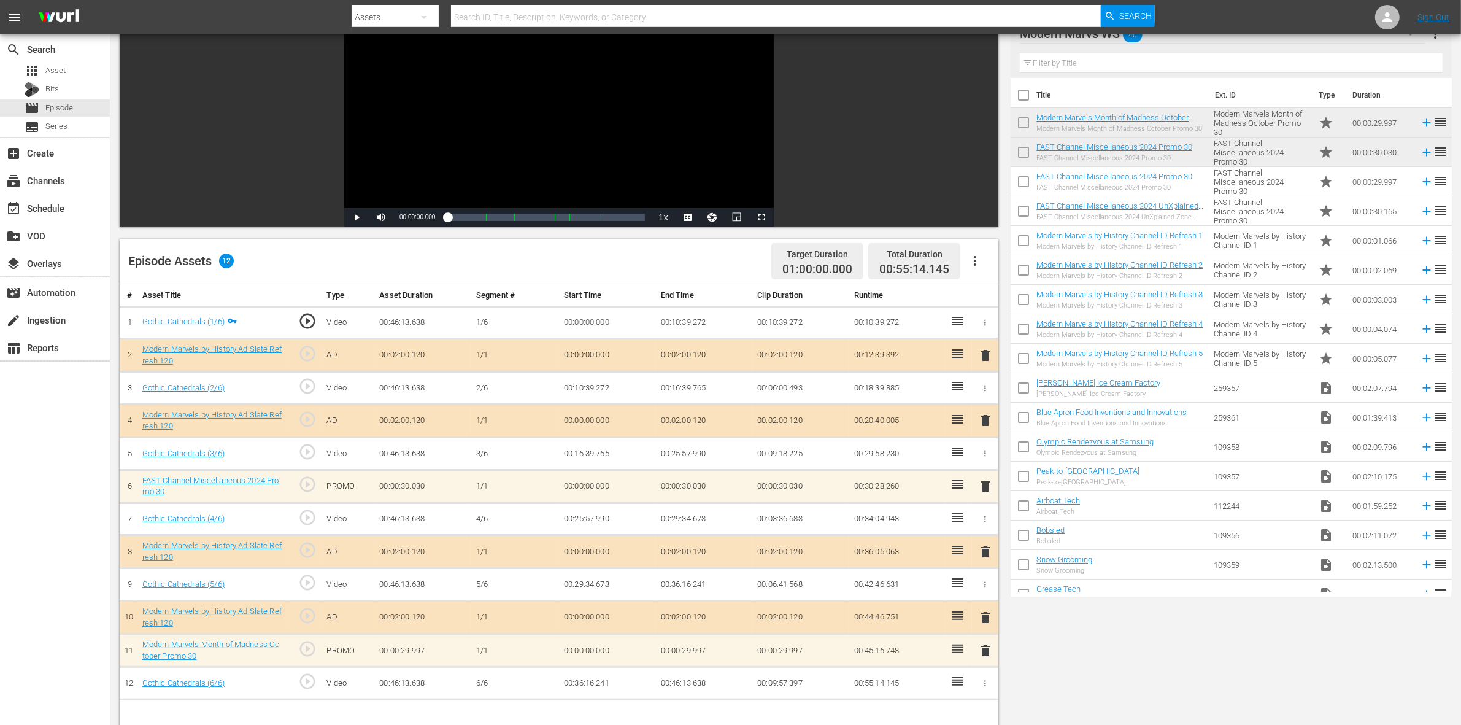
scroll to position [0, 0]
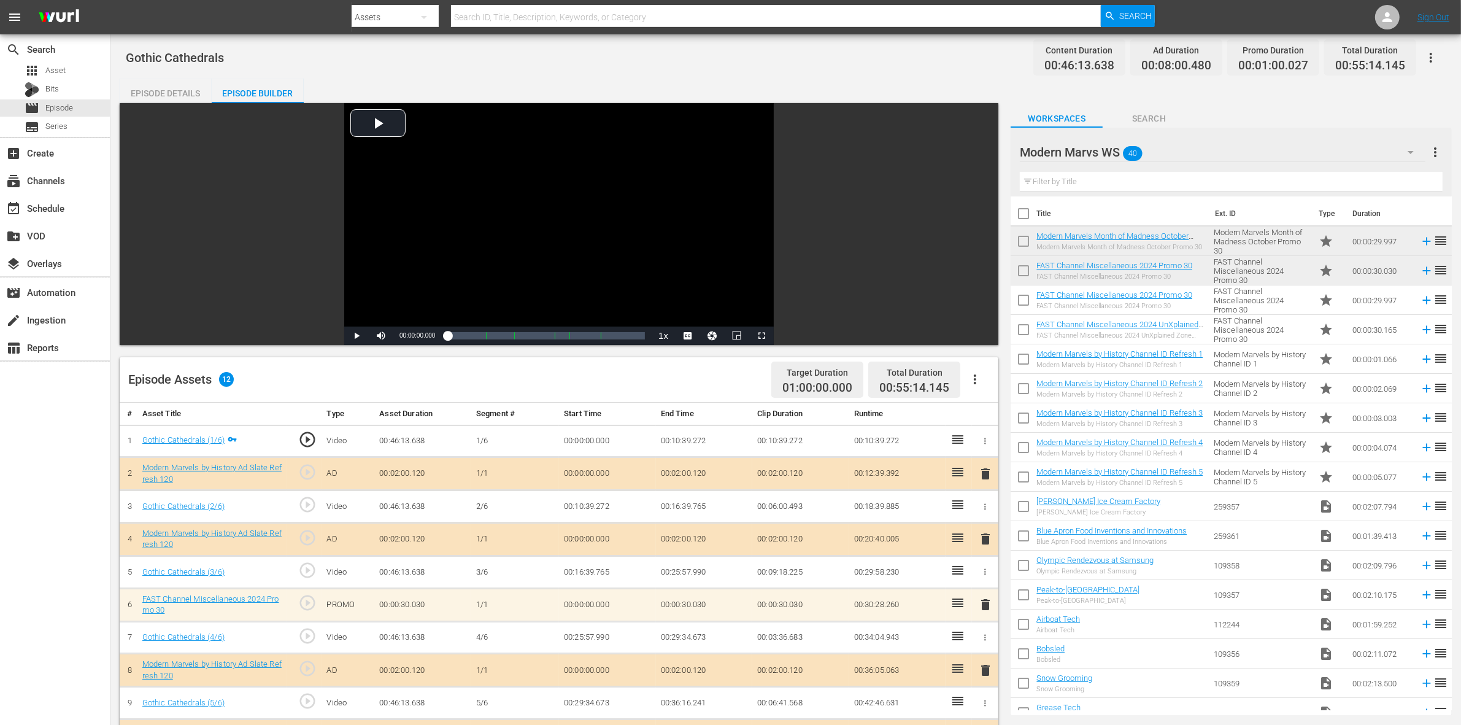
drag, startPoint x: 145, startPoint y: 75, endPoint x: 151, endPoint y: 79, distance: 6.3
click at [145, 78] on div "Gothic Cathedrals Content Duration 00:46:13.638 Ad Duration 00:08:00.480 Promo …" at bounding box center [785, 539] width 1350 height 1010
click at [175, 88] on div "Episode Details" at bounding box center [166, 93] width 92 height 29
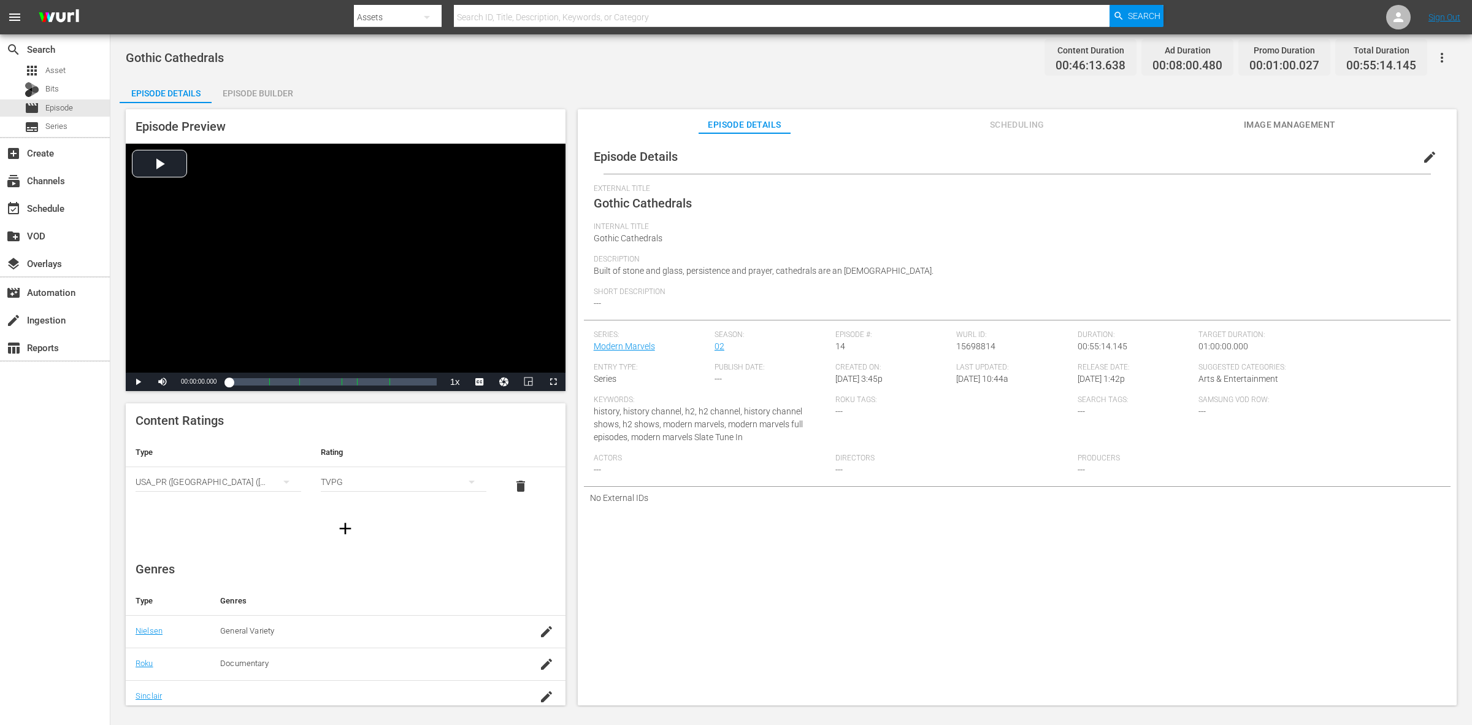
click at [890, 53] on div "Gothic Cathedrals Content Duration 00:46:13.638 Ad Duration 00:08:00.480 Promo …" at bounding box center [791, 58] width 1331 height 28
click at [1025, 123] on span "Scheduling" at bounding box center [1017, 124] width 92 height 15
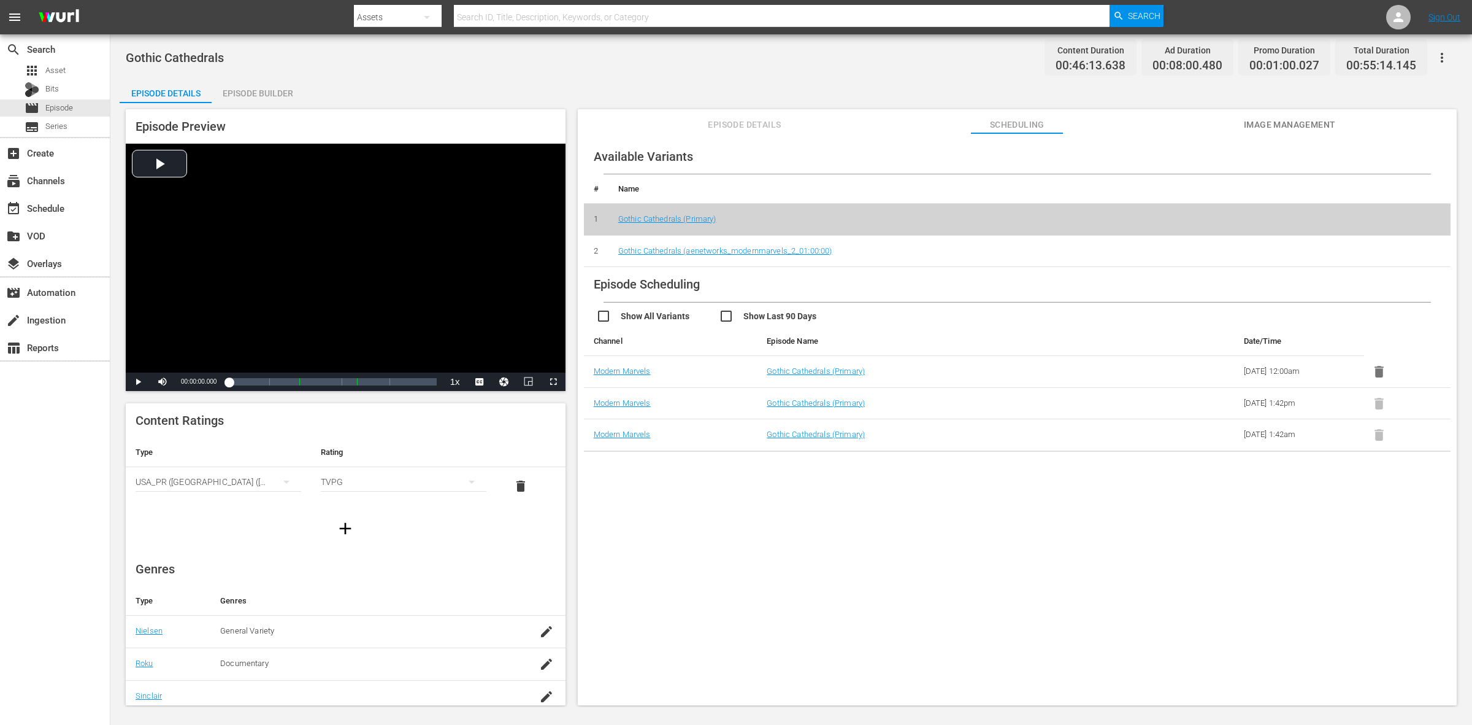
click at [244, 90] on div "Episode Builder" at bounding box center [258, 93] width 92 height 29
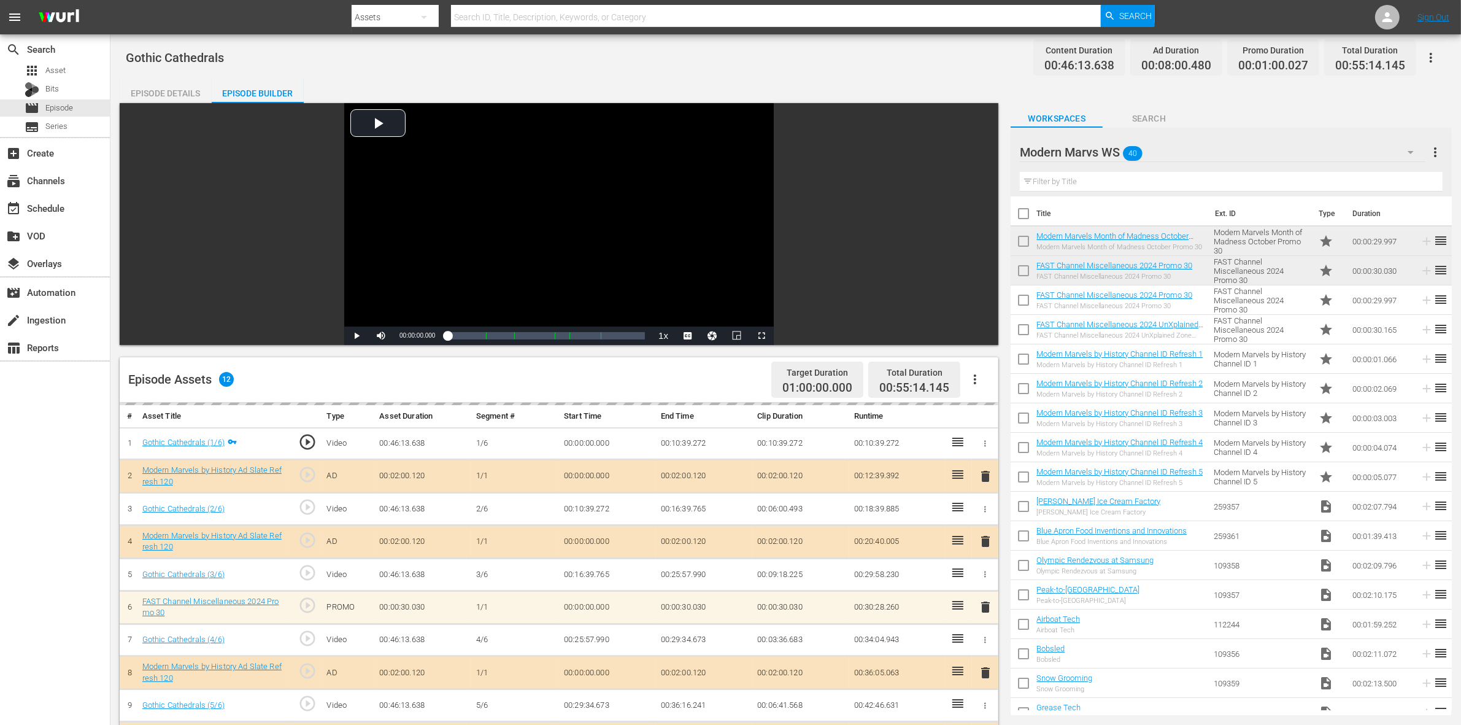
click at [737, 84] on div "Episode Details Episode Builder Episode Preview Video Player is loading. Play V…" at bounding box center [786, 557] width 1332 height 956
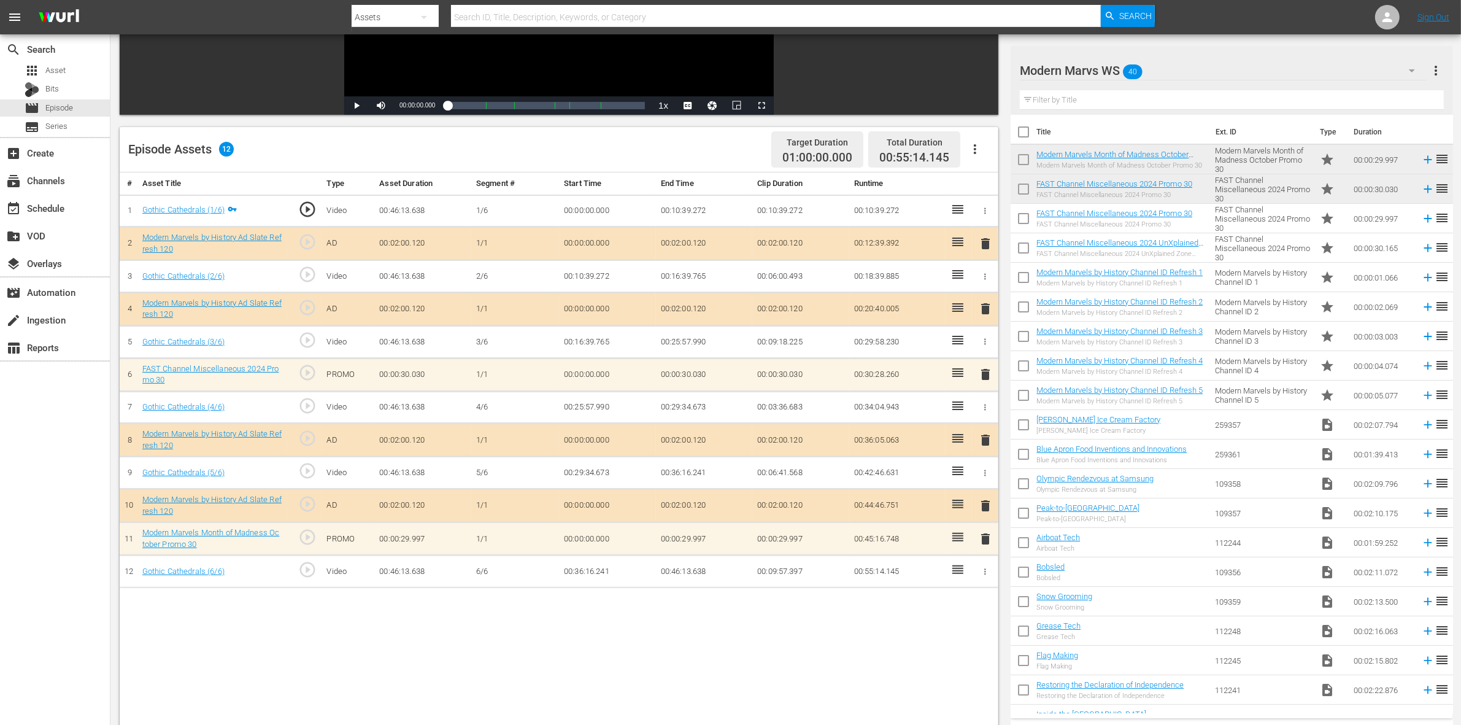
click at [988, 539] on span "delete" at bounding box center [985, 538] width 15 height 15
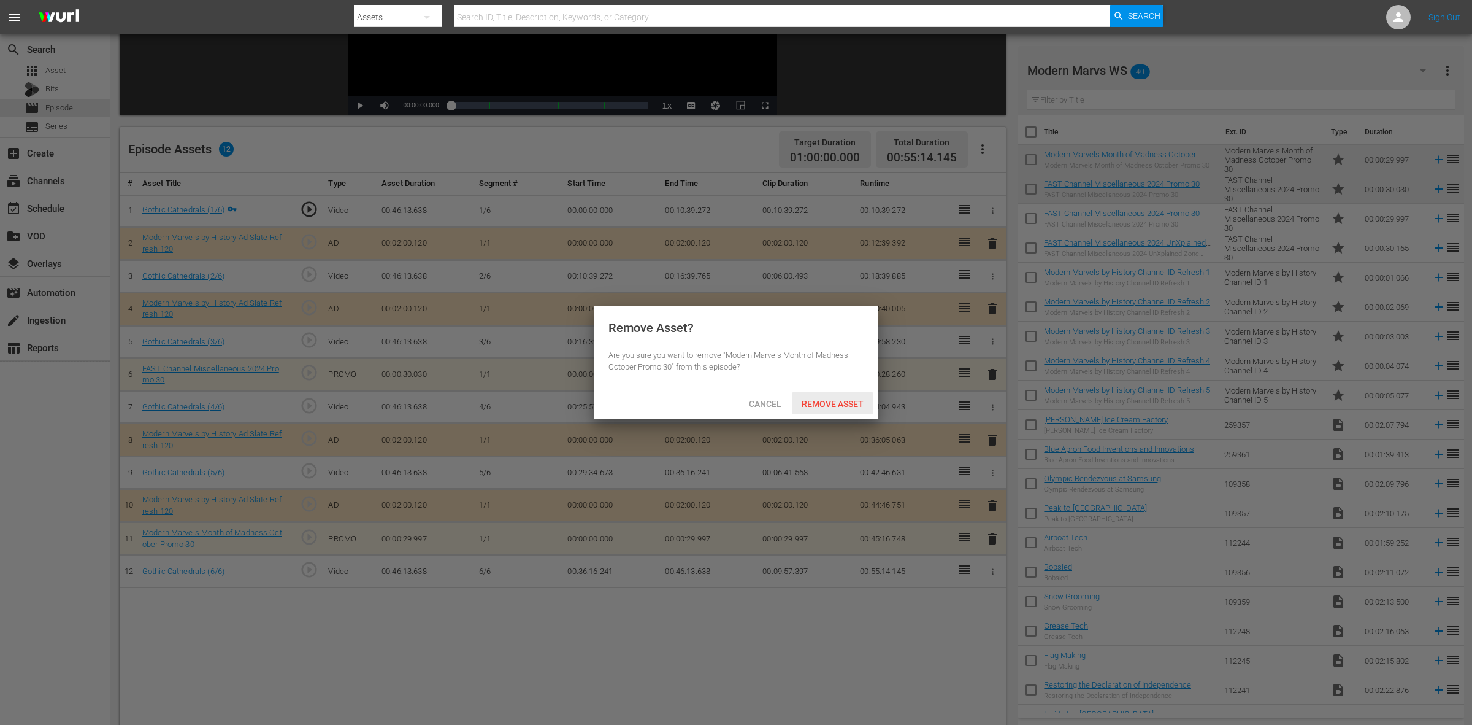
click at [837, 401] on span "Remove Asset" at bounding box center [833, 404] width 82 height 10
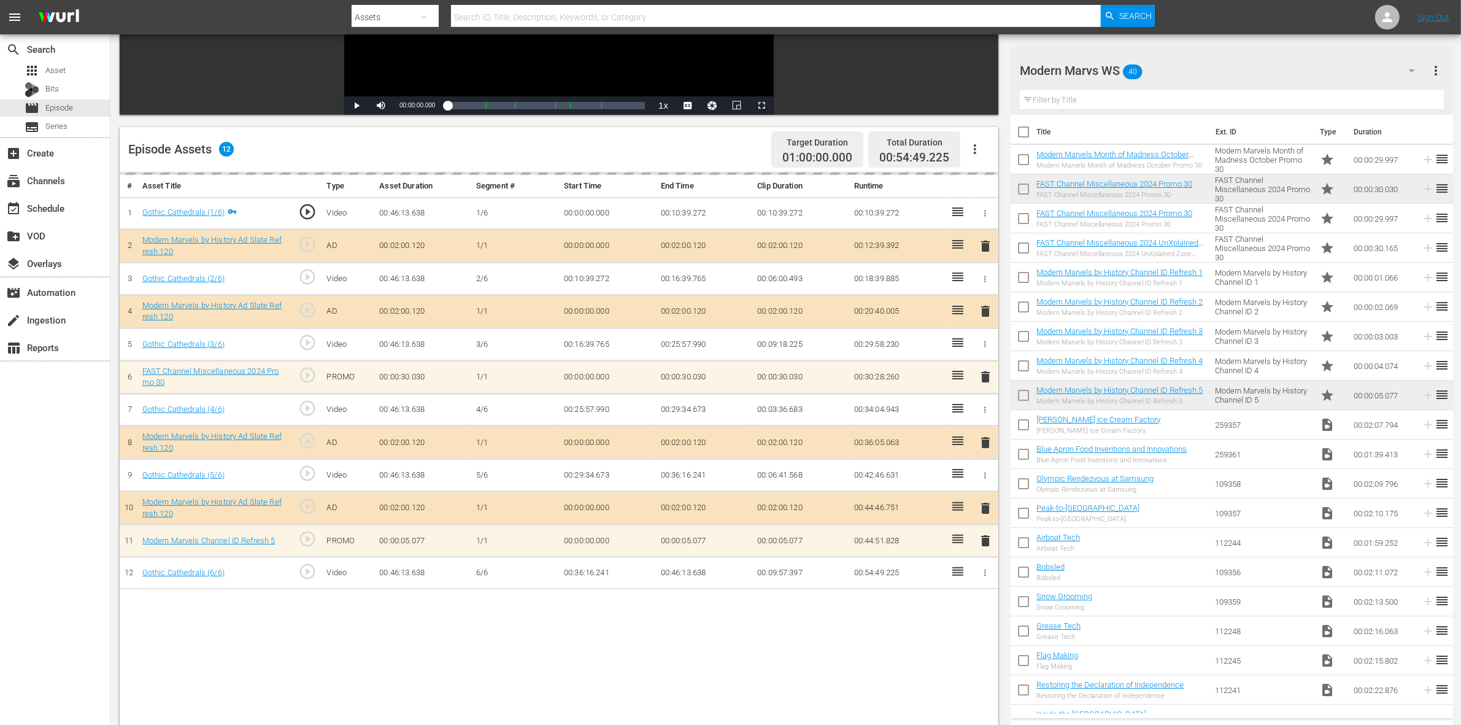
click at [663, 139] on div "Episode Assets 12 Target Duration 01:00:00.000 Total Duration 00:54:49.225" at bounding box center [559, 149] width 878 height 45
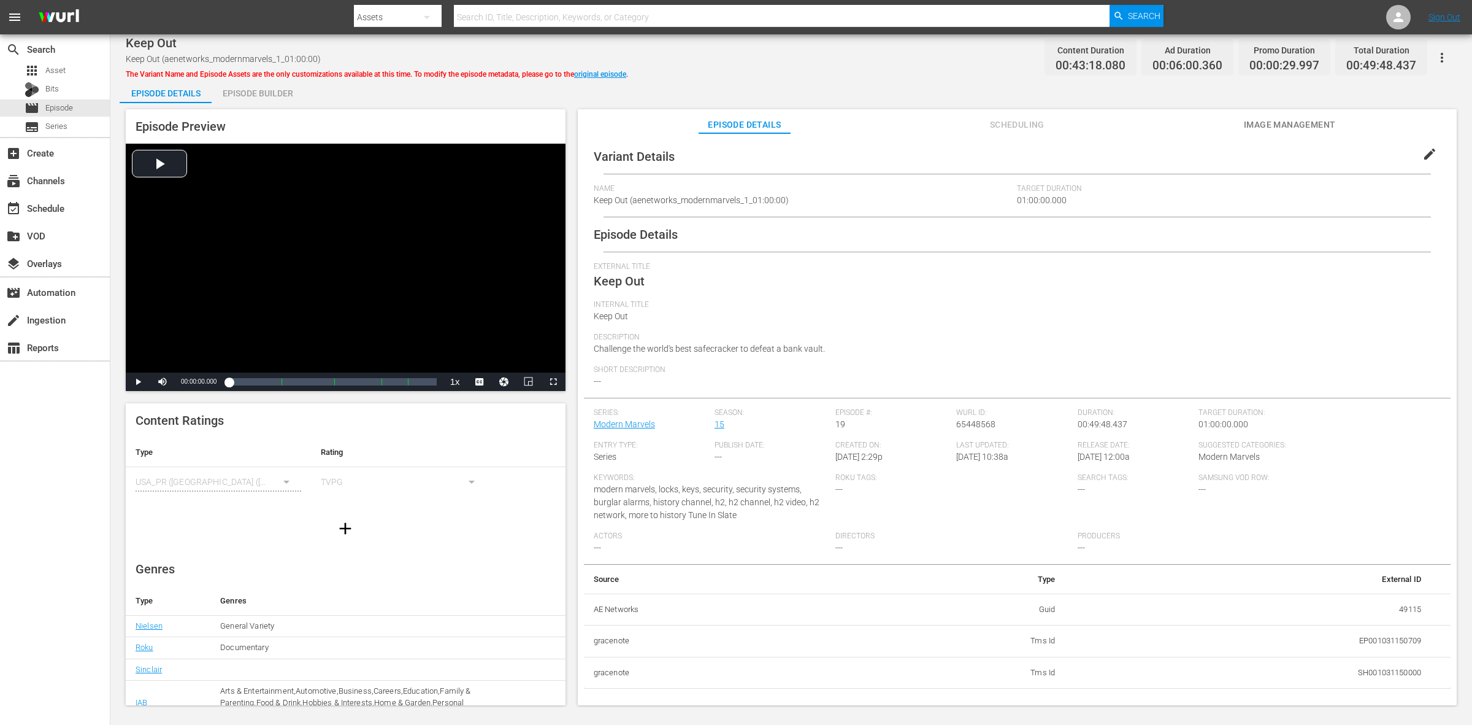
click at [264, 89] on div "Episode Builder" at bounding box center [258, 93] width 92 height 29
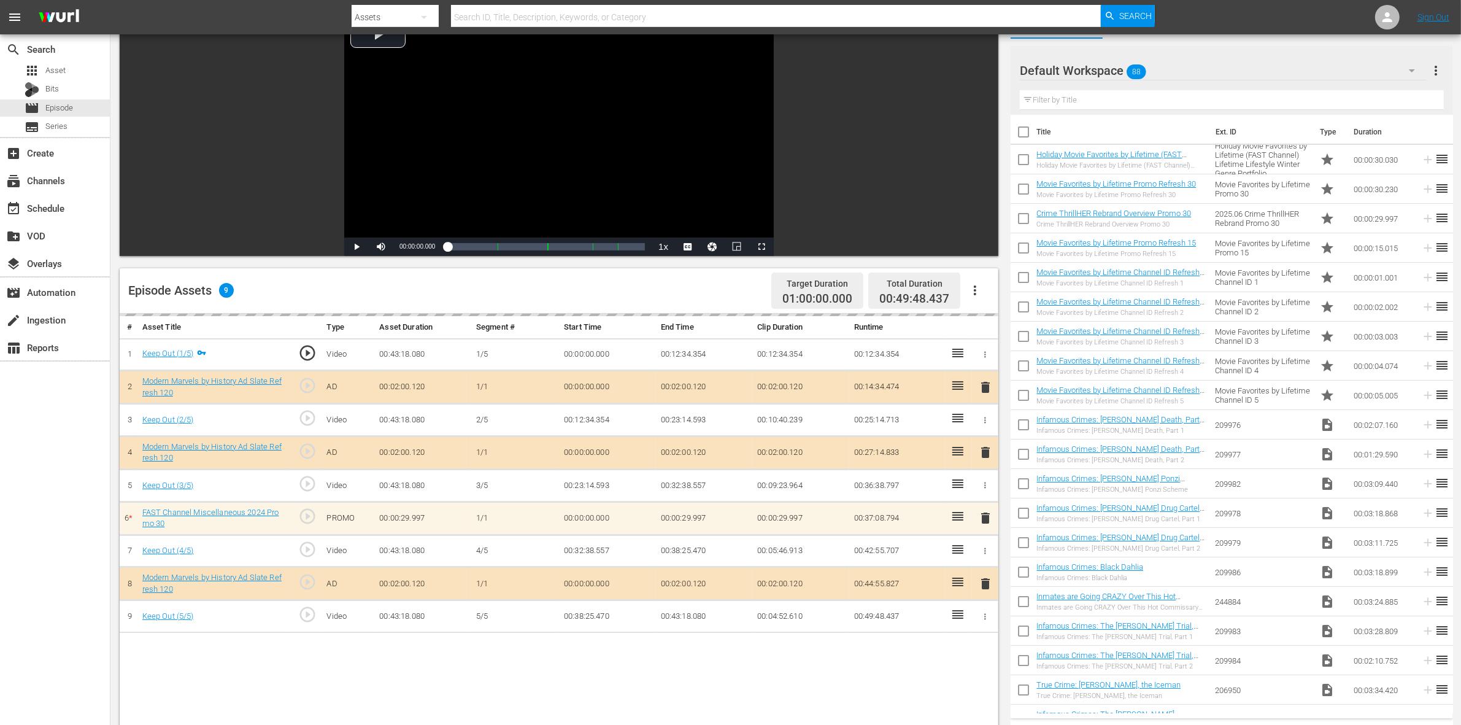
scroll to position [307, 0]
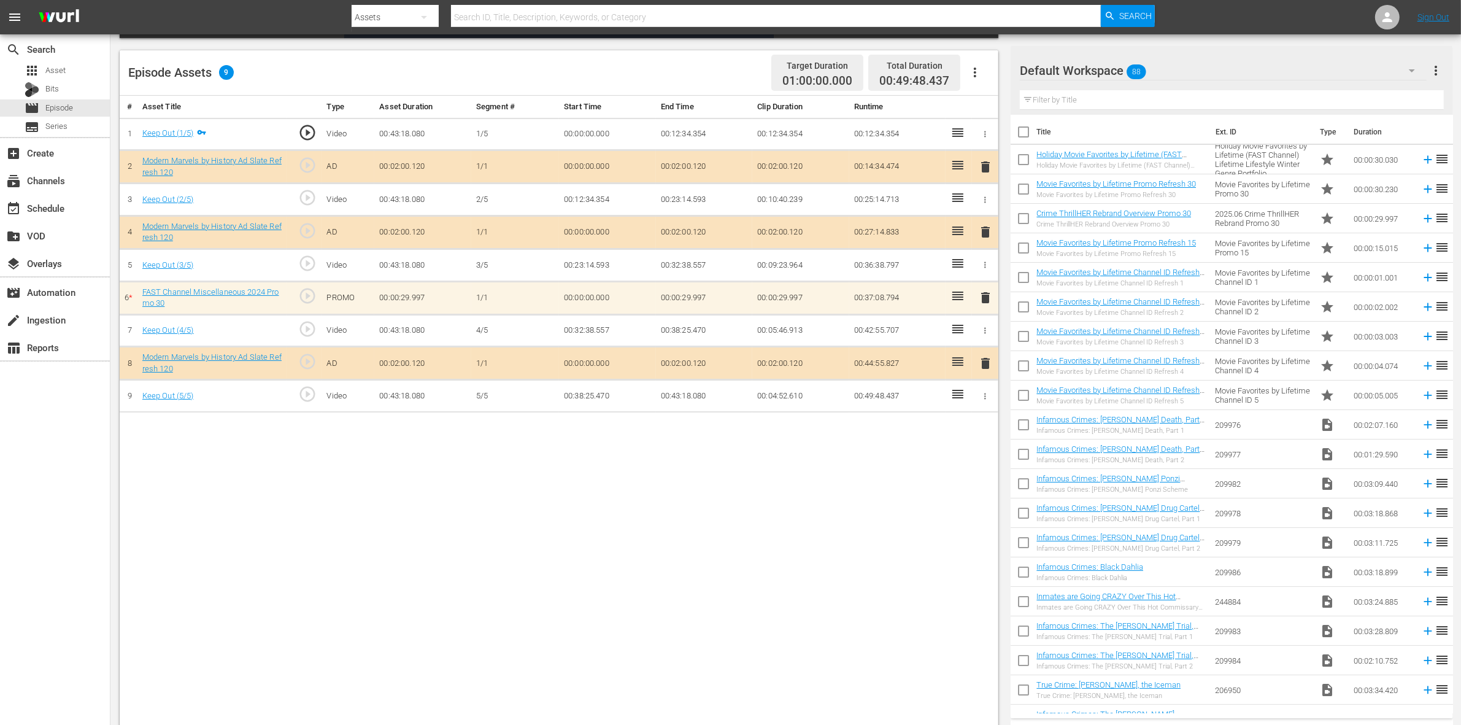
click at [1177, 68] on div "Default Workspace 88" at bounding box center [1223, 70] width 407 height 34
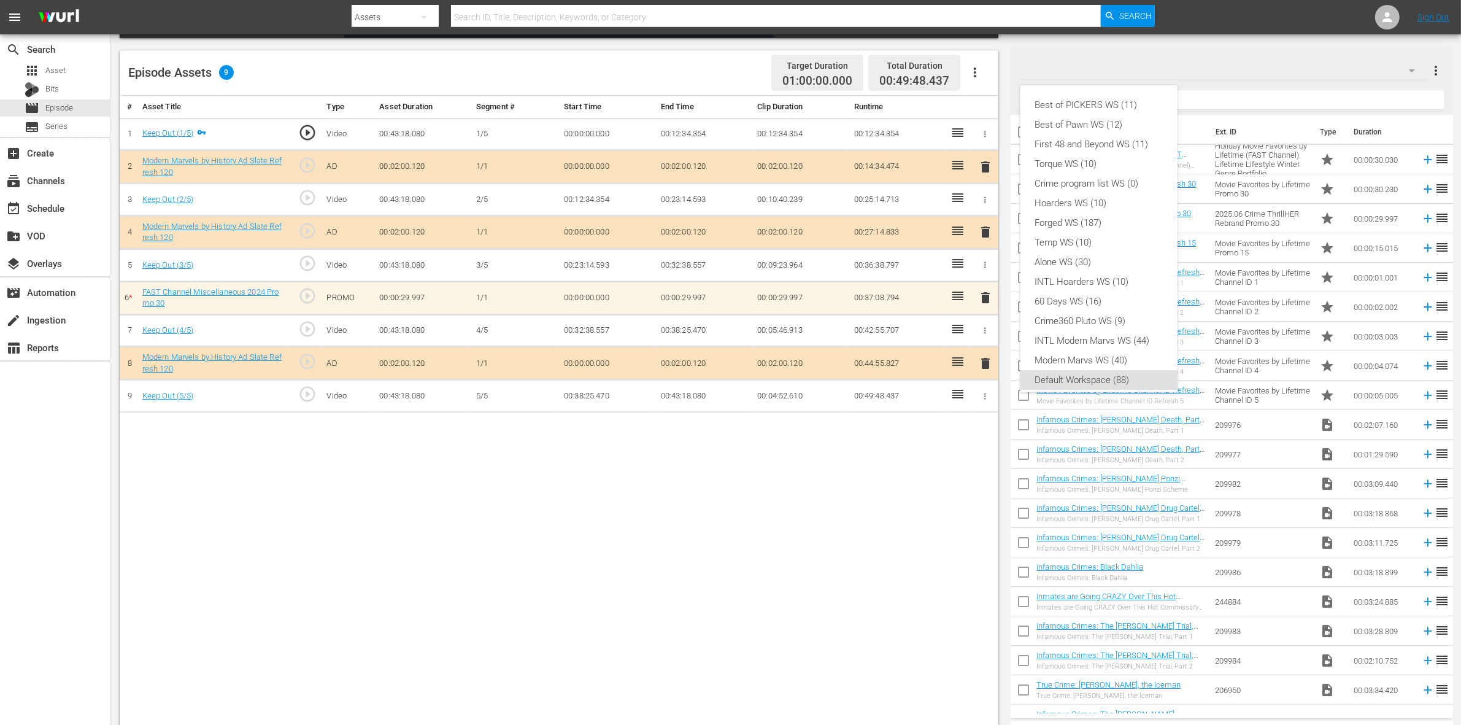
scroll to position [7, 0]
click div "Modern Marvs WS (40)"
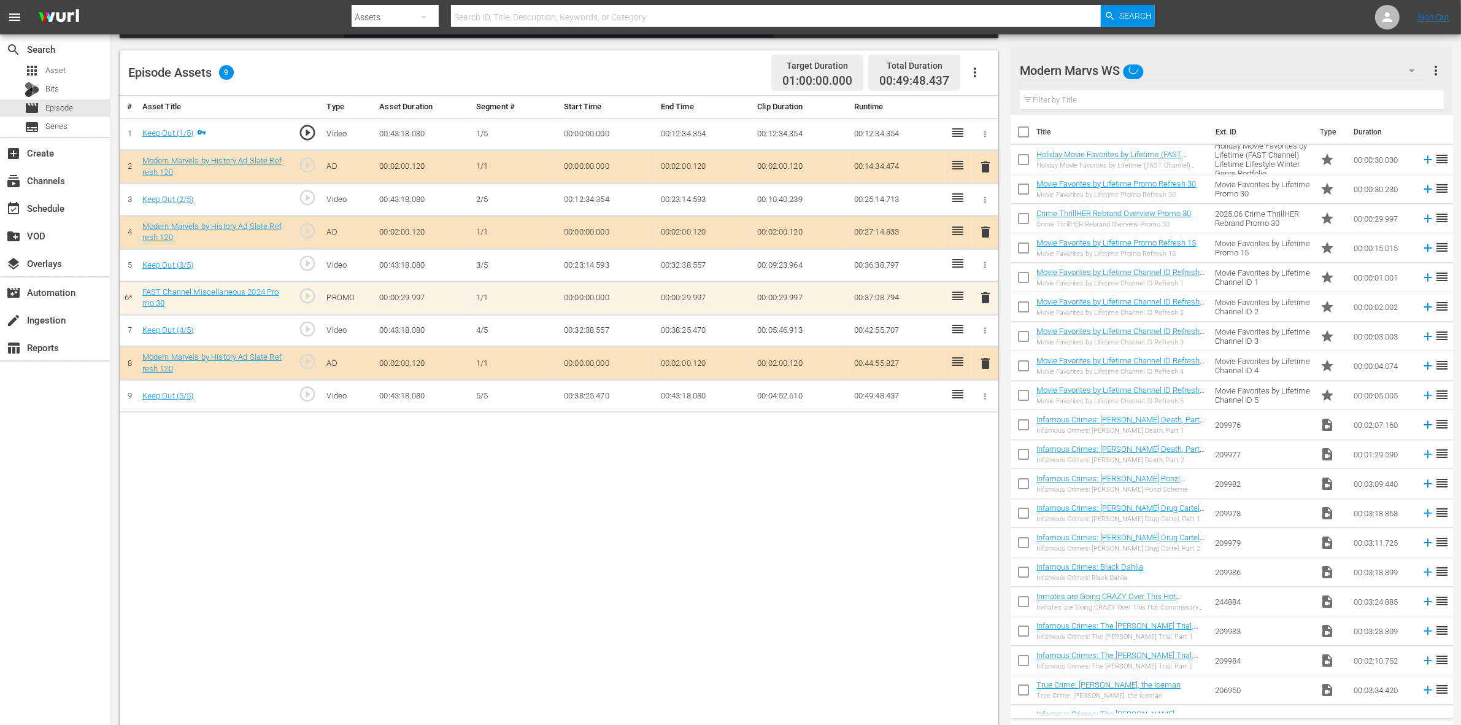
click nav "menu Search By Assets Search ID, Title, Description, Keywords, or Category Sear…"
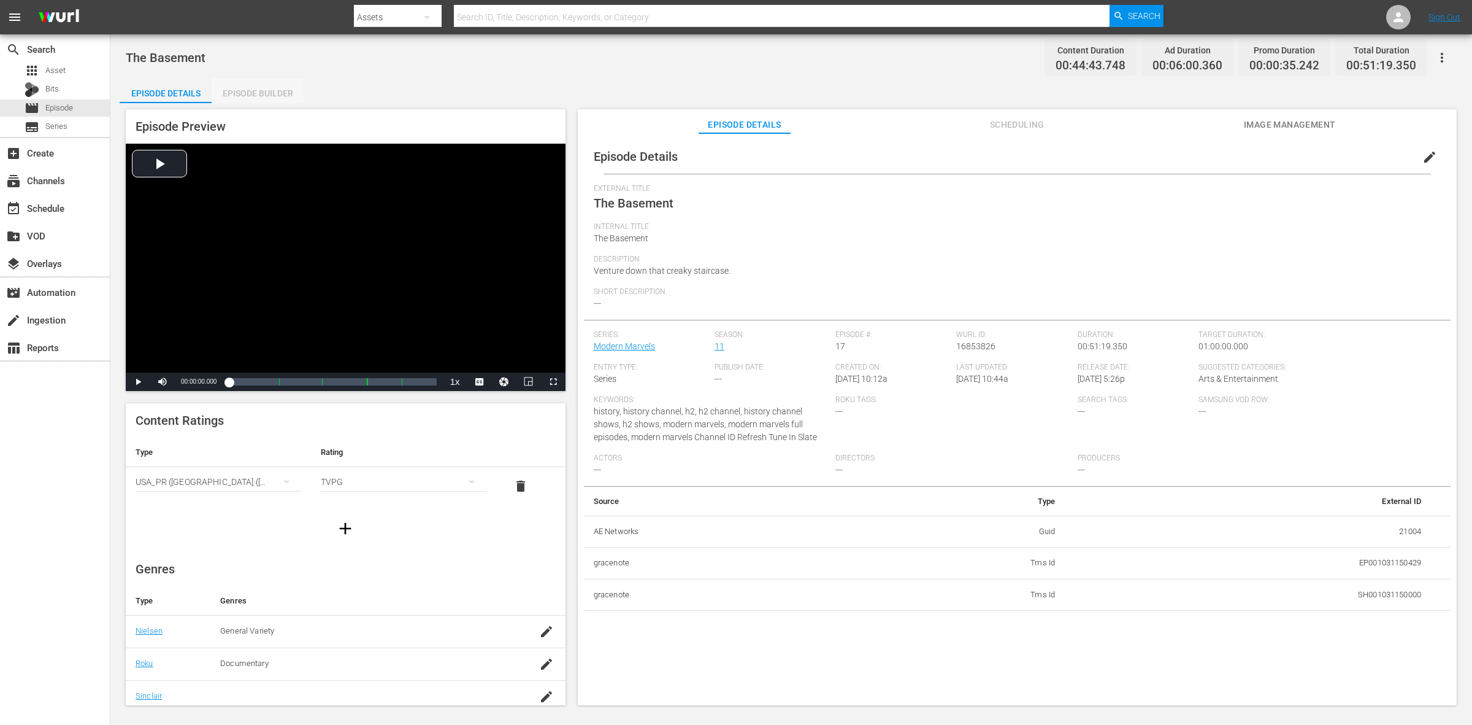
click at [268, 84] on div "Episode Builder" at bounding box center [258, 93] width 92 height 29
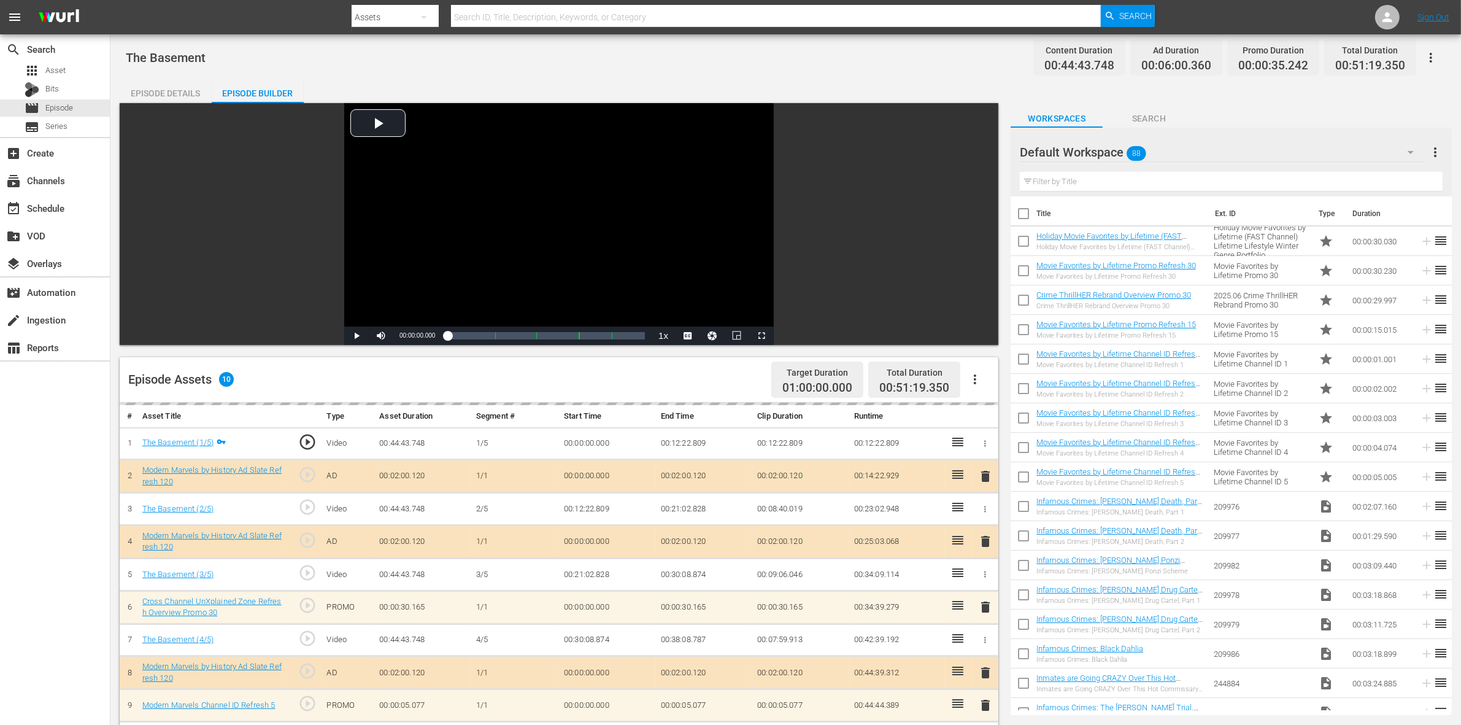
click at [823, 61] on div "The Basement Content Duration 00:44:43.748 Ad Duration 00:06:00.360 Promo Durat…" at bounding box center [786, 58] width 1320 height 28
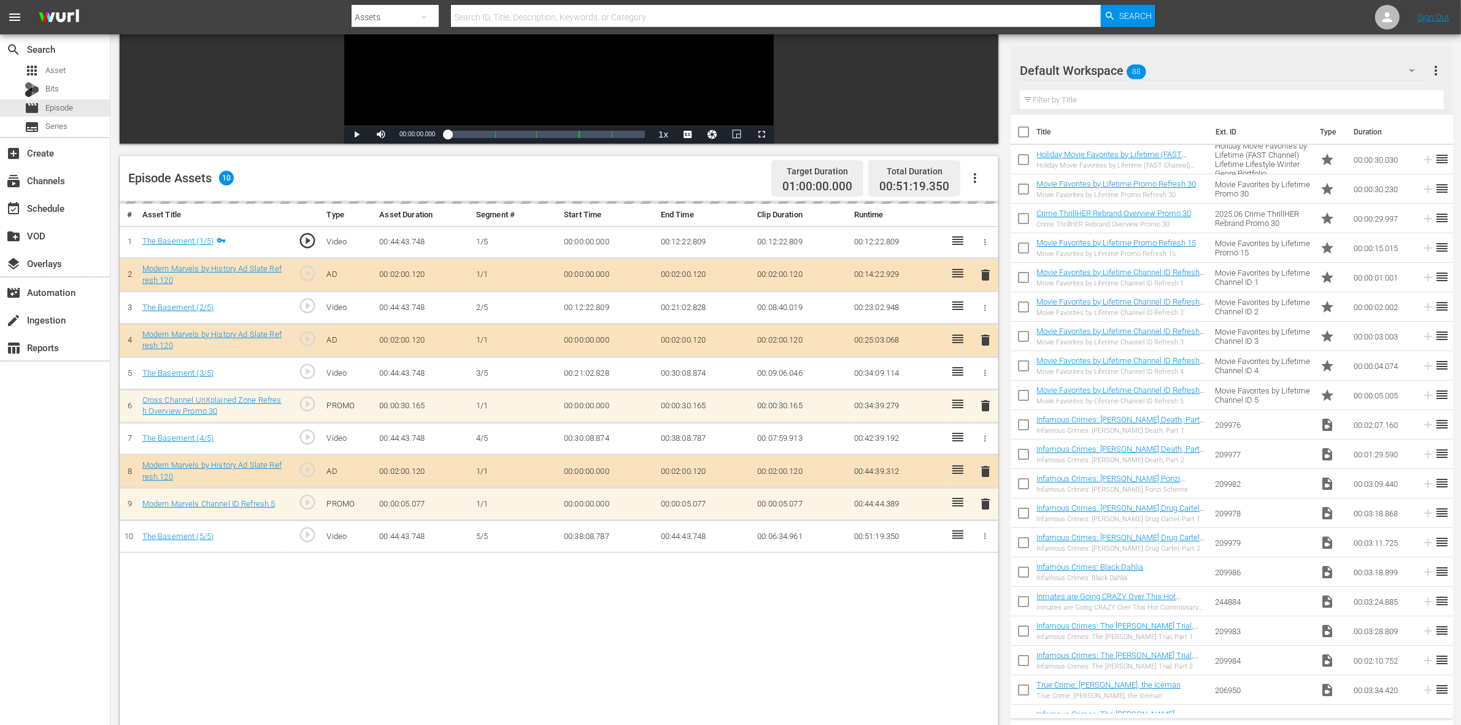
scroll to position [319, 0]
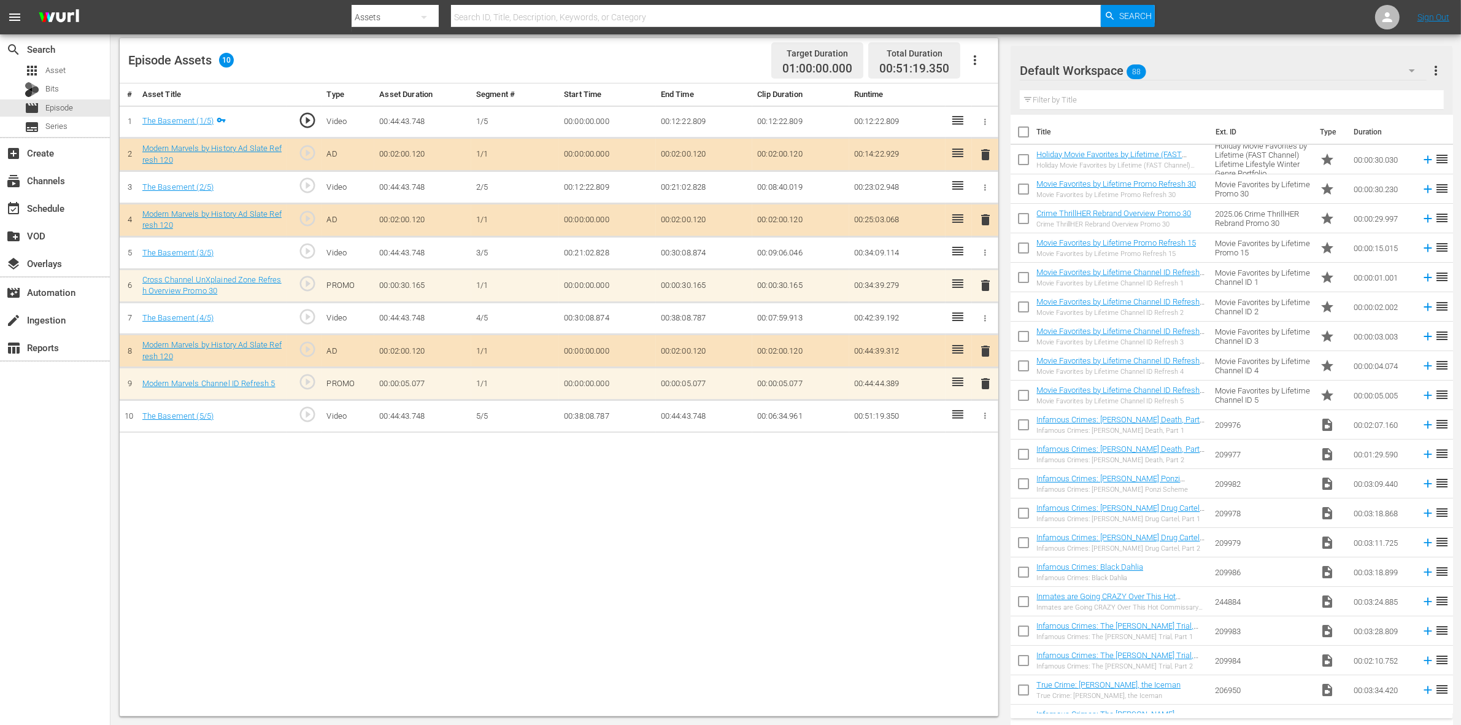
click at [1177, 71] on div "Default Workspace 88" at bounding box center [1223, 70] width 407 height 34
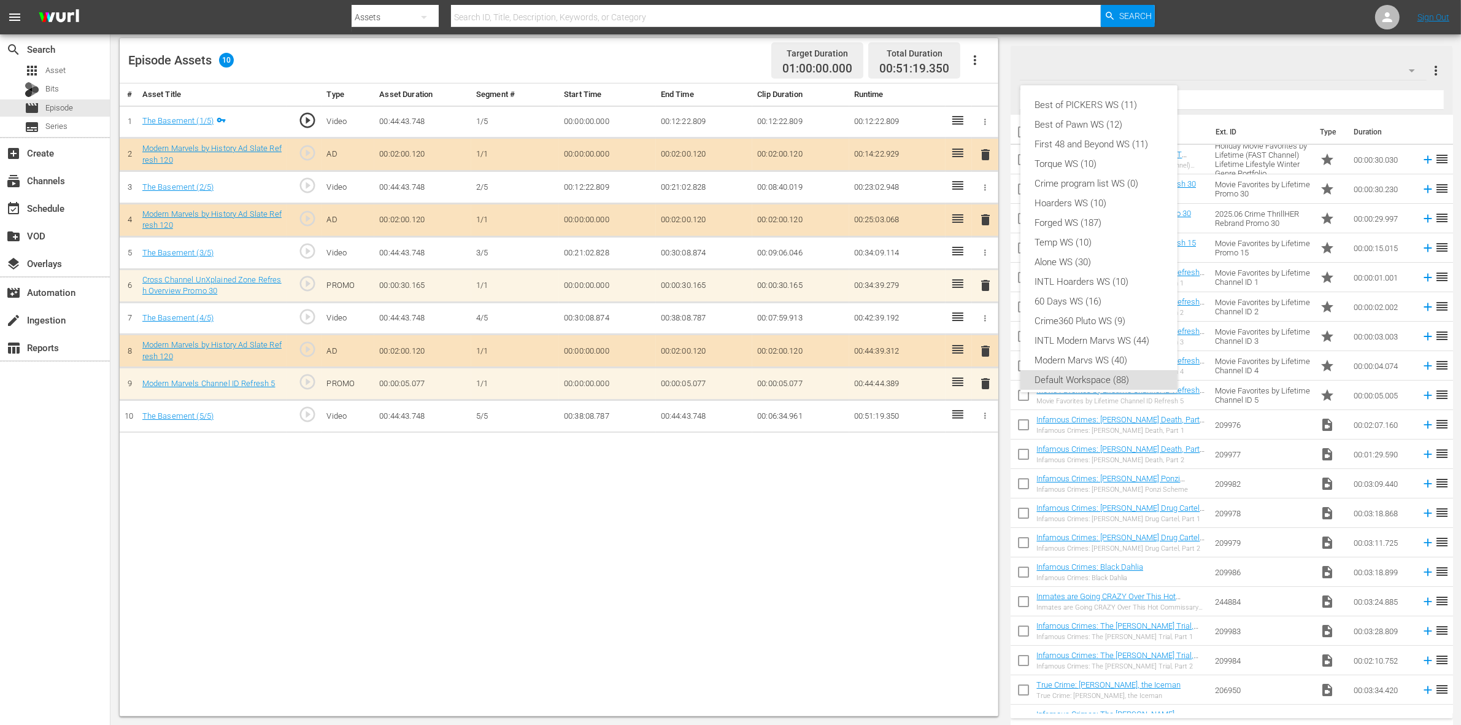
scroll to position [7, 0]
click at [1105, 355] on div "Modern Marvs WS (40)" at bounding box center [1099, 353] width 128 height 20
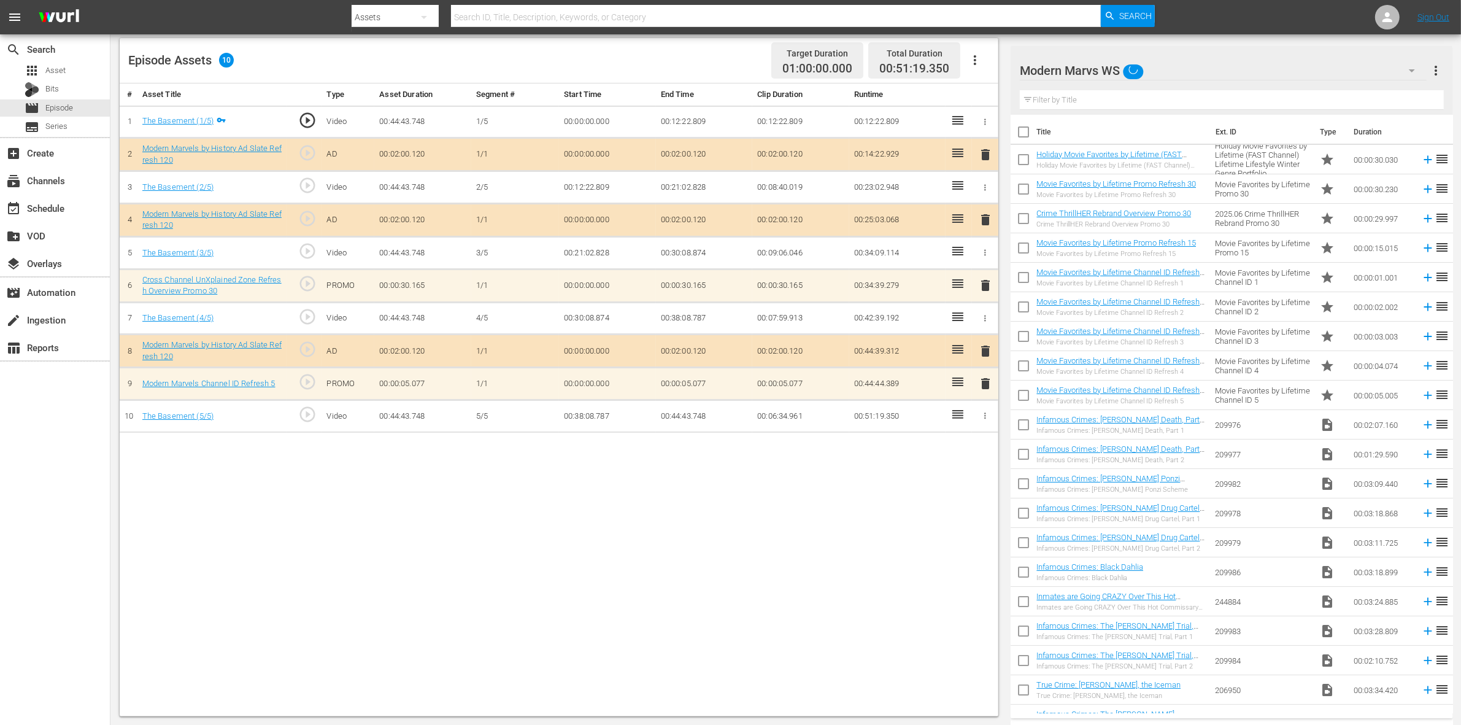
click at [687, 61] on div "Episode Assets 10 Target Duration 01:00:00.000 Total Duration 00:51:19.350" at bounding box center [559, 60] width 878 height 45
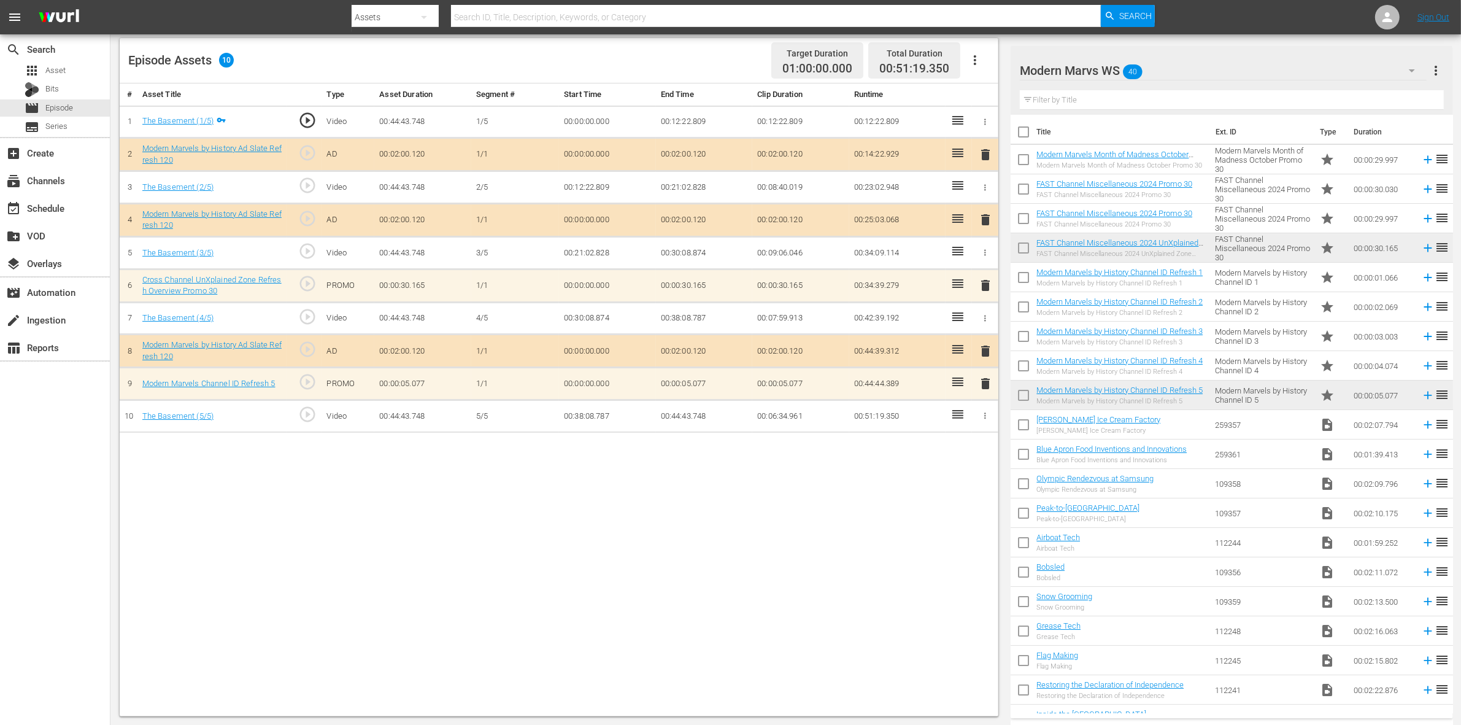
click at [983, 386] on span "delete" at bounding box center [985, 383] width 15 height 15
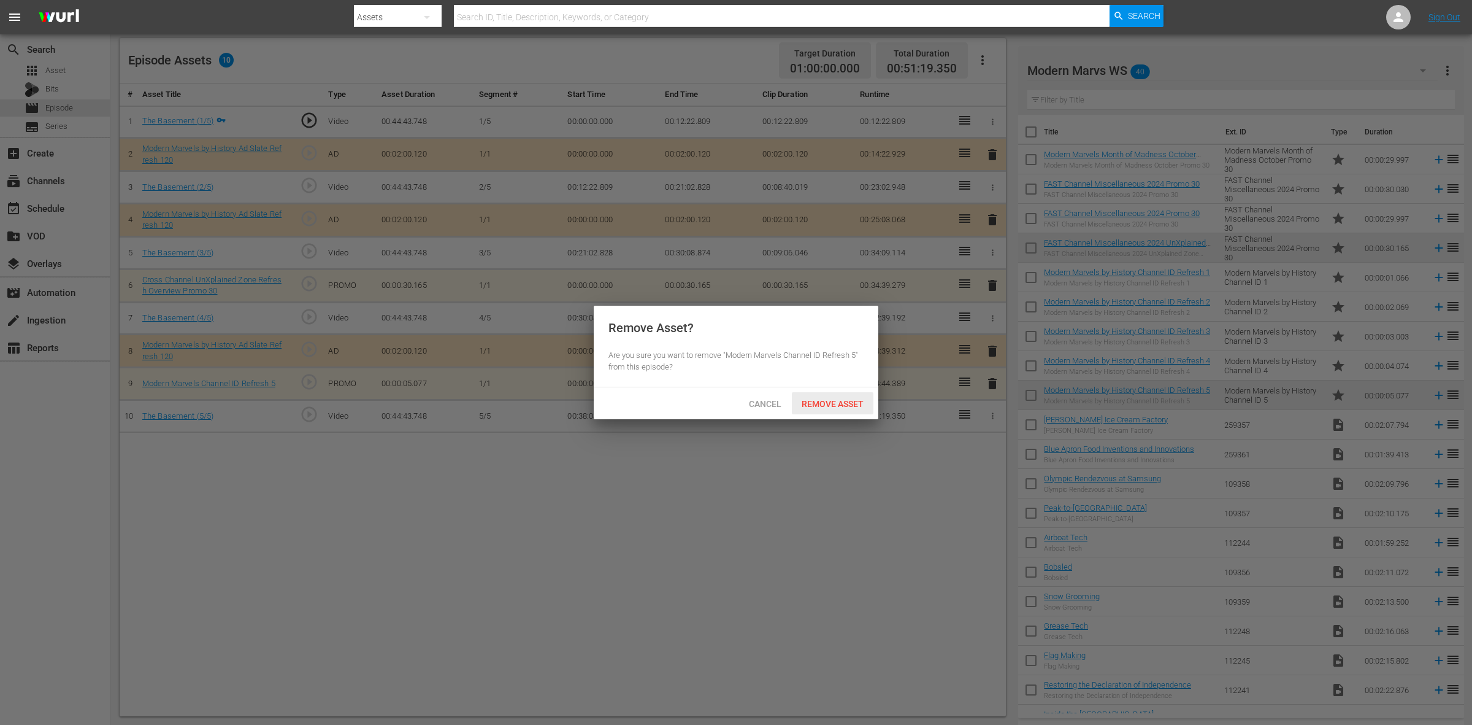
click at [822, 402] on span "Remove Asset" at bounding box center [833, 404] width 82 height 10
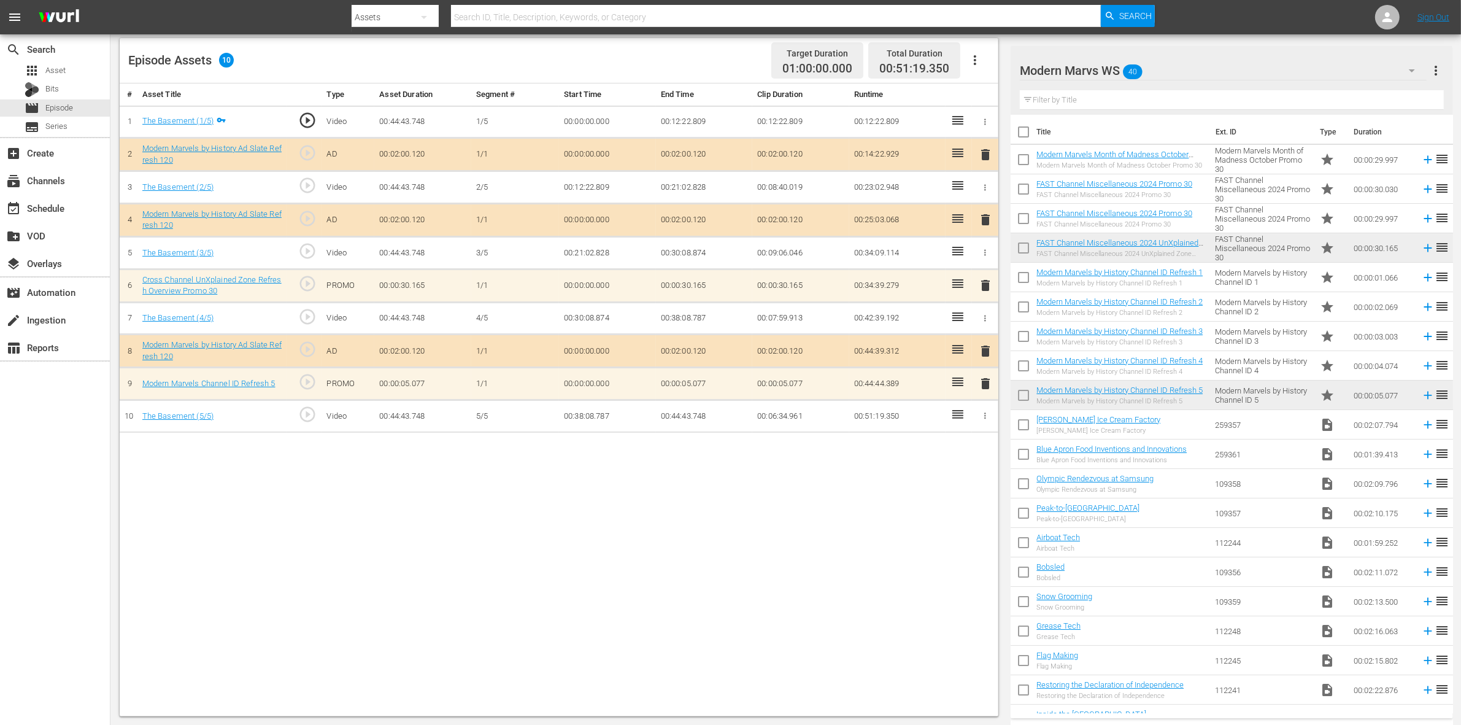
click at [704, 60] on div "Episode Assets 10 Target Duration 01:00:00.000 Total Duration 00:51:19.350" at bounding box center [559, 60] width 878 height 45
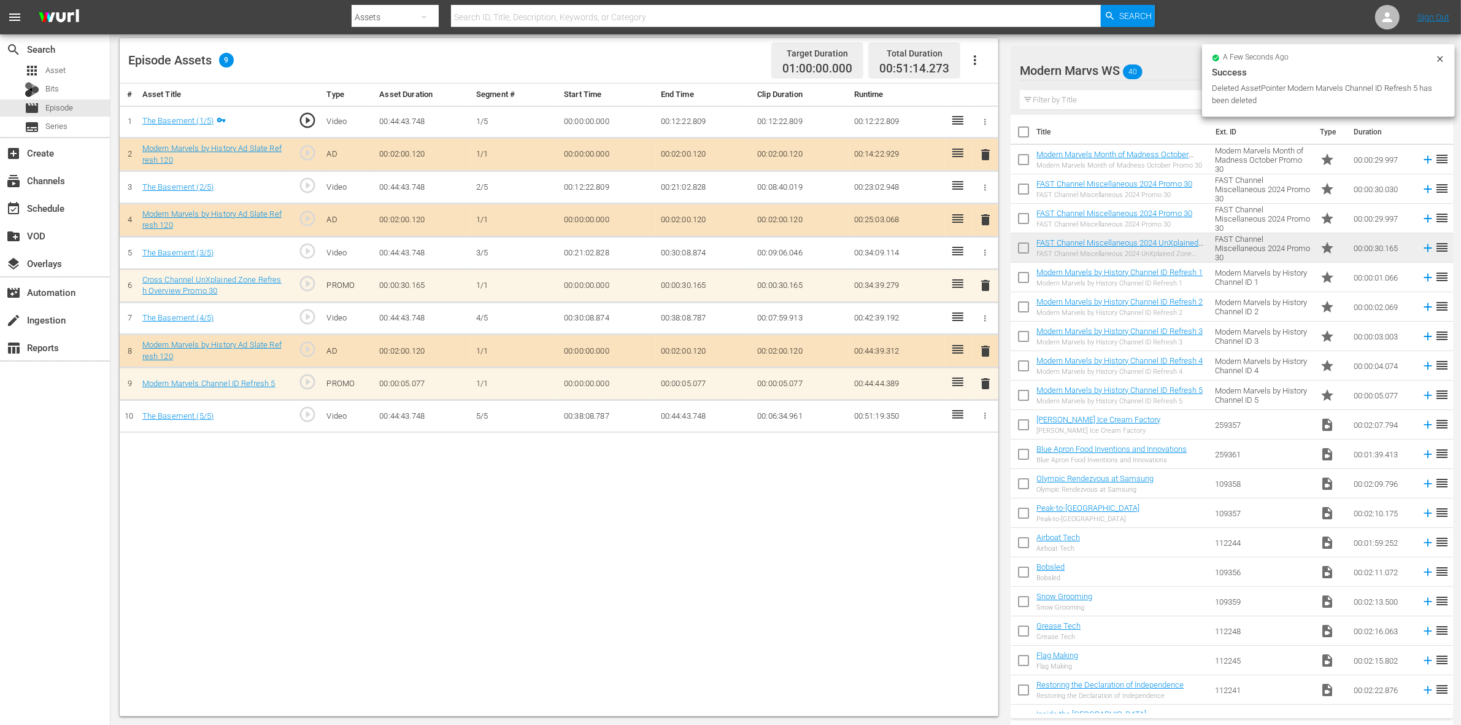
click at [1177, 7] on nav "menu Search By Assets Search ID, Title, Description, Keywords, or Category Sear…" at bounding box center [730, 17] width 1461 height 34
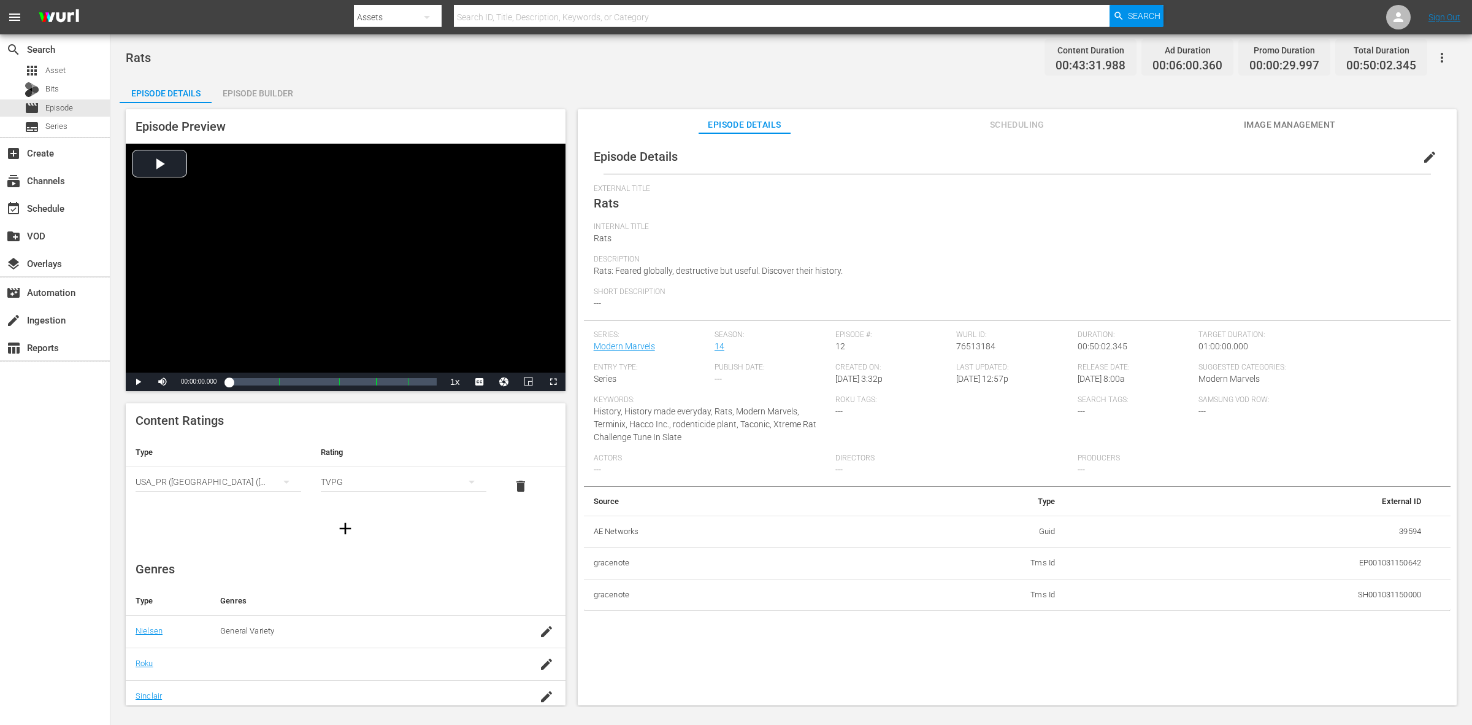
click at [252, 83] on div "Episode Builder" at bounding box center [258, 93] width 92 height 29
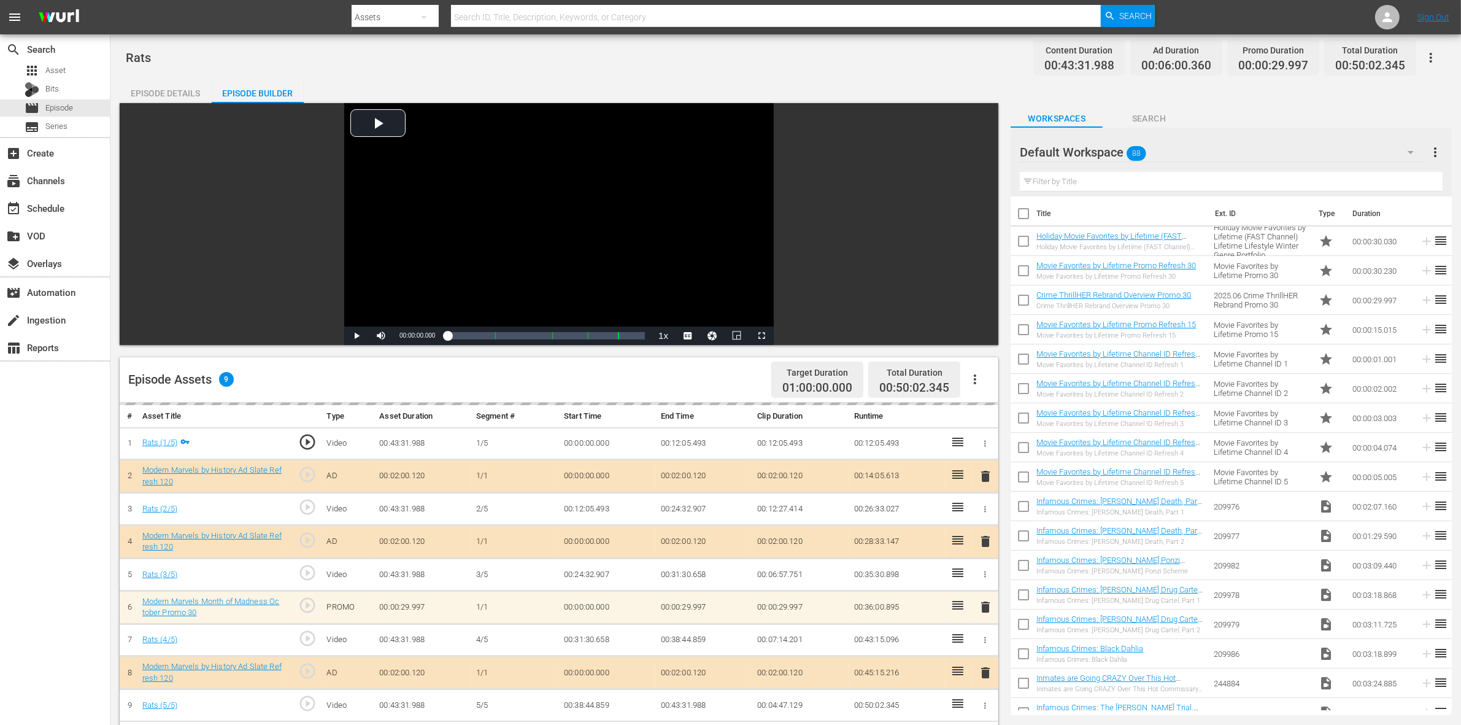
click at [812, 86] on div "Episode Details Episode Builder Episode Preview Video Player is loading. Play V…" at bounding box center [786, 557] width 1332 height 956
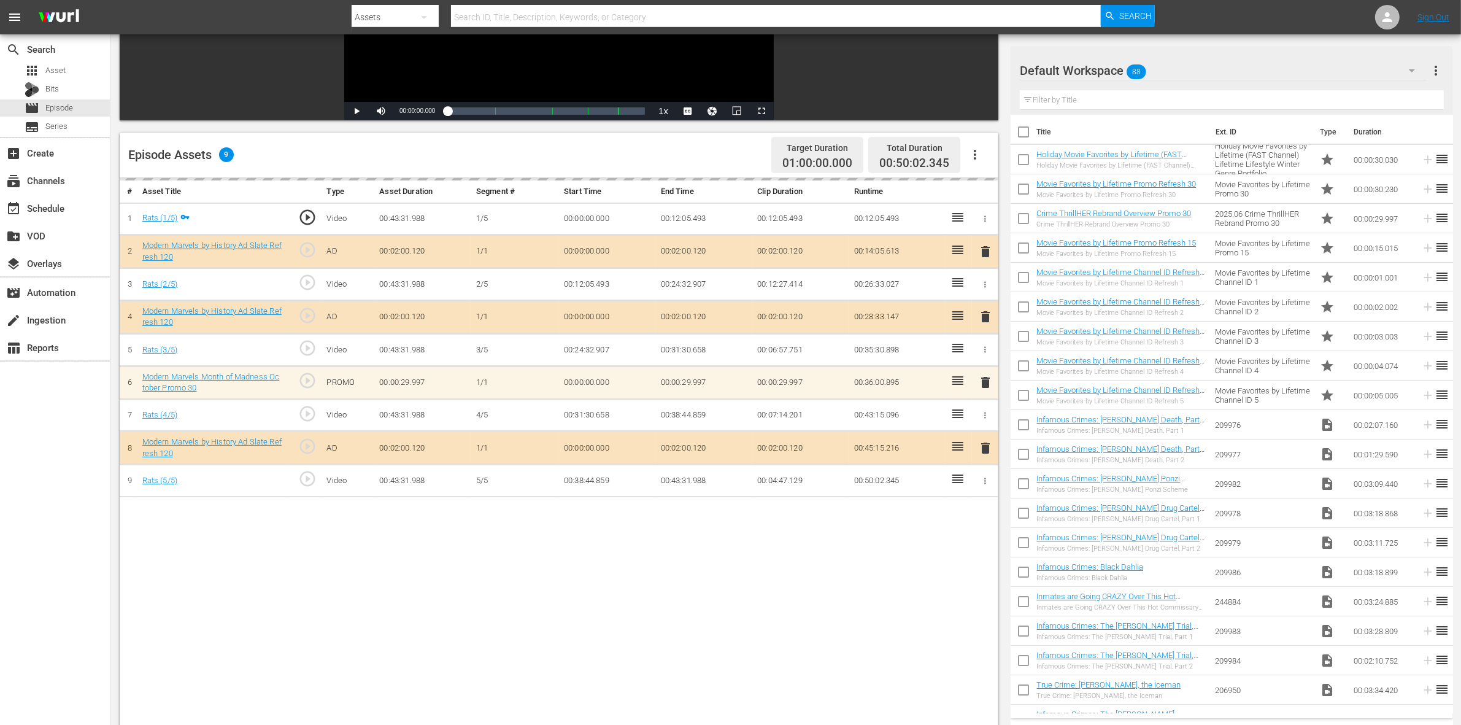
scroll to position [230, 0]
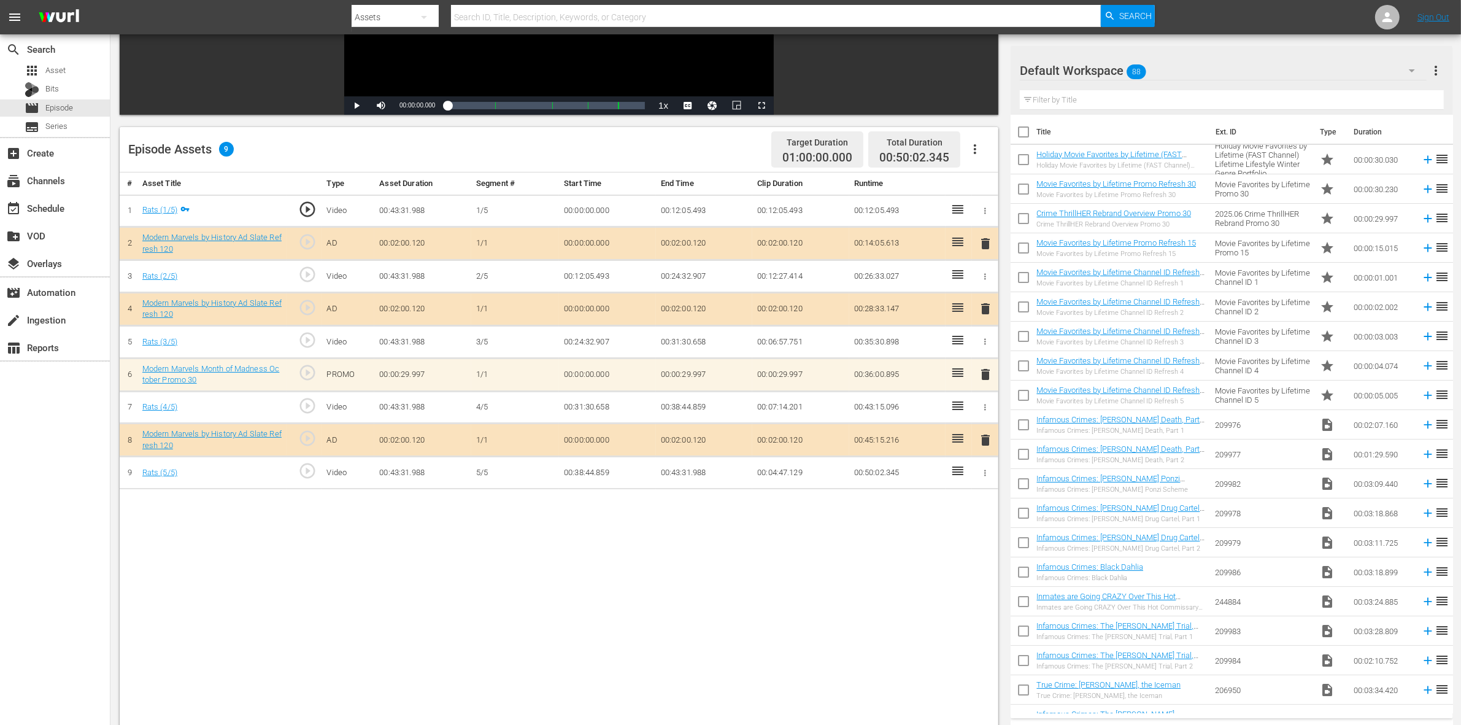
click at [1177, 71] on div "Default Workspace 88" at bounding box center [1223, 70] width 407 height 34
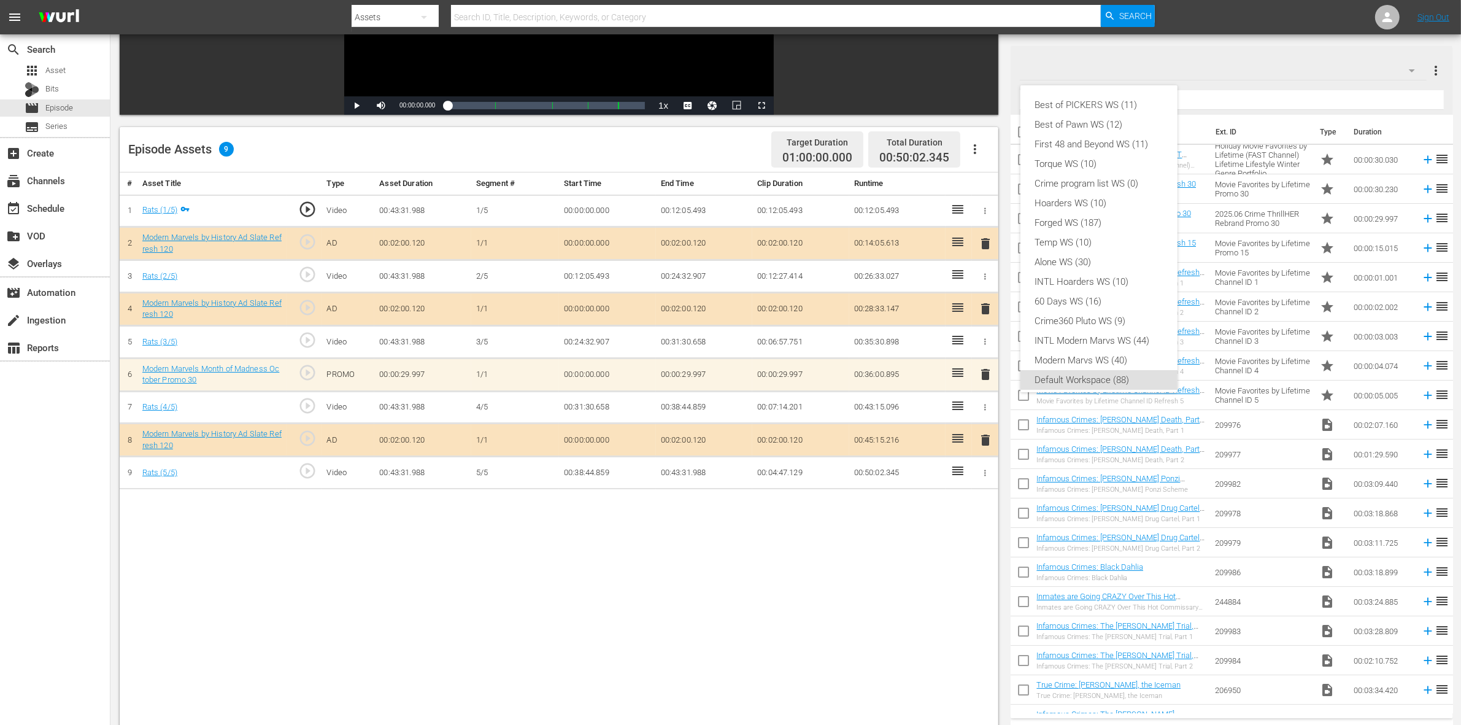
scroll to position [7, 0]
click at [1118, 347] on div "Modern Marvs WS (40)" at bounding box center [1099, 353] width 128 height 20
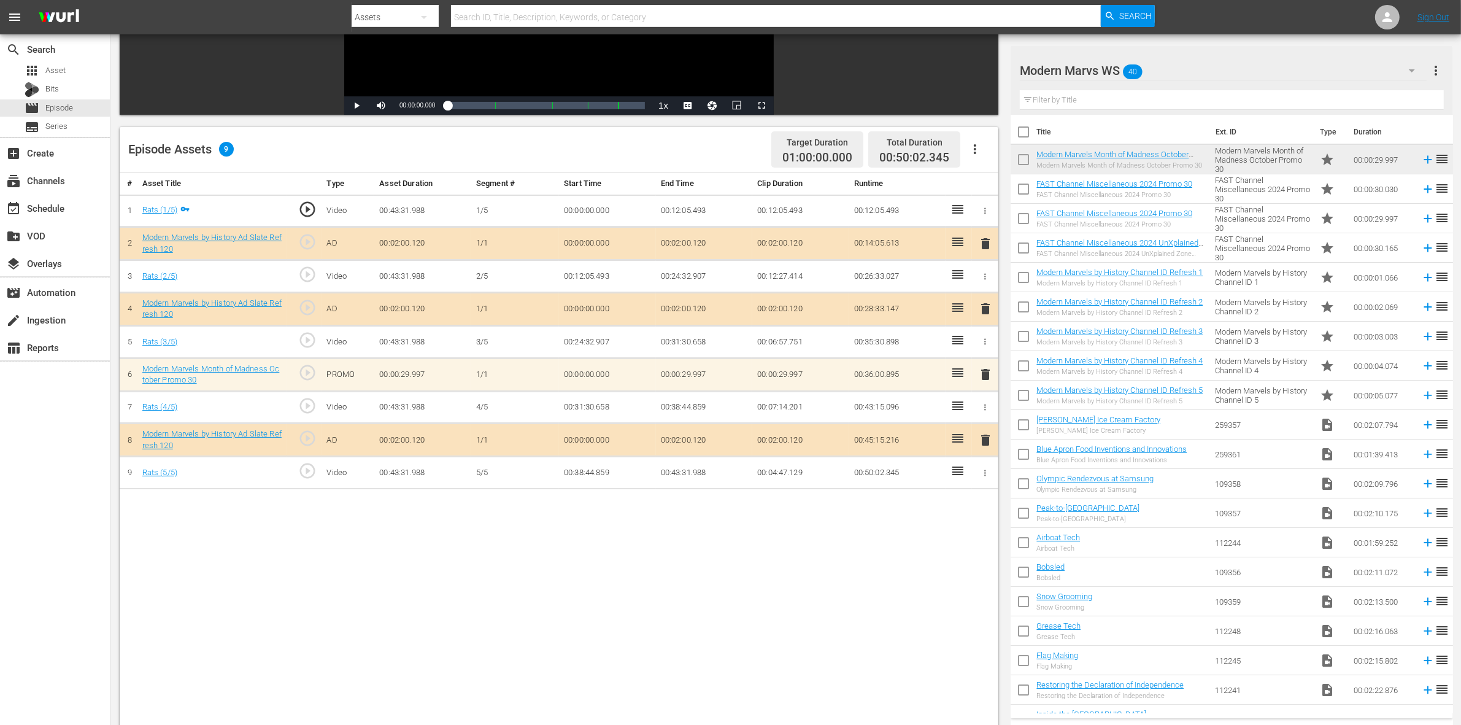
click at [1177, 13] on nav "menu Search By Assets Search ID, Title, Description, Keywords, or Category Sear…" at bounding box center [730, 17] width 1461 height 34
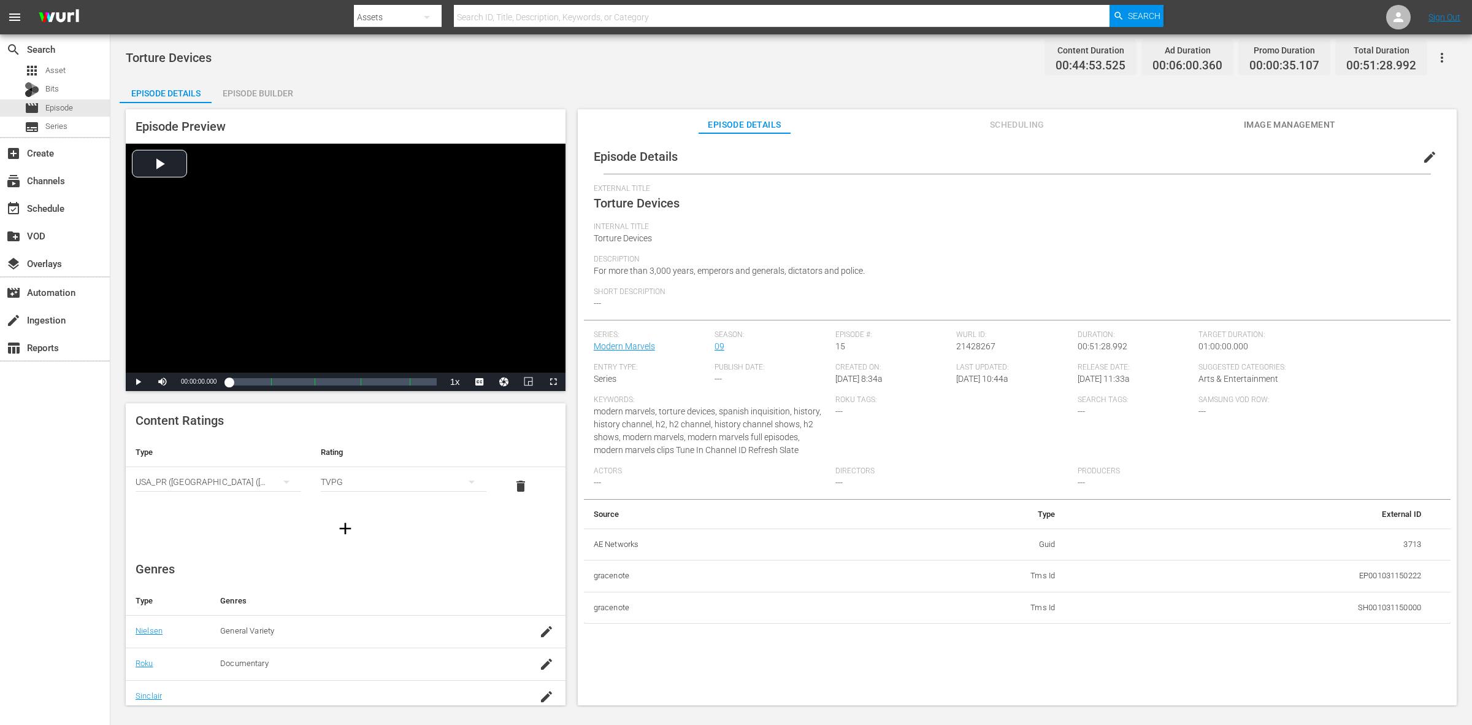
click at [663, 63] on div "Torture Devices Content Duration 00:44:53.525 Ad Duration 00:06:00.360 Promo Du…" at bounding box center [791, 58] width 1331 height 28
click at [267, 86] on div "Episode Builder" at bounding box center [258, 93] width 92 height 29
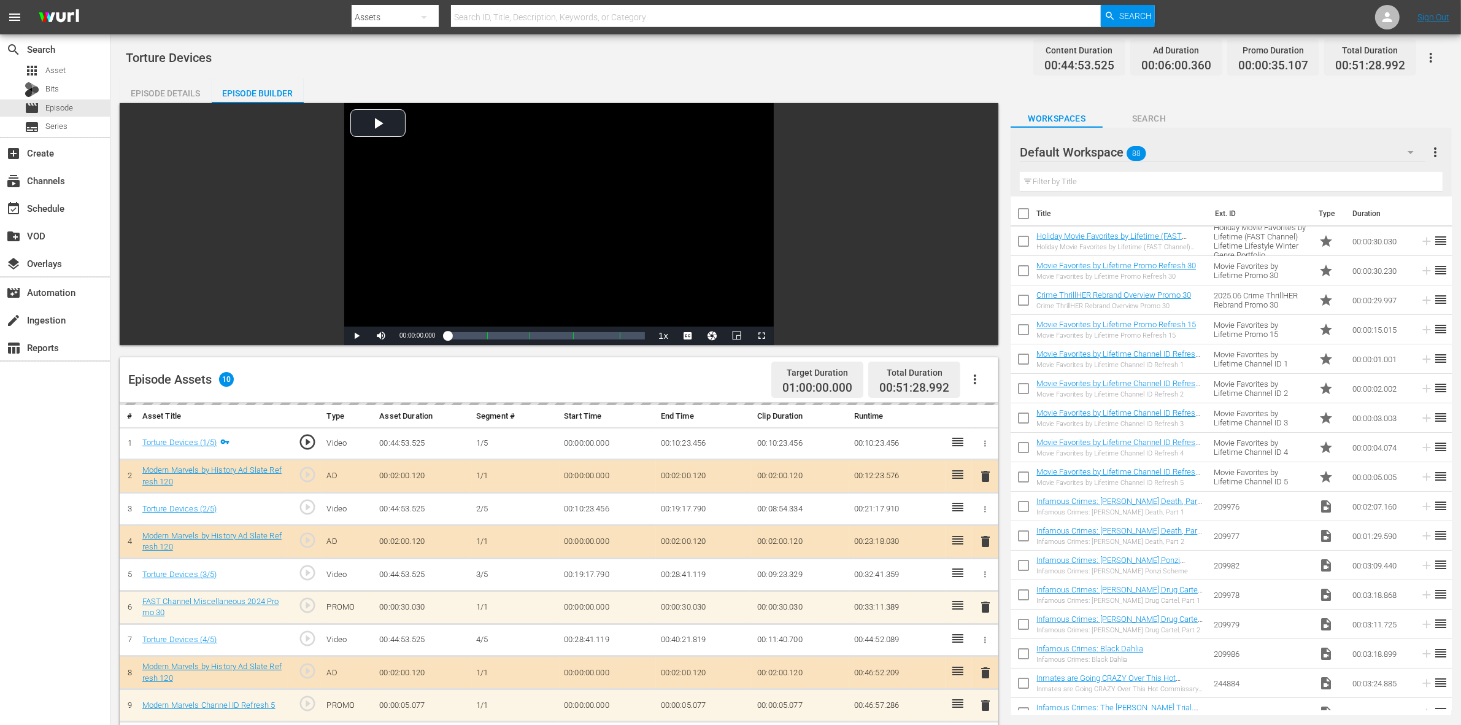
click at [721, 75] on div "Torture Devices Content Duration 00:44:53.525 Ad Duration 00:06:00.360 Promo Du…" at bounding box center [785, 539] width 1350 height 1010
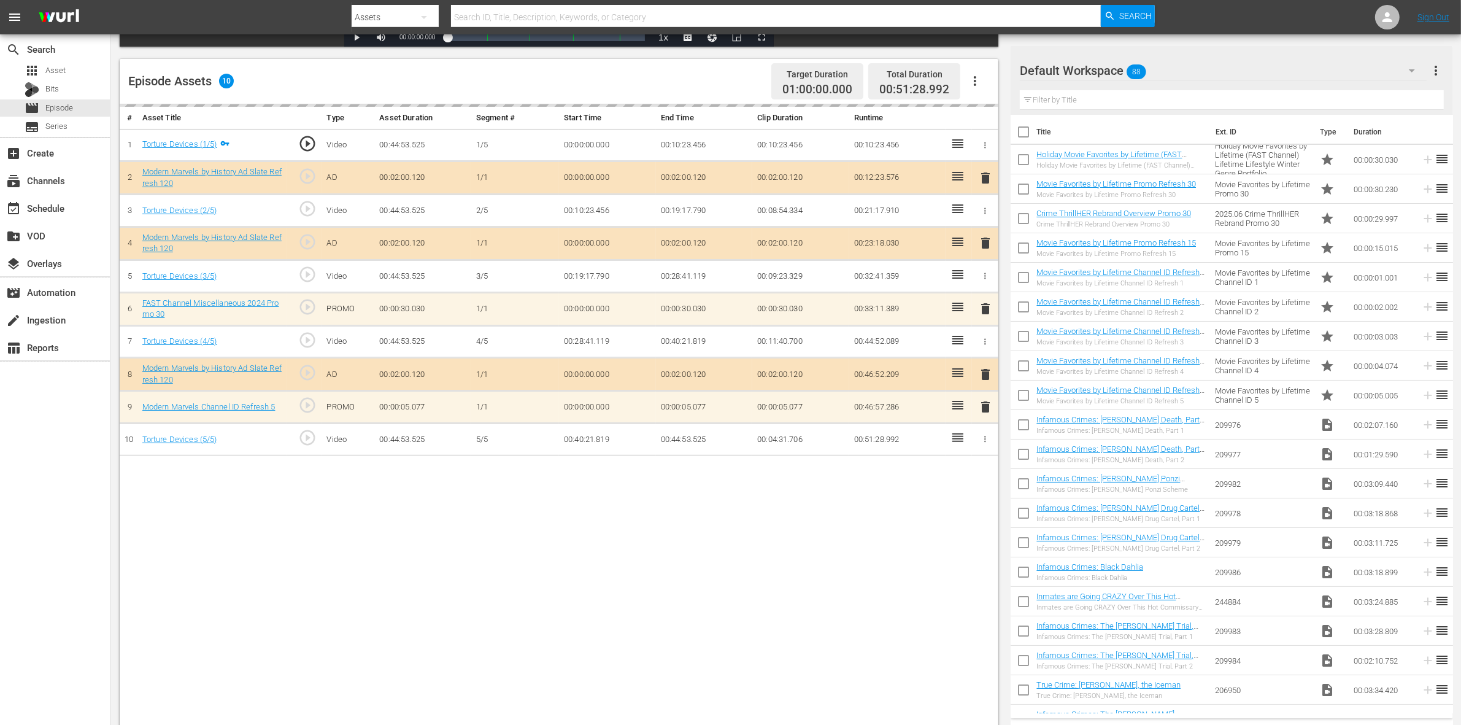
scroll to position [307, 0]
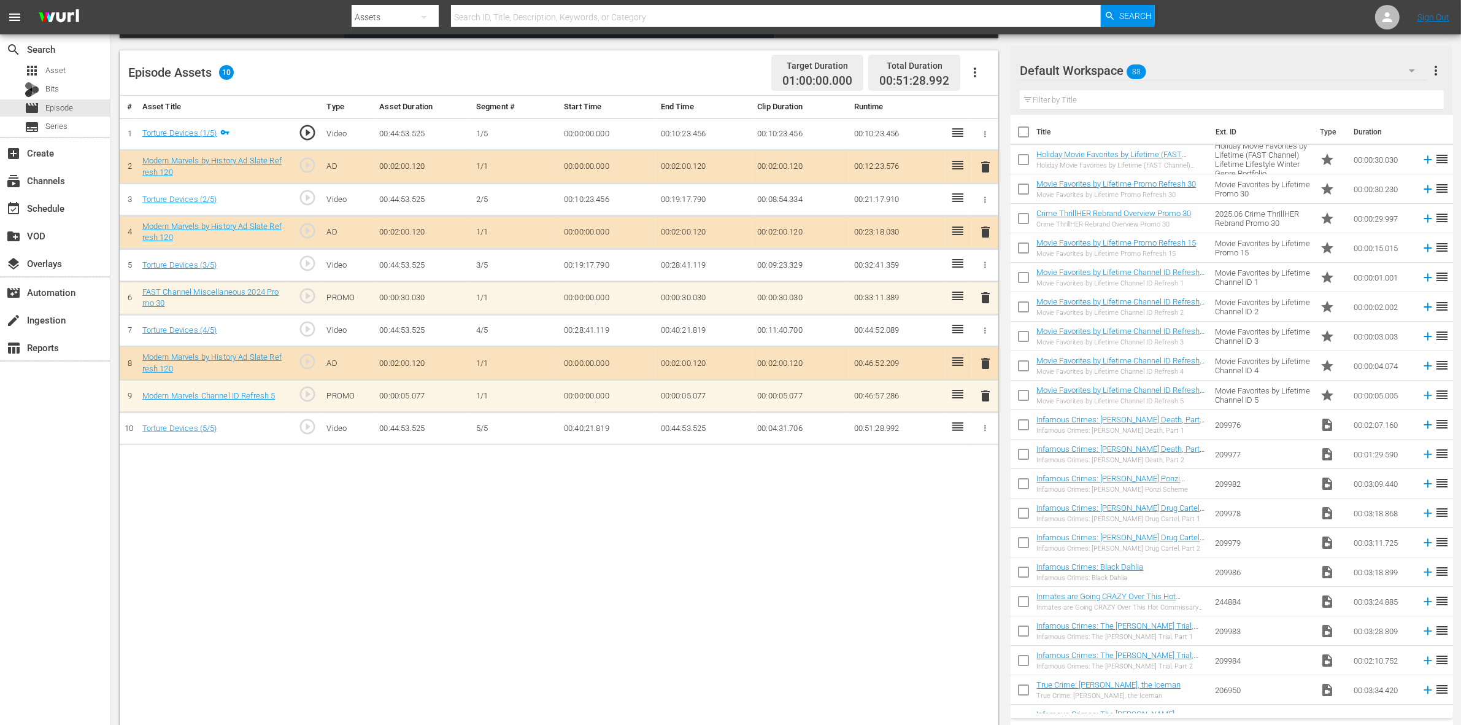
click at [837, 579] on div "# Asset Title Type Asset Duration Segment # Start Time End Time Clip Duration R…" at bounding box center [559, 412] width 878 height 632
click at [1163, 64] on div "Default Workspace 88" at bounding box center [1223, 70] width 407 height 34
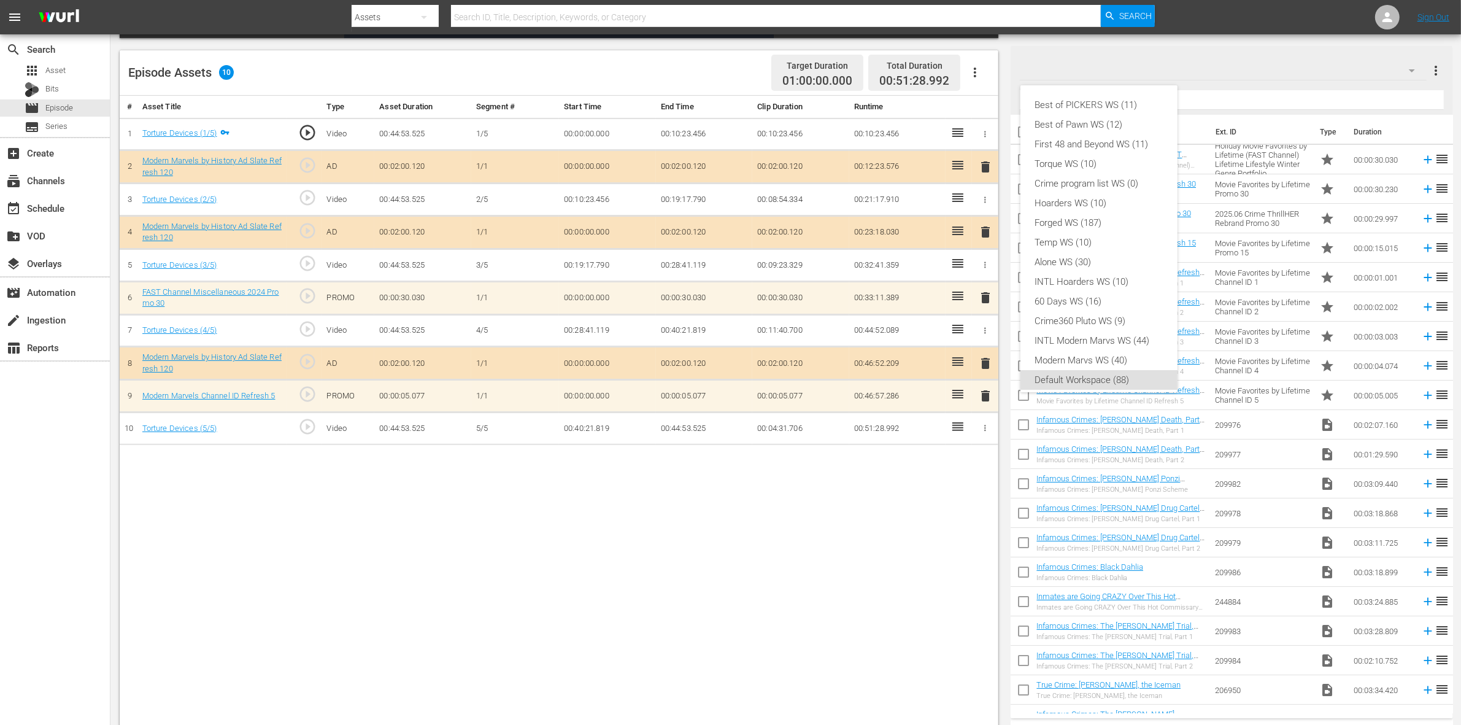
scroll to position [7, 0]
click at [1115, 350] on div "Modern Marvs WS (40)" at bounding box center [1099, 353] width 128 height 20
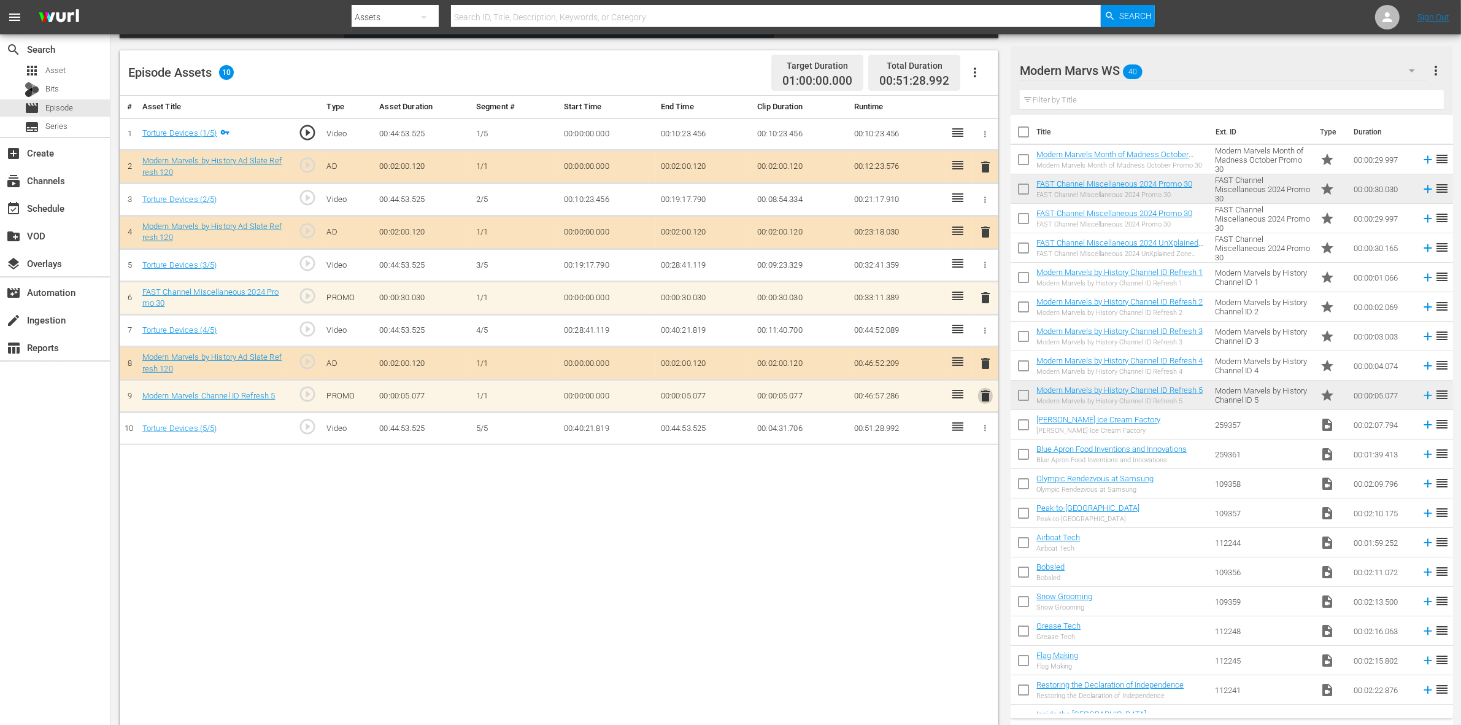
click at [986, 403] on span "delete" at bounding box center [985, 395] width 15 height 15
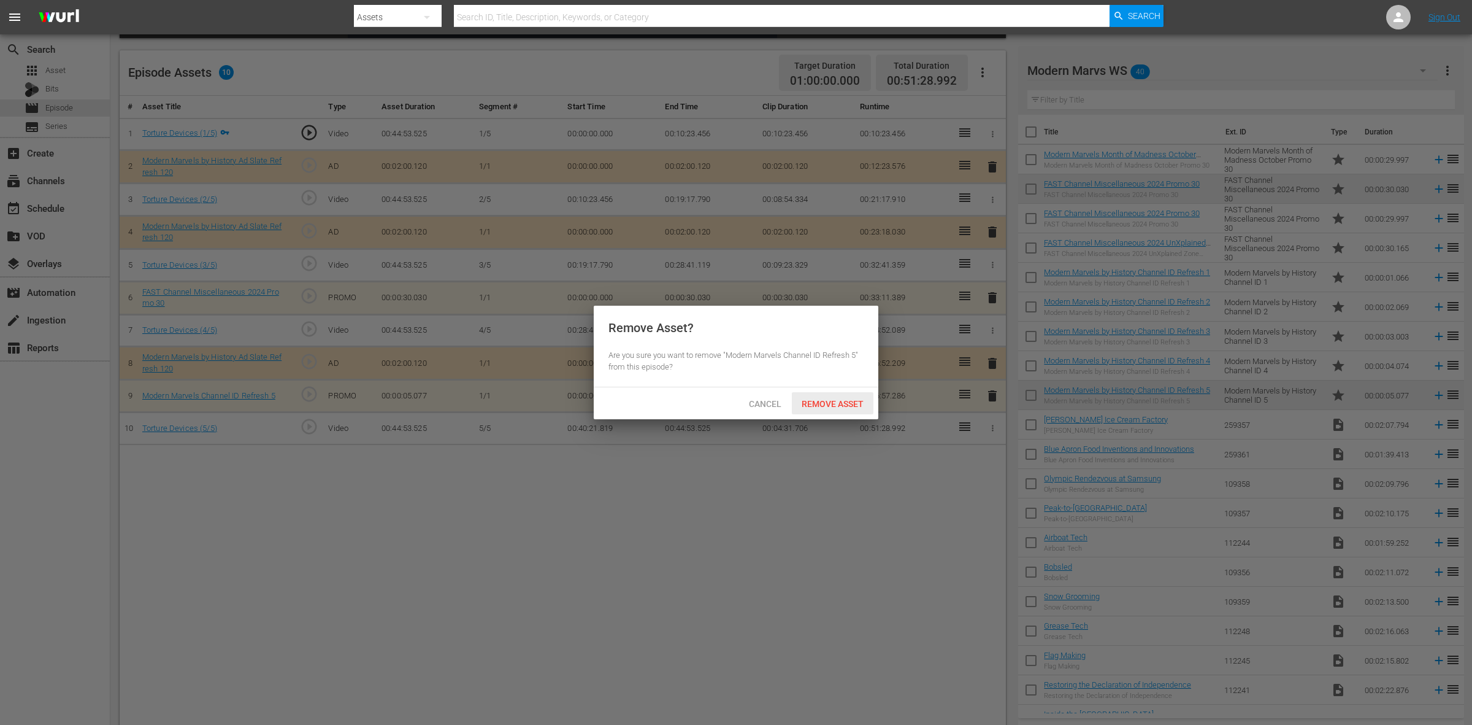
click at [851, 406] on span "Remove Asset" at bounding box center [833, 404] width 82 height 10
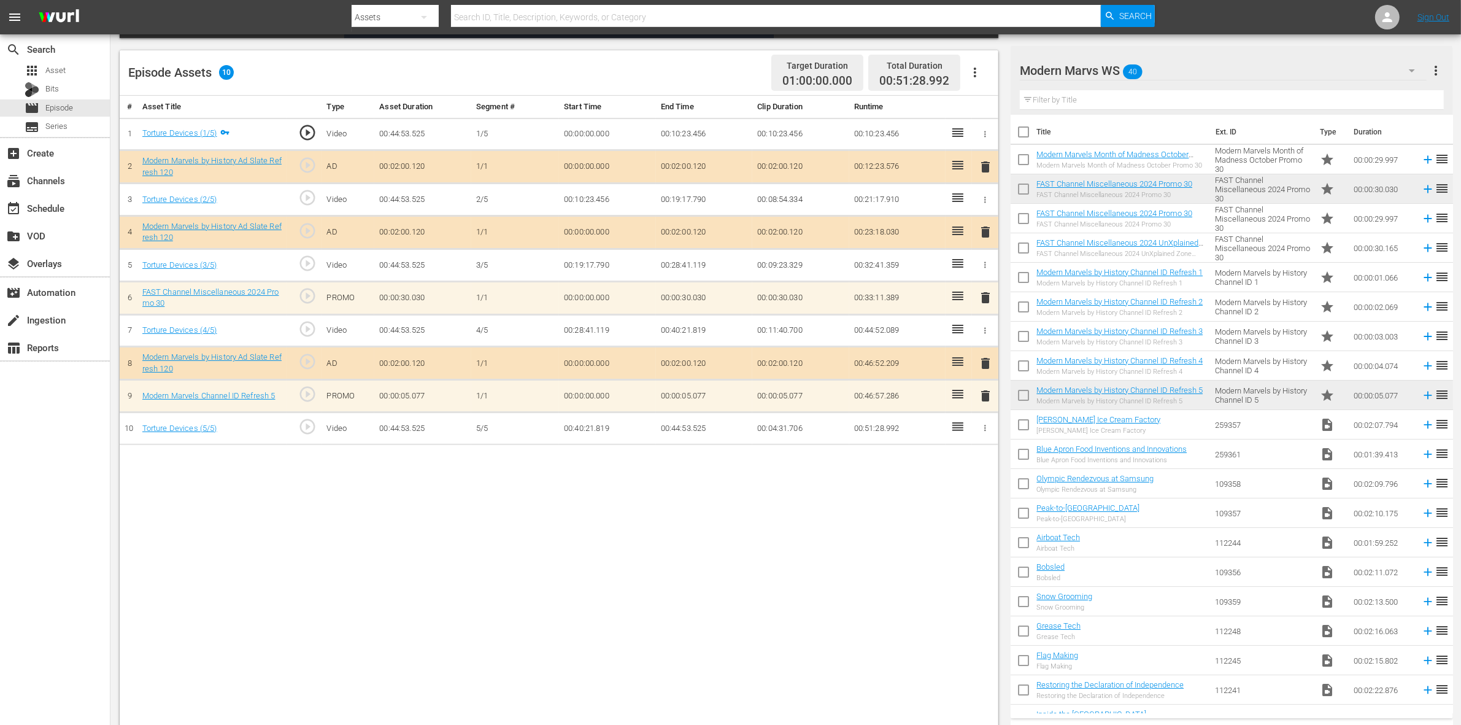
click at [918, 579] on div "# Asset Title Type Asset Duration Segment # Start Time End Time Clip Duration R…" at bounding box center [559, 412] width 878 height 632
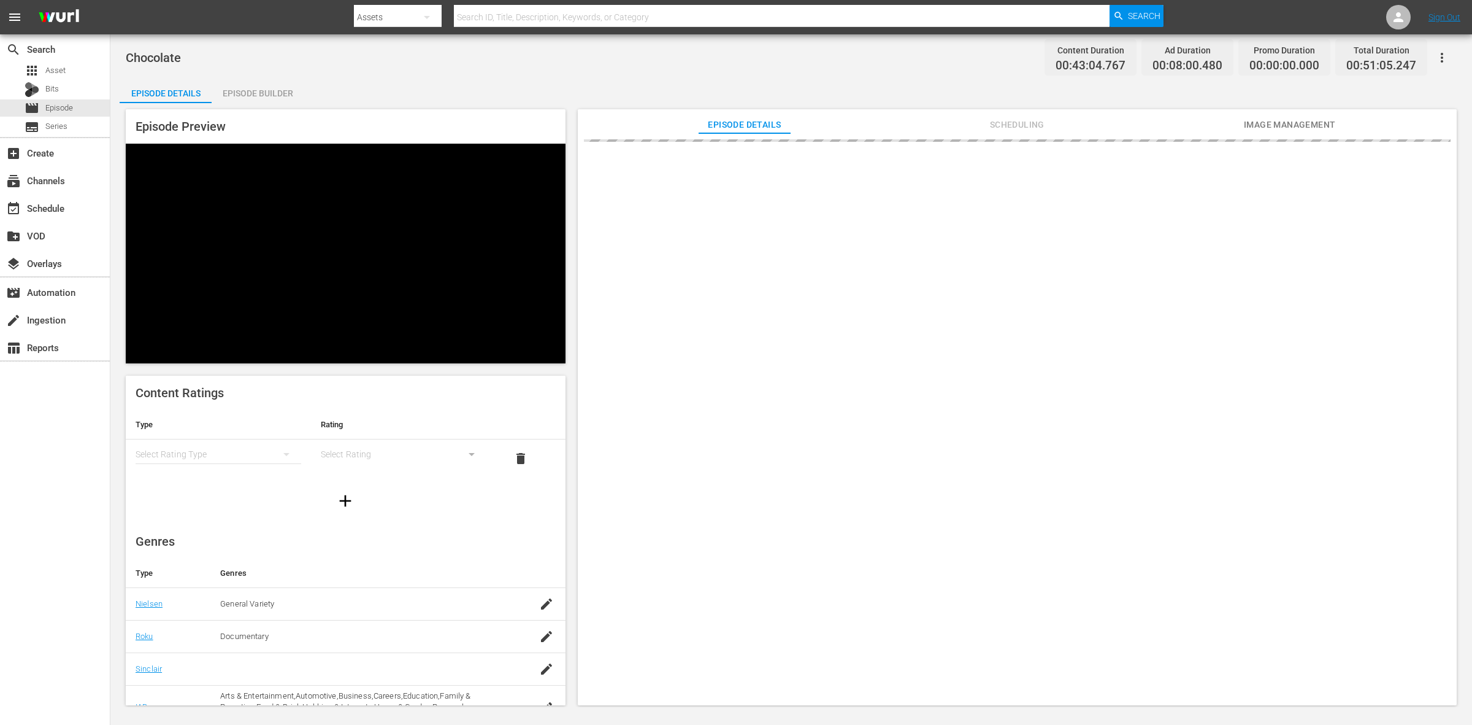
drag, startPoint x: 277, startPoint y: 92, endPoint x: 567, endPoint y: 102, distance: 290.4
click at [277, 90] on div "Episode Builder" at bounding box center [258, 93] width 92 height 29
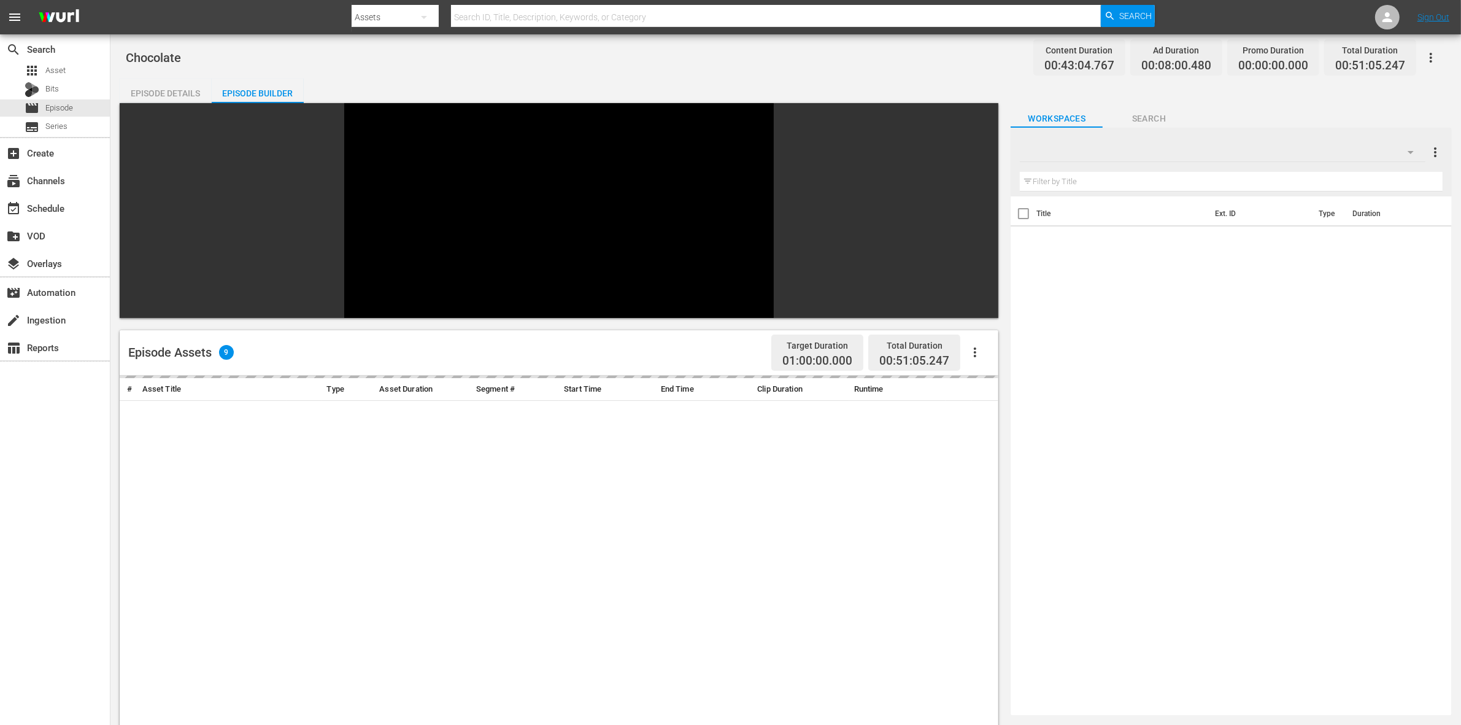
click at [844, 65] on div "Chocolate Content Duration 00:43:04.767 Ad Duration 00:08:00.480 Promo Duration…" at bounding box center [786, 58] width 1320 height 28
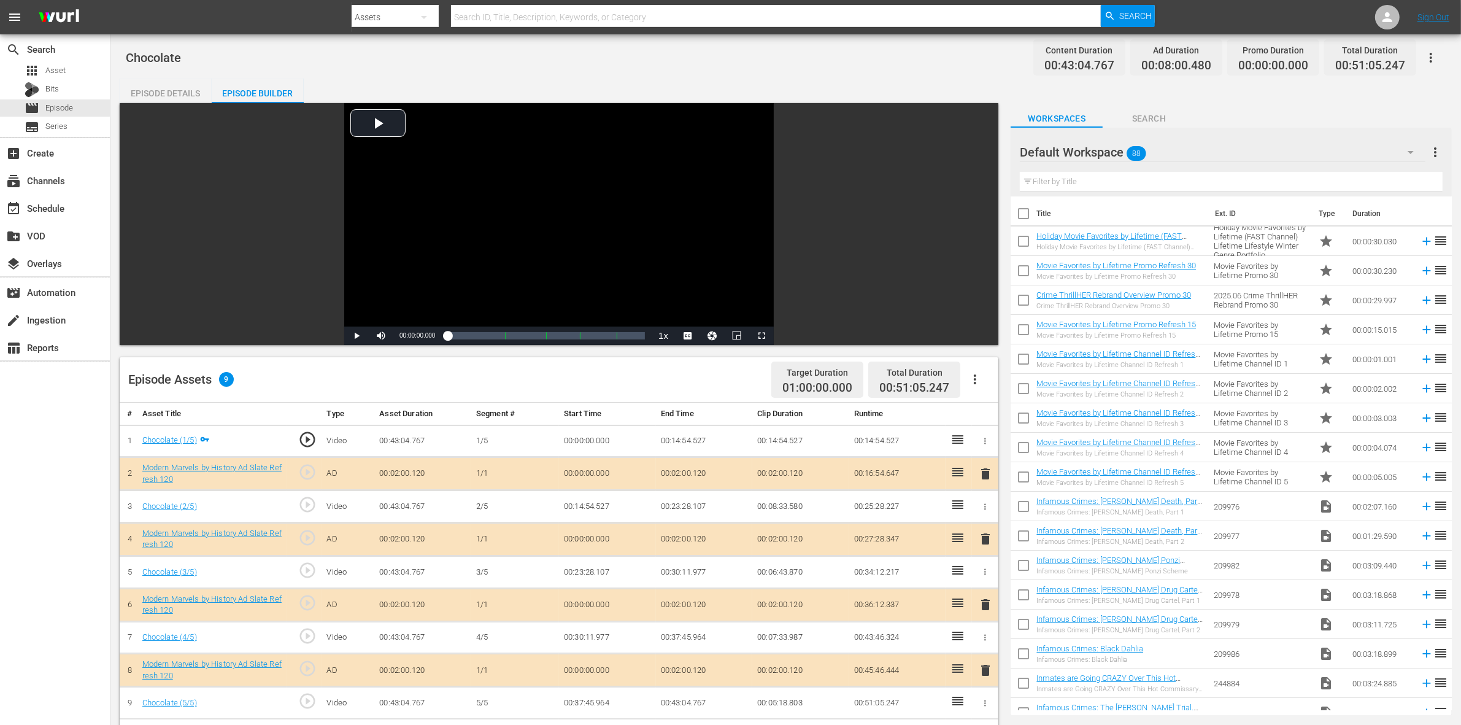
click at [829, 71] on div "Chocolate Content Duration 00:43:04.767 Ad Duration 00:08:00.480 Promo Duration…" at bounding box center [785, 539] width 1350 height 1010
click at [916, 56] on div "Chocolate Content Duration 00:43:04.767 Ad Duration 00:08:00.480 Promo Duration…" at bounding box center [786, 58] width 1320 height 28
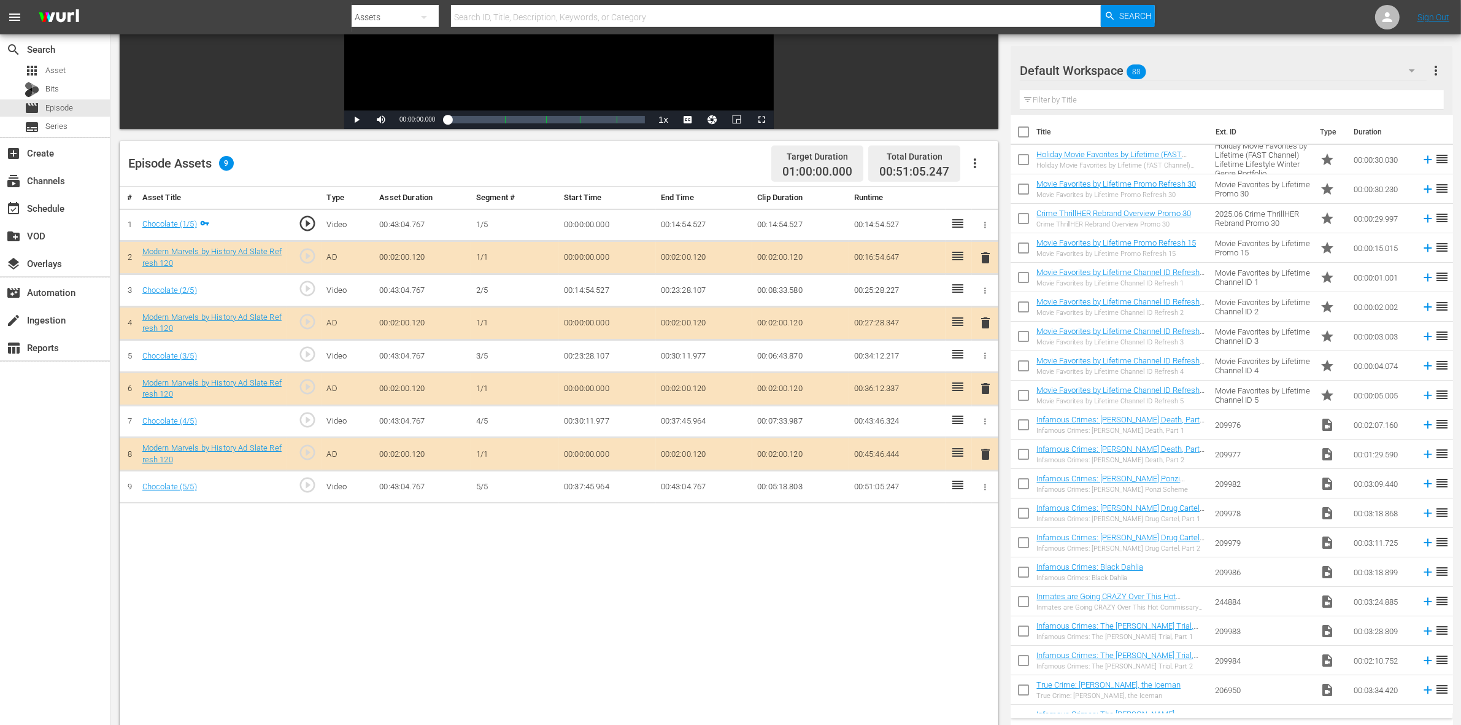
scroll to position [307, 0]
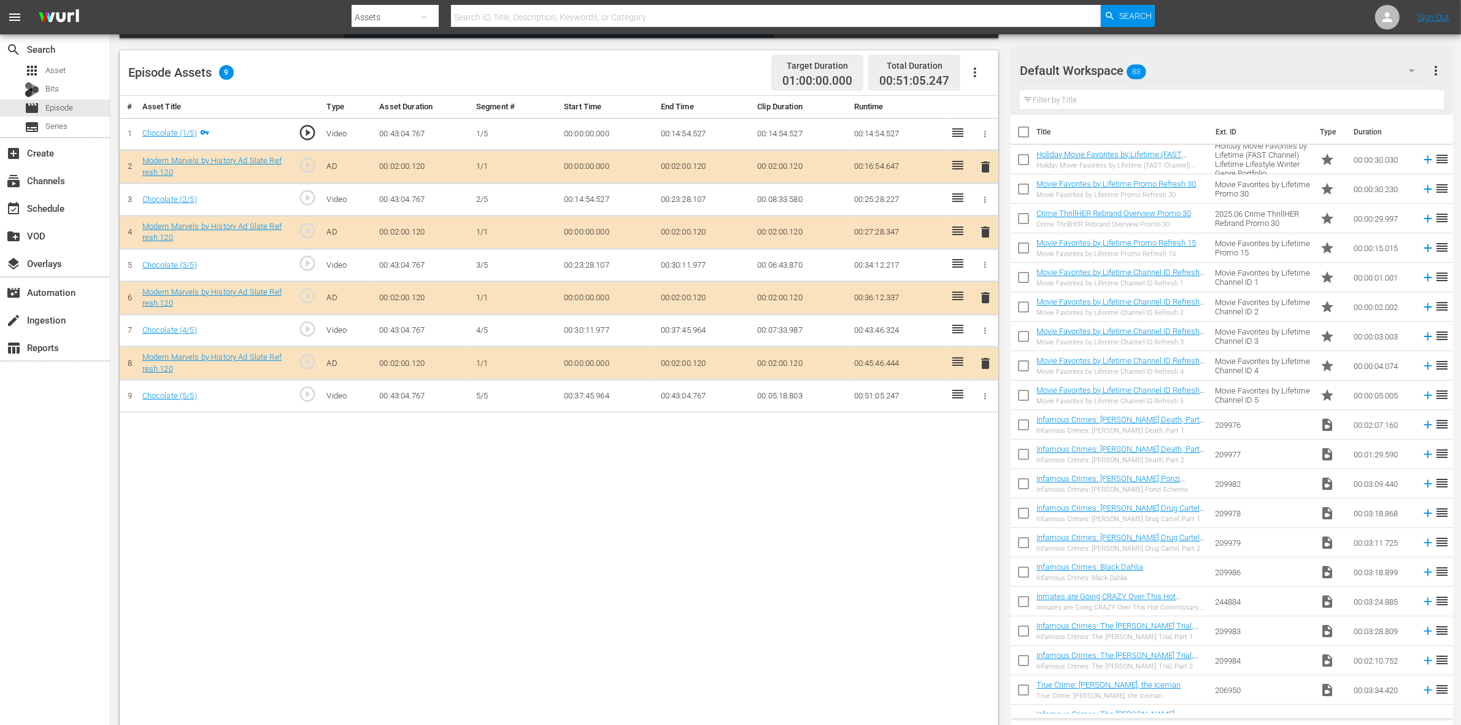
click at [1141, 60] on span "88" at bounding box center [1137, 72] width 20 height 26
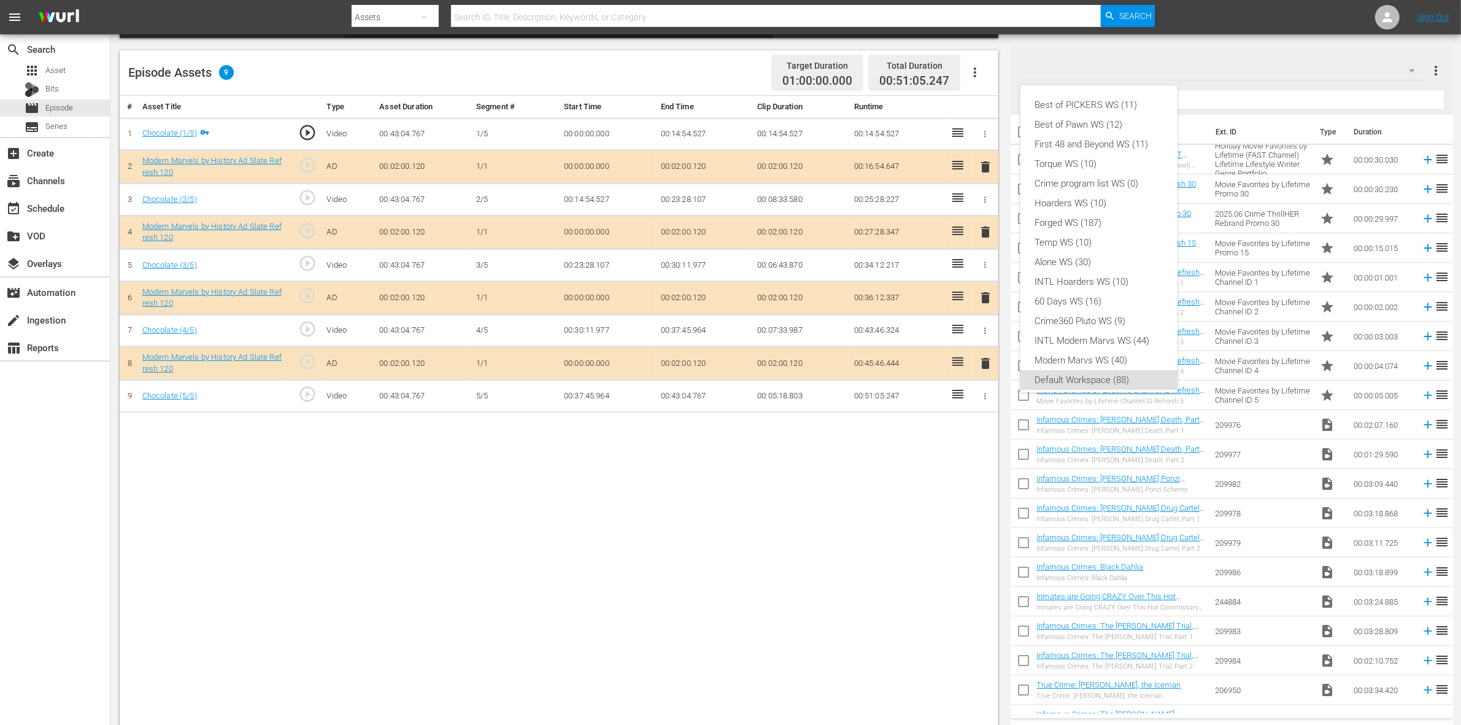
scroll to position [7, 0]
click at [1173, 67] on div "Best of PICKERS WS (11) Best of Pawn WS (12) First 48 and Beyond WS (11) Torque…" at bounding box center [730, 362] width 1461 height 725
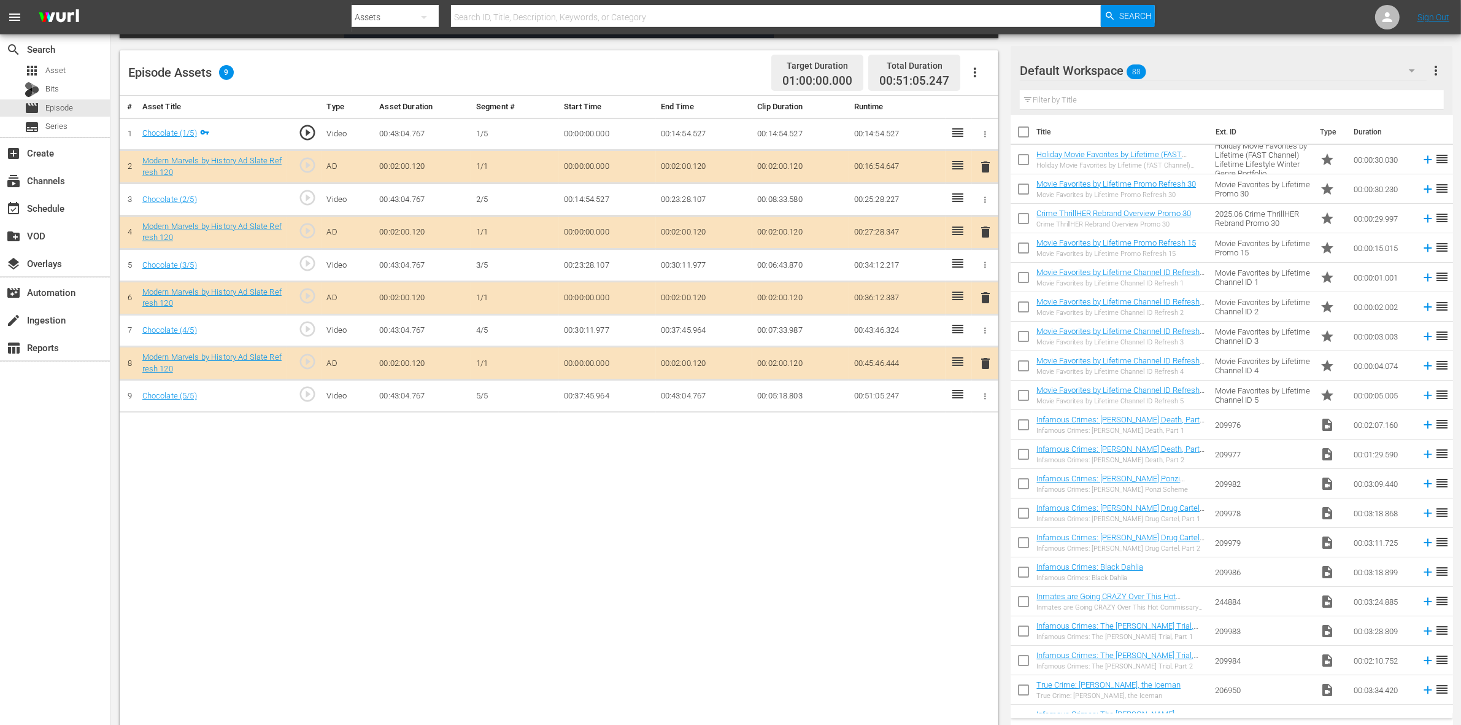
click at [1177, 80] on hr at bounding box center [1223, 80] width 407 height 1
click at [1177, 71] on div "Default Workspace 88" at bounding box center [1223, 70] width 407 height 34
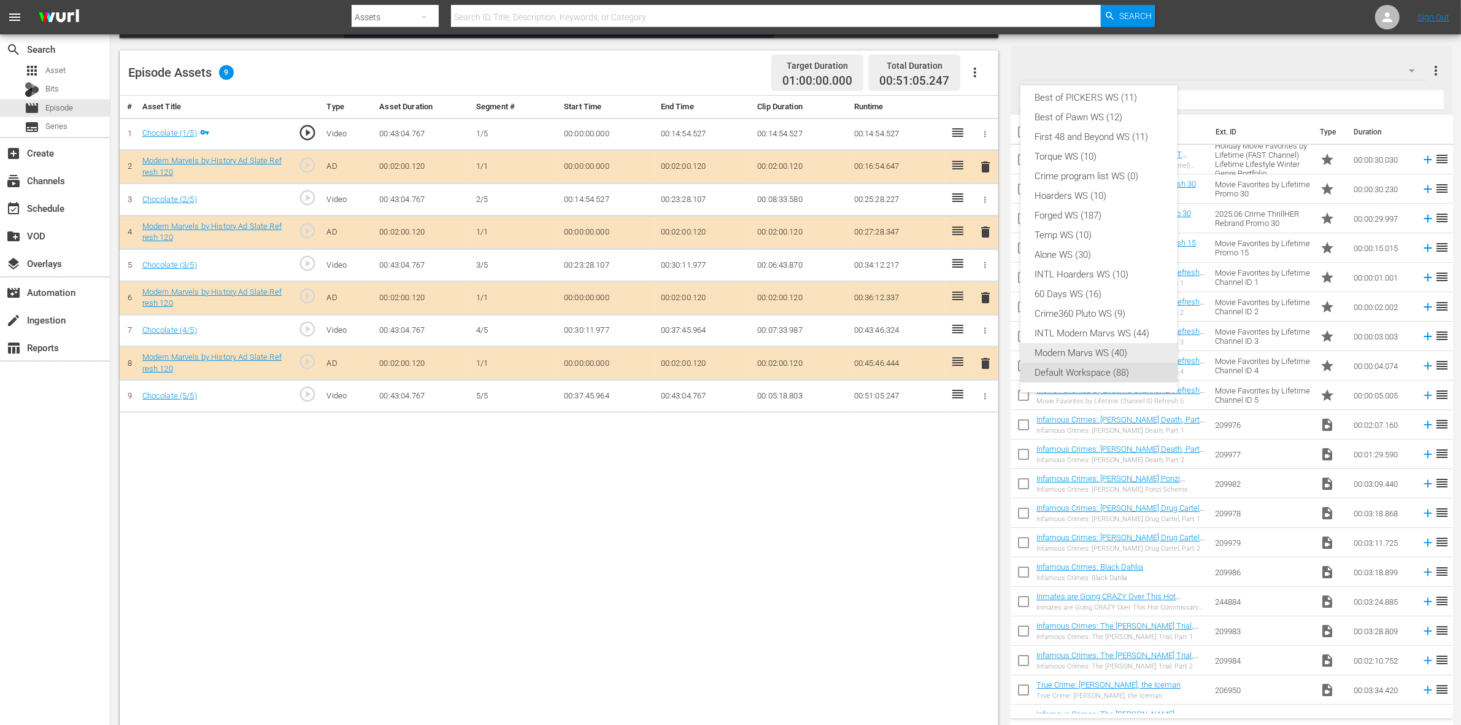
click at [1064, 355] on div "Modern Marvs WS (40)" at bounding box center [1099, 353] width 128 height 20
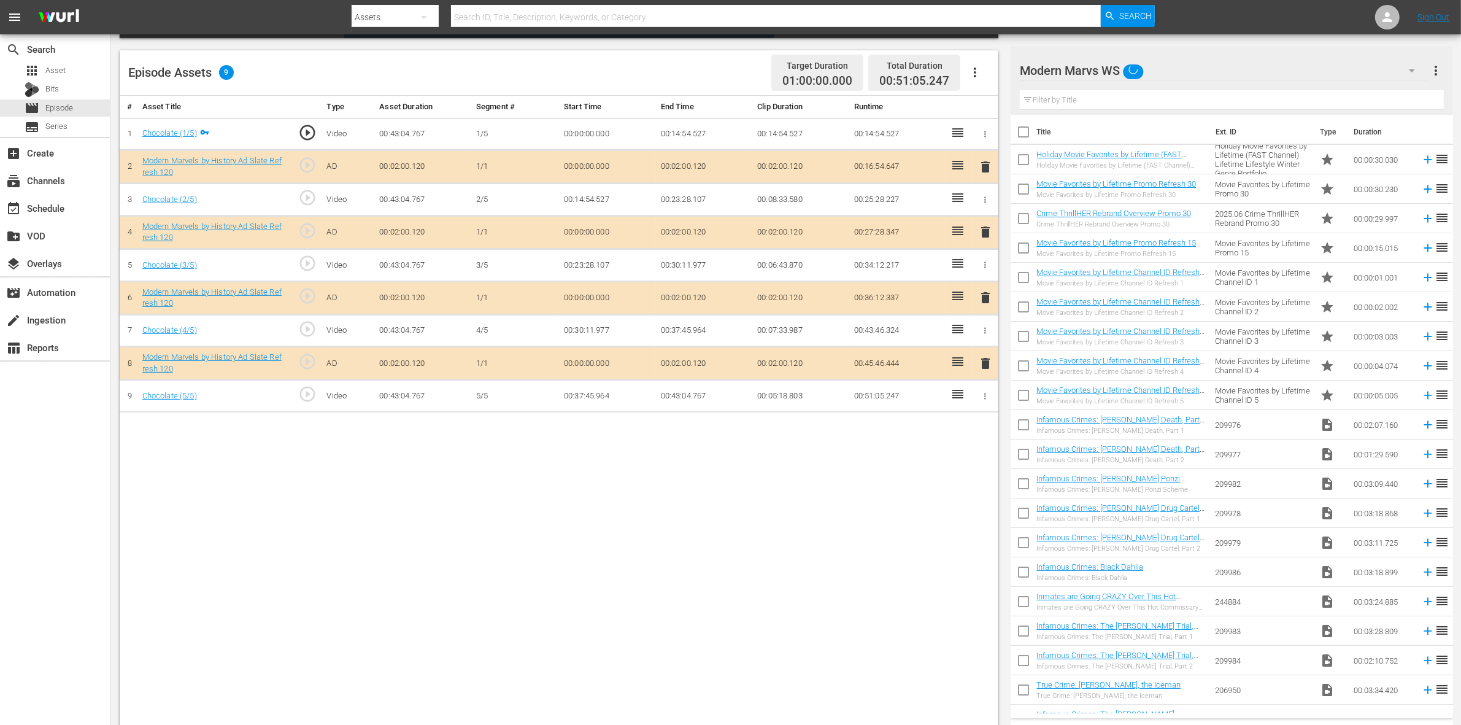
click at [455, 494] on div "# Asset Title Type Asset Duration Segment # Start Time End Time Clip Duration R…" at bounding box center [559, 412] width 878 height 632
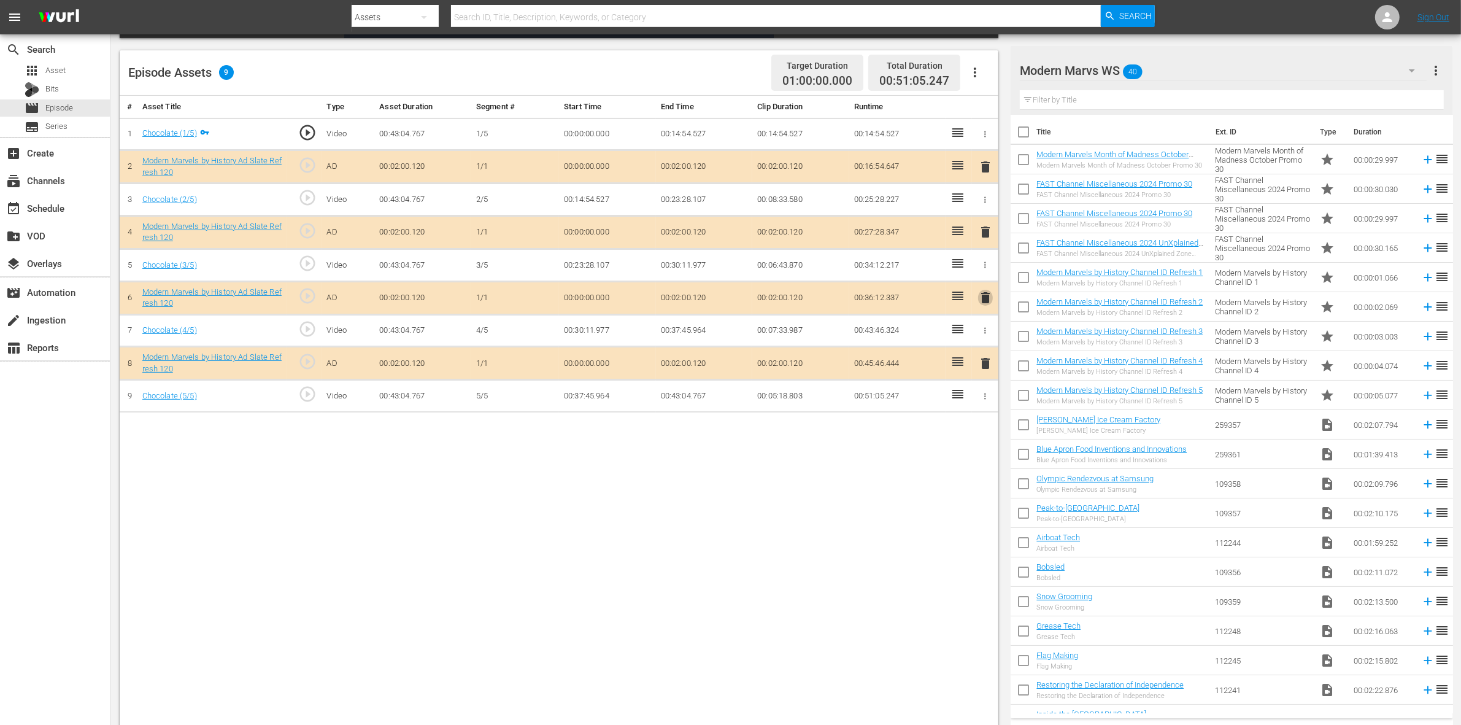
click at [991, 301] on span "delete" at bounding box center [985, 297] width 15 height 15
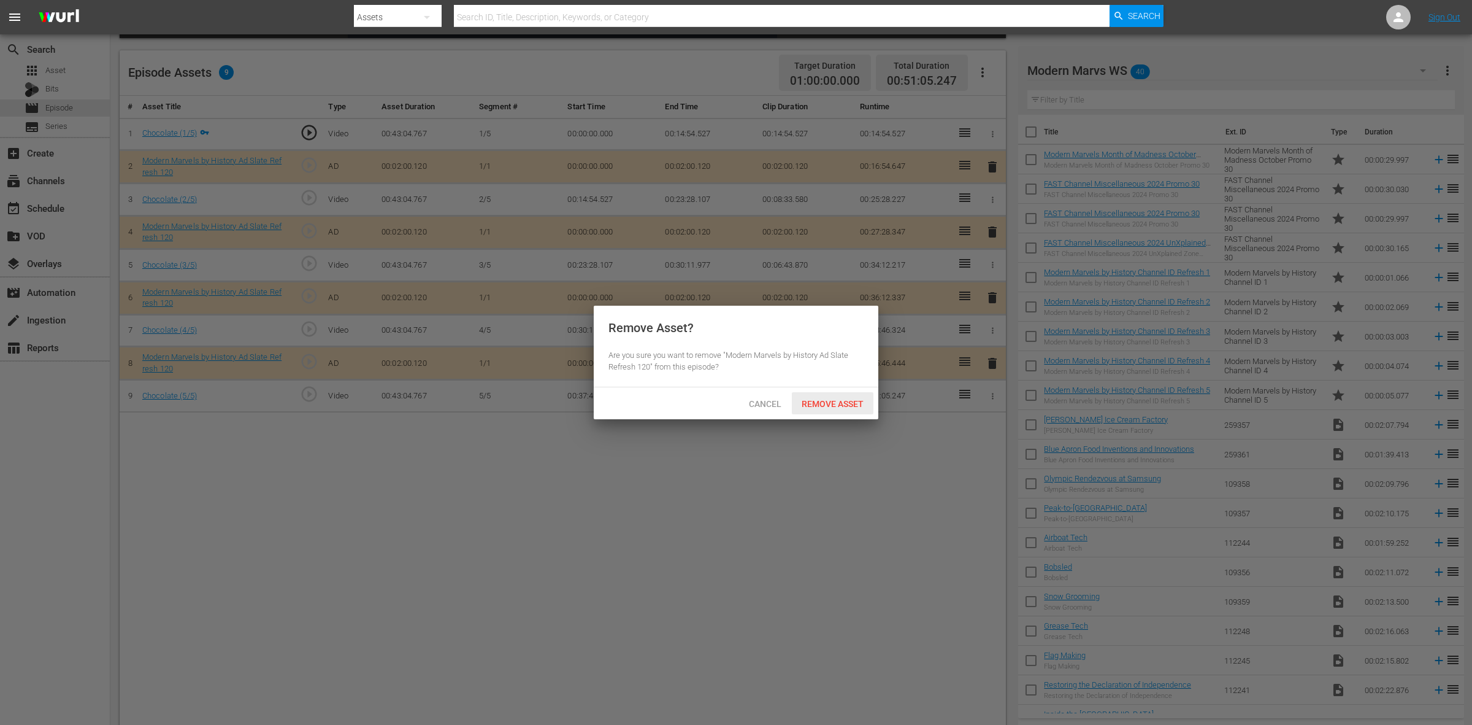
click at [832, 403] on span "Remove Asset" at bounding box center [833, 404] width 82 height 10
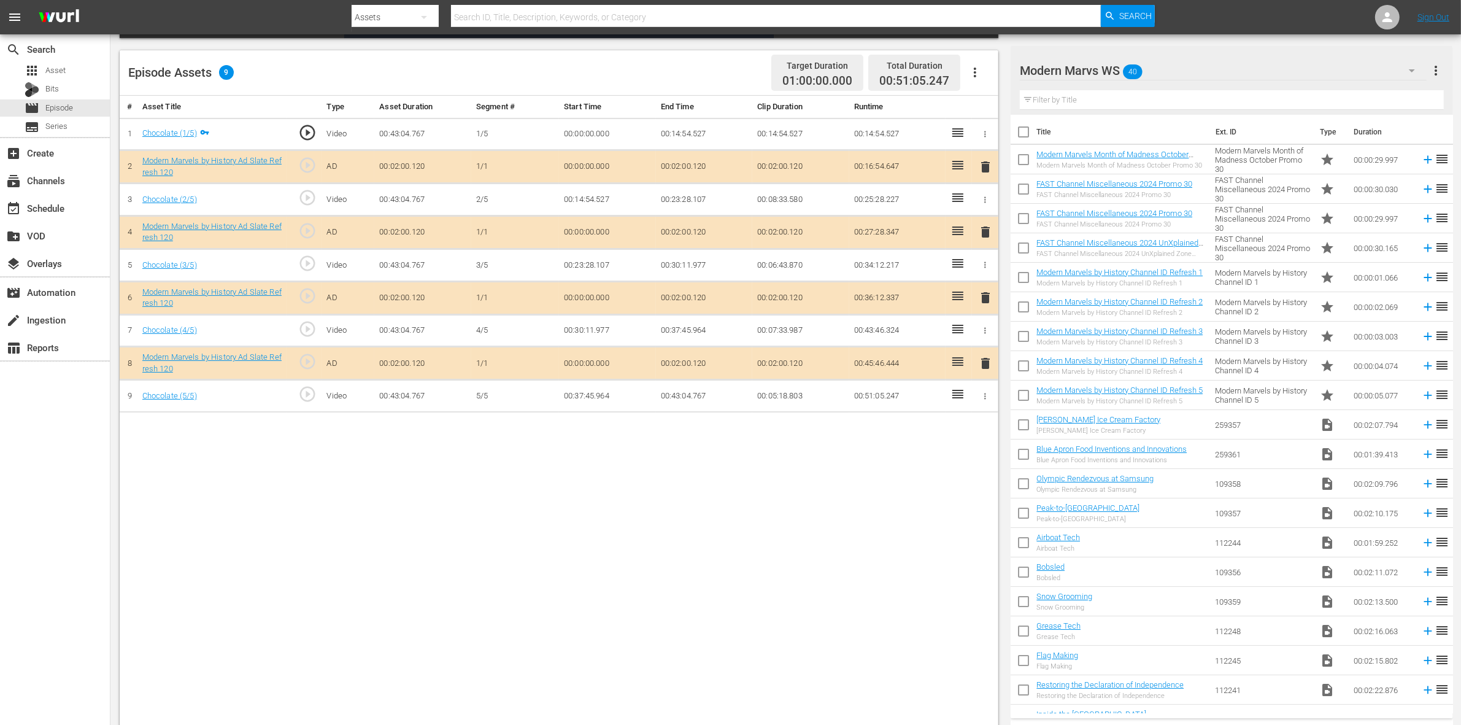
drag, startPoint x: 861, startPoint y: 567, endPoint x: 842, endPoint y: 554, distance: 23.3
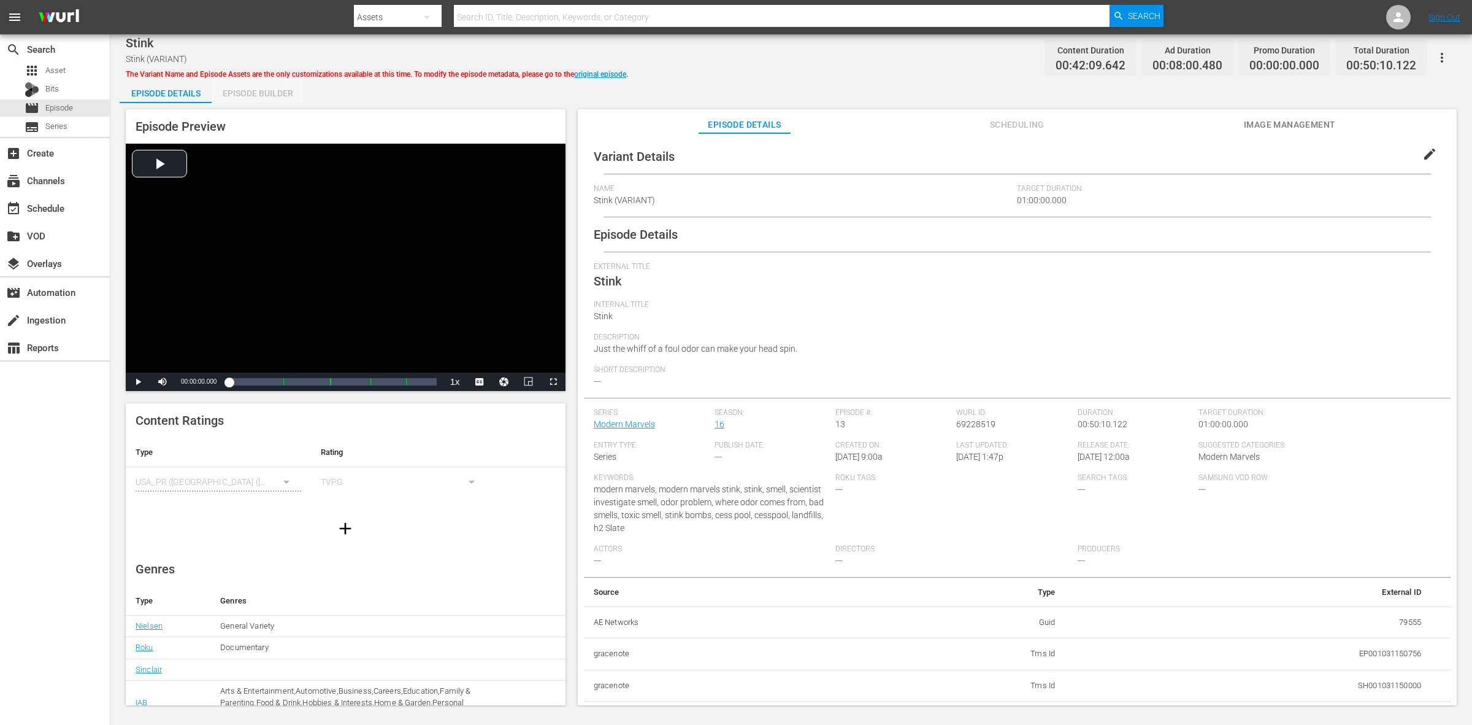
click at [247, 83] on div "Episode Builder" at bounding box center [258, 93] width 92 height 29
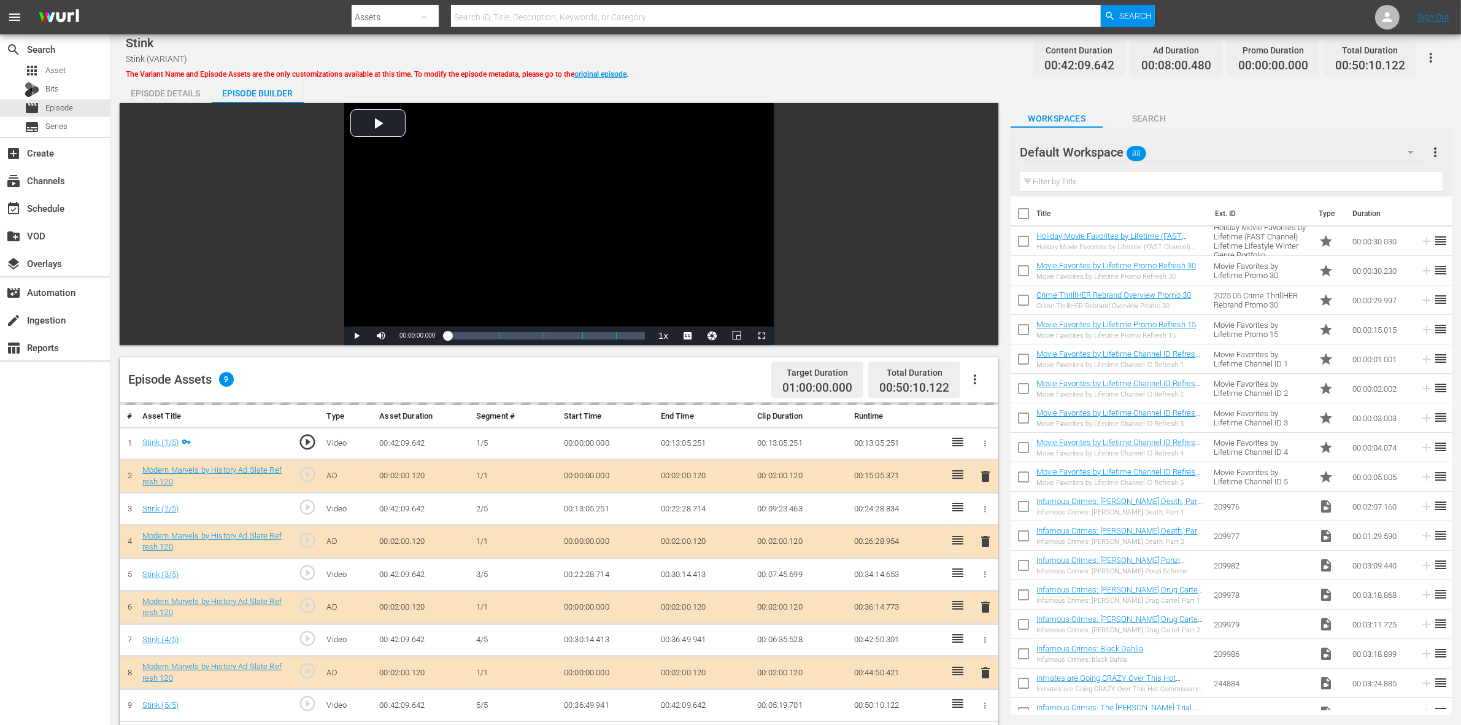
drag, startPoint x: 850, startPoint y: 77, endPoint x: 823, endPoint y: 154, distance: 81.5
click at [850, 77] on div "Stink Stink (VARIANT) The Variant Name and Episode Assets are the only customiz…" at bounding box center [785, 539] width 1350 height 1010
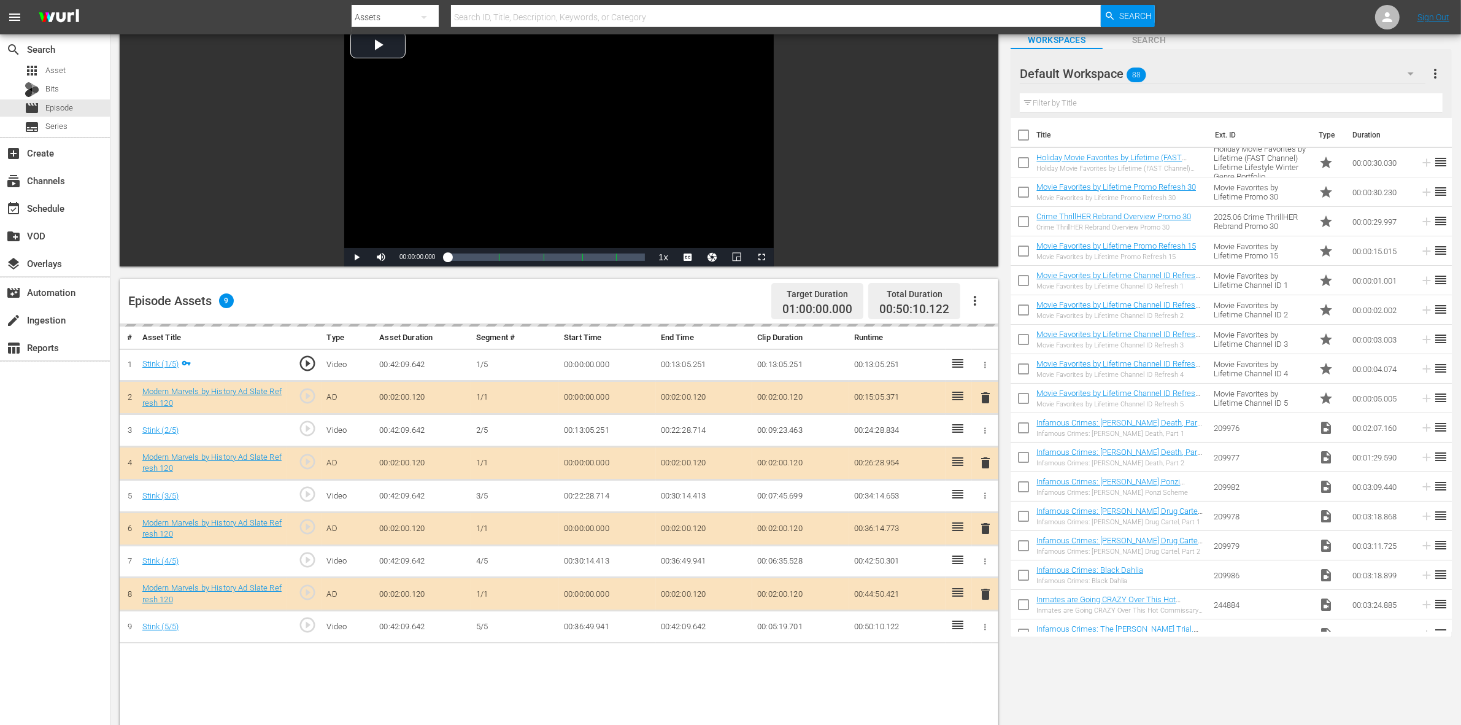
scroll to position [307, 0]
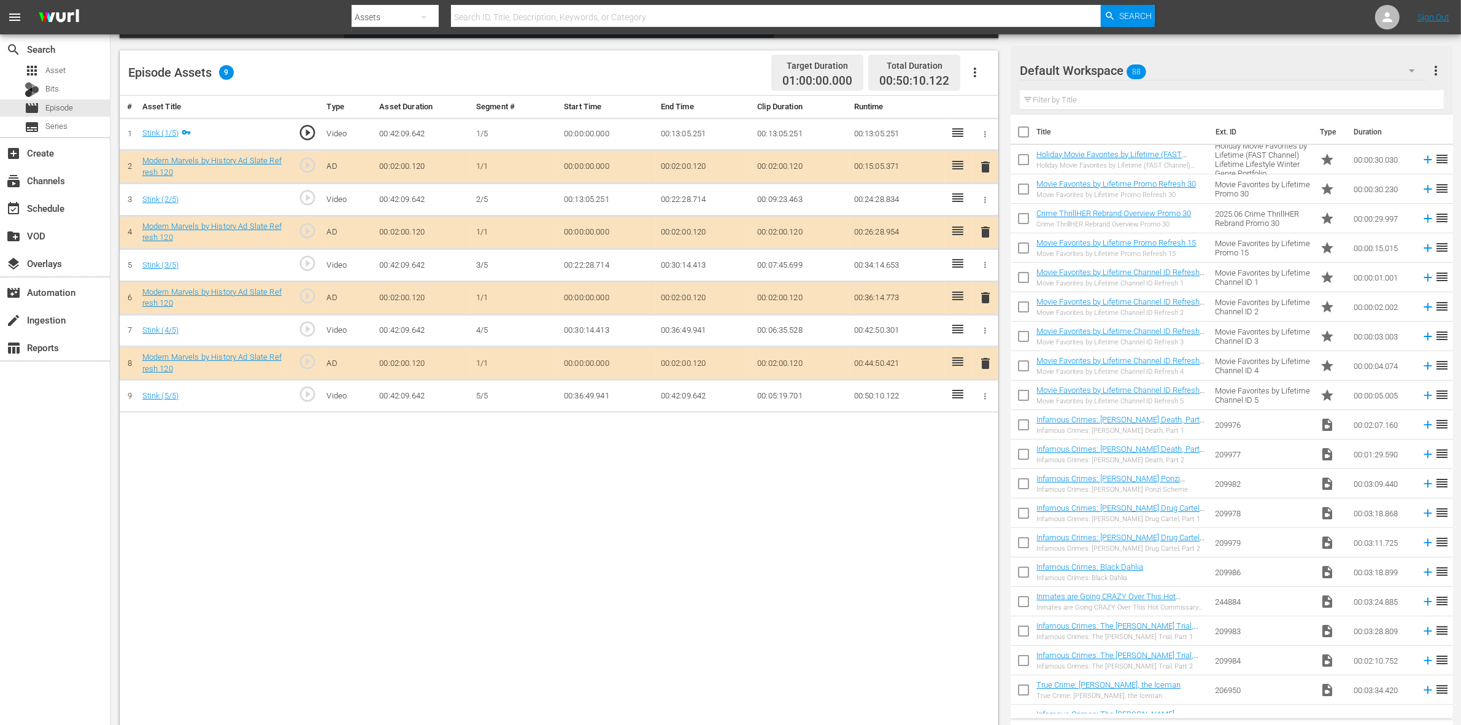
click at [980, 293] on span "delete" at bounding box center [985, 297] width 15 height 15
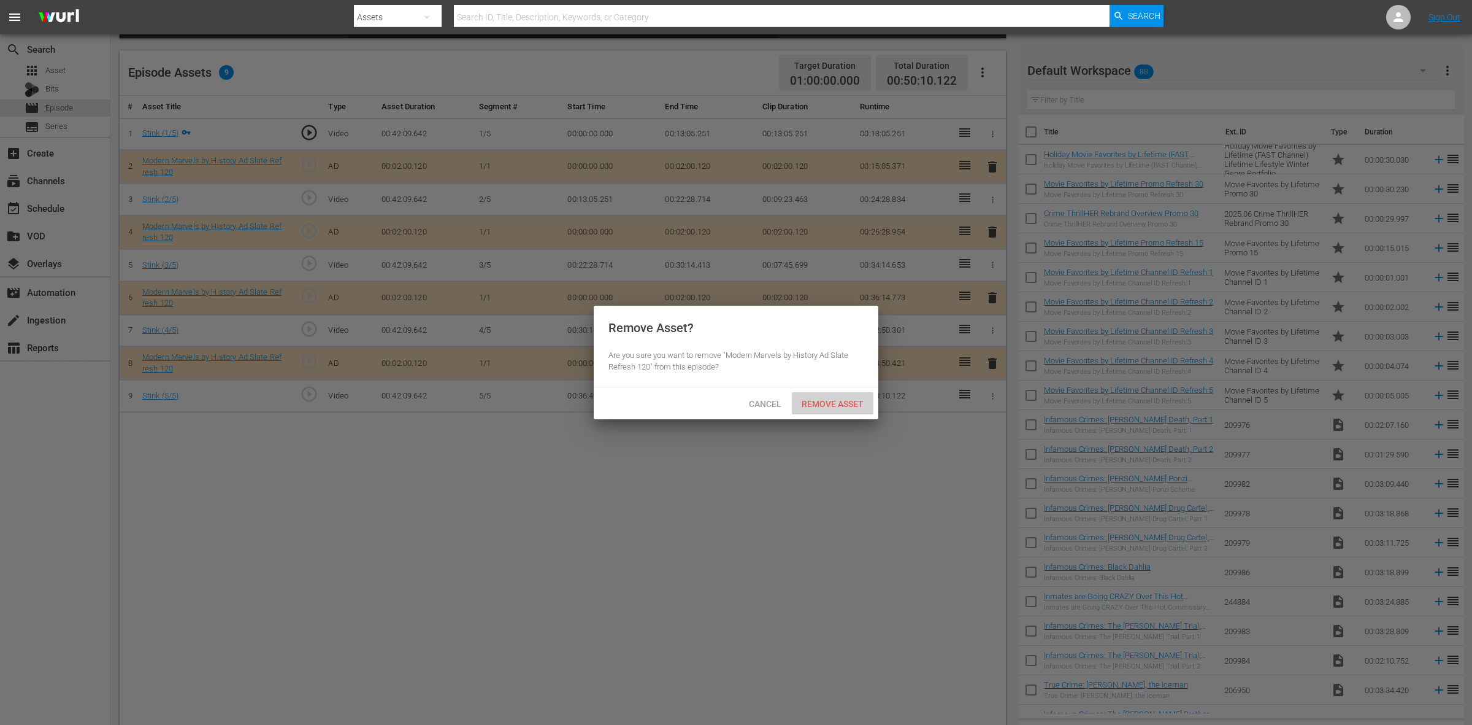
click at [838, 401] on span "Remove Asset" at bounding box center [833, 404] width 82 height 10
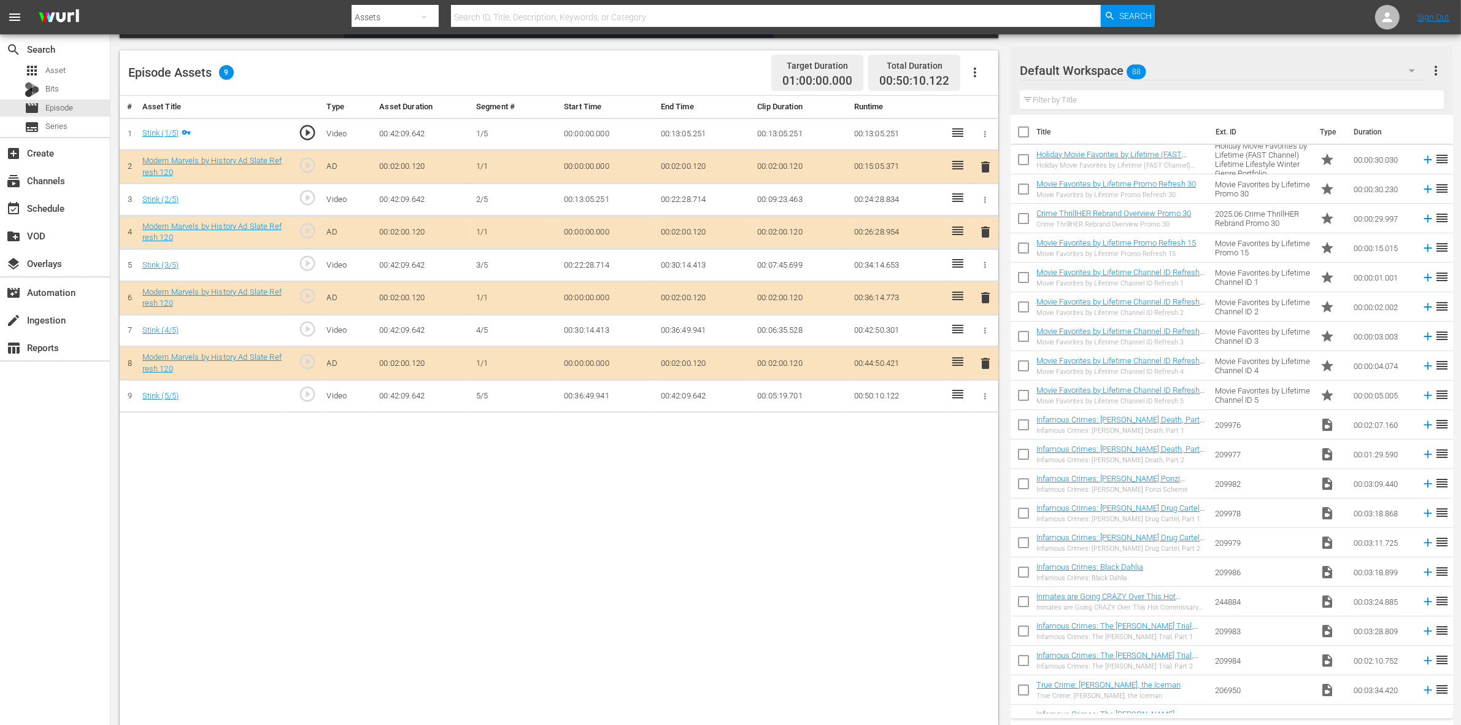
click at [1177, 80] on hr at bounding box center [1223, 80] width 407 height 1
click at [1177, 72] on div "Default Workspace 88" at bounding box center [1223, 70] width 407 height 34
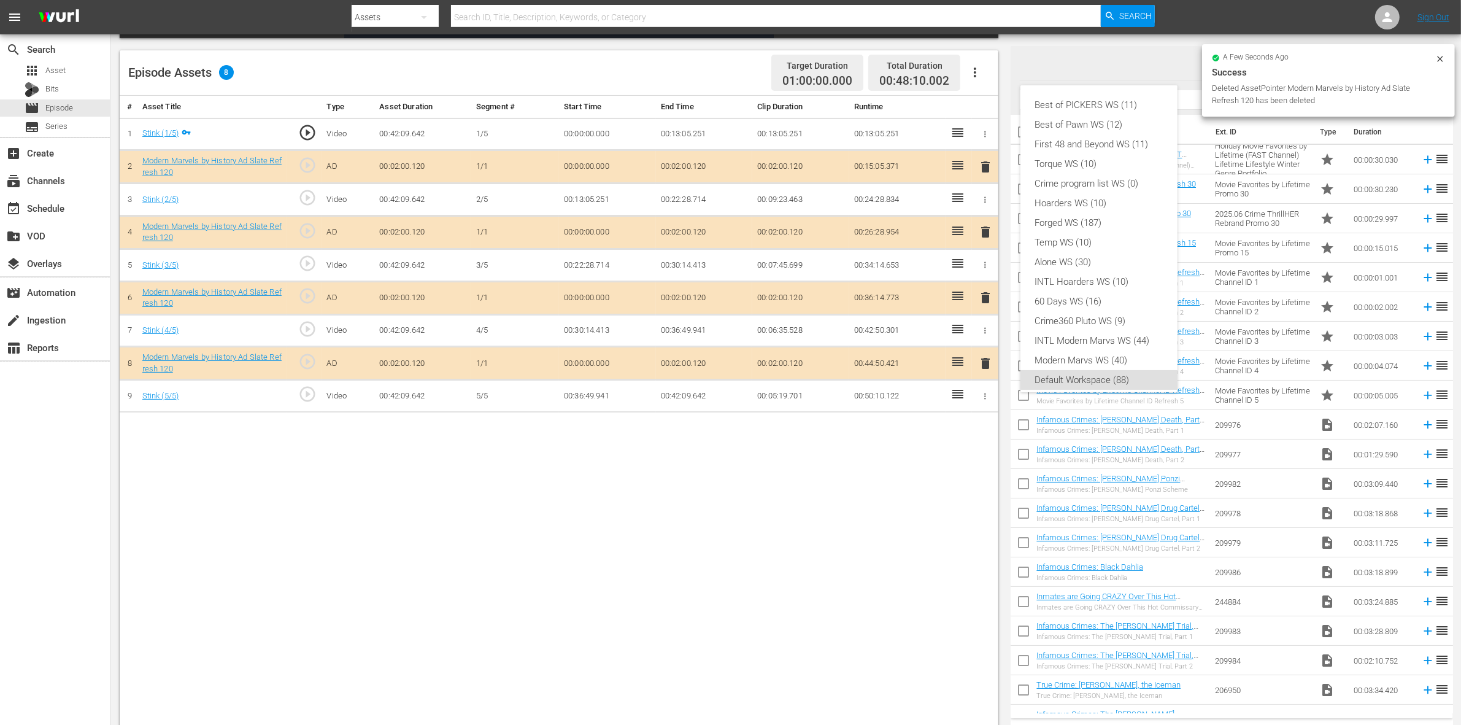
scroll to position [7, 0]
click at [1078, 347] on div "Modern Marvs WS (40)" at bounding box center [1099, 353] width 128 height 20
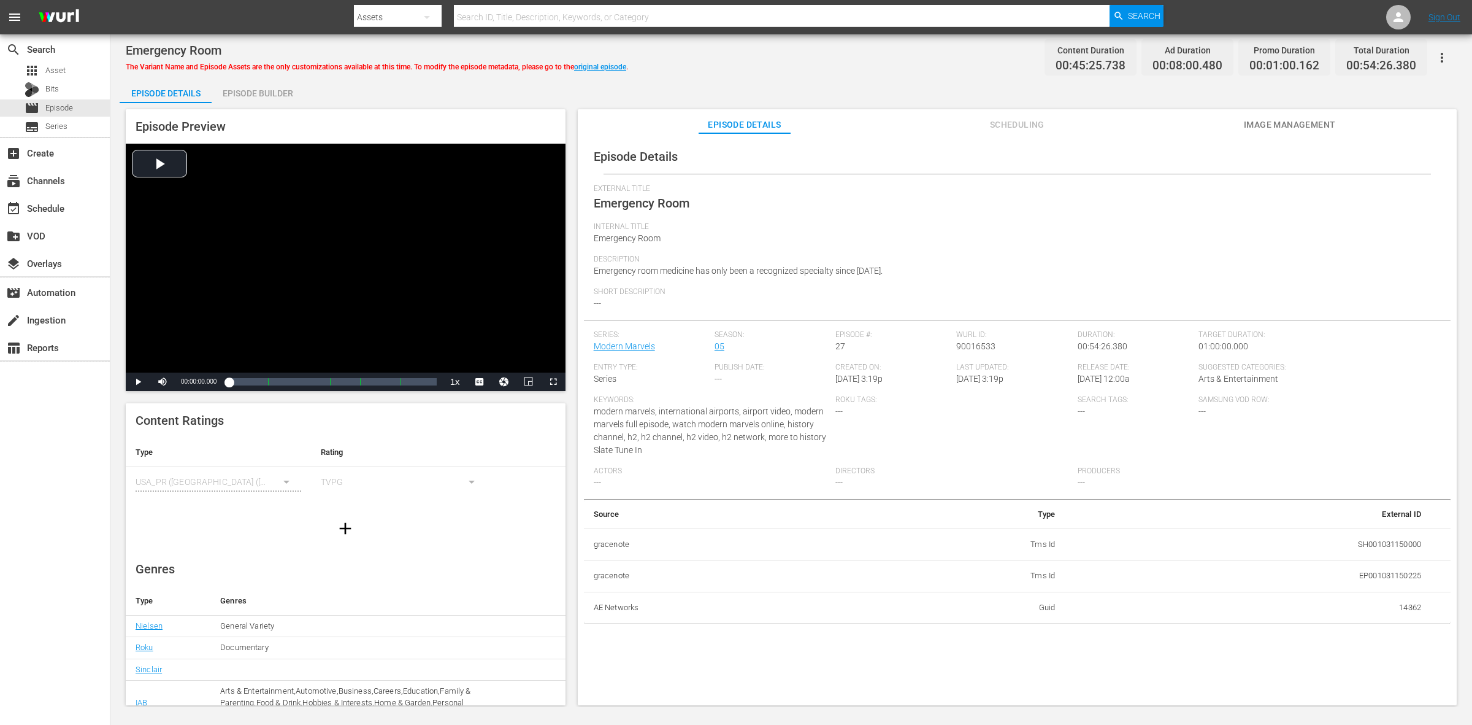
click at [233, 86] on div "Episode Builder" at bounding box center [258, 93] width 92 height 29
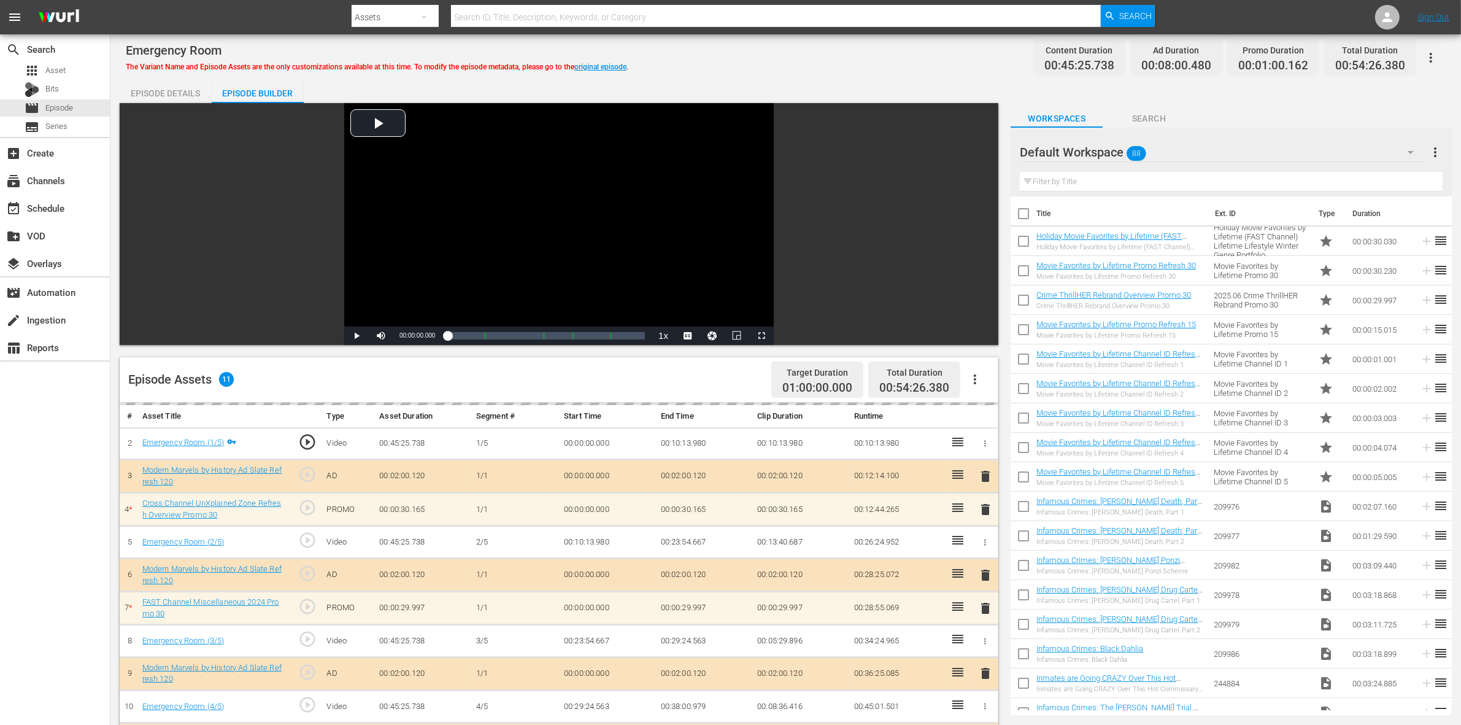
click at [807, 59] on div "Emergency Room The Variant Name and Episode Assets are the only customizations …" at bounding box center [786, 58] width 1320 height 28
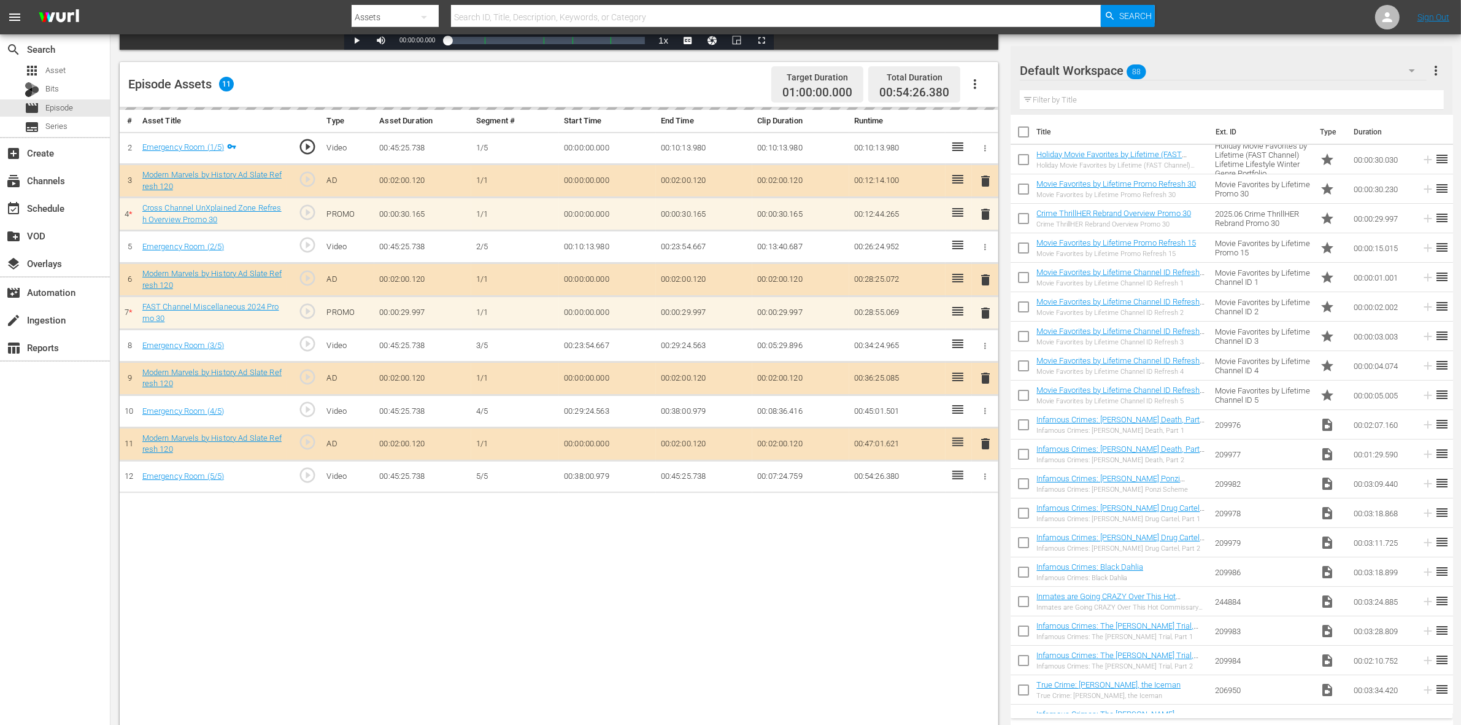
scroll to position [319, 0]
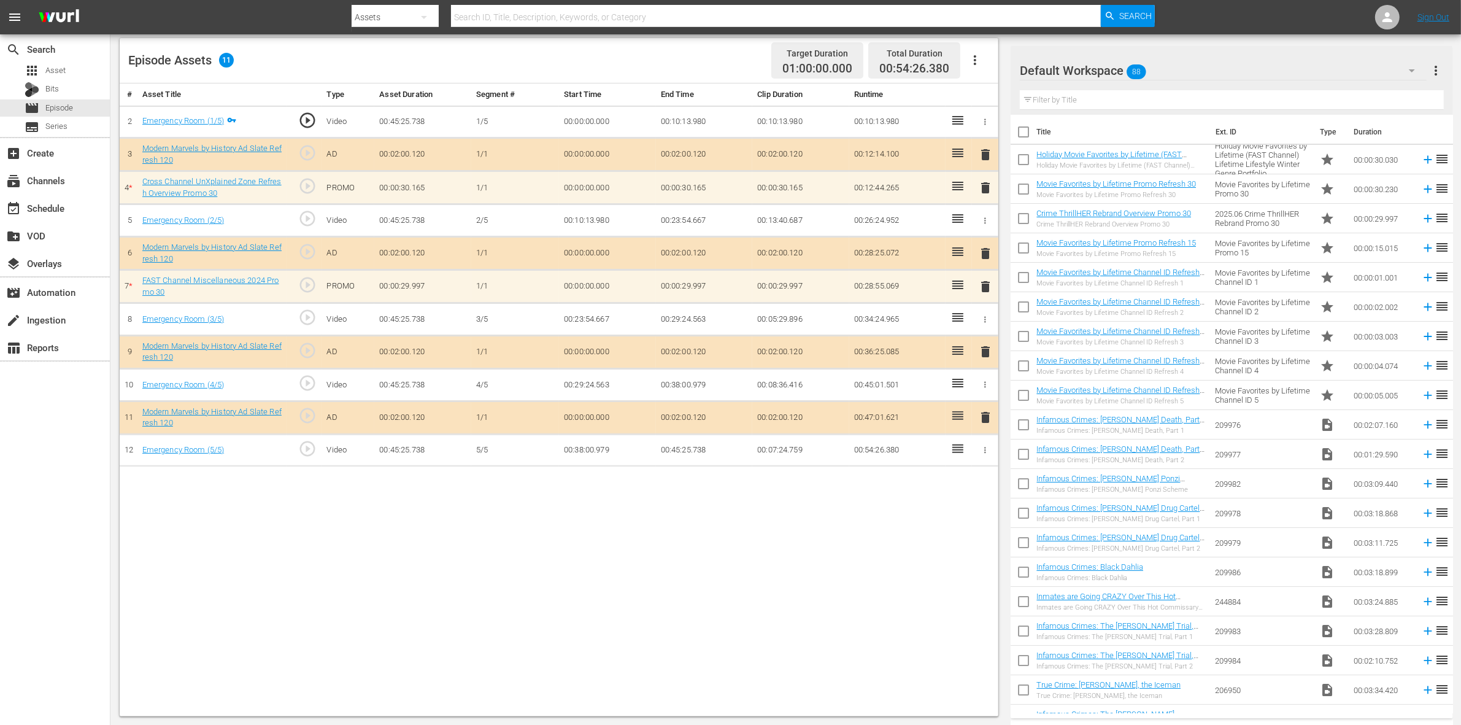
click at [1159, 69] on div "Default Workspace 88" at bounding box center [1223, 70] width 407 height 34
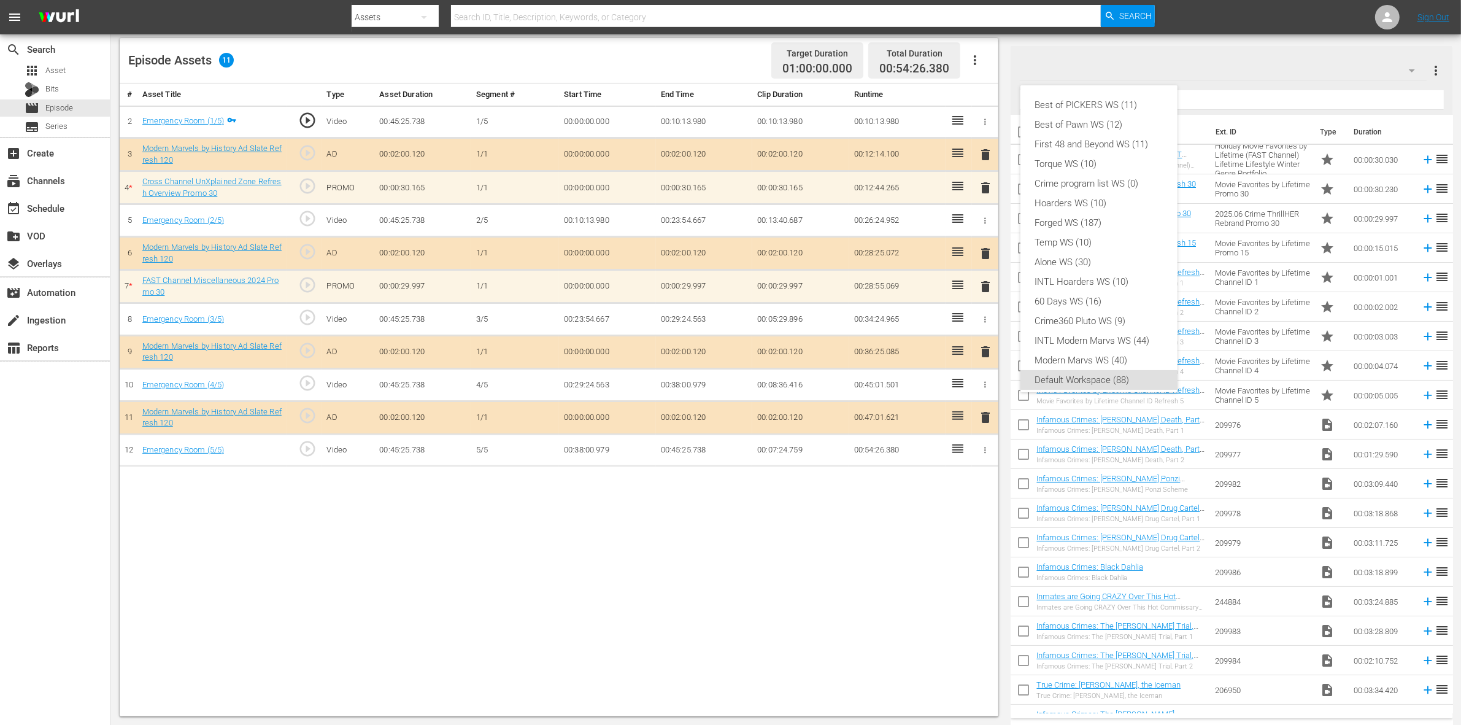
scroll to position [7, 0]
click at [1106, 350] on div "Modern Marvs WS (40)" at bounding box center [1099, 353] width 128 height 20
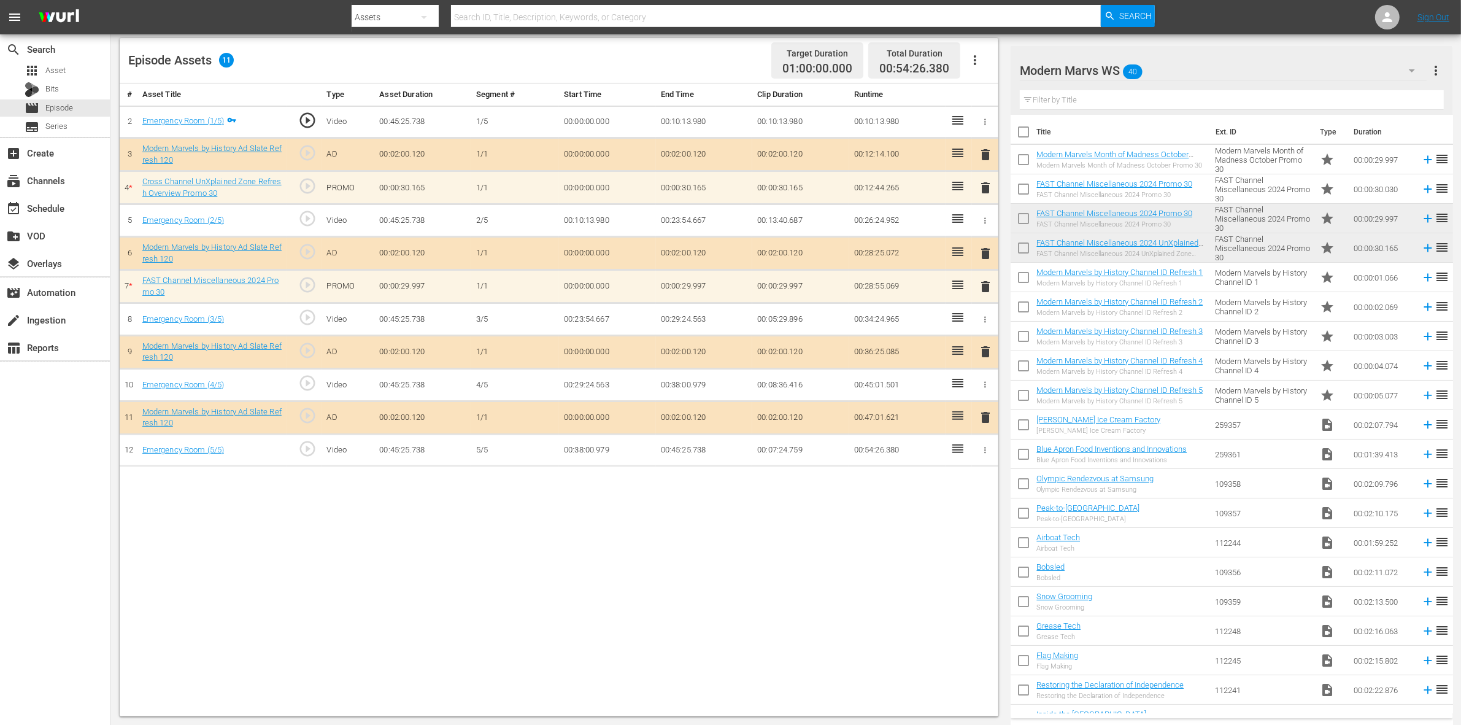
click at [403, 509] on div "# Asset Title Type Asset Duration Segment # Start Time End Time Clip Duration R…" at bounding box center [559, 399] width 878 height 632
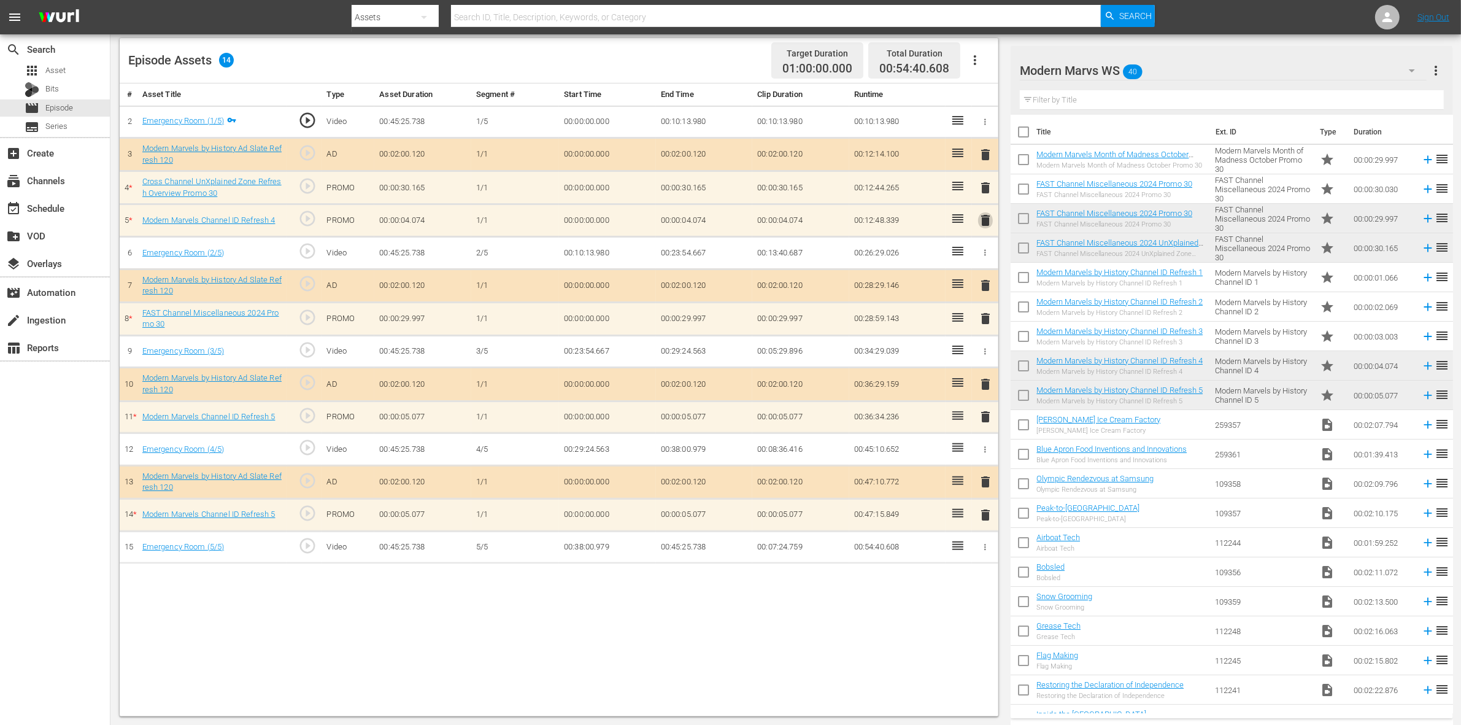
click at [986, 222] on span "delete" at bounding box center [985, 220] width 15 height 15
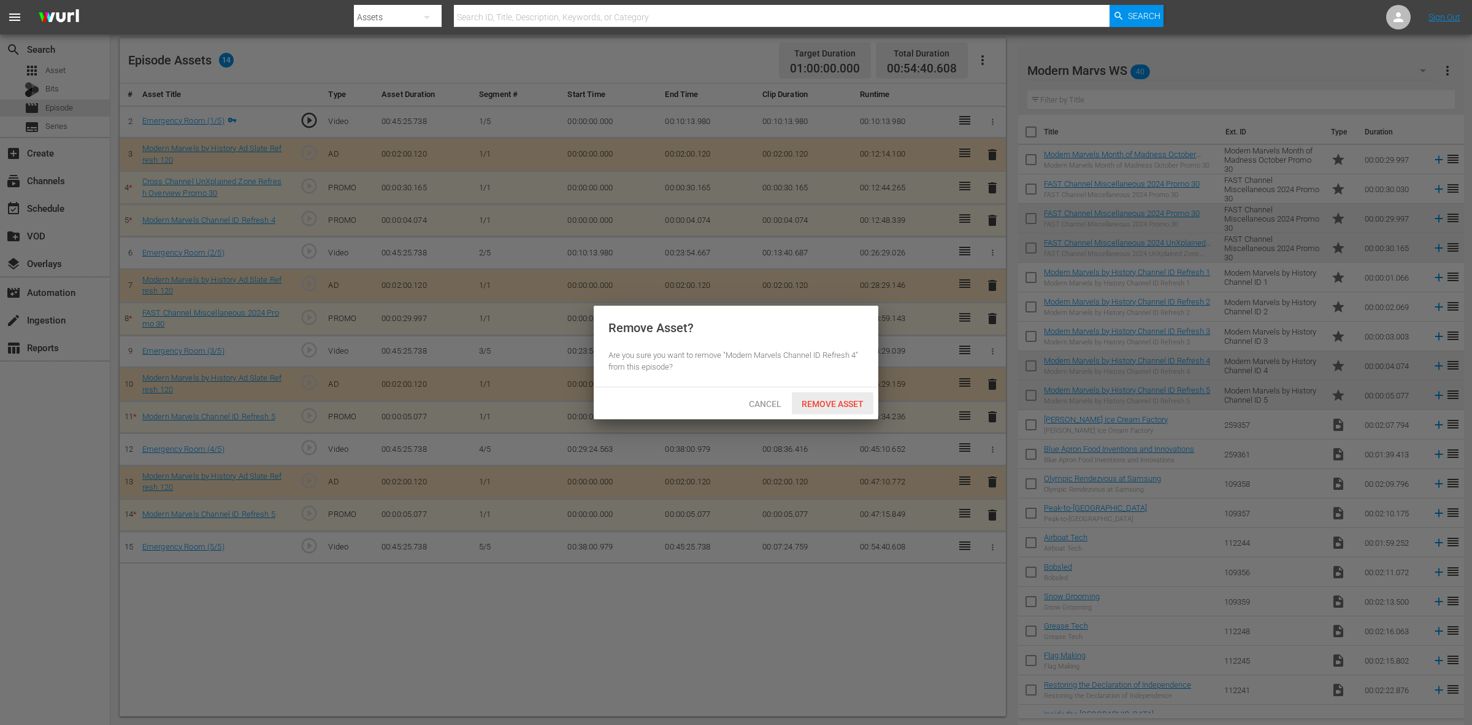
click at [833, 408] on span "Remove Asset" at bounding box center [833, 404] width 82 height 10
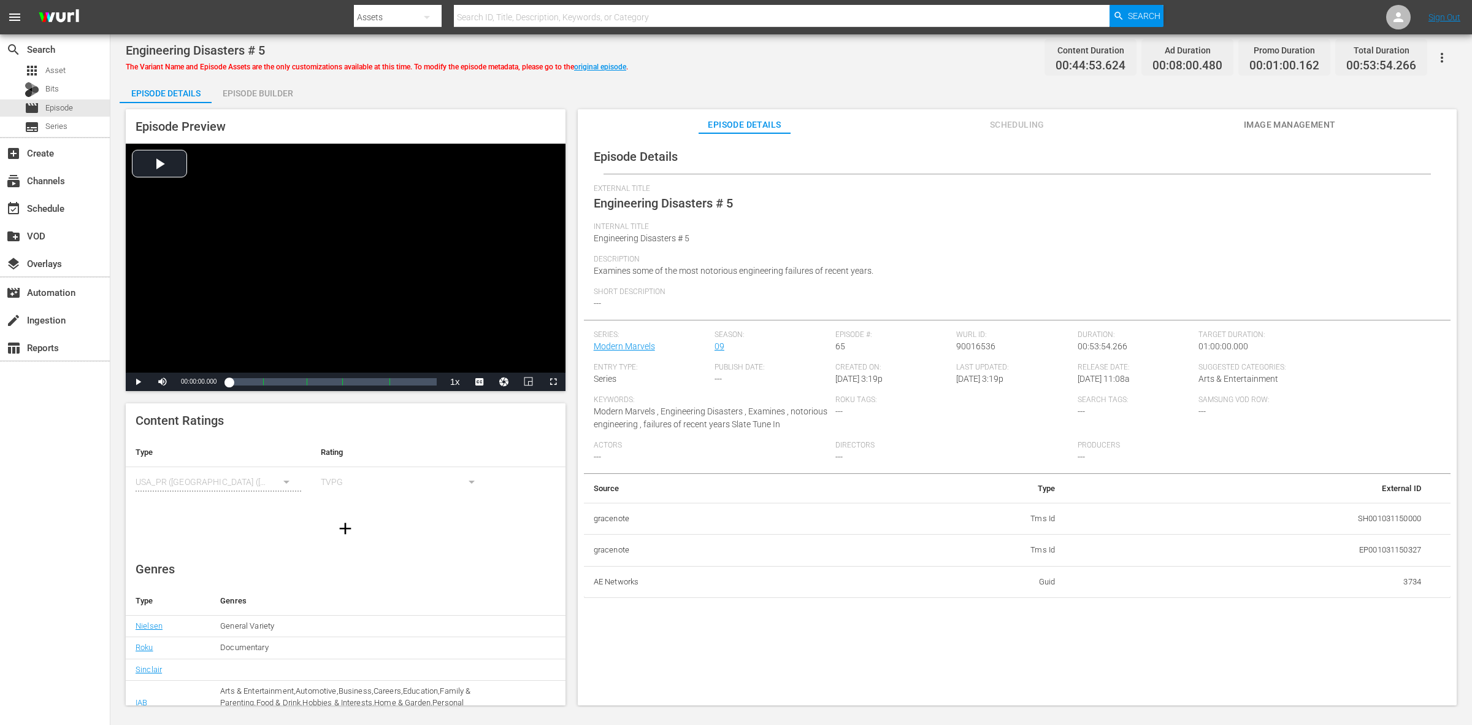
click at [252, 106] on div "Episode Preview Video Player is loading. Play Video Play Mute Current Time 00:0…" at bounding box center [792, 409] width 1344 height 612
click at [262, 96] on div "Episode Builder" at bounding box center [258, 93] width 92 height 29
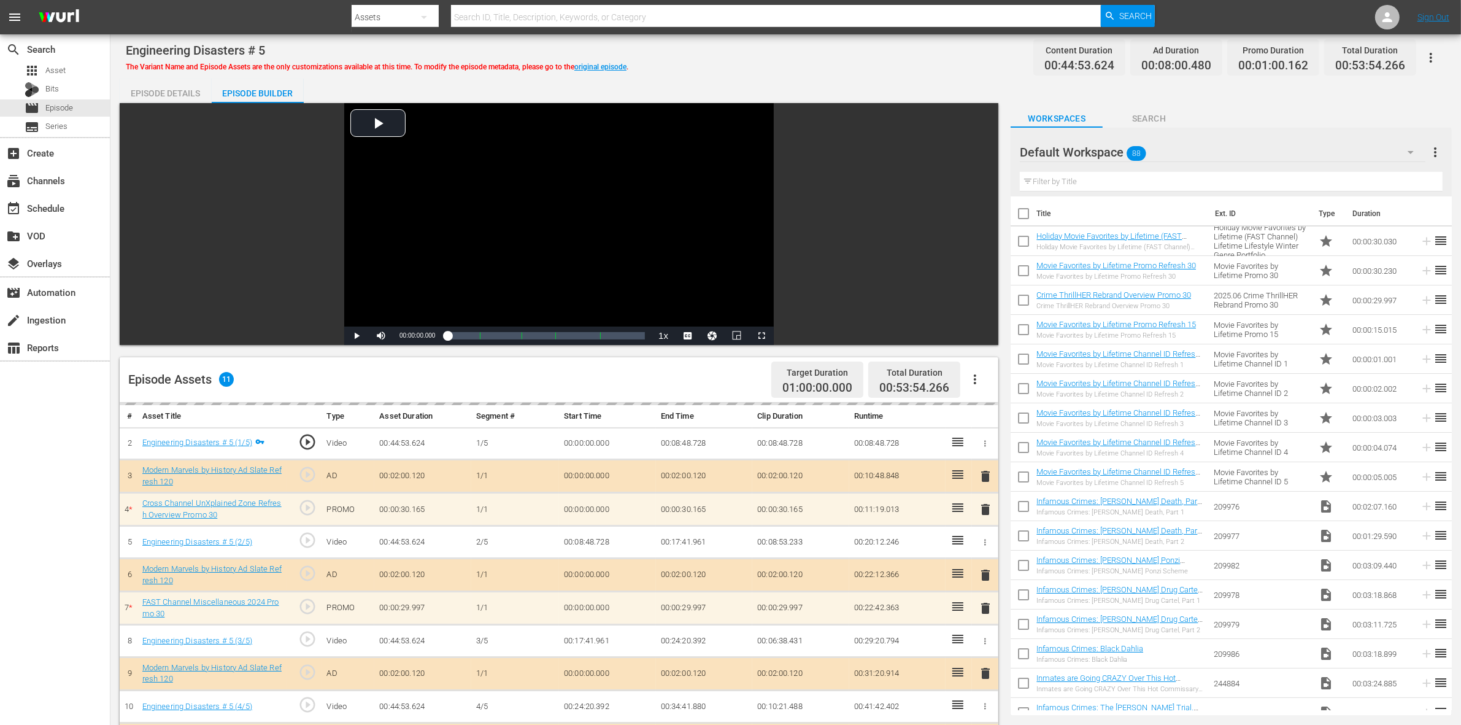
click at [982, 54] on div "Engineering Disasters # 5 The Variant Name and Episode Assets are the only cust…" at bounding box center [786, 58] width 1320 height 28
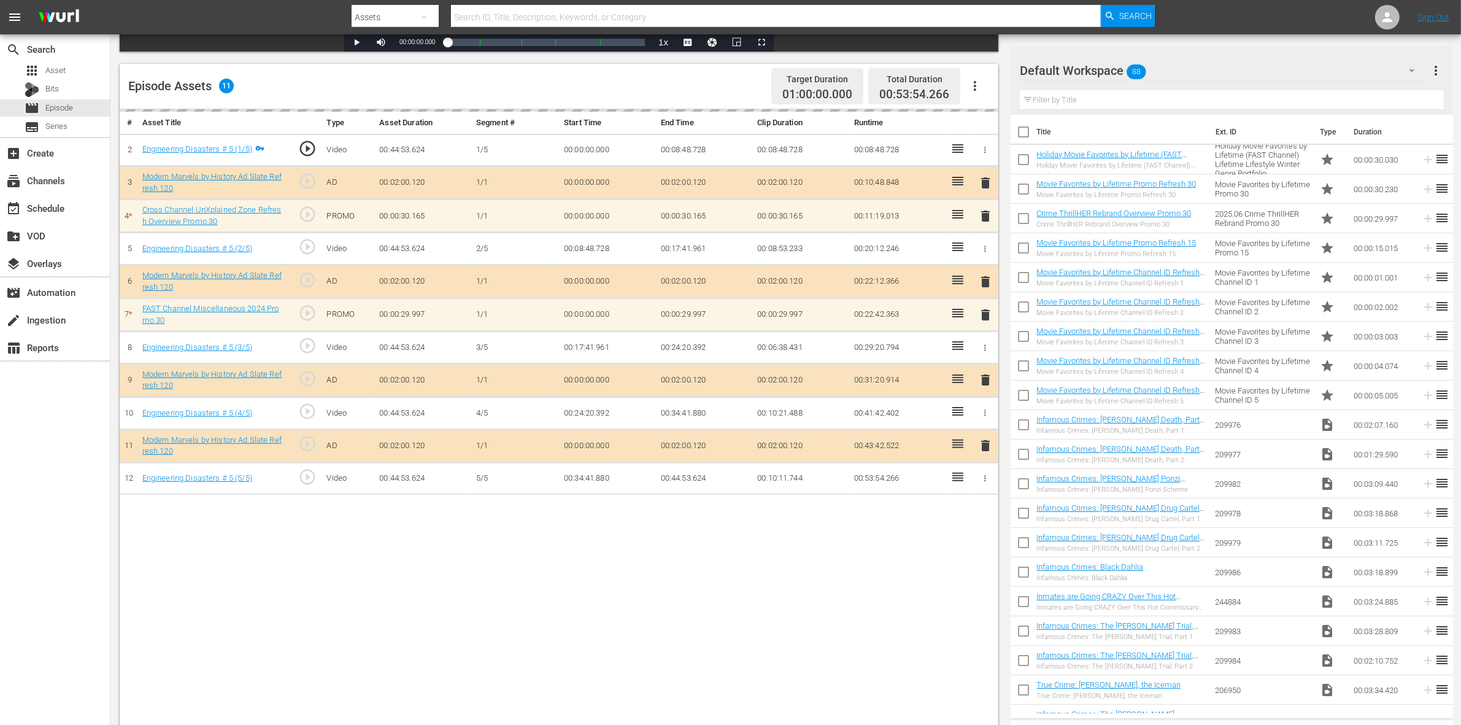
scroll to position [307, 0]
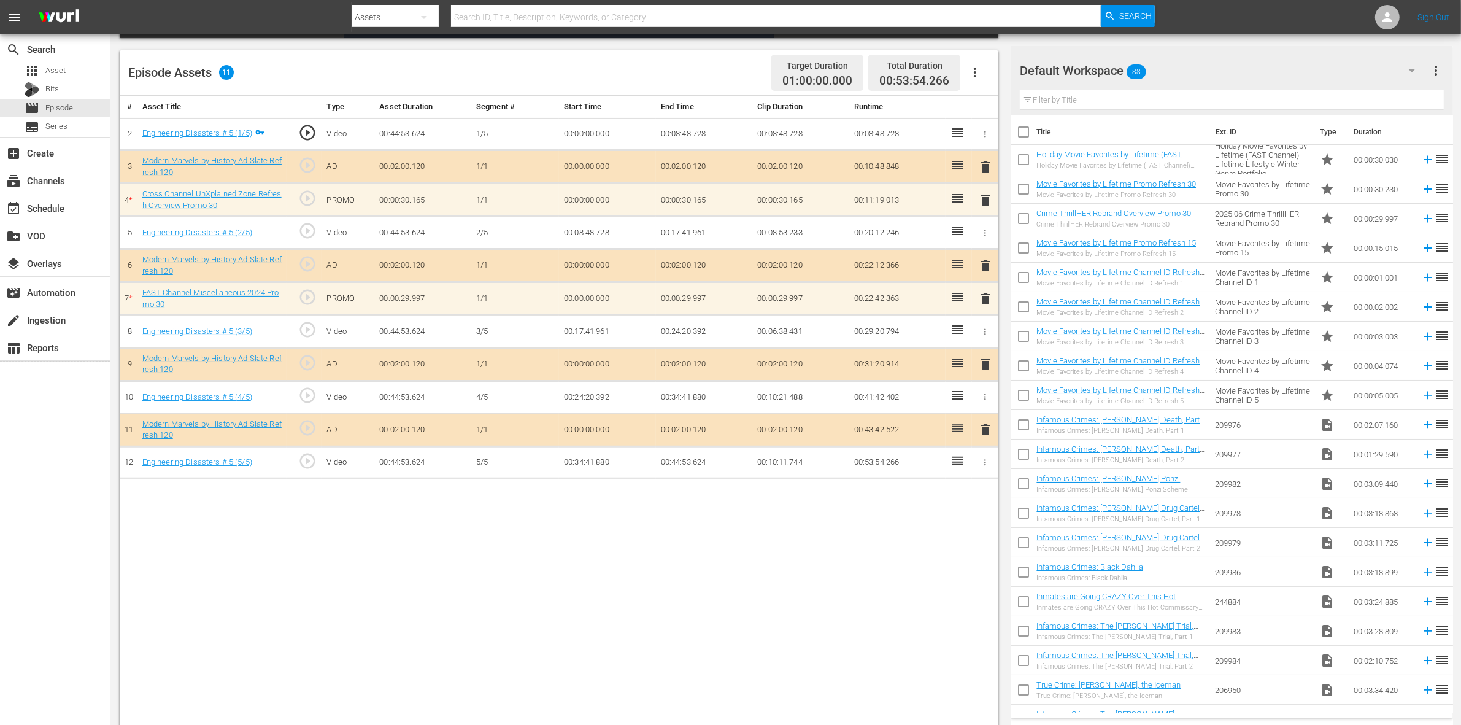
click at [1177, 72] on div "Default Workspace 88" at bounding box center [1223, 70] width 407 height 34
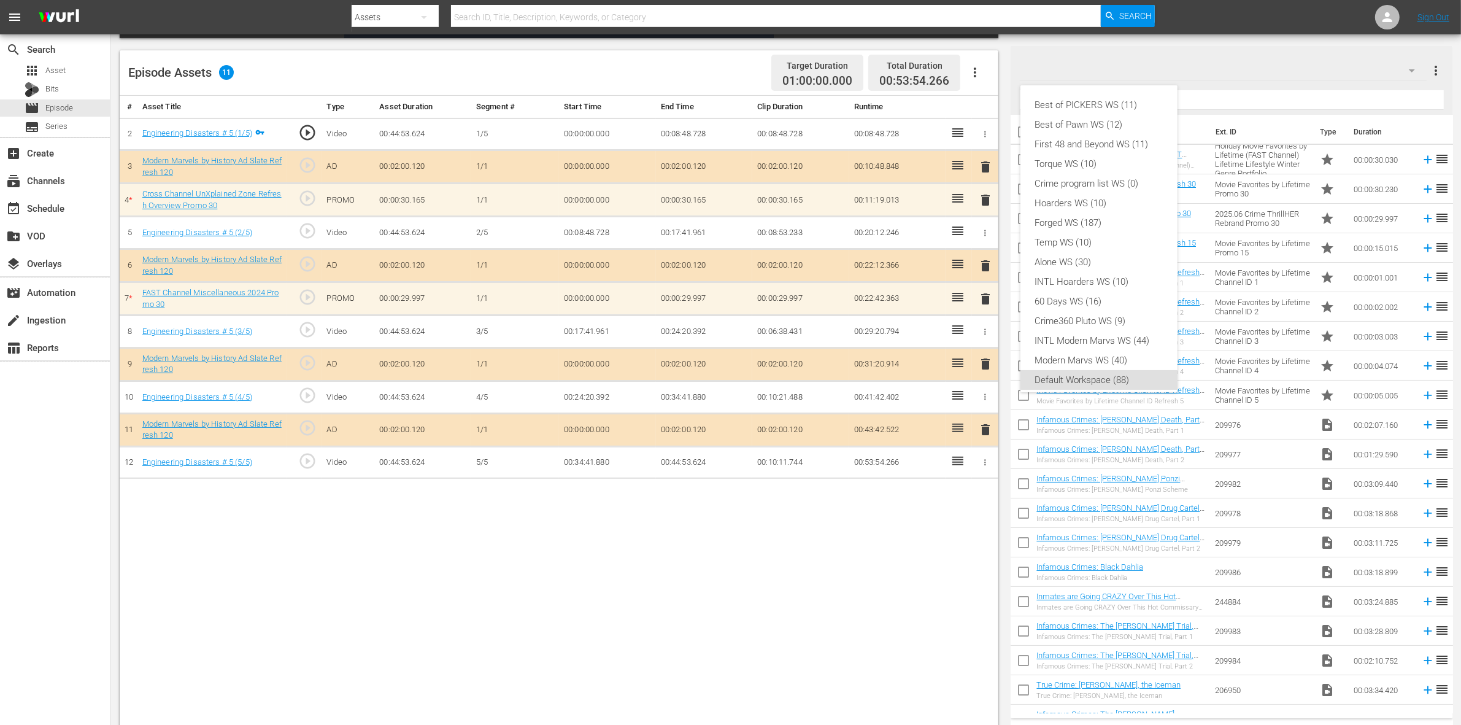
scroll to position [7, 0]
click at [1093, 353] on div "Modern Marvs WS (40)" at bounding box center [1099, 353] width 128 height 20
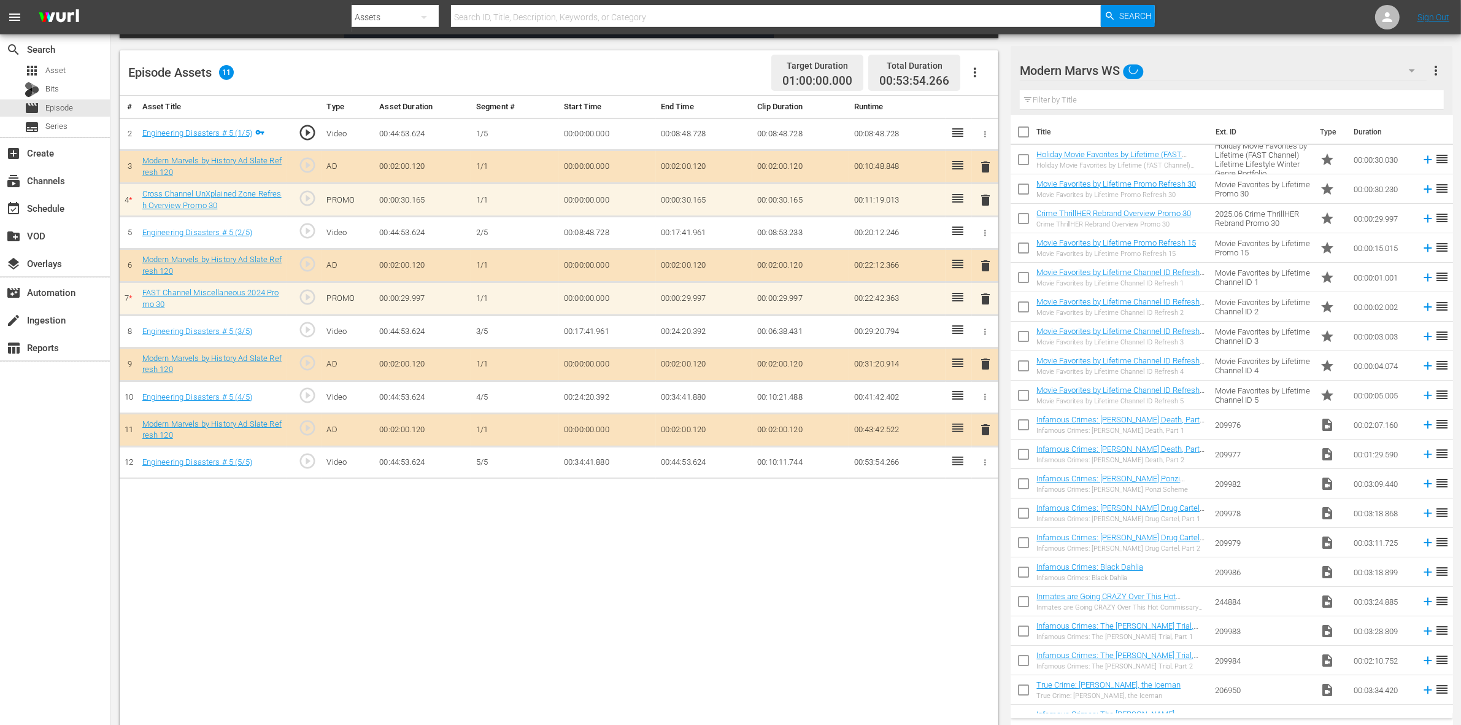
click at [752, 550] on div "# Asset Title Type Asset Duration Segment # Start Time End Time Clip Duration R…" at bounding box center [559, 412] width 878 height 632
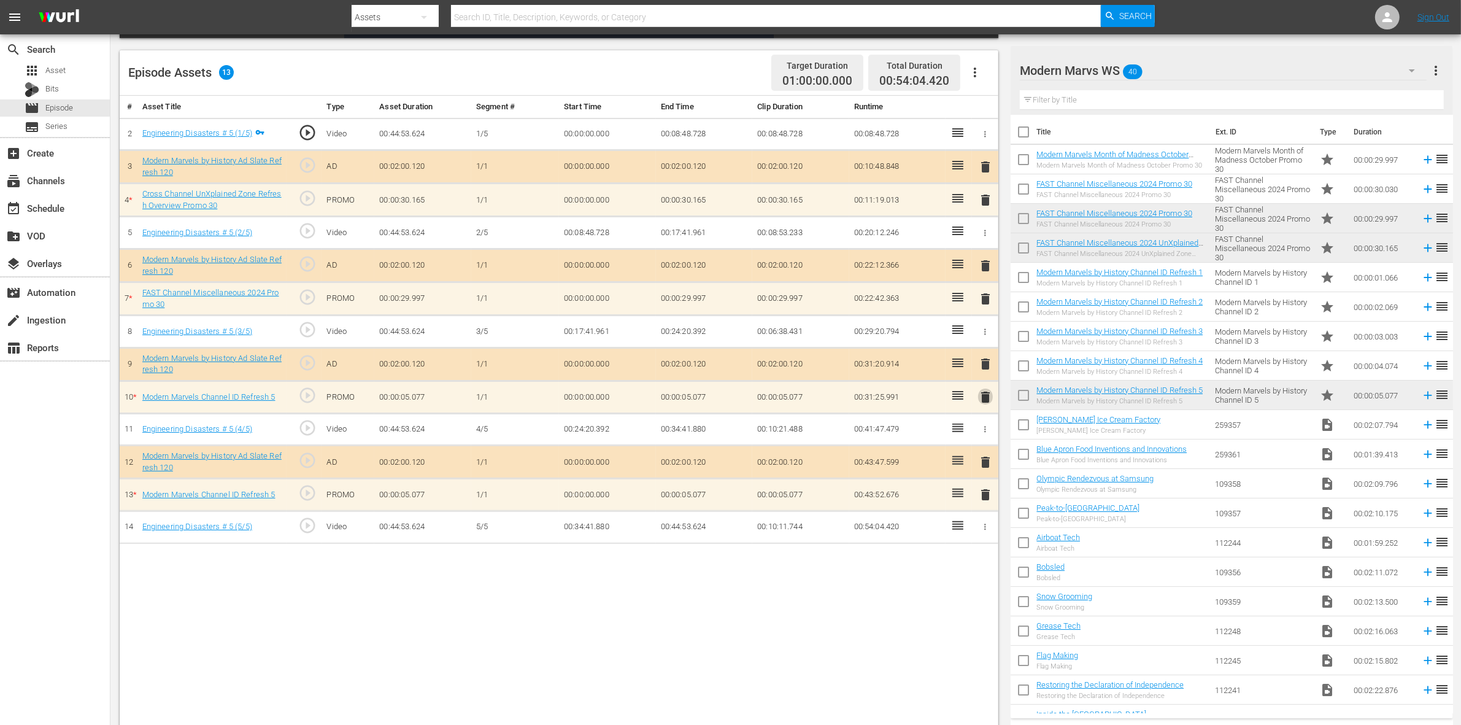
click at [985, 404] on span "delete" at bounding box center [985, 397] width 15 height 15
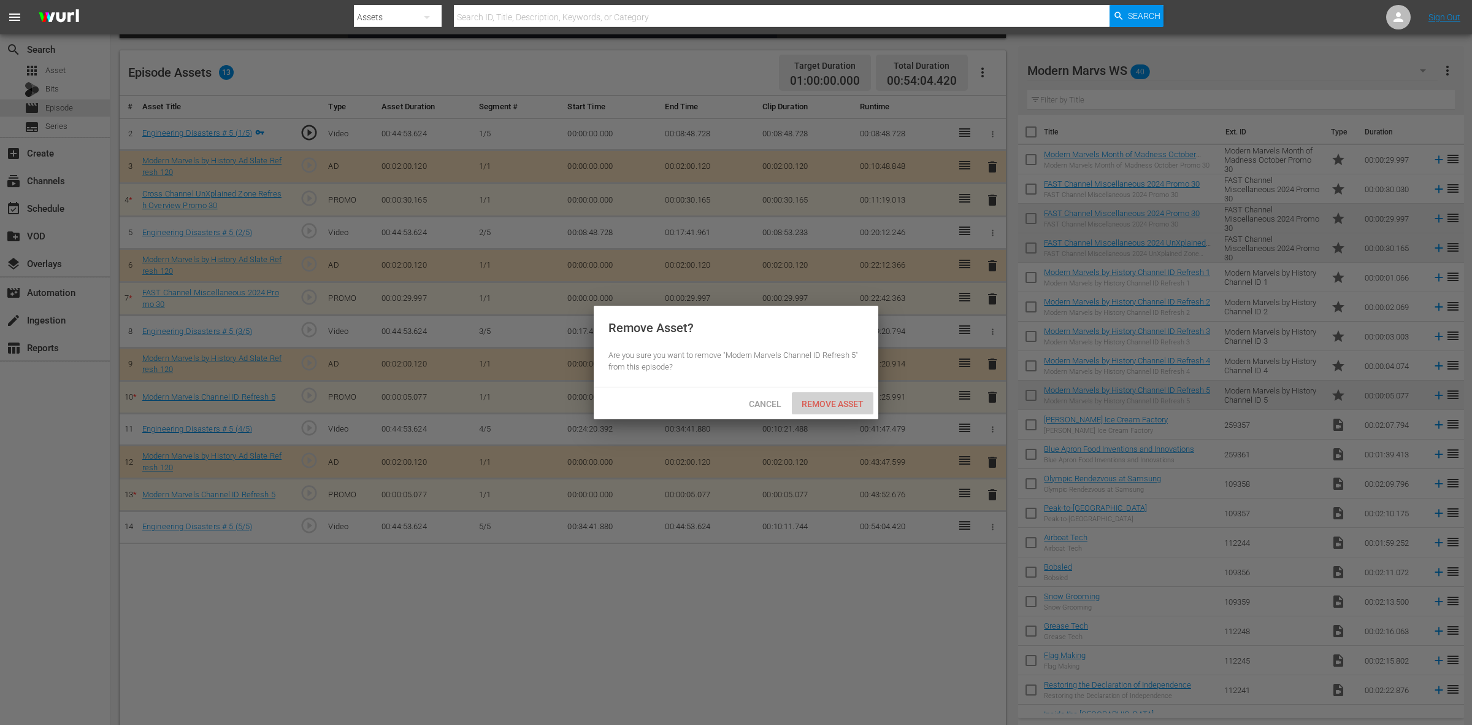
click at [844, 404] on span "Remove Asset" at bounding box center [833, 404] width 82 height 10
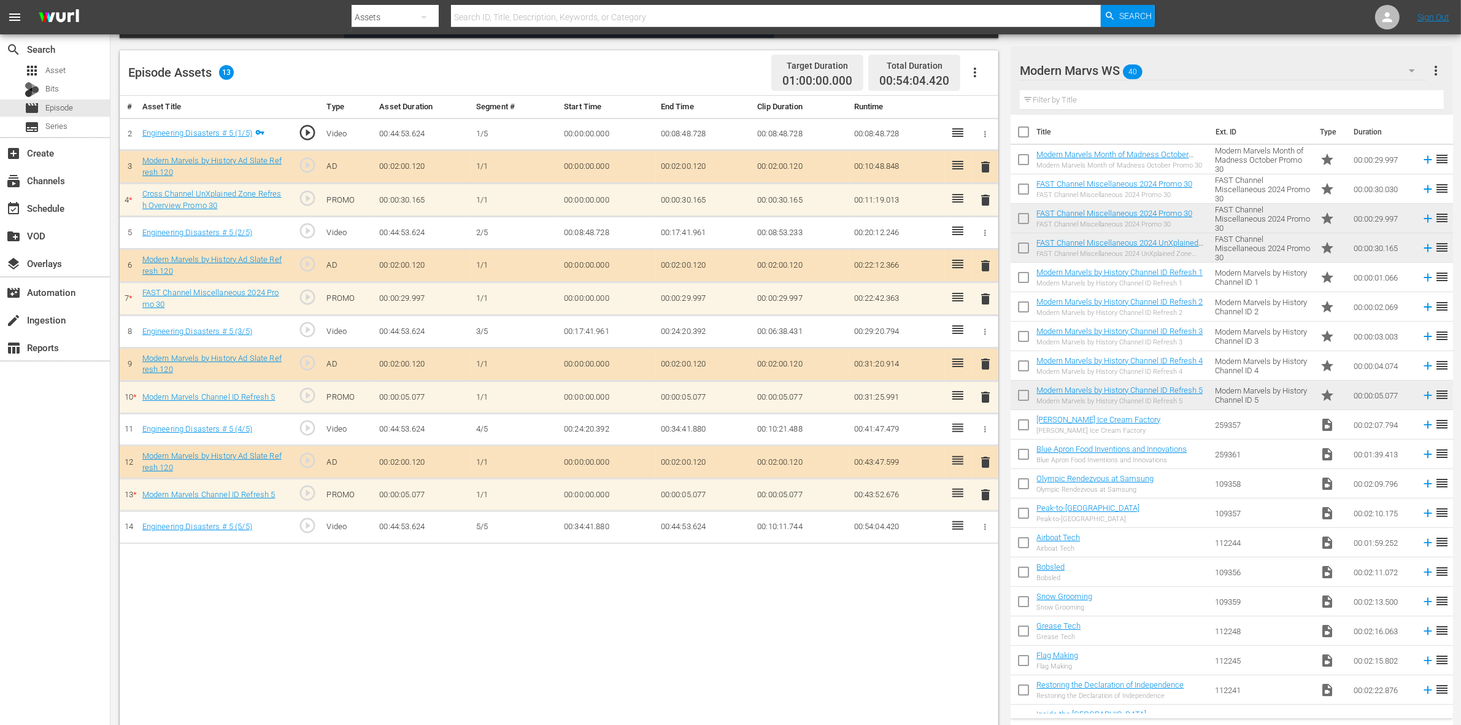
click at [842, 579] on div "# Asset Title Type Asset Duration Segment # Start Time End Time Clip Duration R…" at bounding box center [559, 412] width 878 height 632
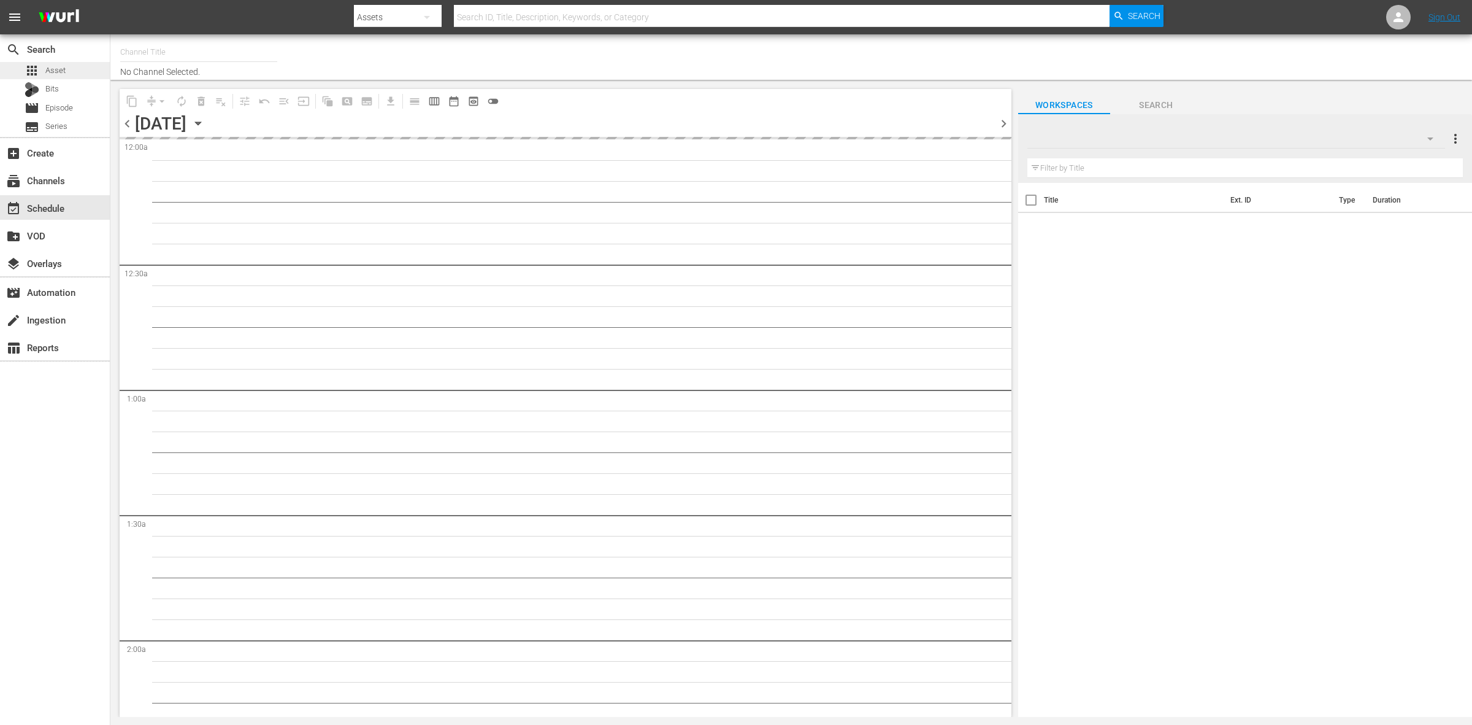
click at [47, 64] on span "Asset" at bounding box center [55, 70] width 20 height 12
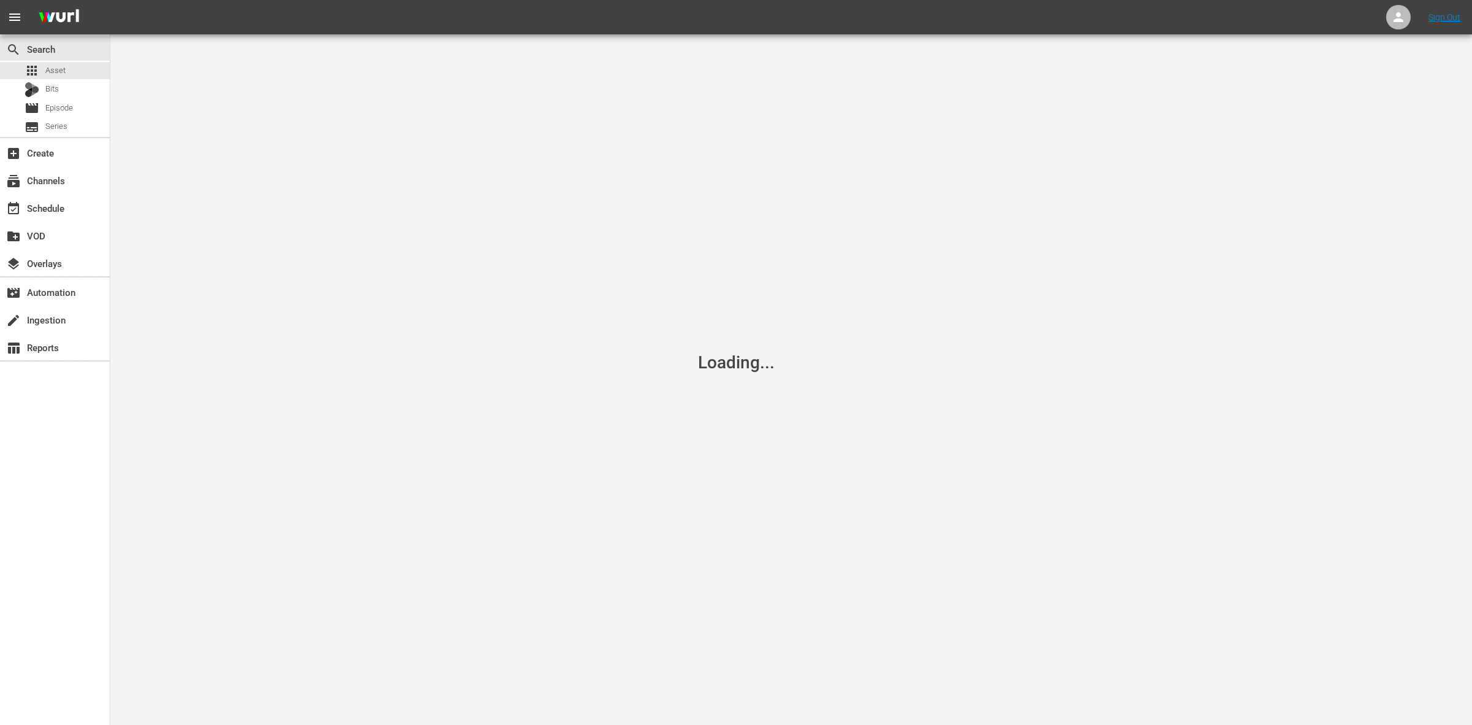
click at [406, 14] on nav "menu Sign Out" at bounding box center [736, 17] width 1472 height 34
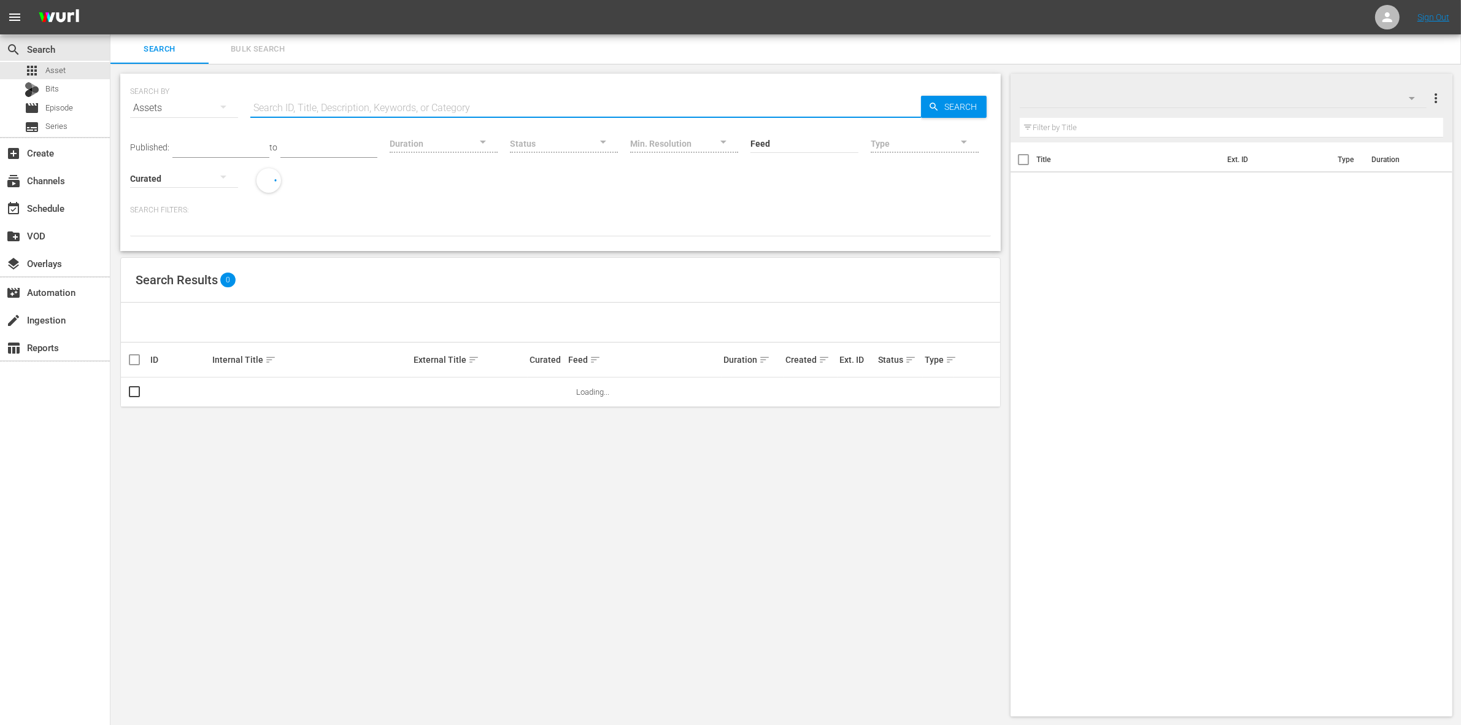
click at [341, 96] on input "text" at bounding box center [585, 107] width 671 height 29
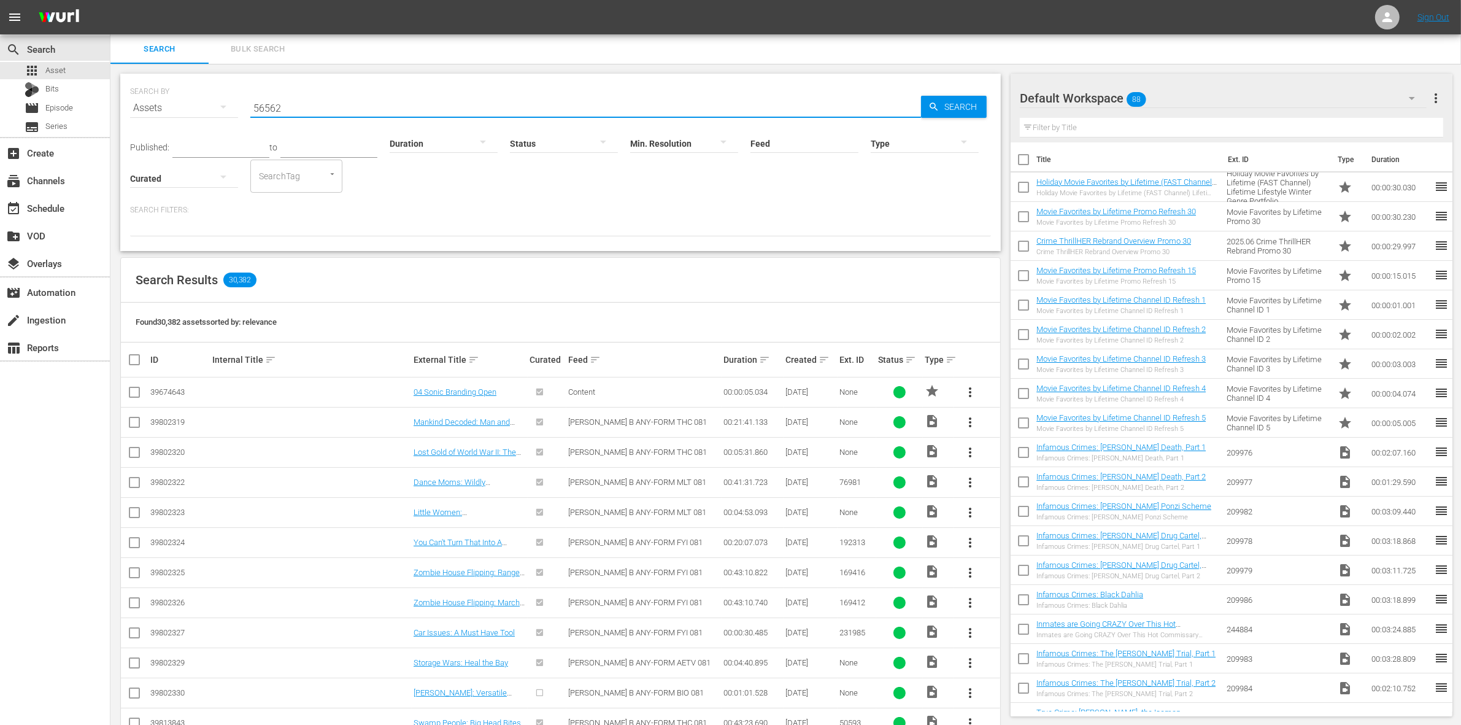
type input "56562"
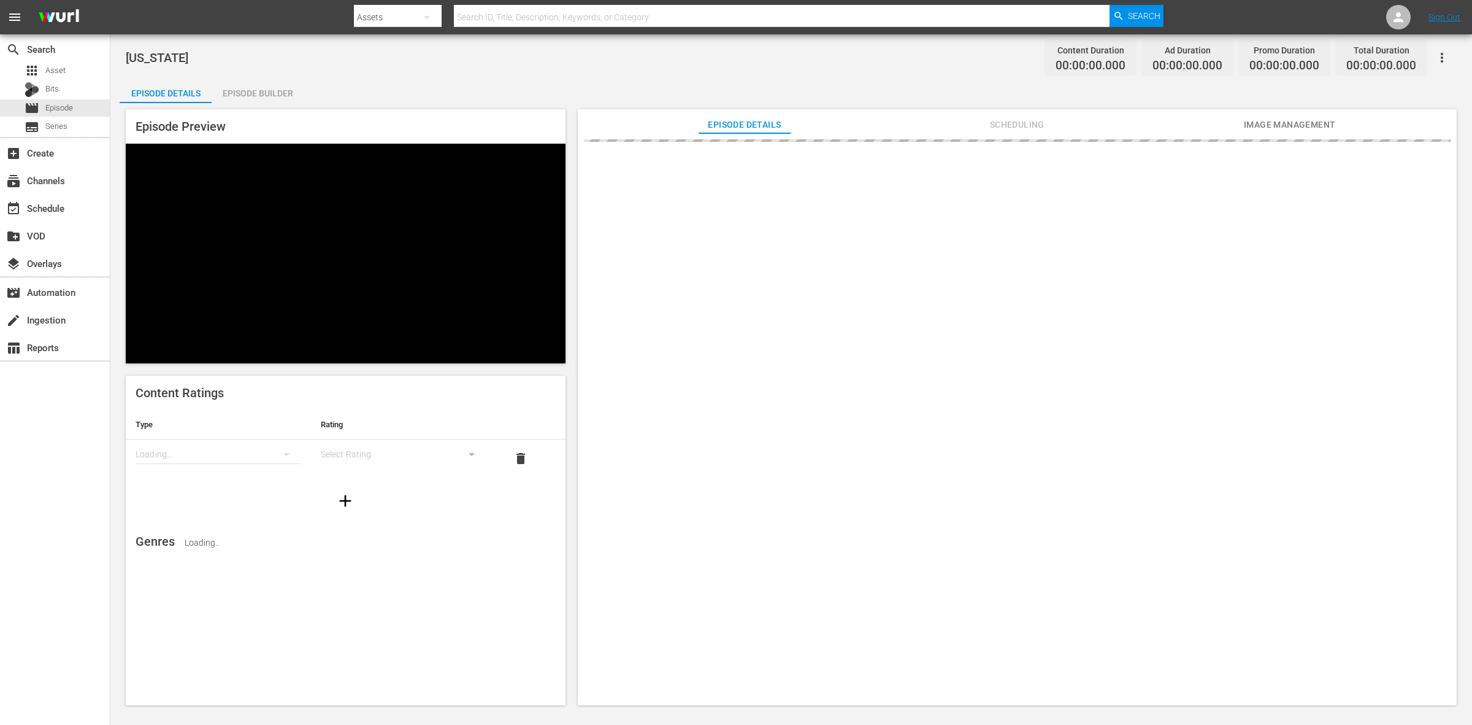
click at [258, 103] on div "Episode Preview Content Ratings Type Rating Loading... Select Rating delete Gen…" at bounding box center [792, 409] width 1344 height 612
click at [256, 86] on div "Episode Builder" at bounding box center [258, 93] width 92 height 29
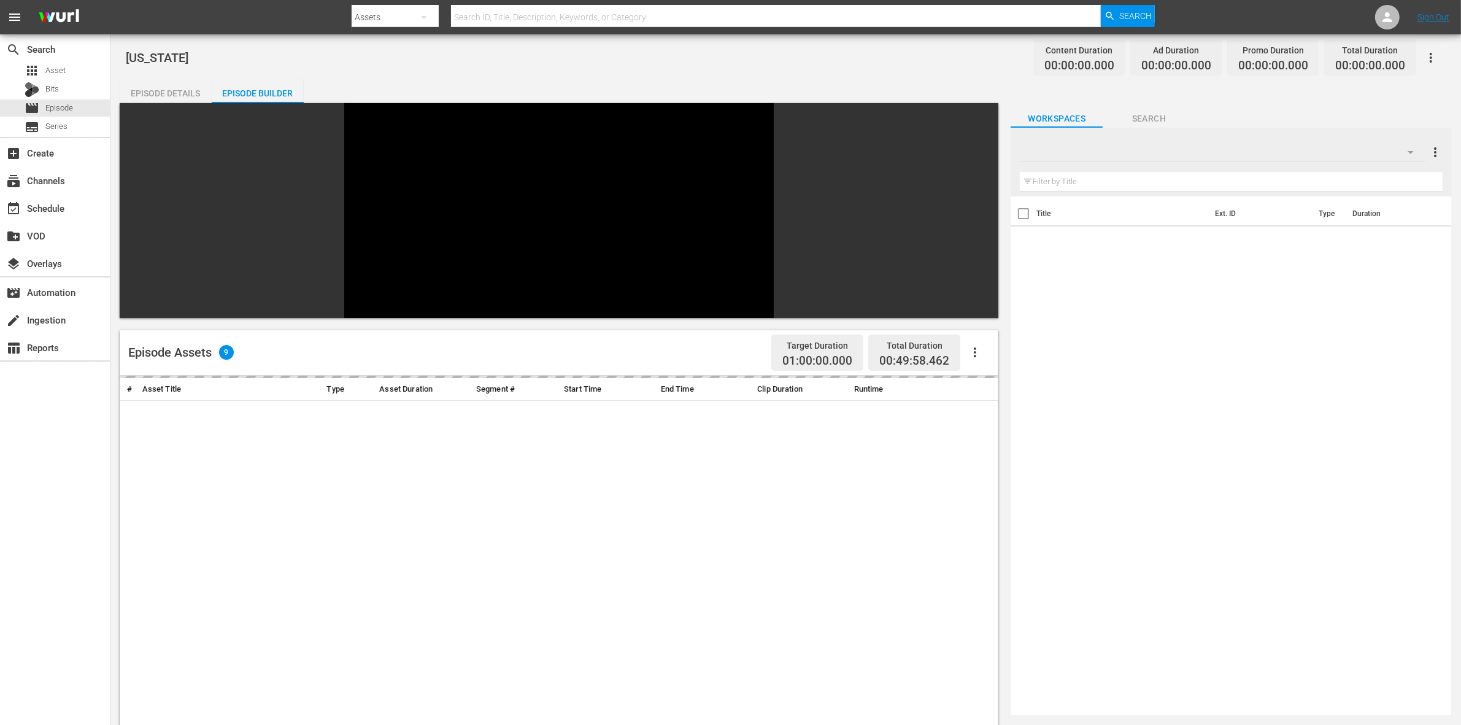
click at [822, 50] on div "[US_STATE] Content Duration 00:00:00.000 Ad Duration 00:00:00.000 Promo Duratio…" at bounding box center [786, 58] width 1320 height 28
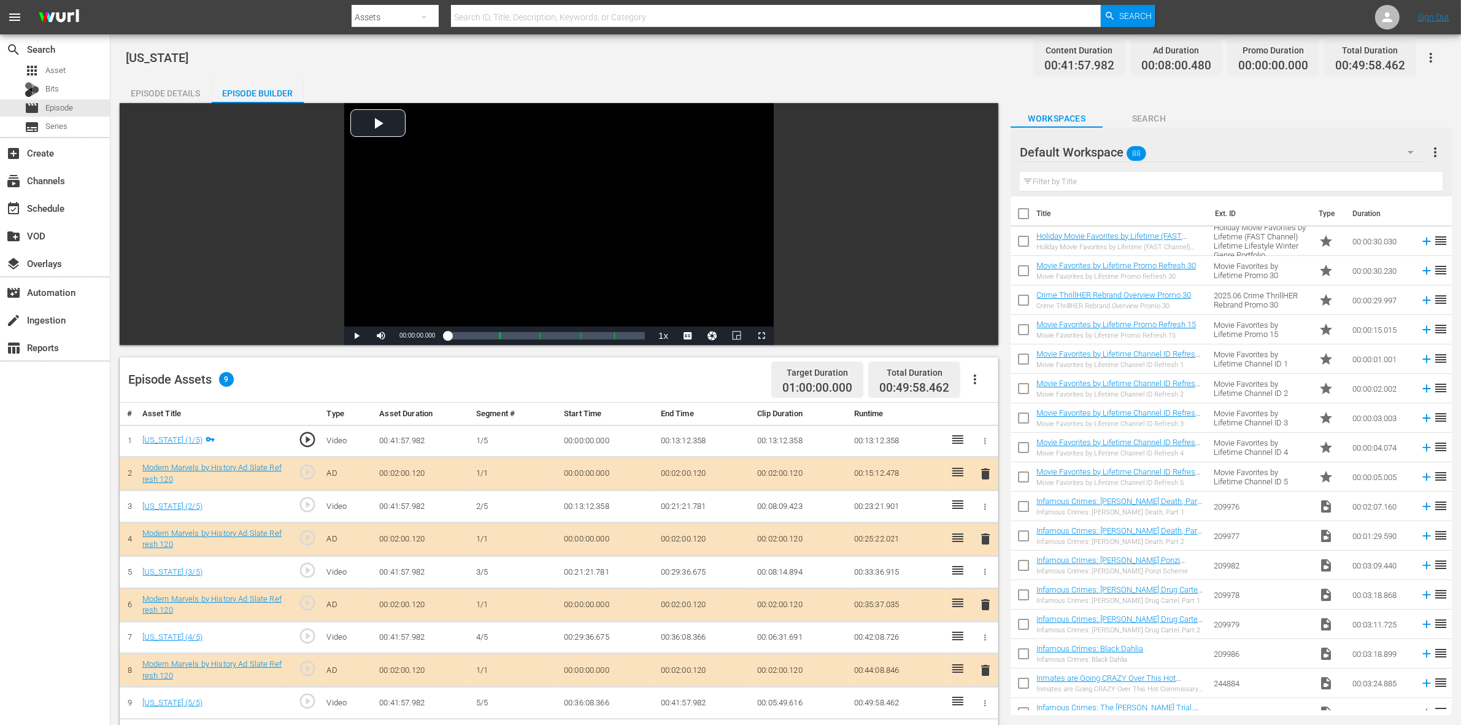
click at [1177, 148] on div "Default Workspace 88" at bounding box center [1223, 152] width 406 height 34
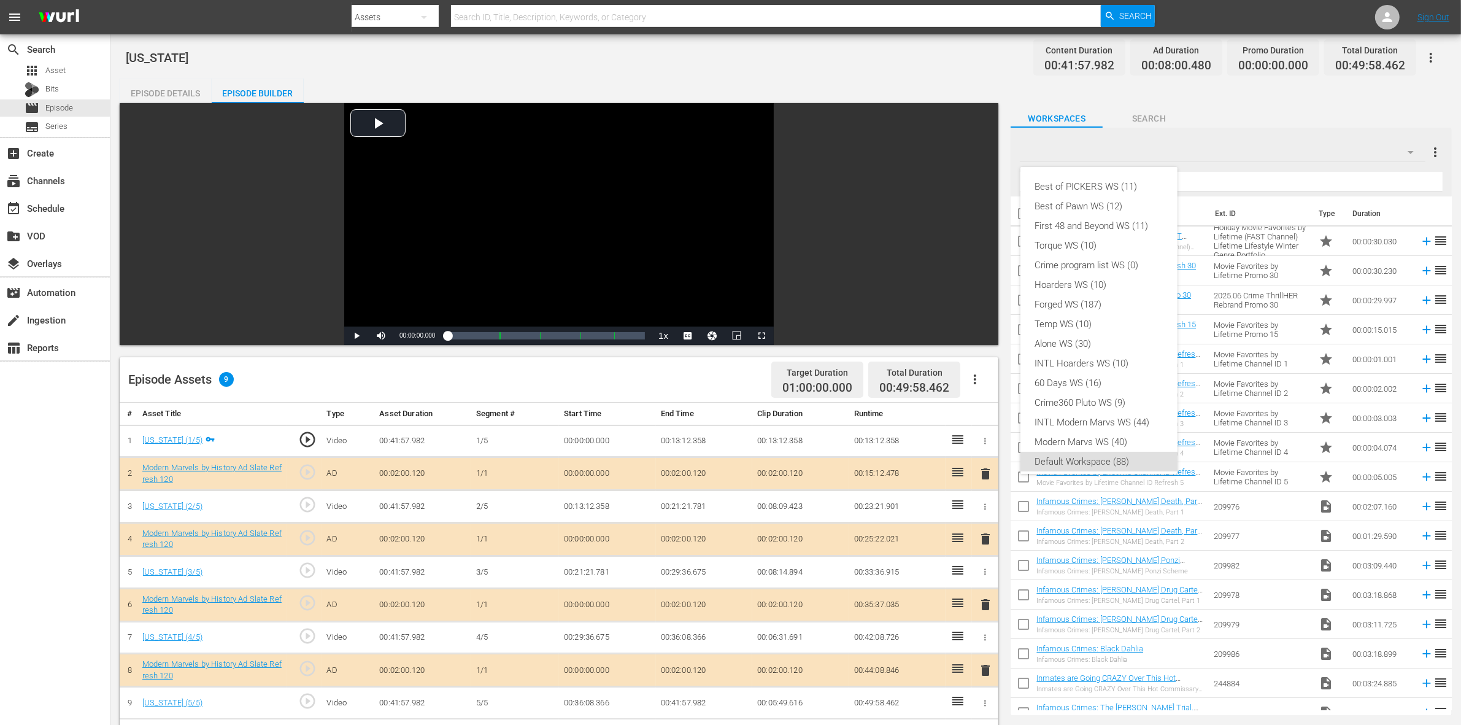
scroll to position [7, 0]
click at [1066, 432] on div "Modern Marvs WS (40)" at bounding box center [1099, 435] width 128 height 20
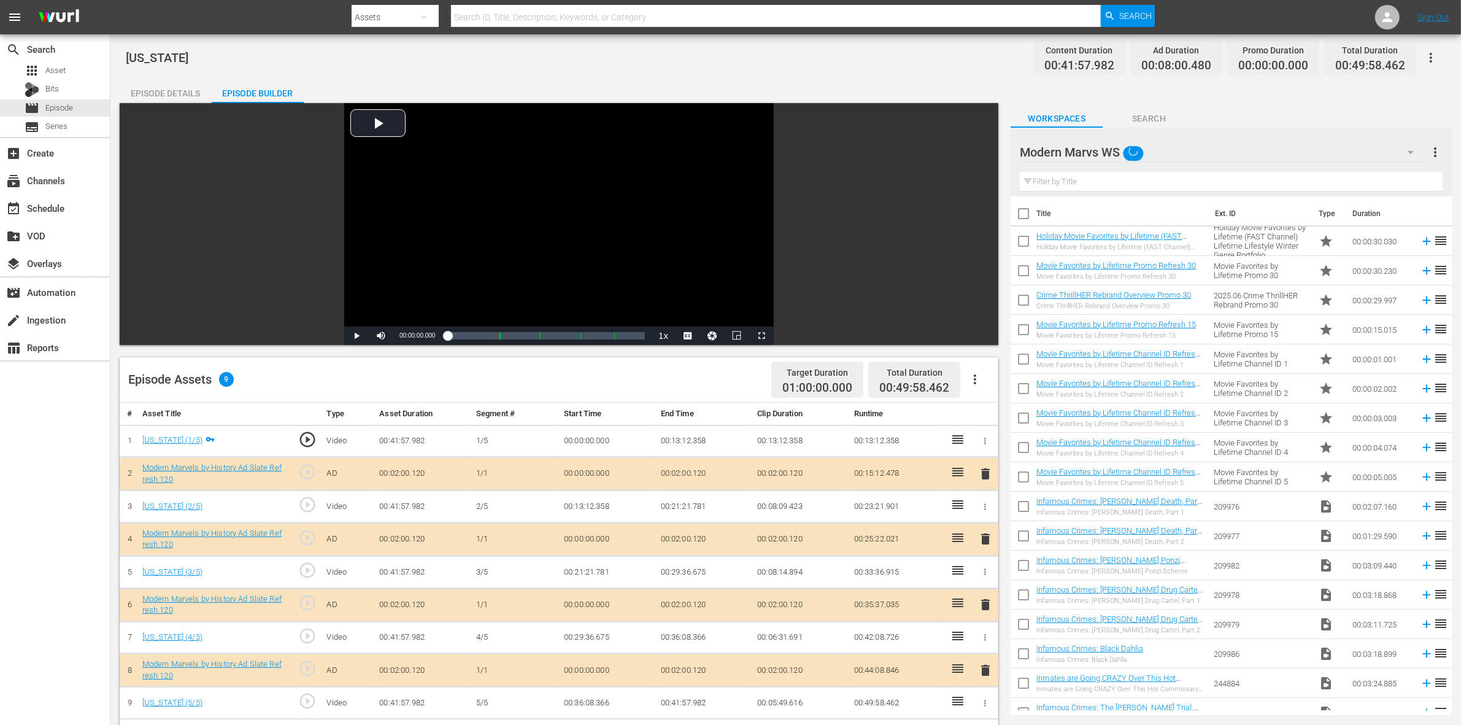
click at [850, 77] on div "Alaska Content Duration 00:41:57.982 Ad Duration 00:08:00.480 Promo Duration 00…" at bounding box center [785, 539] width 1350 height 1010
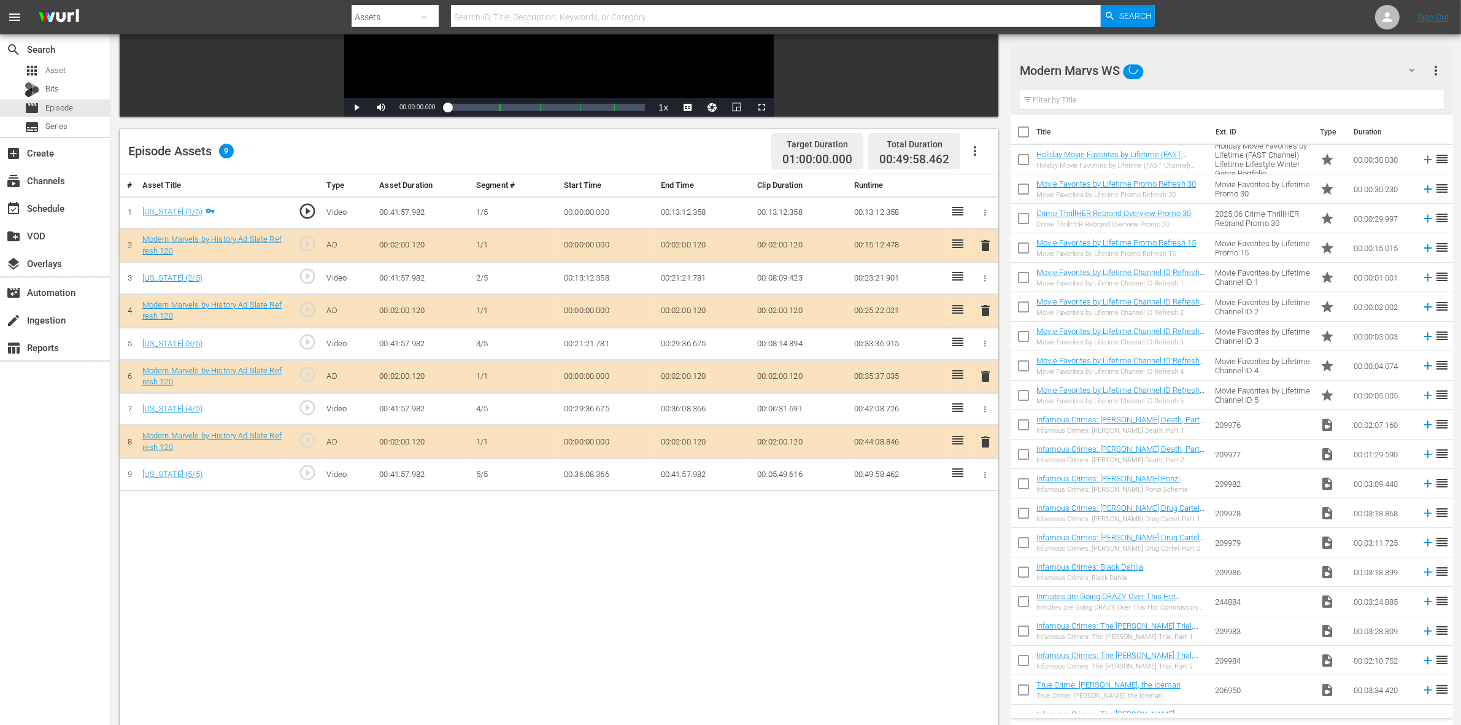
scroll to position [230, 0]
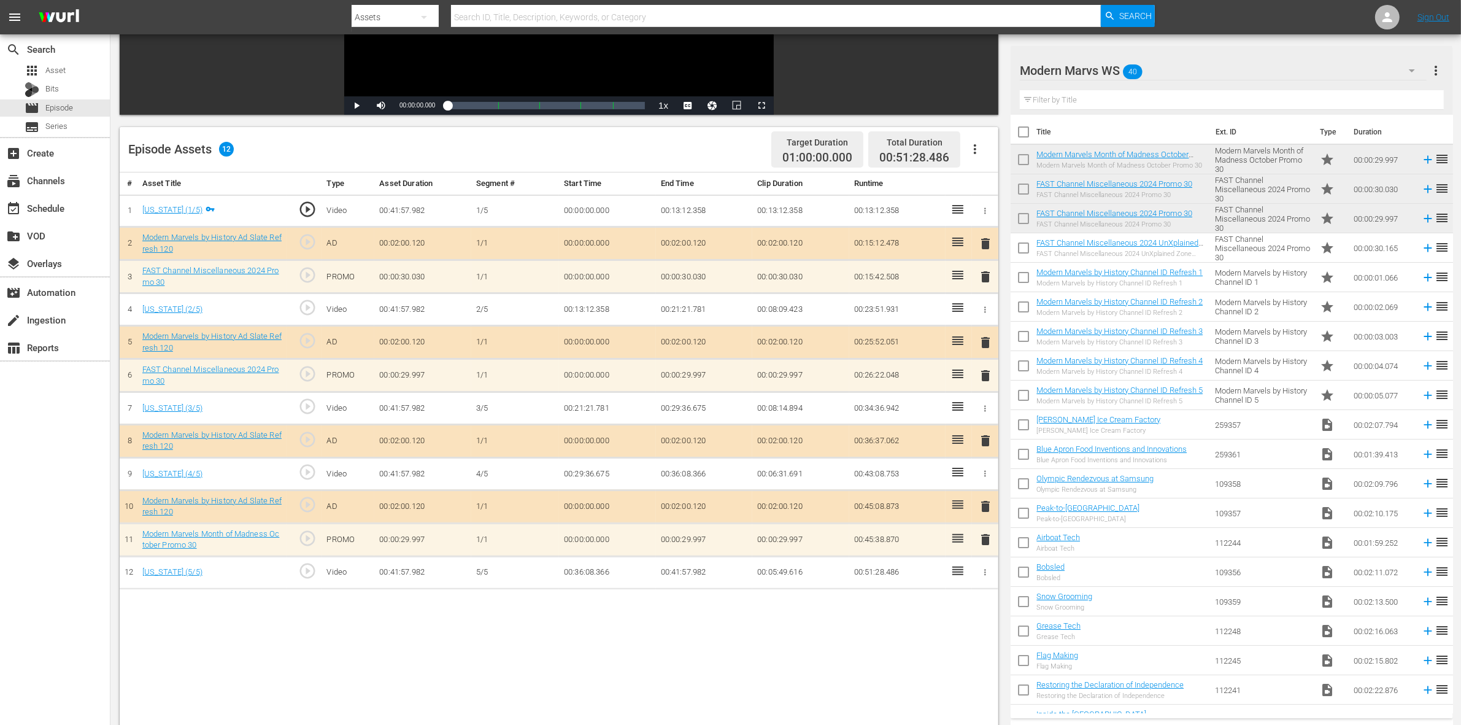
click at [679, 142] on div "Episode Assets 12 Target Duration 01:00:00.000 Total Duration 00:51:28.486" at bounding box center [559, 149] width 878 height 45
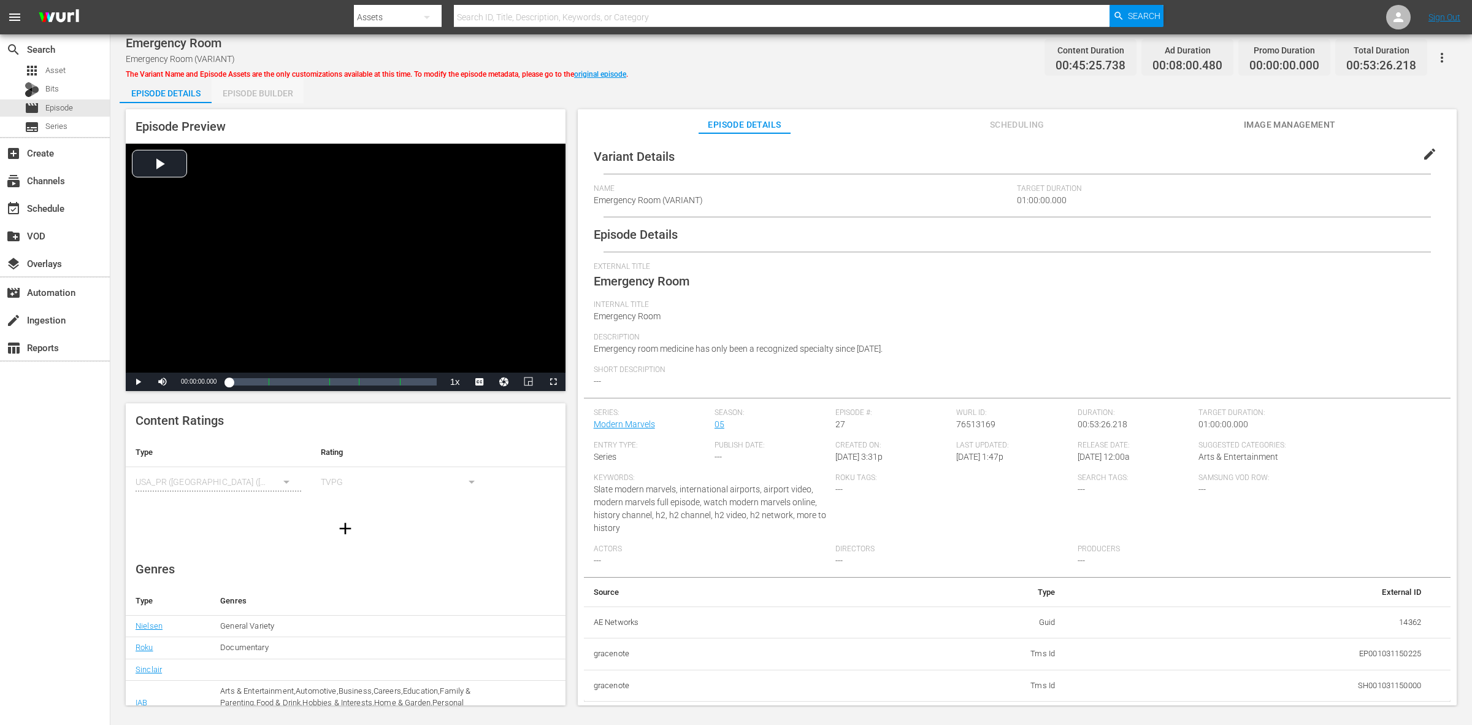
click at [252, 99] on div "Episode Builder" at bounding box center [258, 93] width 92 height 29
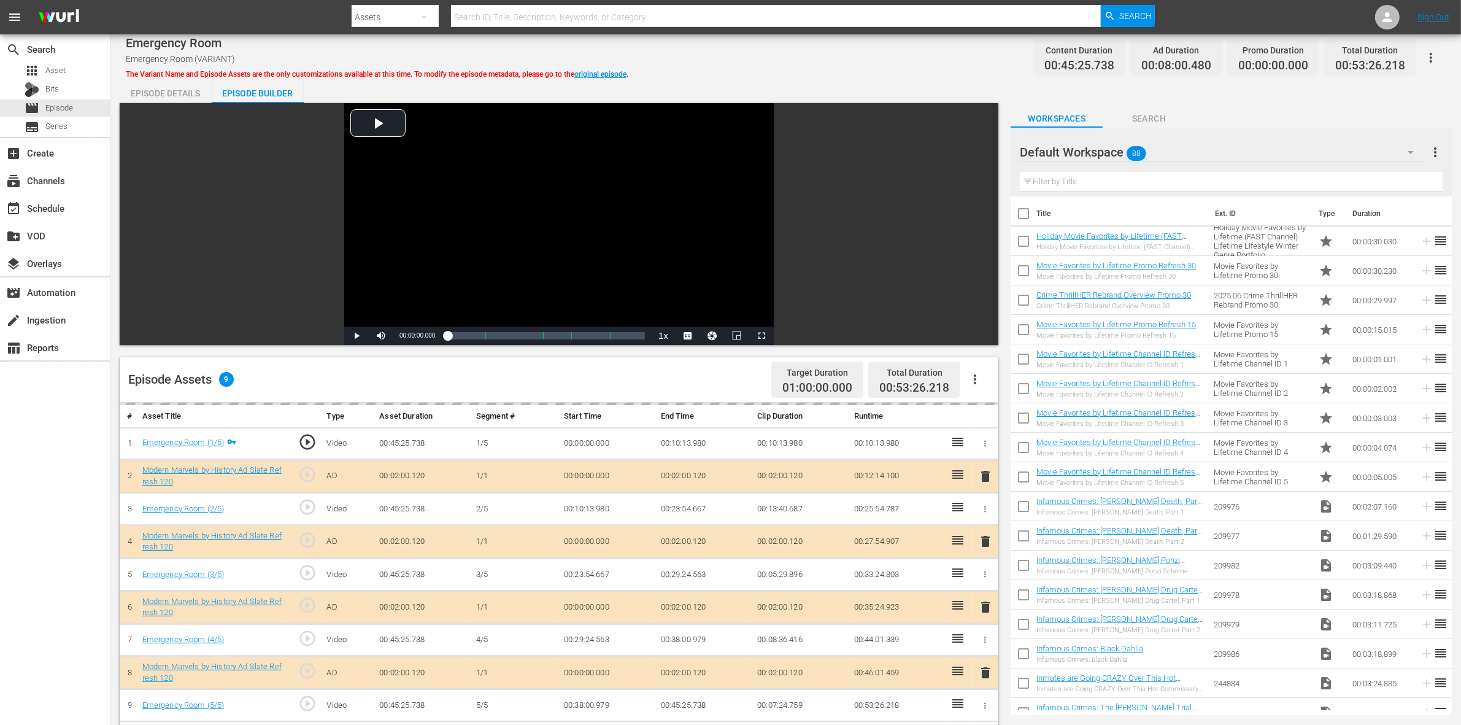
click at [900, 85] on div "Episode Details Episode Builder Episode Preview Video Player is loading. Play V…" at bounding box center [786, 557] width 1332 height 956
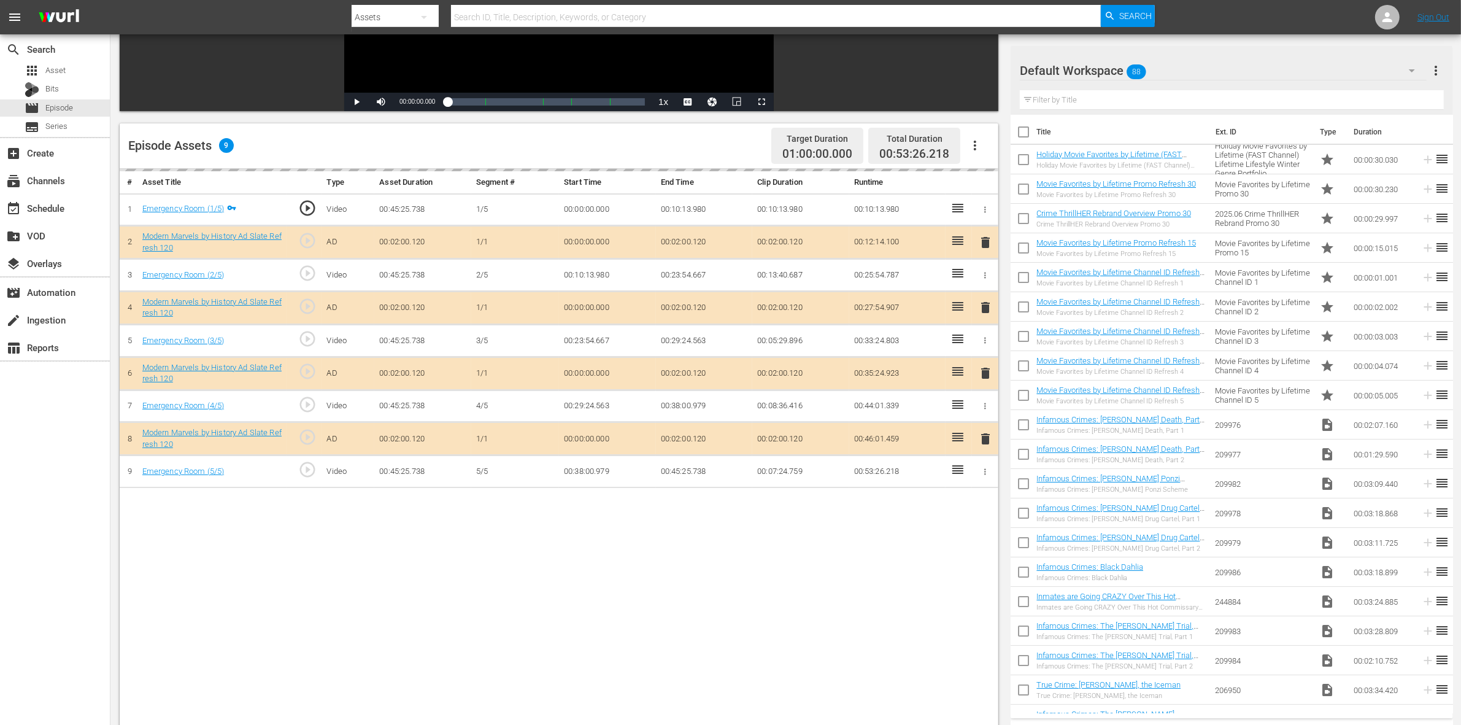
scroll to position [307, 0]
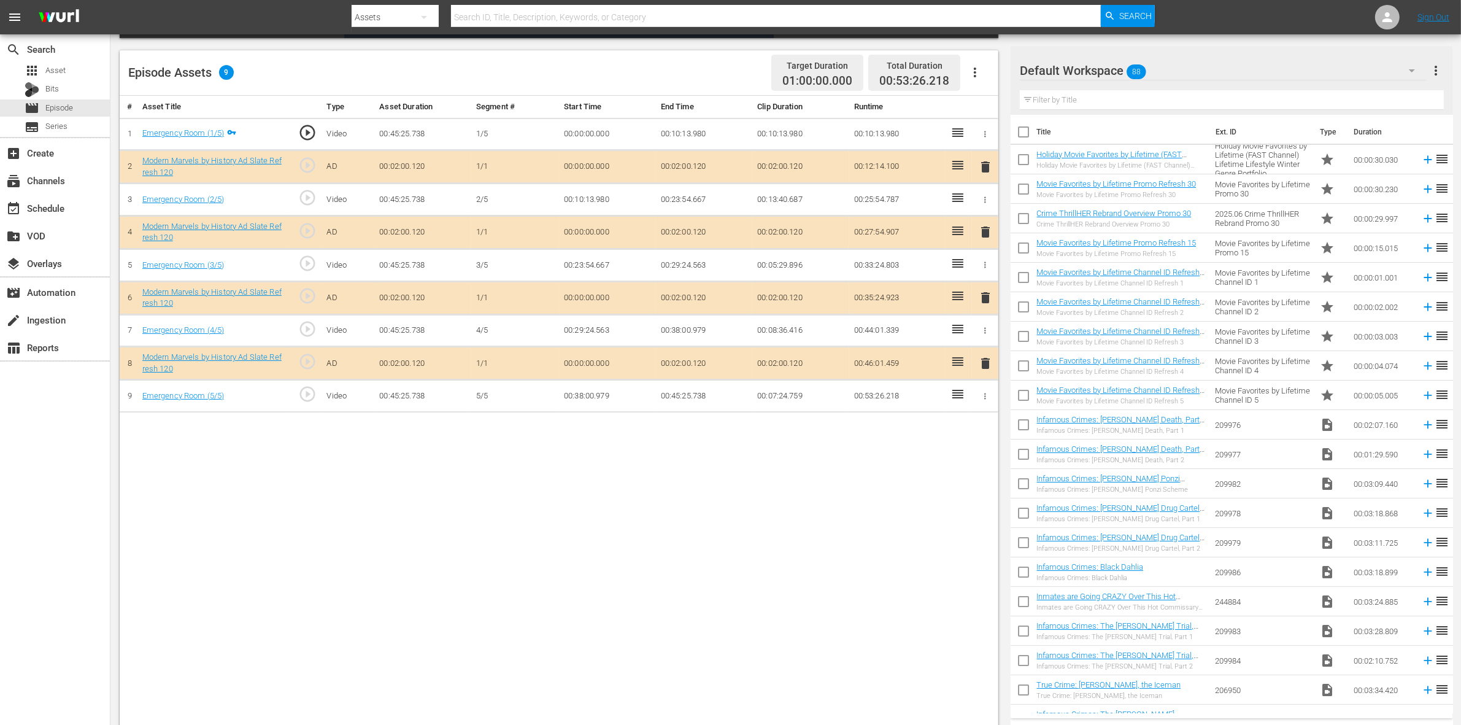
click at [1179, 68] on div "Default Workspace 88" at bounding box center [1223, 70] width 407 height 34
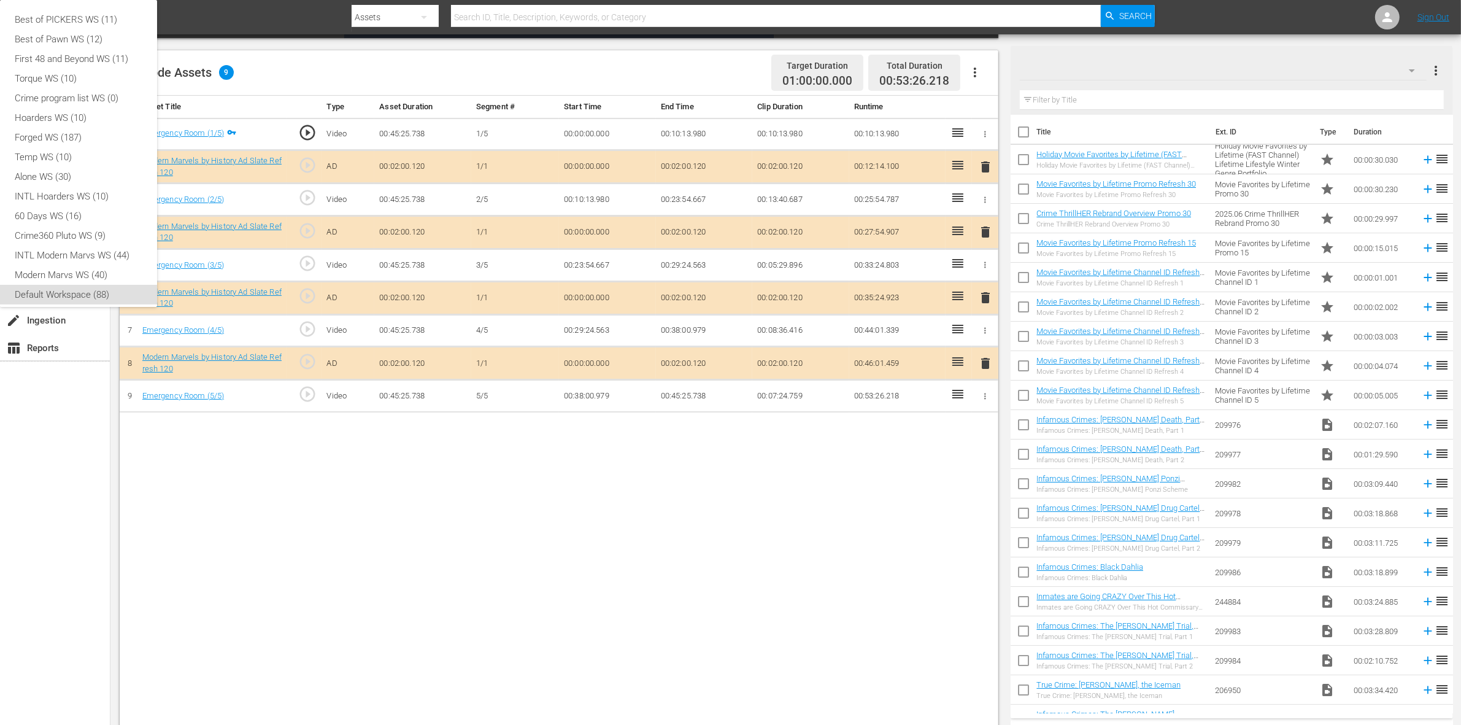
scroll to position [7, 0]
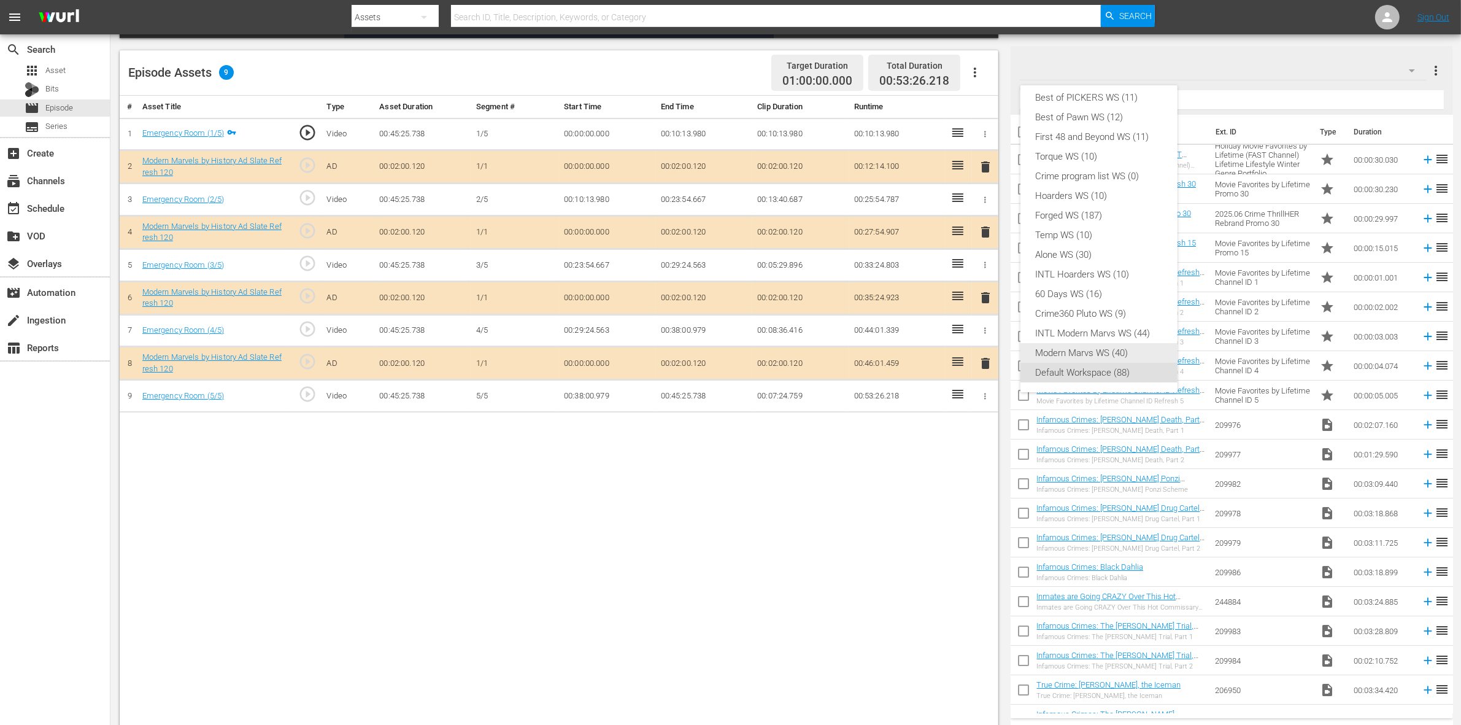
click at [1052, 347] on div "Modern Marvs WS (40)" at bounding box center [1099, 353] width 128 height 20
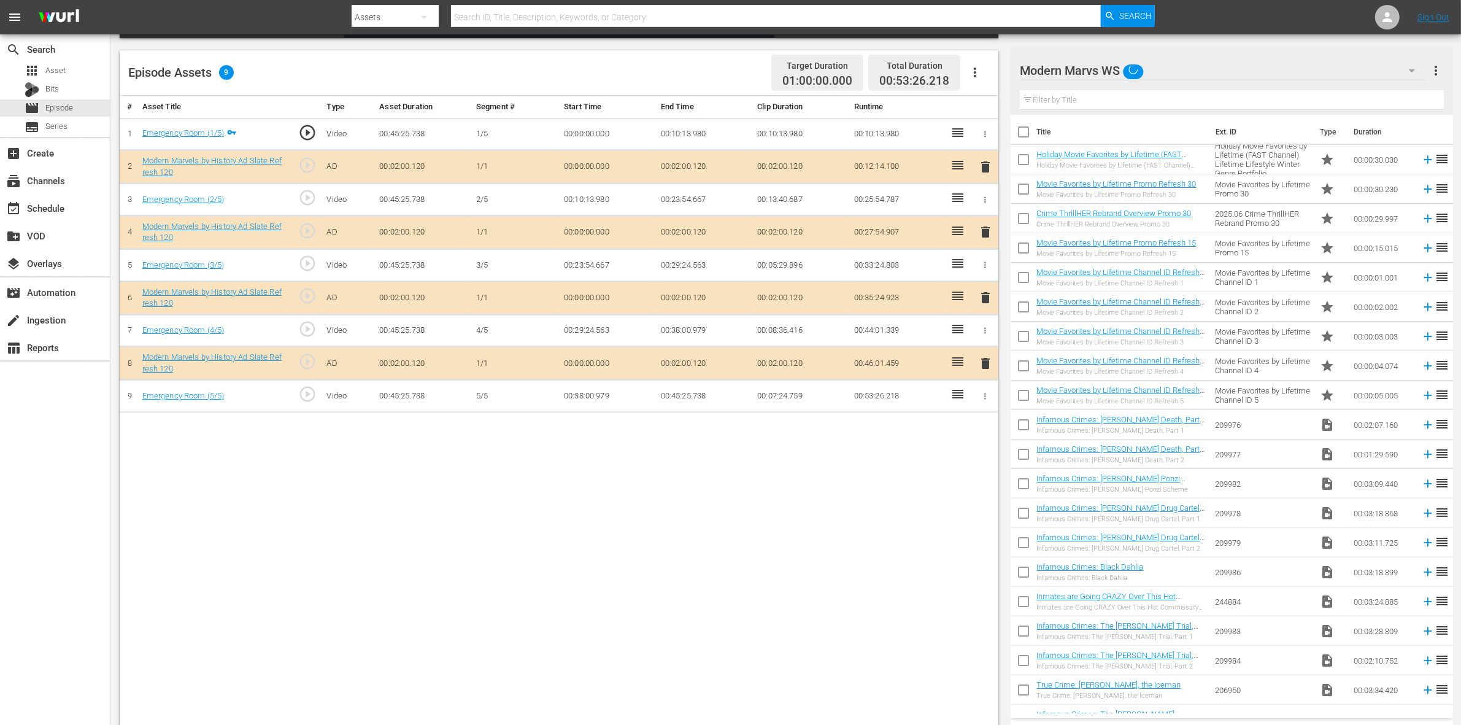
click at [602, 496] on div "# Asset Title Type Asset Duration Segment # Start Time End Time Clip Duration R…" at bounding box center [559, 412] width 878 height 632
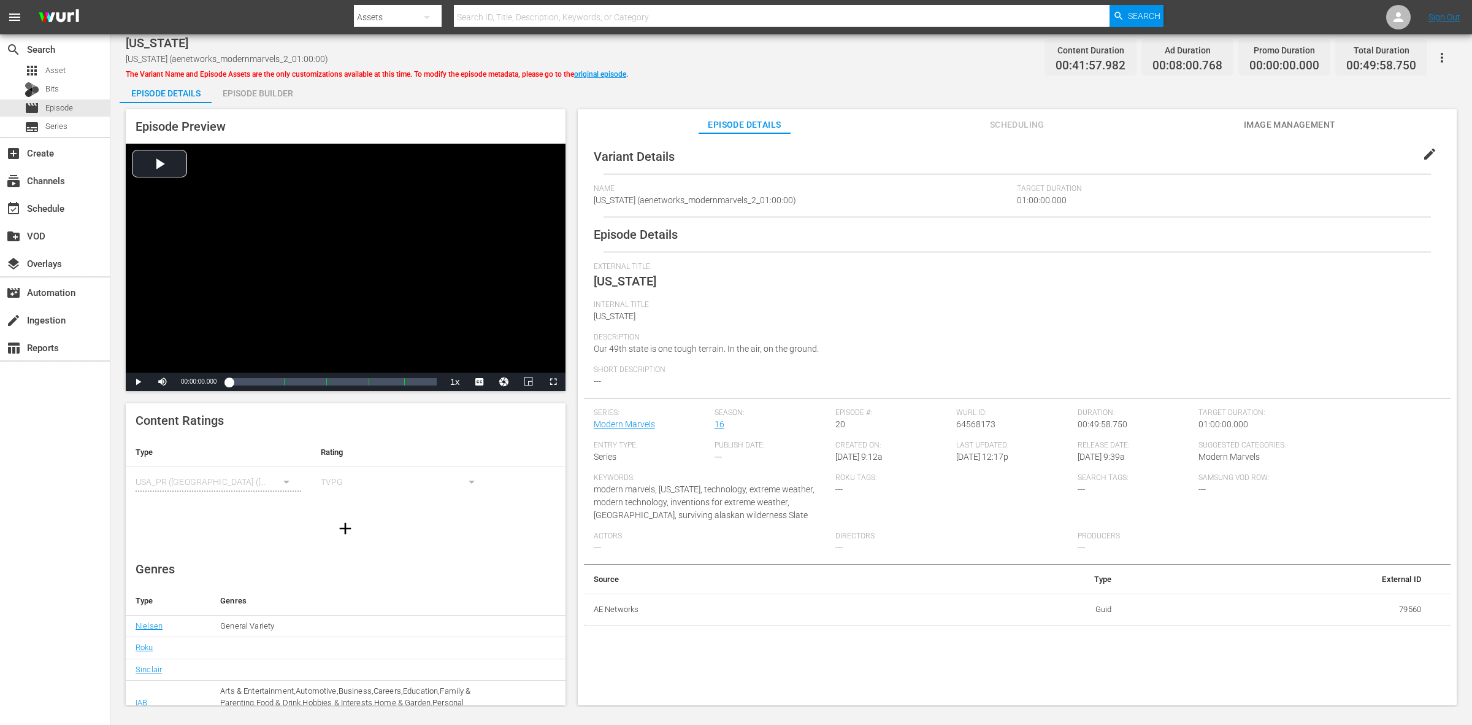
click at [252, 92] on div "Episode Builder" at bounding box center [258, 93] width 92 height 29
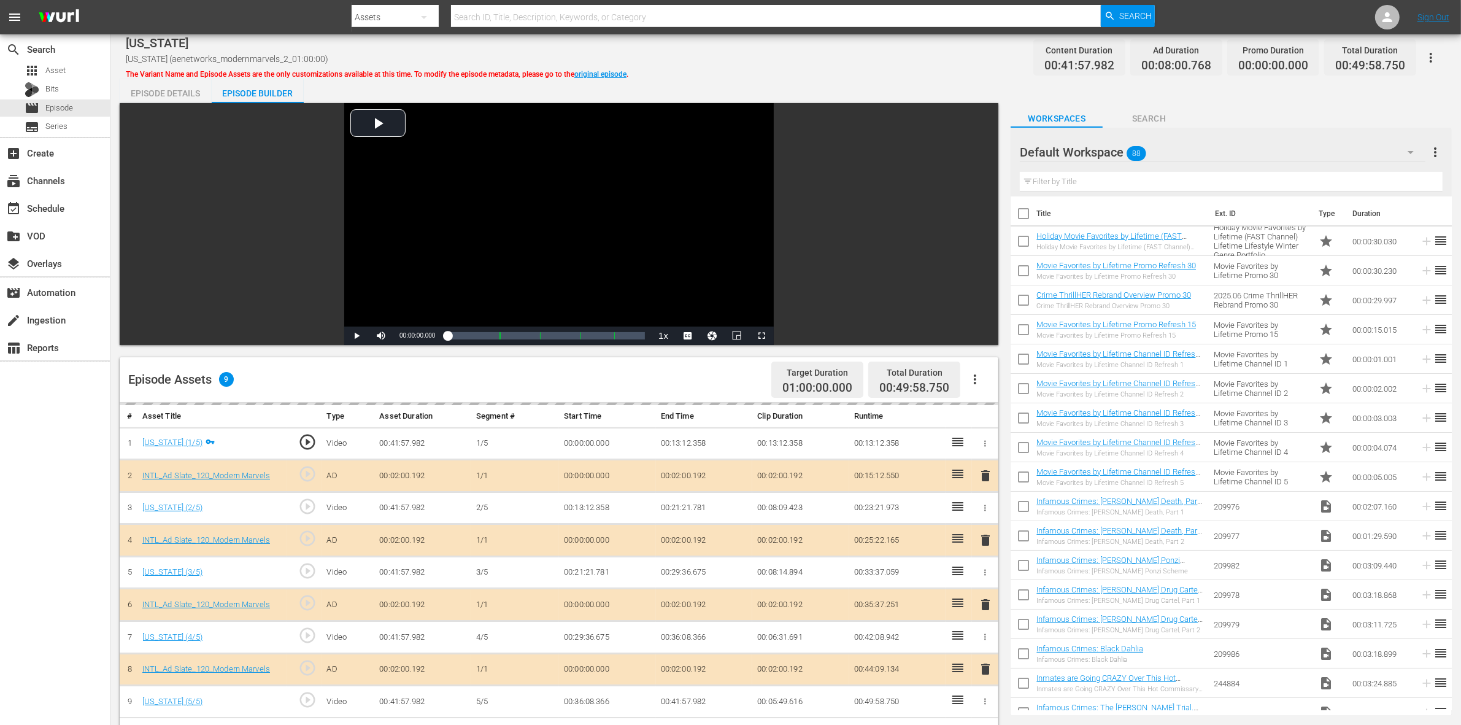
click at [815, 72] on div "[US_STATE] [US_STATE] (aenetworks_modernmarvels_2_01:00:00) The Variant Name an…" at bounding box center [785, 539] width 1350 height 1010
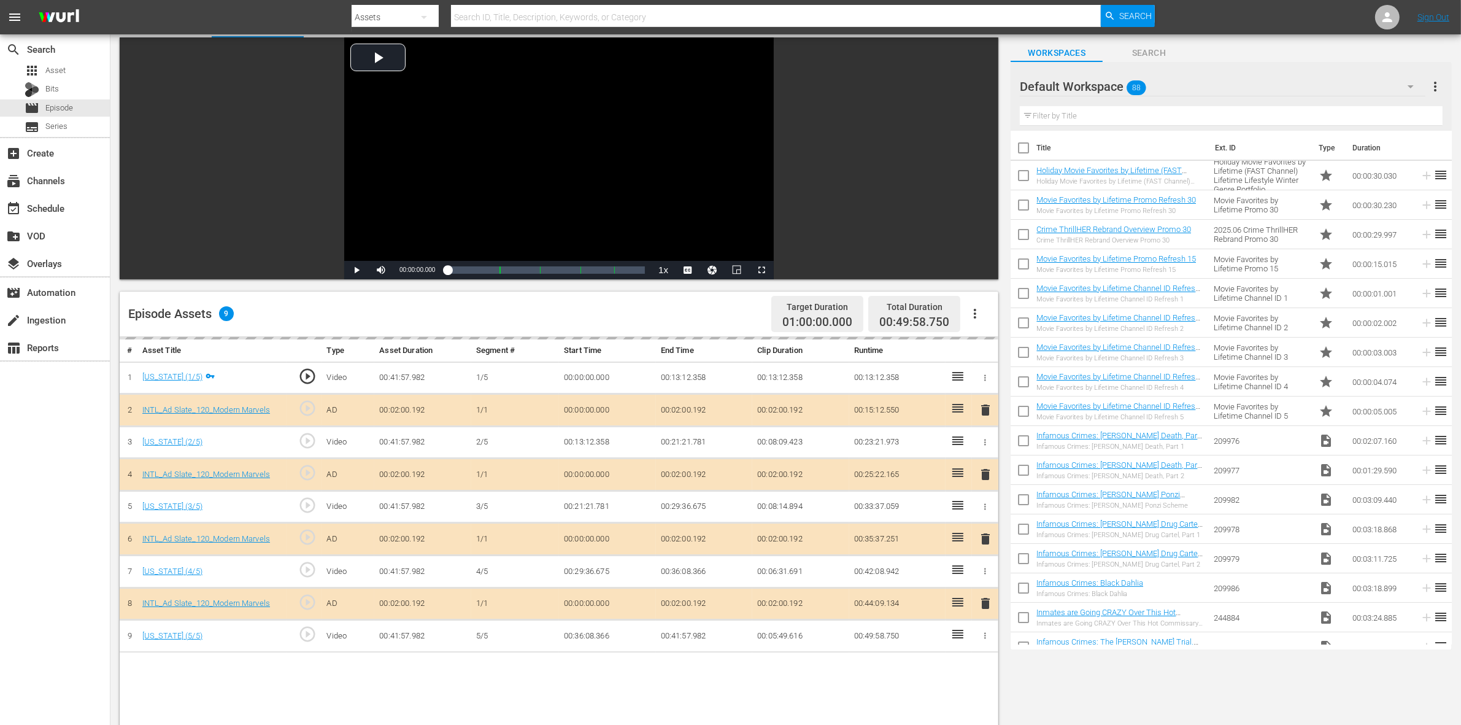
scroll to position [153, 0]
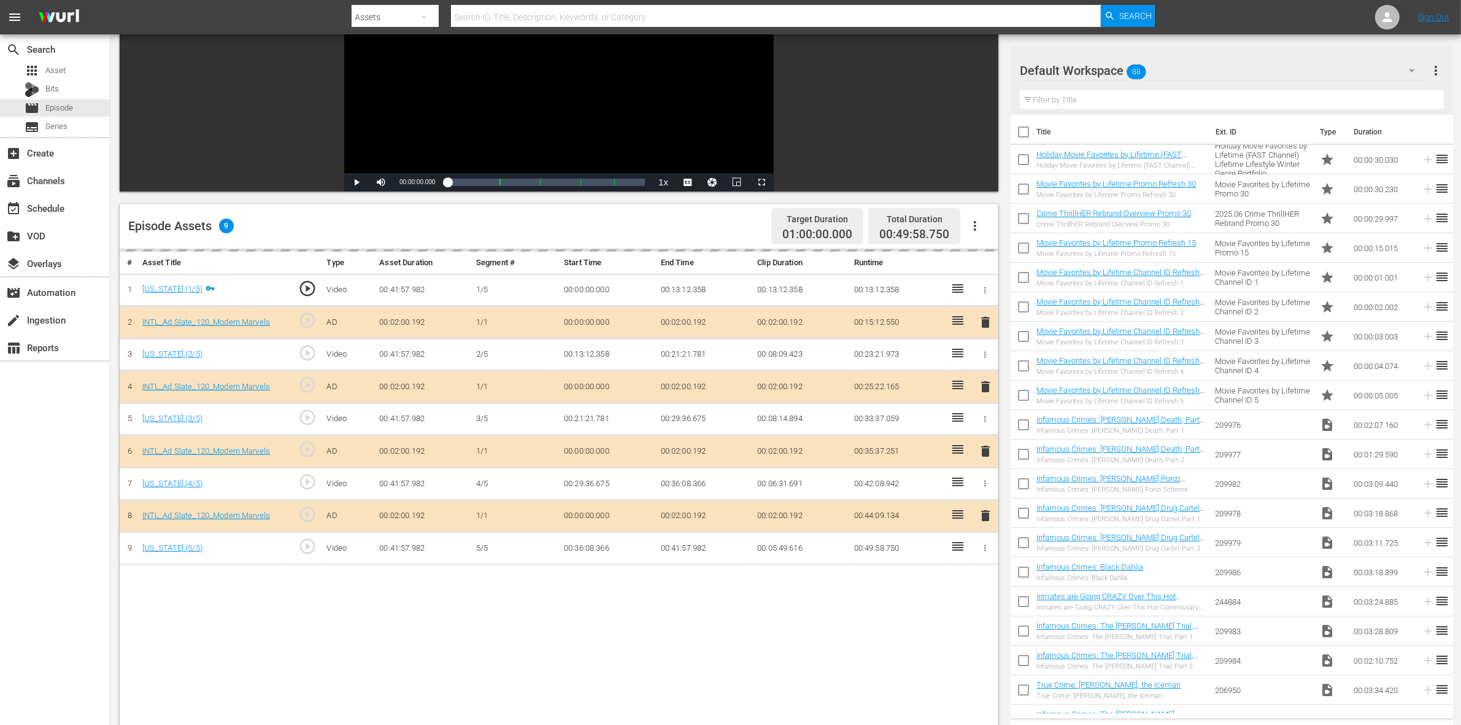
click at [1177, 69] on div "Default Workspace 88" at bounding box center [1223, 70] width 407 height 34
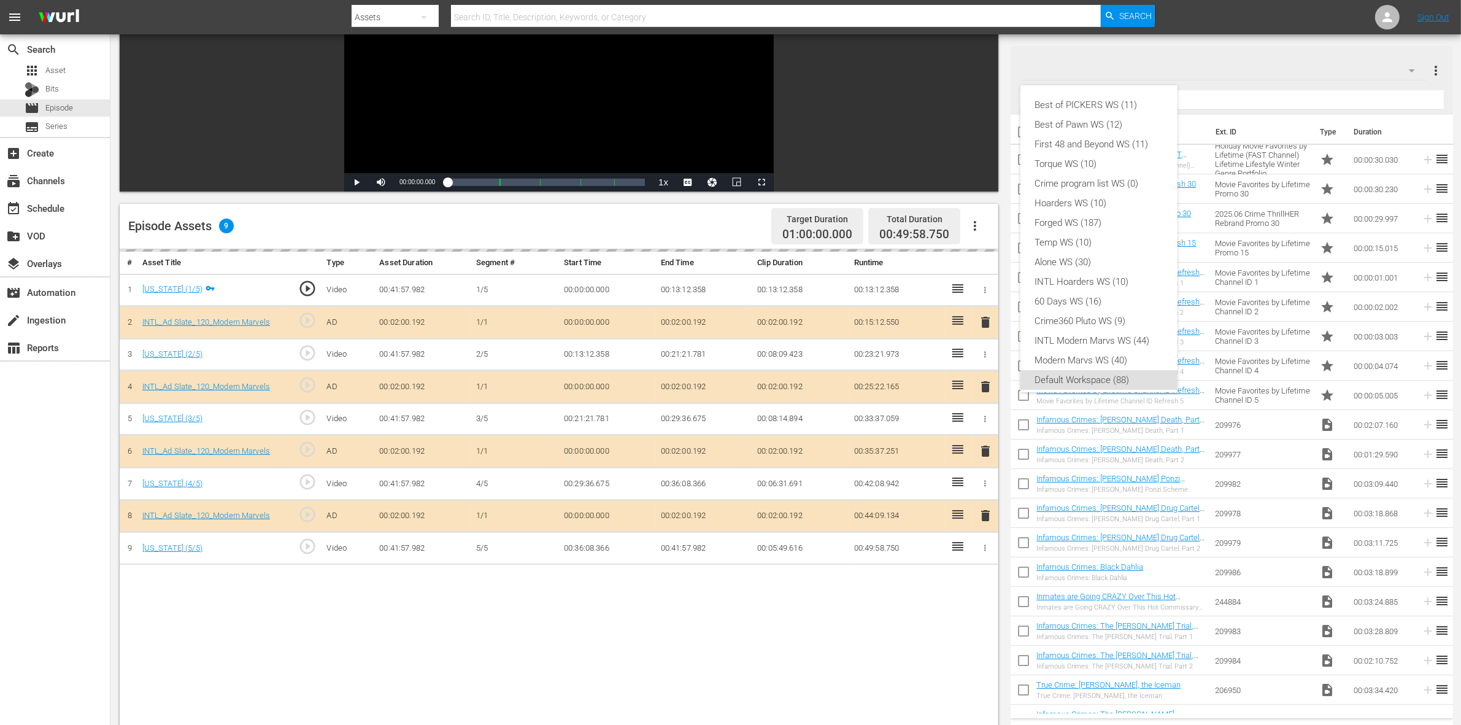
scroll to position [7, 0]
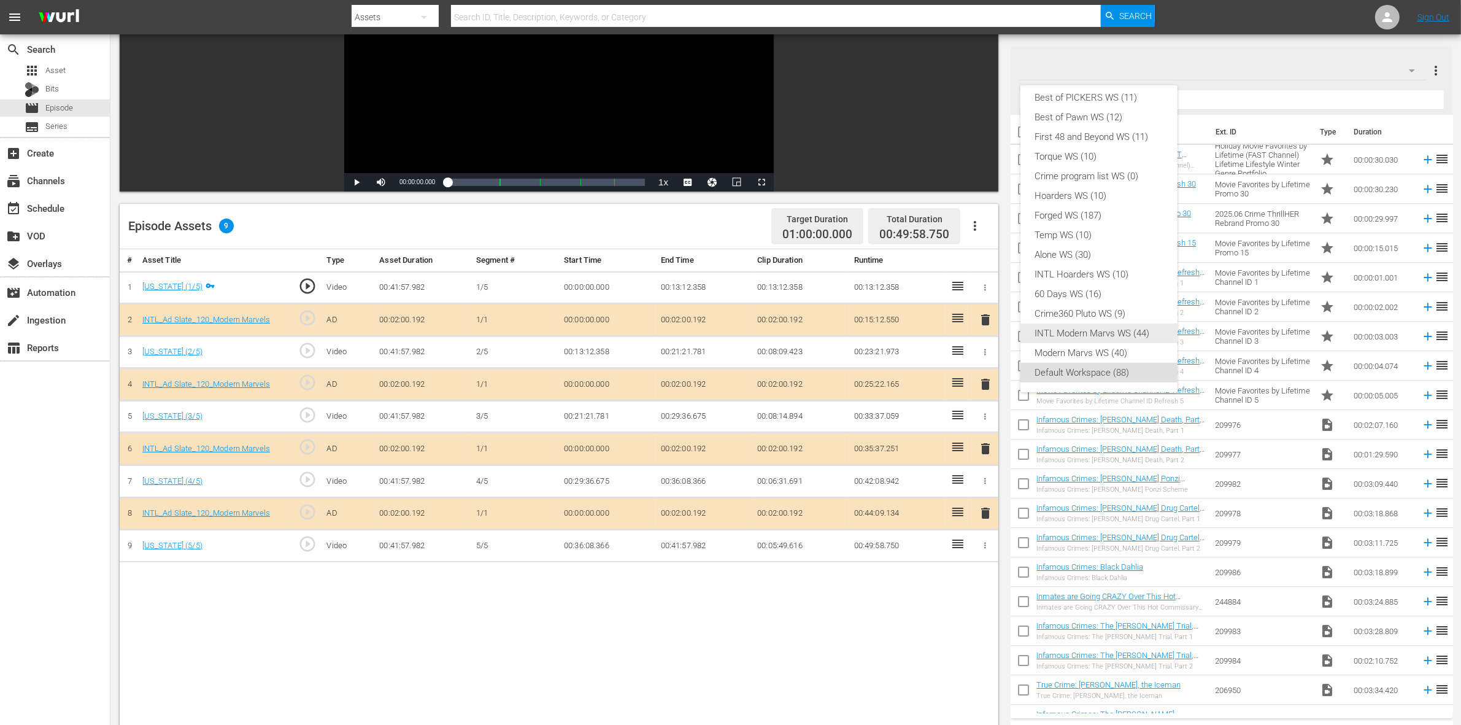
click at [1099, 331] on div "INTL Modern Marvs WS (44)" at bounding box center [1099, 333] width 128 height 20
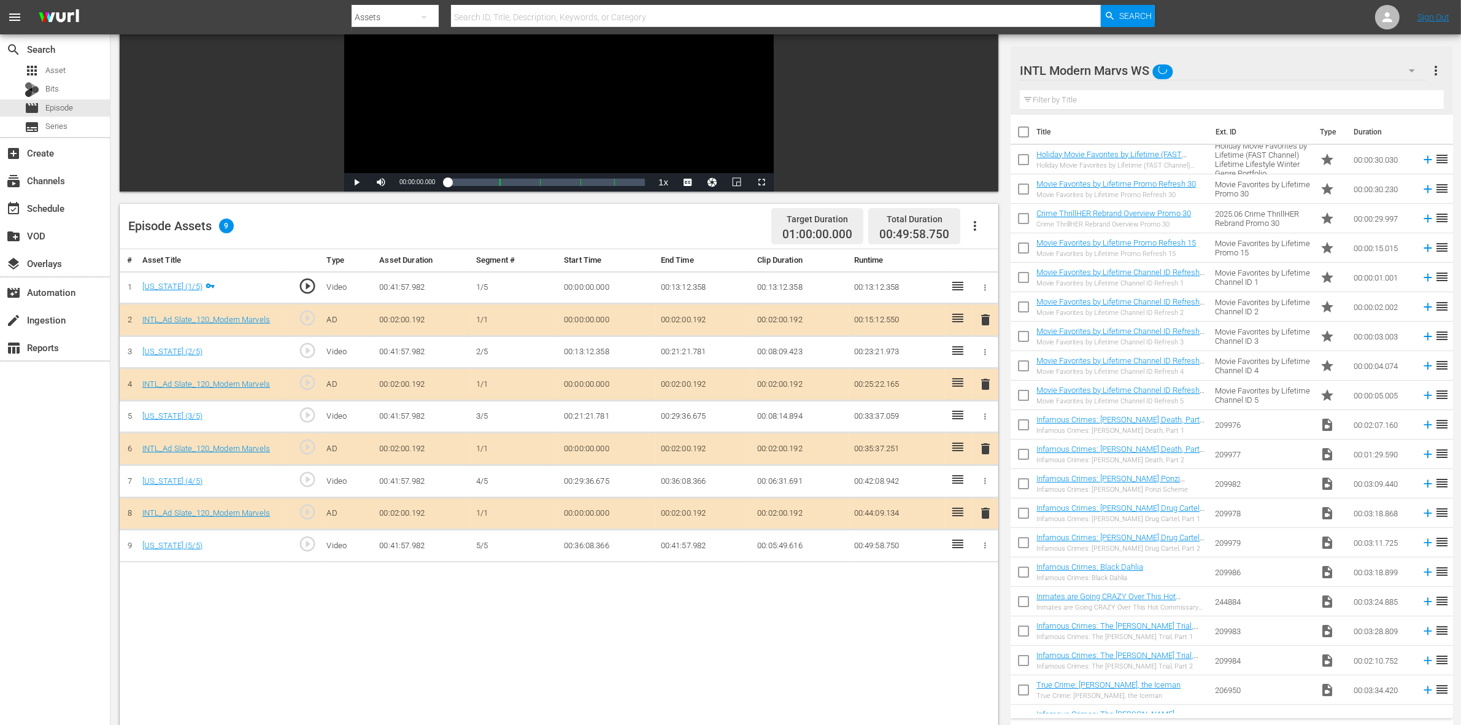
drag, startPoint x: 919, startPoint y: 618, endPoint x: 918, endPoint y: 612, distance: 6.9
click at [918, 579] on div "Best of PICKERS WS (11) Best of Pawn WS (12) First 48 and Beyond WS (11) Torque…" at bounding box center [730, 362] width 1461 height 725
click at [983, 446] on span "delete" at bounding box center [985, 448] width 15 height 15
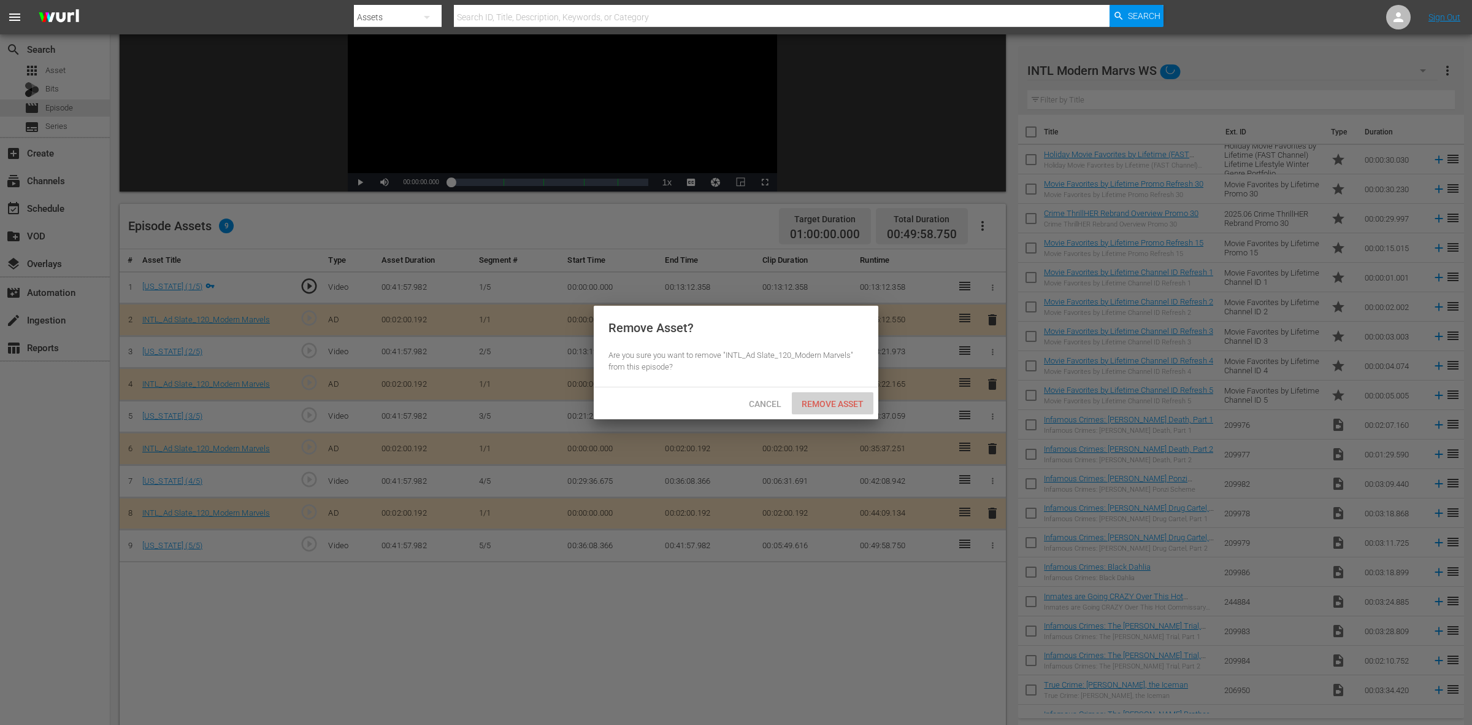
click at [831, 400] on span "Remove Asset" at bounding box center [833, 404] width 82 height 10
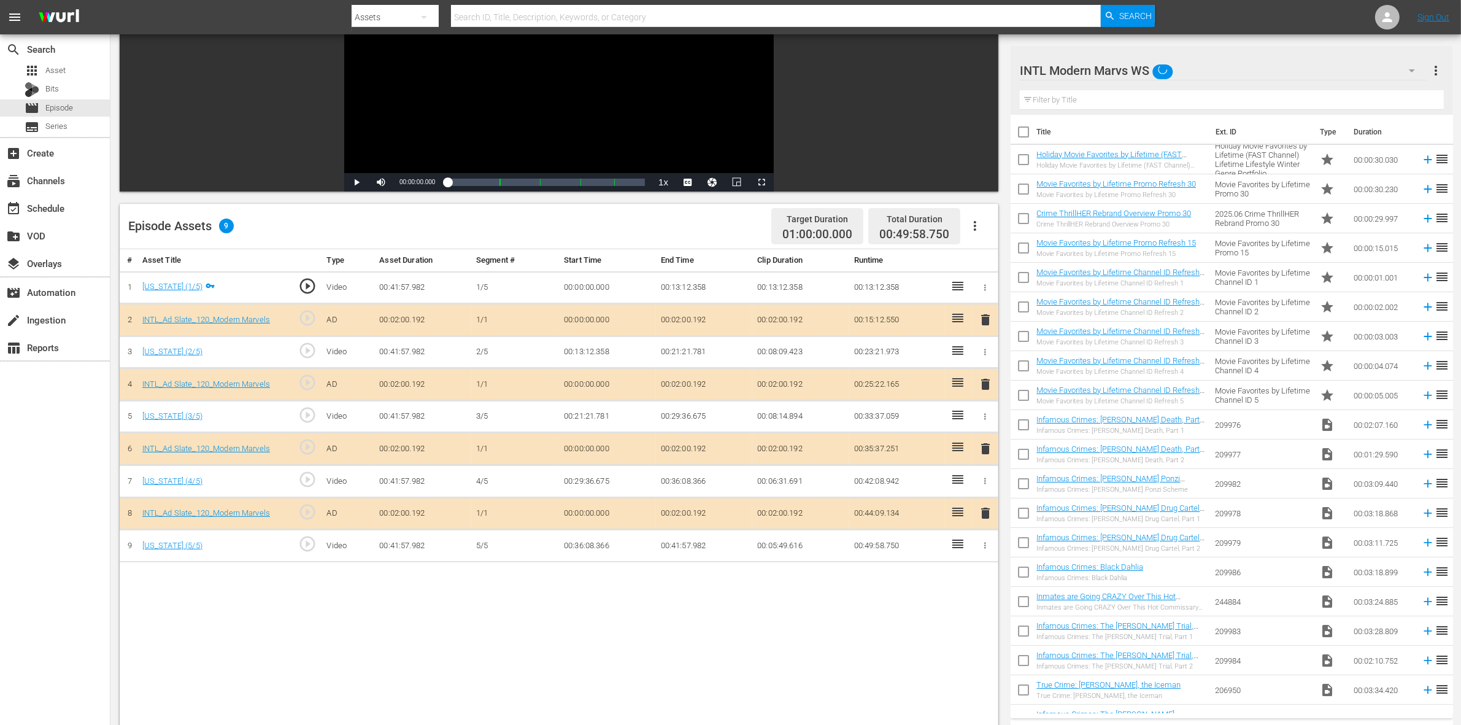
click at [628, 231] on div "Episode Assets 9 Target Duration 01:00:00.000 Total Duration 00:49:58.750" at bounding box center [559, 226] width 878 height 45
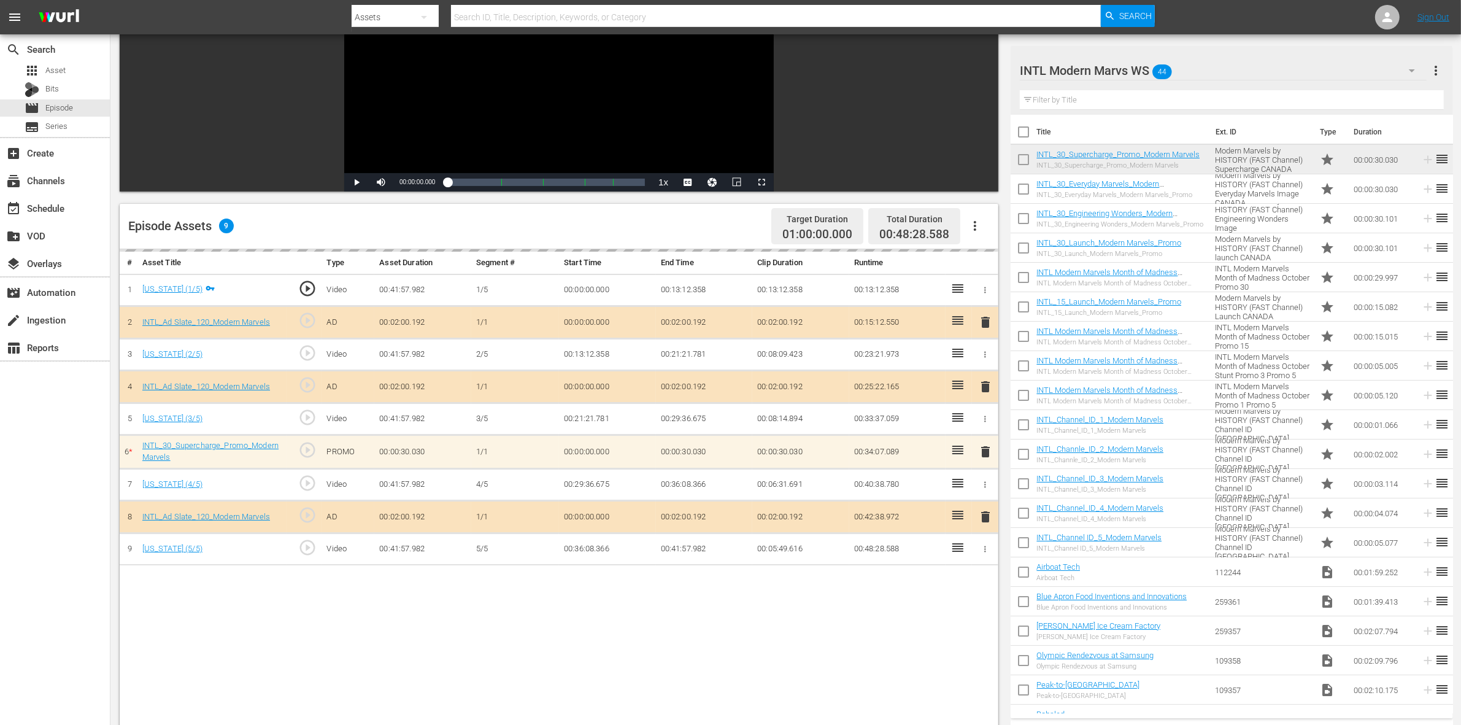
click at [721, 218] on div "Episode Assets 9 Target Duration 01:00:00.000 Total Duration 00:48:28.588" at bounding box center [559, 226] width 878 height 45
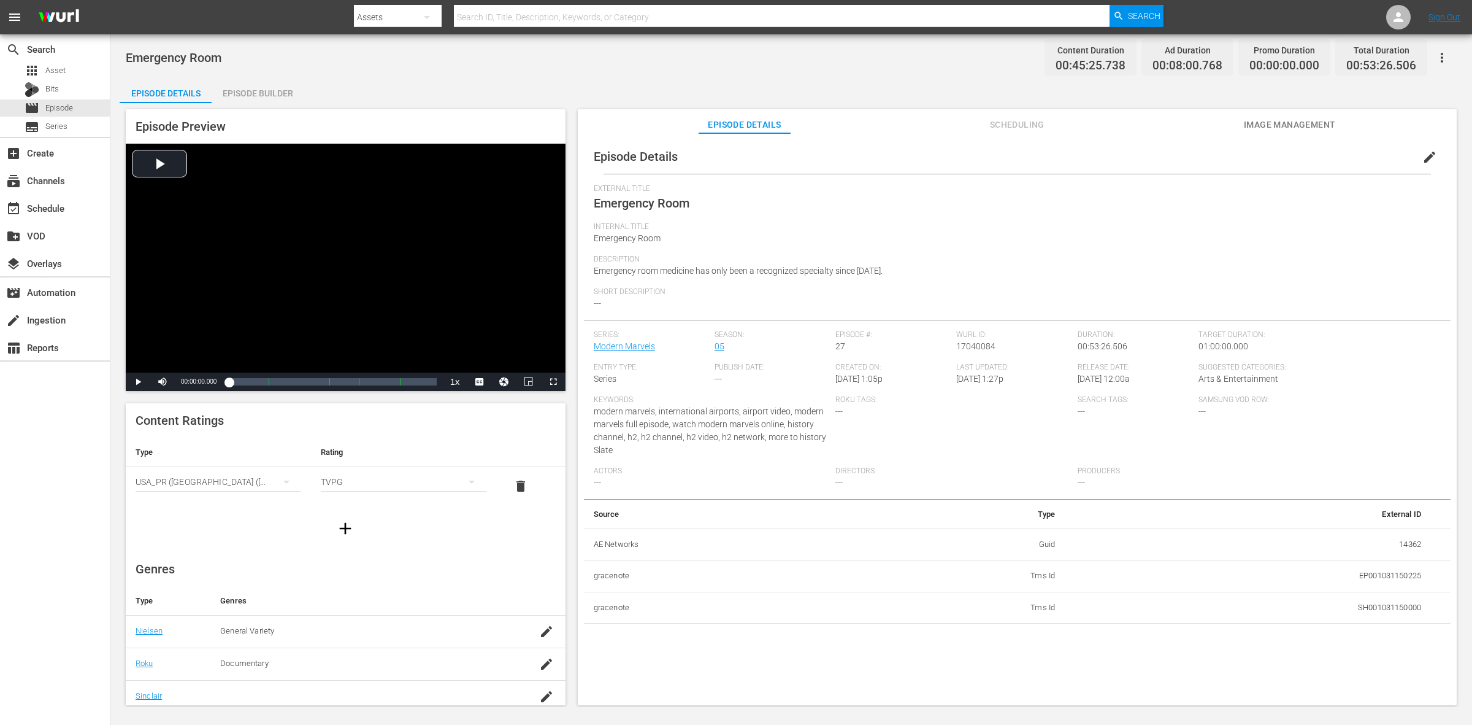
click at [240, 83] on div "Episode Builder" at bounding box center [258, 93] width 92 height 29
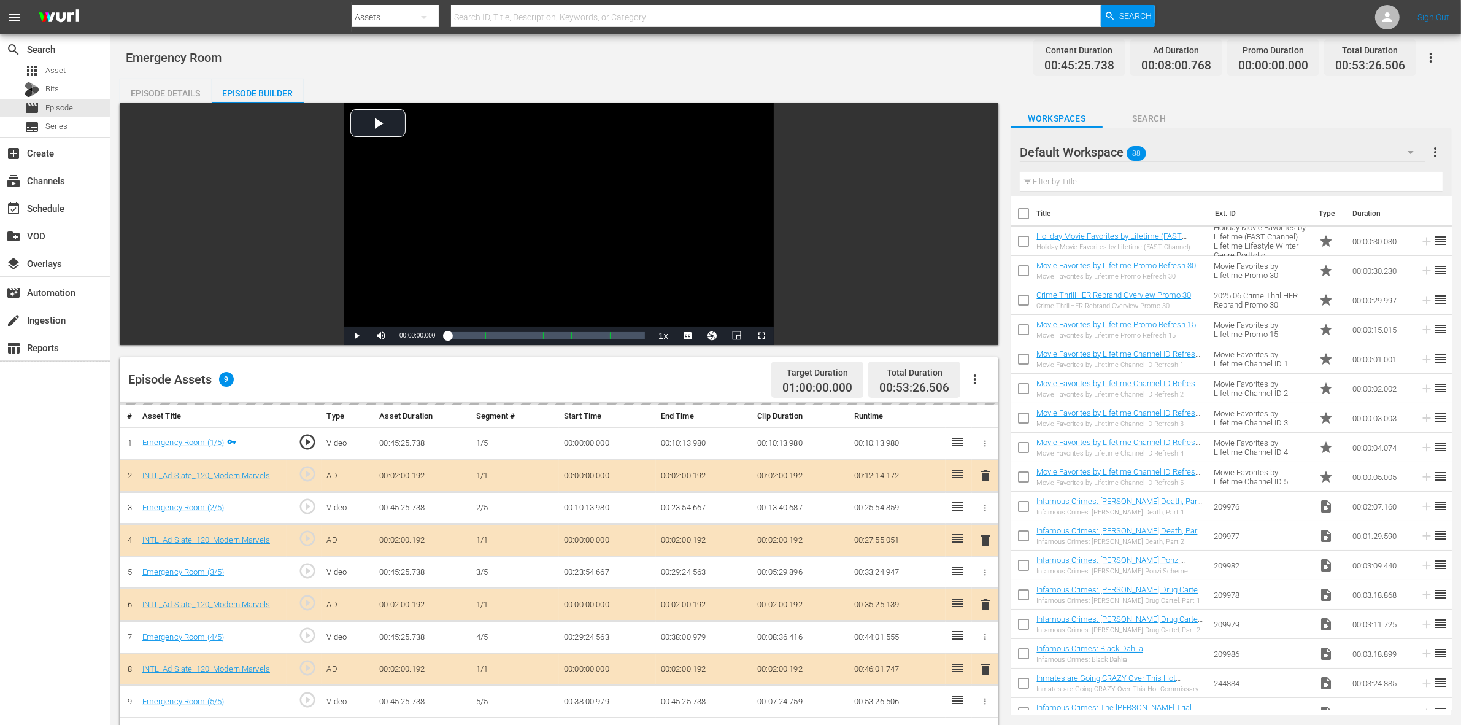
click at [848, 81] on div "Episode Details Episode Builder Episode Preview Video Player is loading. Play V…" at bounding box center [786, 557] width 1332 height 956
click at [1177, 154] on div "Default Workspace 88" at bounding box center [1223, 152] width 406 height 34
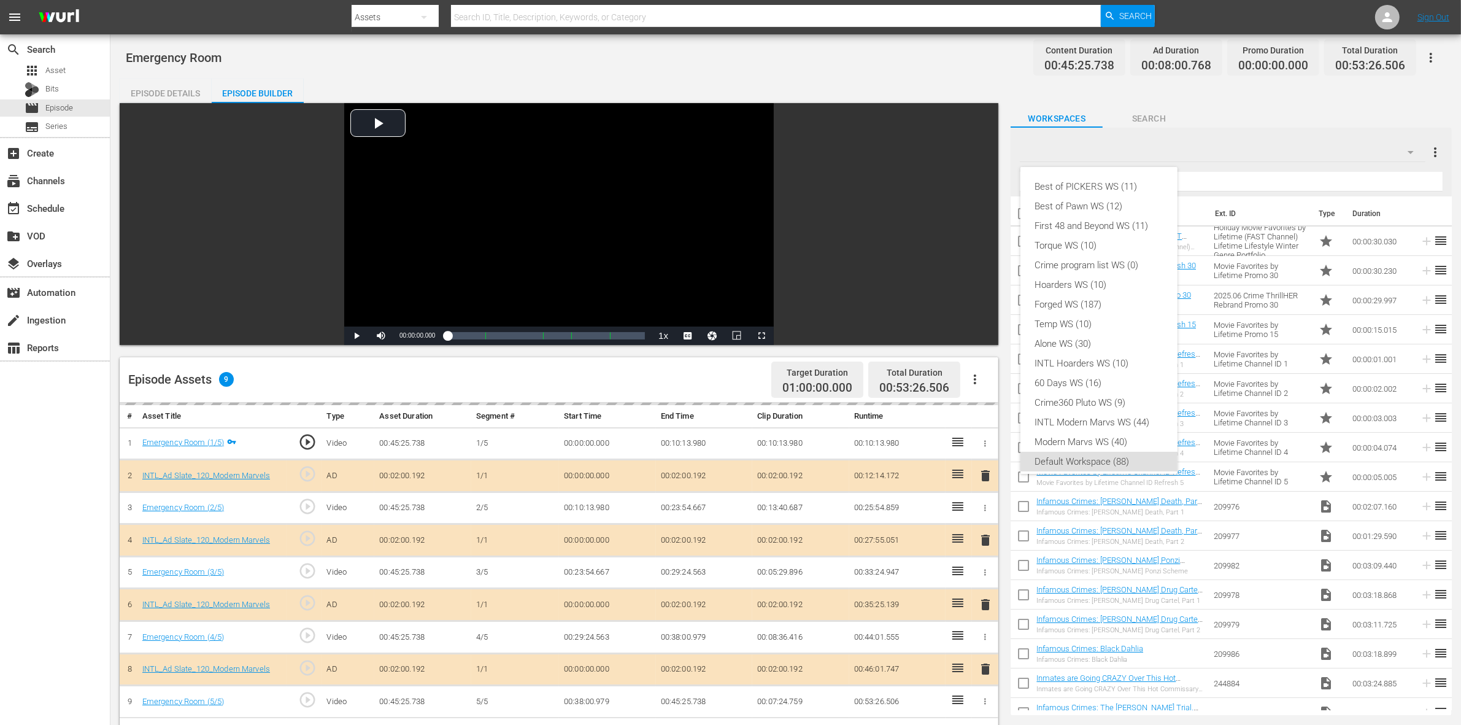
scroll to position [7, 0]
click at [1066, 415] on div "INTL Modern Marvs WS (44)" at bounding box center [1099, 415] width 128 height 20
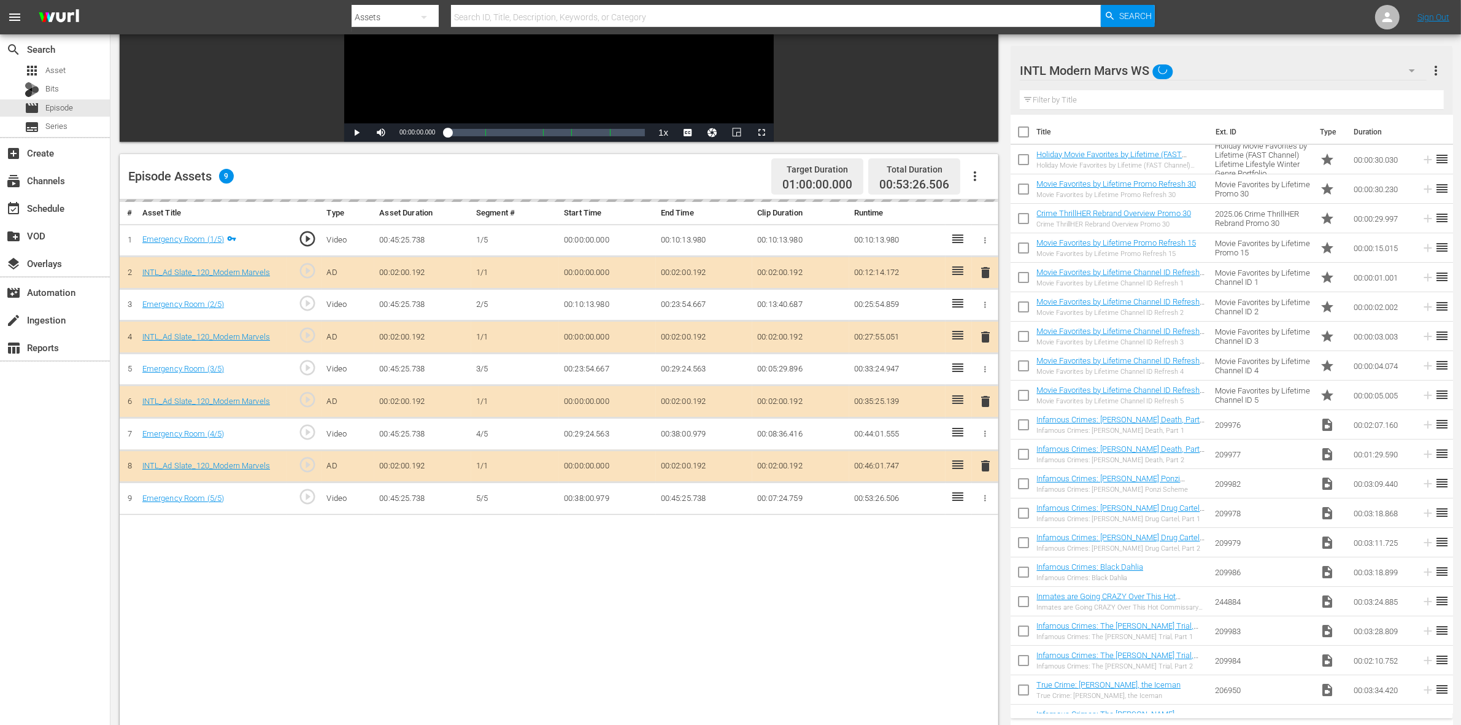
scroll to position [307, 0]
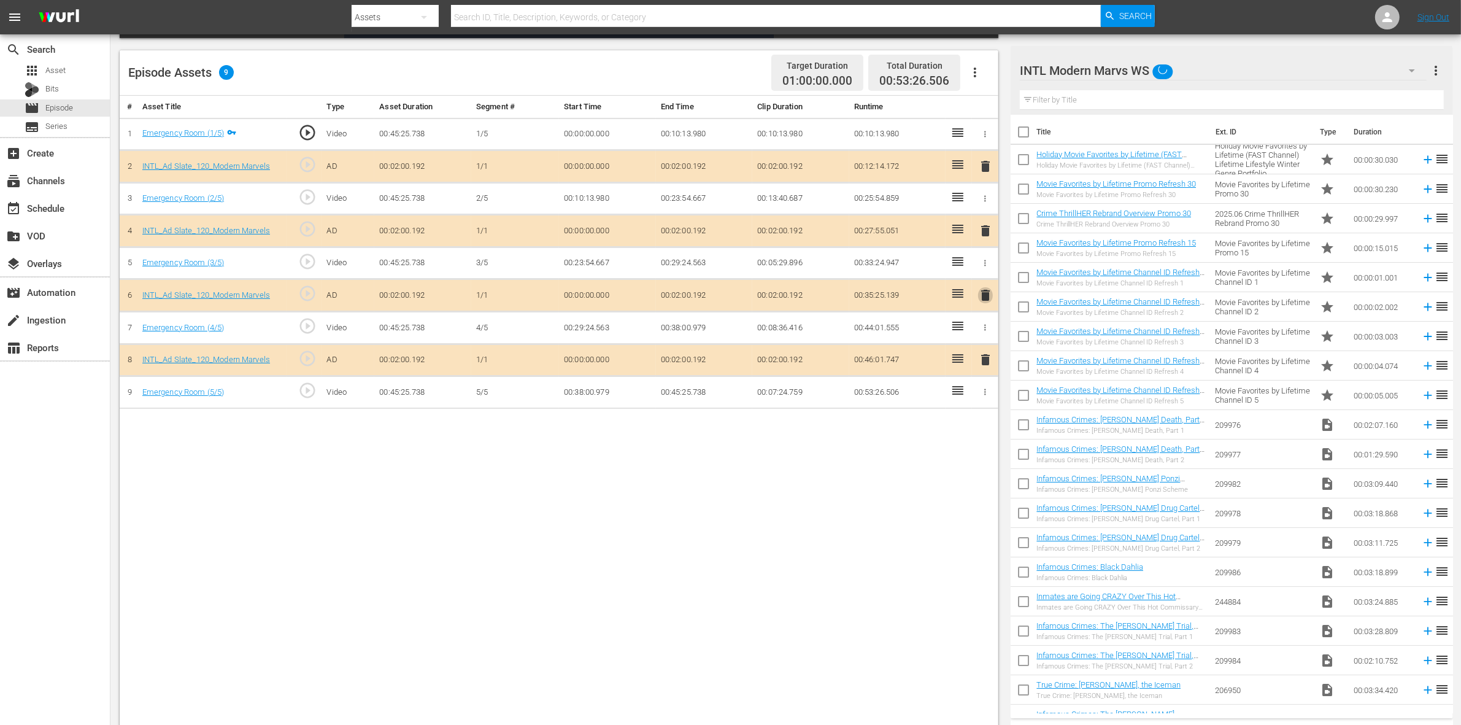
click at [988, 301] on span "delete" at bounding box center [985, 295] width 15 height 15
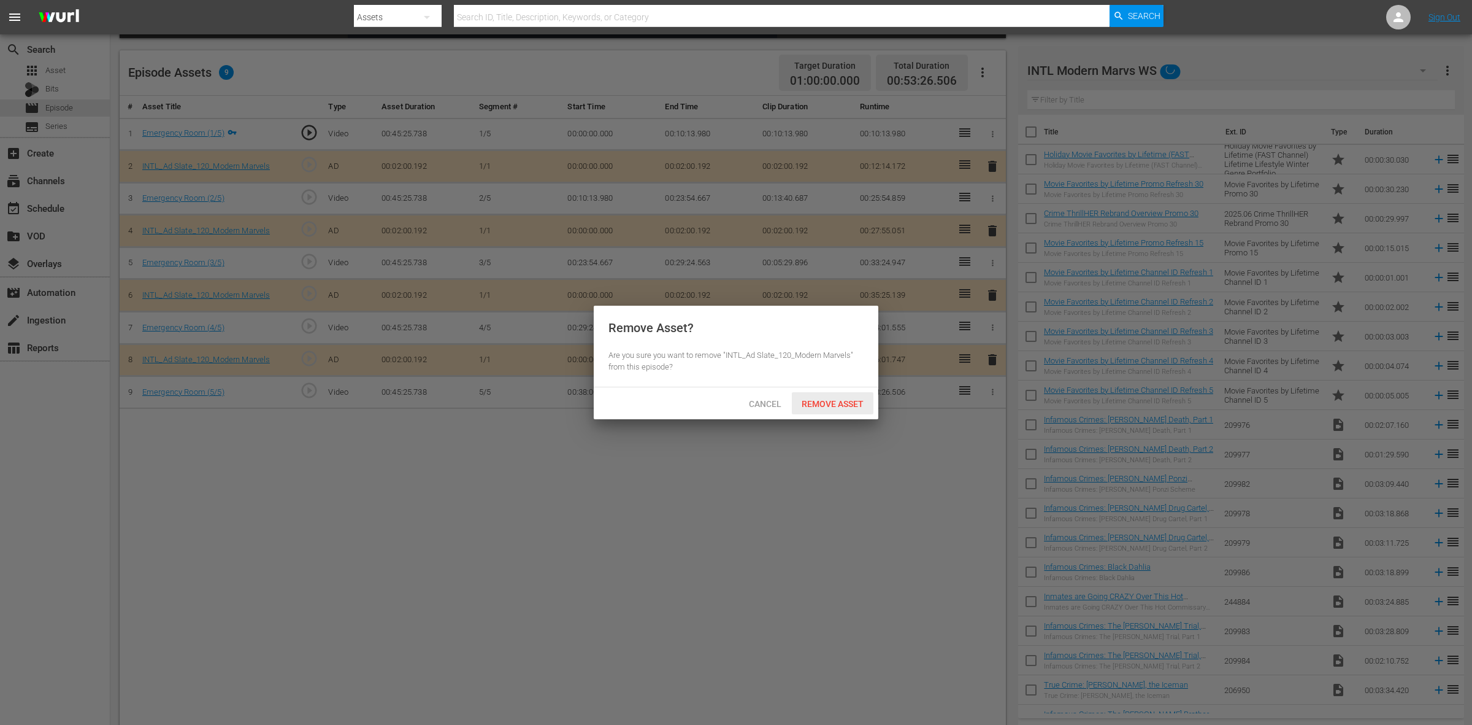
click at [825, 396] on div "Remove Asset" at bounding box center [833, 403] width 82 height 23
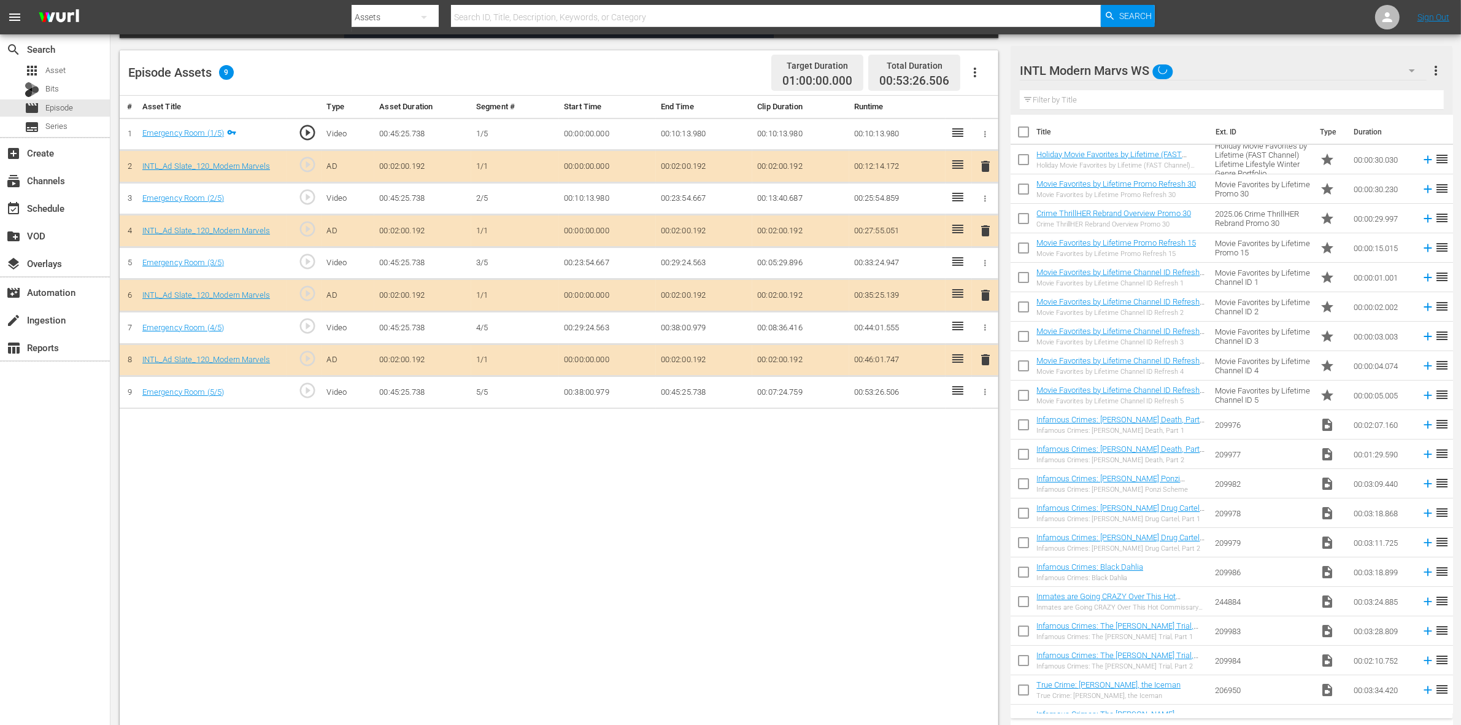
click at [606, 452] on div "# Asset Title Type Asset Duration Segment # Start Time End Time Clip Duration R…" at bounding box center [559, 412] width 878 height 632
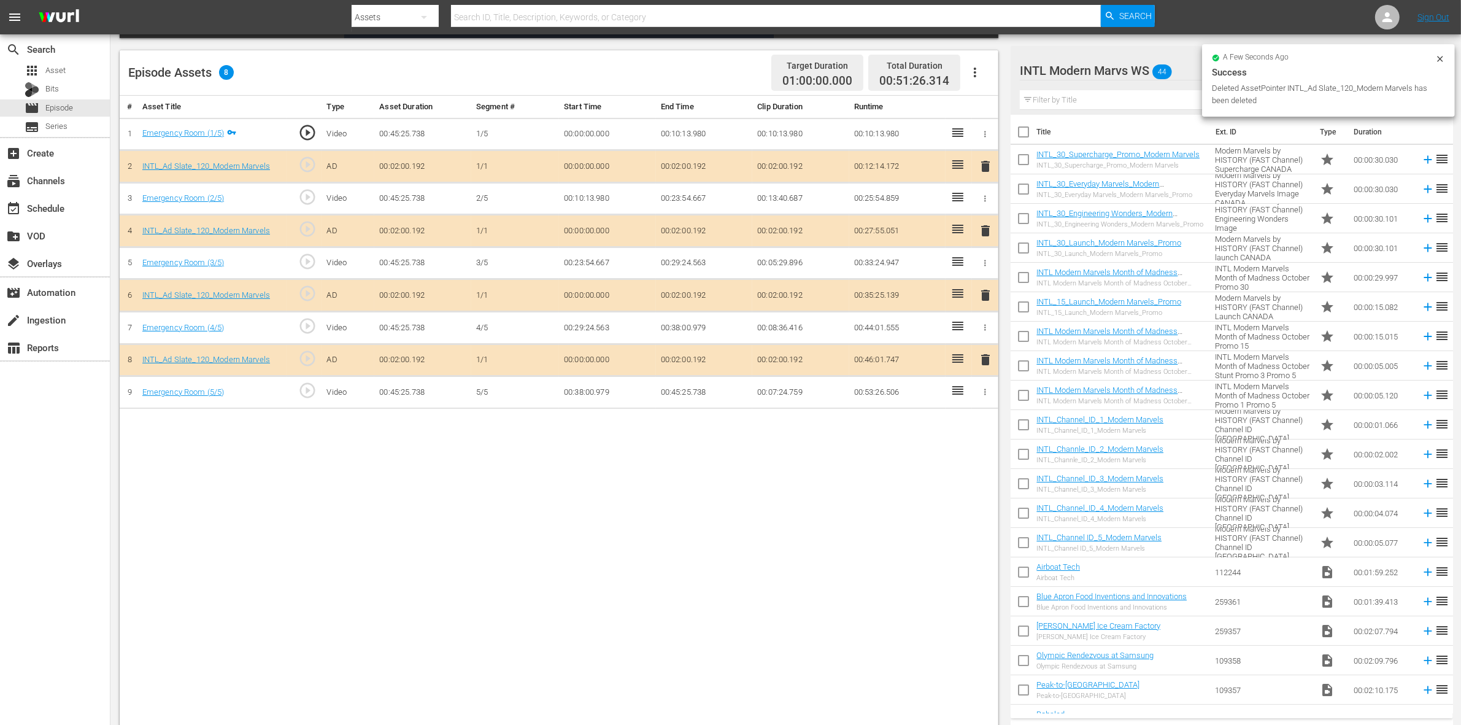
click at [870, 40] on div "Video Player is loading. Play Video Play Mute Current Time 00:00:00.000 / Durat…" at bounding box center [562, 262] width 885 height 932
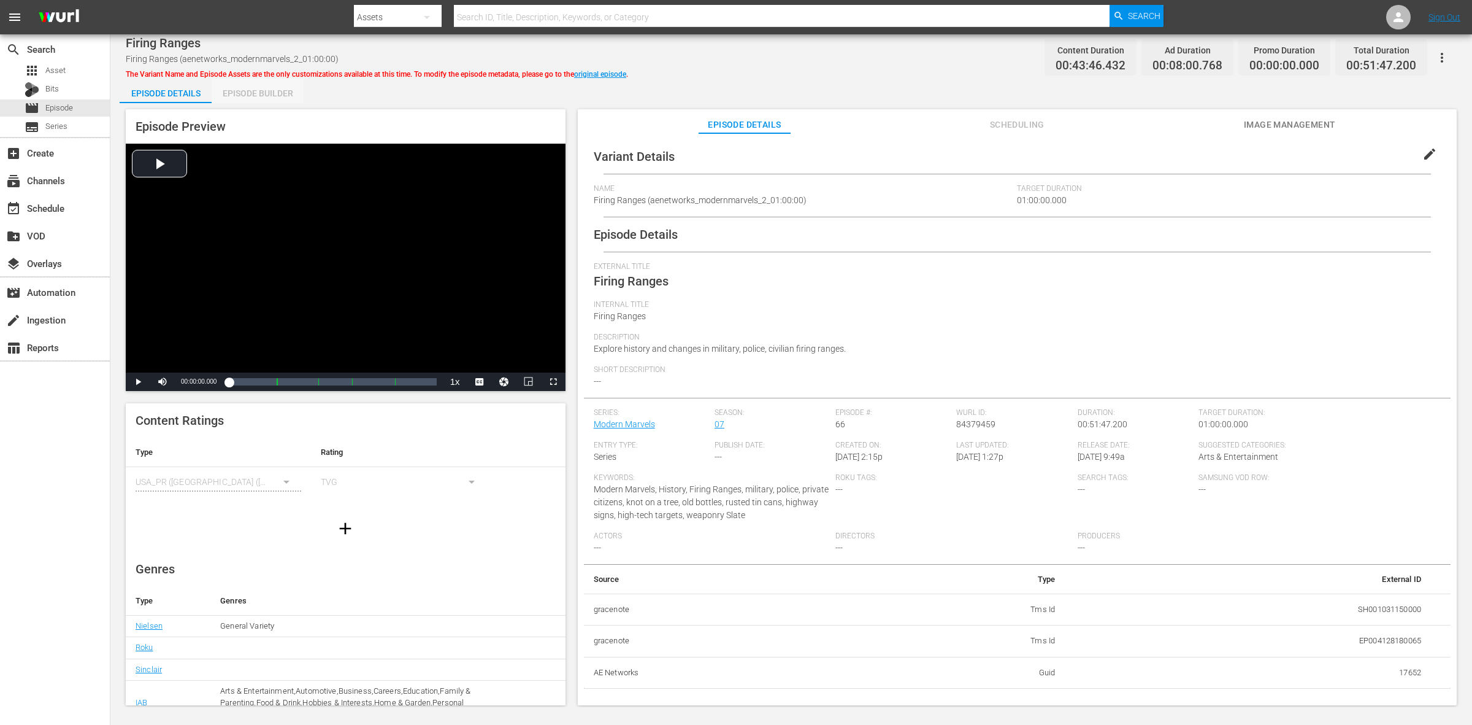
click at [290, 92] on div "Episode Builder" at bounding box center [258, 93] width 92 height 29
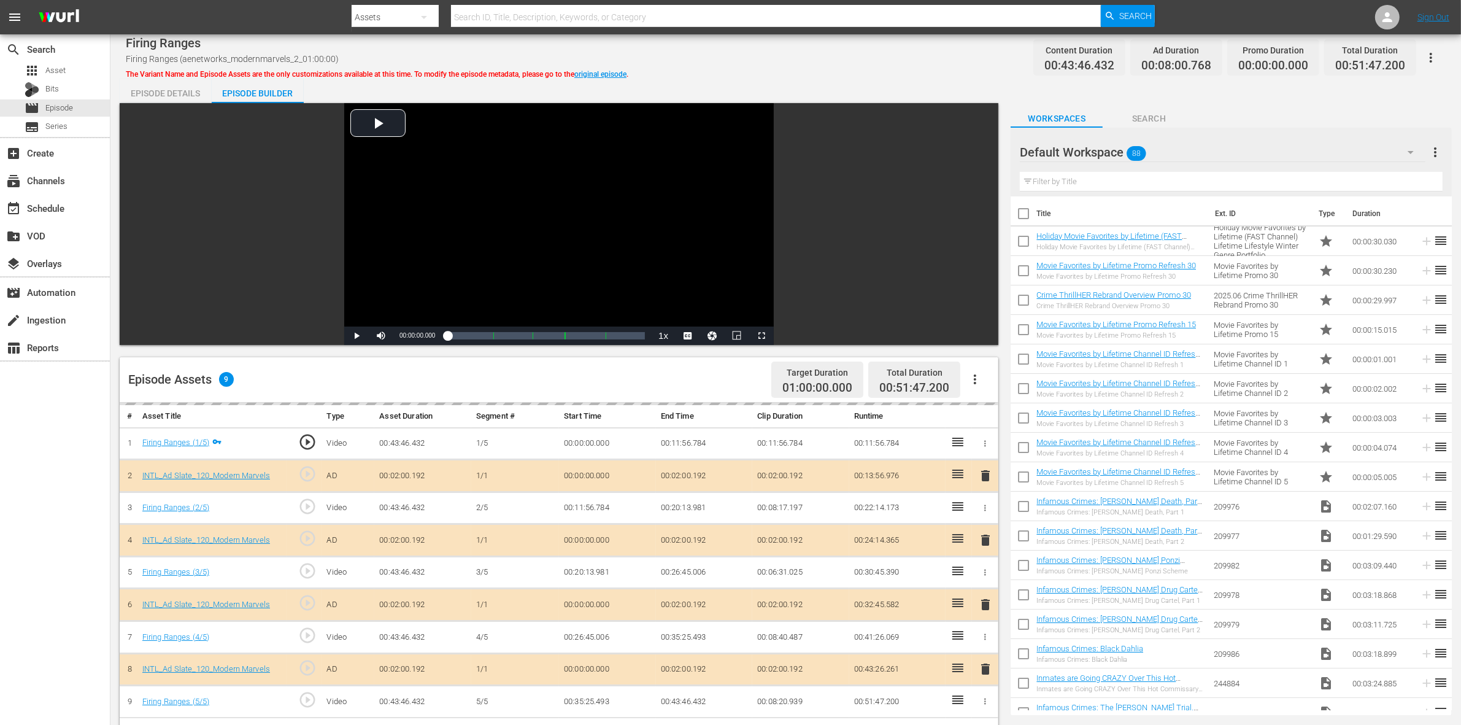
click at [1177, 157] on div "Default Workspace 88" at bounding box center [1223, 152] width 406 height 34
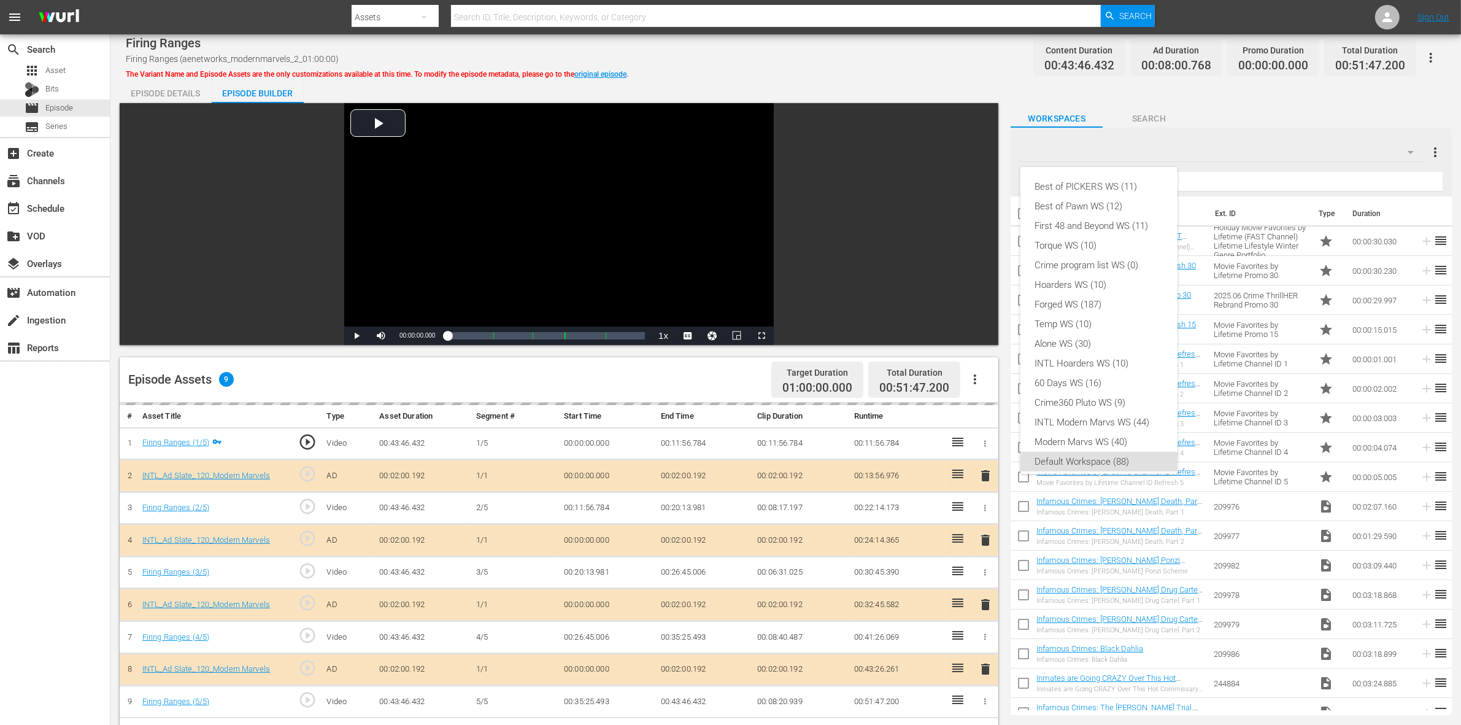
scroll to position [7, 0]
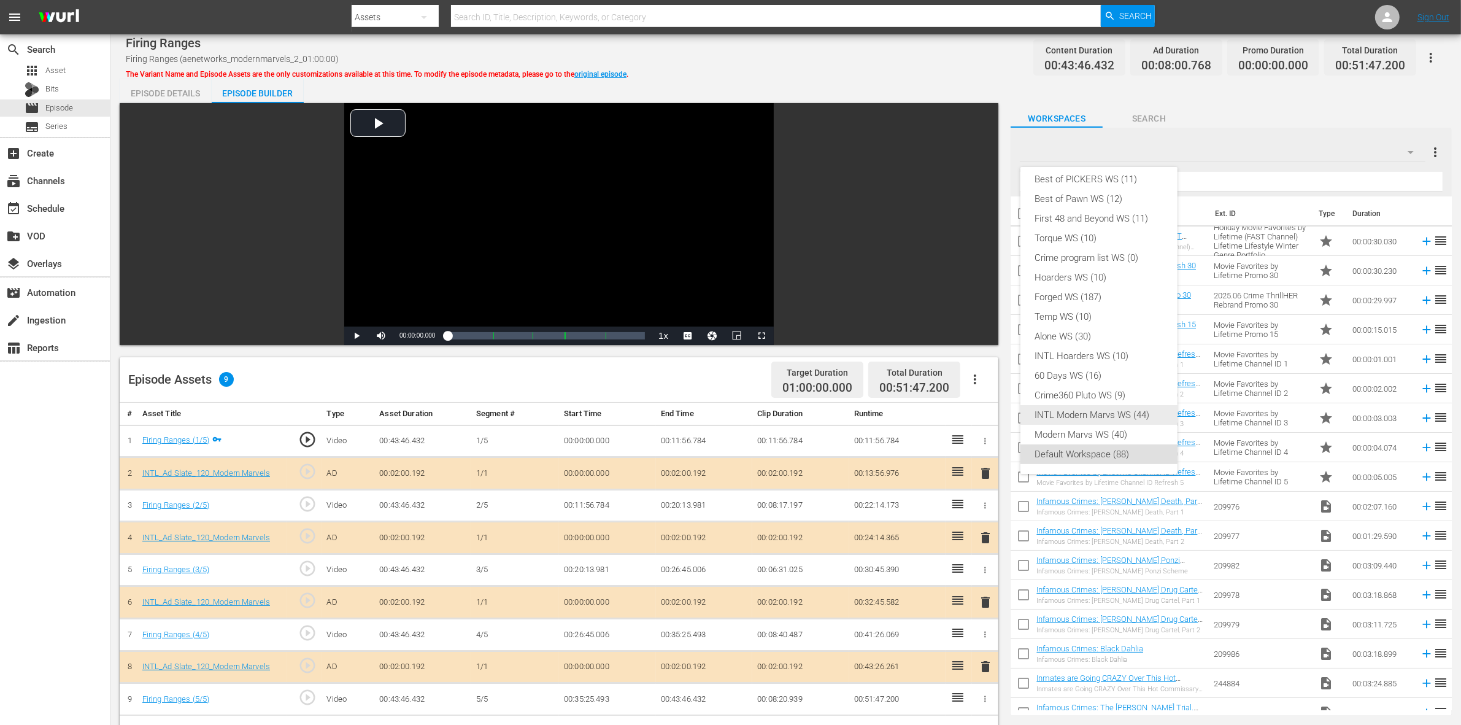
click at [1085, 415] on div "INTL Modern Marvs WS (44)" at bounding box center [1099, 415] width 128 height 20
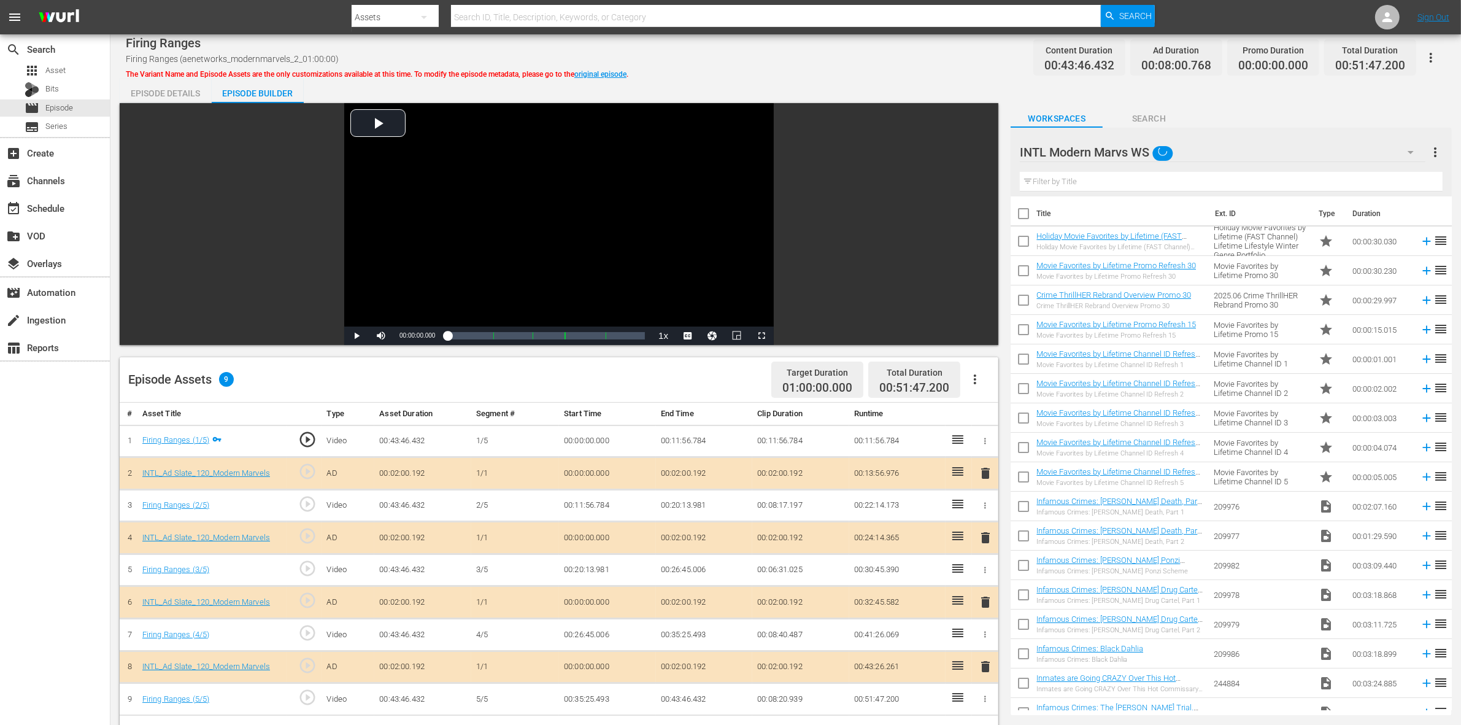
click at [851, 77] on div "Firing Ranges Firing Ranges (aenetworks_modernmarvels_2_01:00:00) The Variant N…" at bounding box center [785, 539] width 1350 height 1010
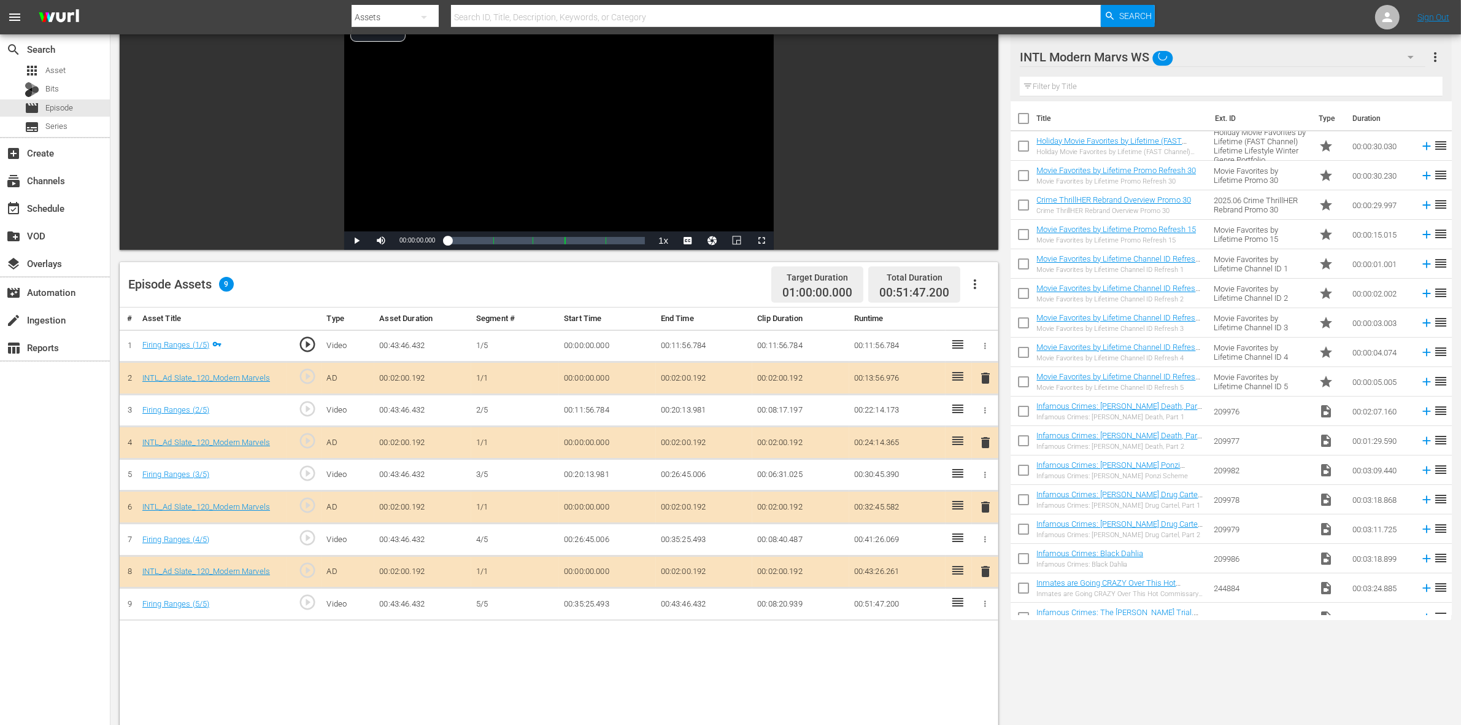
scroll to position [307, 0]
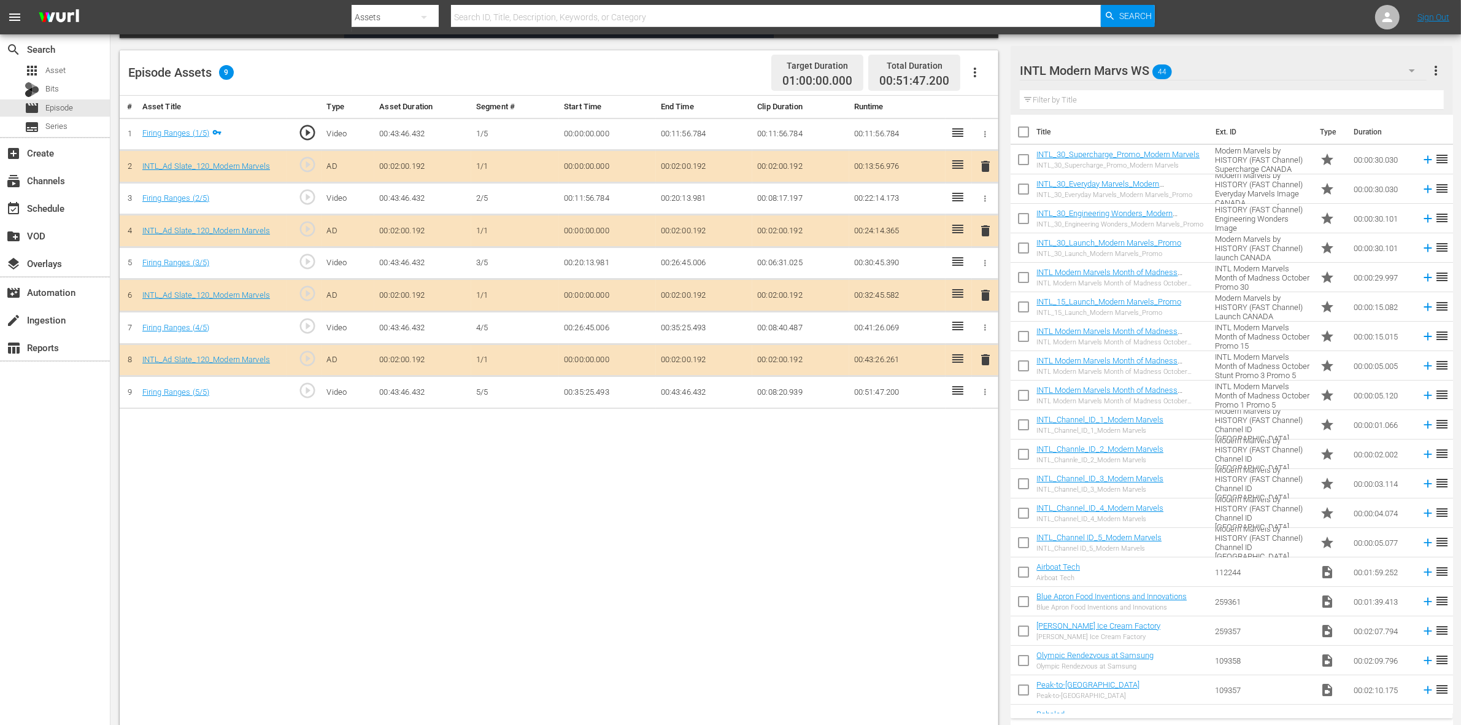
click at [980, 299] on span "delete" at bounding box center [985, 295] width 15 height 15
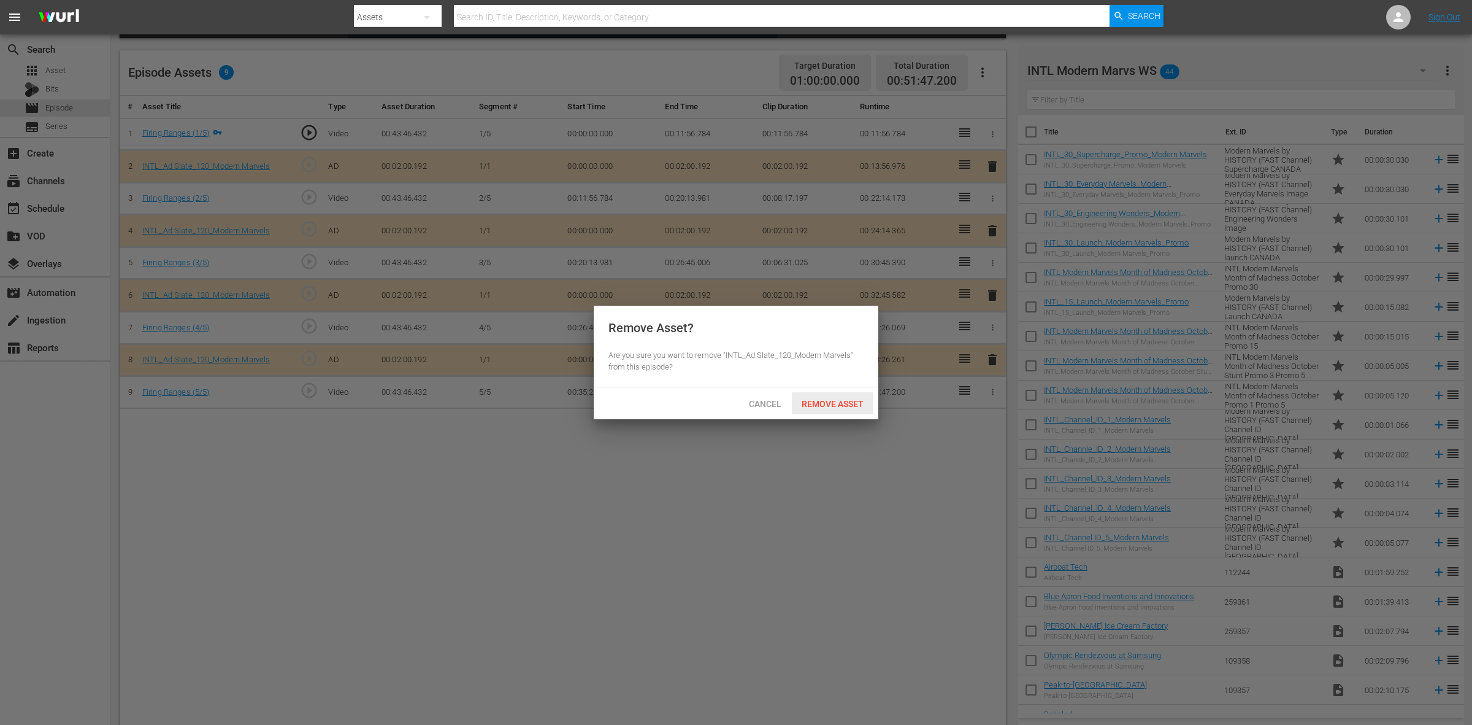
click at [840, 405] on span "Remove Asset" at bounding box center [833, 404] width 82 height 10
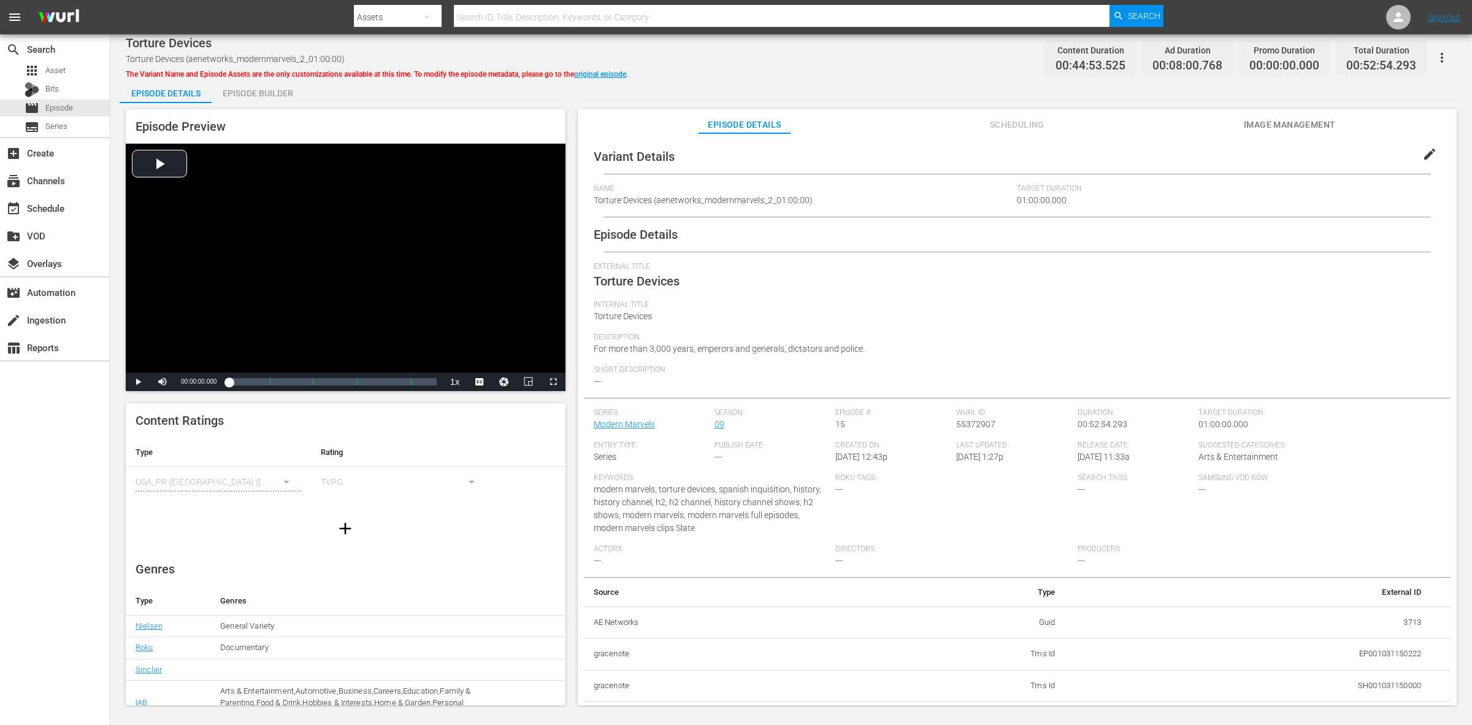
click at [250, 94] on div "Episode Builder" at bounding box center [258, 93] width 92 height 29
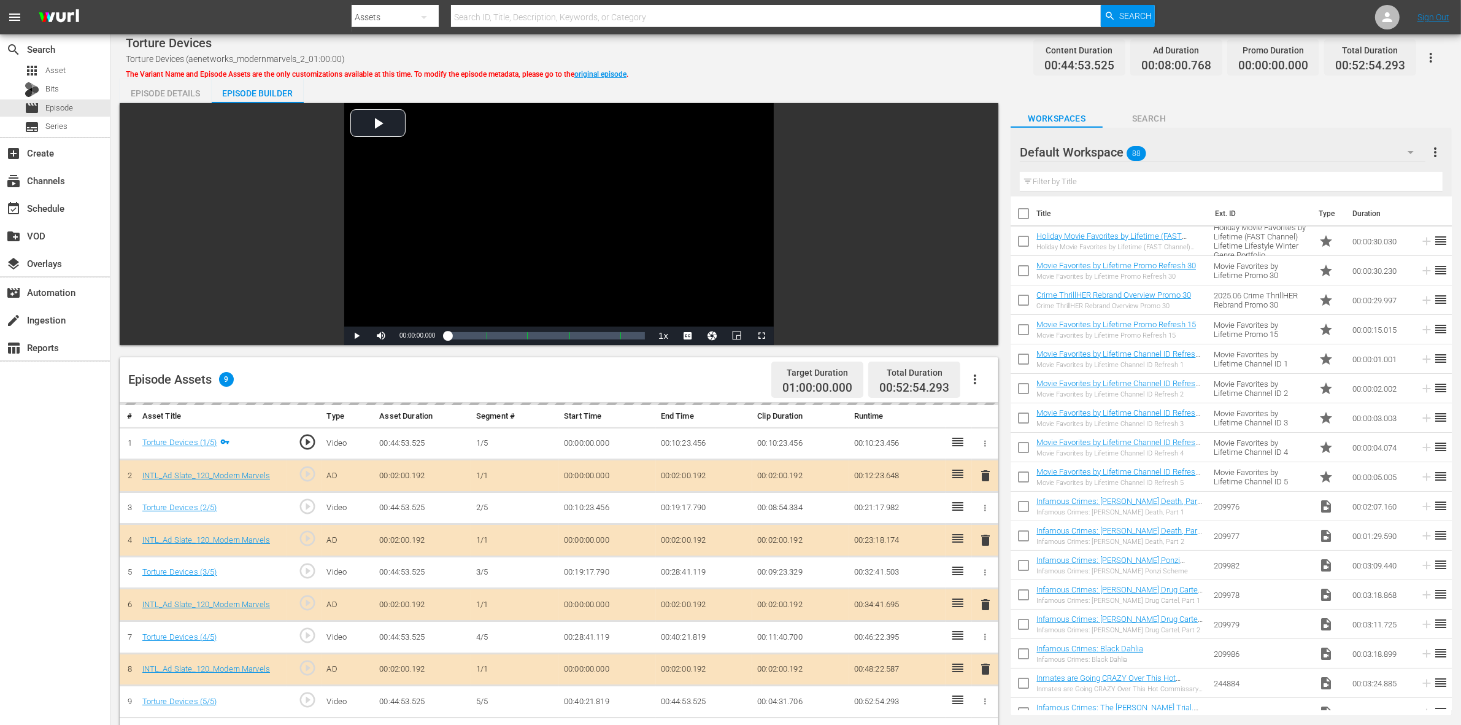
click at [1177, 149] on div "Default Workspace 88" at bounding box center [1223, 152] width 406 height 34
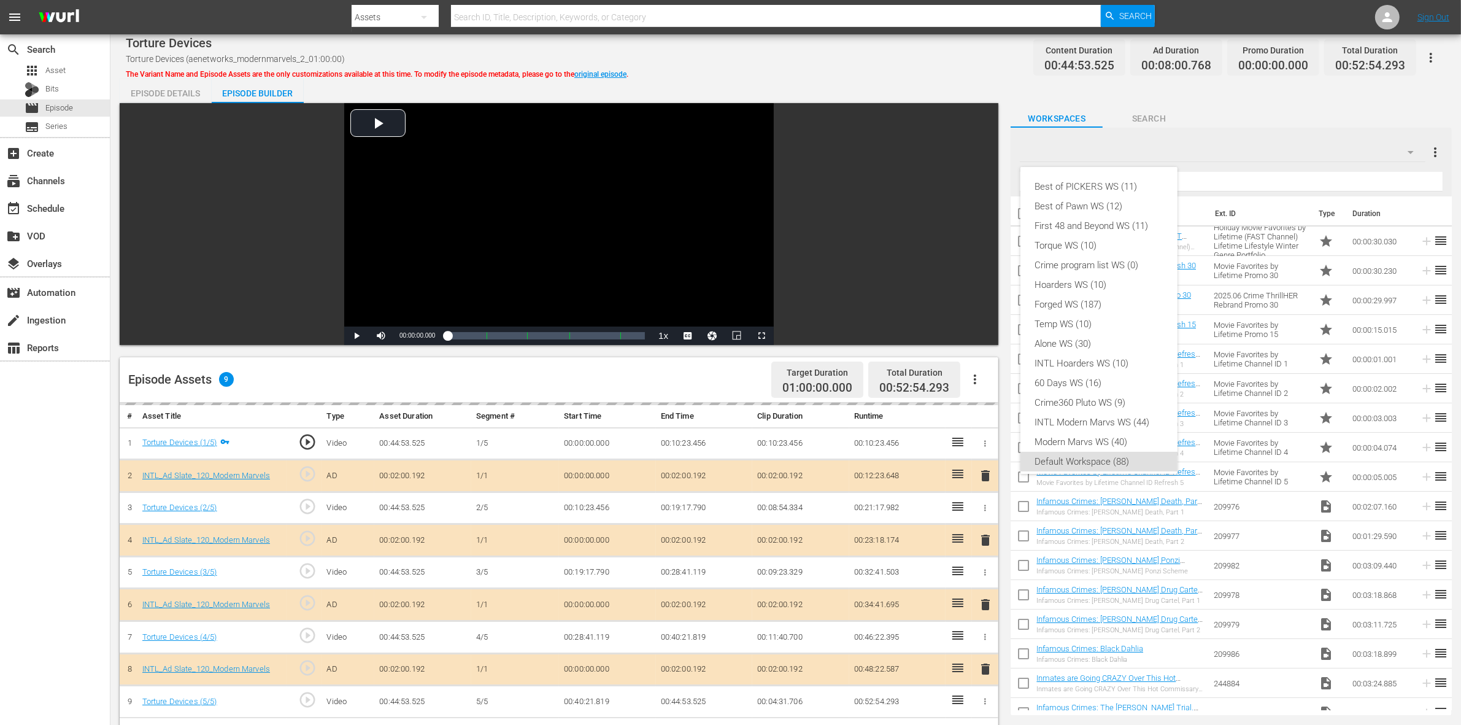
scroll to position [7, 0]
click at [1103, 421] on div "INTL Modern Marvs WS (44)" at bounding box center [1099, 415] width 128 height 20
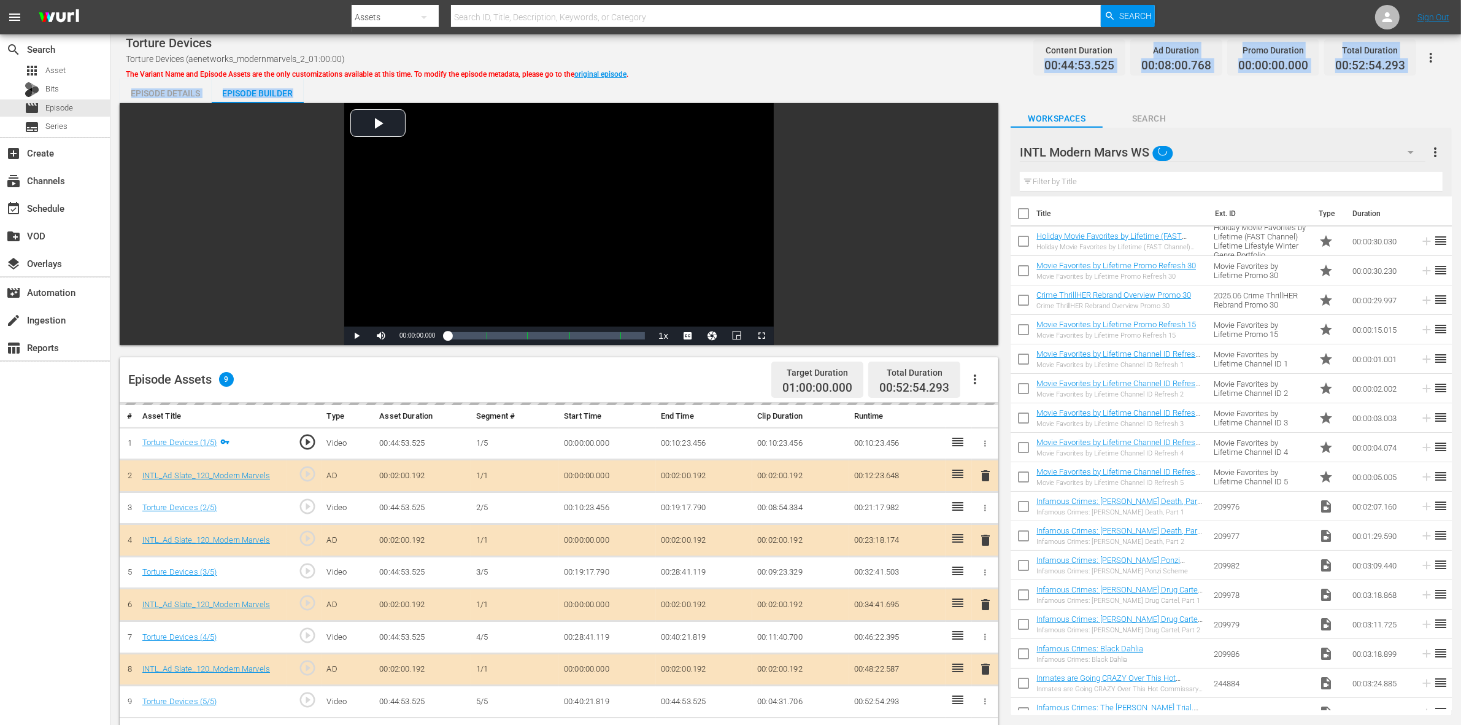
drag, startPoint x: 845, startPoint y: 71, endPoint x: 836, endPoint y: 75, distance: 9.9
click at [845, 71] on div "Torture Devices Torture Devices (aenetworks_modernmarvels_2_01:00:00) The Varia…" at bounding box center [785, 539] width 1350 height 1010
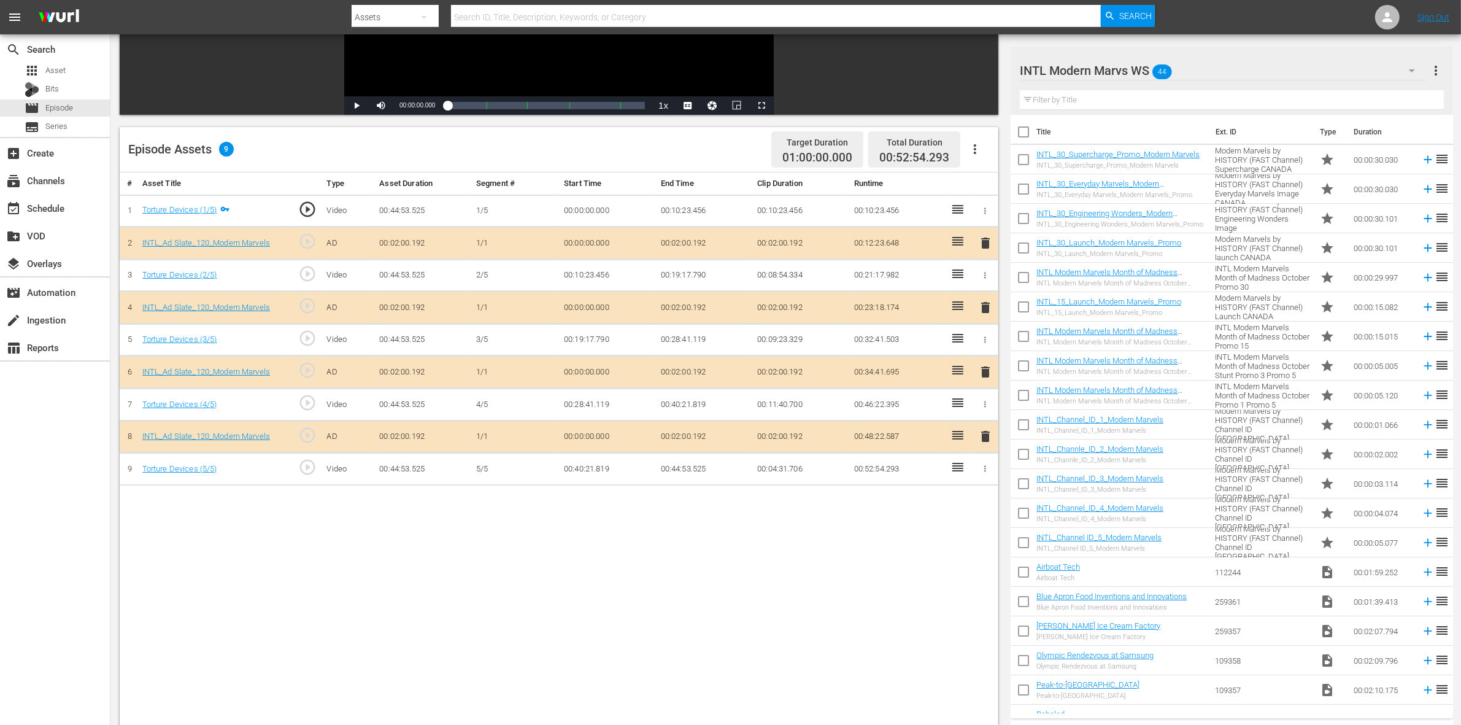
click at [986, 375] on span "delete" at bounding box center [985, 371] width 15 height 15
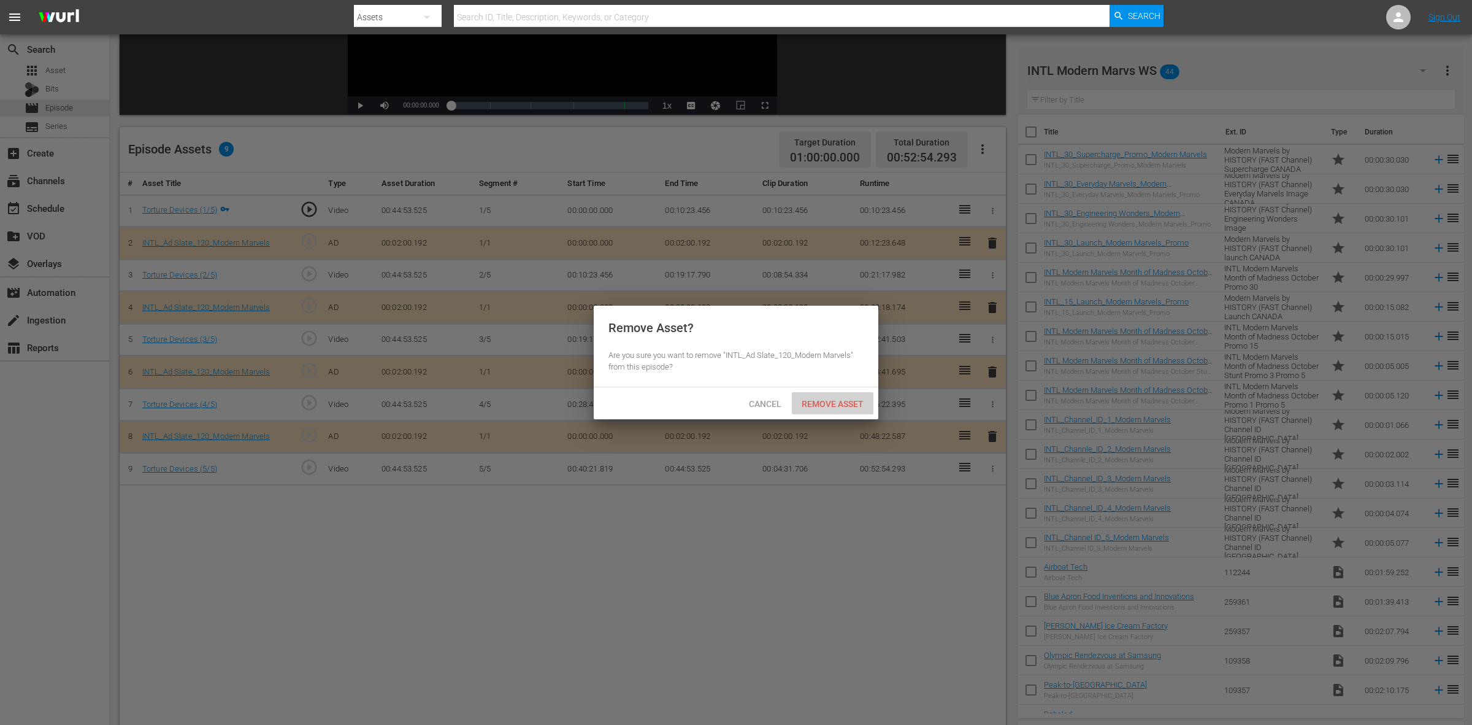
click at [841, 406] on span "Remove Asset" at bounding box center [833, 404] width 82 height 10
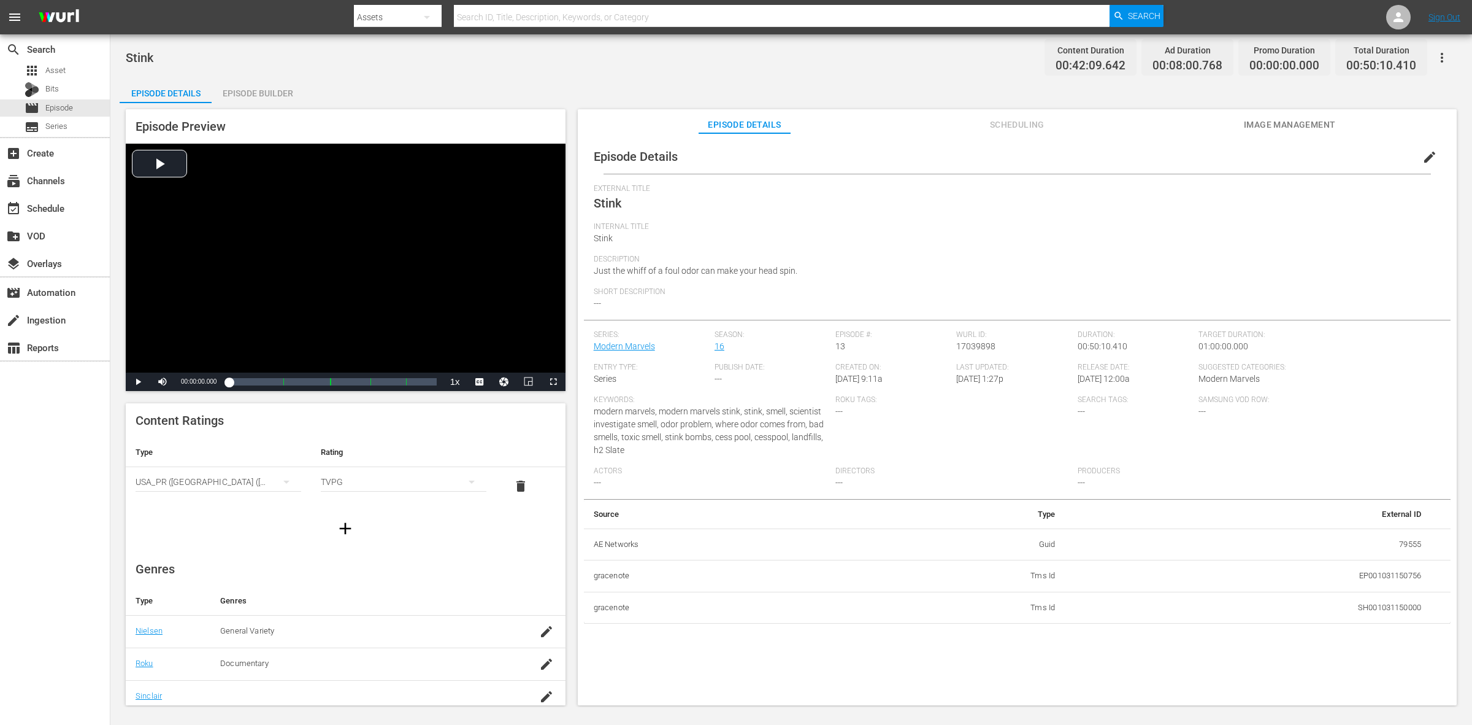
click at [258, 84] on div "Episode Builder" at bounding box center [258, 93] width 92 height 29
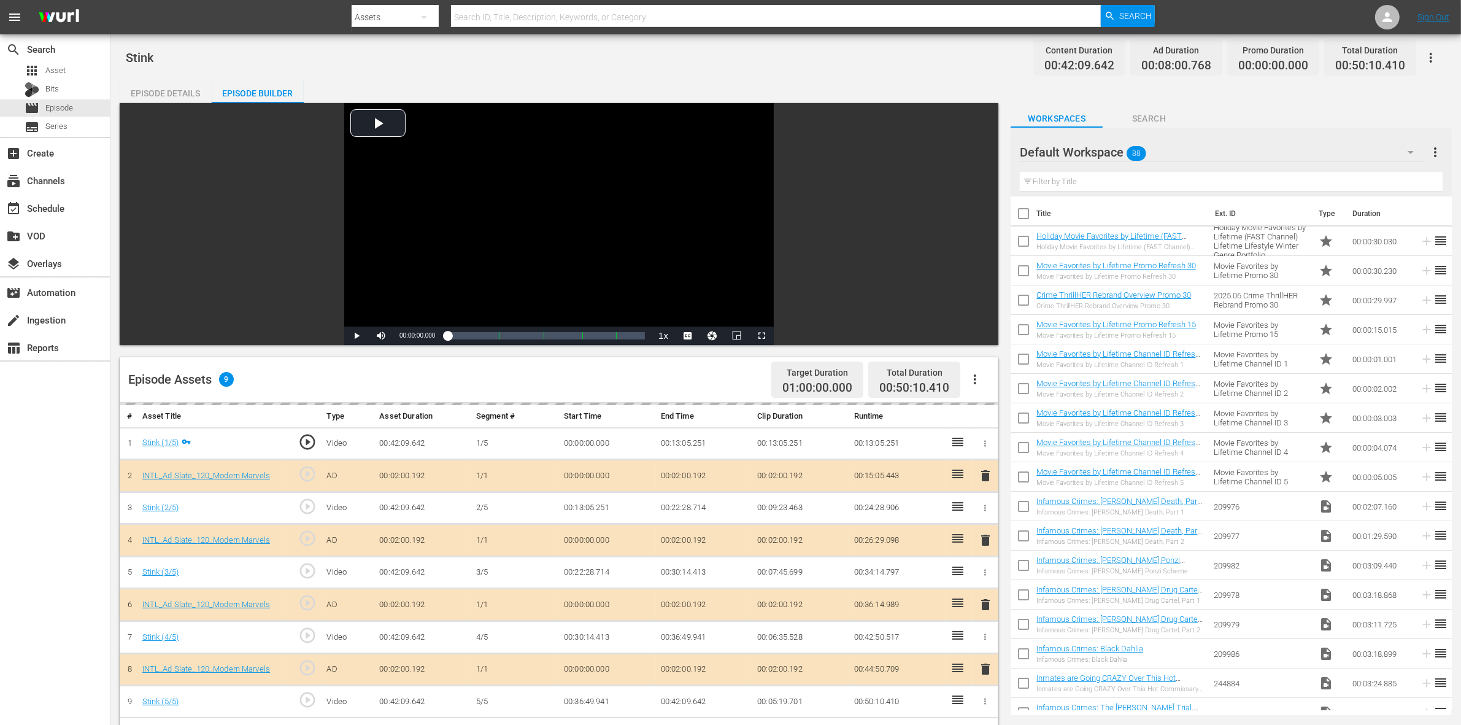
click at [1177, 160] on div "Default Workspace 88" at bounding box center [1223, 152] width 406 height 34
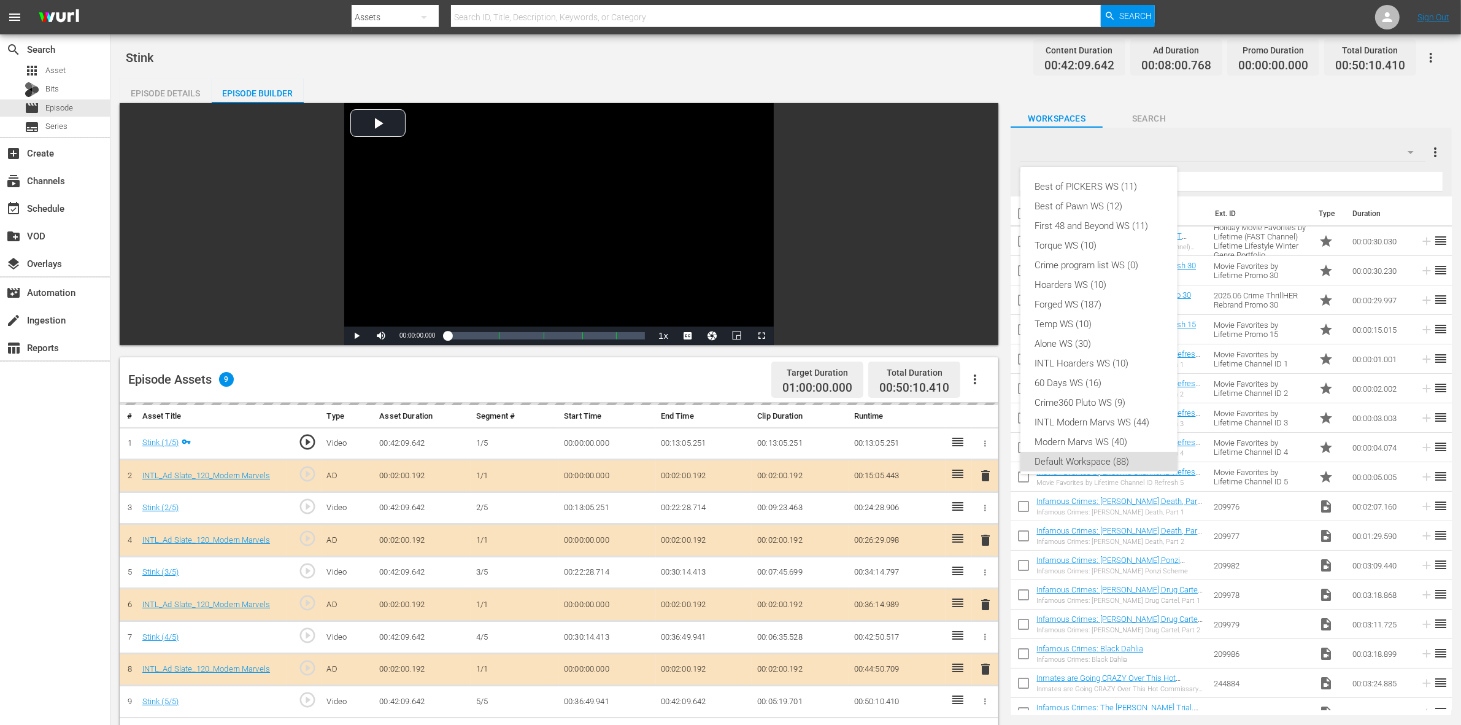
scroll to position [7, 0]
click at [1063, 417] on div "INTL Modern Marvs WS (44)" at bounding box center [1099, 415] width 128 height 20
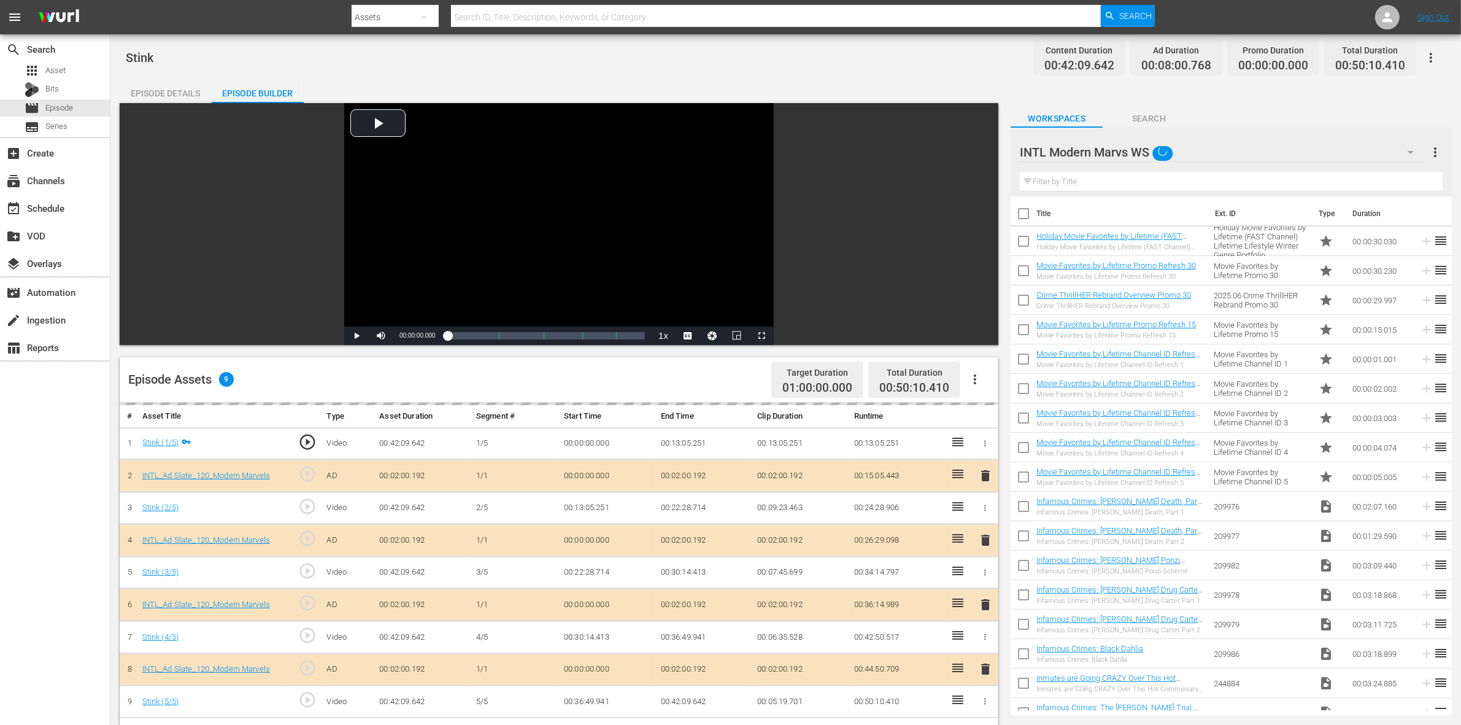
click at [880, 63] on div "Stink Content Duration 00:42:09.642 Ad Duration 00:08:00.768 Promo Duration 00:…" at bounding box center [786, 58] width 1320 height 28
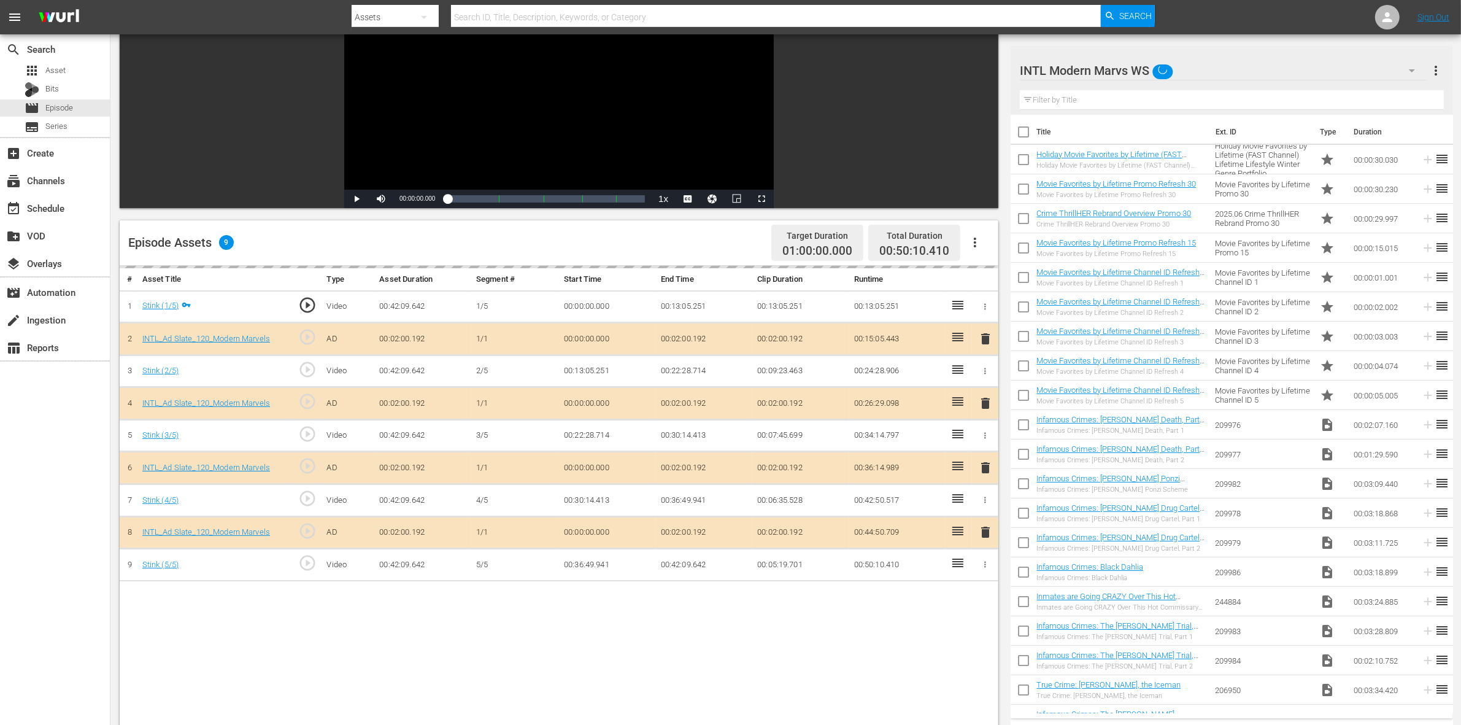
scroll to position [307, 0]
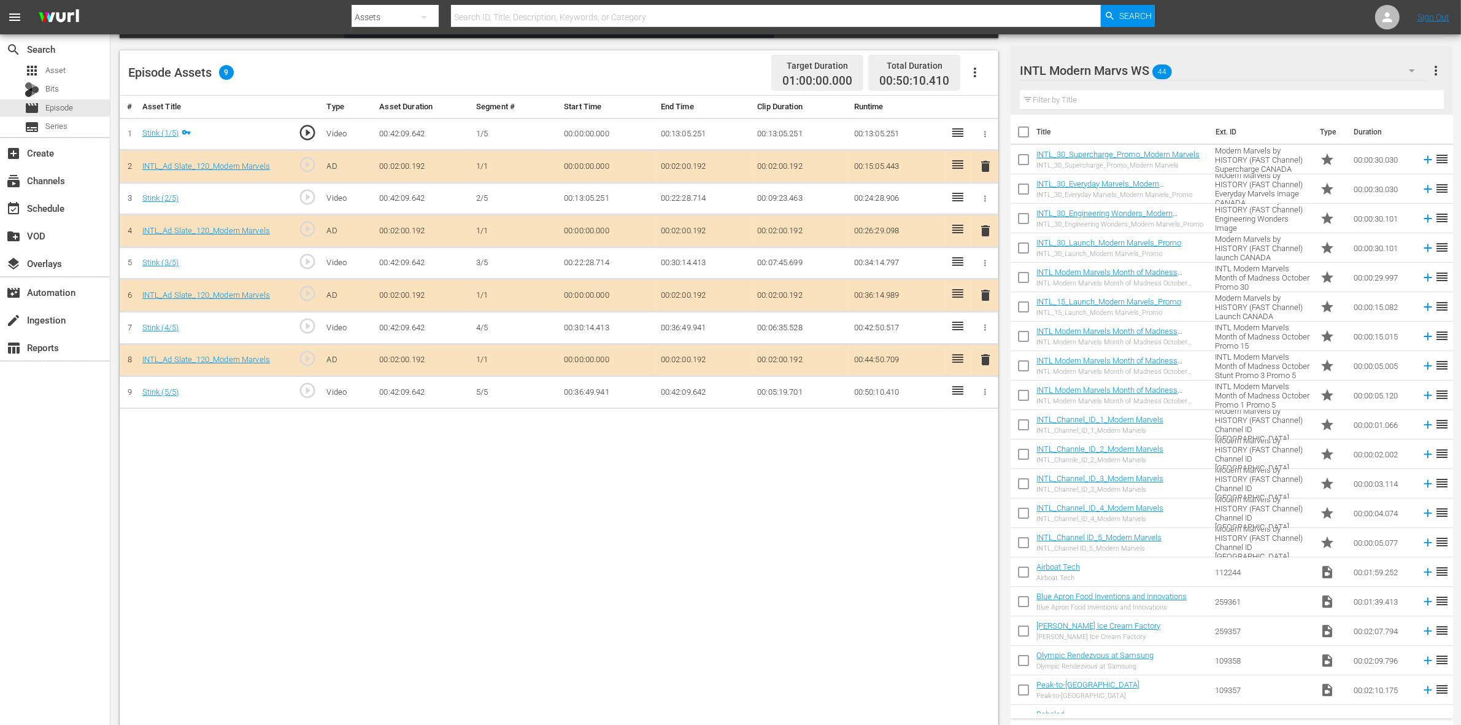
click at [980, 298] on span "delete" at bounding box center [985, 295] width 15 height 15
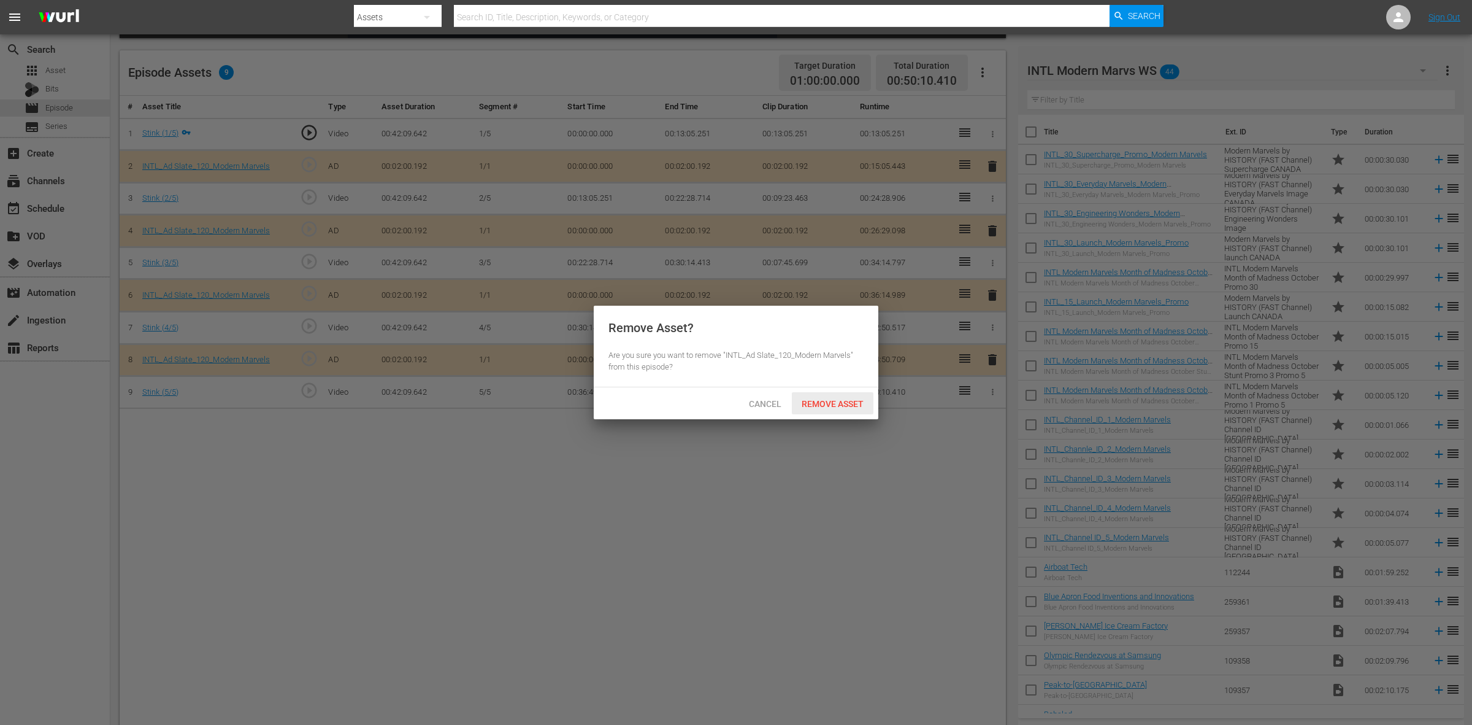
click at [840, 393] on div "Remove Asset" at bounding box center [833, 403] width 82 height 23
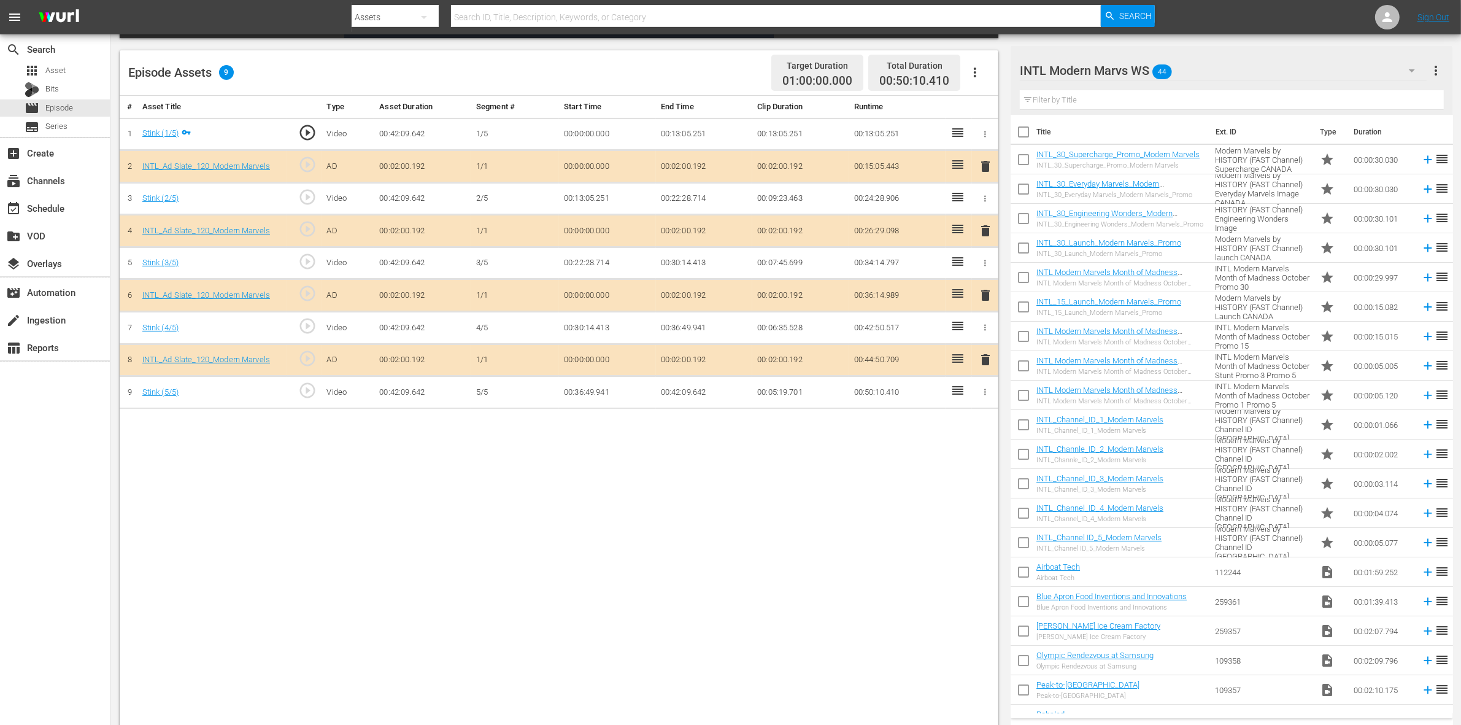
click at [691, 418] on body "menu Search By Assets Search ID, Title, Description, Keywords, or Category Sear…" at bounding box center [730, 55] width 1461 height 725
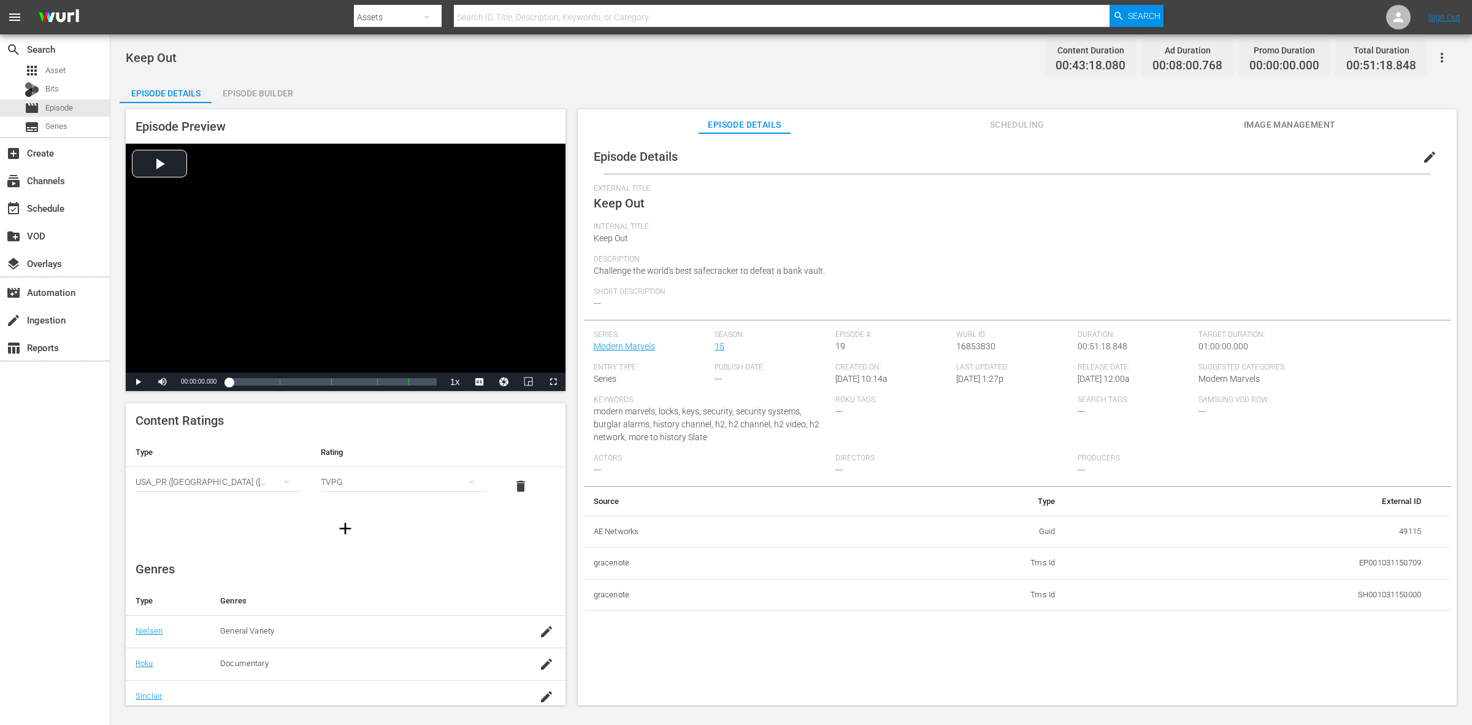
click at [247, 99] on div "Episode Builder" at bounding box center [258, 93] width 92 height 29
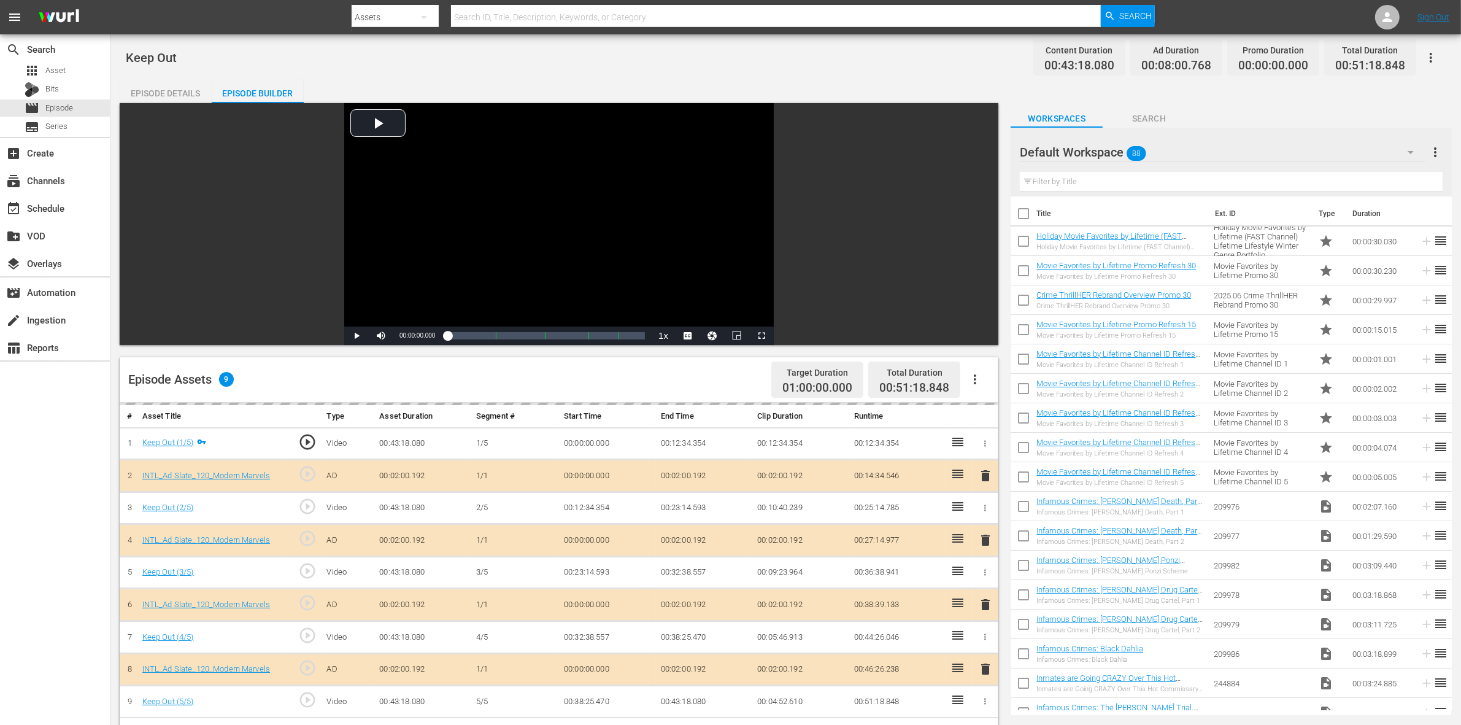
click at [1177, 149] on div "Default Workspace 88" at bounding box center [1223, 152] width 406 height 34
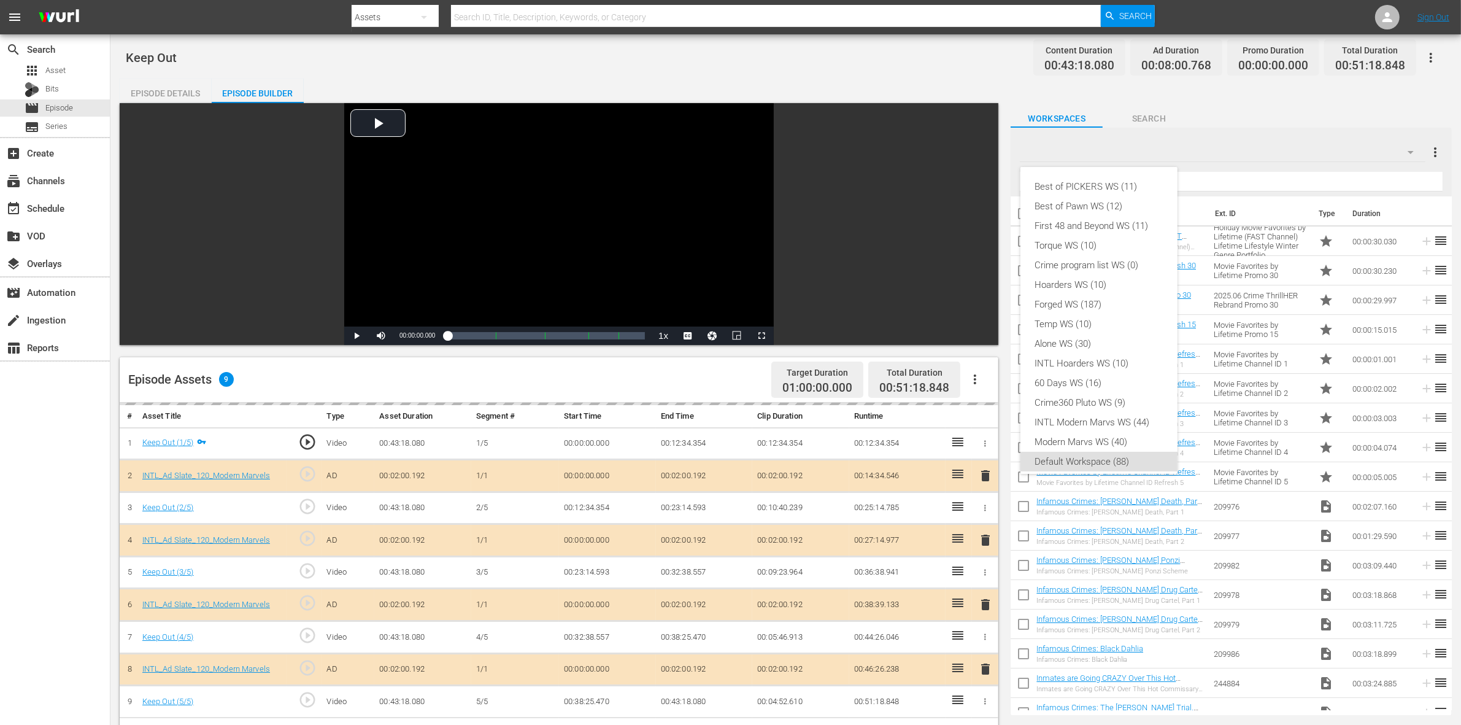
scroll to position [7, 0]
click at [1095, 415] on div "INTL Modern Marvs WS (44)" at bounding box center [1099, 415] width 128 height 20
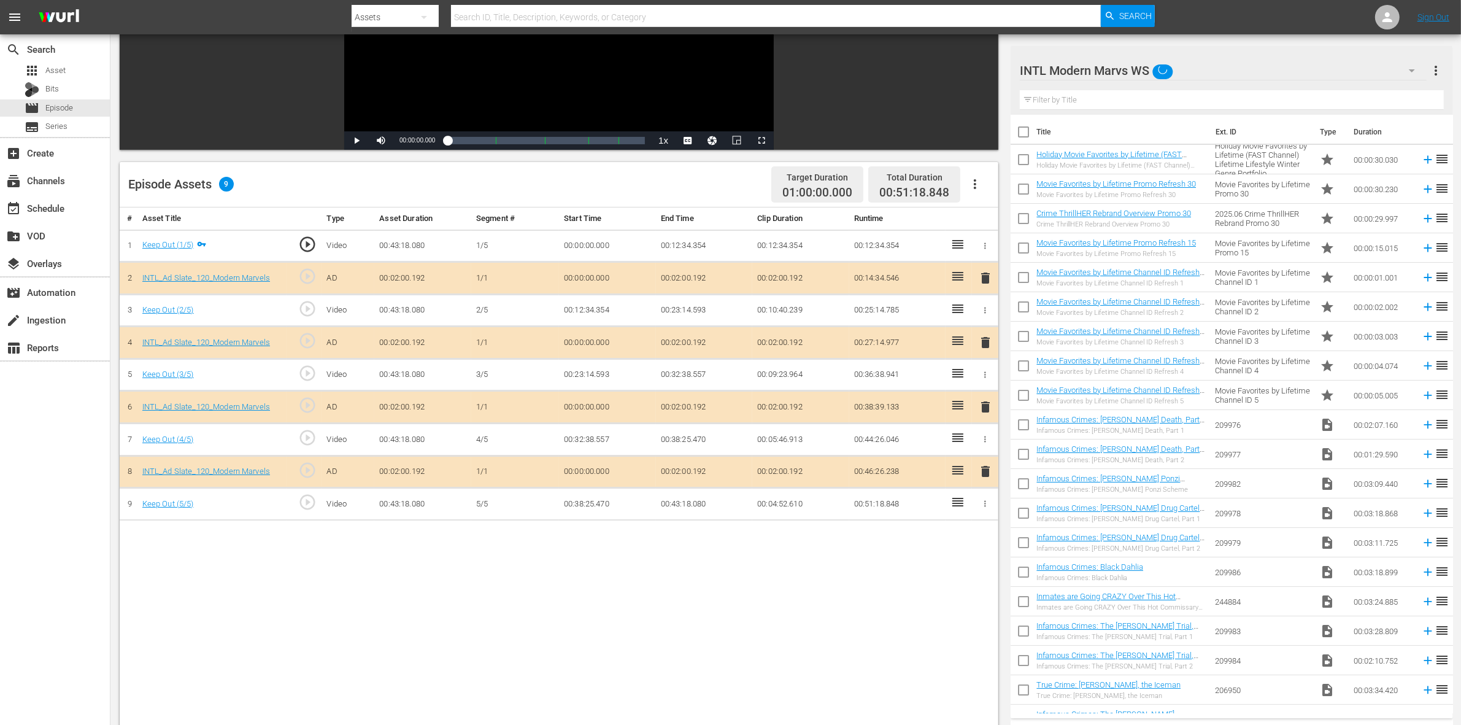
scroll to position [307, 0]
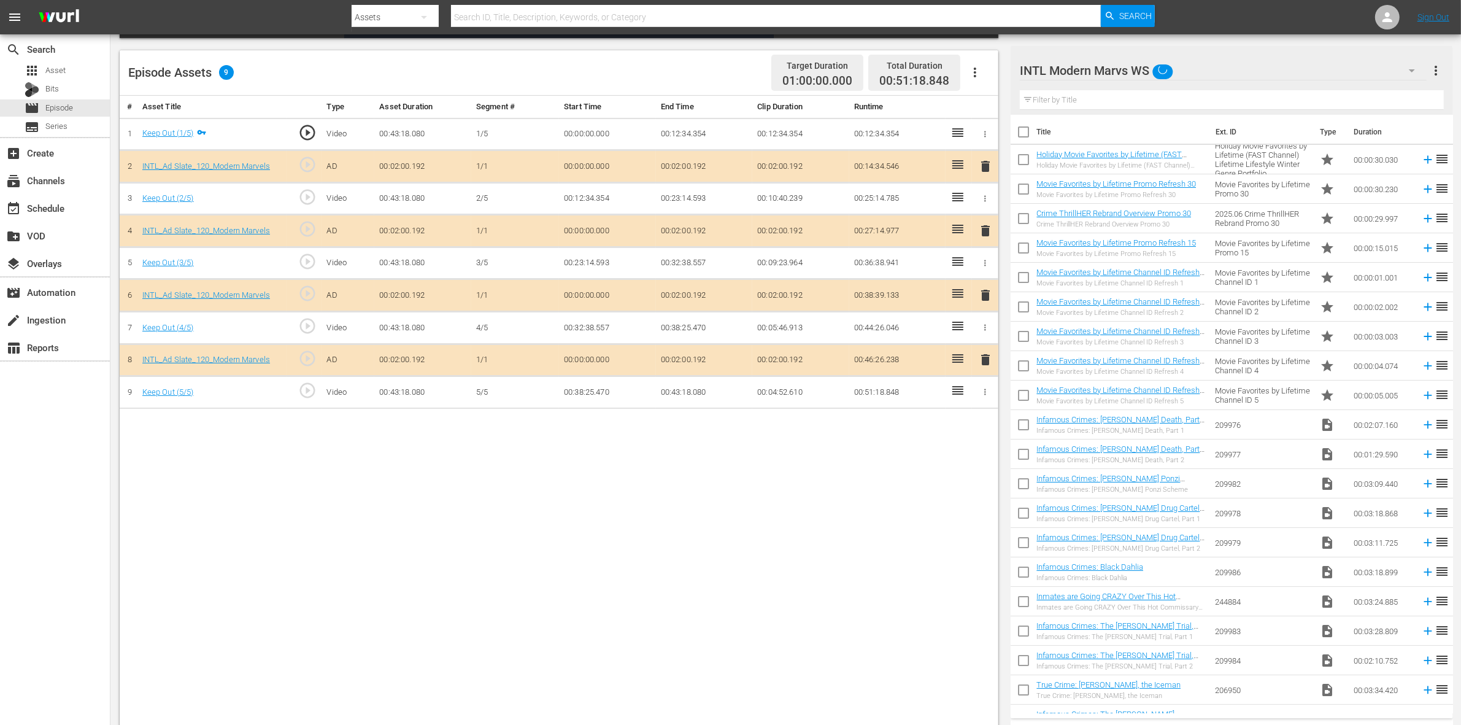
click at [986, 295] on span "delete" at bounding box center [985, 295] width 15 height 15
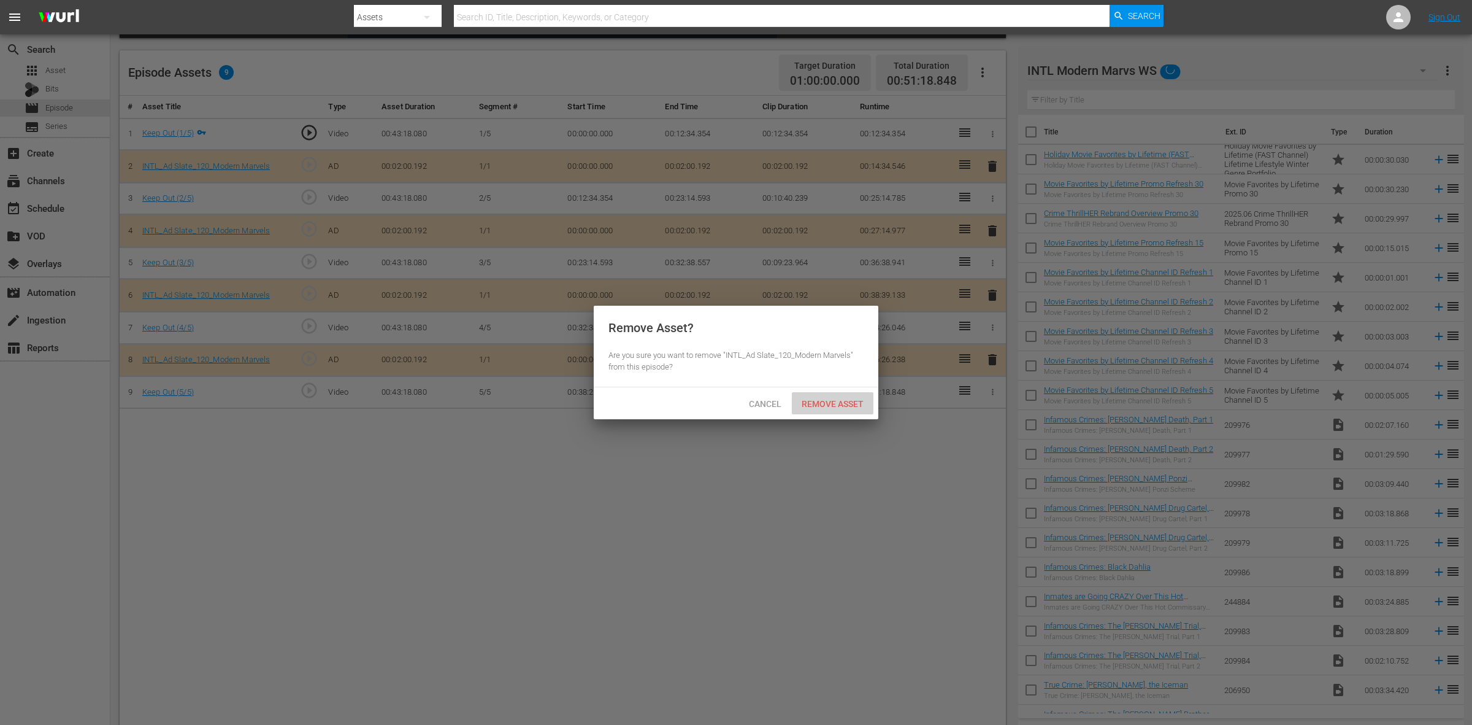
click at [839, 400] on span "Remove Asset" at bounding box center [833, 404] width 82 height 10
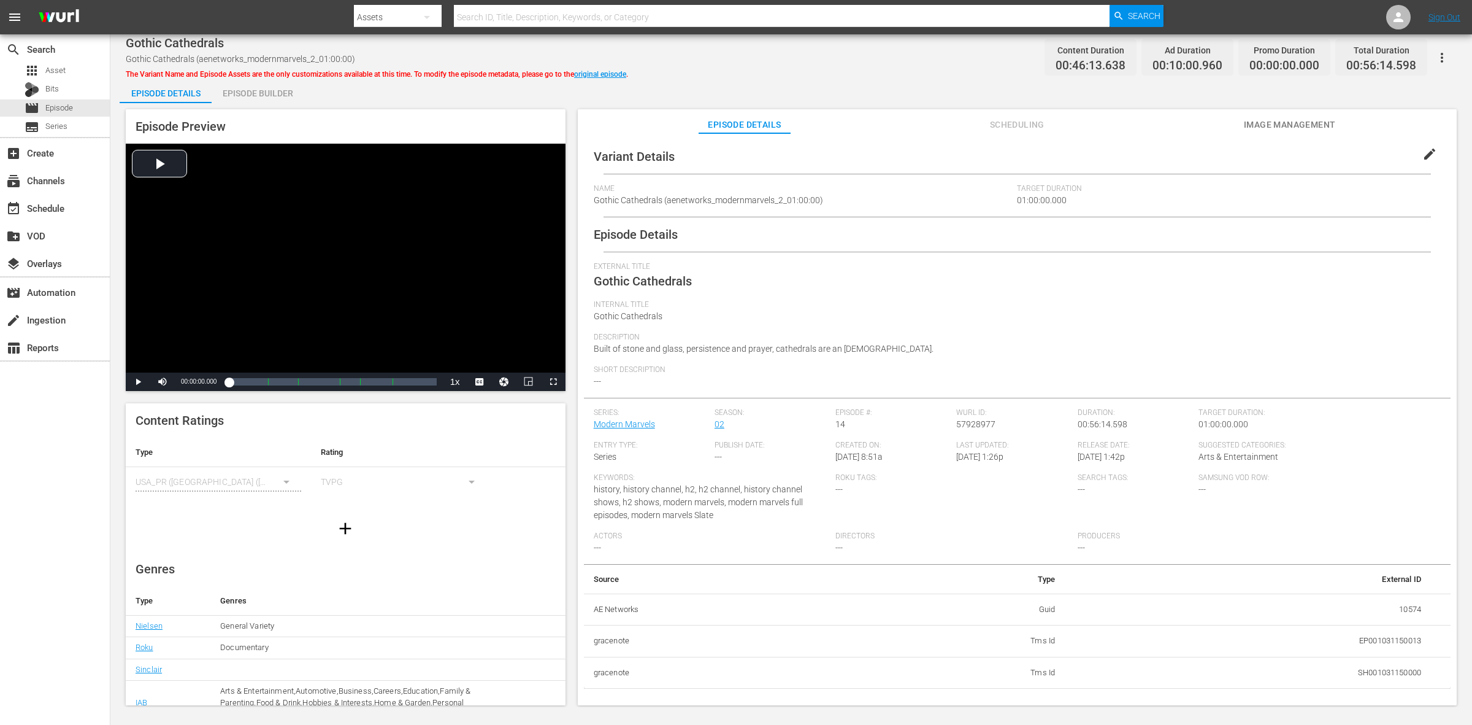
click at [256, 90] on div "Episode Builder" at bounding box center [258, 93] width 92 height 29
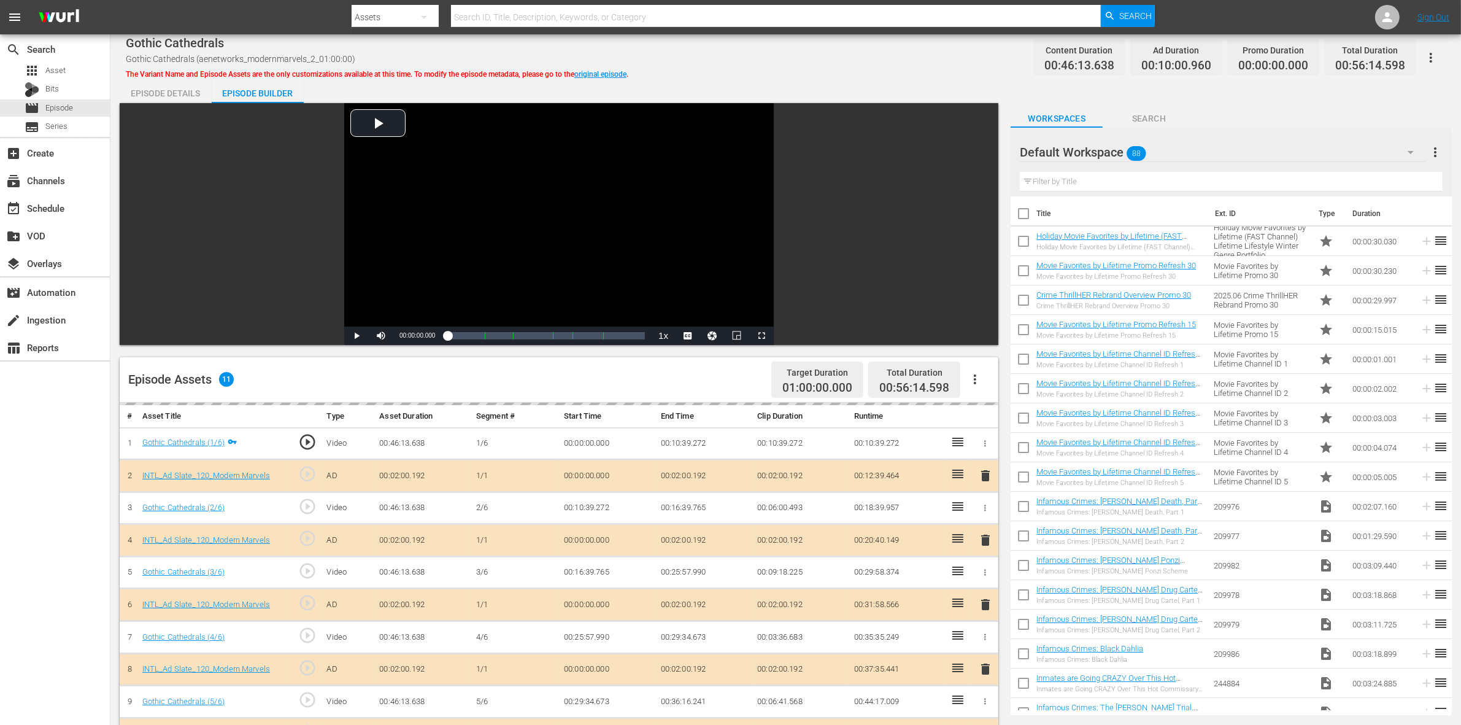
click at [839, 69] on div "Gothic Cathedrals Gothic Cathedrals (aenetworks_modernmarvels_2_01:00:00) The V…" at bounding box center [786, 58] width 1320 height 28
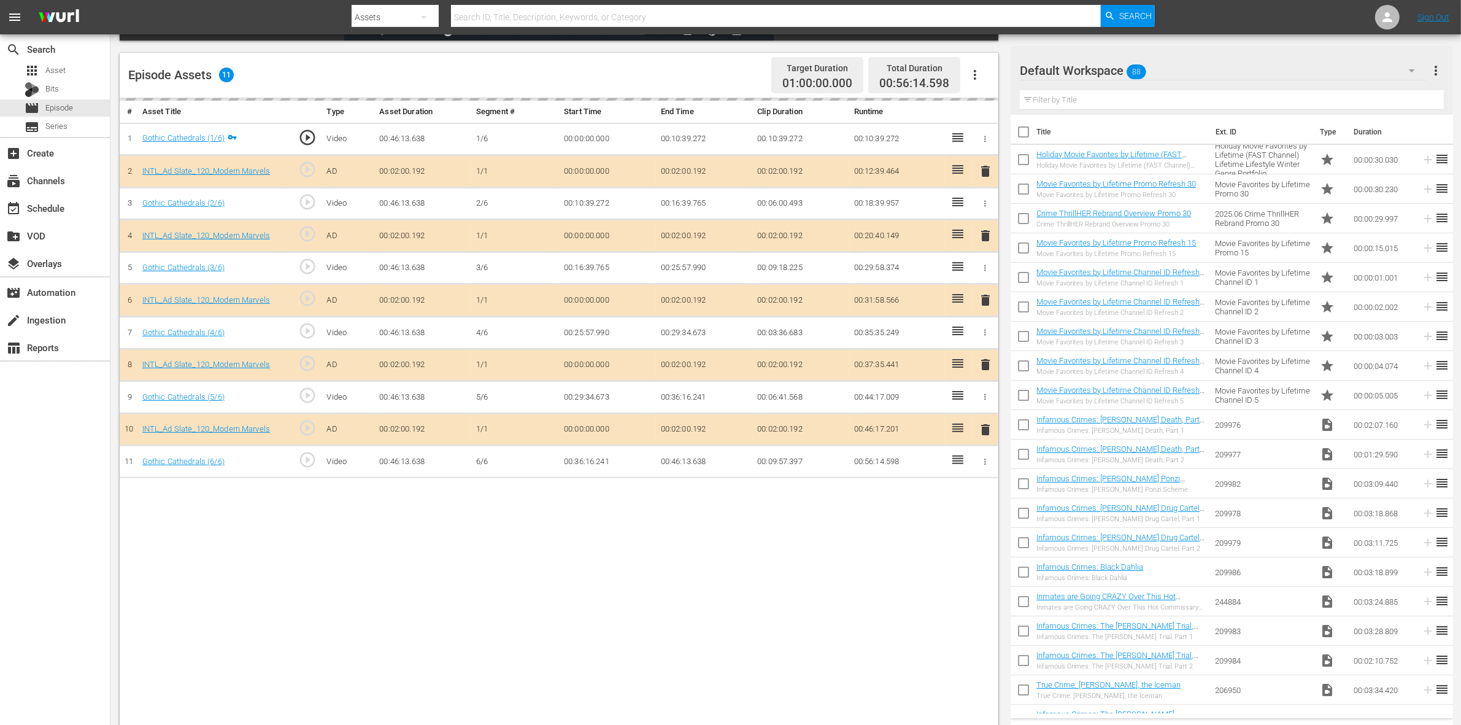
scroll to position [319, 0]
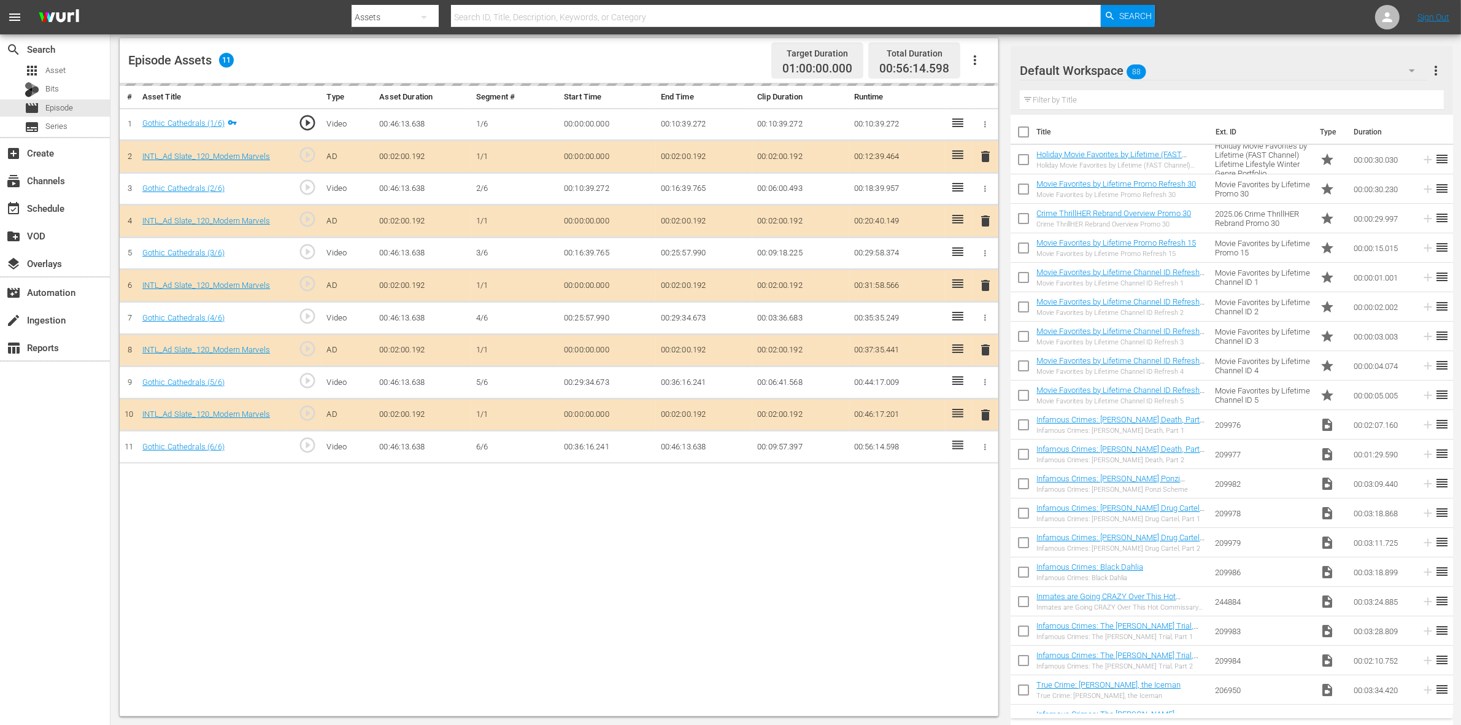
click at [986, 353] on div "delete" at bounding box center [985, 350] width 17 height 18
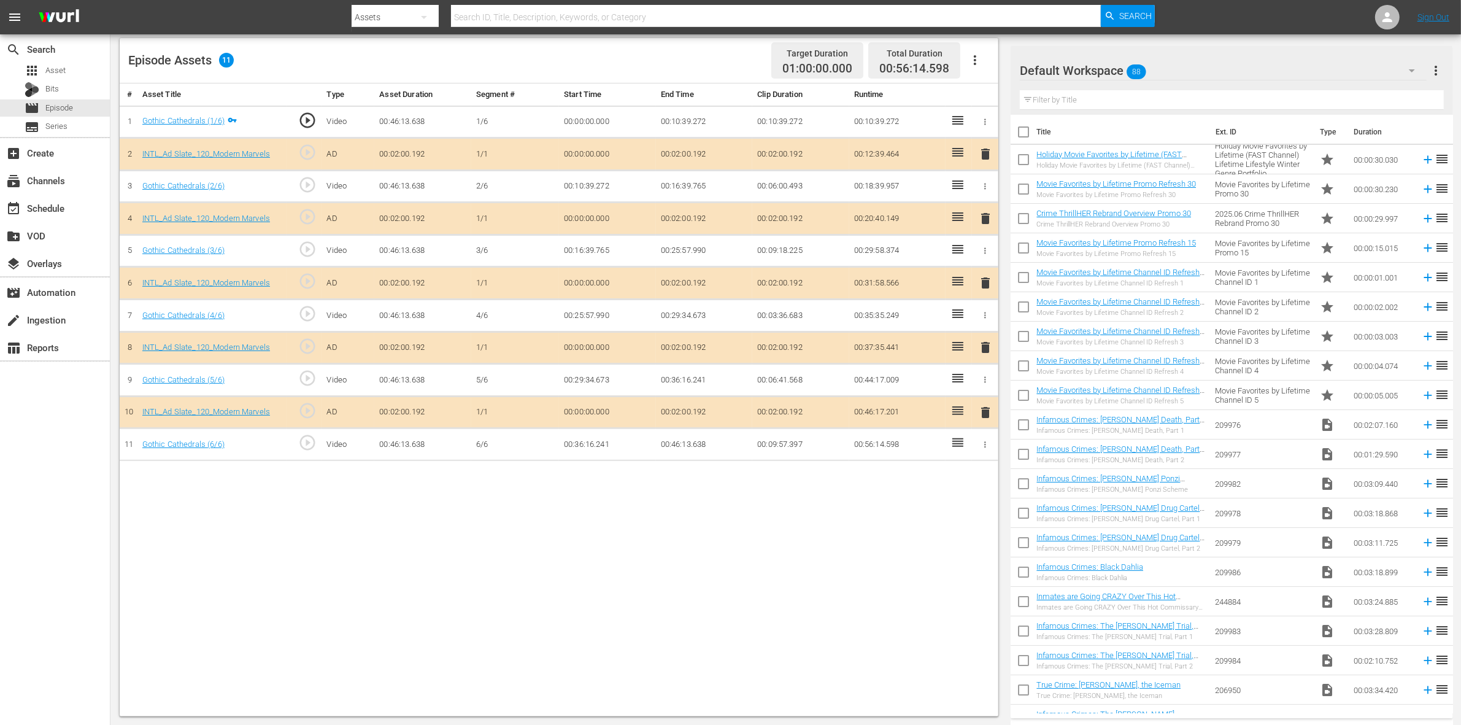
click at [986, 353] on span "delete" at bounding box center [985, 347] width 15 height 15
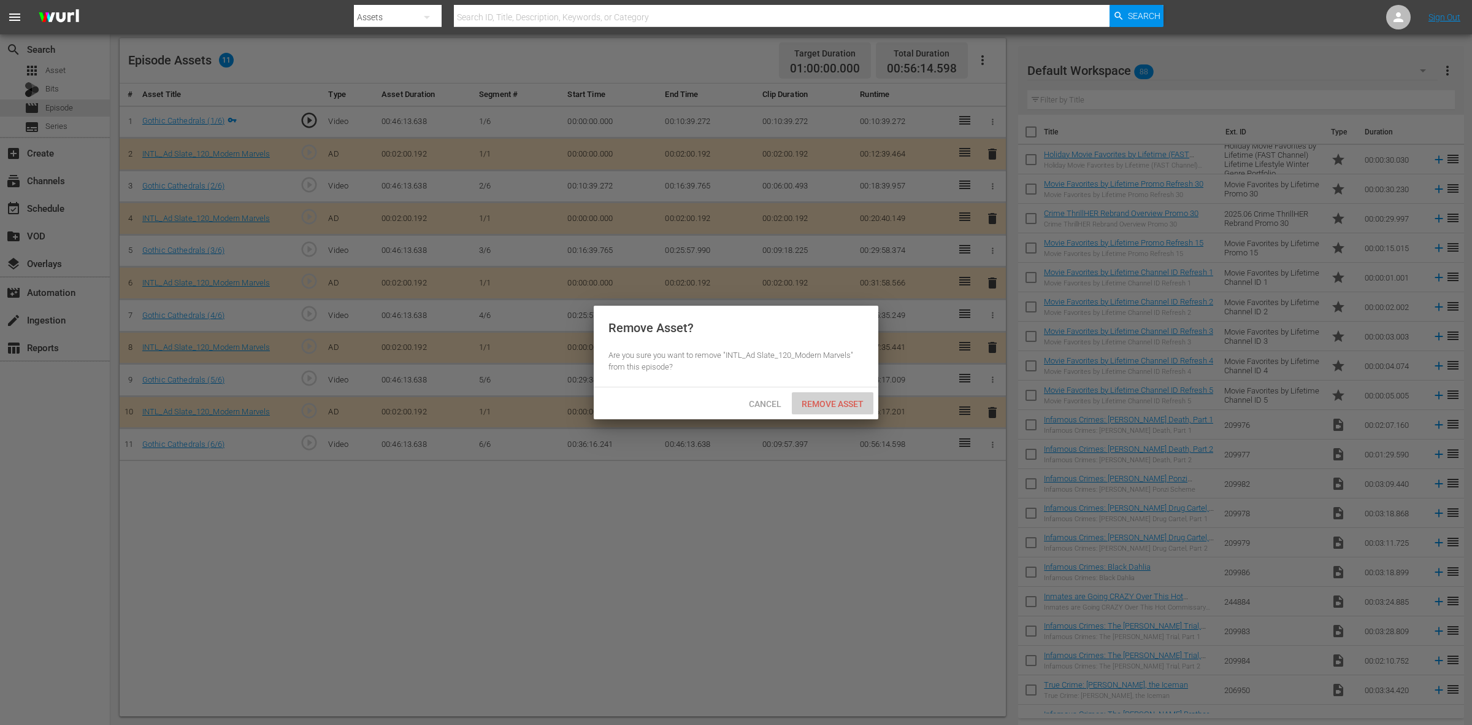
click at [842, 406] on span "Remove Asset" at bounding box center [833, 404] width 82 height 10
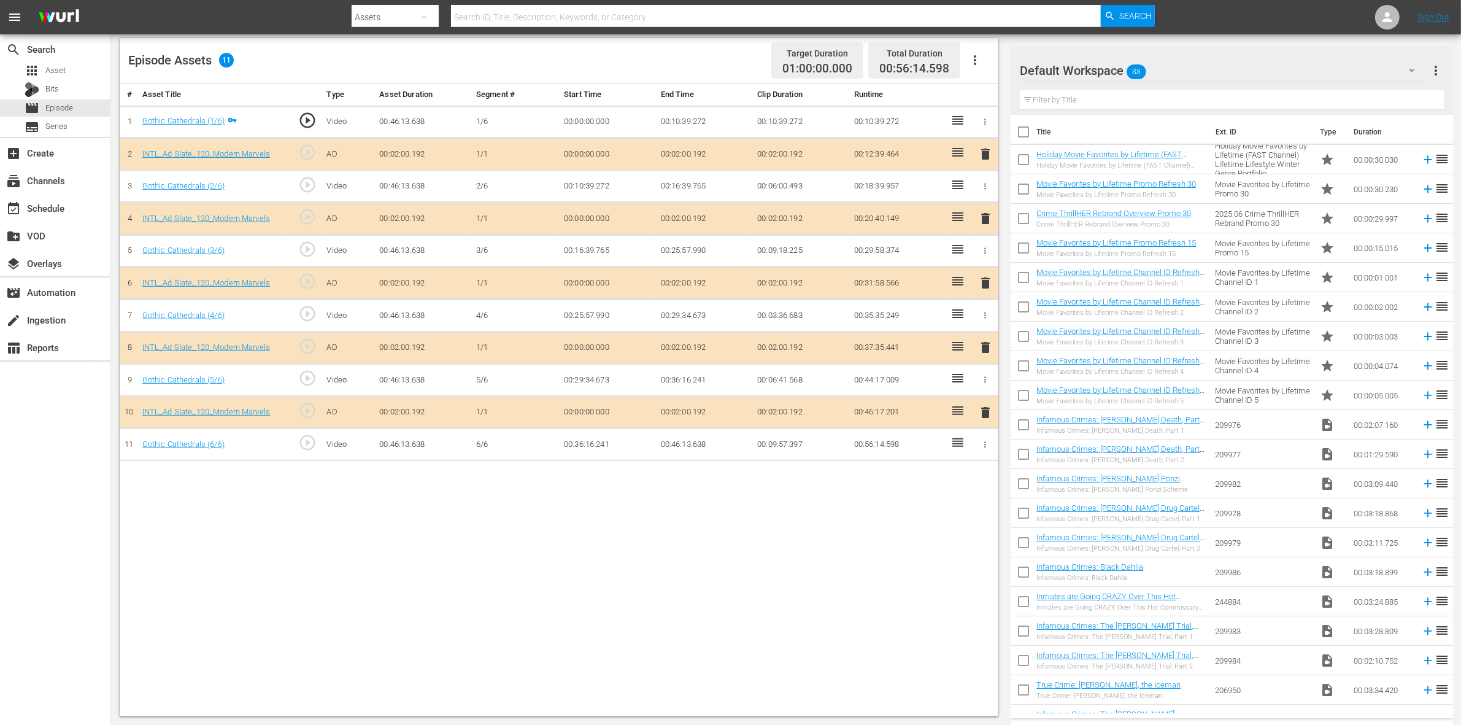
click at [1177, 69] on div "Default Workspace 88" at bounding box center [1223, 70] width 407 height 34
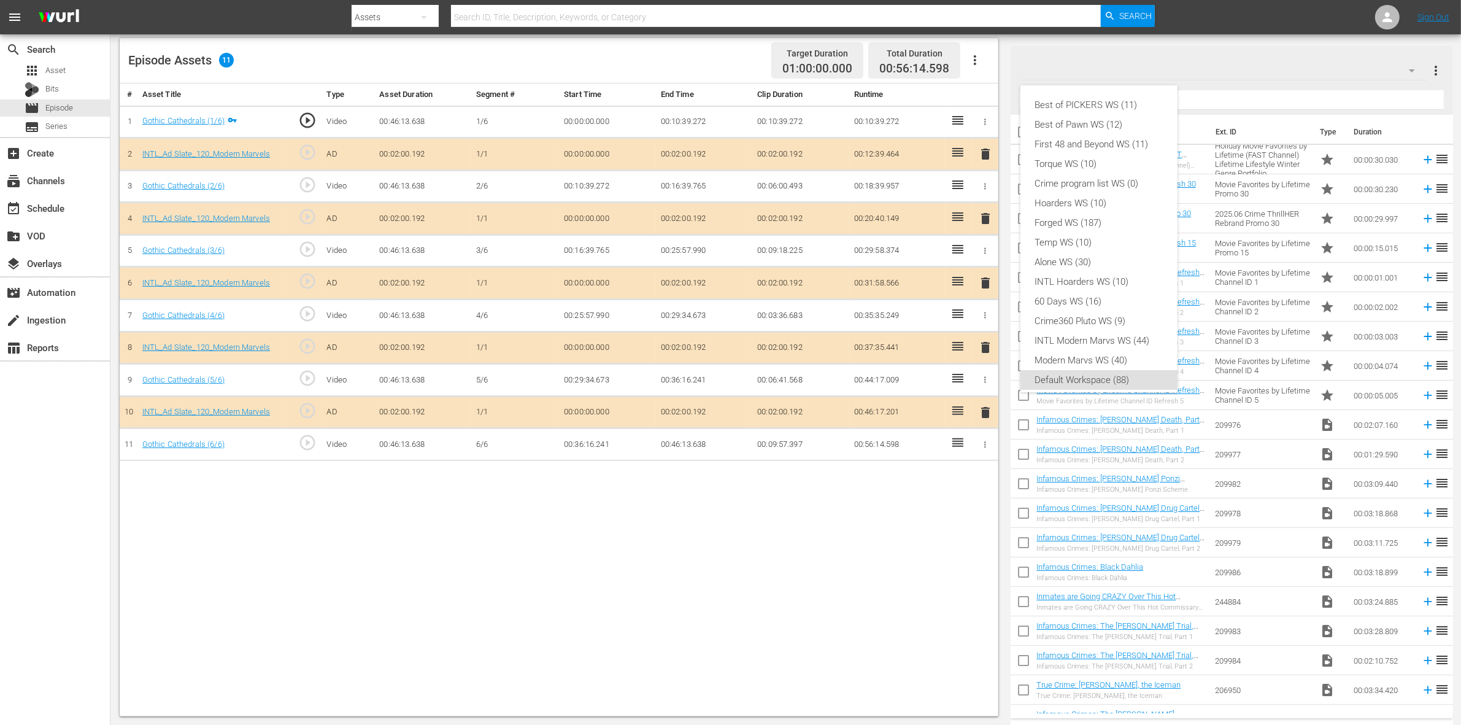
scroll to position [7, 0]
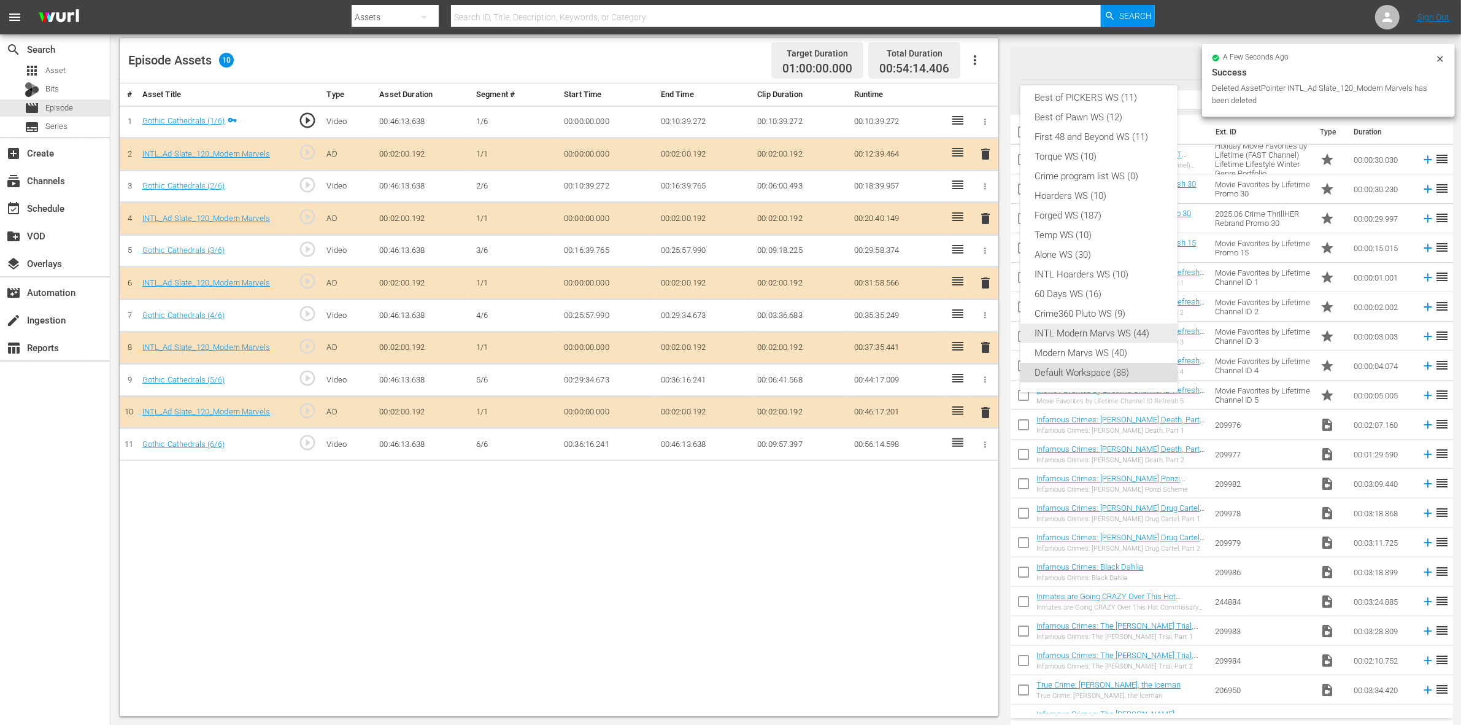
click at [1111, 334] on div "INTL Modern Marvs WS (44)" at bounding box center [1099, 333] width 128 height 20
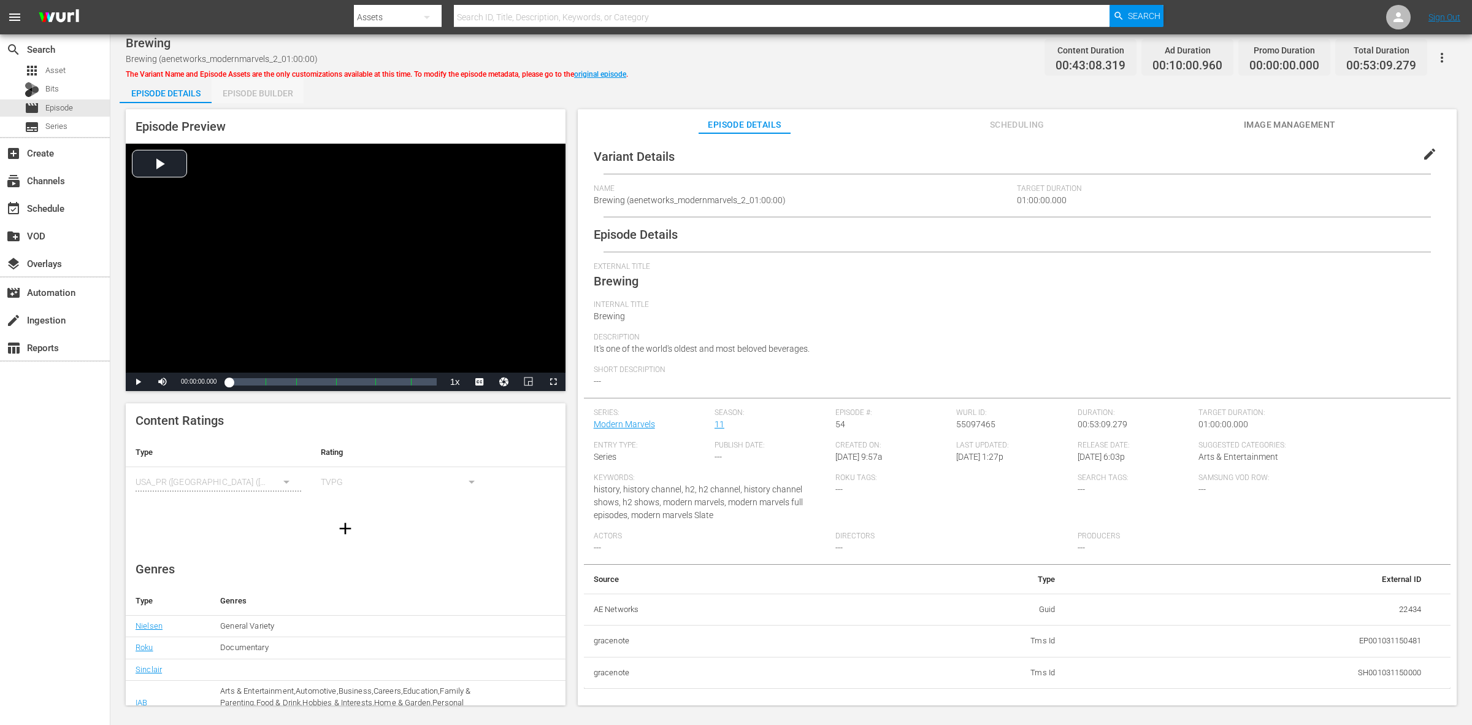
click at [245, 91] on div "Episode Builder" at bounding box center [258, 93] width 92 height 29
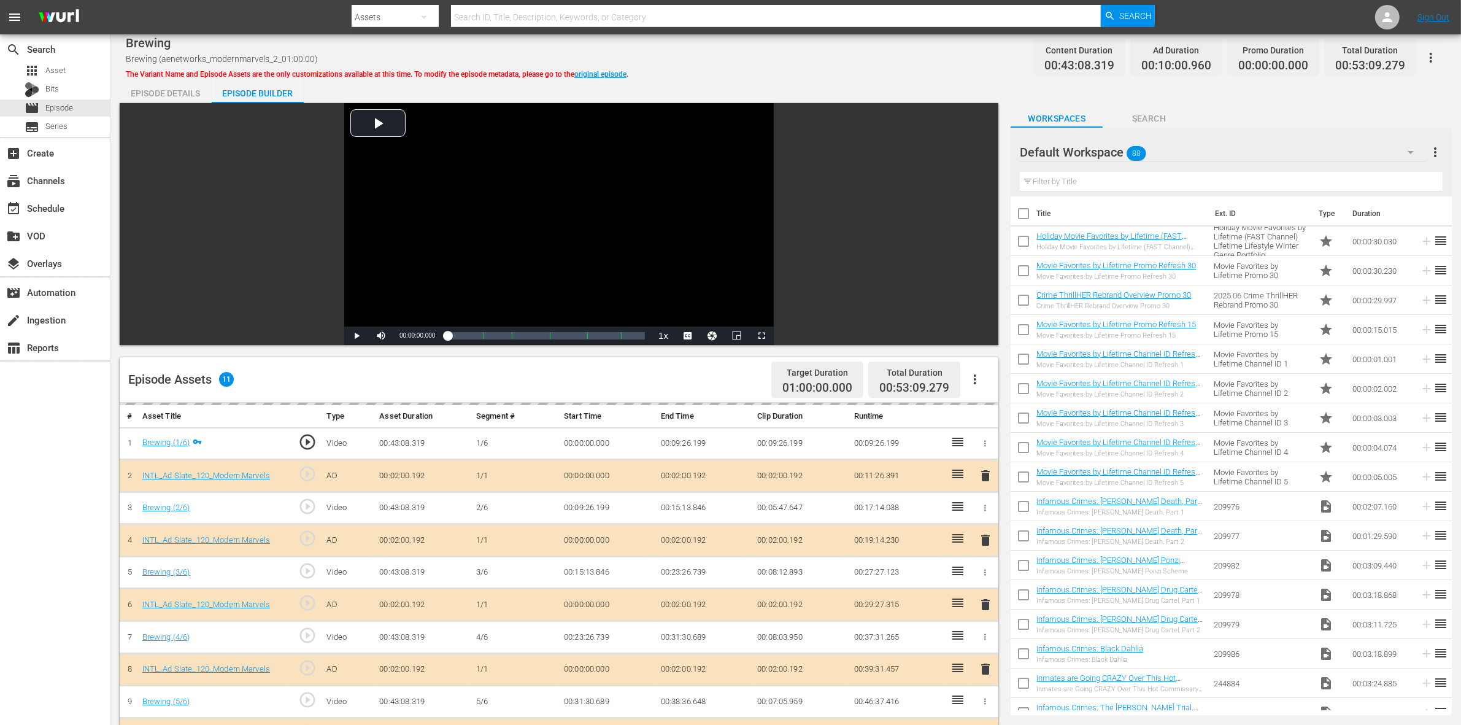
click at [1177, 143] on div "Default Workspace 88" at bounding box center [1223, 152] width 406 height 34
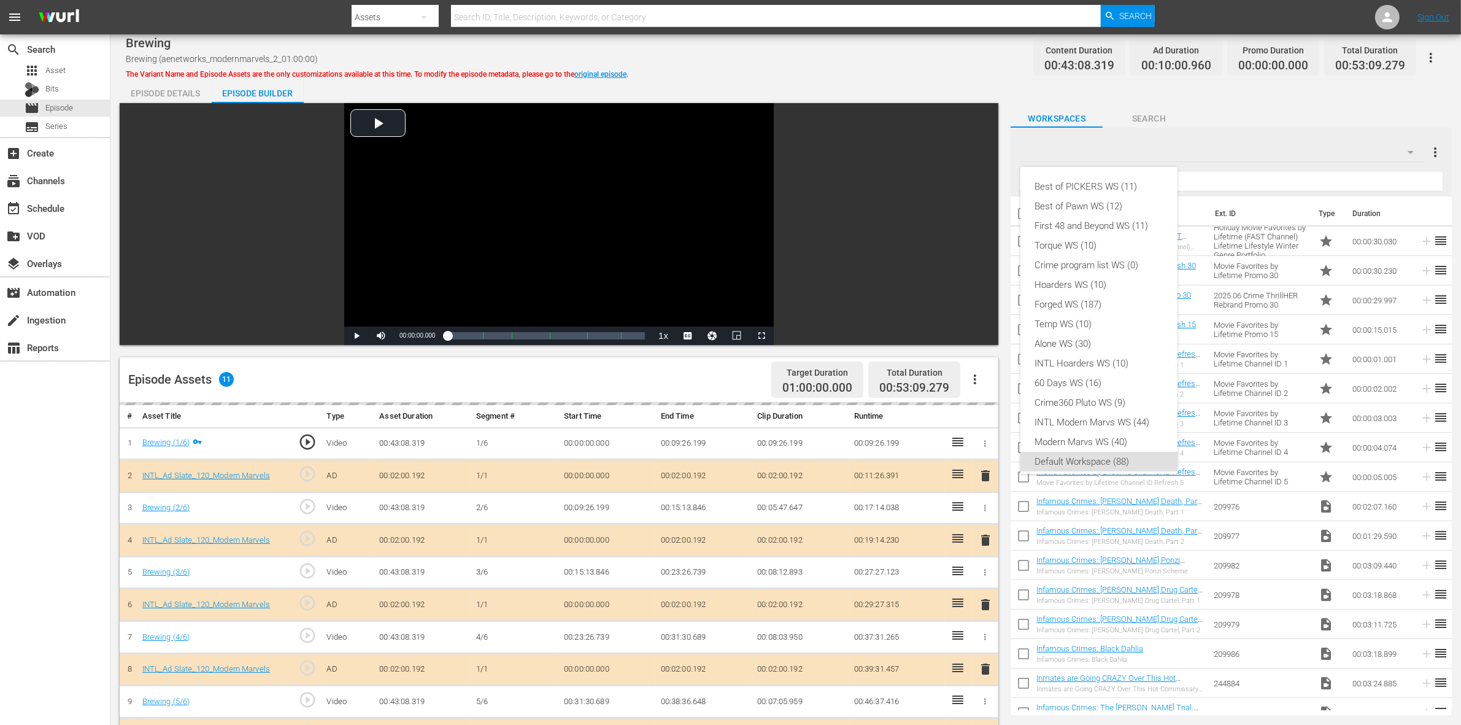
scroll to position [7, 0]
click at [1114, 417] on div "INTL Modern Marvs WS (44)" at bounding box center [1099, 415] width 128 height 20
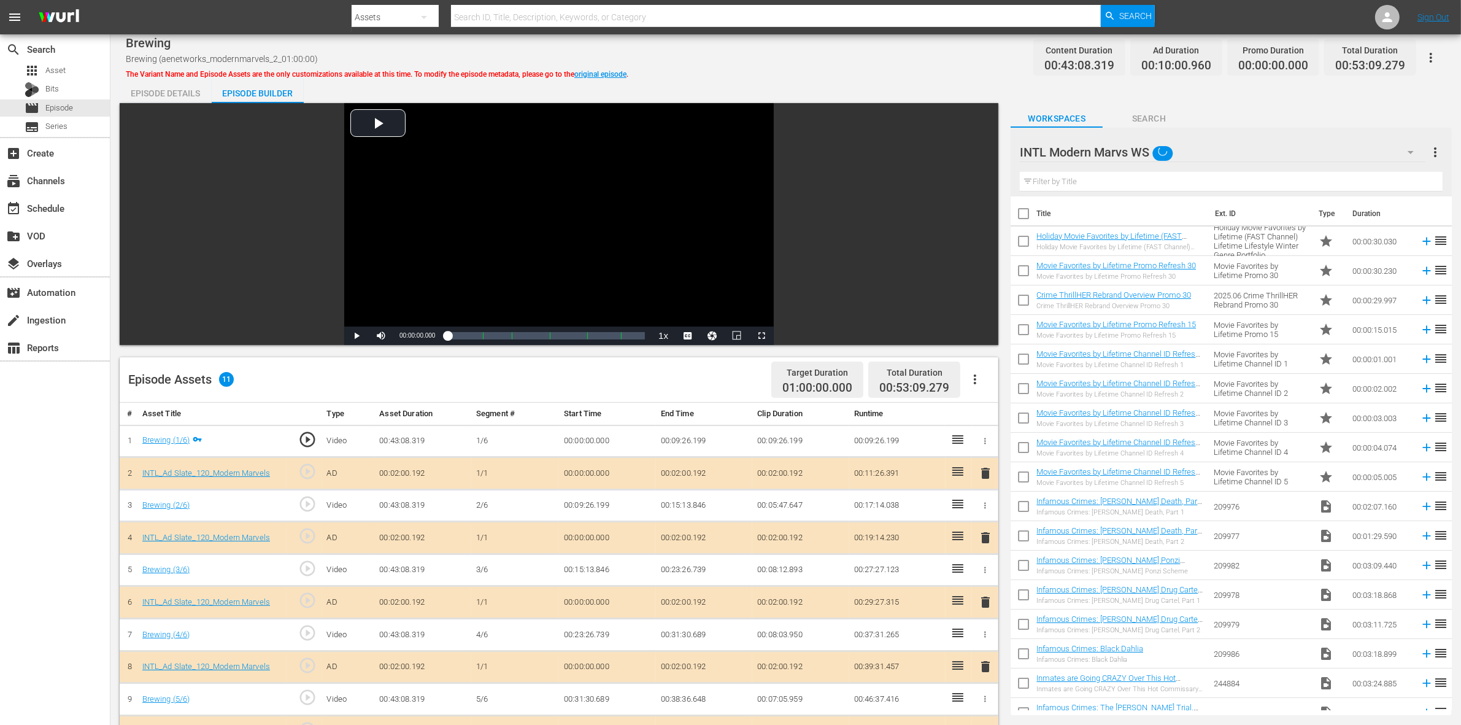
click at [835, 63] on div "Brewing Brewing (aenetworks_modernmarvels_2_01:00:00) The Variant Name and Epis…" at bounding box center [786, 58] width 1320 height 28
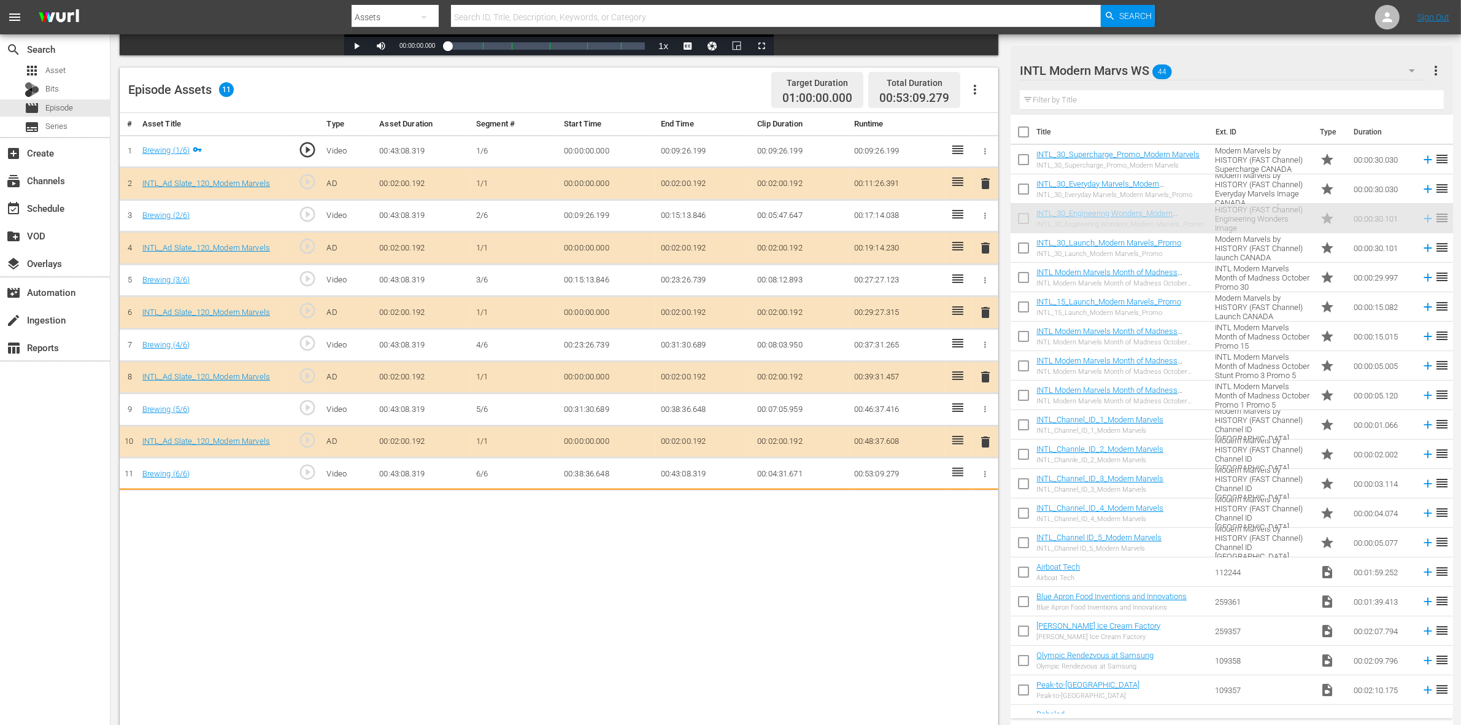
scroll to position [310, 0]
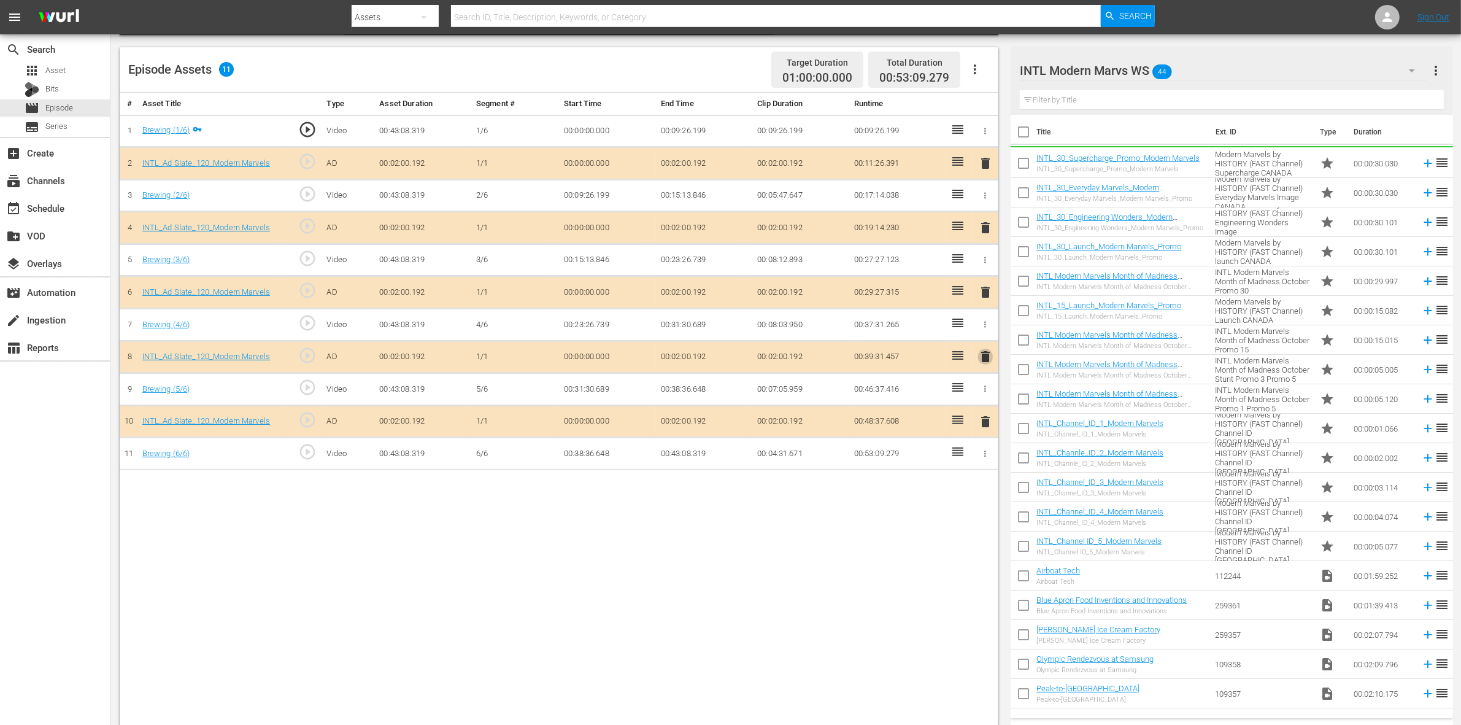
click at [985, 363] on span "delete" at bounding box center [985, 356] width 15 height 15
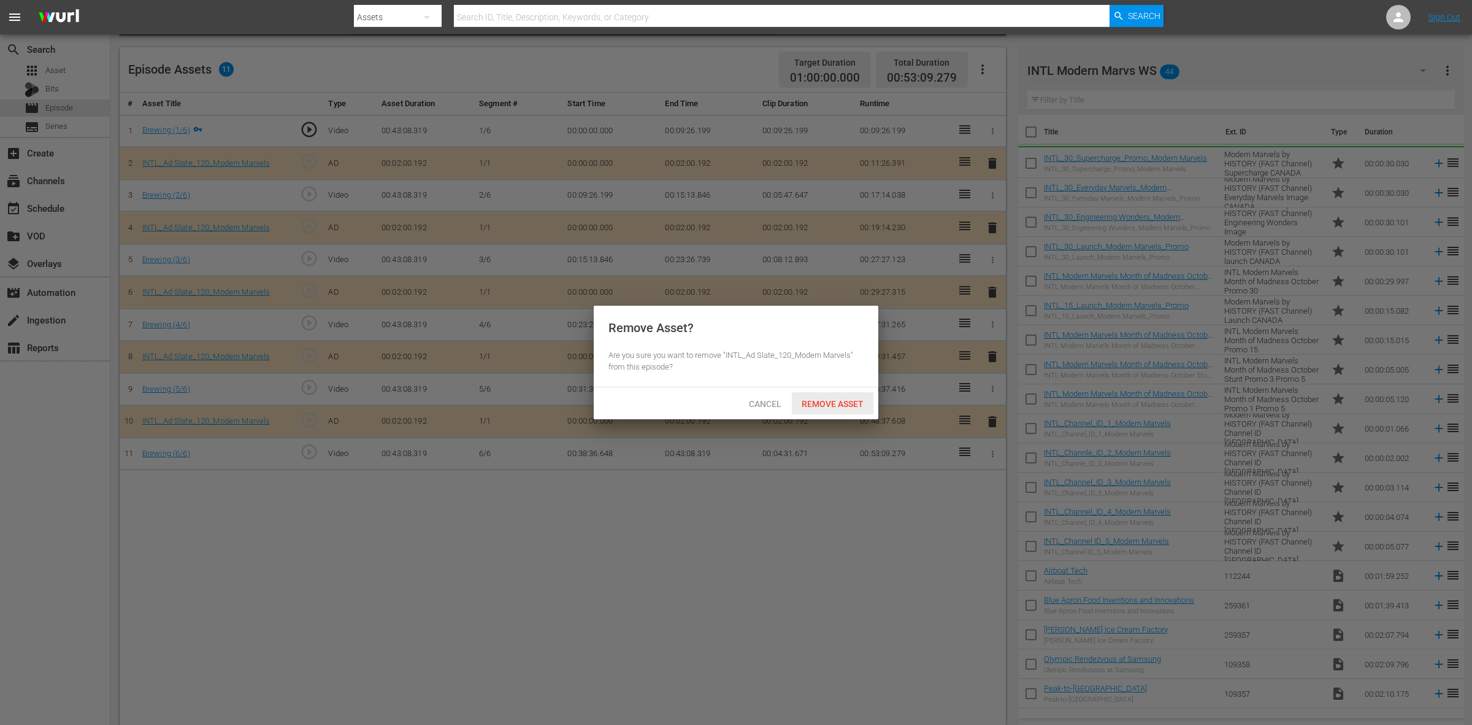
click at [838, 396] on div "Remove Asset" at bounding box center [833, 403] width 82 height 23
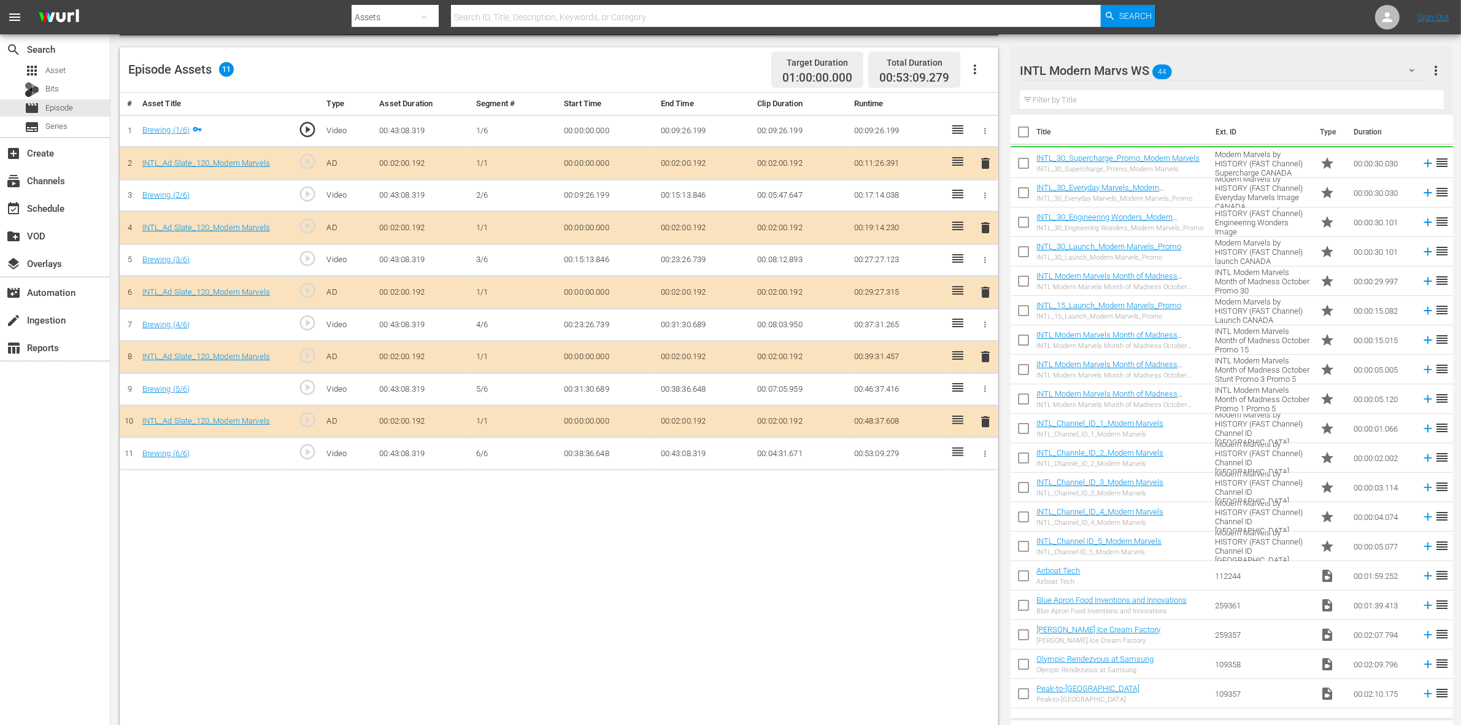
click at [1177, 21] on nav "menu Search By Assets Search ID, Title, Description, Keywords, or Category Sear…" at bounding box center [730, 17] width 1461 height 34
click at [1177, 7] on nav "menu Search By Assets Search ID, Title, Description, Keywords, or Category Sear…" at bounding box center [730, 17] width 1461 height 34
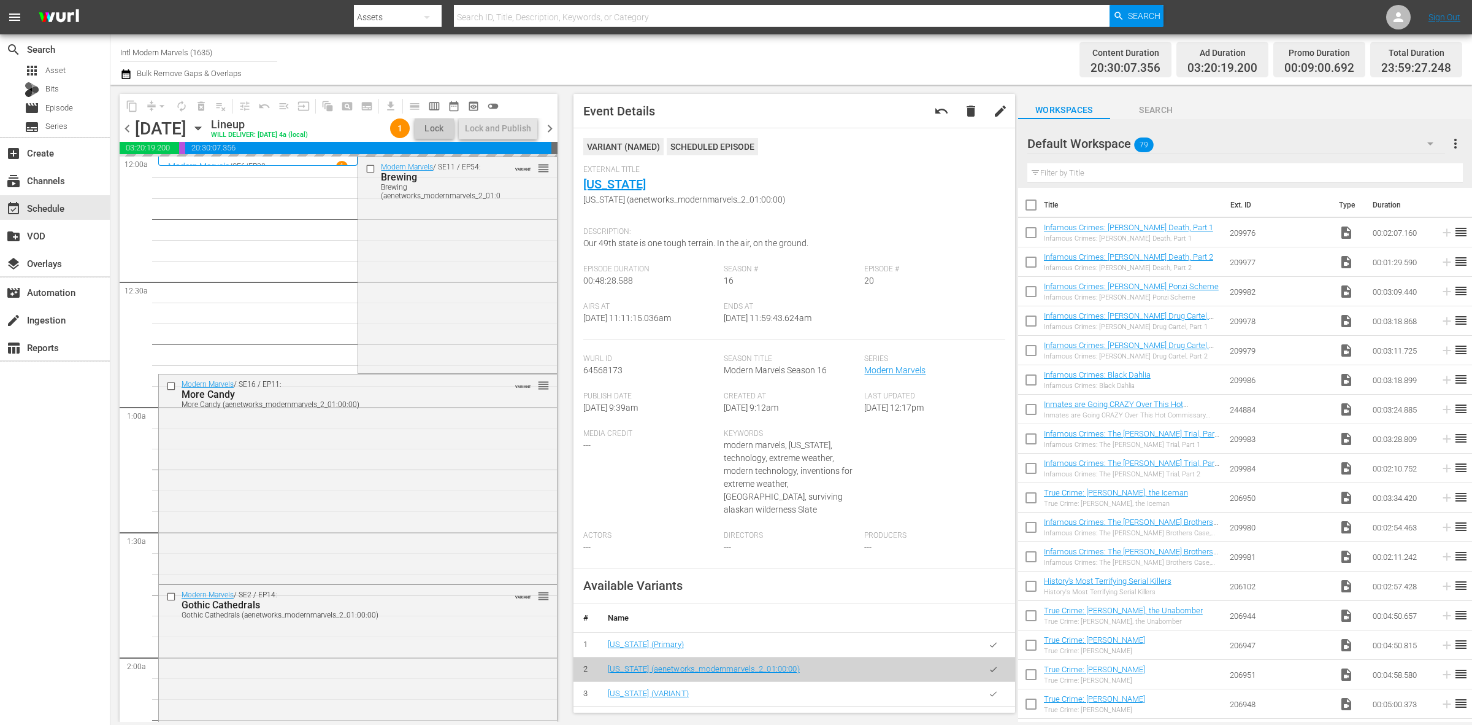
scroll to position [2607, 0]
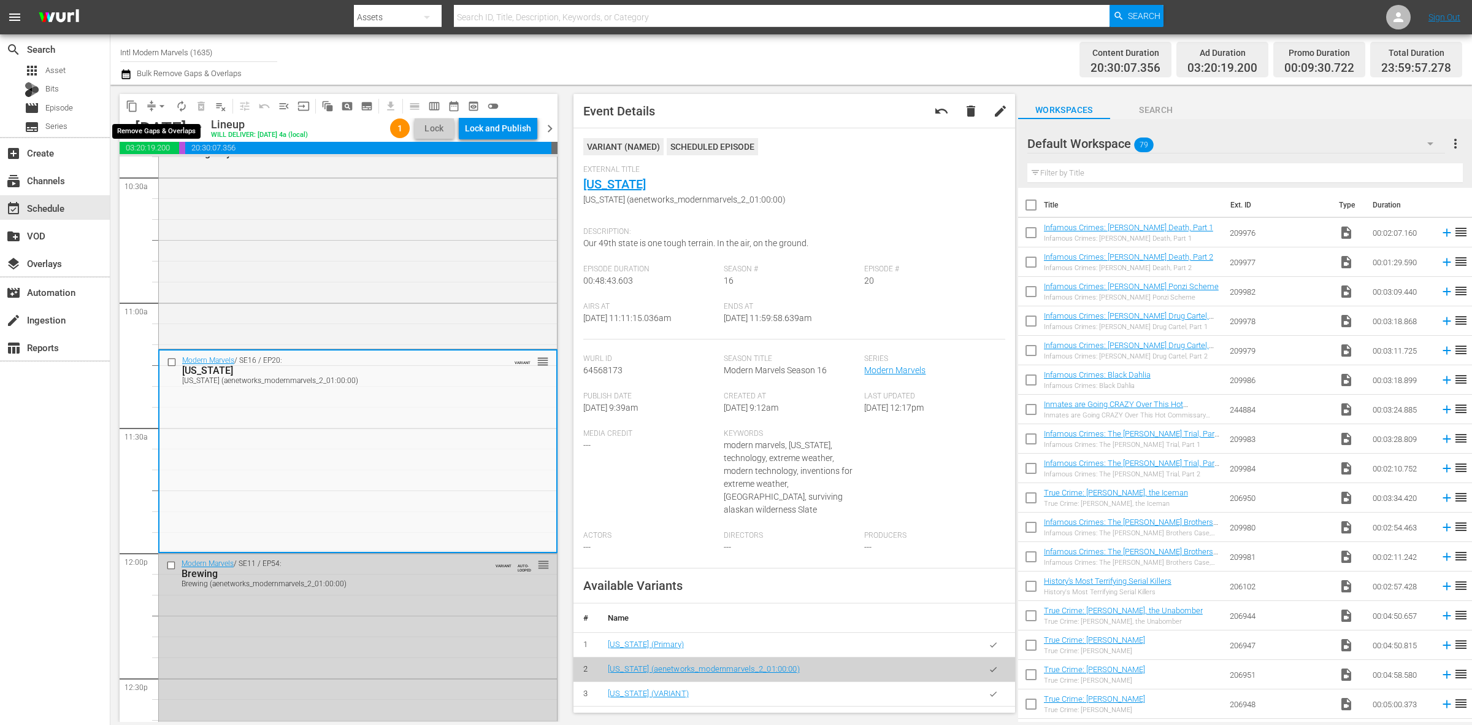
click at [161, 102] on span "arrow_drop_down" at bounding box center [162, 106] width 12 height 12
click at [158, 131] on li "Align to Midnight" at bounding box center [162, 130] width 129 height 20
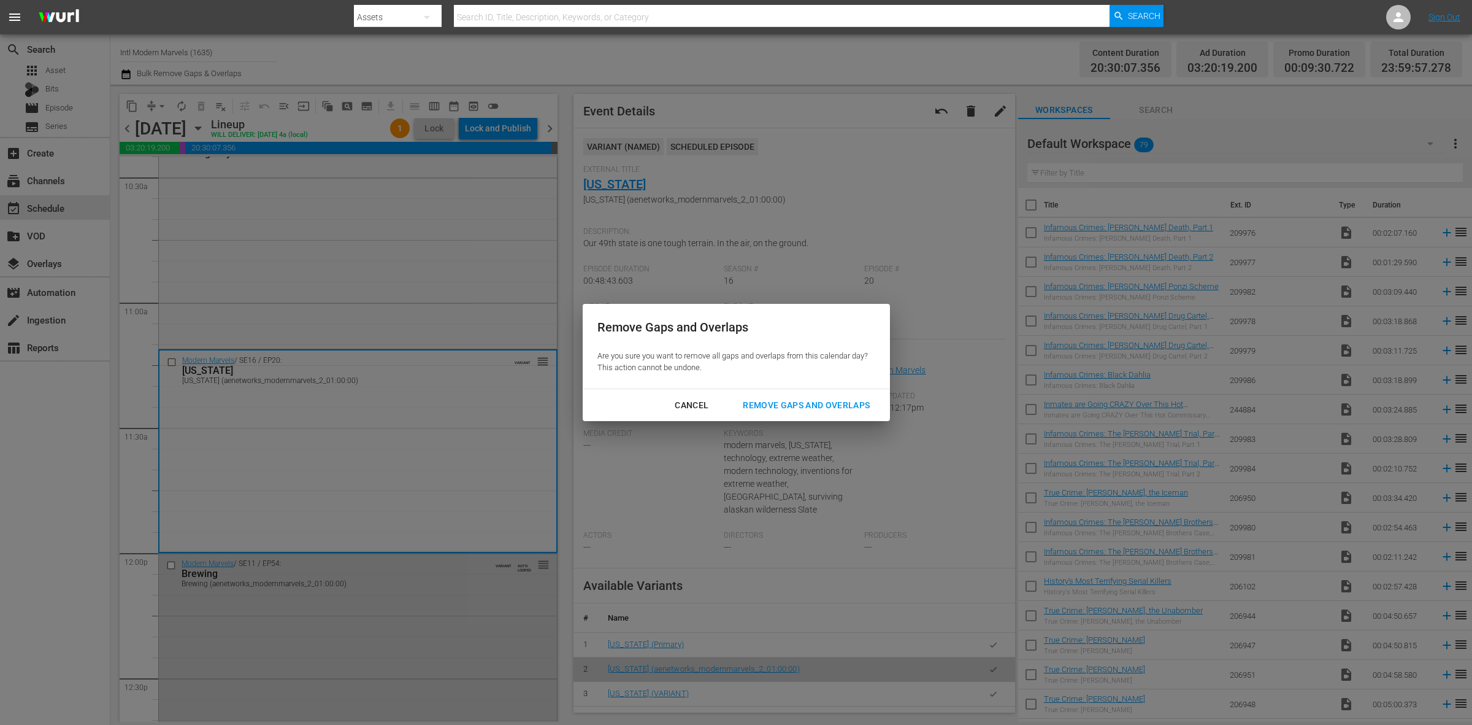
click at [793, 401] on div "Remove Gaps and Overlaps" at bounding box center [806, 405] width 147 height 15
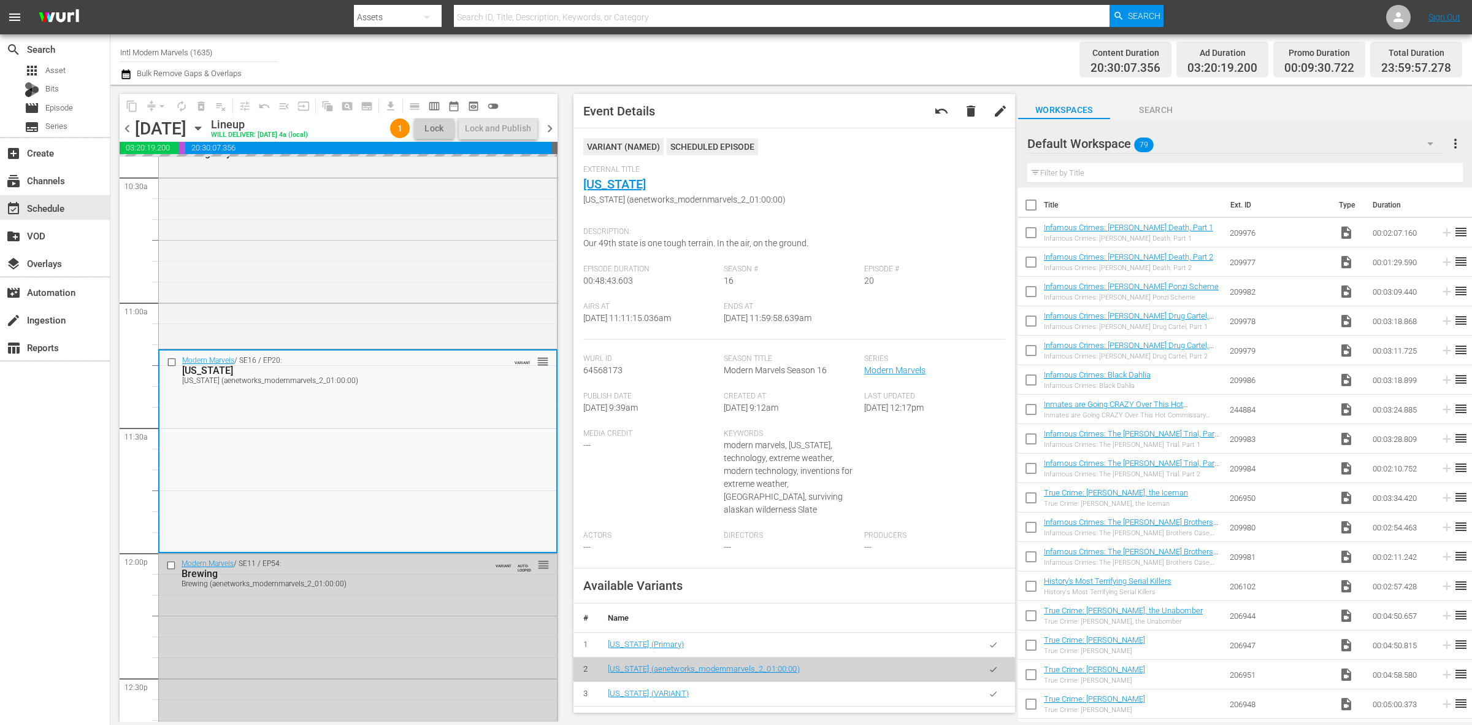
click at [718, 45] on div "Channel Title Intl Modern Marvels (1635) Bulk Remove Gaps & Overlaps" at bounding box center [486, 59] width 732 height 44
click at [753, 63] on div "Channel Title Intl Modern Marvels (1635) Bulk Remove Gaps & Overlaps" at bounding box center [486, 59] width 732 height 44
click at [485, 121] on div "Lock and Publish" at bounding box center [498, 128] width 66 height 22
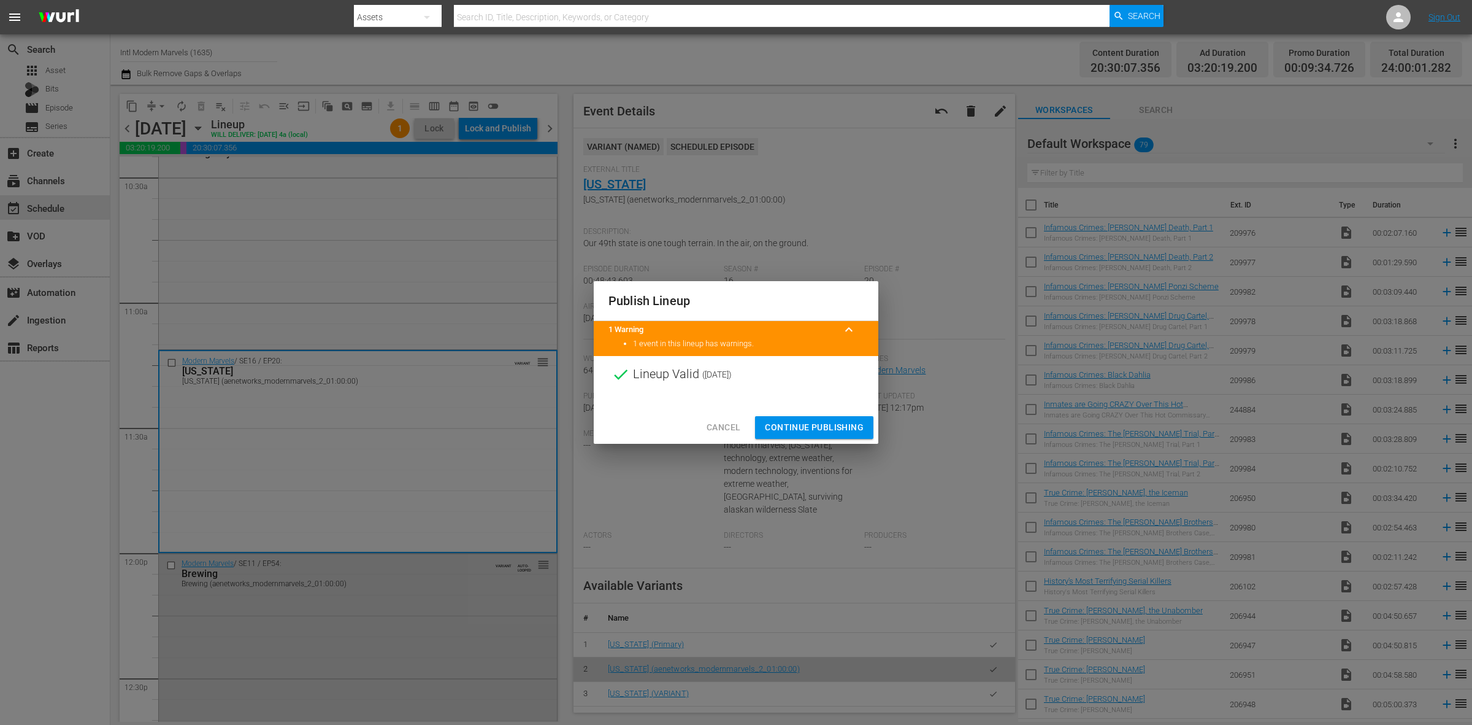
click at [828, 428] on span "Continue Publishing" at bounding box center [814, 427] width 99 height 15
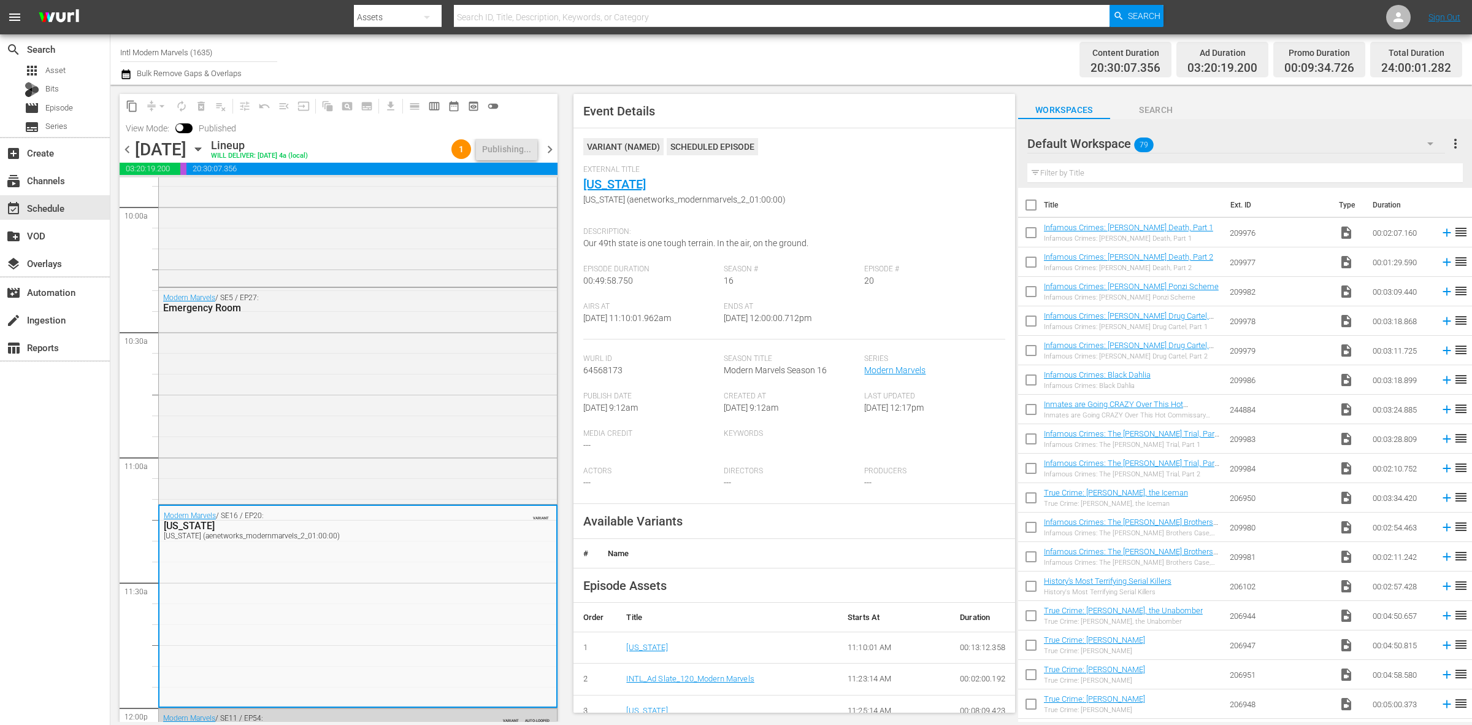
scroll to position [0, 0]
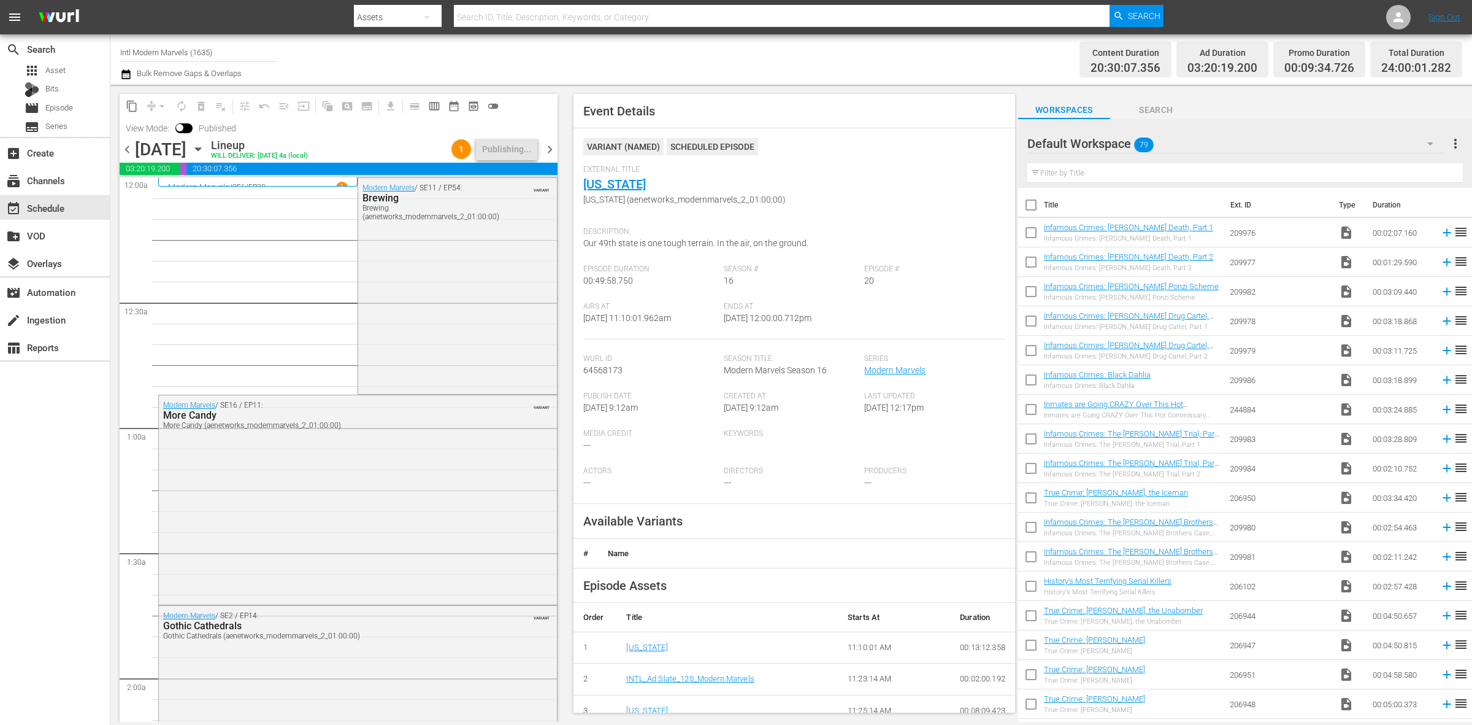
click at [642, 58] on div "Channel Title Intl Modern Marvels (1635) Bulk Remove Gaps & Overlaps" at bounding box center [486, 59] width 732 height 44
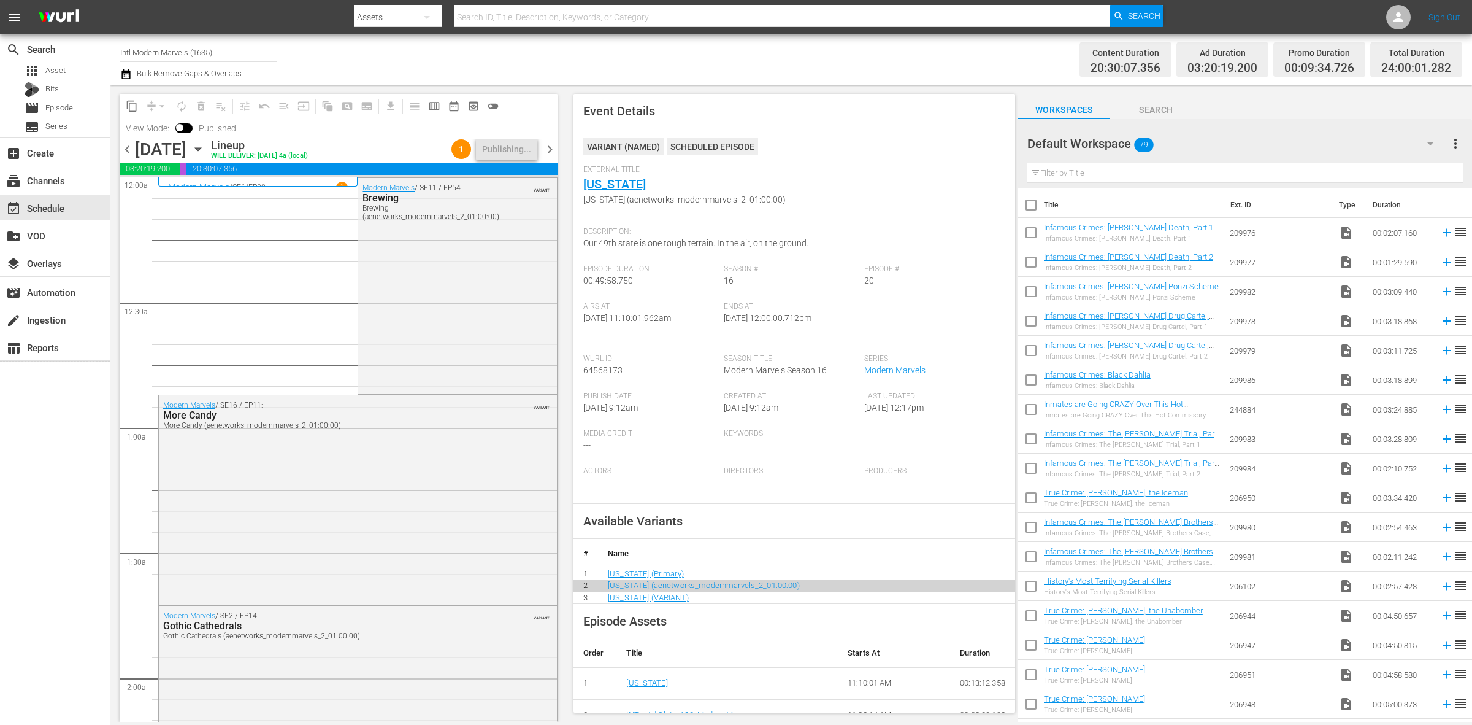
click at [663, 55] on div "Channel Title Intl Modern Marvels (1635) Bulk Remove Gaps & Overlaps" at bounding box center [486, 59] width 732 height 44
click at [553, 150] on span "chevron_right" at bounding box center [549, 149] width 15 height 15
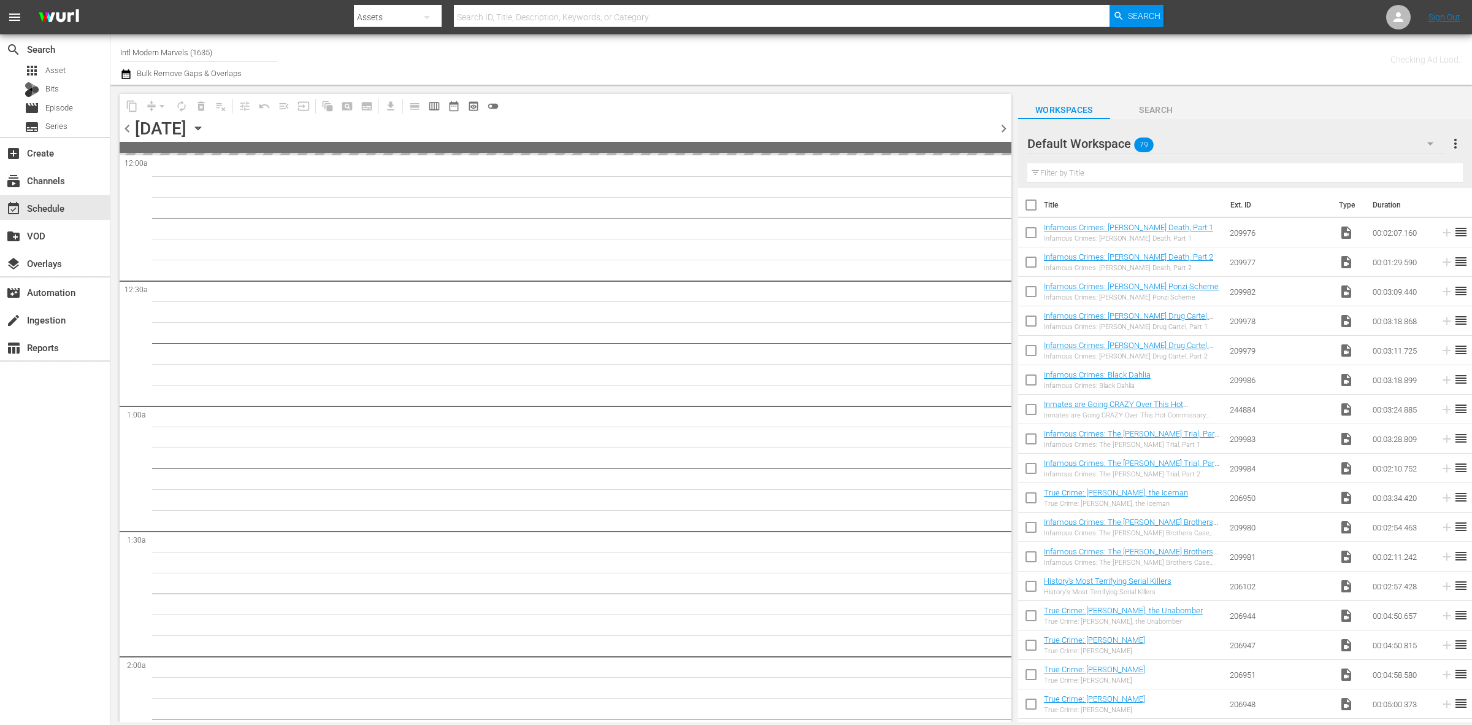
click at [836, 64] on div "Channel Title Intl Modern Marvels (1635) Bulk Remove Gaps & Overlaps" at bounding box center [486, 59] width 732 height 44
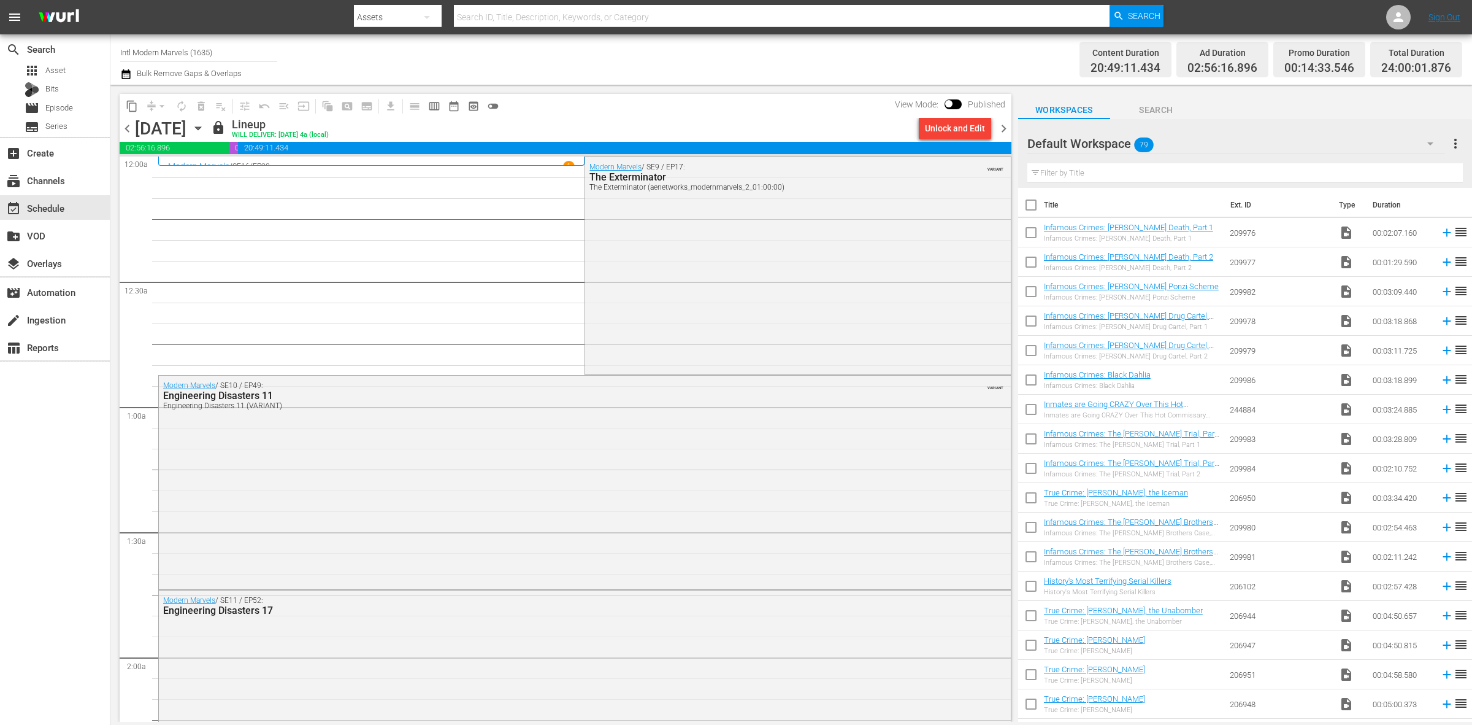
click at [728, 50] on div "Channel Title Intl Modern Marvels (1635) Bulk Remove Gaps & Overlaps" at bounding box center [486, 59] width 732 height 44
click at [937, 129] on div "Unlock and Edit" at bounding box center [955, 128] width 60 height 22
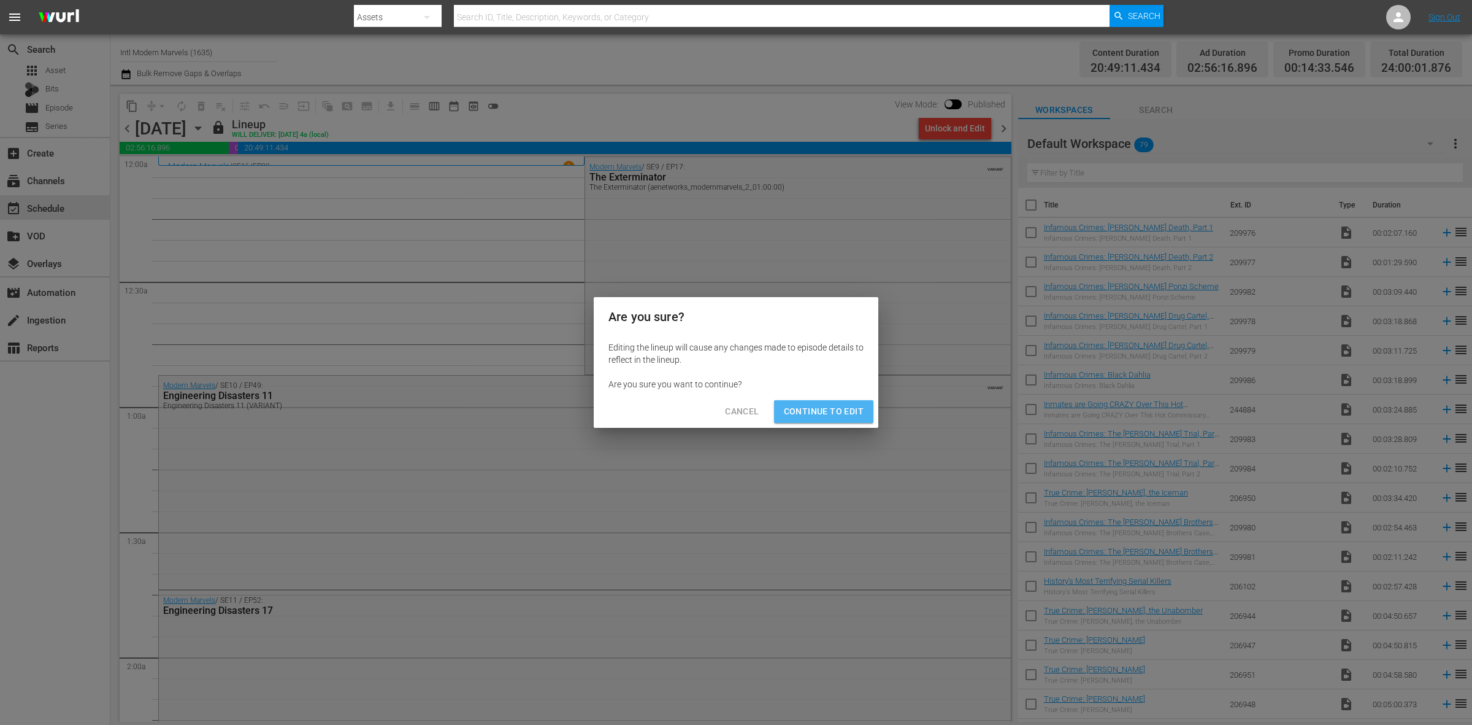
click at [829, 405] on span "Continue to Edit" at bounding box center [824, 411] width 80 height 15
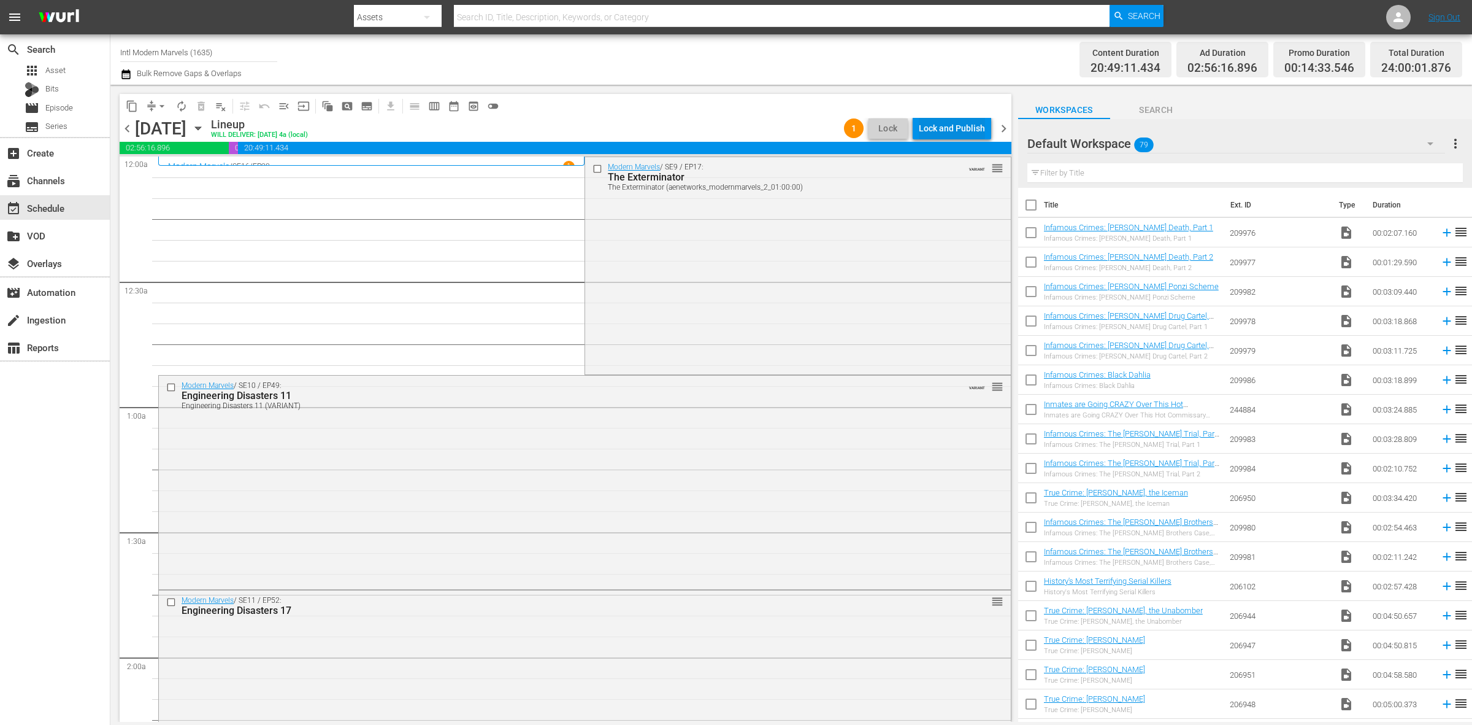
click at [965, 120] on div "Lock and Publish" at bounding box center [952, 128] width 66 height 22
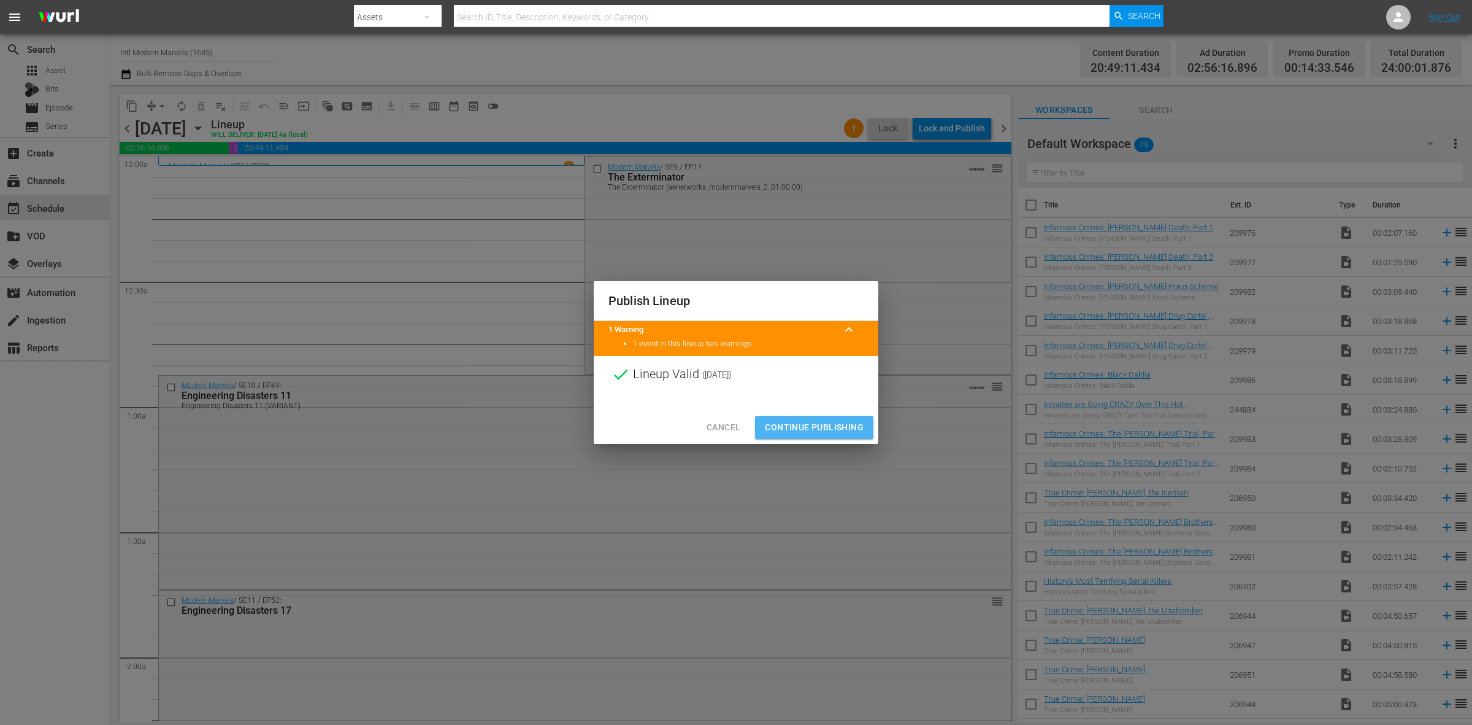
click at [827, 425] on span "Continue Publishing" at bounding box center [814, 427] width 99 height 15
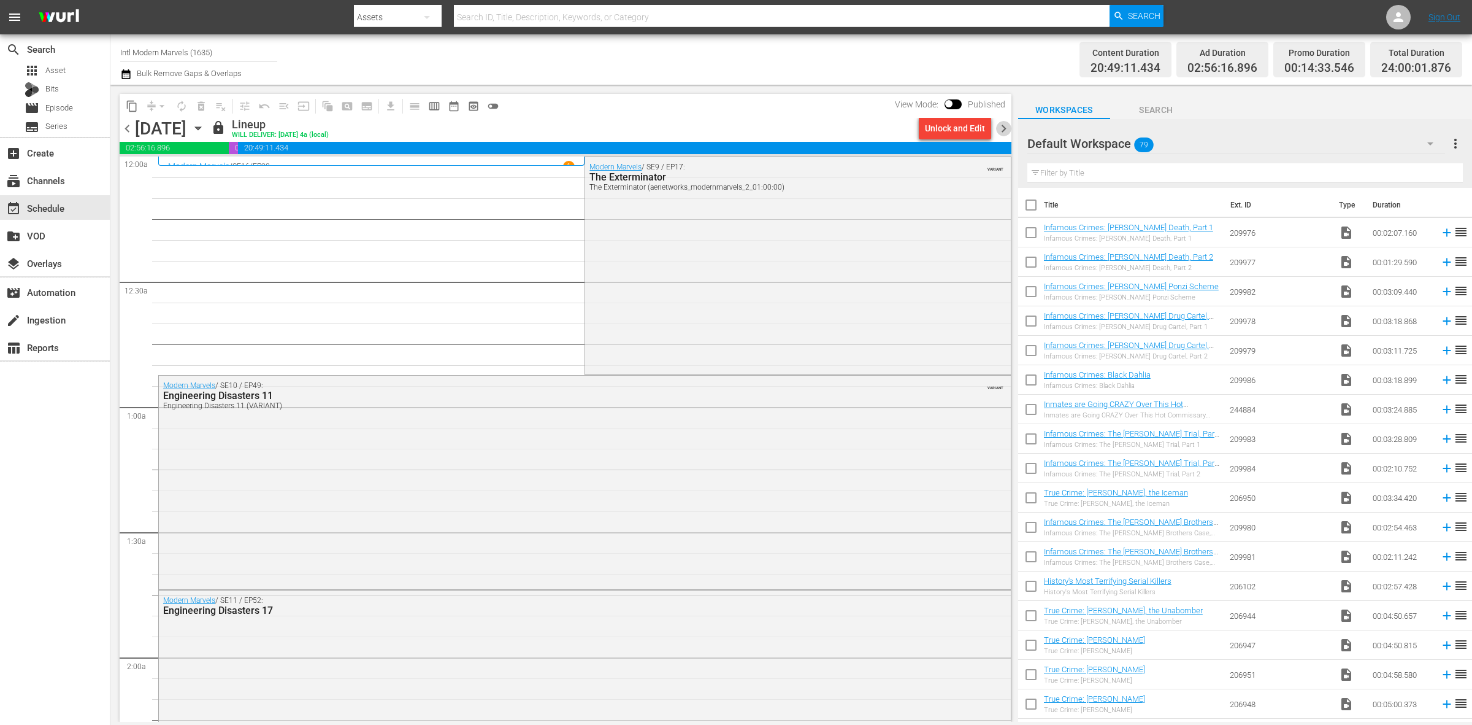
click at [1004, 123] on span "chevron_right" at bounding box center [1003, 128] width 15 height 15
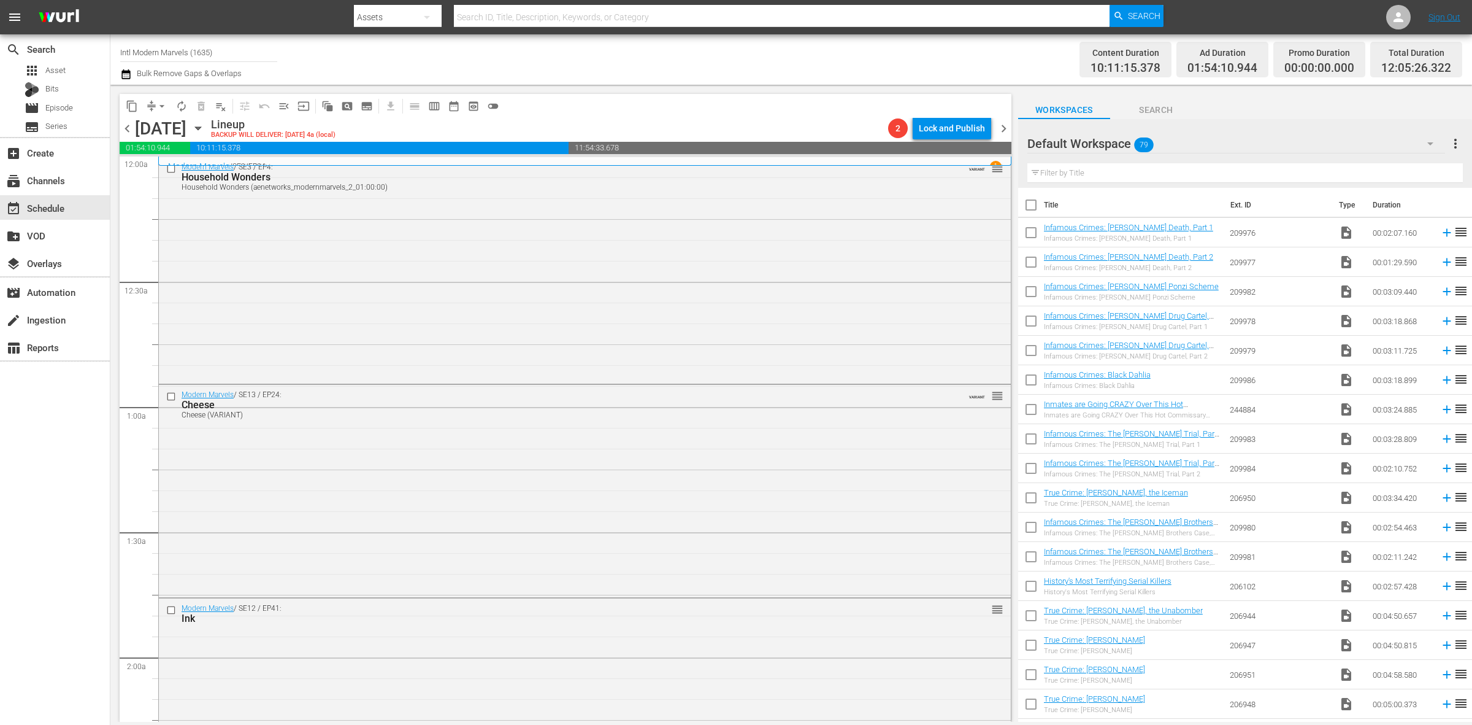
click at [775, 59] on div "Channel Title Intl Modern Marvels (1635) Bulk Remove Gaps & Overlaps" at bounding box center [486, 59] width 732 height 44
click at [329, 249] on div "Modern Marvels / SE3 / EP4: Household Wonders Household Wonders (aenetworks_mod…" at bounding box center [585, 269] width 852 height 224
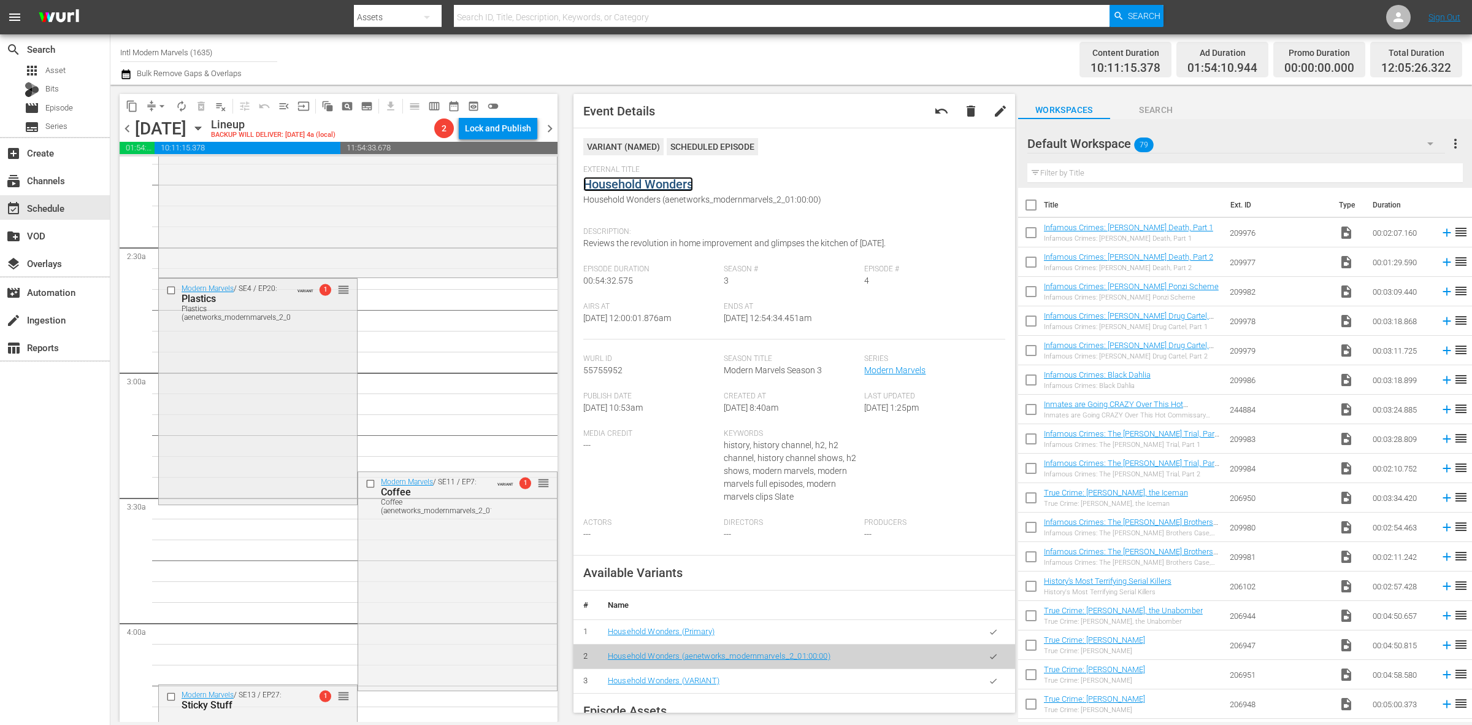
scroll to position [537, 0]
click at [281, 383] on div "Modern Marvels / SE4 / EP20: Plastics Plastics (aenetworks_modernmarvels_2_01:0…" at bounding box center [258, 388] width 198 height 223
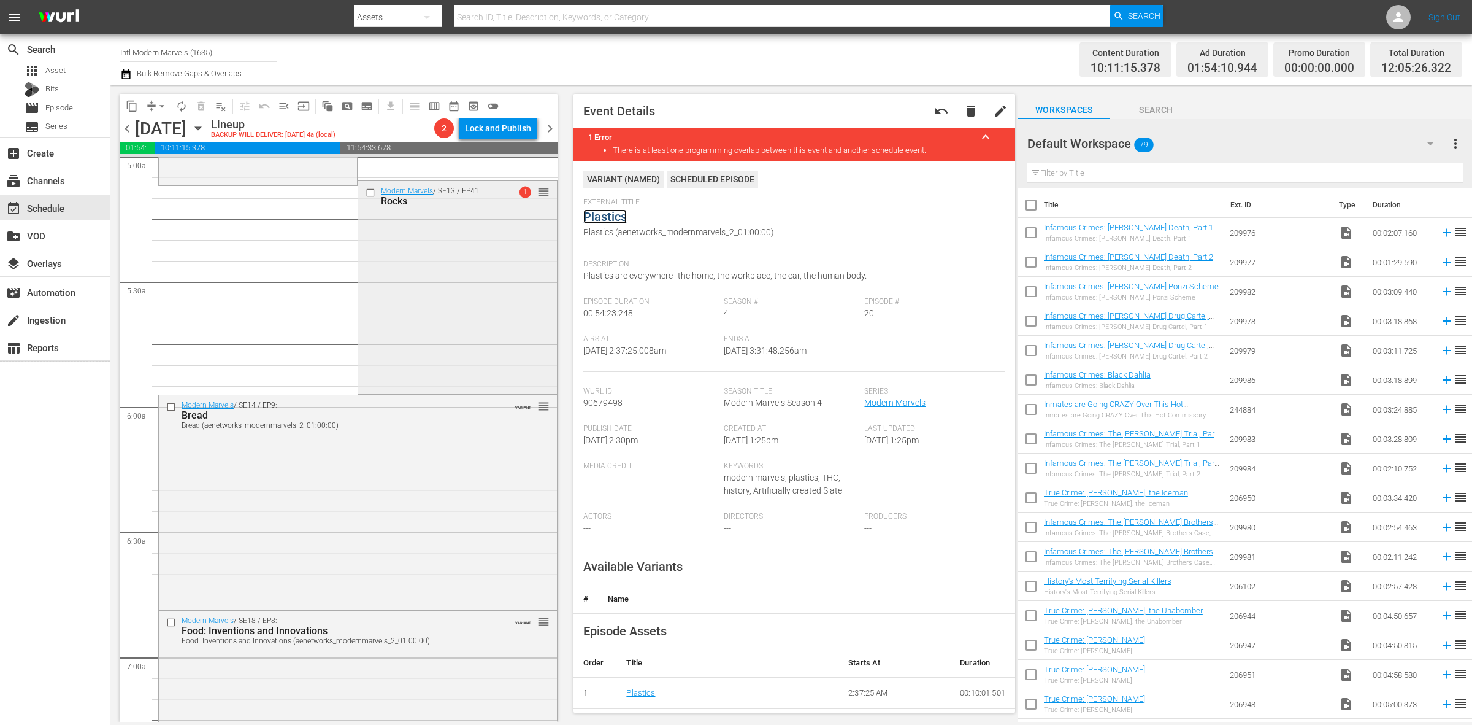
scroll to position [1304, 0]
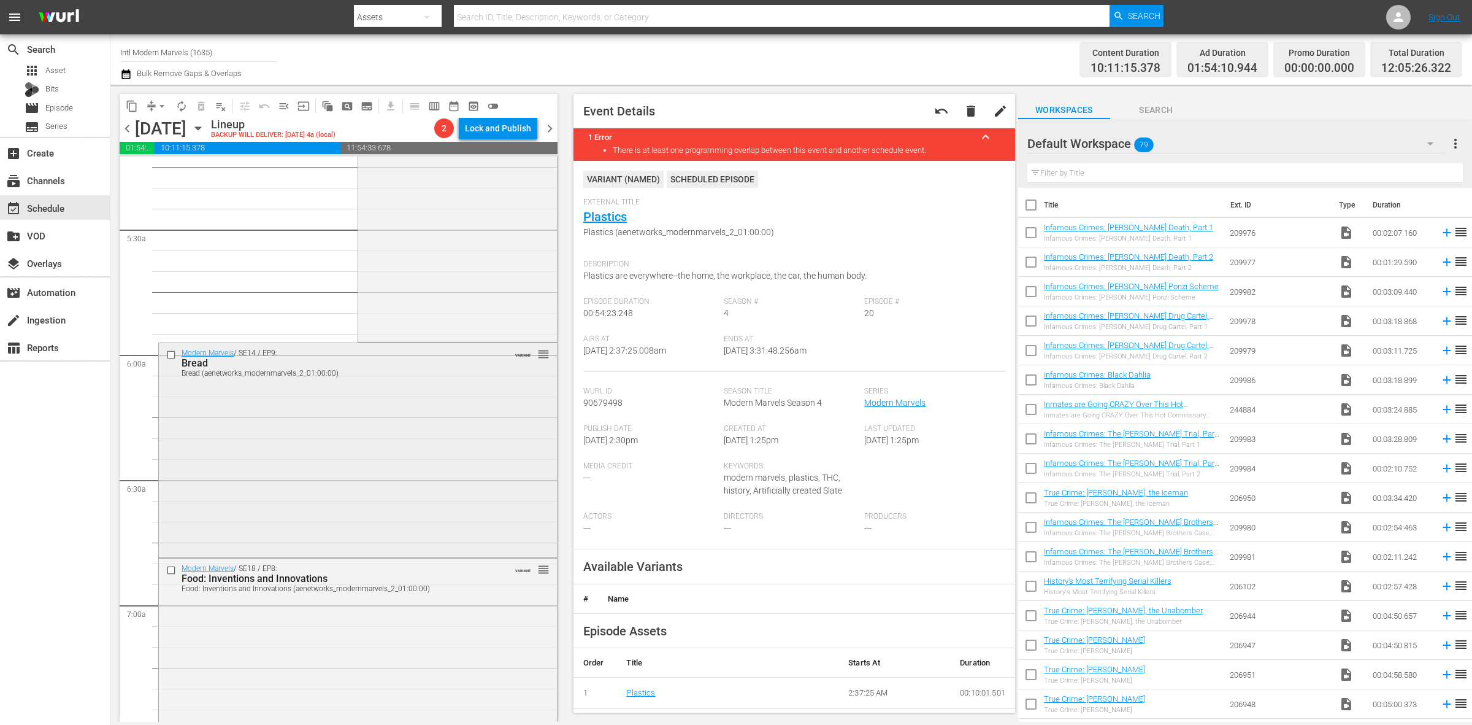
click at [354, 442] on div "Modern Marvels / SE14 / EP9: Bread Bread (aenetworks_modernmarvels_2_01:00:00) …" at bounding box center [358, 449] width 398 height 212
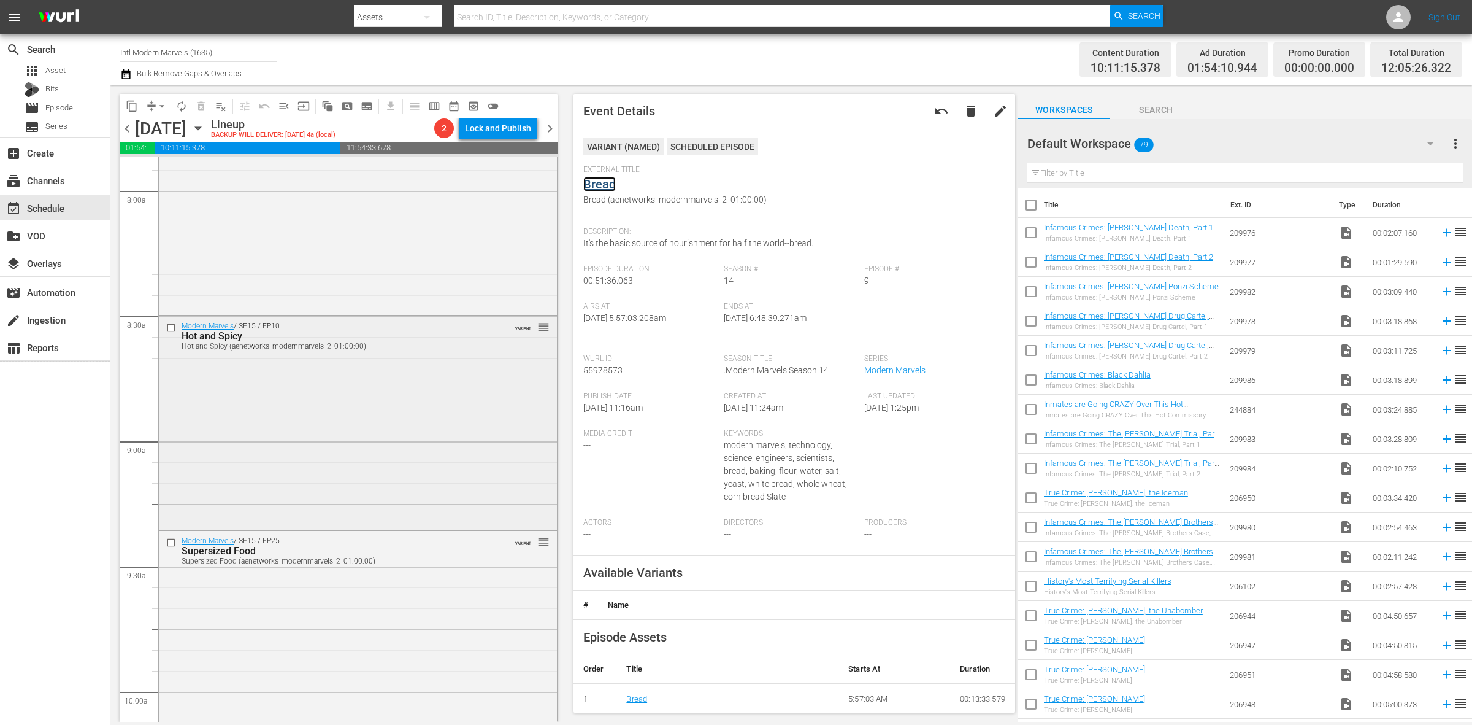
scroll to position [1994, 0]
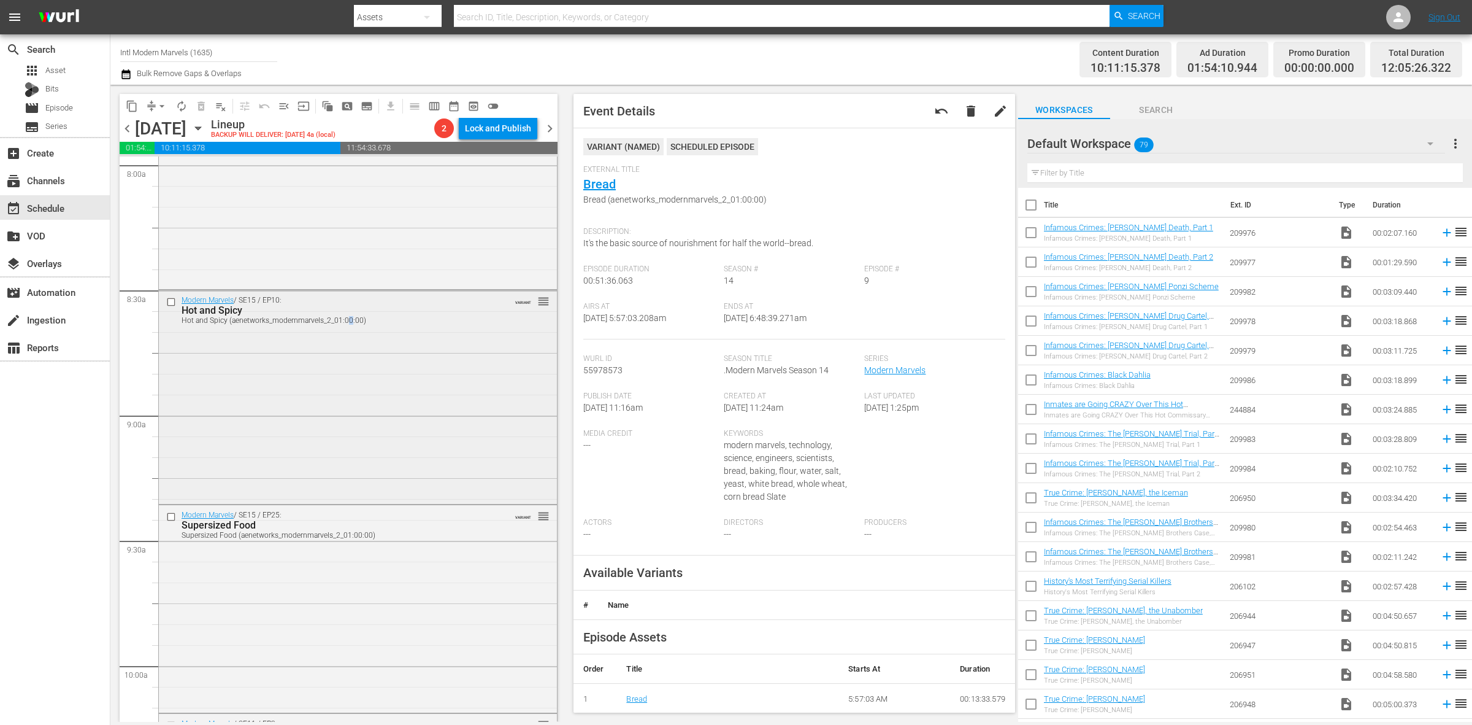
click at [348, 353] on div "Modern Marvels / SE15 / EP10: Hot and Spicy Hot and Spicy (aenetworks_modernmar…" at bounding box center [358, 395] width 398 height 210
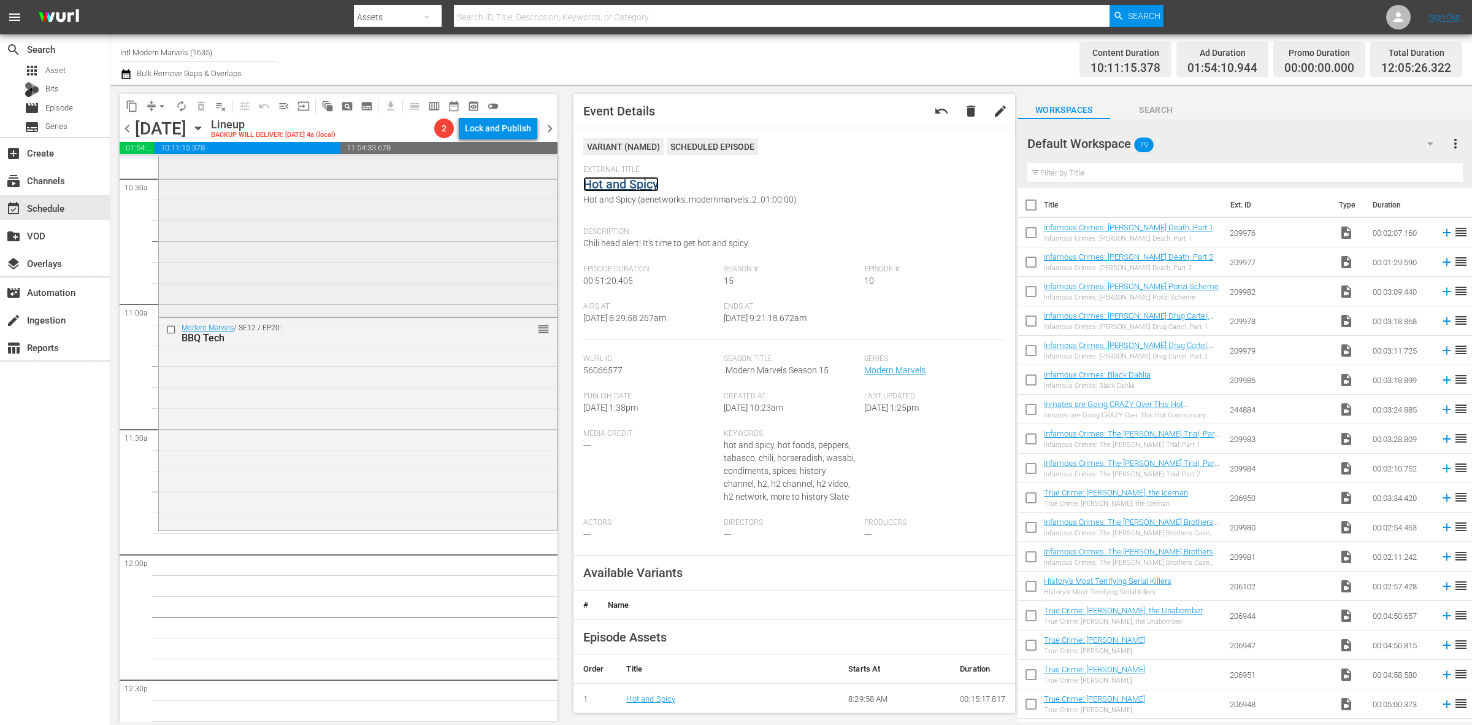
scroll to position [2684, 0]
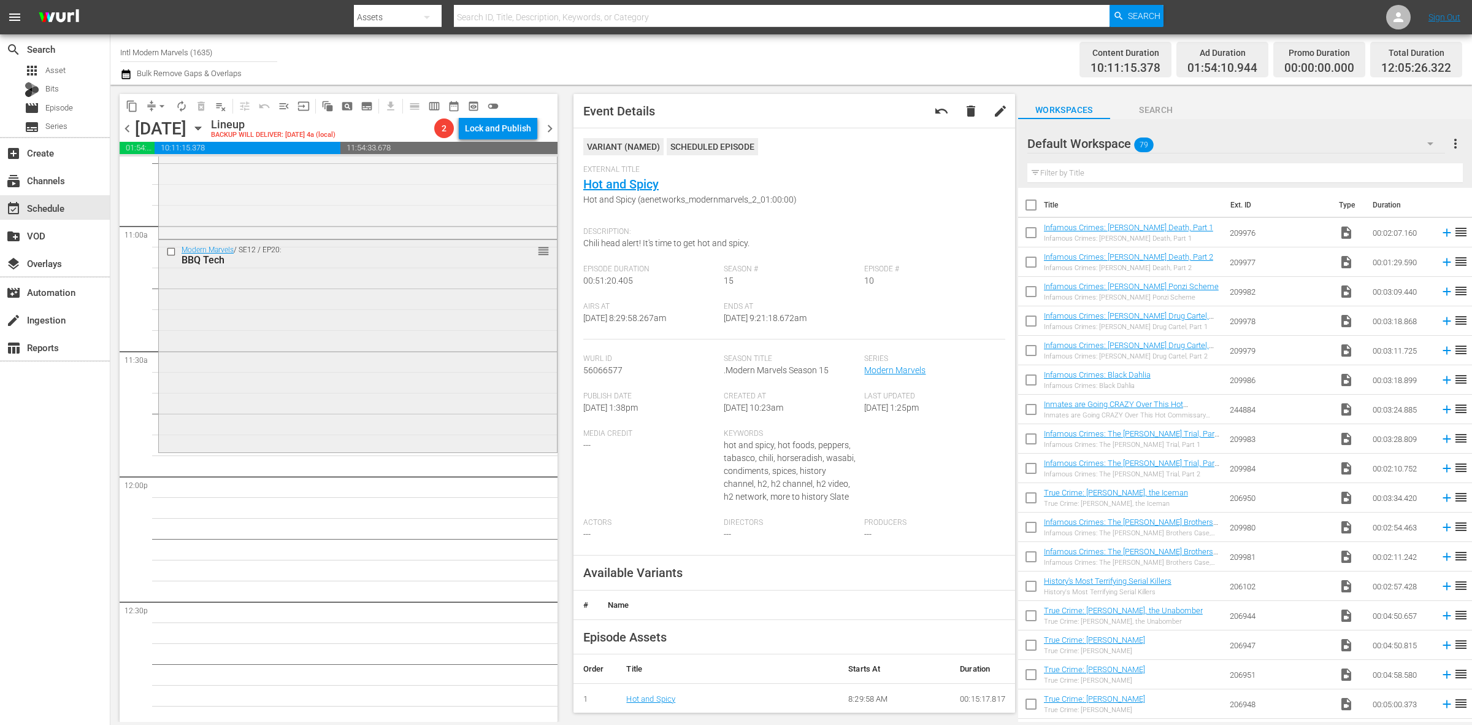
click at [372, 353] on div "Modern Marvels / SE12 / EP20: BBQ Tech reorder" at bounding box center [358, 345] width 398 height 210
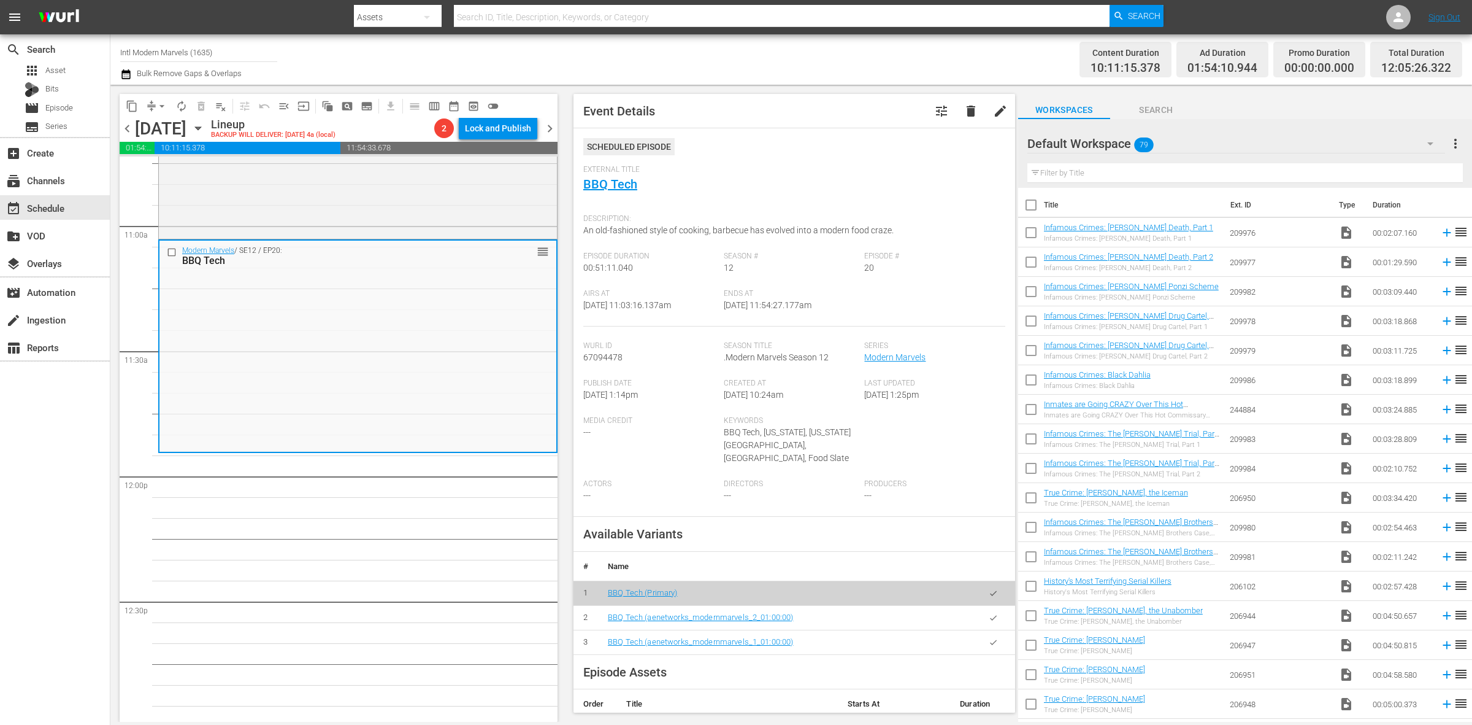
click at [689, 48] on div "Channel Title Intl Modern Marvels (1635) Bulk Remove Gaps & Overlaps" at bounding box center [486, 59] width 732 height 44
click at [160, 103] on span "arrow_drop_down" at bounding box center [162, 106] width 12 height 12
click at [148, 126] on li "Align to Midnight" at bounding box center [162, 130] width 129 height 20
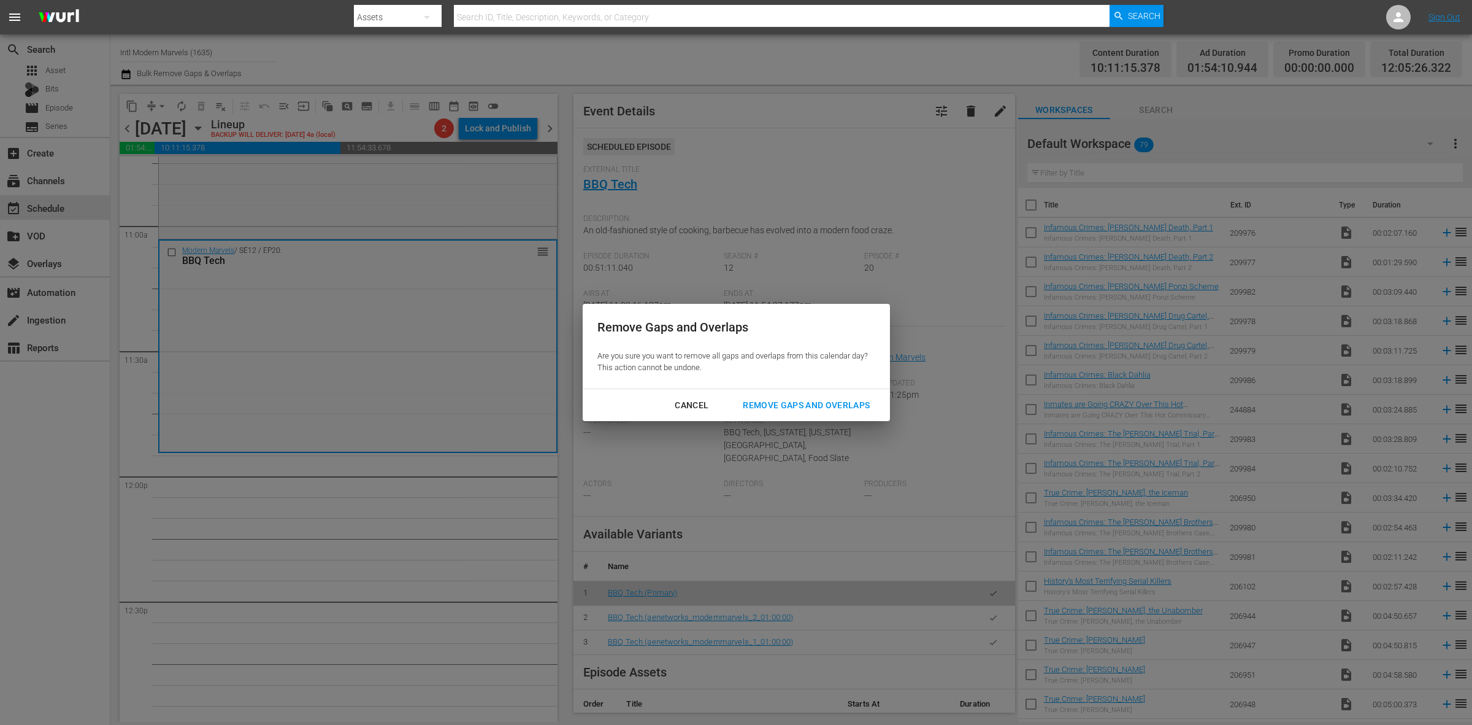
click at [786, 401] on div "Remove Gaps and Overlaps" at bounding box center [806, 405] width 147 height 15
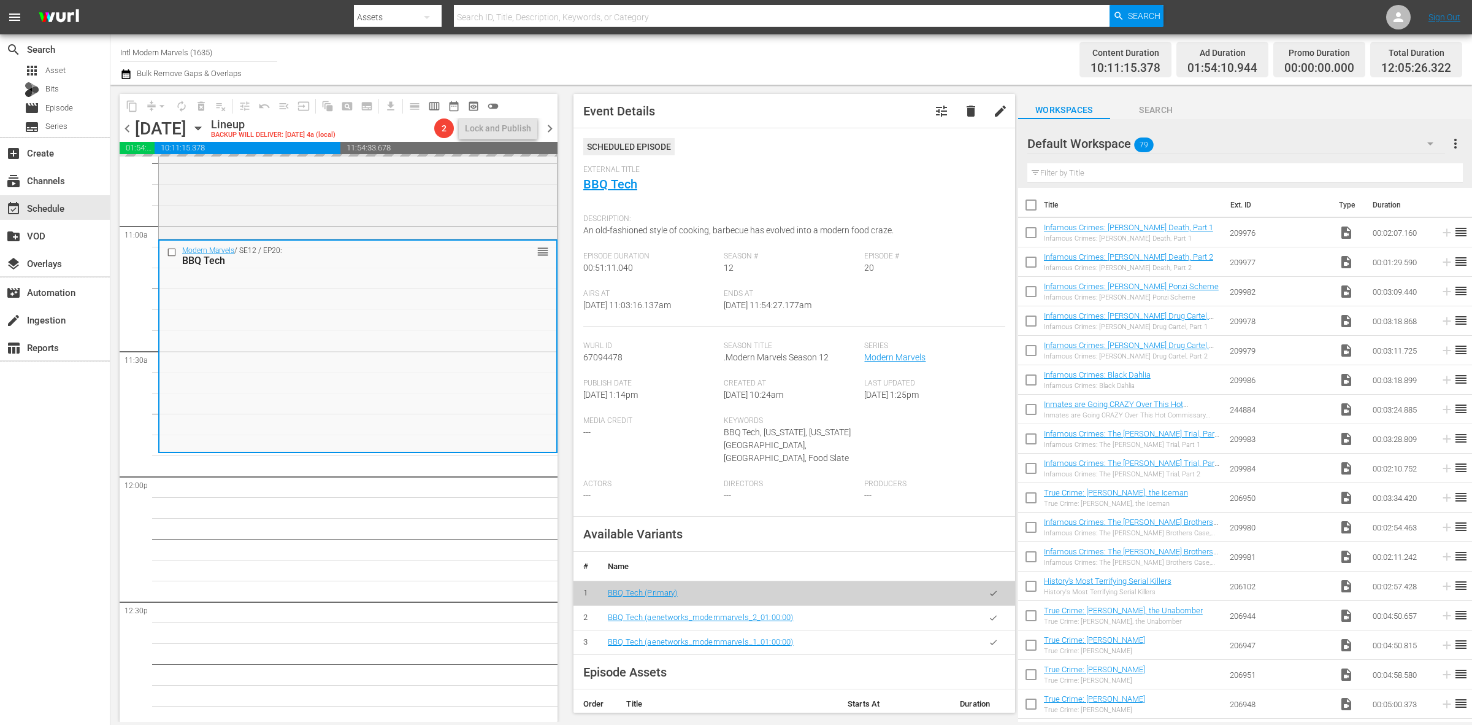
click at [737, 40] on div "Channel Title Intl Modern Marvels (1635) Bulk Remove Gaps & Overlaps" at bounding box center [486, 59] width 732 height 44
click at [807, 64] on div "Channel Title Intl Modern Marvels (1635) Bulk Remove Gaps & Overlaps" at bounding box center [486, 59] width 732 height 44
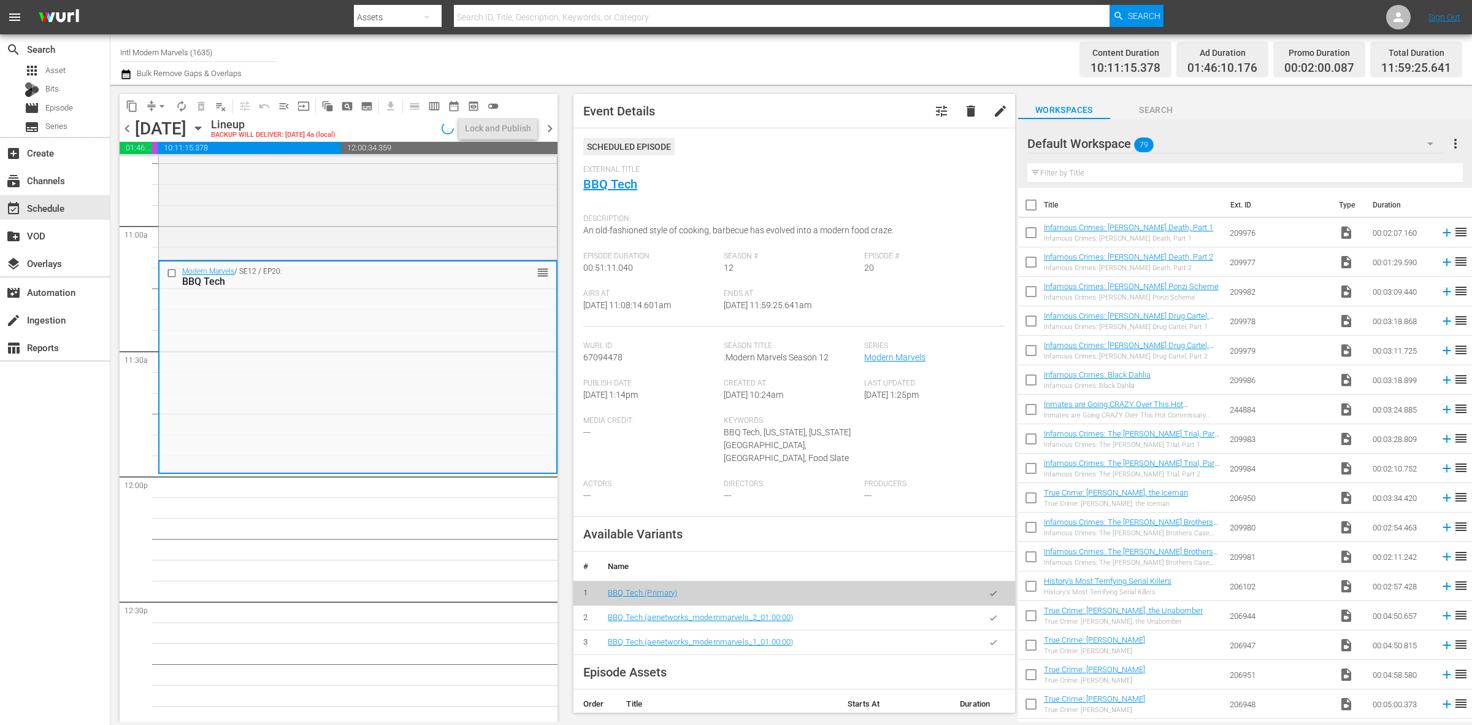
scroll to position [2725, 0]
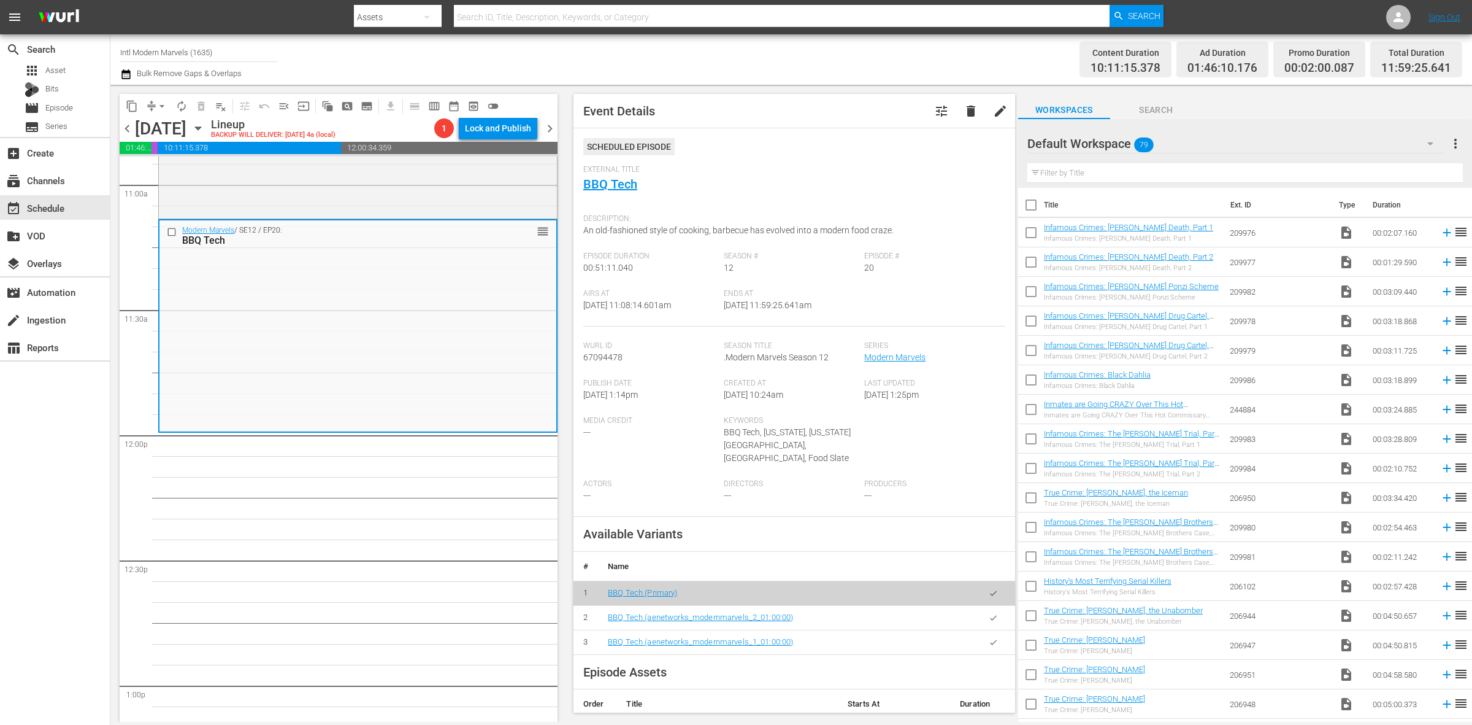
click at [164, 107] on span "arrow_drop_down" at bounding box center [162, 106] width 12 height 12
click at [171, 124] on li "Align to Midnight" at bounding box center [162, 130] width 129 height 20
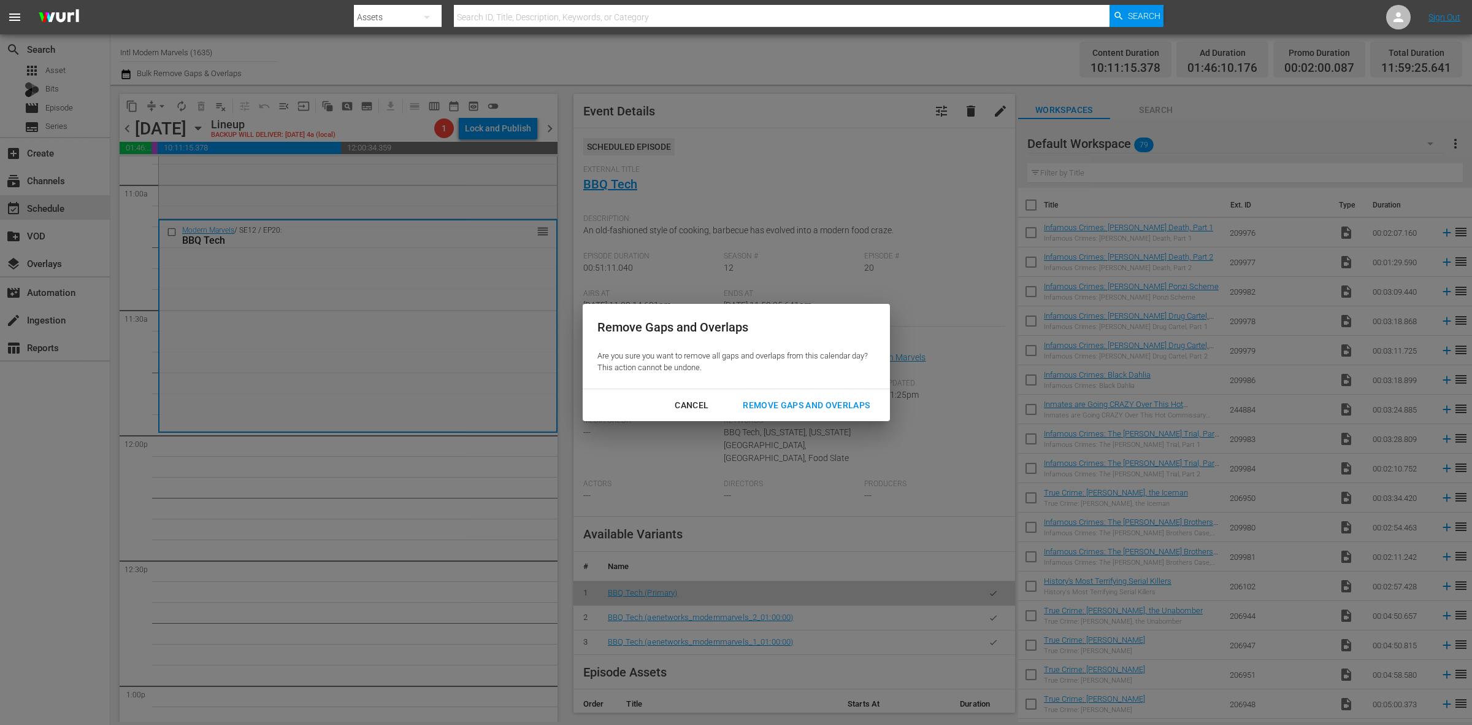
click at [822, 398] on div "Remove Gaps and Overlaps" at bounding box center [806, 405] width 147 height 15
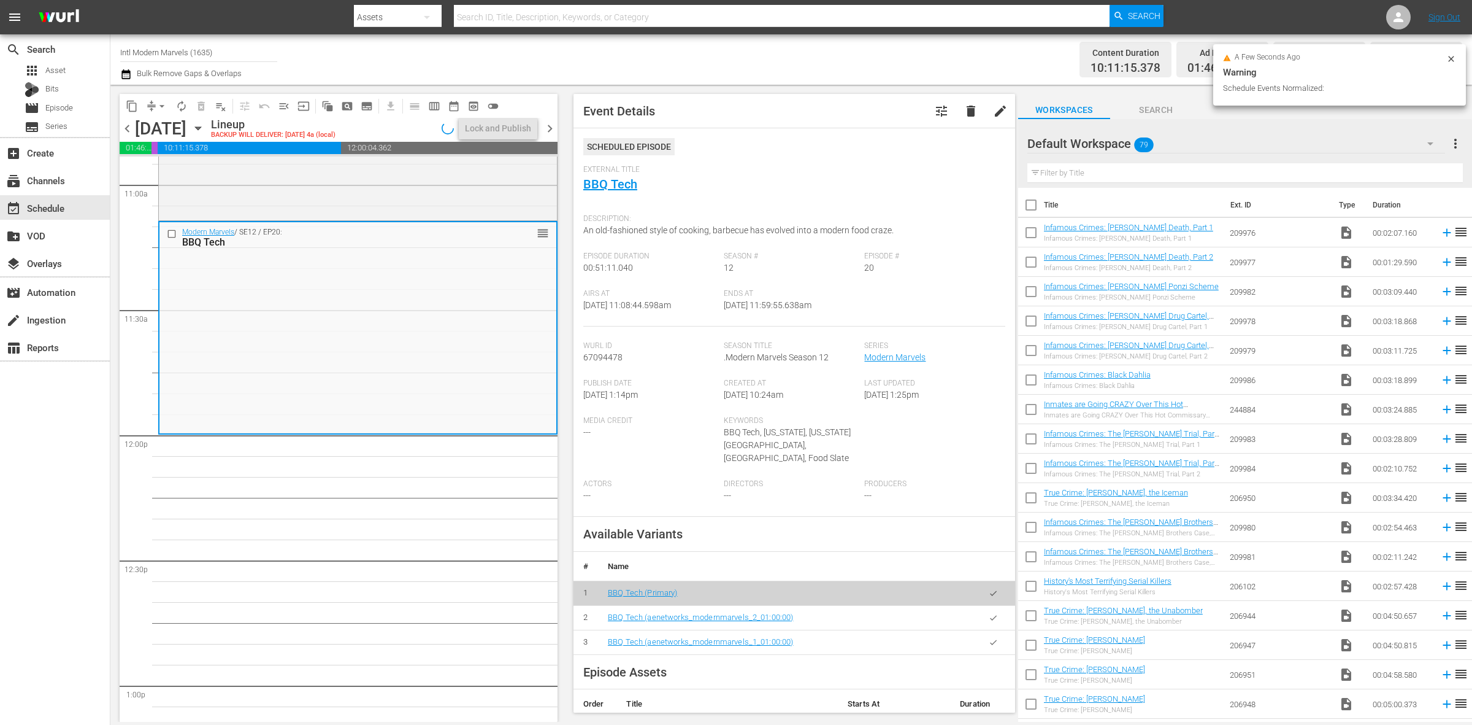
scroll to position [2747, 0]
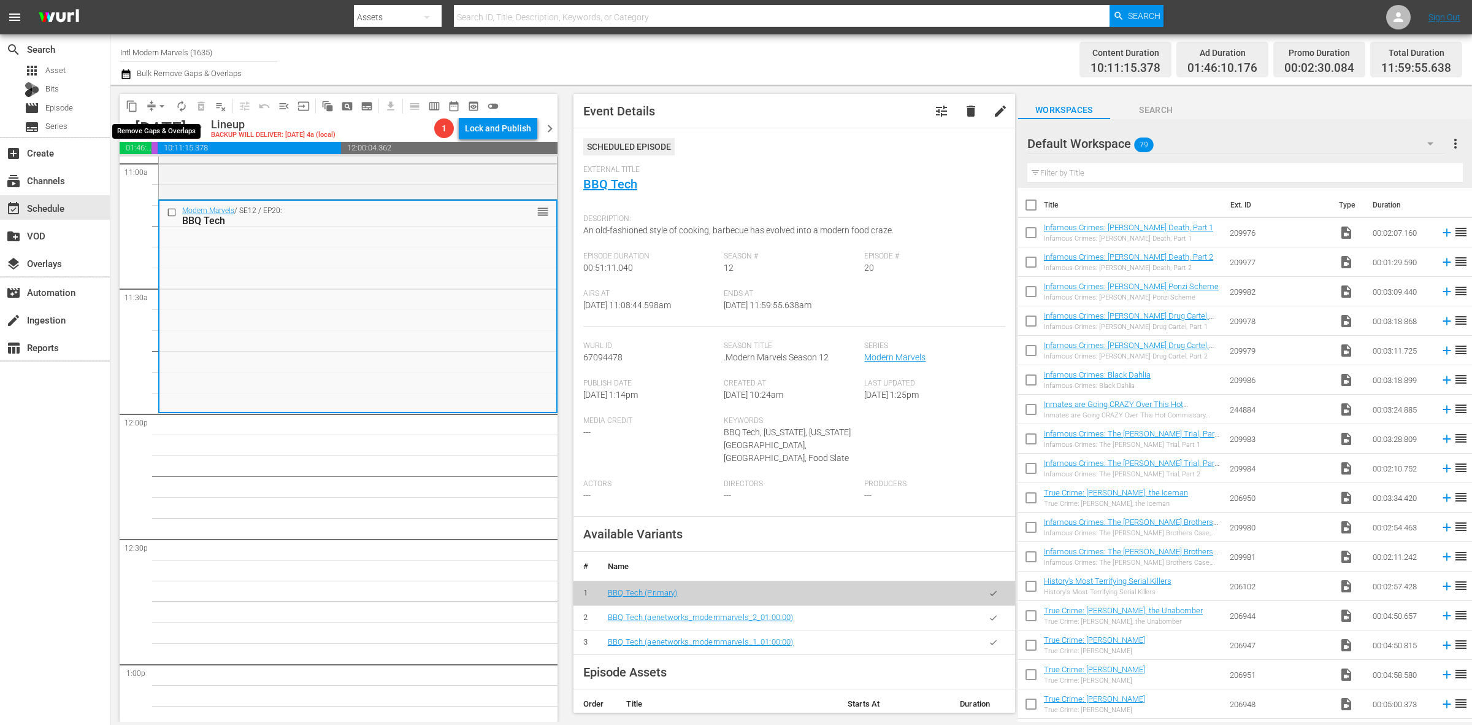
click at [161, 102] on span "arrow_drop_down" at bounding box center [162, 106] width 12 height 12
click at [167, 125] on li "Align to Midnight" at bounding box center [162, 130] width 129 height 20
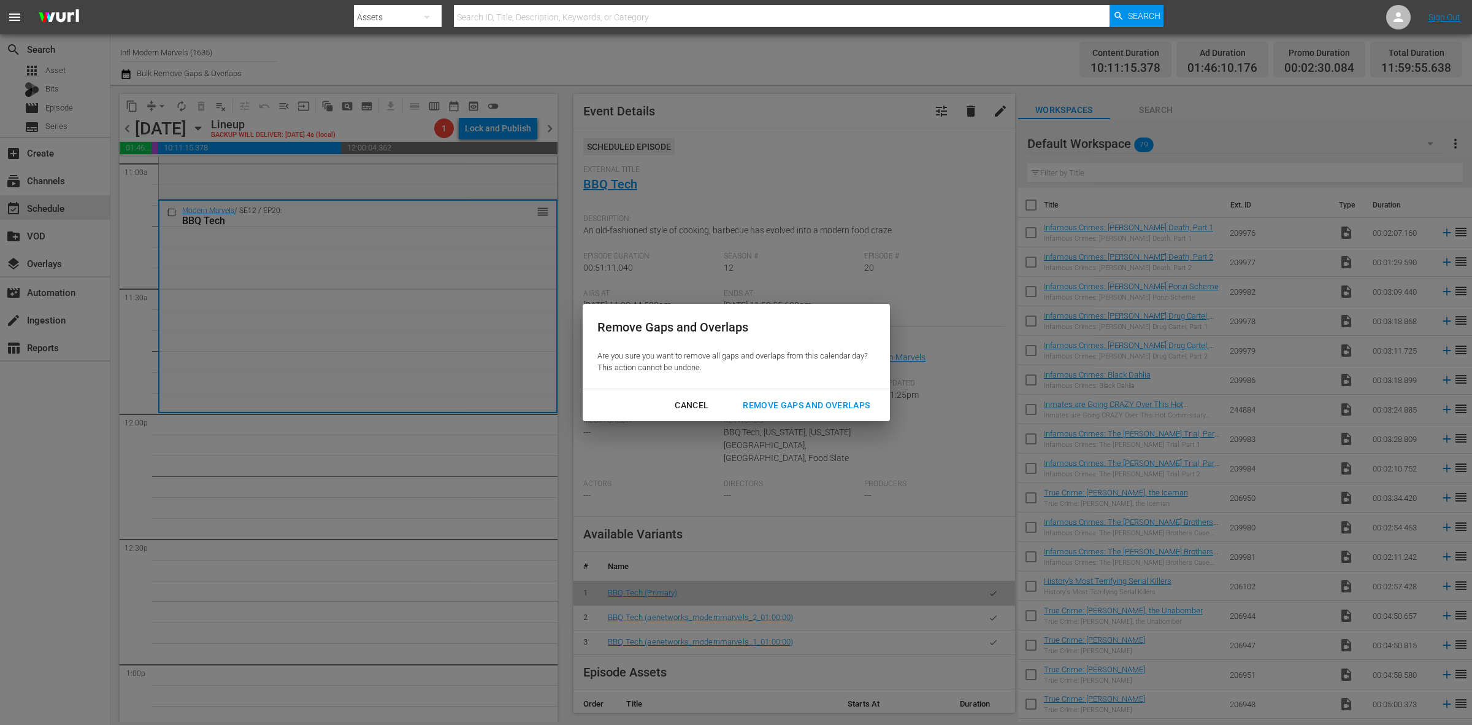
click at [821, 404] on div "Remove Gaps and Overlaps" at bounding box center [806, 405] width 147 height 15
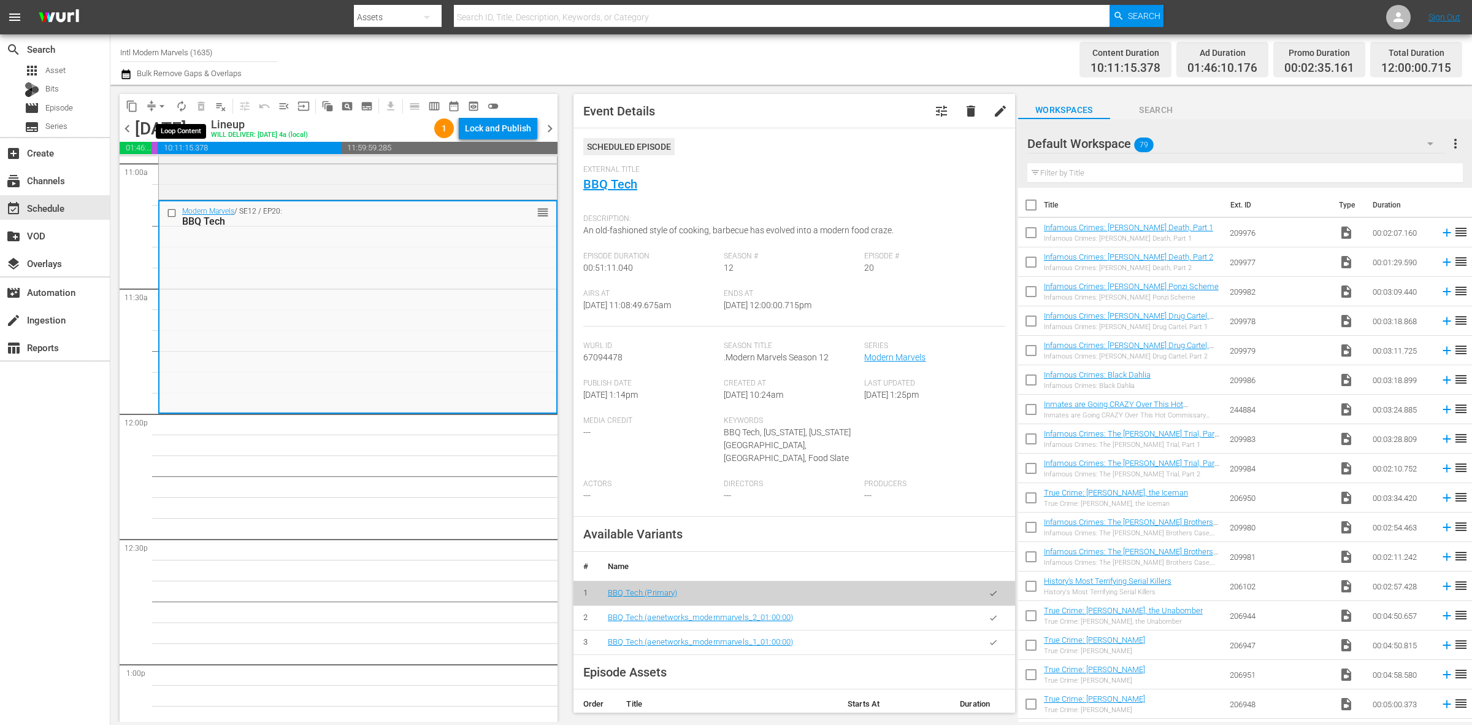
click at [181, 104] on span "autorenew_outlined" at bounding box center [181, 106] width 12 height 12
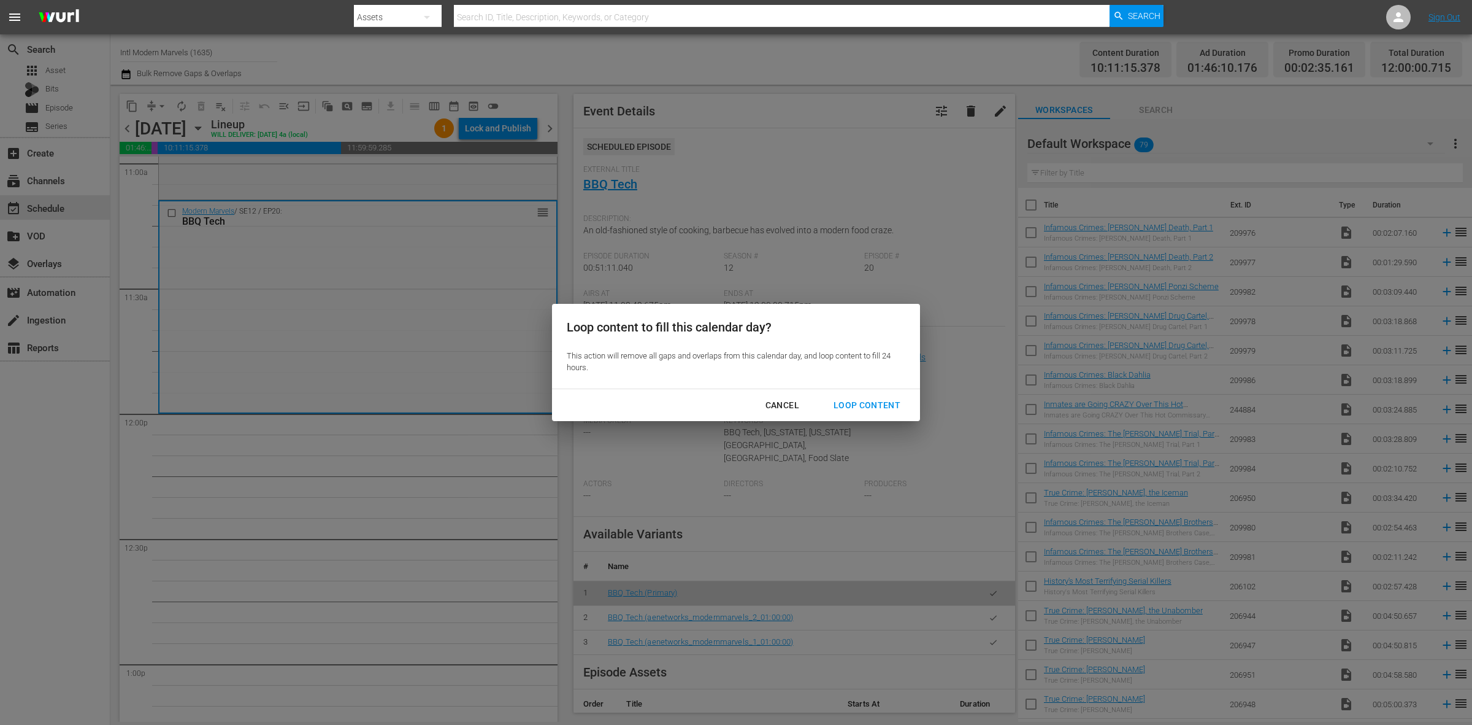
click at [848, 407] on div "Loop Content" at bounding box center [867, 405] width 86 height 15
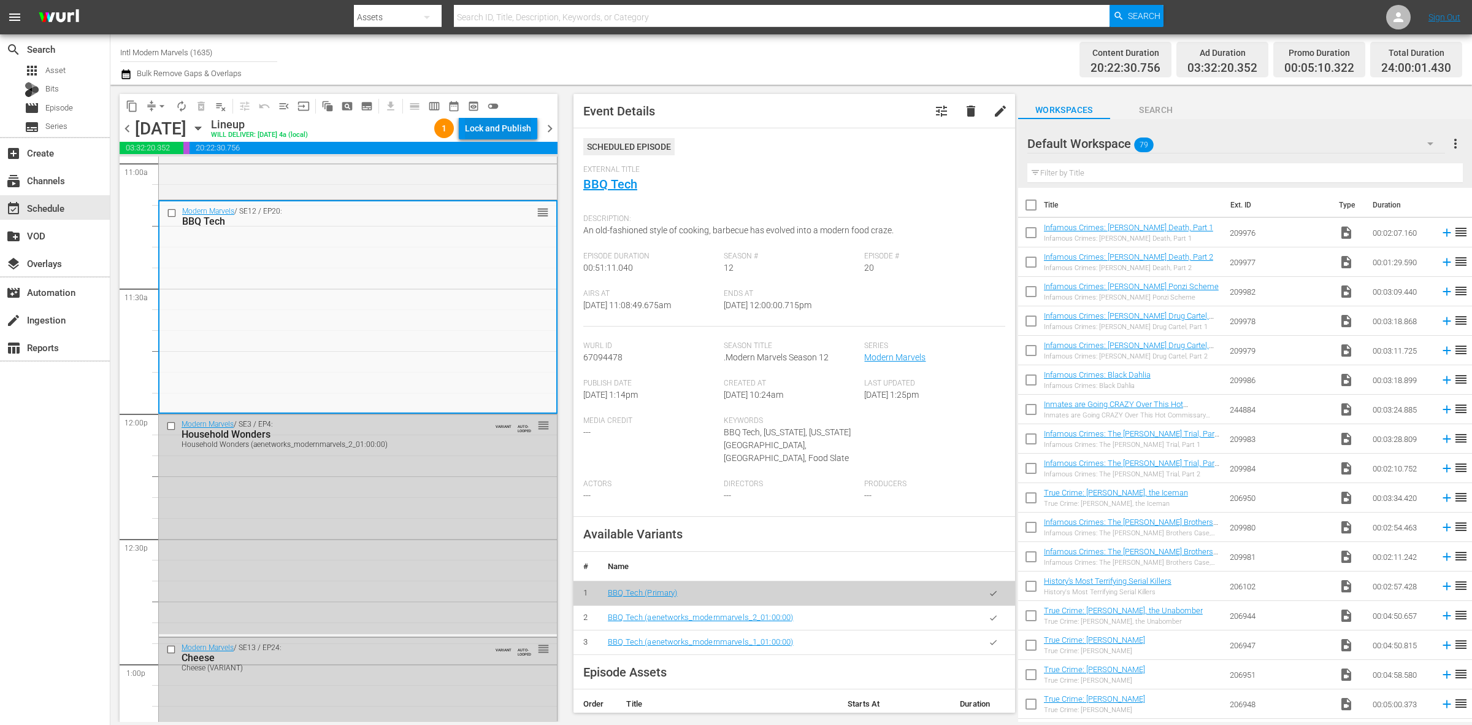
click at [499, 132] on div "Lock and Publish" at bounding box center [498, 128] width 66 height 22
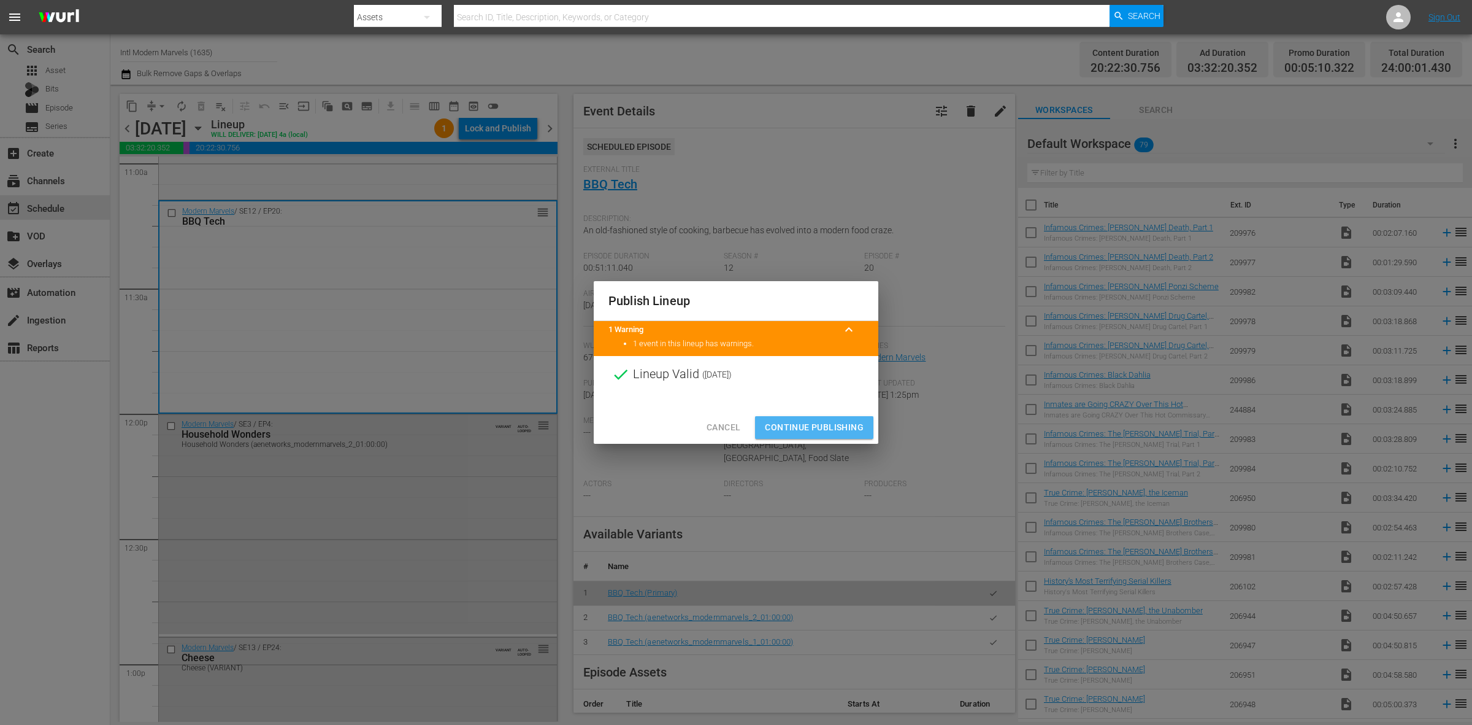
click at [830, 428] on span "Continue Publishing" at bounding box center [814, 427] width 99 height 15
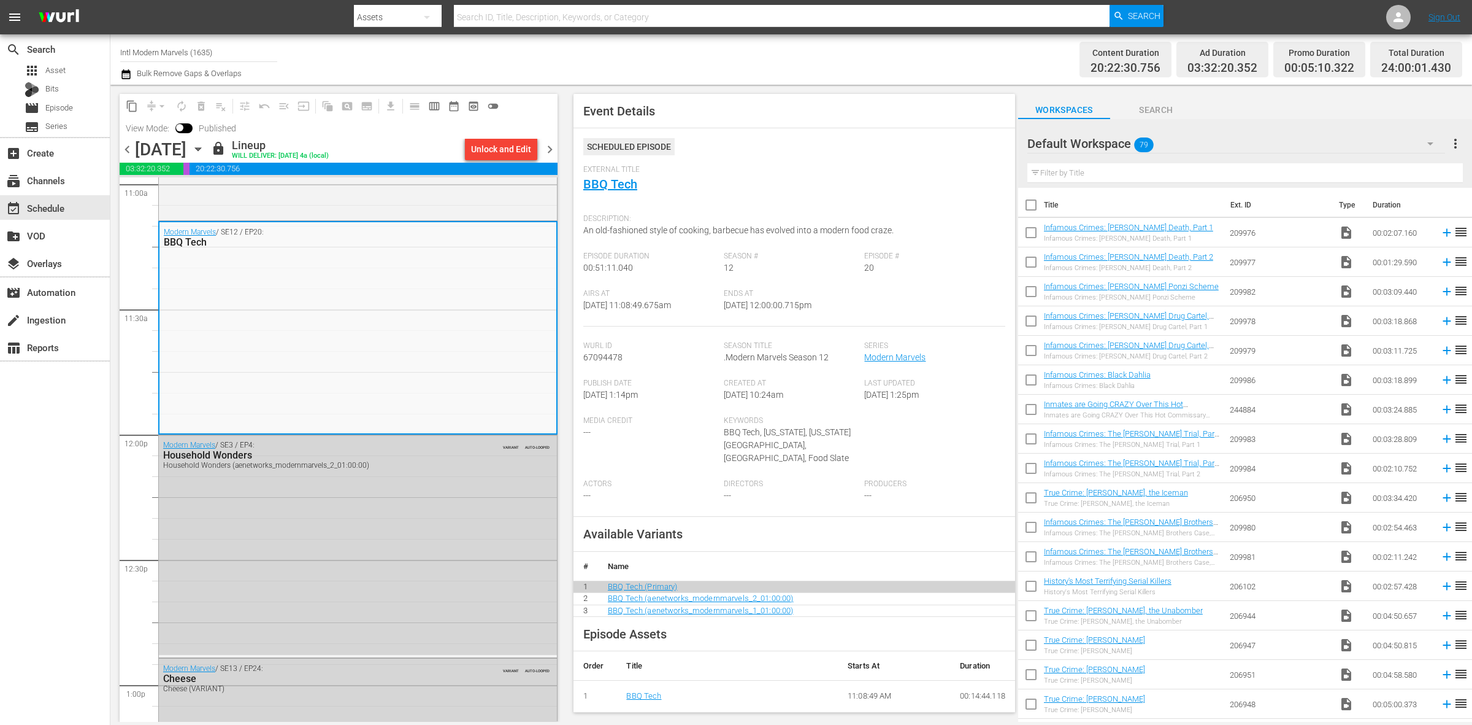
click at [756, 43] on div "Channel Title Intl Modern Marvels (1635) Bulk Remove Gaps & Overlaps" at bounding box center [486, 59] width 732 height 44
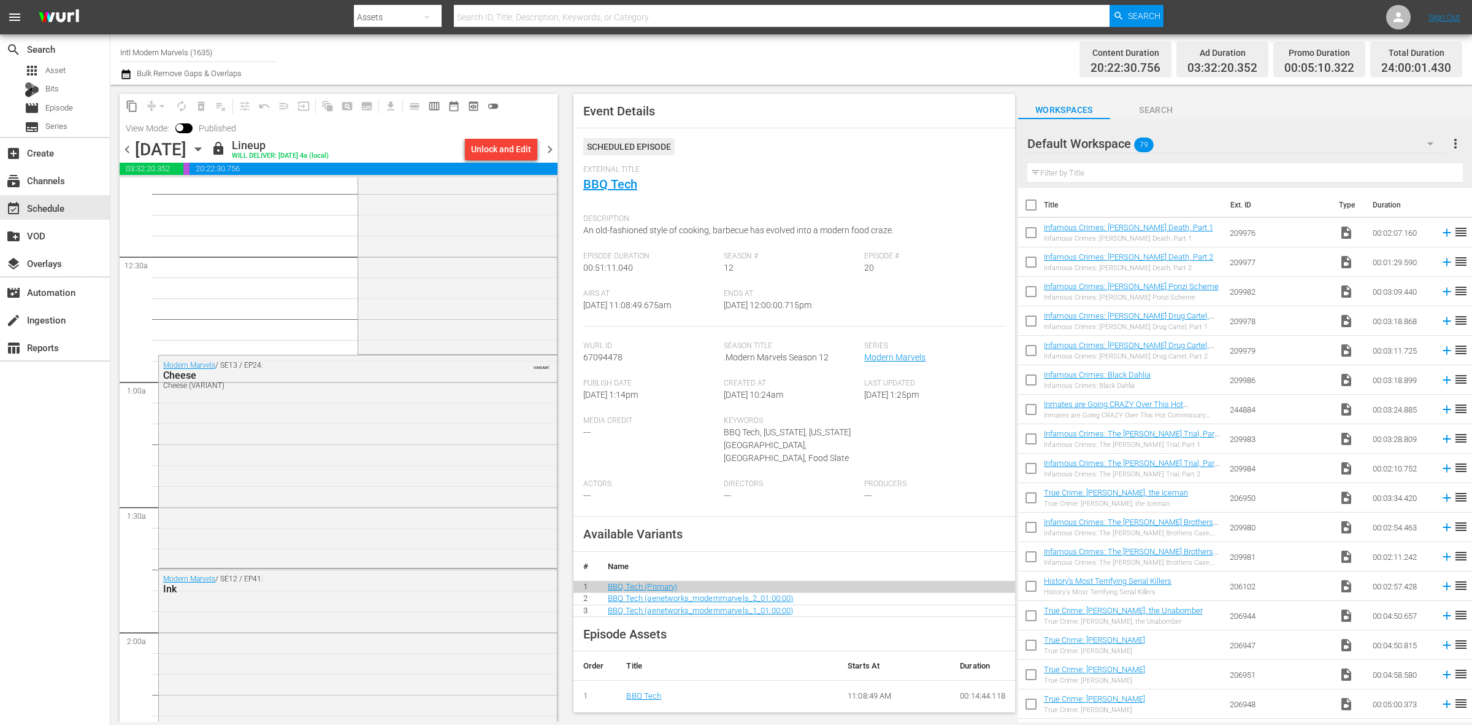
scroll to position [0, 0]
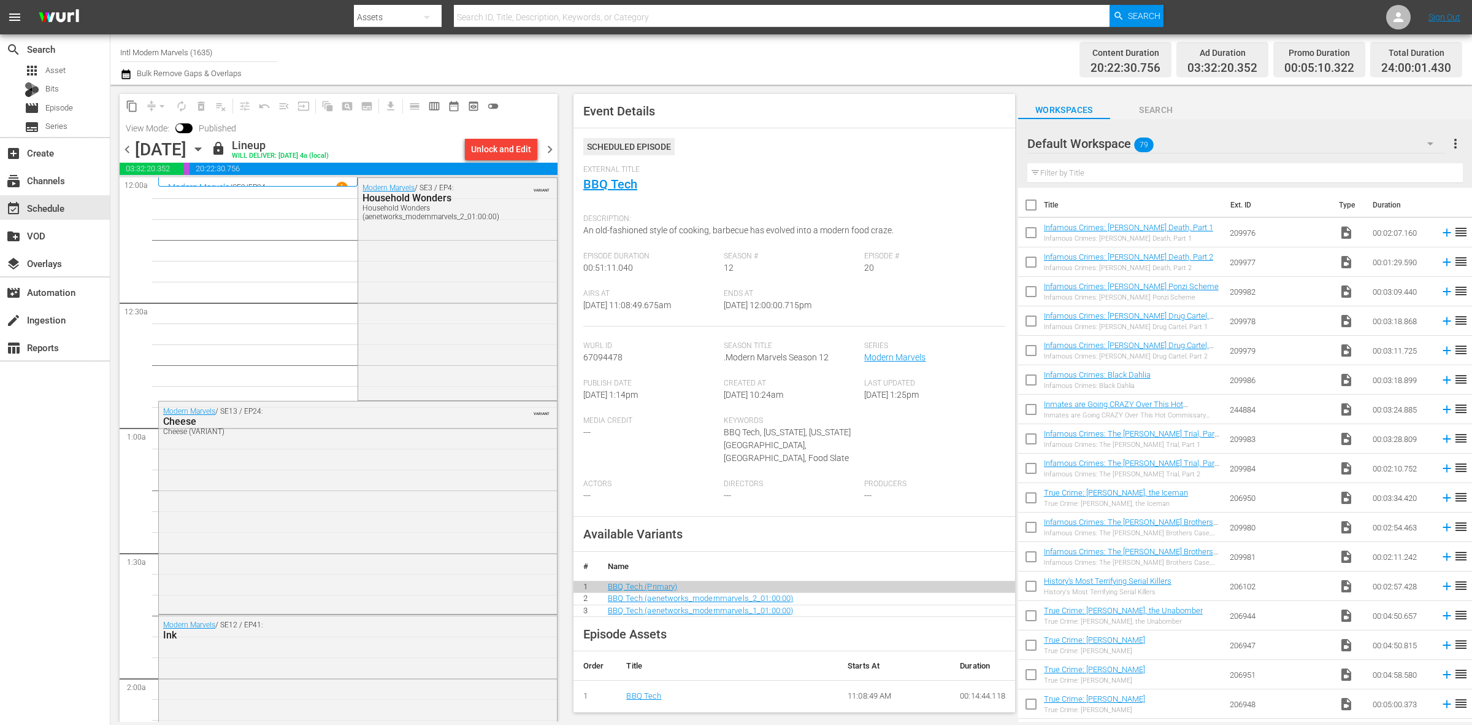
click at [550, 150] on span "chevron_right" at bounding box center [549, 149] width 15 height 15
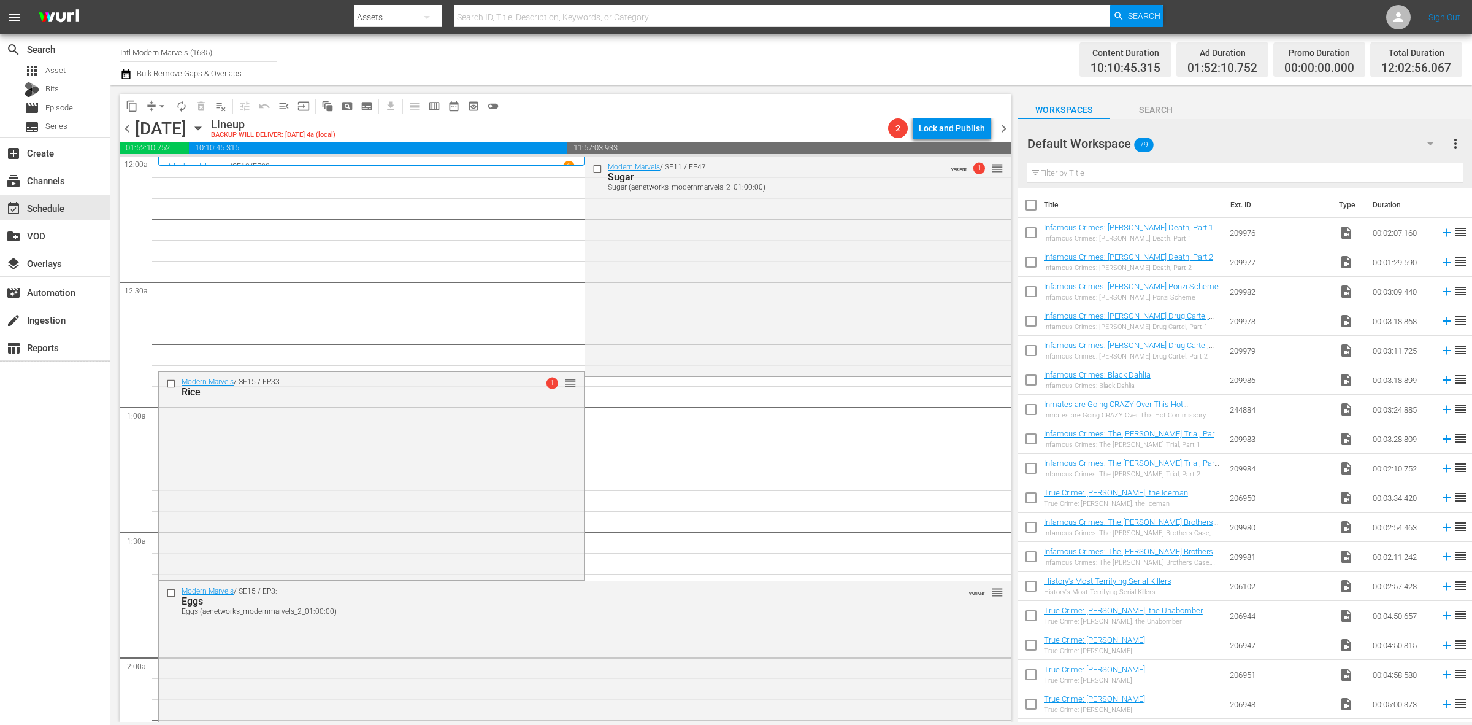
click at [158, 101] on span "arrow_drop_down" at bounding box center [162, 106] width 12 height 12
click at [194, 136] on li "Align to Midnight" at bounding box center [162, 130] width 129 height 20
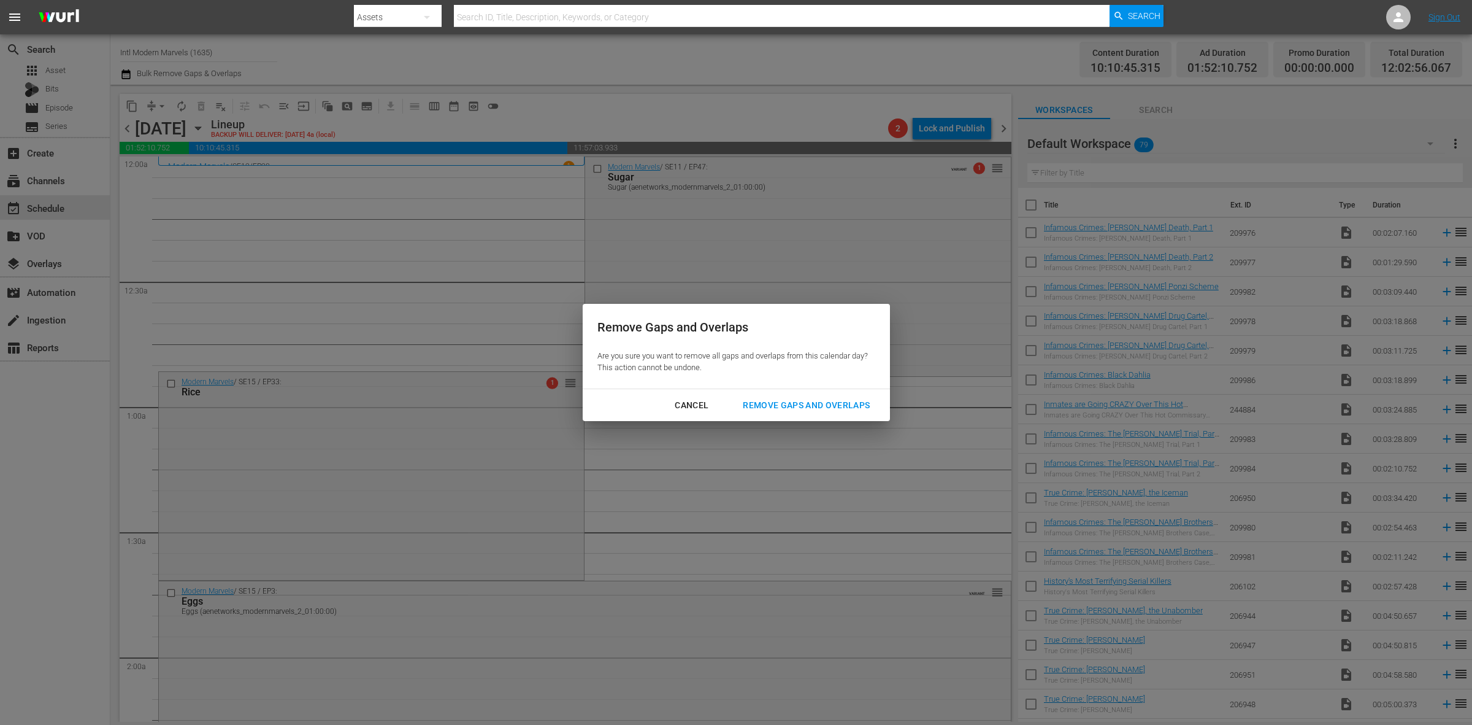
click at [807, 409] on div "Remove Gaps and Overlaps" at bounding box center [806, 405] width 147 height 15
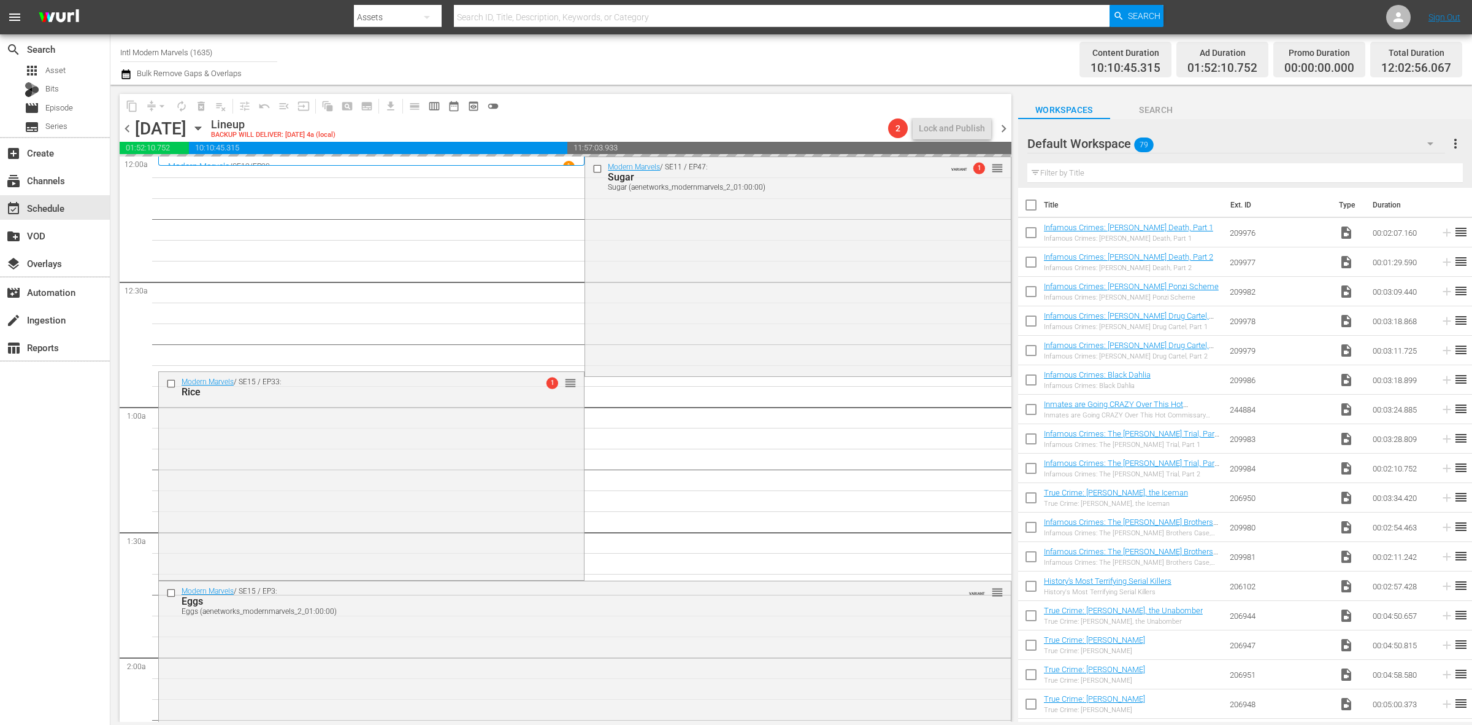
click at [772, 56] on div "Channel Title Intl Modern Marvels (1635) Bulk Remove Gaps & Overlaps" at bounding box center [486, 59] width 732 height 44
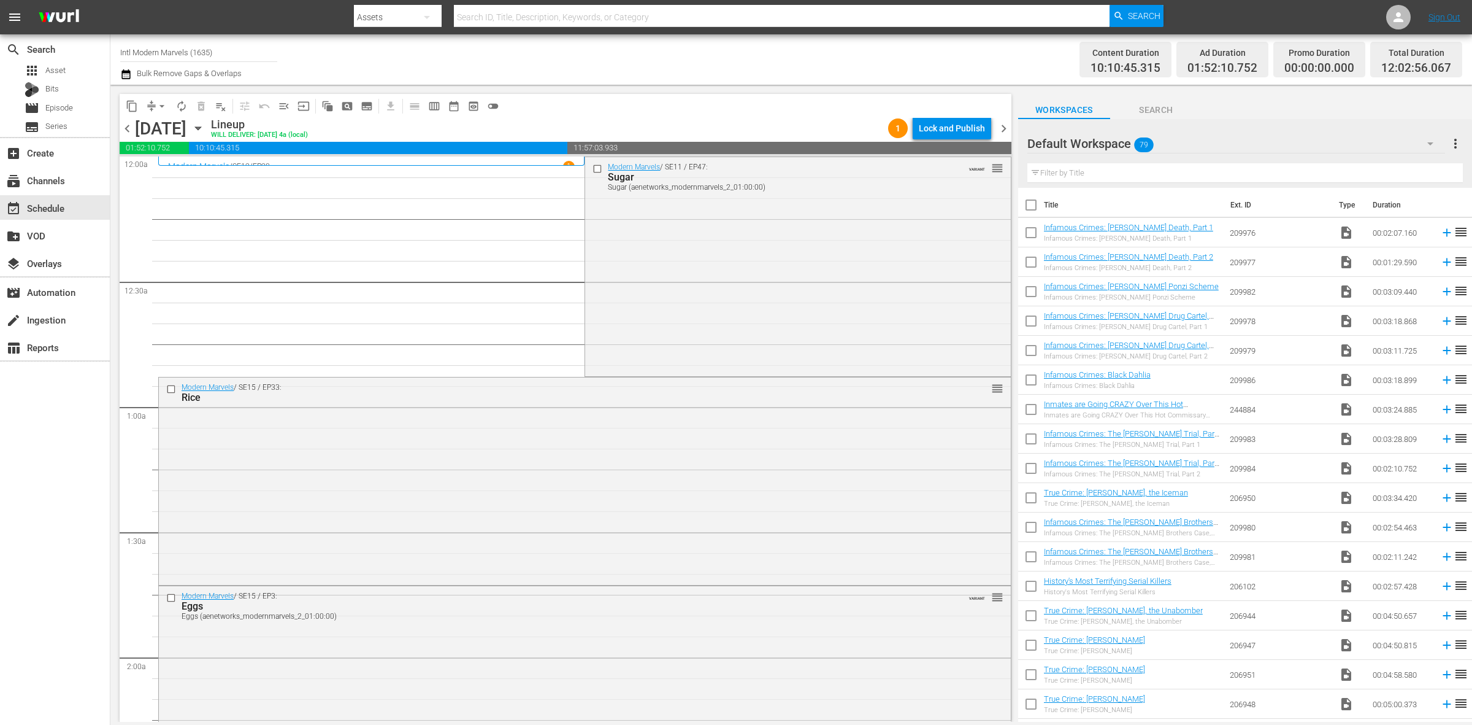
click at [626, 72] on div "Channel Title Intl Modern Marvels (1635) Bulk Remove Gaps & Overlaps" at bounding box center [486, 59] width 732 height 44
click at [664, 287] on div "Modern Marvels / SE11 / EP47: Sugar Sugar (aenetworks_modernmarvels_2_01:00:00)…" at bounding box center [797, 265] width 425 height 217
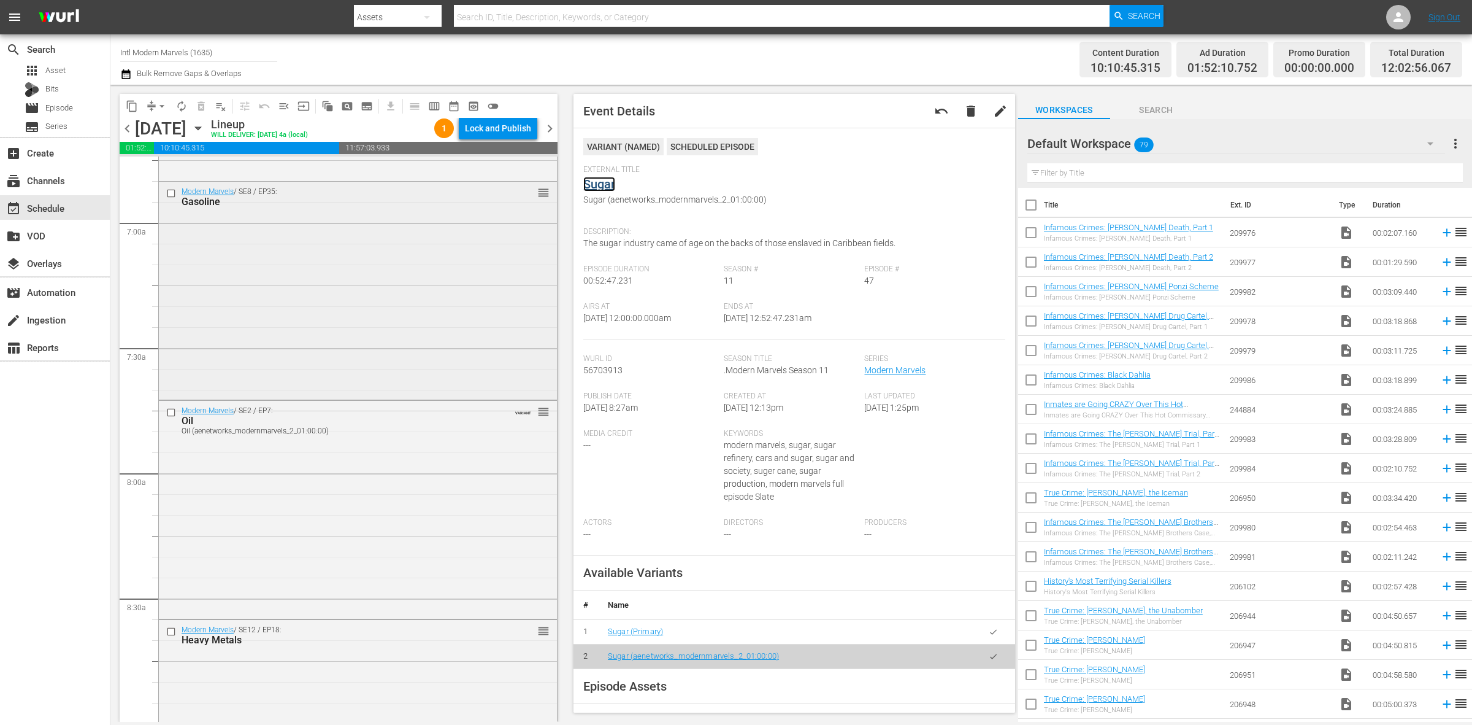
scroll to position [1687, 0]
click at [284, 496] on div "Modern Marvels / SE2 / EP7: Oil Oil (aenetworks_modernmarvels_2_01:00:00) VARIA…" at bounding box center [358, 507] width 398 height 216
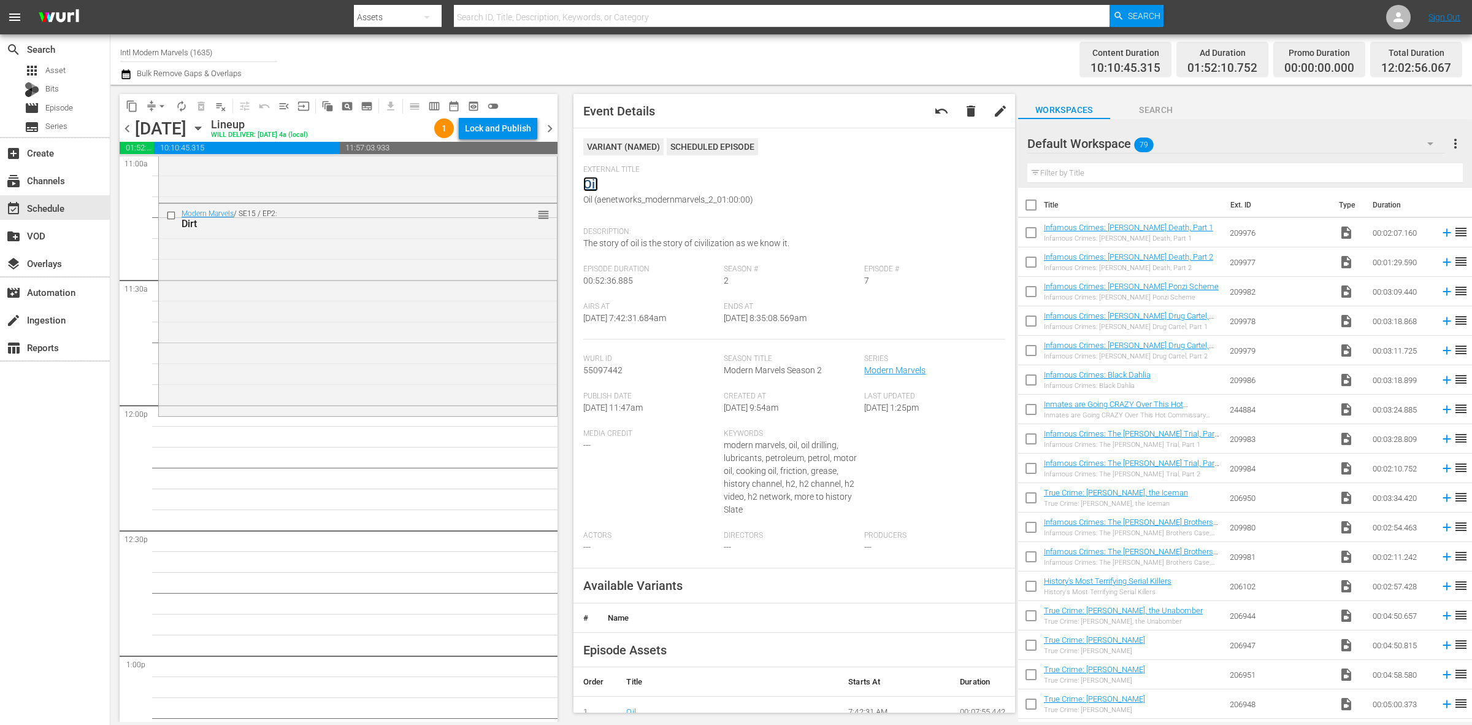
scroll to position [2837, 0]
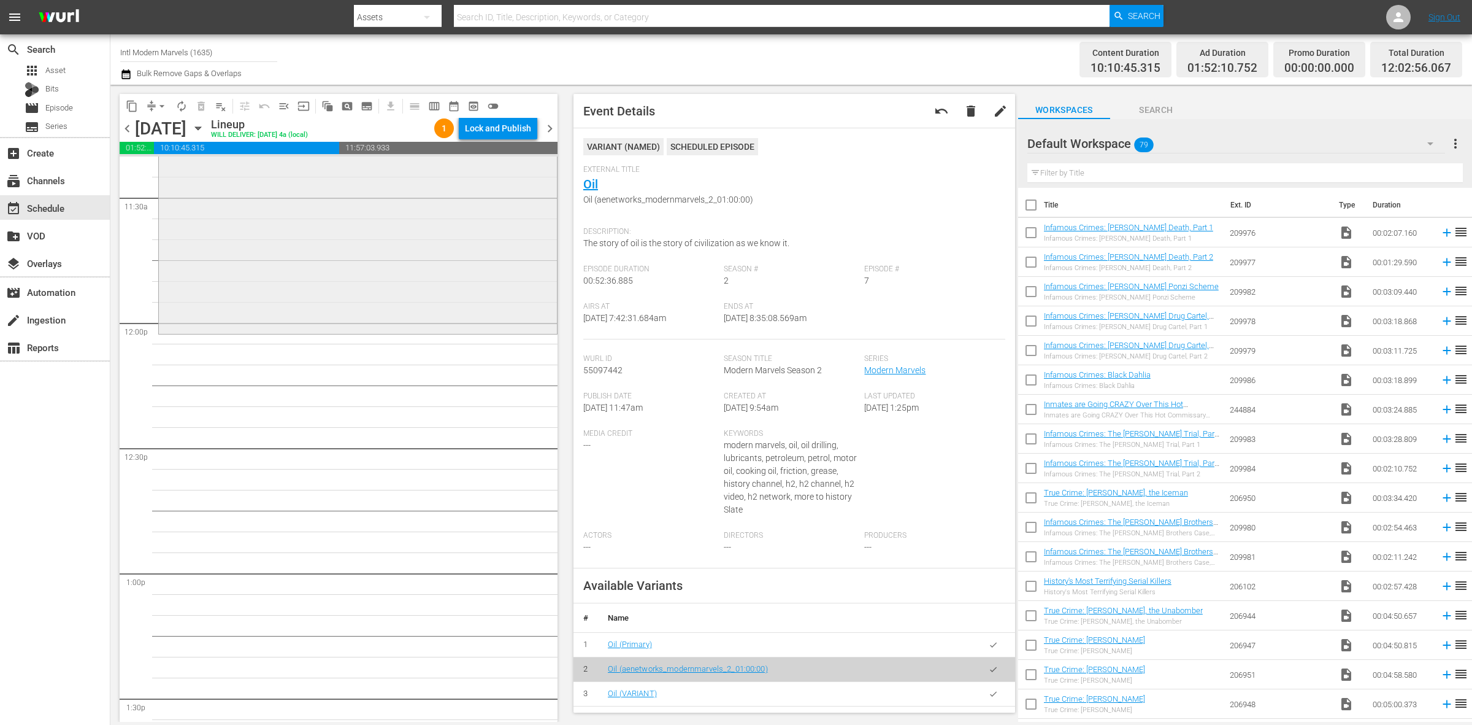
click at [218, 229] on div "Modern Marvels / SE15 / EP2: Dirt reorder" at bounding box center [358, 226] width 398 height 210
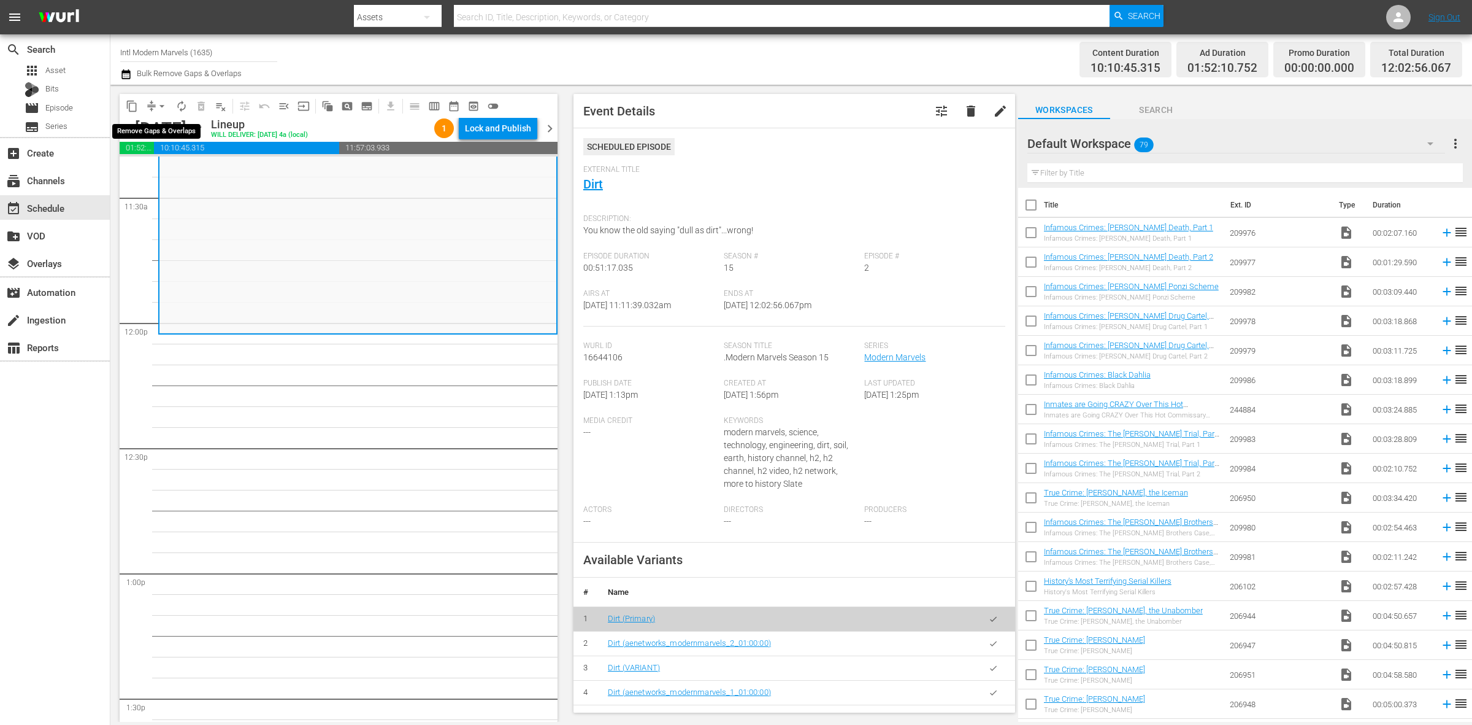
click at [163, 102] on span "arrow_drop_down" at bounding box center [162, 106] width 12 height 12
click at [173, 128] on li "Align to Midnight" at bounding box center [162, 130] width 129 height 20
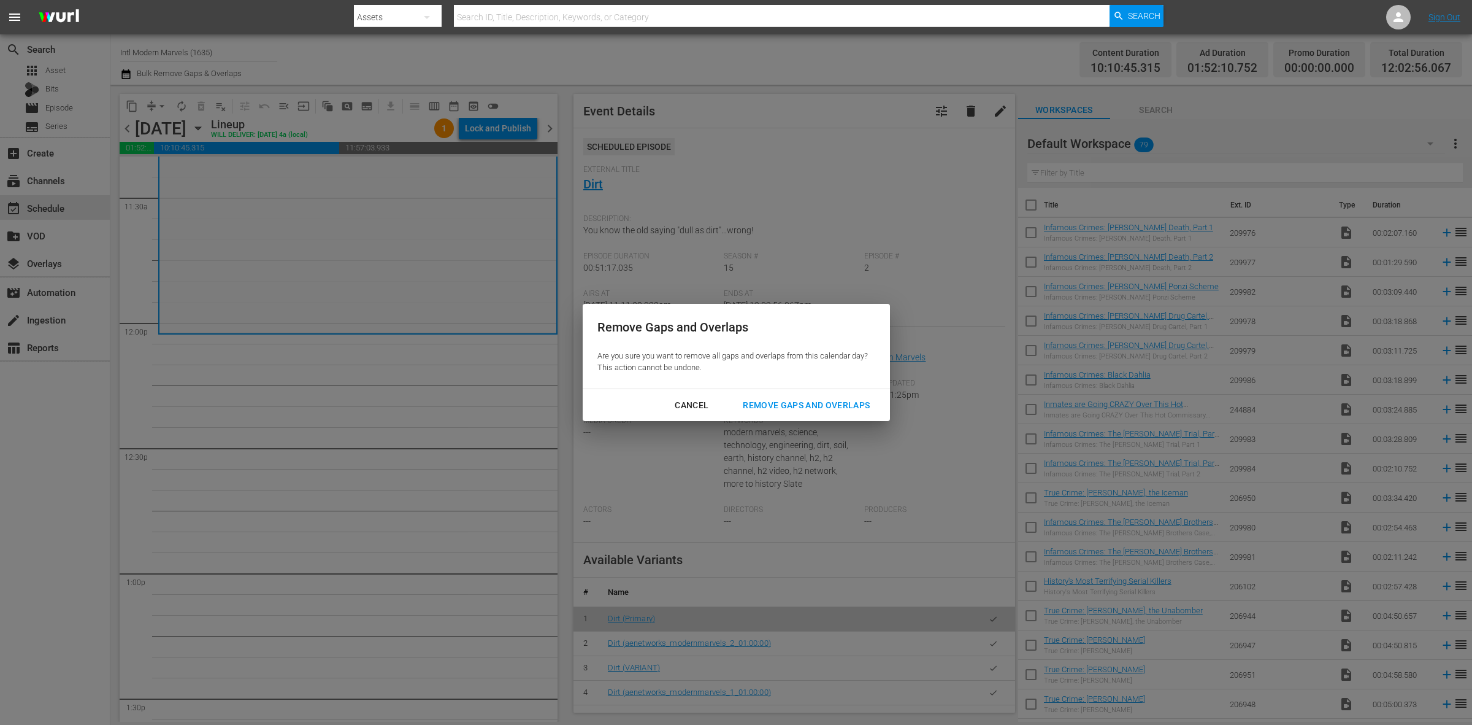
click at [802, 404] on div "Remove Gaps and Overlaps" at bounding box center [806, 405] width 147 height 15
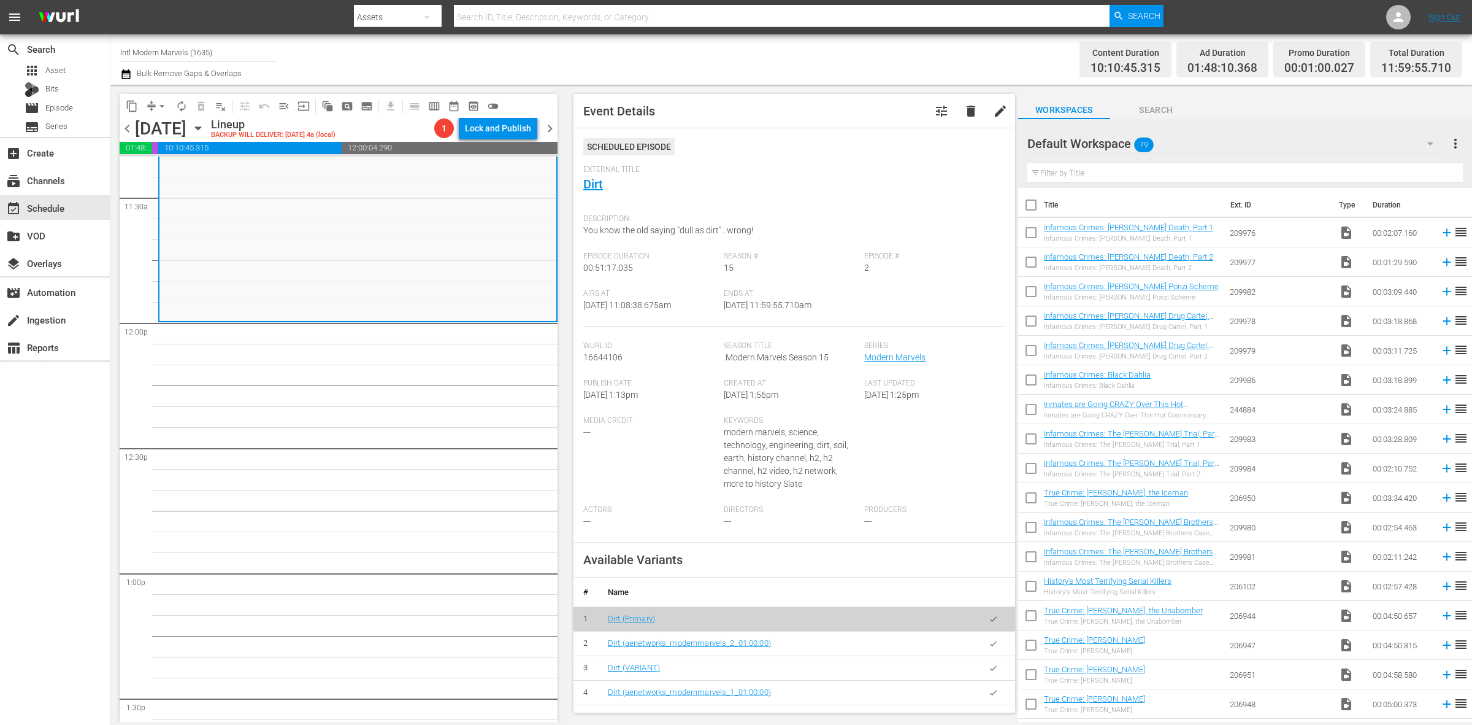
click at [802, 53] on div "Channel Title Intl Modern Marvels (1635) Bulk Remove Gaps & Overlaps" at bounding box center [486, 59] width 732 height 44
click at [161, 102] on span "arrow_drop_down" at bounding box center [162, 106] width 12 height 12
click at [160, 132] on li "Align to Midnight" at bounding box center [162, 130] width 129 height 20
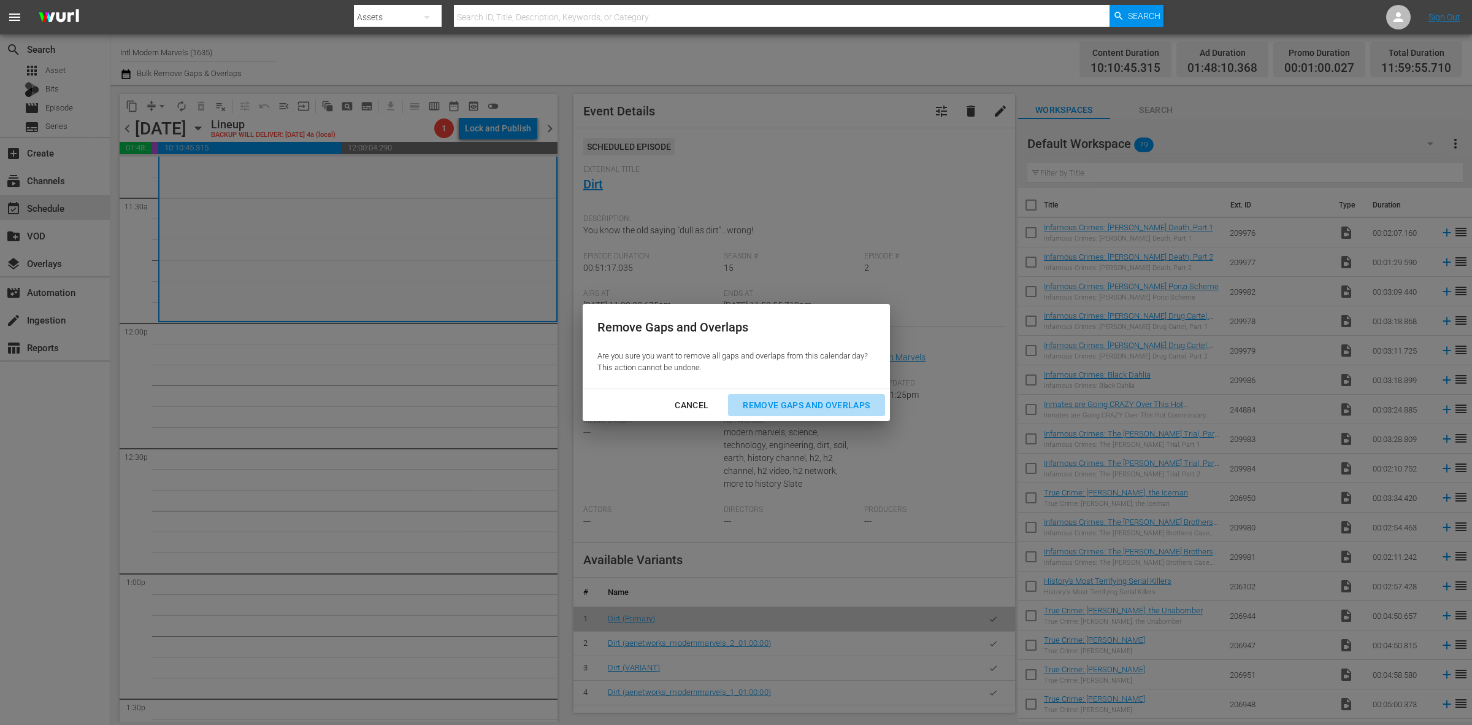
click at [807, 396] on button "Remove Gaps and Overlaps" at bounding box center [806, 405] width 156 height 23
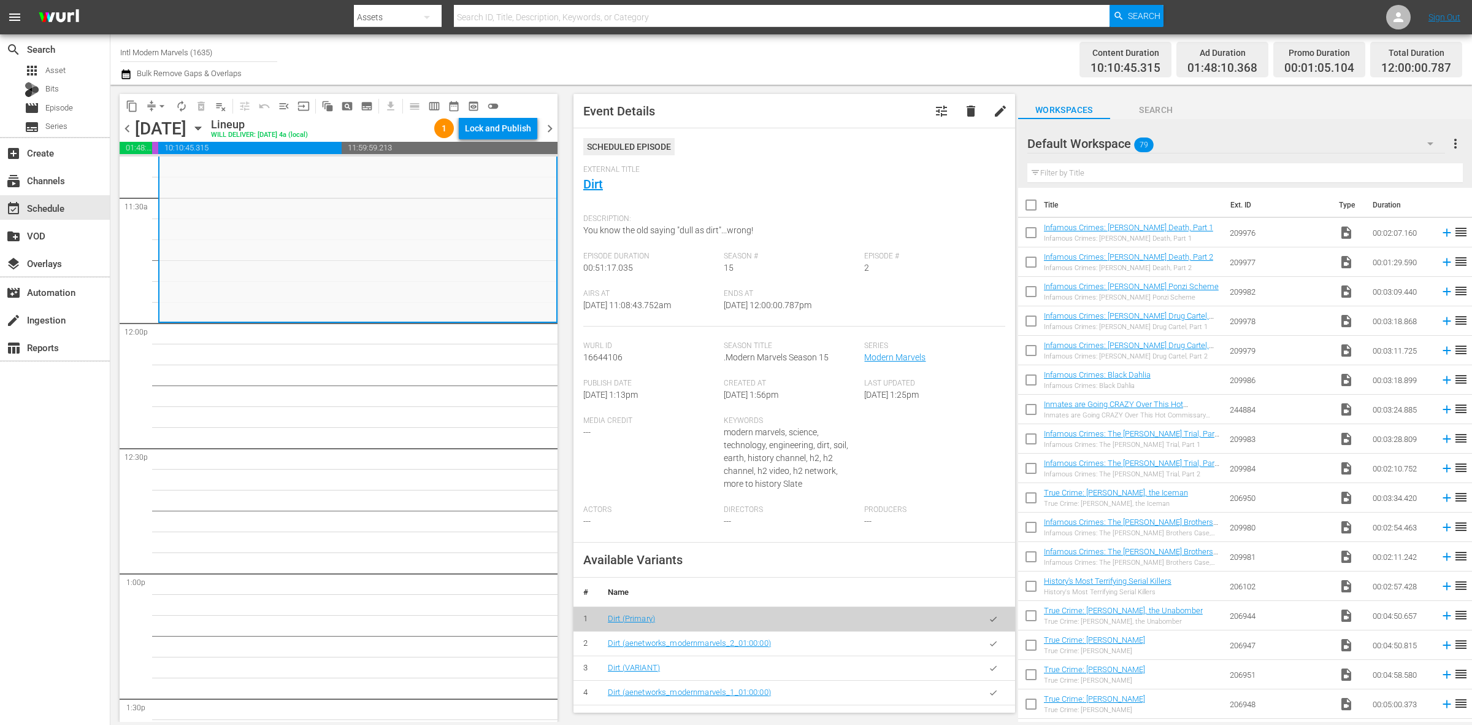
click at [837, 55] on div "Channel Title Intl Modern Marvels (1635) Bulk Remove Gaps & Overlaps" at bounding box center [486, 59] width 732 height 44
click at [819, 45] on div "Channel Title Intl Modern Marvels (1635) Bulk Remove Gaps & Overlaps" at bounding box center [486, 59] width 732 height 44
click at [178, 105] on span "autorenew_outlined" at bounding box center [181, 106] width 12 height 12
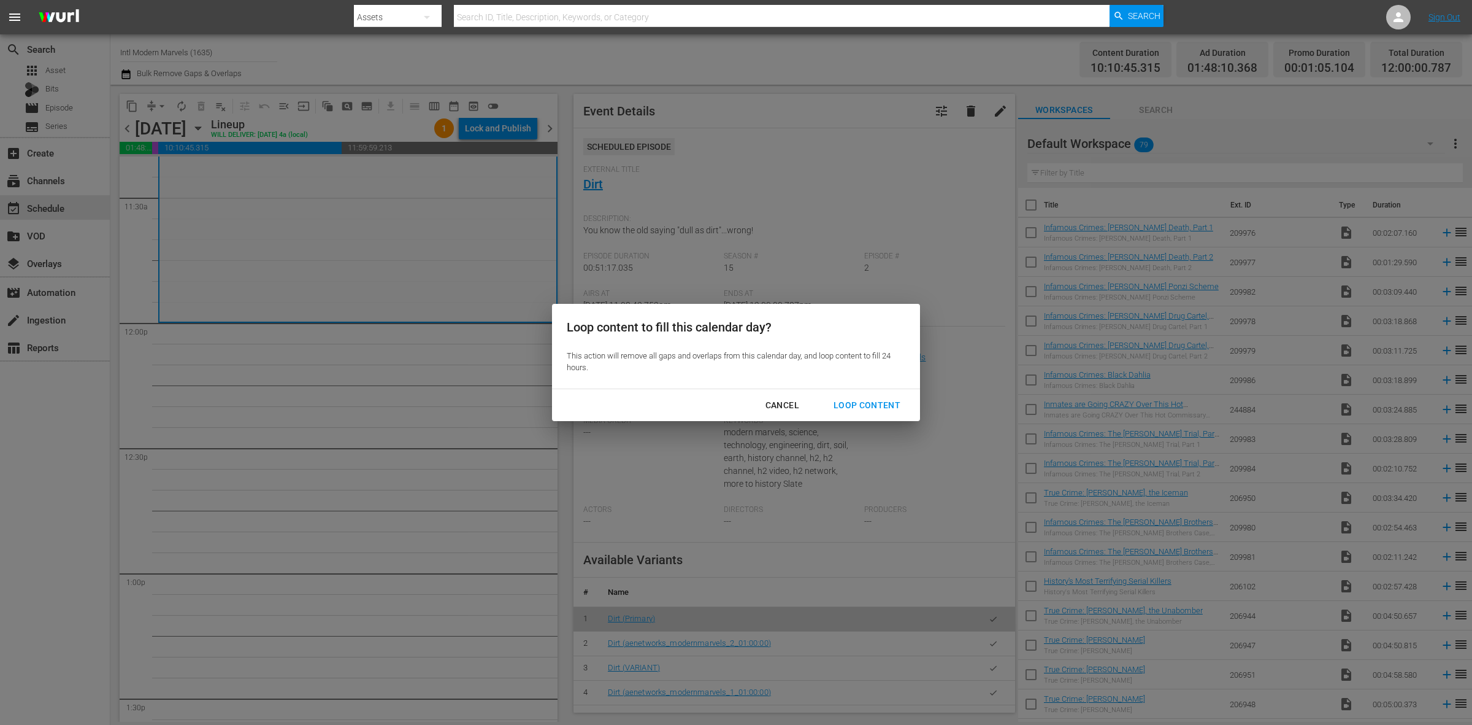
click at [871, 408] on div "Loop Content" at bounding box center [867, 405] width 86 height 15
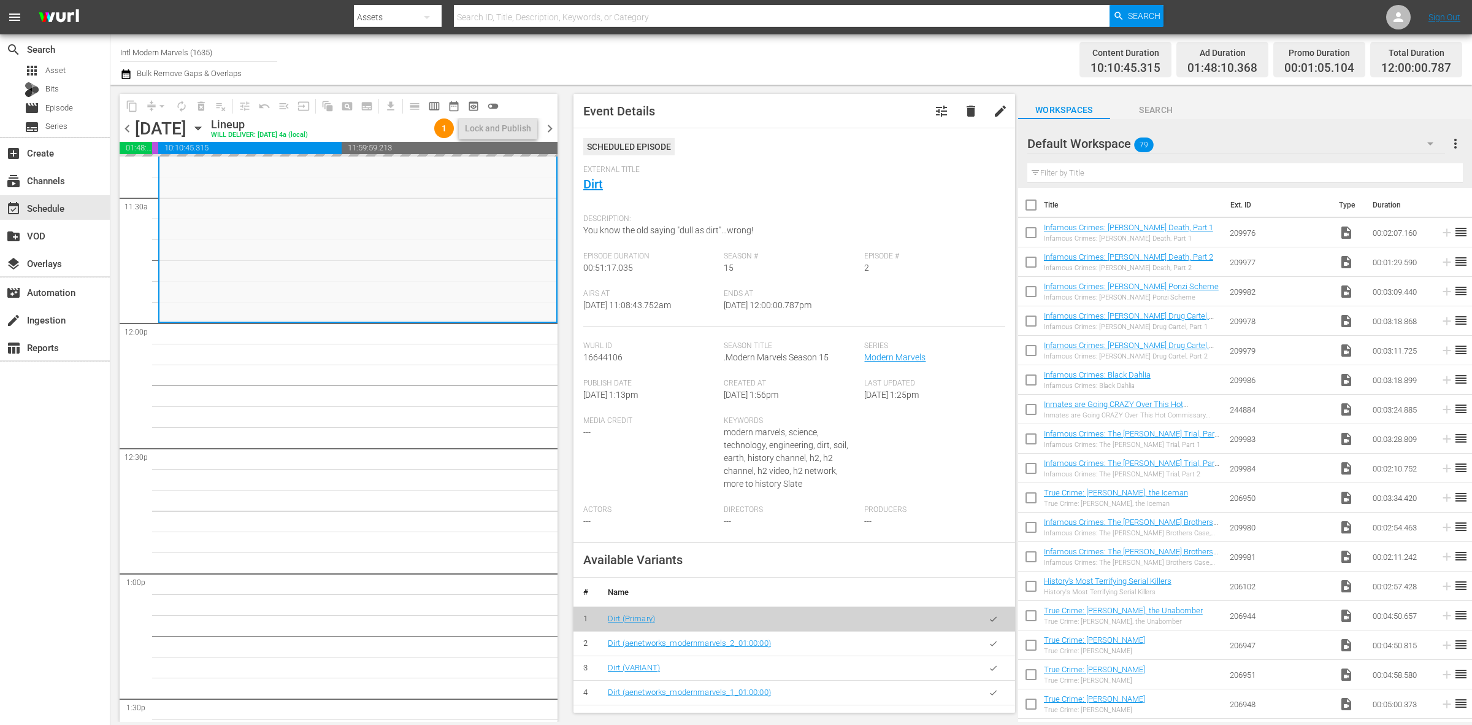
click at [713, 74] on div "Channel Title Intl Modern Marvels (1635) Bulk Remove Gaps & Overlaps" at bounding box center [486, 59] width 732 height 44
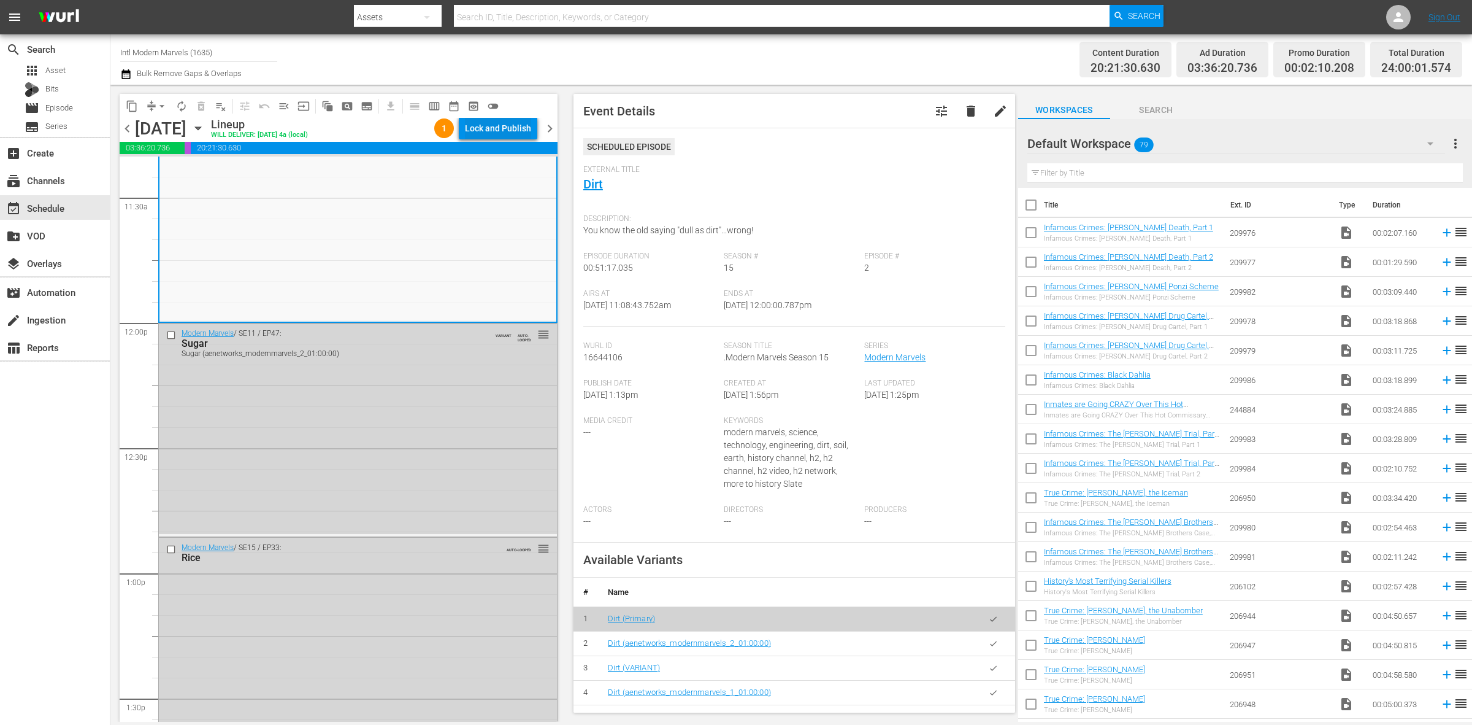
click at [510, 128] on div "Lock and Publish" at bounding box center [498, 128] width 66 height 22
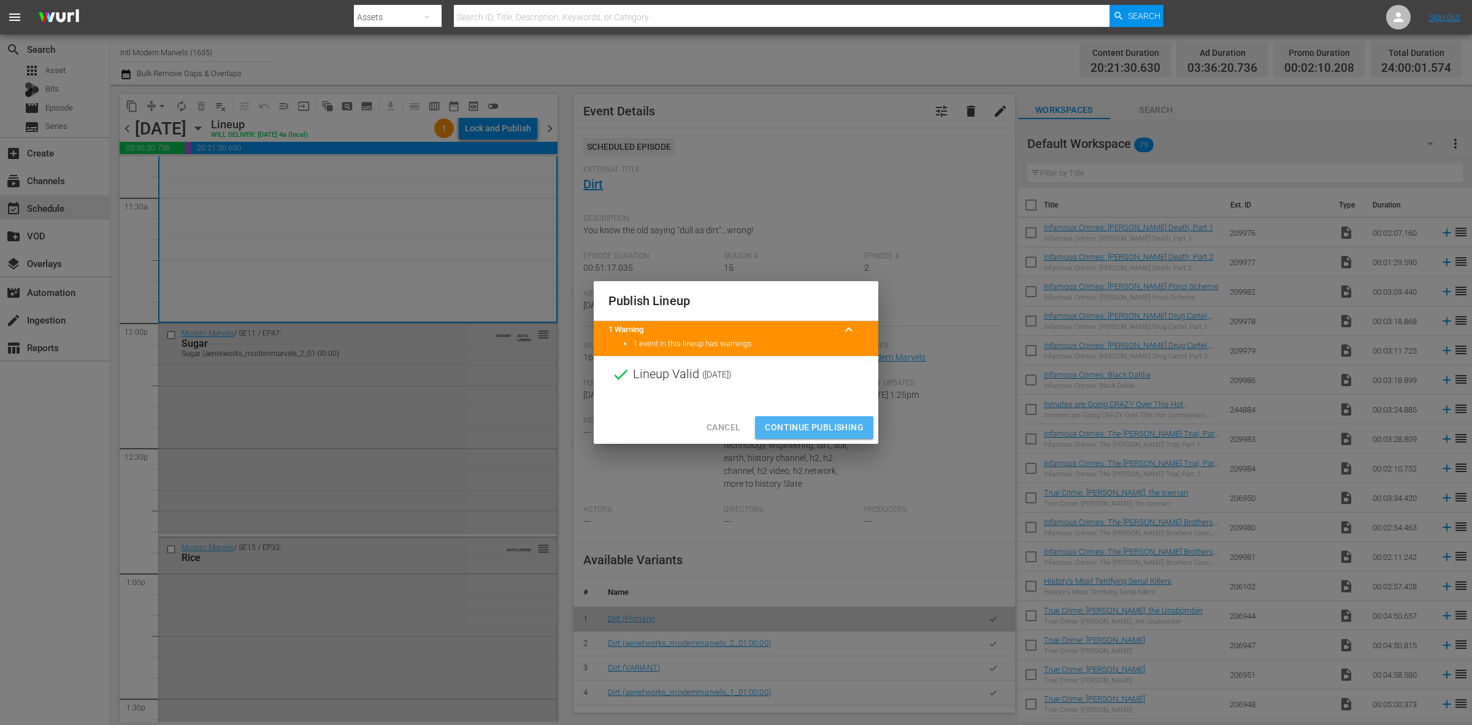
click at [814, 418] on button "Continue Publishing" at bounding box center [814, 427] width 118 height 23
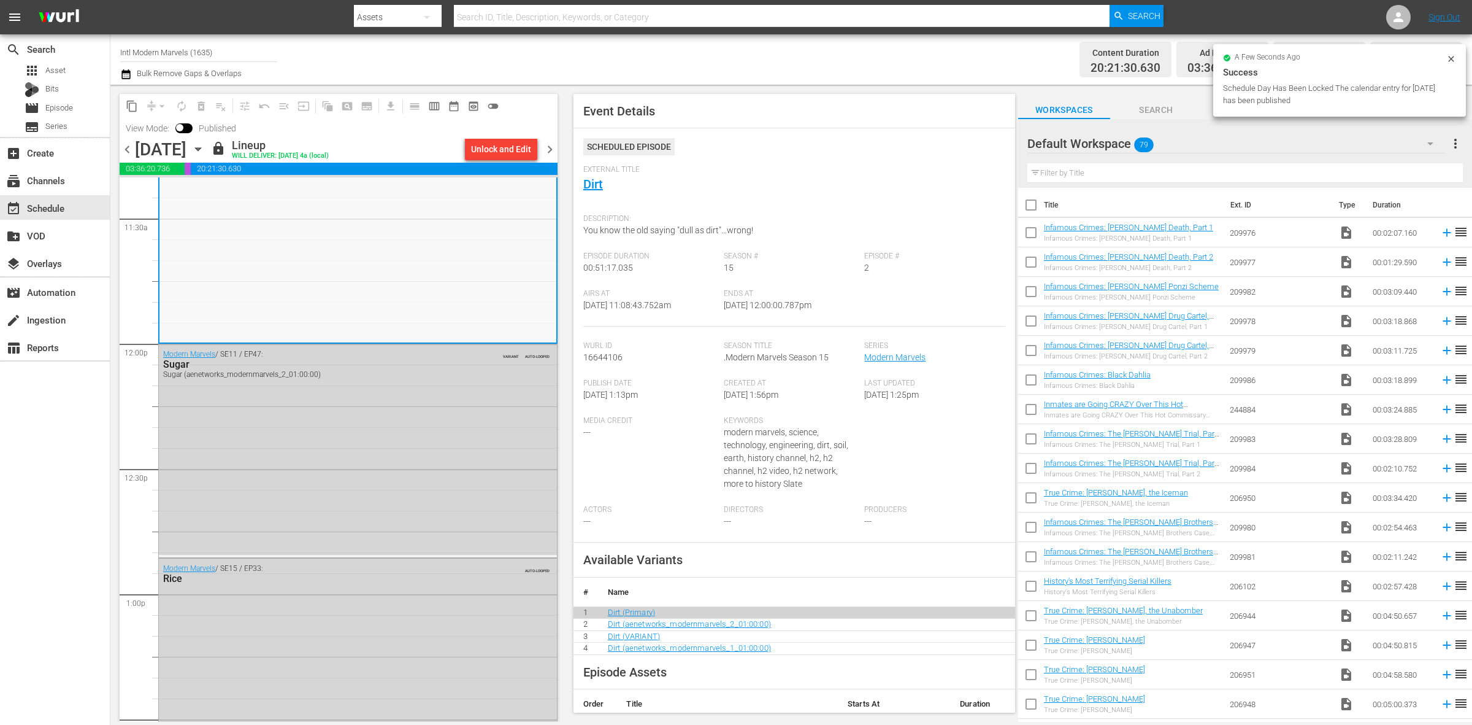
scroll to position [0, 0]
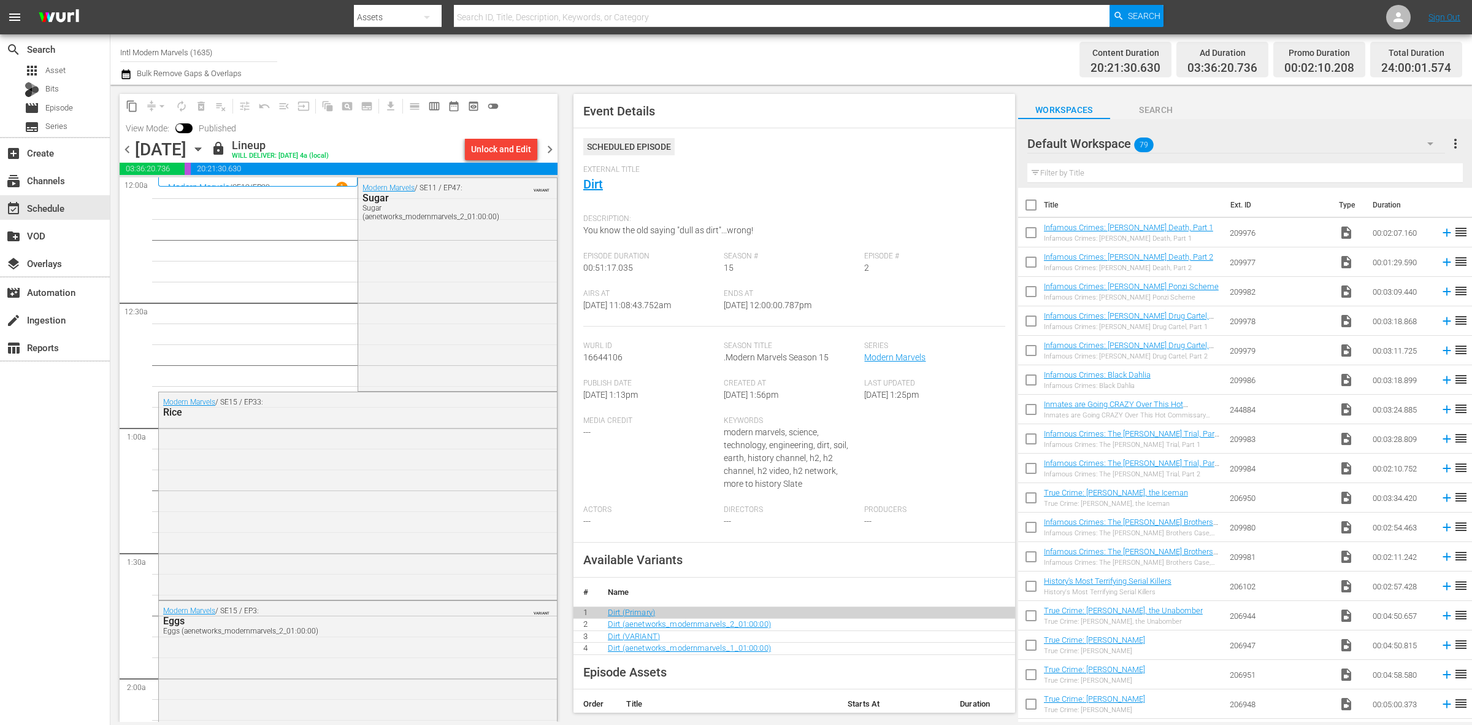
click at [903, 45] on div "Content Duration 20:21:30.630 Ad Duration 03:36:20.736 Promo Duration 00:02:10.…" at bounding box center [1157, 59] width 610 height 44
drag, startPoint x: 551, startPoint y: 144, endPoint x: 813, endPoint y: 60, distance: 275.9
click at [551, 144] on span "chevron_right" at bounding box center [549, 149] width 15 height 15
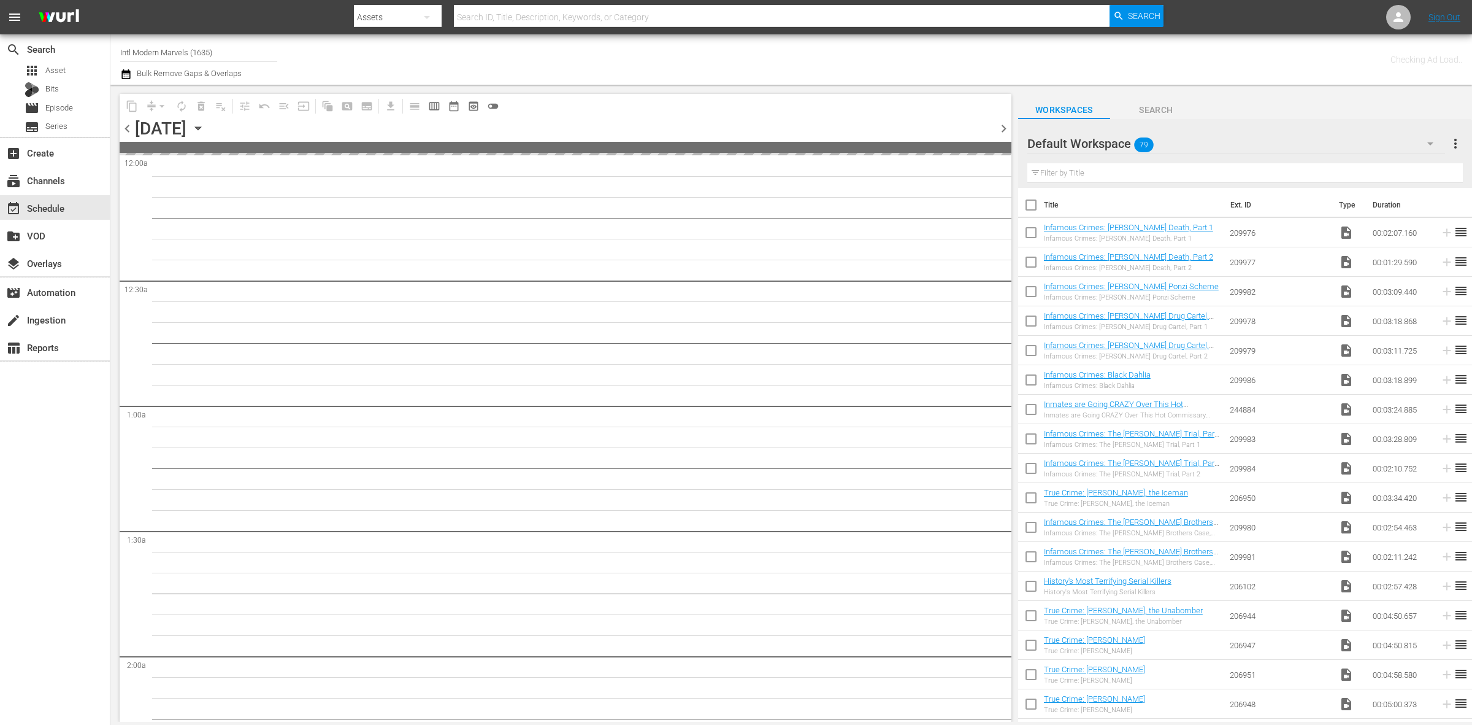
click at [834, 48] on div "Channel Title Intl Modern Marvels (1635) Bulk Remove Gaps & Overlaps" at bounding box center [486, 59] width 732 height 44
click at [638, 53] on div "Channel Title Intl Modern Marvels (1635) Bulk Remove Gaps & Overlaps" at bounding box center [486, 59] width 732 height 44
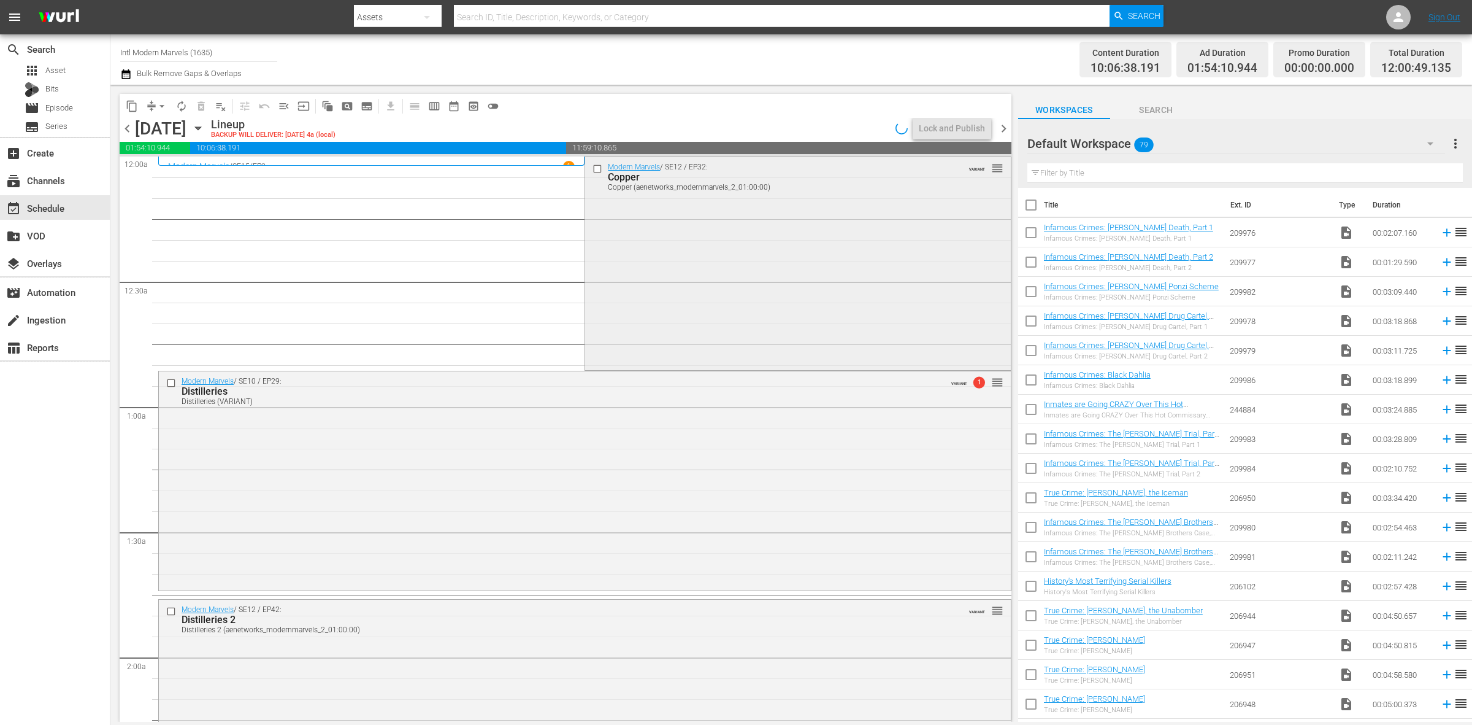
click at [758, 231] on div "Modern Marvels / SE12 / EP32: Copper Copper (aenetworks_modernmarvels_2_01:00:0…" at bounding box center [797, 262] width 425 height 211
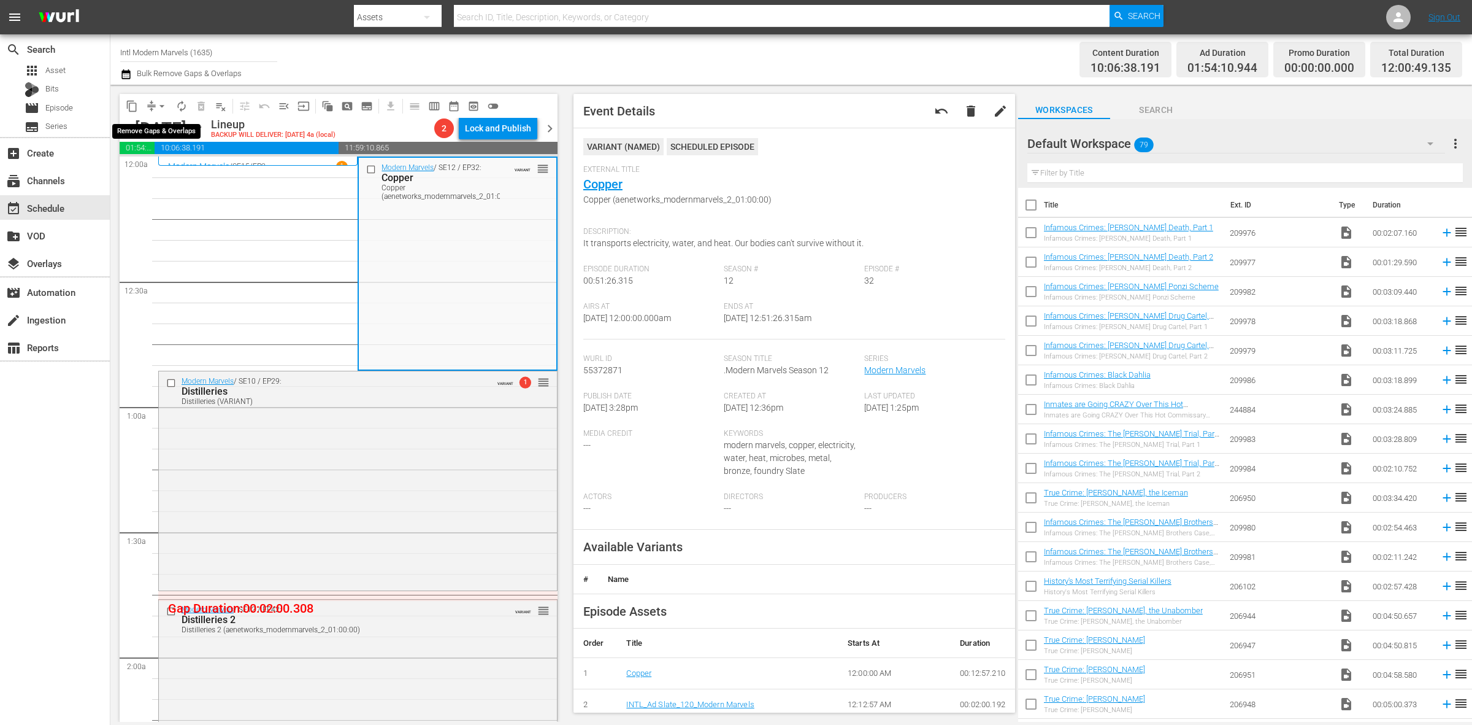
click at [160, 106] on span "arrow_drop_down" at bounding box center [162, 106] width 12 height 12
click at [160, 120] on li "Align to Midnight" at bounding box center [162, 130] width 129 height 20
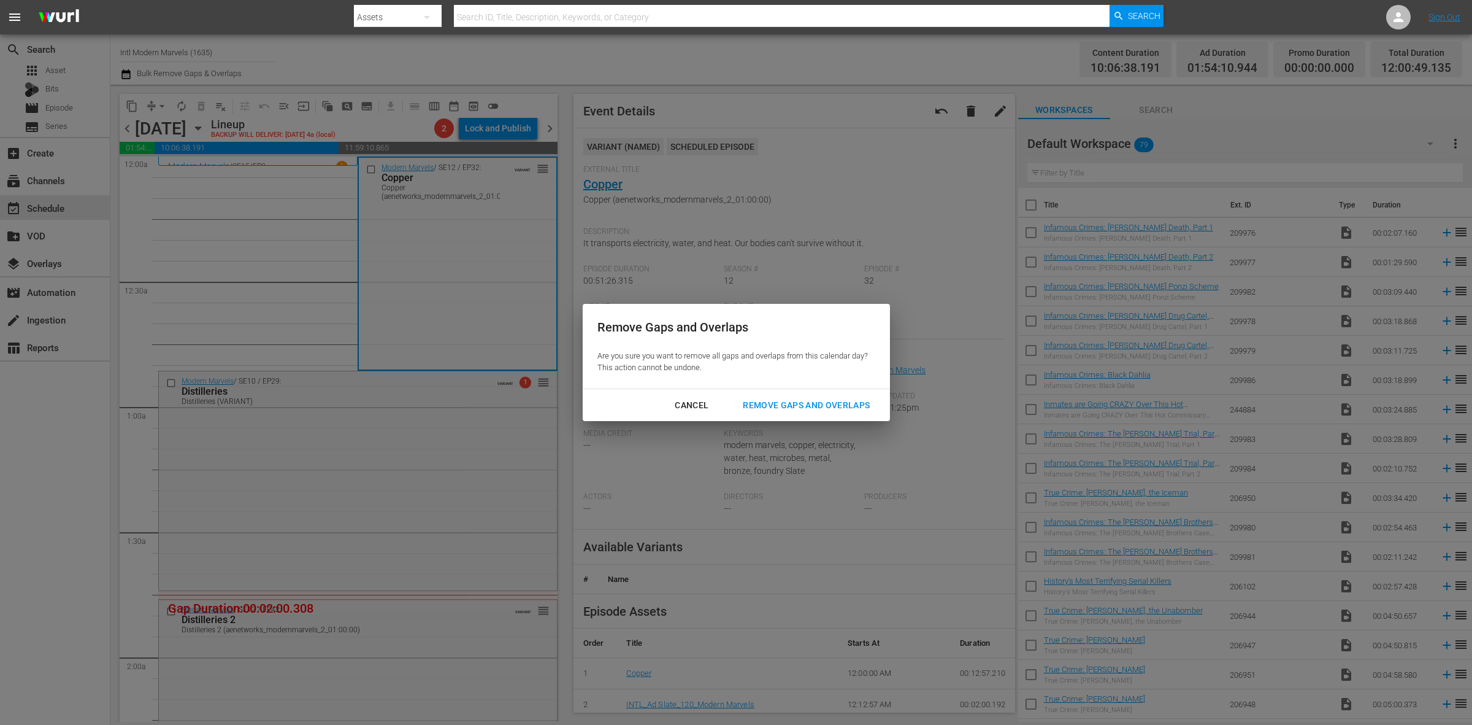
click at [764, 400] on div "Remove Gaps and Overlaps" at bounding box center [806, 405] width 147 height 15
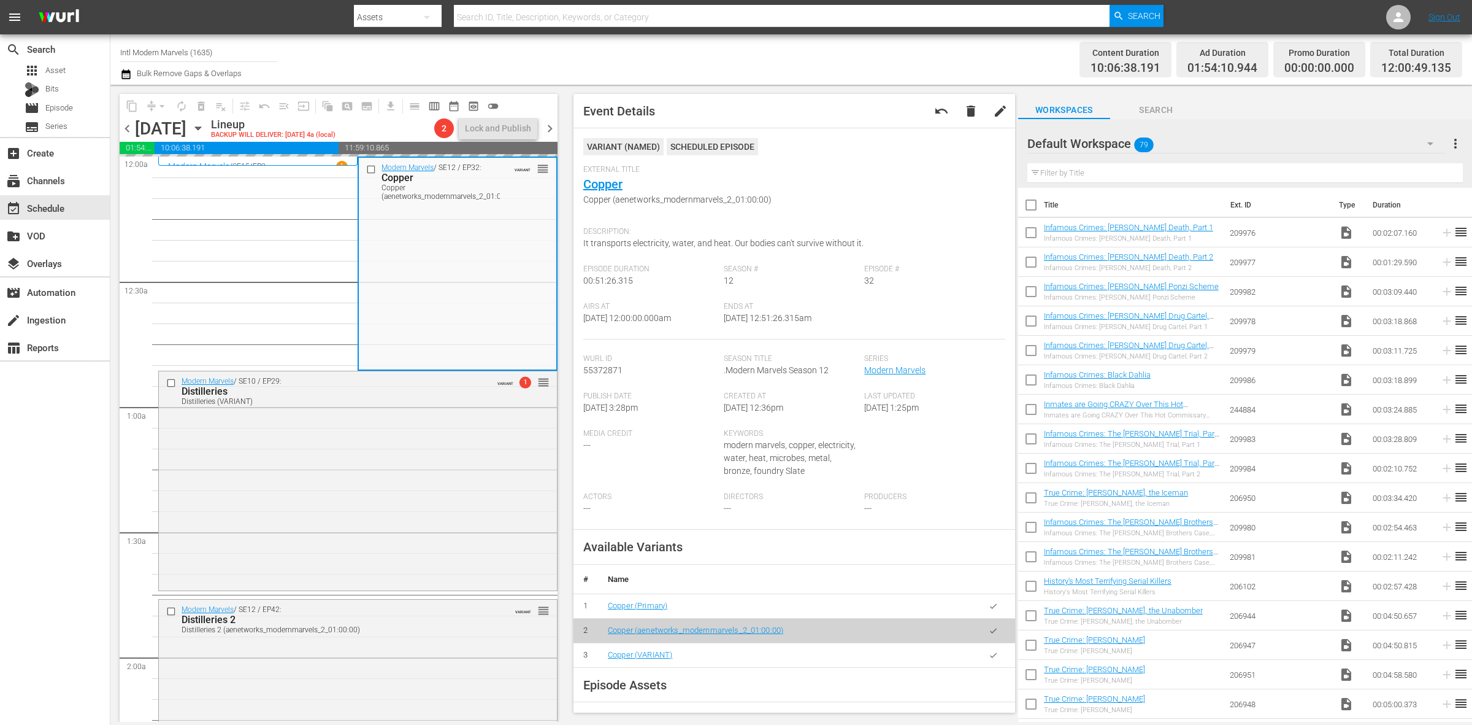
click at [736, 61] on div "Channel Title Intl Modern Marvels (1635) Bulk Remove Gaps & Overlaps" at bounding box center [486, 59] width 732 height 44
click at [869, 47] on div "Content Duration 10:06:38.191 Ad Duration 01:54:10.944 Promo Duration 00:00:00.…" at bounding box center [1157, 59] width 610 height 44
drag, startPoint x: 608, startPoint y: 183, endPoint x: 628, endPoint y: 194, distance: 22.5
click at [777, 49] on div "Channel Title Intl Modern Marvels (1635) Bulk Remove Gaps & Overlaps" at bounding box center [486, 59] width 732 height 44
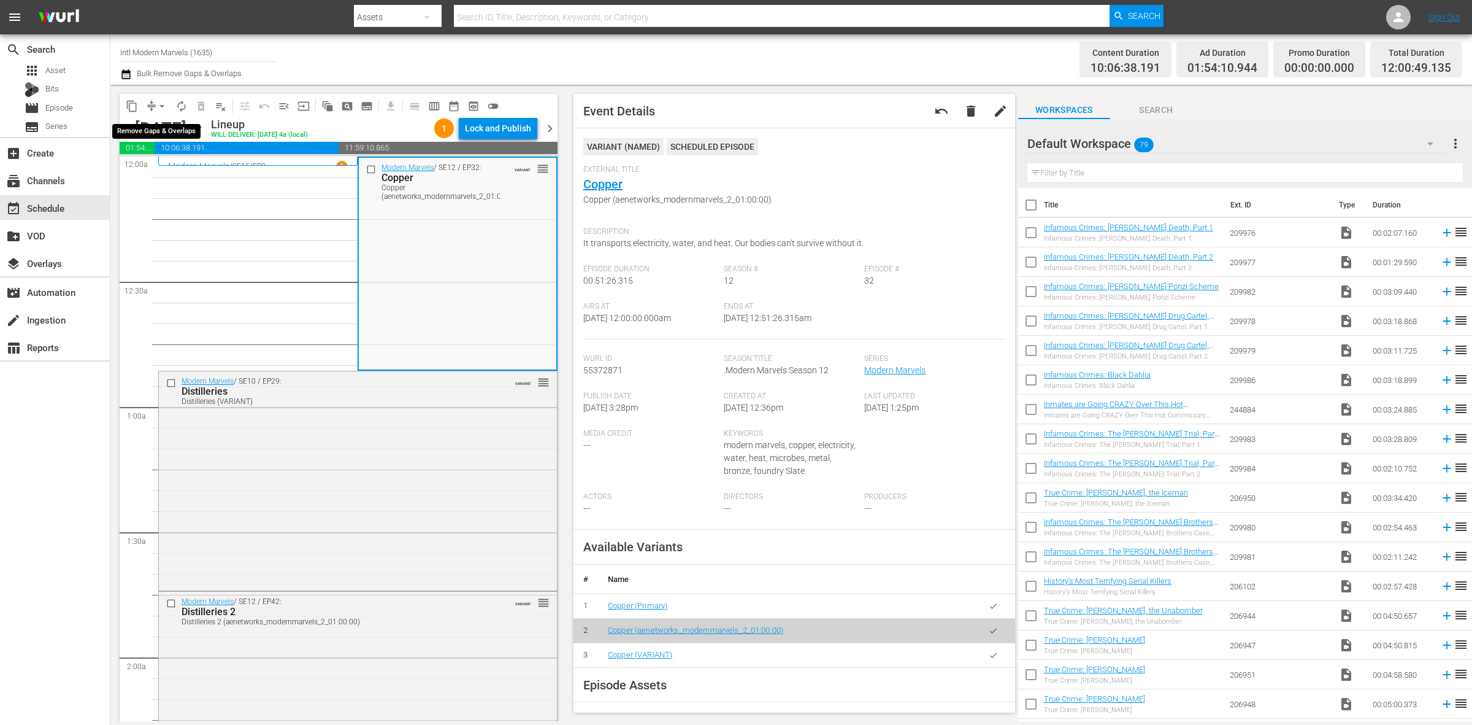
click at [158, 102] on span "arrow_drop_down" at bounding box center [162, 106] width 12 height 12
click at [173, 128] on li "Align to Midnight" at bounding box center [162, 130] width 129 height 20
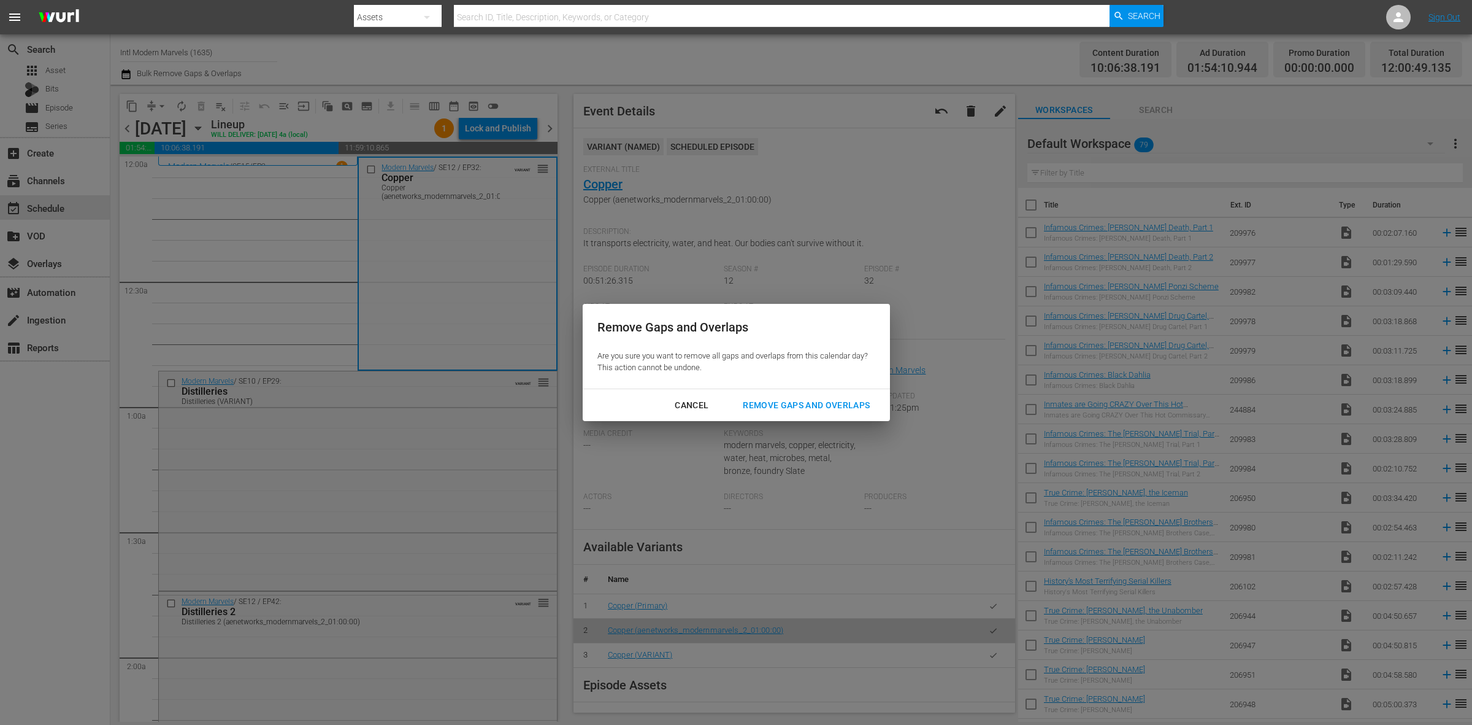
click at [799, 399] on div "Remove Gaps and Overlaps" at bounding box center [806, 405] width 147 height 15
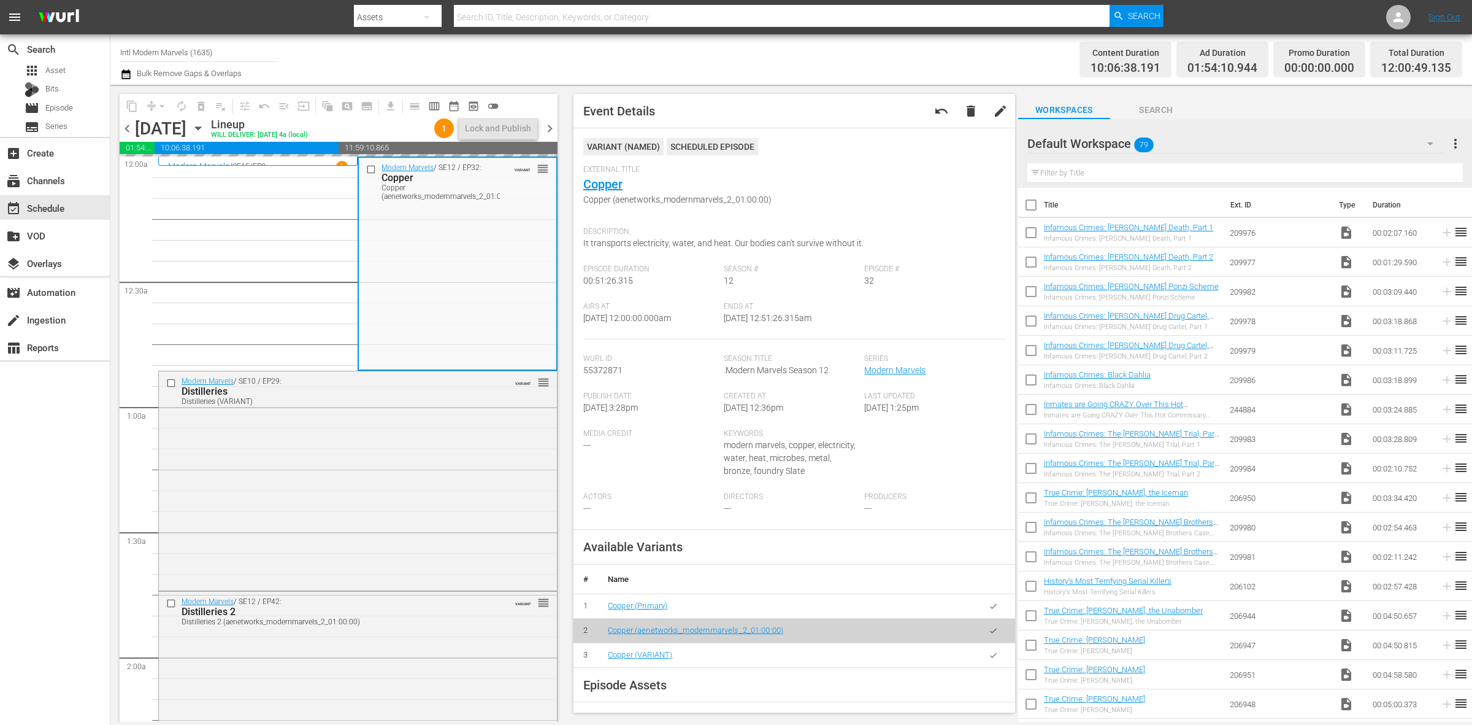
click at [850, 43] on div "Channel Title Intl Modern Marvels (1635) Bulk Remove Gaps & Overlaps" at bounding box center [486, 59] width 732 height 44
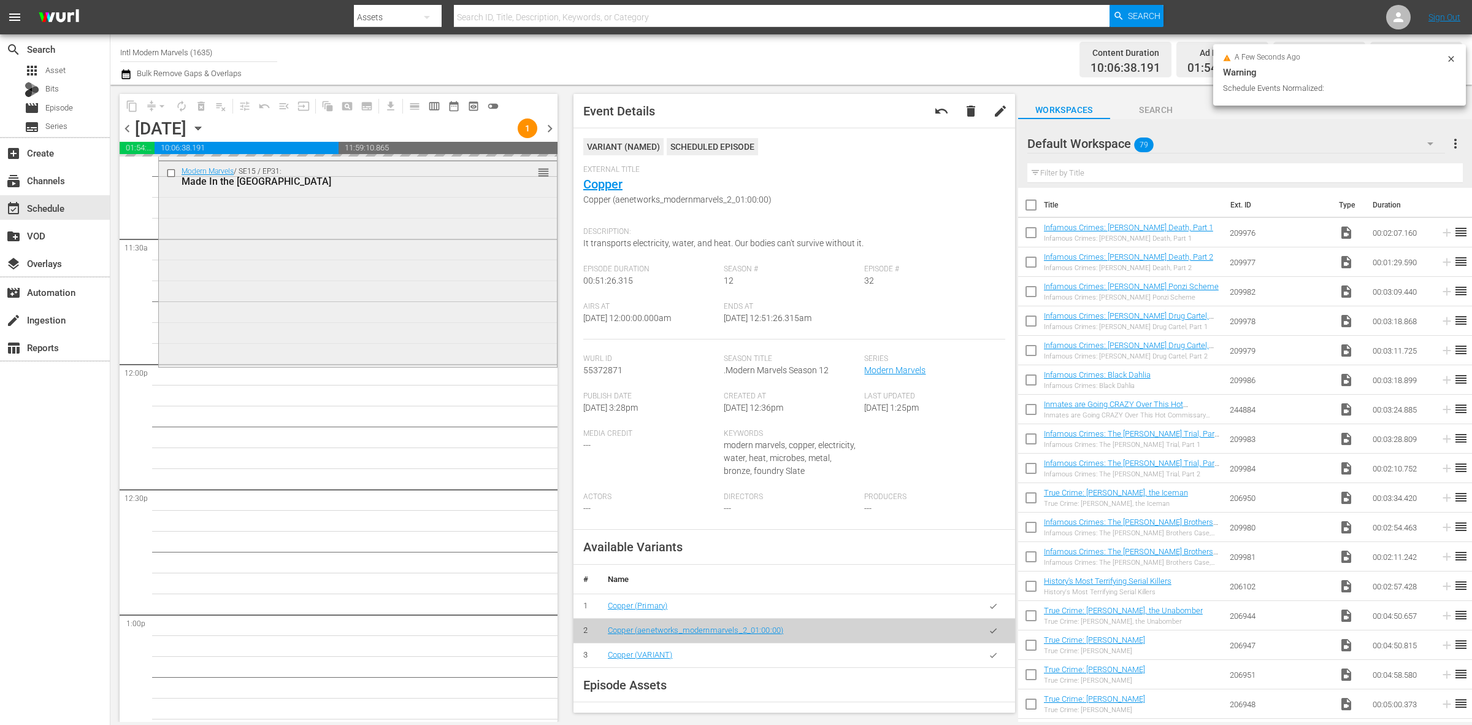
scroll to position [2761, 0]
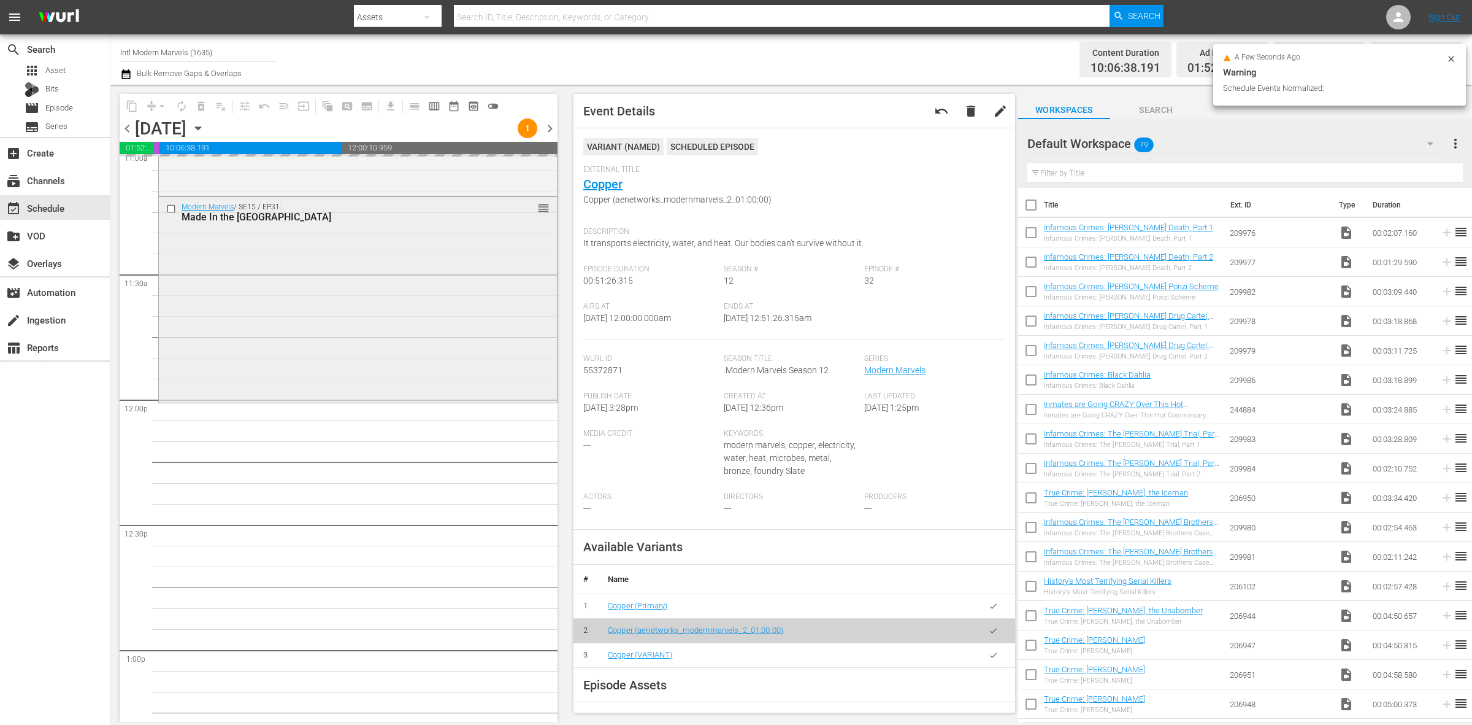
click at [393, 274] on div "Modern Marvels / SE15 / EP31: Made In the USA reorder" at bounding box center [358, 298] width 398 height 203
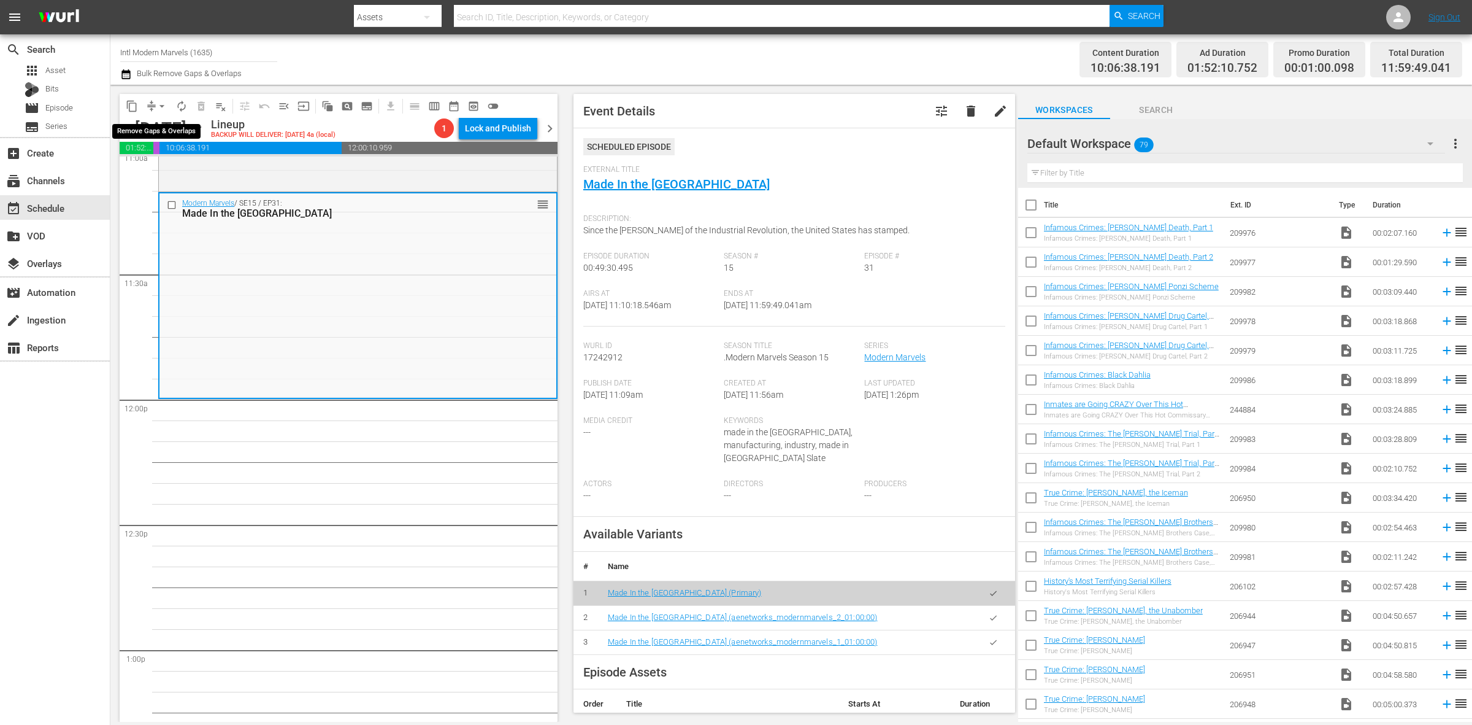
click at [160, 106] on span "arrow_drop_down" at bounding box center [162, 106] width 12 height 12
click at [169, 126] on li "Align to Midnight" at bounding box center [162, 130] width 129 height 20
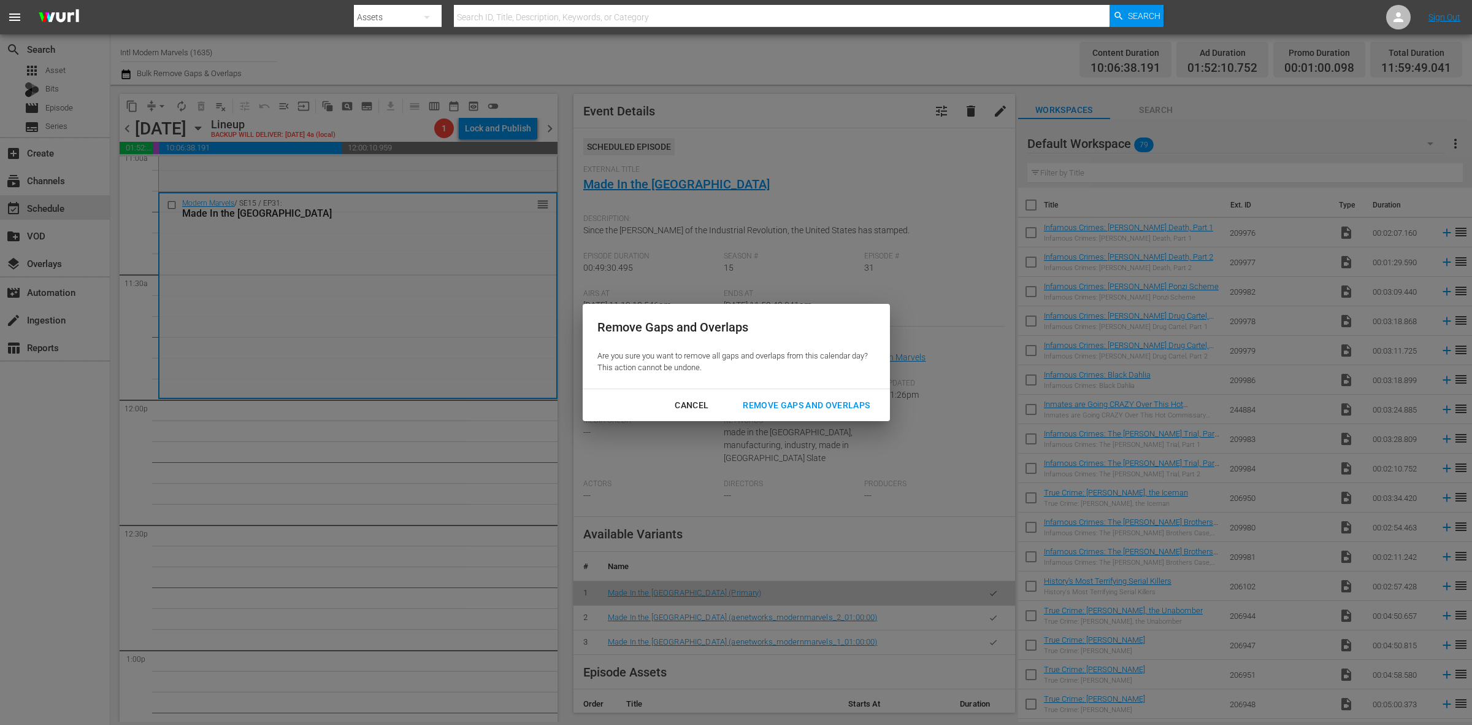
click at [833, 402] on div "Remove Gaps and Overlaps" at bounding box center [806, 405] width 147 height 15
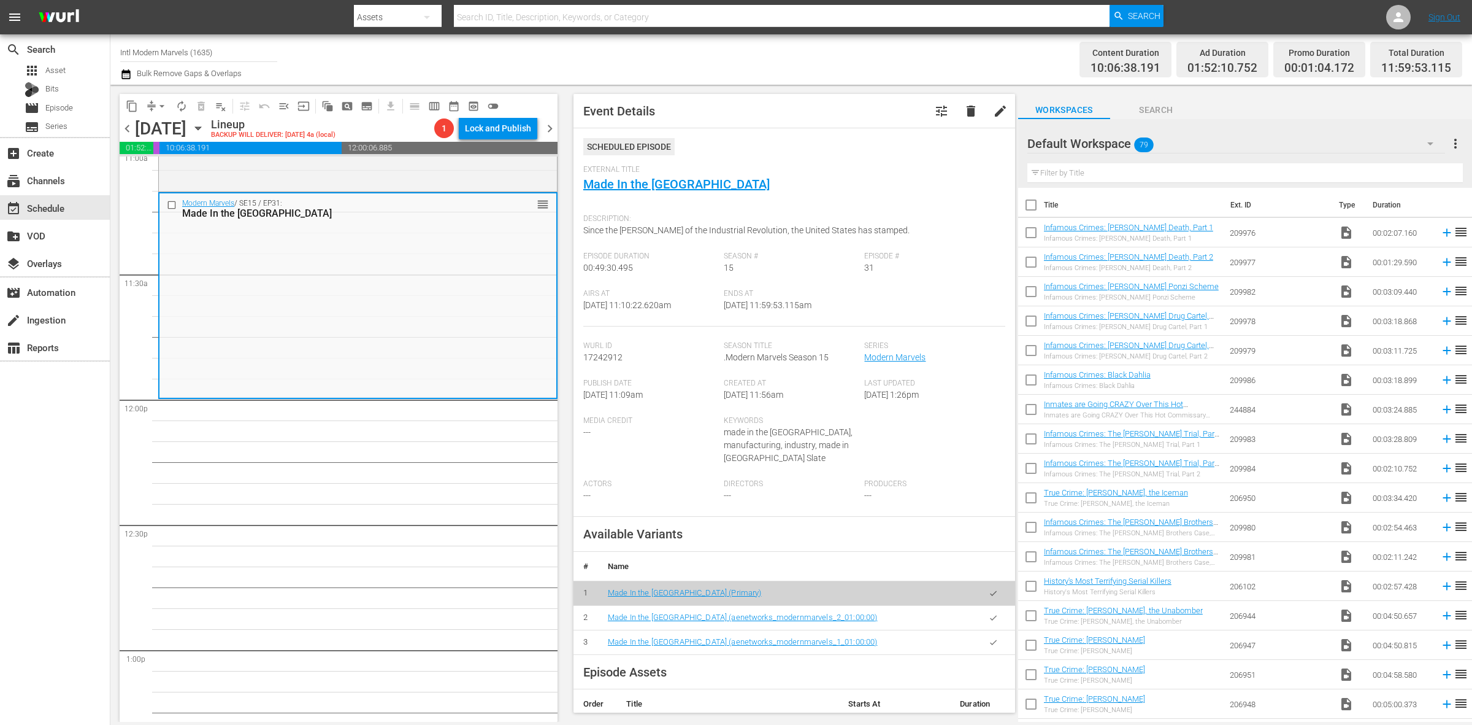
click at [673, 50] on div "Channel Title Intl Modern Marvels (1635) Bulk Remove Gaps & Overlaps" at bounding box center [486, 59] width 732 height 44
click at [158, 102] on span "arrow_drop_down" at bounding box center [162, 106] width 12 height 12
click at [151, 131] on li "Align to Midnight" at bounding box center [162, 130] width 129 height 20
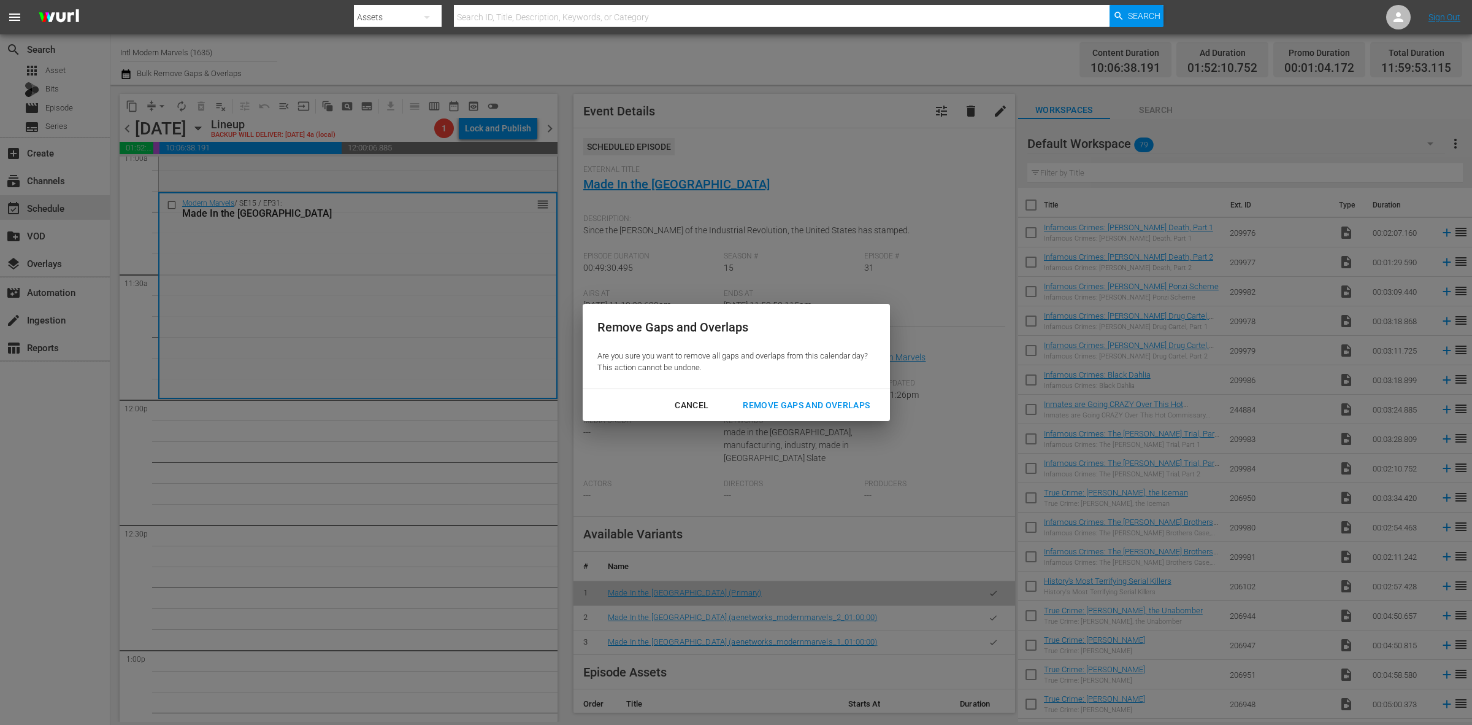
click at [799, 402] on div "Remove Gaps and Overlaps" at bounding box center [806, 405] width 147 height 15
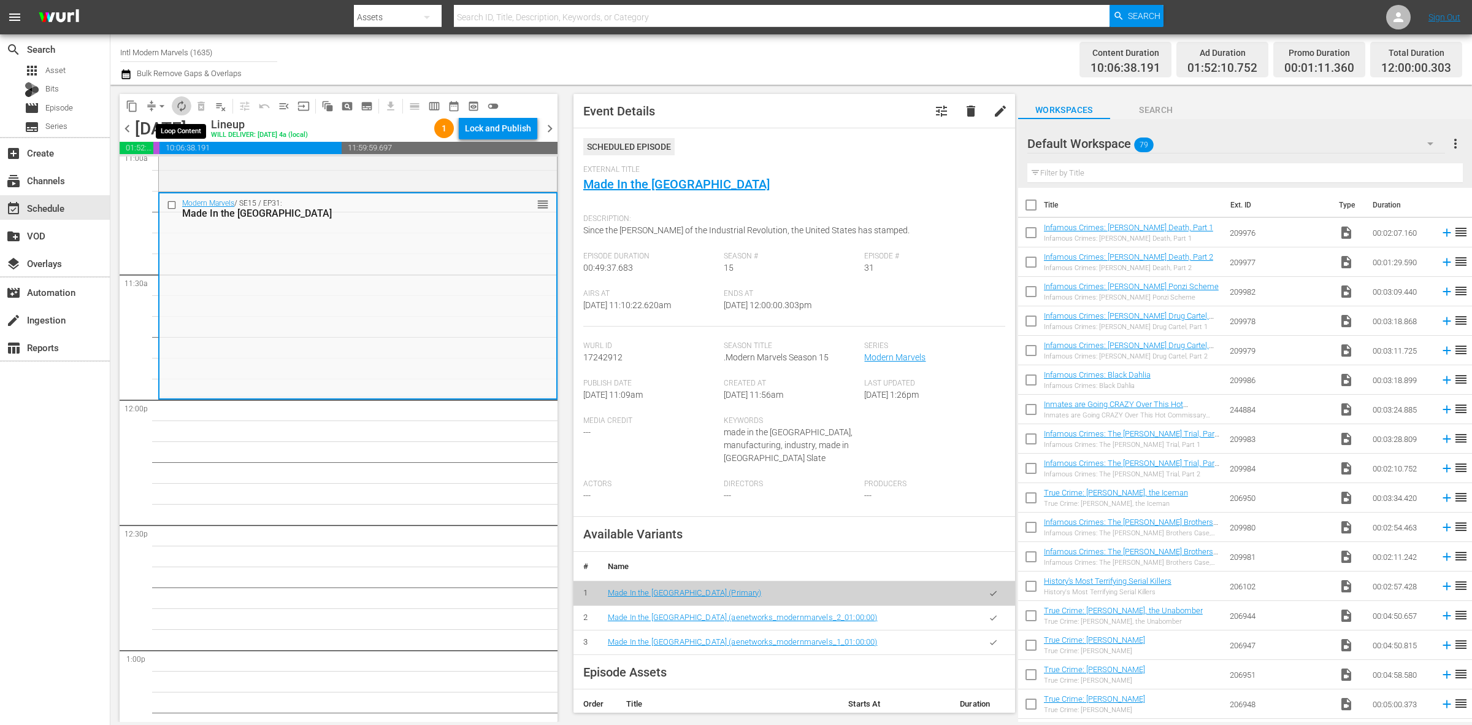
click at [179, 108] on span "autorenew_outlined" at bounding box center [181, 106] width 12 height 12
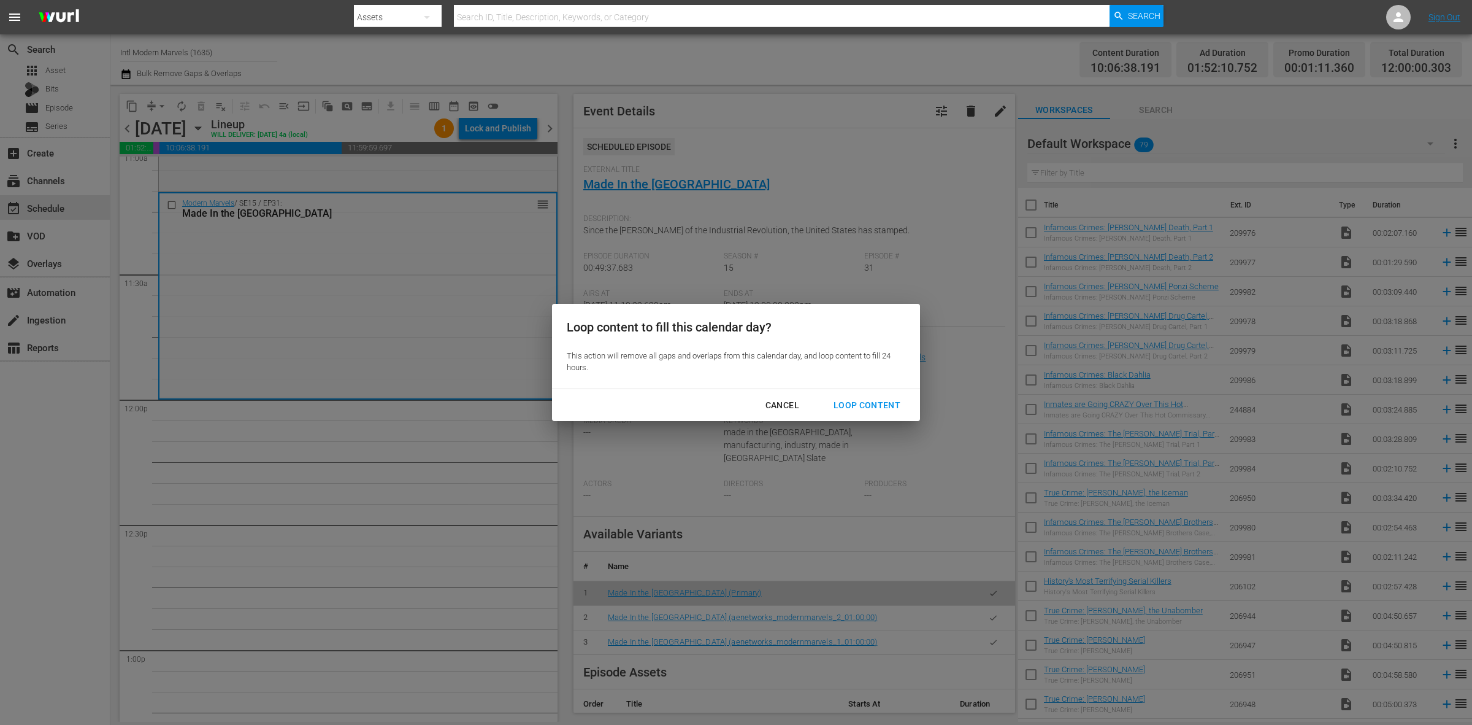
click at [863, 407] on div "Loop Content" at bounding box center [867, 405] width 86 height 15
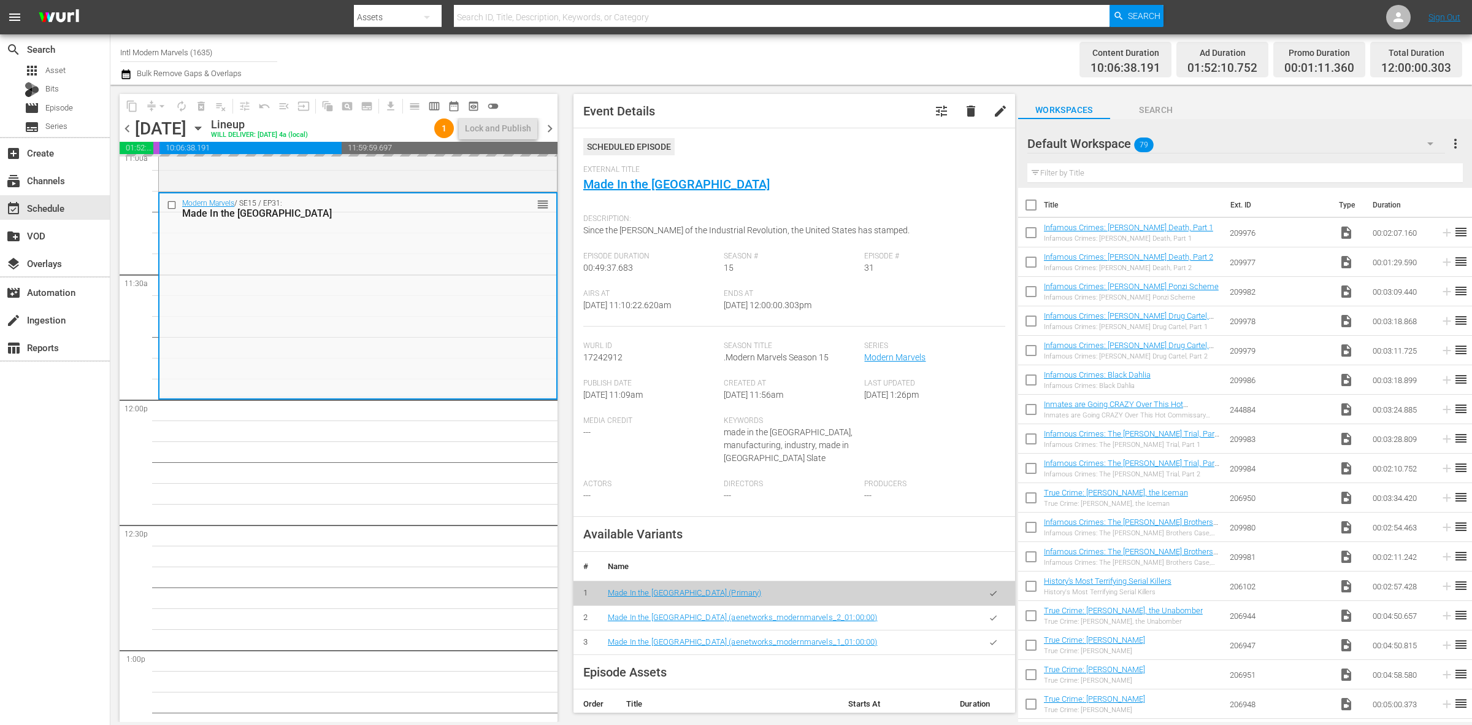
click at [724, 49] on div "Channel Title Intl Modern Marvels (1635) Bulk Remove Gaps & Overlaps" at bounding box center [486, 59] width 732 height 44
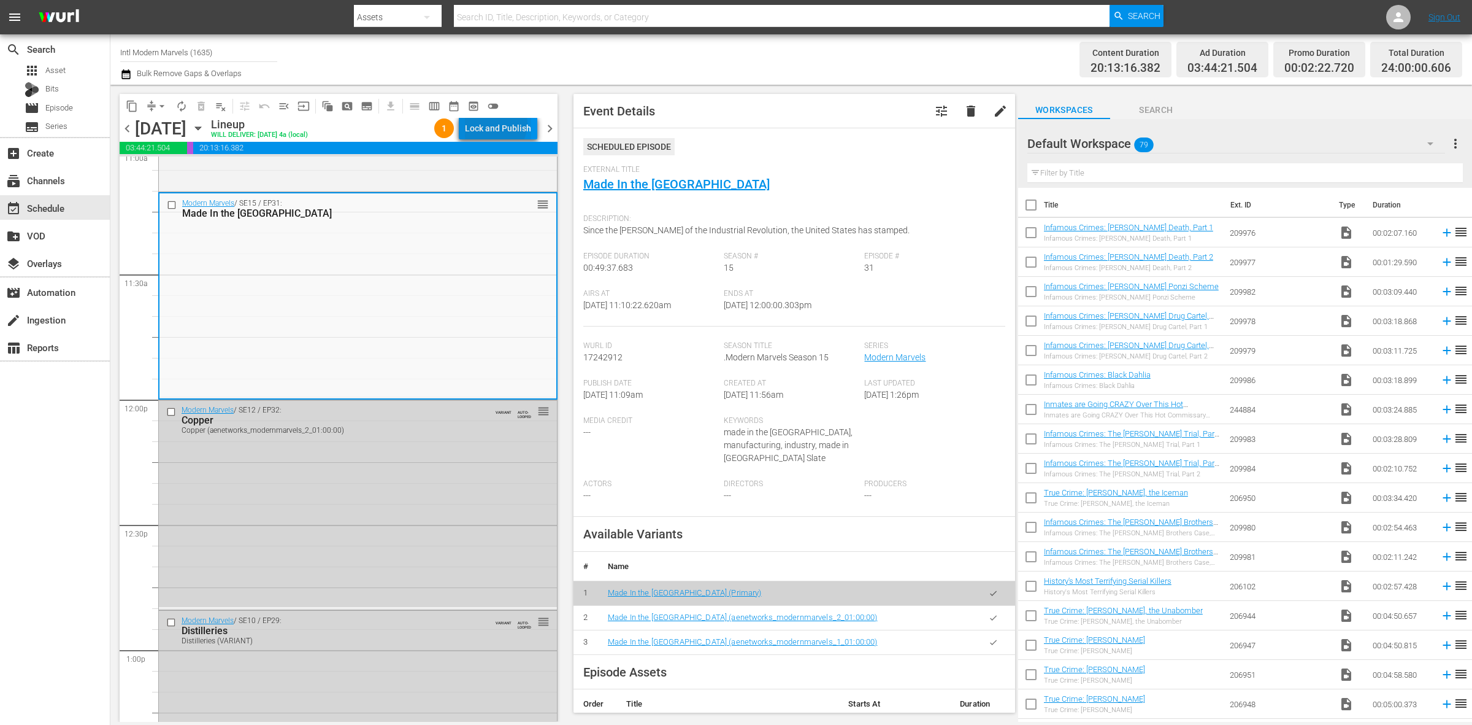
click at [495, 123] on div "Lock and Publish" at bounding box center [498, 128] width 66 height 22
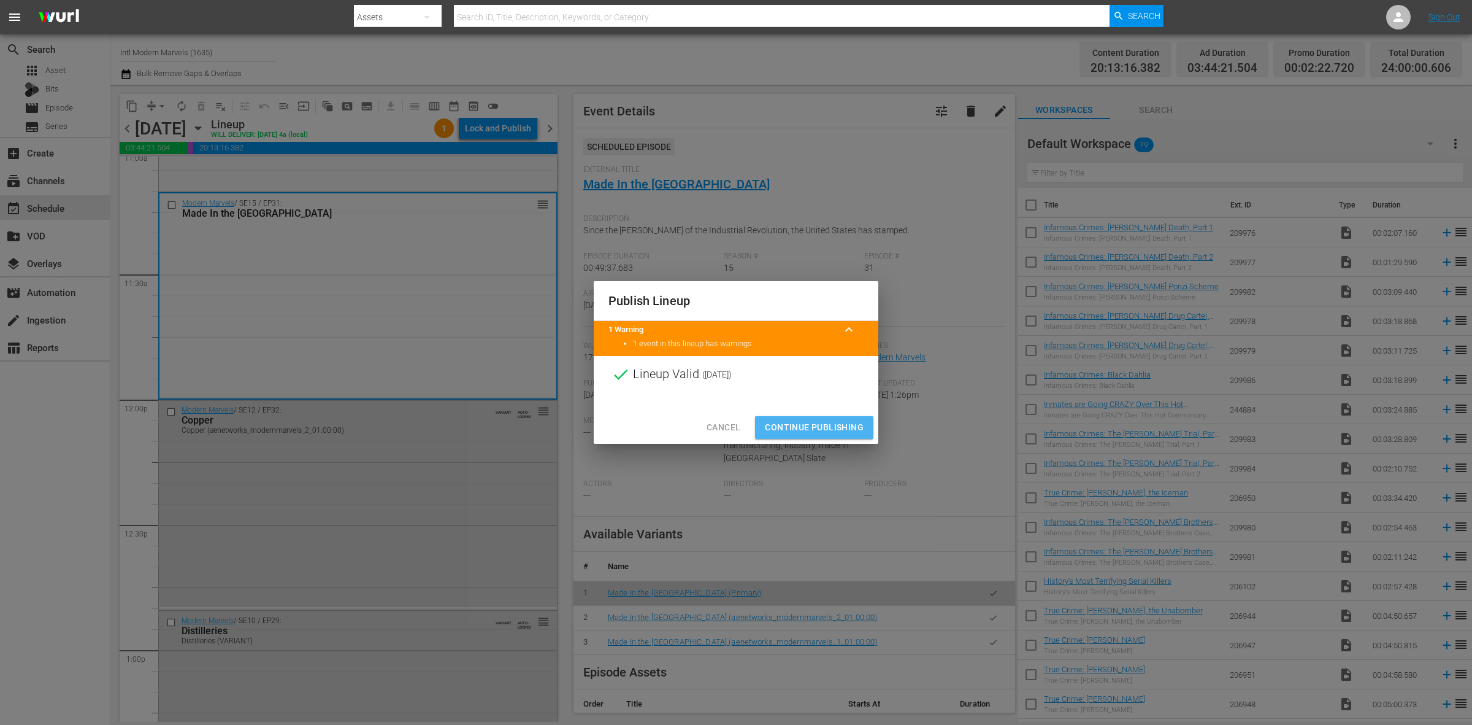
click at [818, 429] on span "Continue Publishing" at bounding box center [814, 427] width 99 height 15
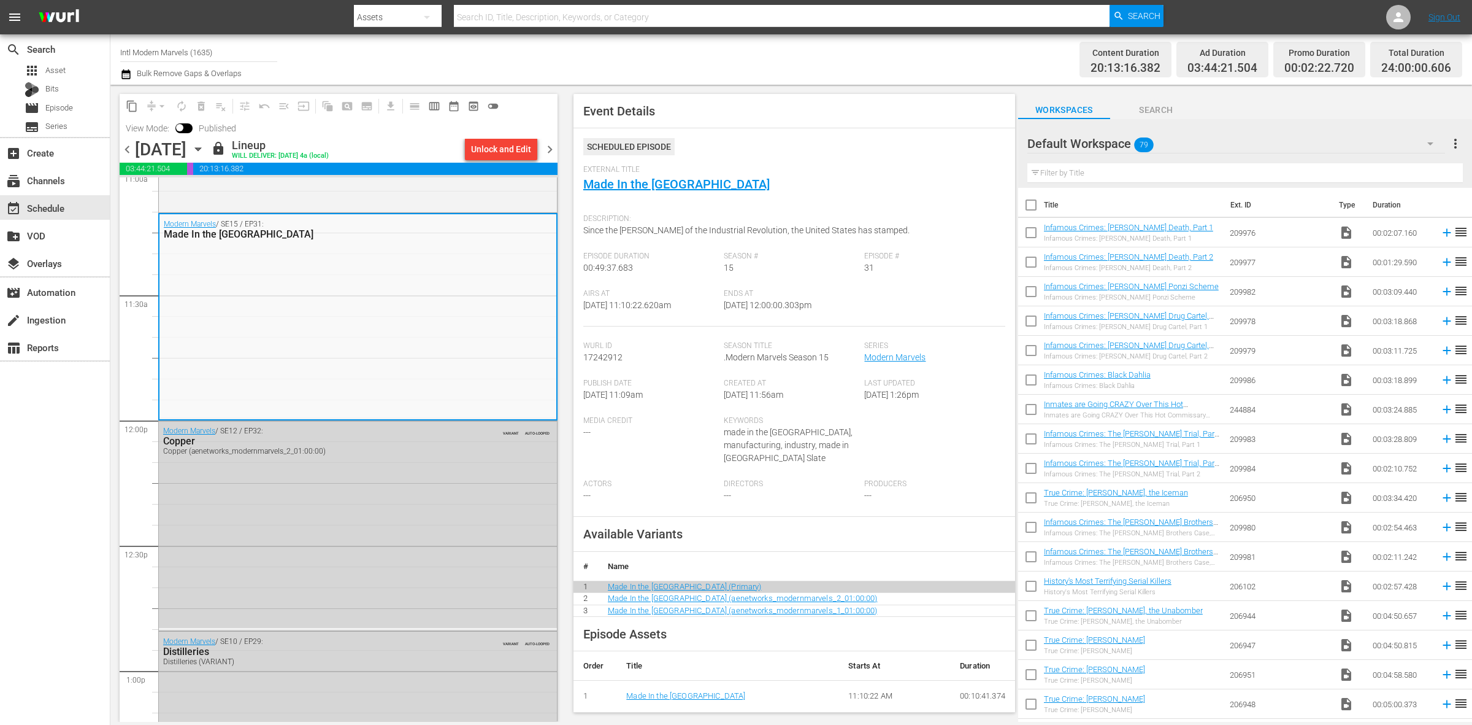
click at [883, 50] on div "Content Duration 20:13:16.382 Ad Duration 03:44:21.504 Promo Duration 00:02:22.…" at bounding box center [1157, 59] width 610 height 44
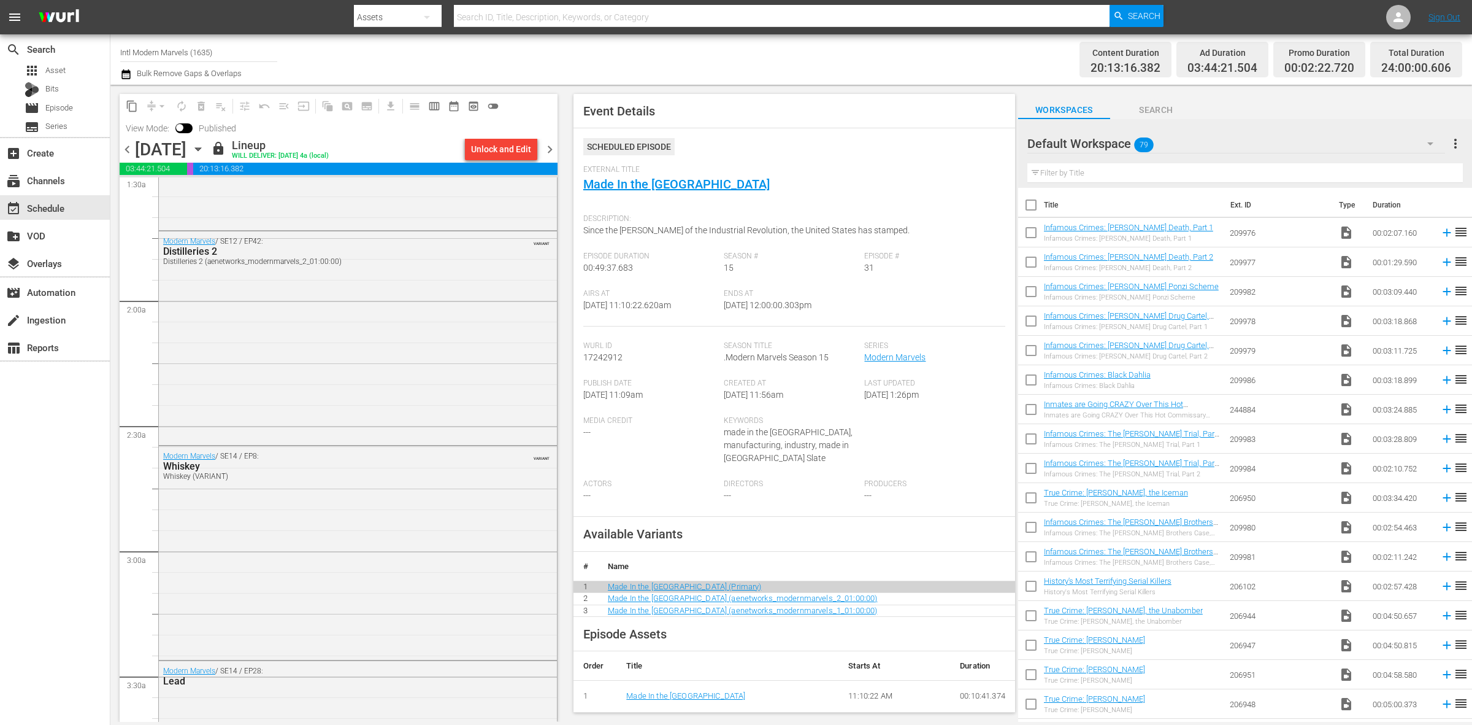
scroll to position [61, 0]
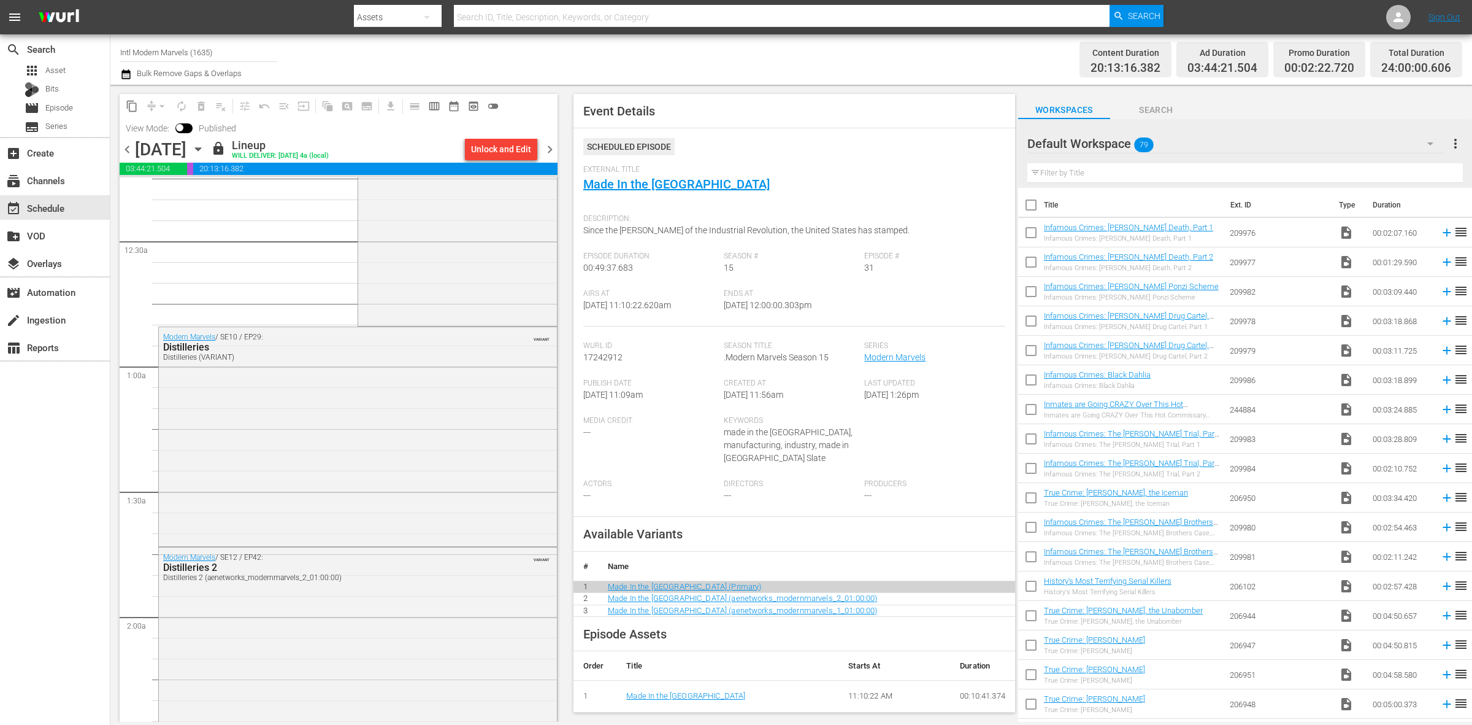
click at [552, 142] on span "chevron_right" at bounding box center [549, 149] width 15 height 15
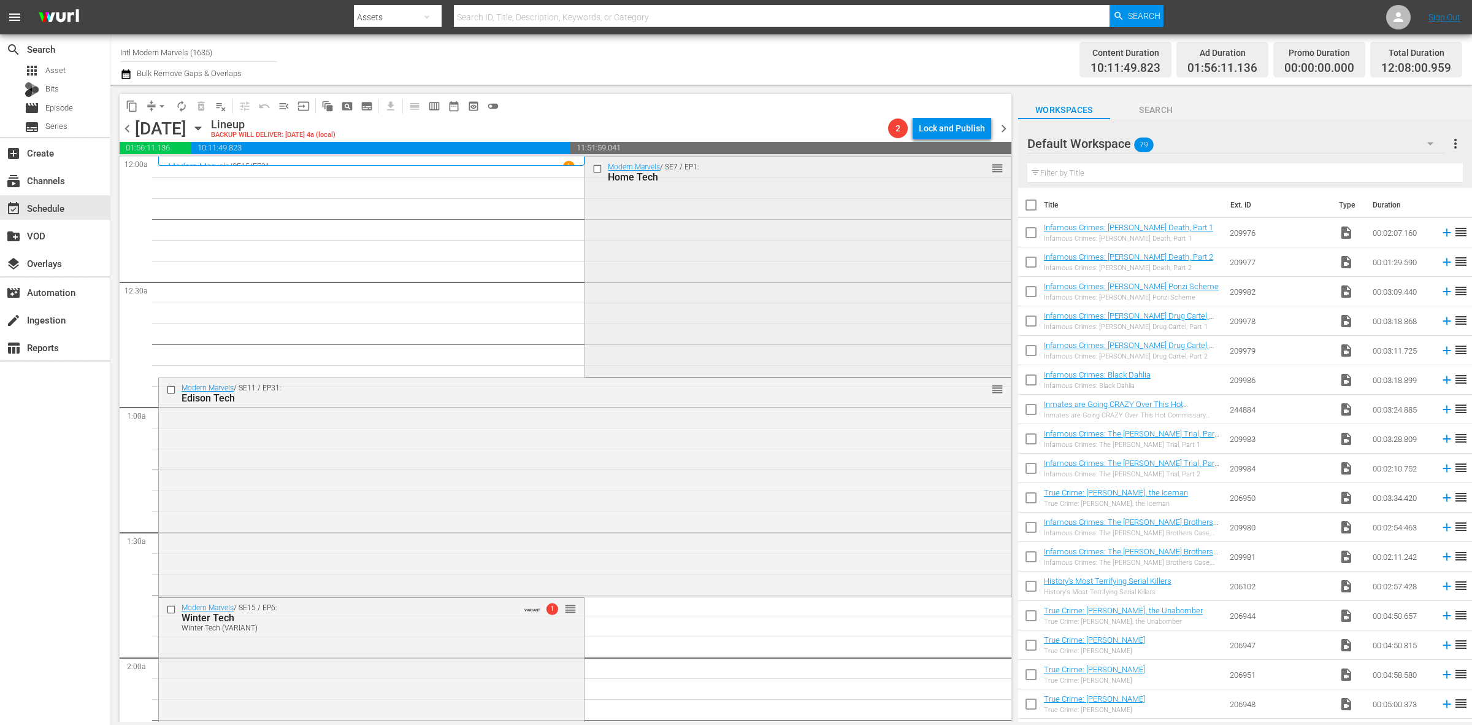
click at [765, 247] on div "Modern Marvels / SE7 / EP1: Home Tech reorder" at bounding box center [797, 265] width 425 height 217
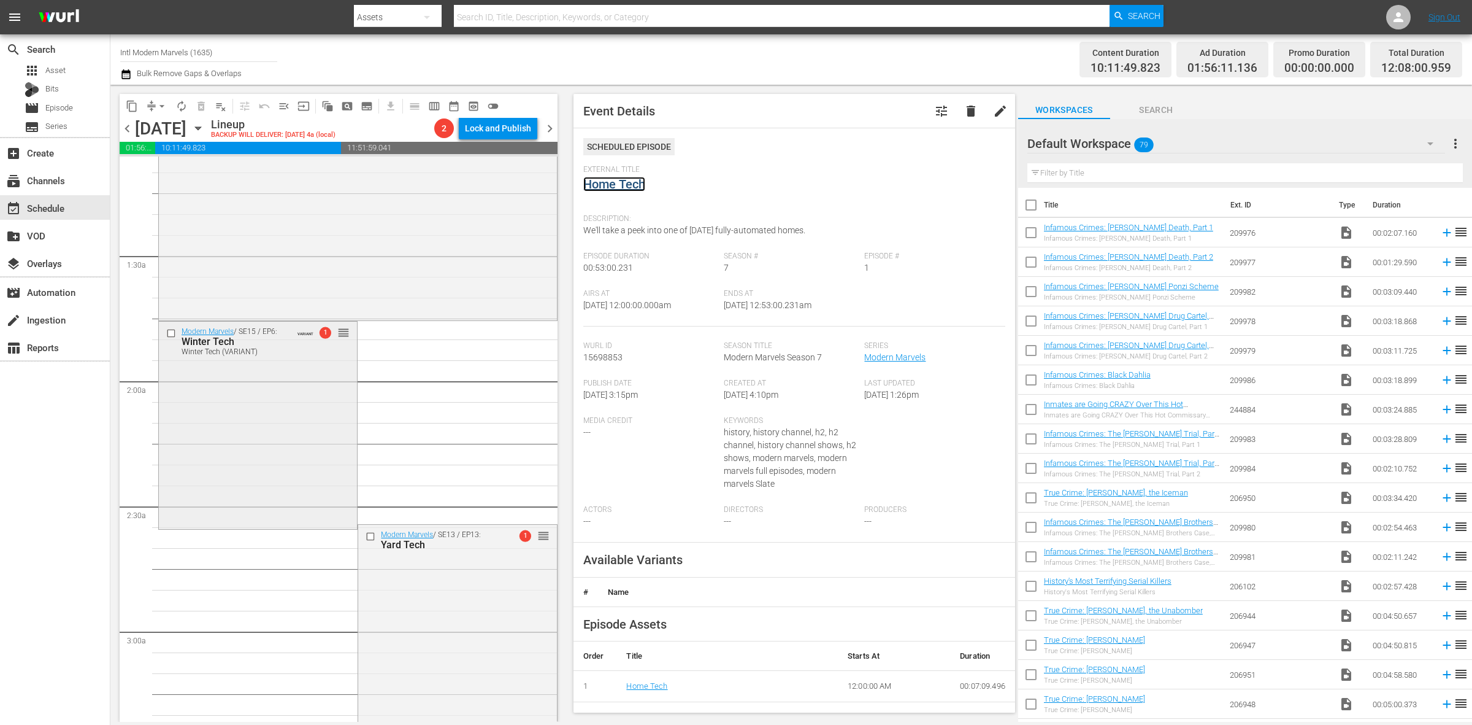
scroll to position [307, 0]
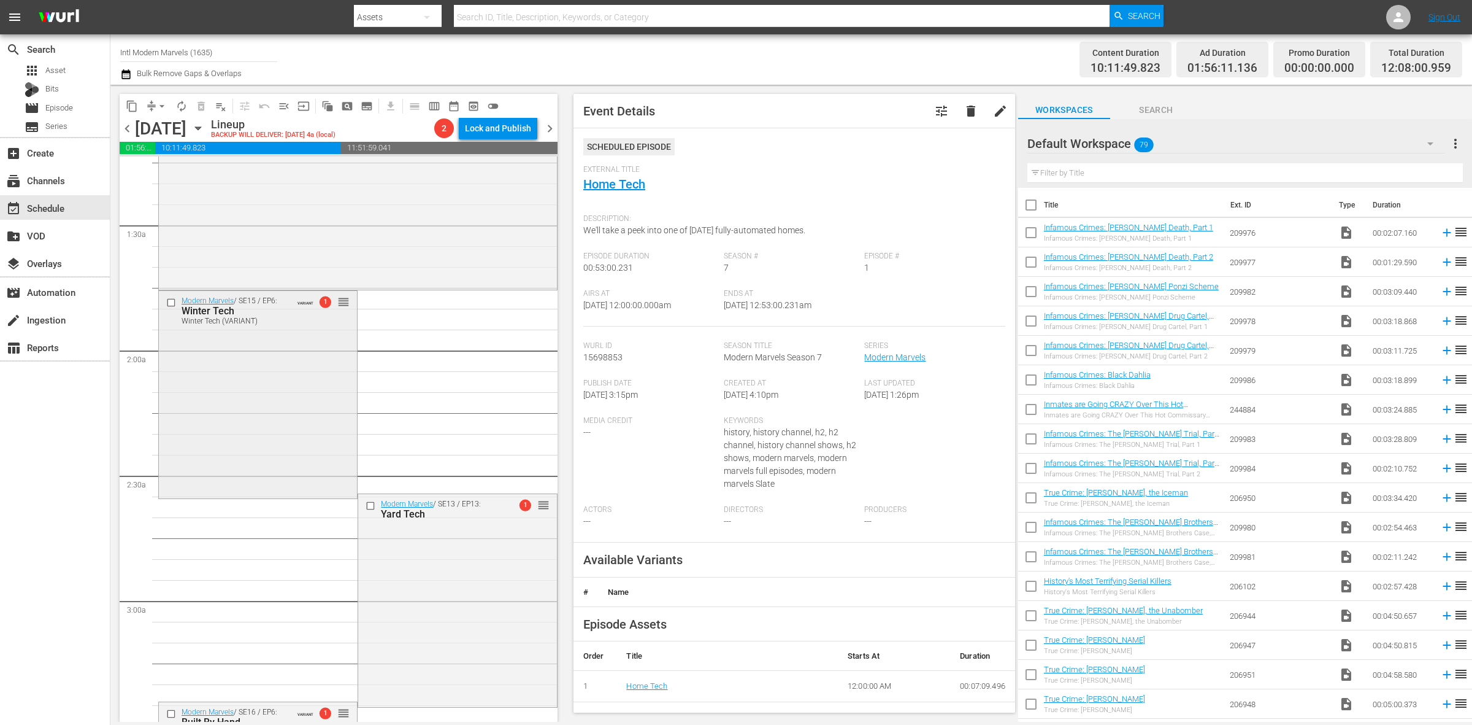
click at [261, 397] on div "Modern Marvels / SE15 / EP6: Winter Tech Winter Tech (VARIANT) VARIANT 1 reorder" at bounding box center [258, 393] width 198 height 205
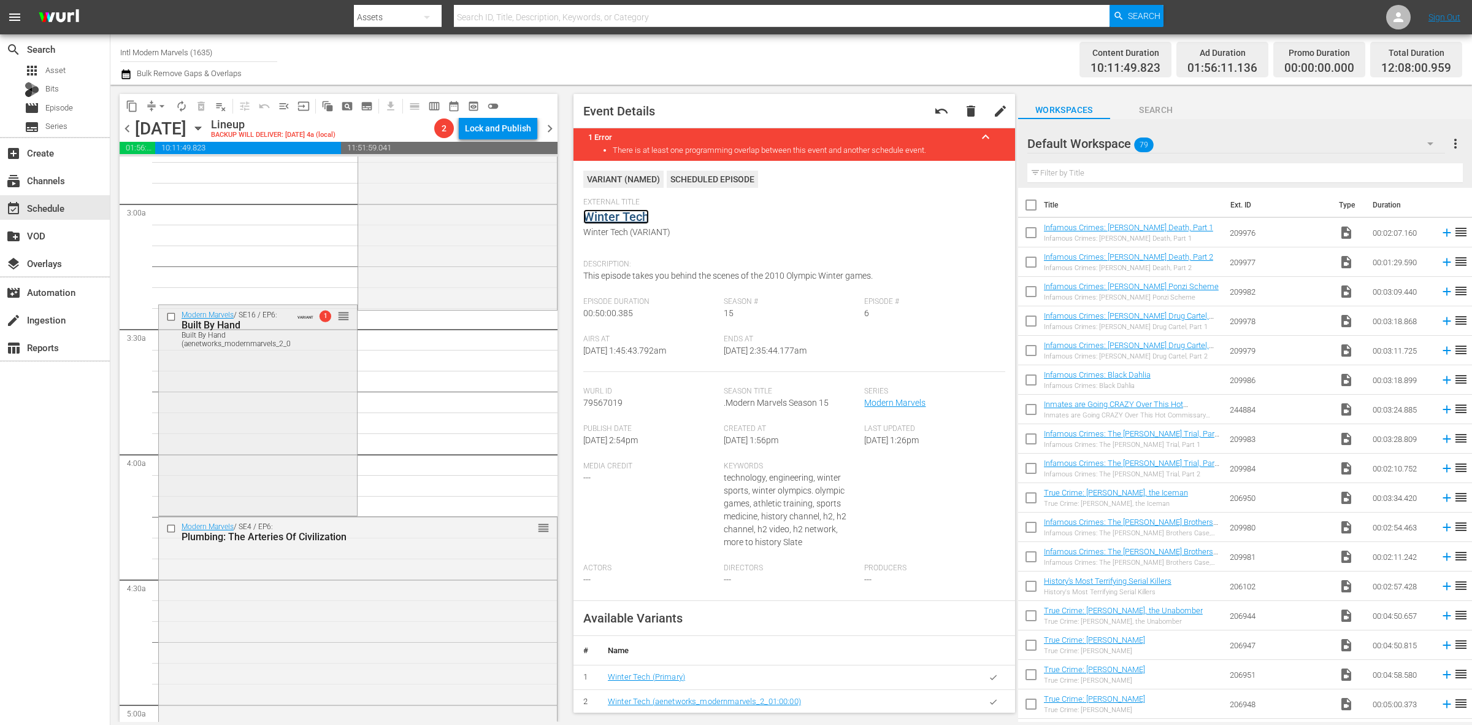
scroll to position [767, 0]
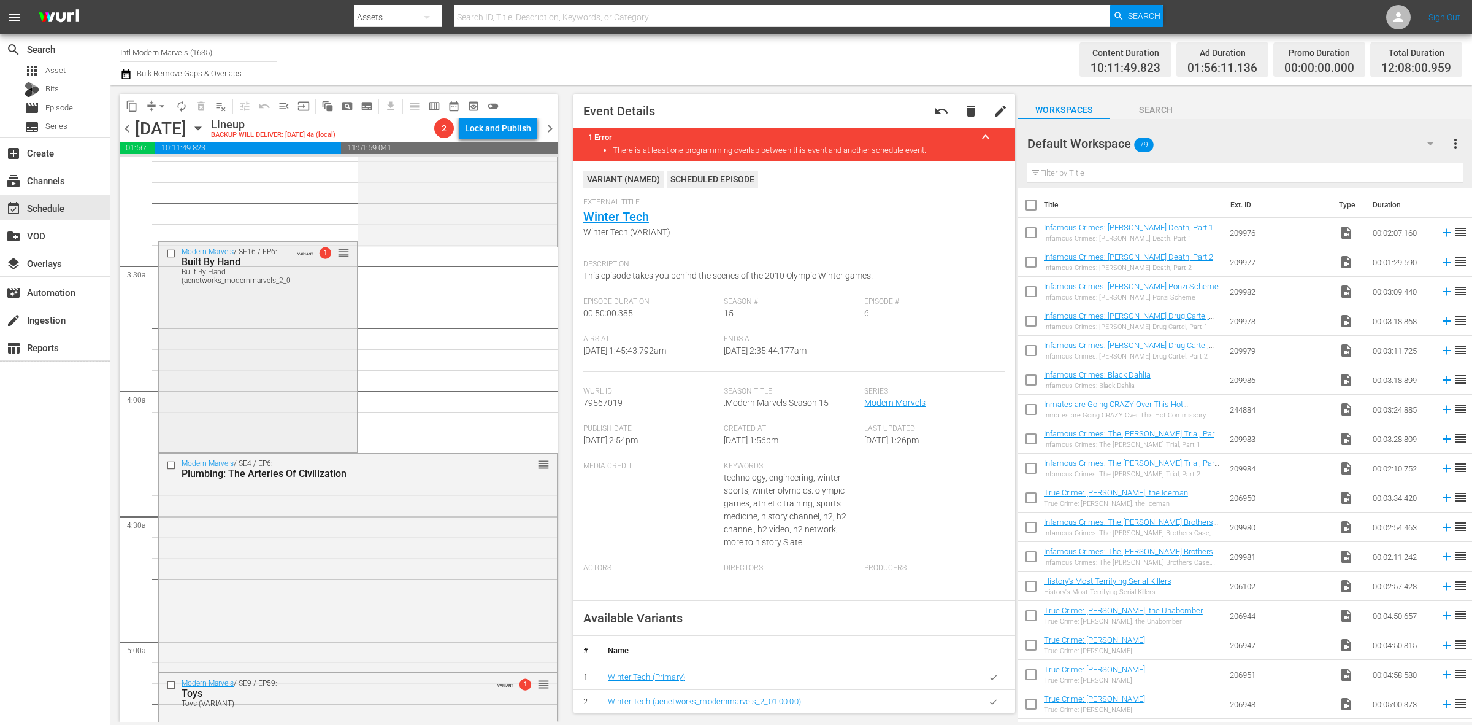
click at [293, 336] on div "Modern Marvels / SE16 / EP6: Built By Hand Built By Hand (aenetworks_modernmarv…" at bounding box center [258, 346] width 198 height 208
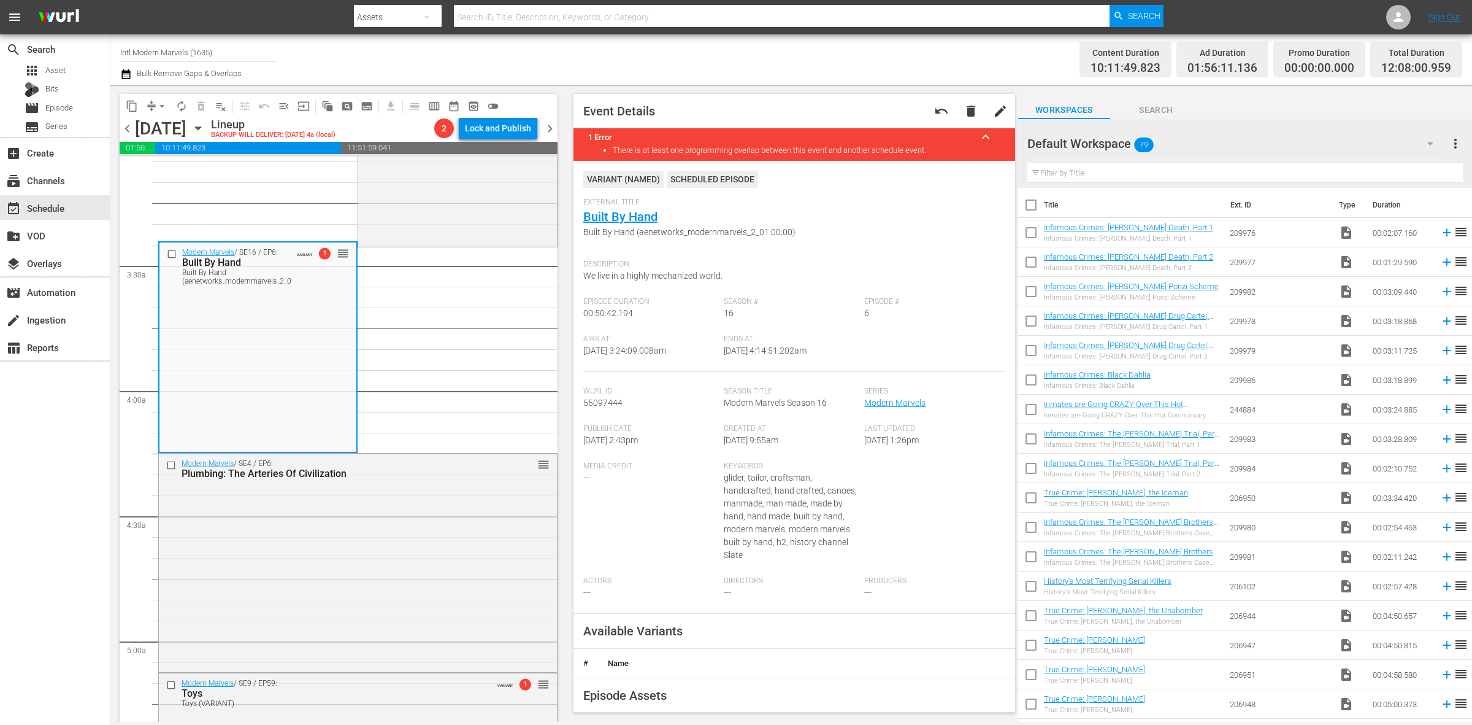
click at [802, 57] on div "Channel Title Intl Modern Marvels (1635) Bulk Remove Gaps & Overlaps" at bounding box center [486, 59] width 732 height 44
click at [795, 57] on div "Channel Title Intl Modern Marvels (1635) Bulk Remove Gaps & Overlaps" at bounding box center [486, 59] width 732 height 44
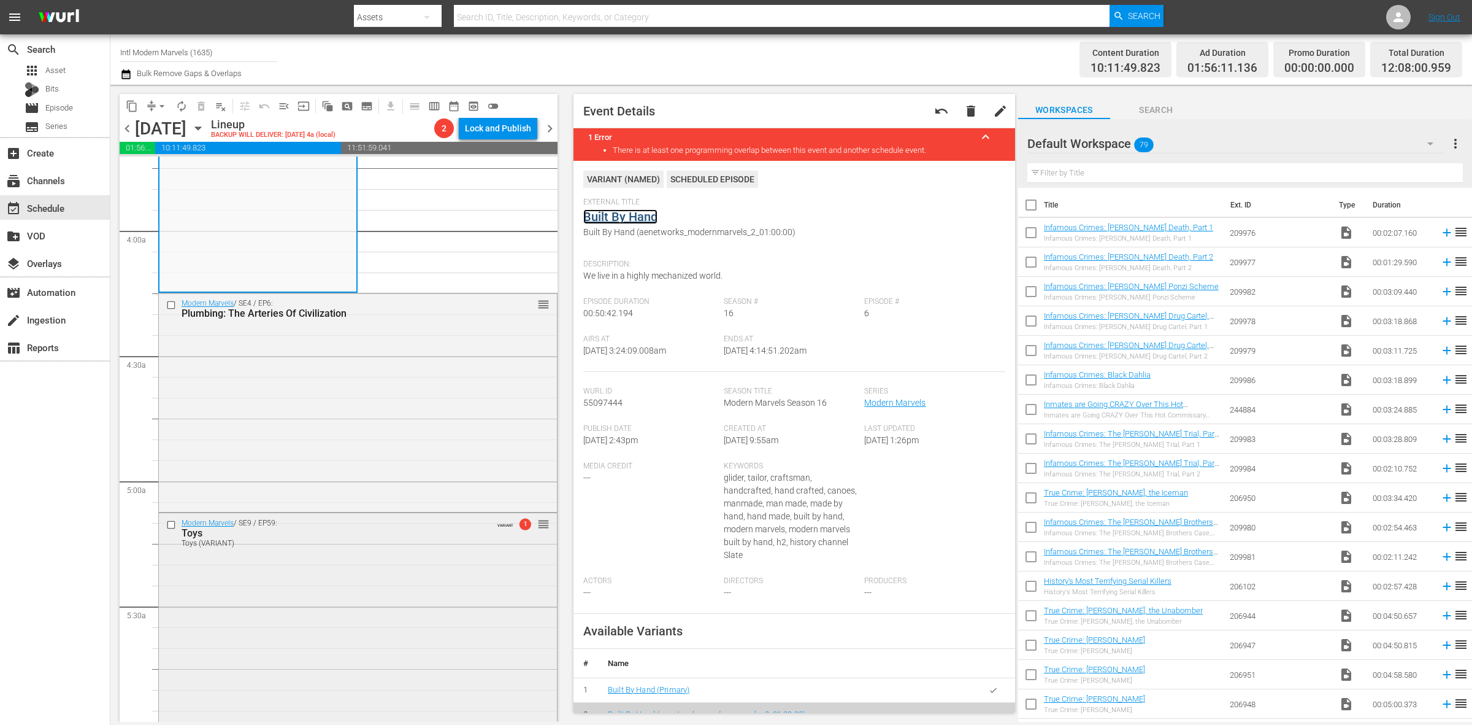
scroll to position [1150, 0]
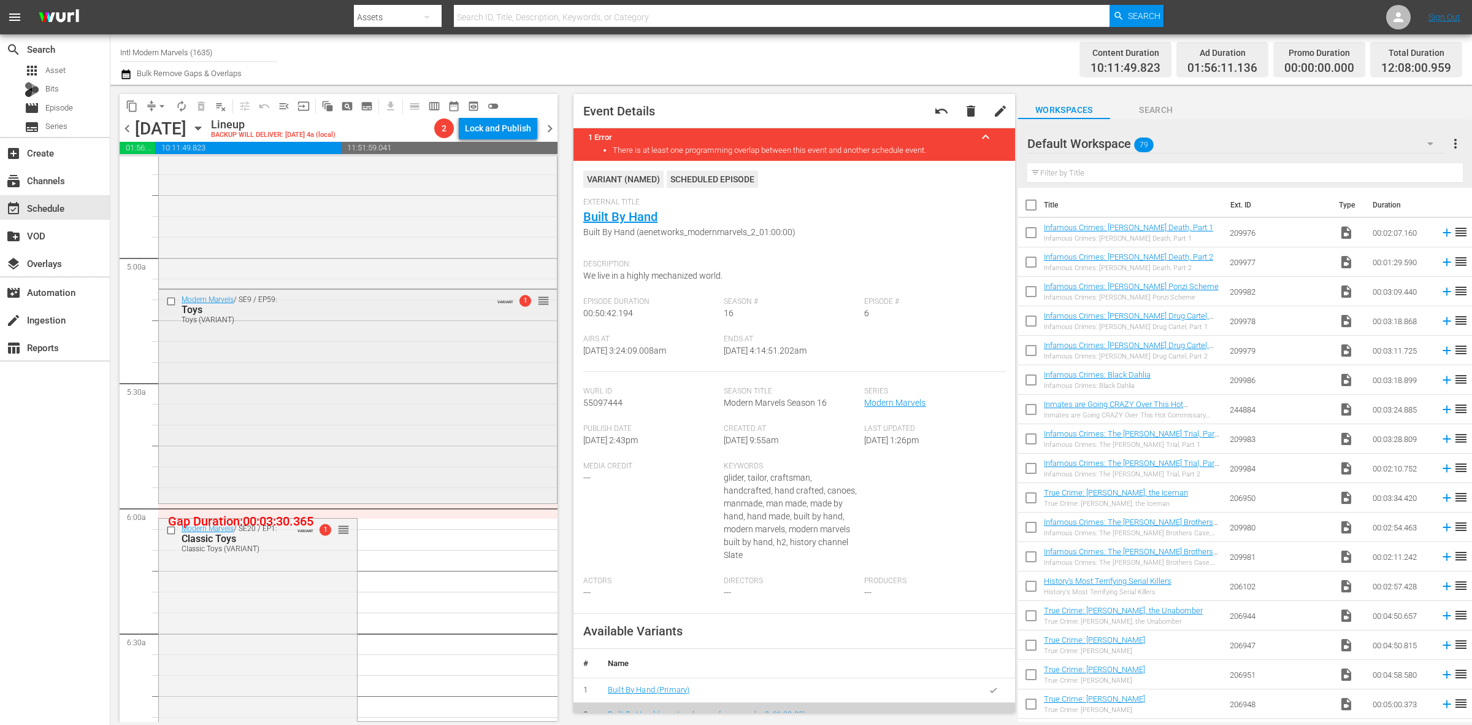
click at [340, 375] on div "Modern Marvels / SE9 / EP59: Toys Toys (VARIANT) VARIANT 1 reorder" at bounding box center [358, 395] width 398 height 210
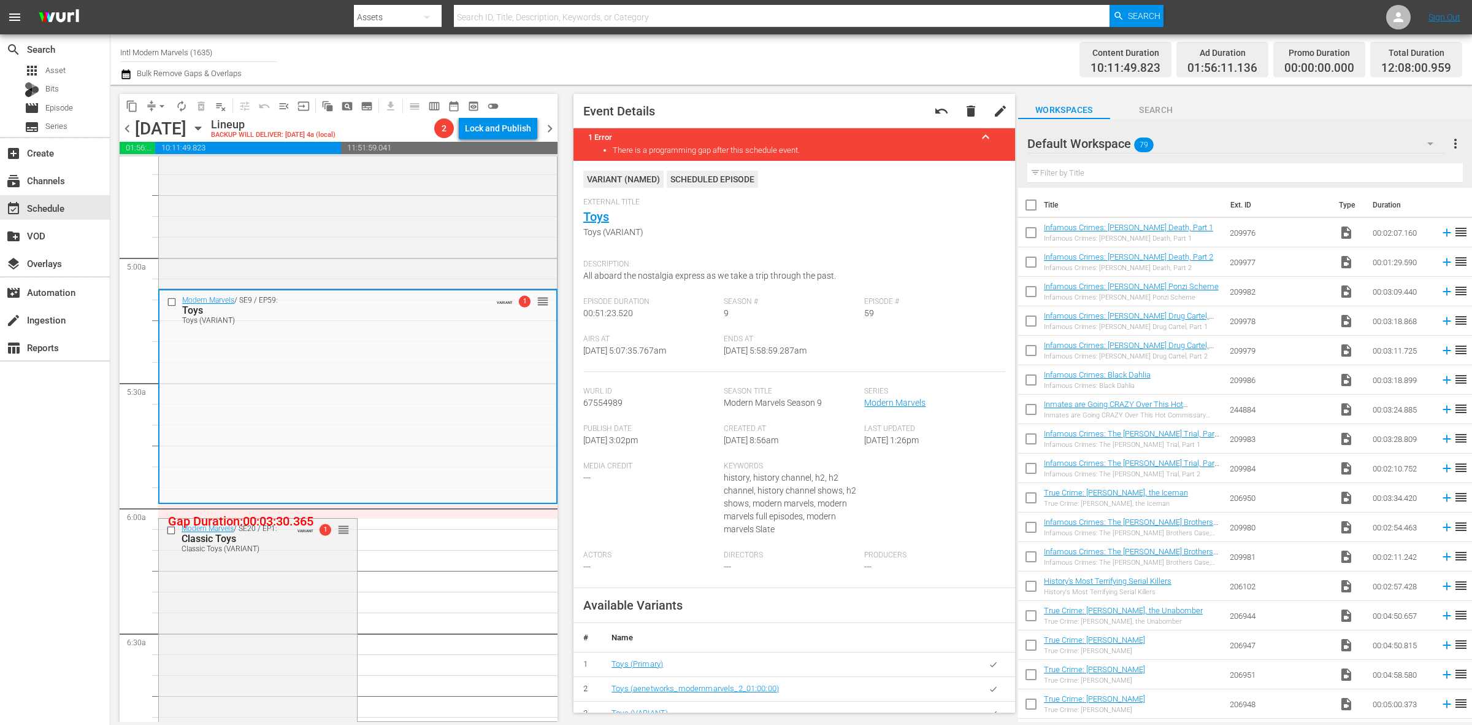
click at [796, 52] on div "Channel Title Intl Modern Marvels (1635) Bulk Remove Gaps & Overlaps" at bounding box center [486, 59] width 732 height 44
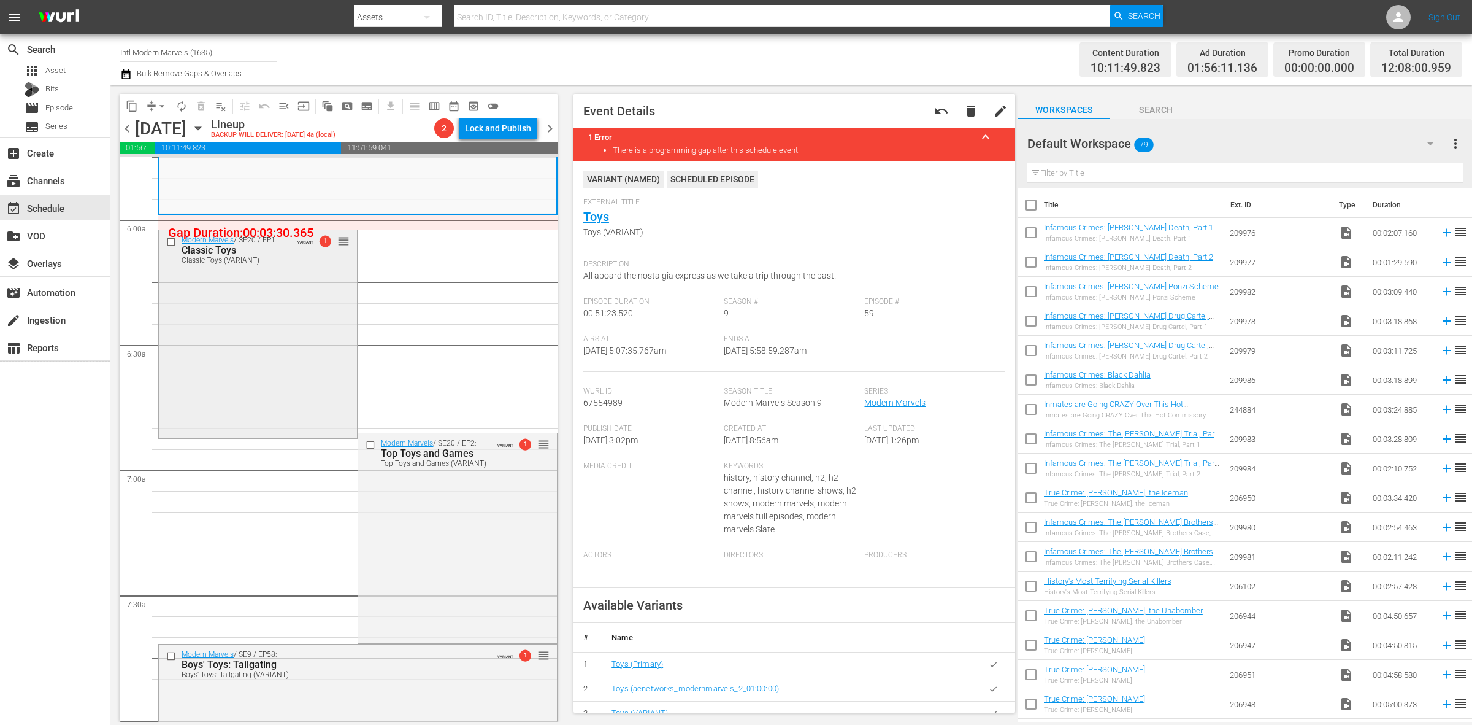
scroll to position [1457, 0]
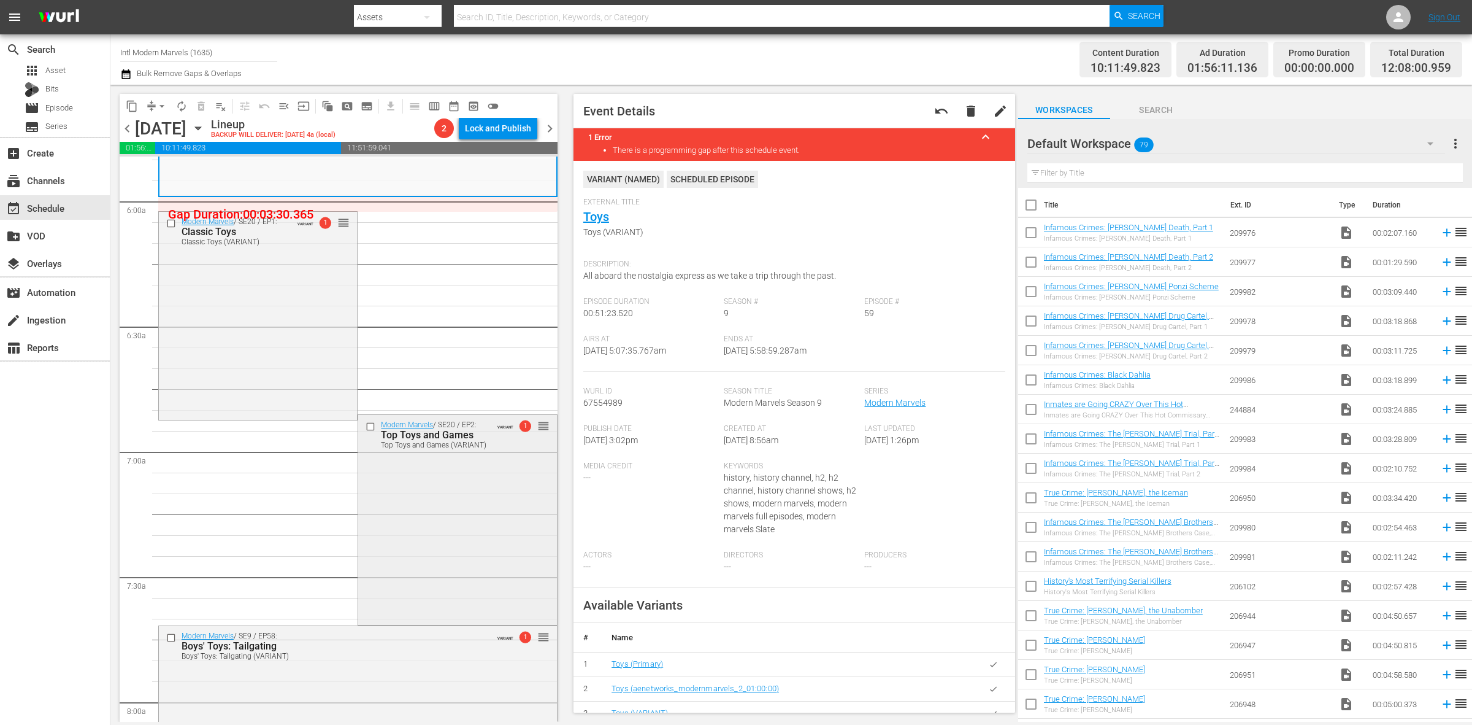
click at [418, 529] on div "Modern Marvels / SE20 / EP2: Top Toys and Games Top Toys and Games (VARIANT) VA…" at bounding box center [457, 518] width 198 height 207
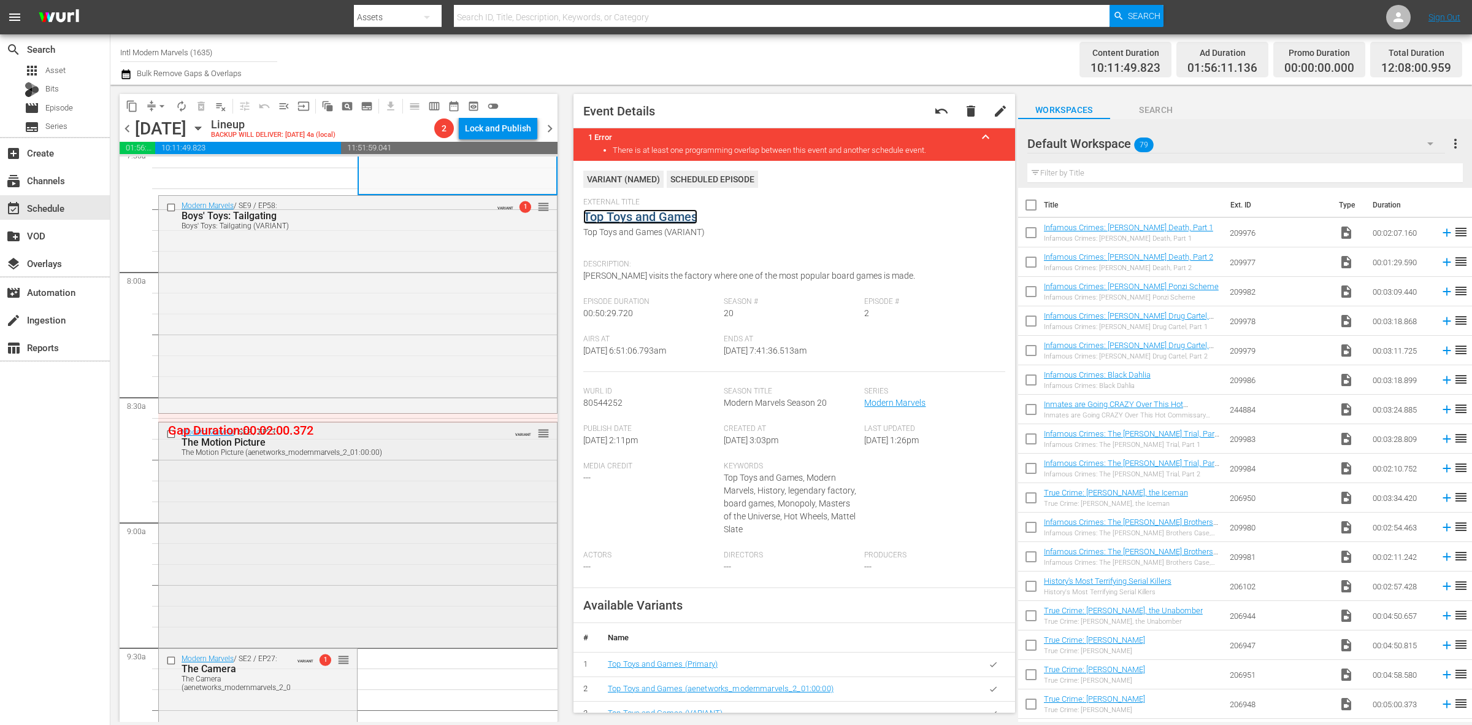
scroll to position [1994, 0]
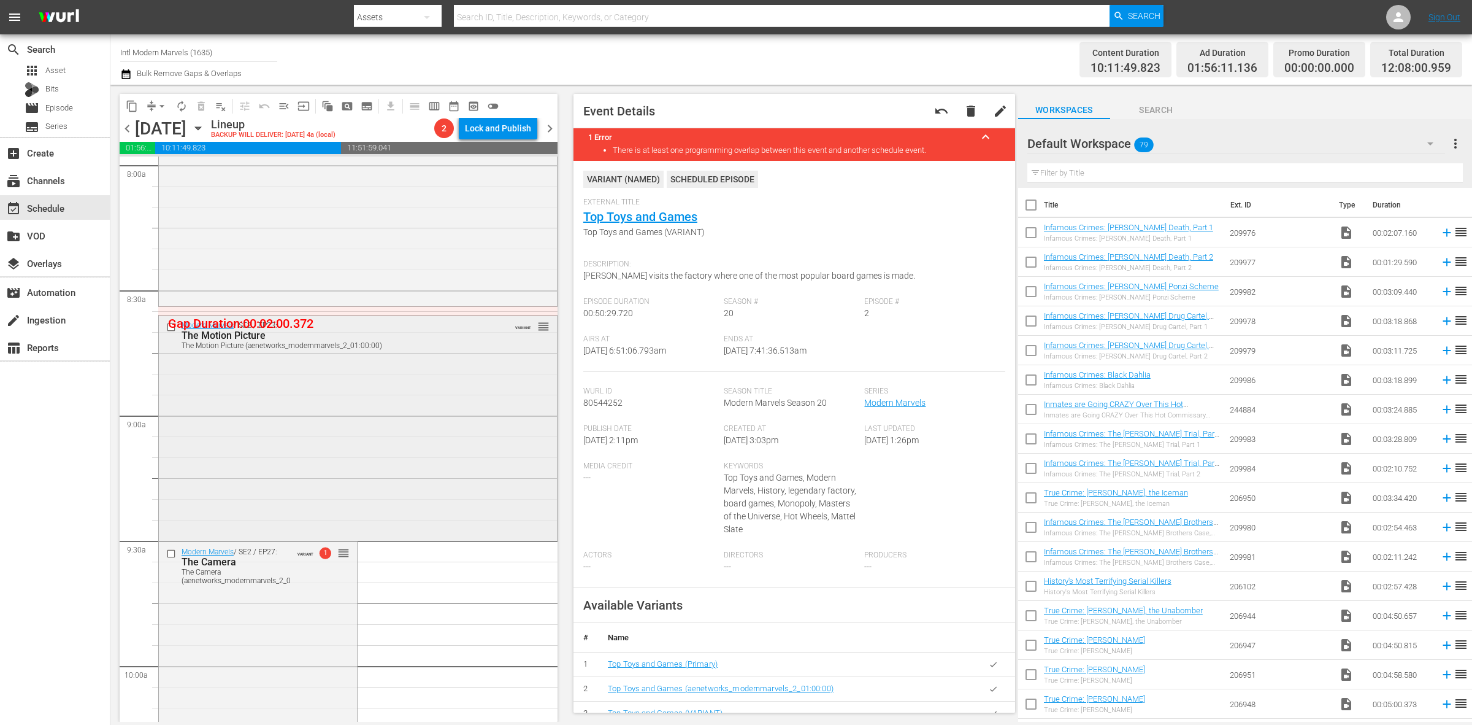
click at [336, 399] on div "Modern Marvels / SE2 / EP23: The Motion Picture The Motion Picture (aenetworks_…" at bounding box center [358, 426] width 398 height 223
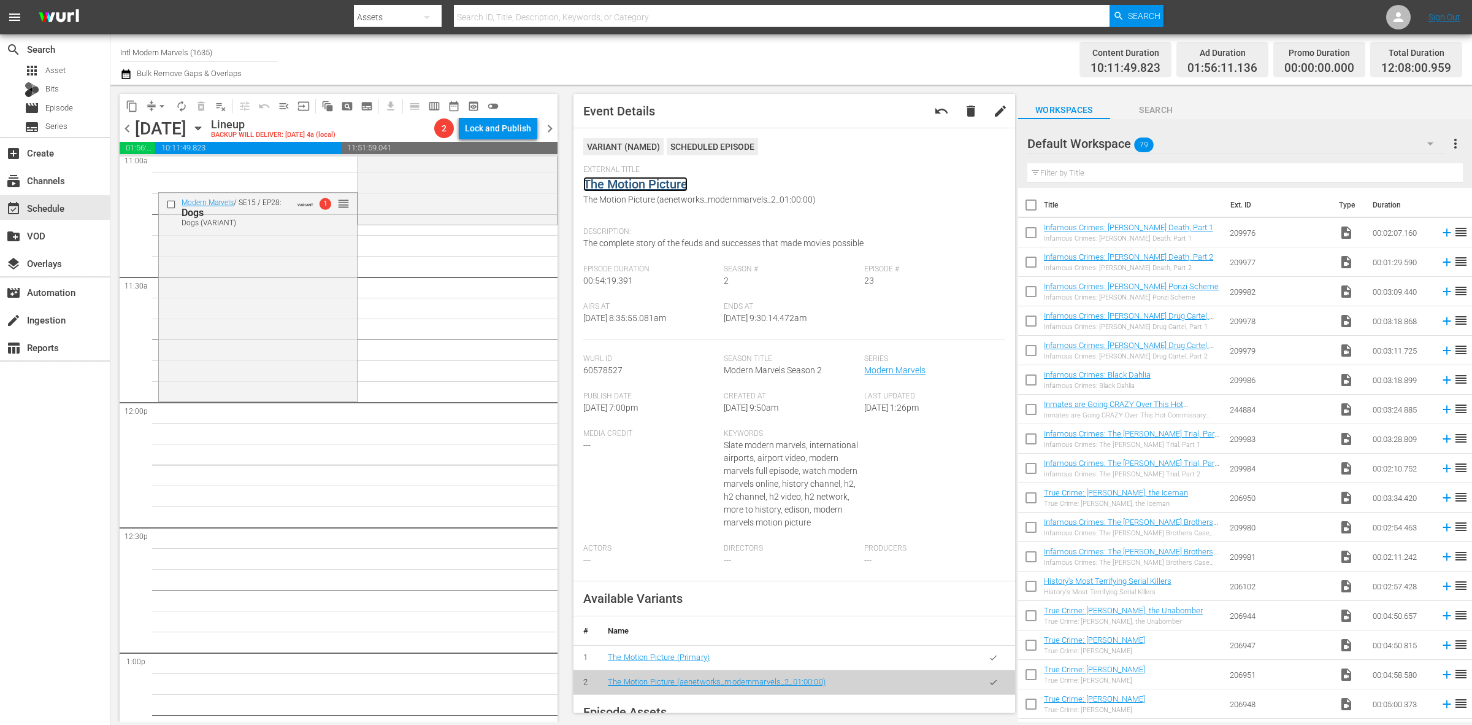
scroll to position [2761, 0]
click at [227, 328] on div "Modern Marvels / SE15 / EP28: Dogs Dogs (VARIANT) VARIANT 1 reorder" at bounding box center [258, 293] width 198 height 206
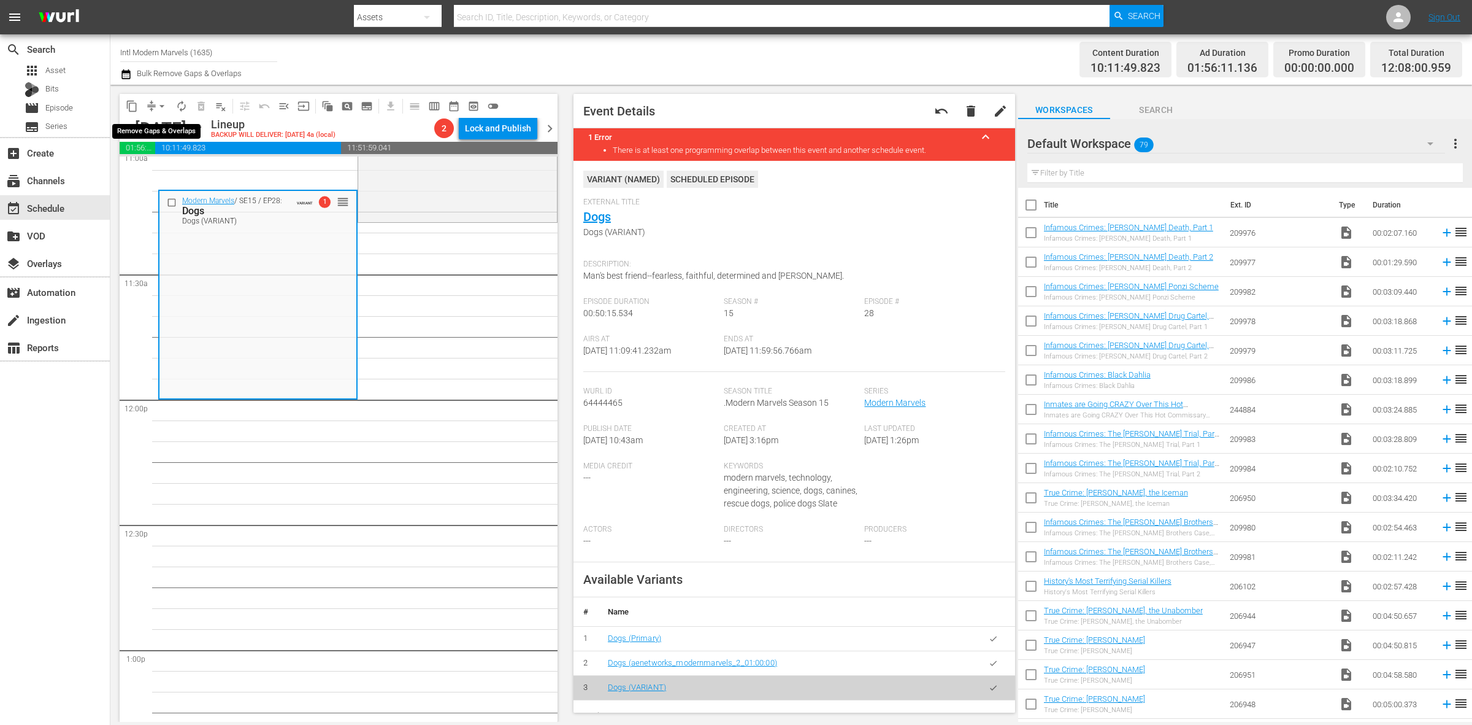
click at [157, 101] on span "arrow_drop_down" at bounding box center [162, 106] width 12 height 12
click at [155, 124] on li "Align to Midnight" at bounding box center [162, 130] width 129 height 20
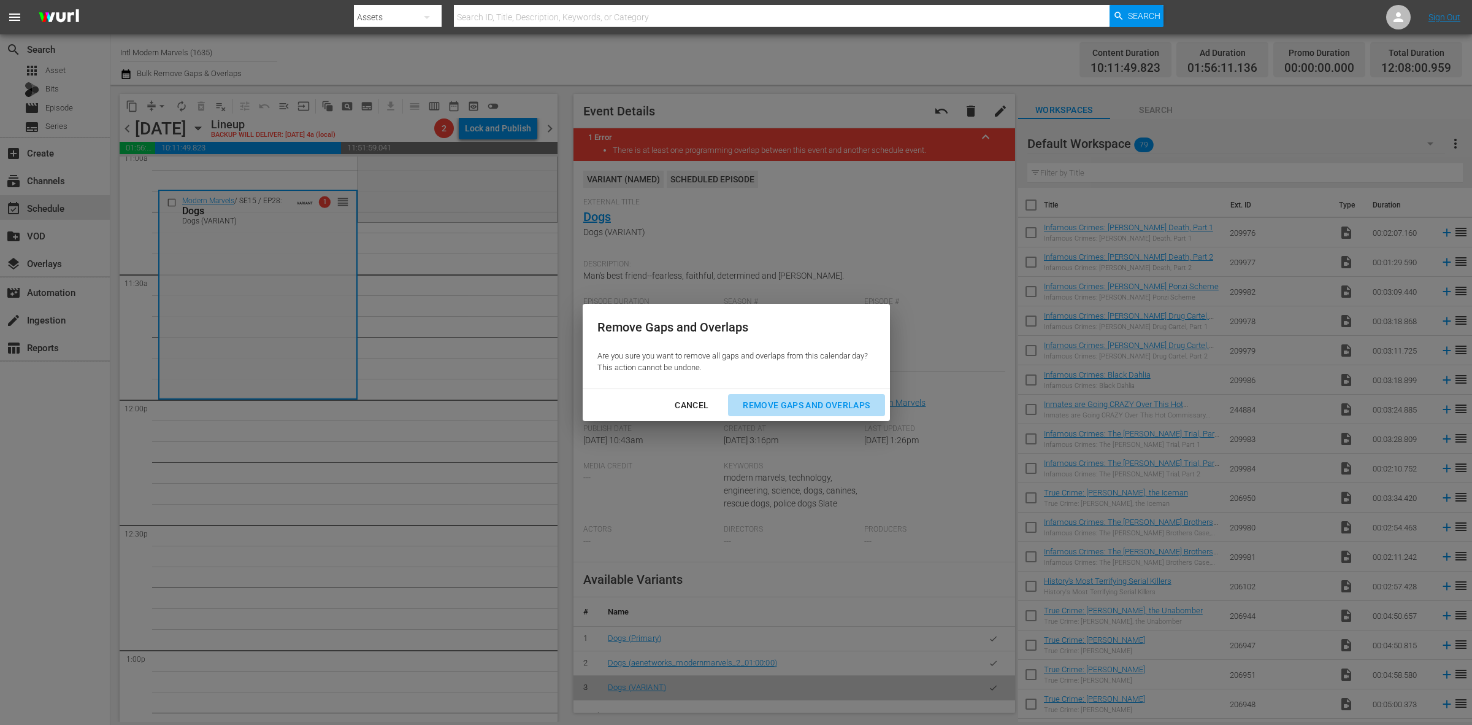
click at [804, 399] on div "Remove Gaps and Overlaps" at bounding box center [806, 405] width 147 height 15
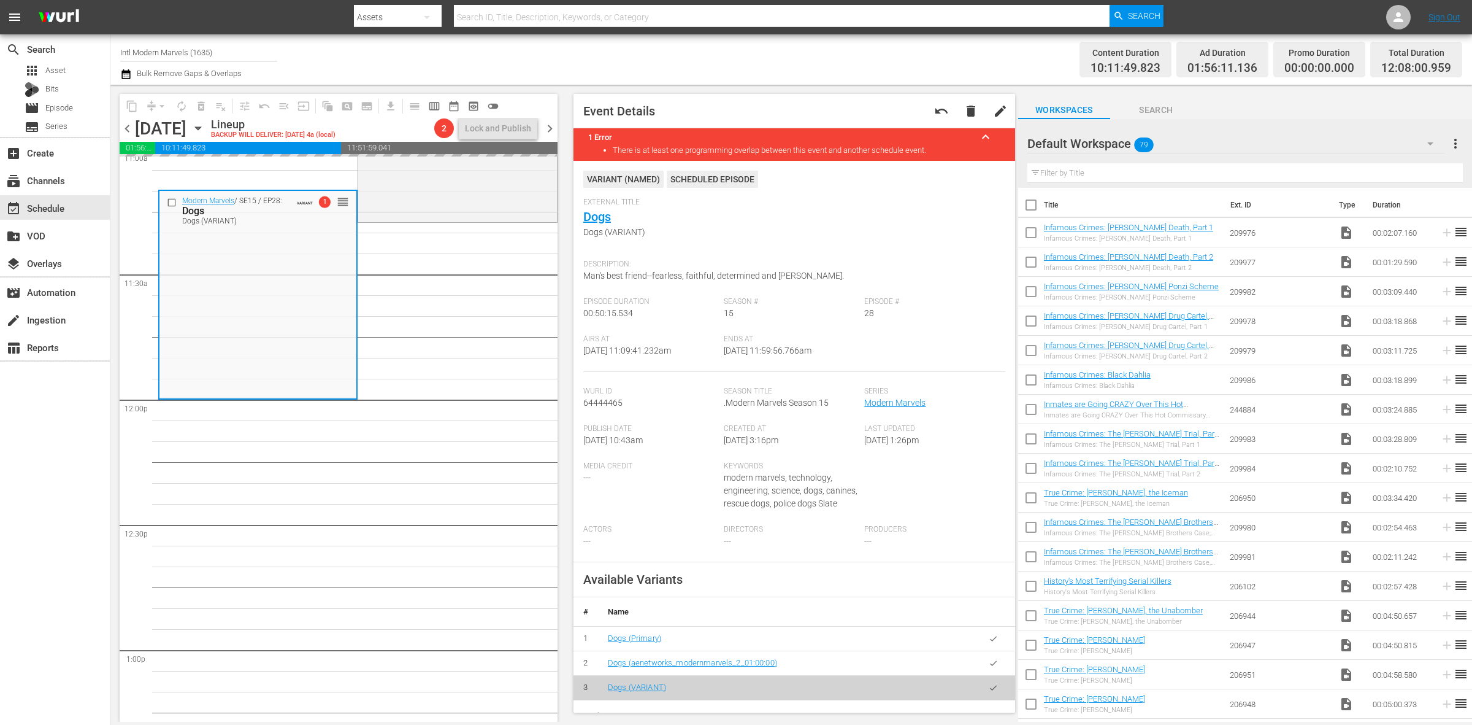
click at [850, 56] on div "Channel Title Intl Modern Marvels (1635) Bulk Remove Gaps & Overlaps" at bounding box center [486, 59] width 732 height 44
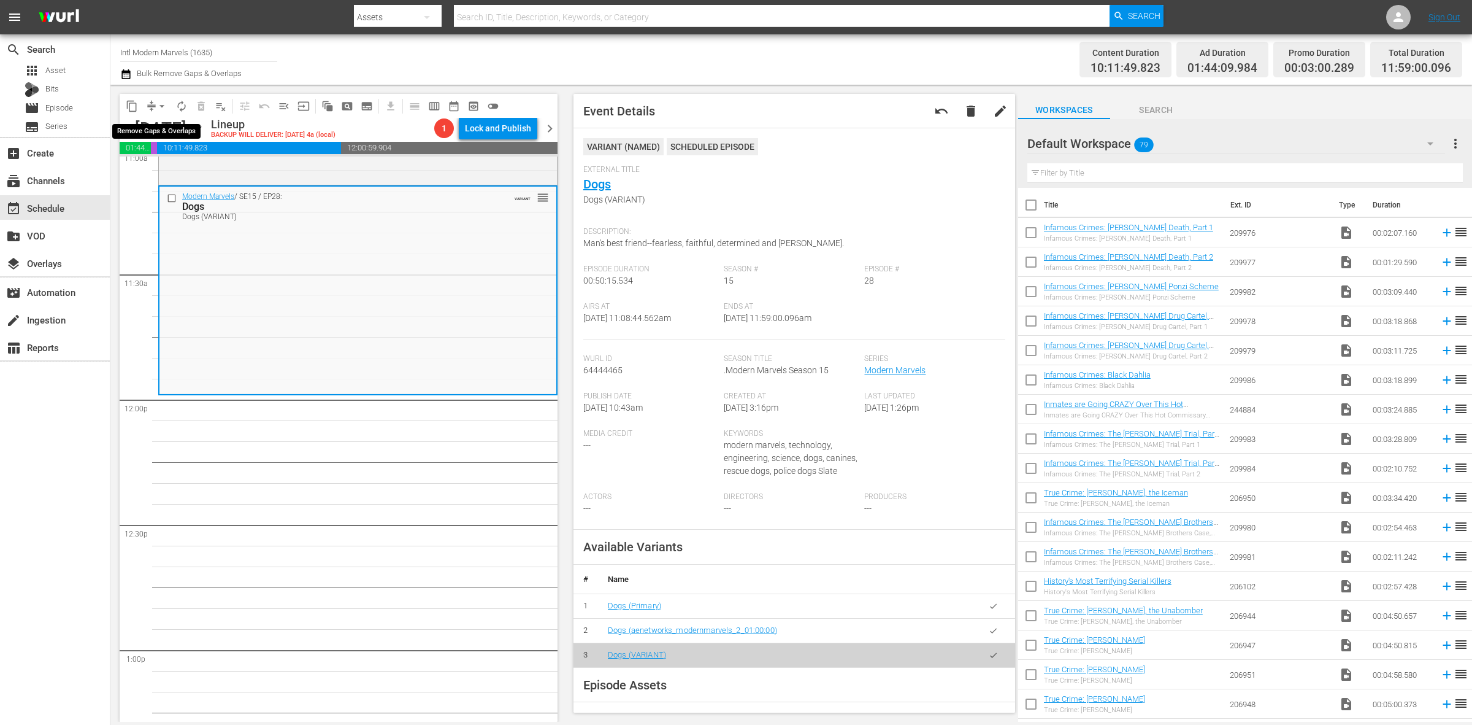
click at [164, 107] on span "arrow_drop_down" at bounding box center [162, 106] width 12 height 12
click at [163, 126] on li "Align to Midnight" at bounding box center [162, 130] width 129 height 20
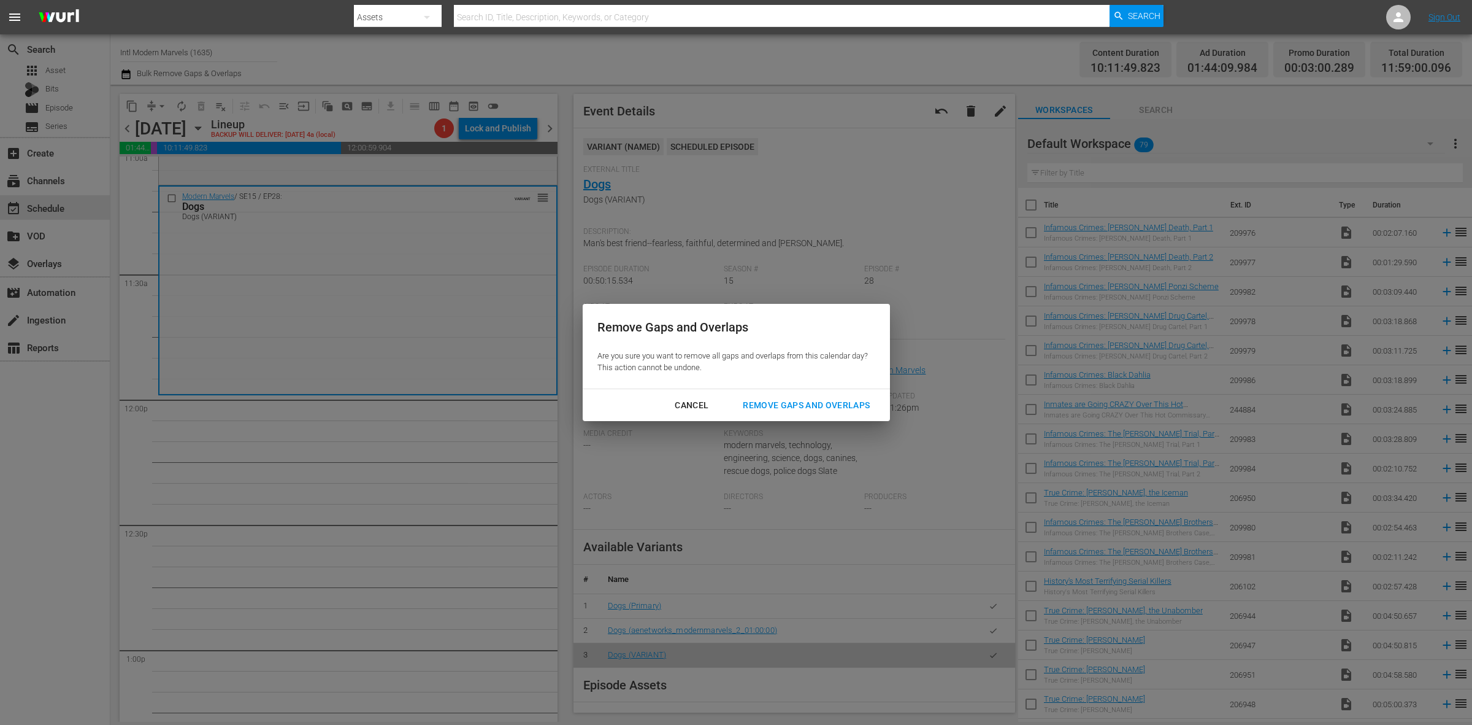
click at [829, 401] on div "Remove Gaps and Overlaps" at bounding box center [806, 405] width 147 height 15
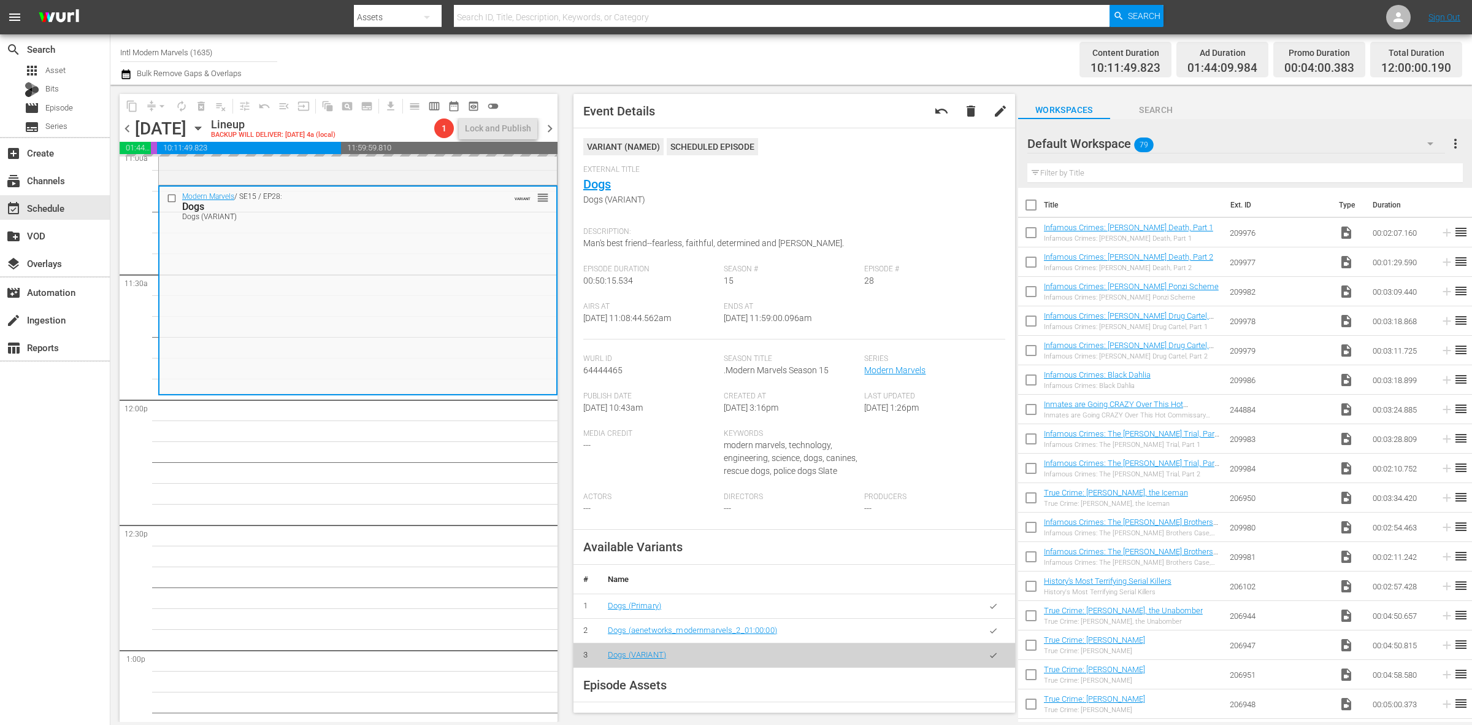
click at [713, 47] on div "Channel Title Intl Modern Marvels (1635) Bulk Remove Gaps & Overlaps" at bounding box center [486, 59] width 732 height 44
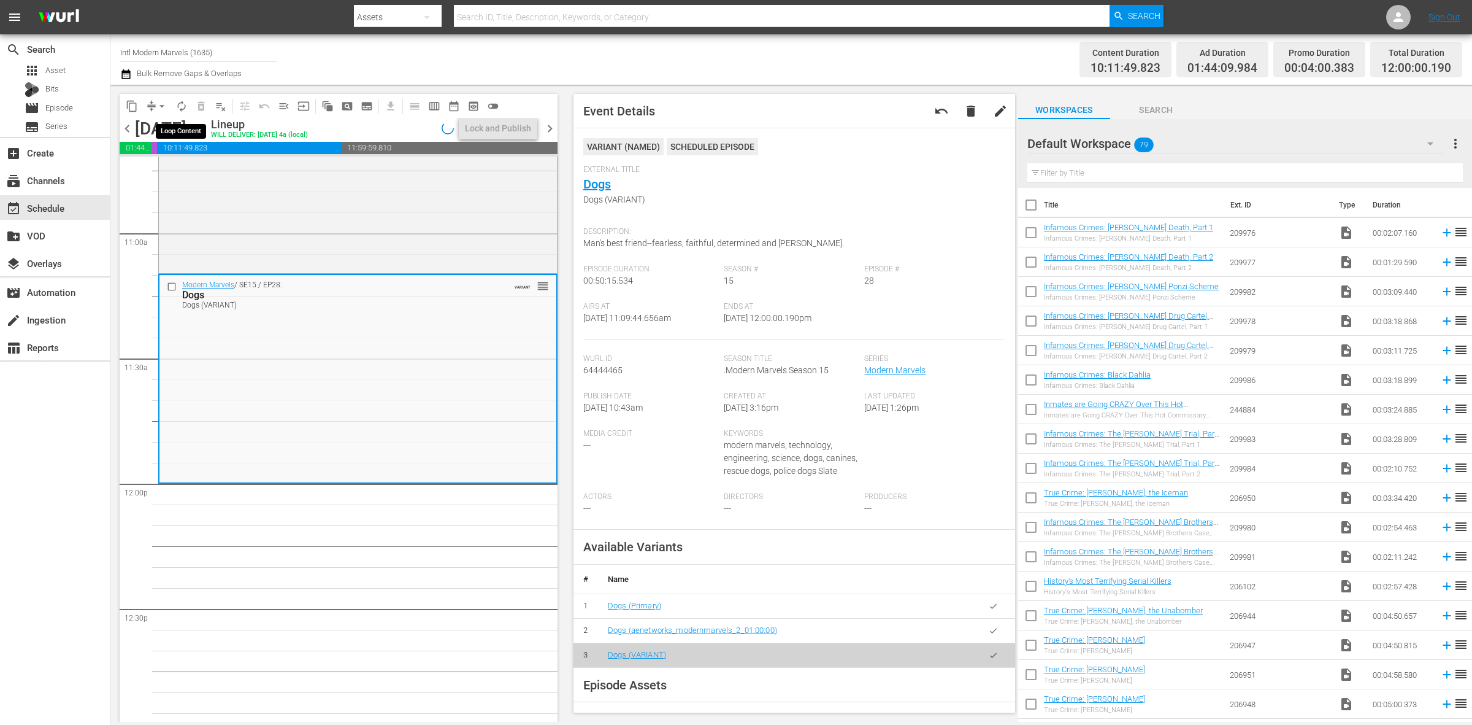
click at [179, 104] on span "autorenew_outlined" at bounding box center [181, 106] width 12 height 12
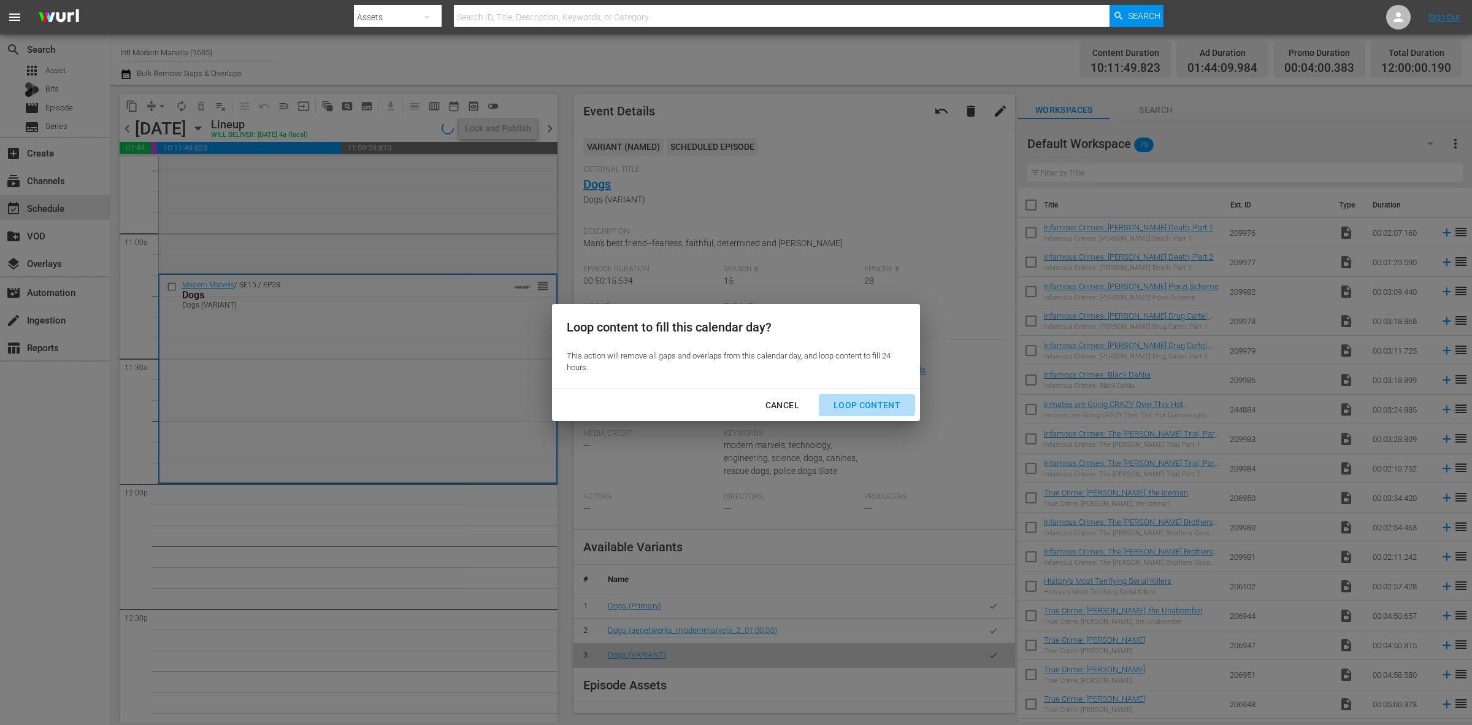
click at [867, 399] on div "Loop Content" at bounding box center [867, 405] width 86 height 15
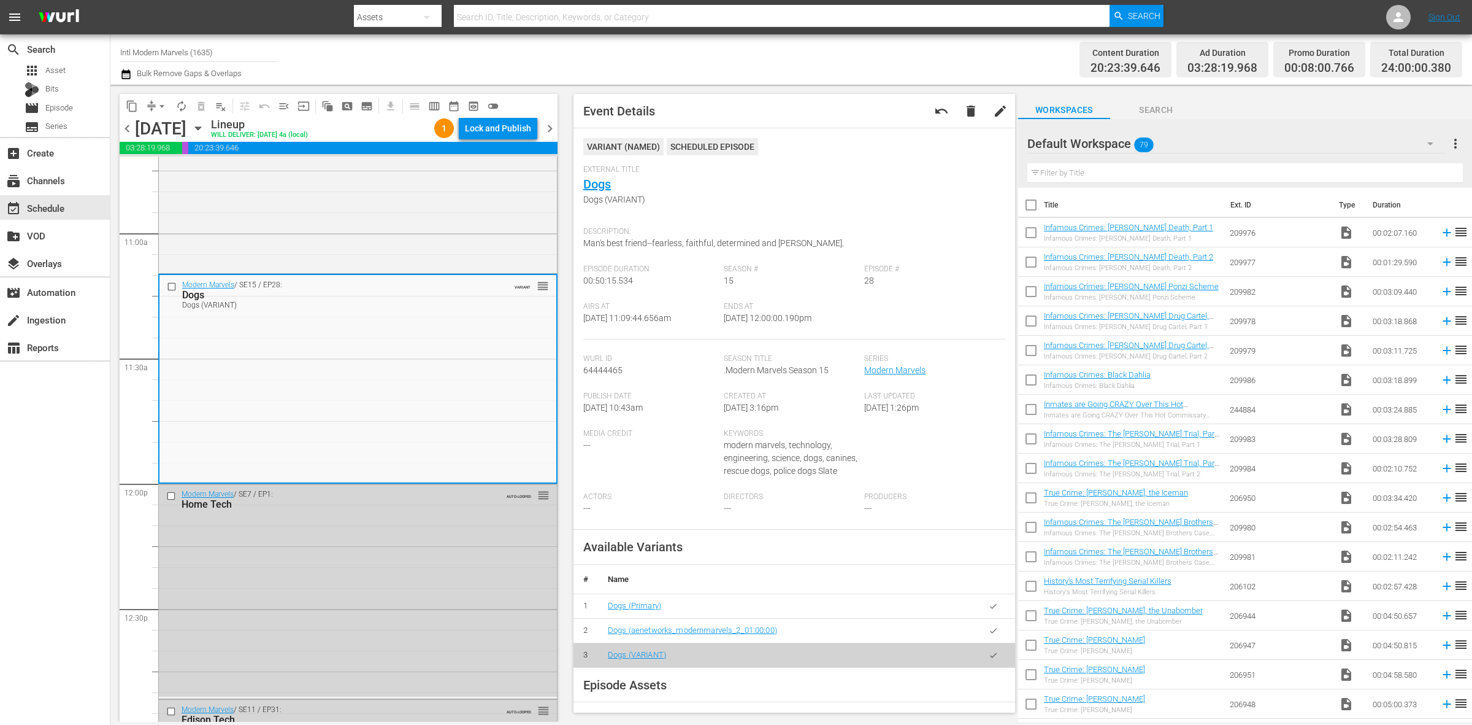
click at [853, 49] on div "Content Duration 20:23:39.646 Ad Duration 03:28:19.968 Promo Duration 00:08:00.…" at bounding box center [1157, 59] width 610 height 44
click at [480, 118] on div "Lock and Publish" at bounding box center [498, 128] width 66 height 22
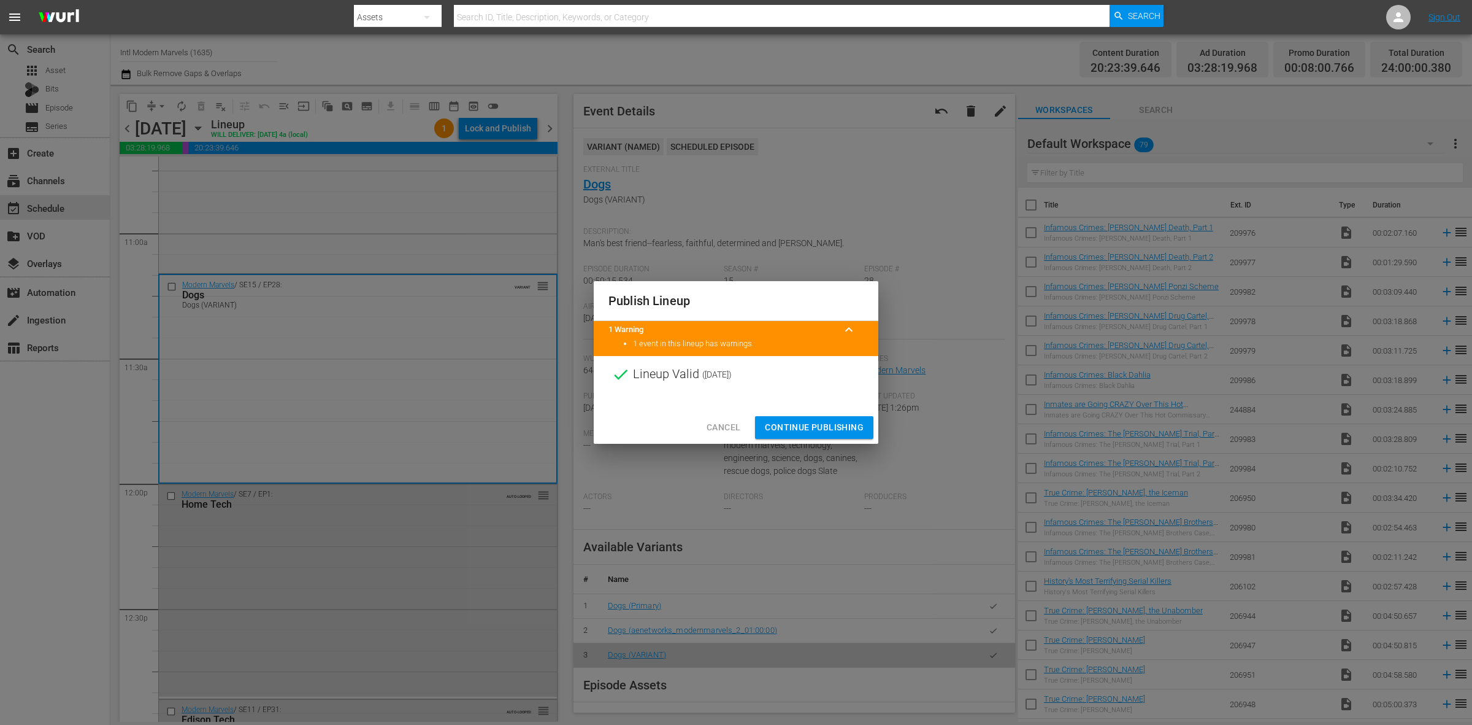
click at [886, 66] on div "Publish Lineup 1 Warning keyboard_arrow_up 1 event in this lineup has warnings.…" at bounding box center [736, 362] width 1472 height 725
click at [829, 425] on span "Continue Publishing" at bounding box center [814, 427] width 99 height 15
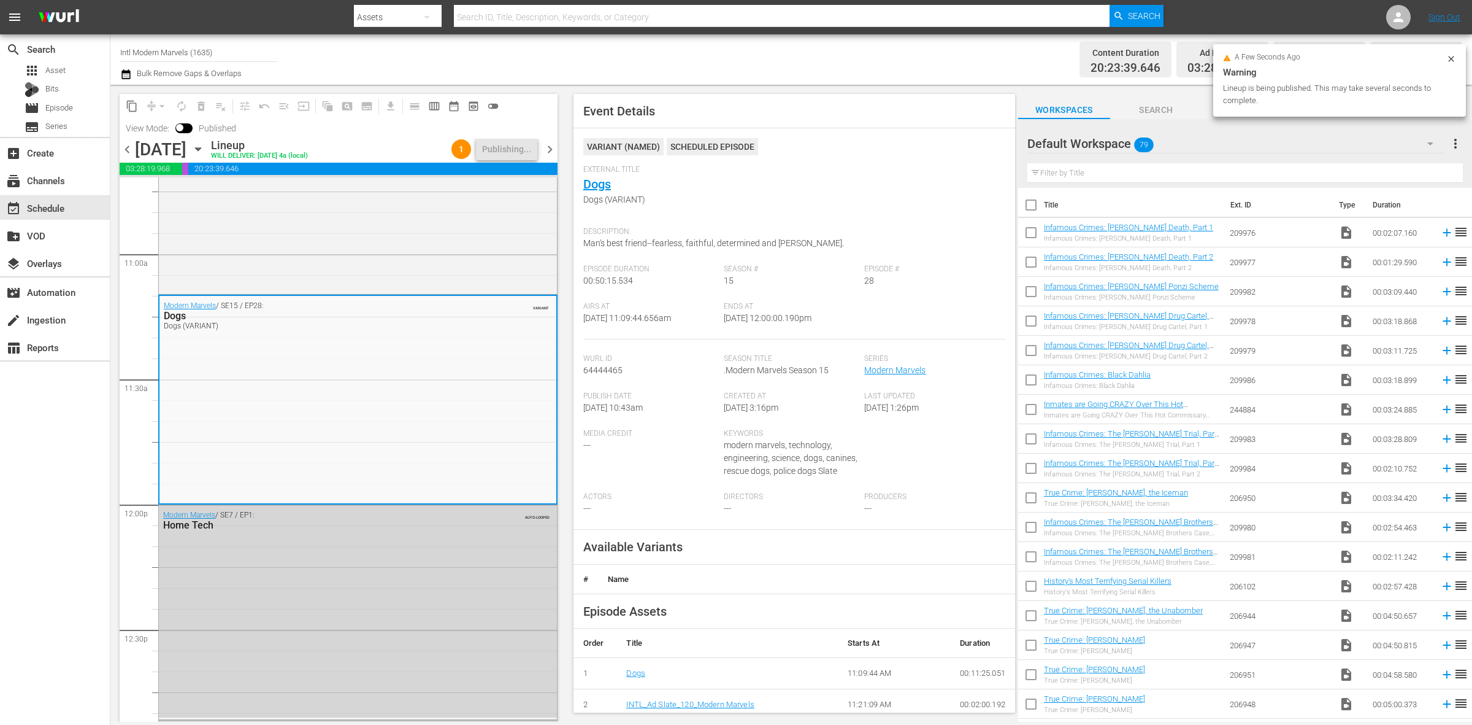
scroll to position [0, 0]
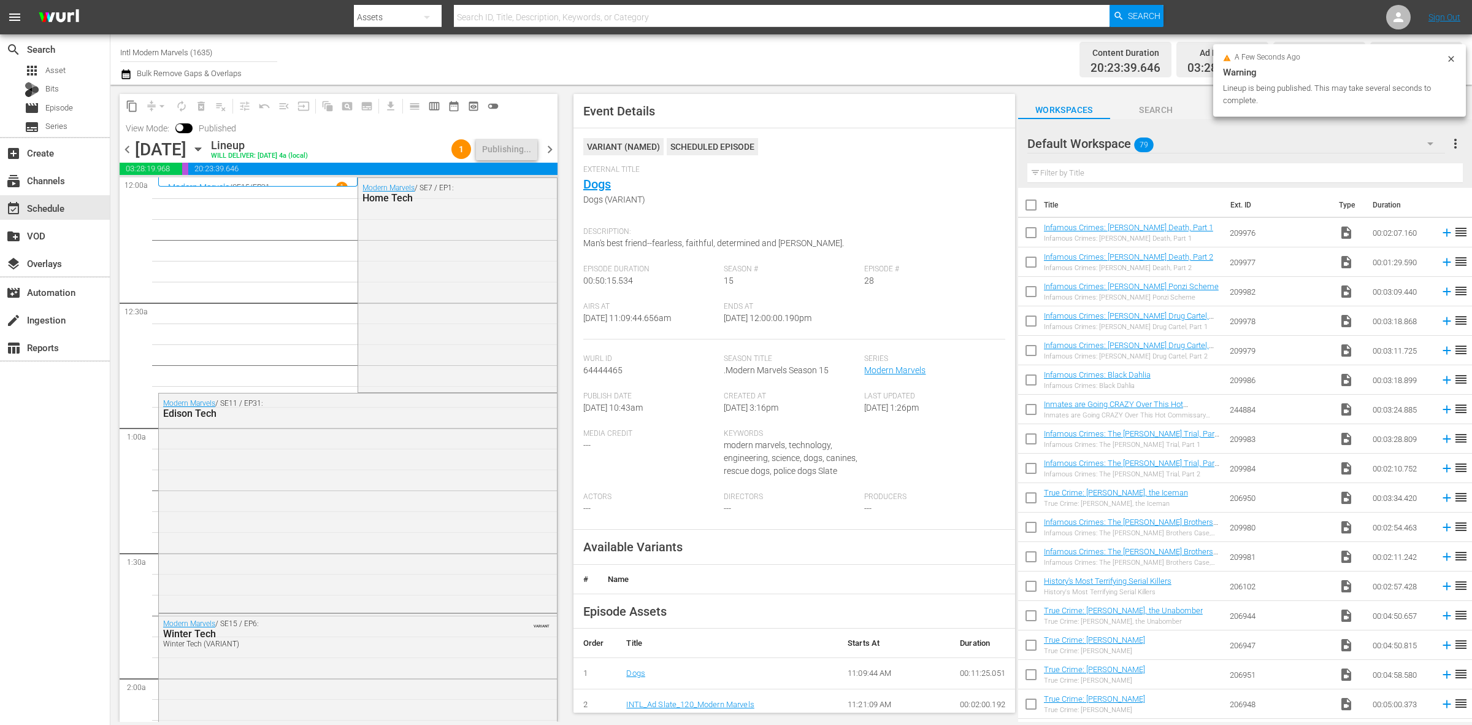
click at [678, 69] on div "Channel Title Intl Modern Marvels (1635) Bulk Remove Gaps & Overlaps" at bounding box center [486, 59] width 732 height 44
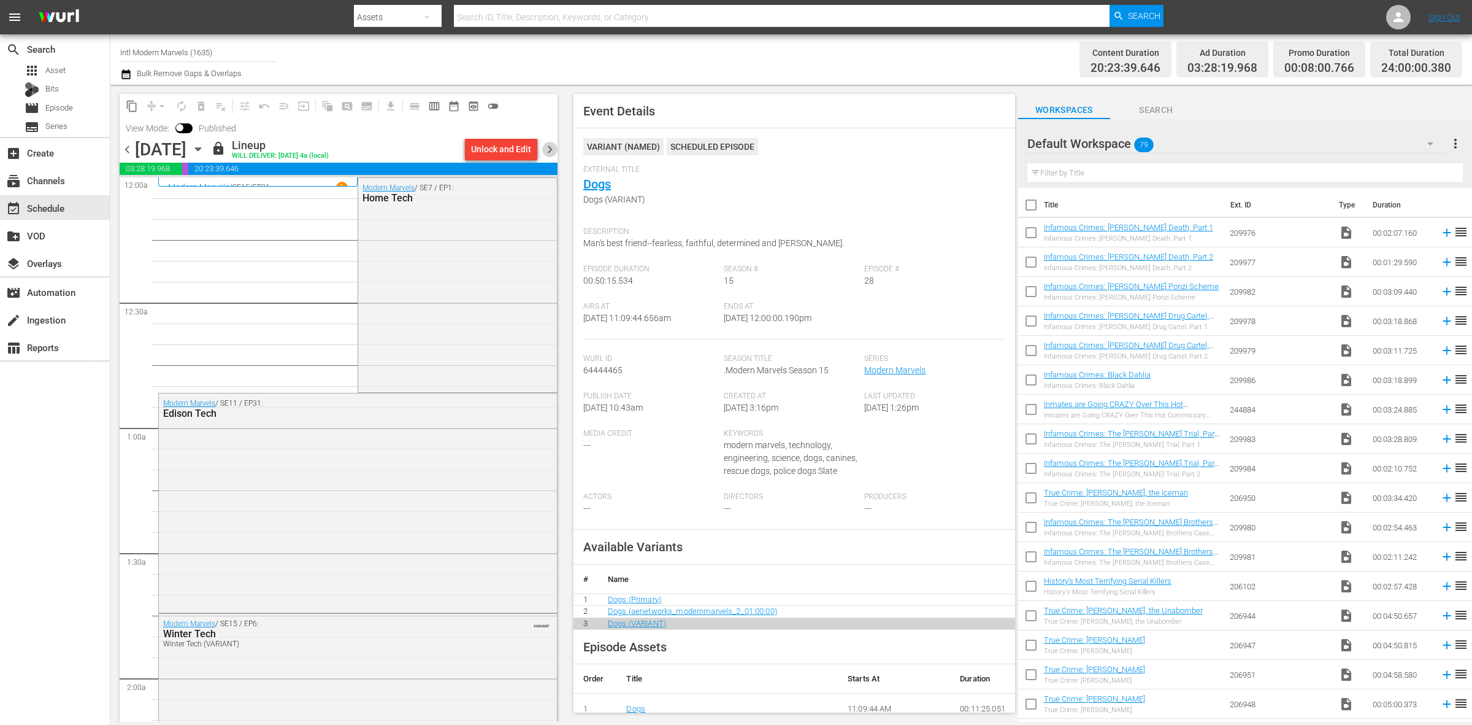
click at [554, 152] on span "chevron_right" at bounding box center [549, 149] width 15 height 15
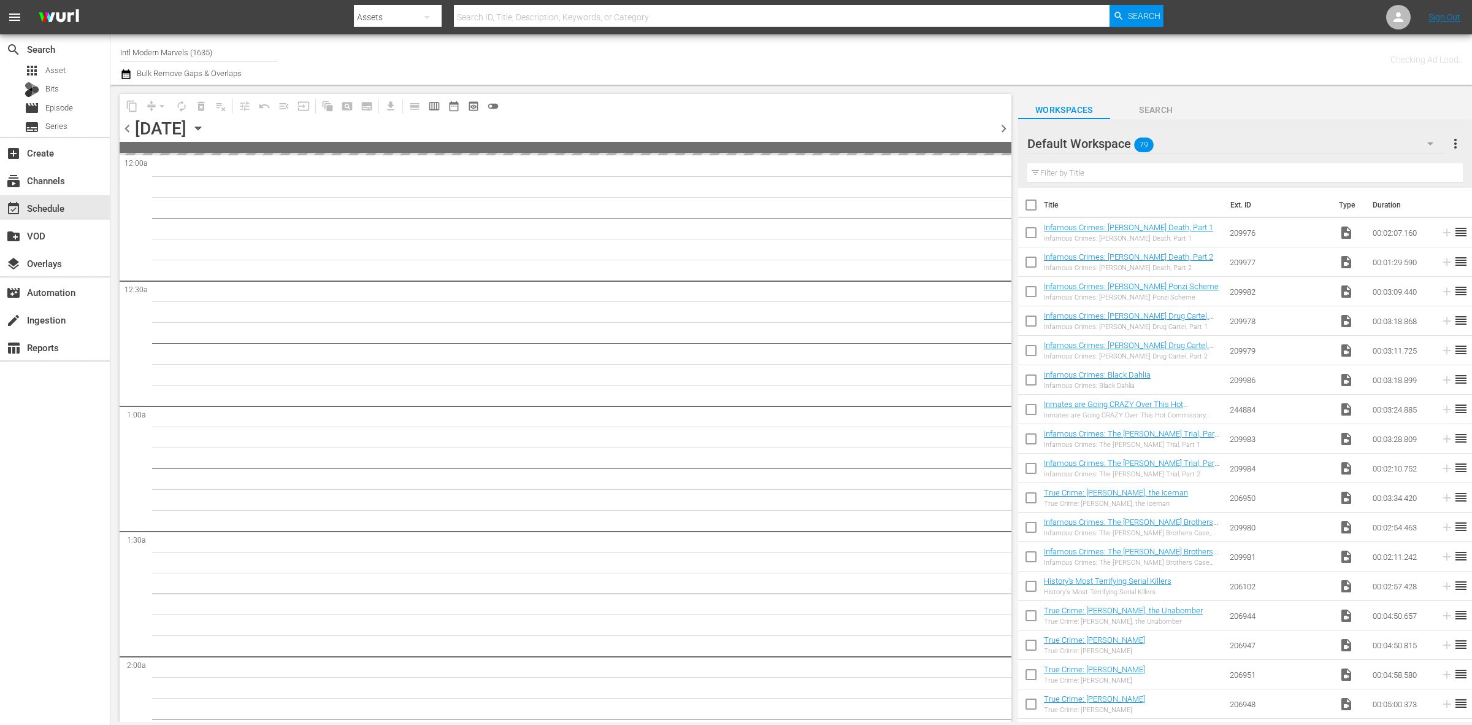
click at [804, 66] on div "Channel Title Intl Modern Marvels (1635) Bulk Remove Gaps & Overlaps" at bounding box center [486, 59] width 732 height 44
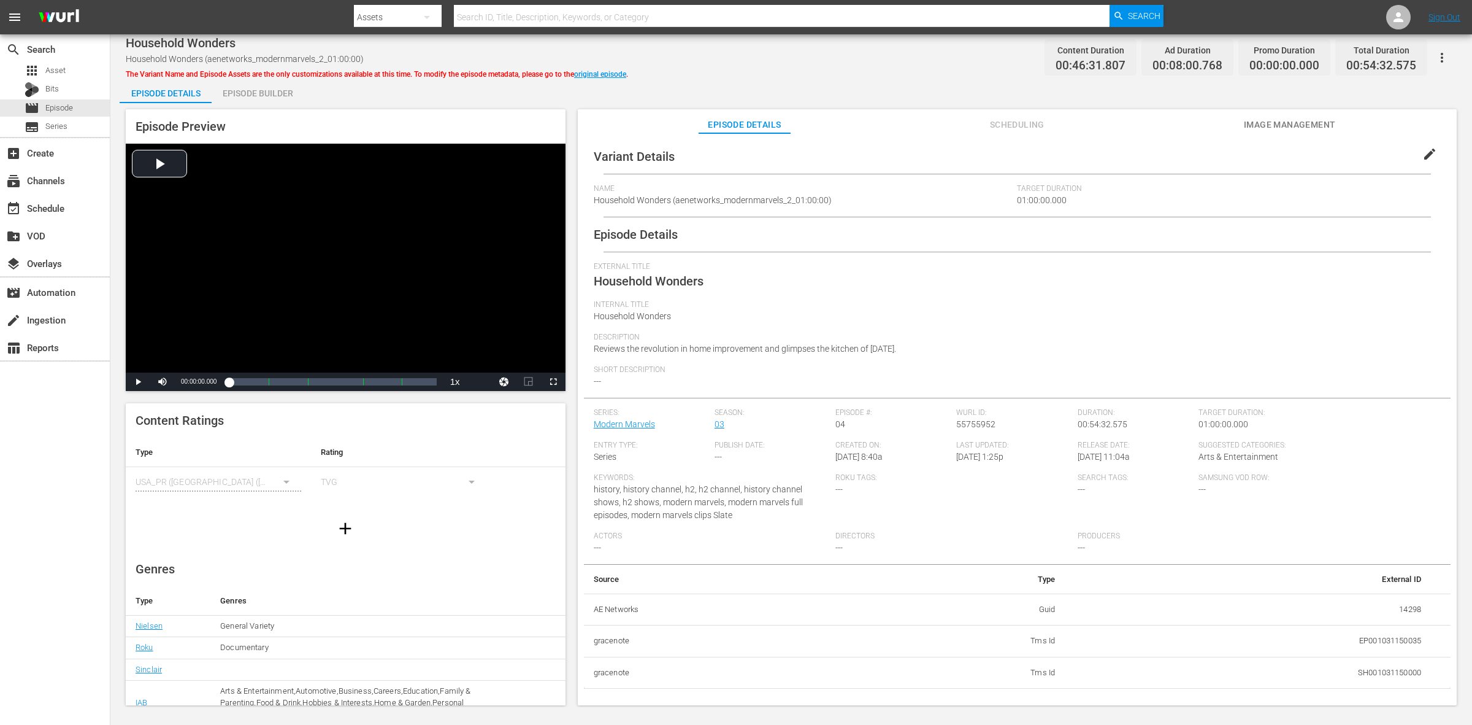
click at [758, 71] on div "Household Wonders Household Wonders (aenetworks_modernmarvels_2_01:00:00) The V…" at bounding box center [791, 370] width 1362 height 672
click at [252, 84] on div "Episode Builder" at bounding box center [258, 93] width 92 height 29
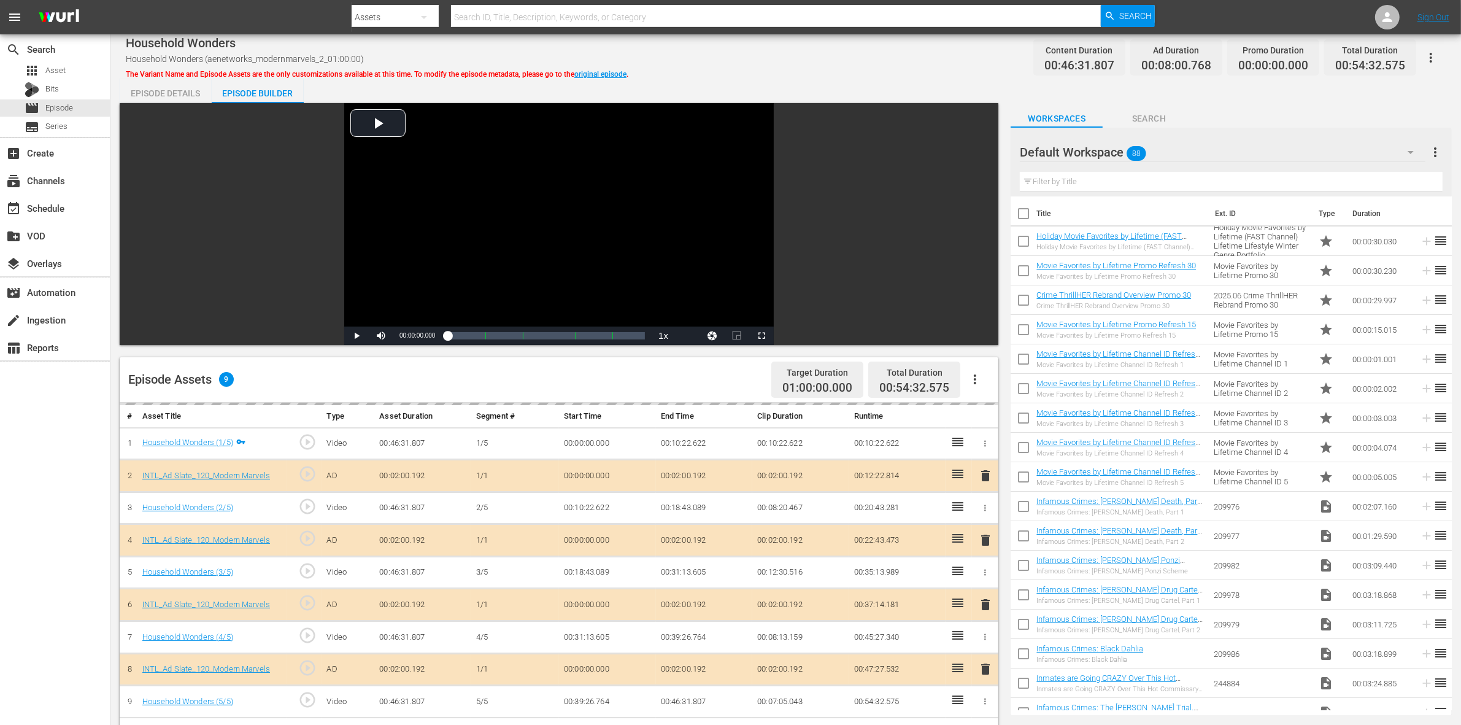
click at [875, 77] on div "Household Wonders Household Wonders (aenetworks_modernmarvels_2_01:00:00) The V…" at bounding box center [785, 539] width 1350 height 1010
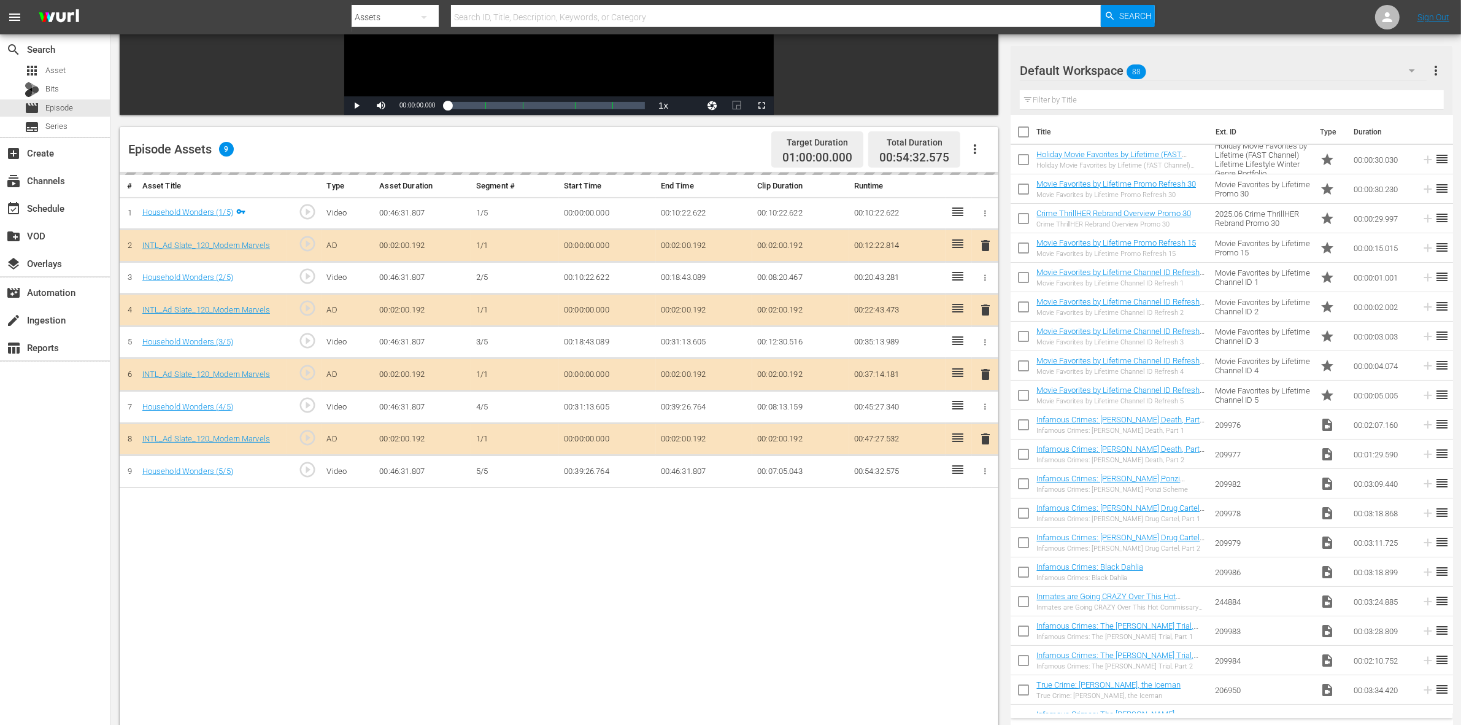
click at [1177, 75] on div "Default Workspace 88" at bounding box center [1223, 70] width 407 height 34
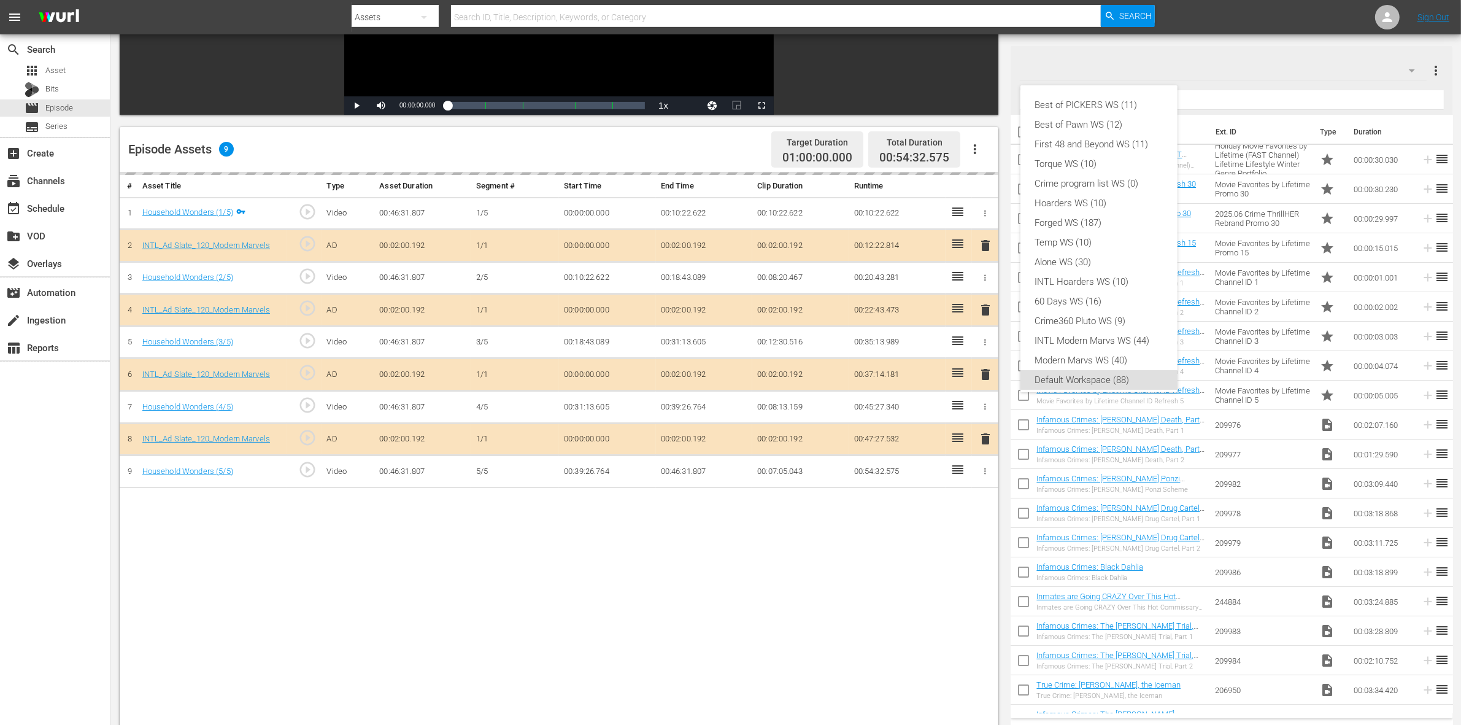
scroll to position [7, 0]
click at [1096, 334] on div "INTL Modern Marvs WS (44)" at bounding box center [1099, 333] width 128 height 20
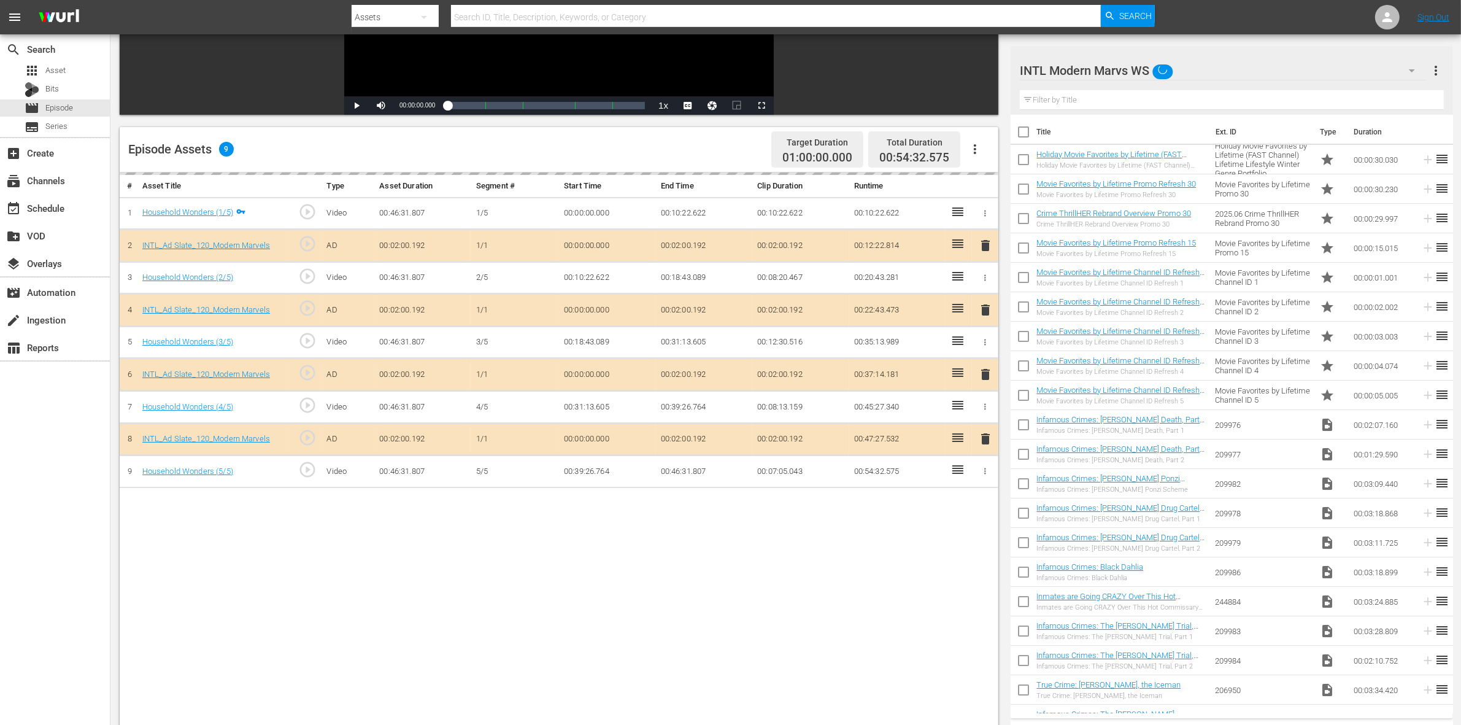
click at [639, 579] on div "# Asset Title Type Asset Duration Segment # Start Time End Time Clip Duration R…" at bounding box center [559, 488] width 878 height 632
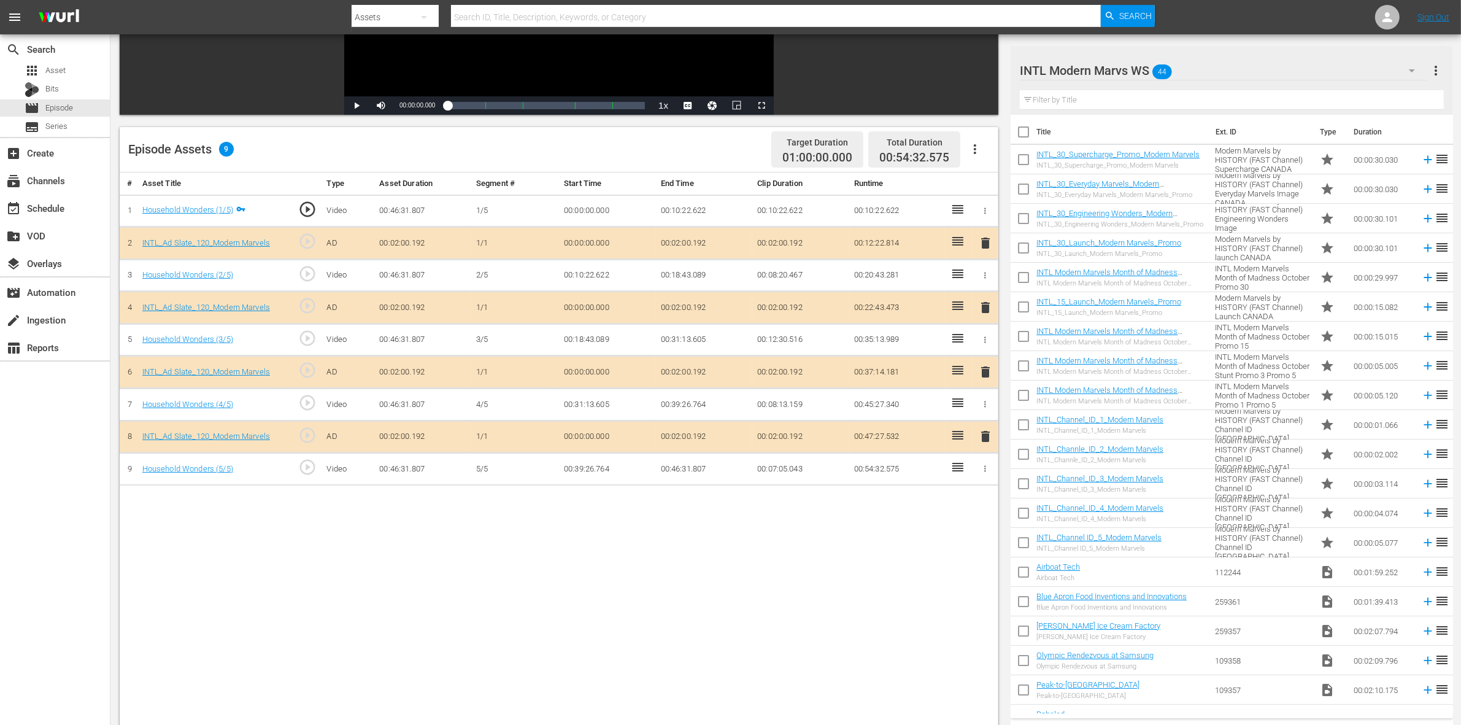
click at [985, 370] on span "delete" at bounding box center [985, 371] width 15 height 15
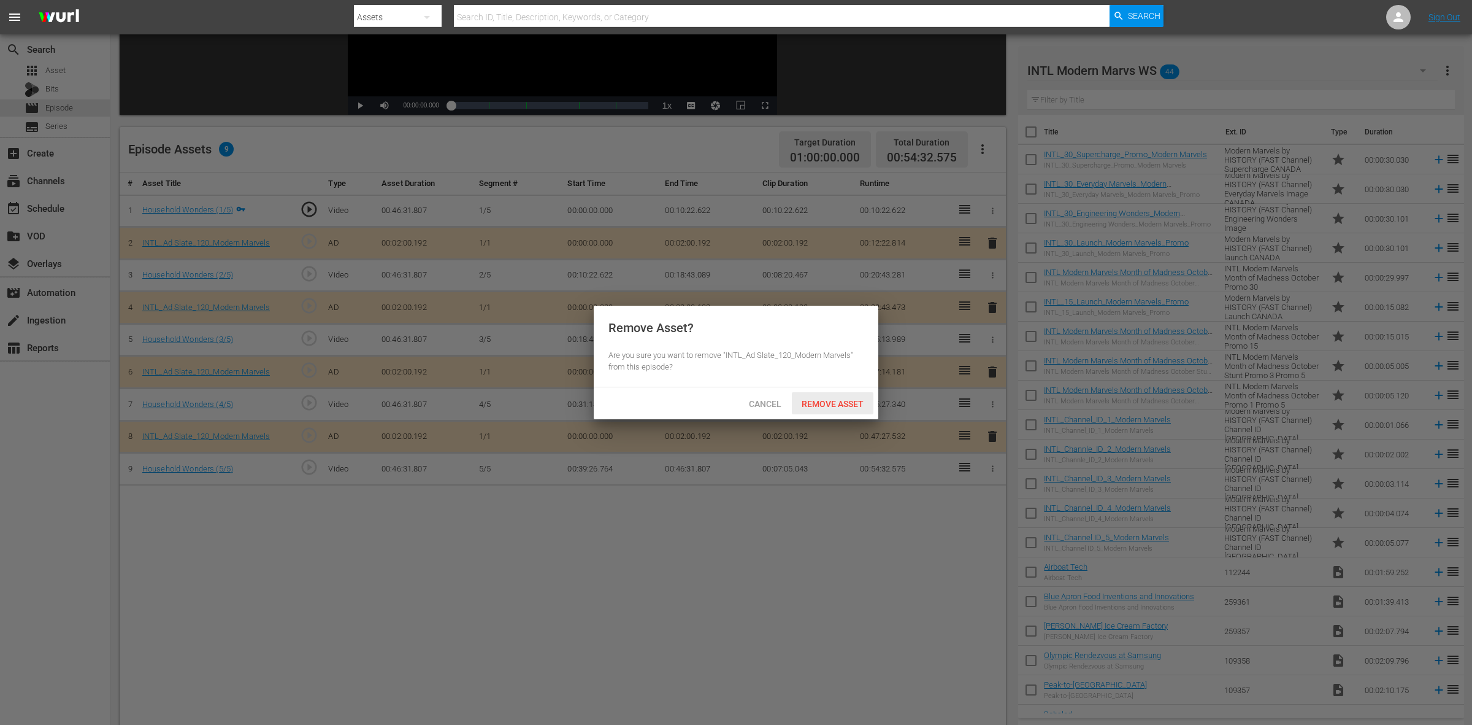
click at [831, 406] on span "Remove Asset" at bounding box center [833, 404] width 82 height 10
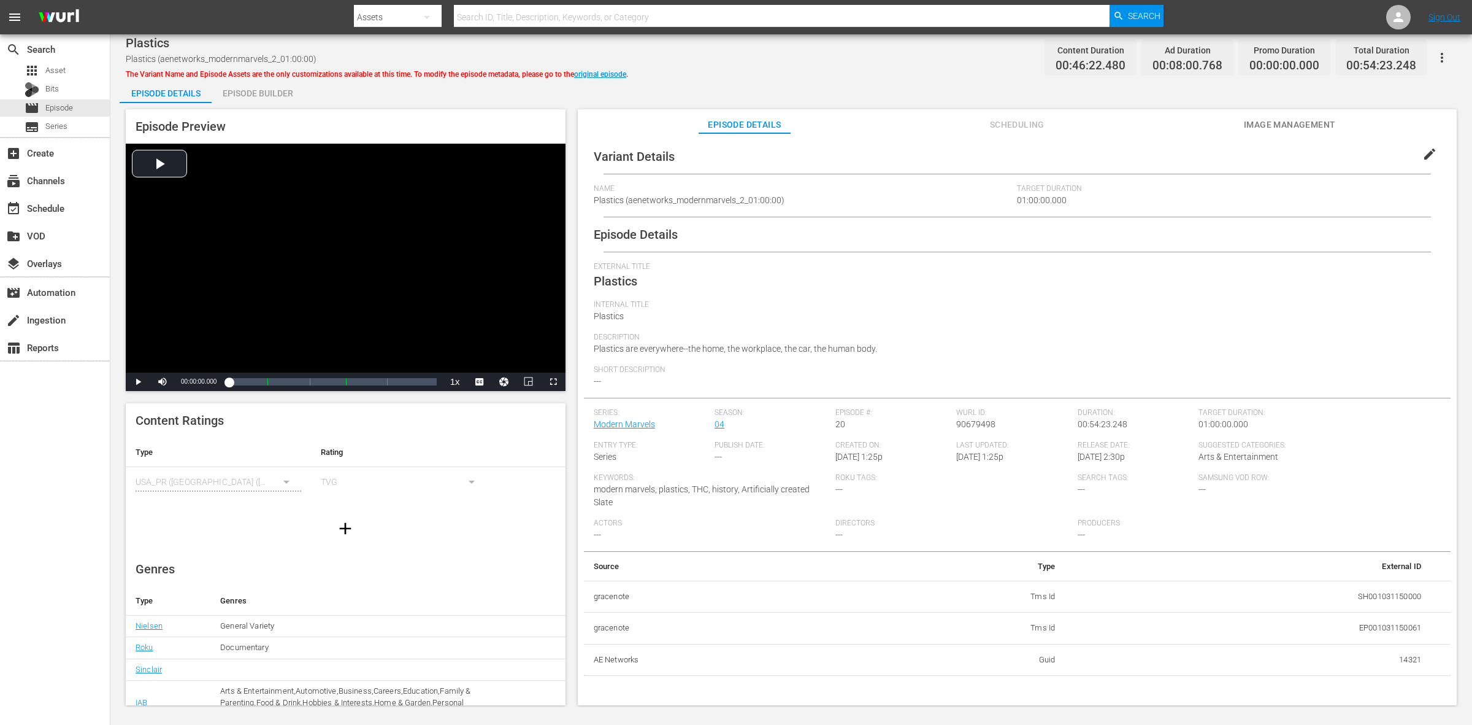
drag, startPoint x: 265, startPoint y: 91, endPoint x: 465, endPoint y: 118, distance: 201.9
click at [265, 91] on div "Episode Builder" at bounding box center [258, 93] width 92 height 29
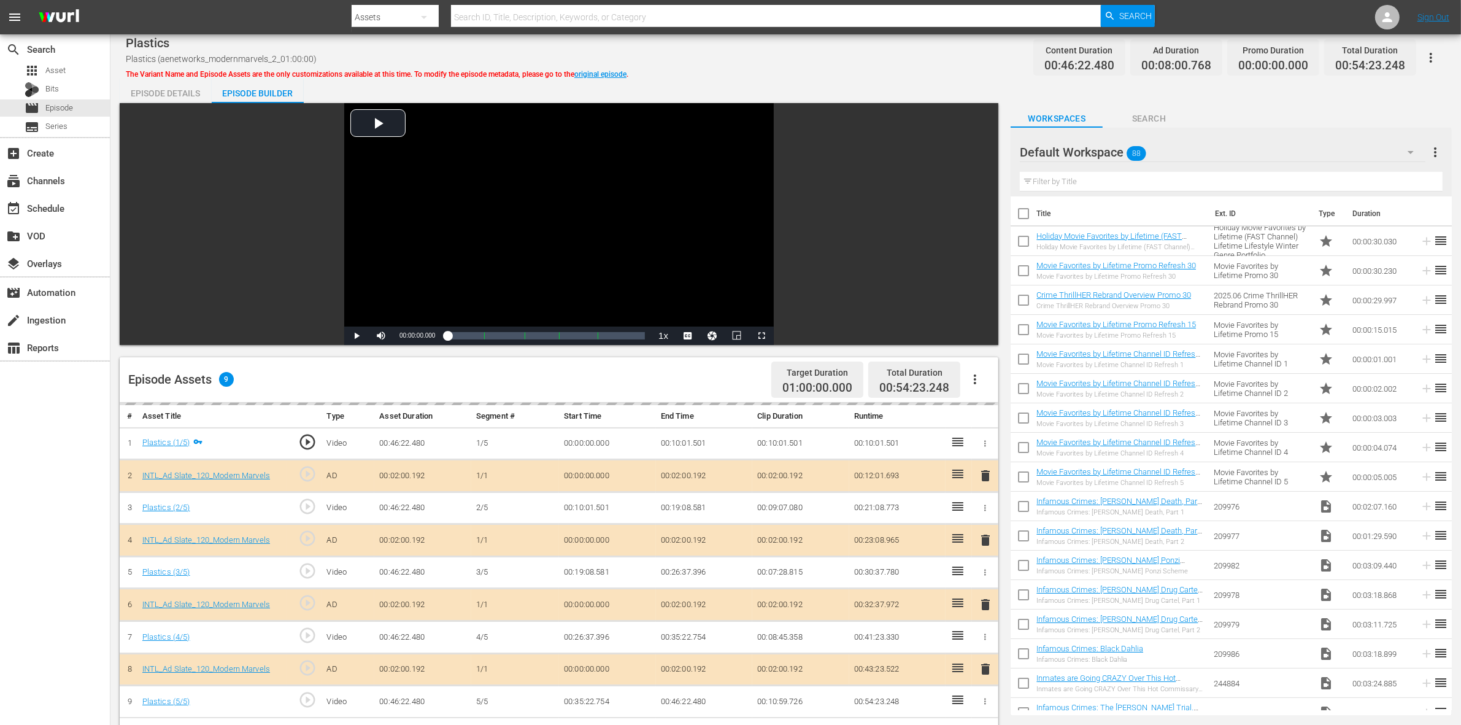
click at [986, 579] on div "delete" at bounding box center [985, 605] width 17 height 18
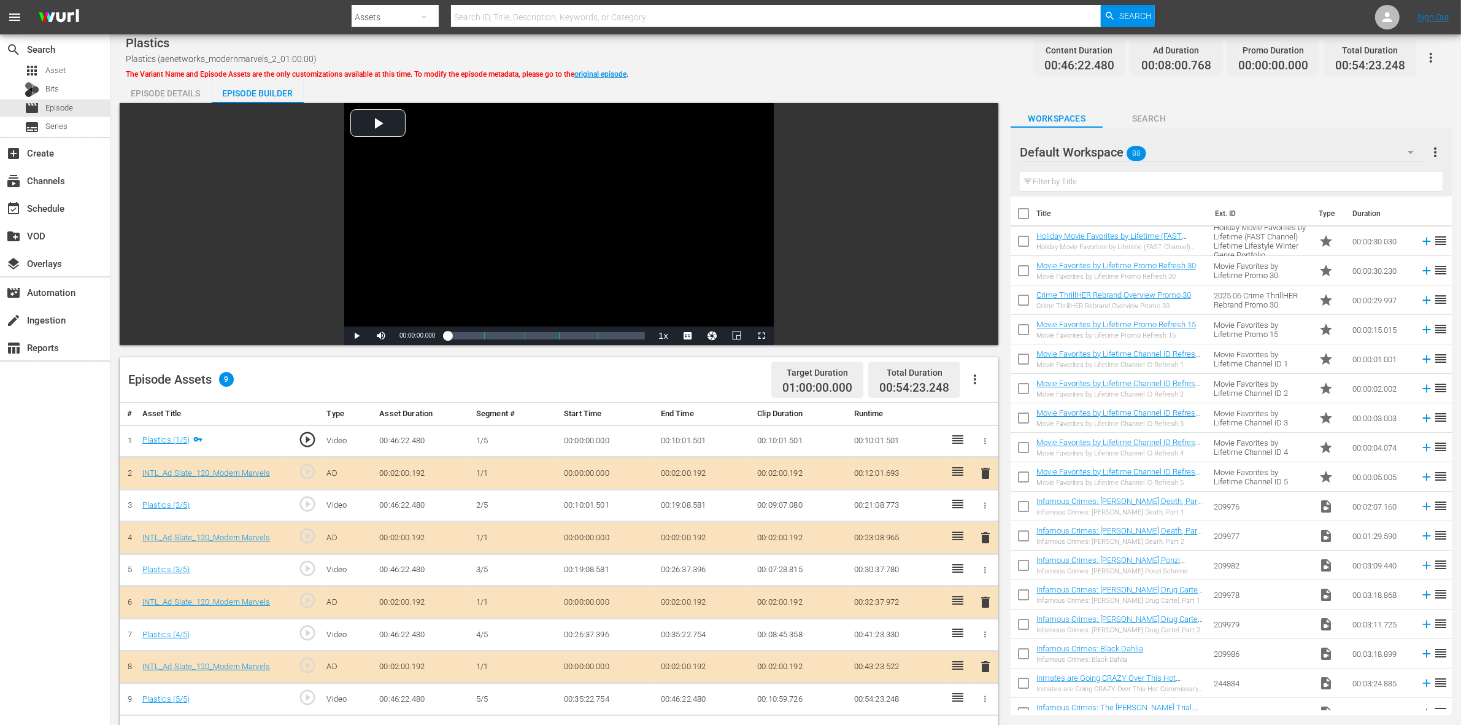
click at [831, 38] on div "Plastics Plastics (aenetworks_modernmarvels_2_01:00:00) The Variant Name and Ep…" at bounding box center [785, 539] width 1350 height 1010
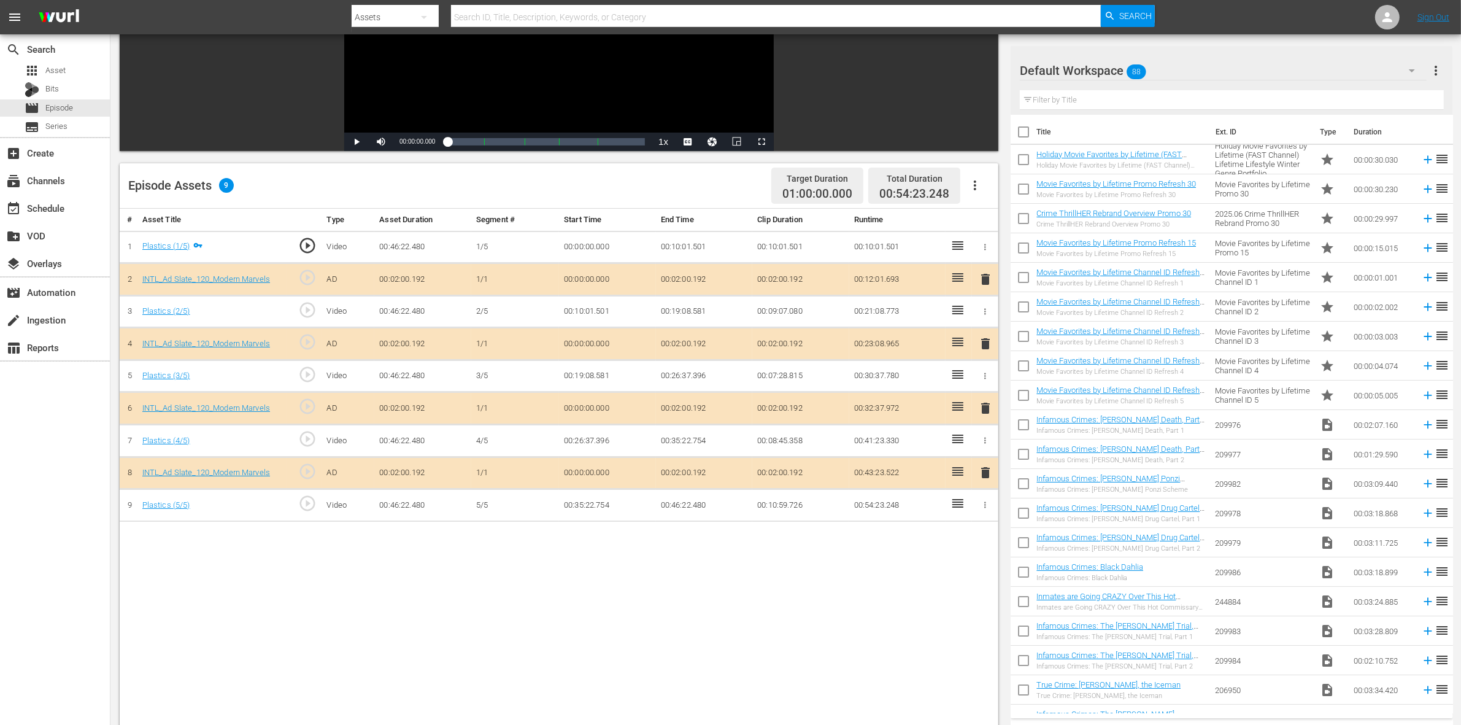
scroll to position [307, 0]
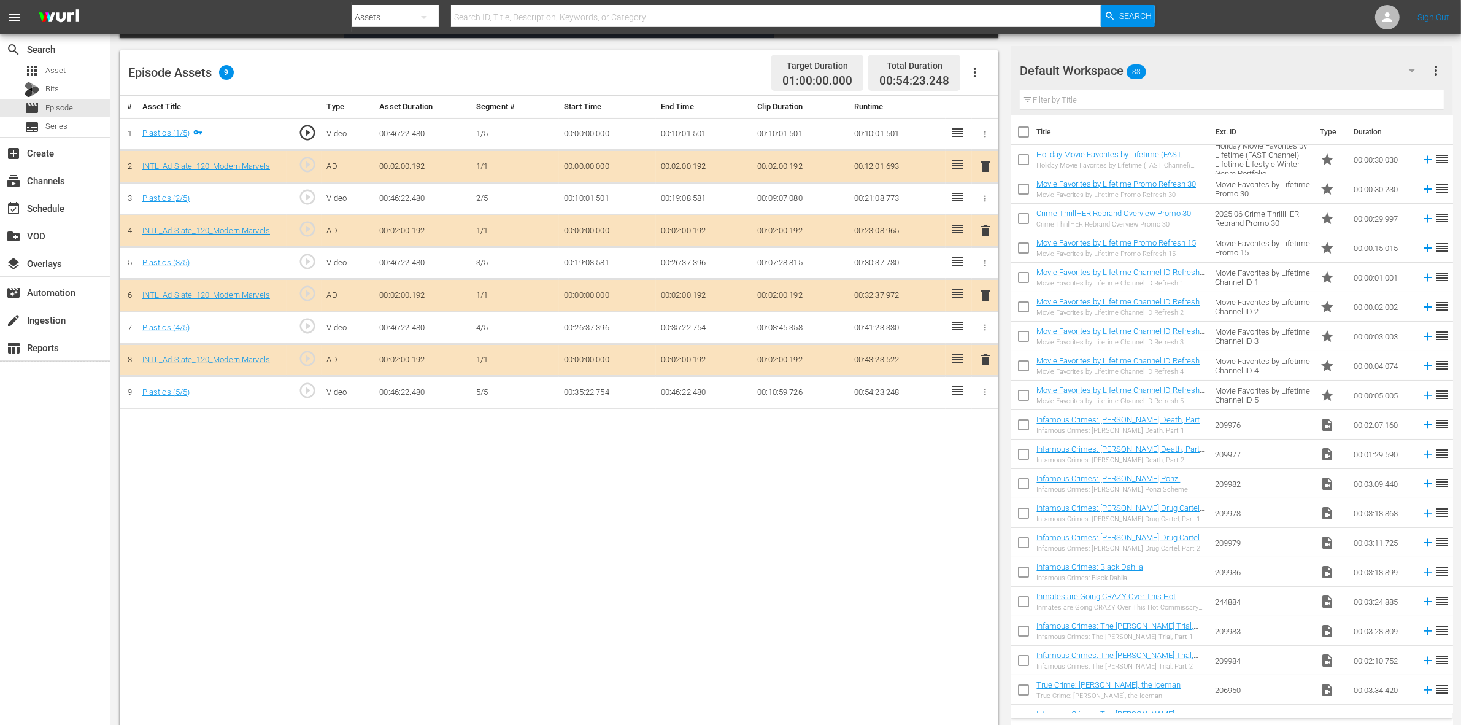
click at [986, 296] on span "delete" at bounding box center [985, 295] width 15 height 15
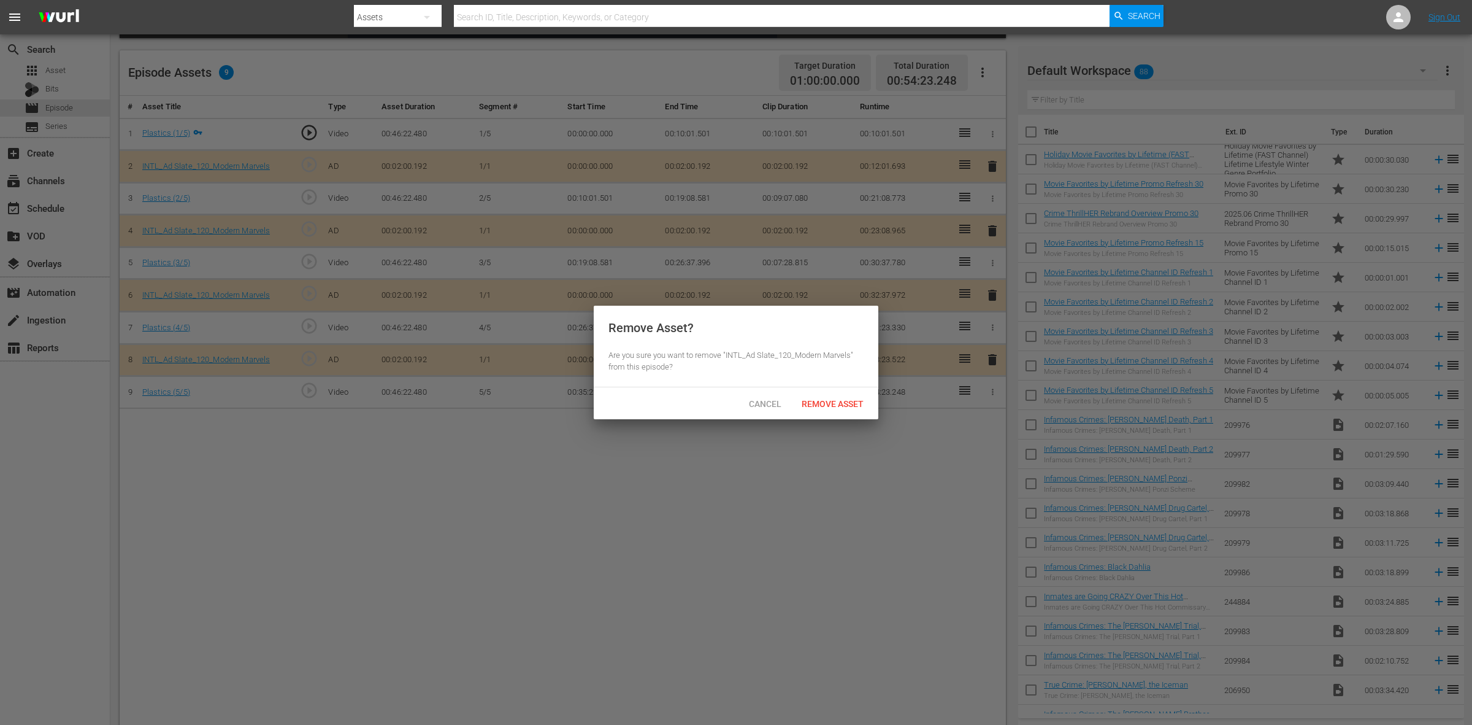
click at [828, 407] on span "Remove Asset" at bounding box center [833, 404] width 82 height 10
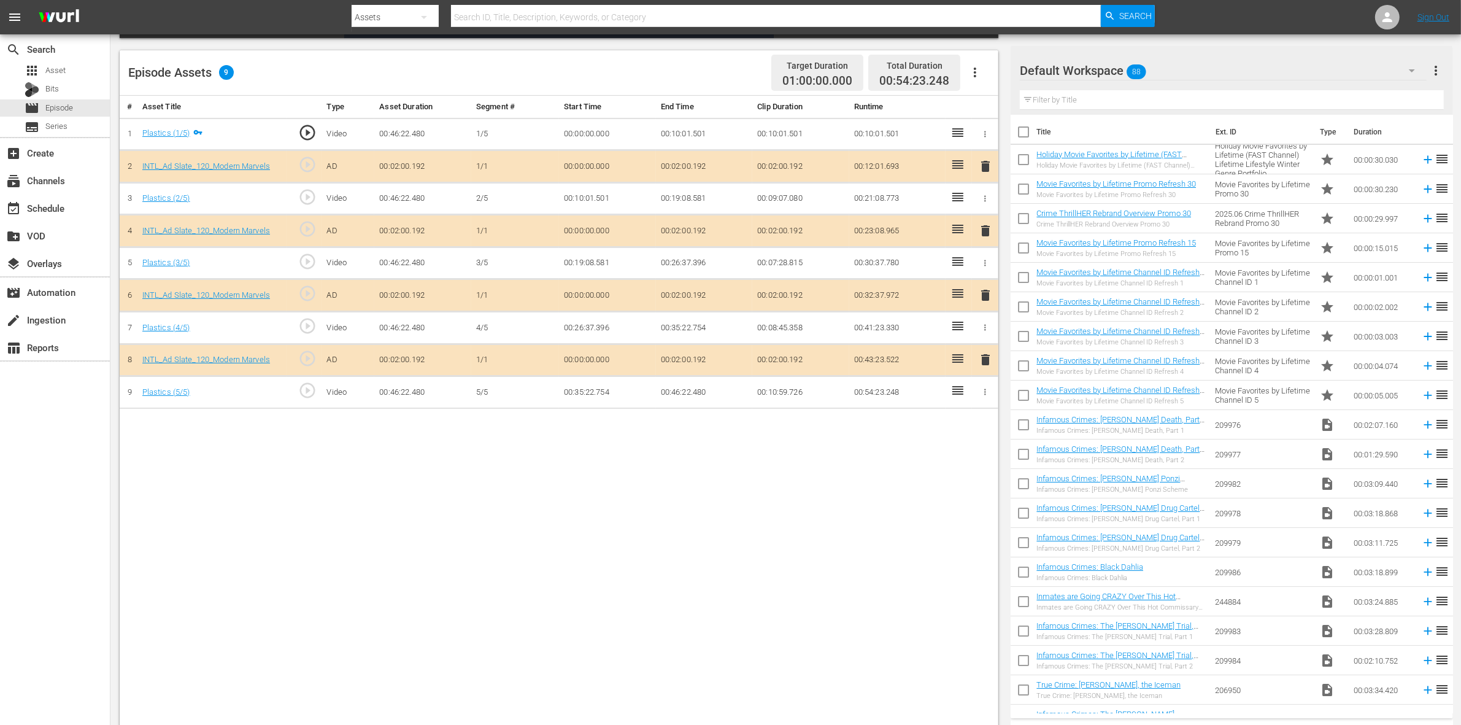
click at [1177, 68] on div "Default Workspace 88" at bounding box center [1223, 70] width 407 height 34
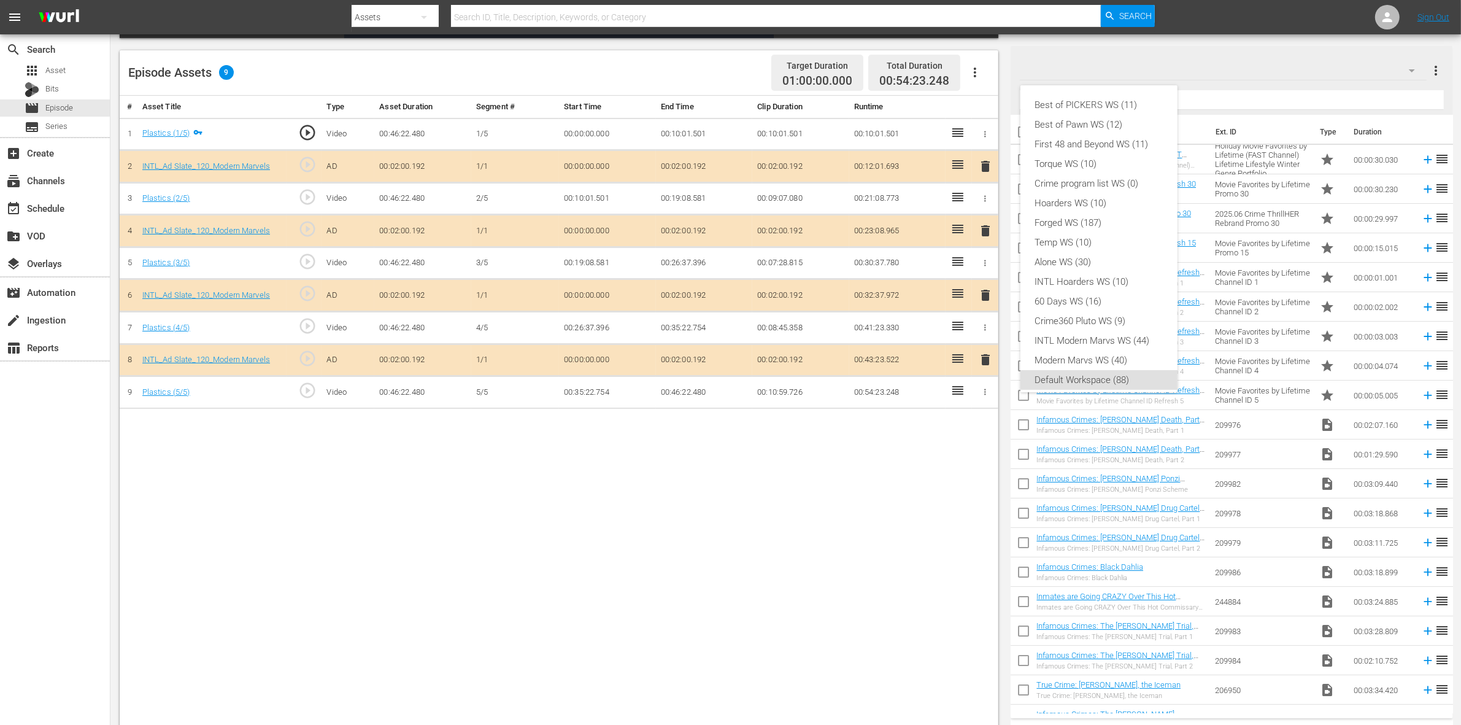
scroll to position [7, 0]
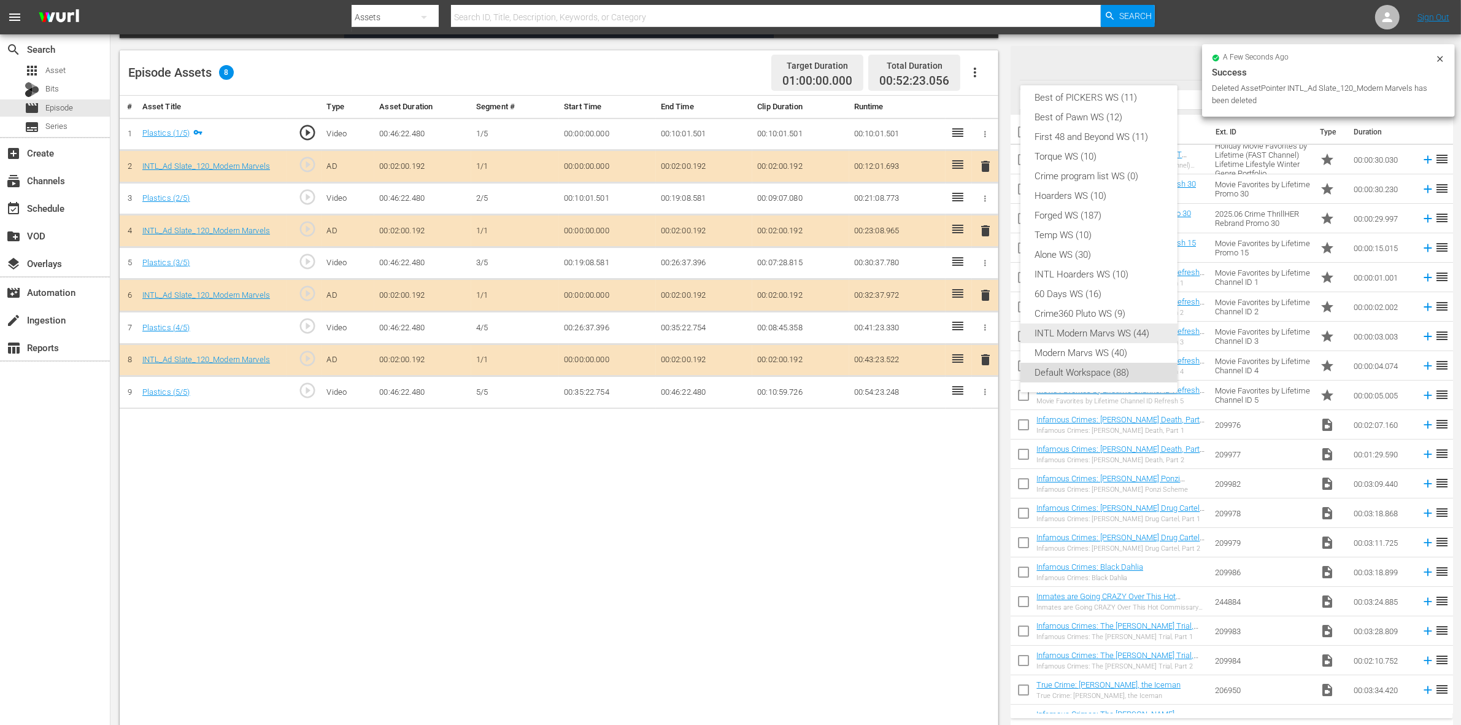
click at [1083, 333] on div "INTL Modern Marvs WS (44)" at bounding box center [1099, 333] width 128 height 20
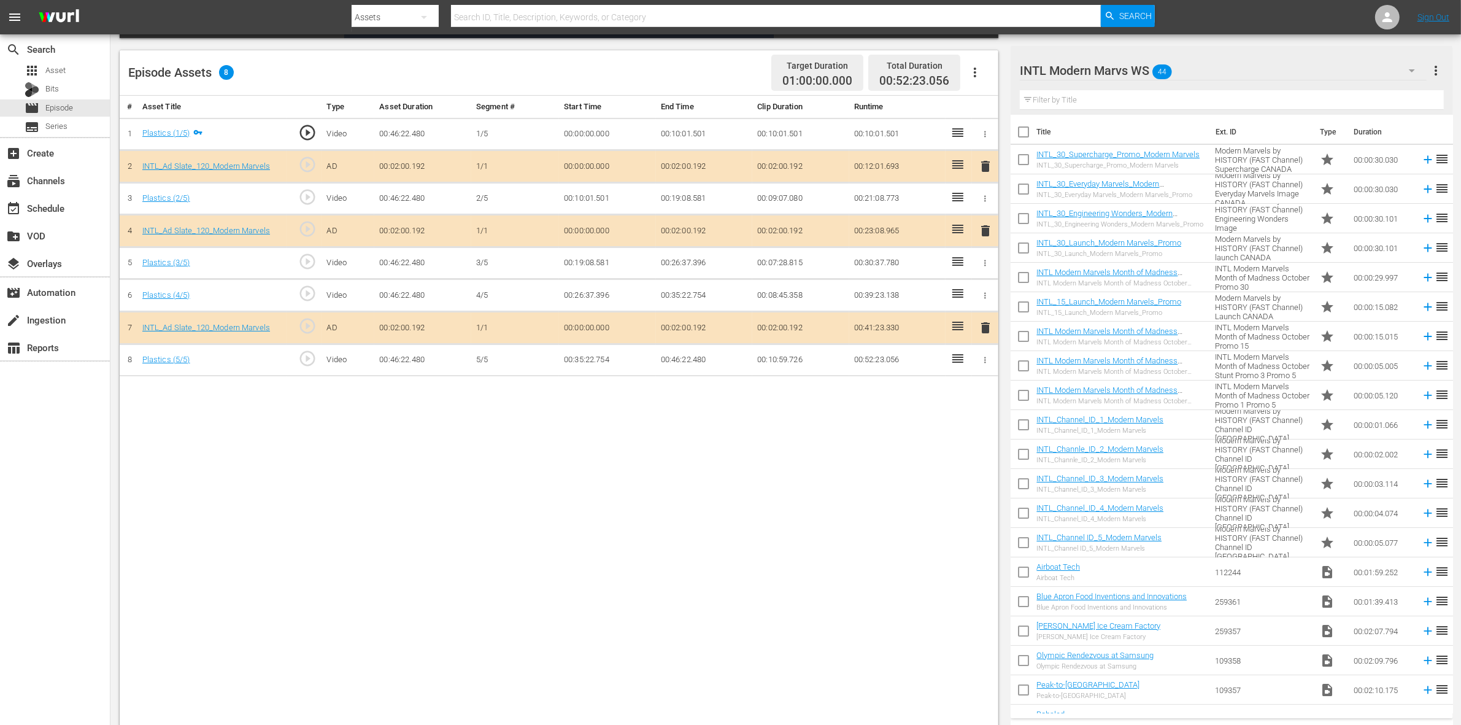
click at [682, 60] on div "Episode Assets 8 Target Duration 01:00:00.000 Total Duration 00:52:23.056" at bounding box center [559, 72] width 878 height 45
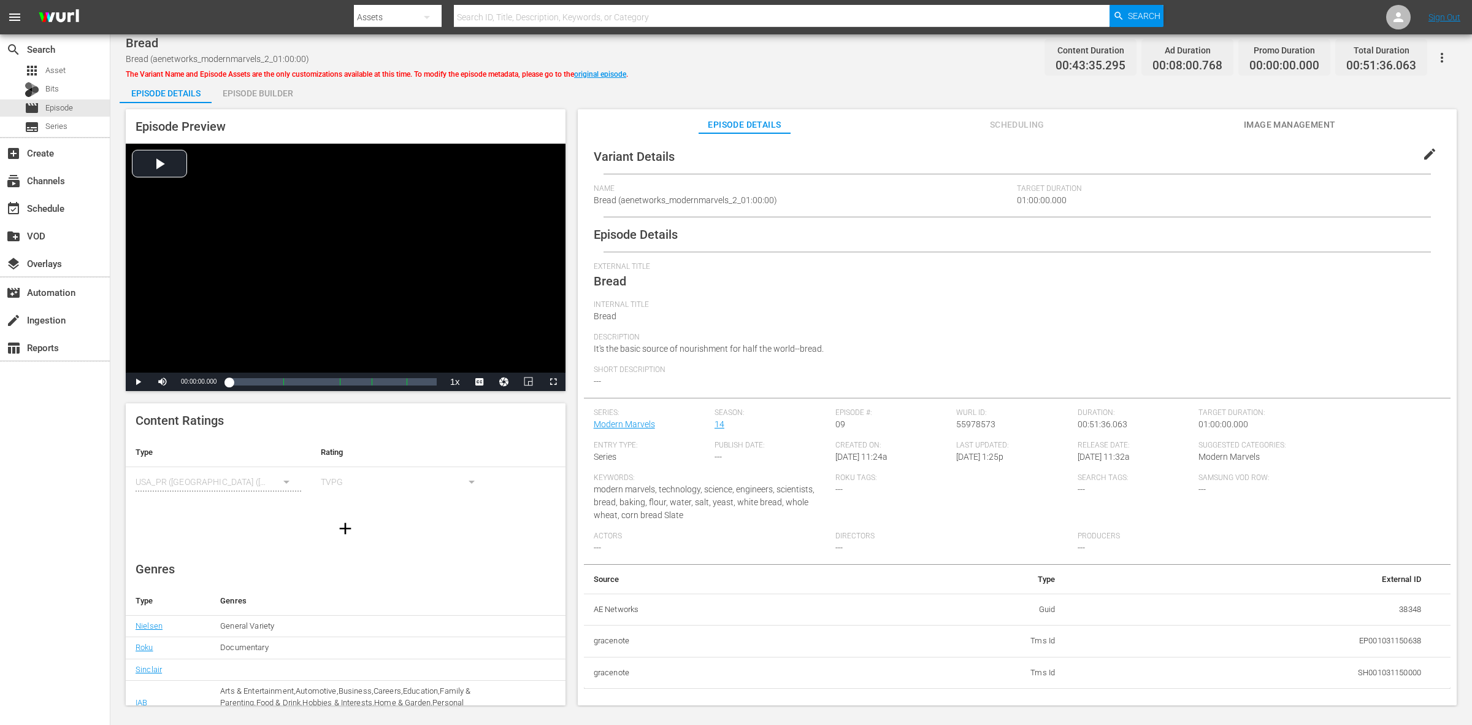
click at [267, 88] on div "Episode Builder" at bounding box center [258, 93] width 92 height 29
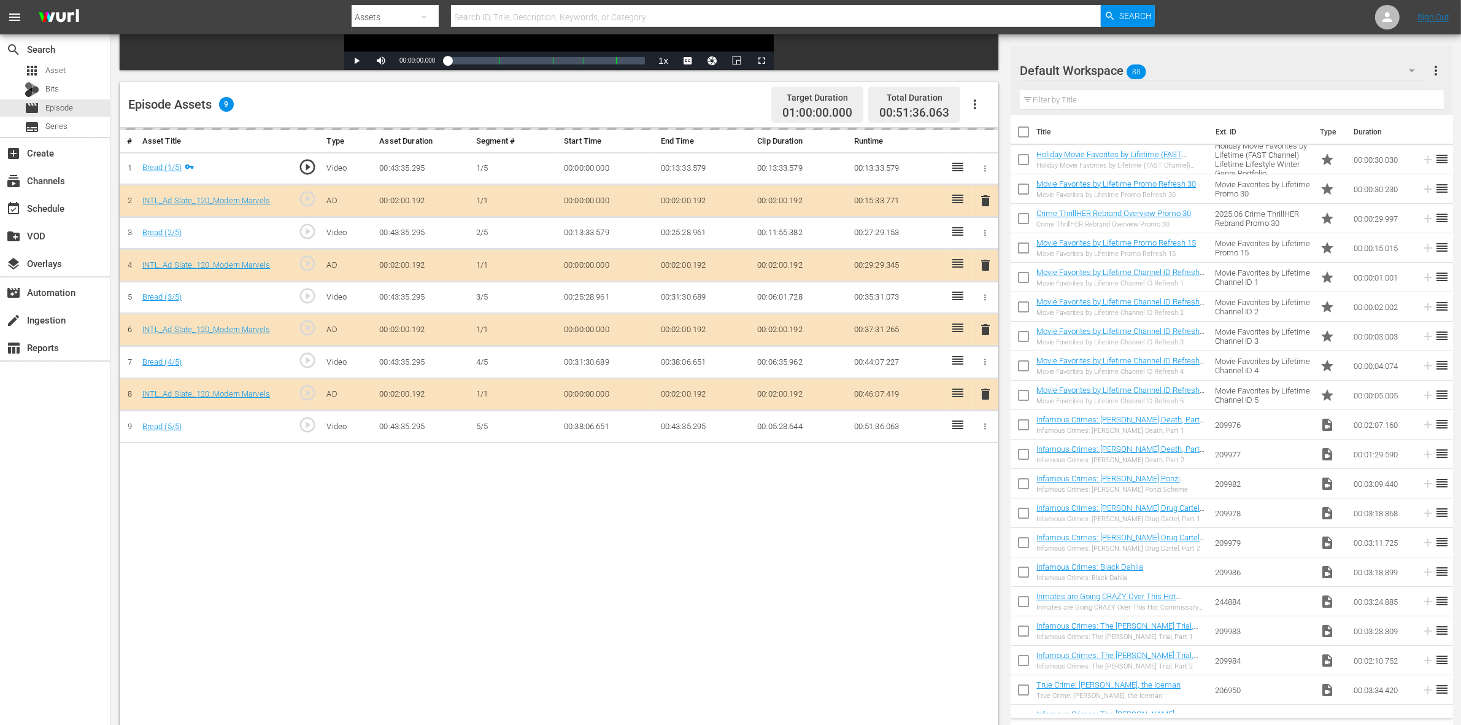
scroll to position [307, 0]
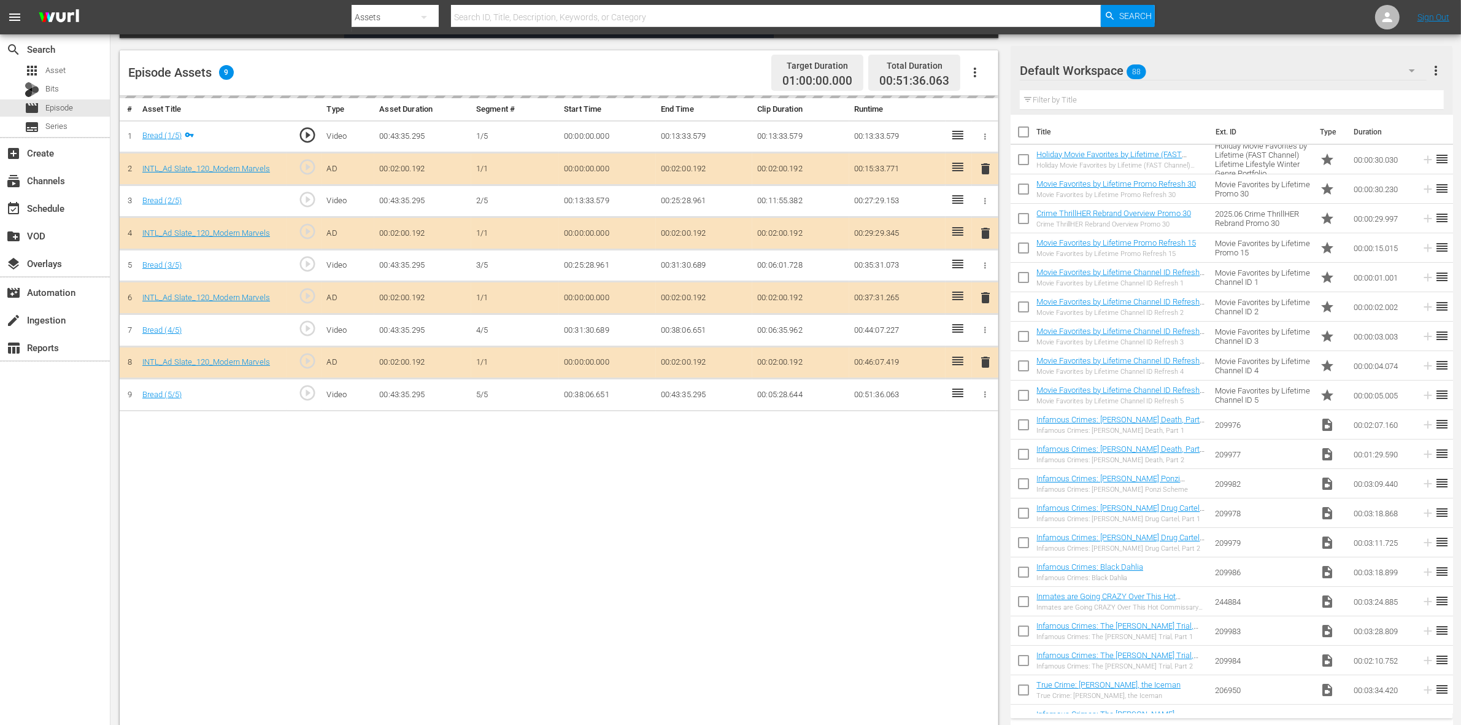
click at [986, 294] on div "delete" at bounding box center [985, 298] width 17 height 18
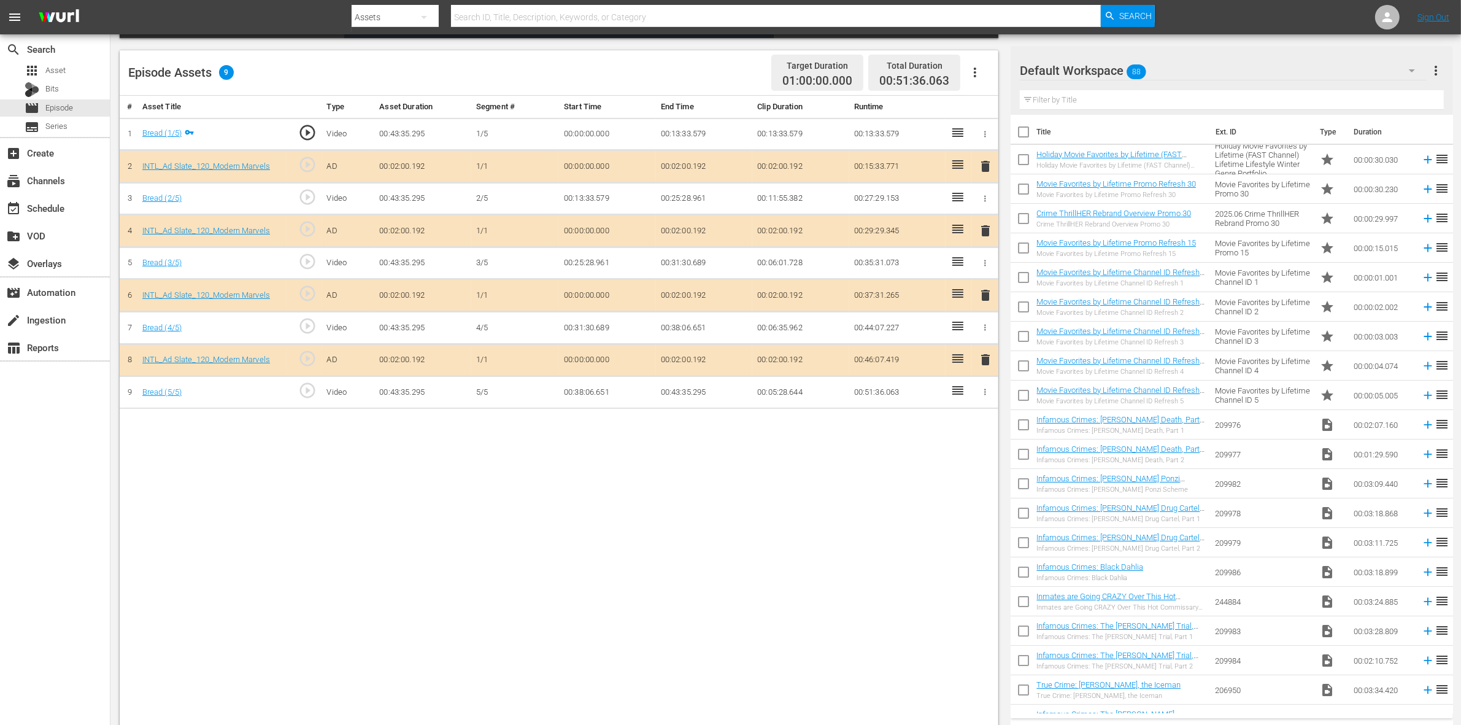
click at [980, 294] on span "delete" at bounding box center [985, 295] width 15 height 15
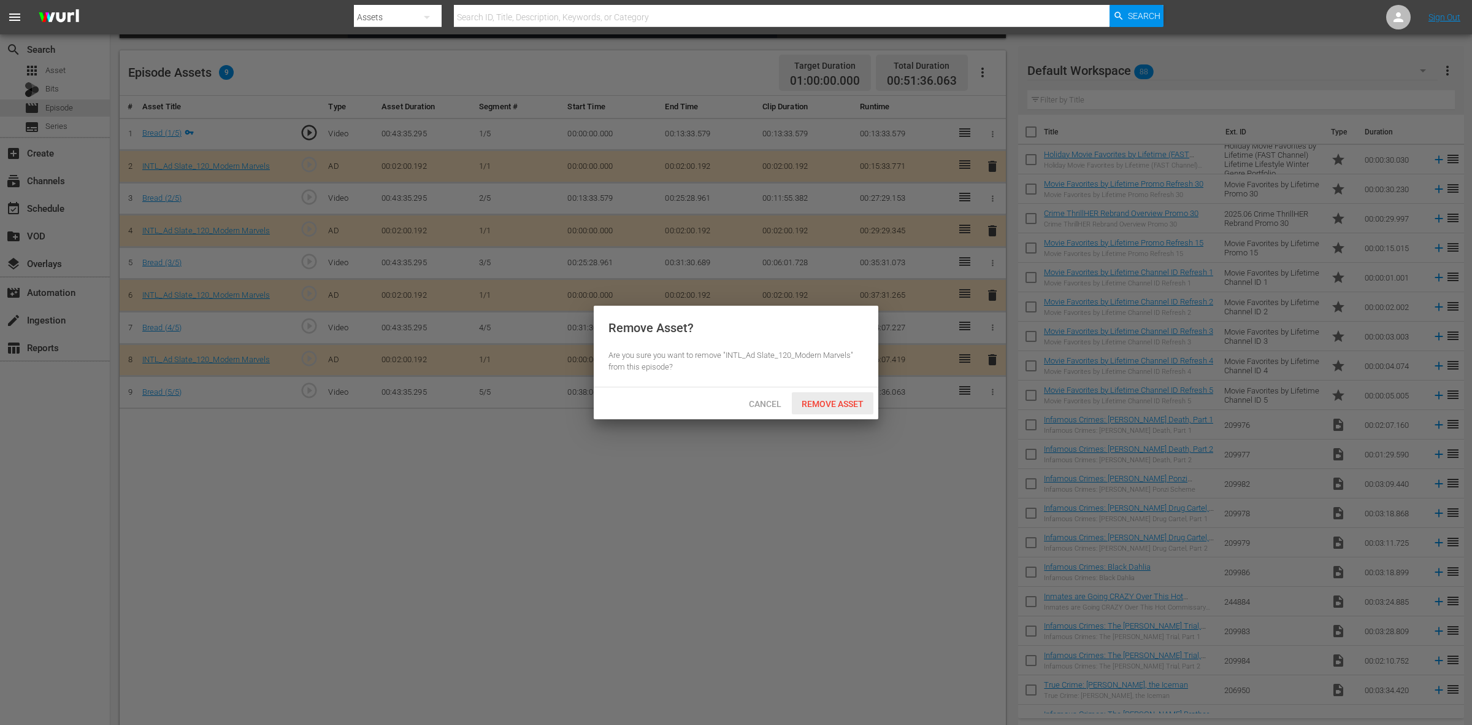
click at [811, 406] on span "Remove Asset" at bounding box center [833, 404] width 82 height 10
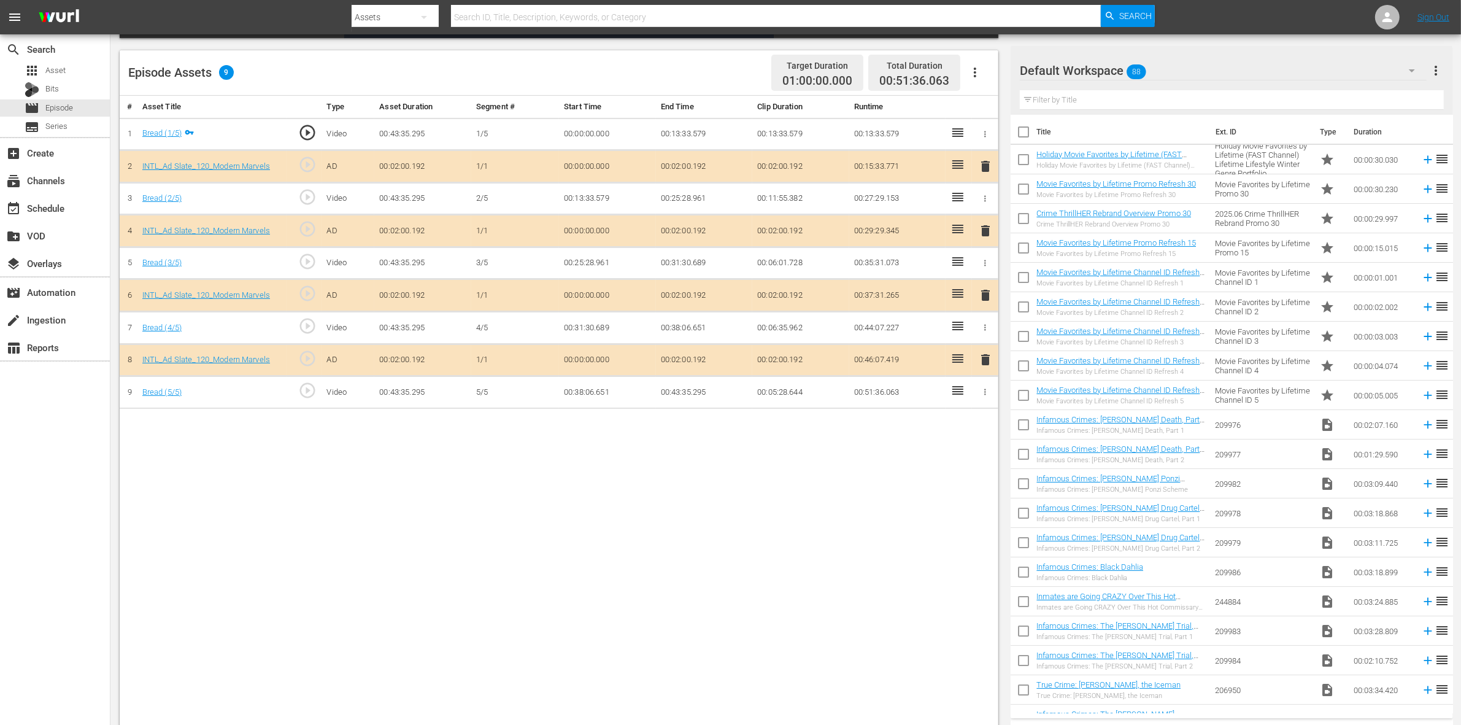
click at [1176, 68] on div "Default Workspace 88" at bounding box center [1223, 70] width 407 height 34
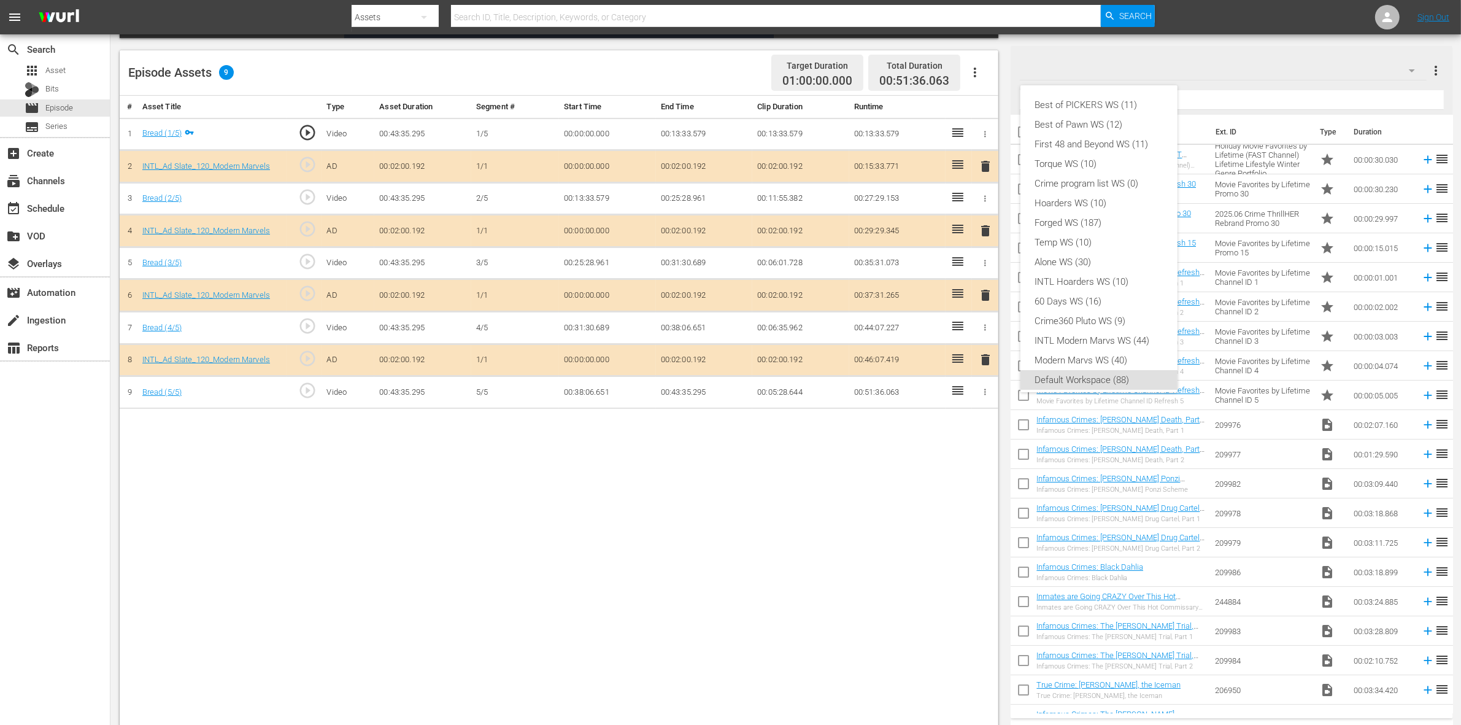
scroll to position [7, 0]
click at [1094, 324] on div "INTL Modern Marvs WS (44)" at bounding box center [1099, 333] width 128 height 20
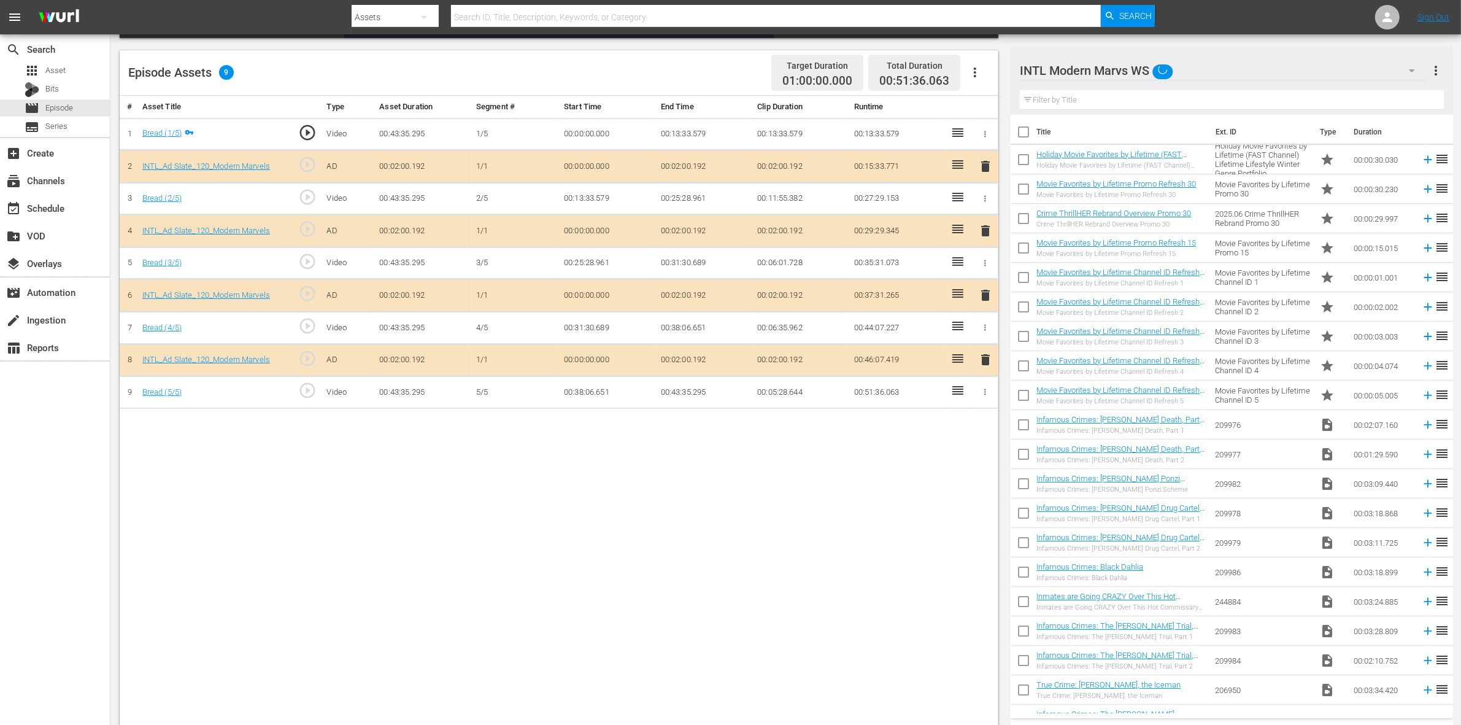
click at [756, 513] on div "Best of PICKERS WS (11) Best of Pawn WS (12) First 48 and Beyond WS (11) Torque…" at bounding box center [730, 362] width 1461 height 725
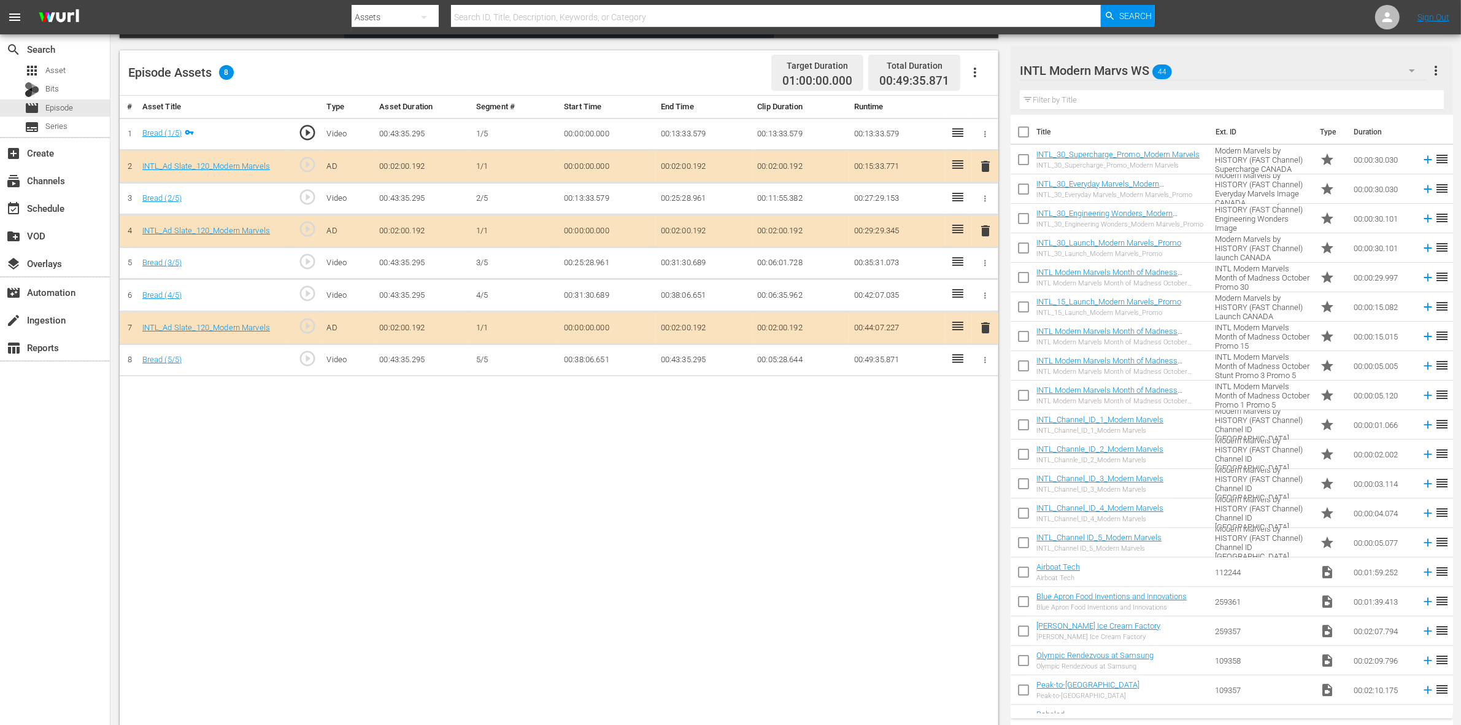
click at [762, 571] on div "# Asset Title Type Asset Duration Segment # Start Time End Time Clip Duration R…" at bounding box center [559, 412] width 878 height 632
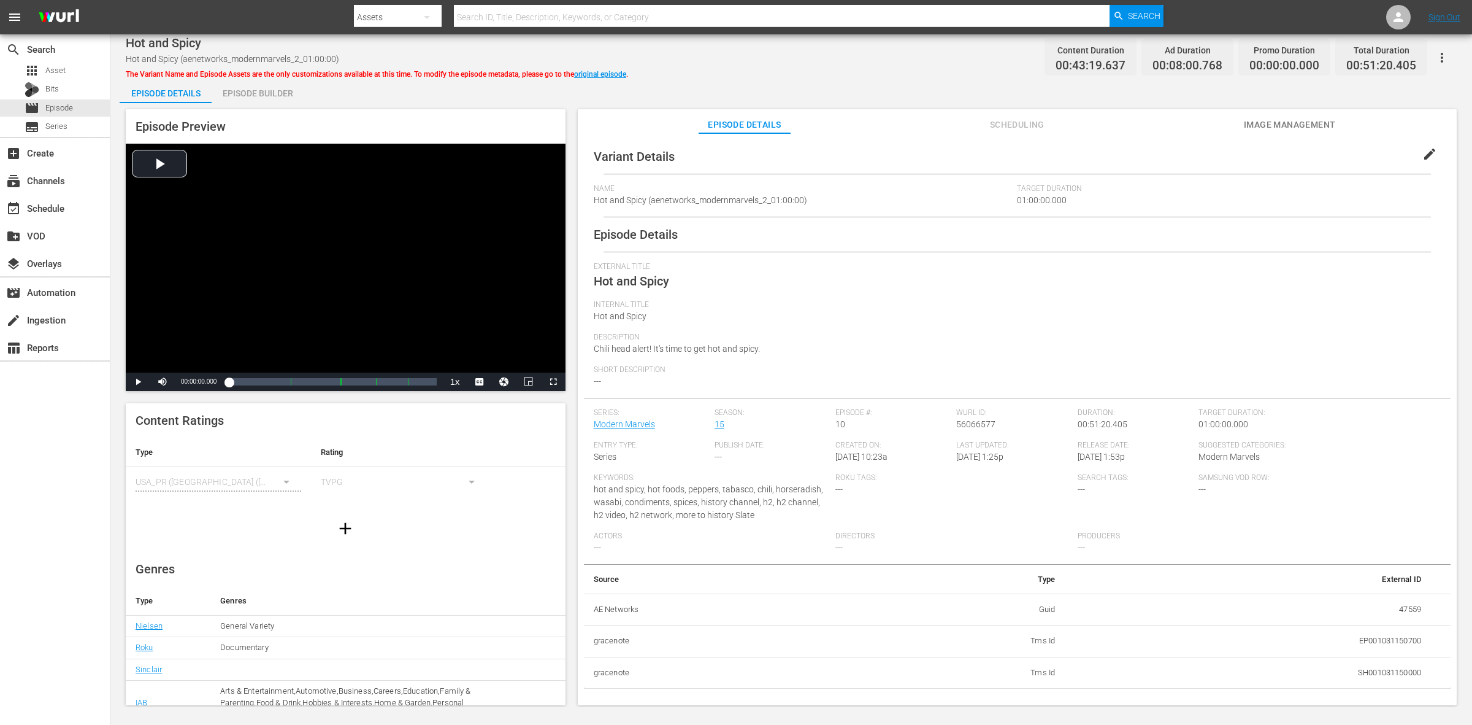
click at [249, 82] on div "Episode Builder" at bounding box center [258, 93] width 92 height 29
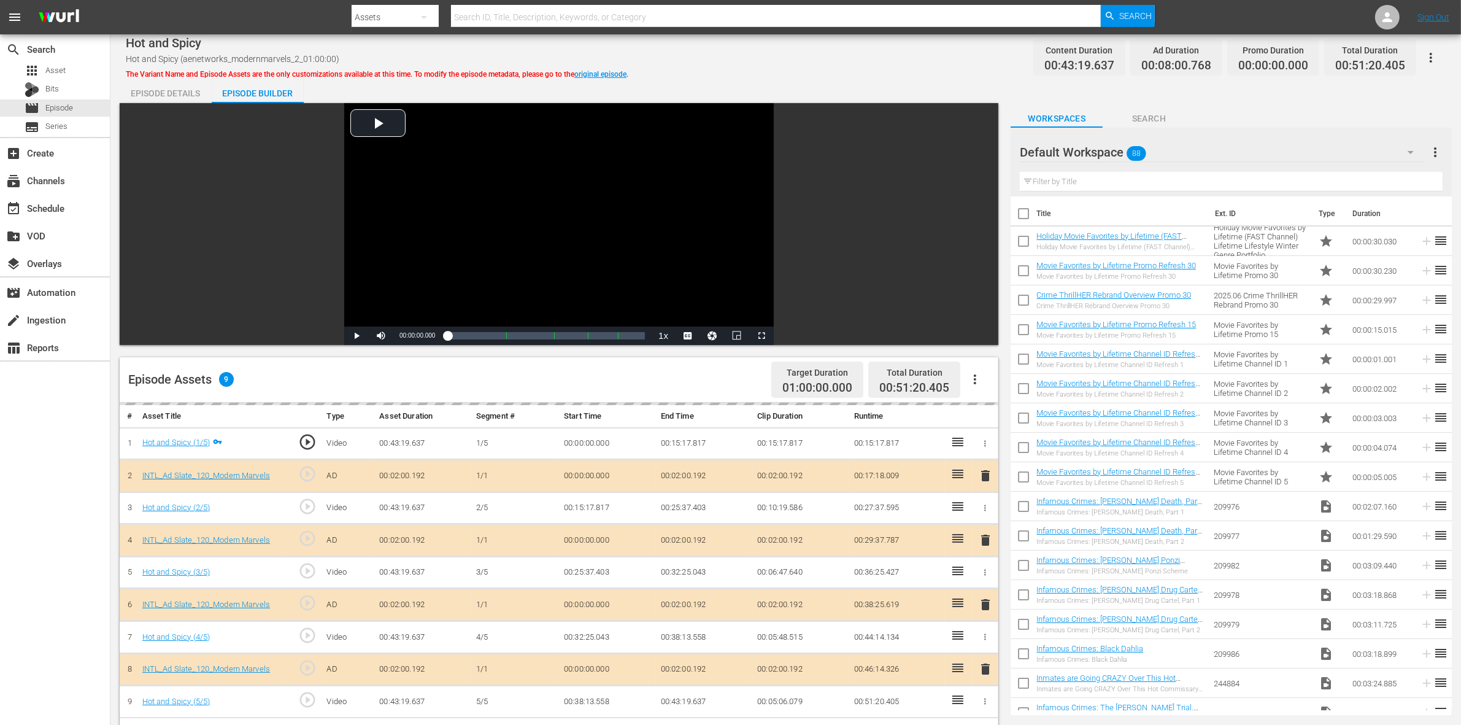
click at [793, 47] on div "Hot and Spicy Hot and Spicy (aenetworks_modernmarvels_2_01:00:00) The Variant N…" at bounding box center [786, 58] width 1320 height 28
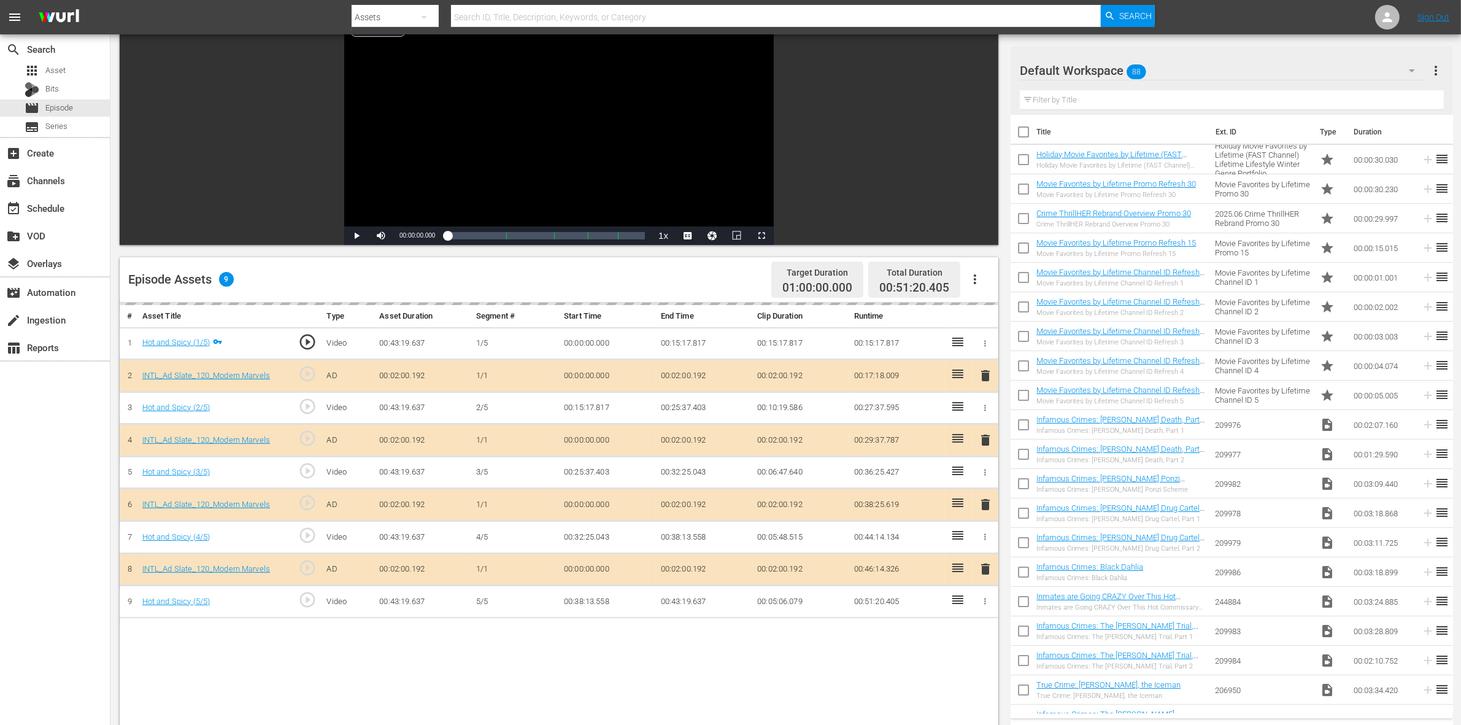
scroll to position [307, 0]
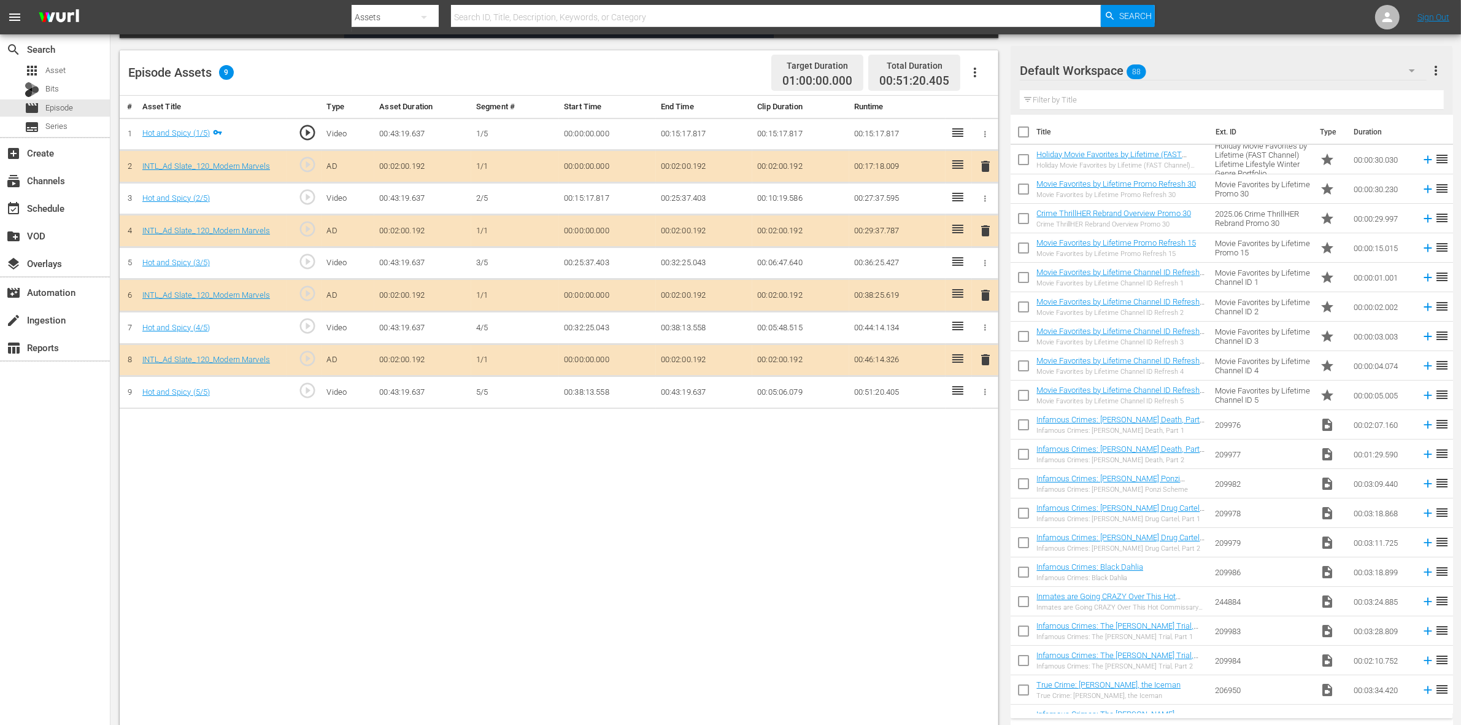
click at [985, 301] on span "delete" at bounding box center [985, 295] width 15 height 15
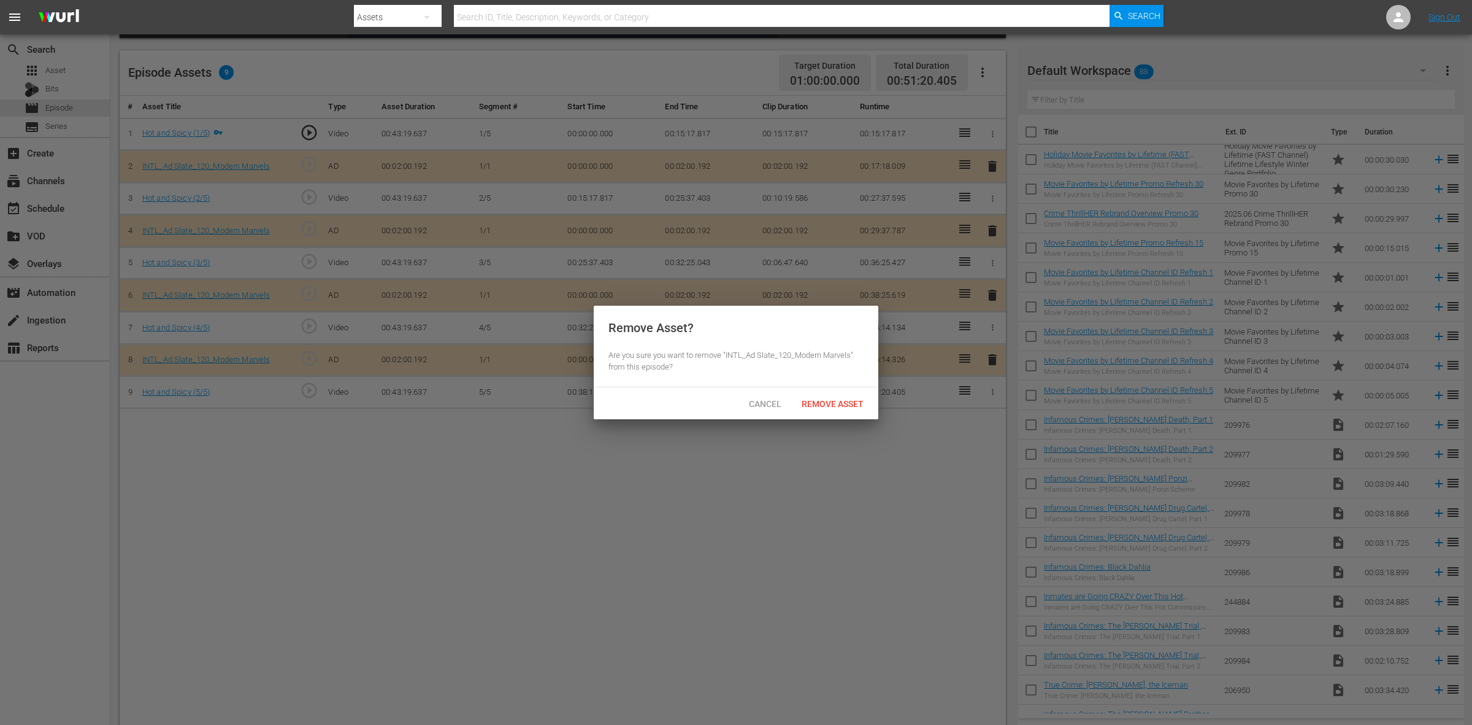
click at [834, 396] on div "Remove Asset" at bounding box center [833, 403] width 82 height 23
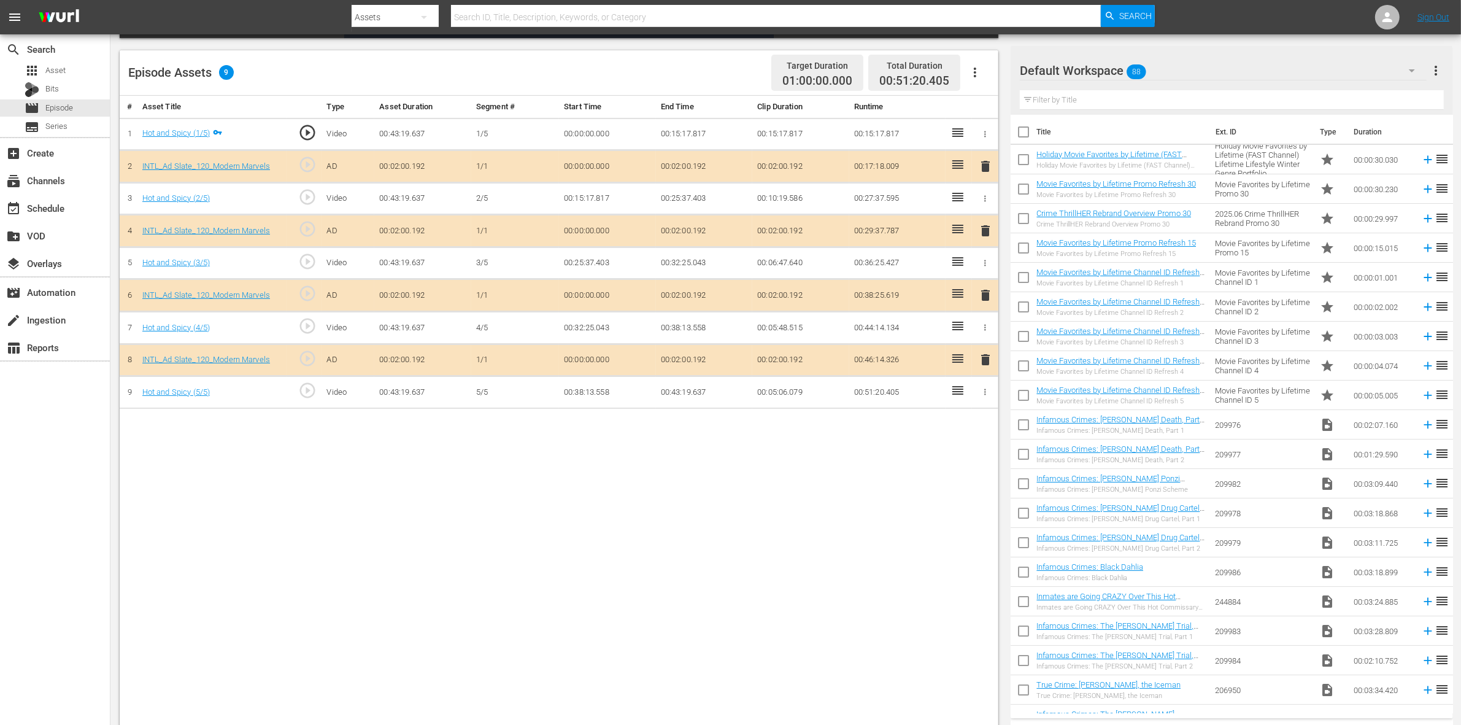
click at [1177, 69] on div "Default Workspace 88" at bounding box center [1223, 70] width 407 height 34
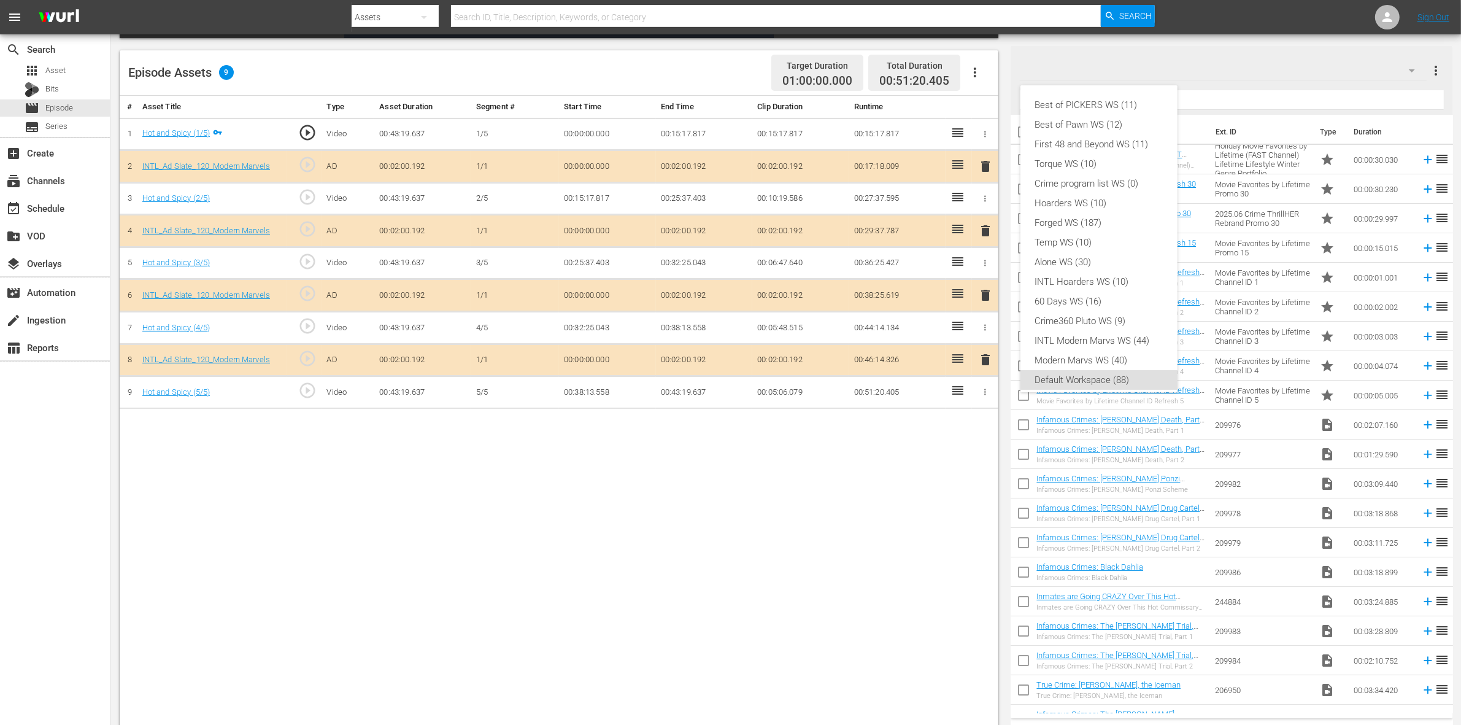
scroll to position [7, 0]
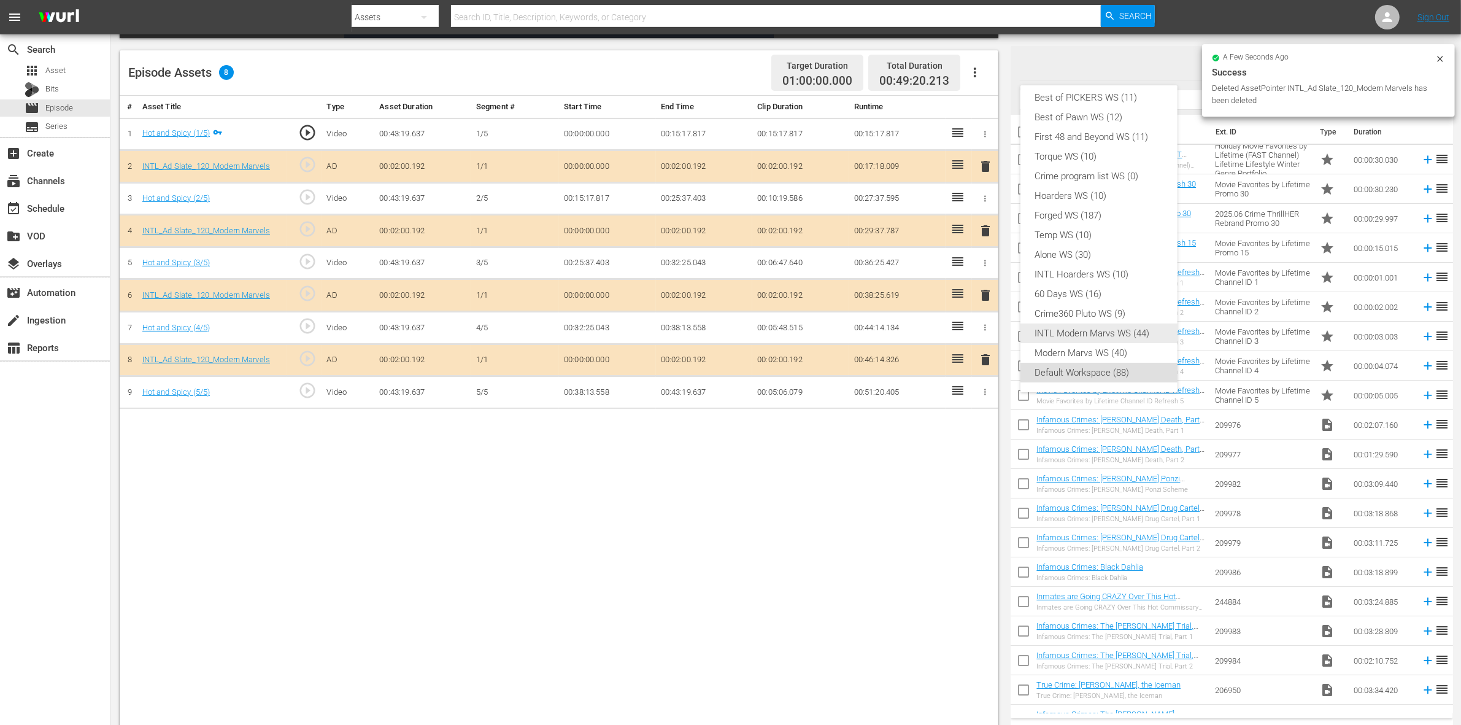
click at [1099, 335] on div "INTL Modern Marvs WS (44)" at bounding box center [1099, 333] width 128 height 20
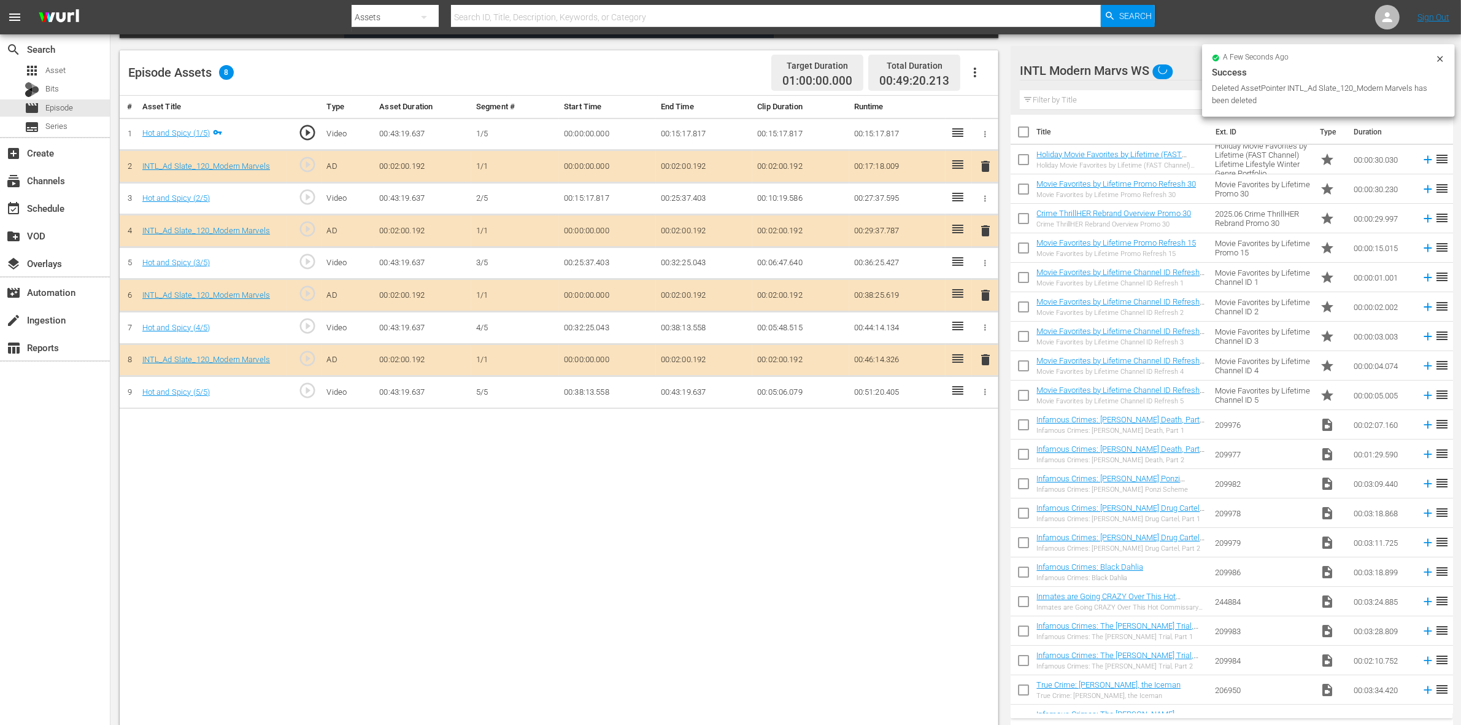
click at [712, 549] on div "Best of PICKERS WS (11) Best of Pawn WS (12) First 48 and Beyond WS (11) Torque…" at bounding box center [730, 362] width 1461 height 725
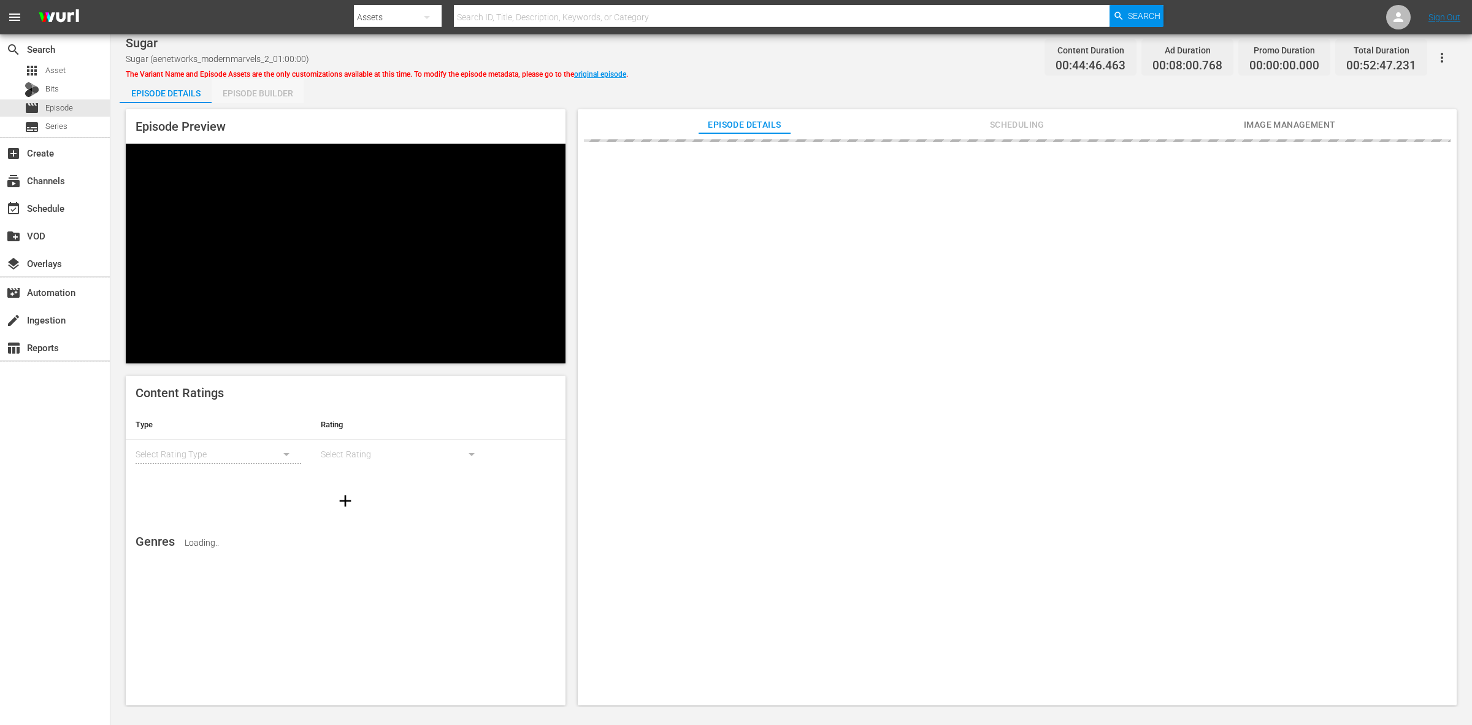
click at [271, 98] on div "Episode Builder" at bounding box center [258, 93] width 92 height 29
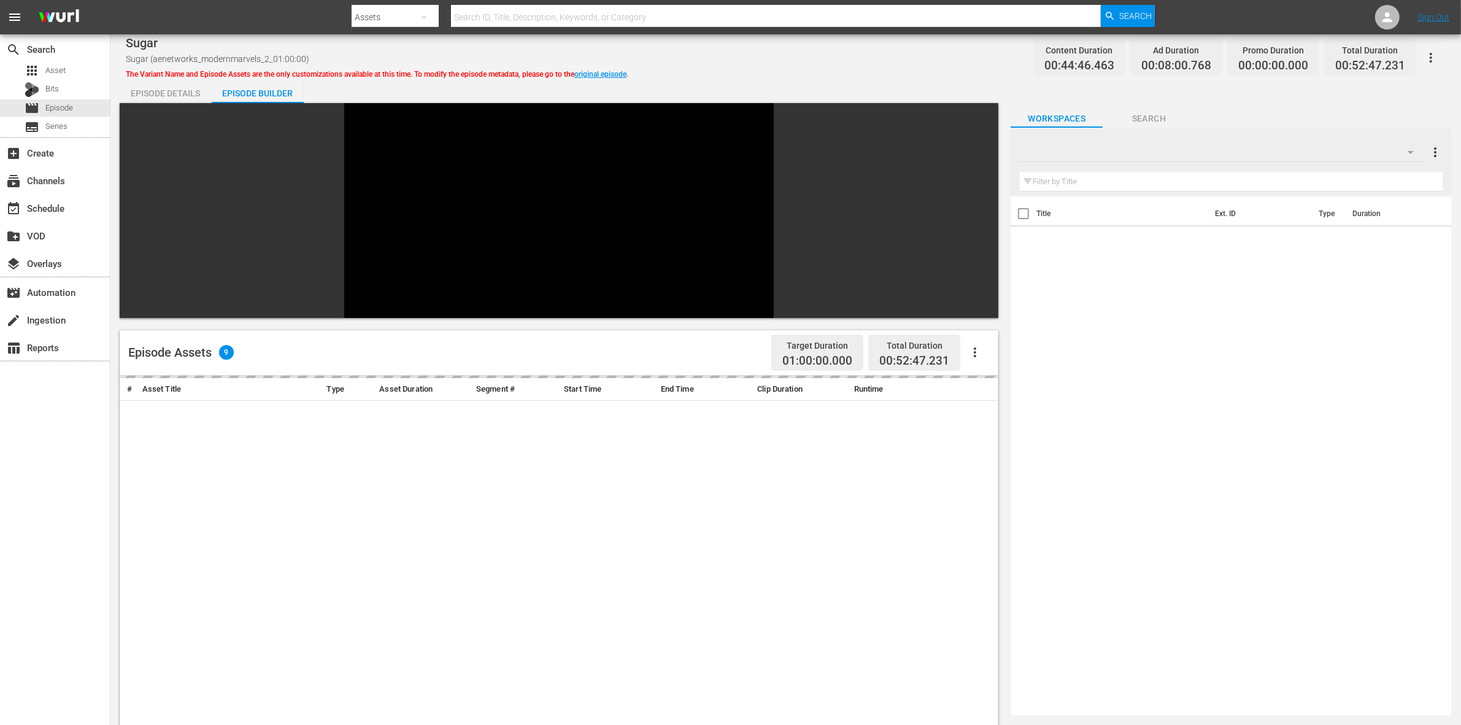
click at [855, 59] on div "Sugar Sugar (aenetworks_modernmarvels_2_01:00:00) The Variant Name and Episode …" at bounding box center [786, 58] width 1320 height 28
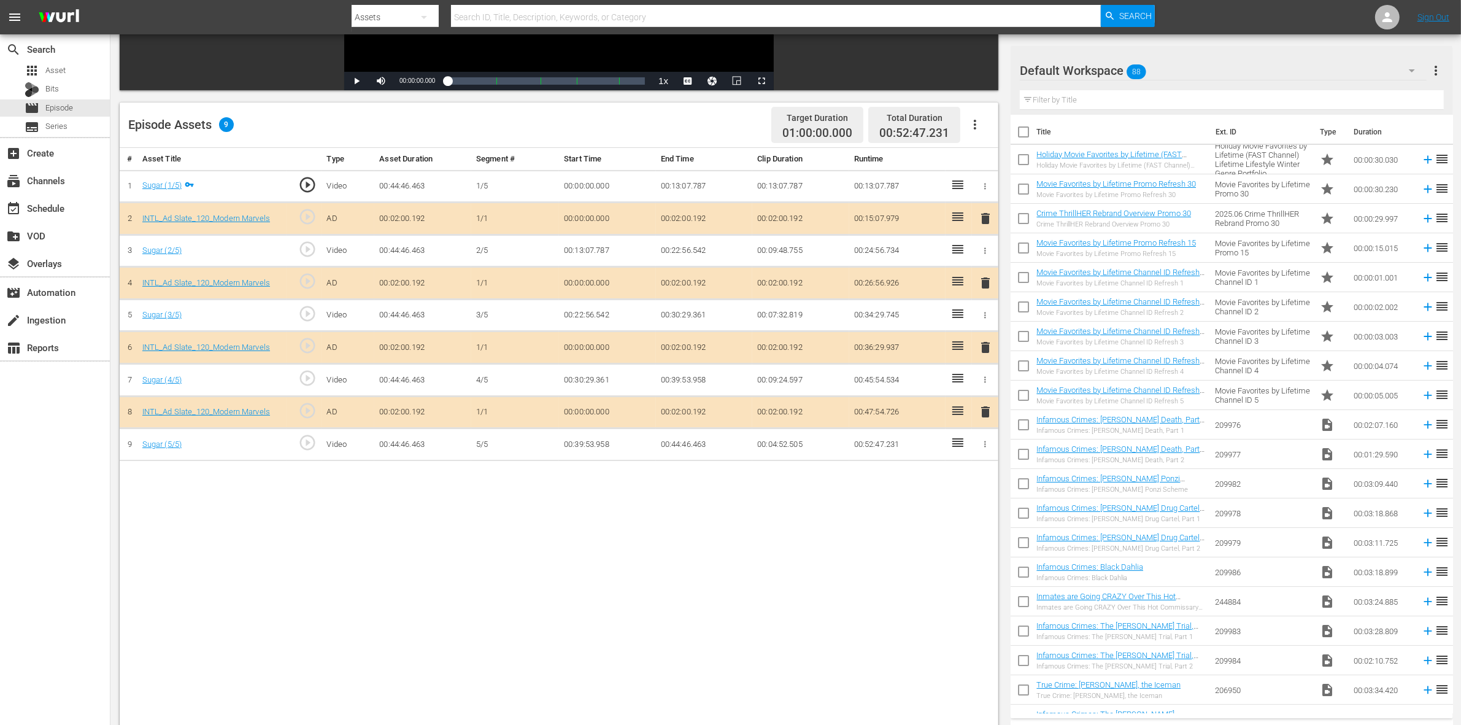
scroll to position [307, 0]
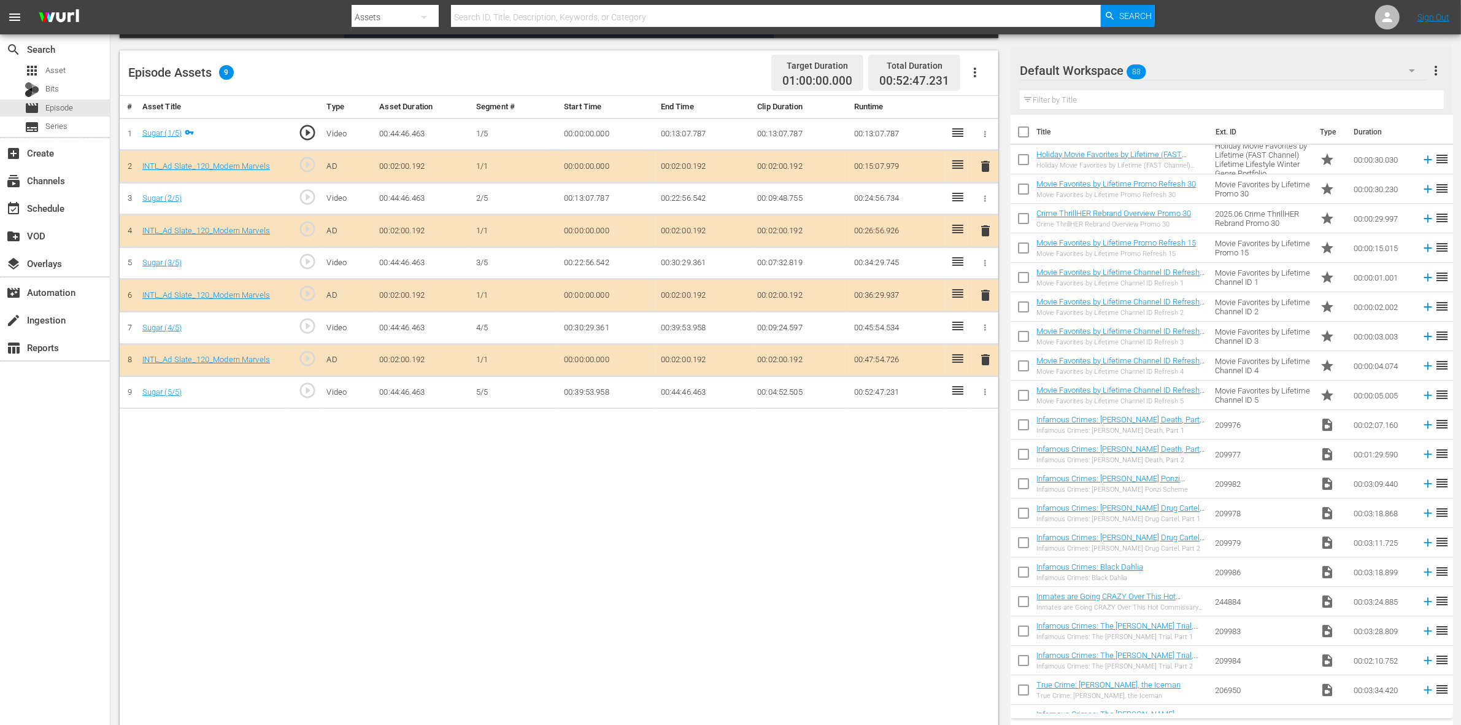
click at [1166, 67] on div "Default Workspace 88" at bounding box center [1223, 70] width 407 height 34
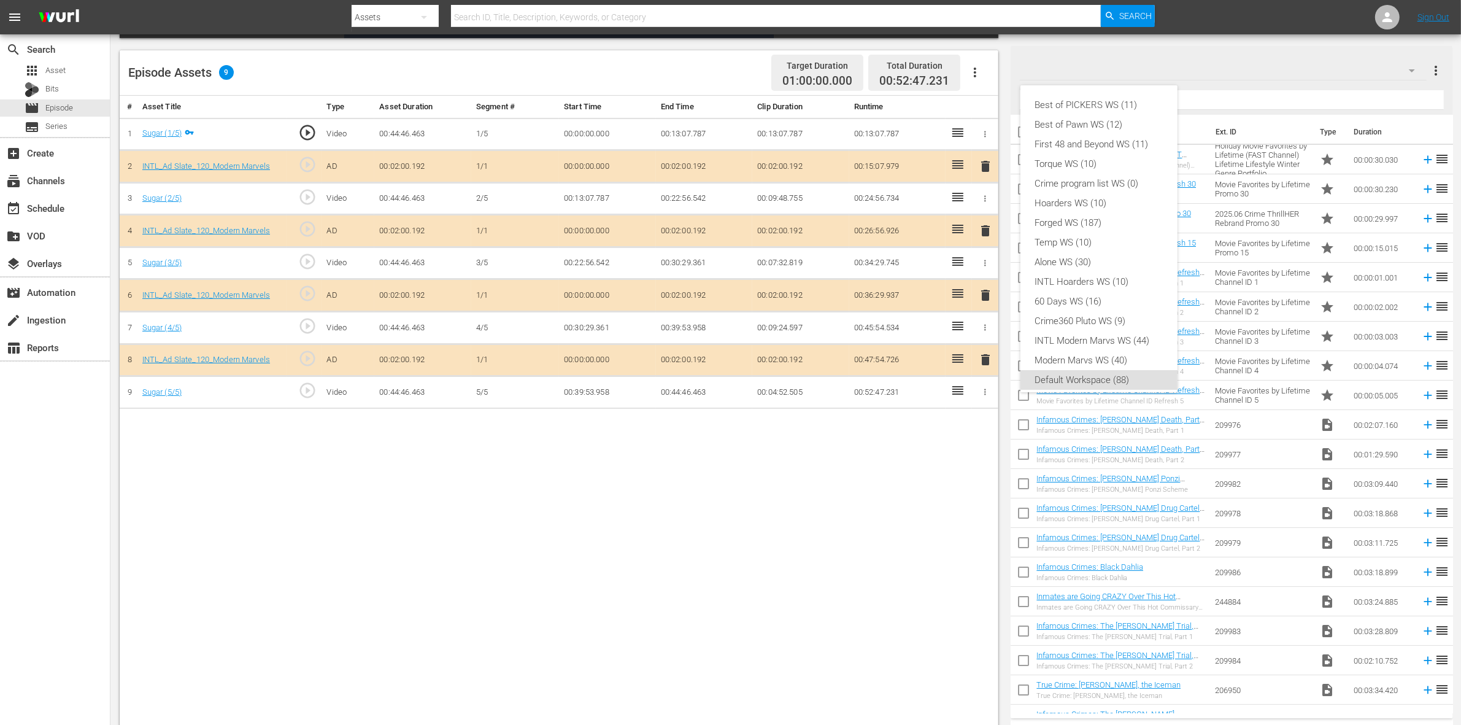
scroll to position [7, 0]
click at [1086, 330] on div "INTL Modern Marvs WS (44)" at bounding box center [1099, 333] width 128 height 20
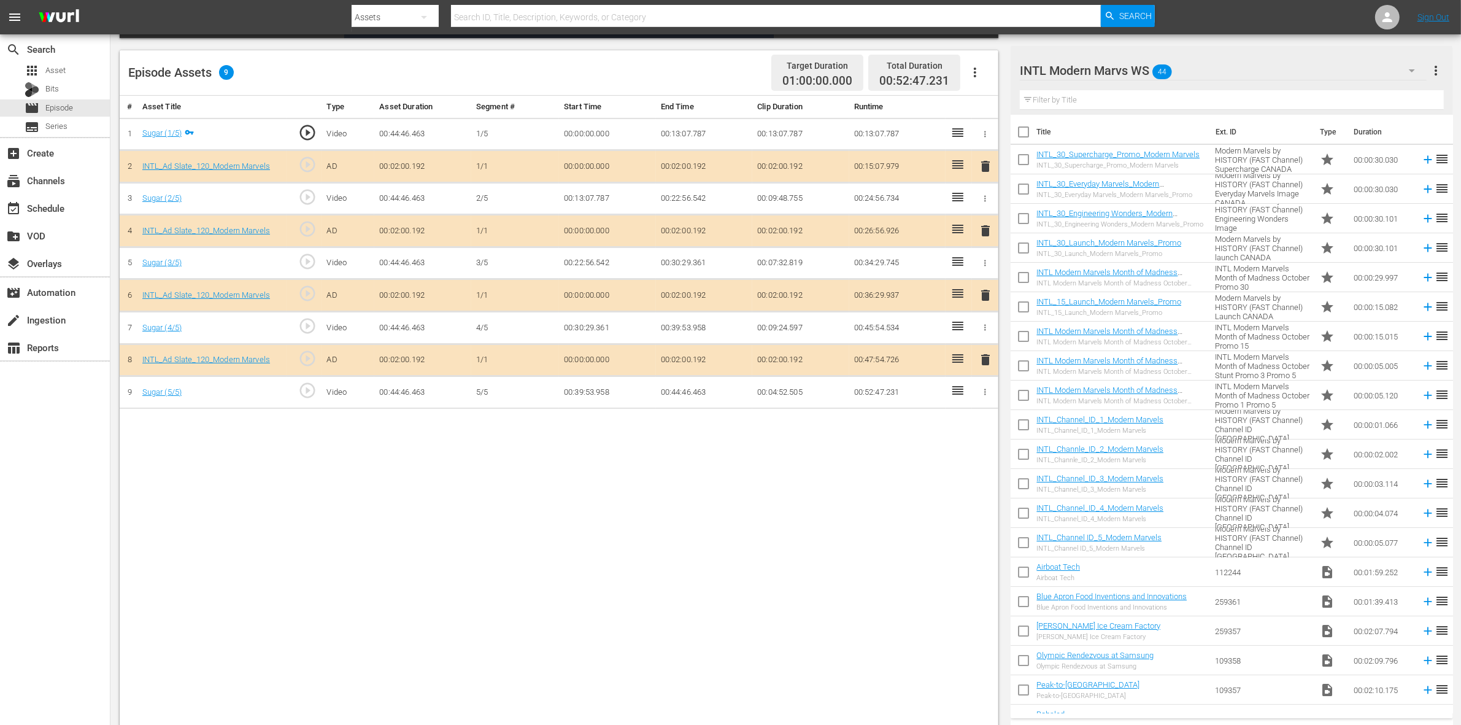
click at [985, 298] on span "delete" at bounding box center [985, 295] width 15 height 15
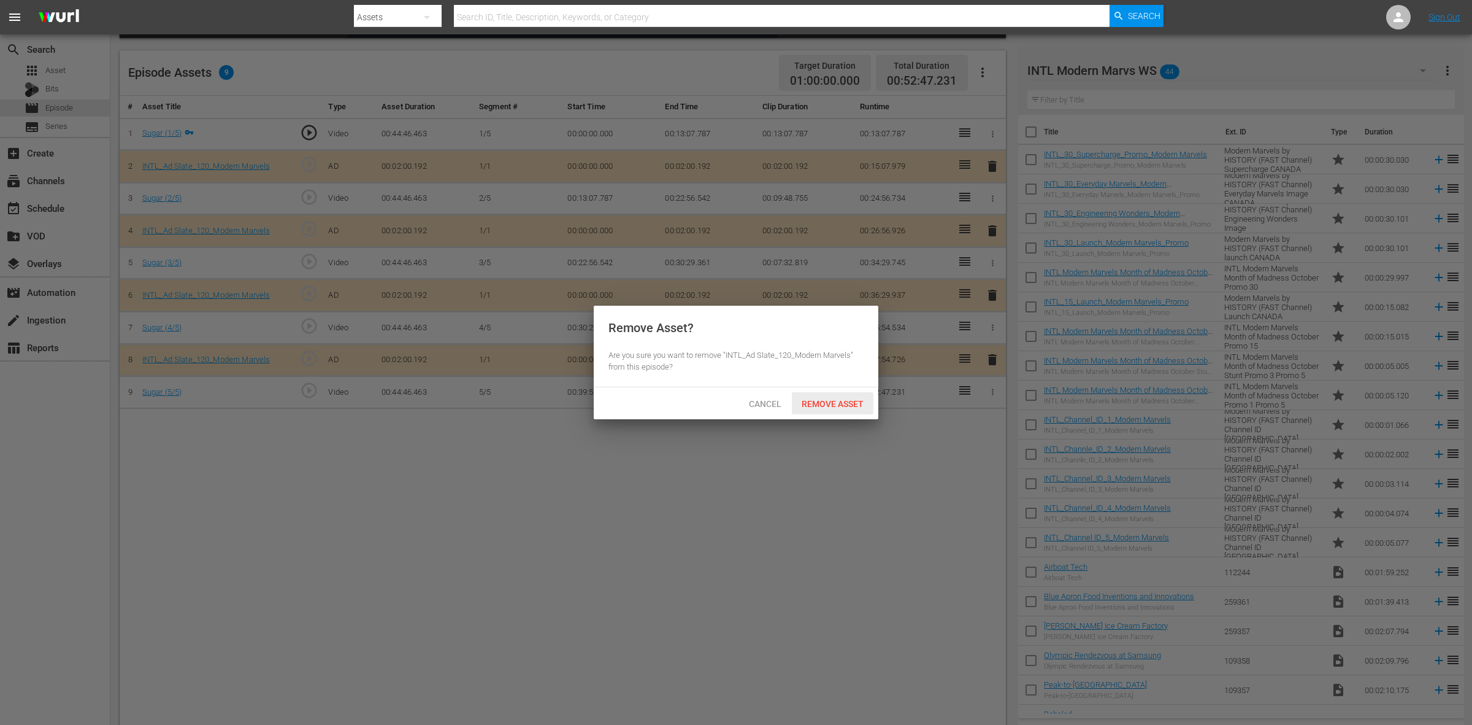
click at [837, 399] on span "Remove Asset" at bounding box center [833, 404] width 82 height 10
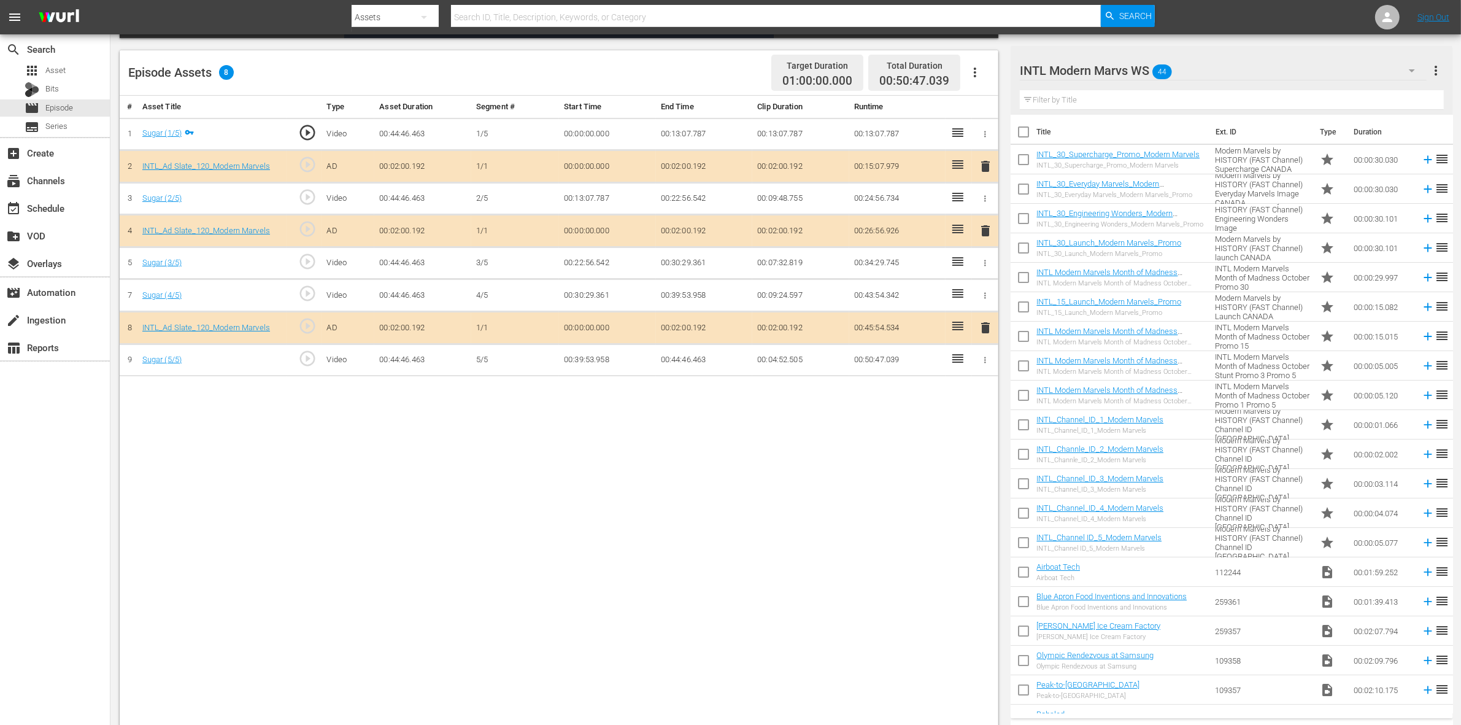
click at [885, 504] on div "# Asset Title Type Asset Duration Segment # Start Time End Time Clip Duration R…" at bounding box center [559, 412] width 878 height 632
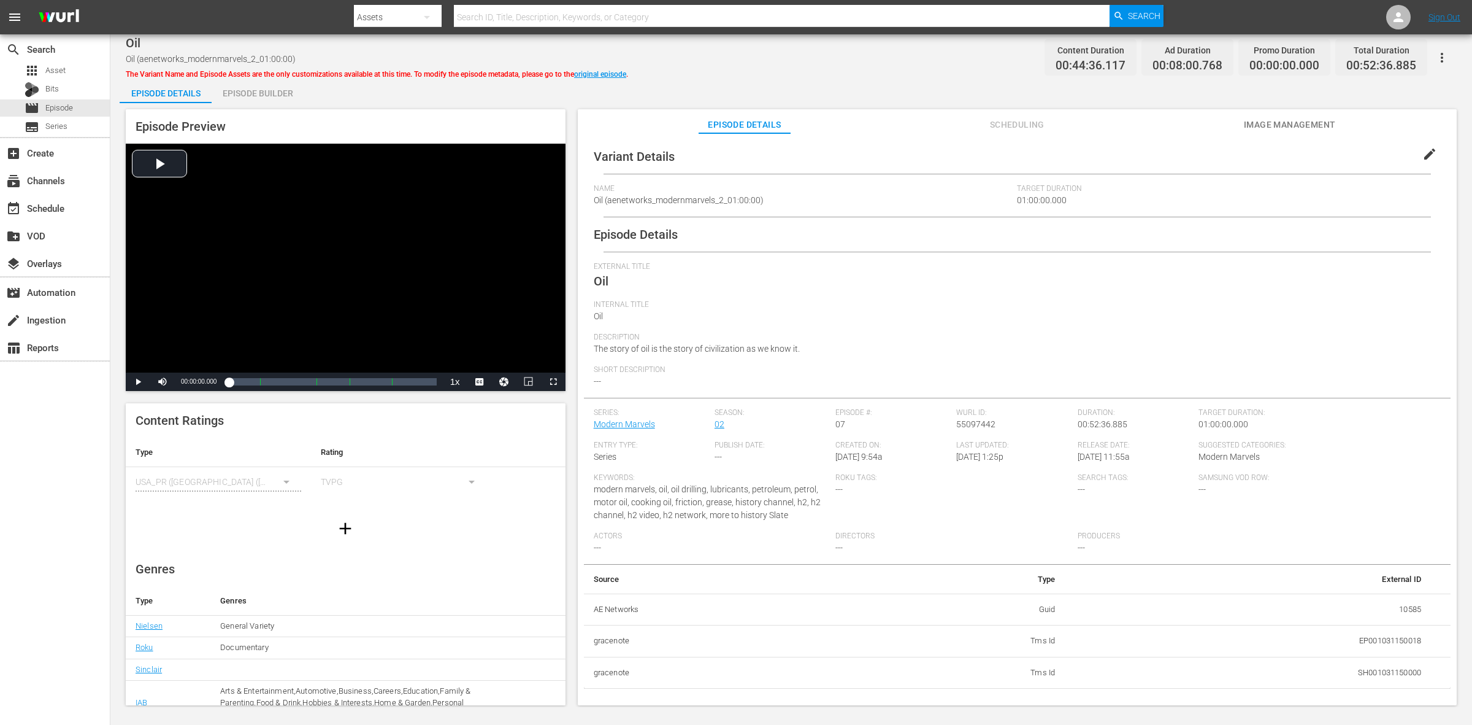
click at [277, 93] on div "Episode Builder" at bounding box center [258, 93] width 92 height 29
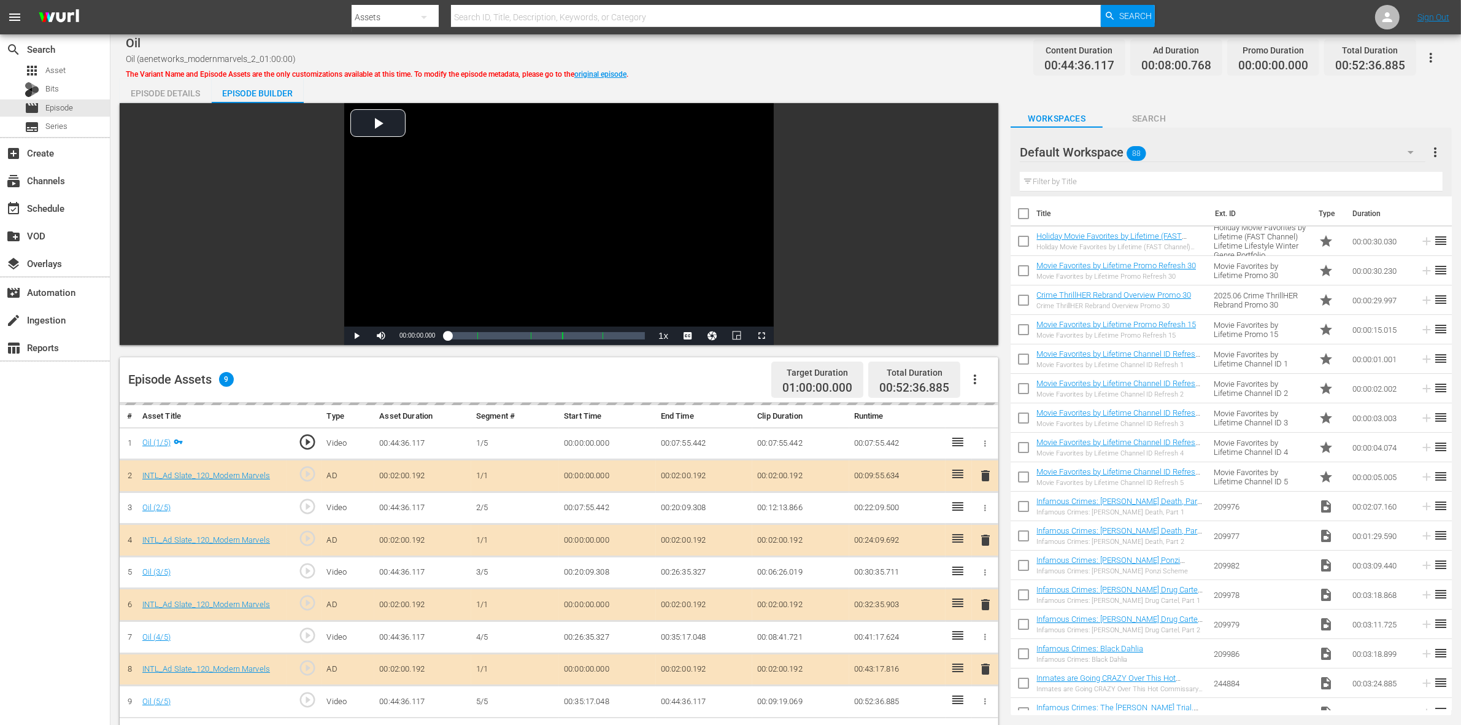
click at [750, 86] on div "Episode Details Episode Builder Episode Preview Video Player is loading. Play V…" at bounding box center [786, 557] width 1332 height 956
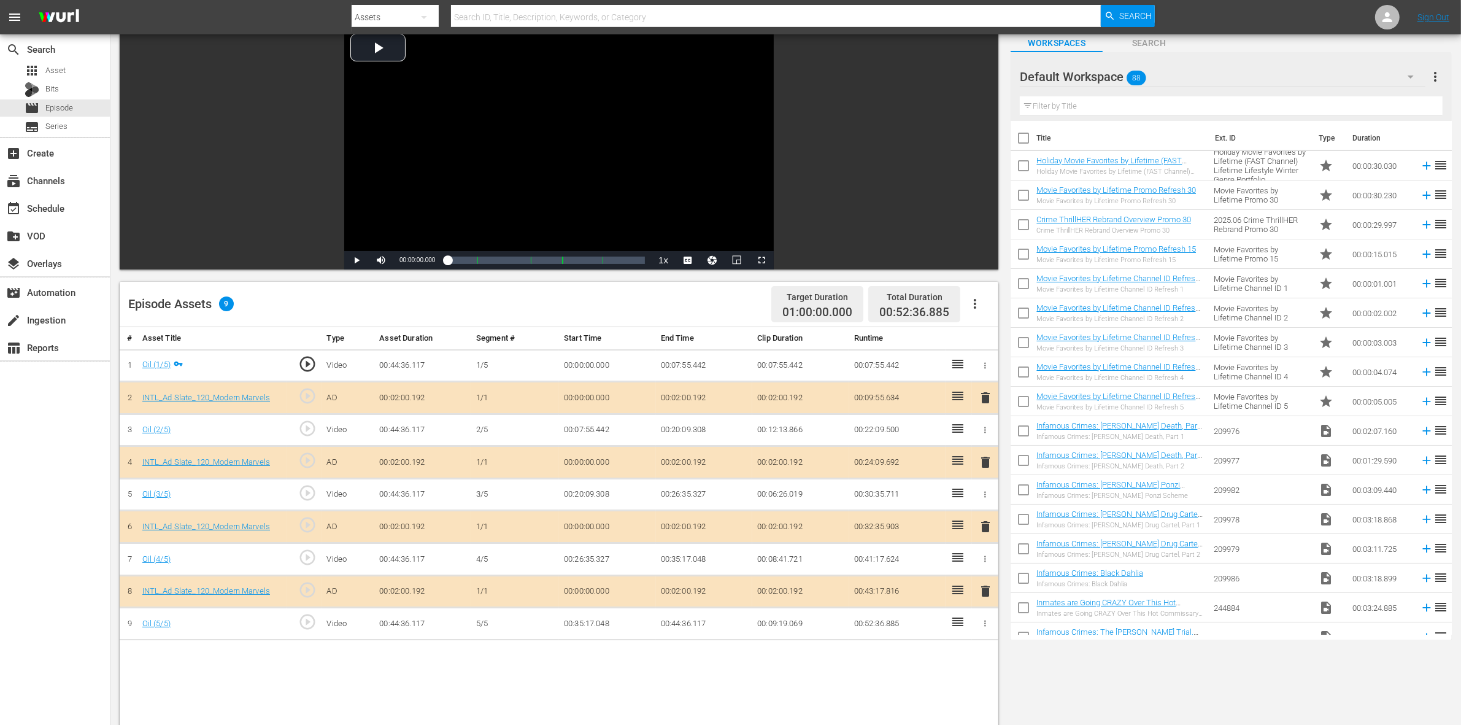
scroll to position [307, 0]
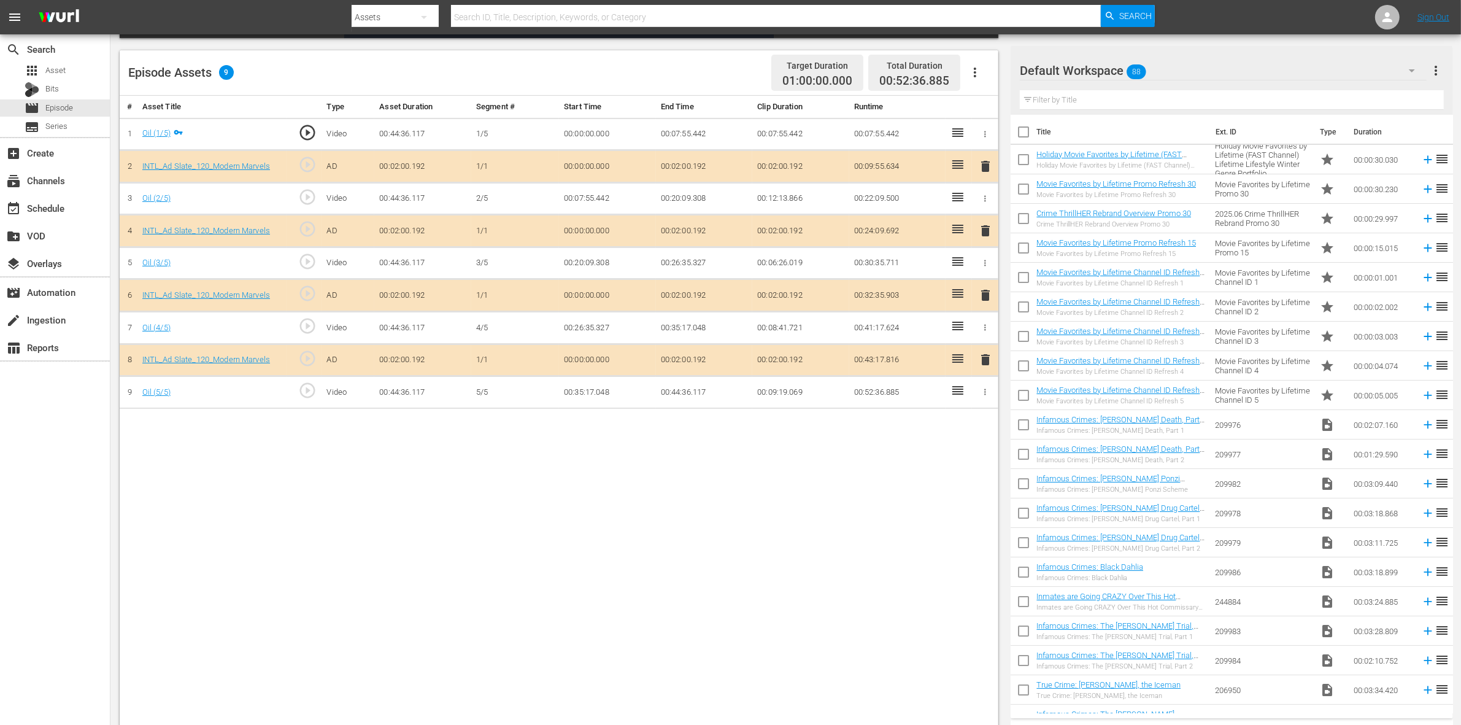
click at [1175, 60] on div "Default Workspace 88" at bounding box center [1223, 70] width 407 height 34
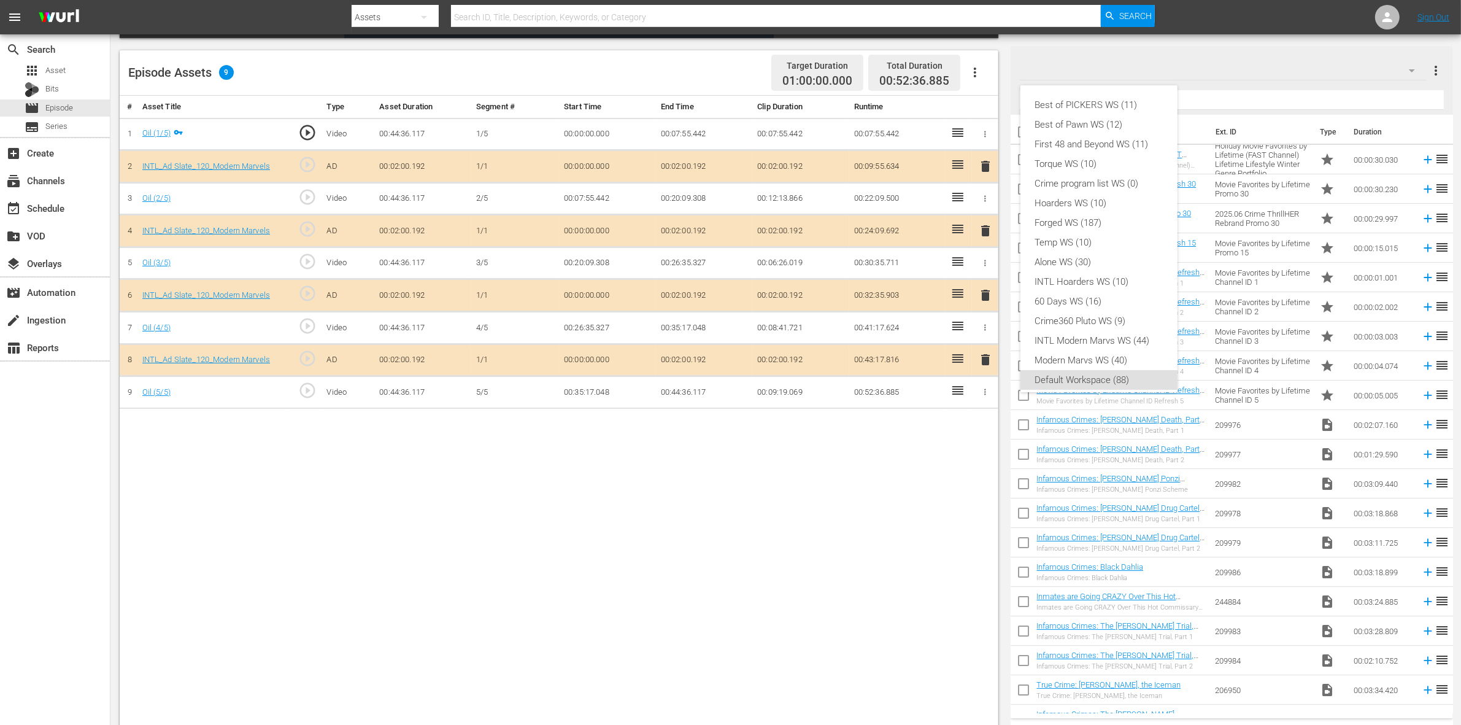
scroll to position [7, 0]
click at [1097, 332] on div "INTL Modern Marvs WS (44)" at bounding box center [1099, 333] width 128 height 20
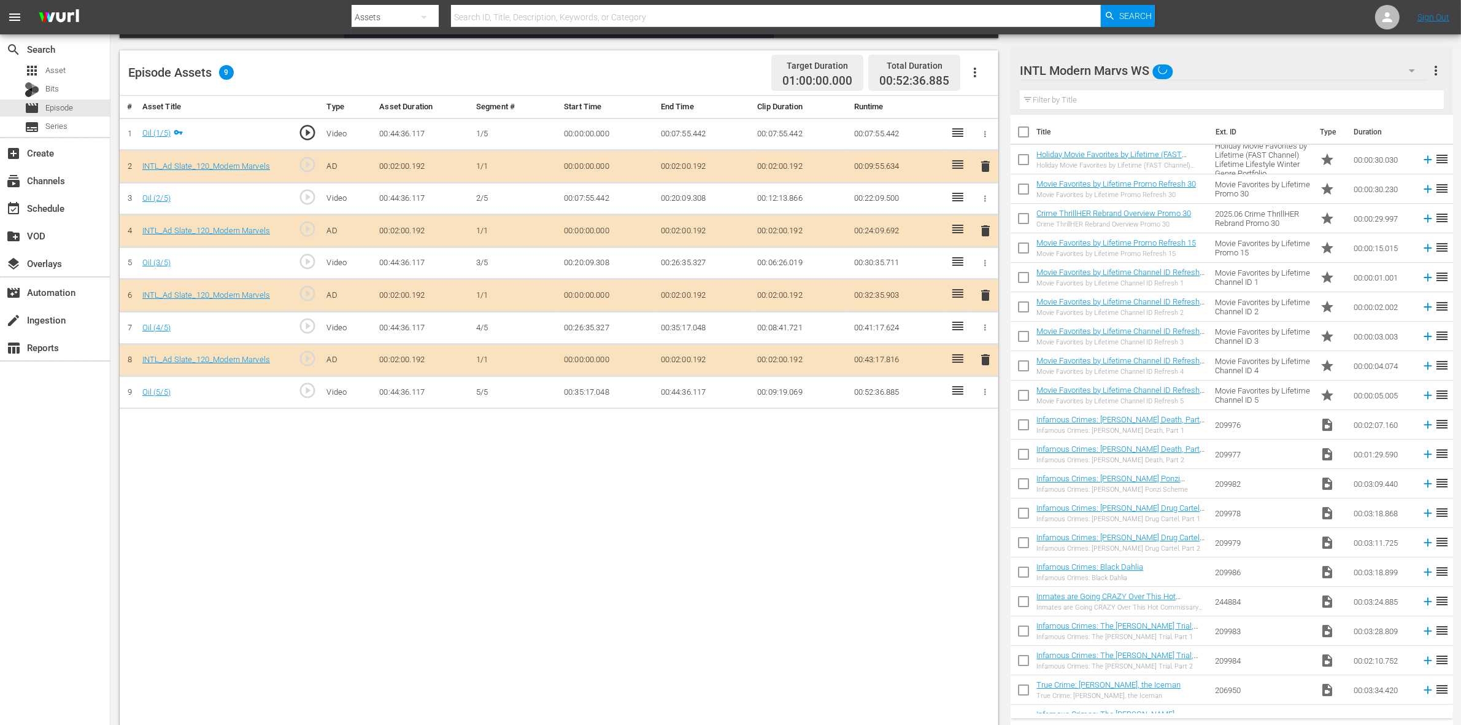
click at [577, 465] on div "Best of PICKERS WS (11) Best of Pawn WS (12) First 48 and Beyond WS (11) Torque…" at bounding box center [730, 362] width 1461 height 725
click at [621, 85] on div "Episode Assets 9 Target Duration 01:00:00.000 Total Duration 00:52:36.885" at bounding box center [559, 72] width 878 height 45
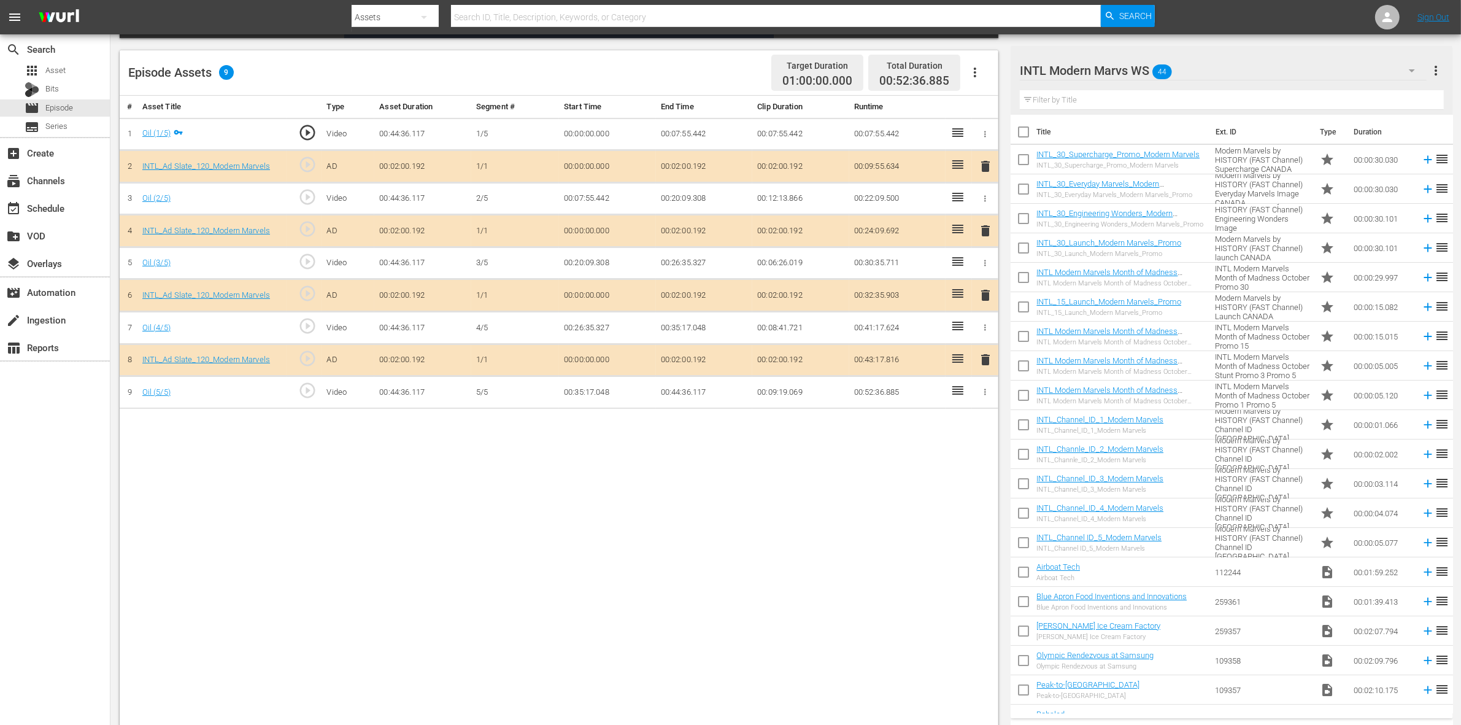
click at [643, 60] on div "Episode Assets 9 Target Duration 01:00:00.000 Total Duration 00:52:36.885" at bounding box center [559, 72] width 878 height 45
click at [982, 298] on span "delete" at bounding box center [985, 295] width 15 height 15
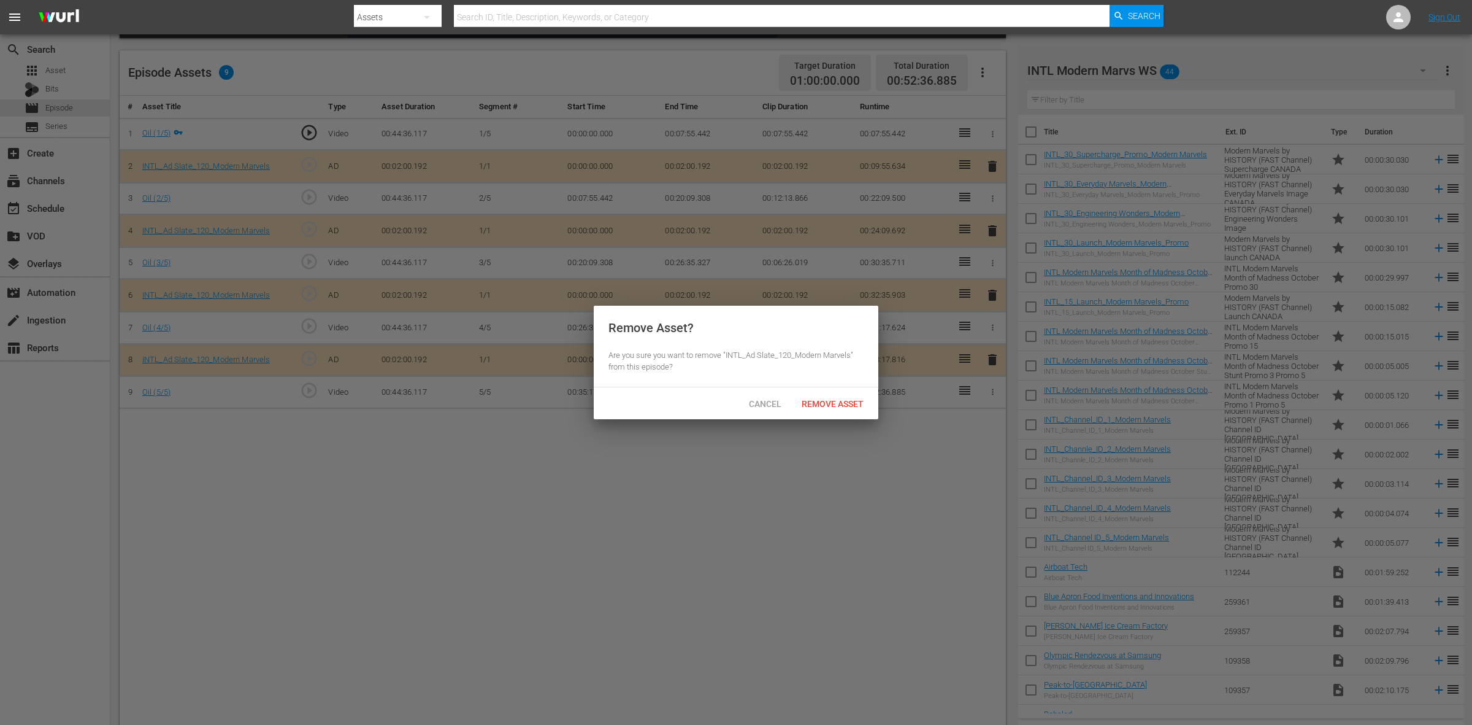
click at [847, 404] on span "Remove Asset" at bounding box center [833, 404] width 82 height 10
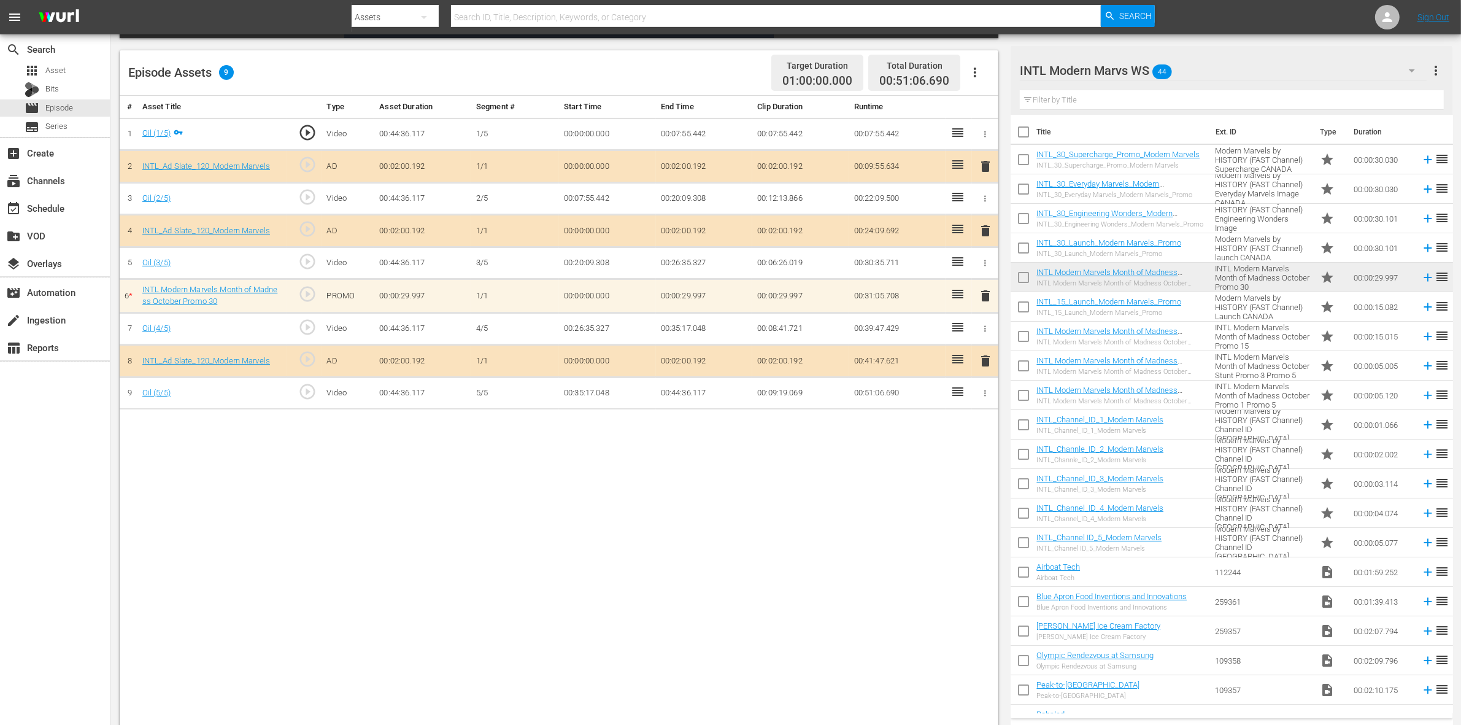
click at [636, 69] on div "Episode Assets 9 Target Duration 01:00:00.000 Total Duration 00:51:06.690" at bounding box center [559, 72] width 878 height 45
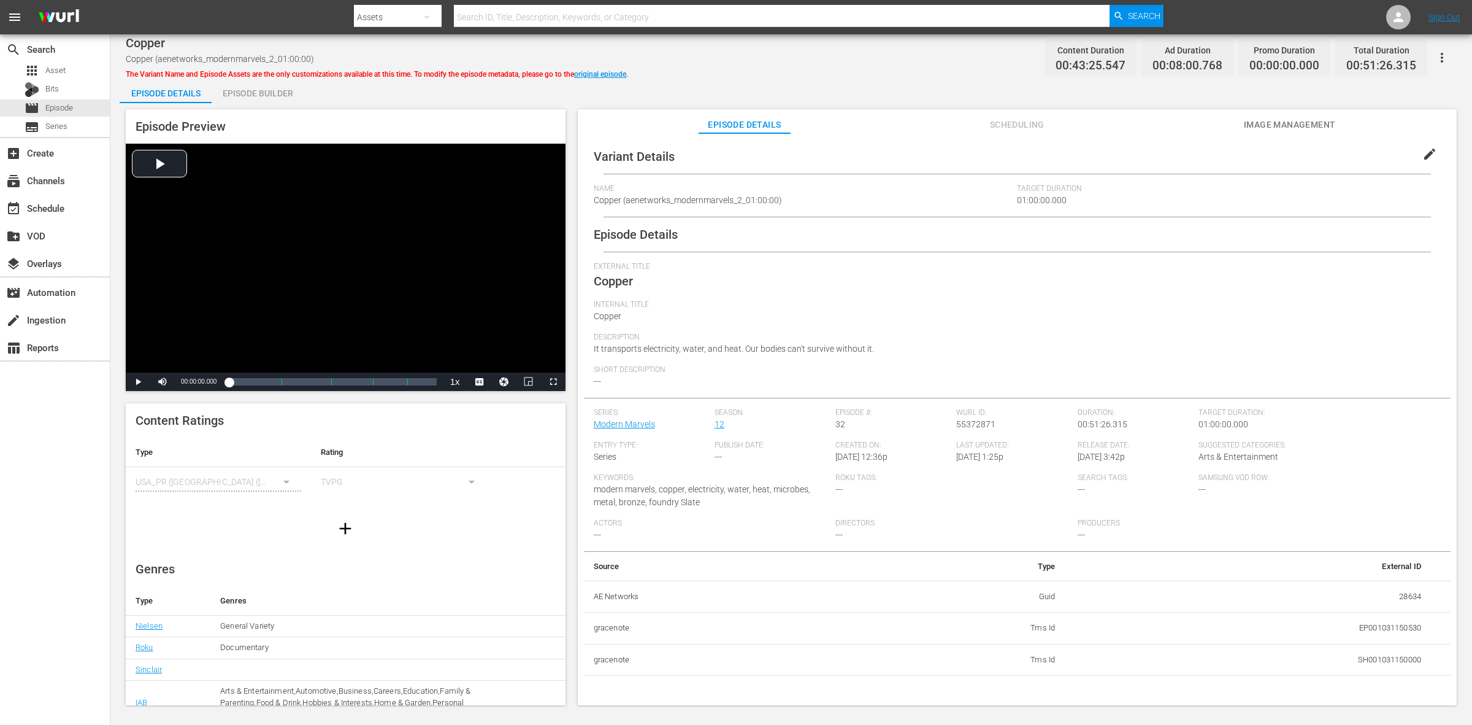
drag, startPoint x: 250, startPoint y: 94, endPoint x: 295, endPoint y: 82, distance: 47.0
click at [250, 94] on div "Episode Builder" at bounding box center [258, 93] width 92 height 29
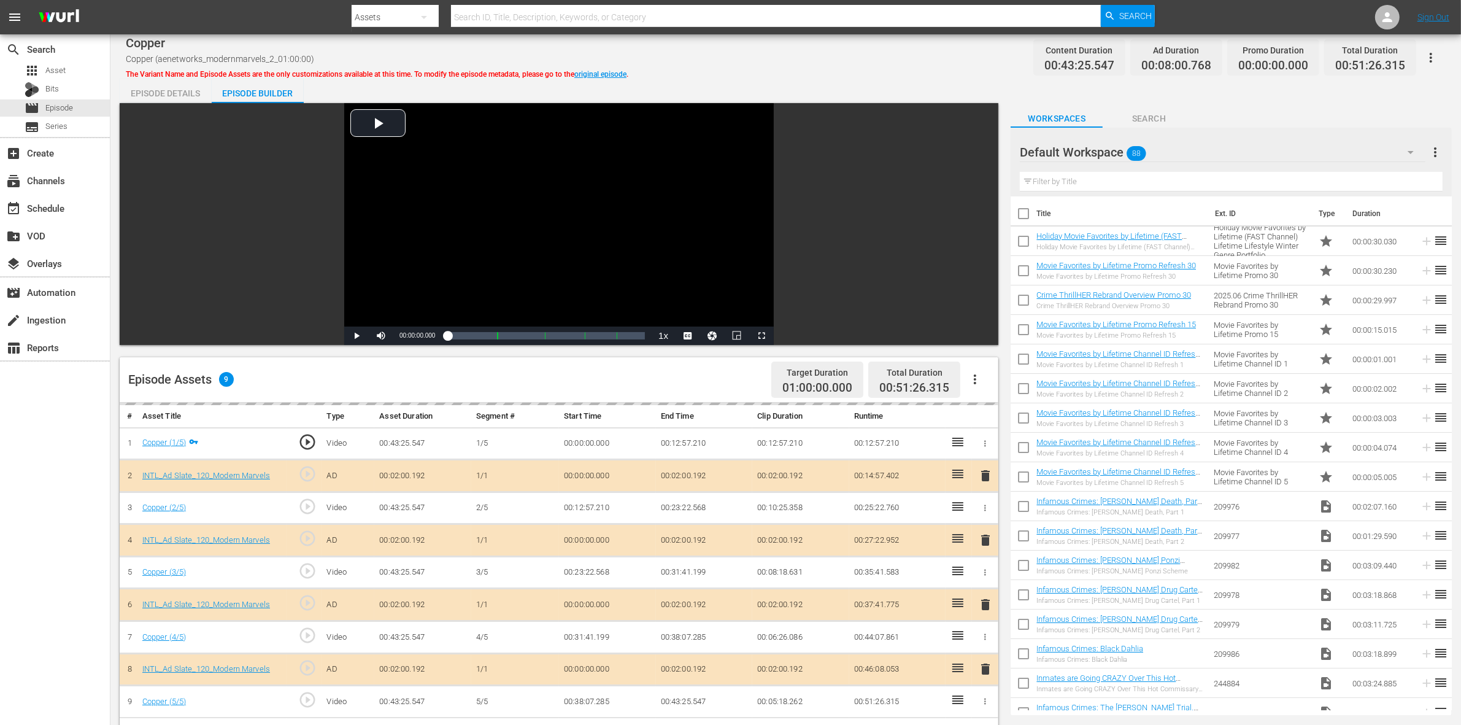
click at [842, 69] on div "Copper Copper (aenetworks_modernmarvels_2_01:00:00) The Variant Name and Episod…" at bounding box center [786, 58] width 1320 height 28
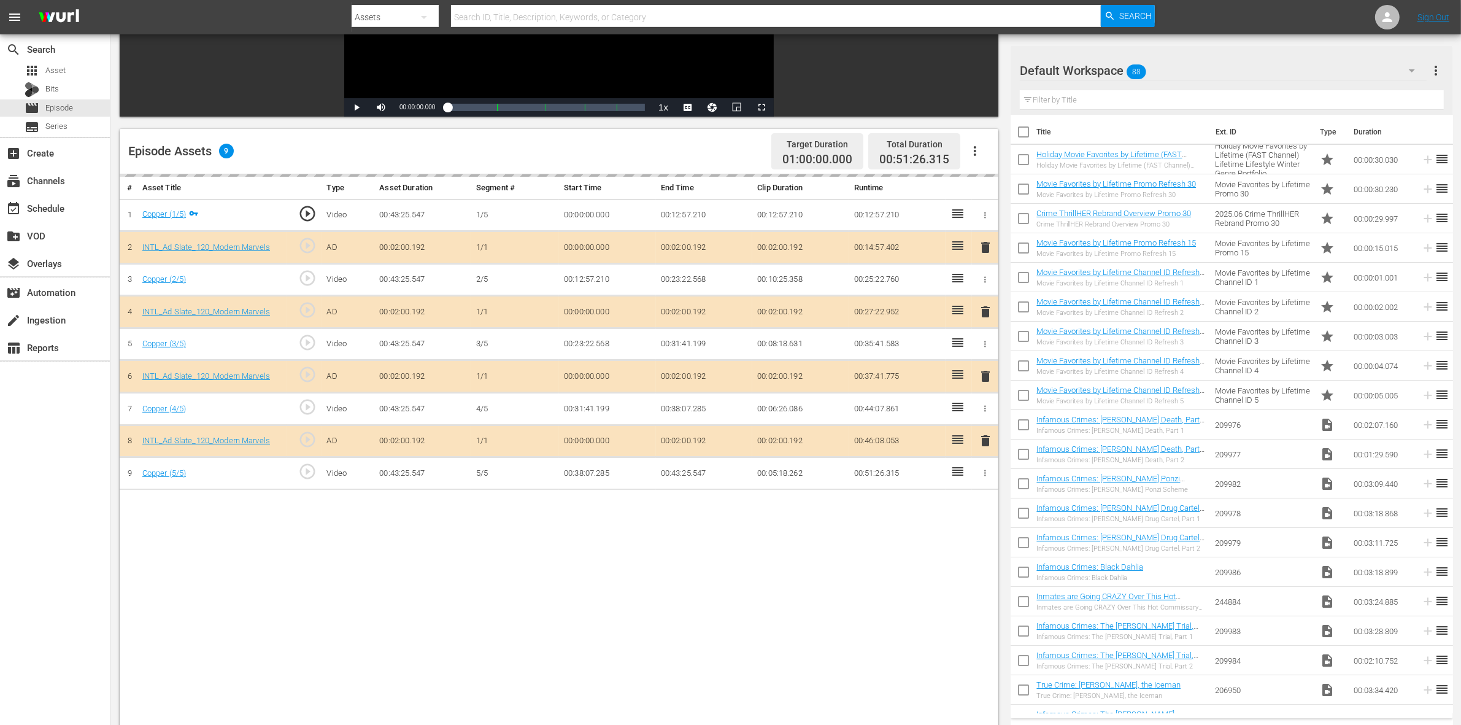
scroll to position [230, 0]
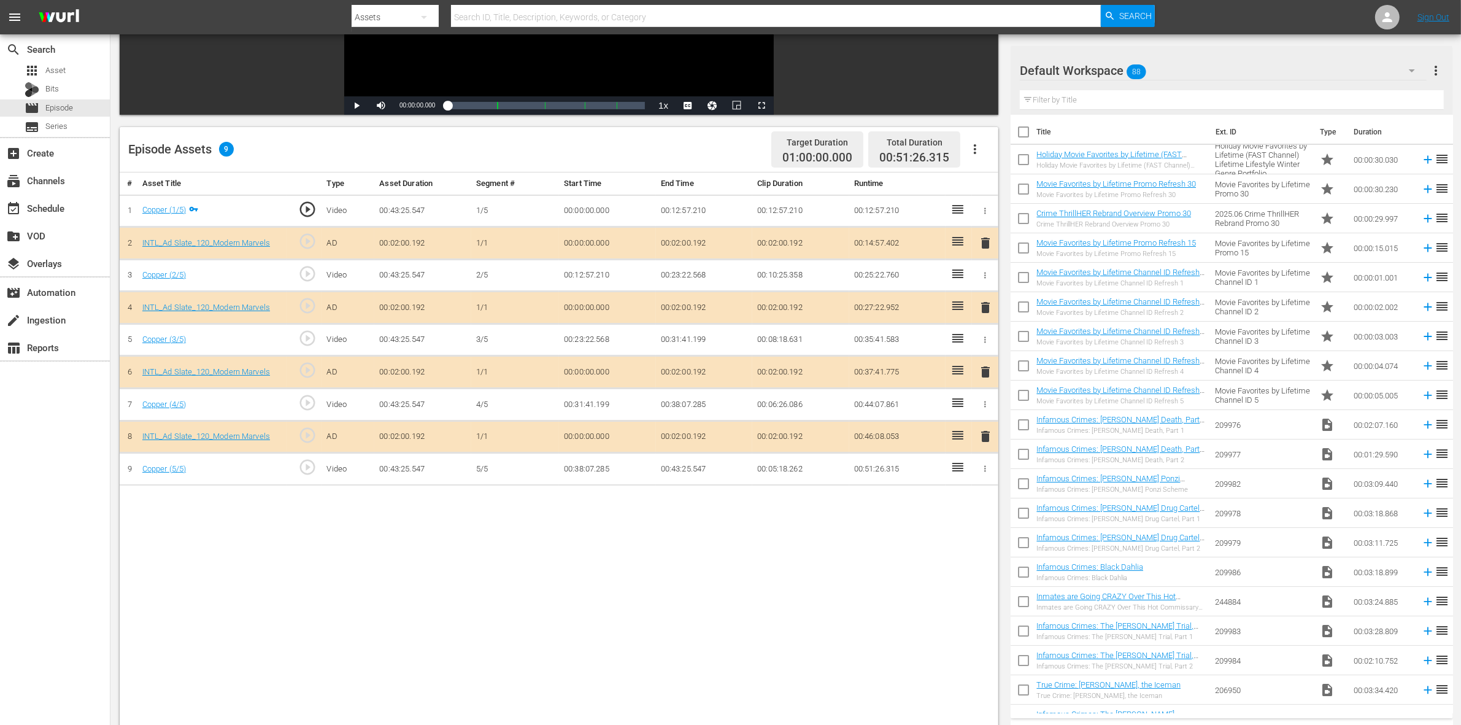
click at [986, 375] on span "delete" at bounding box center [985, 371] width 15 height 15
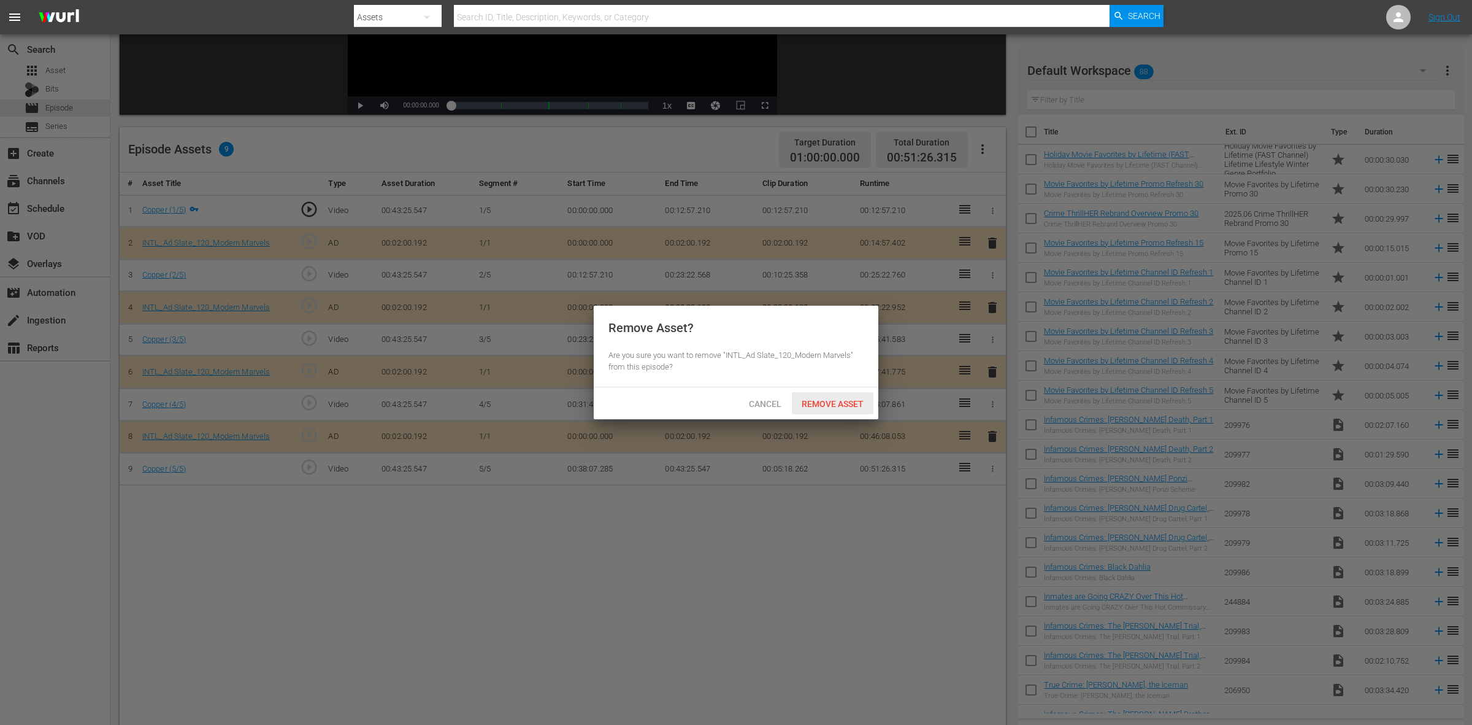
click at [814, 401] on span "Remove Asset" at bounding box center [833, 404] width 82 height 10
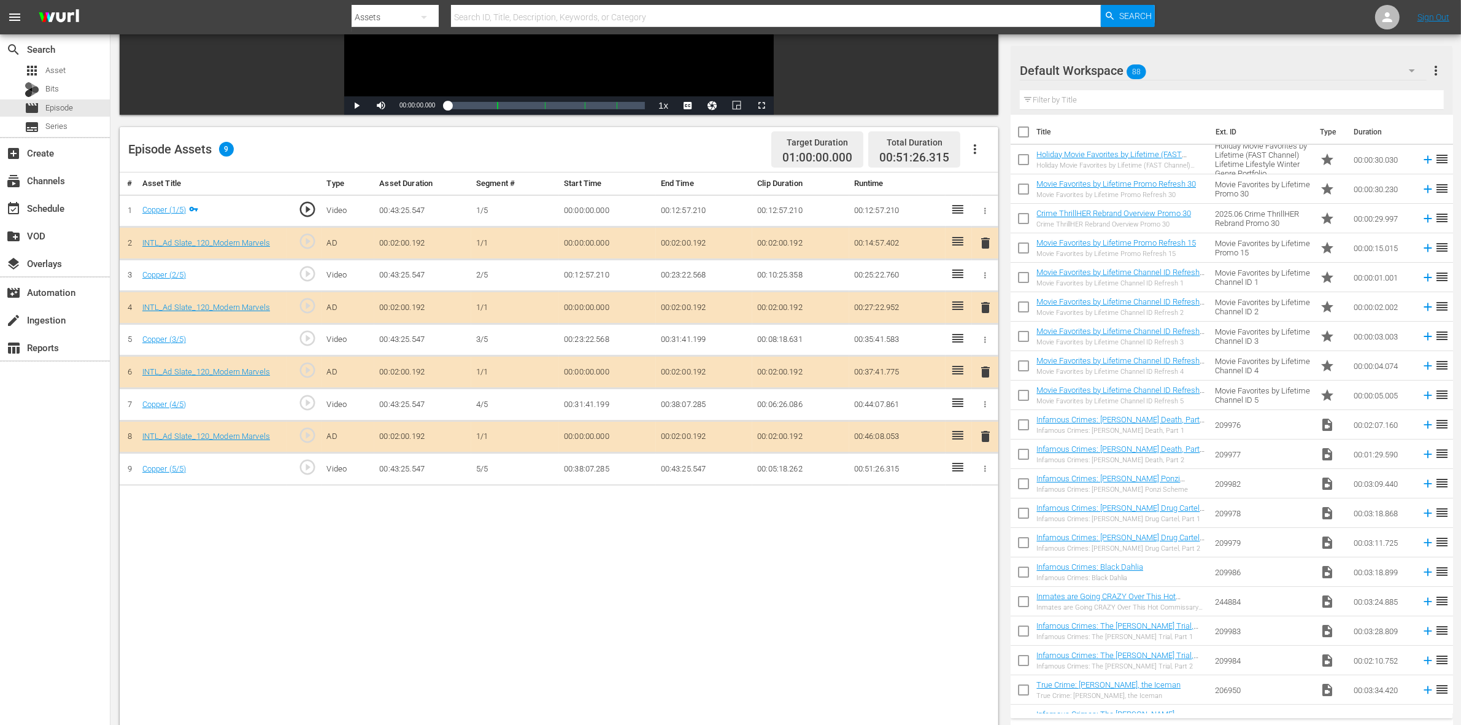
click at [1166, 65] on div "Default Workspace 88" at bounding box center [1223, 70] width 407 height 34
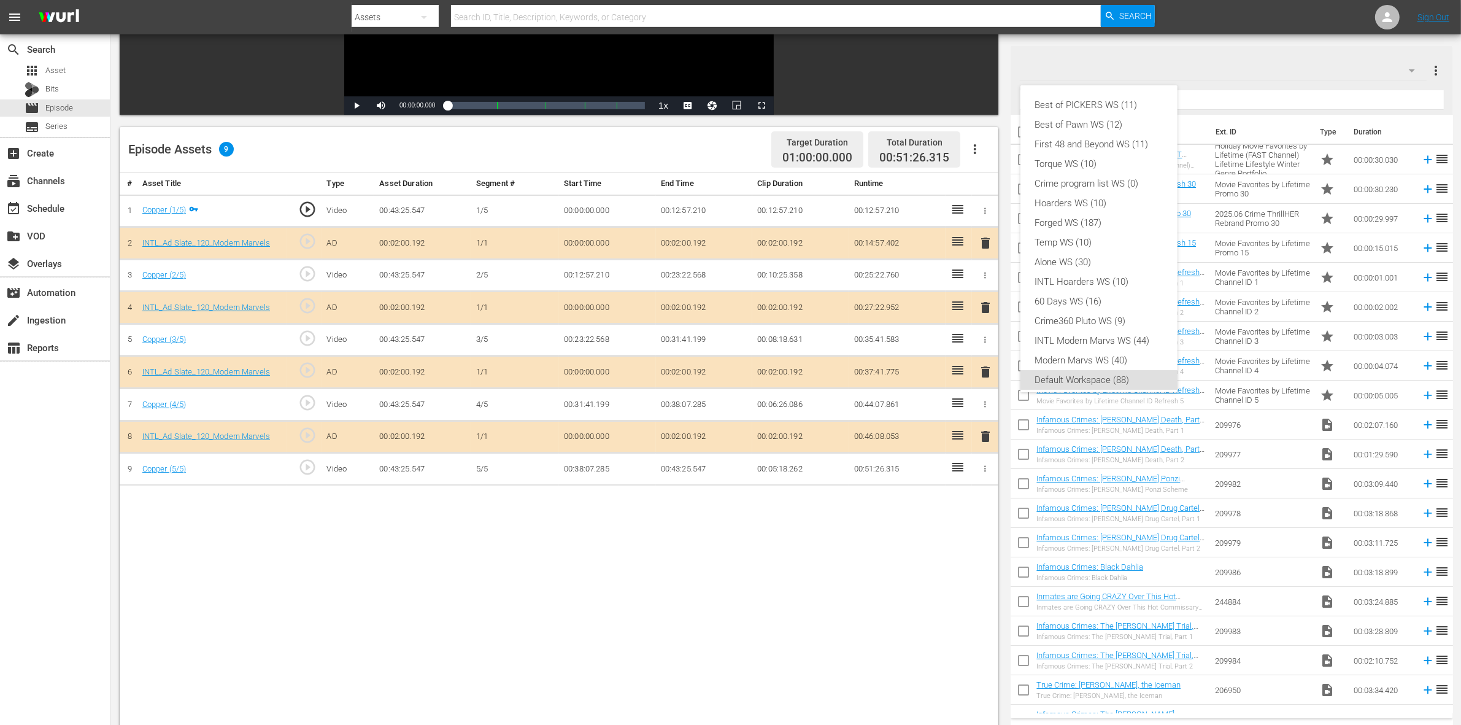
scroll to position [7, 0]
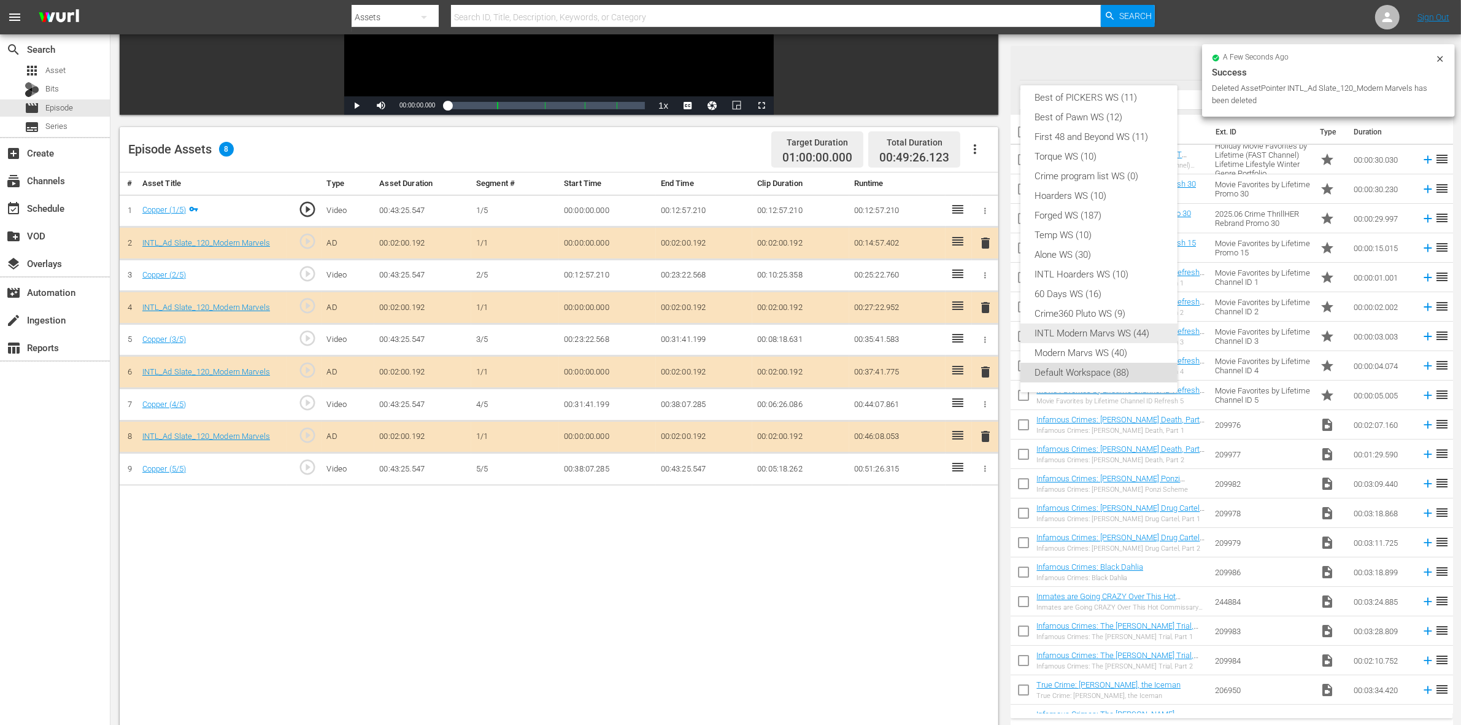
click at [1094, 332] on div "INTL Modern Marvs WS (44)" at bounding box center [1099, 333] width 128 height 20
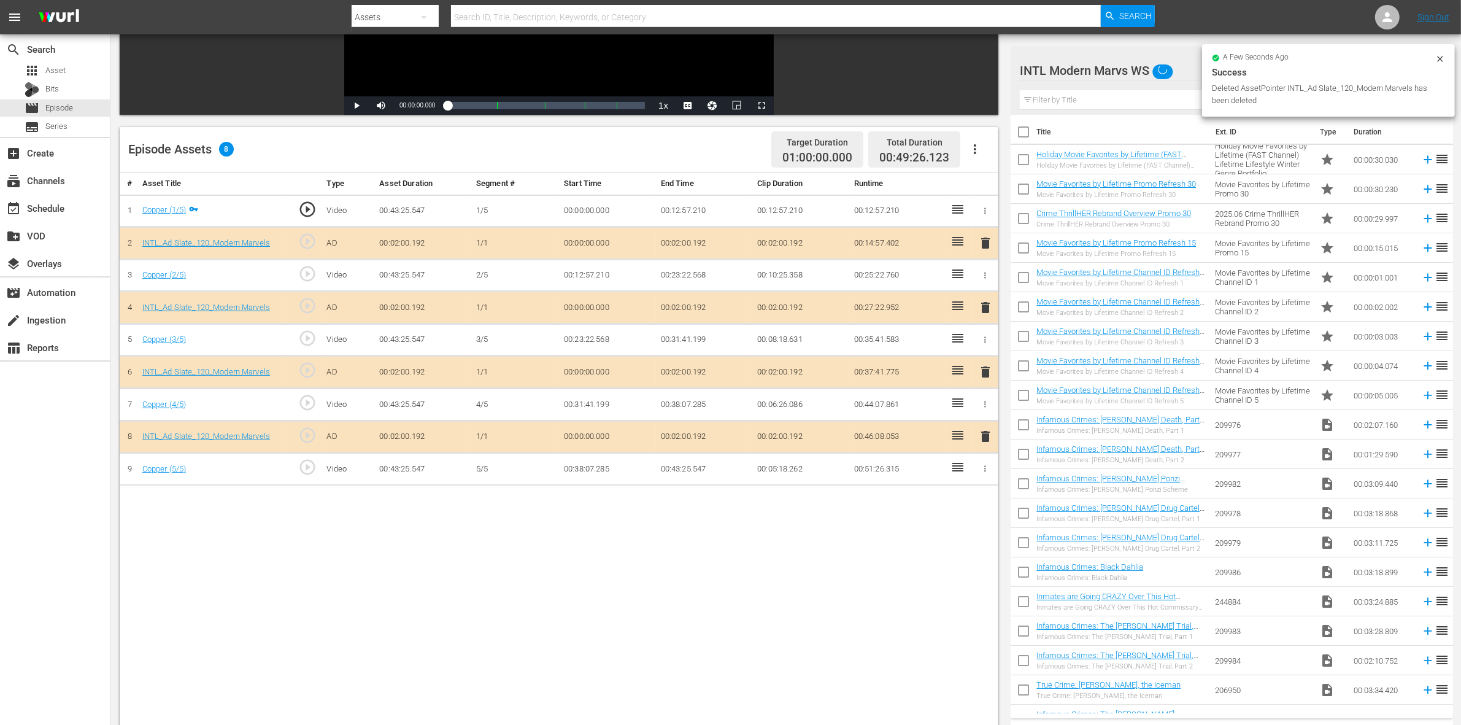
click at [621, 579] on div "Best of PICKERS WS (11) Best of Pawn WS (12) First 48 and Beyond WS (11) Torque…" at bounding box center [730, 362] width 1461 height 725
click at [541, 139] on div "Episode Assets 8 Target Duration 01:00:00.000 Total Duration 00:49:26.123" at bounding box center [559, 149] width 878 height 45
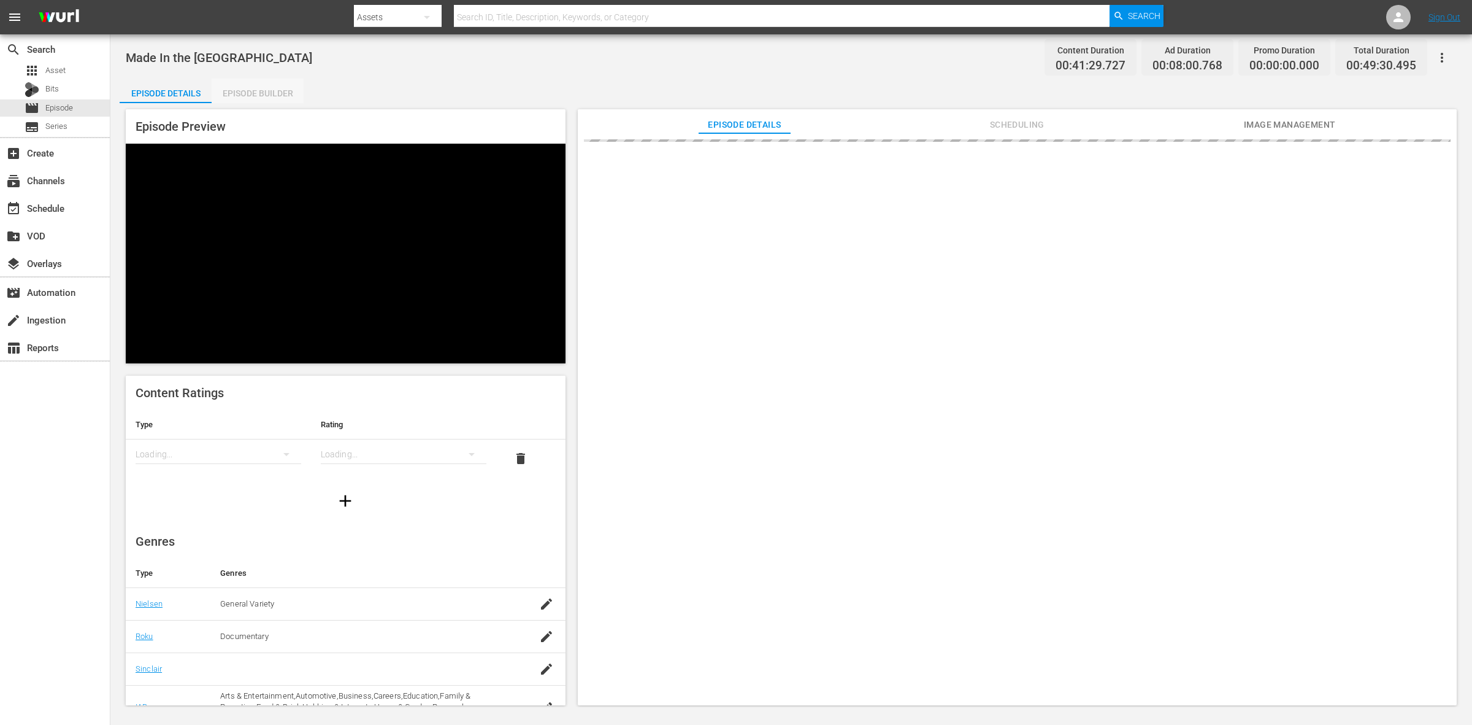
click at [256, 90] on div "Episode Builder" at bounding box center [258, 93] width 92 height 29
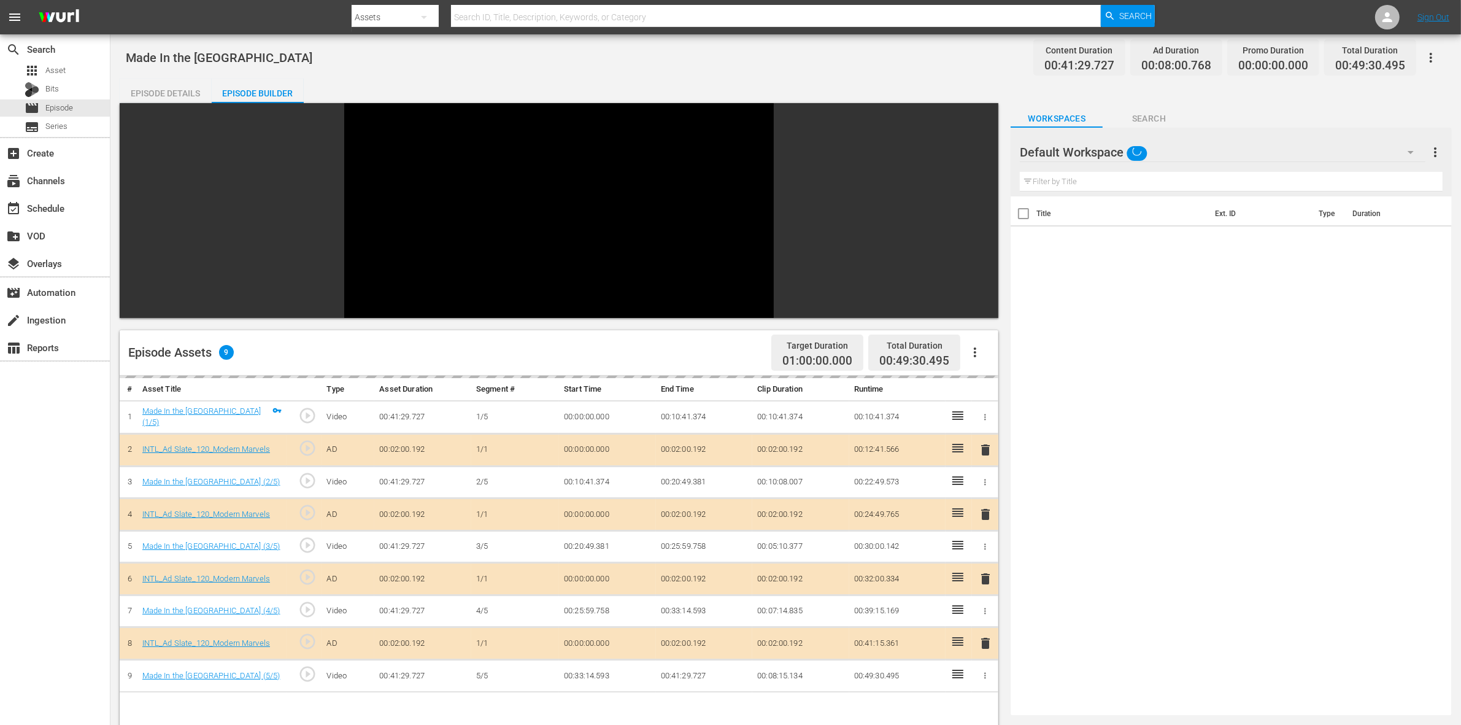
click at [899, 67] on div "Made In the [GEOGRAPHIC_DATA] Content Duration 00:41:29.727 Ad Duration 00:08:0…" at bounding box center [786, 58] width 1320 height 28
click at [1177, 152] on div "Default Workspace" at bounding box center [1223, 152] width 406 height 34
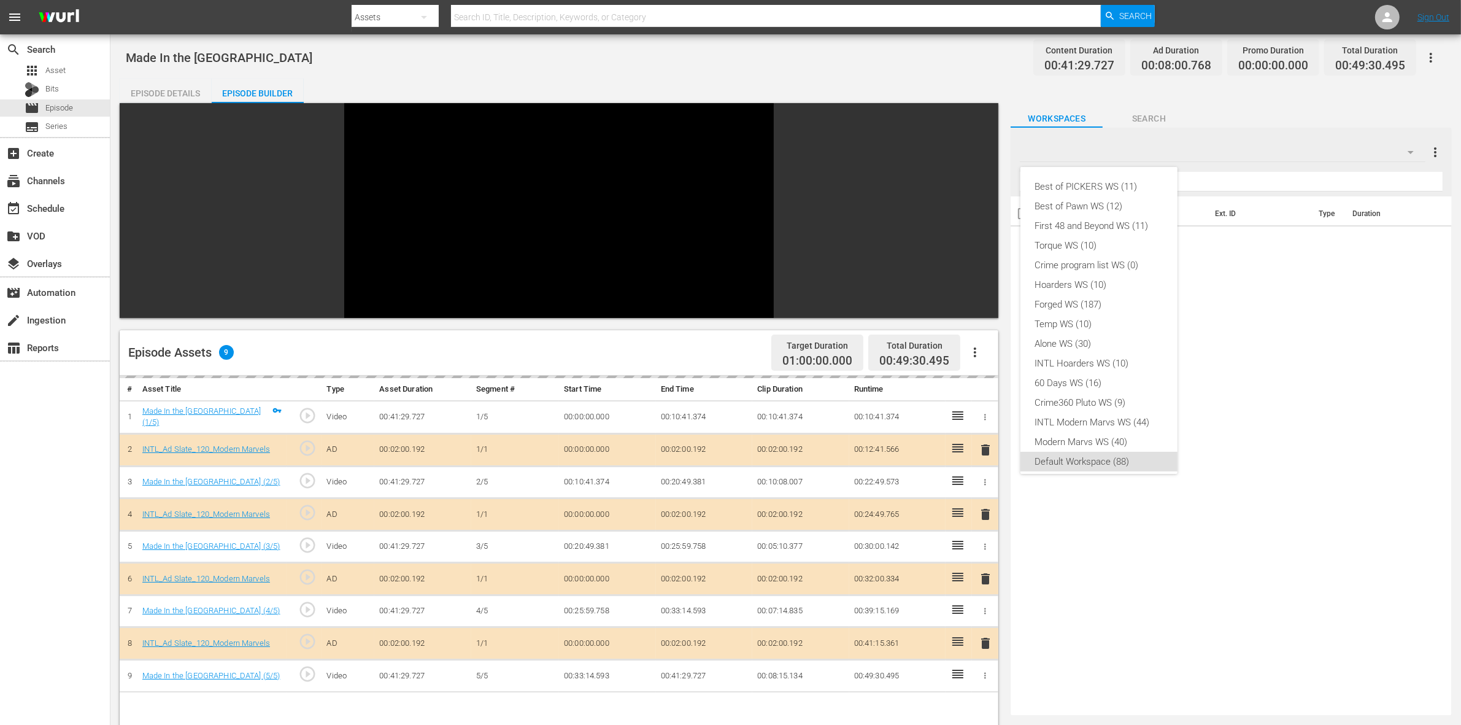
scroll to position [7, 0]
click at [1063, 402] on div "Crime360 Pluto WS (9)" at bounding box center [1099, 395] width 128 height 20
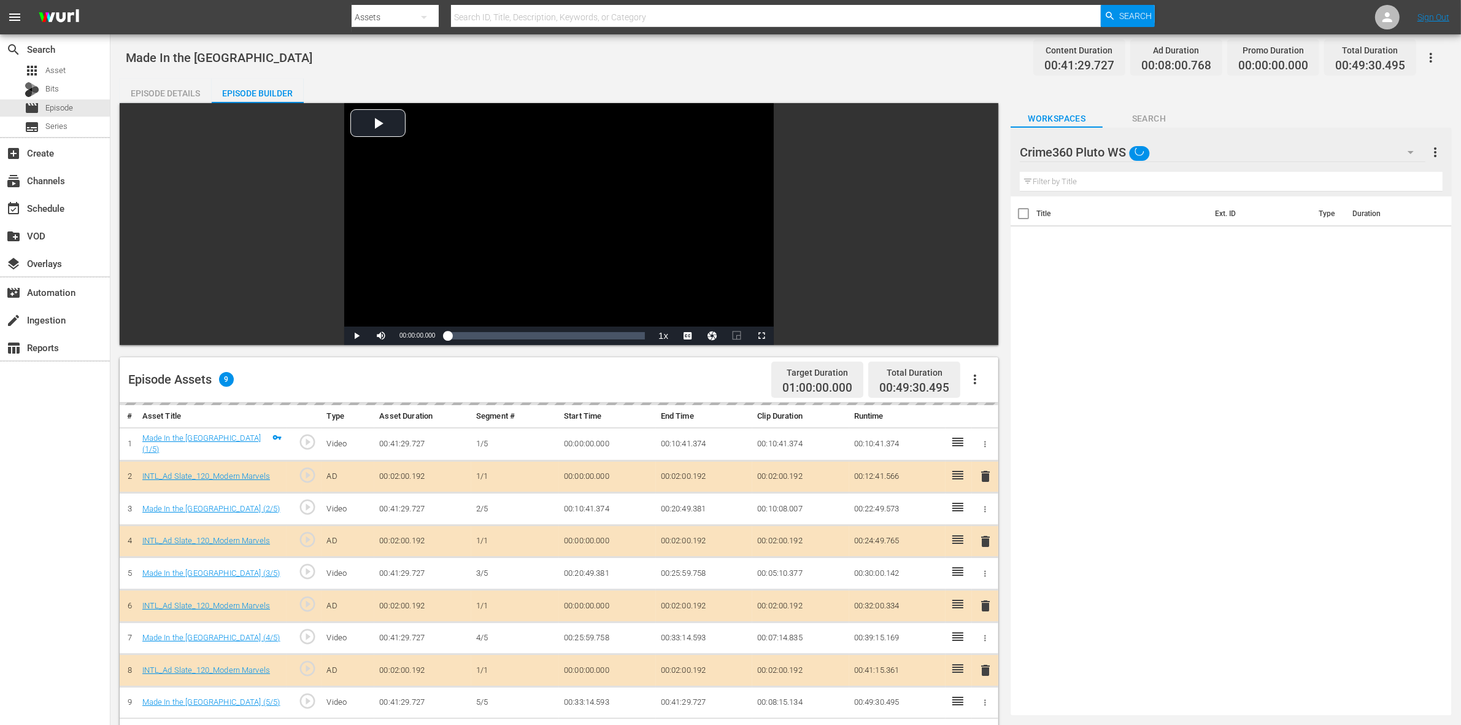
click at [1177, 148] on div "Crime360 Pluto WS" at bounding box center [1223, 152] width 406 height 34
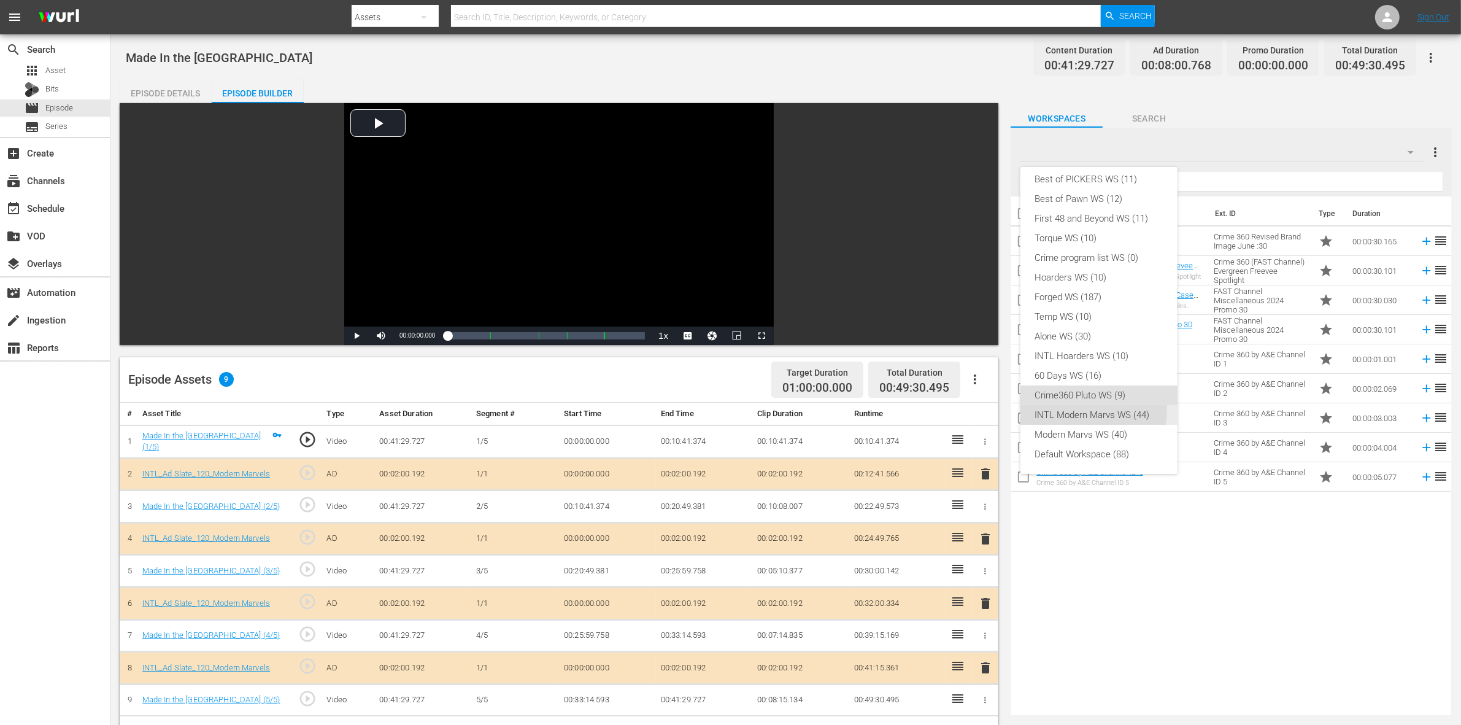
click at [1077, 409] on div "INTL Modern Marvs WS (44)" at bounding box center [1099, 415] width 128 height 20
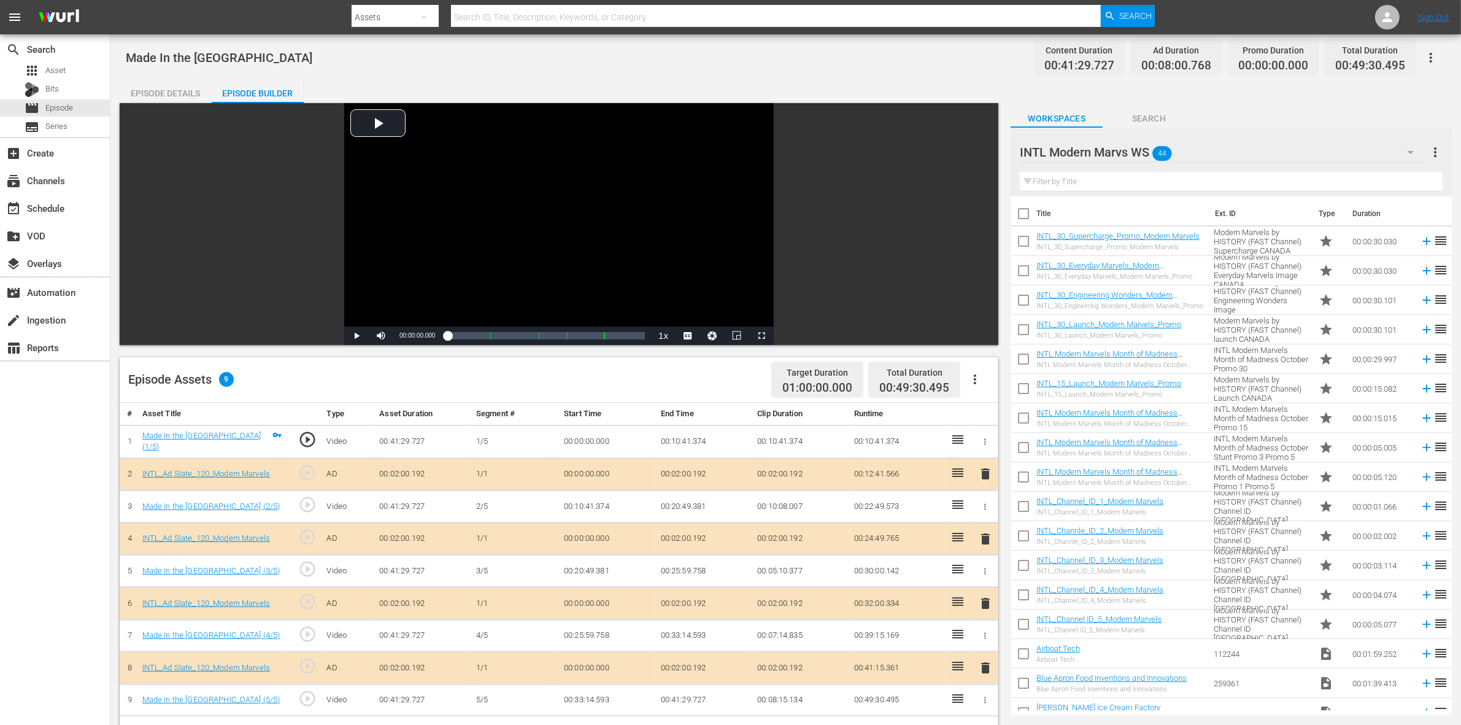
click at [873, 69] on div "Made In the USA Content Duration 00:41:29.727 Ad Duration 00:08:00.768 Promo Du…" at bounding box center [786, 58] width 1320 height 28
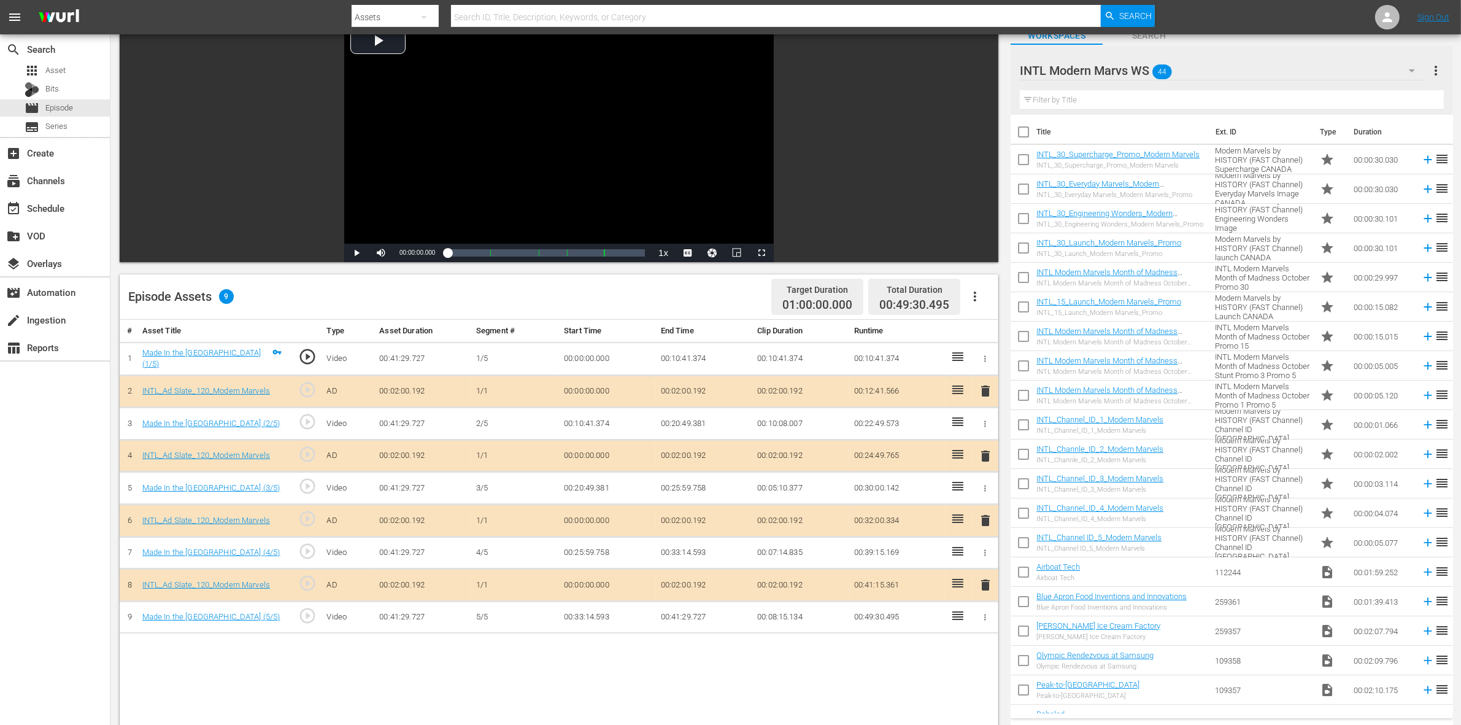
scroll to position [230, 0]
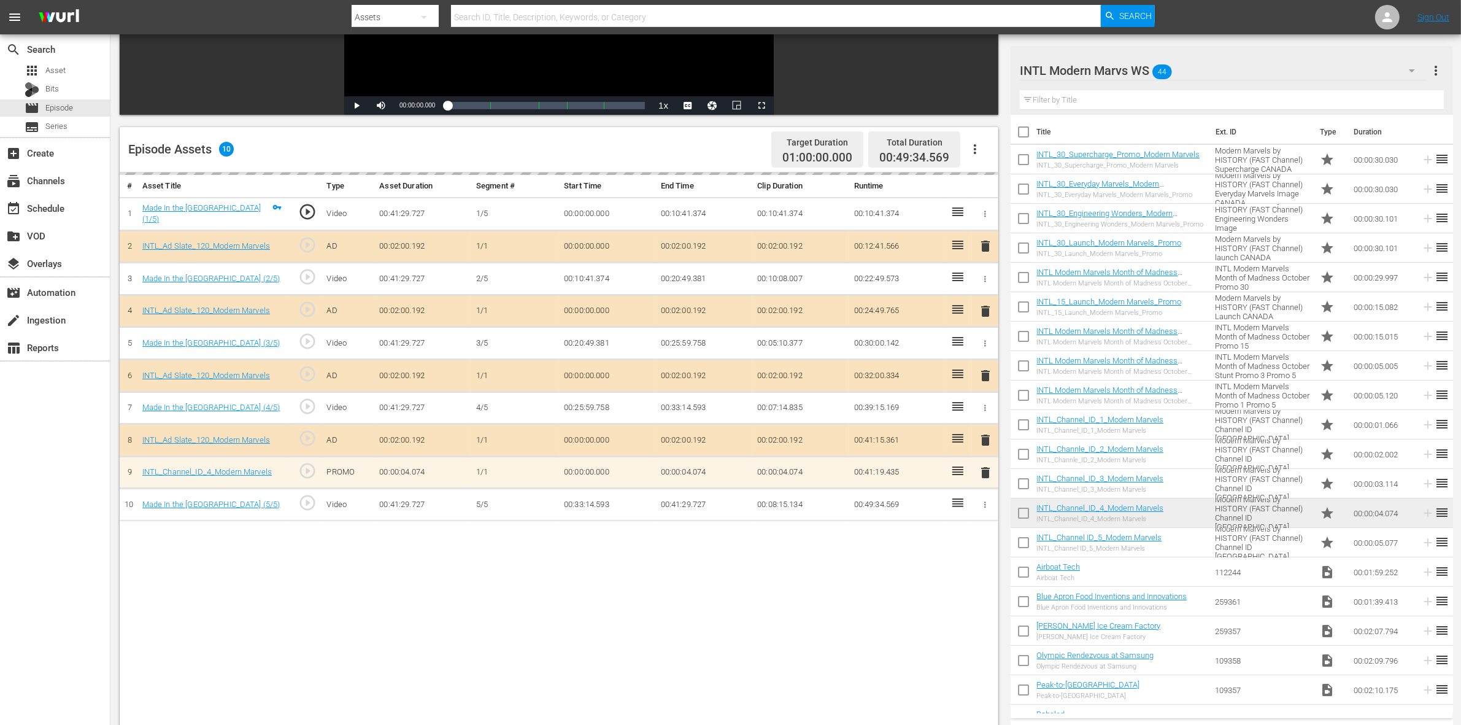
click at [681, 146] on div "Episode Assets 10 Target Duration 01:00:00.000 Total Duration 00:49:34.569" at bounding box center [559, 149] width 878 height 45
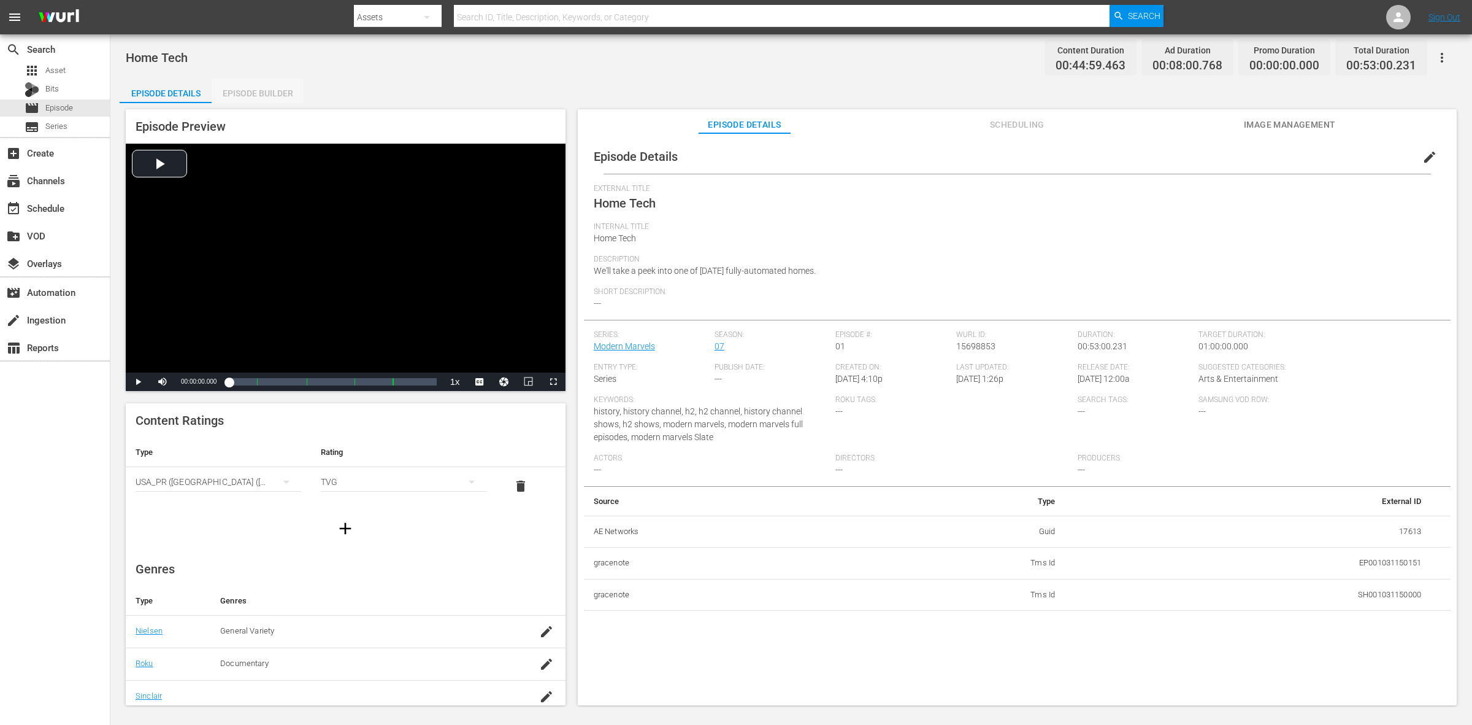
click at [244, 96] on div "Episode Builder" at bounding box center [258, 93] width 92 height 29
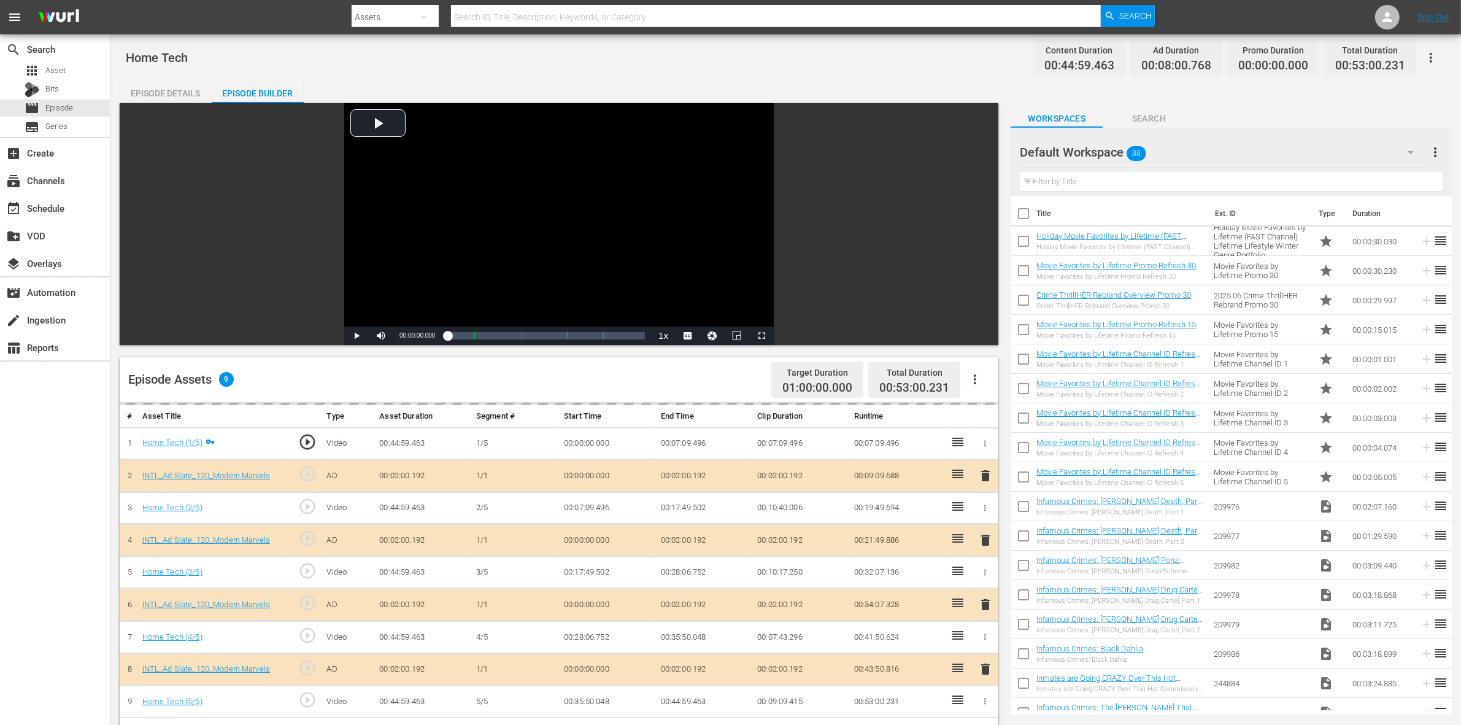
click at [1177, 148] on div "Default Workspace 88" at bounding box center [1223, 152] width 406 height 34
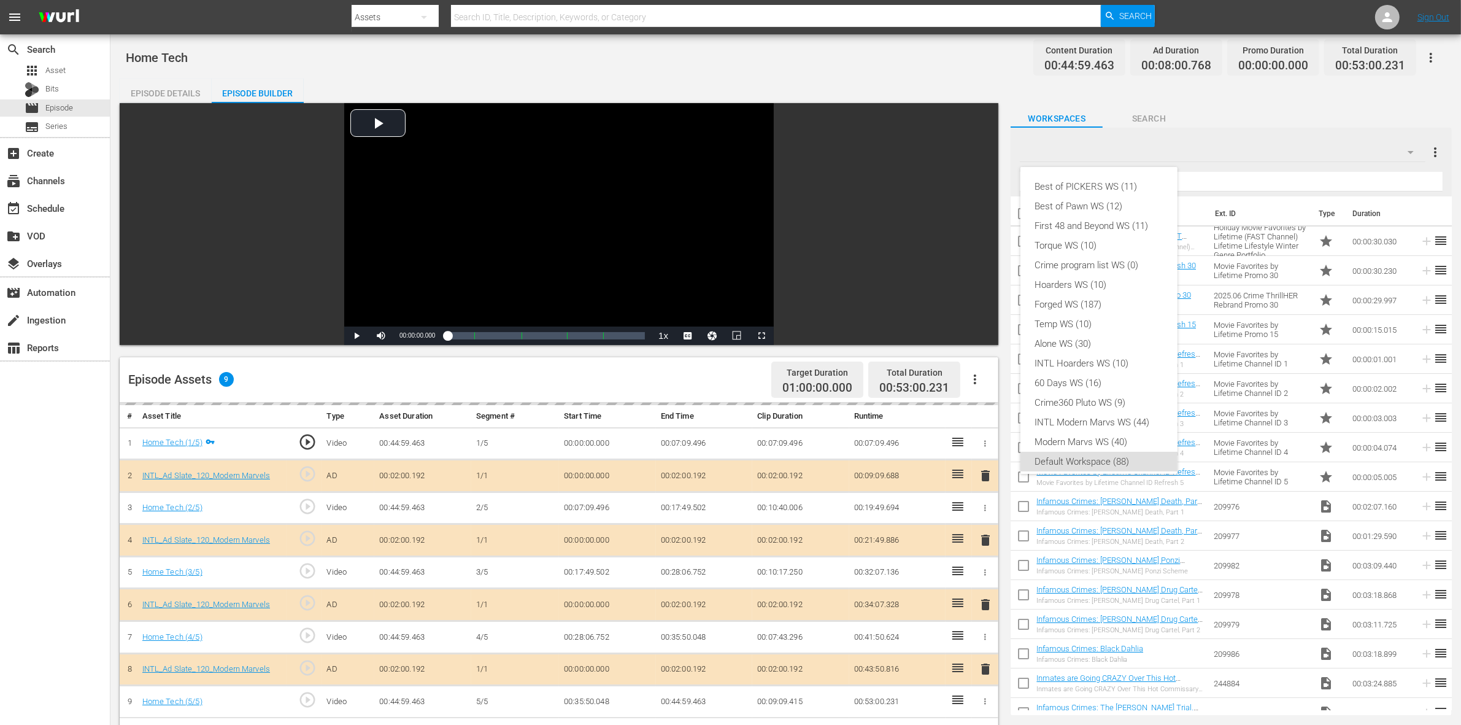
scroll to position [7, 0]
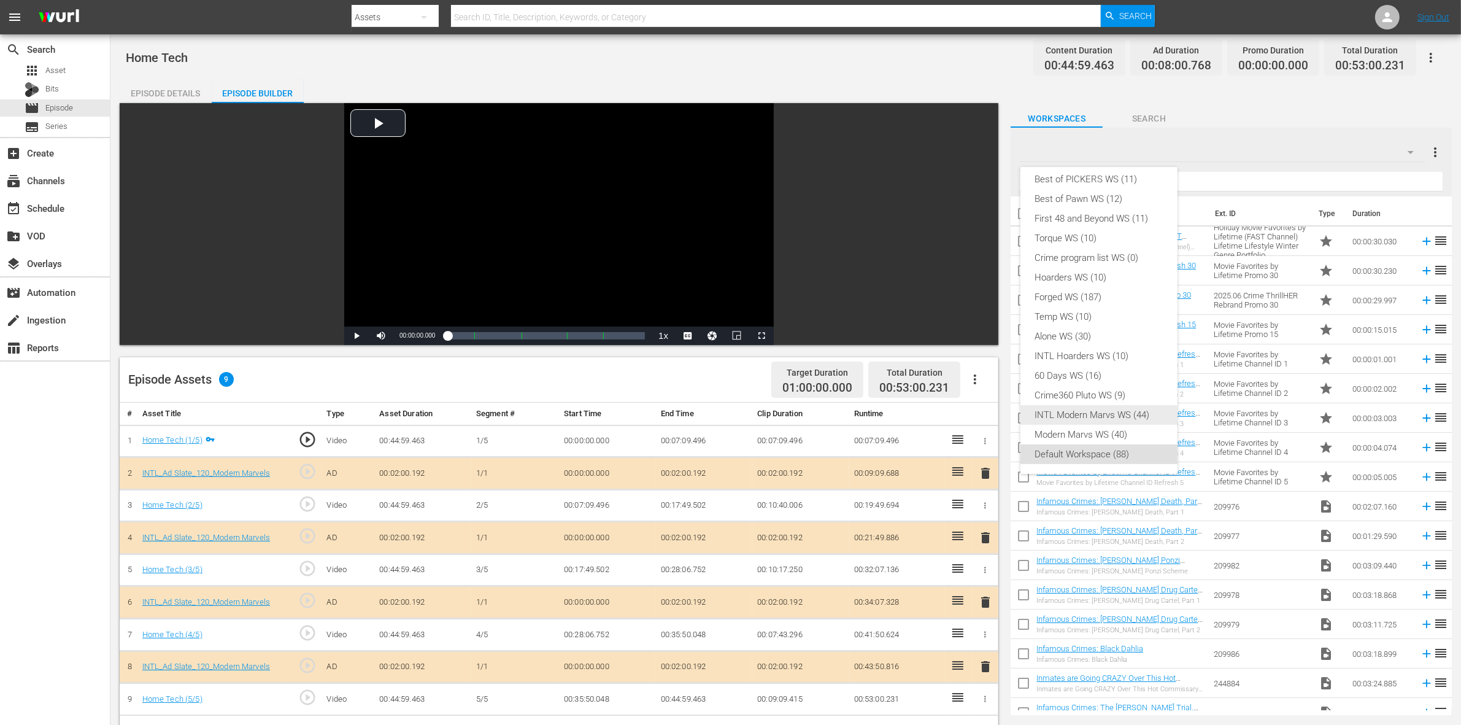
click at [1104, 418] on div "INTL Modern Marvs WS (44)" at bounding box center [1099, 415] width 128 height 20
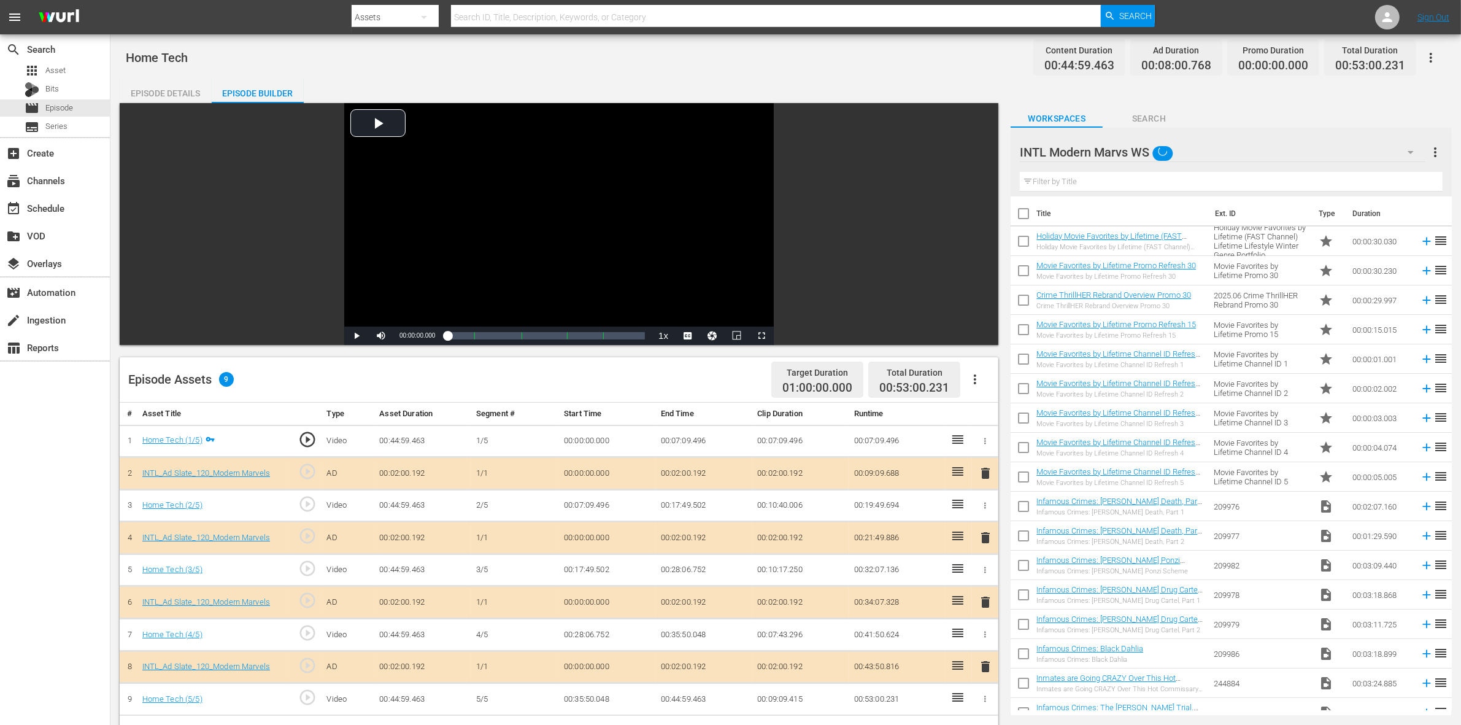
click at [691, 390] on div "Episode Assets 9 Target Duration 01:00:00.000 Total Duration 00:53:00.231" at bounding box center [559, 379] width 878 height 45
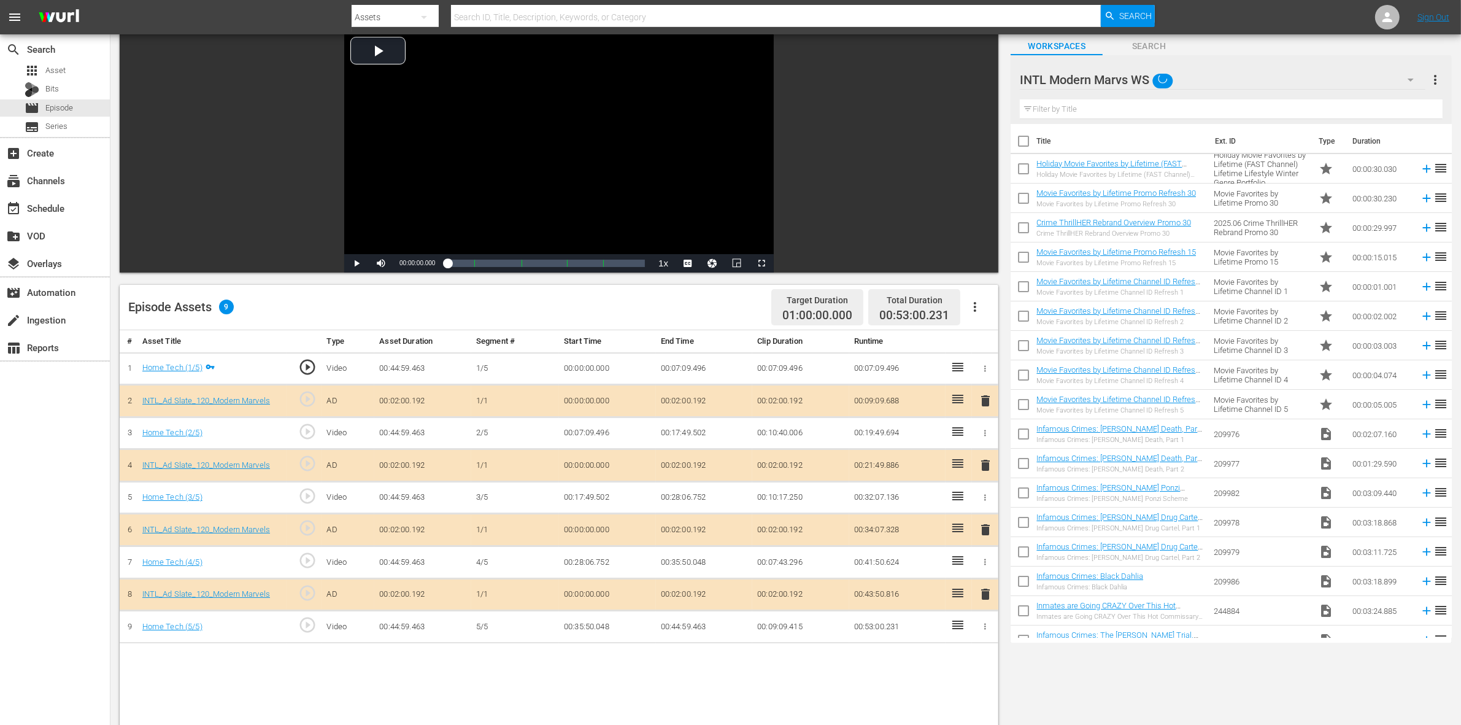
scroll to position [230, 0]
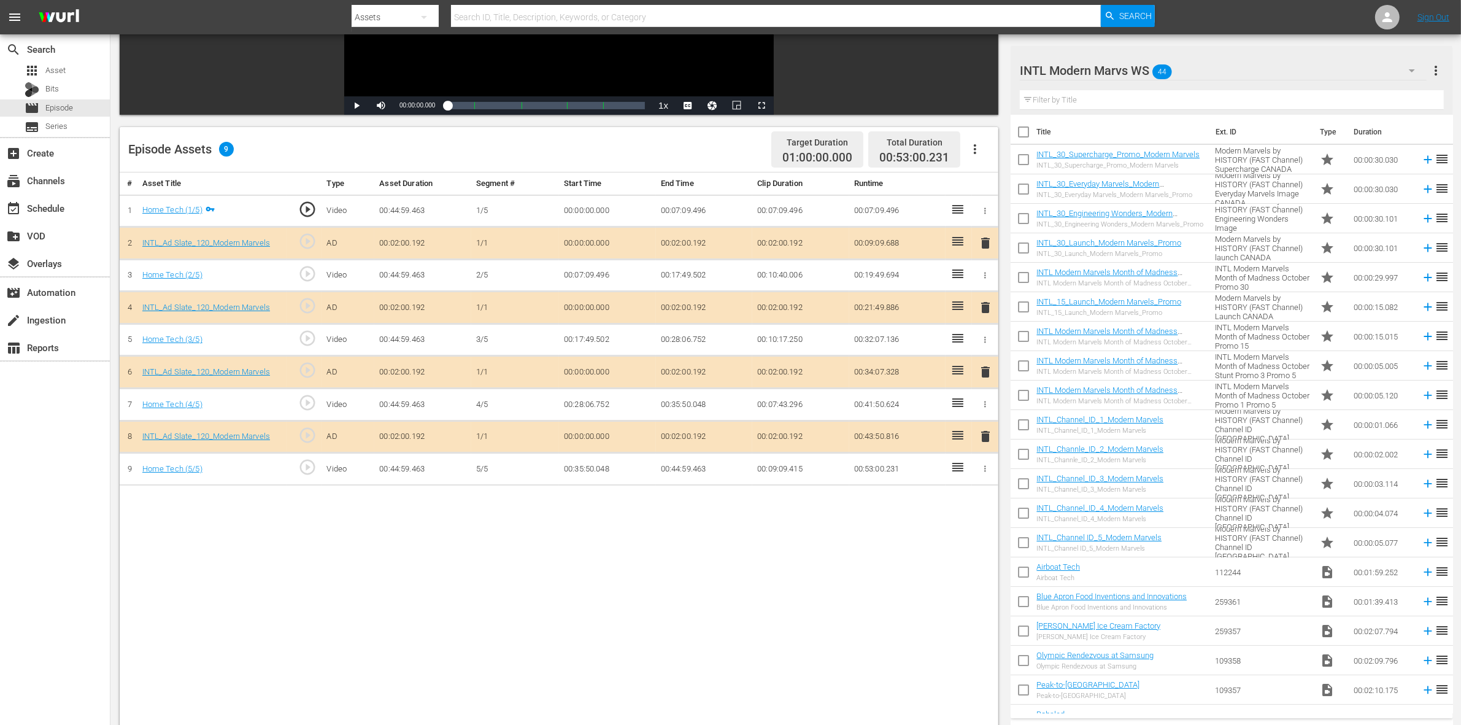
click at [988, 374] on span "delete" at bounding box center [985, 371] width 15 height 15
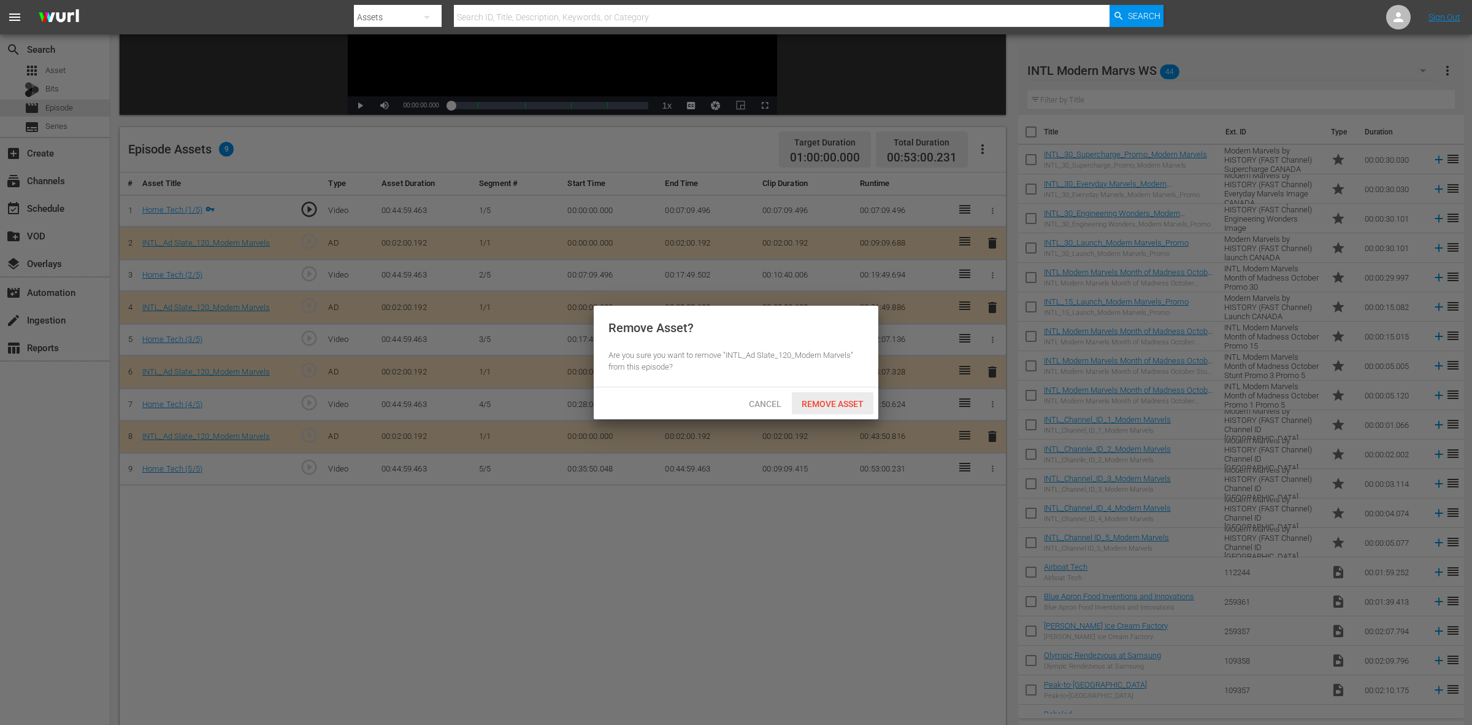
click at [832, 403] on span "Remove Asset" at bounding box center [833, 404] width 82 height 10
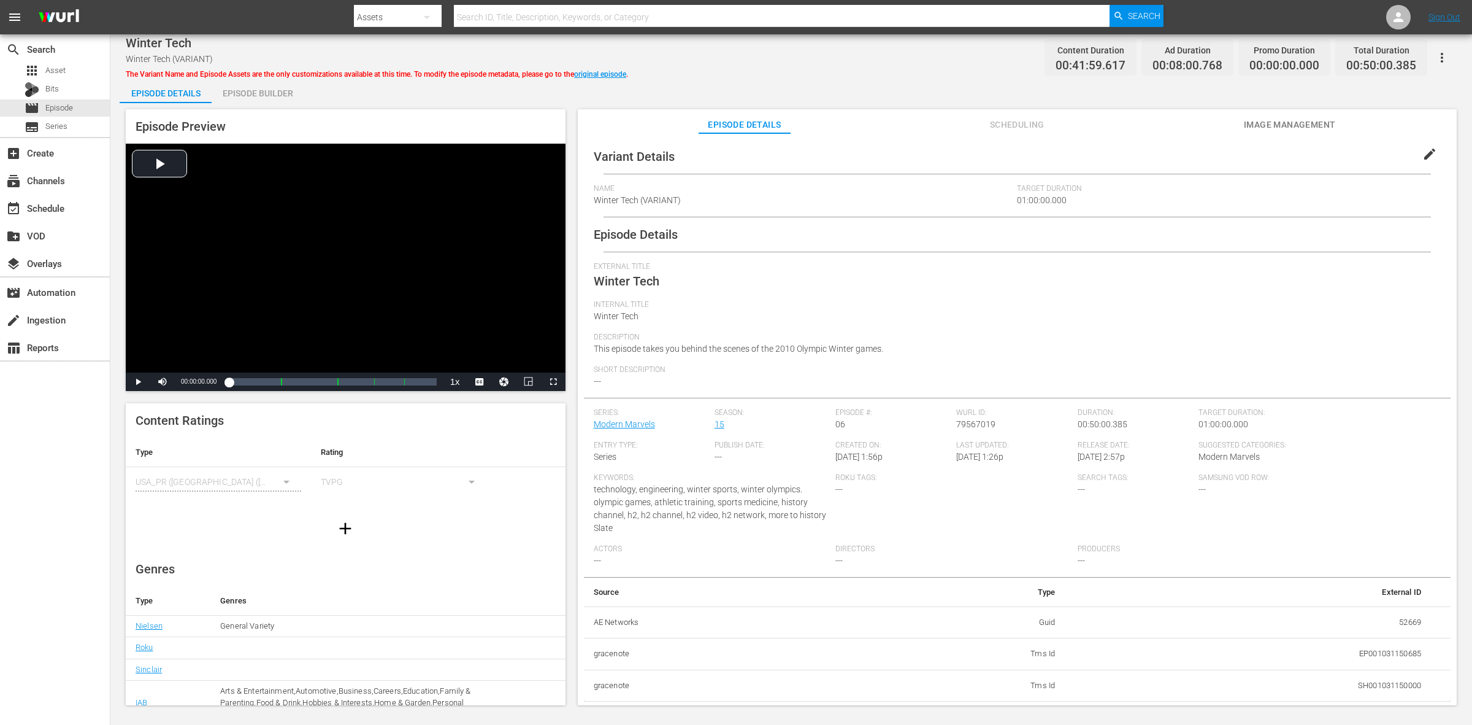
click at [255, 90] on div "Episode Builder" at bounding box center [258, 93] width 92 height 29
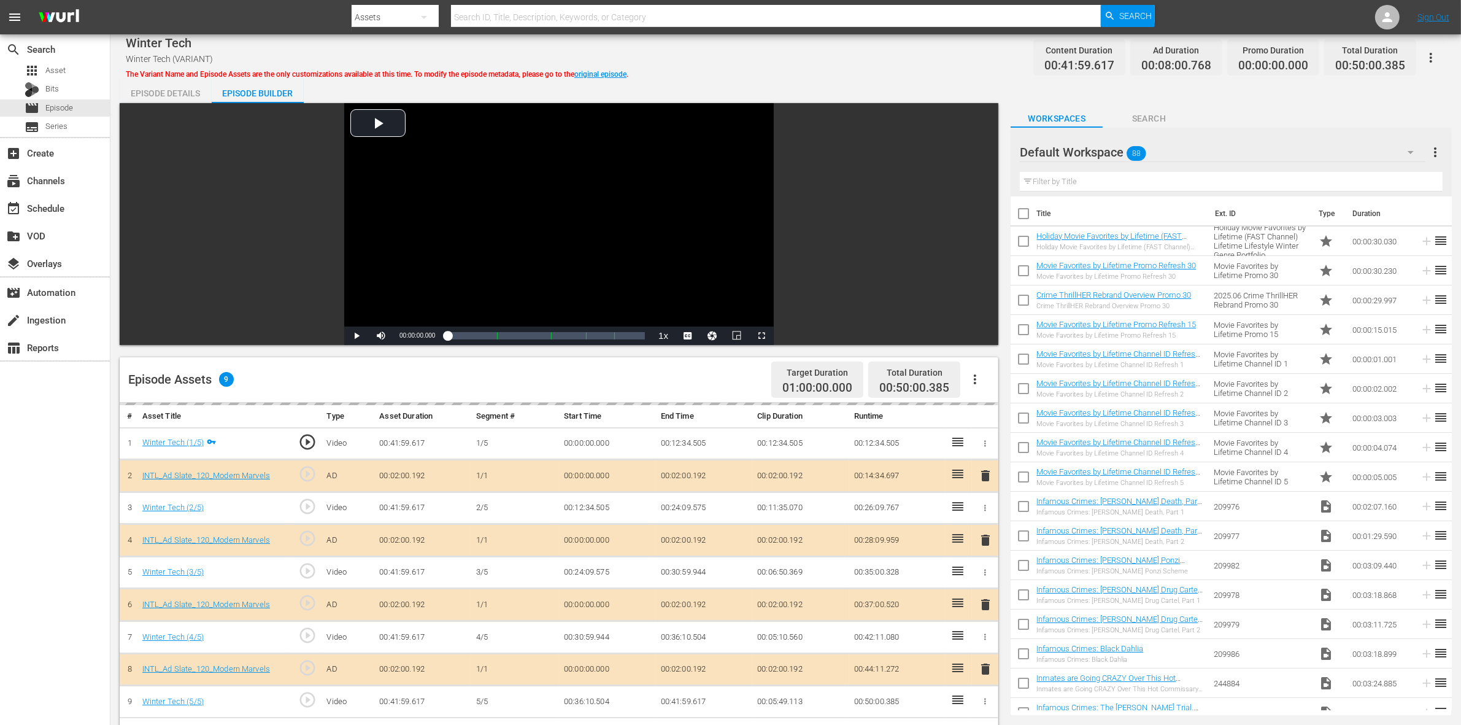
click at [1177, 151] on div "Default Workspace 88" at bounding box center [1223, 152] width 406 height 34
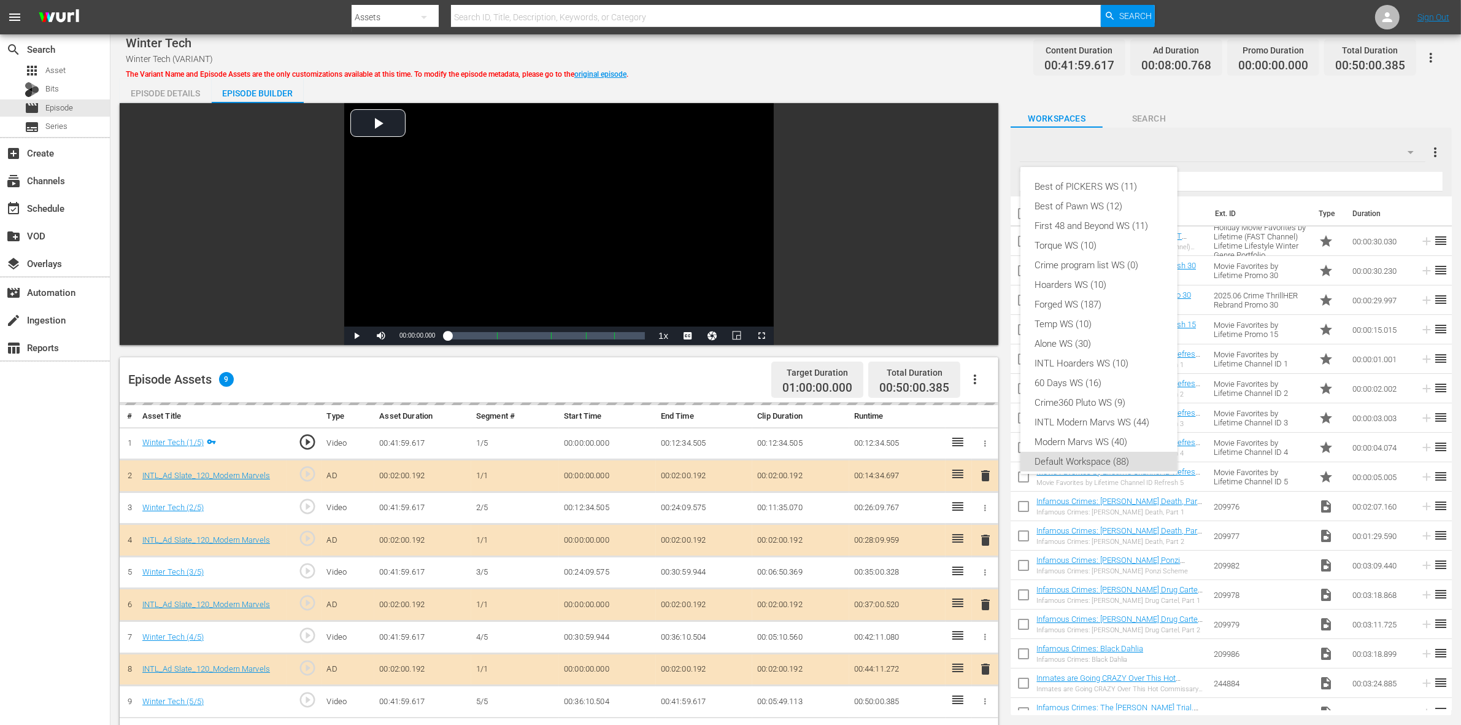
scroll to position [7, 0]
click at [1071, 408] on div "INTL Modern Marvs WS (44)" at bounding box center [1099, 415] width 128 height 20
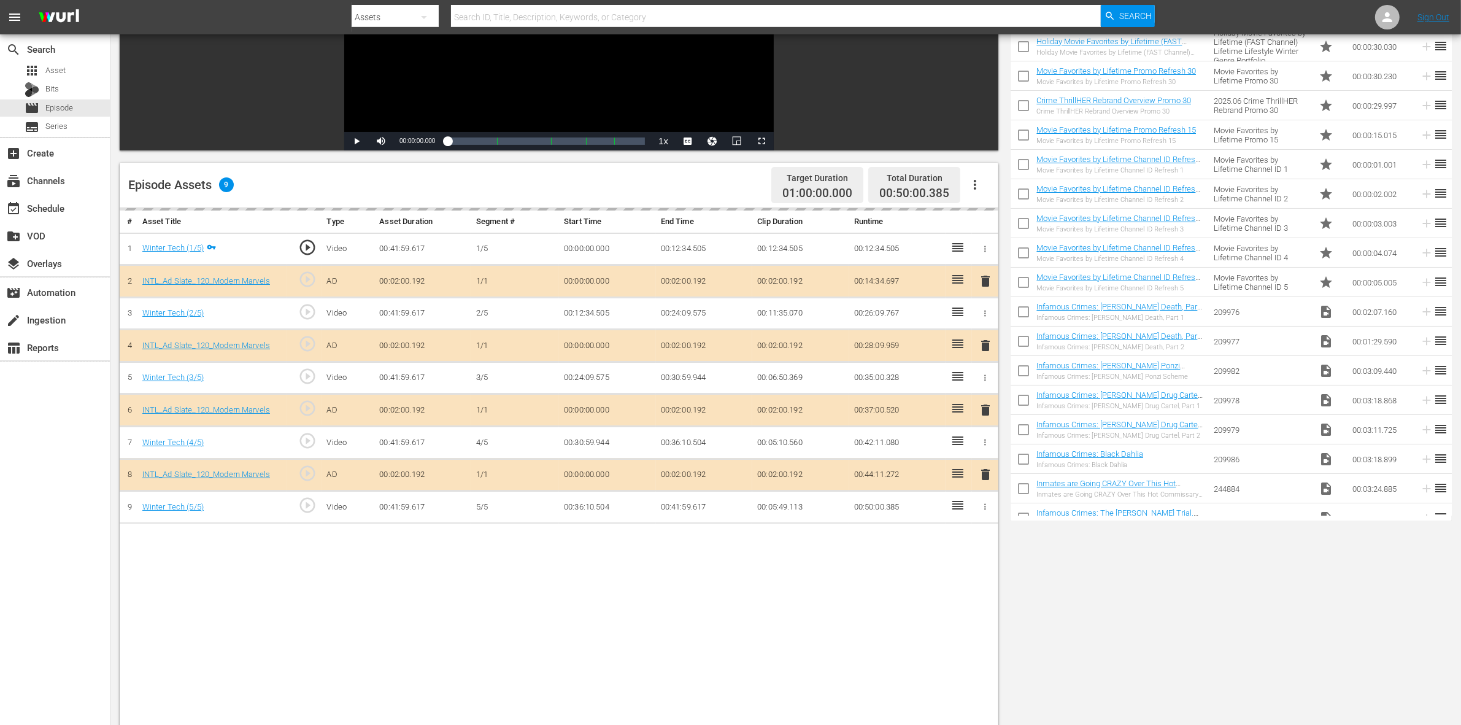
scroll to position [307, 0]
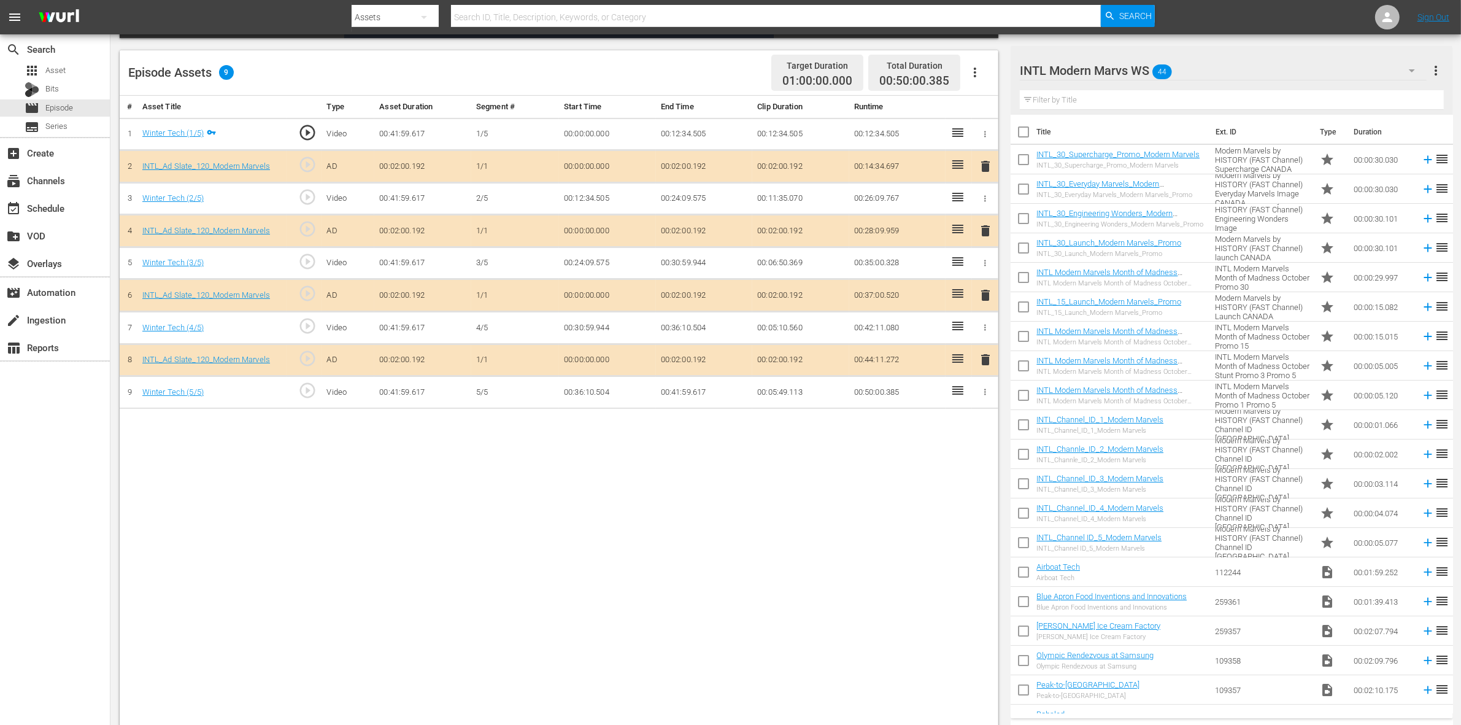
click at [989, 302] on span "delete" at bounding box center [985, 295] width 15 height 15
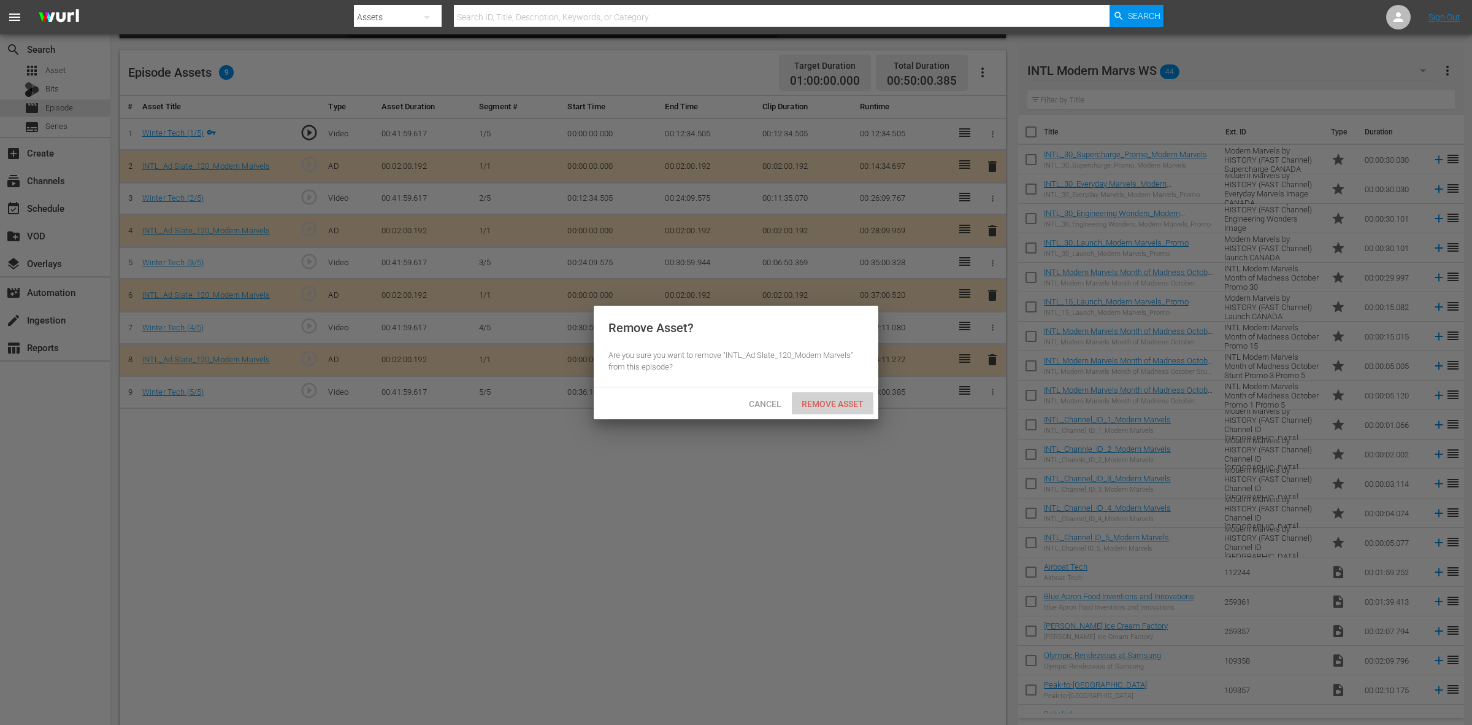
click at [851, 396] on div "Remove Asset" at bounding box center [833, 403] width 82 height 23
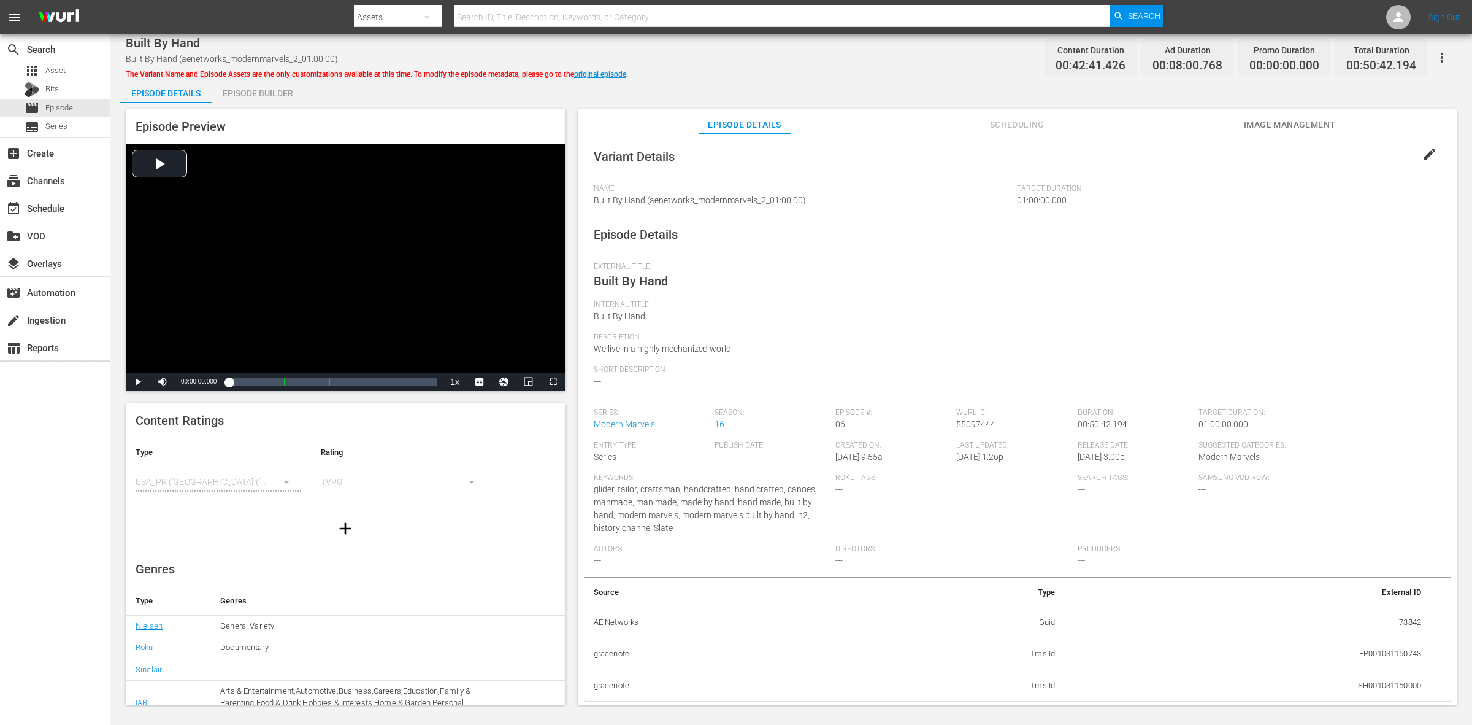
drag, startPoint x: 275, startPoint y: 94, endPoint x: 336, endPoint y: 90, distance: 60.9
click at [277, 93] on div "Episode Builder" at bounding box center [258, 93] width 92 height 29
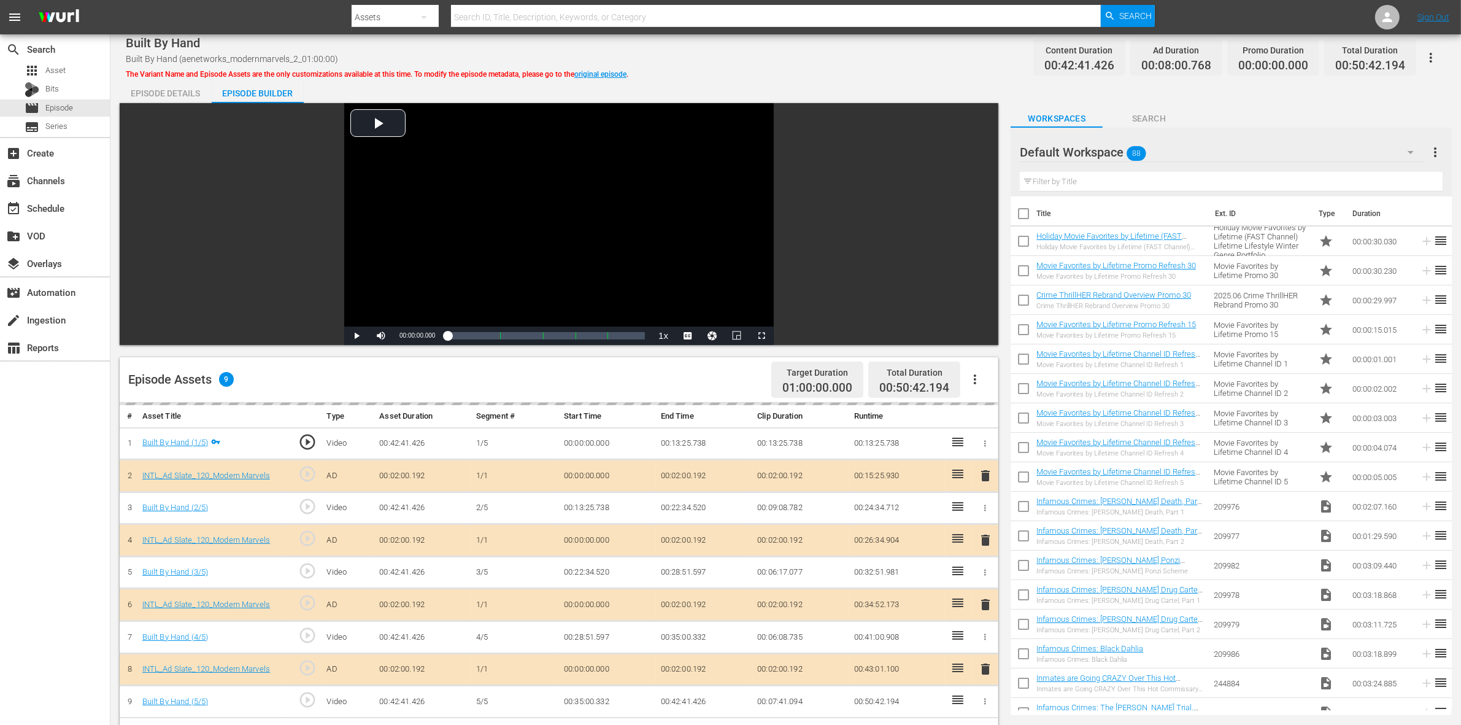
click at [1153, 152] on div "Default Workspace 88" at bounding box center [1223, 152] width 406 height 34
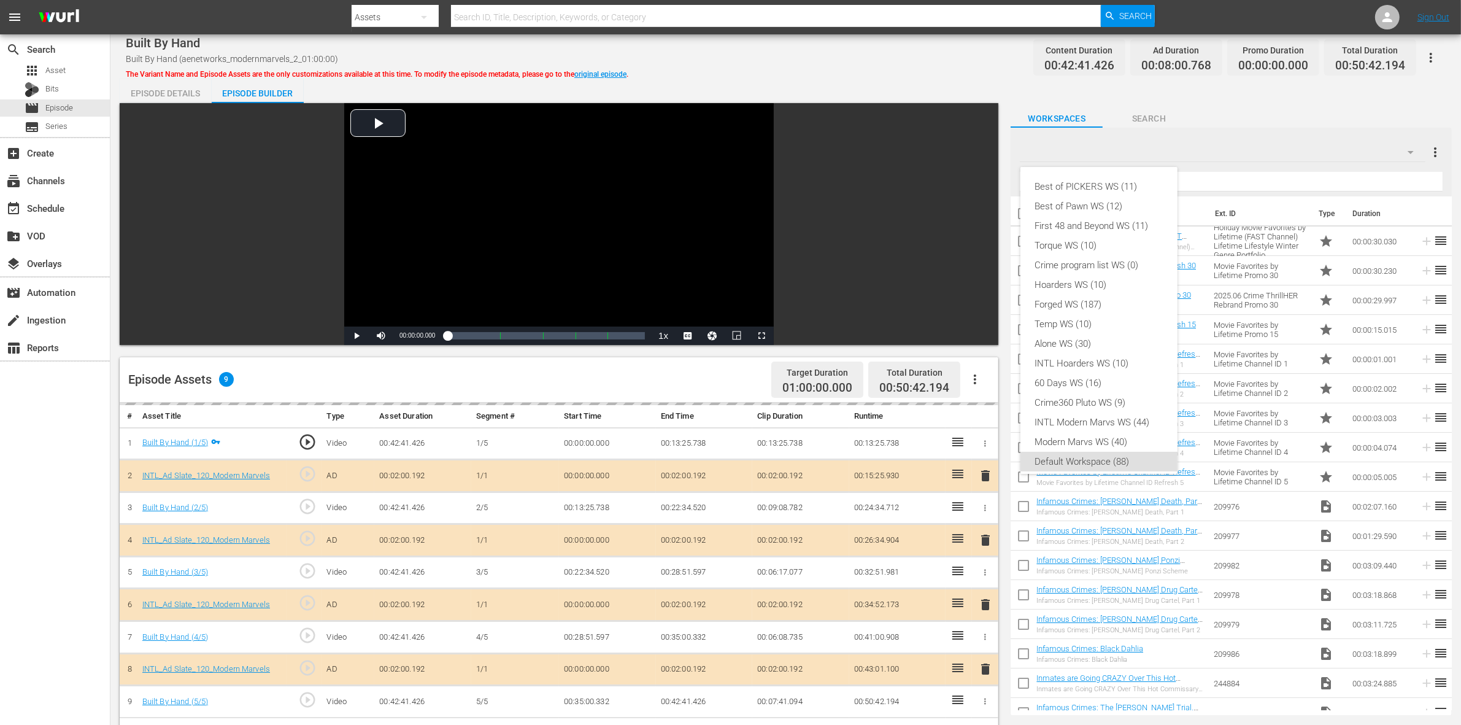
scroll to position [7, 0]
click at [1100, 411] on div "INTL Modern Marvs WS (44)" at bounding box center [1099, 415] width 128 height 20
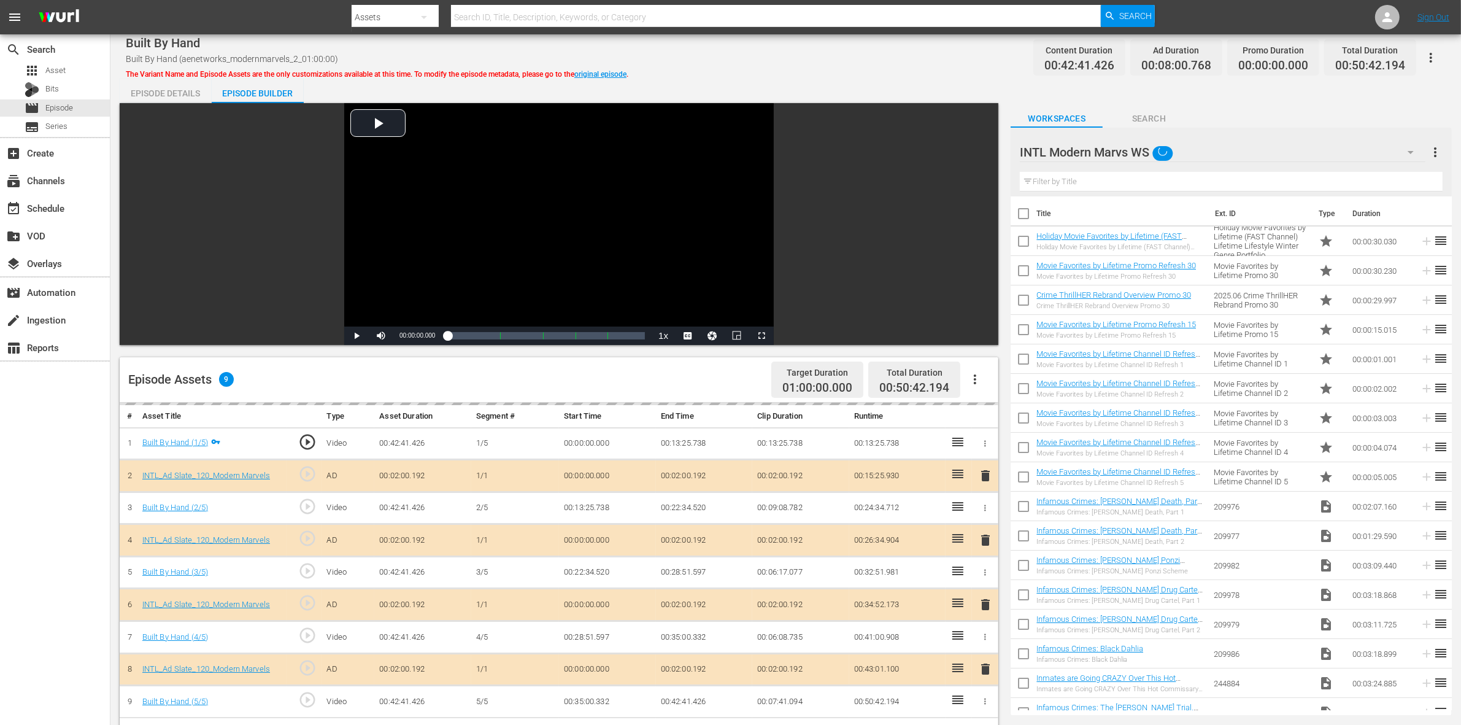
click at [906, 66] on div "Built By Hand Built By Hand (aenetworks_modernmarvels_2_01:00:00) The Variant N…" at bounding box center [786, 58] width 1320 height 28
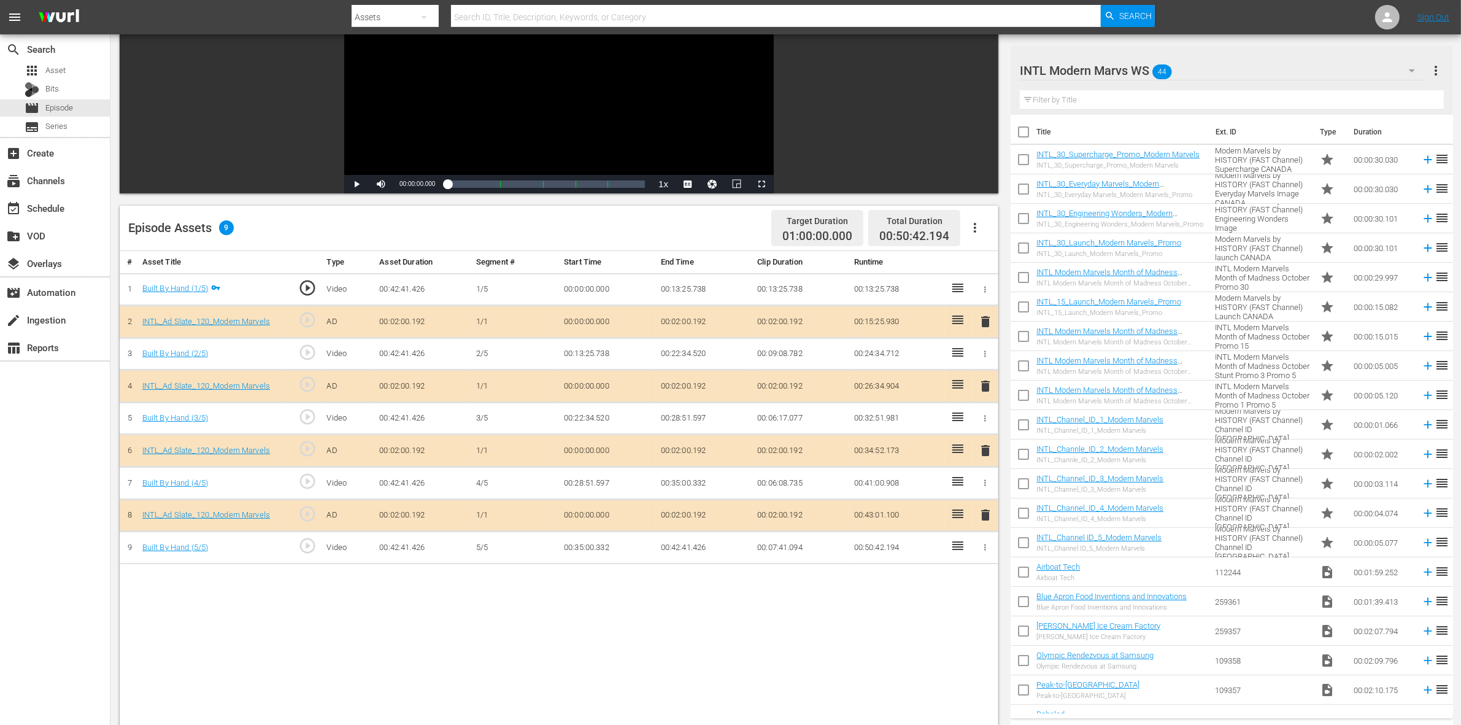
scroll to position [153, 0]
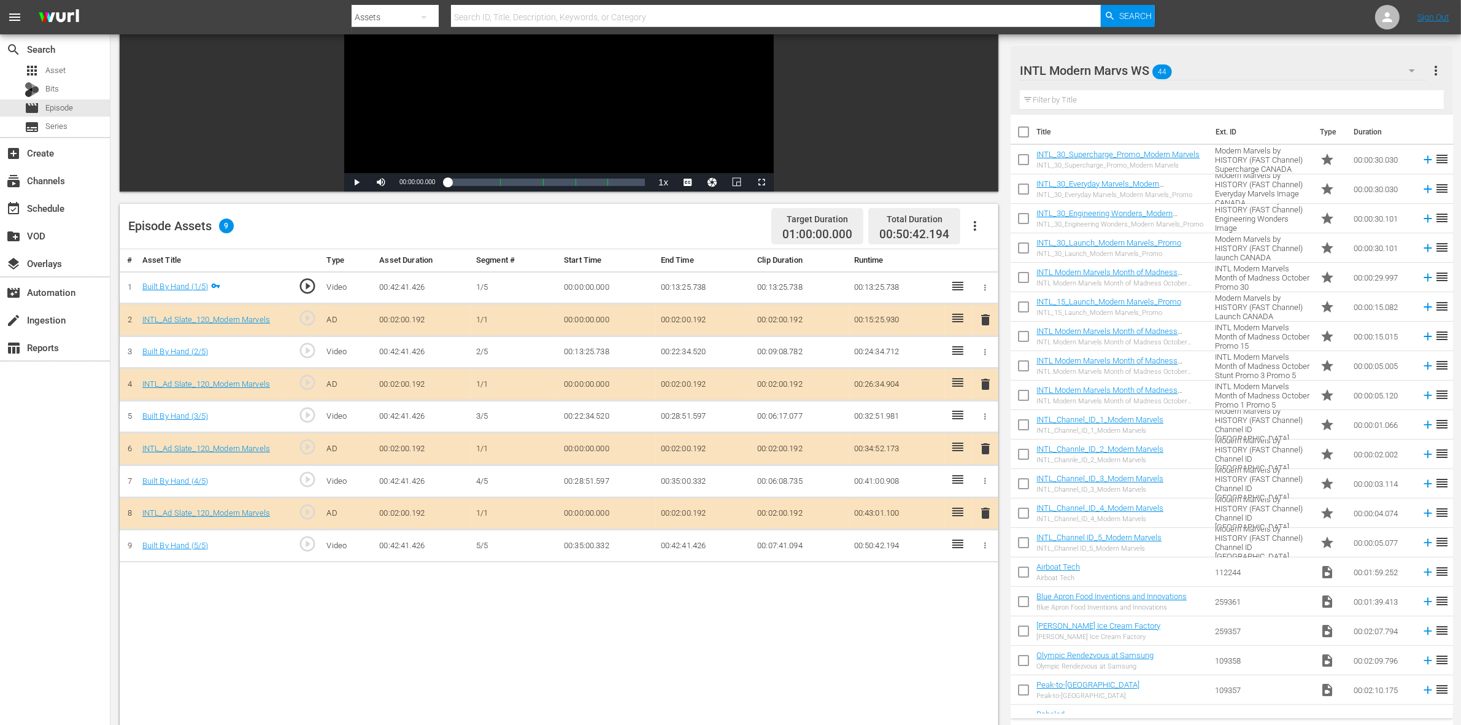
click at [985, 448] on span "delete" at bounding box center [985, 448] width 15 height 15
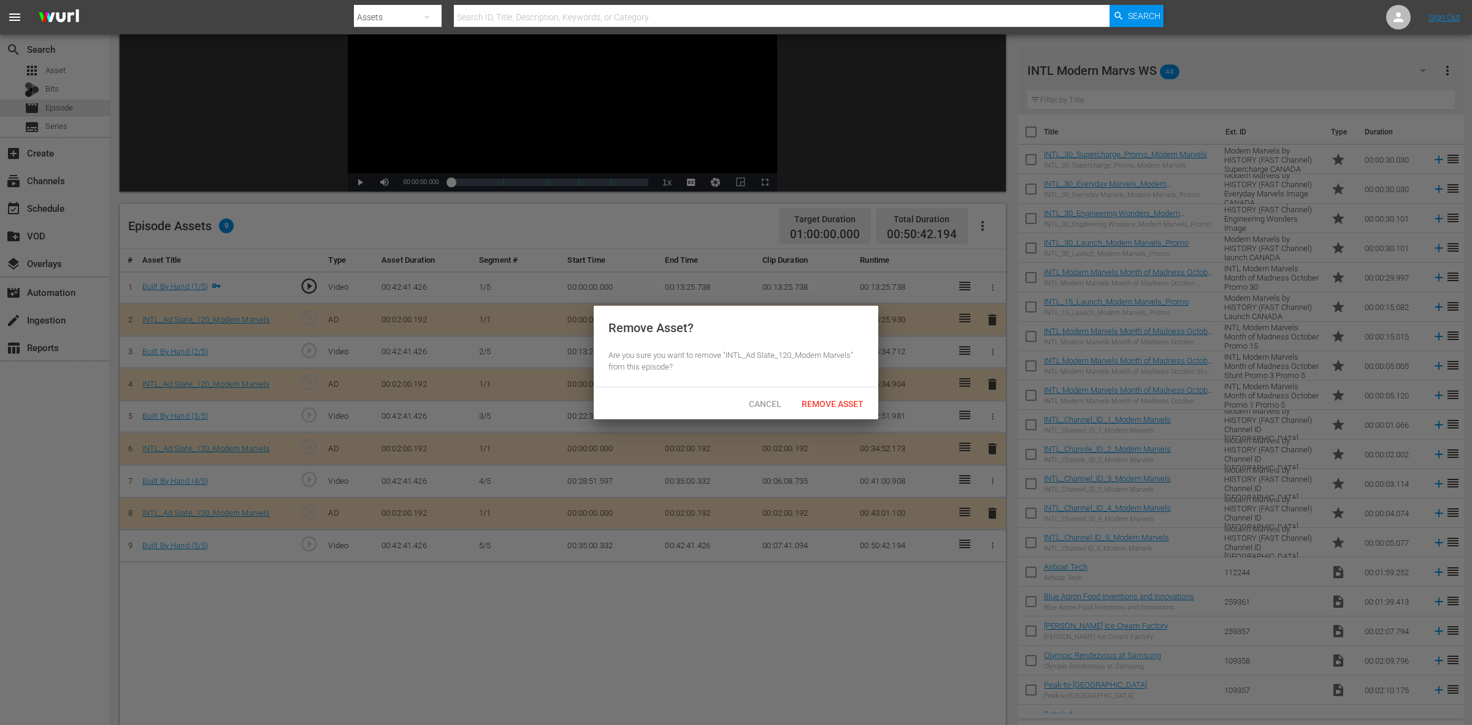
drag, startPoint x: 847, startPoint y: 402, endPoint x: 838, endPoint y: 400, distance: 8.8
click at [847, 401] on span "Remove Asset" at bounding box center [833, 404] width 82 height 10
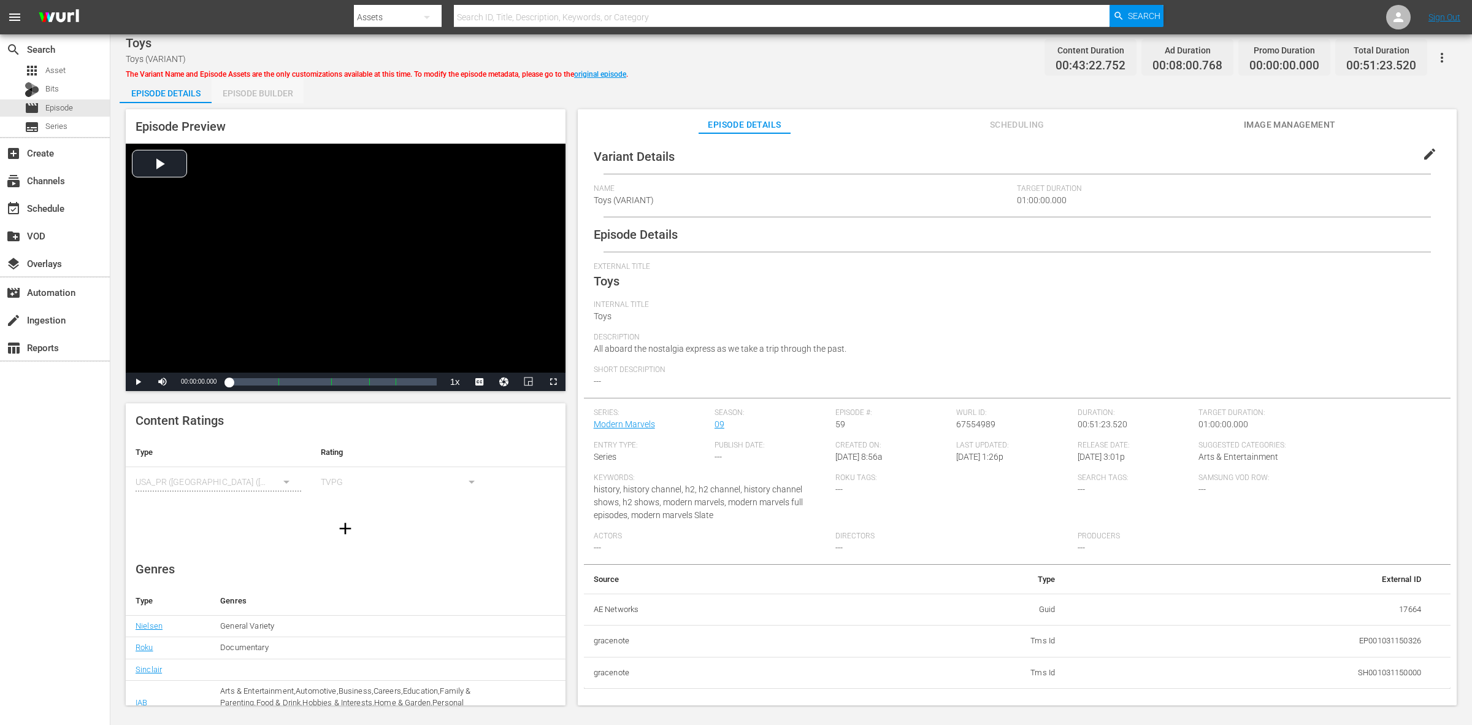
click at [255, 95] on div "Episode Builder" at bounding box center [258, 93] width 92 height 29
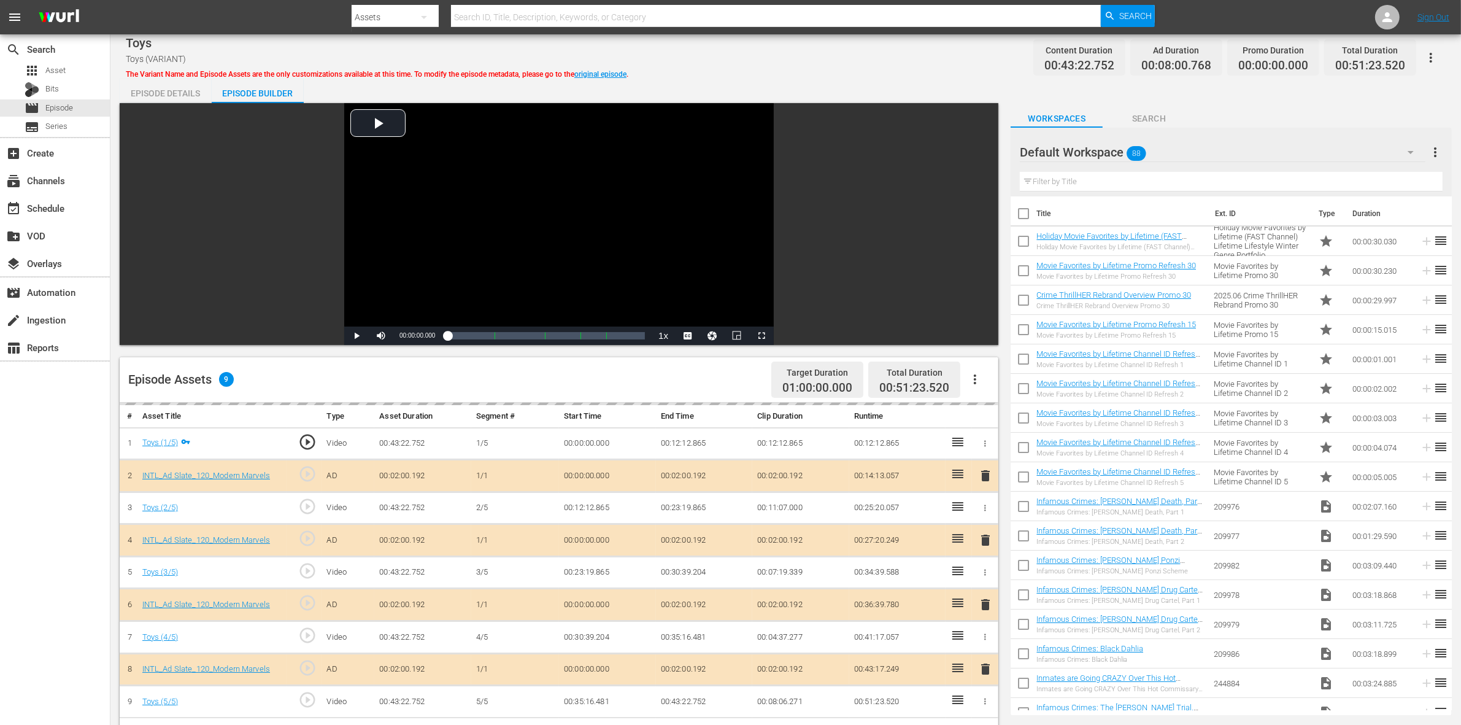
click at [1171, 151] on div "Default Workspace 88" at bounding box center [1223, 152] width 406 height 34
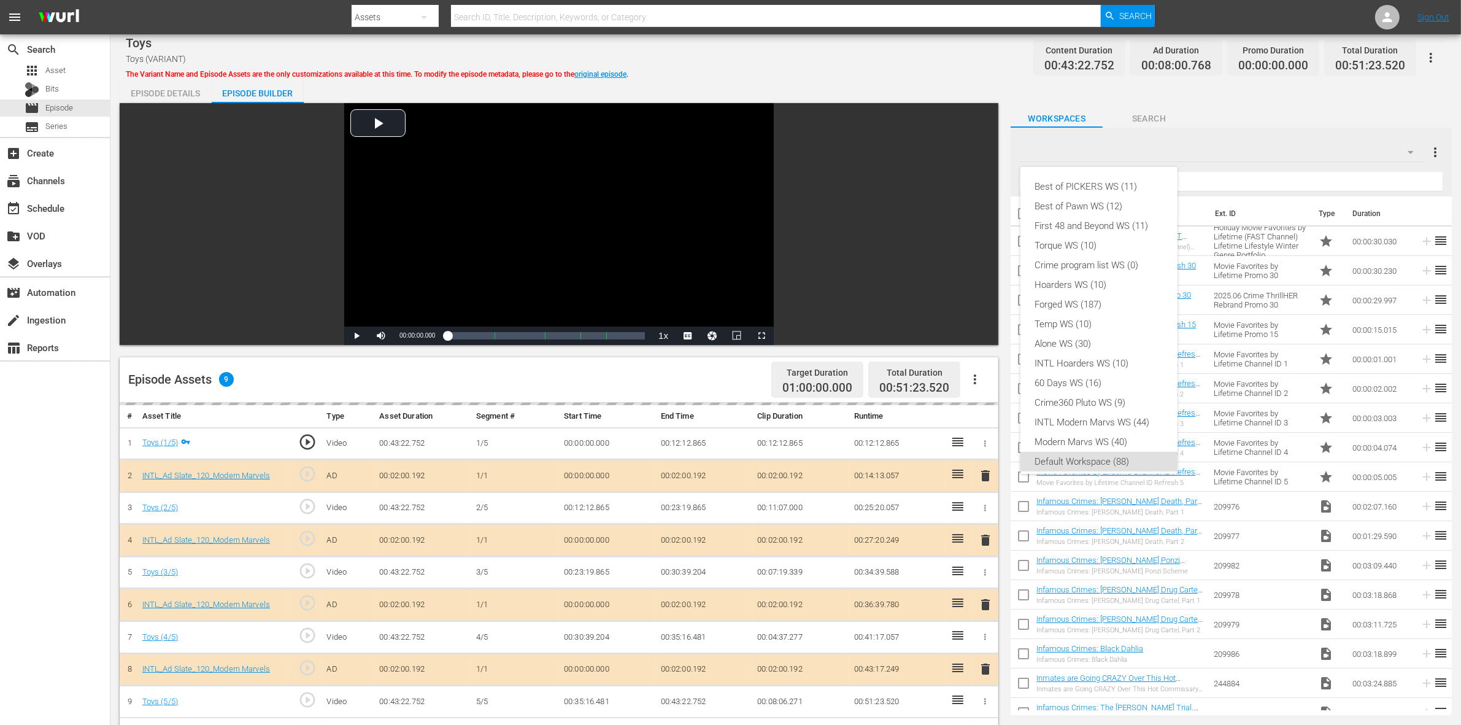
scroll to position [7, 0]
click at [1051, 407] on div "INTL Modern Marvs WS (44)" at bounding box center [1099, 415] width 128 height 20
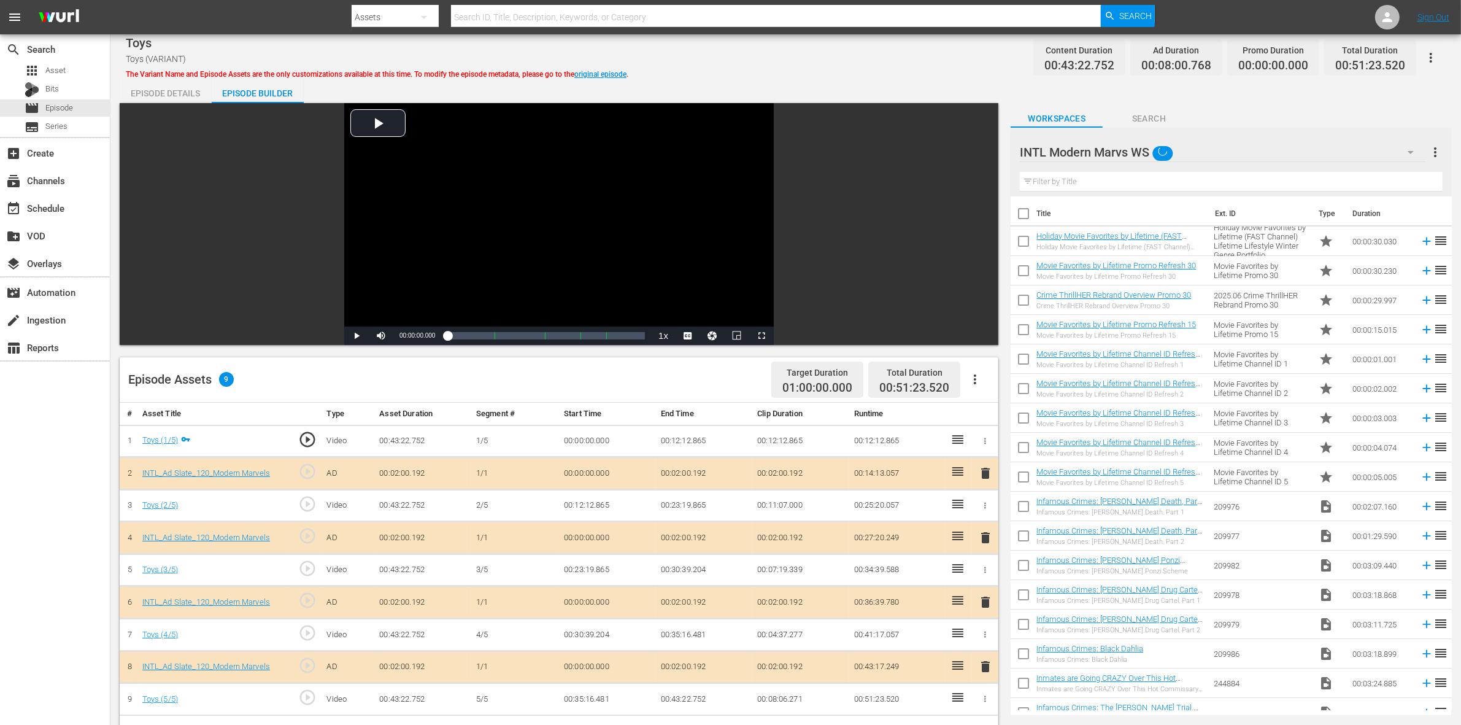
click at [639, 375] on div "Best of PICKERS WS (11) Best of Pawn WS (12) First 48 and Beyond WS (11) Torque…" at bounding box center [730, 362] width 1461 height 725
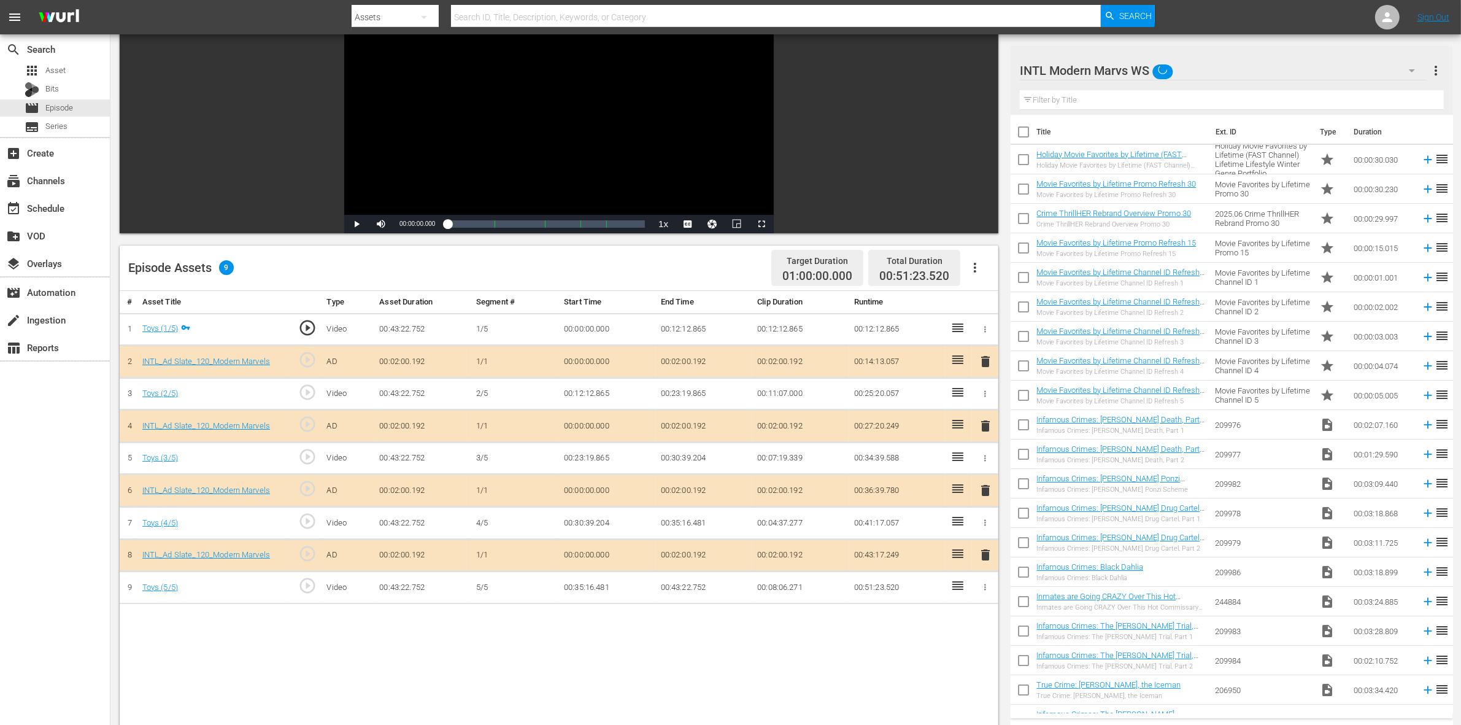
scroll to position [307, 0]
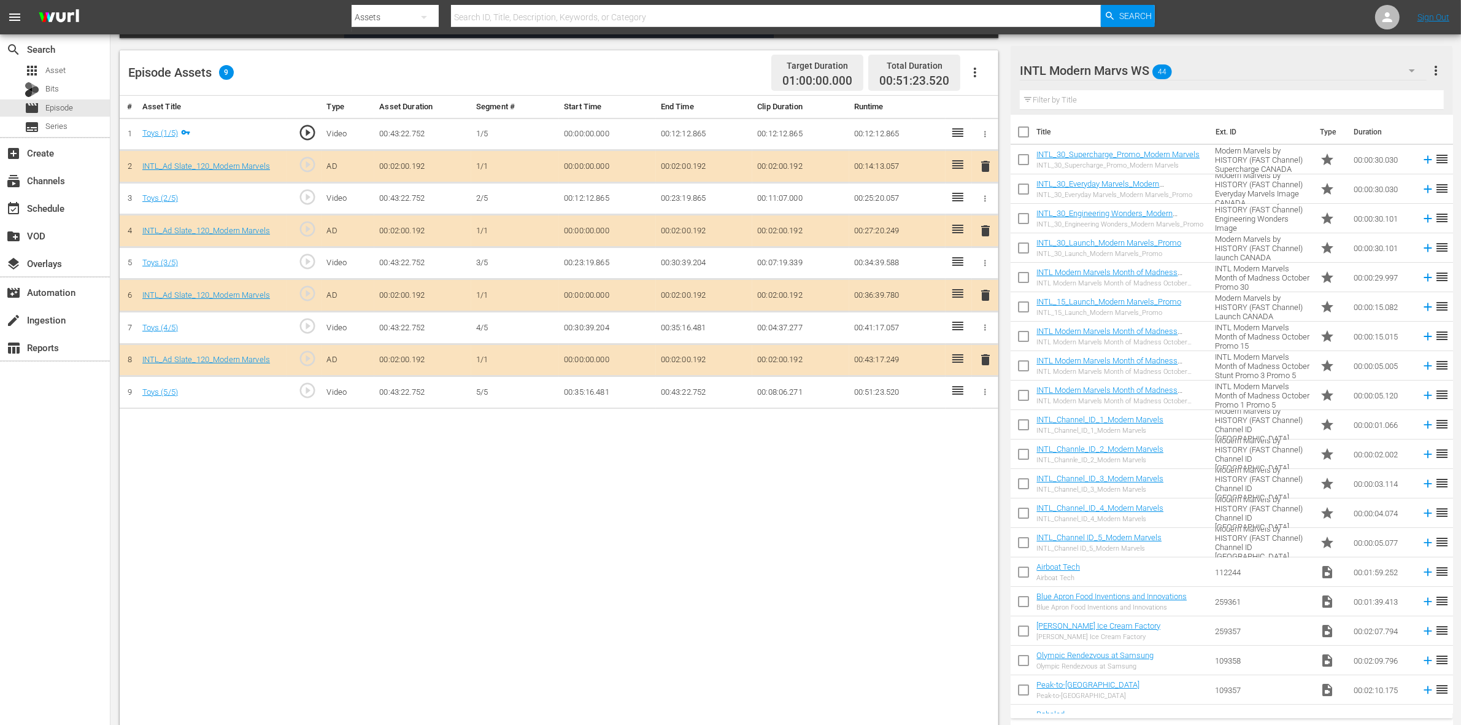
click at [985, 294] on span "delete" at bounding box center [985, 295] width 15 height 15
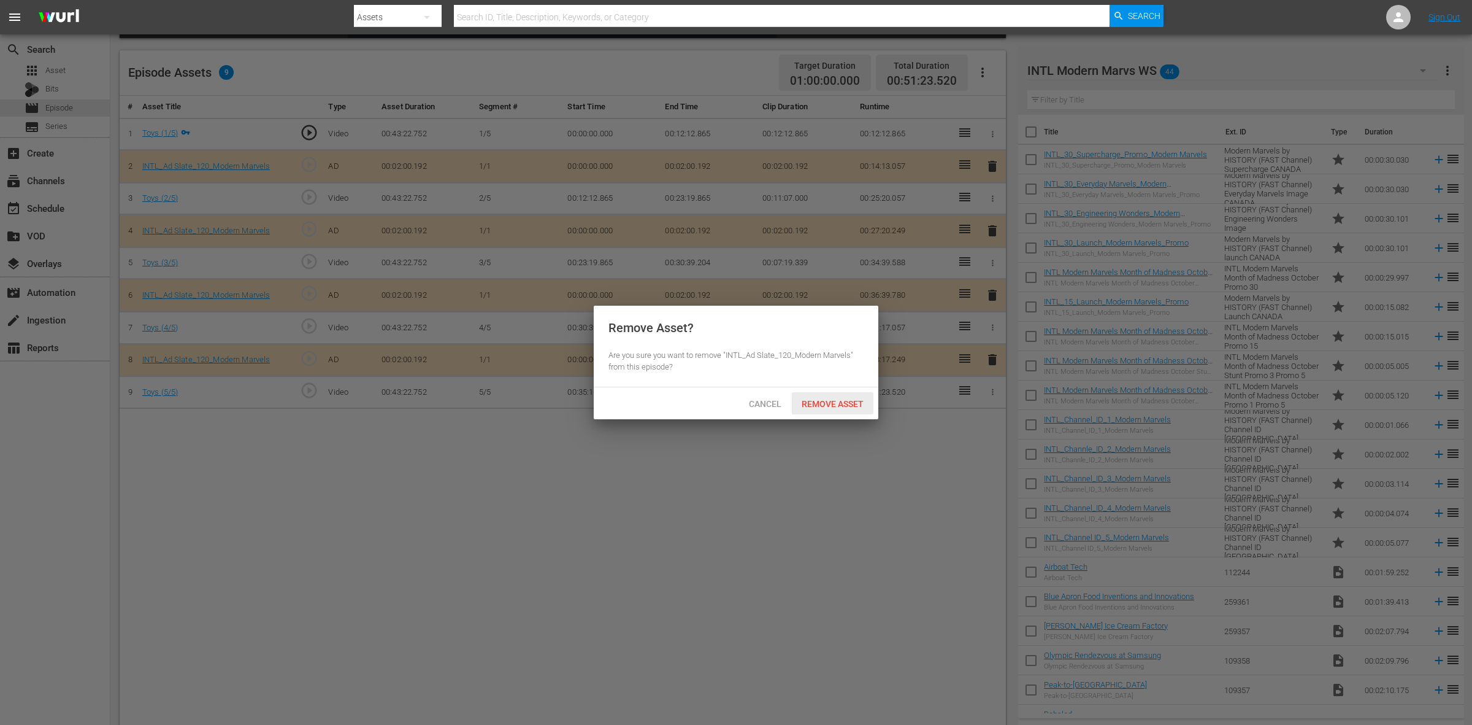
click at [847, 406] on span "Remove Asset" at bounding box center [833, 404] width 82 height 10
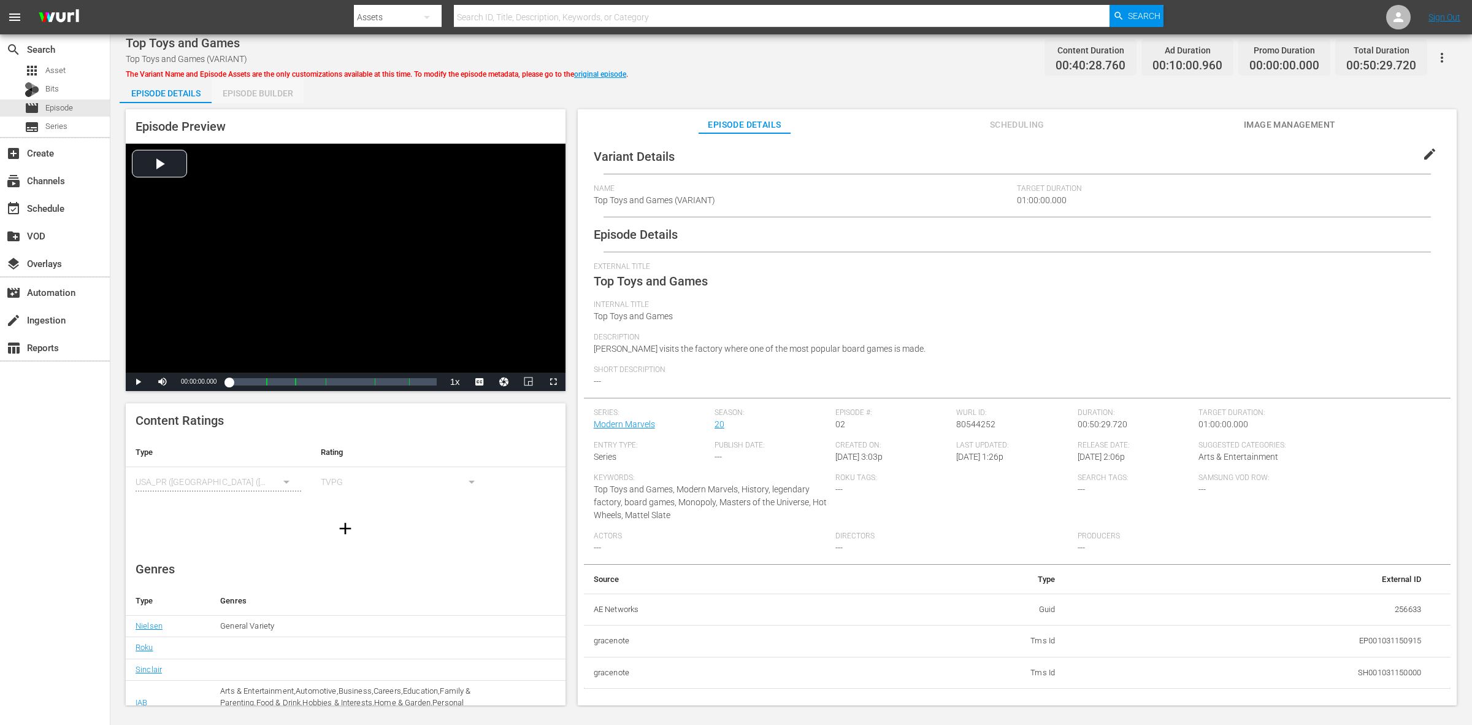
click at [269, 101] on div "Episode Builder" at bounding box center [258, 93] width 92 height 29
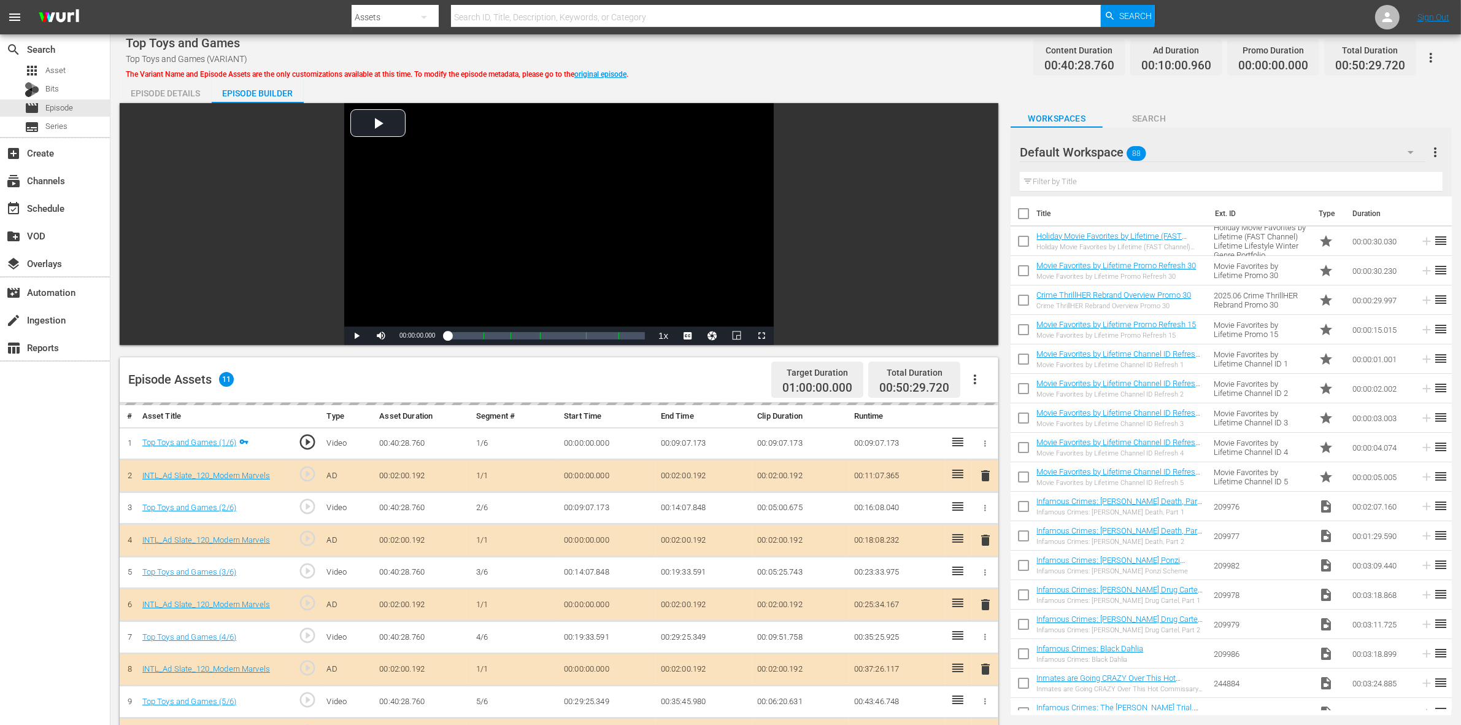
click at [1177, 148] on div "Default Workspace 88" at bounding box center [1223, 152] width 406 height 34
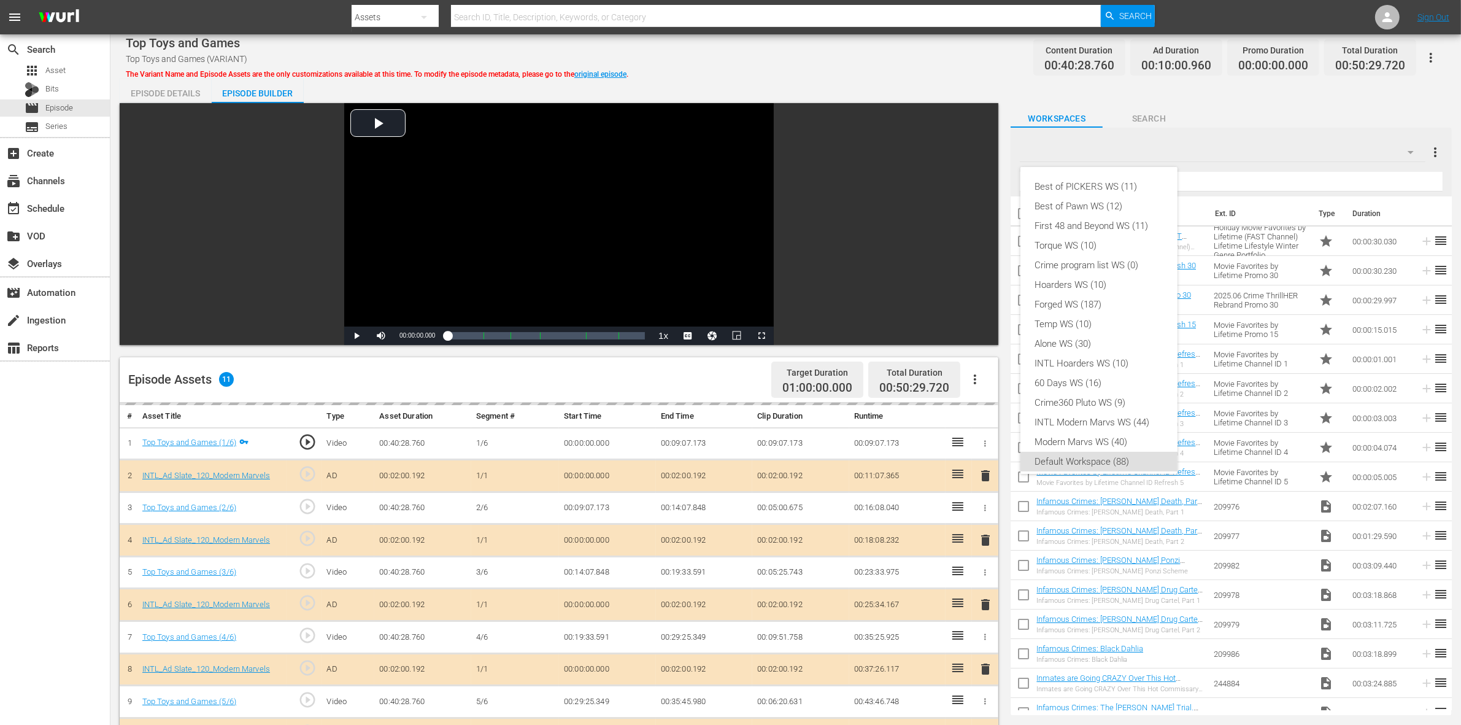
scroll to position [7, 0]
click at [1050, 418] on div "INTL Modern Marvs WS (44)" at bounding box center [1099, 415] width 128 height 20
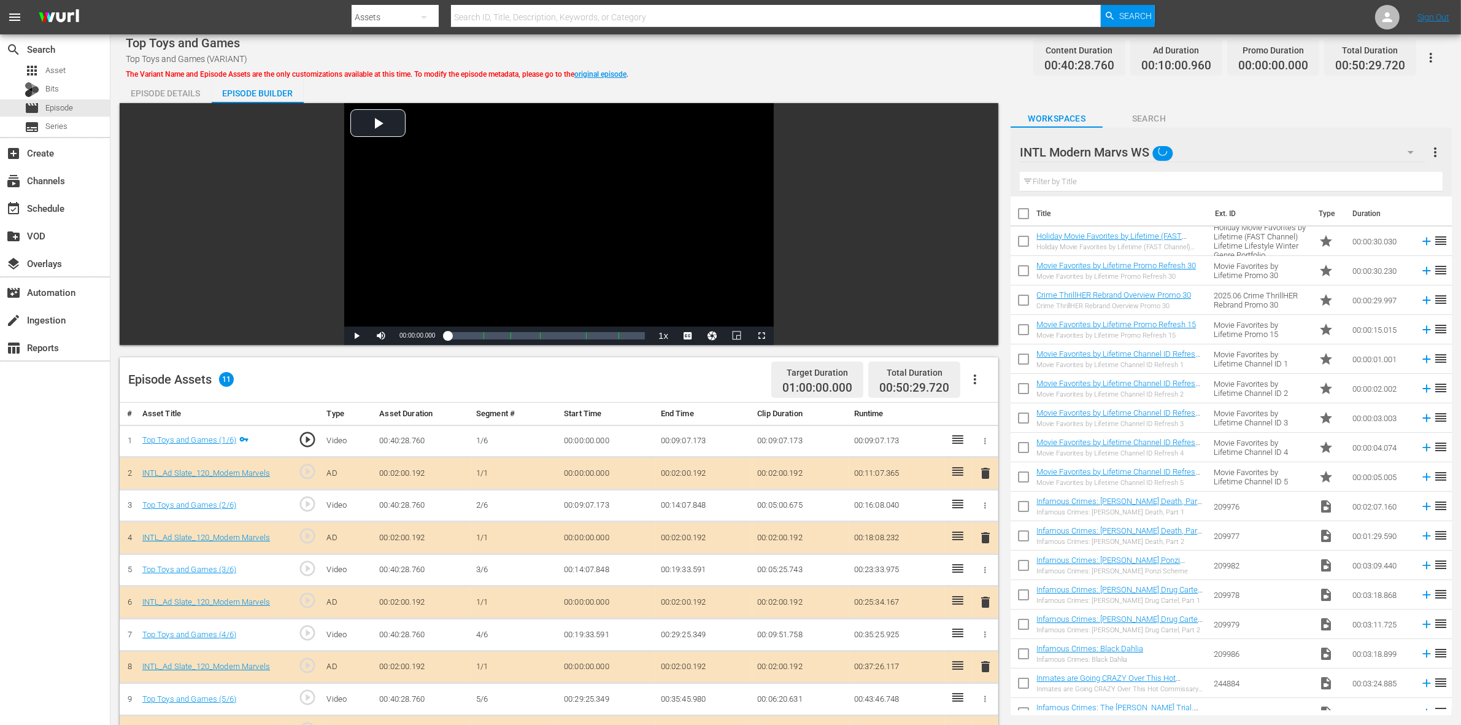
click at [738, 381] on div "Episode Assets 11 Target Duration 01:00:00.000 Total Duration 00:50:29.720" at bounding box center [559, 379] width 878 height 45
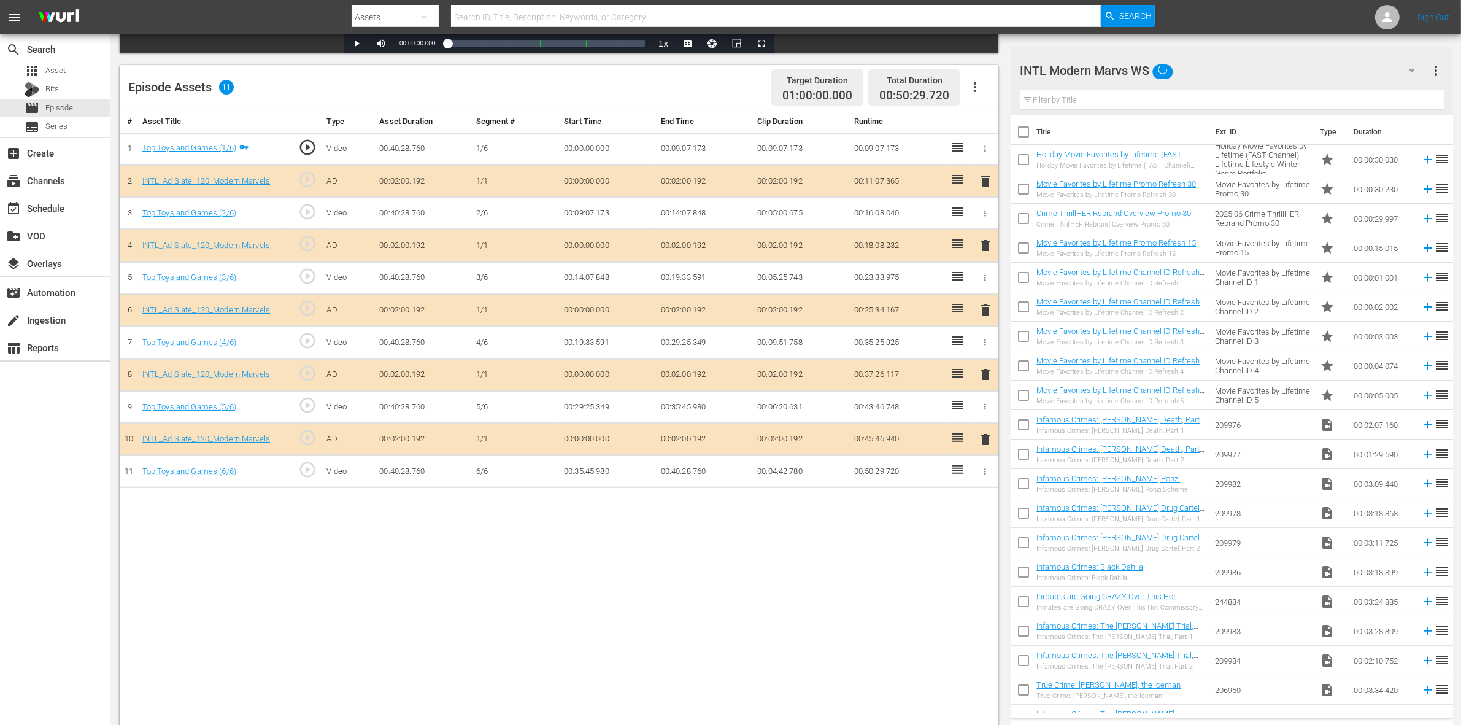
scroll to position [307, 0]
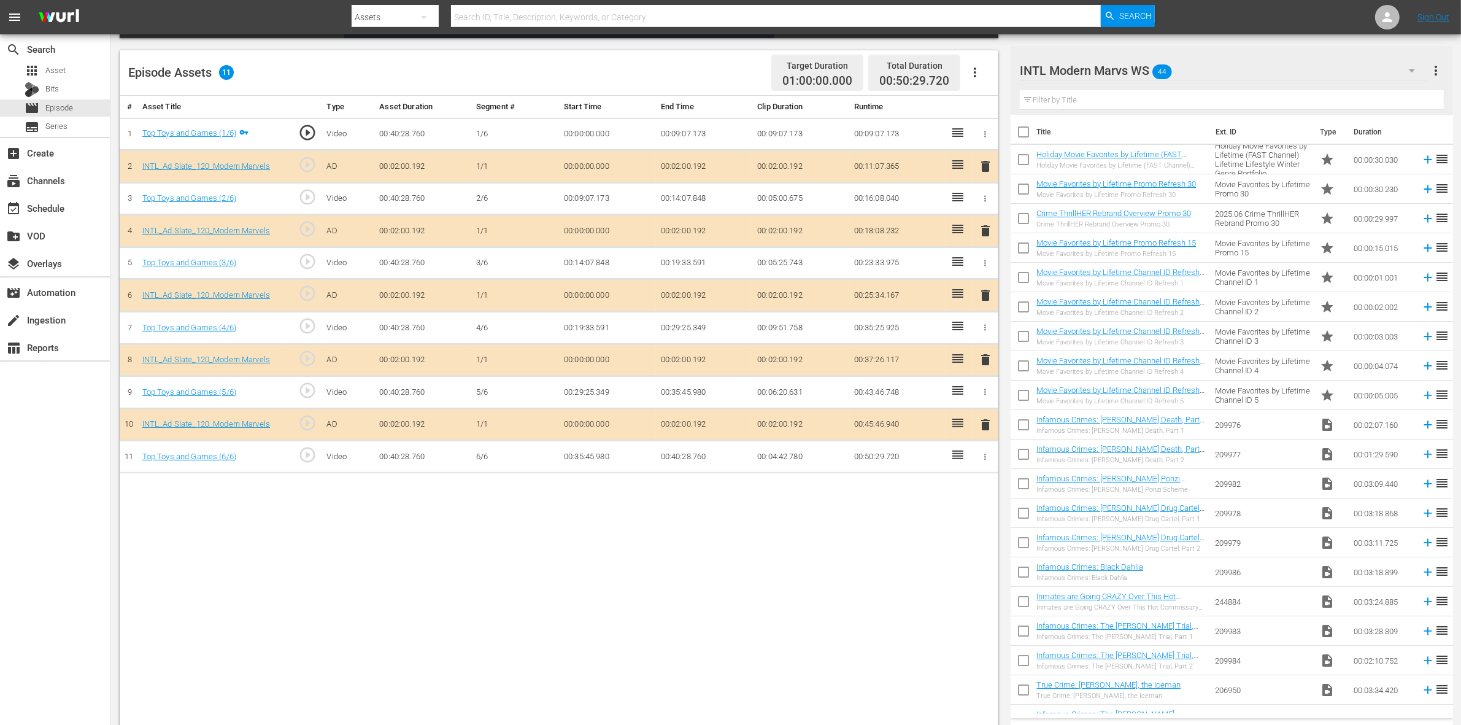
click at [988, 363] on span "delete" at bounding box center [985, 359] width 15 height 15
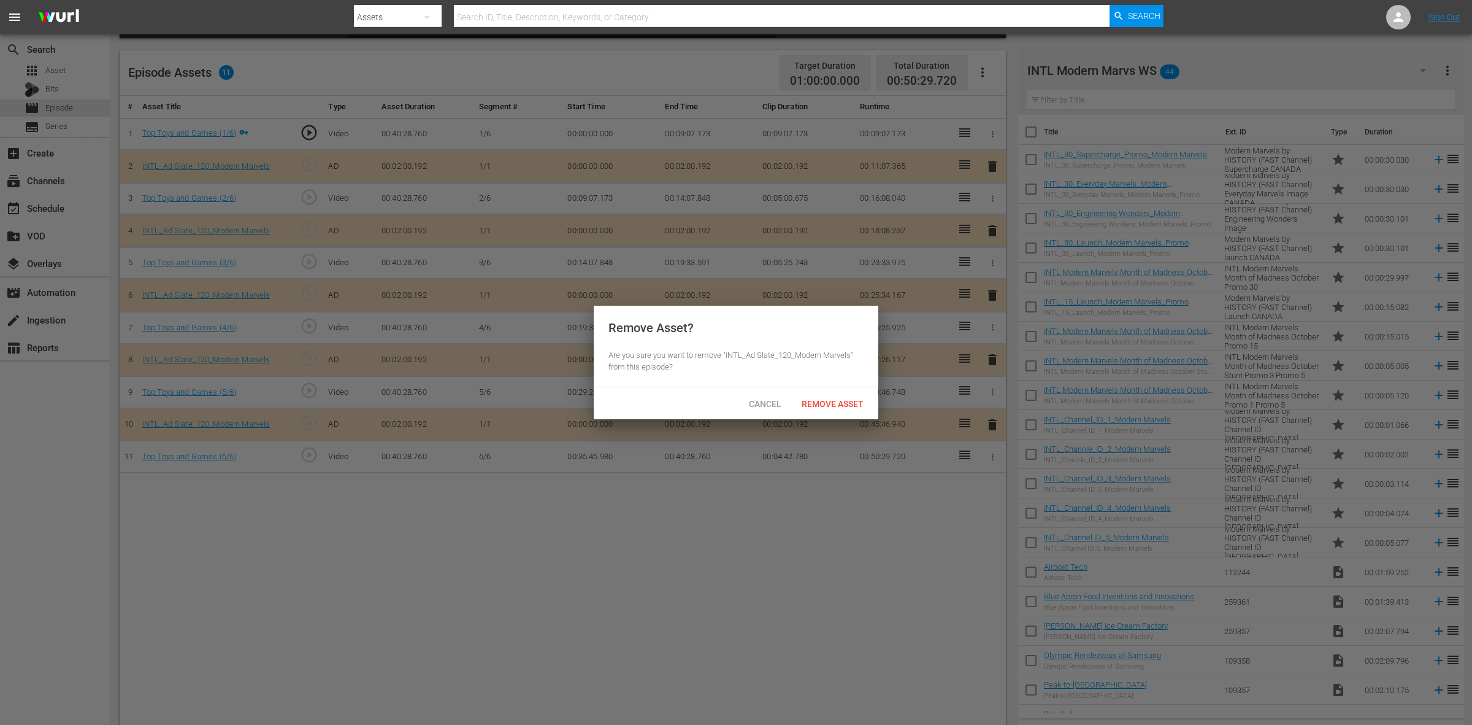
click at [839, 401] on span "Remove Asset" at bounding box center [833, 404] width 82 height 10
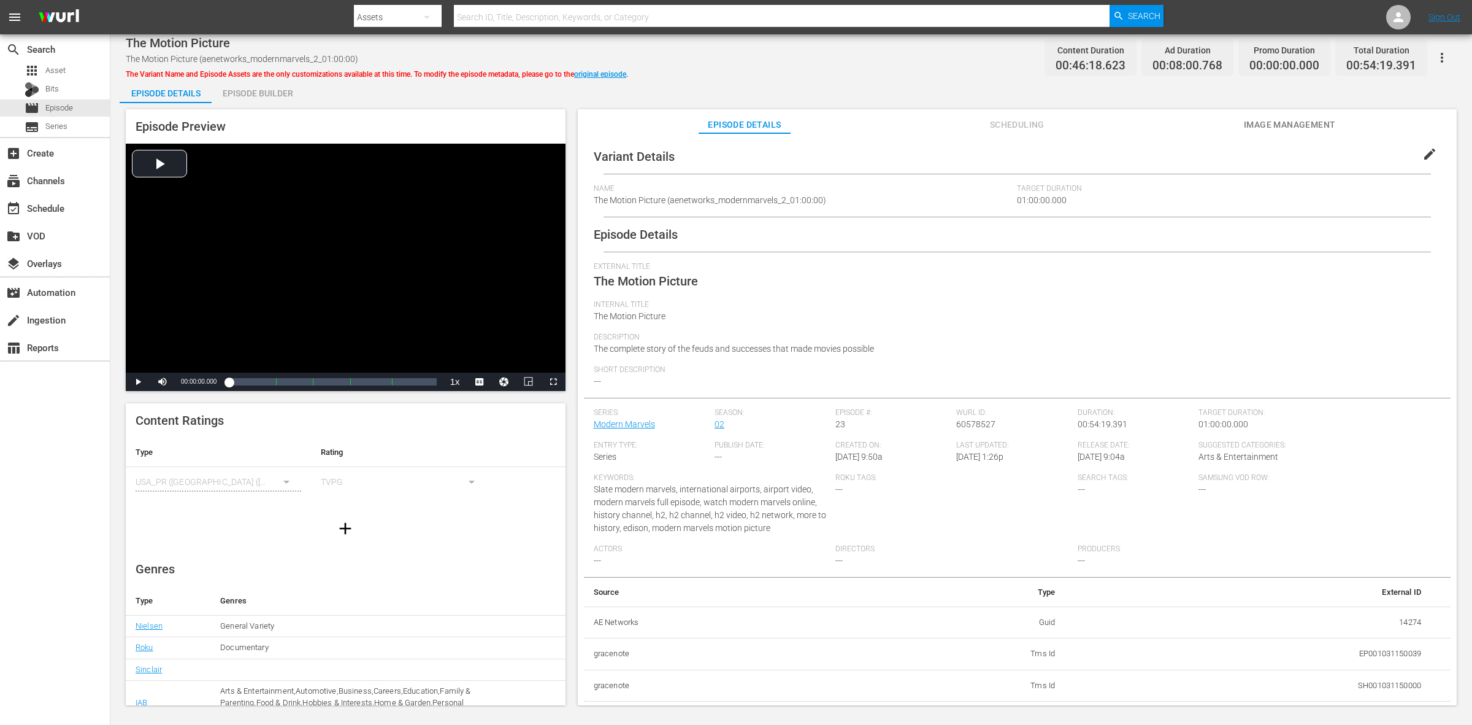
click at [267, 88] on div "Episode Builder" at bounding box center [258, 93] width 92 height 29
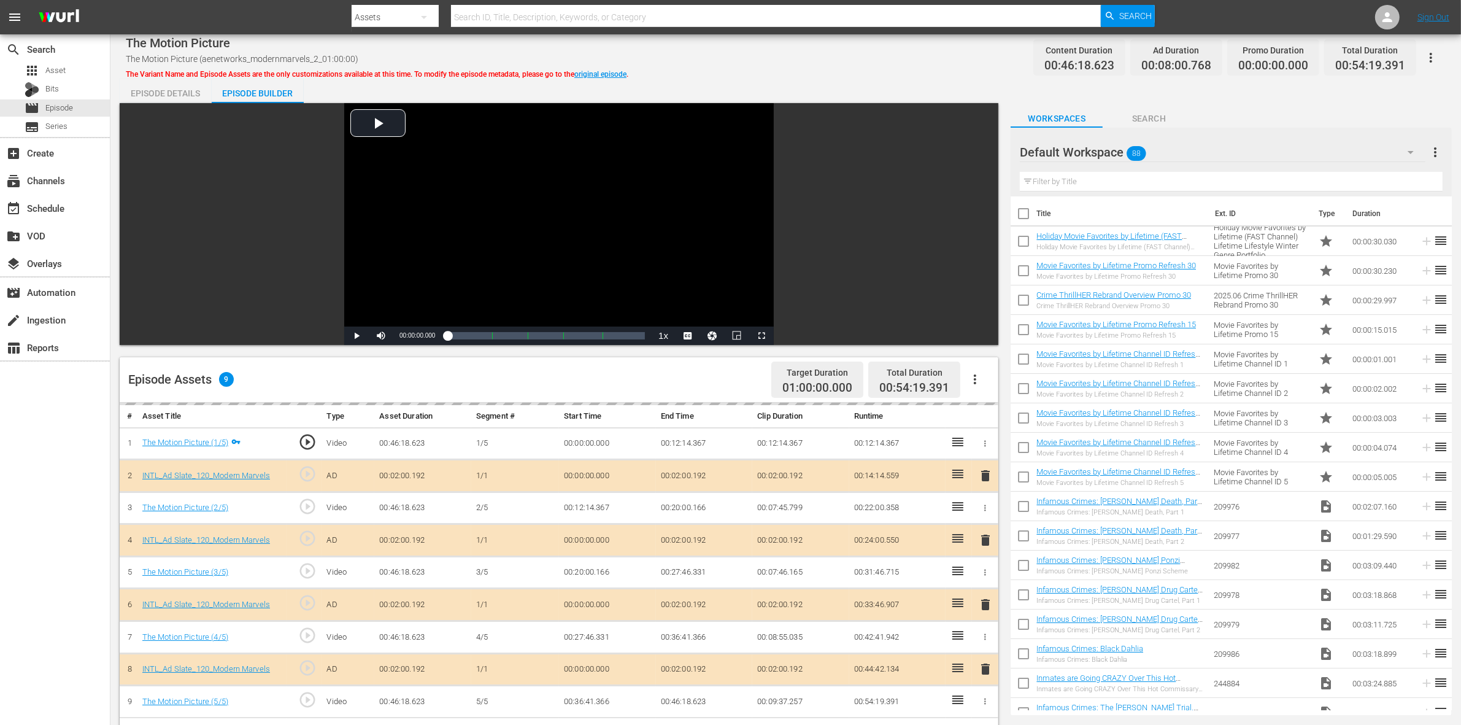
click at [690, 105] on div "Video Player" at bounding box center [558, 214] width 429 height 223
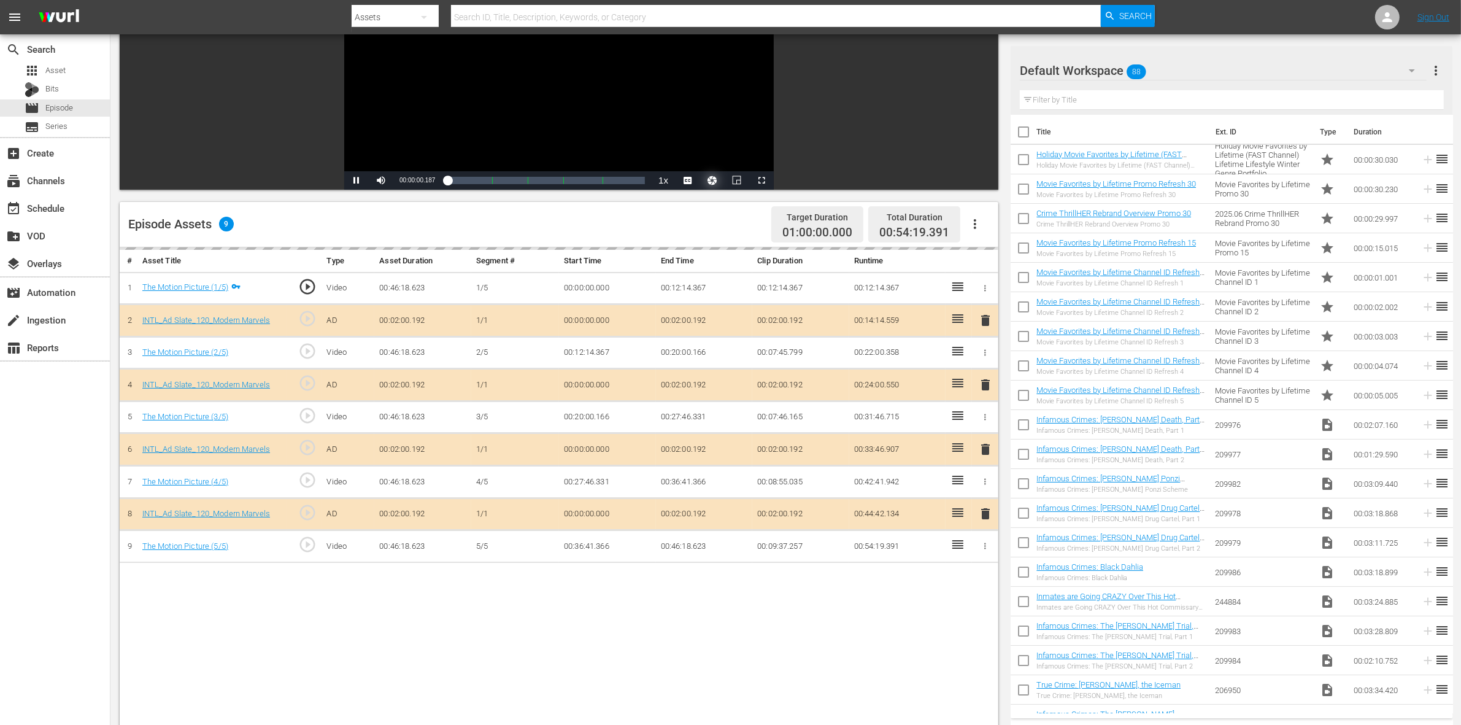
scroll to position [230, 0]
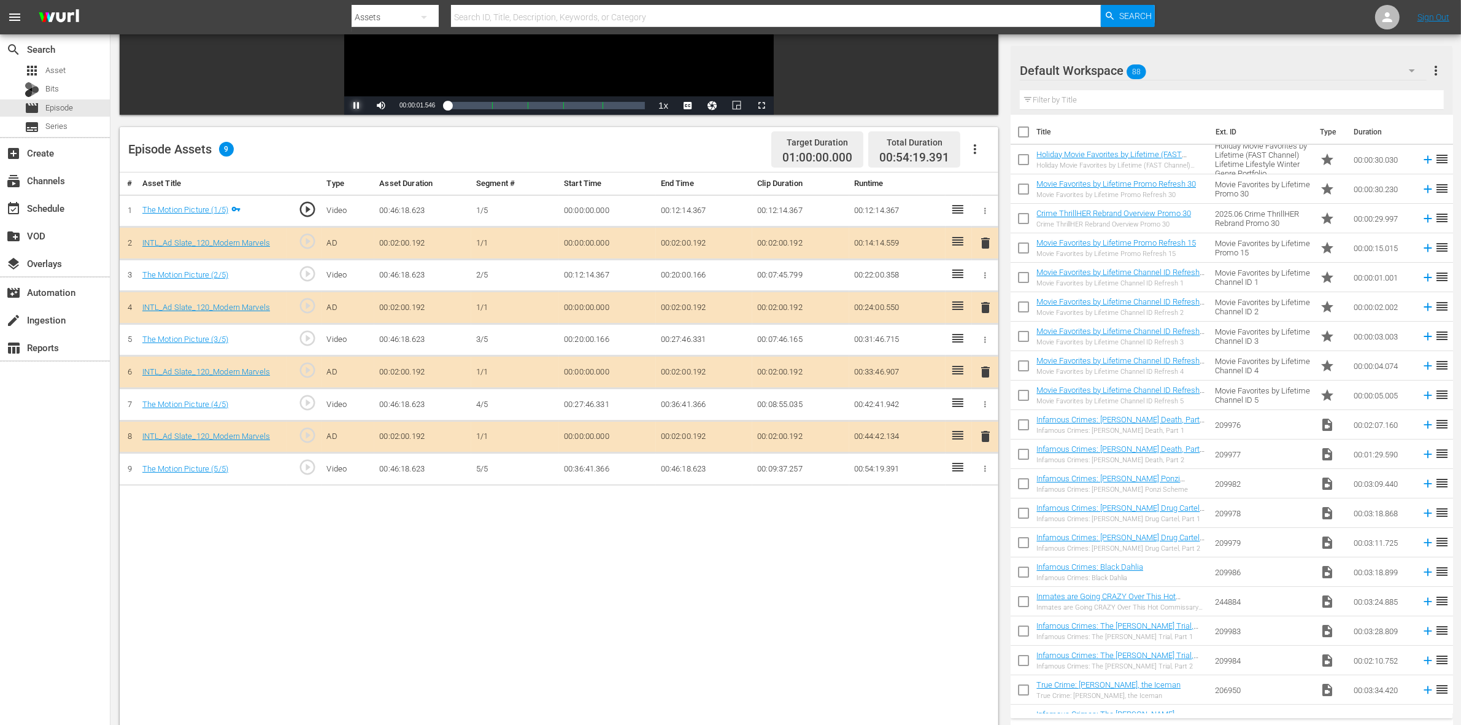
click at [356, 106] on span "Video Player" at bounding box center [356, 106] width 0 height 0
click at [988, 379] on span "delete" at bounding box center [985, 371] width 15 height 15
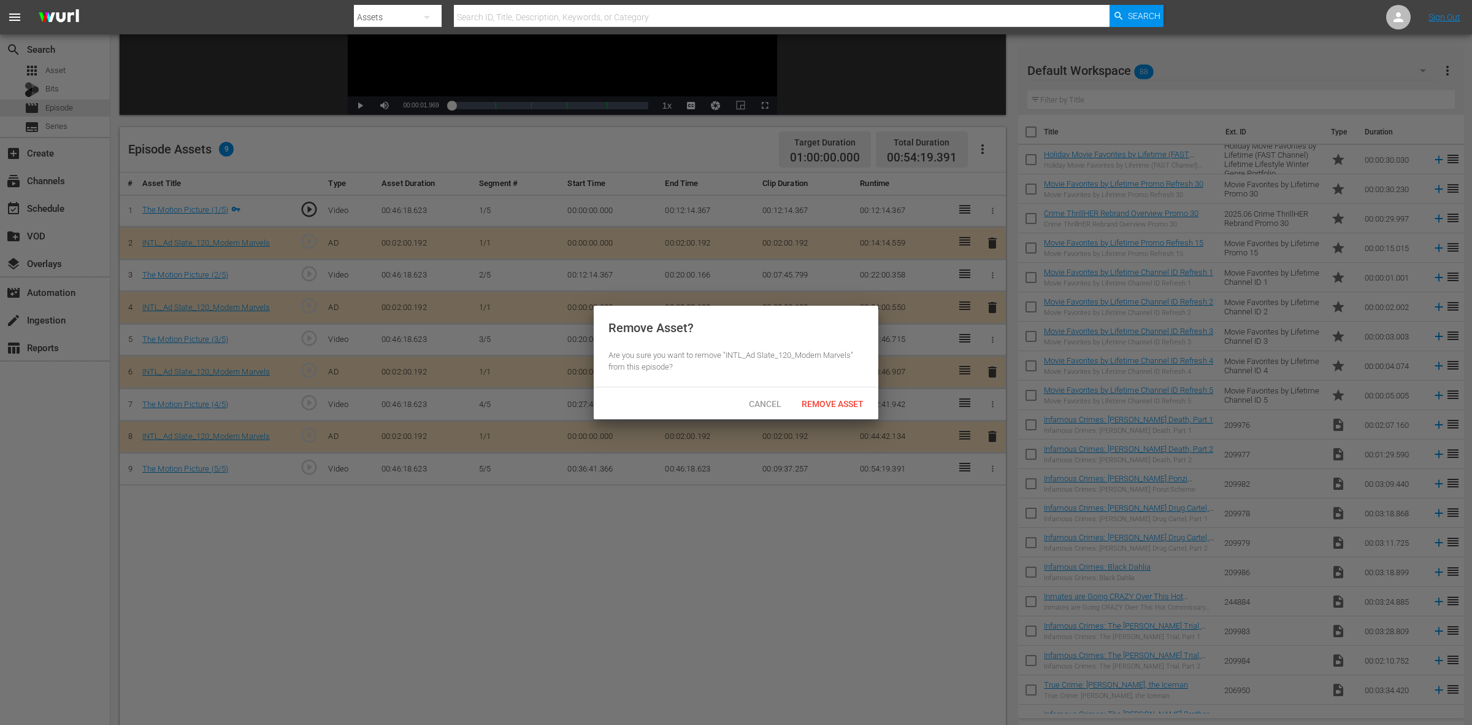
click at [848, 402] on span "Remove Asset" at bounding box center [833, 404] width 82 height 10
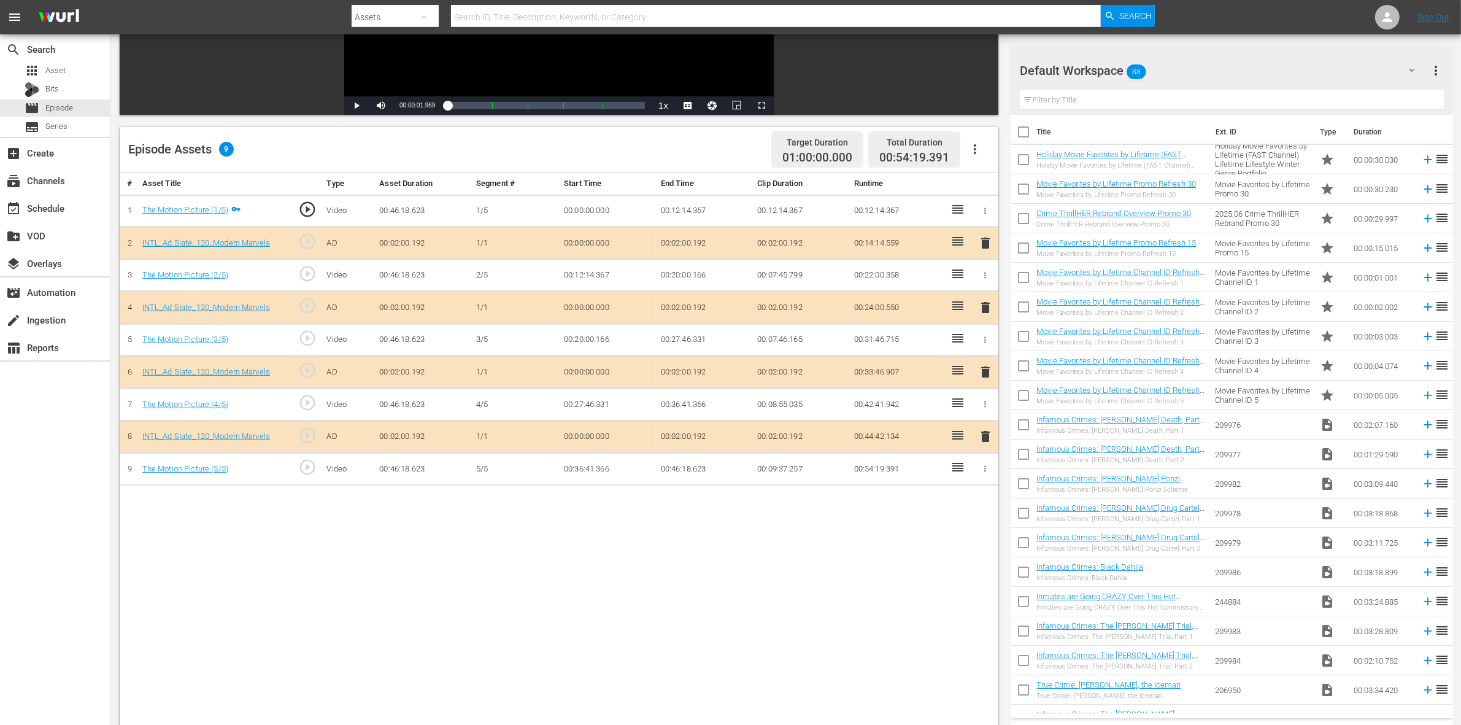
click at [1177, 62] on div "Default Workspace 88" at bounding box center [1223, 70] width 407 height 34
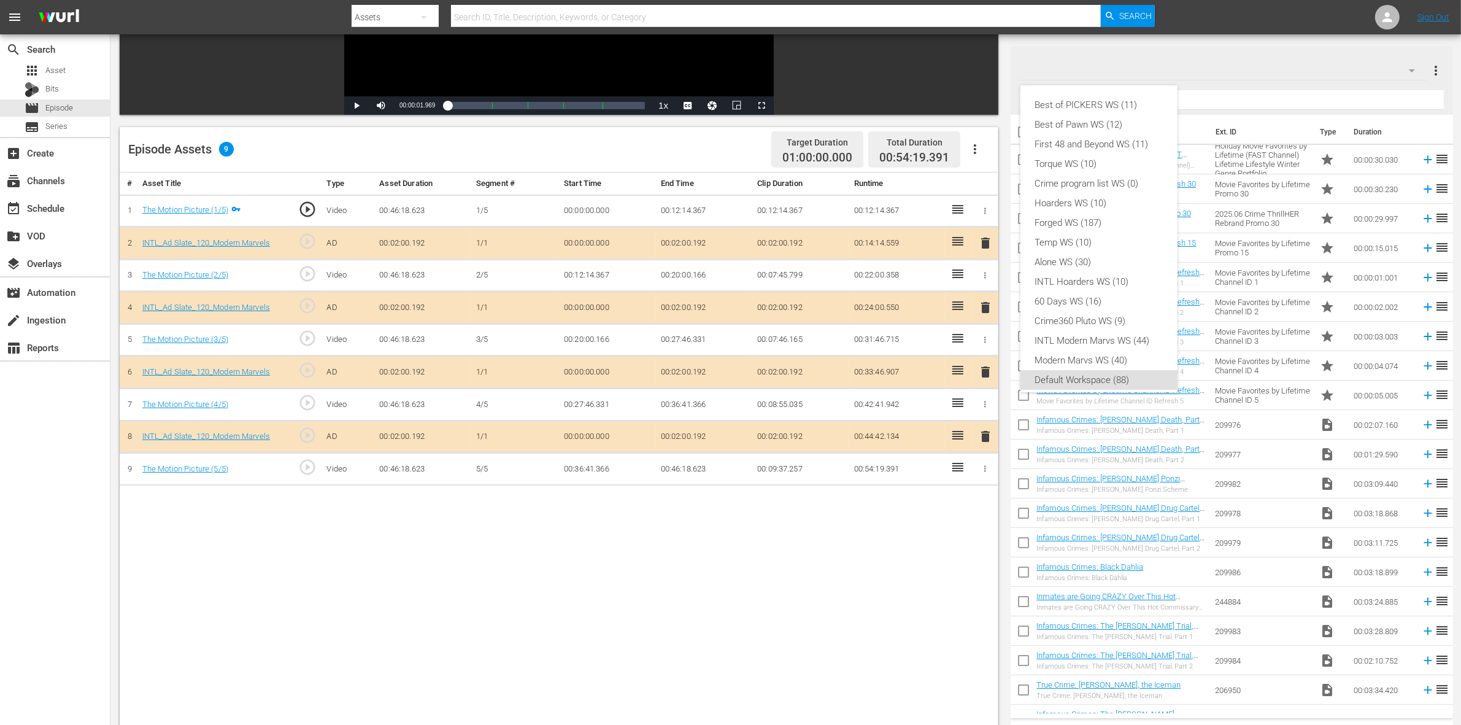
scroll to position [7, 0]
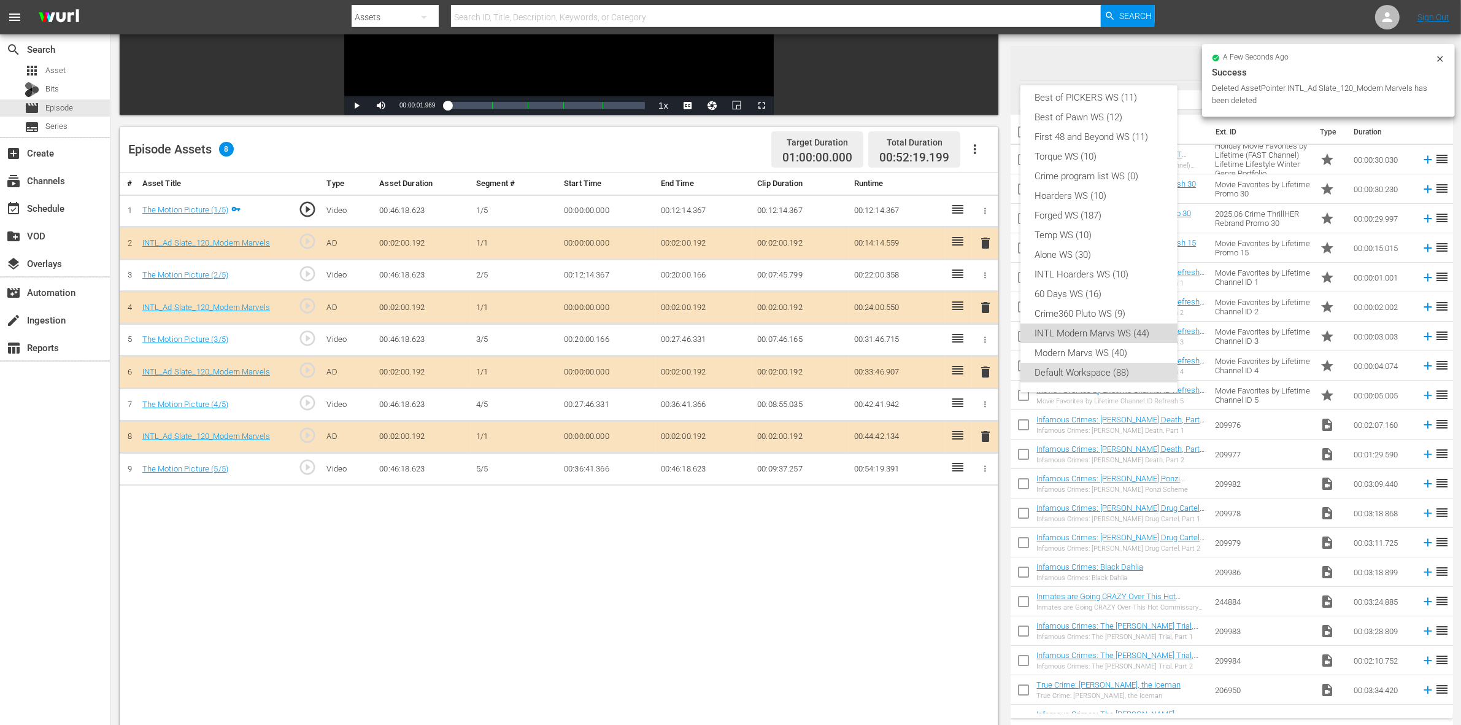
click at [1123, 333] on div "INTL Modern Marvs WS (44)" at bounding box center [1099, 333] width 128 height 20
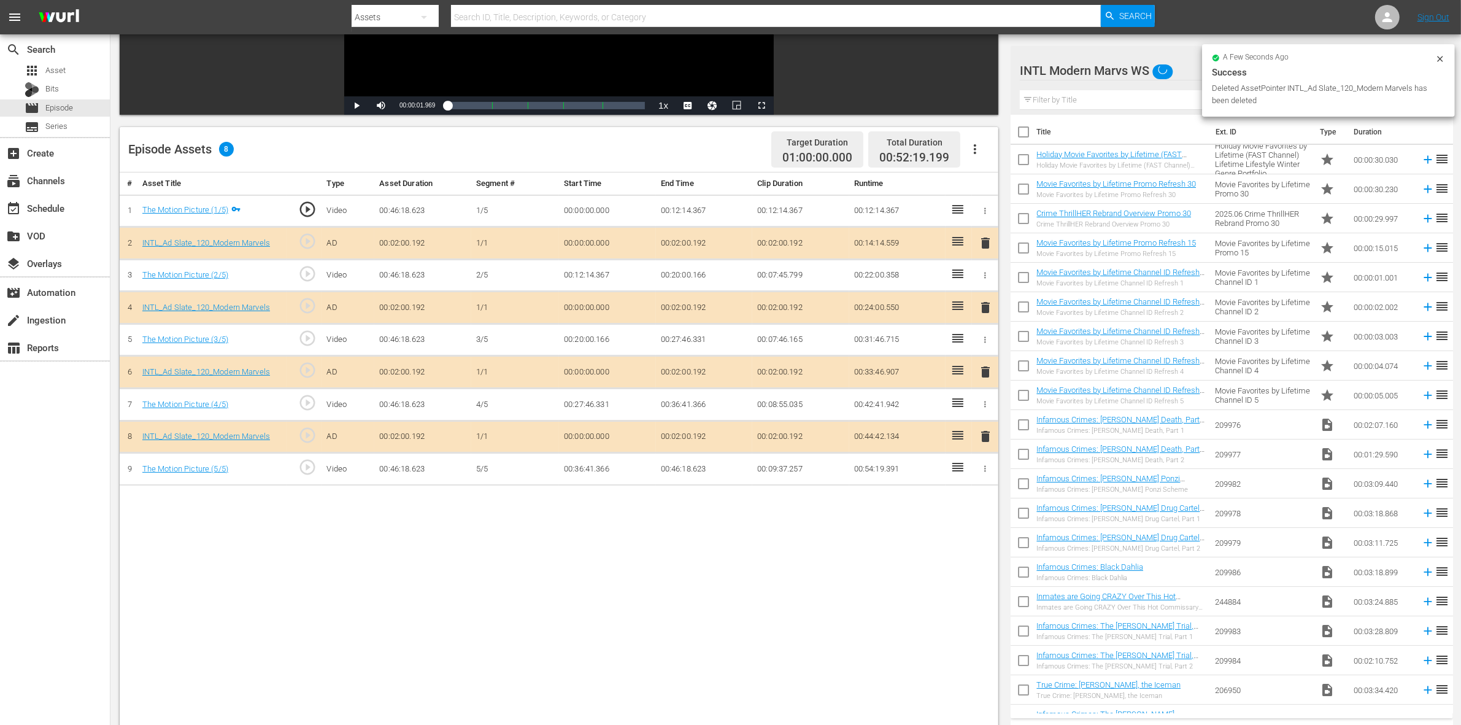
click at [864, 579] on div "Best of PICKERS WS (11) Best of Pawn WS (12) First 48 and Beyond WS (11) Torque…" at bounding box center [730, 362] width 1461 height 725
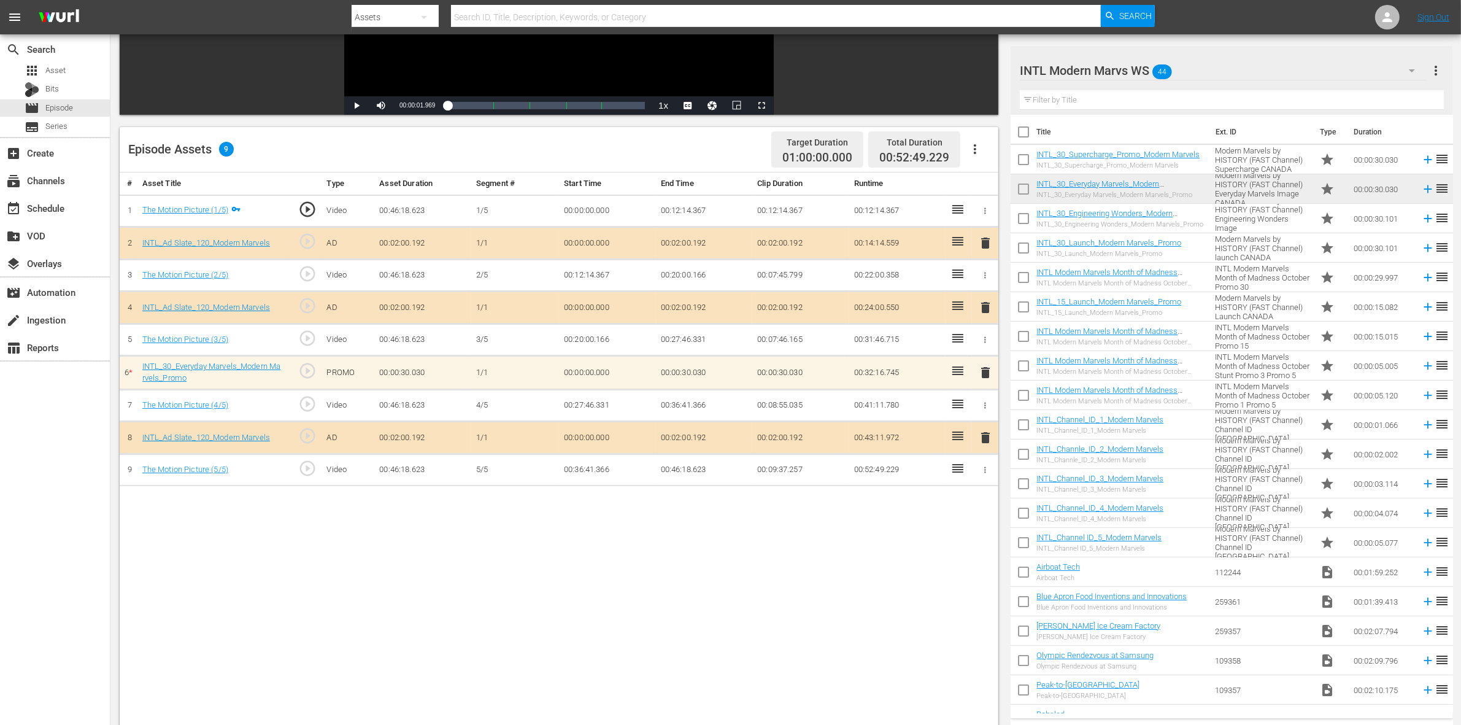
drag, startPoint x: 781, startPoint y: 569, endPoint x: 909, endPoint y: 62, distance: 523.1
click at [781, 569] on div "# Asset Title Type Asset Duration Segment # Start Time End Time Clip Duration R…" at bounding box center [559, 488] width 878 height 632
